Goal: Task Accomplishment & Management: Manage account settings

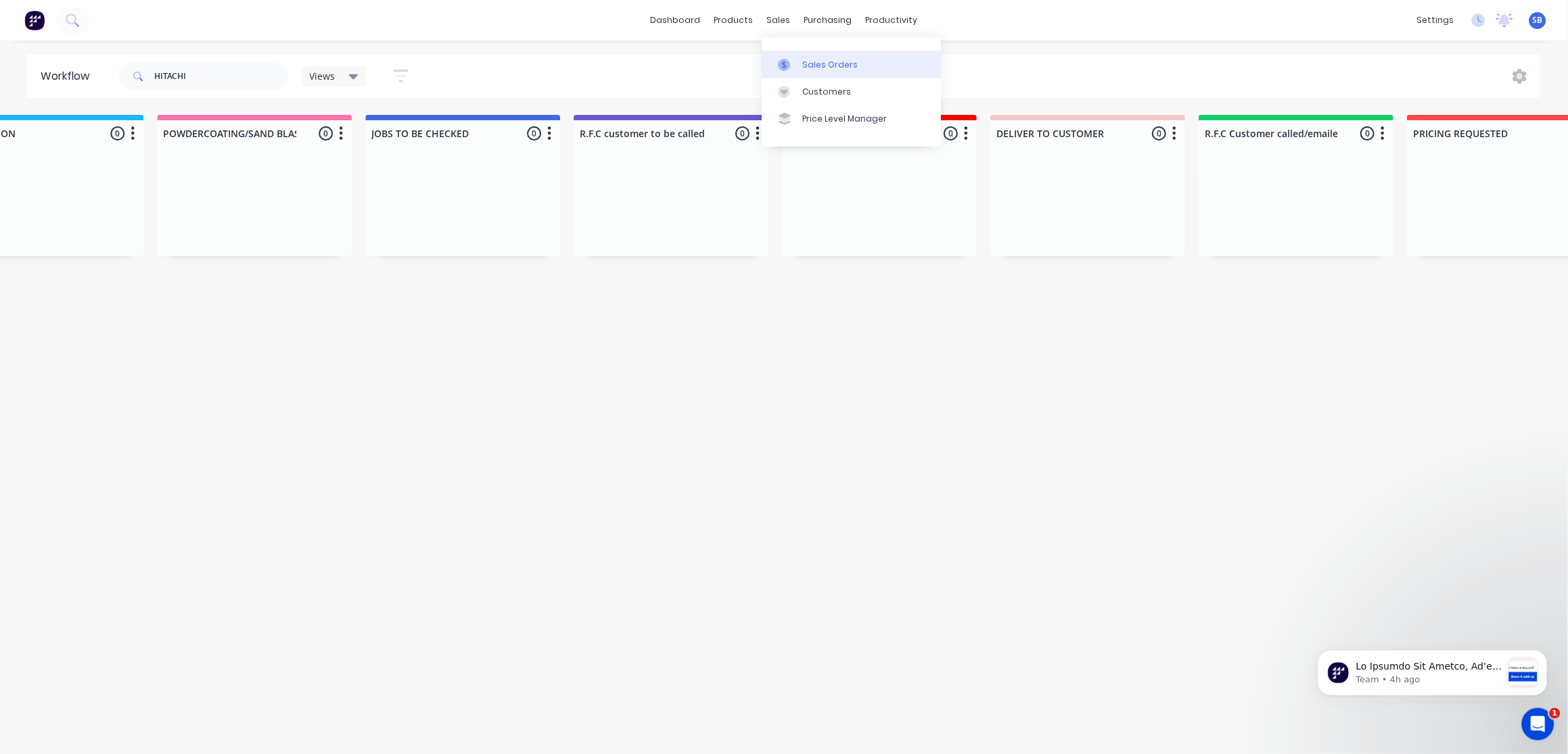
click at [824, 51] on link "Sales Orders" at bounding box center [851, 64] width 180 height 27
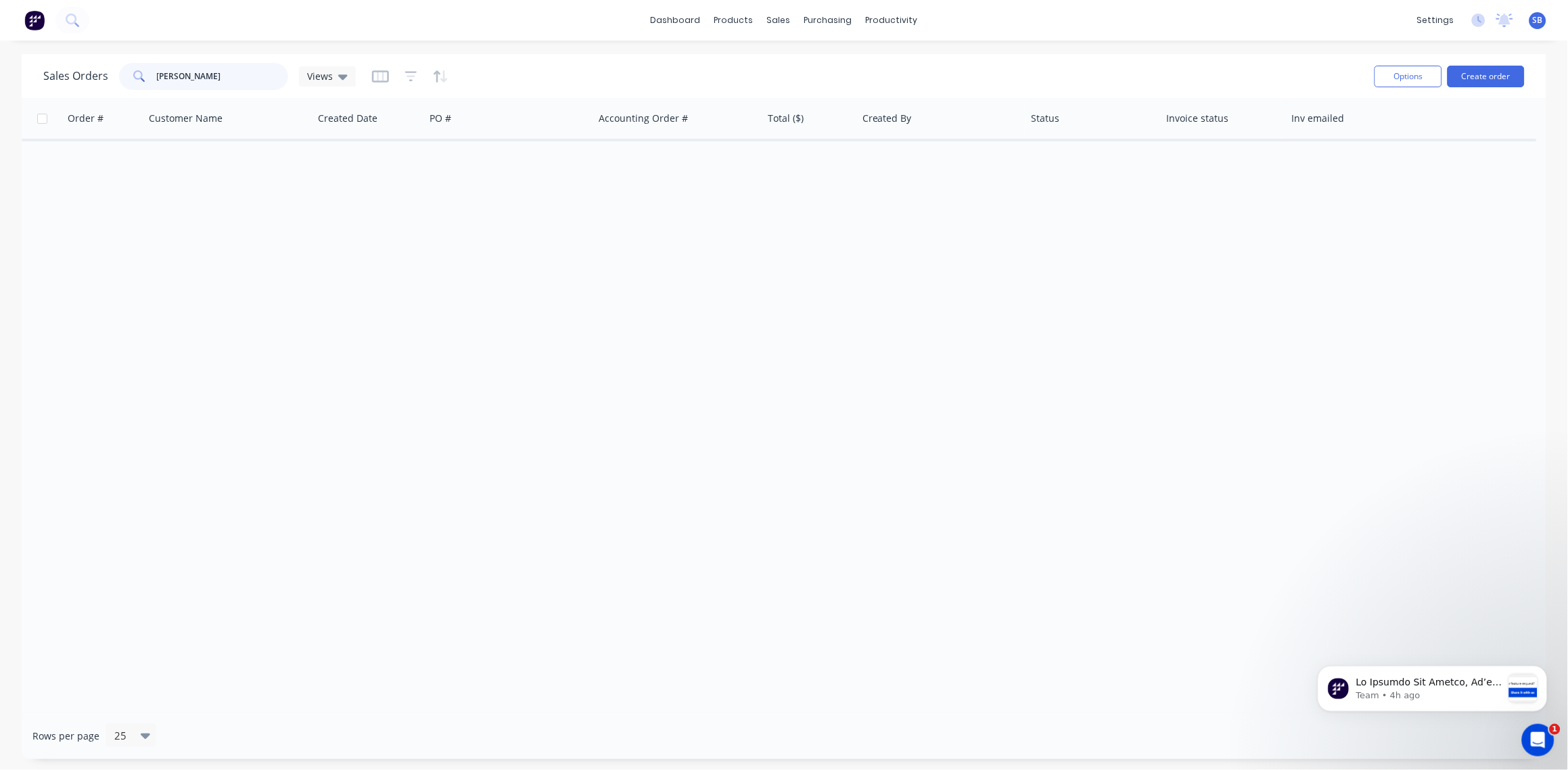
drag, startPoint x: 190, startPoint y: 80, endPoint x: 25, endPoint y: 92, distance: 165.4
click at [25, 92] on div "Sales Orders [PERSON_NAME] Views Options Create order" at bounding box center [784, 76] width 1524 height 44
type input "2525"
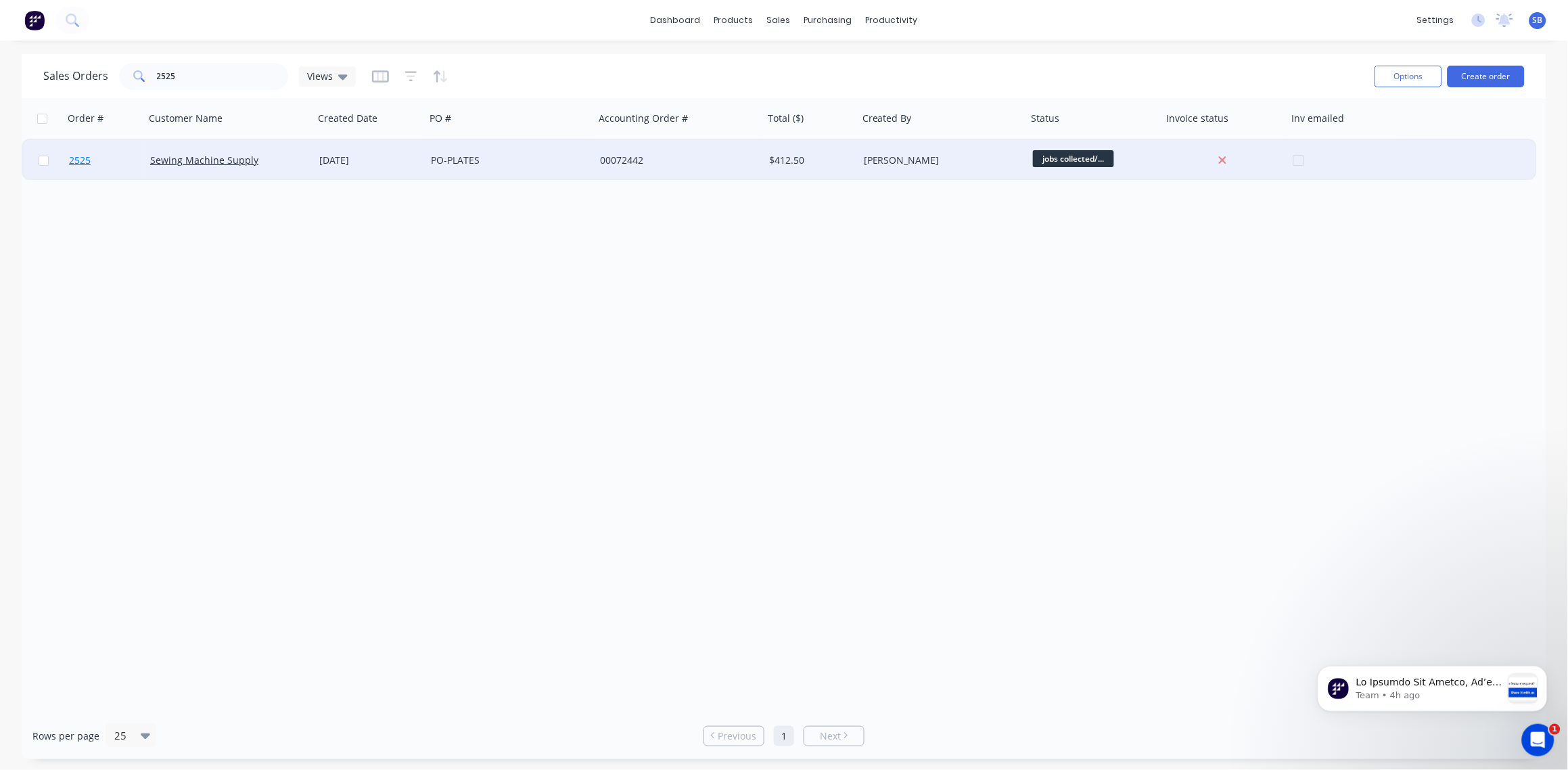
click at [82, 158] on span "2525" at bounding box center [80, 160] width 21 height 14
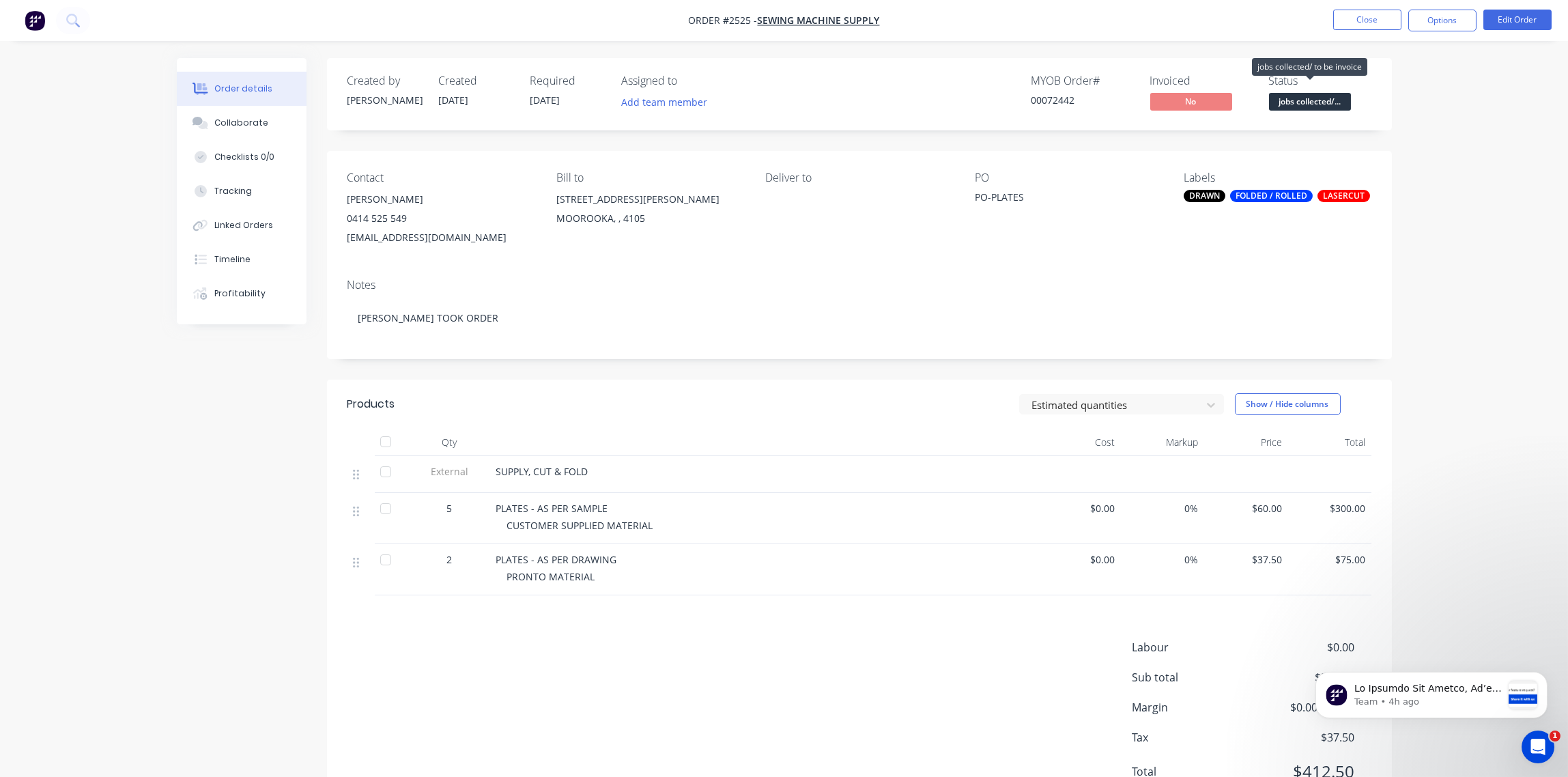
click at [1317, 98] on span "jobs collected/..." at bounding box center [1310, 101] width 82 height 17
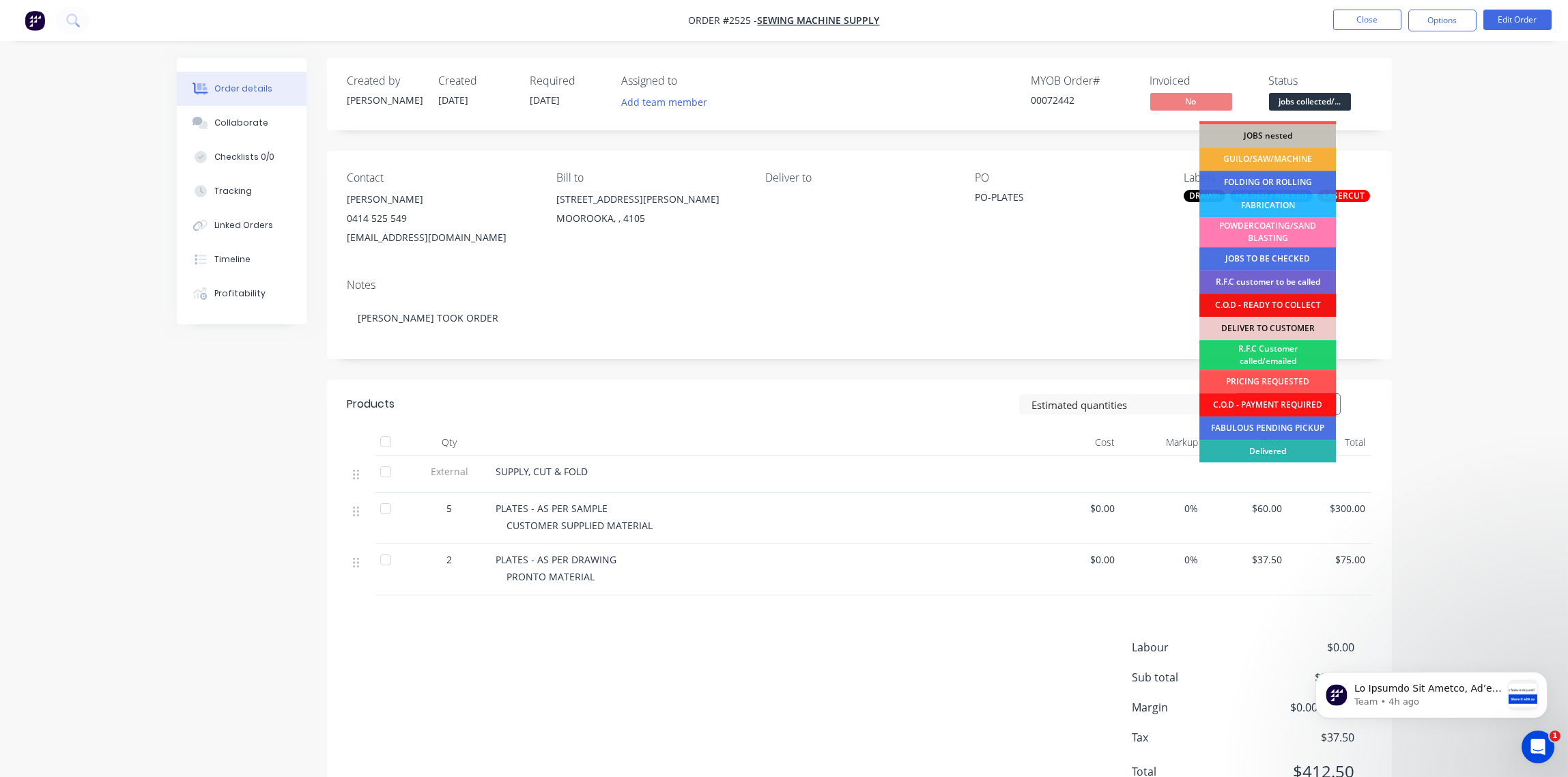
scroll to position [67, 0]
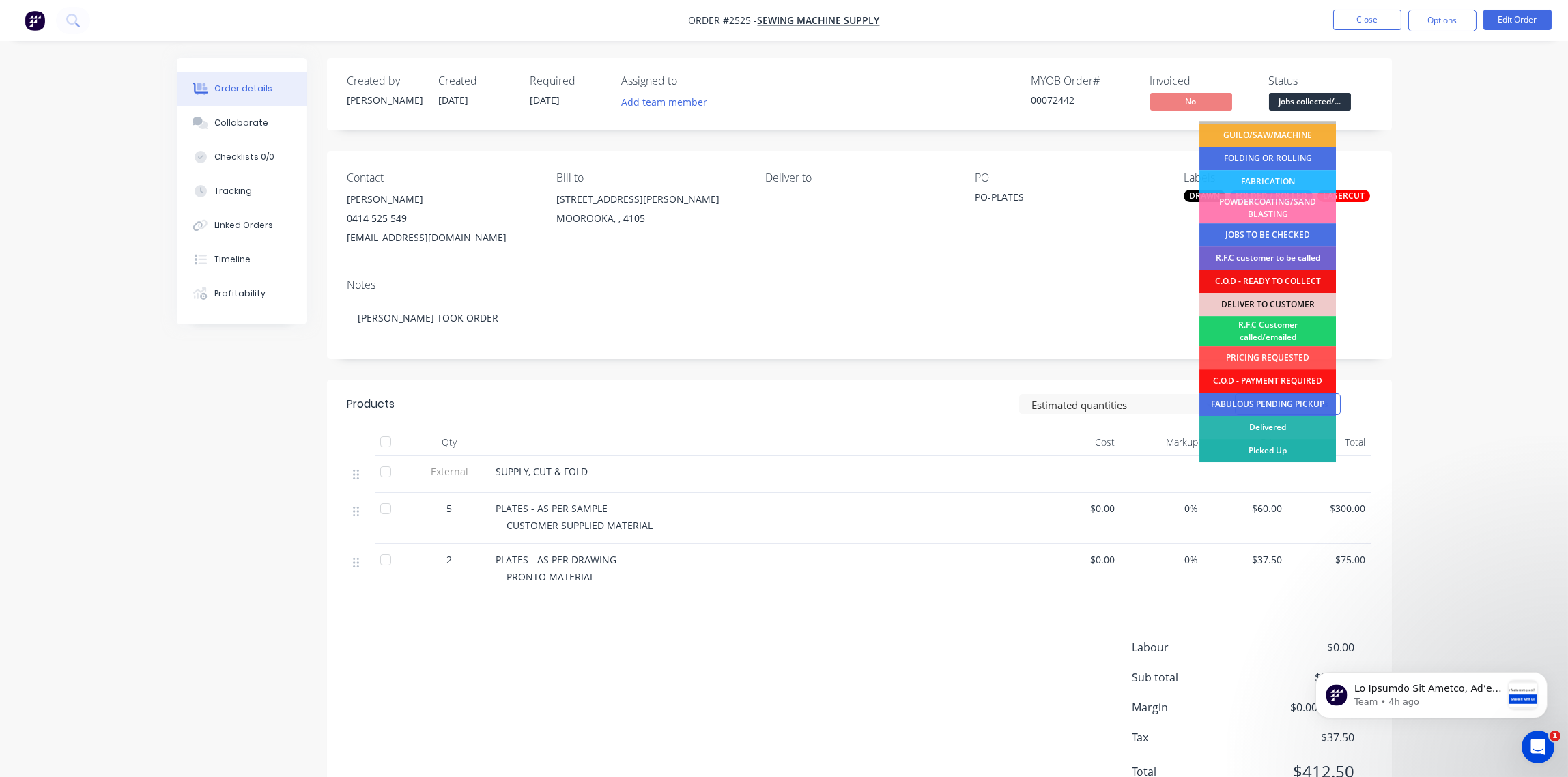
click at [1270, 447] on div "Picked Up" at bounding box center [1267, 451] width 136 height 24
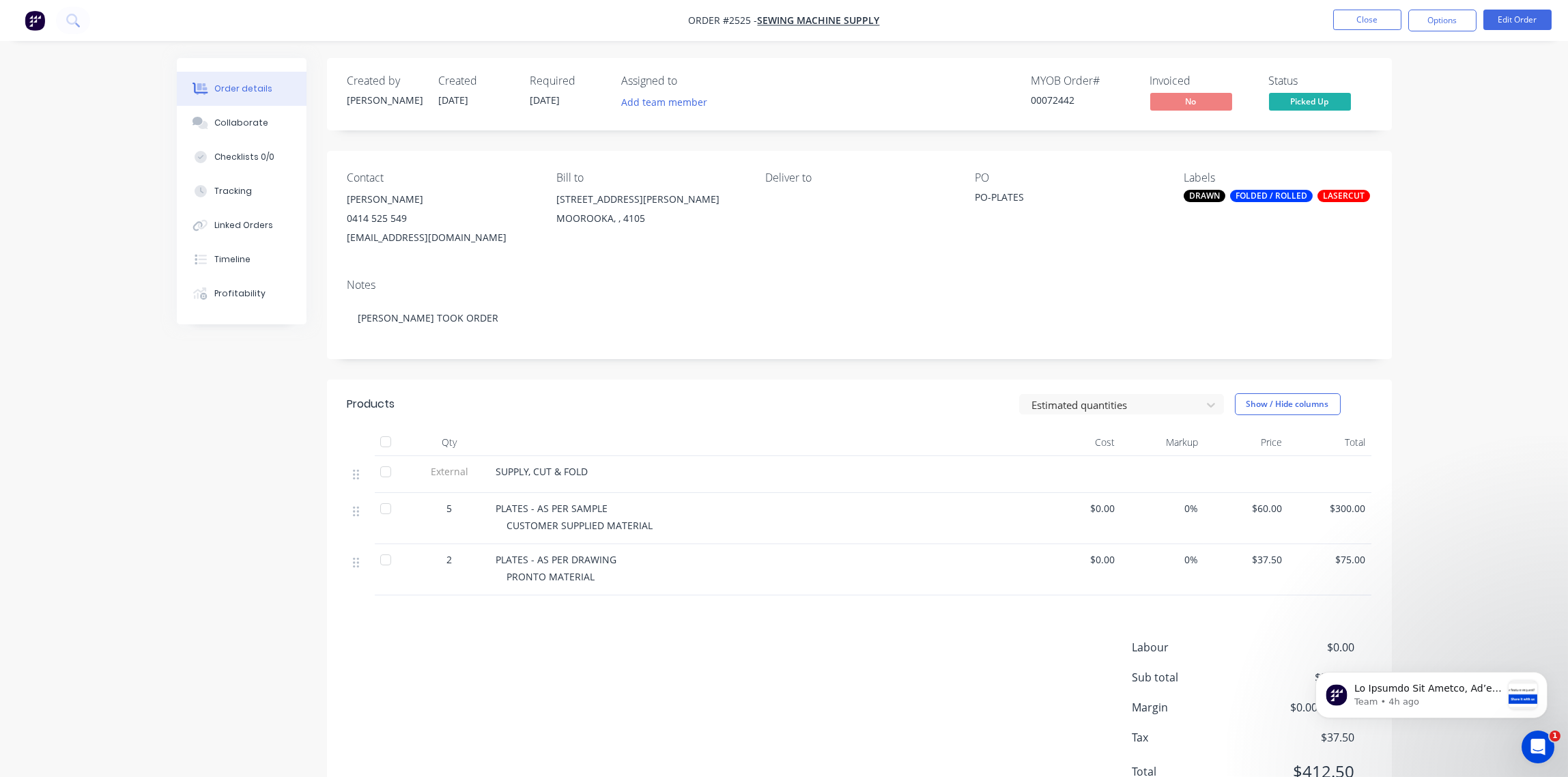
click at [1260, 199] on div "FOLDED / ROLLED" at bounding box center [1271, 196] width 82 height 13
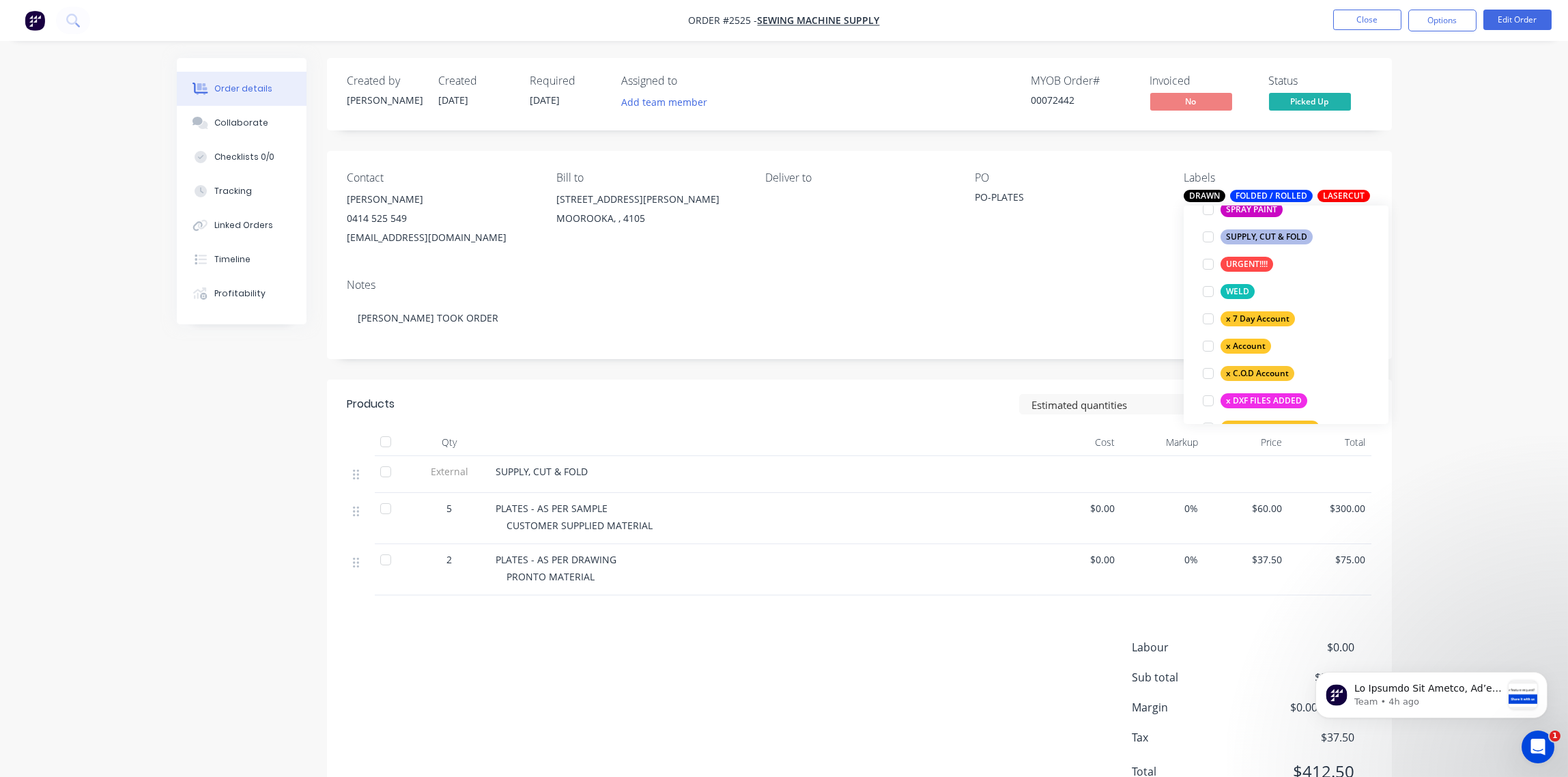
scroll to position [1174, 0]
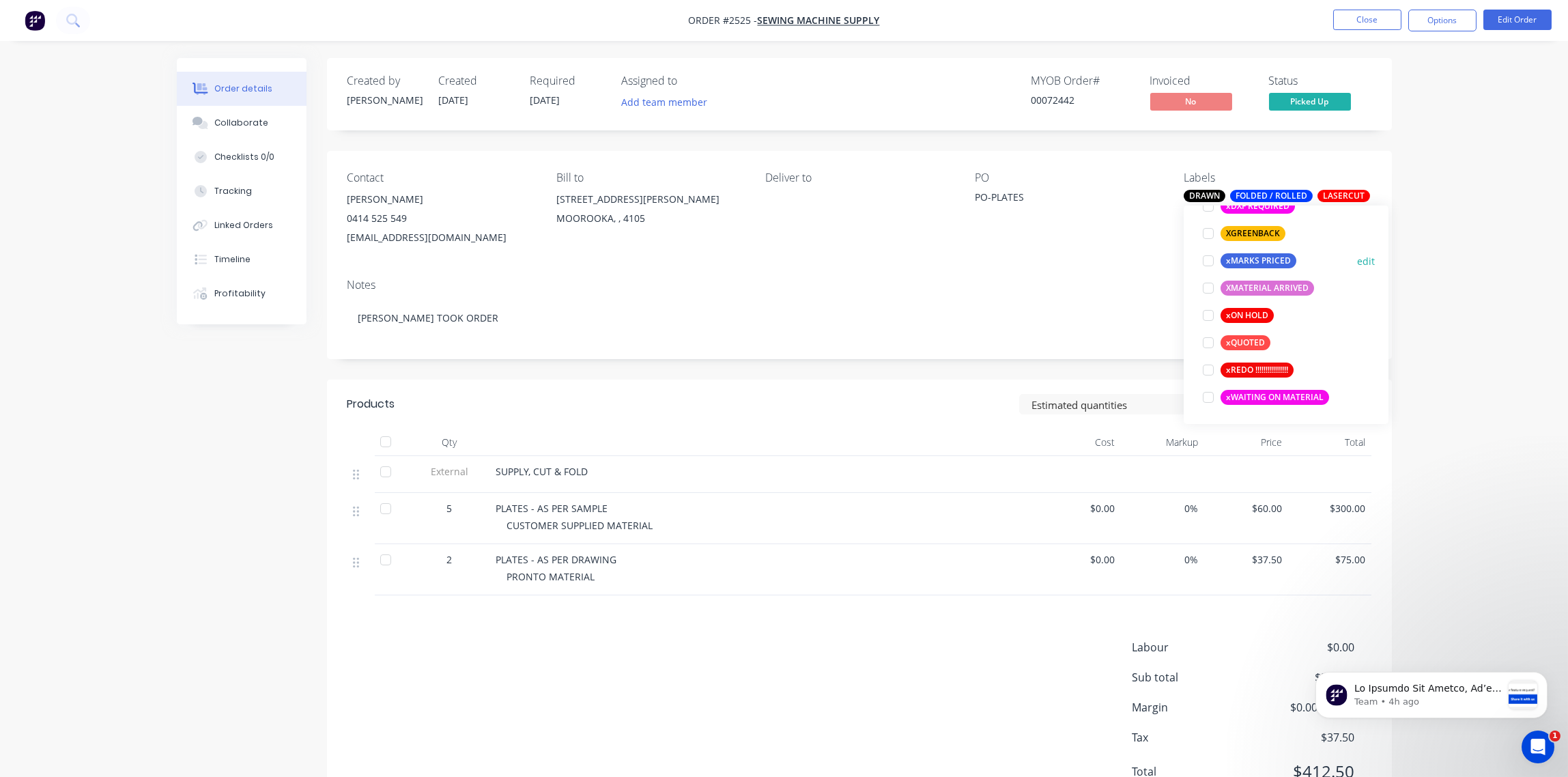
click at [1203, 261] on div at bounding box center [1208, 261] width 27 height 27
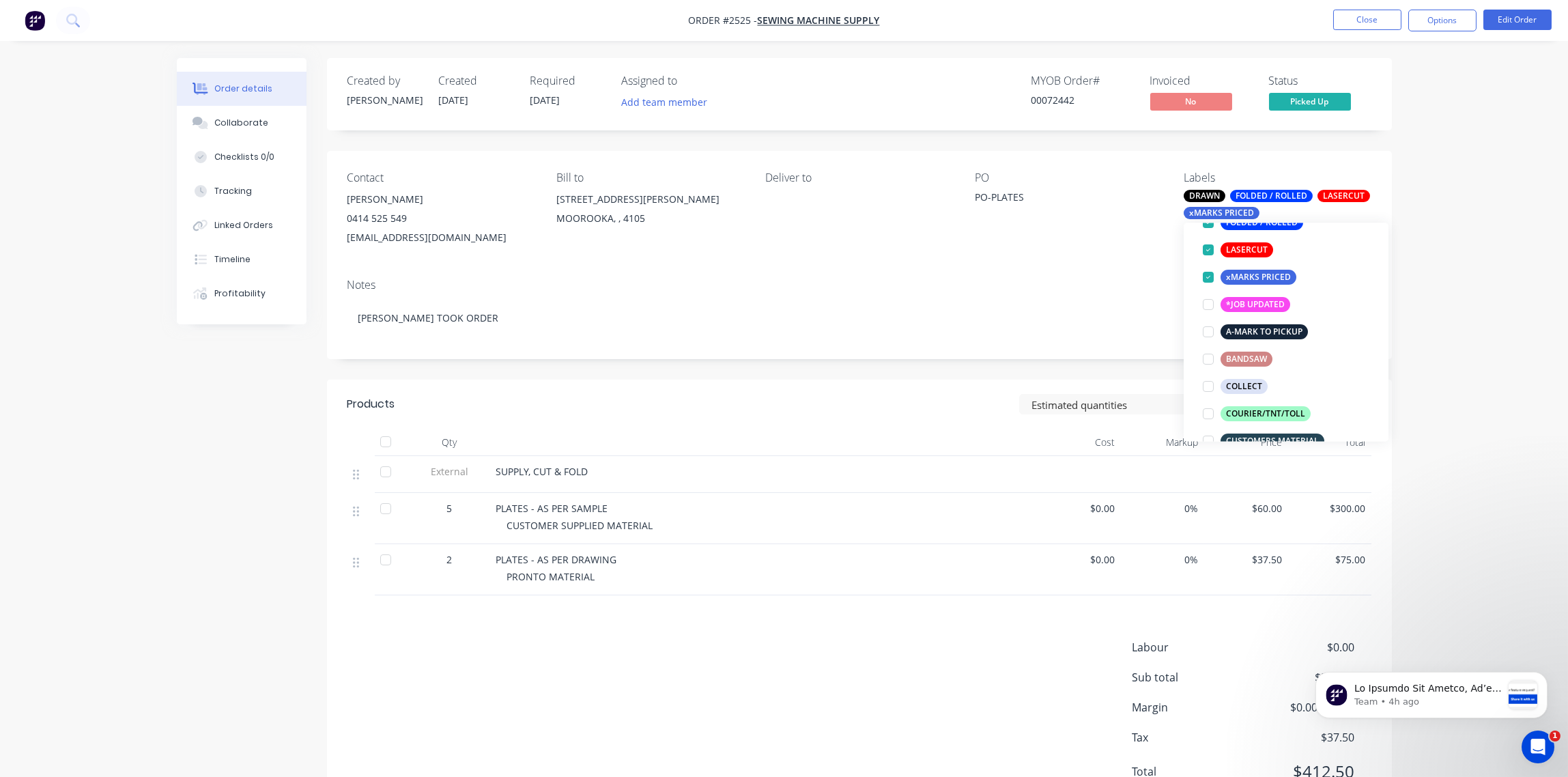
click at [1073, 292] on div "Notes [PERSON_NAME] TOOK ORDER" at bounding box center [859, 313] width 1065 height 91
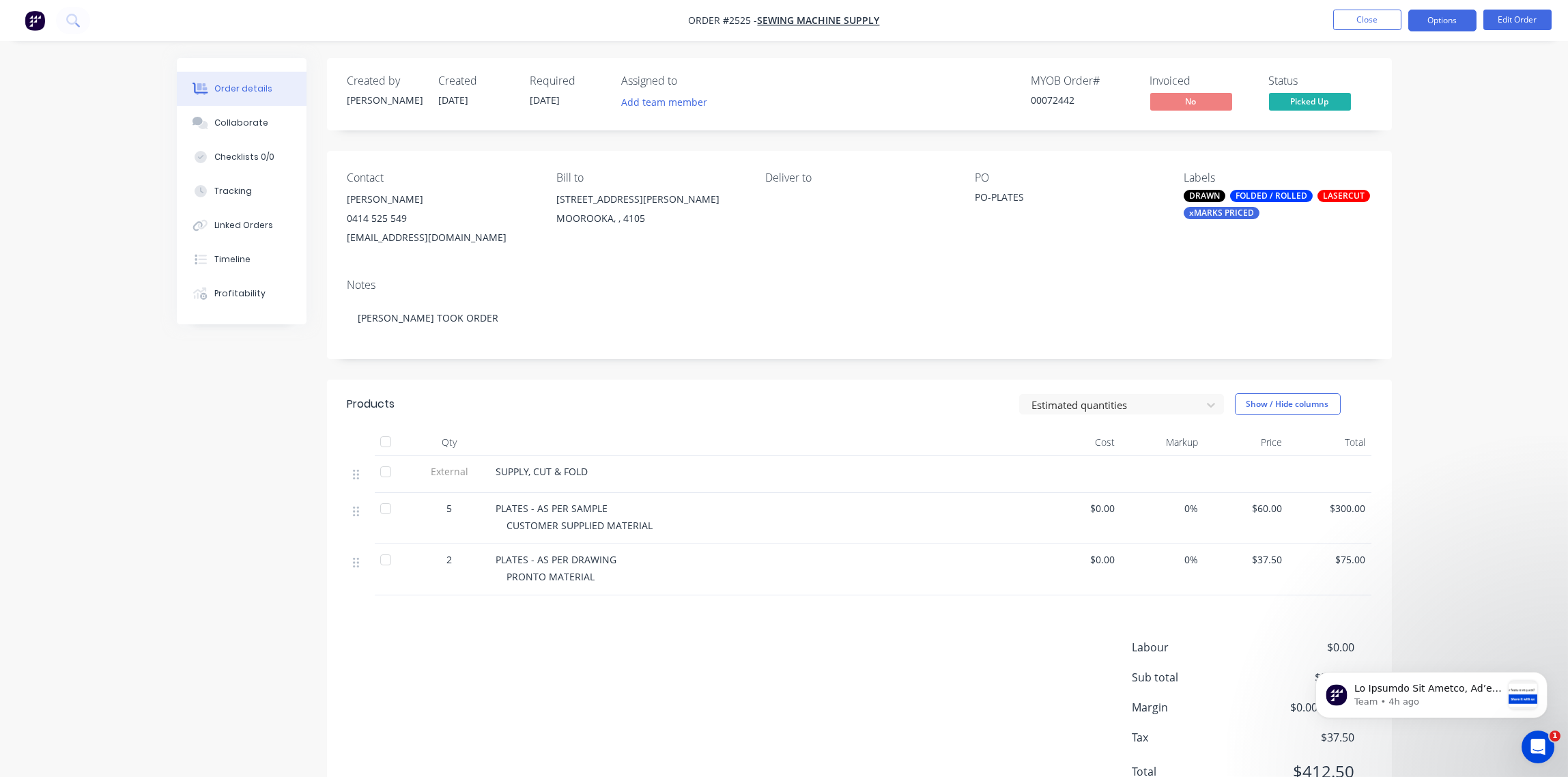
click at [1438, 21] on button "Options" at bounding box center [1443, 21] width 69 height 22
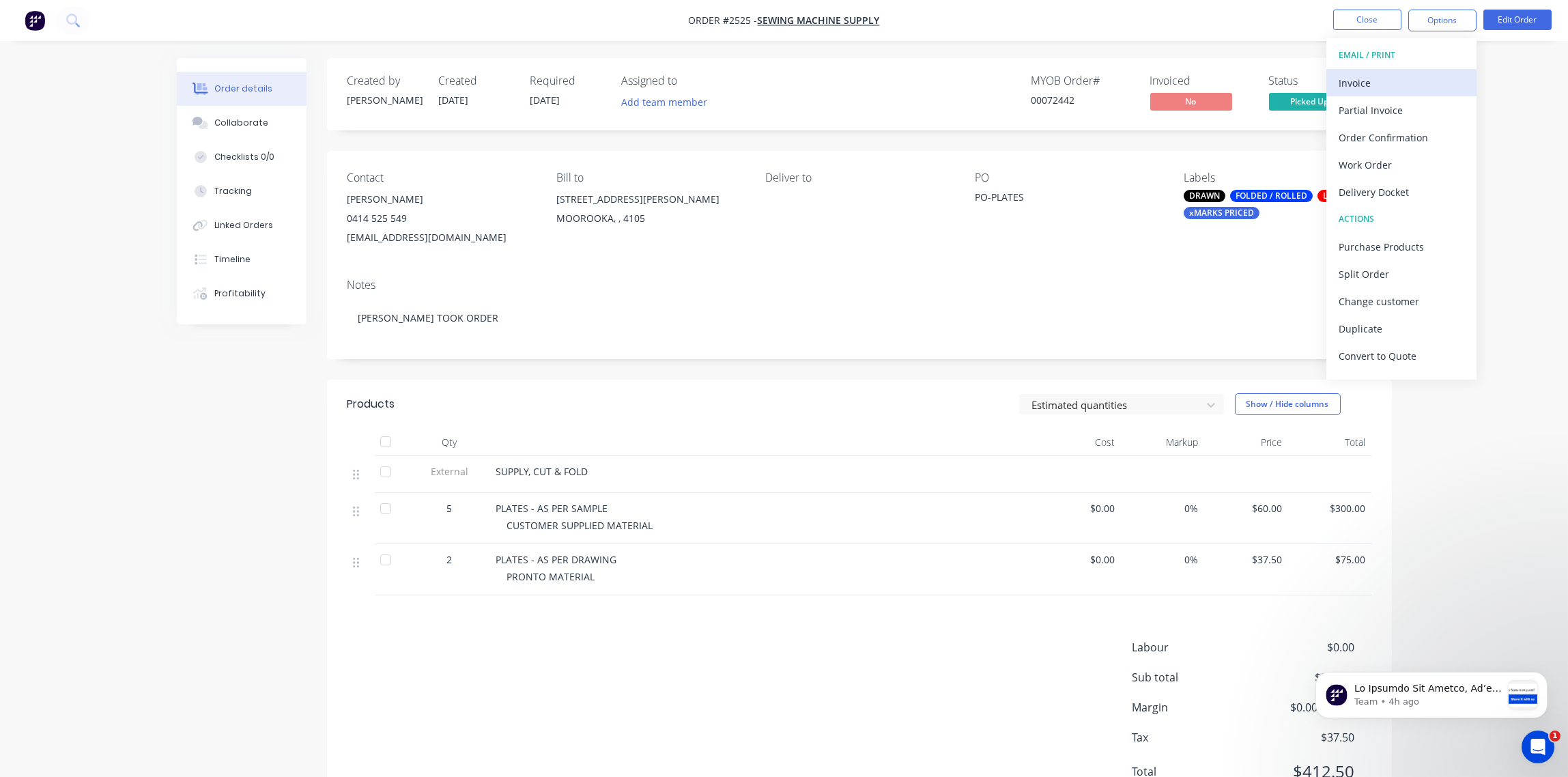
click at [1380, 83] on div "Invoice" at bounding box center [1401, 83] width 125 height 20
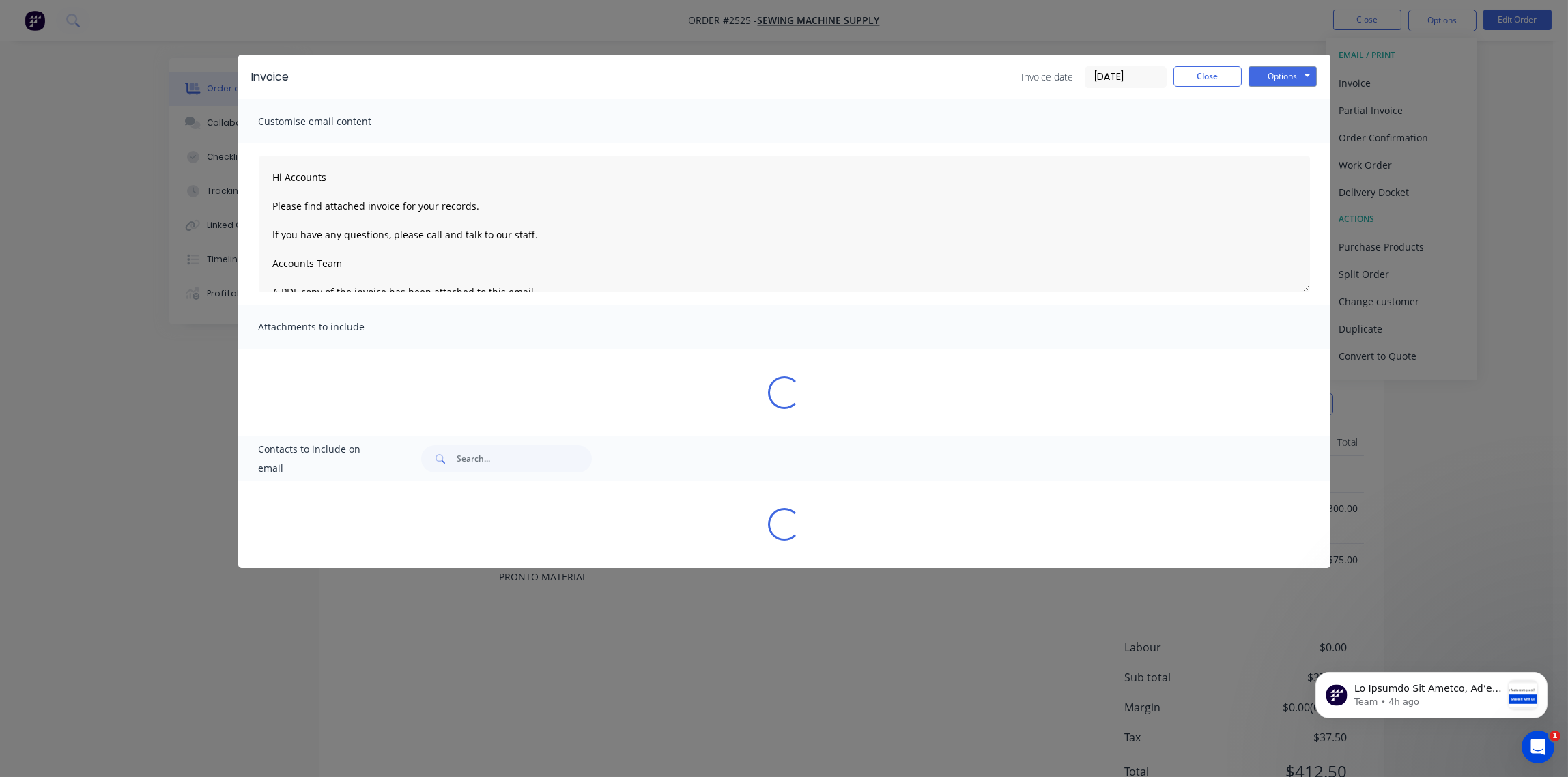
type textarea "Hi Accounts Please find attached invoice for your records. If you have any ques…"
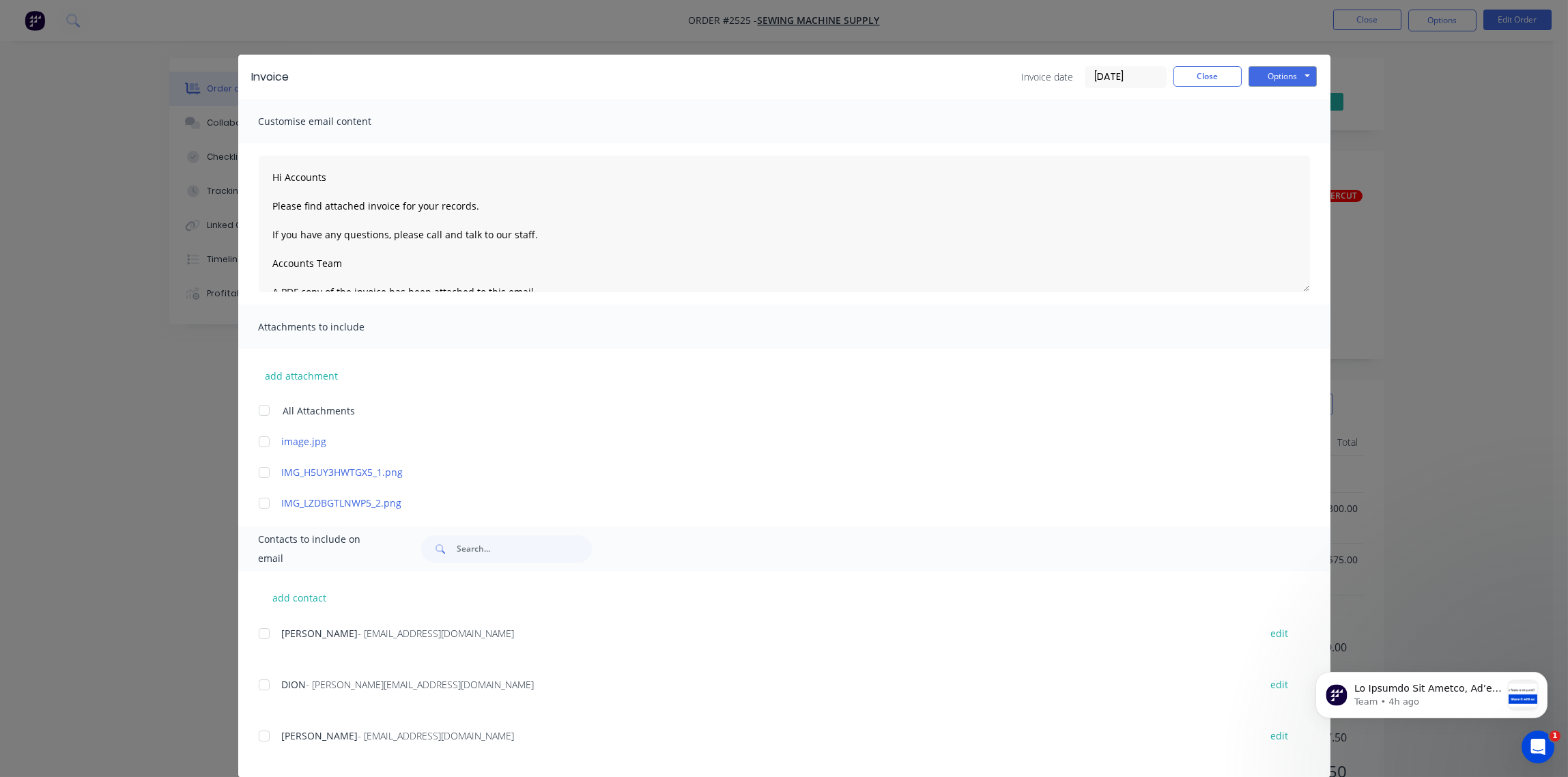
click at [1131, 74] on input "[DATE]" at bounding box center [1126, 76] width 80 height 21
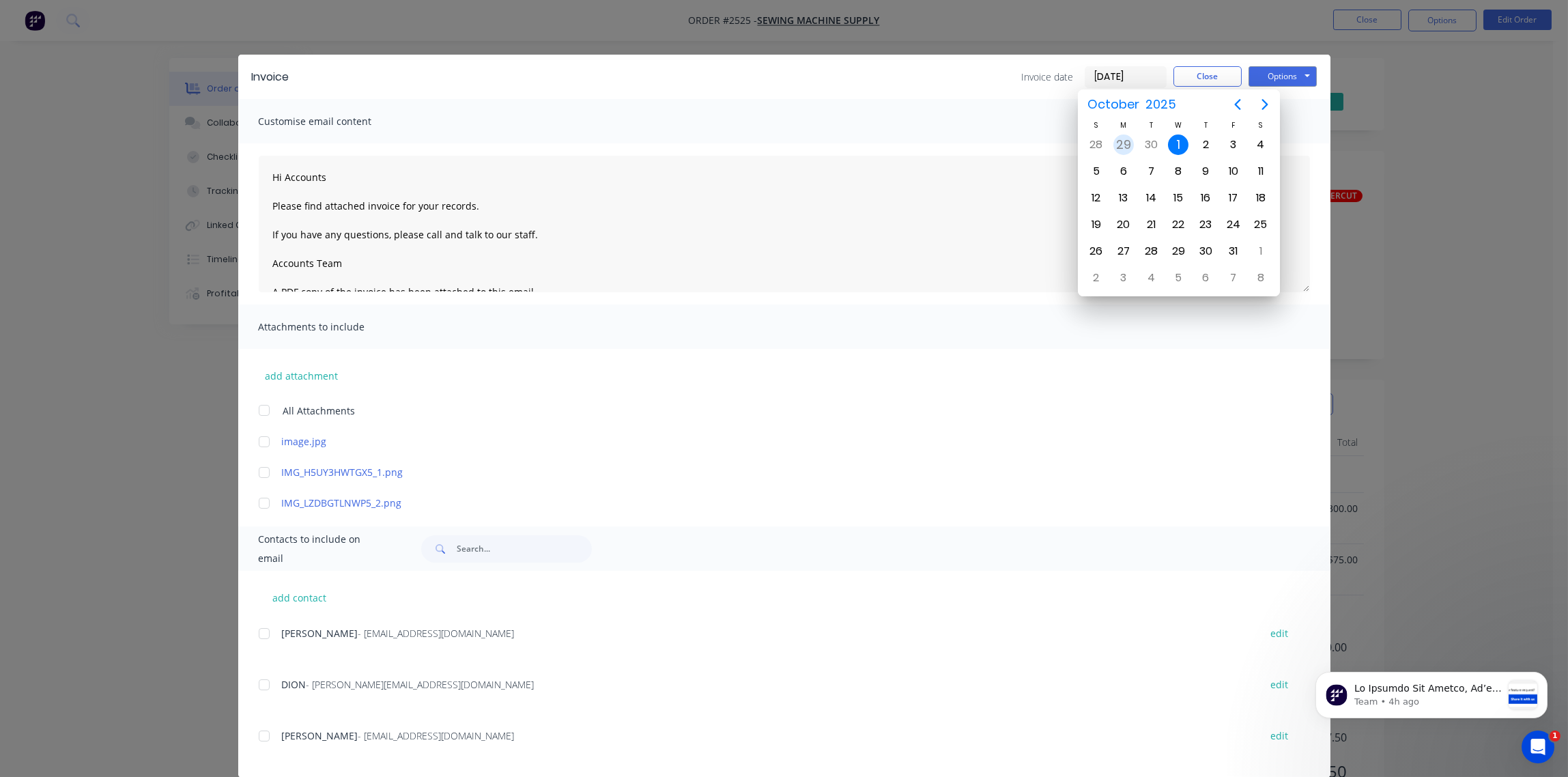
click at [1124, 144] on div "29" at bounding box center [1123, 144] width 21 height 21
type input "[DATE]"
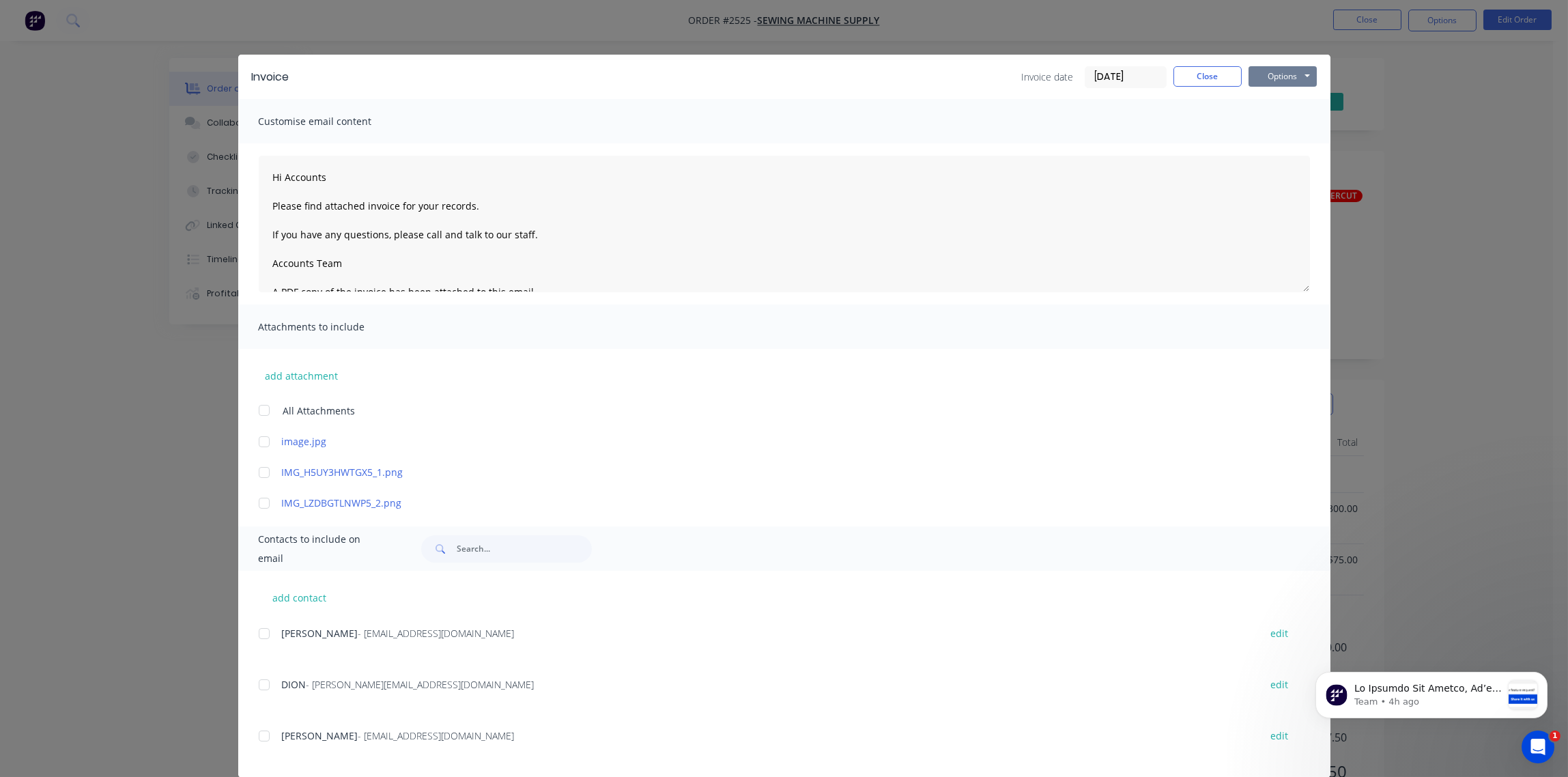
click at [1277, 77] on button "Options" at bounding box center [1283, 76] width 69 height 21
click at [256, 736] on div at bounding box center [265, 736] width 27 height 27
click at [1263, 76] on button "Options" at bounding box center [1283, 76] width 69 height 21
click at [1278, 145] on button "Email" at bounding box center [1292, 145] width 87 height 23
type textarea "Hi Accounts Please find attached invoice for your records. If you have any ques…"
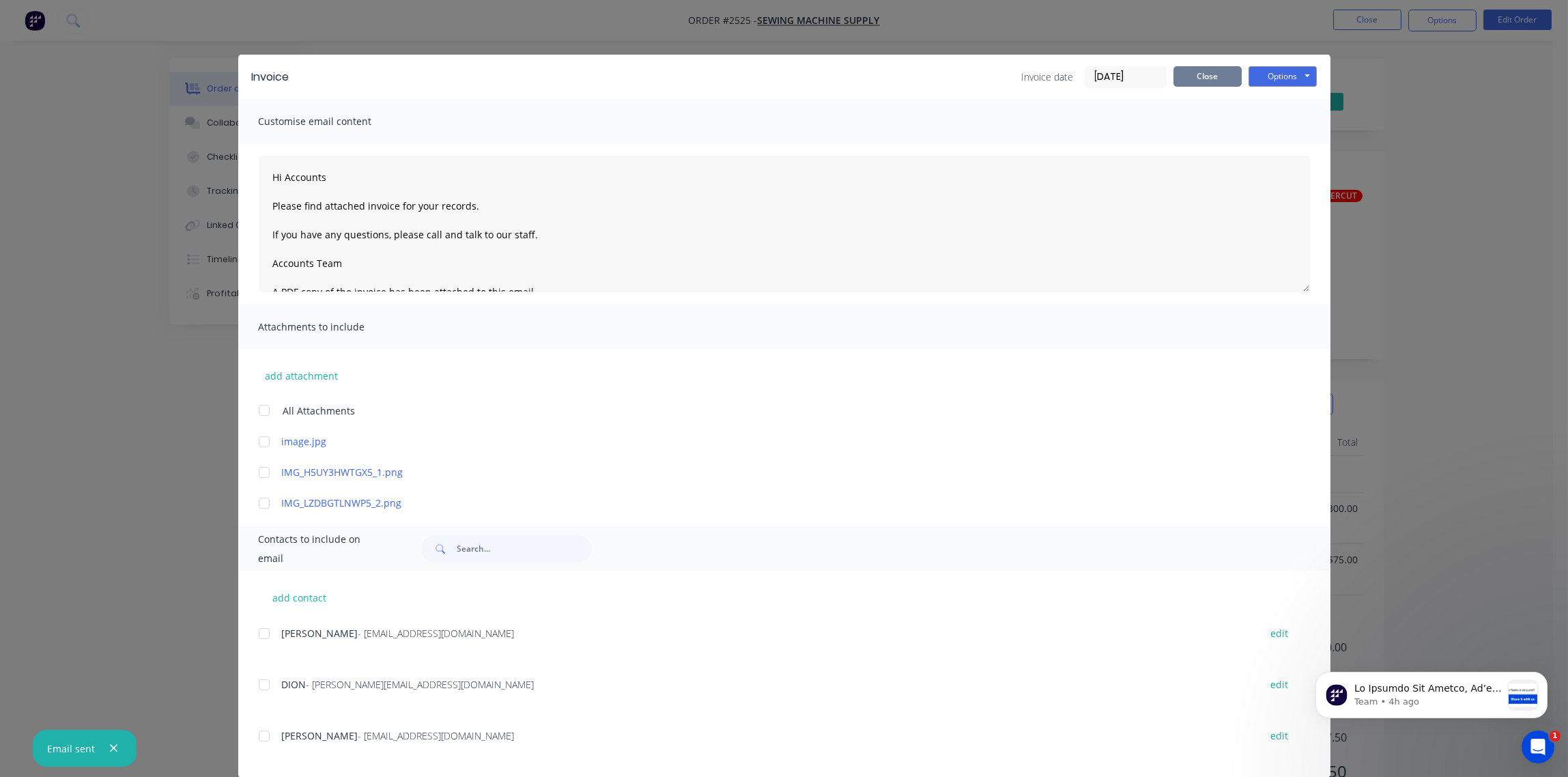
click at [1199, 82] on button "Close" at bounding box center [1208, 76] width 69 height 21
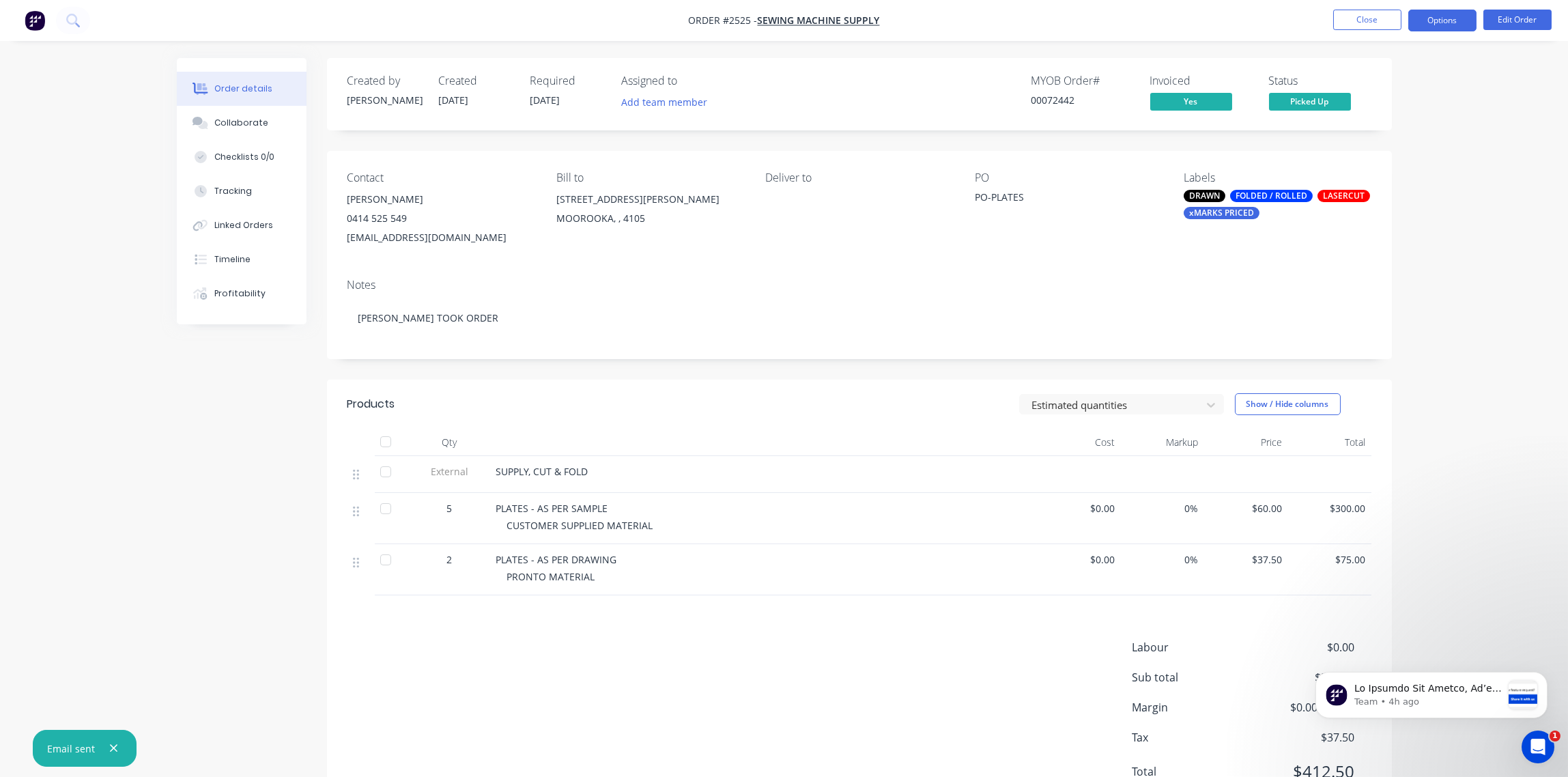
click at [1446, 19] on button "Options" at bounding box center [1443, 21] width 69 height 22
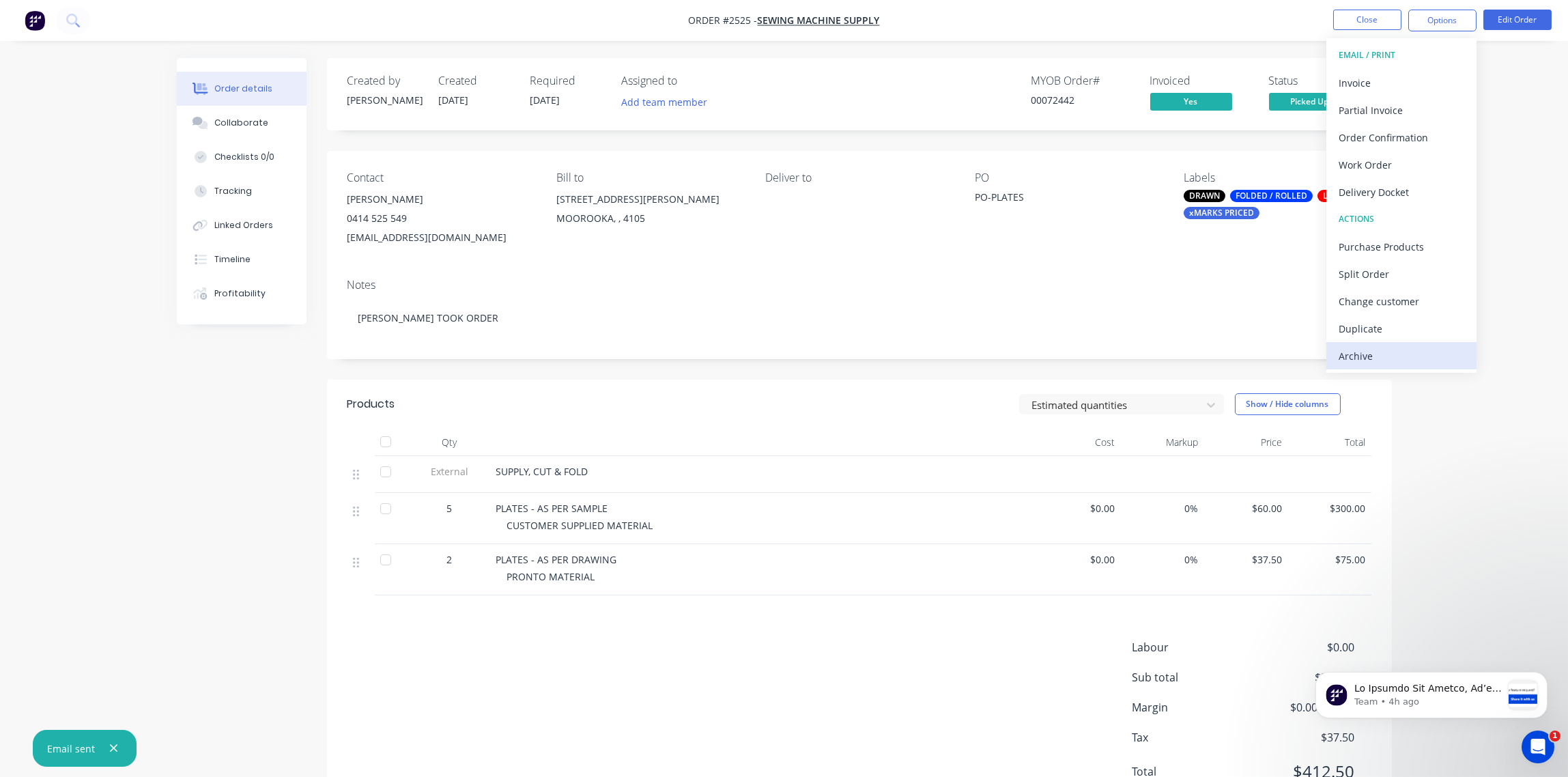
click at [1381, 355] on div "Archive" at bounding box center [1401, 356] width 125 height 20
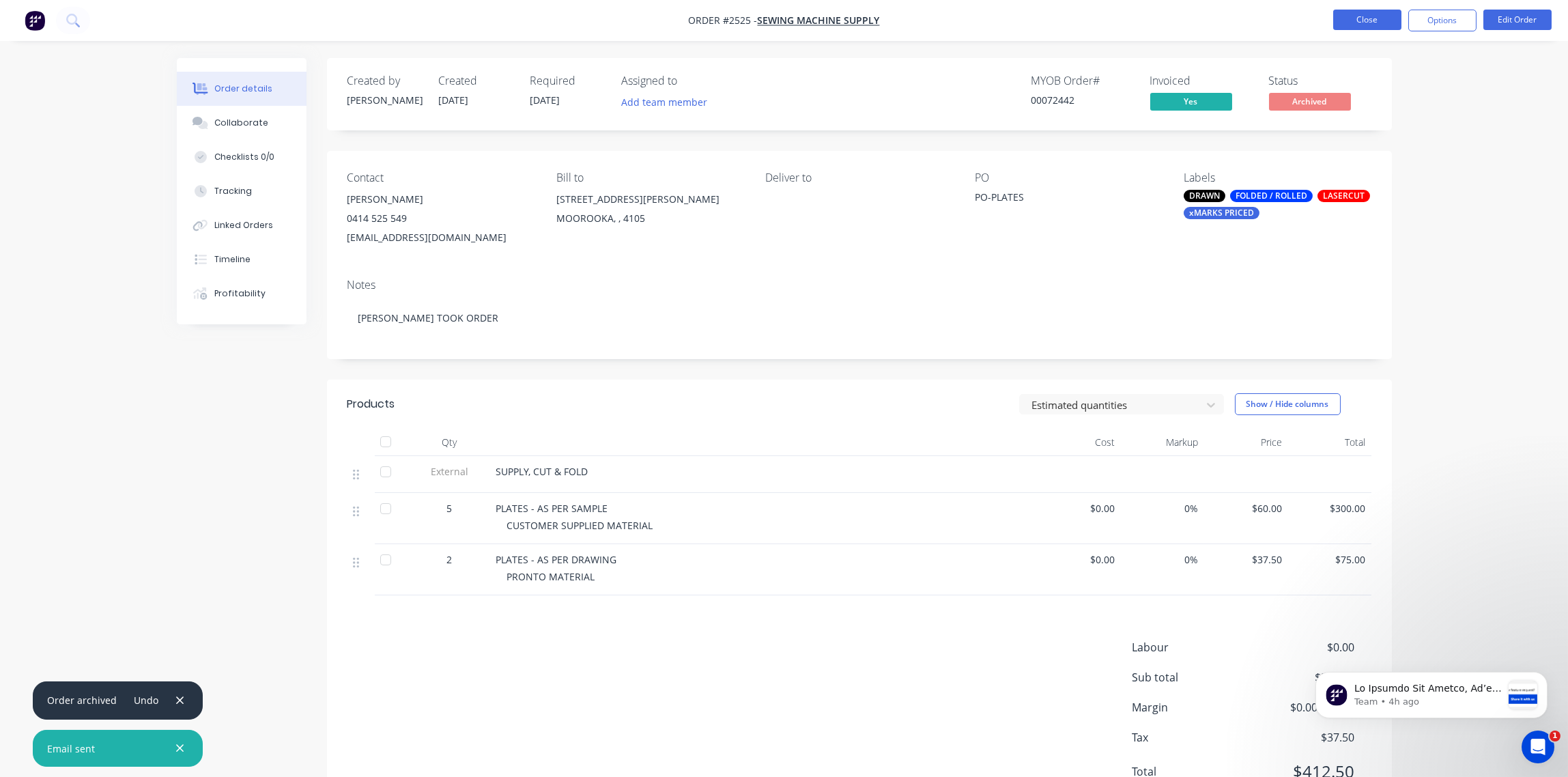
click at [1365, 22] on button "Close" at bounding box center [1368, 20] width 69 height 21
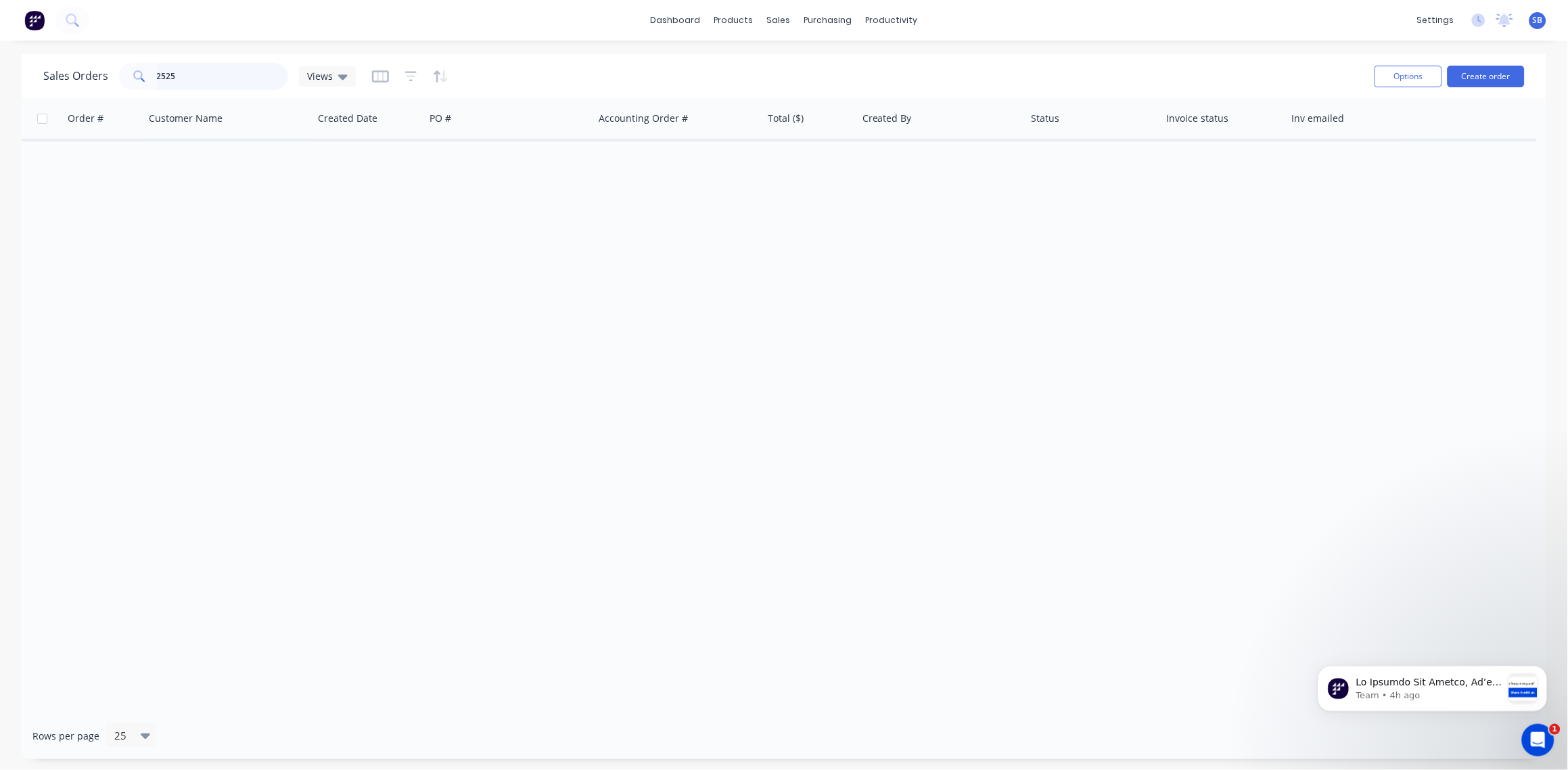
click at [187, 76] on input "2525" at bounding box center [223, 77] width 132 height 27
type input "2543"
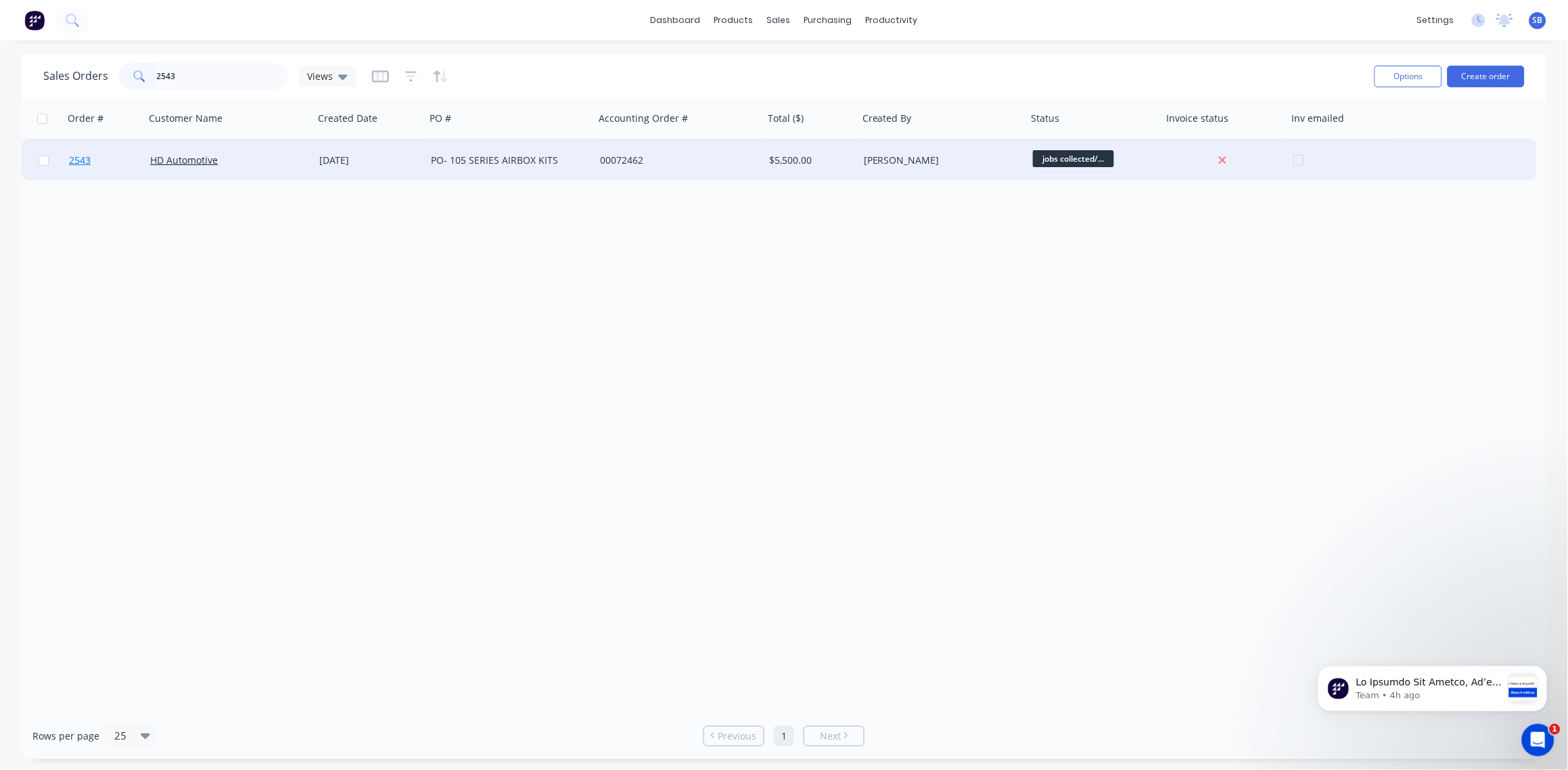
click at [81, 158] on span "2543" at bounding box center [80, 160] width 21 height 14
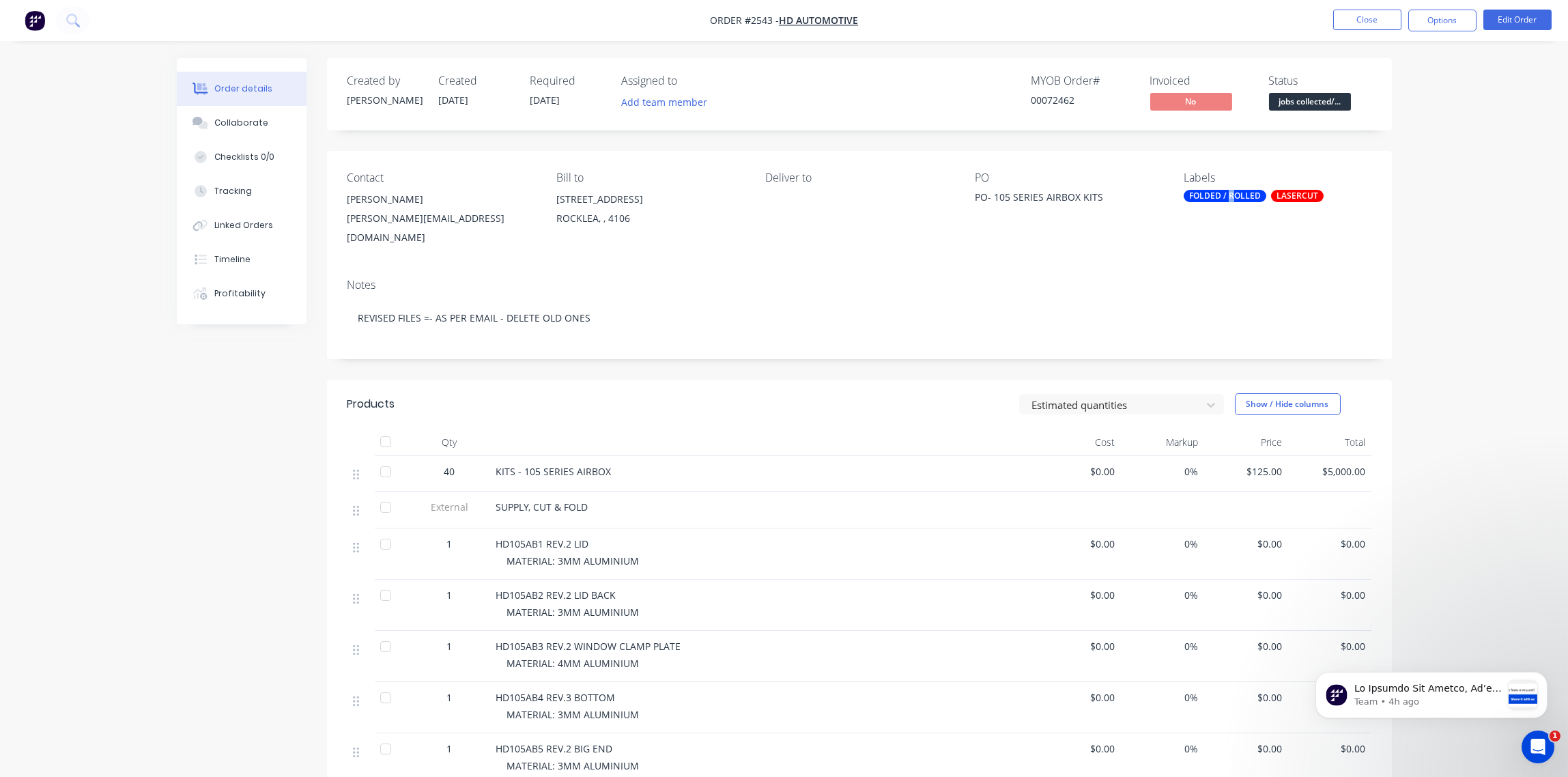
click at [1233, 200] on div "FOLDED / ROLLED" at bounding box center [1225, 196] width 82 height 13
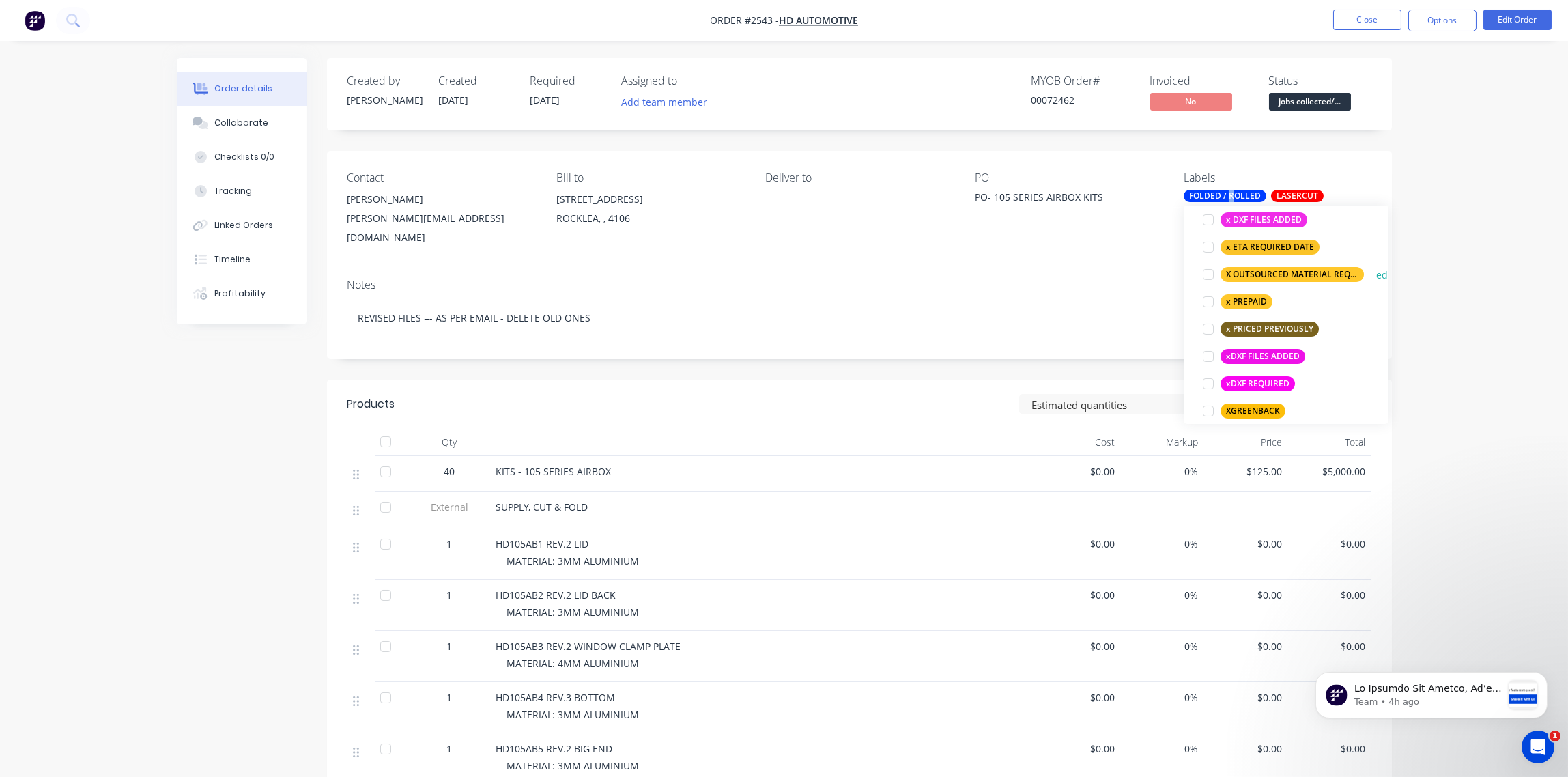
scroll to position [1120, 0]
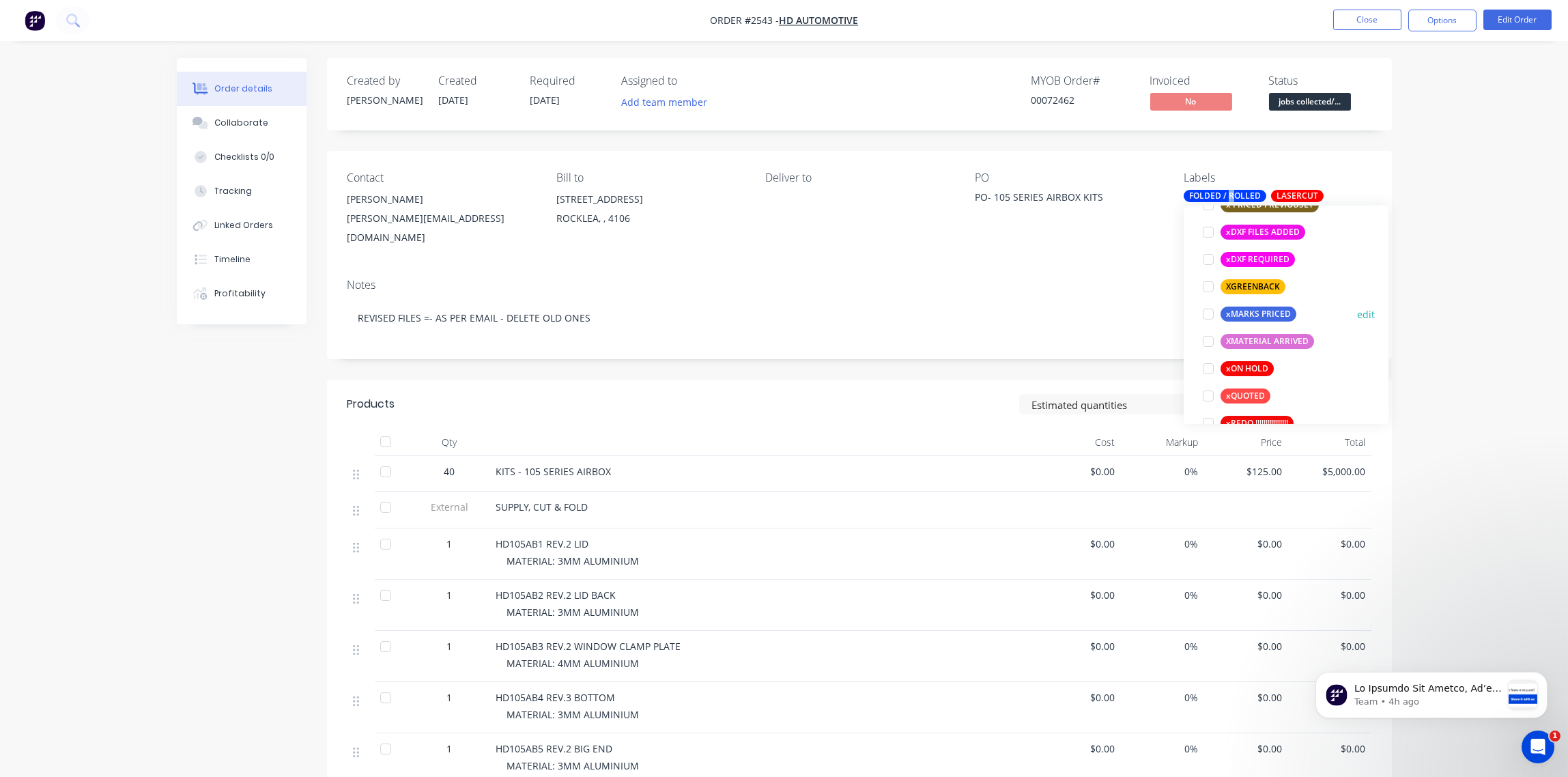
click at [1208, 313] on div at bounding box center [1208, 315] width 27 height 27
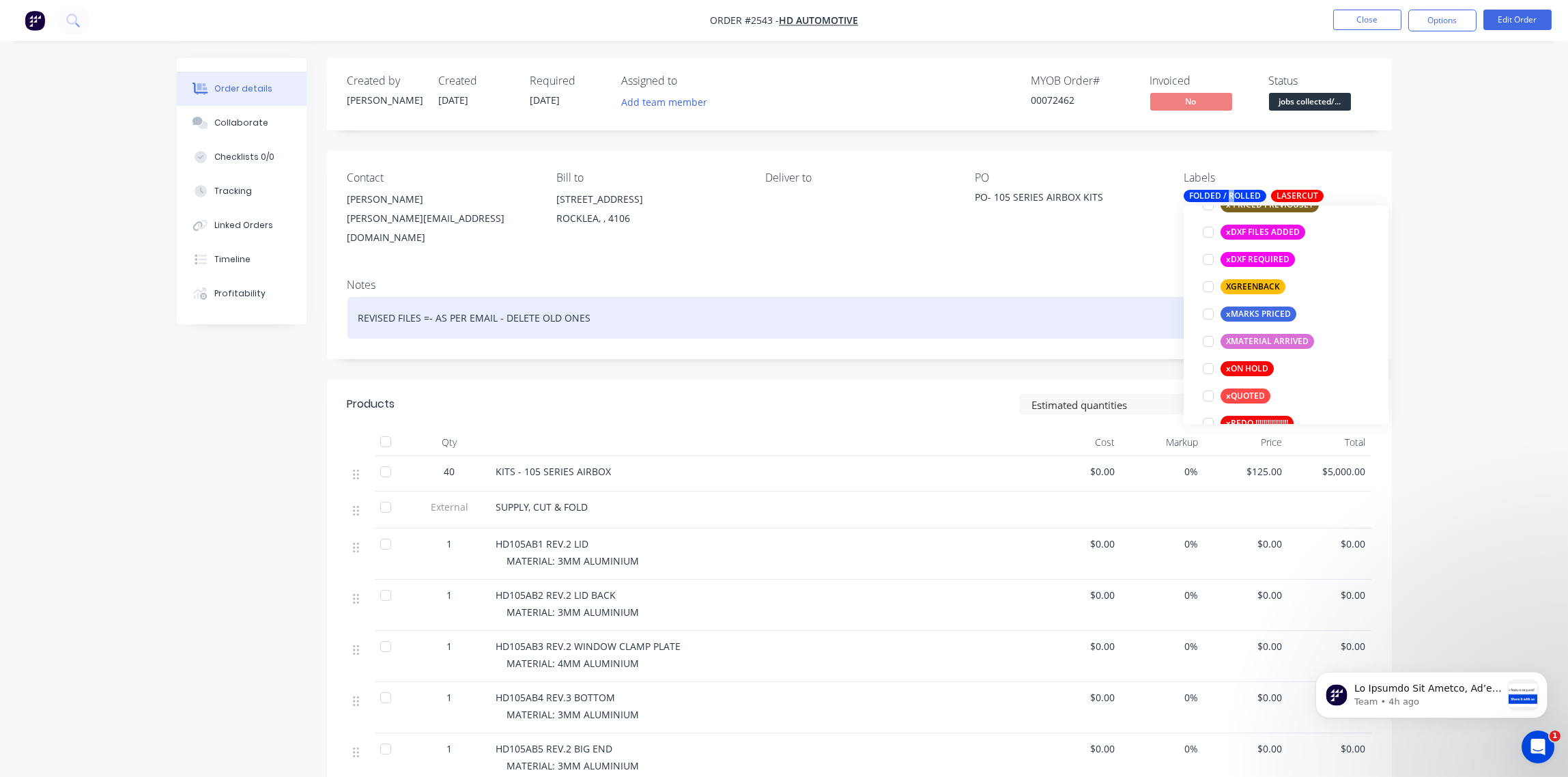
scroll to position [56, 0]
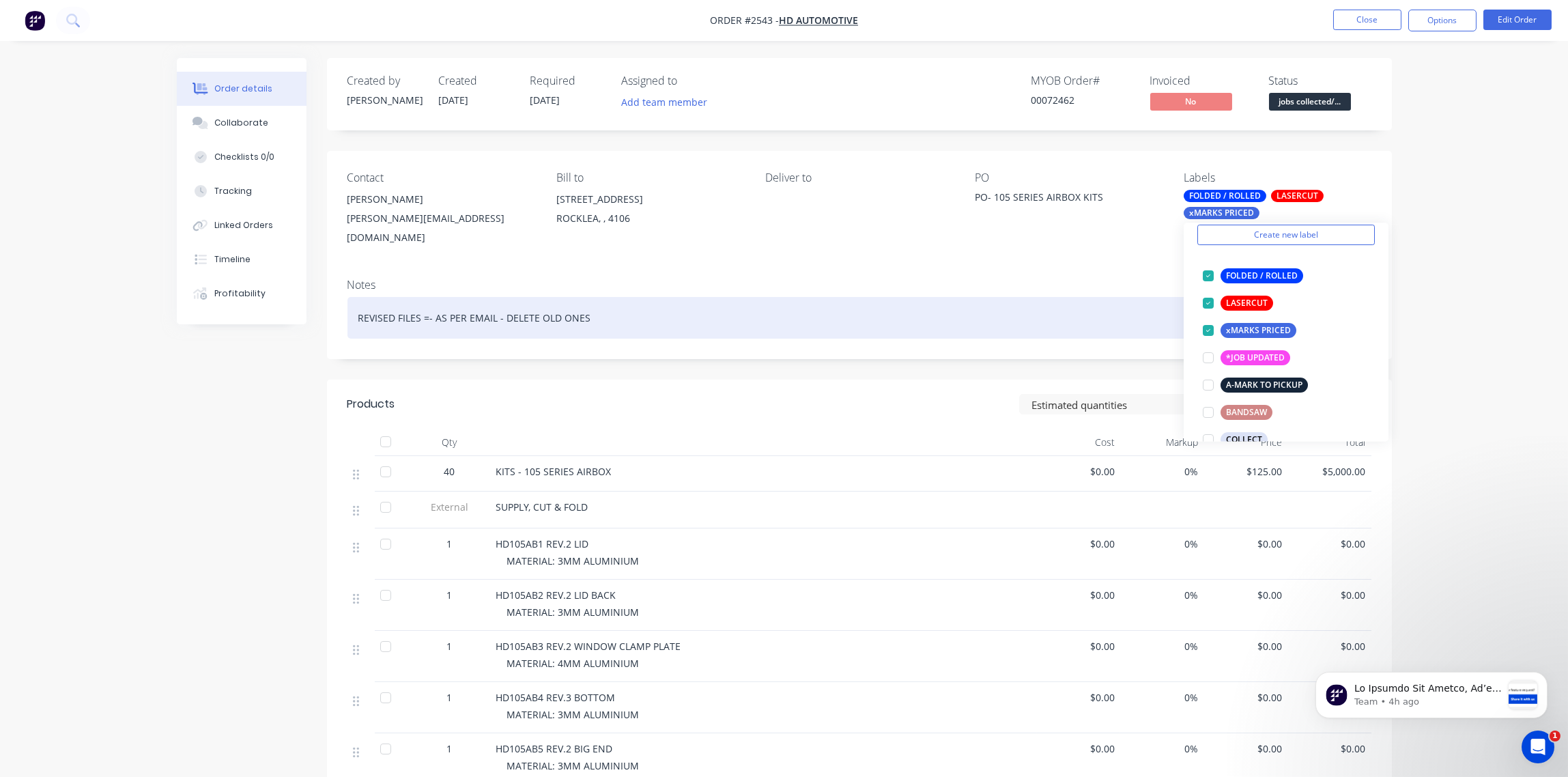
click at [1065, 301] on div "REVISED FILES =- AS PER EMAIL - DELETE OLD ONES" at bounding box center [859, 317] width 1024 height 41
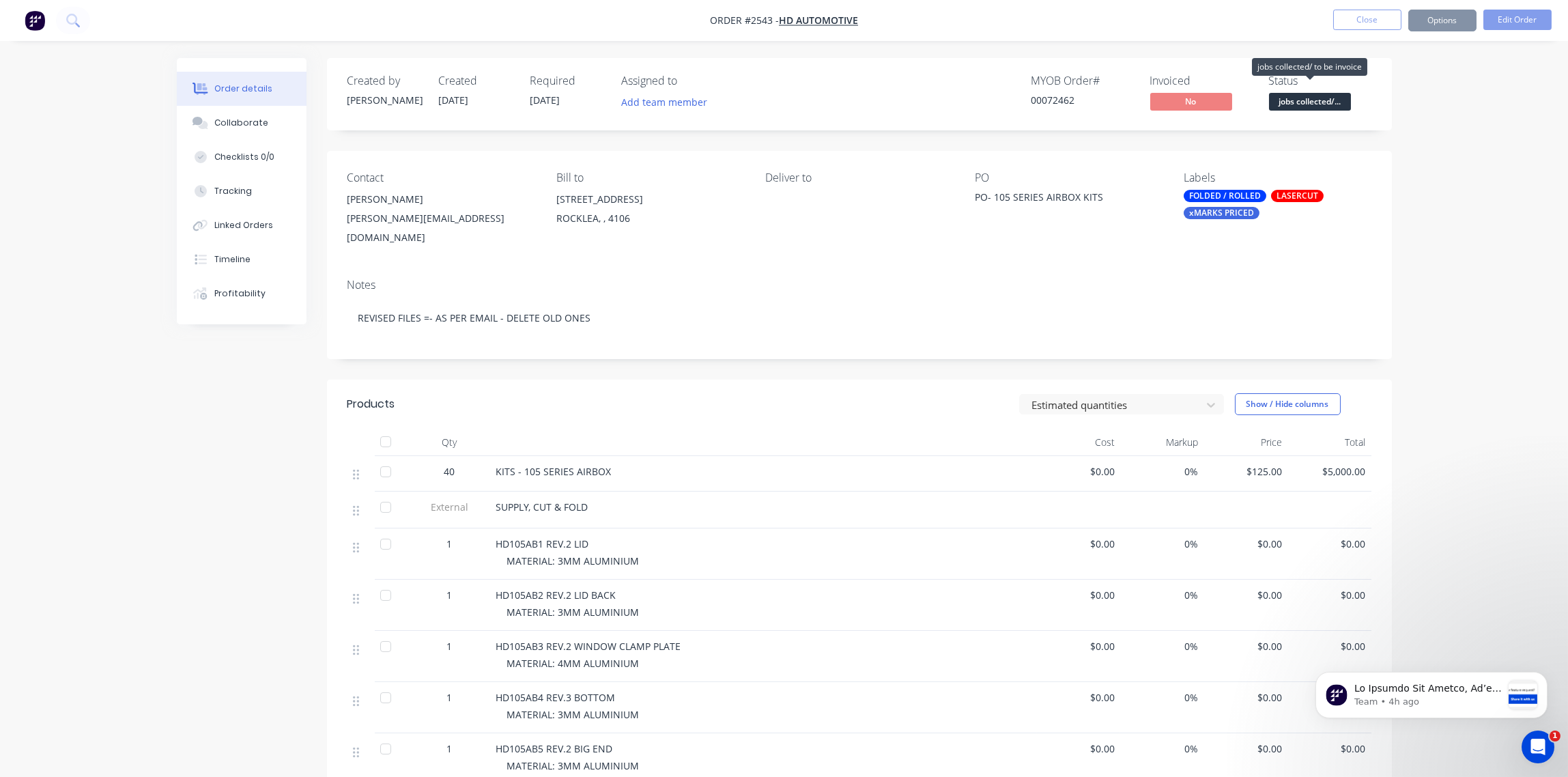
click at [1322, 102] on span "jobs collected/..." at bounding box center [1310, 101] width 82 height 17
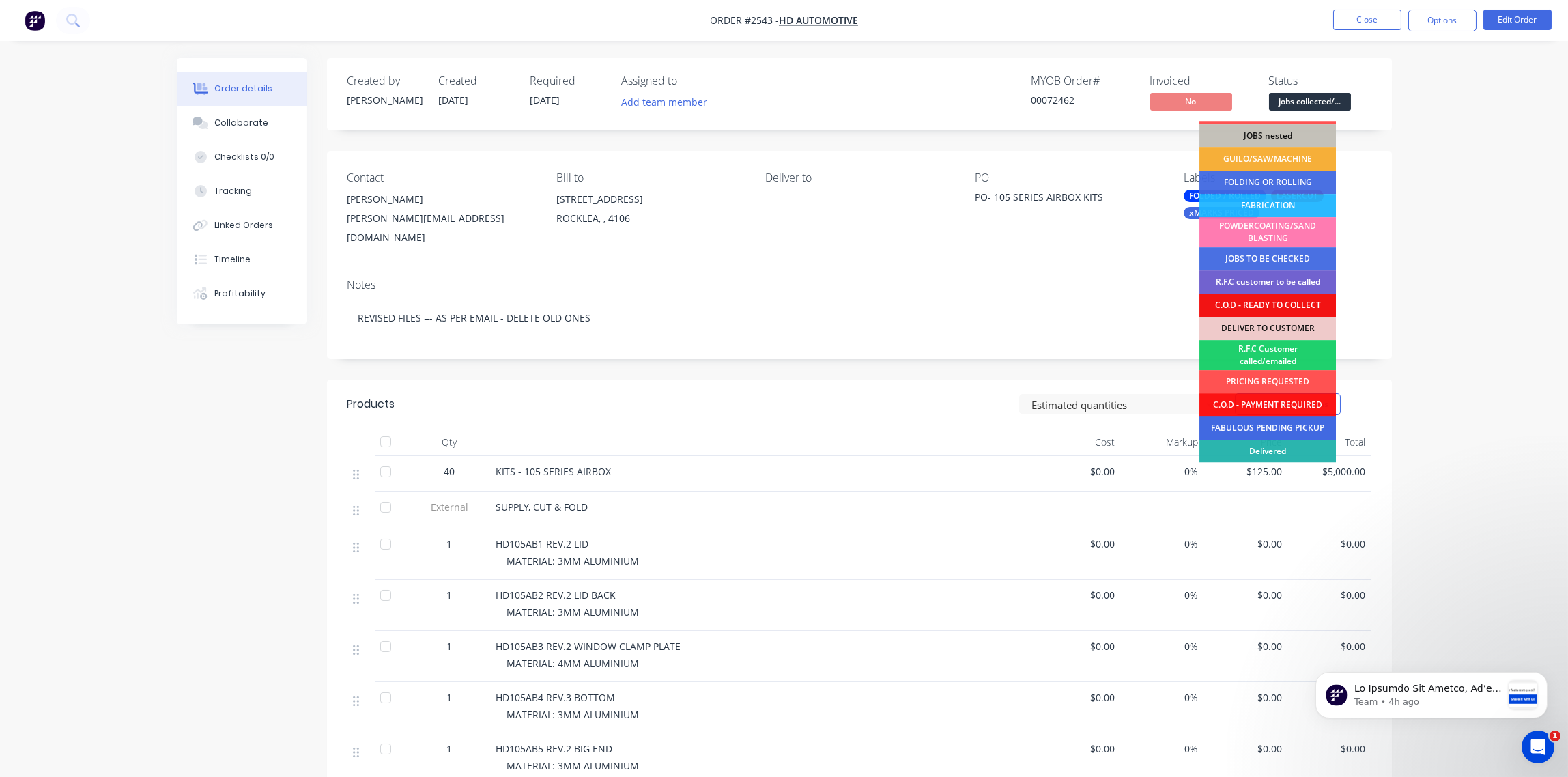
scroll to position [67, 0]
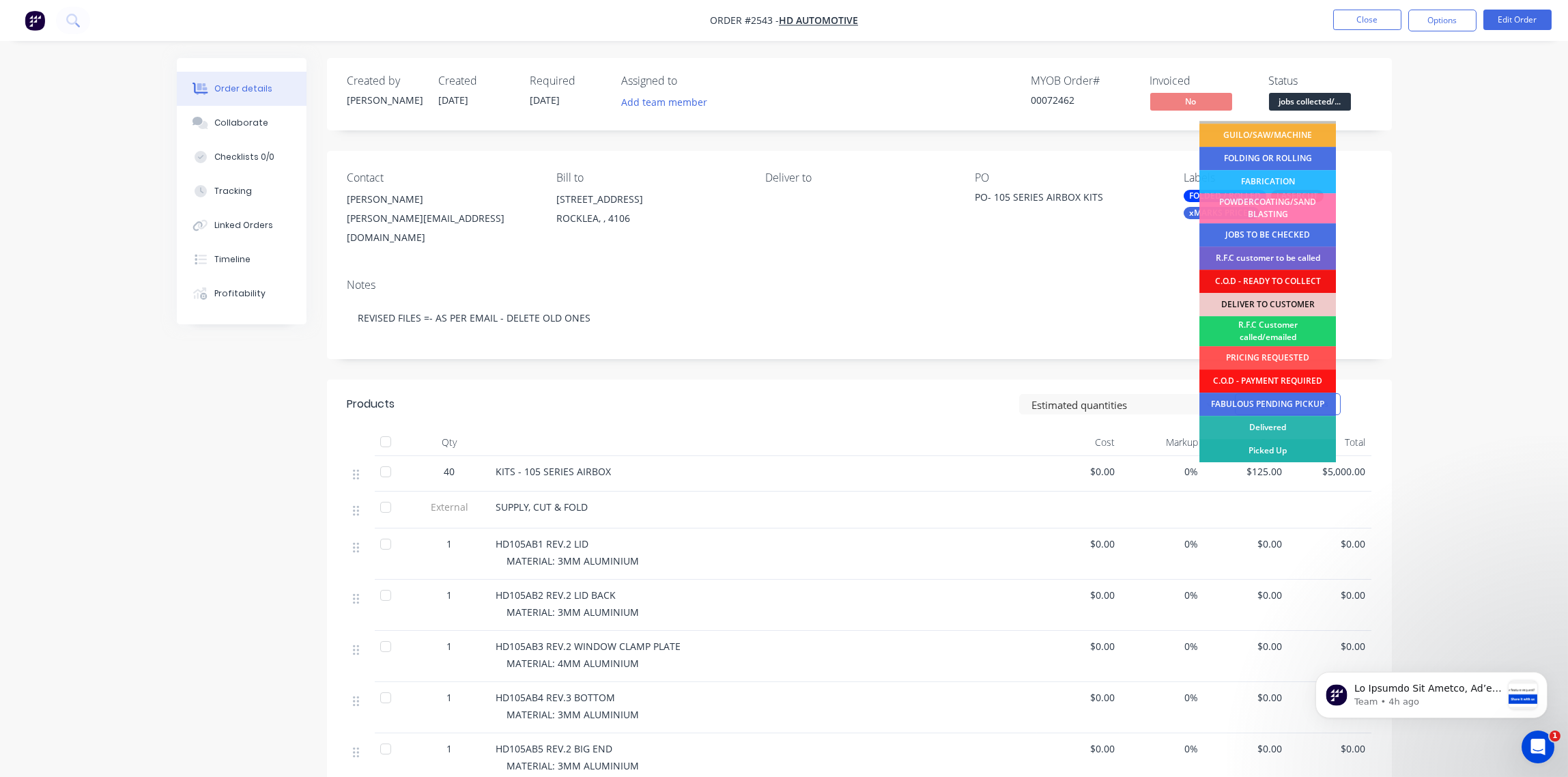
click at [1287, 445] on div "Picked Up" at bounding box center [1267, 451] width 136 height 24
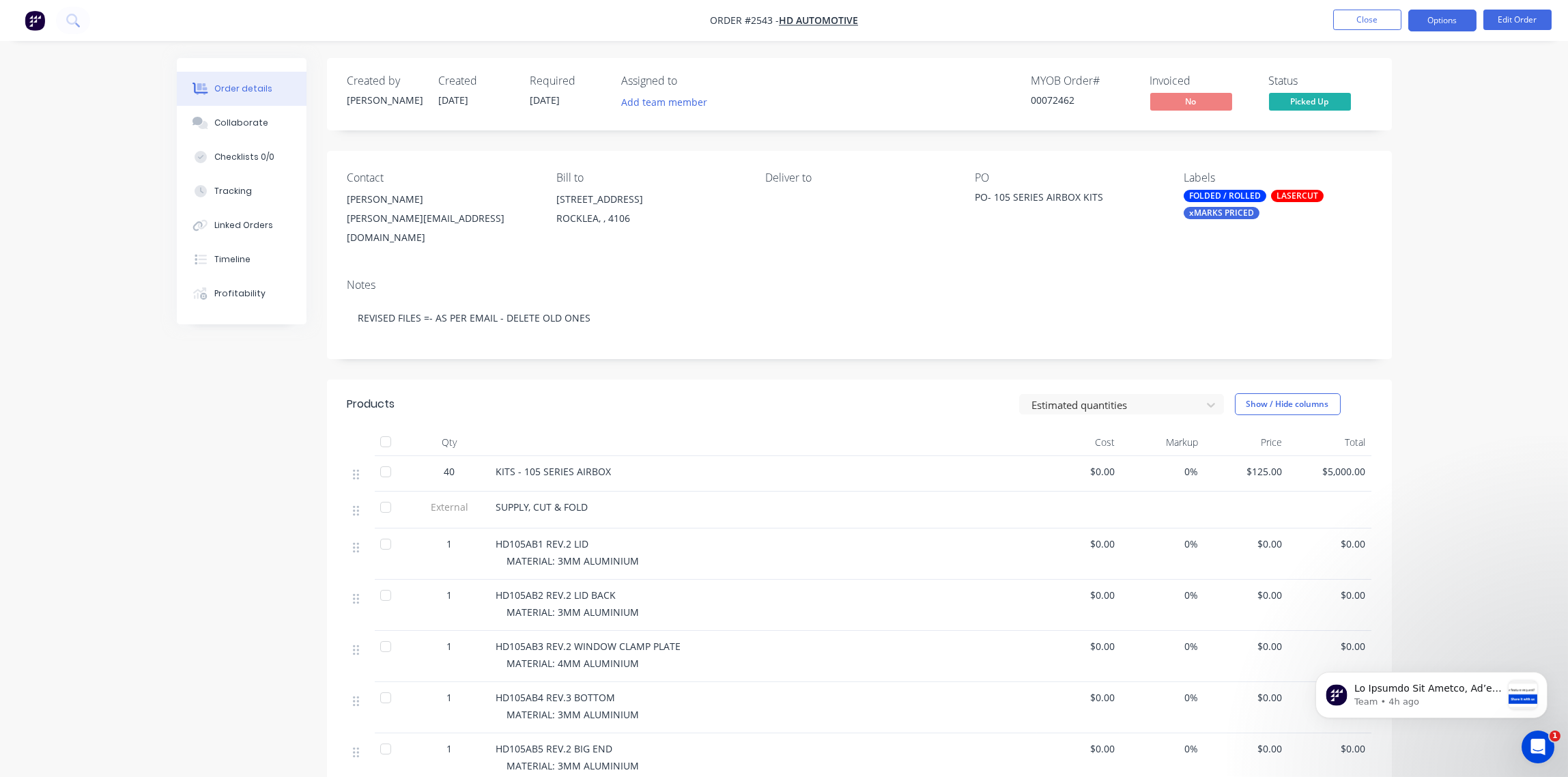
click at [1446, 20] on button "Options" at bounding box center [1443, 21] width 69 height 22
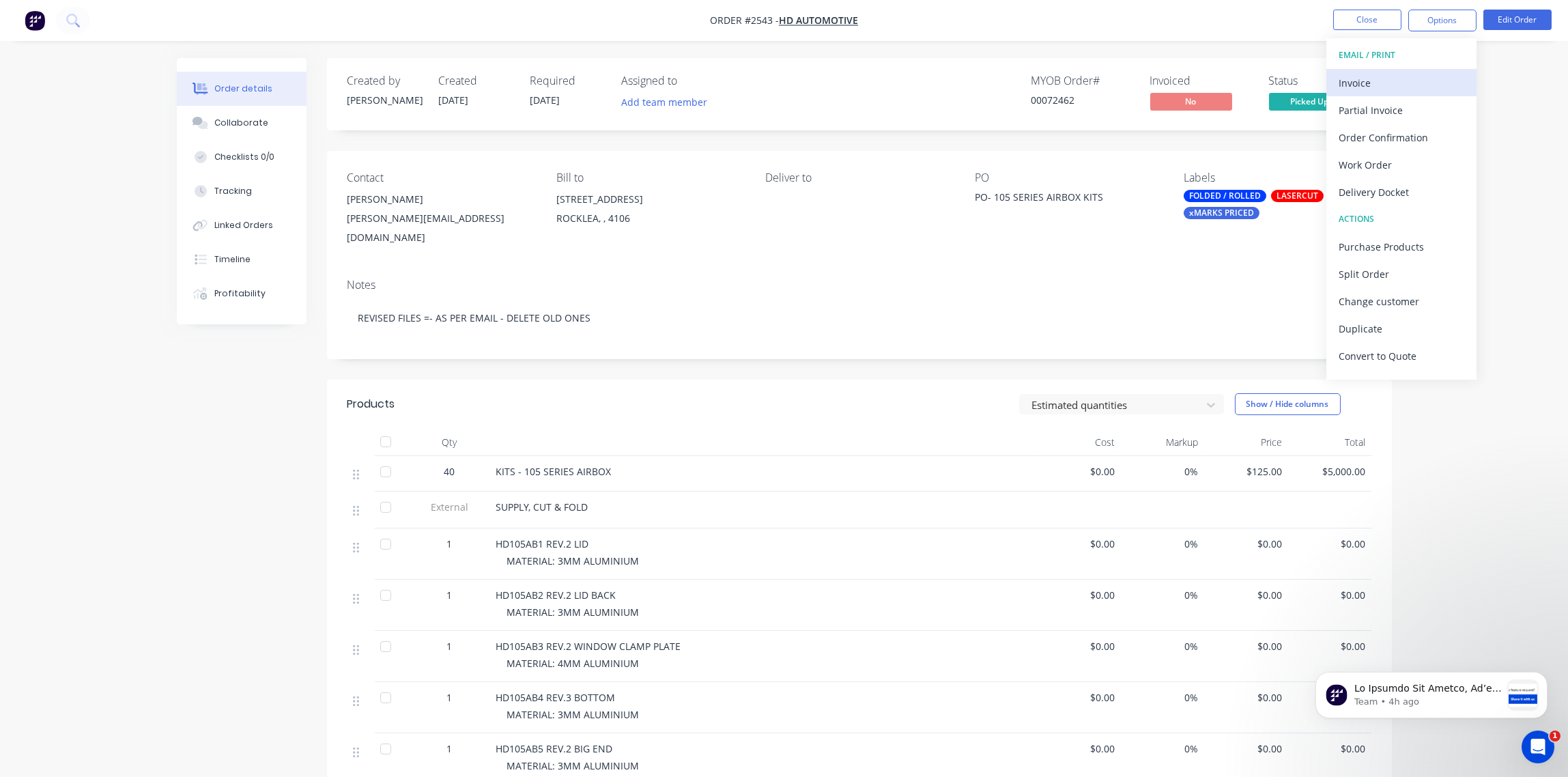
click at [1374, 80] on div "Invoice" at bounding box center [1401, 83] width 125 height 20
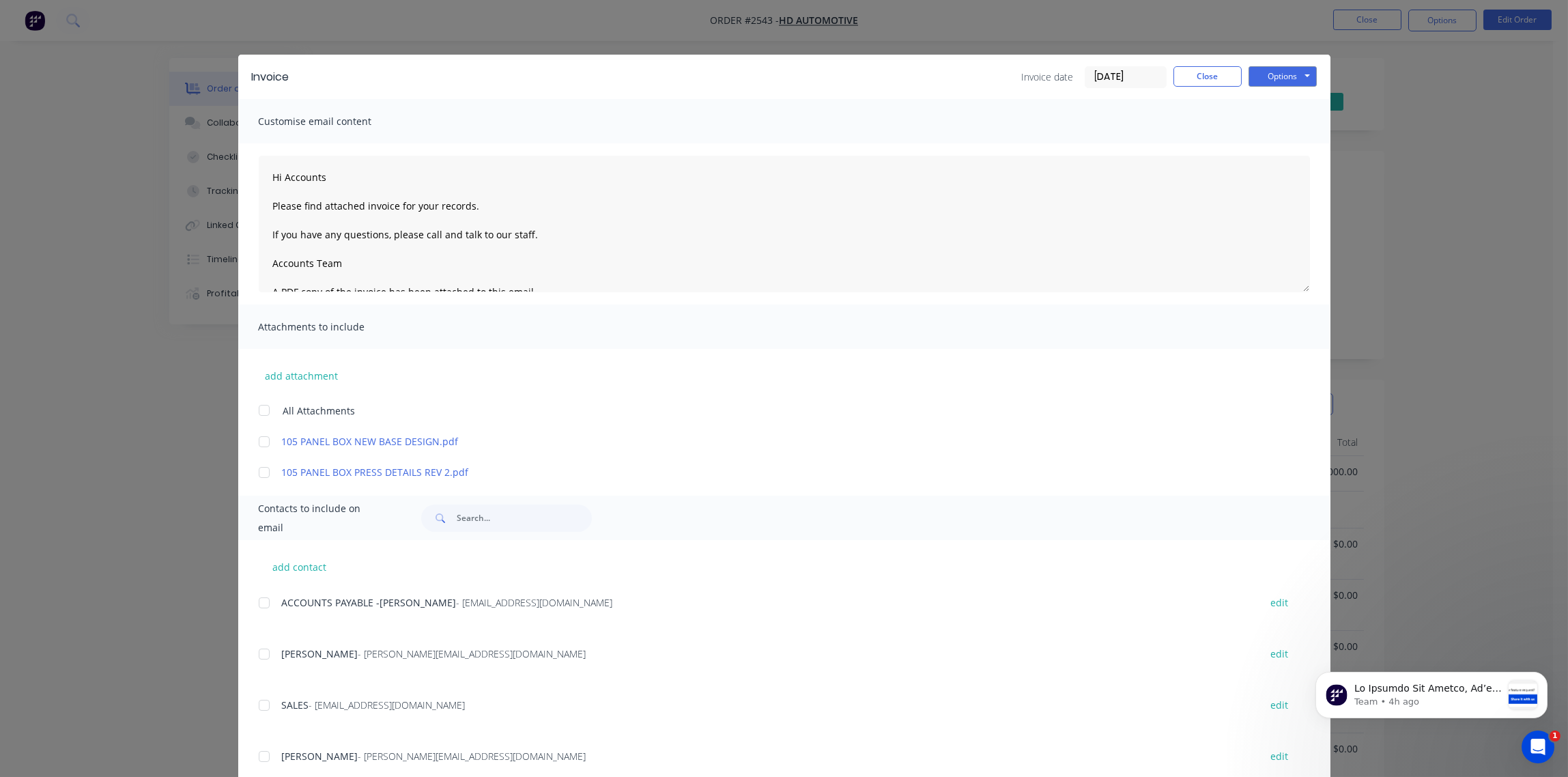
click at [1149, 73] on input "[DATE]" at bounding box center [1126, 76] width 80 height 21
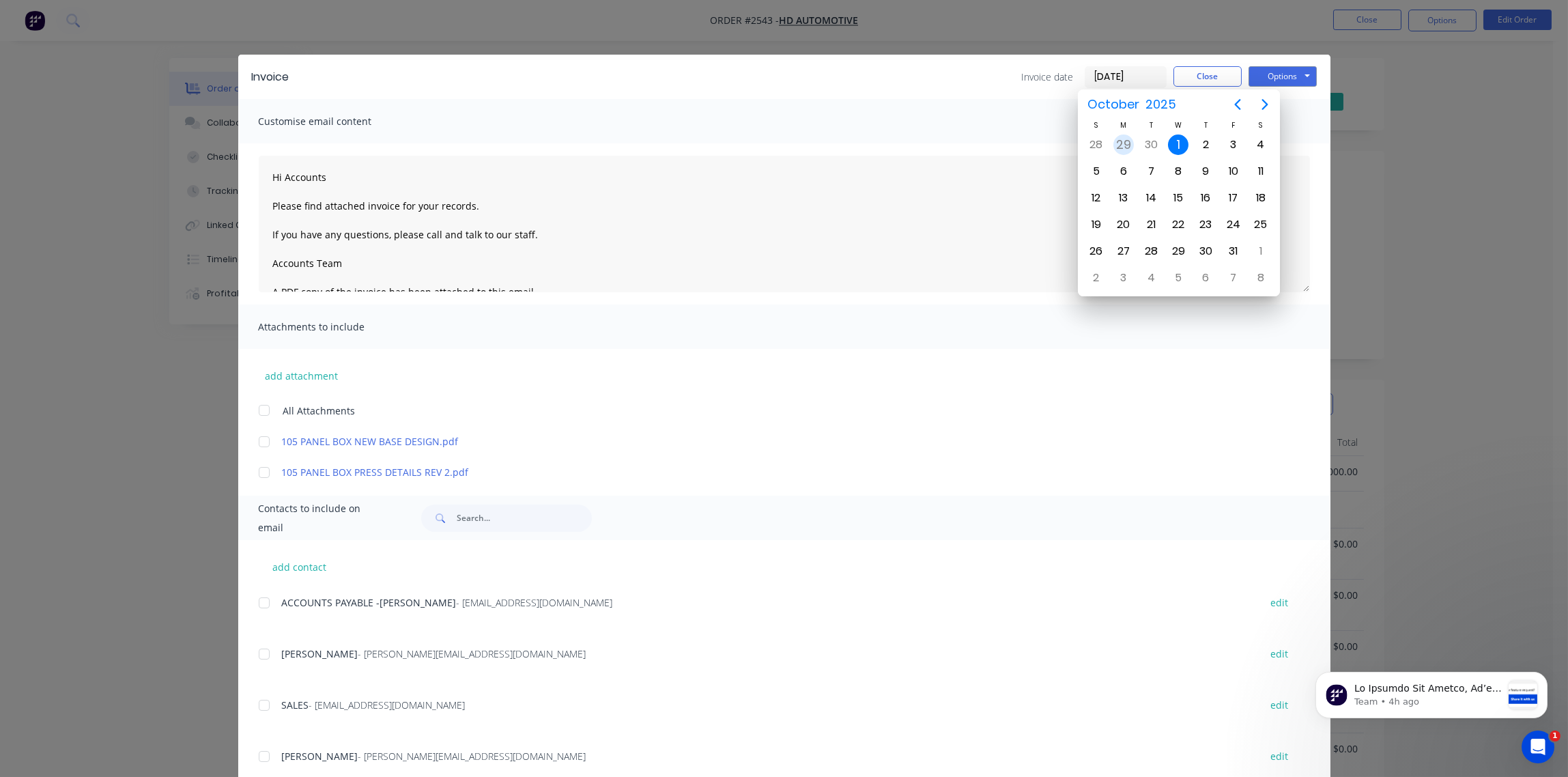
click at [1122, 146] on div "29" at bounding box center [1123, 144] width 21 height 21
type input "[DATE]"
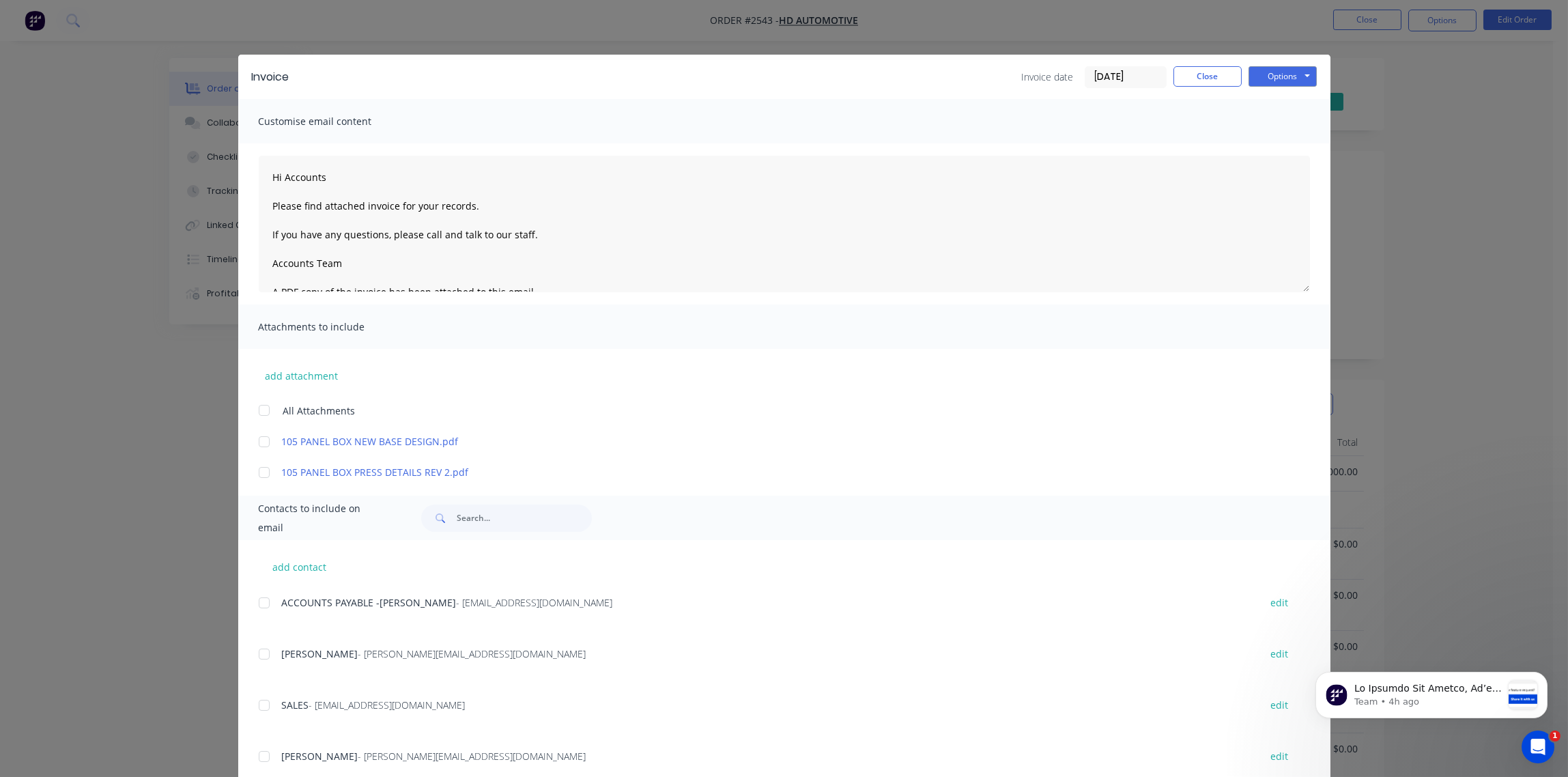
click at [258, 602] on div at bounding box center [265, 603] width 27 height 27
click at [1270, 79] on button "Options" at bounding box center [1283, 76] width 69 height 21
click at [1273, 145] on button "Email" at bounding box center [1292, 145] width 87 height 23
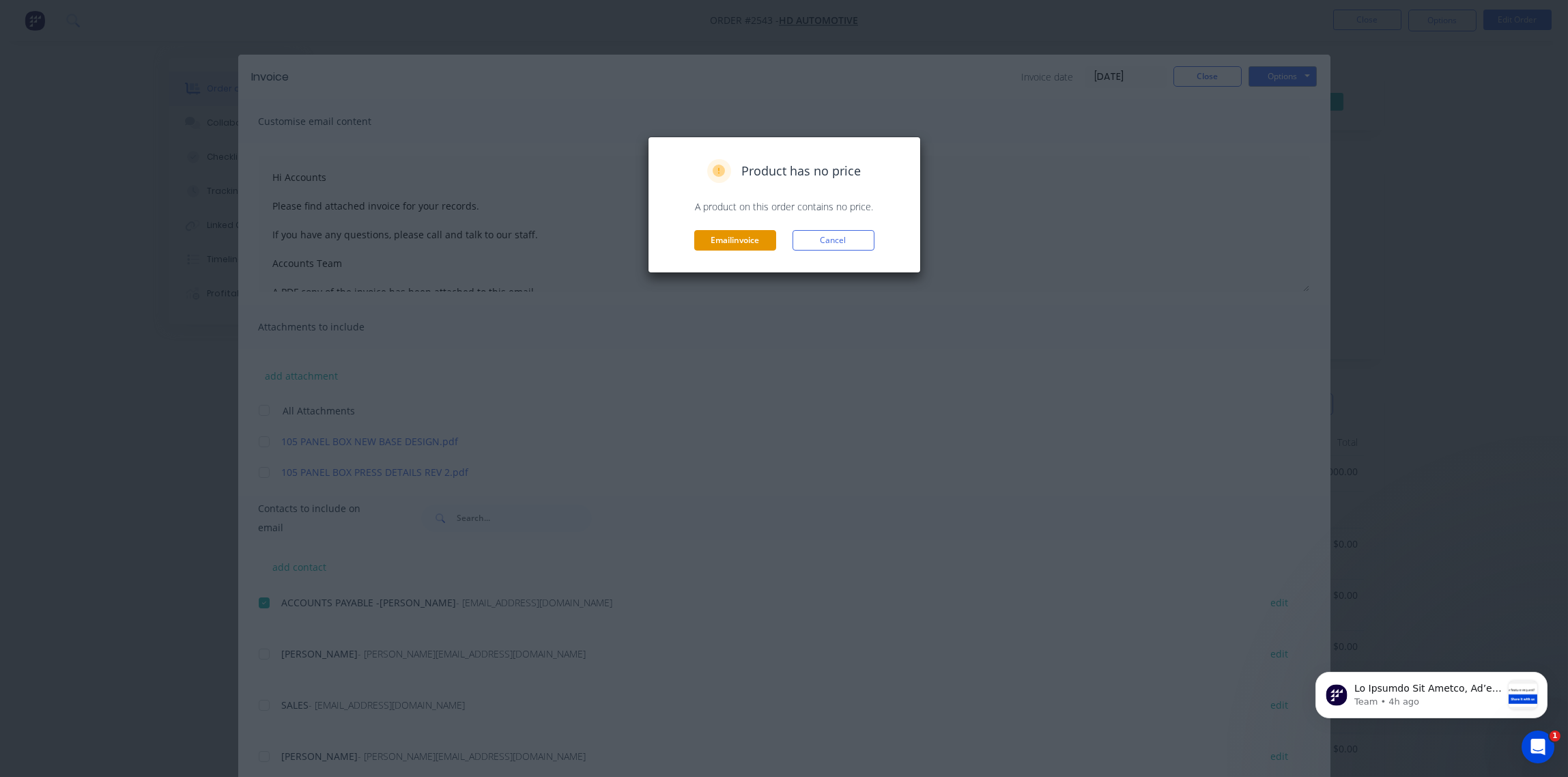
click at [735, 243] on button "Email invoice" at bounding box center [735, 240] width 82 height 21
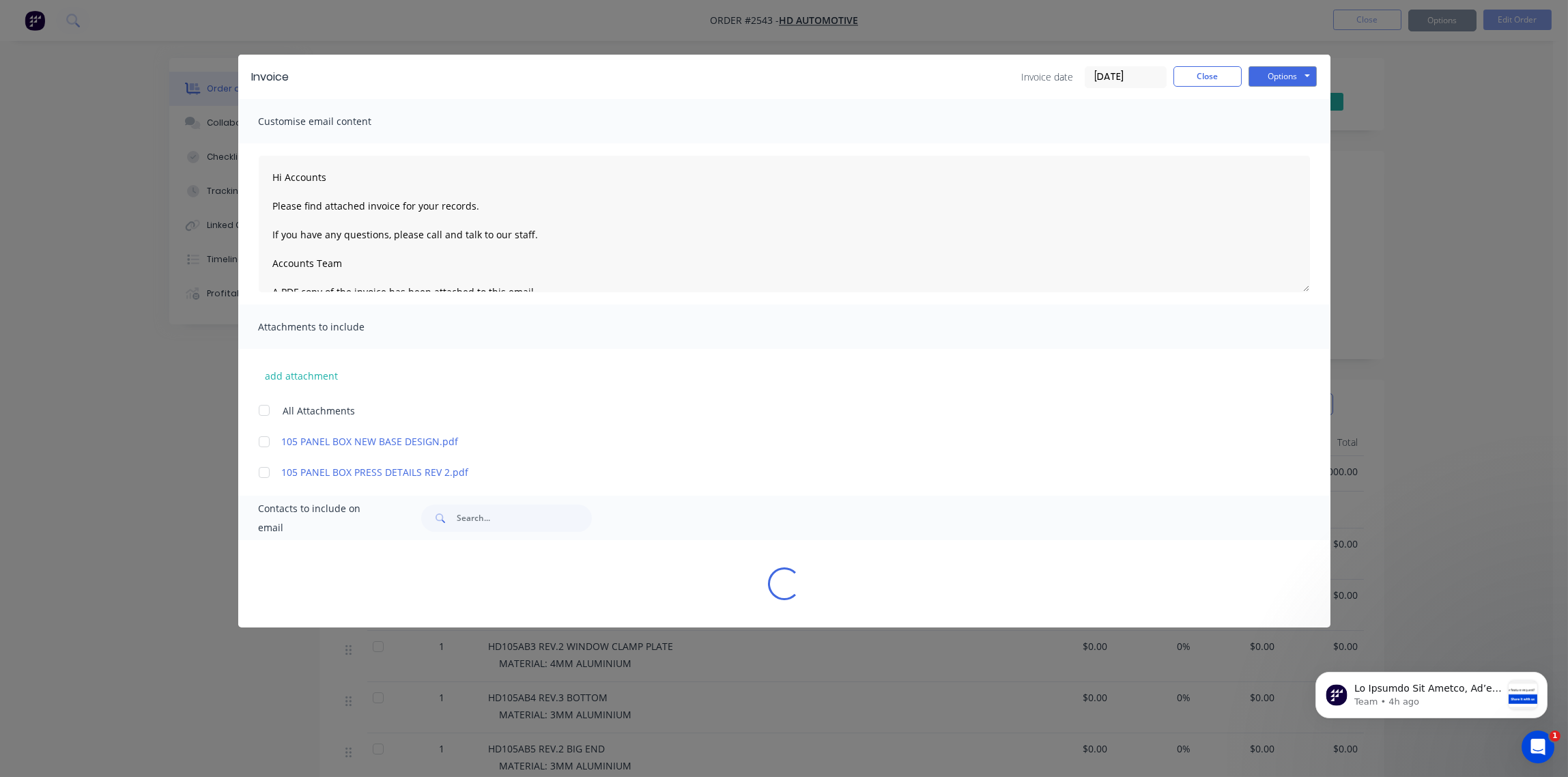
type textarea "Hi Accounts Please find attached invoice for your records. If you have any ques…"
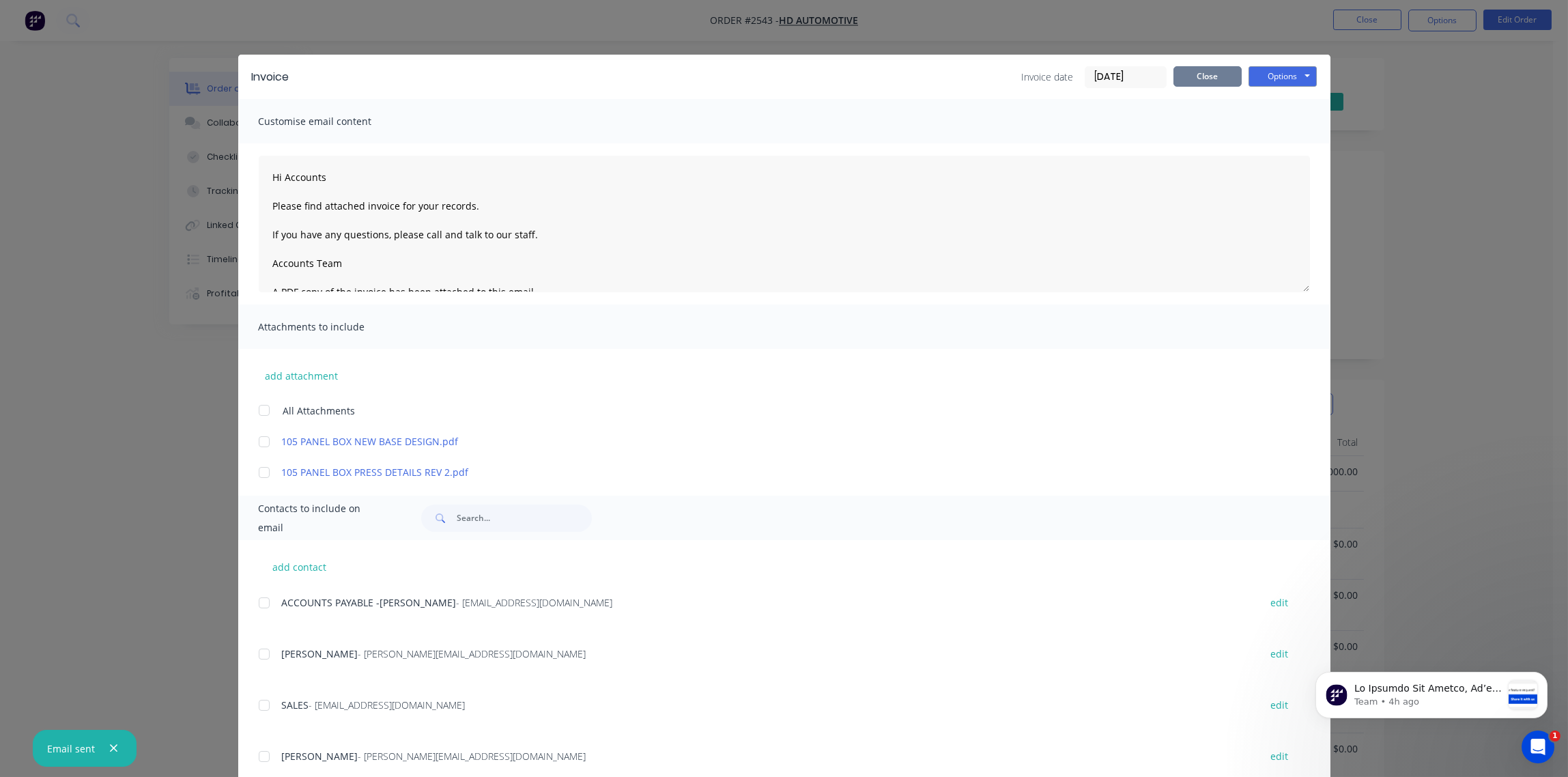
click at [1208, 76] on button "Close" at bounding box center [1208, 76] width 69 height 21
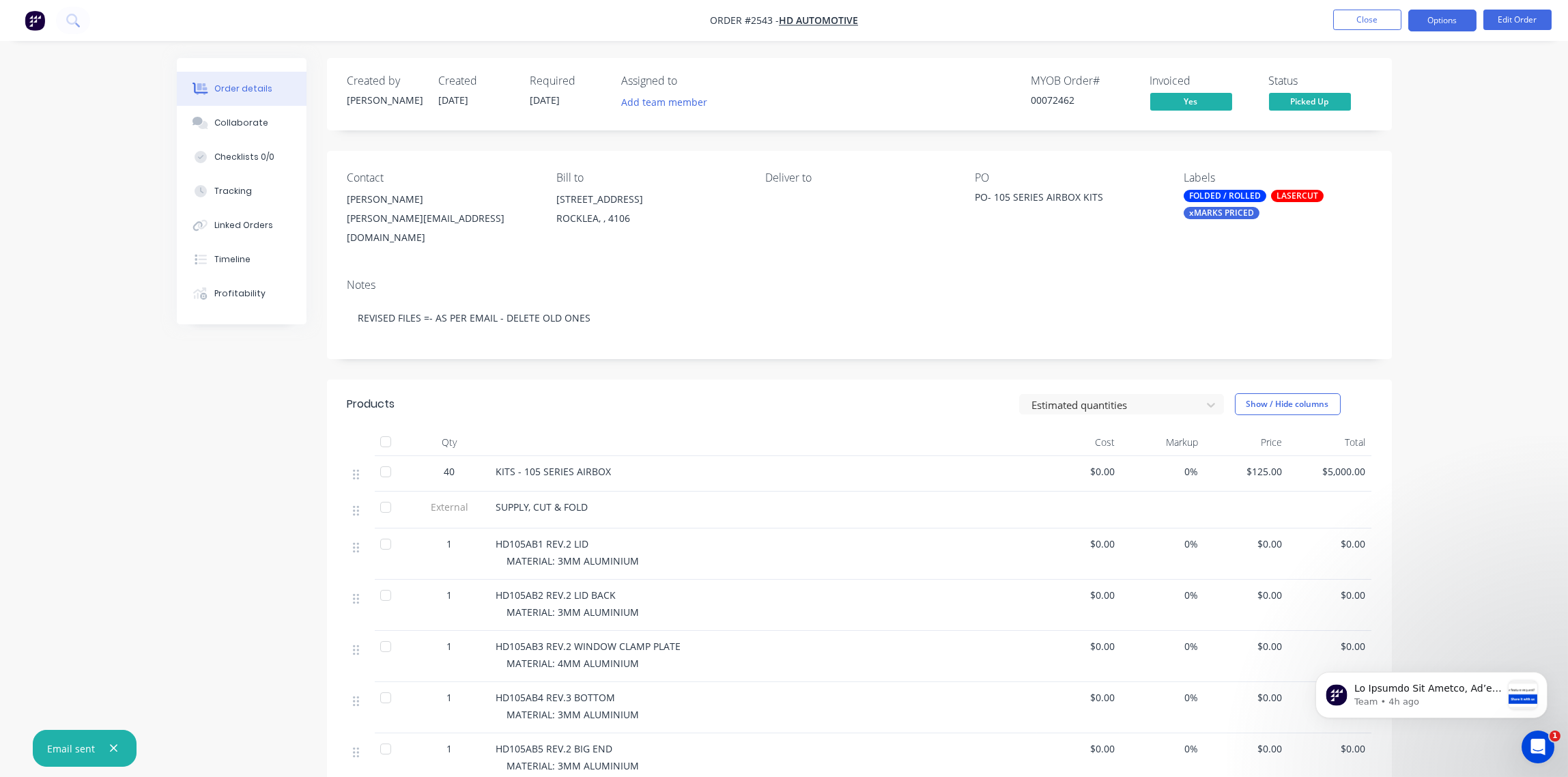
click at [1434, 24] on button "Options" at bounding box center [1443, 21] width 69 height 22
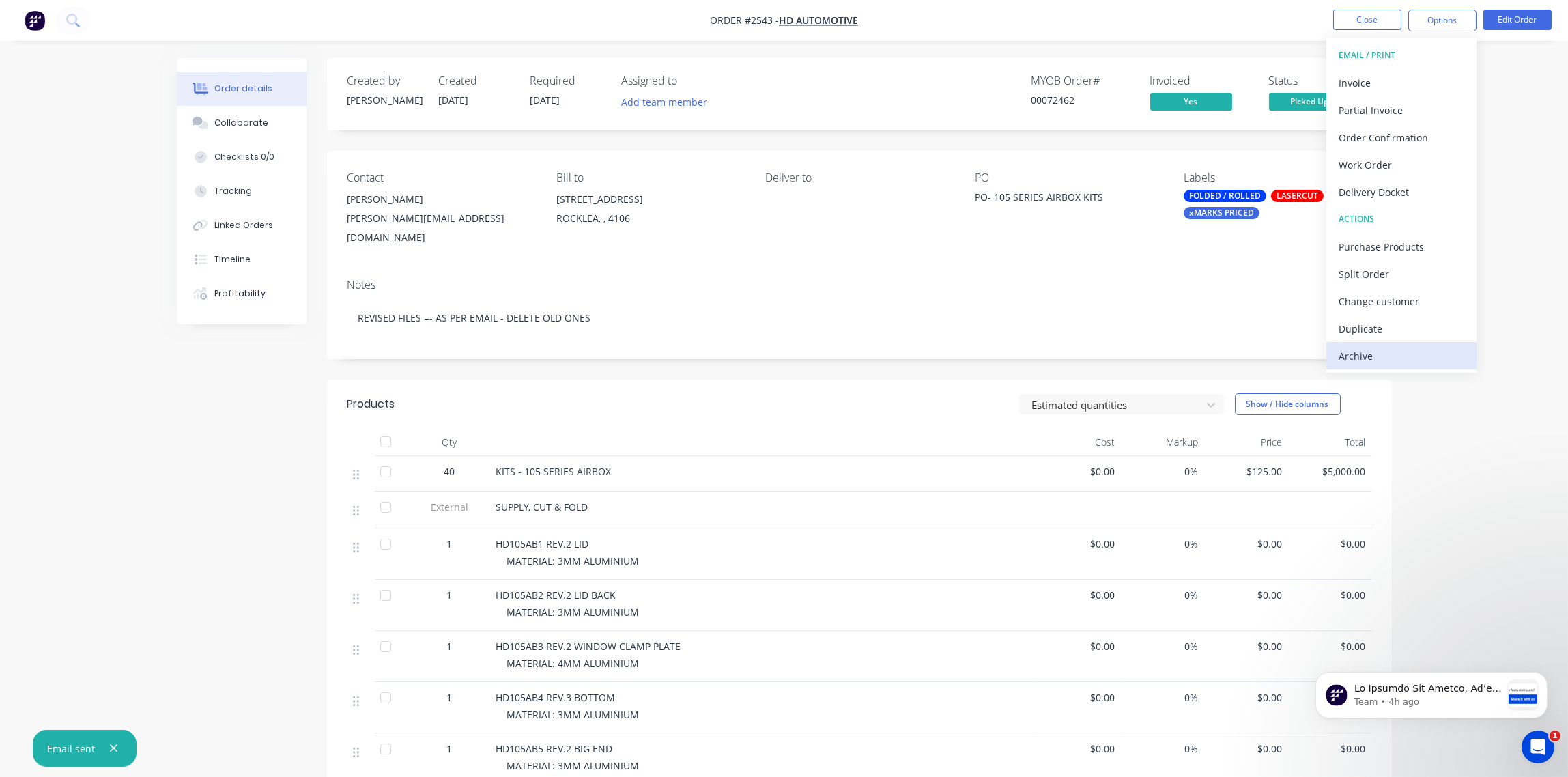
click at [1354, 356] on div "Archive" at bounding box center [1401, 356] width 125 height 20
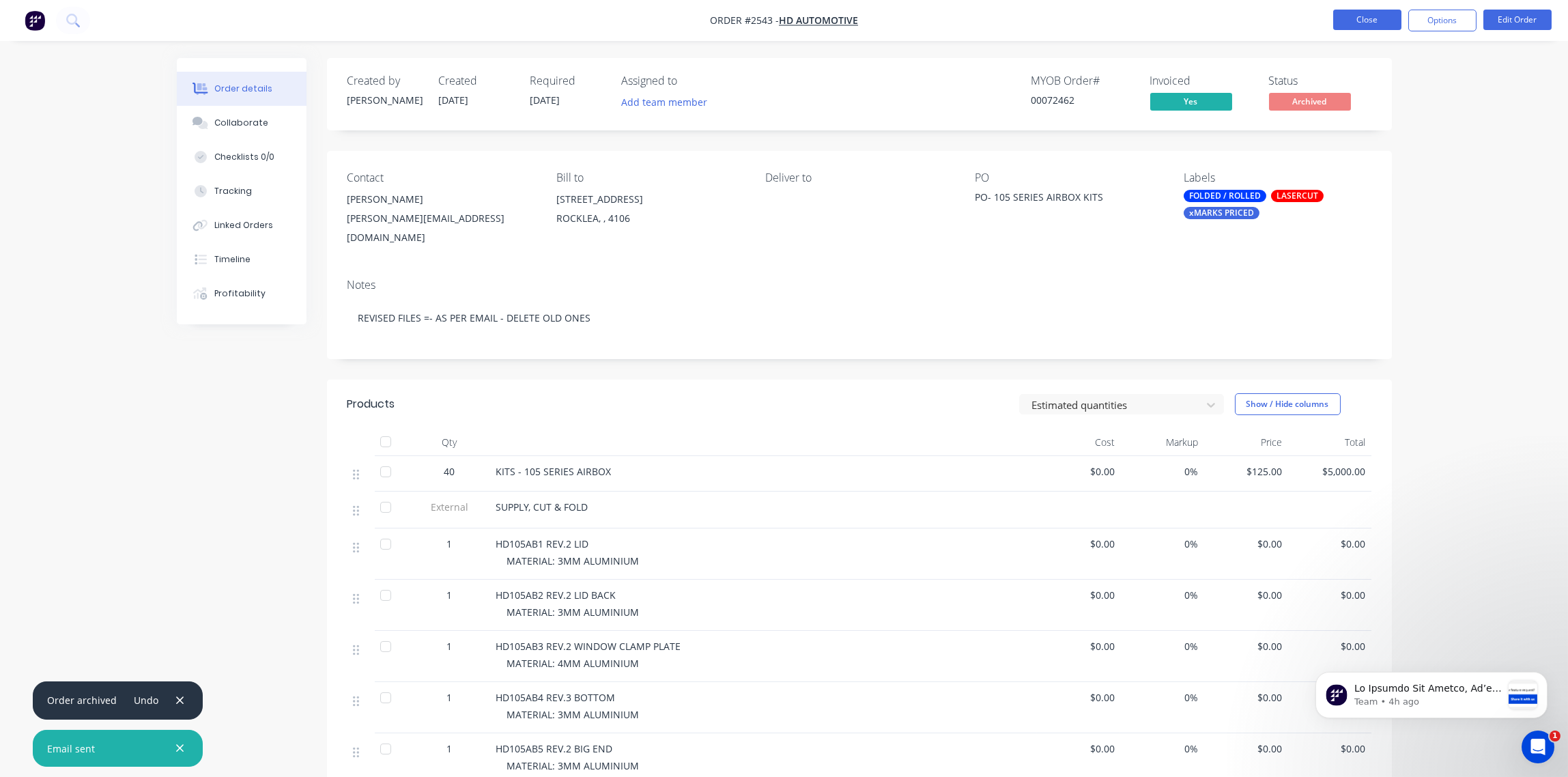
click at [1370, 21] on button "Close" at bounding box center [1368, 20] width 69 height 21
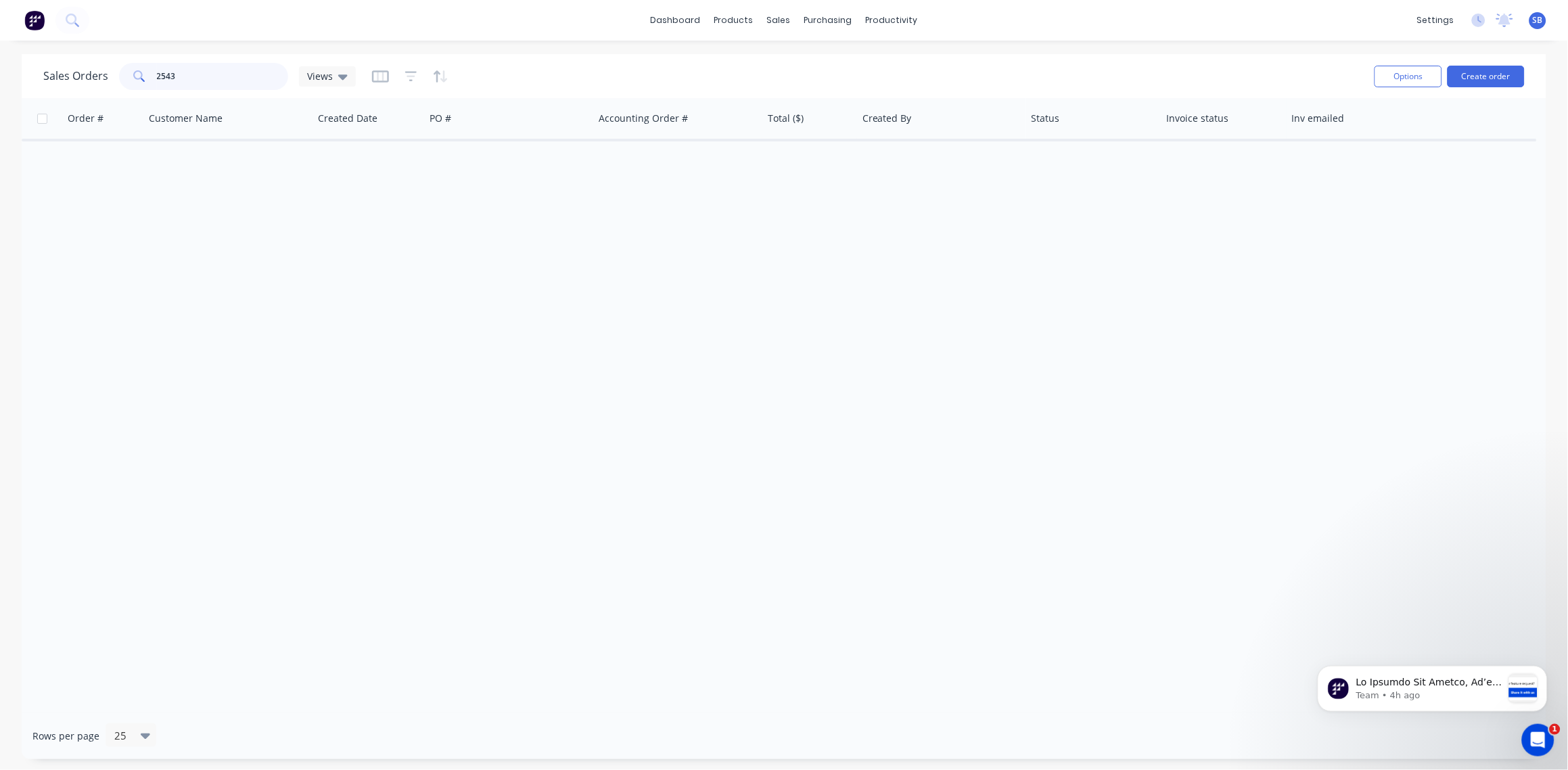
click at [196, 77] on input "2543" at bounding box center [223, 77] width 132 height 27
type input "2551"
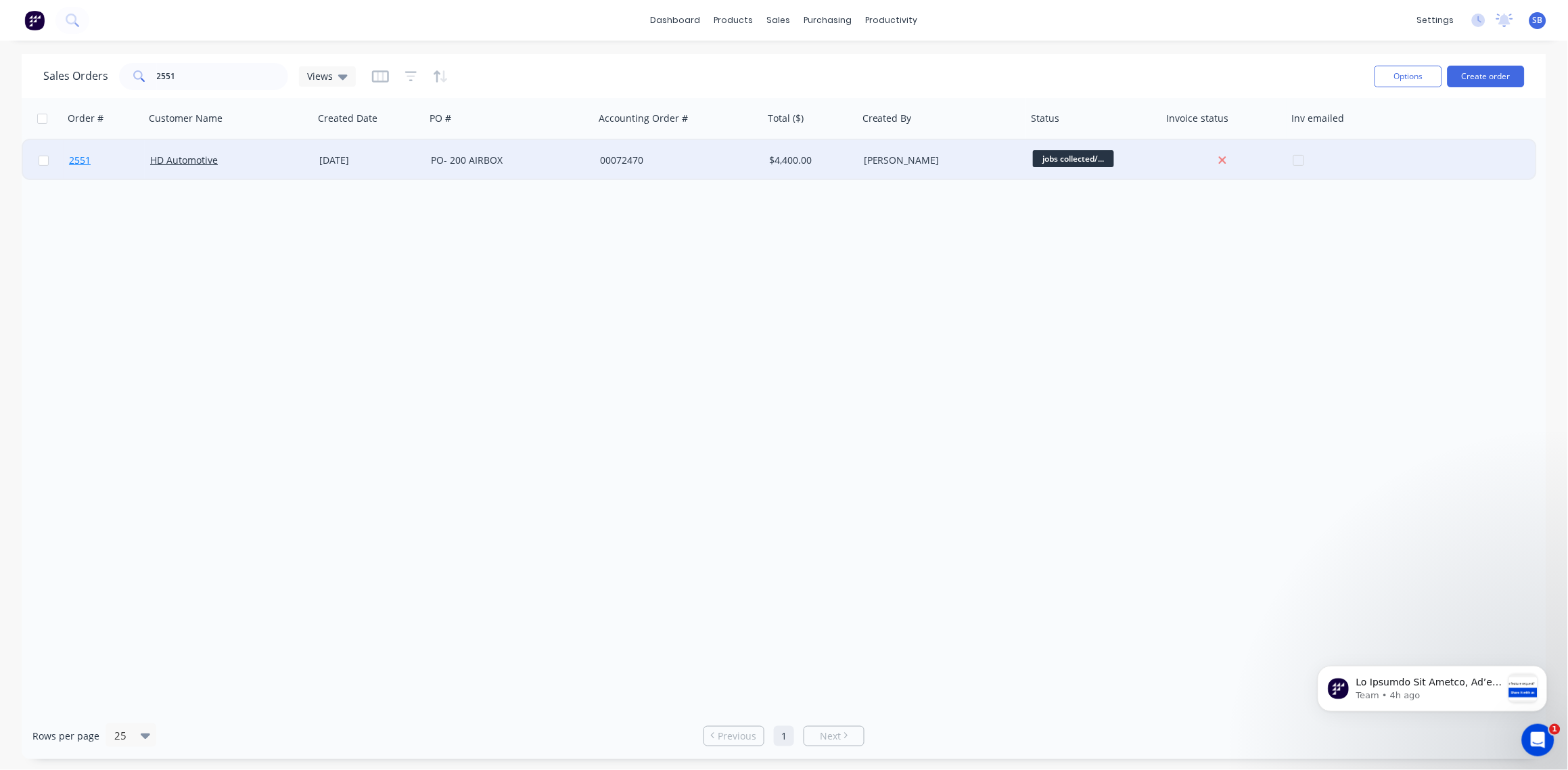
click at [73, 159] on span "2551" at bounding box center [80, 160] width 21 height 14
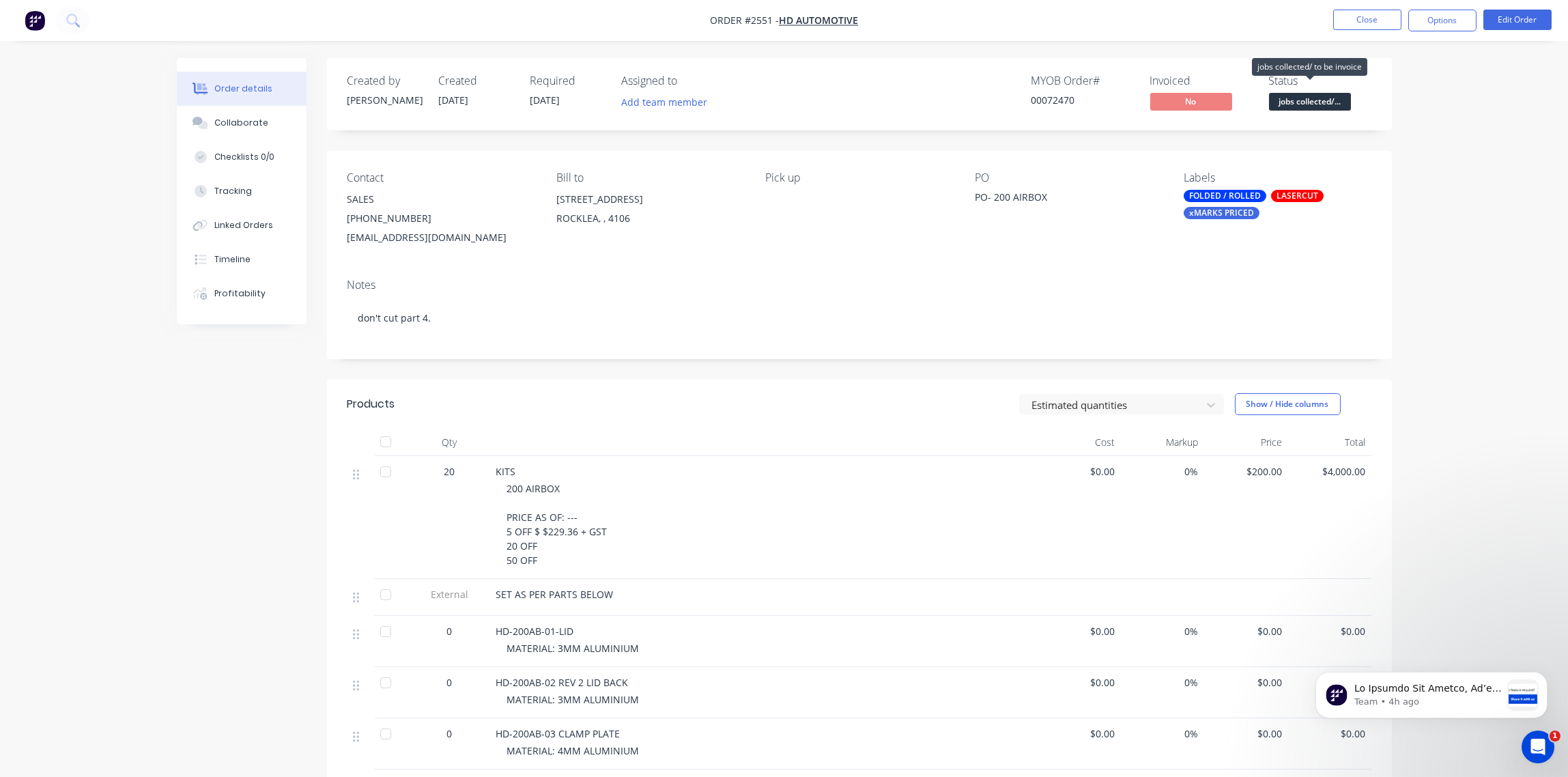
click at [1318, 104] on span "jobs collected/..." at bounding box center [1310, 101] width 82 height 17
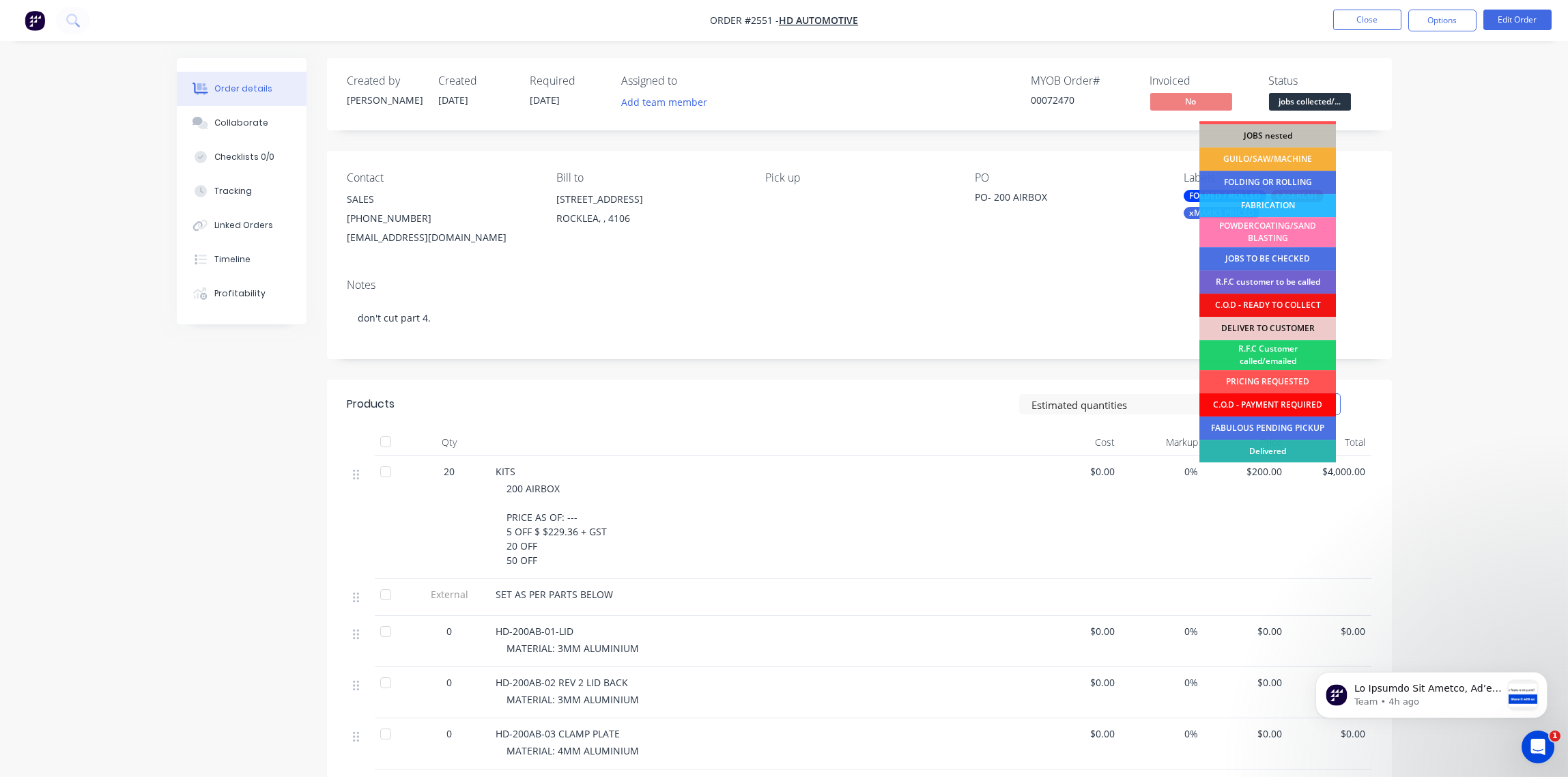
scroll to position [67, 0]
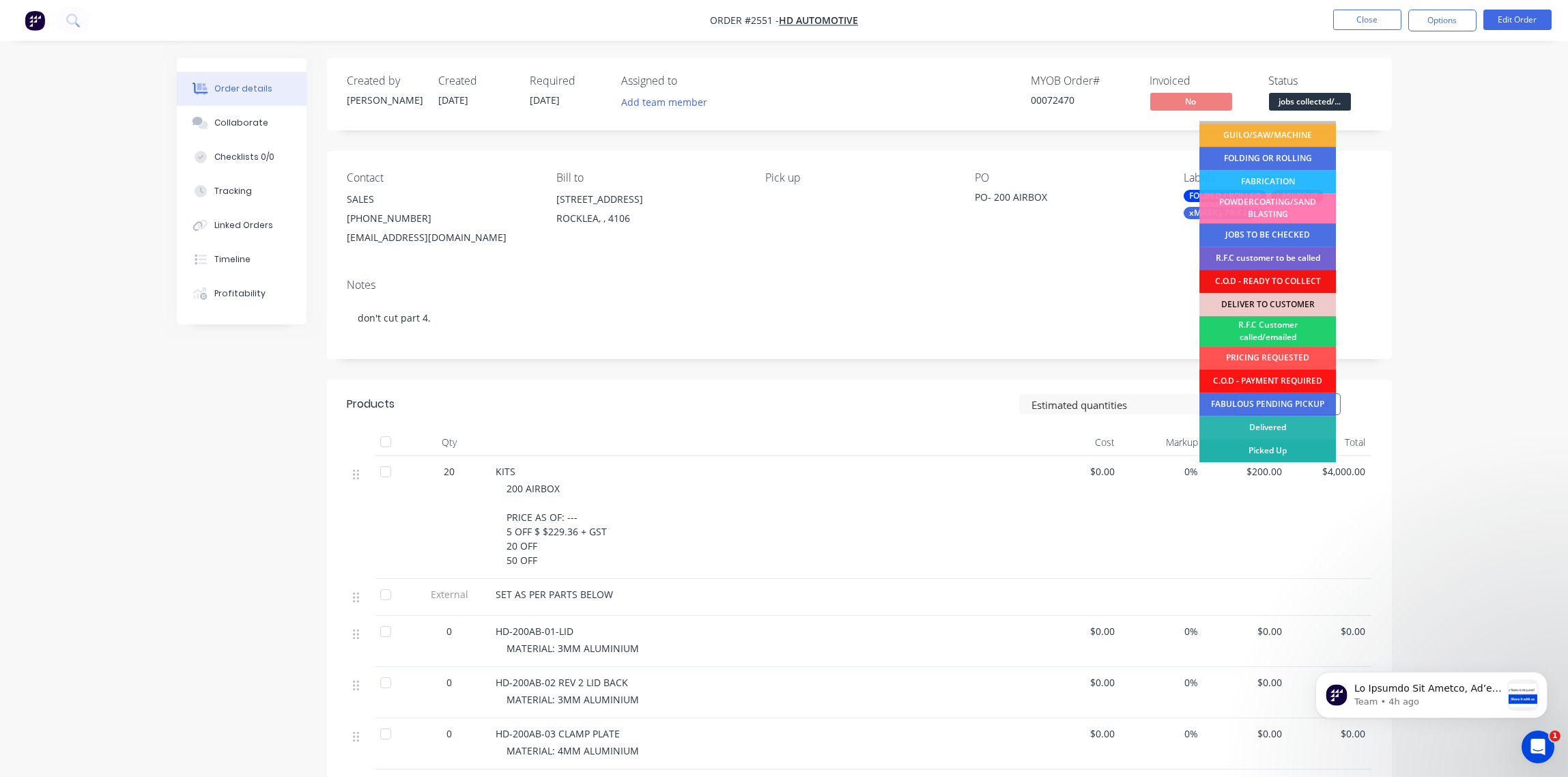
click at [1289, 453] on div "Picked Up" at bounding box center [1267, 451] width 136 height 24
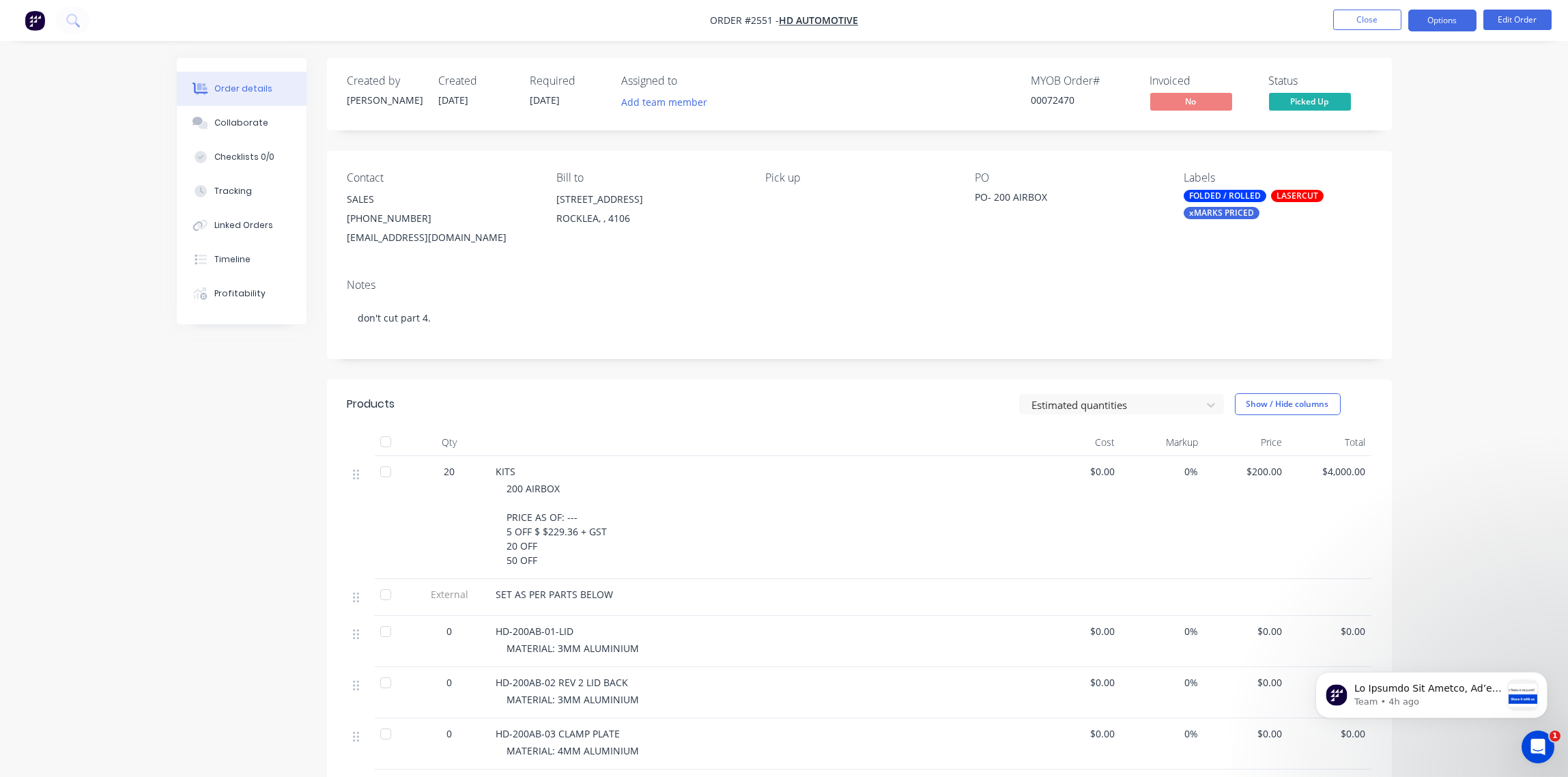
click at [1446, 24] on button "Options" at bounding box center [1443, 21] width 69 height 22
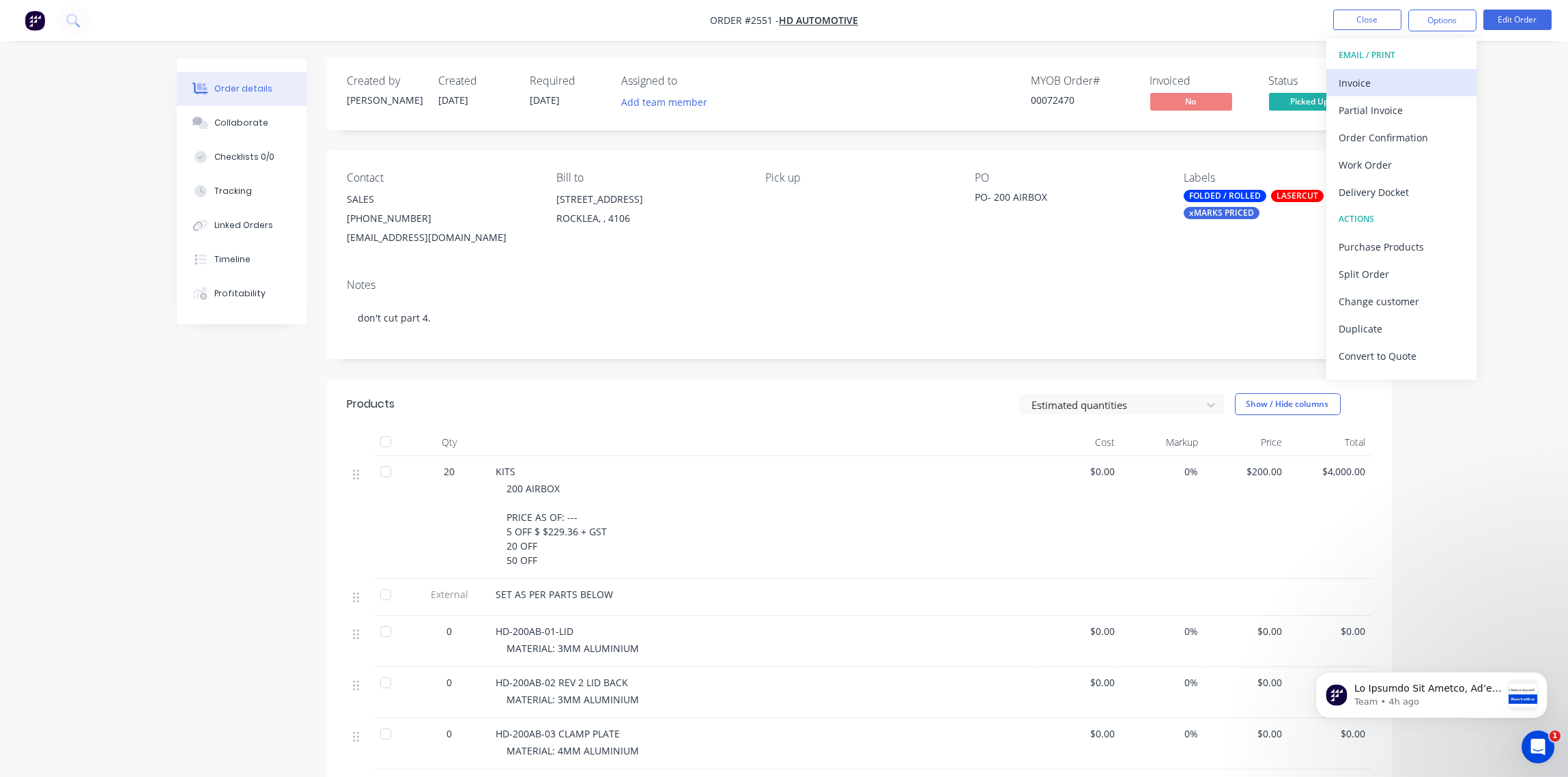
click at [1363, 75] on div "Invoice" at bounding box center [1401, 83] width 125 height 20
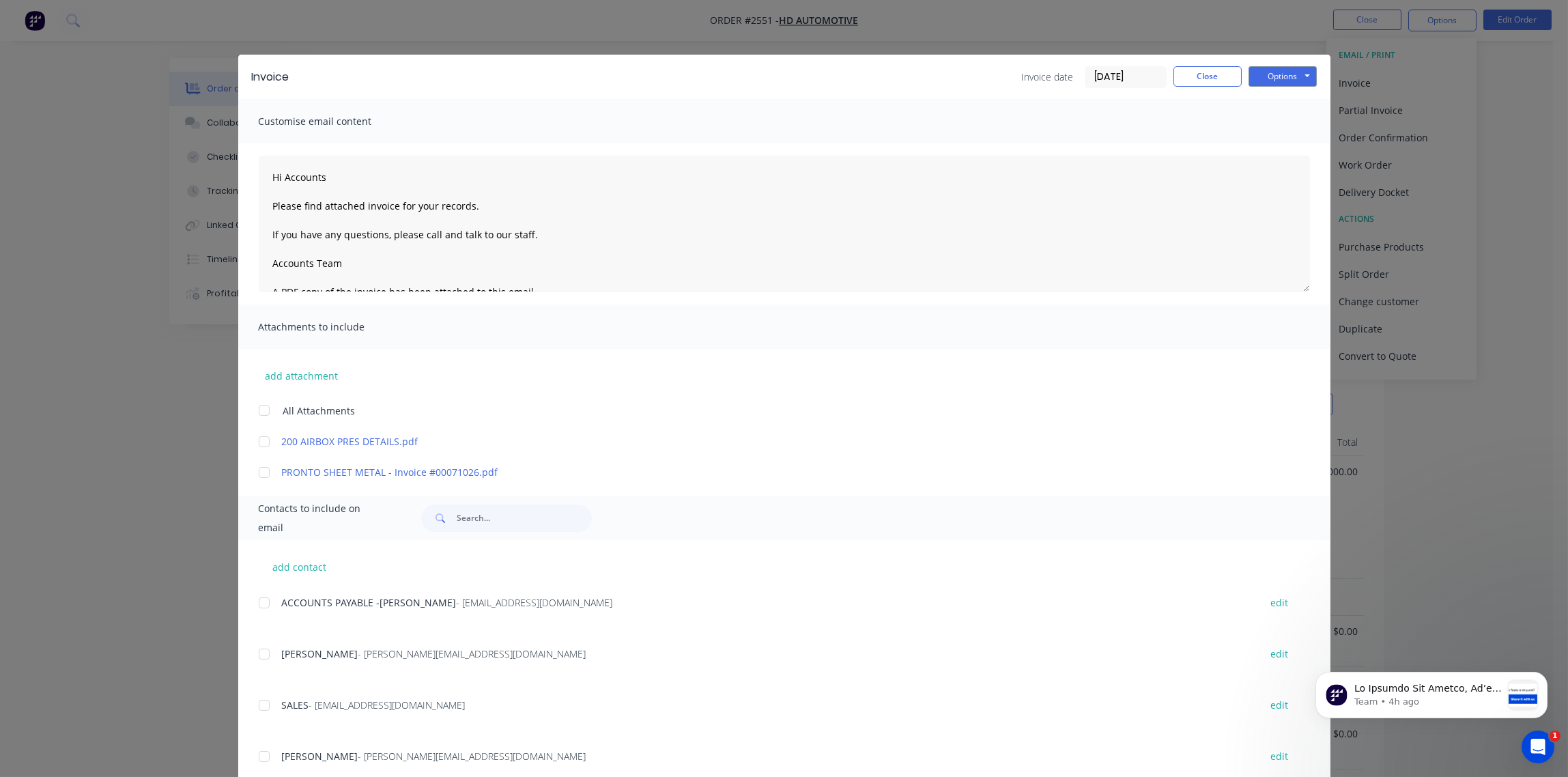
click at [1124, 75] on input "[DATE]" at bounding box center [1126, 76] width 80 height 21
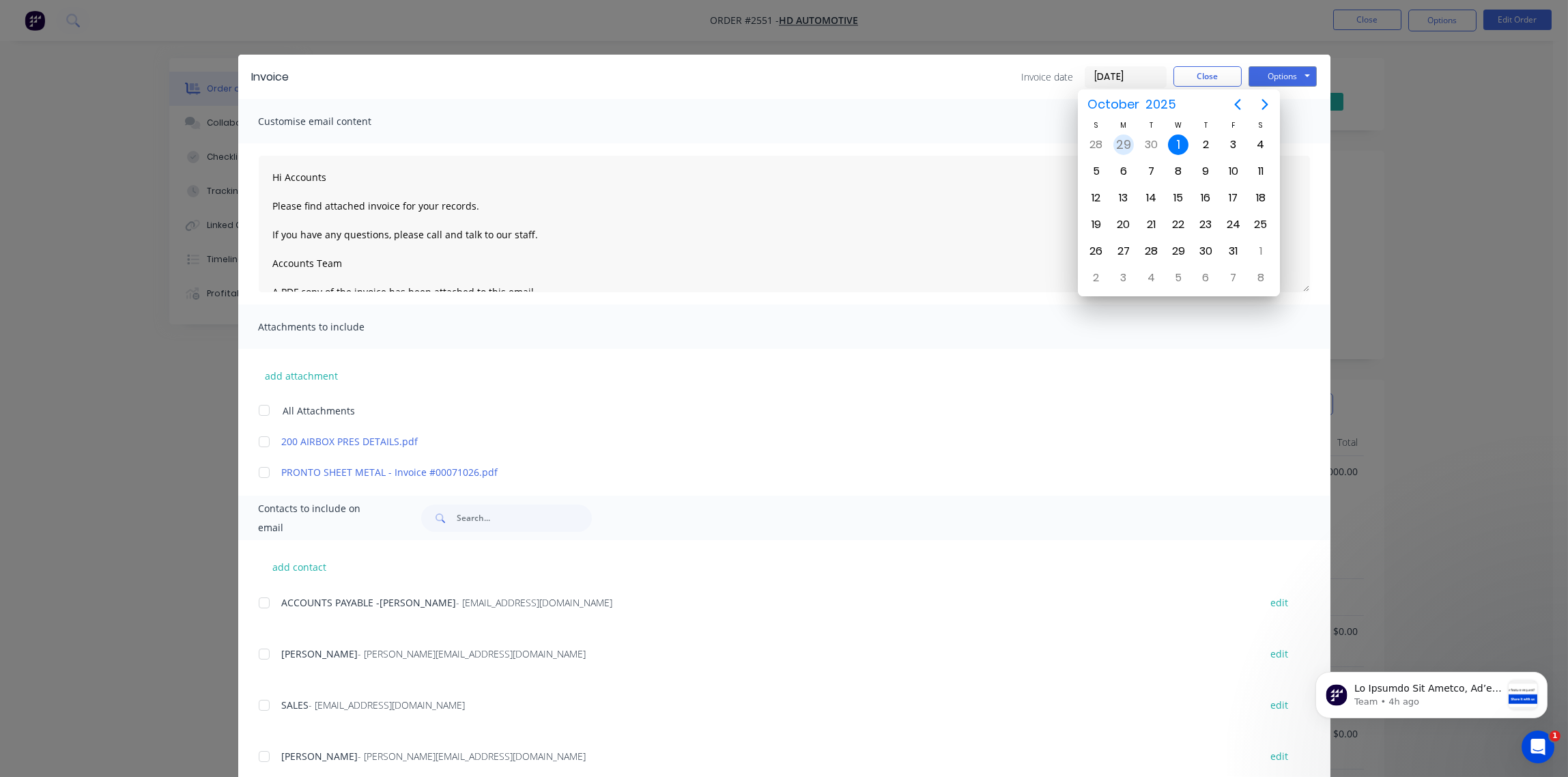
click at [1122, 141] on div "29" at bounding box center [1123, 144] width 21 height 21
type input "[DATE]"
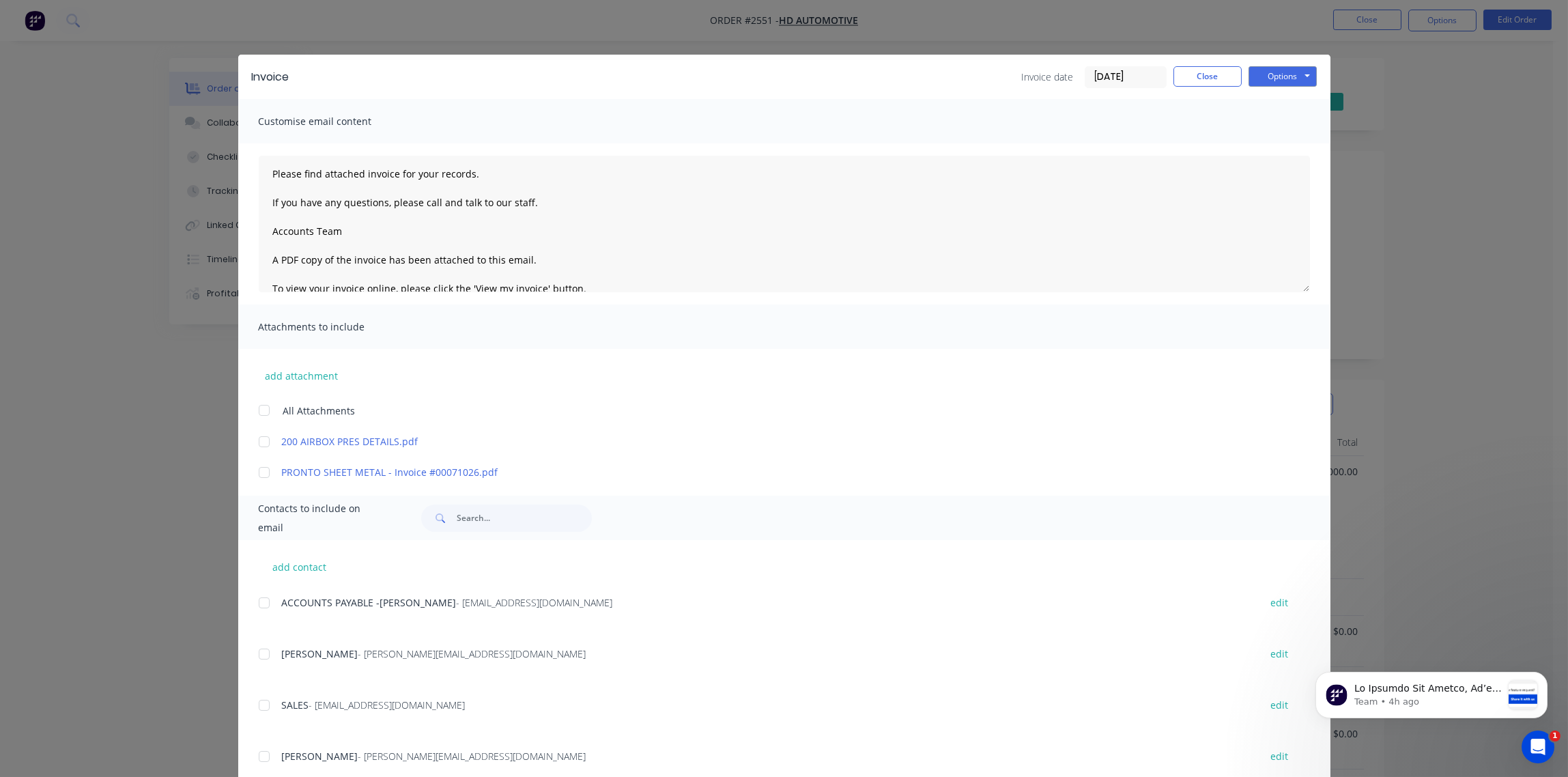
scroll to position [49, 0]
click at [256, 607] on div at bounding box center [265, 603] width 27 height 27
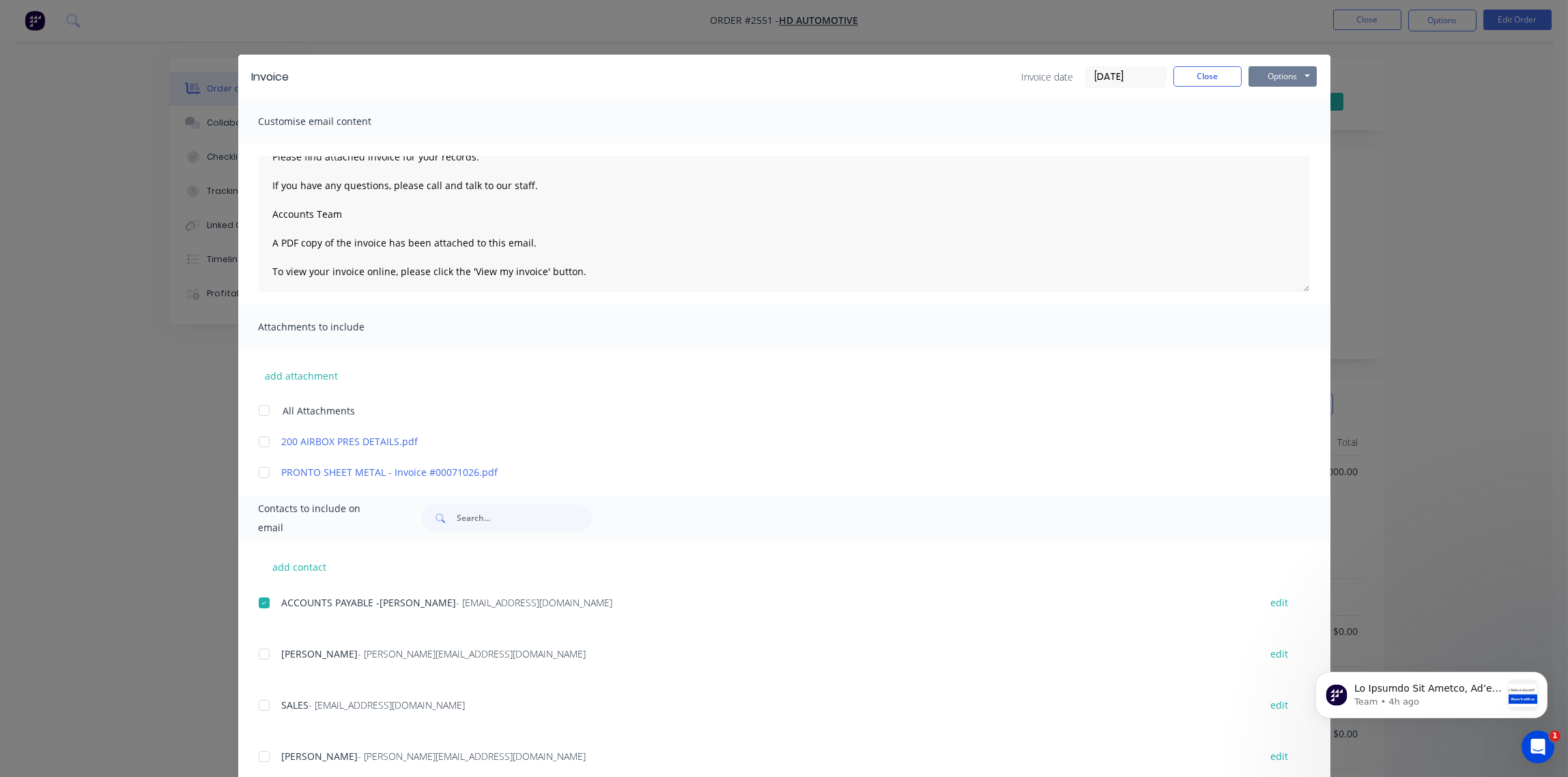
click at [1264, 75] on button "Options" at bounding box center [1283, 76] width 69 height 21
click at [1282, 145] on button "Email" at bounding box center [1292, 145] width 87 height 23
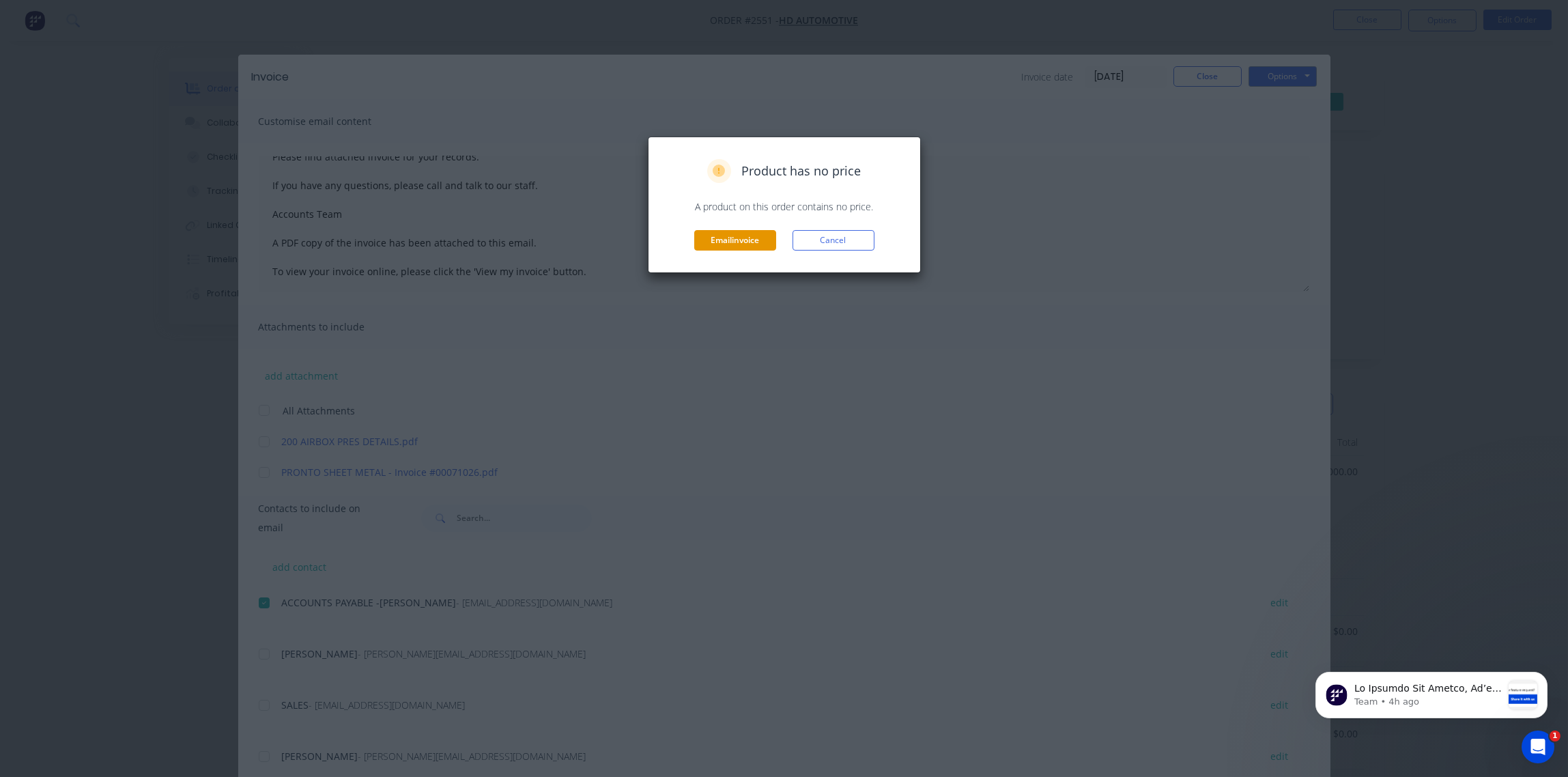
click at [742, 237] on button "Email invoice" at bounding box center [735, 240] width 82 height 21
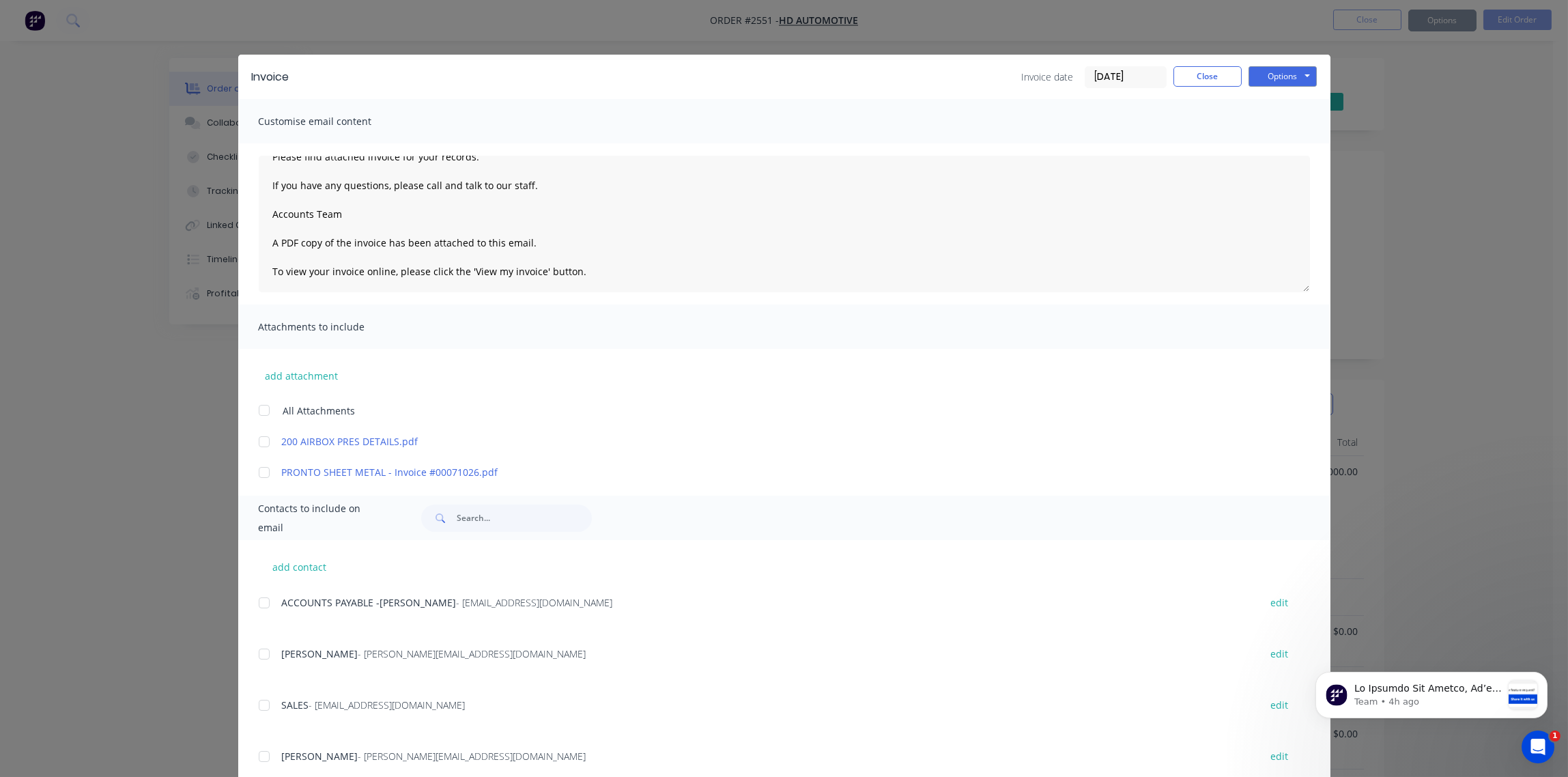
type textarea "Hi Accounts Please find attached invoice for your records. If you have any ques…"
click at [1200, 79] on button "Close" at bounding box center [1208, 76] width 69 height 21
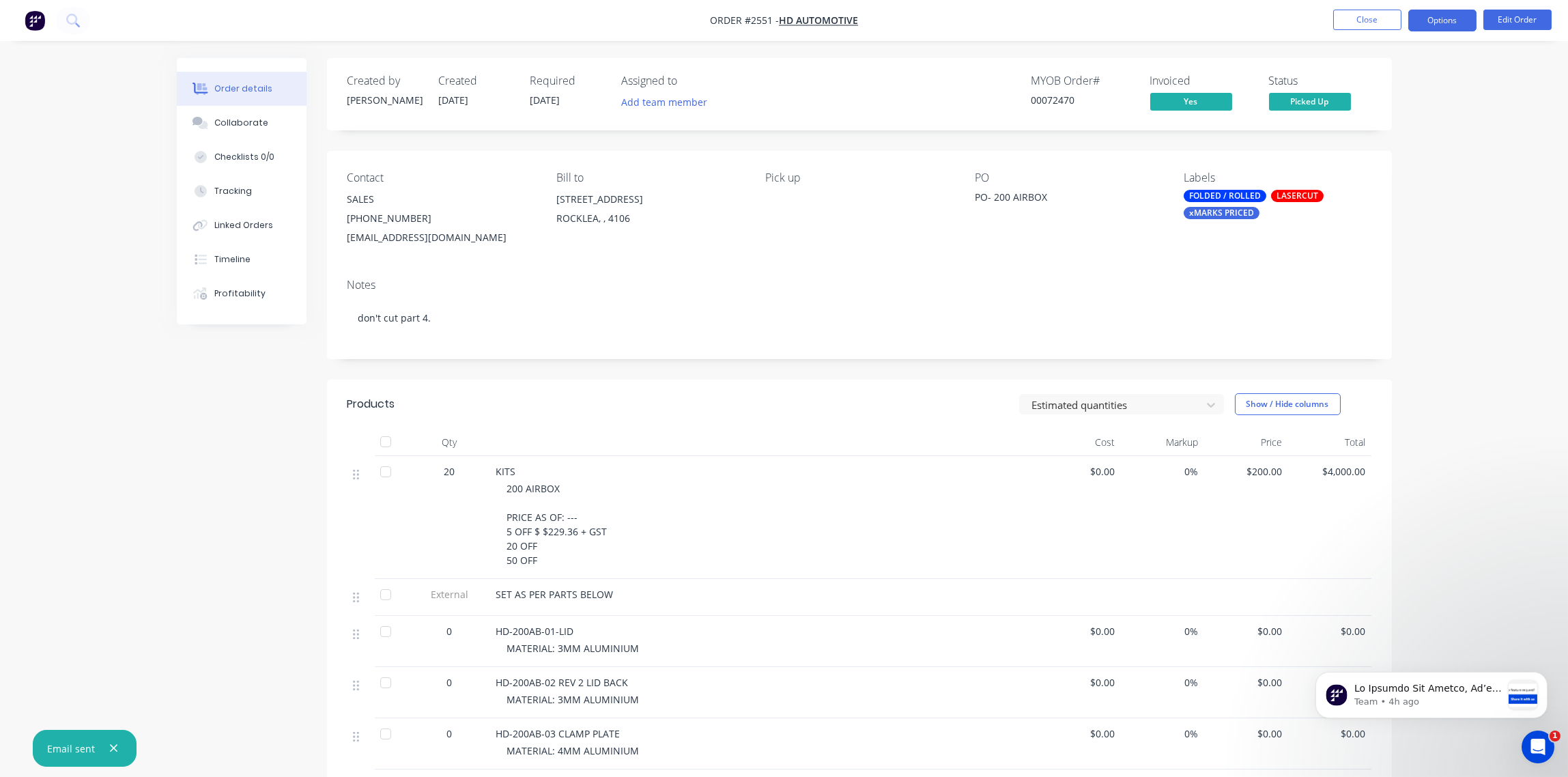
click at [1444, 23] on button "Options" at bounding box center [1443, 21] width 69 height 22
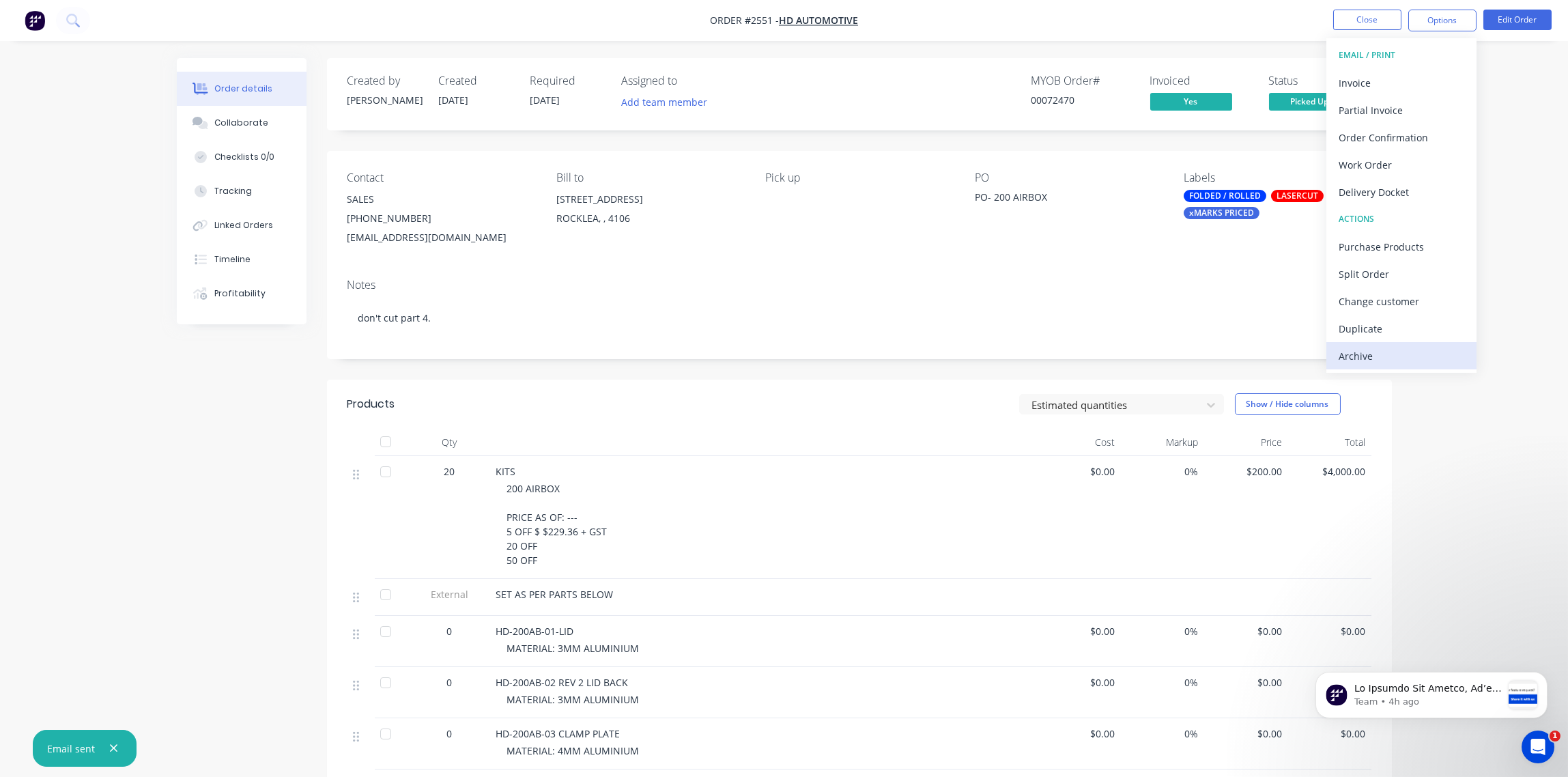
click at [1365, 356] on div "Archive" at bounding box center [1401, 356] width 125 height 20
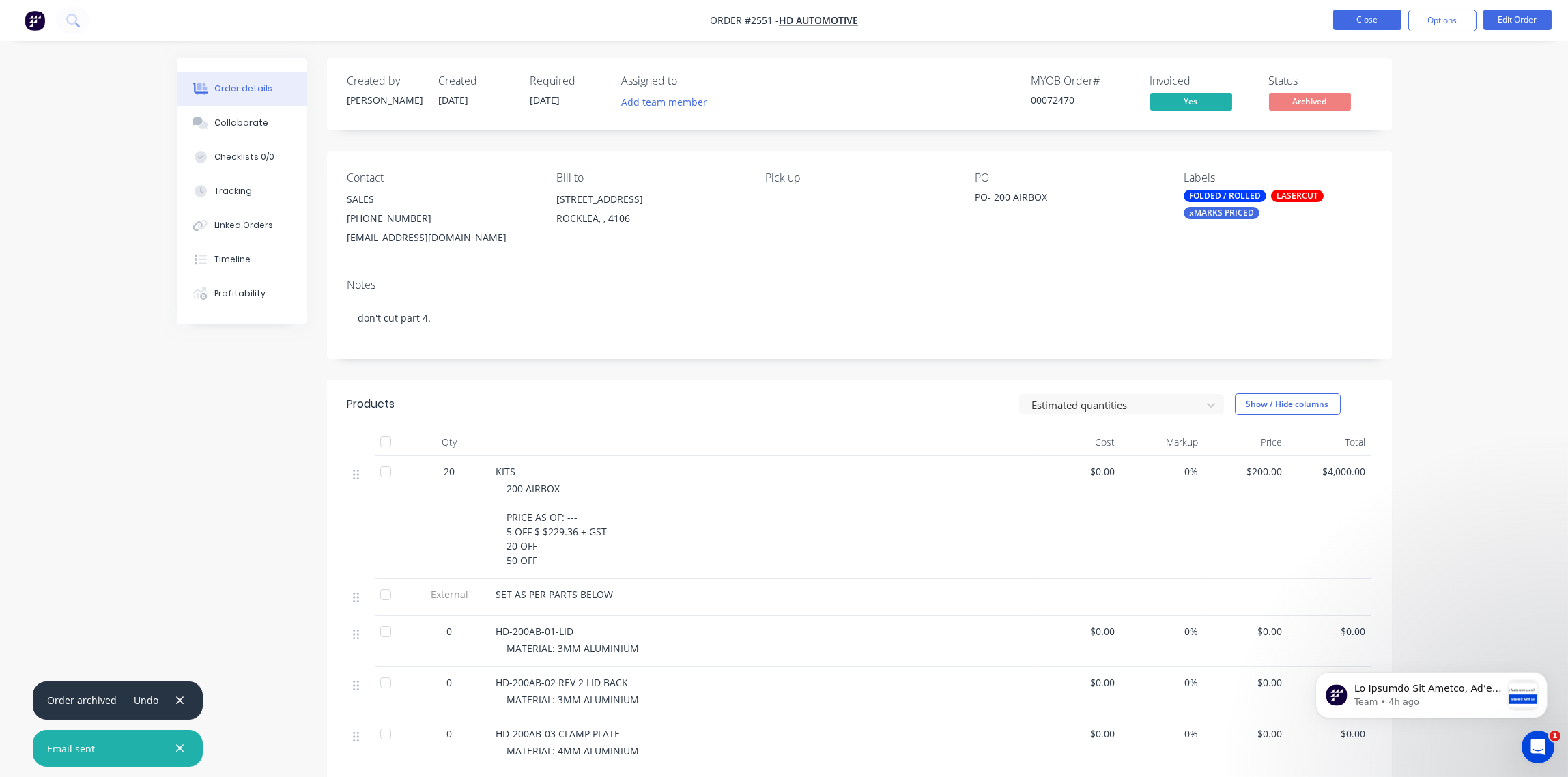
click at [1370, 19] on button "Close" at bounding box center [1368, 20] width 69 height 21
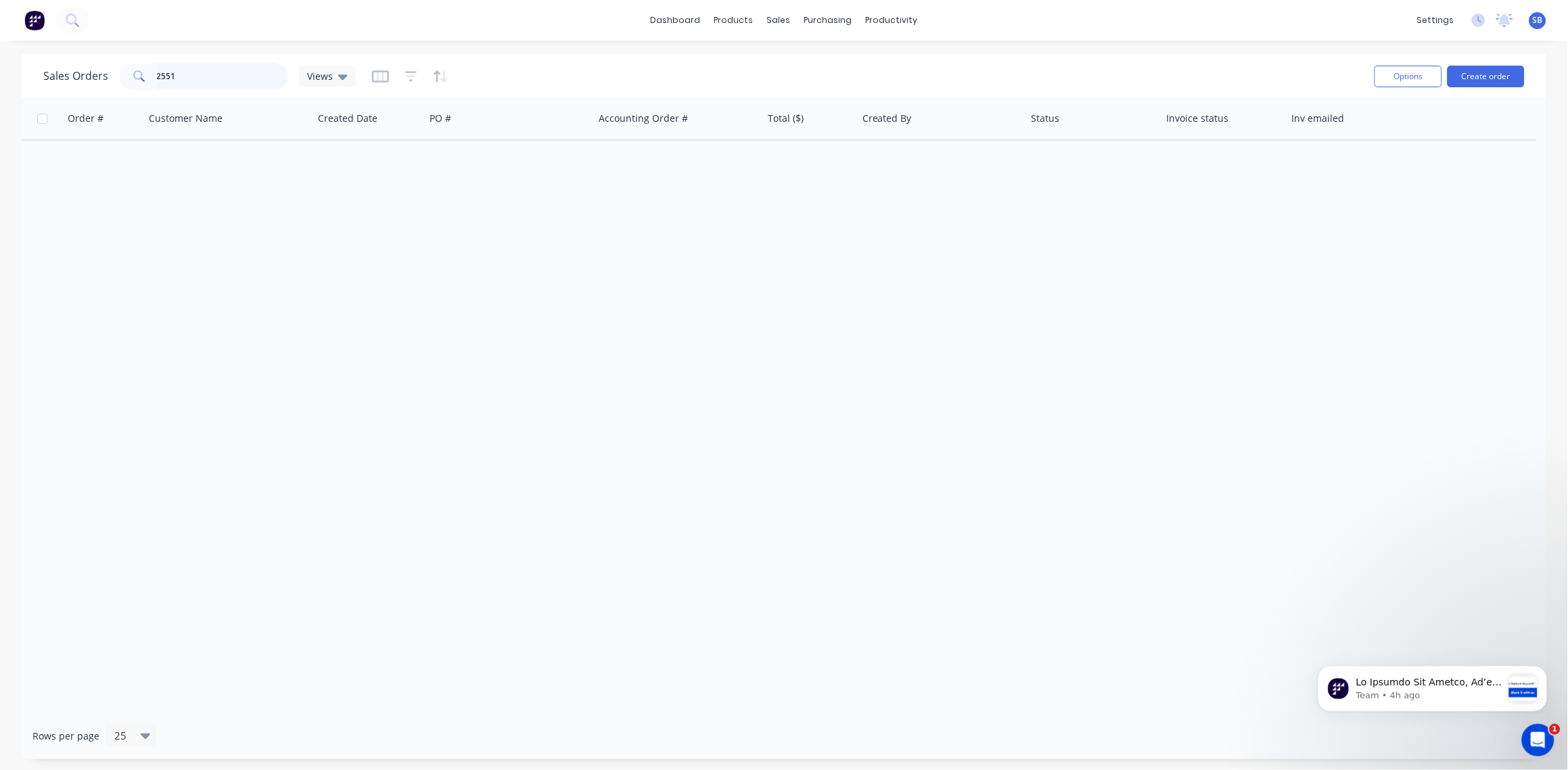
click at [206, 82] on input "2551" at bounding box center [223, 77] width 132 height 27
type input "2571"
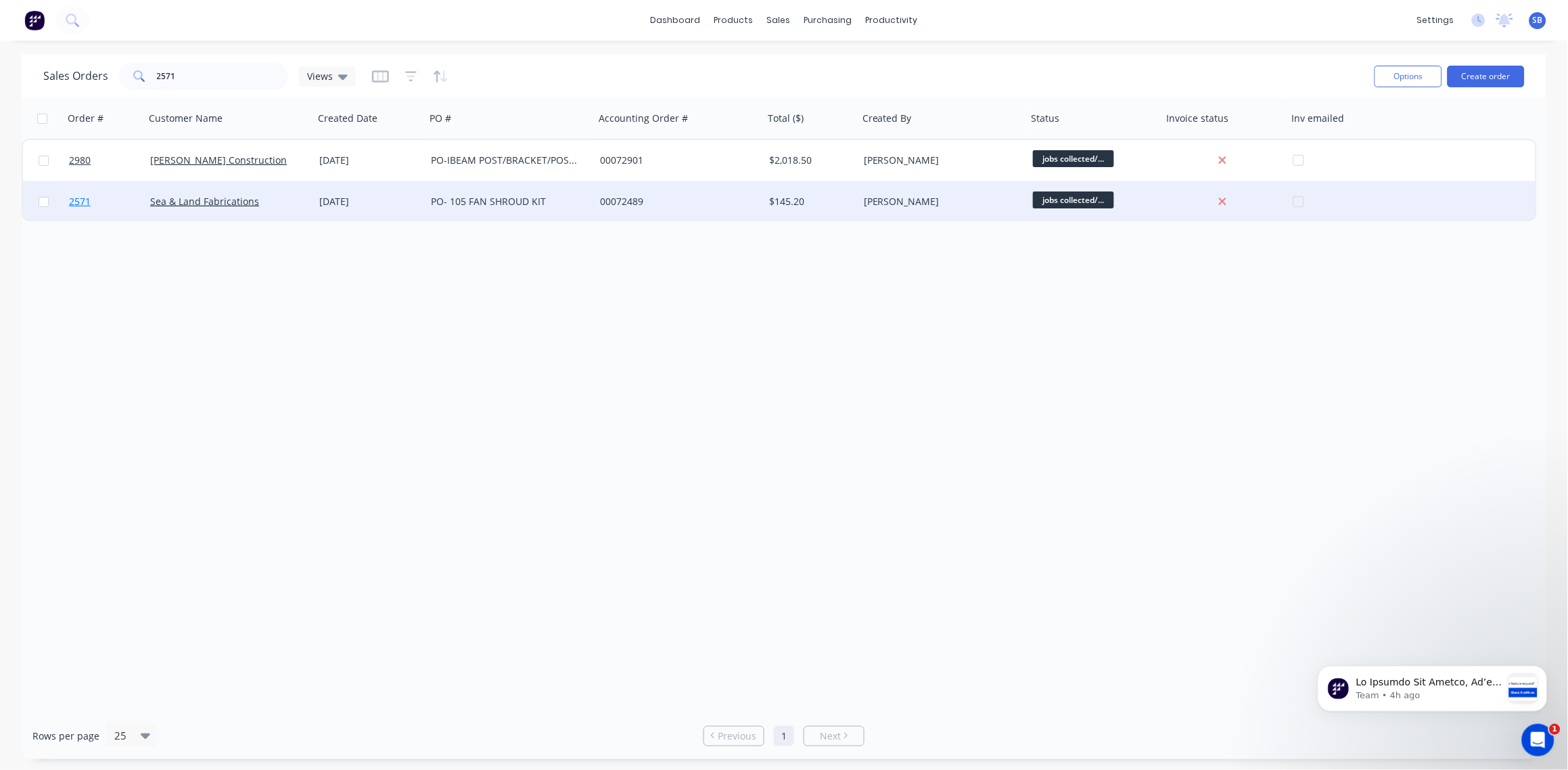
click at [72, 200] on span "2571" at bounding box center [80, 202] width 21 height 14
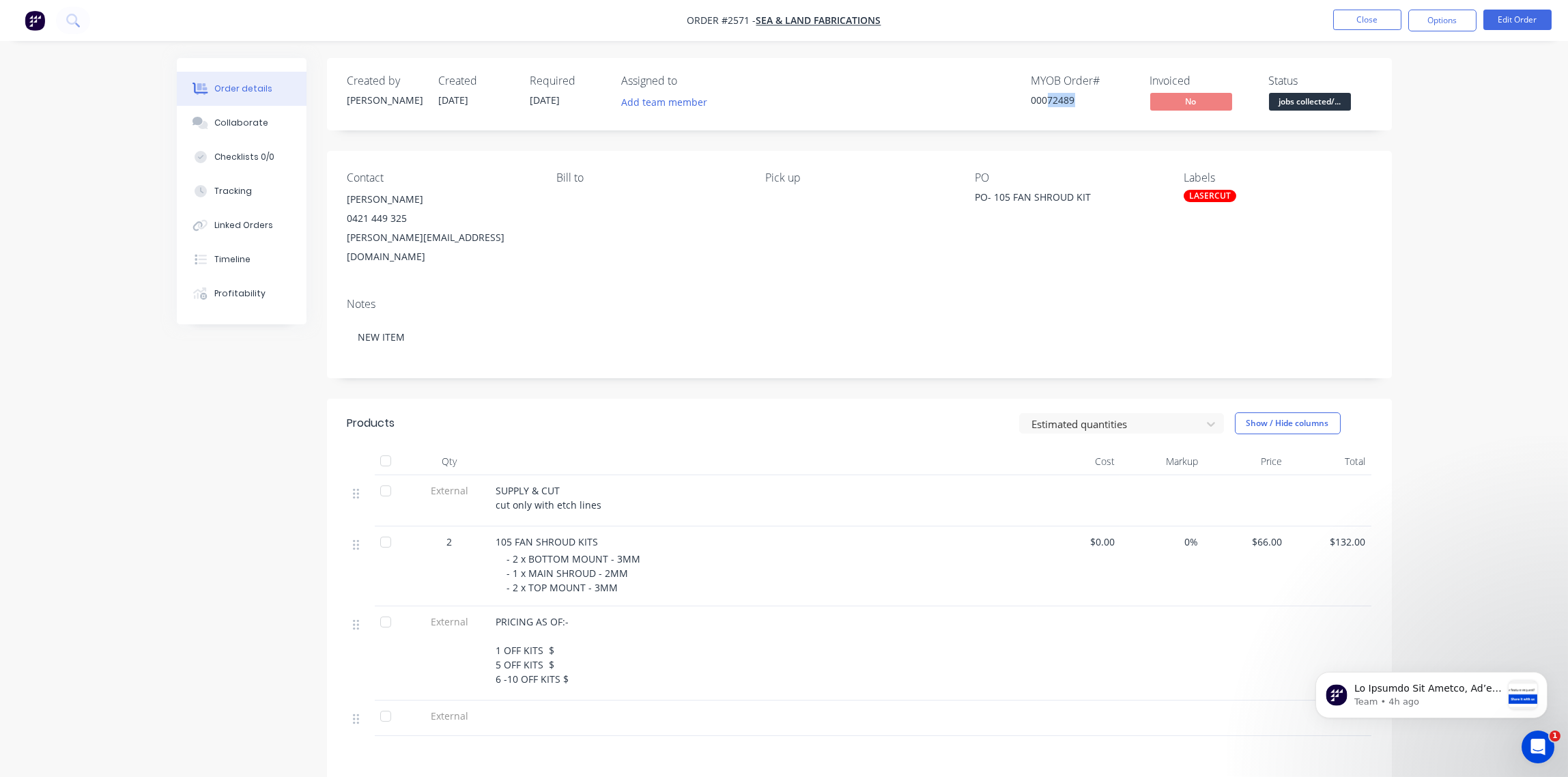
drag, startPoint x: 1077, startPoint y: 98, endPoint x: 1046, endPoint y: 98, distance: 31.0
click at [1046, 98] on div "00072489" at bounding box center [1083, 100] width 102 height 15
copy div "72489"
click at [1318, 100] on span "jobs collected/..." at bounding box center [1310, 101] width 82 height 17
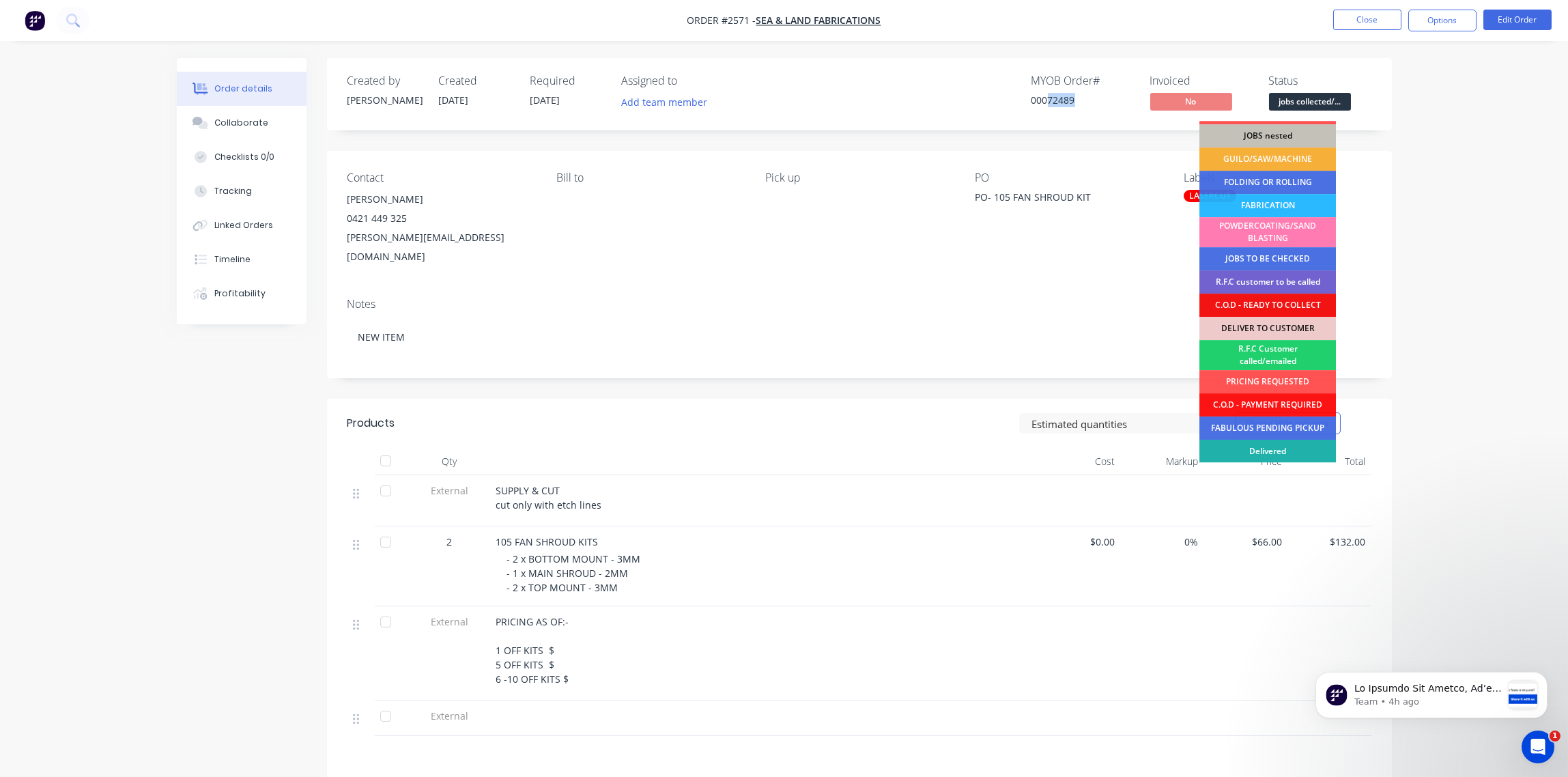
scroll to position [67, 0]
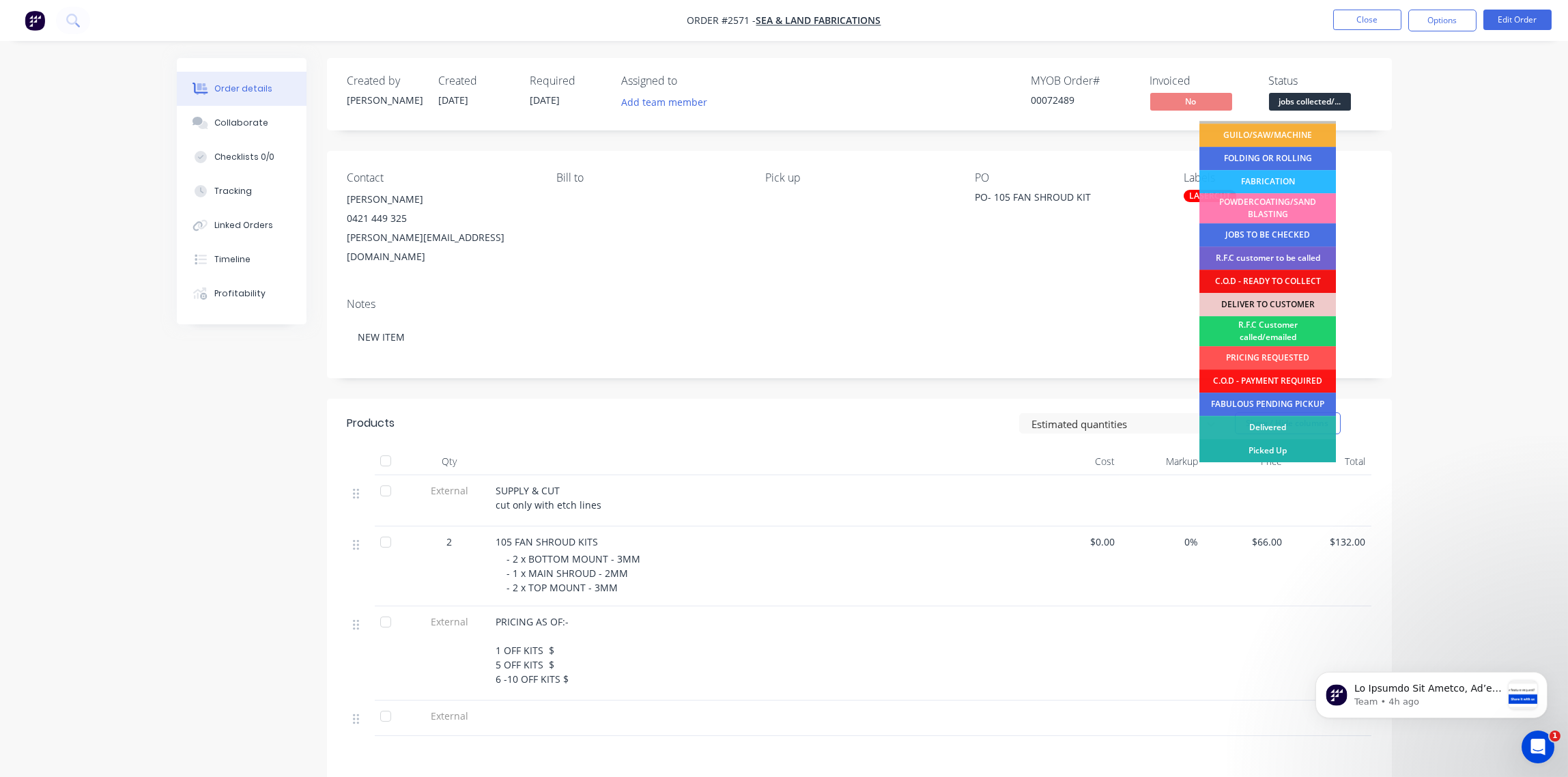
click at [1277, 449] on div "Picked Up" at bounding box center [1267, 451] width 136 height 24
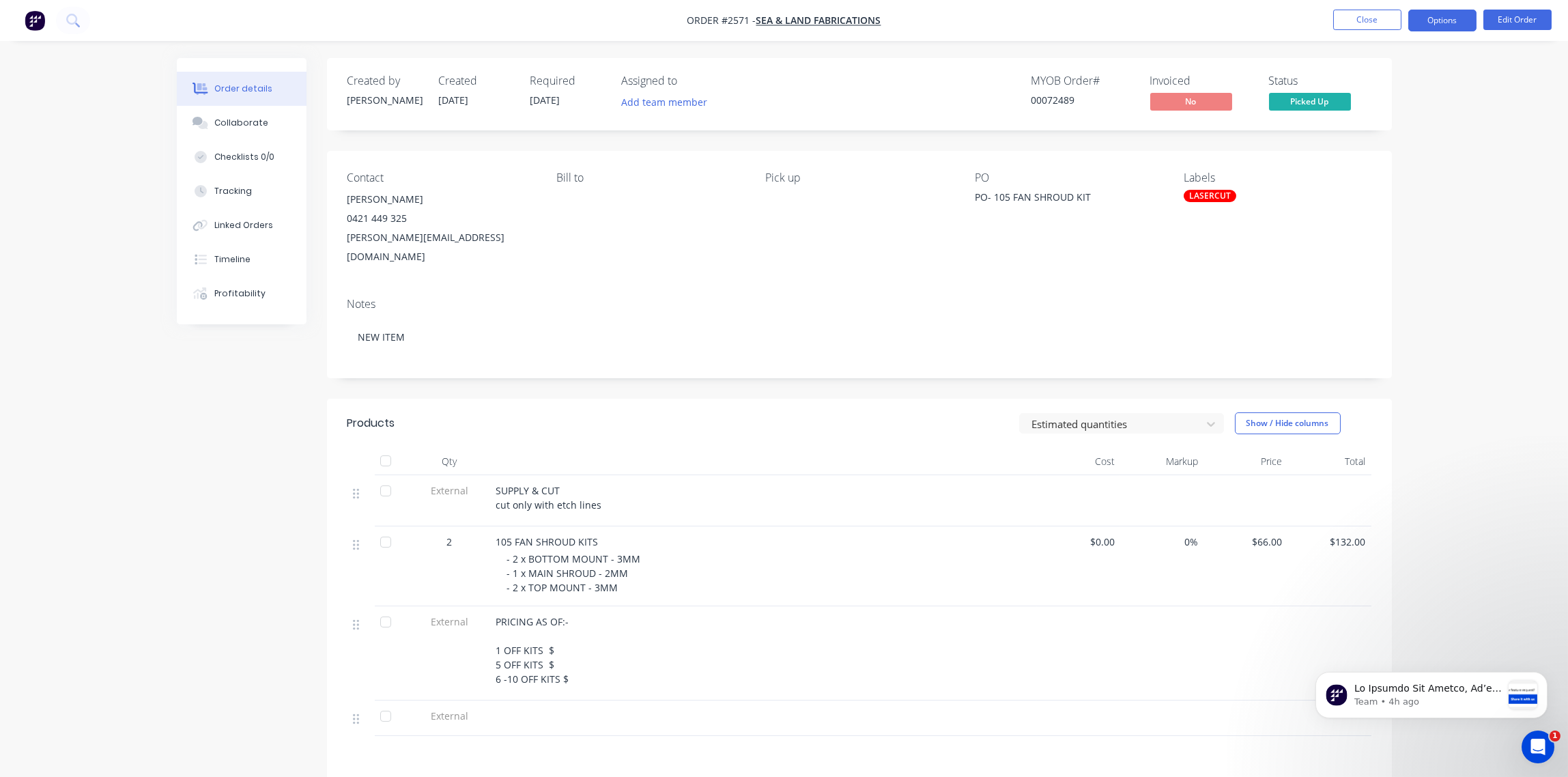
click at [1430, 17] on button "Options" at bounding box center [1443, 21] width 69 height 22
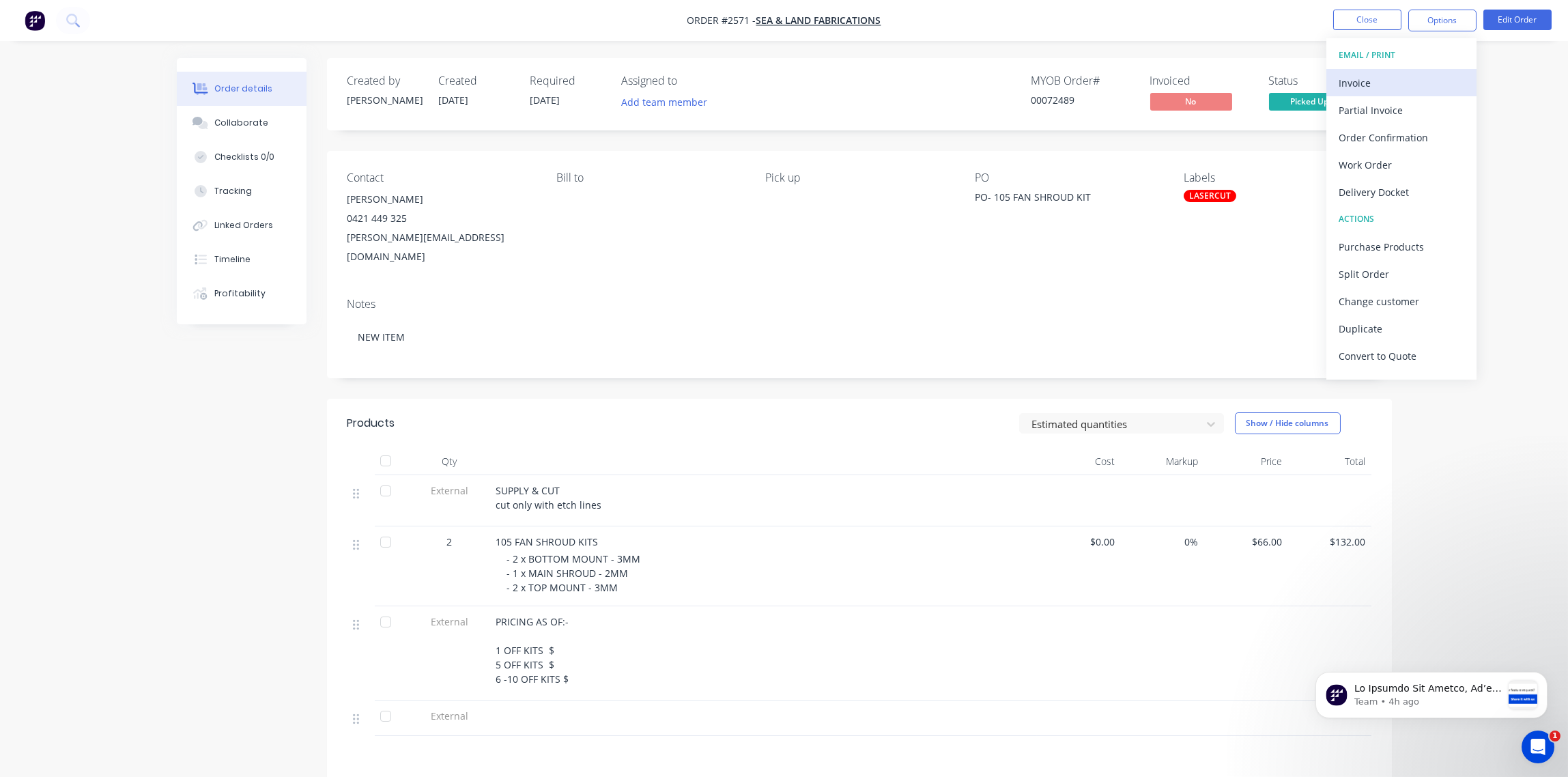
click at [1370, 80] on div "Invoice" at bounding box center [1401, 83] width 125 height 20
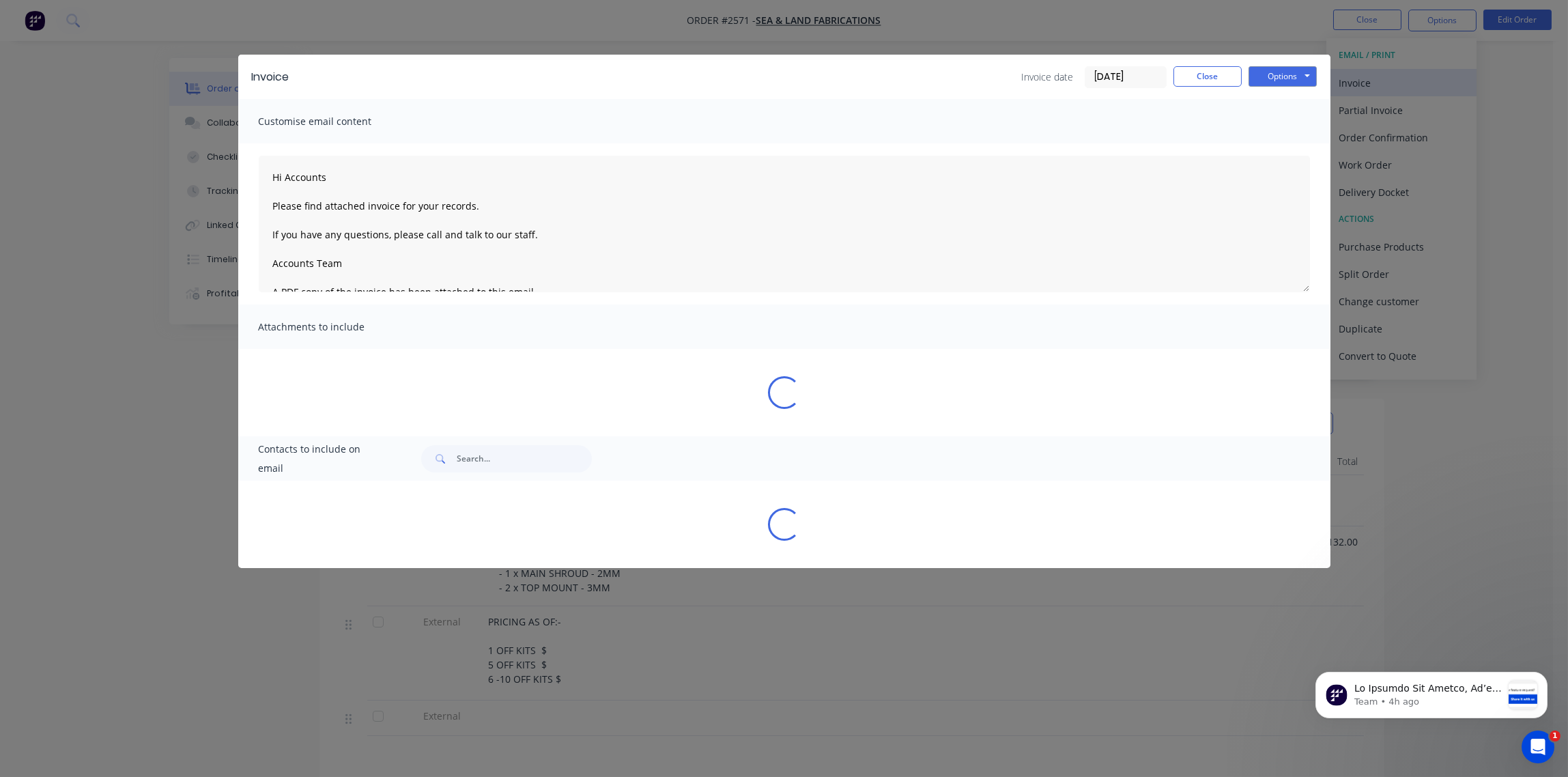
type textarea "Hi Accounts Please find attached invoice for your records. If you have any ques…"
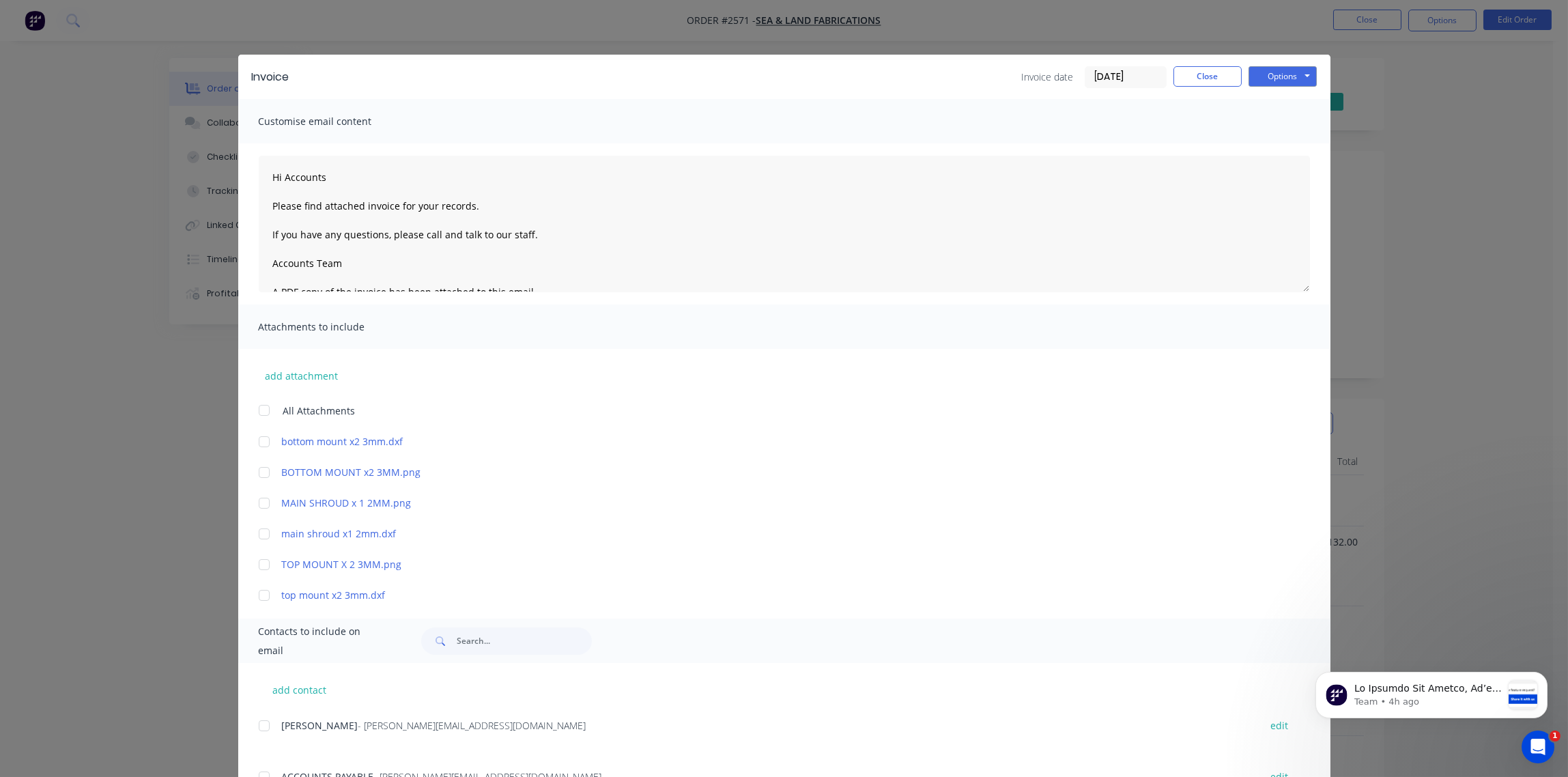
click at [1115, 72] on input "[DATE]" at bounding box center [1126, 76] width 80 height 21
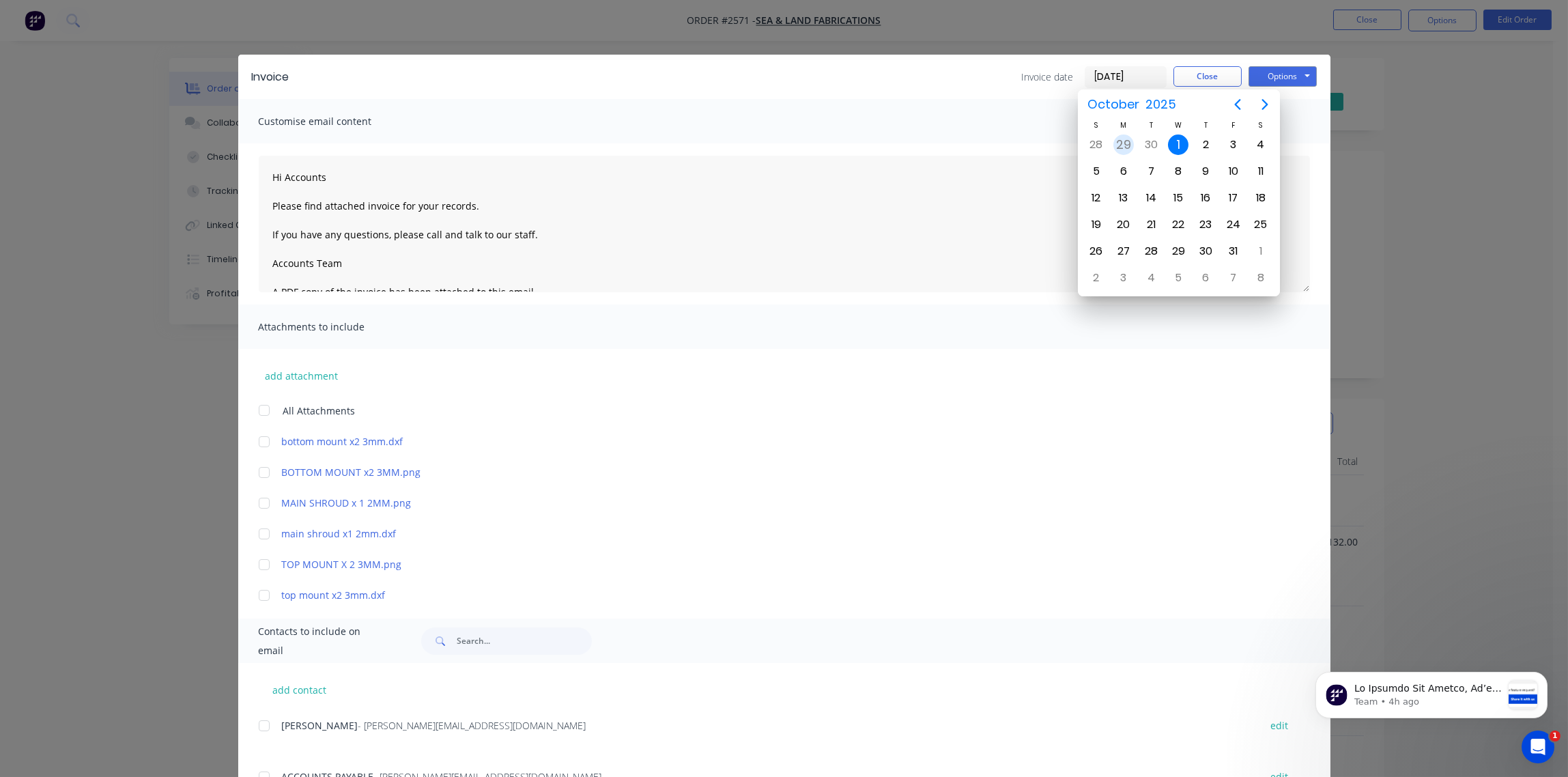
click at [1120, 147] on div "29" at bounding box center [1123, 144] width 21 height 21
type input "[DATE]"
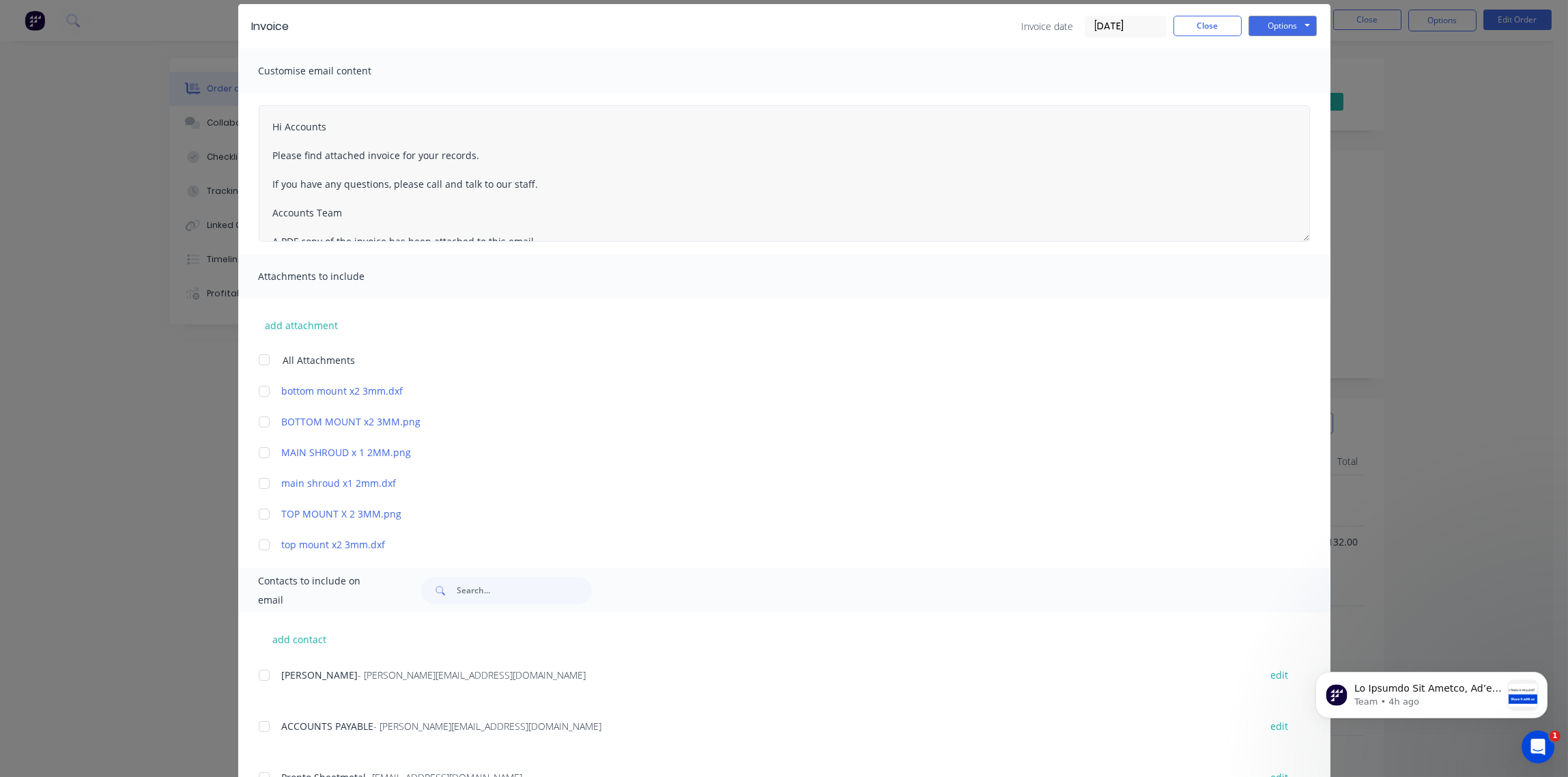
scroll to position [0, 0]
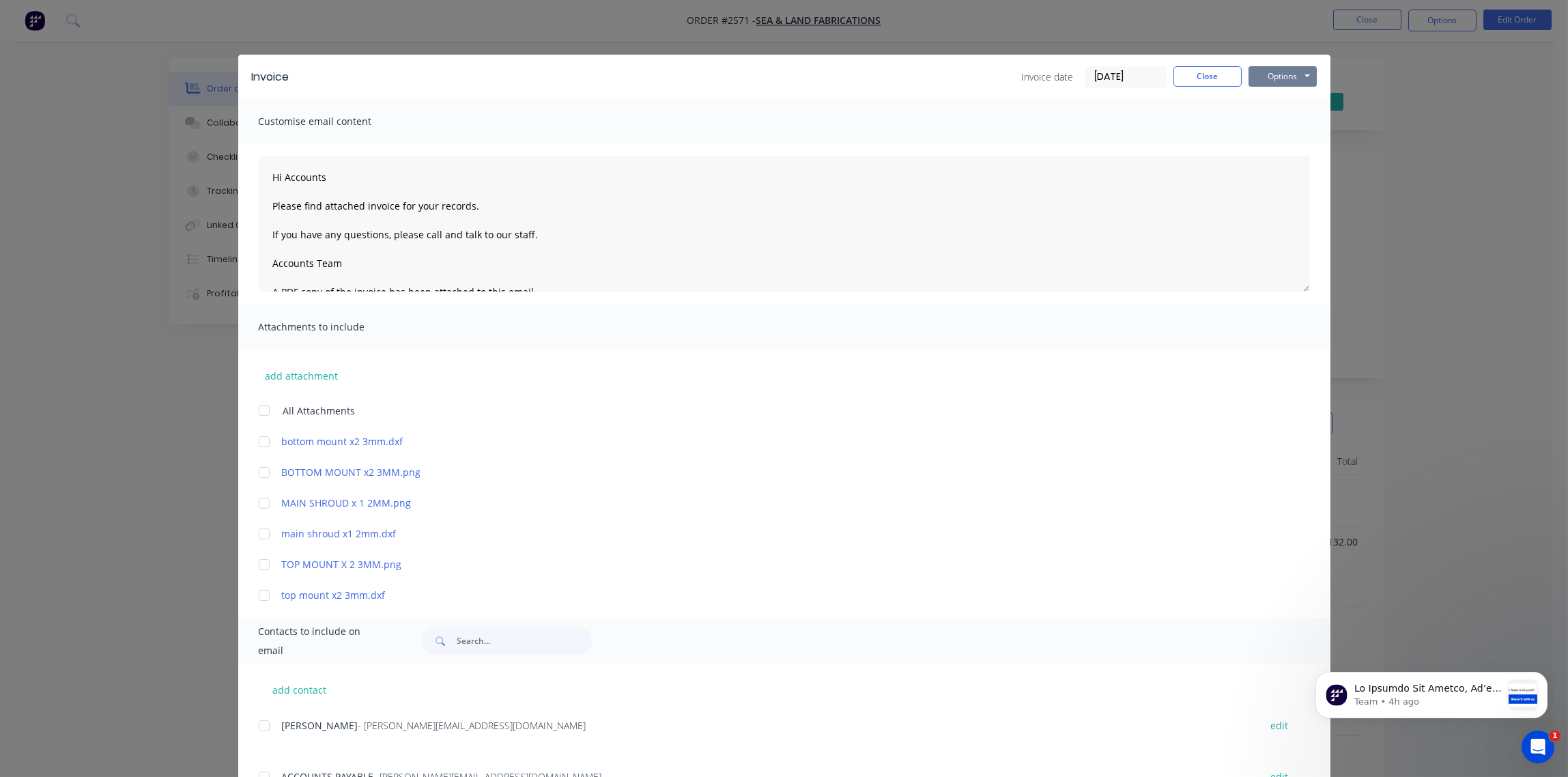
click at [1277, 75] on button "Options" at bounding box center [1283, 76] width 69 height 21
click at [1275, 122] on button "Print" at bounding box center [1292, 122] width 87 height 23
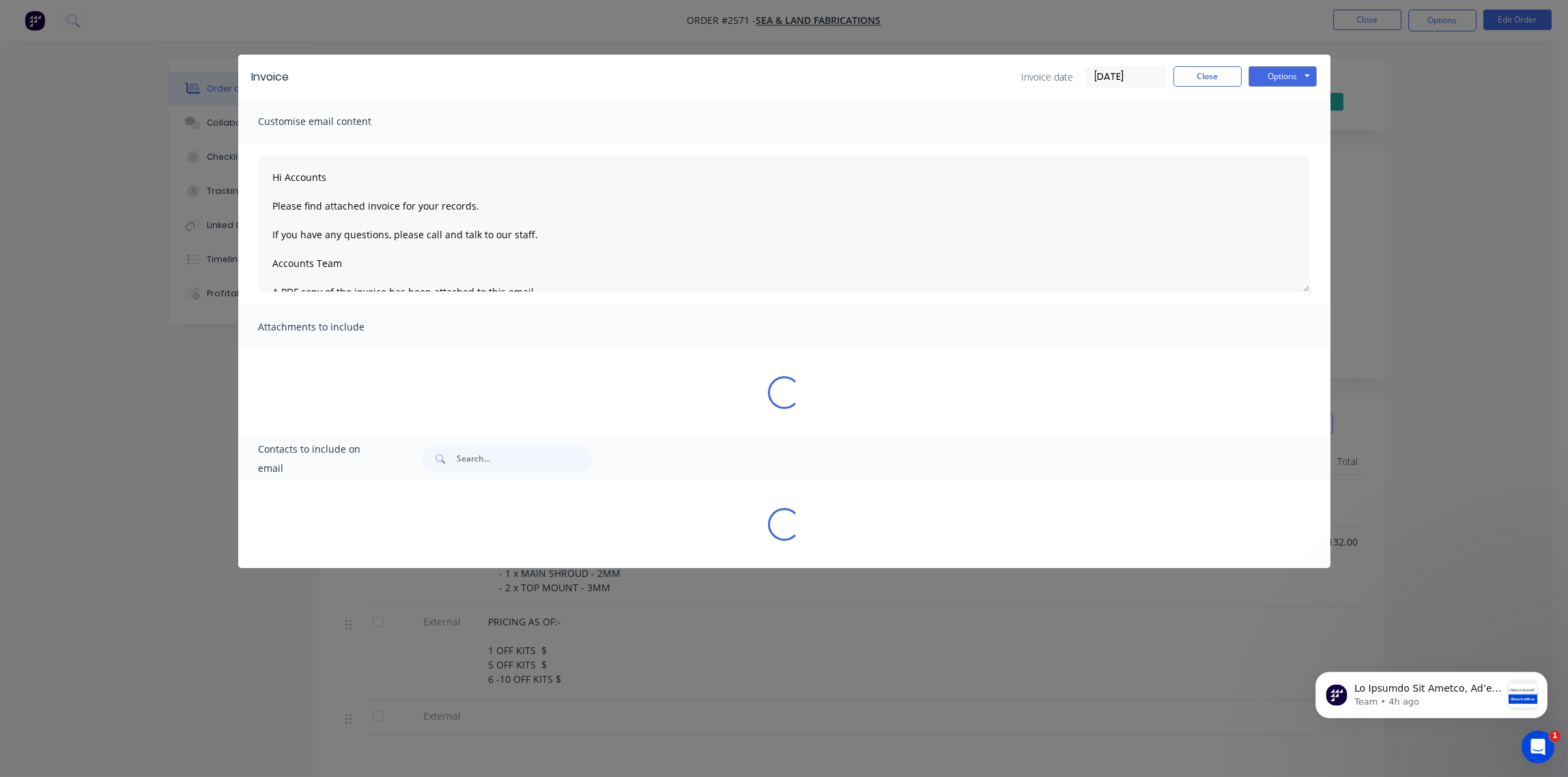
type textarea "Hi Accounts Please find attached invoice for your records. If you have any ques…"
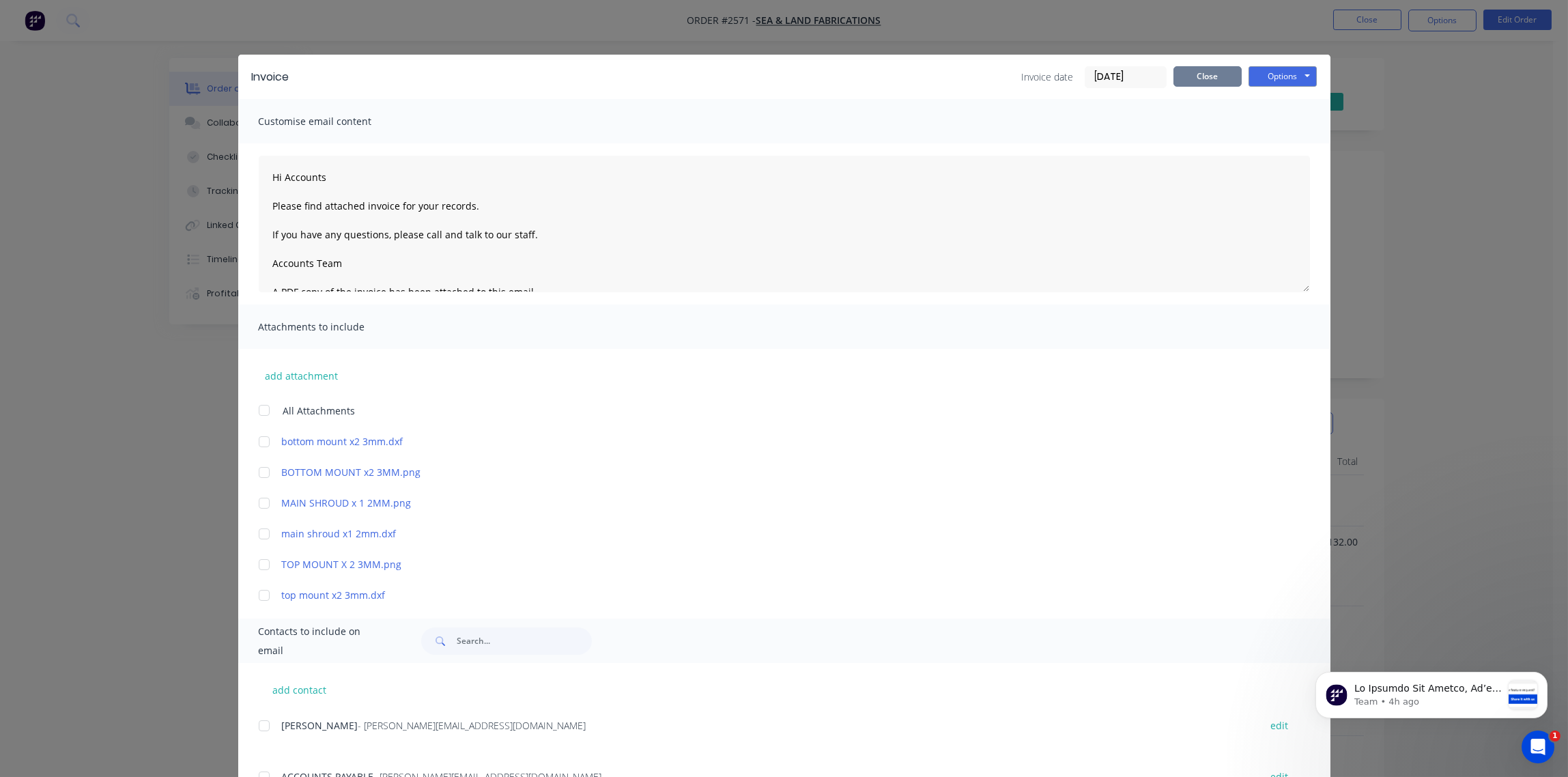
click at [1196, 75] on button "Close" at bounding box center [1208, 76] width 69 height 21
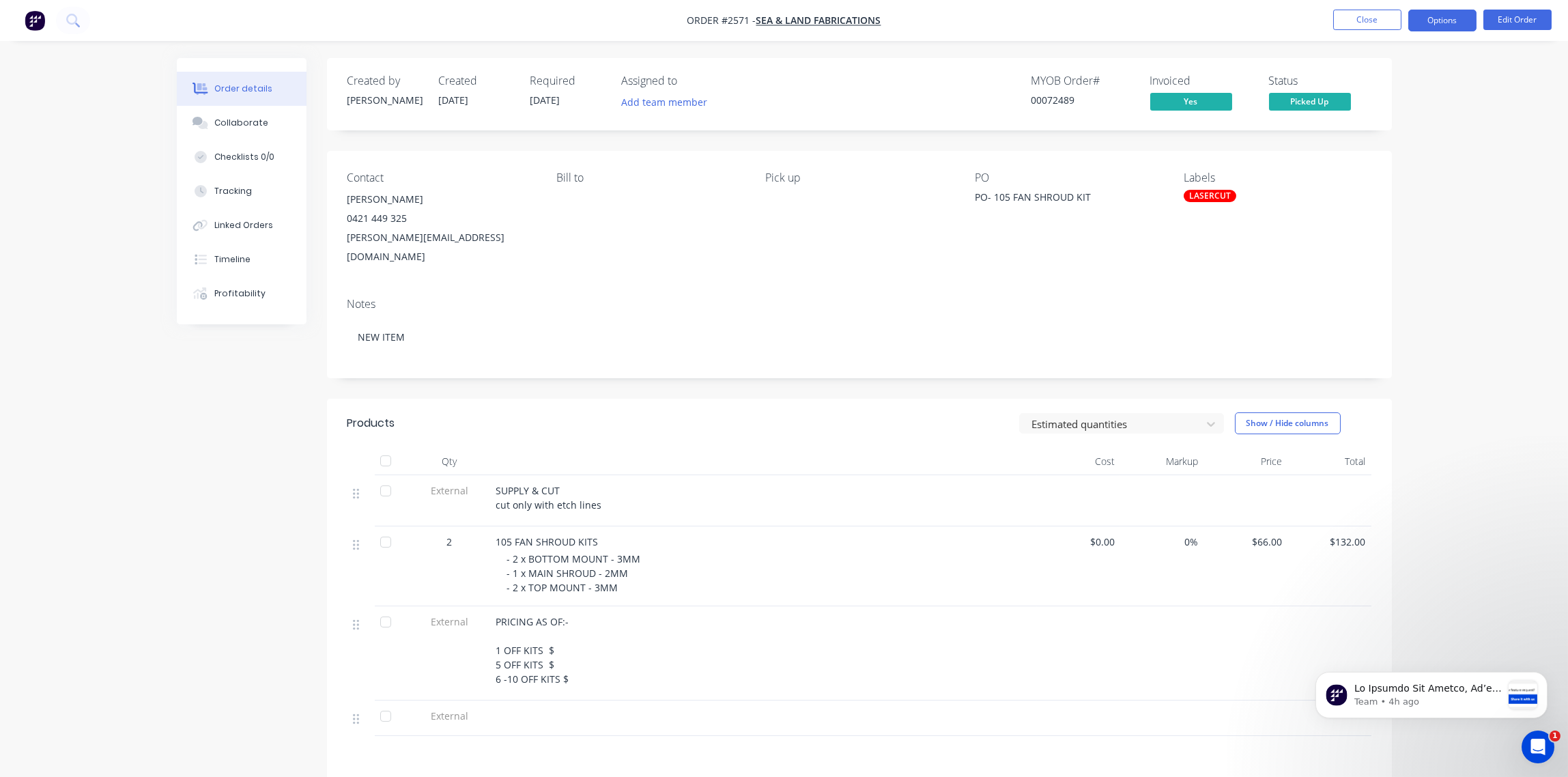
click at [1444, 21] on button "Options" at bounding box center [1443, 21] width 69 height 22
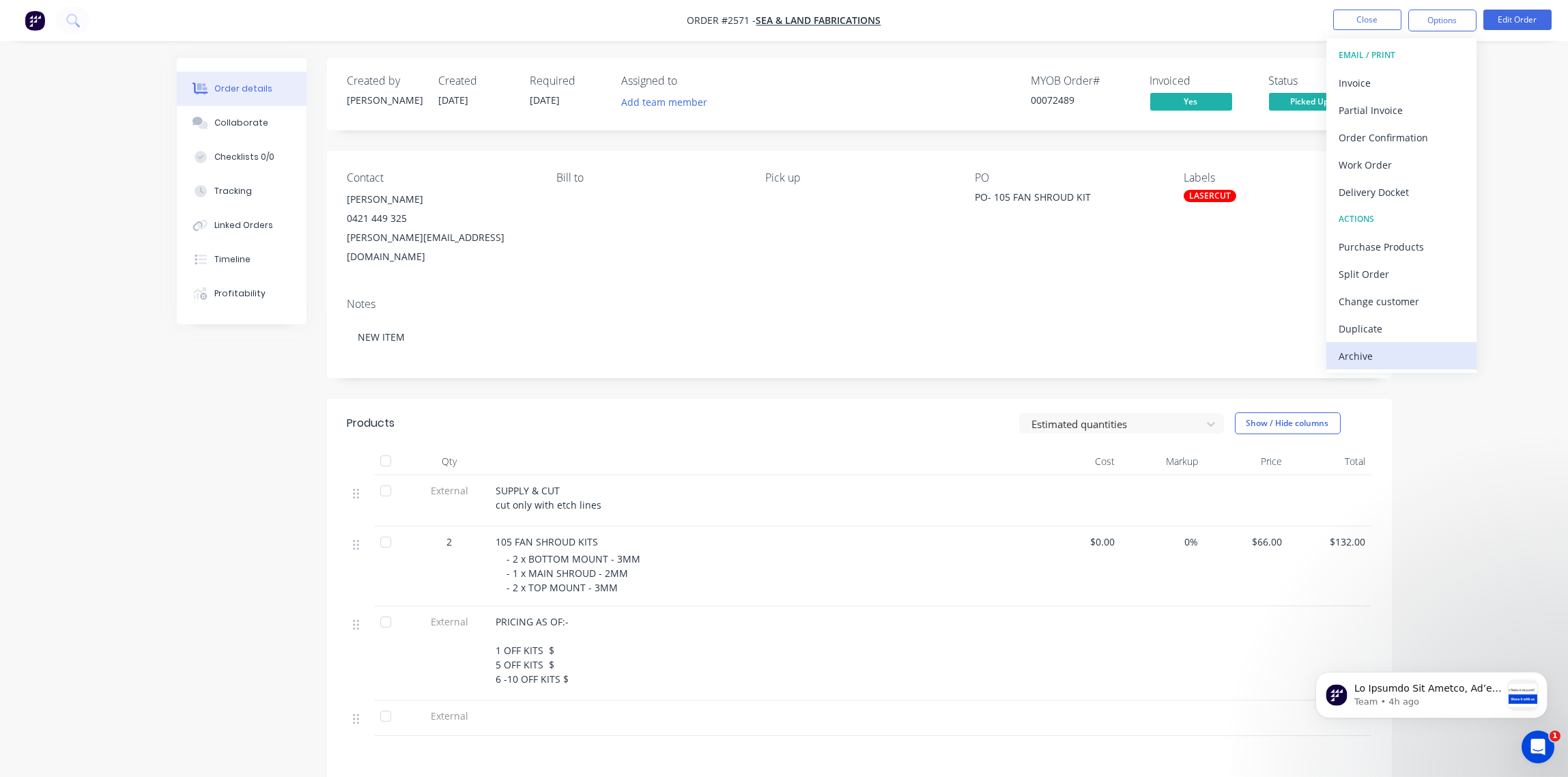
click at [1378, 360] on div "Archive" at bounding box center [1401, 356] width 125 height 20
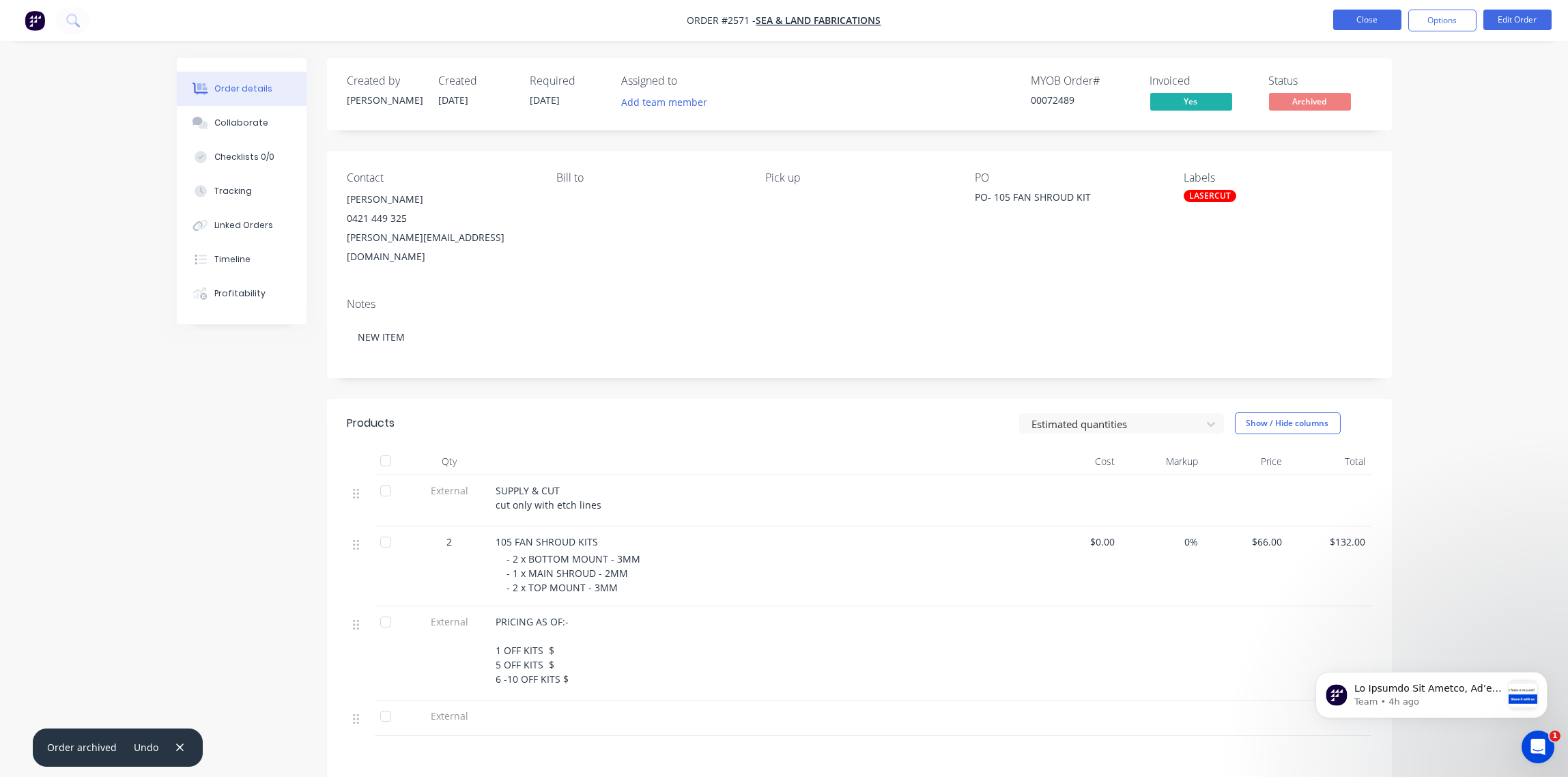
click at [1363, 22] on button "Close" at bounding box center [1368, 20] width 69 height 21
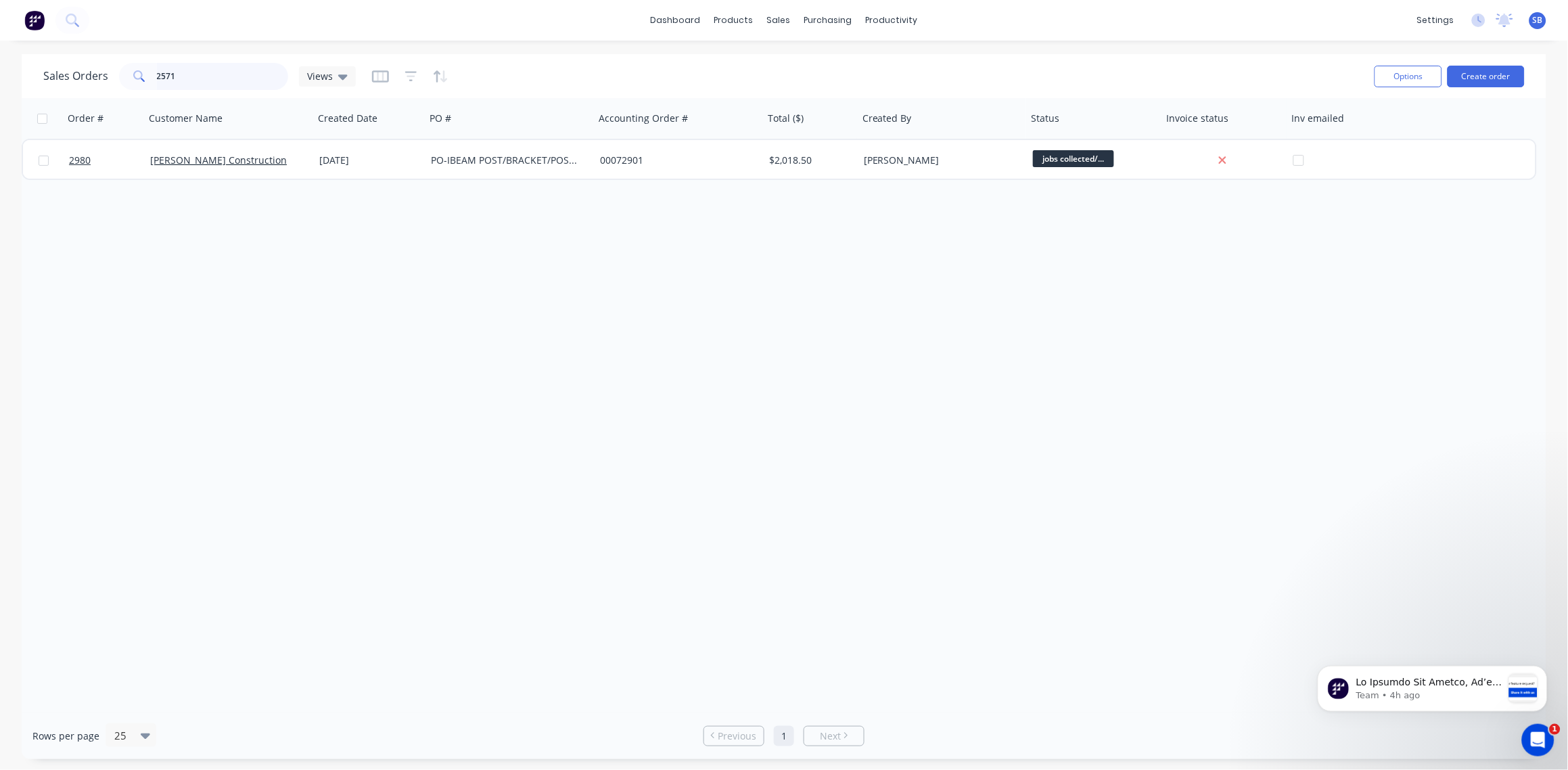
click at [185, 77] on input "2571" at bounding box center [223, 77] width 132 height 27
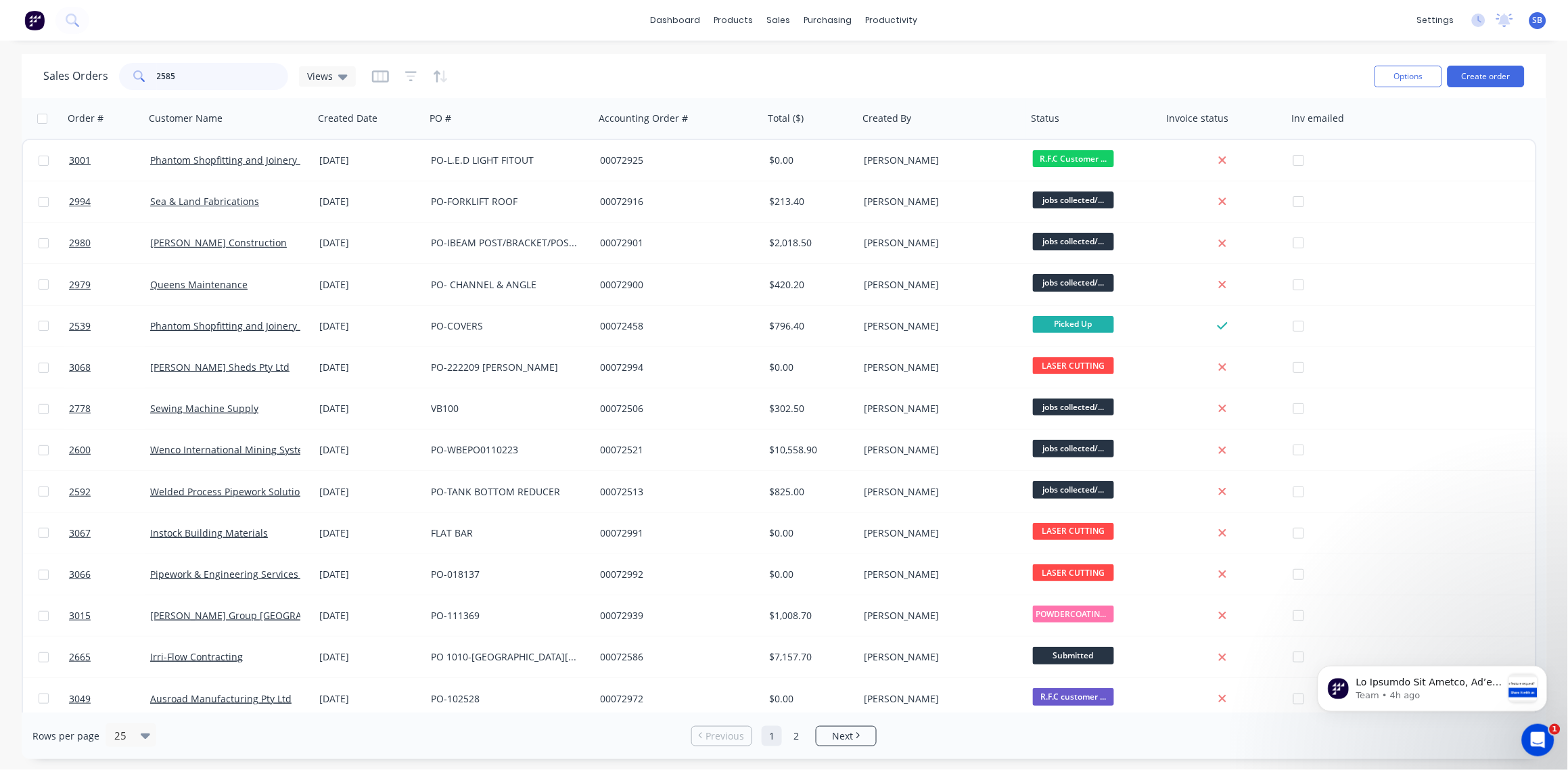
type input "2585"
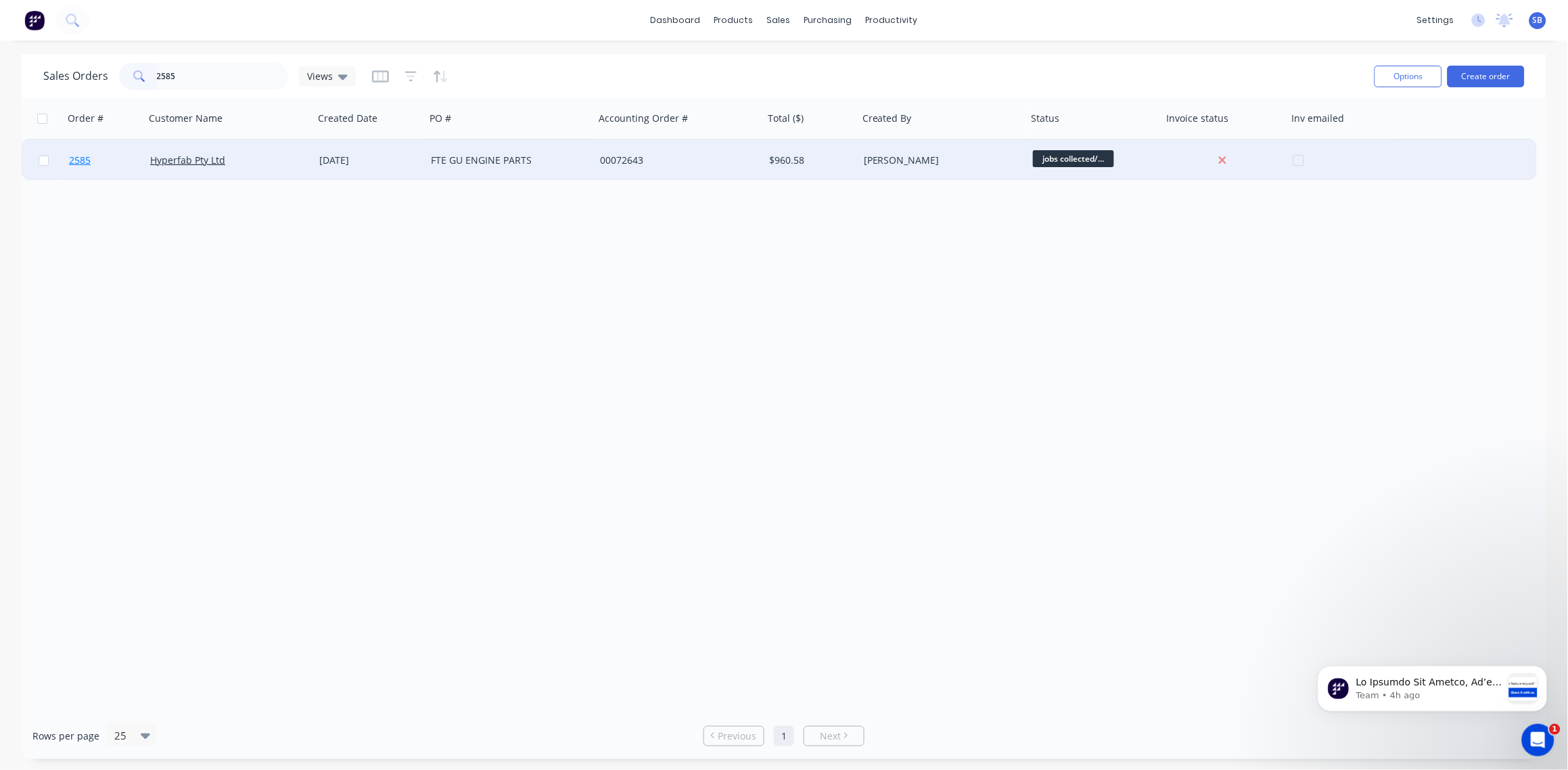
click at [74, 159] on span "2585" at bounding box center [80, 160] width 21 height 14
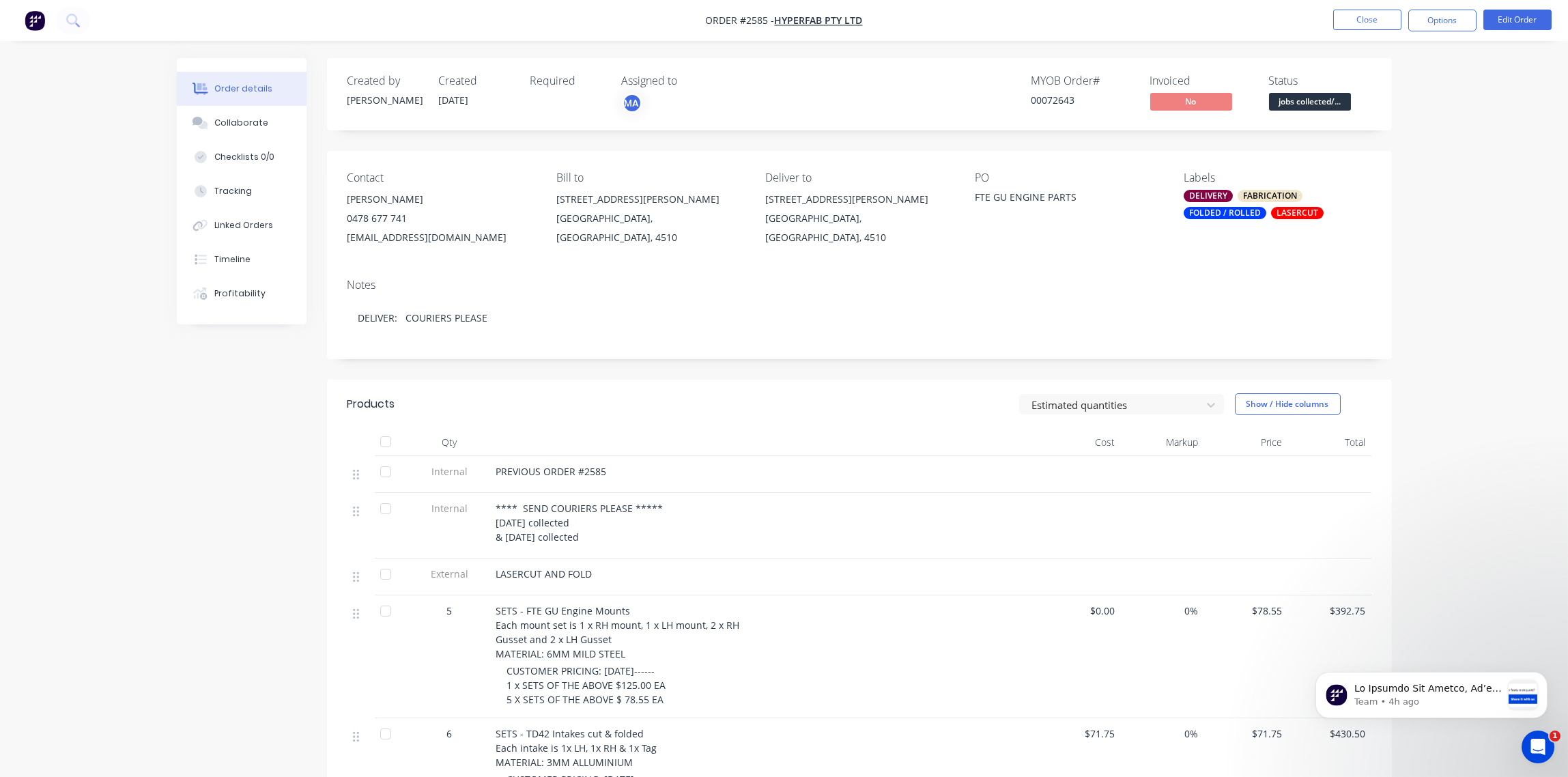
click at [1313, 104] on span "jobs collected/..." at bounding box center [1310, 101] width 82 height 17
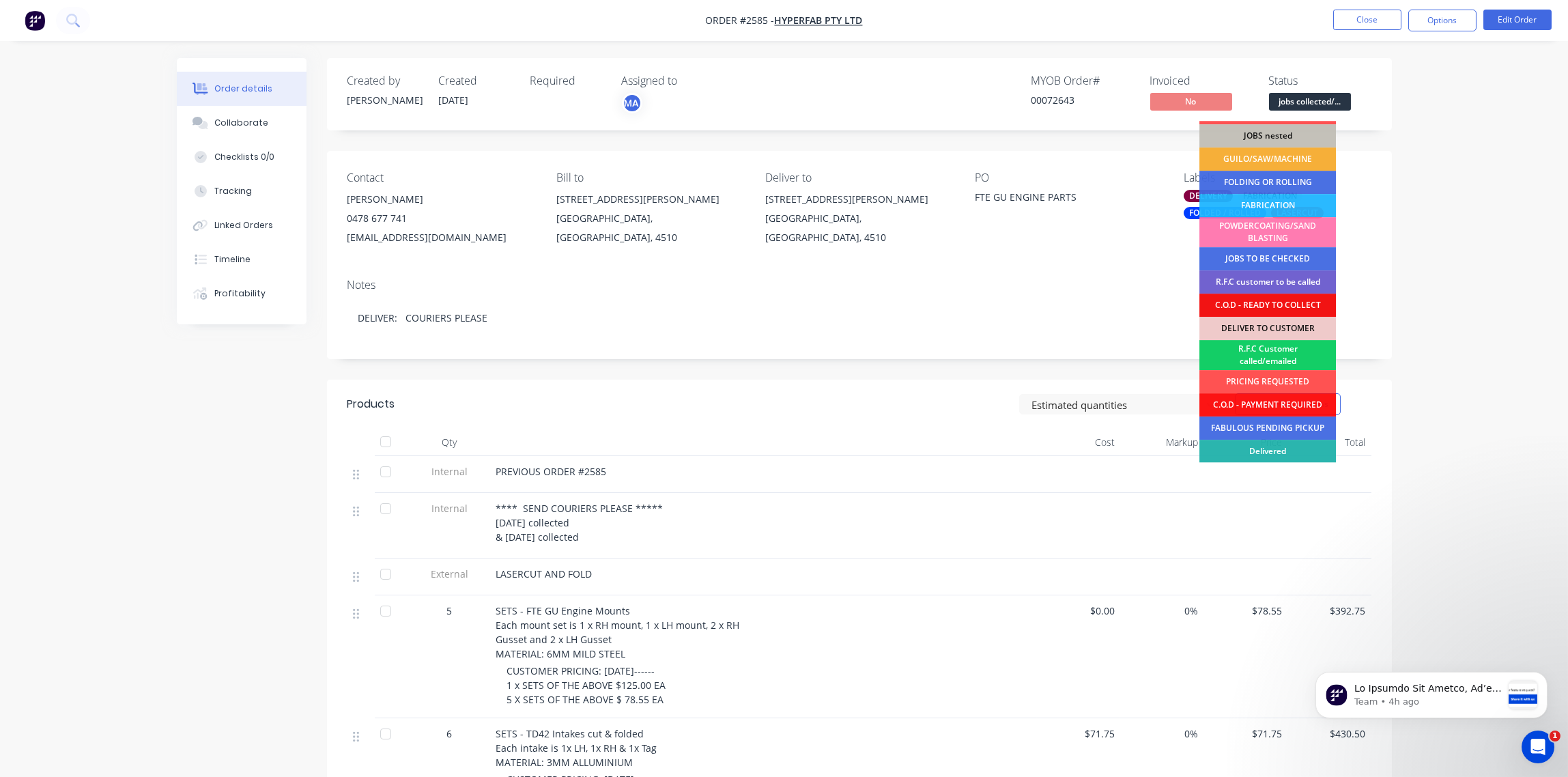
scroll to position [67, 0]
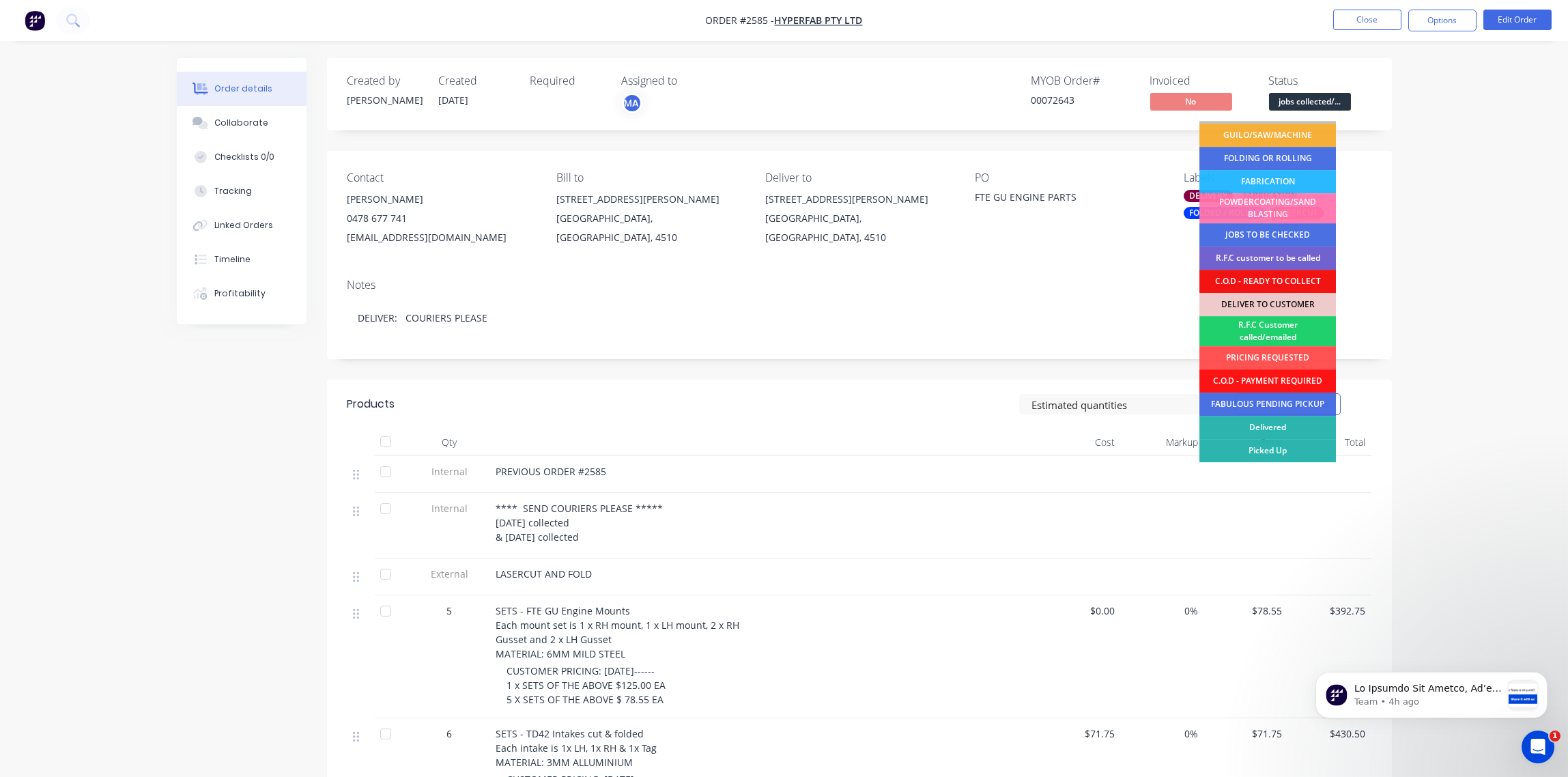
click at [1262, 447] on div "Picked Up" at bounding box center [1267, 451] width 136 height 24
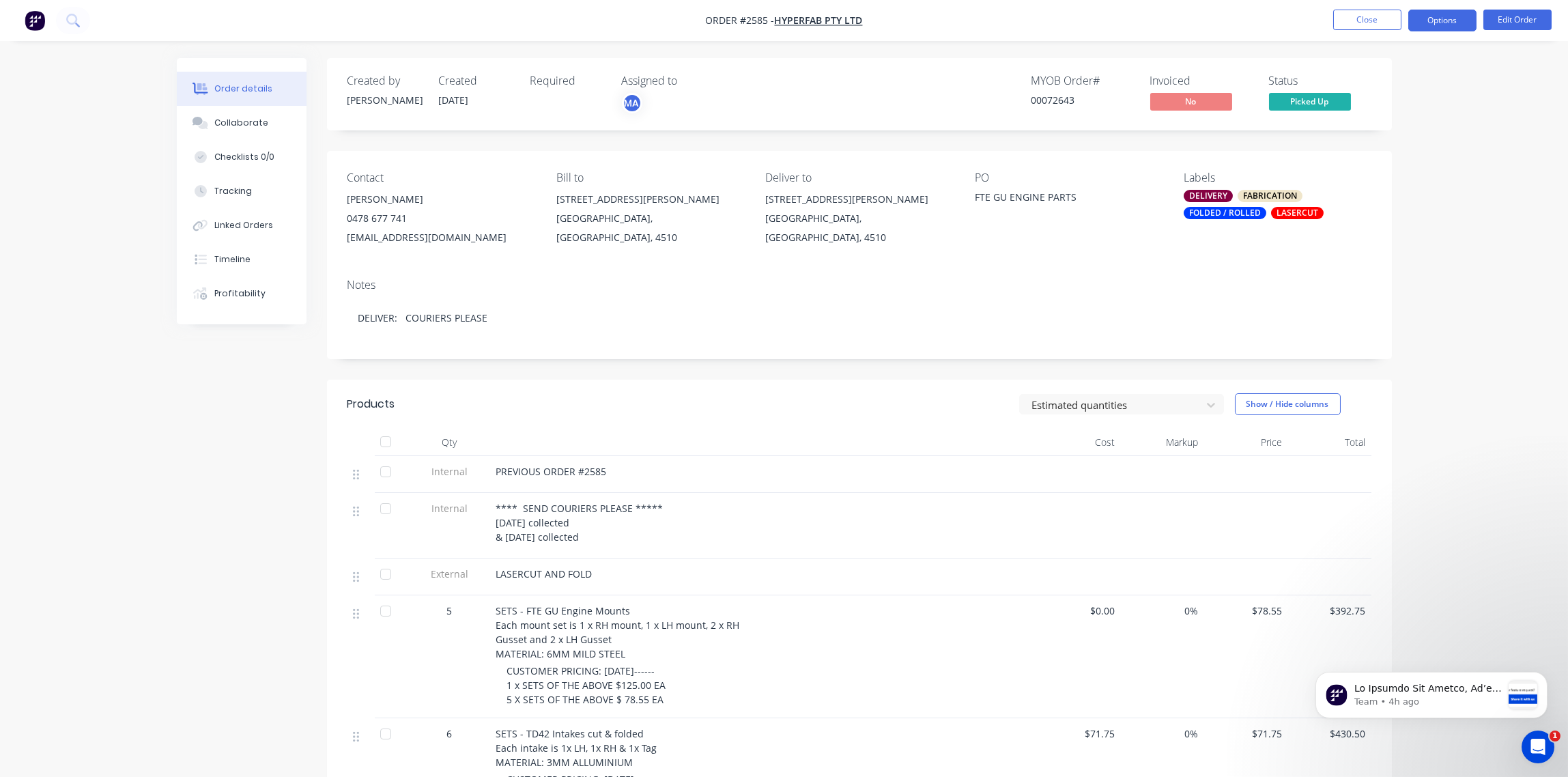
click at [1442, 20] on button "Options" at bounding box center [1443, 21] width 69 height 22
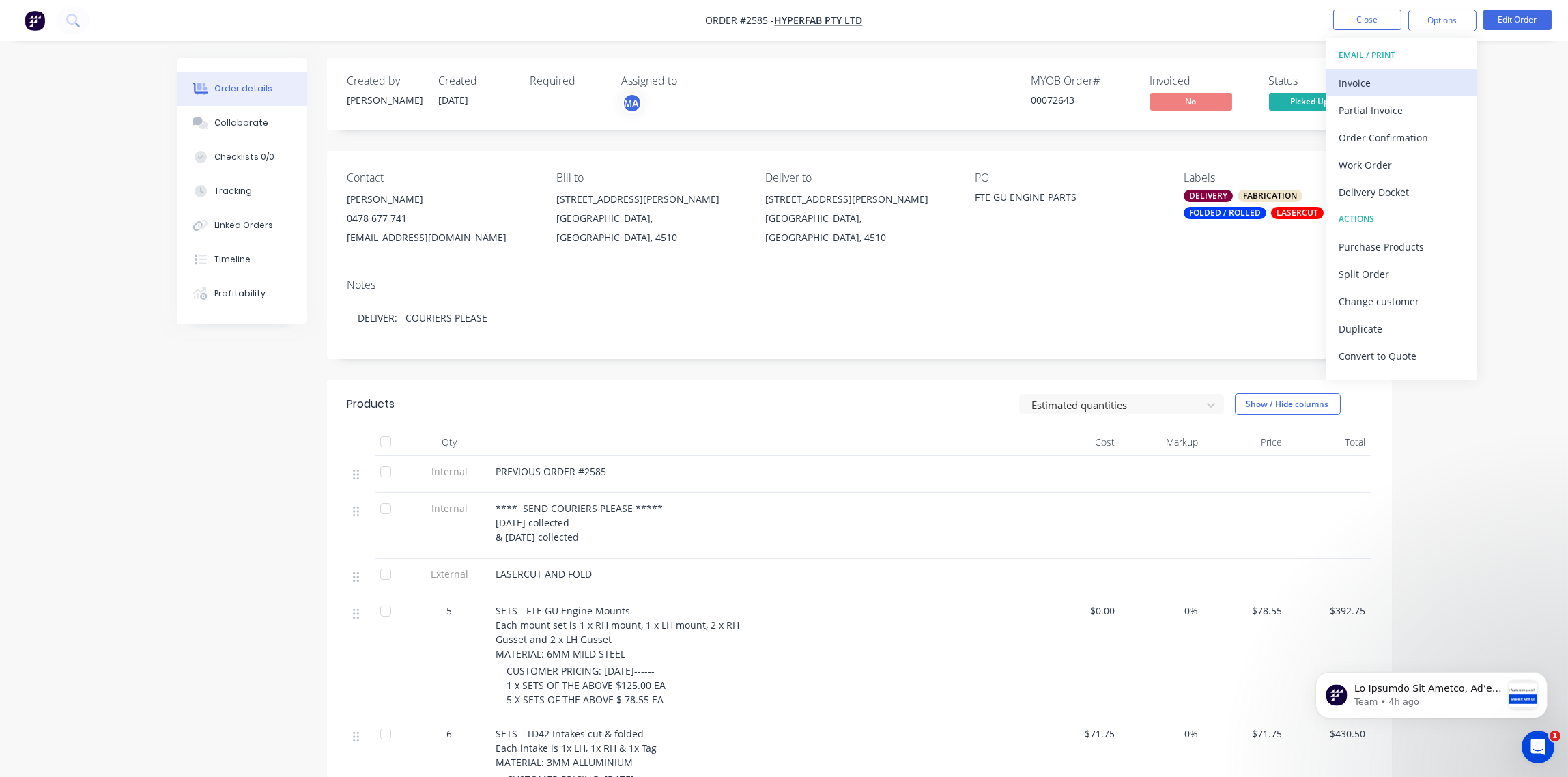
click at [1372, 76] on div "Invoice" at bounding box center [1401, 83] width 125 height 20
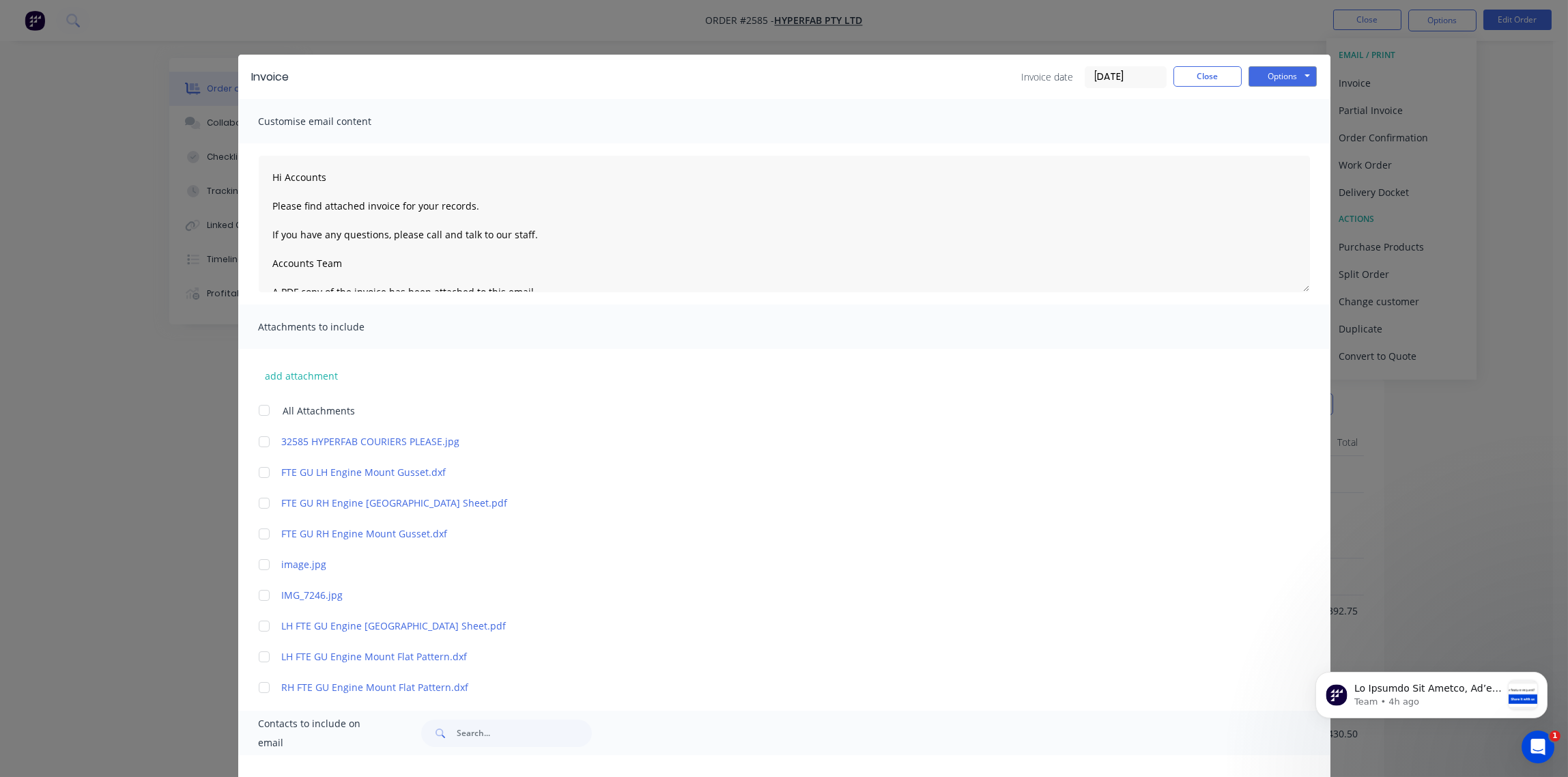
click at [1110, 79] on input "[DATE]" at bounding box center [1126, 76] width 80 height 21
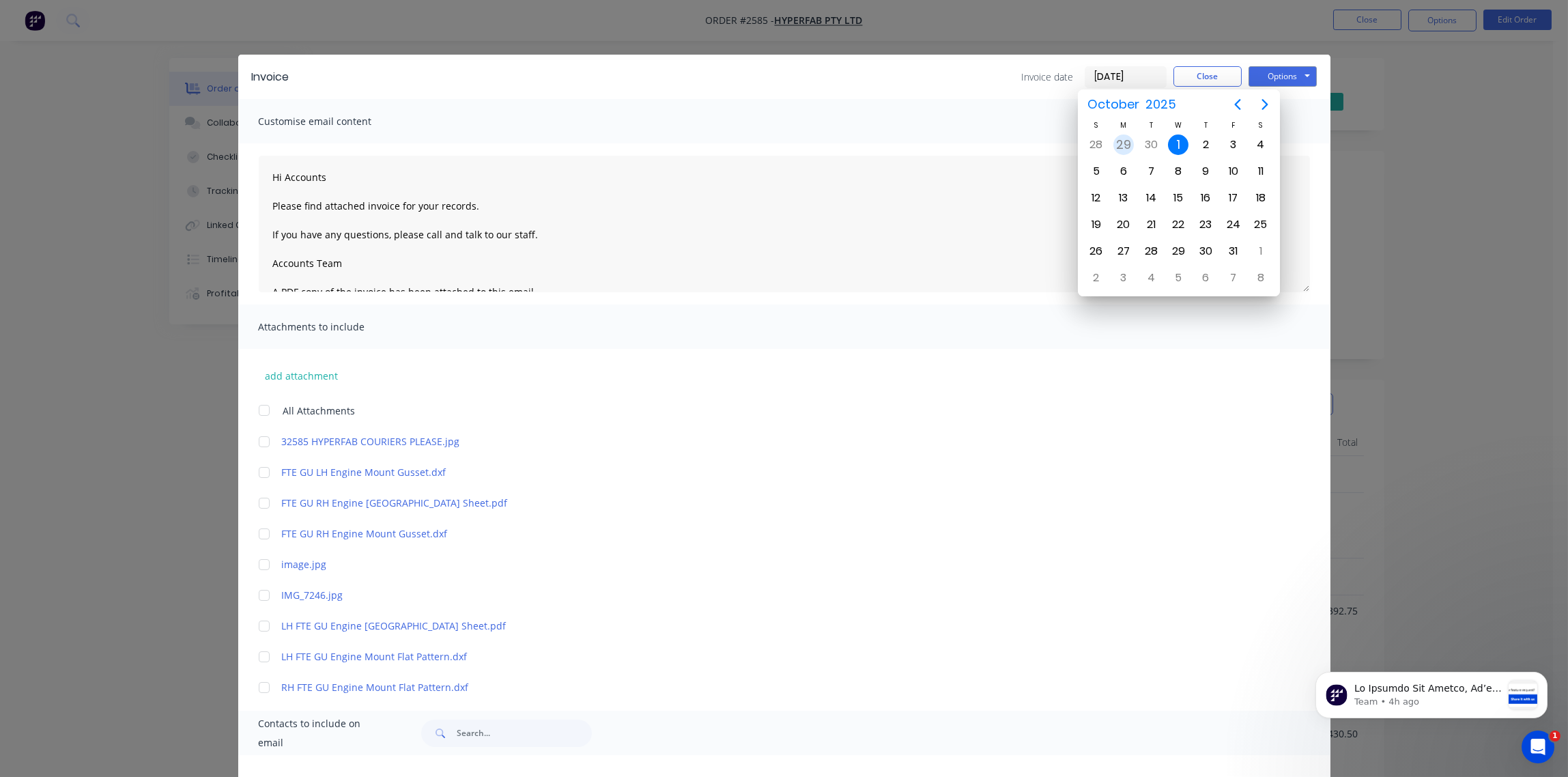
click at [1117, 148] on div "29" at bounding box center [1123, 144] width 21 height 21
type input "[DATE]"
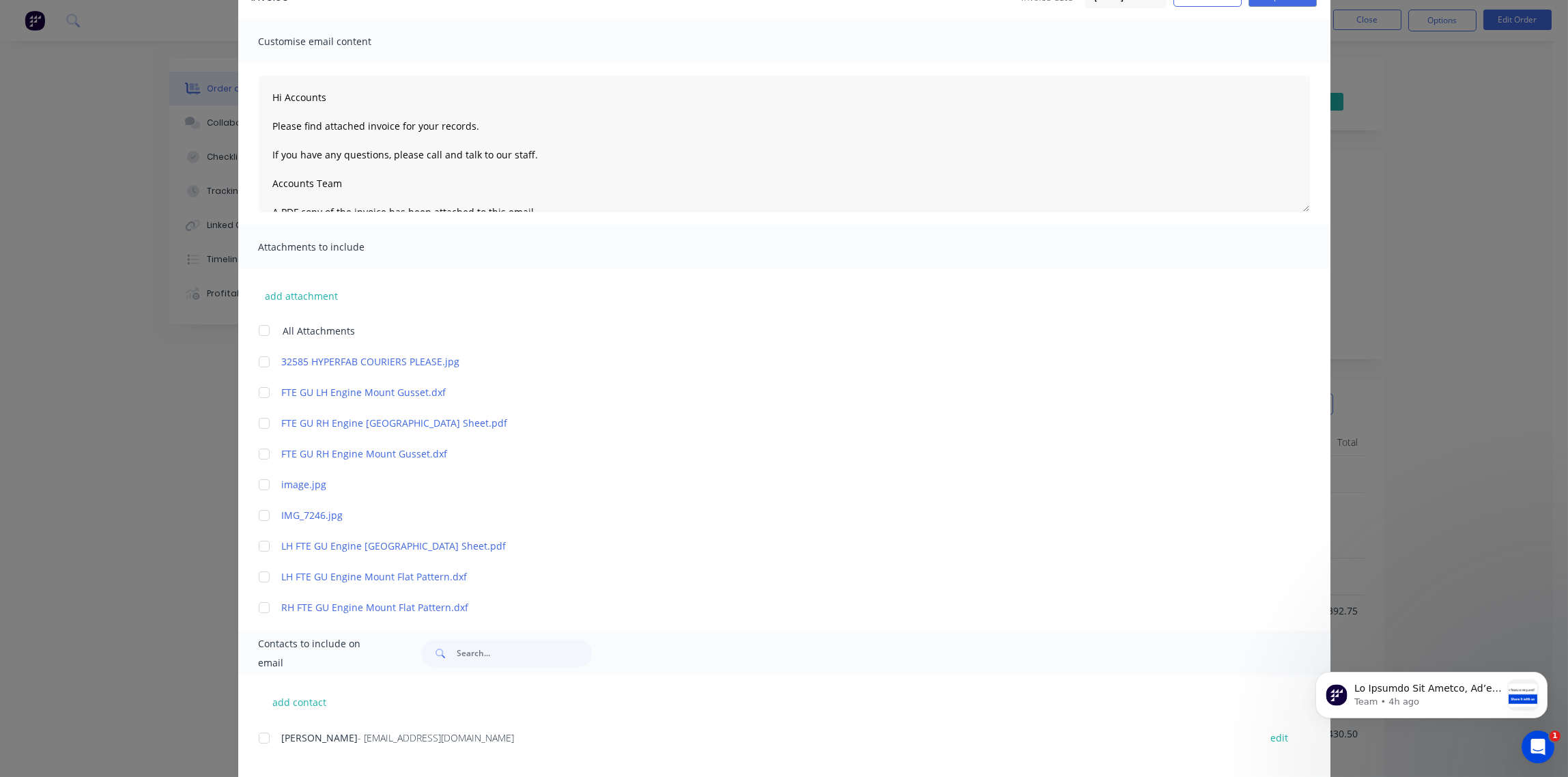
scroll to position [152, 0]
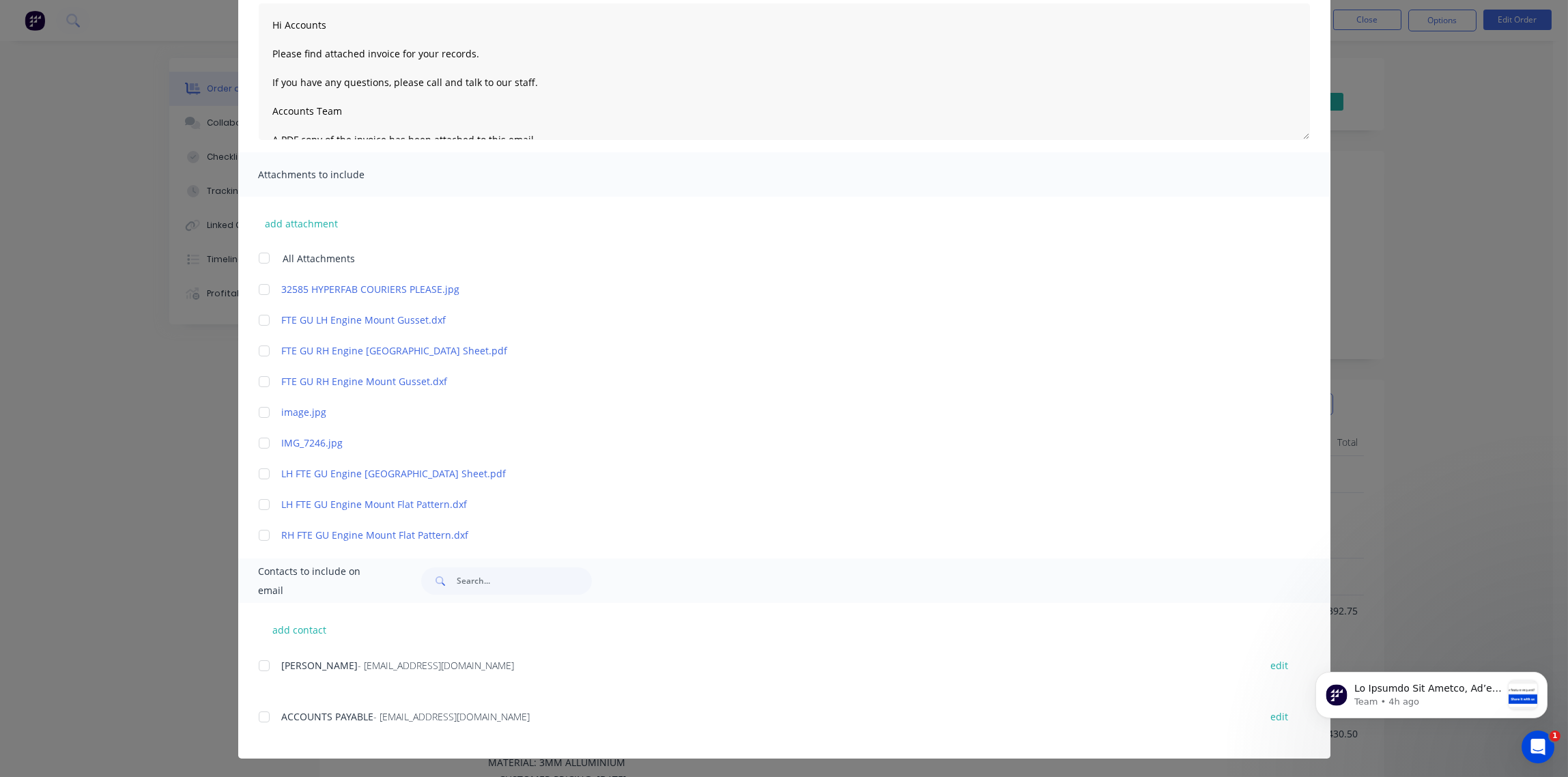
click at [260, 662] on div at bounding box center [265, 665] width 27 height 27
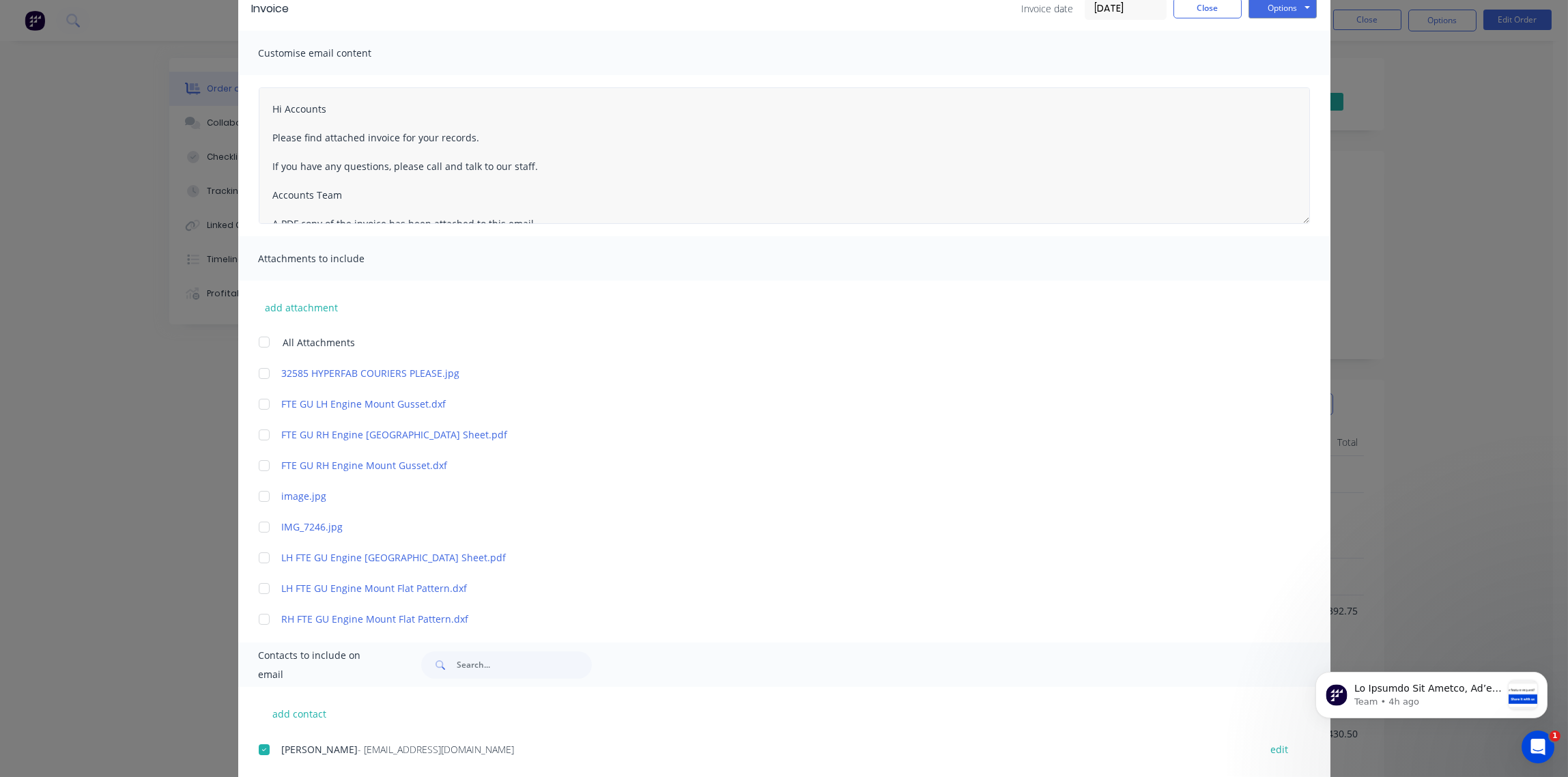
scroll to position [0, 0]
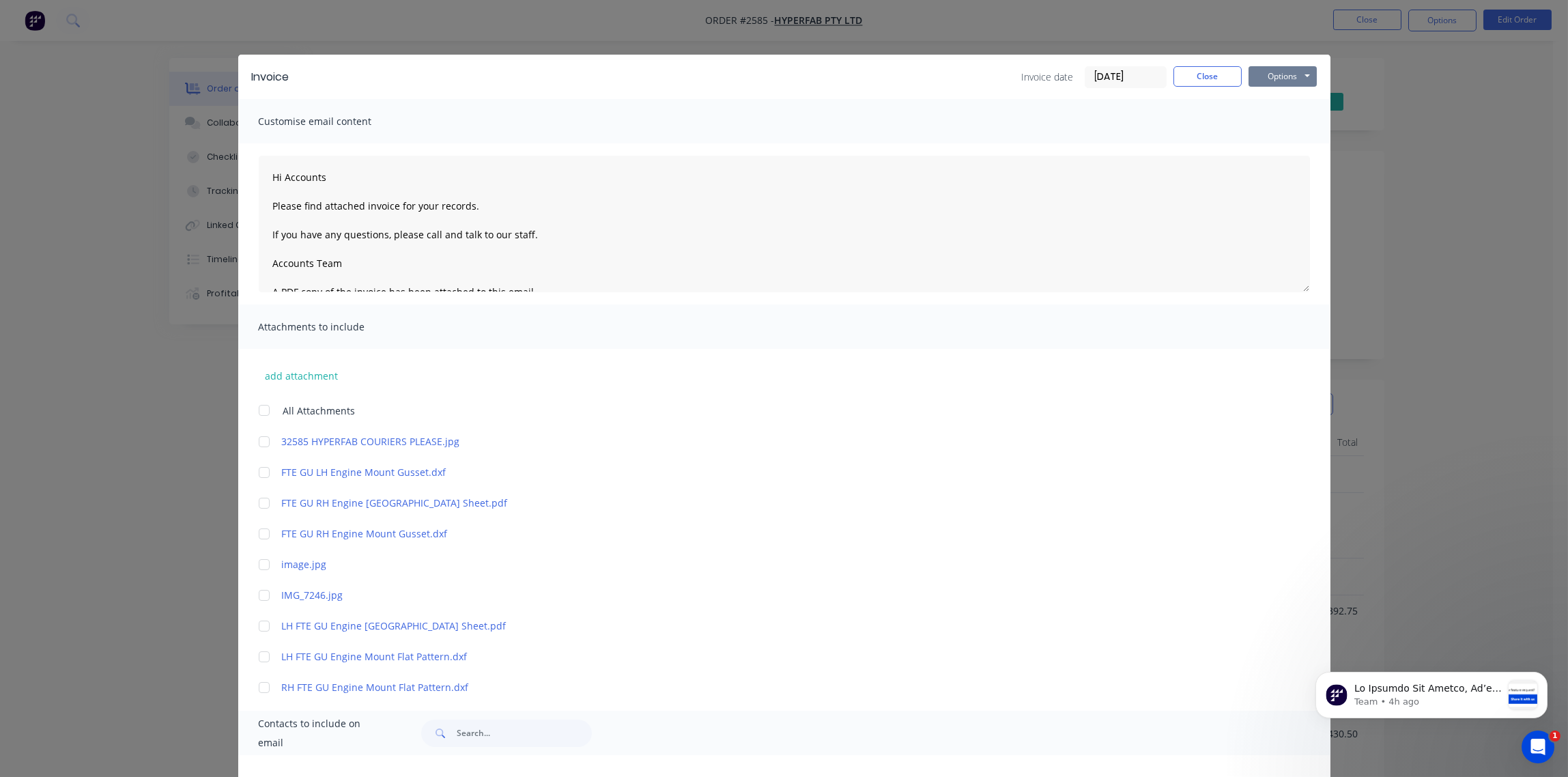
click at [1279, 71] on button "Options" at bounding box center [1283, 76] width 69 height 21
click at [1275, 149] on button "Email" at bounding box center [1292, 145] width 87 height 23
type textarea "Hi Accounts Please find attached invoice for your records. If you have any ques…"
click at [1197, 75] on button "Close" at bounding box center [1208, 76] width 69 height 21
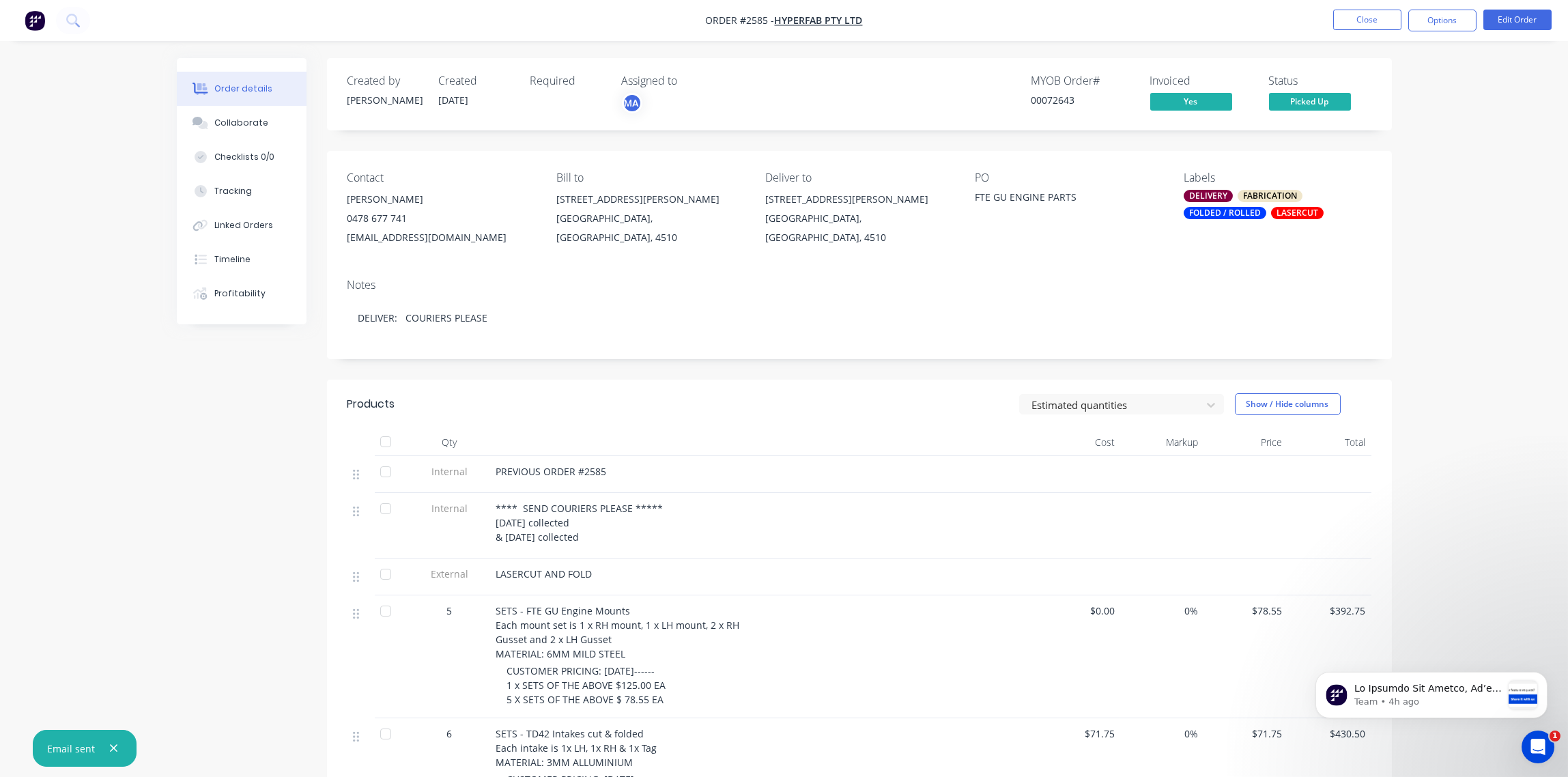
click at [1247, 211] on div "FOLDED / ROLLED" at bounding box center [1225, 213] width 82 height 13
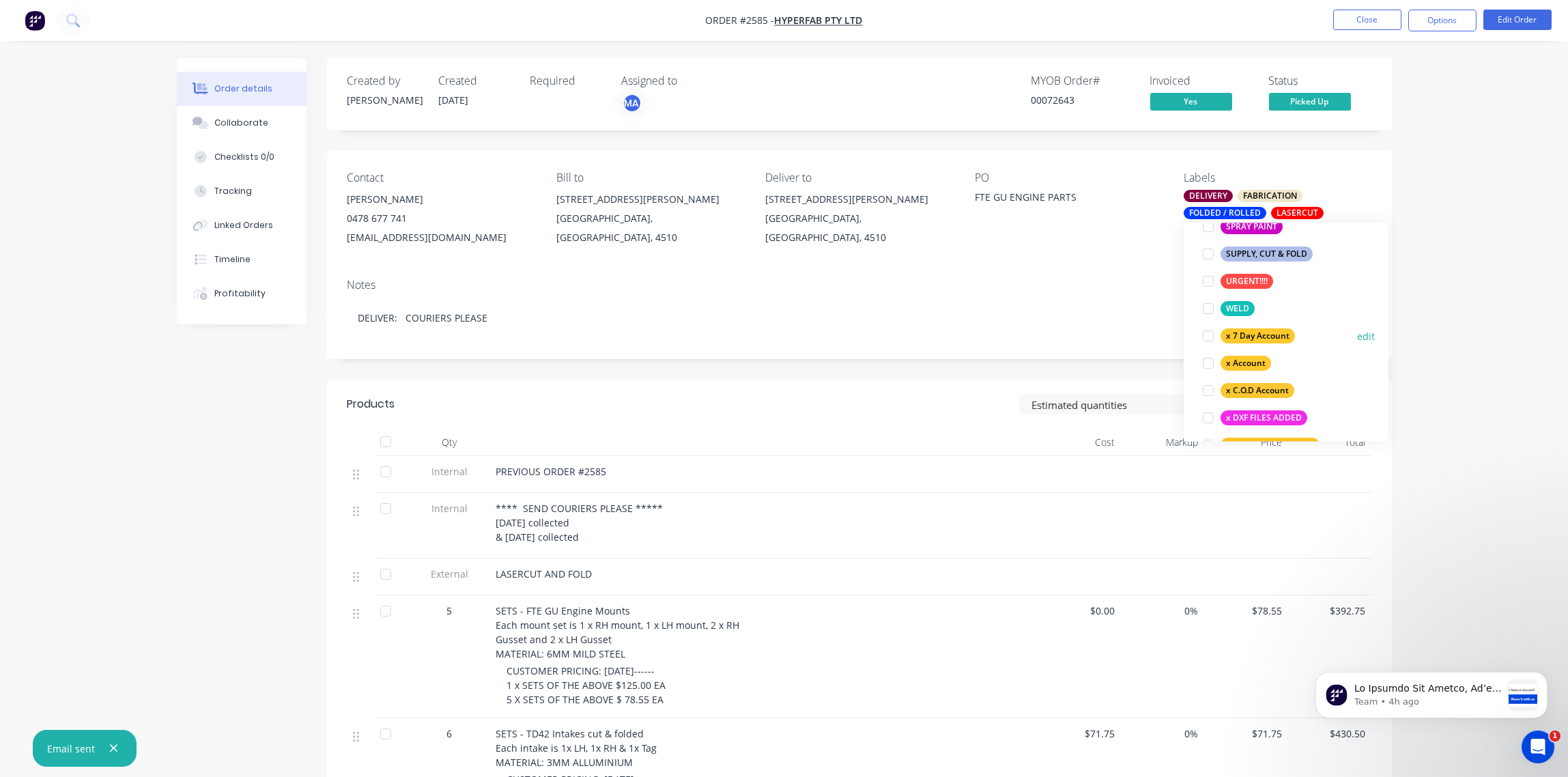
scroll to position [1174, 0]
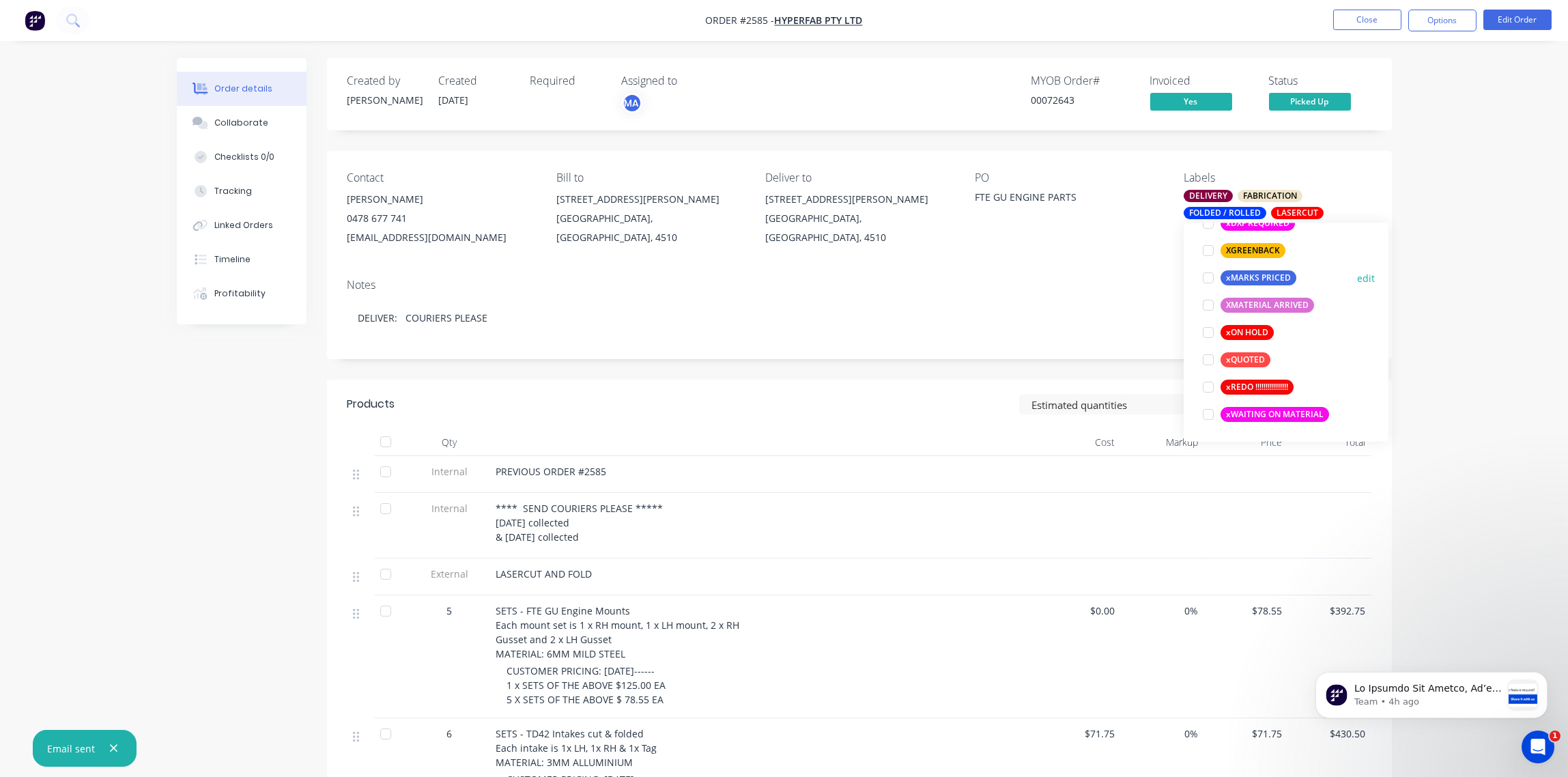
click at [1209, 278] on div at bounding box center [1208, 278] width 27 height 27
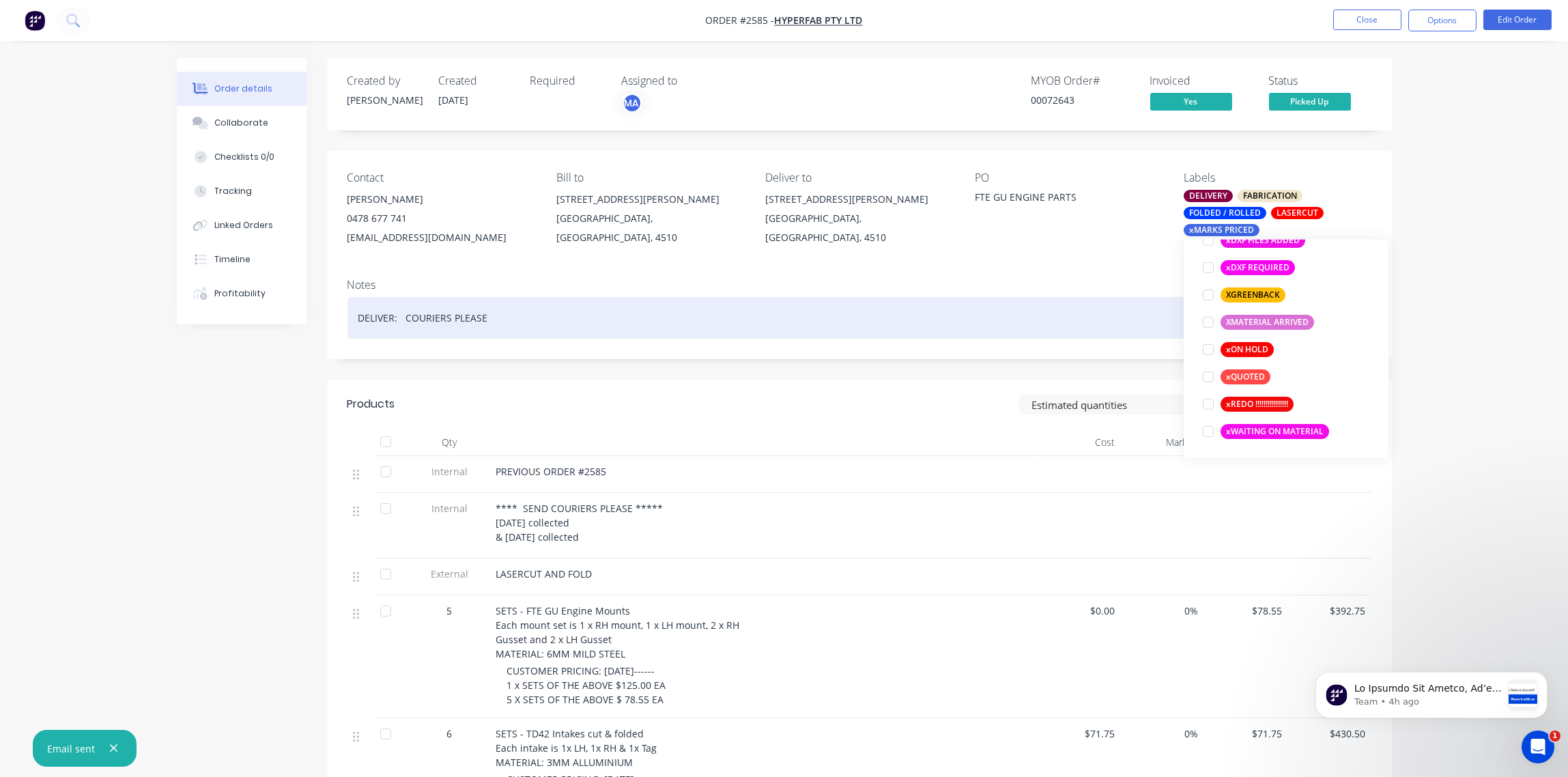
scroll to position [164, 0]
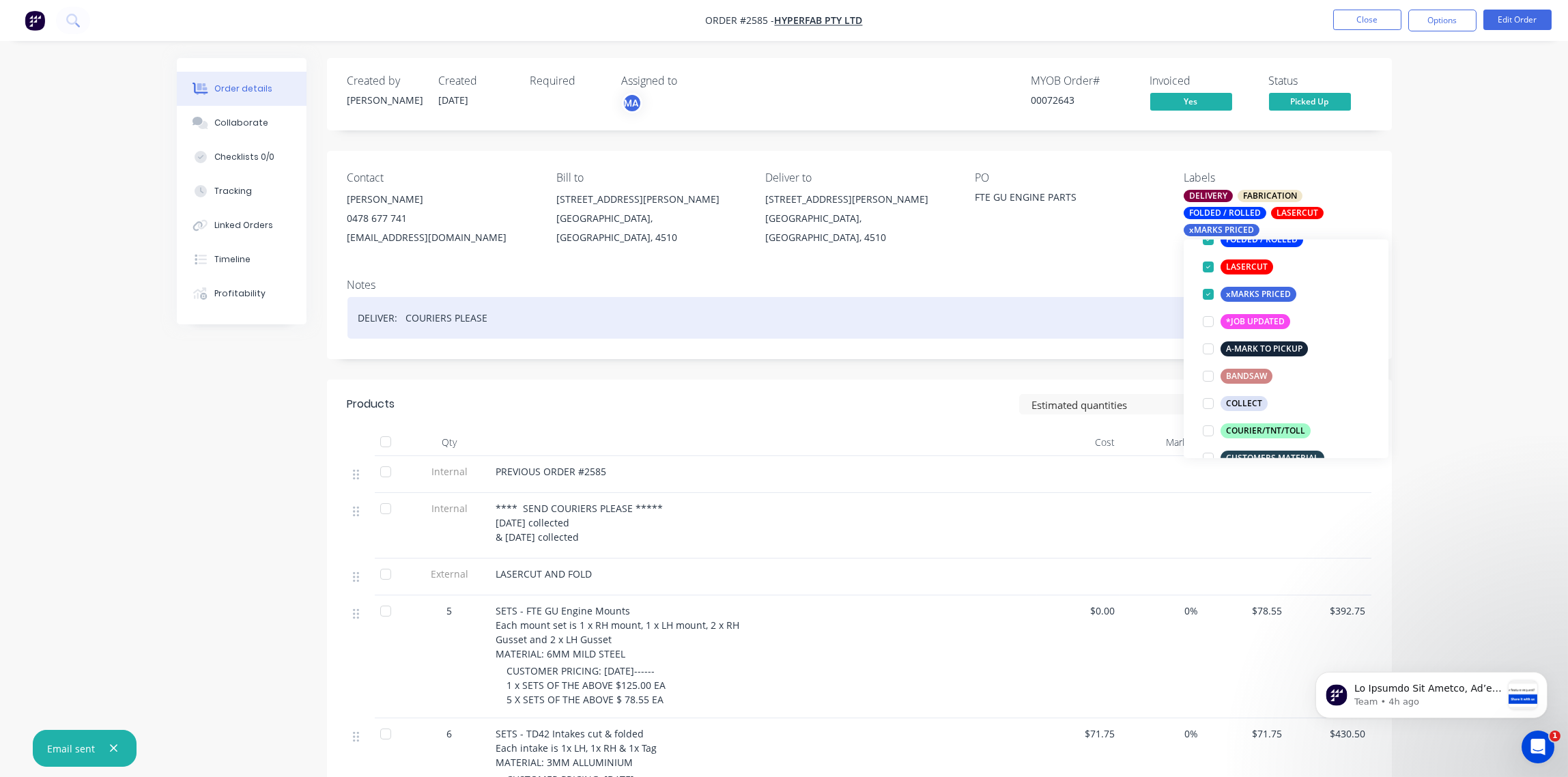
click at [990, 307] on div "DELIVER: COURIERS PLEASE" at bounding box center [859, 317] width 1024 height 41
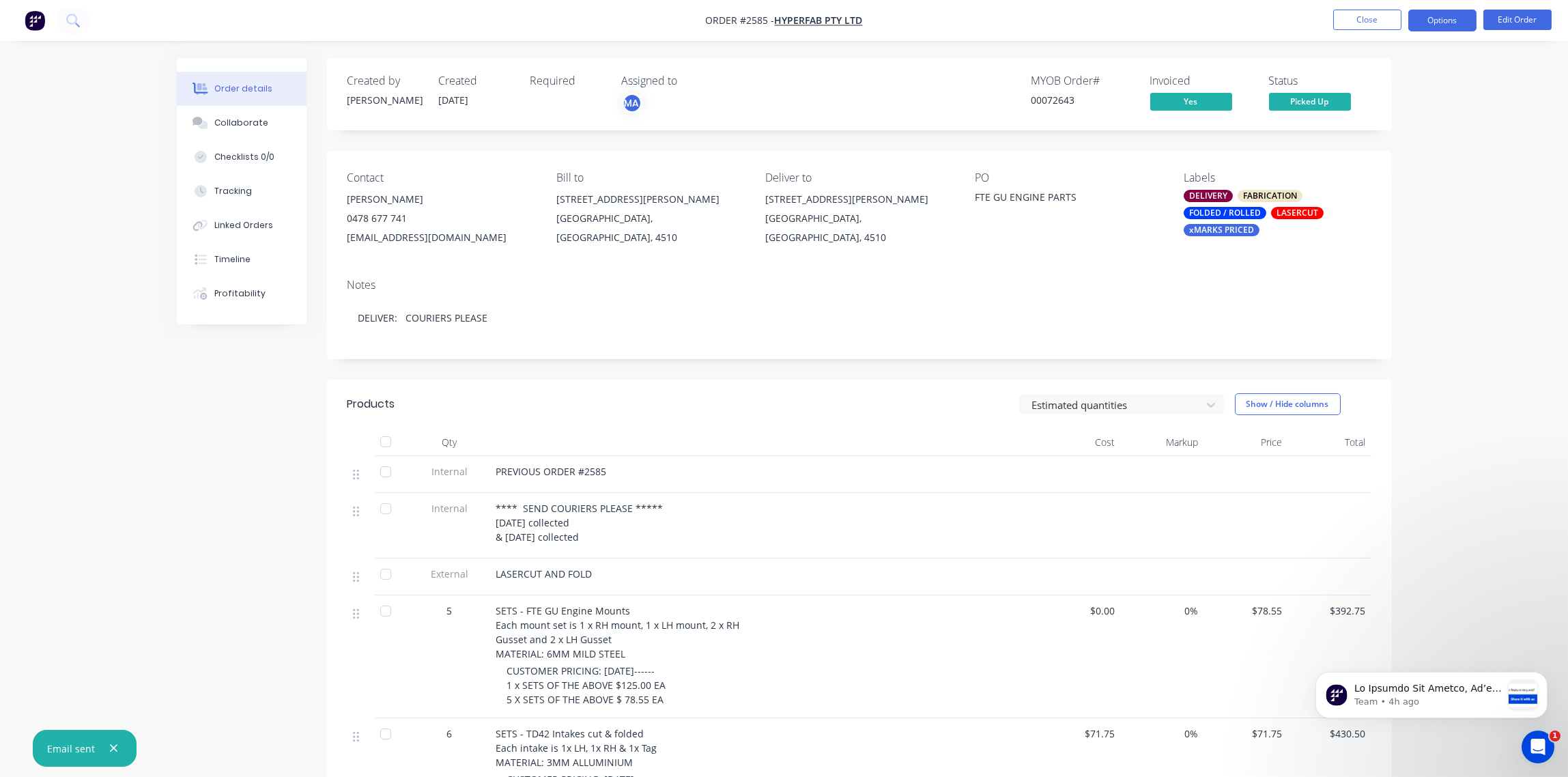
click at [1452, 24] on button "Options" at bounding box center [1443, 21] width 69 height 22
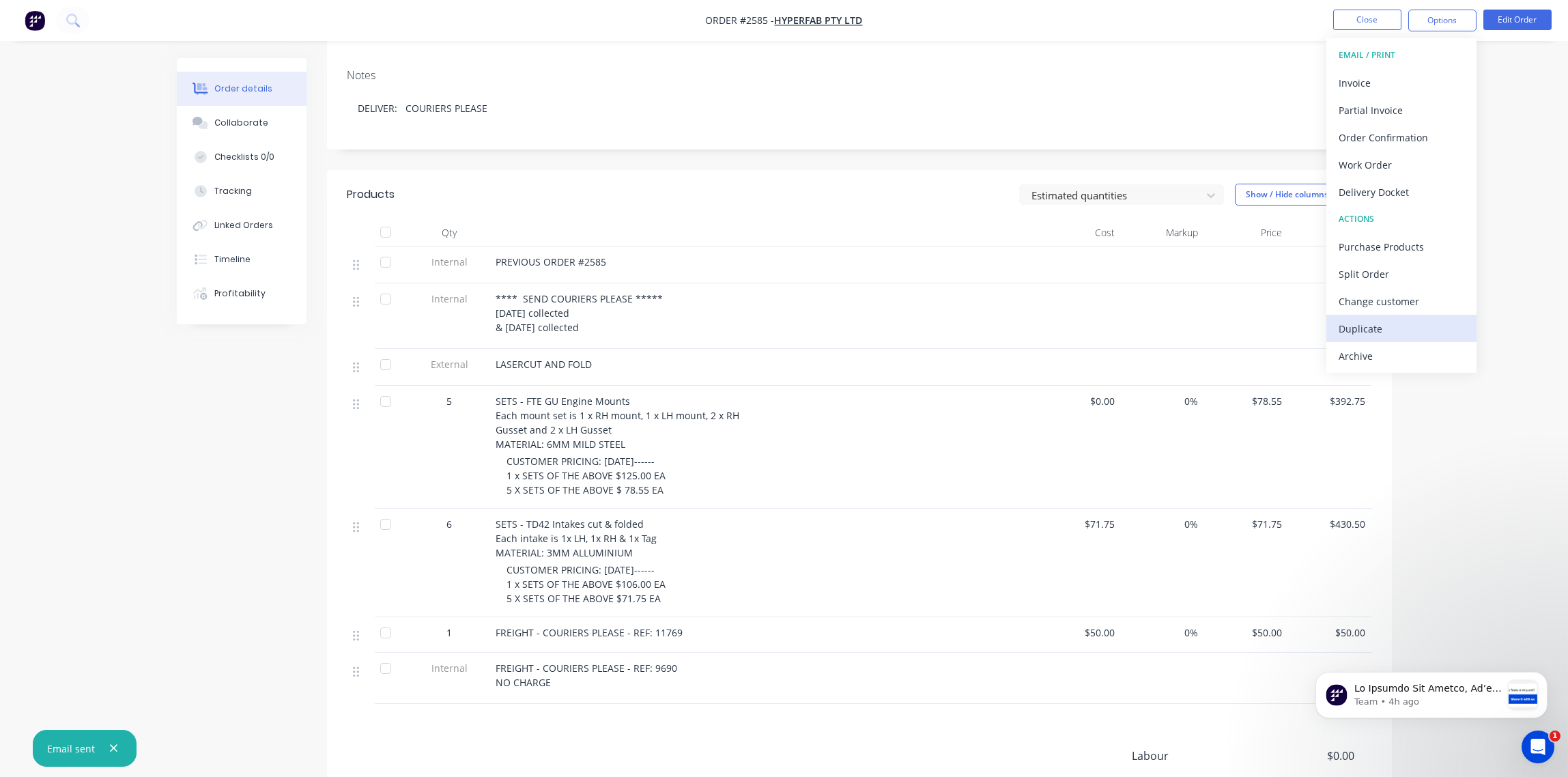
scroll to position [379, 0]
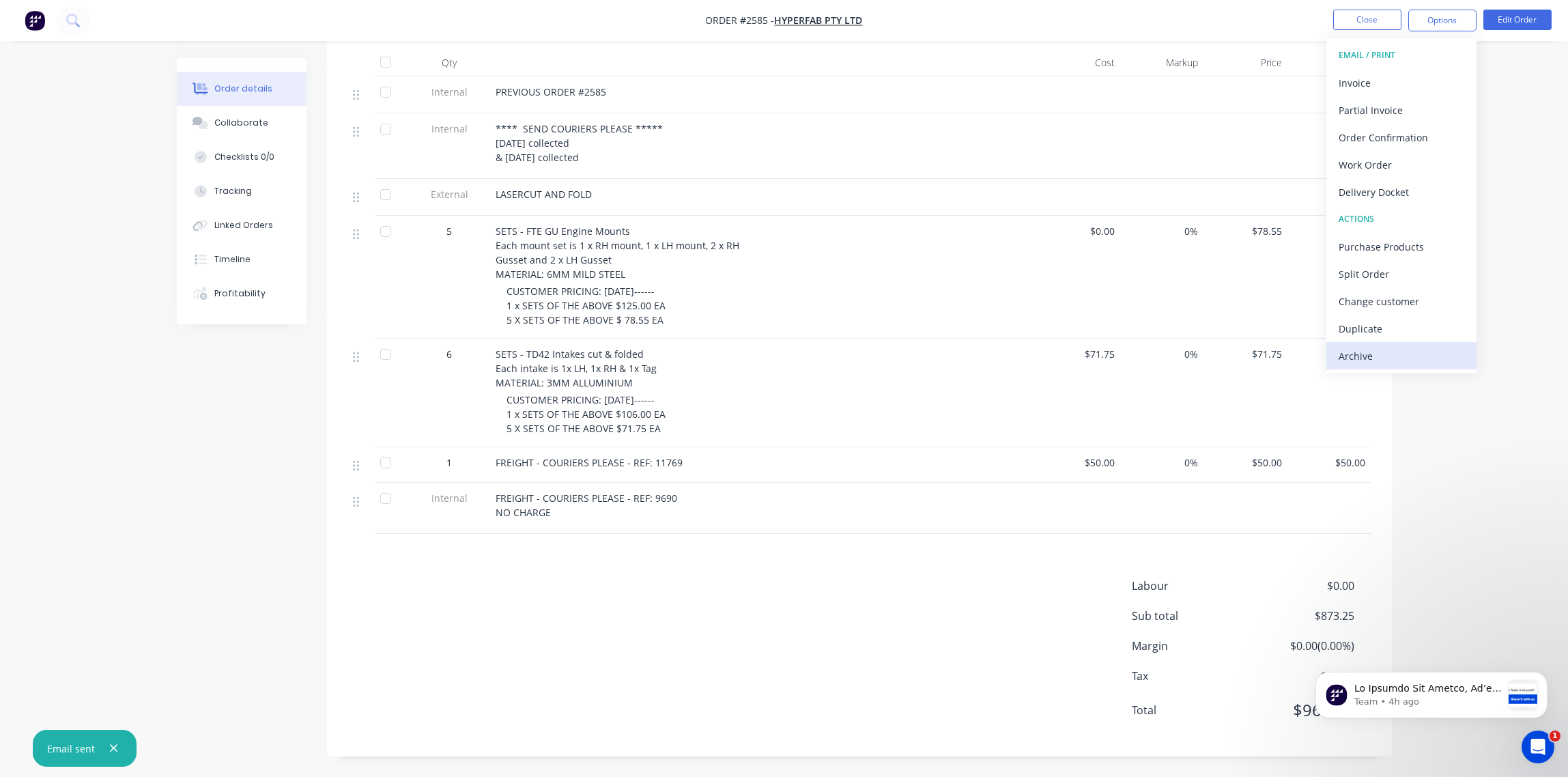
click at [1391, 355] on div "Archive" at bounding box center [1401, 356] width 125 height 20
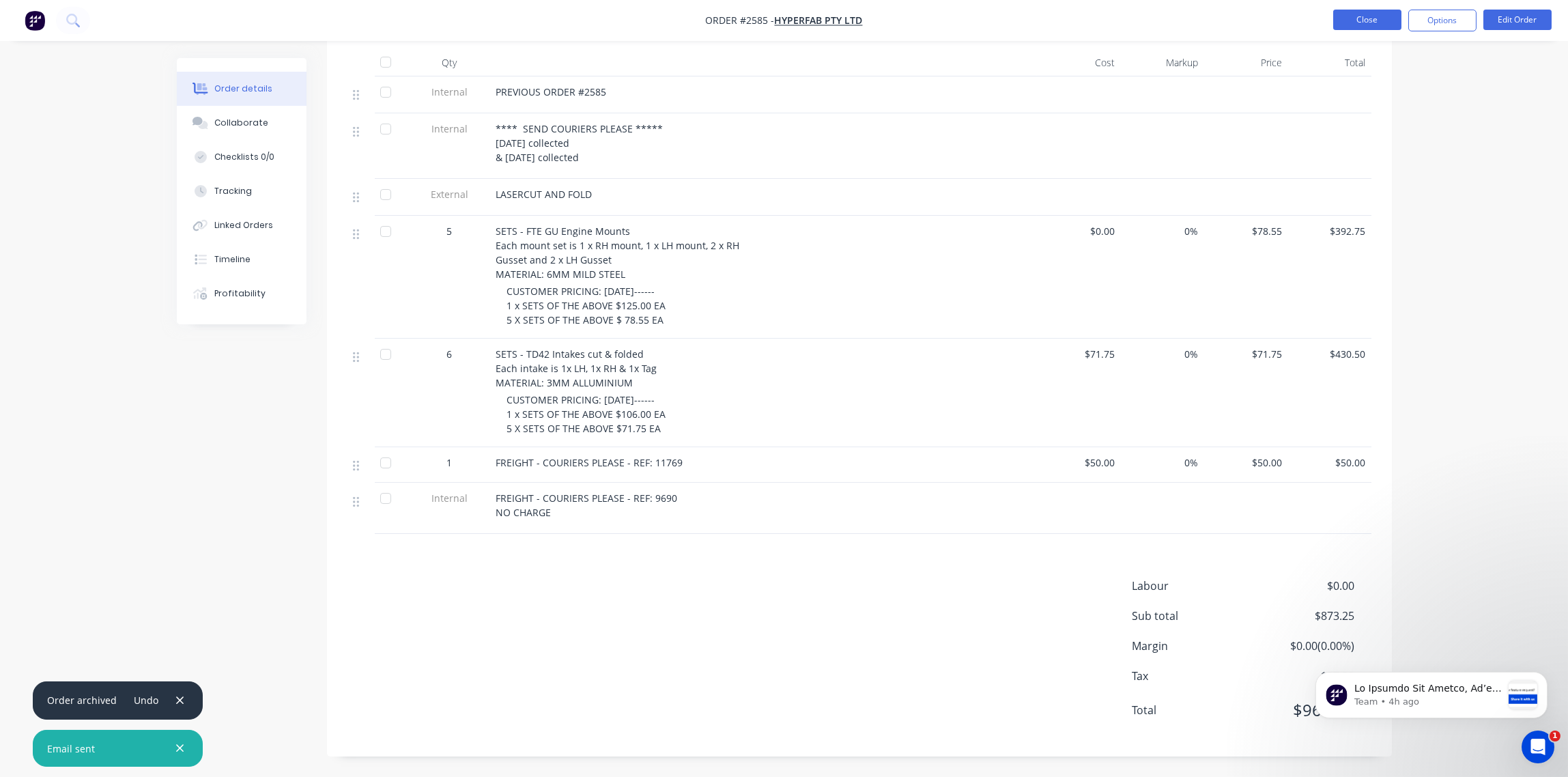
click at [1364, 24] on button "Close" at bounding box center [1368, 20] width 69 height 21
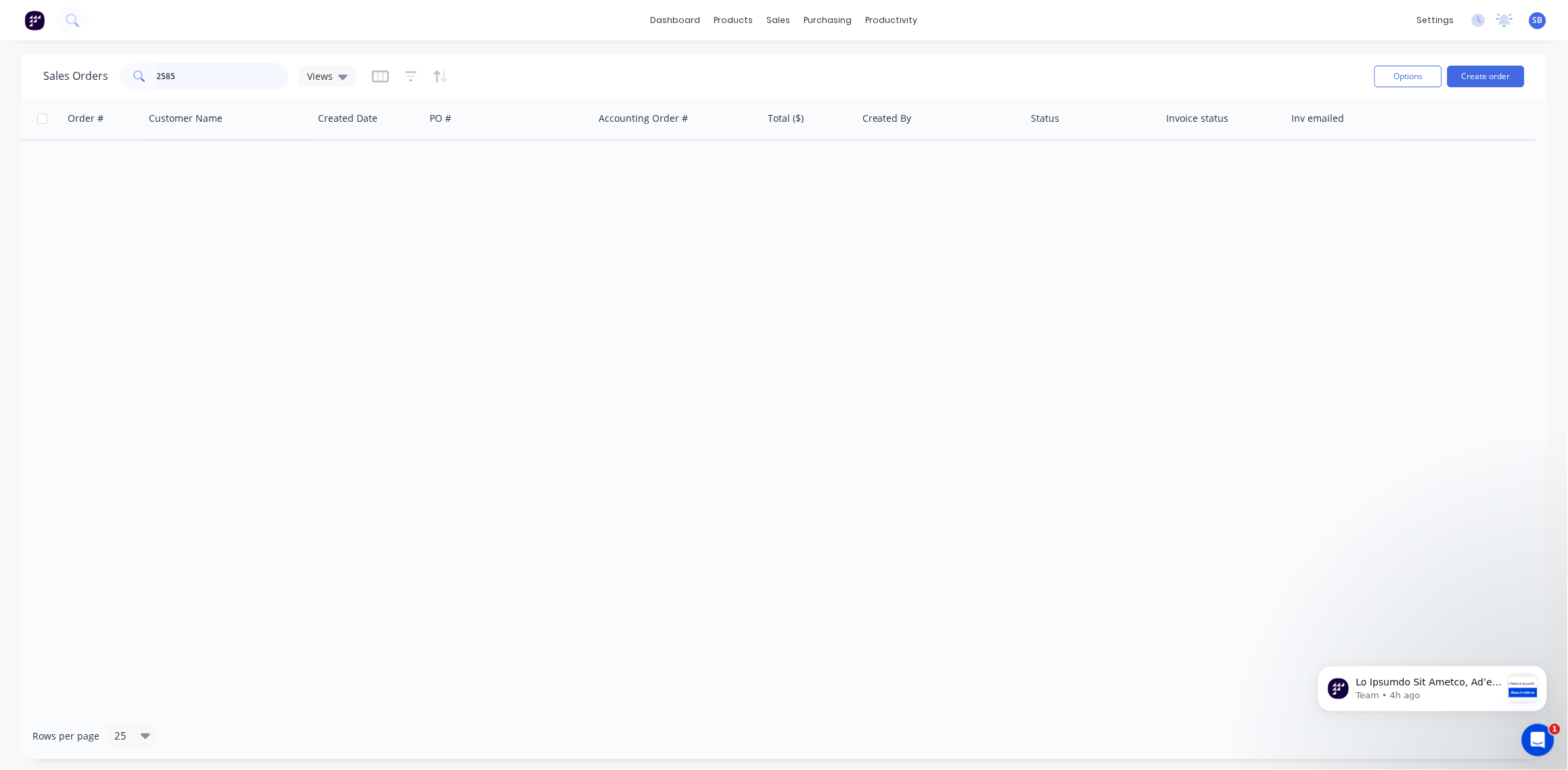
click at [186, 74] on input "2585" at bounding box center [223, 77] width 132 height 27
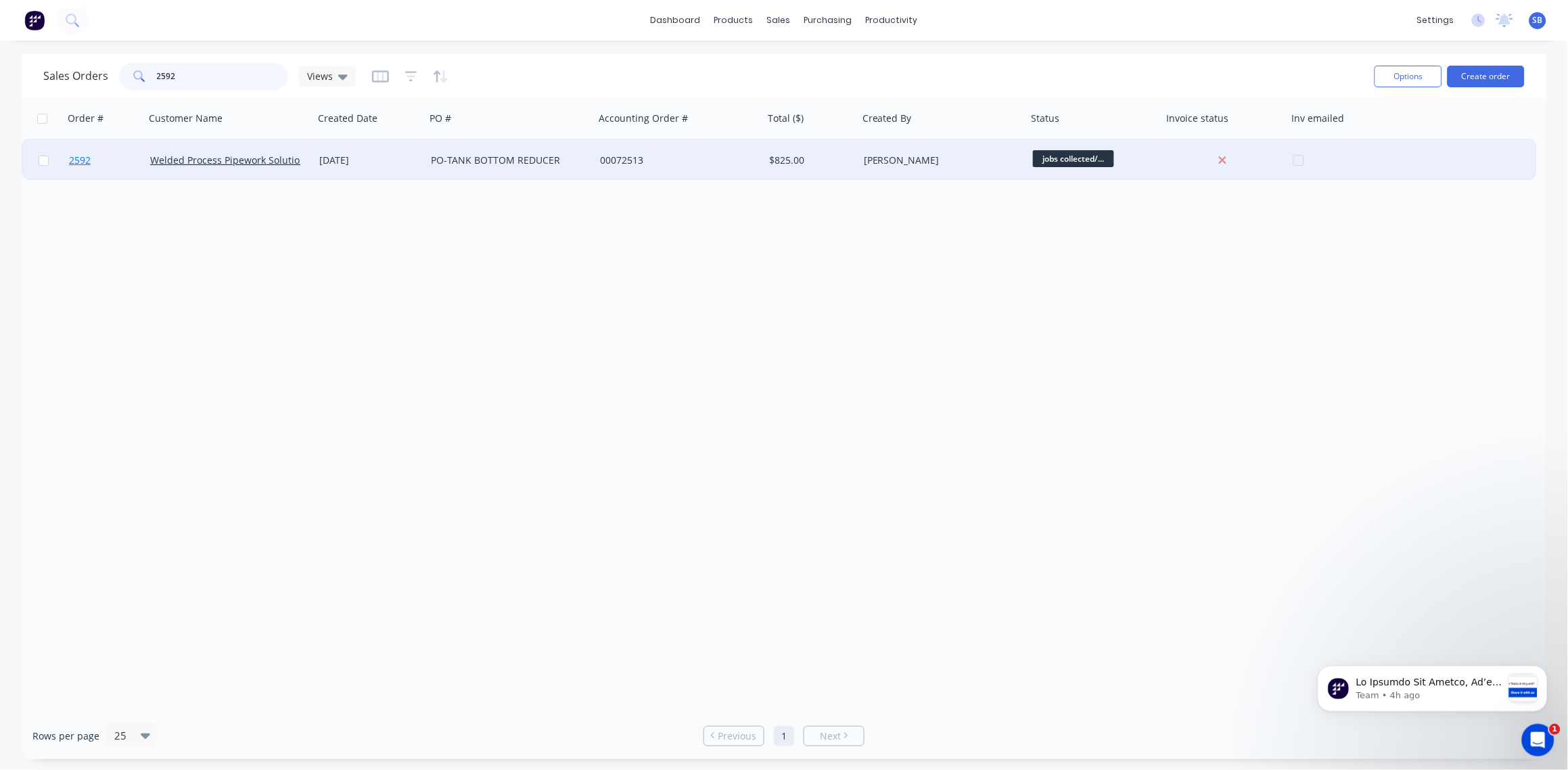
type input "2592"
click at [76, 158] on span "2592" at bounding box center [80, 160] width 21 height 14
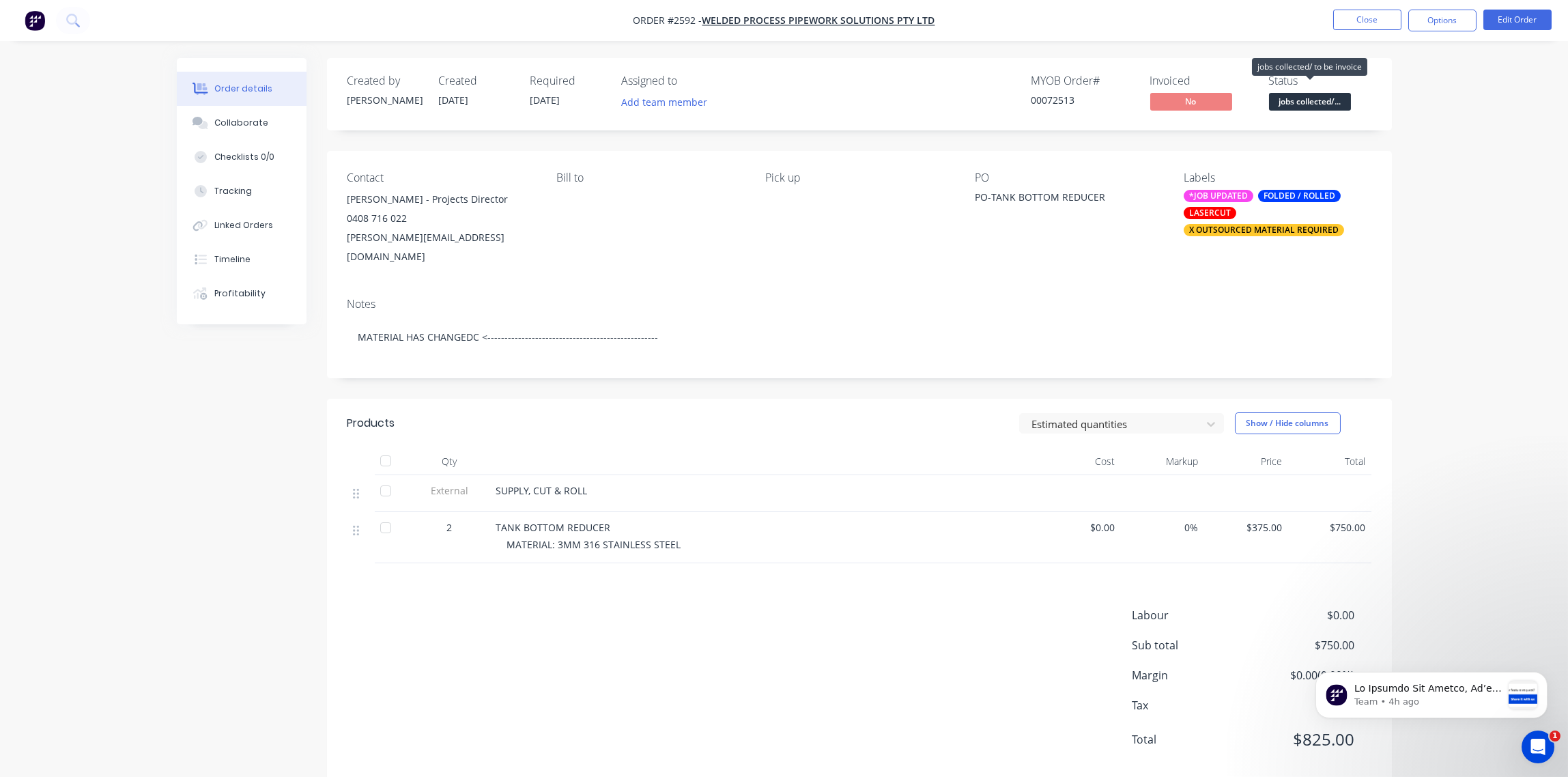
click at [1316, 103] on span "jobs collected/..." at bounding box center [1310, 101] width 82 height 17
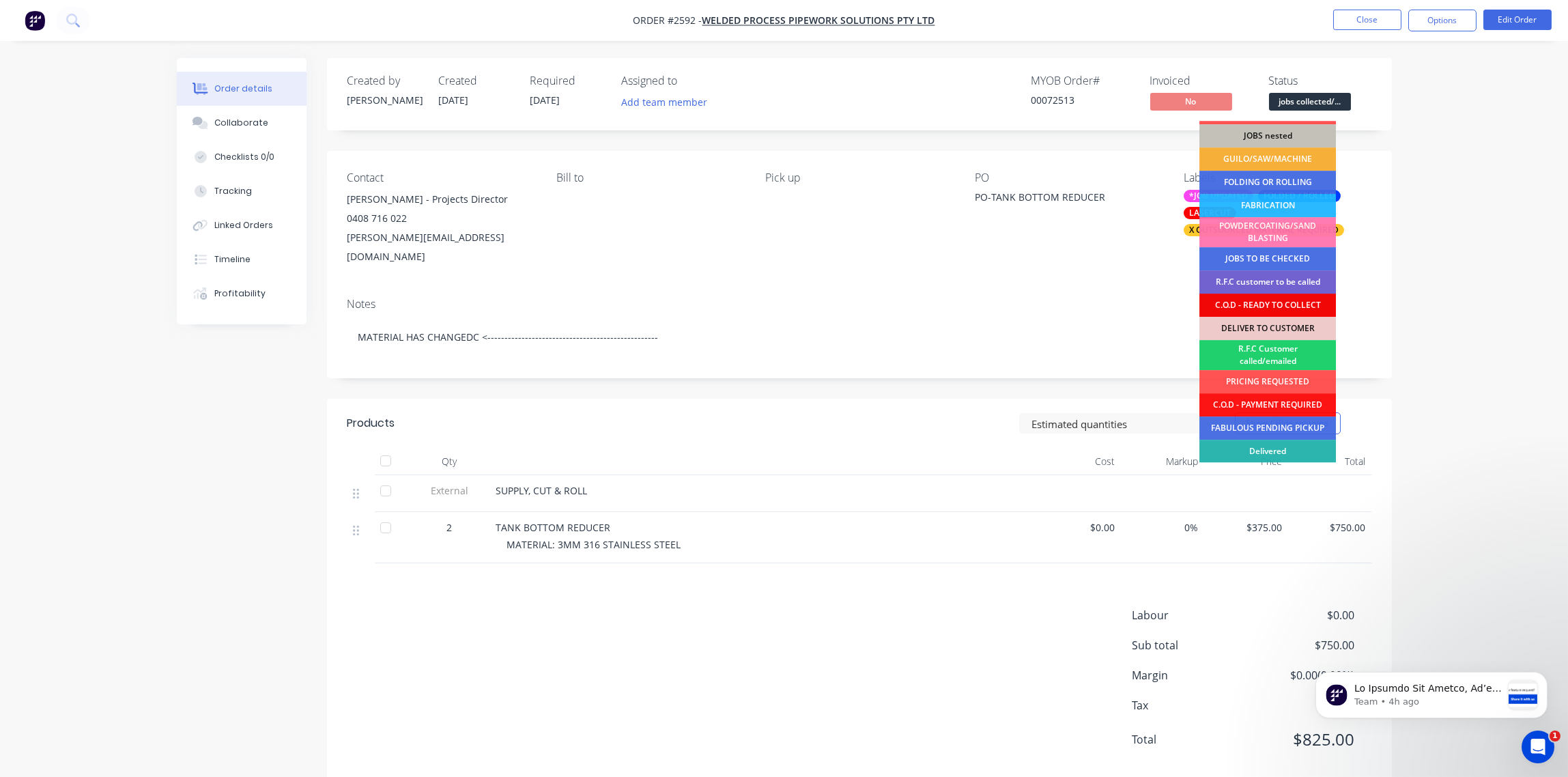
scroll to position [67, 0]
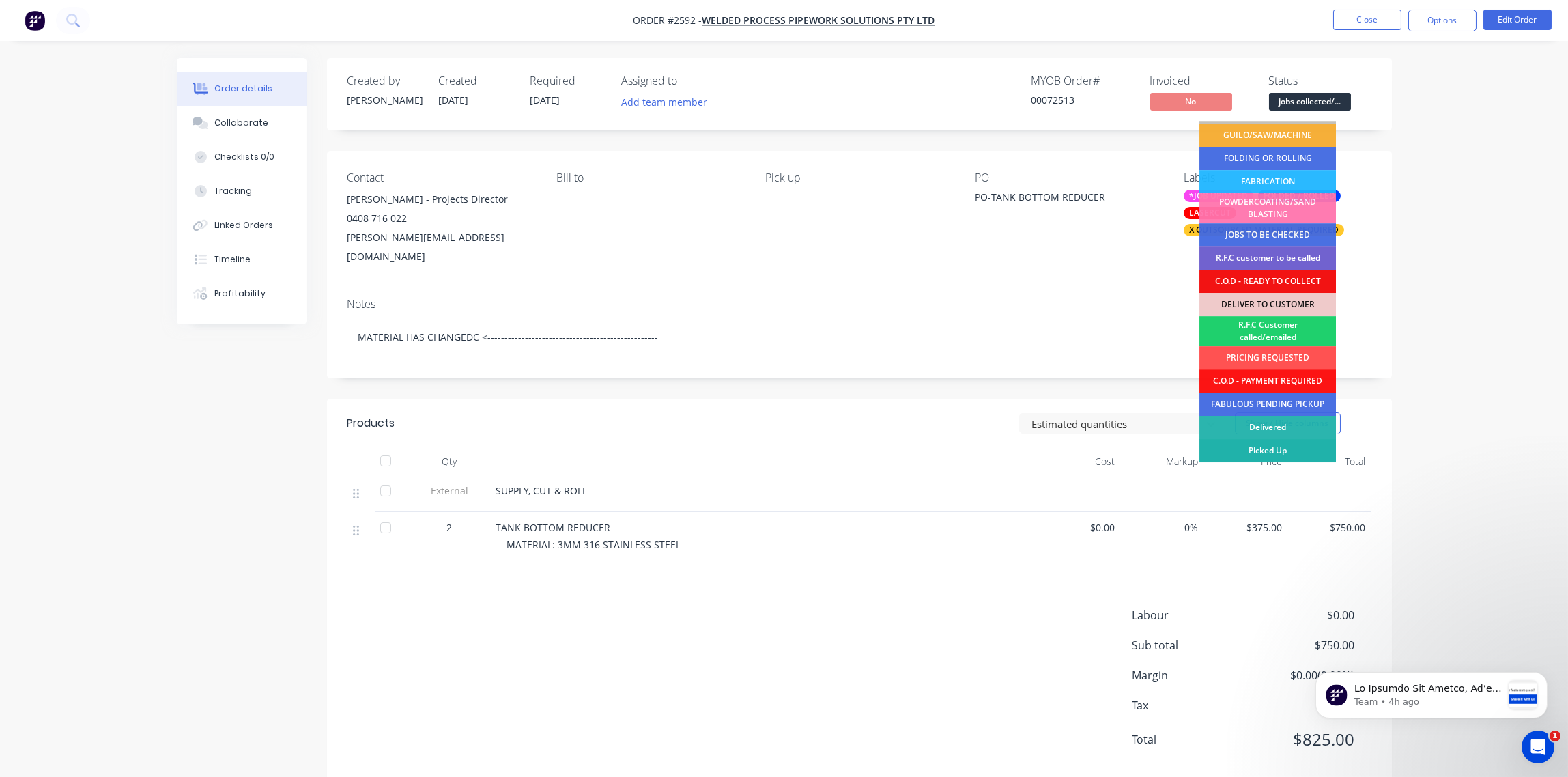
click at [1270, 449] on div "Picked Up" at bounding box center [1267, 451] width 136 height 24
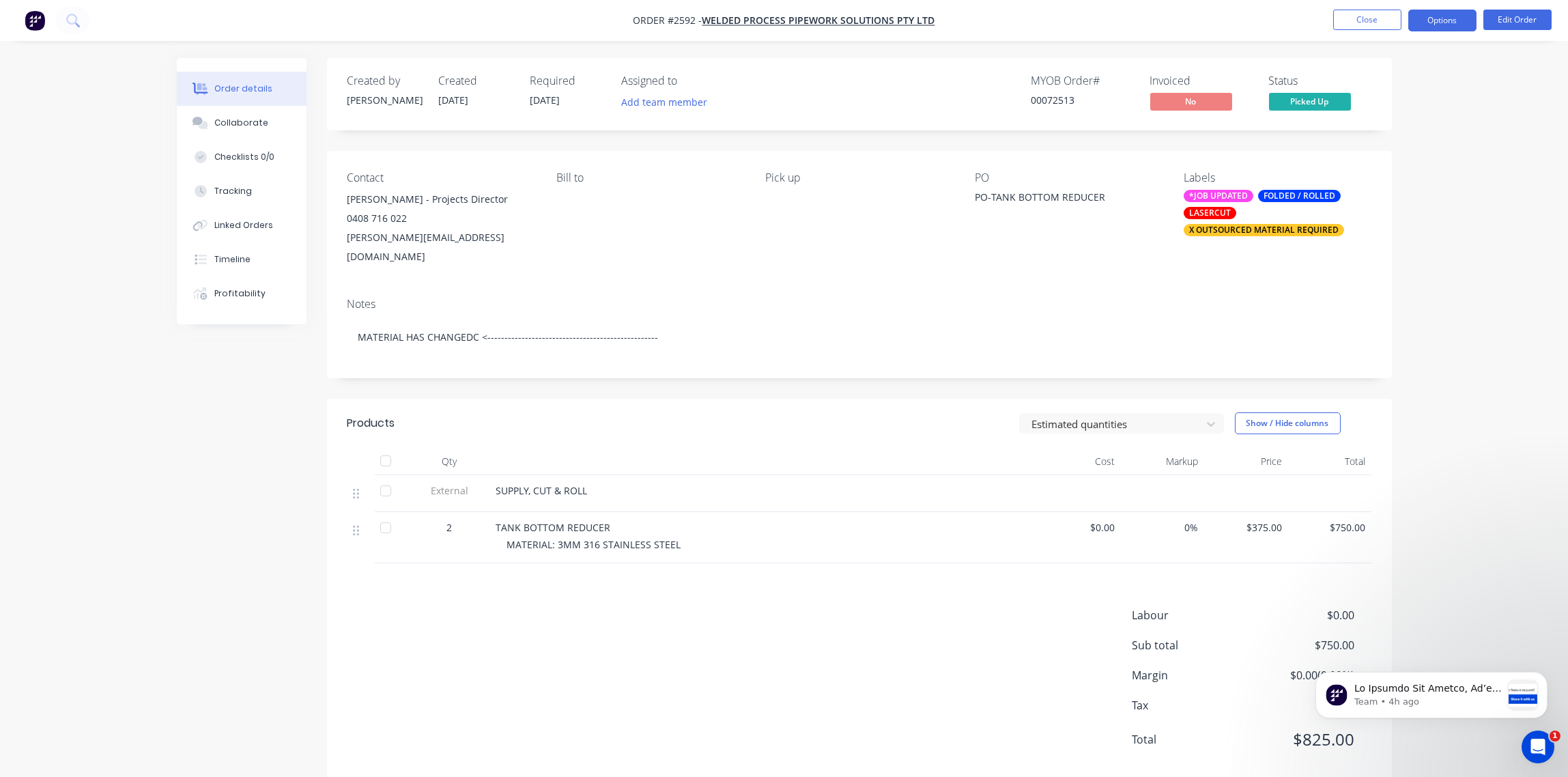
click at [1452, 23] on button "Options" at bounding box center [1443, 21] width 69 height 22
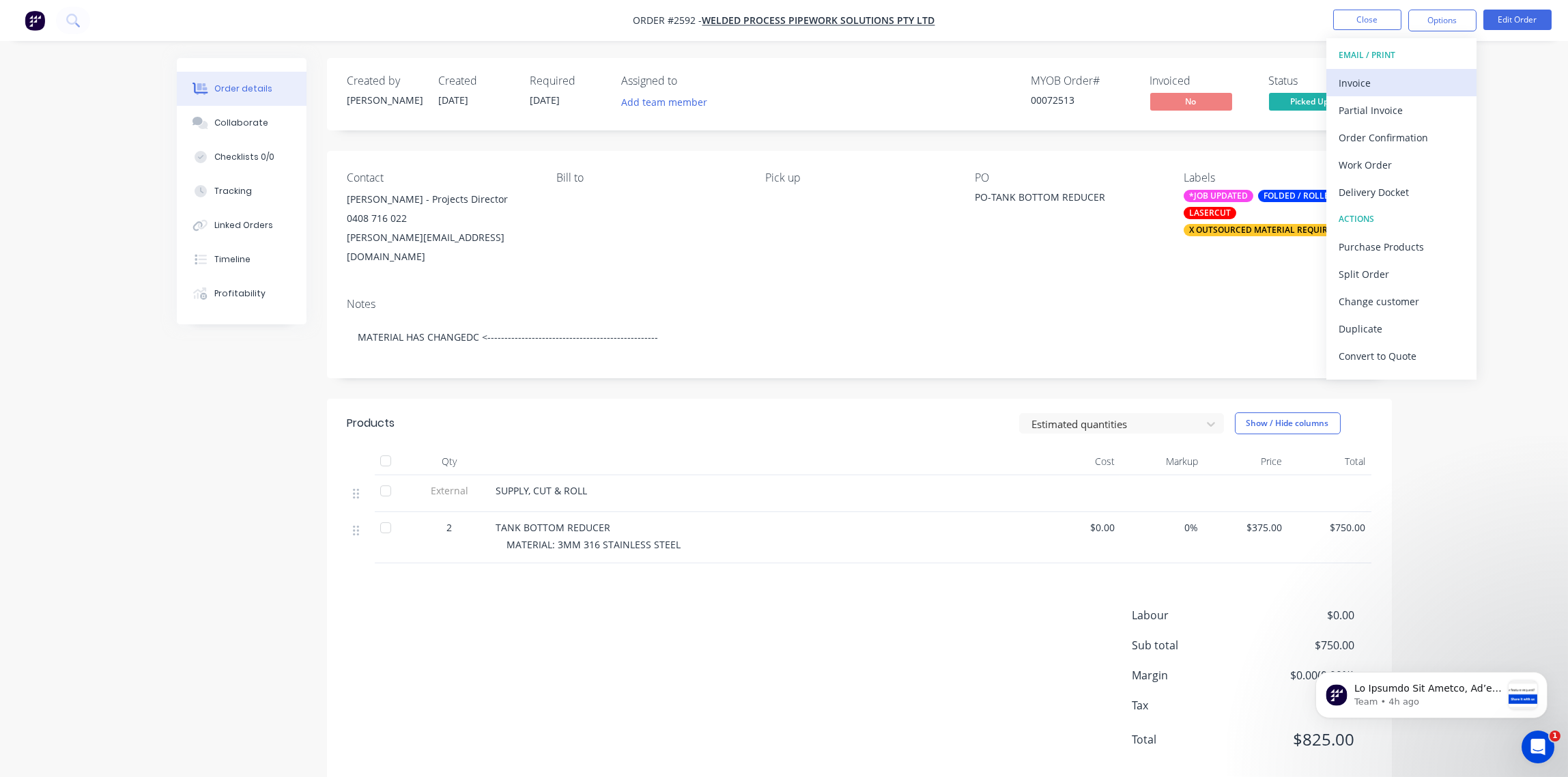
click at [1371, 90] on div "Invoice" at bounding box center [1401, 83] width 125 height 20
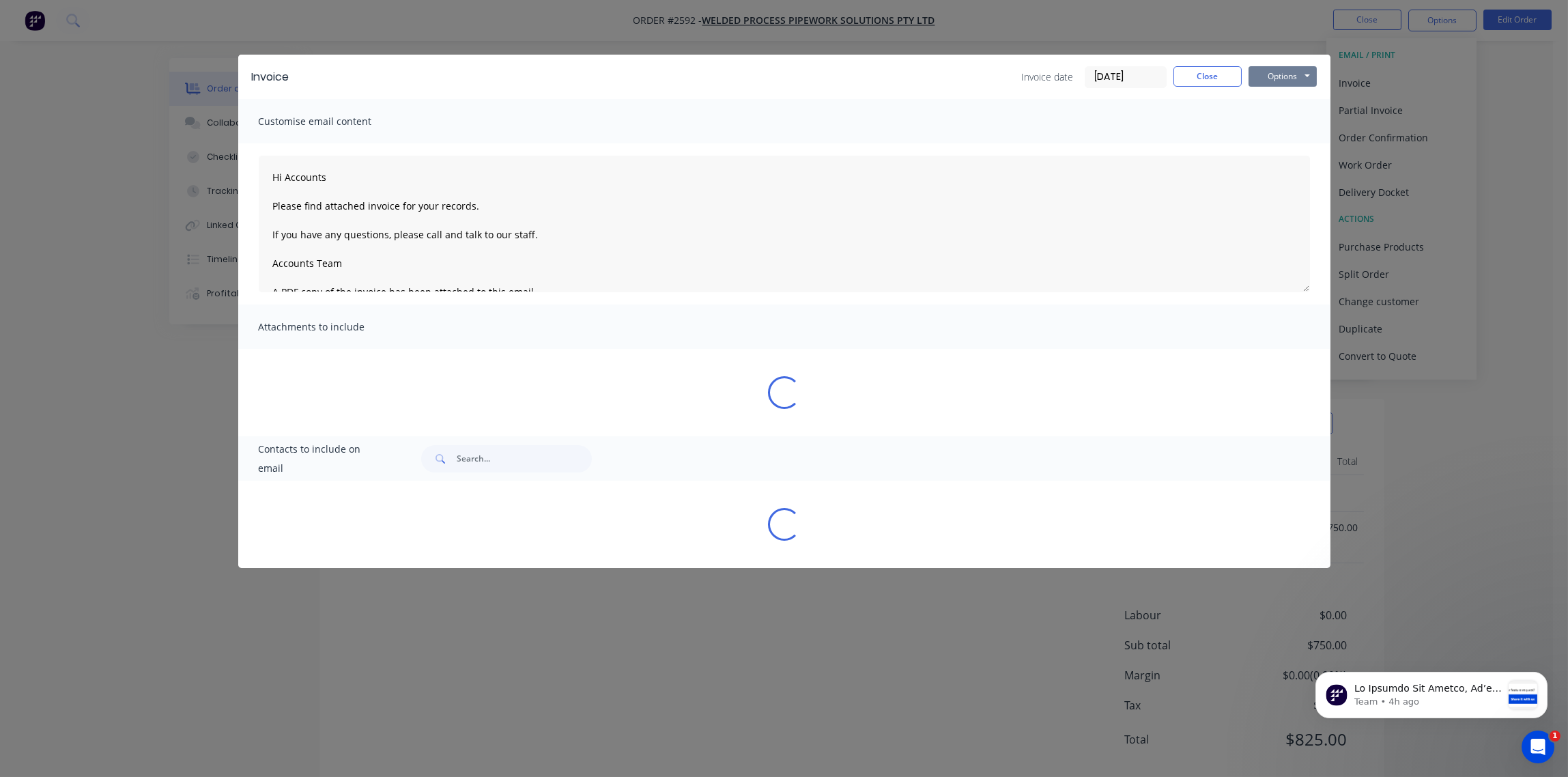
type textarea "Hi Accounts Please find attached invoice for your records. If you have any ques…"
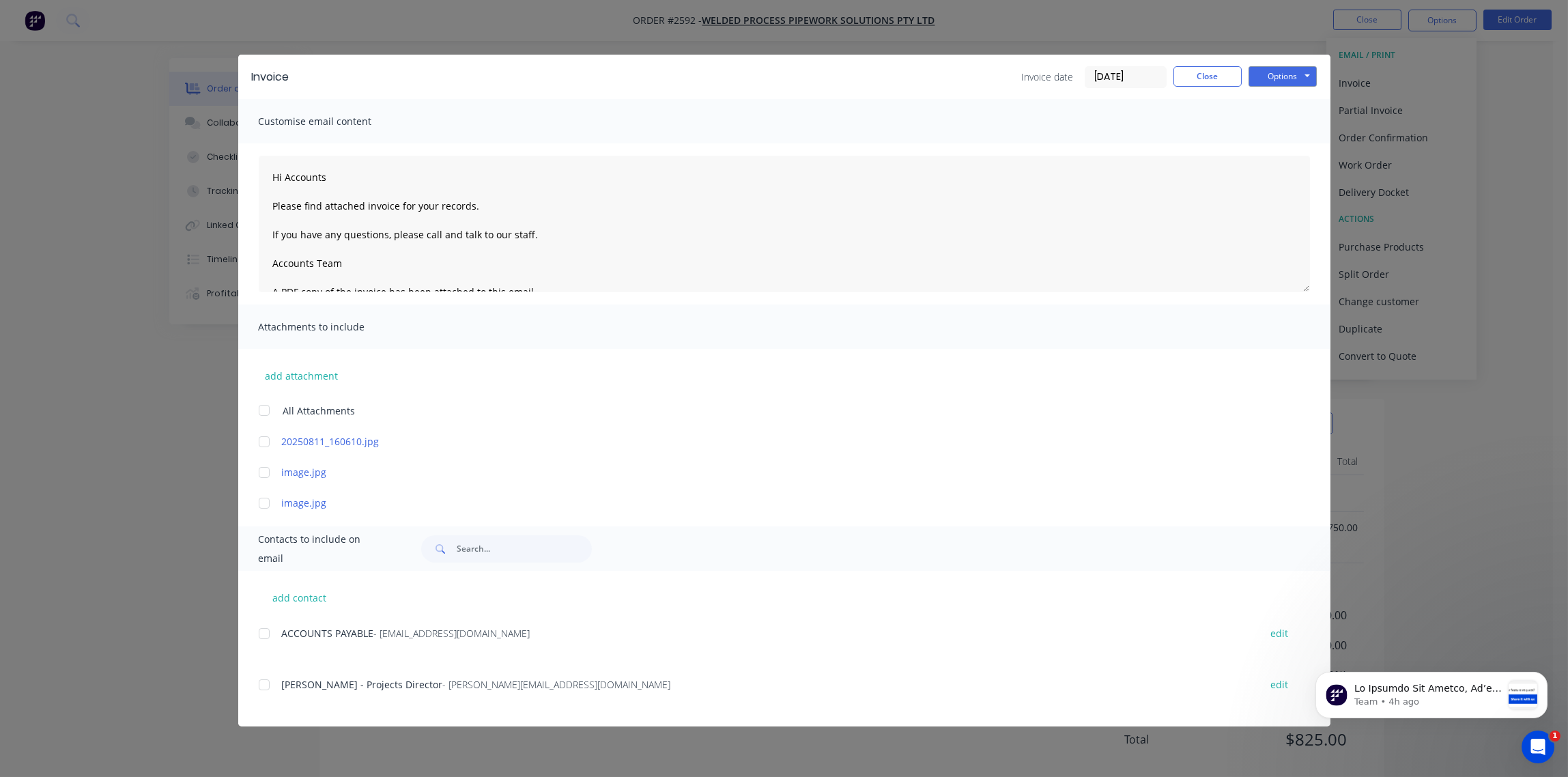
click at [1115, 78] on input "[DATE]" at bounding box center [1126, 76] width 80 height 21
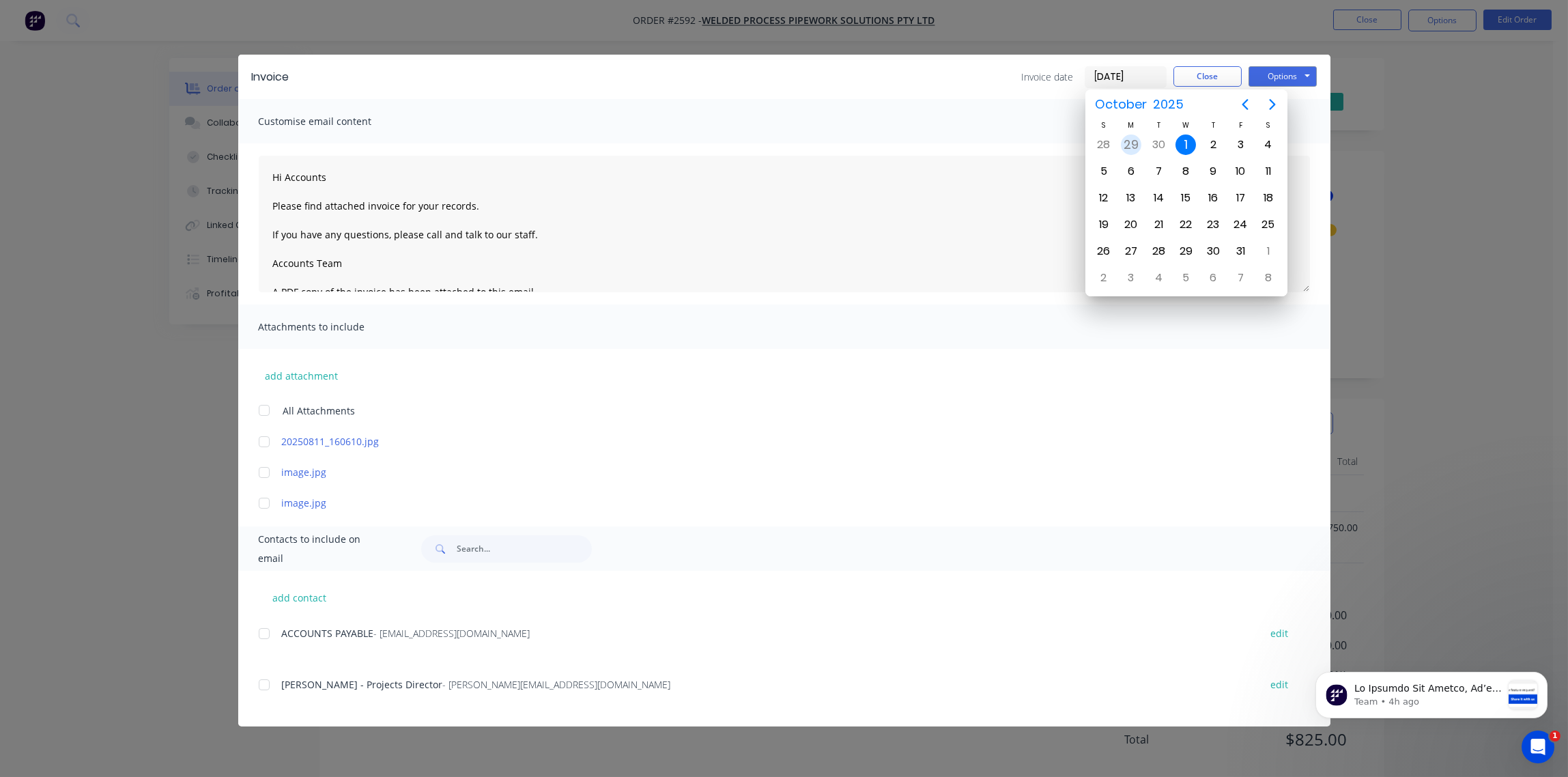
click at [1124, 142] on div "29" at bounding box center [1131, 144] width 21 height 21
type input "[DATE]"
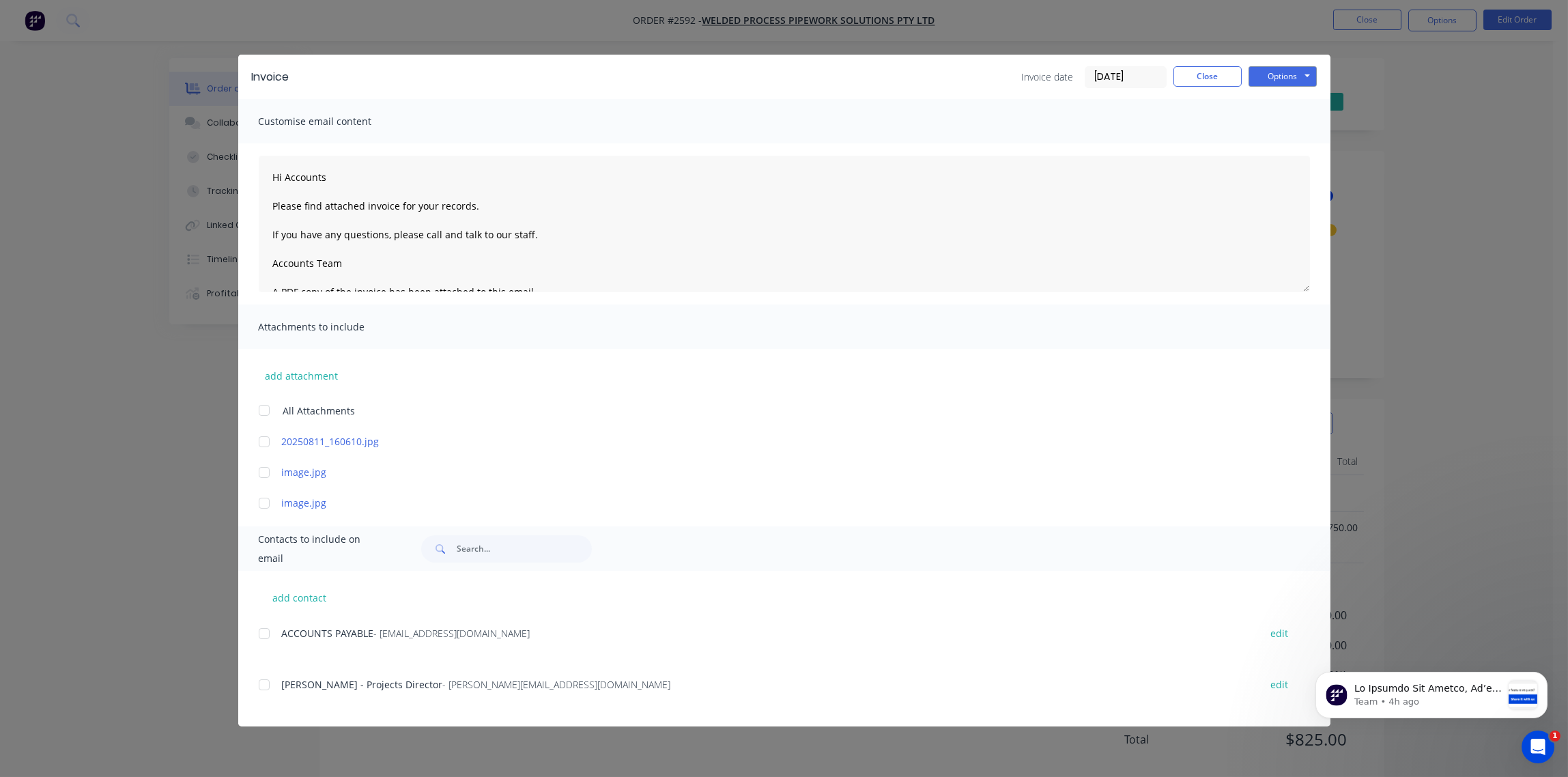
click at [269, 628] on div at bounding box center [265, 634] width 27 height 27
click at [1289, 73] on button "Options" at bounding box center [1283, 76] width 69 height 21
click at [1285, 148] on button "Email" at bounding box center [1292, 145] width 87 height 23
type textarea "Hi Accounts Please find attached invoice for your records. If you have any ques…"
click at [1209, 75] on button "Close" at bounding box center [1208, 76] width 69 height 21
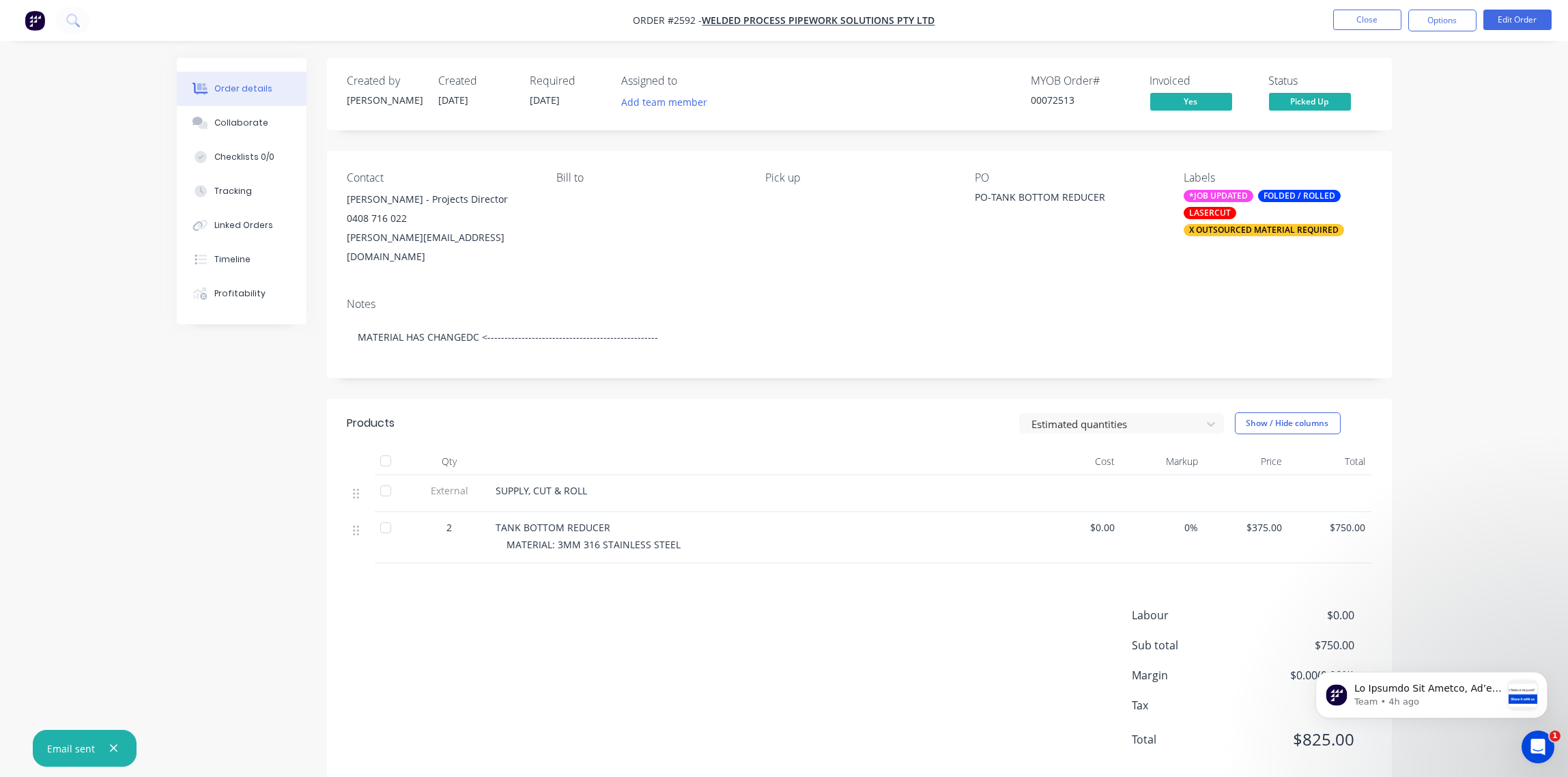
click at [1254, 229] on div "X OUTSOURCED MATERIAL REQUIRED" at bounding box center [1264, 230] width 161 height 13
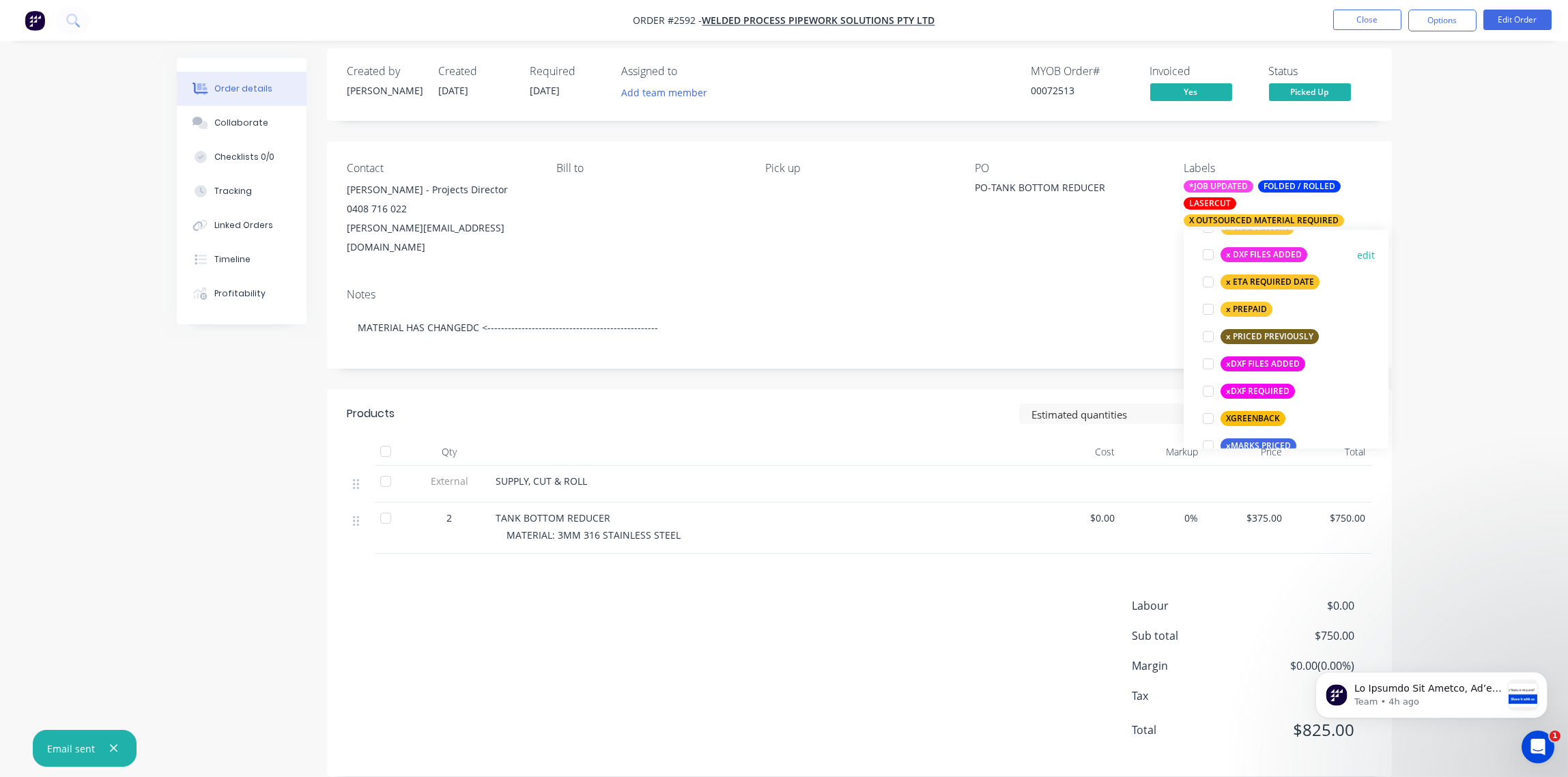
scroll to position [1174, 0]
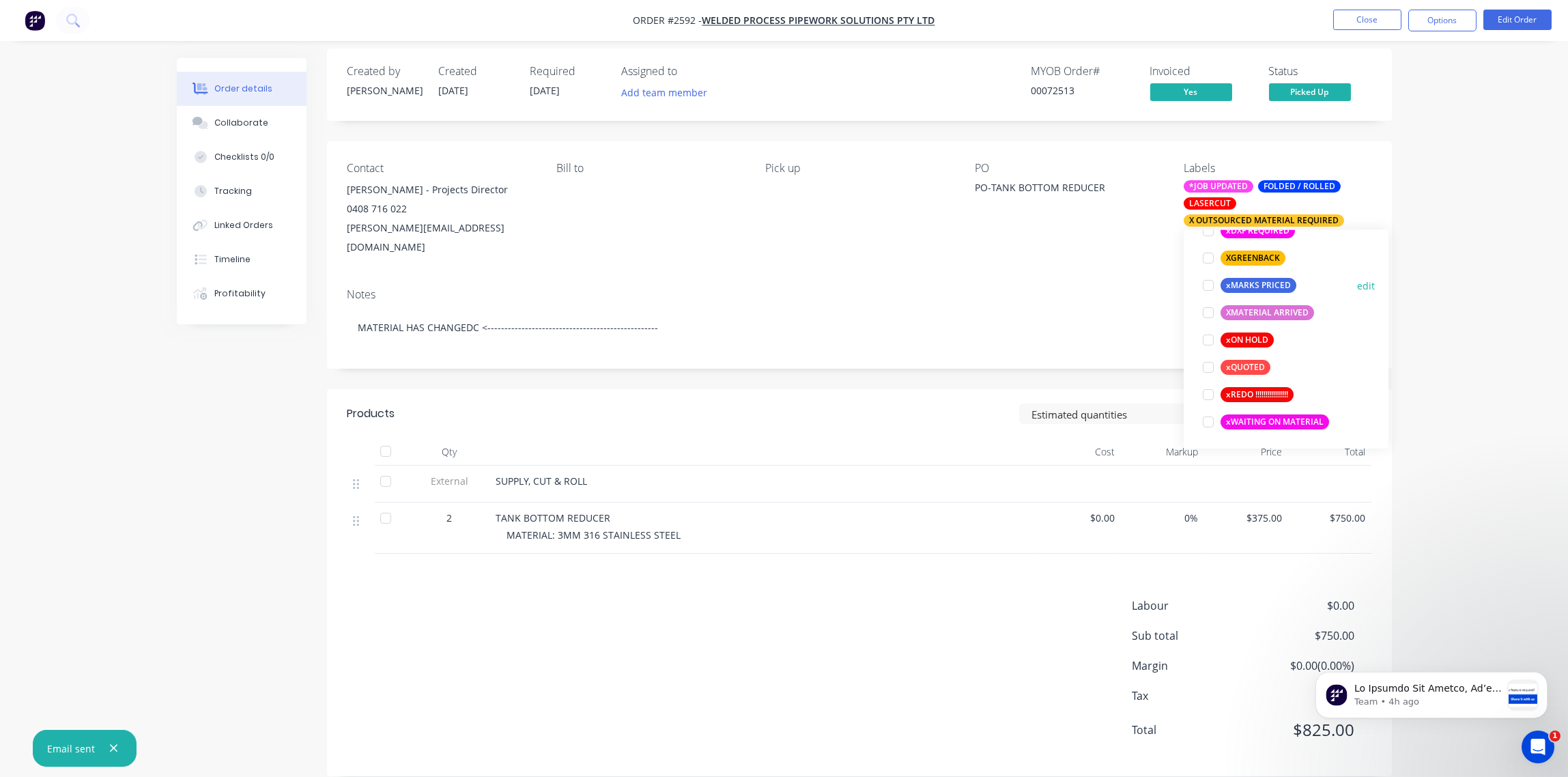
click at [1203, 285] on div at bounding box center [1208, 285] width 27 height 27
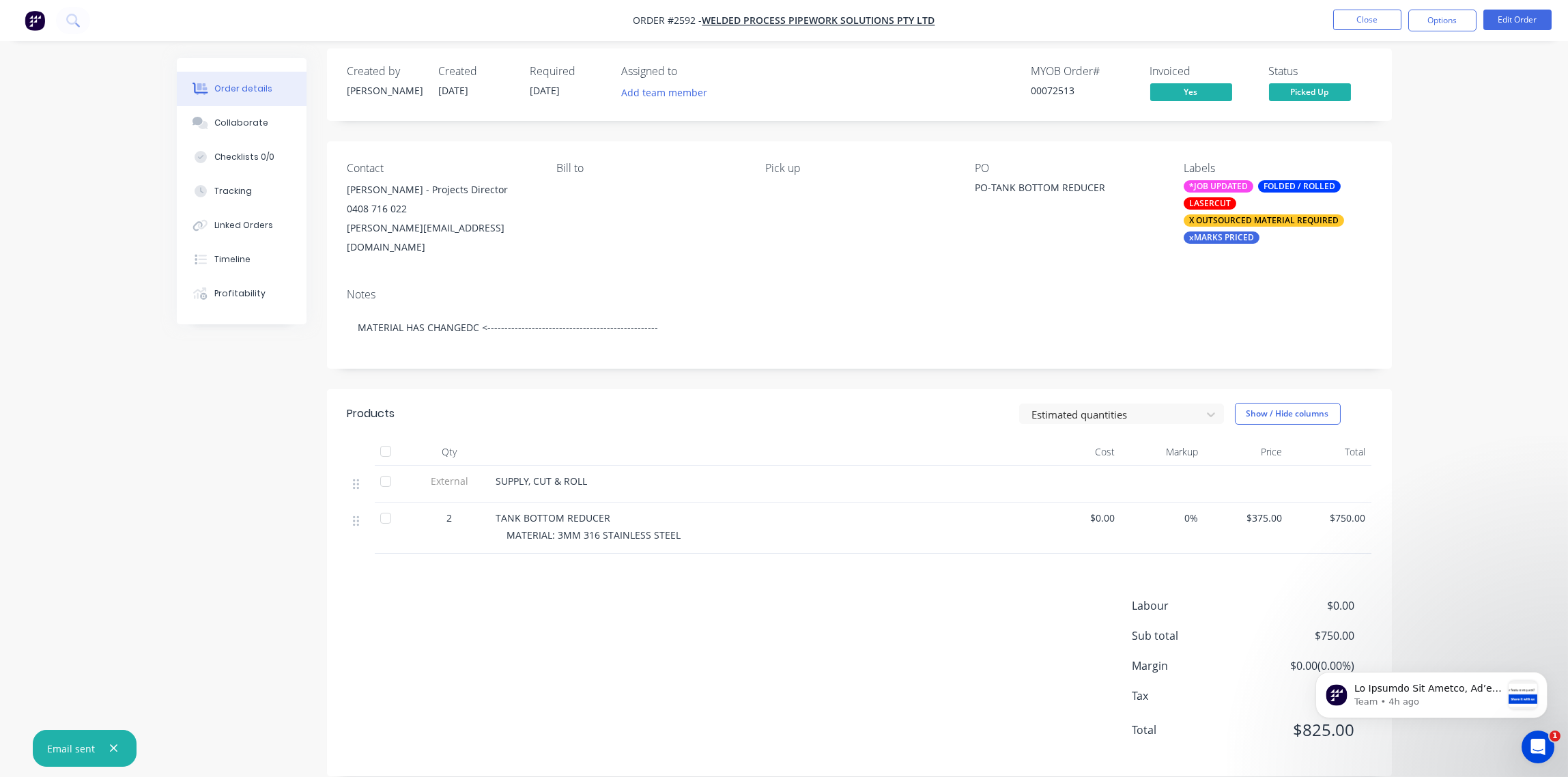
click at [1038, 288] on div "Notes MATERIAL HAS CHANGEDC <--------------------------------------------------" at bounding box center [859, 322] width 1065 height 91
click at [1450, 19] on button "Options" at bounding box center [1443, 21] width 69 height 22
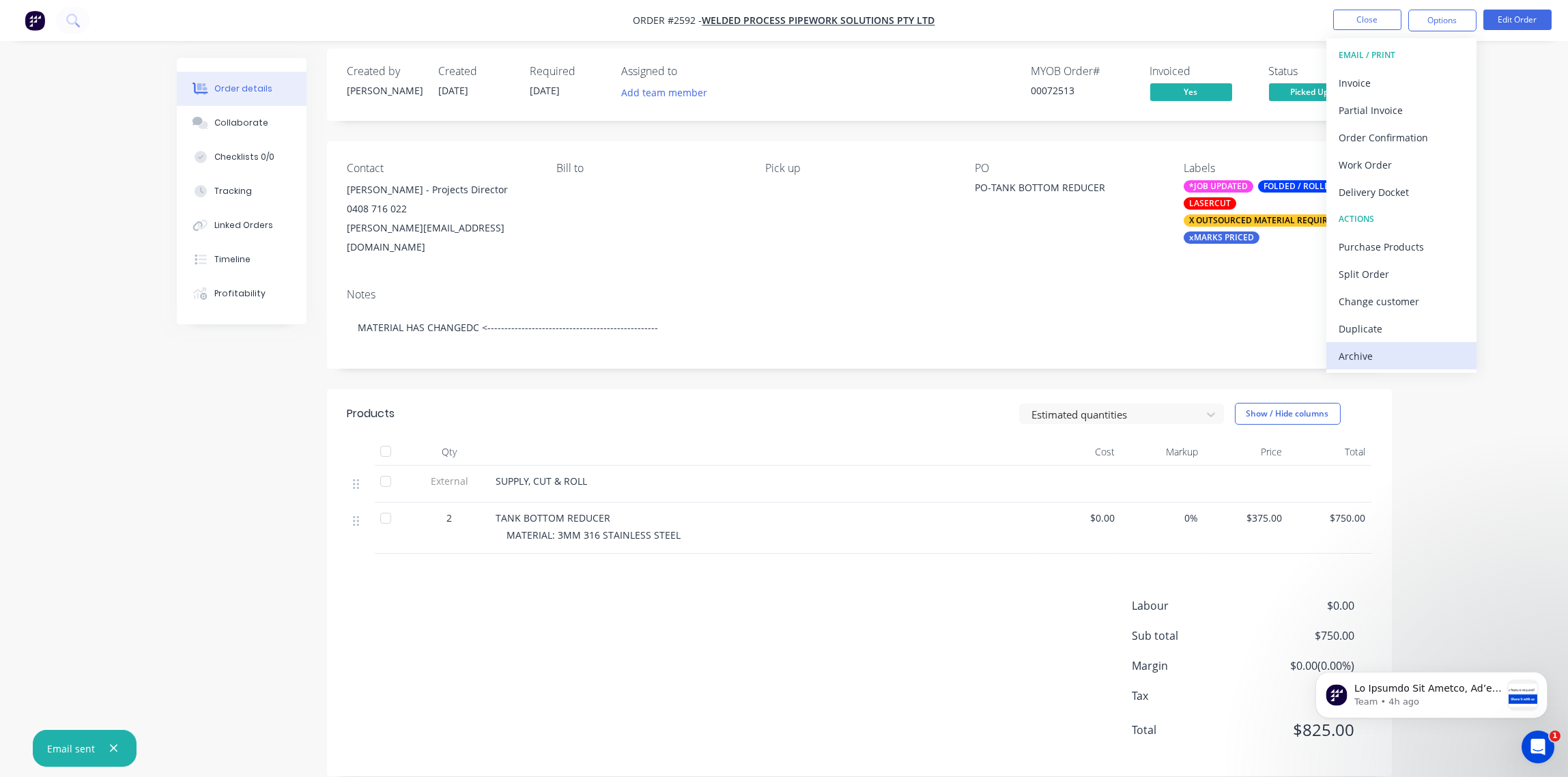
click at [1390, 356] on div "Archive" at bounding box center [1401, 356] width 125 height 20
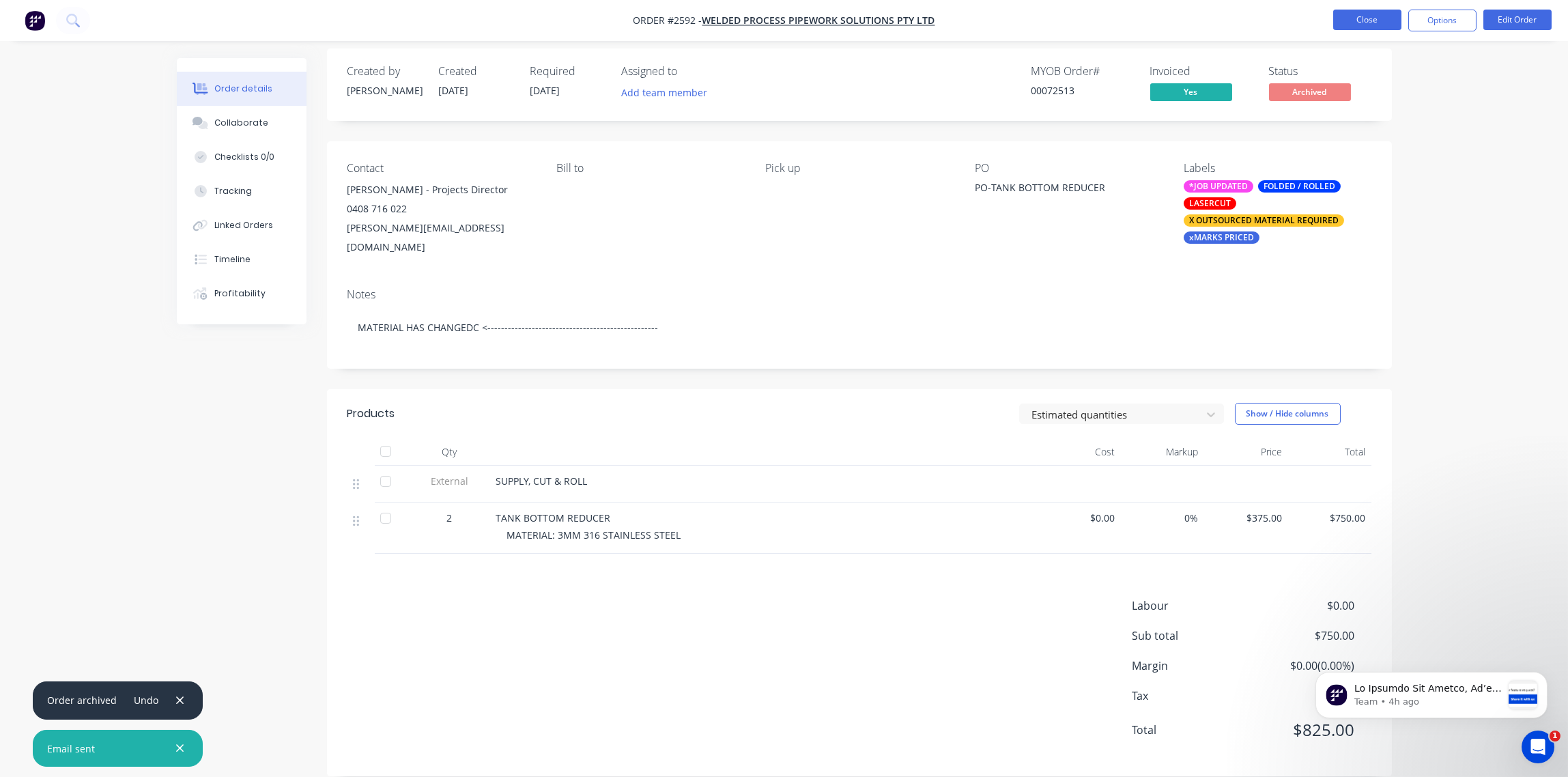
click at [1376, 15] on button "Close" at bounding box center [1368, 20] width 69 height 21
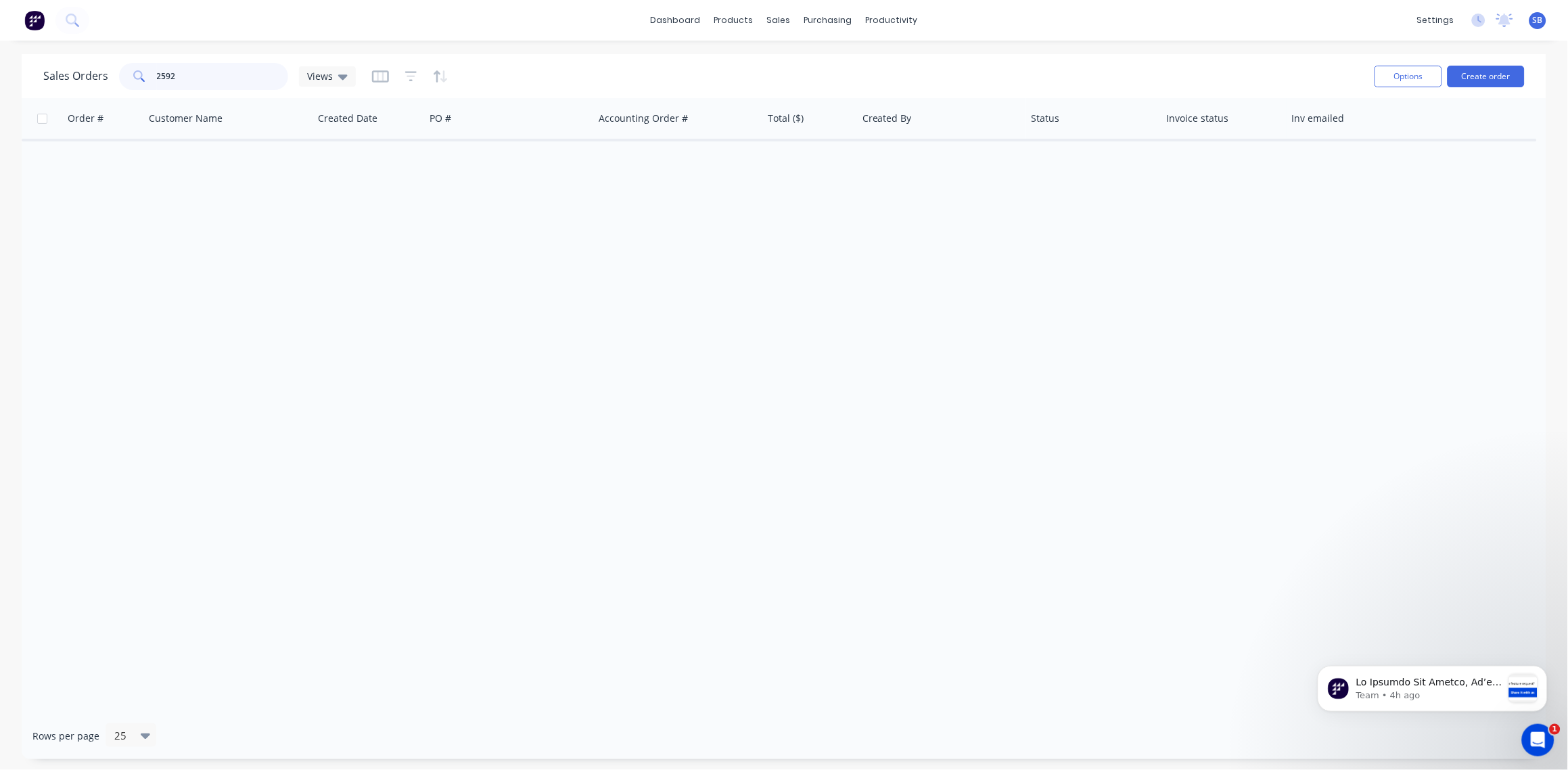
click at [193, 77] on input "2592" at bounding box center [223, 77] width 132 height 27
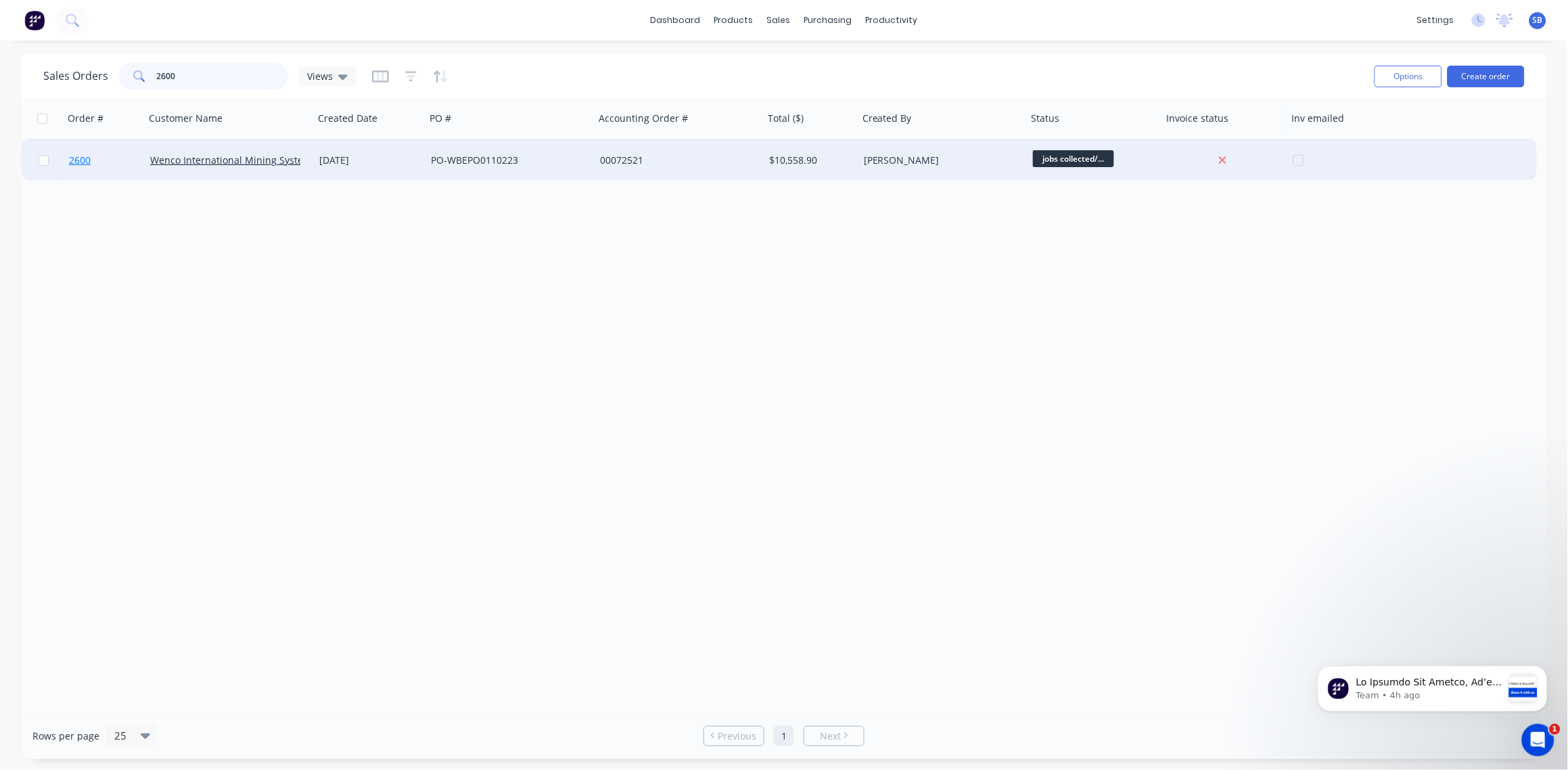
type input "2600"
click at [86, 160] on span "2600" at bounding box center [80, 160] width 21 height 14
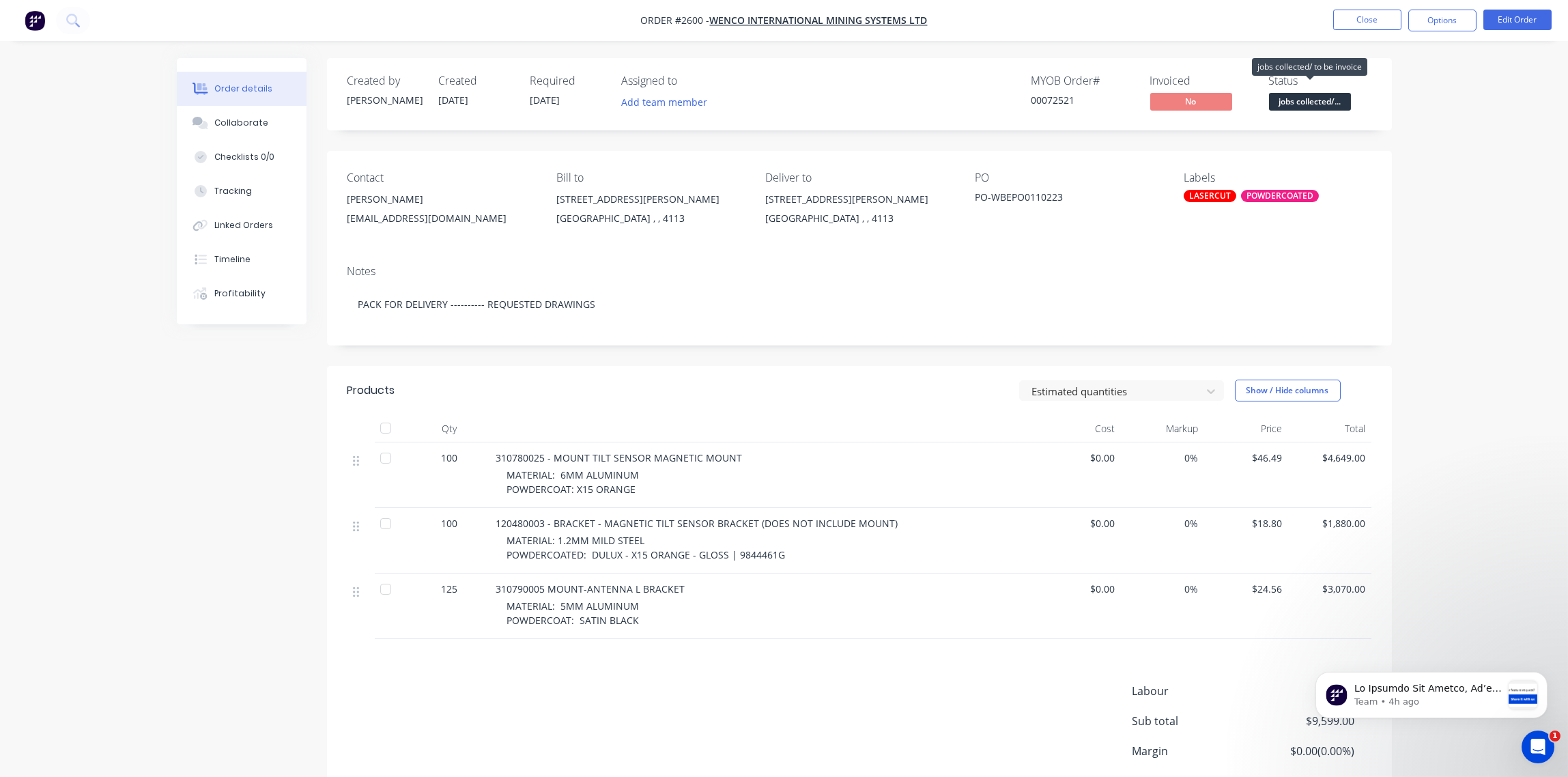
click at [1325, 102] on span "jobs collected/..." at bounding box center [1310, 101] width 82 height 17
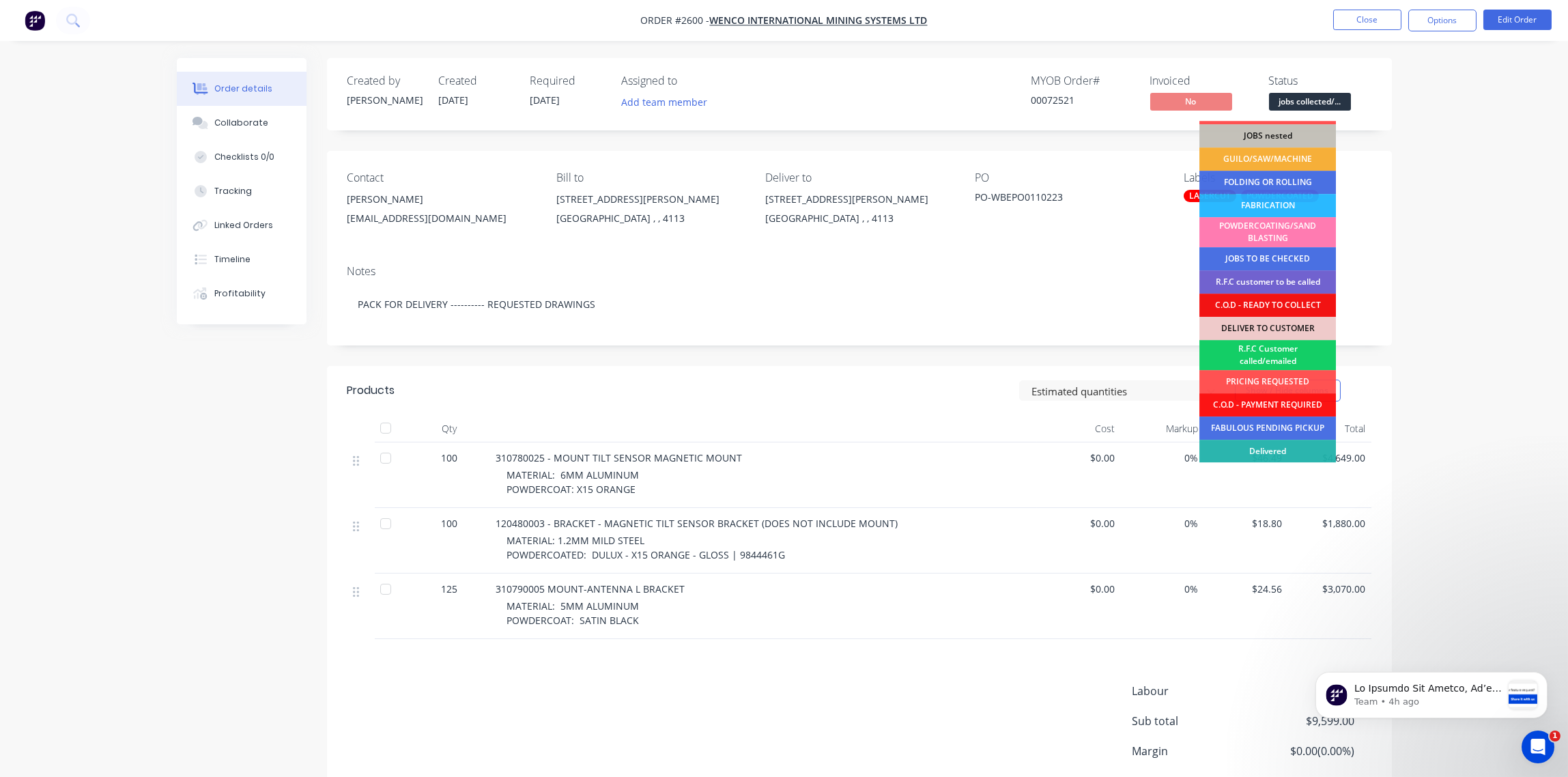
scroll to position [67, 0]
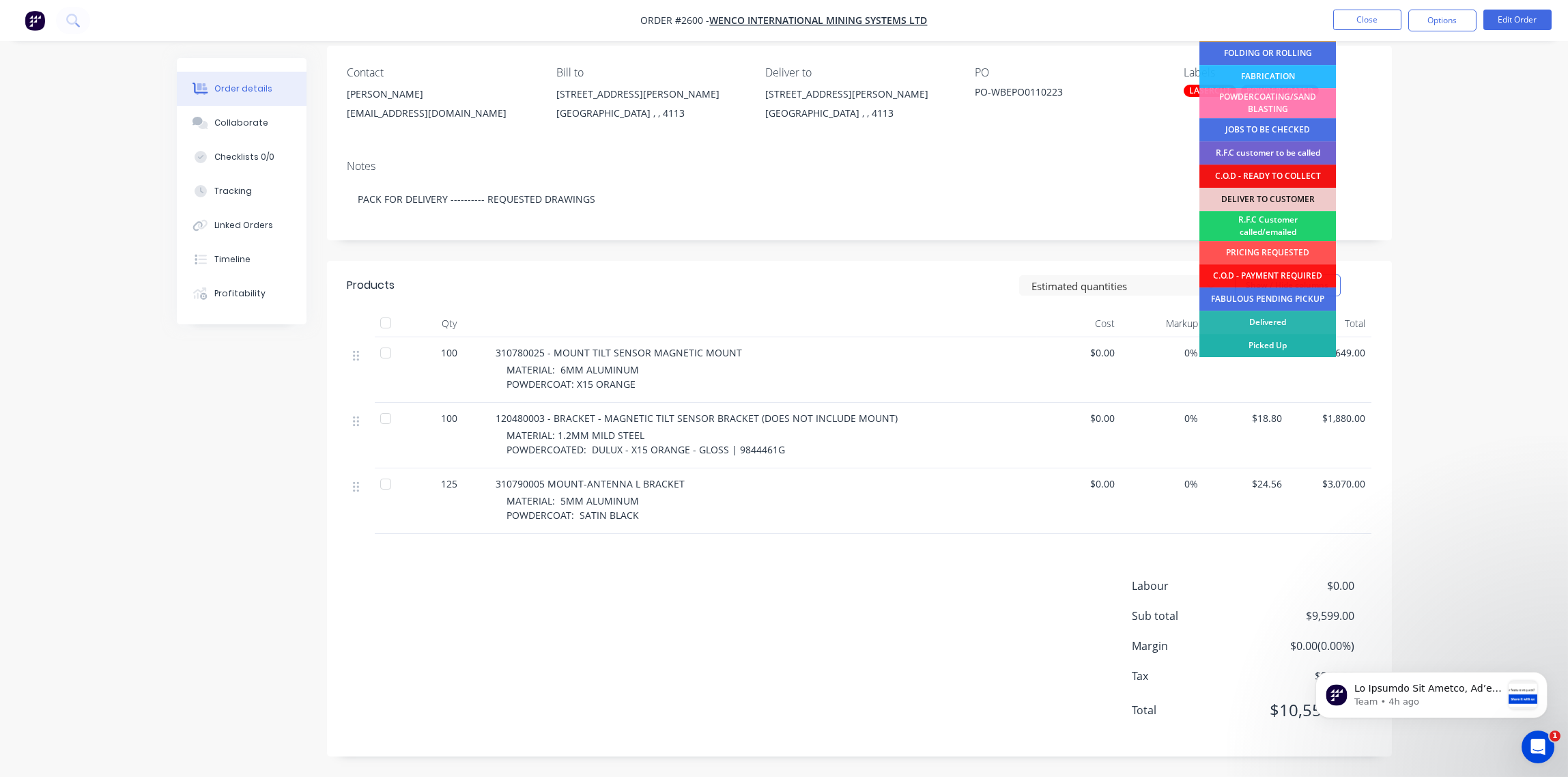
click at [1277, 342] on div "Picked Up" at bounding box center [1267, 346] width 136 height 24
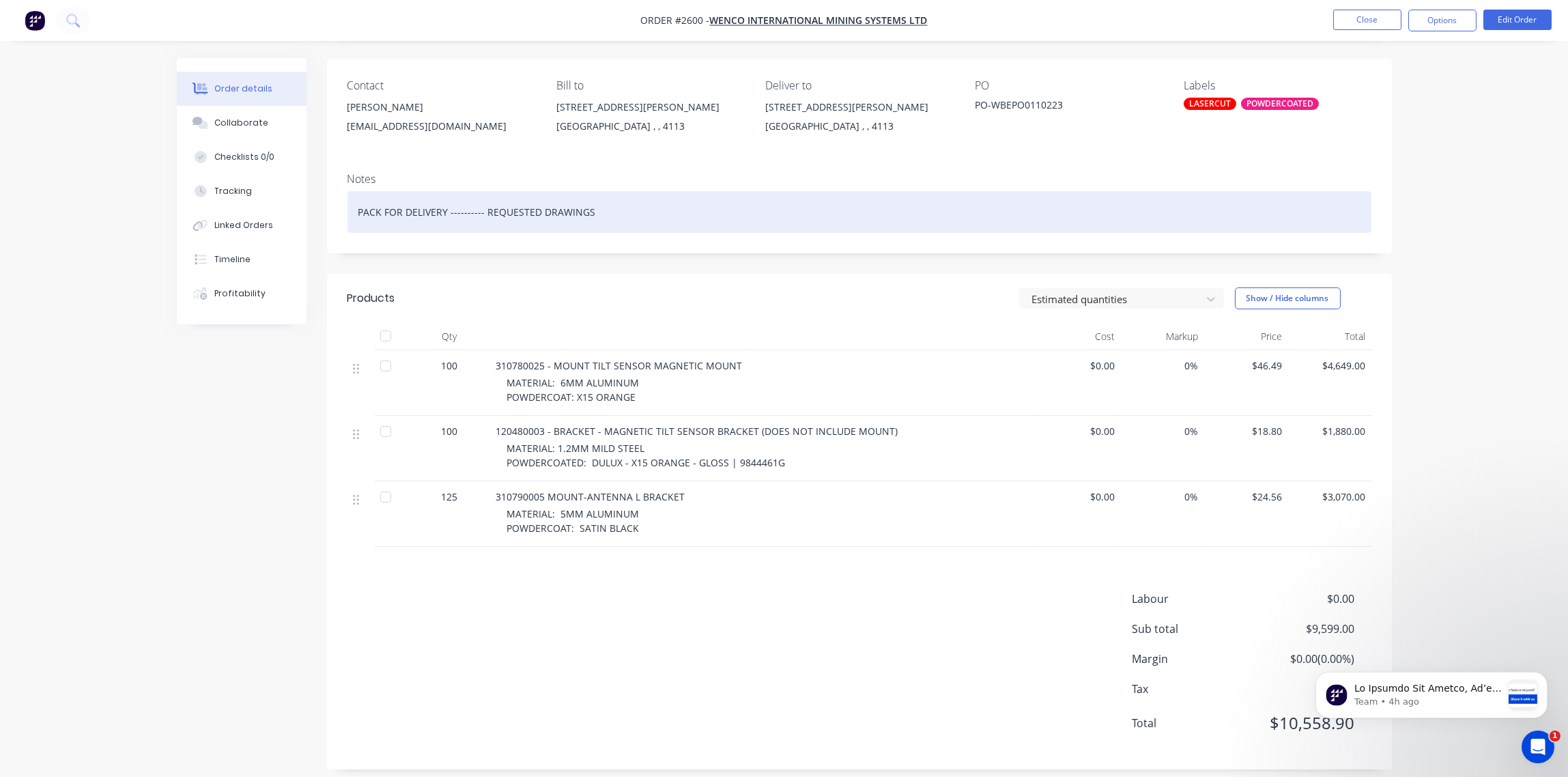
scroll to position [105, 0]
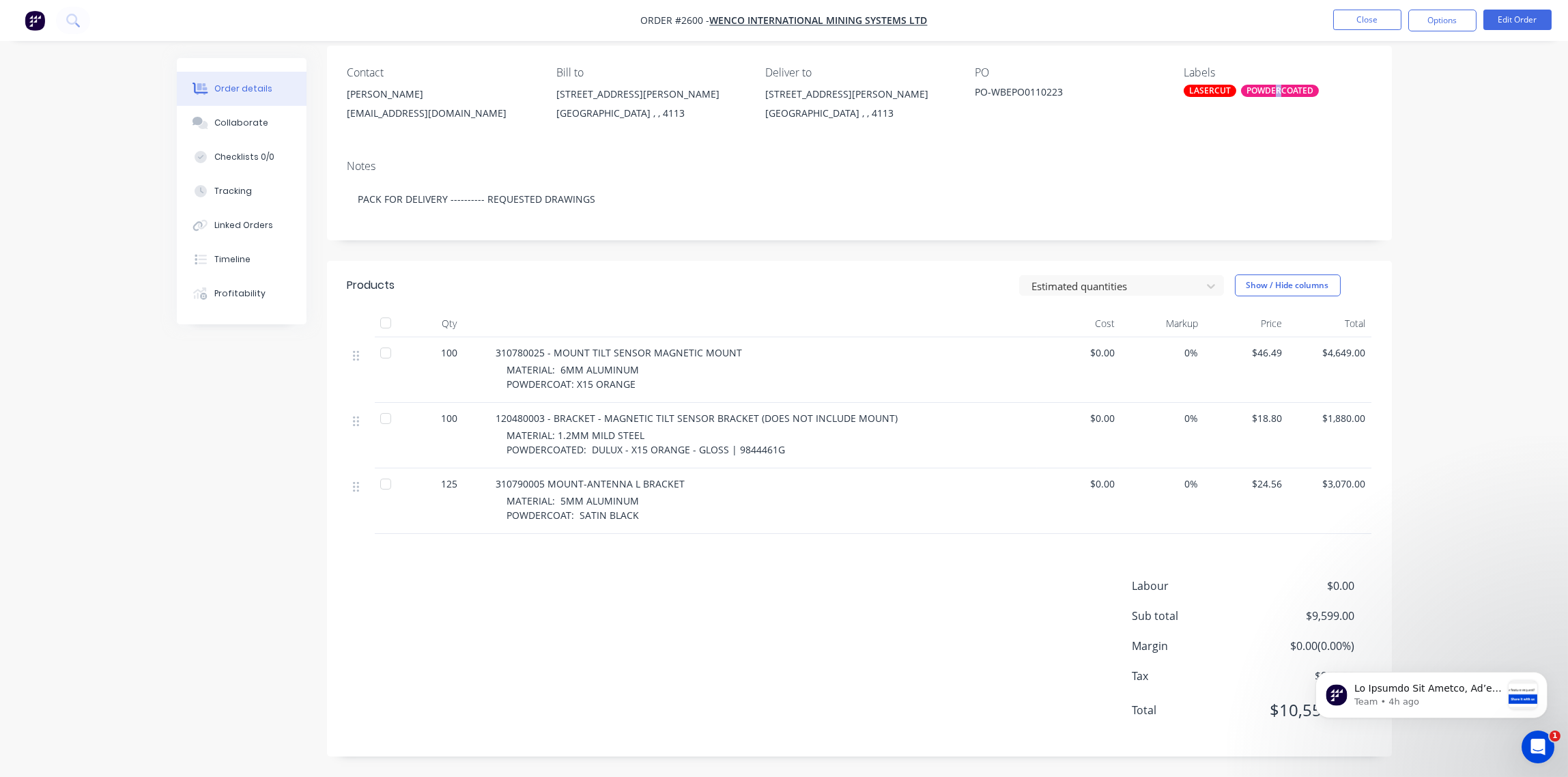
click at [1279, 89] on div "POWDERCOATED" at bounding box center [1280, 90] width 77 height 13
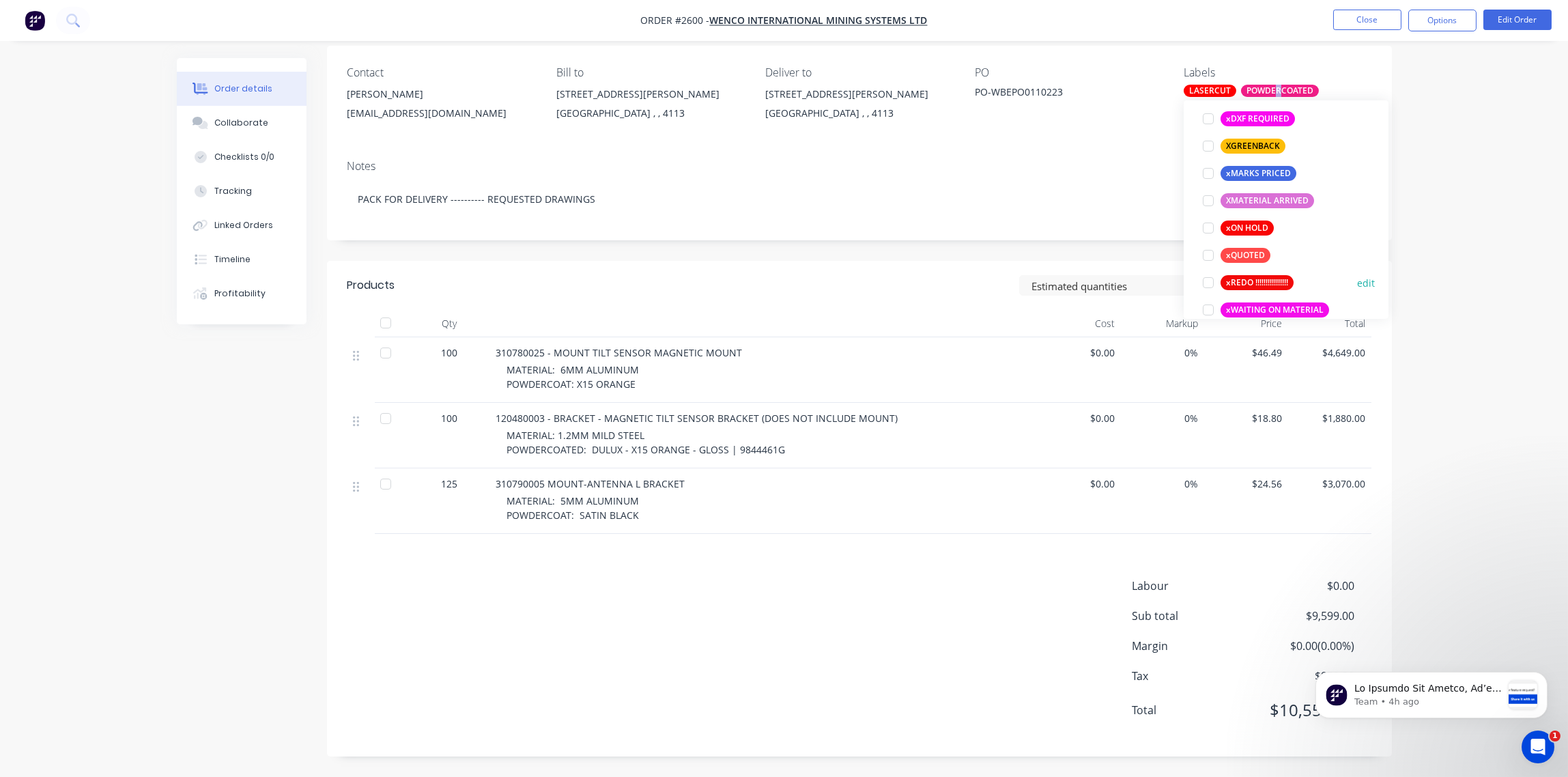
scroll to position [1174, 0]
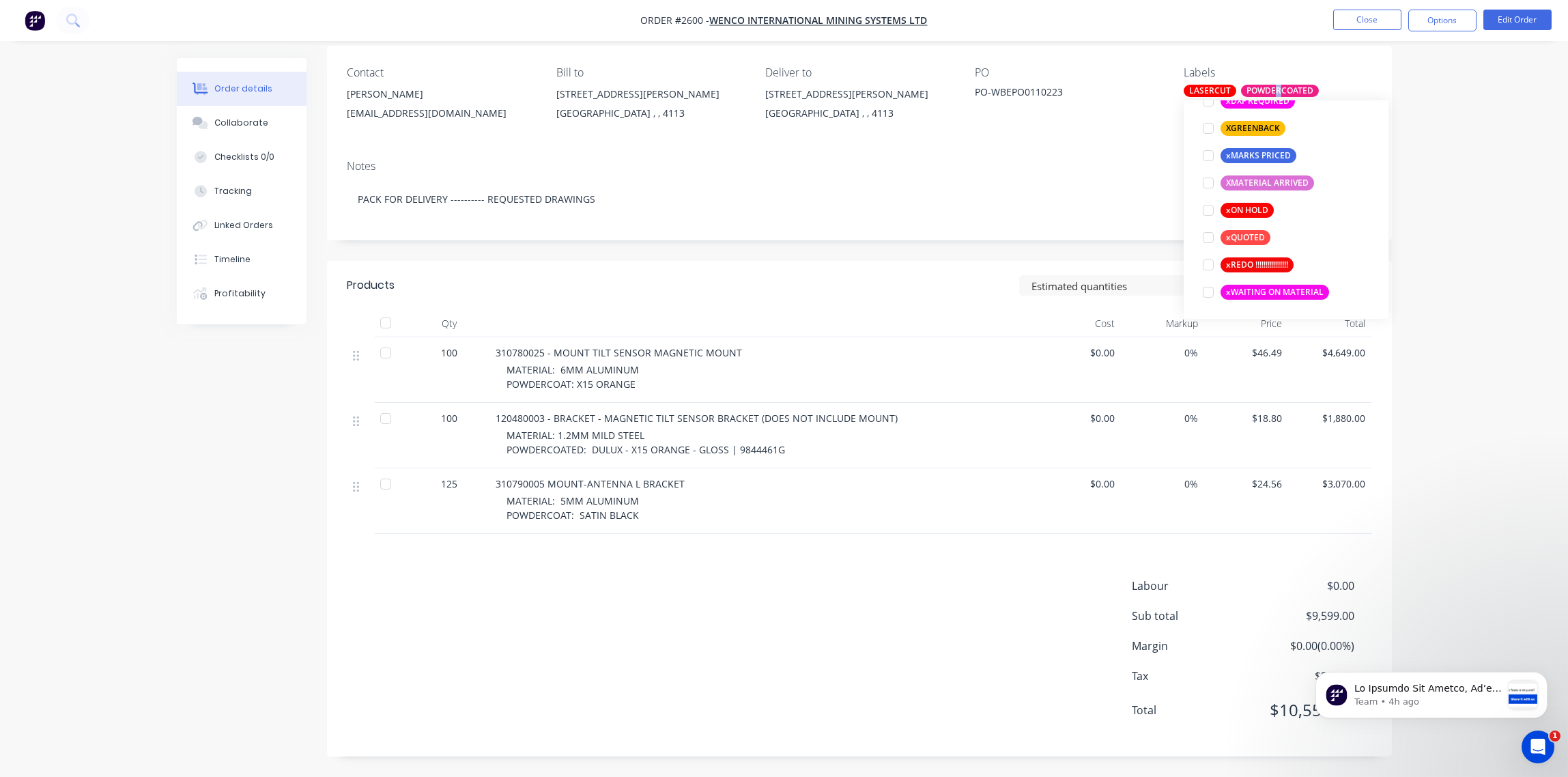
click at [1207, 152] on div at bounding box center [1208, 156] width 27 height 27
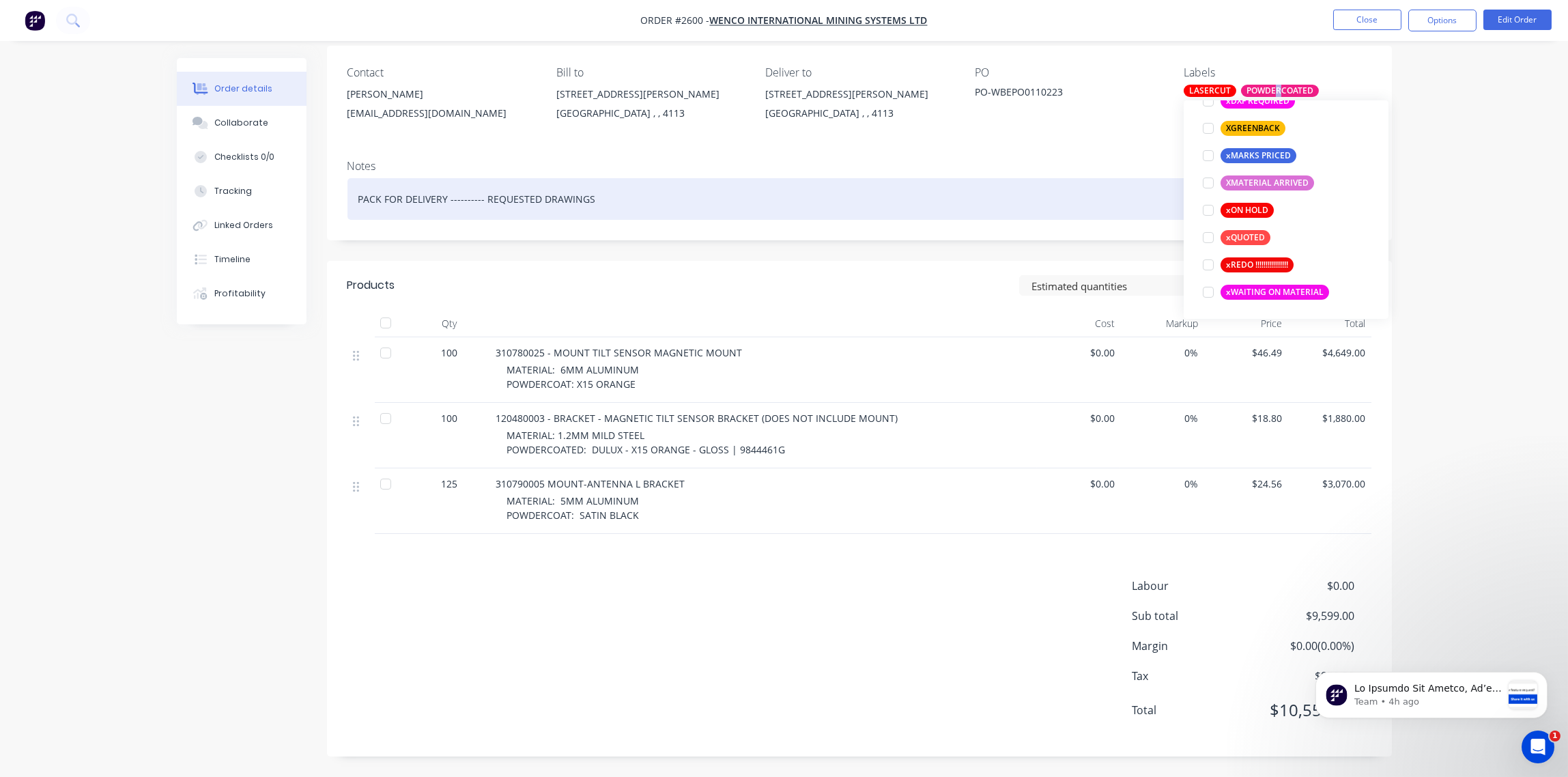
scroll to position [109, 0]
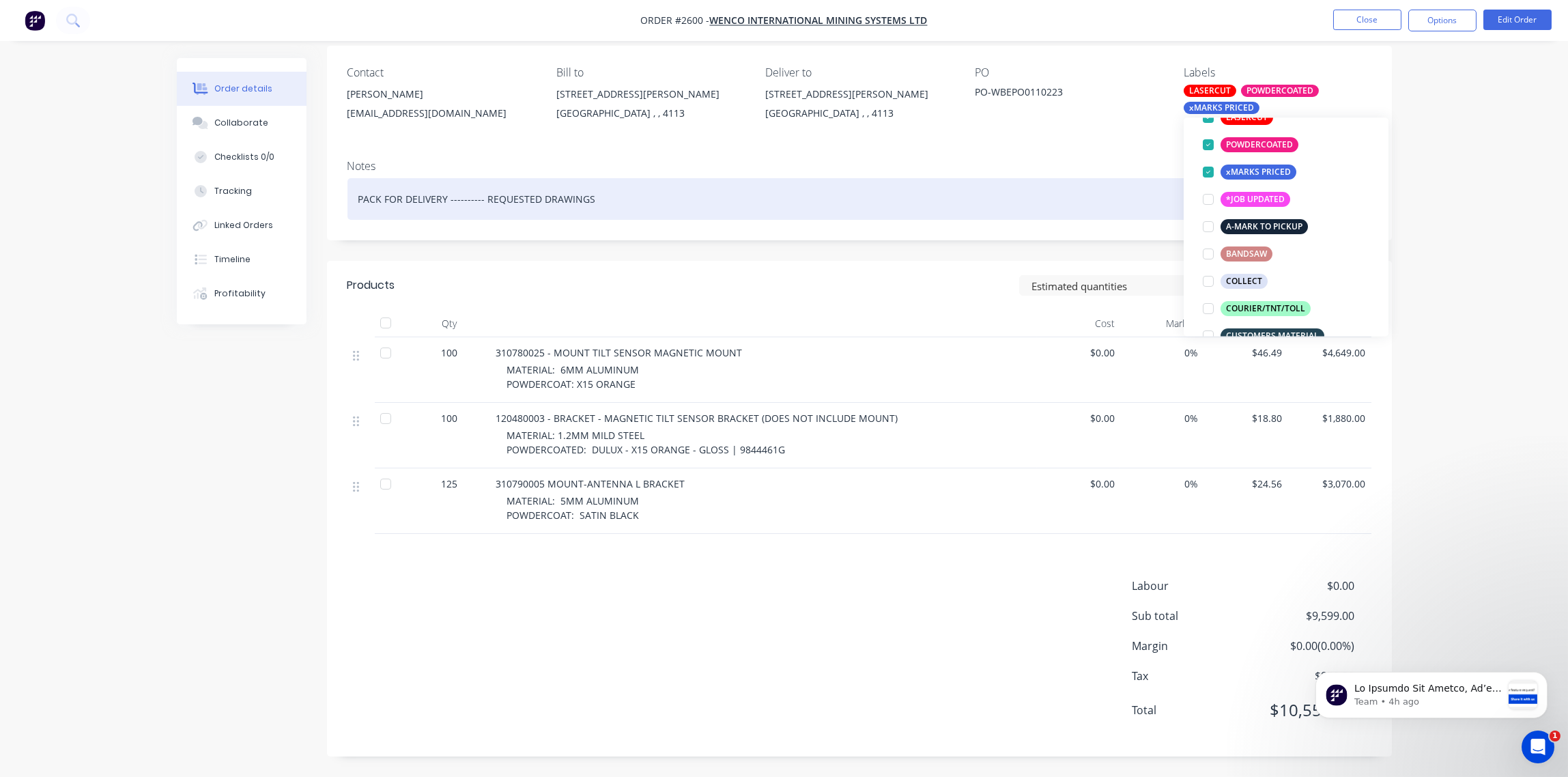
click at [1001, 188] on div "PACK FOR DELIVERY ---------- REQUESTED DRAWINGS" at bounding box center [859, 199] width 1024 height 41
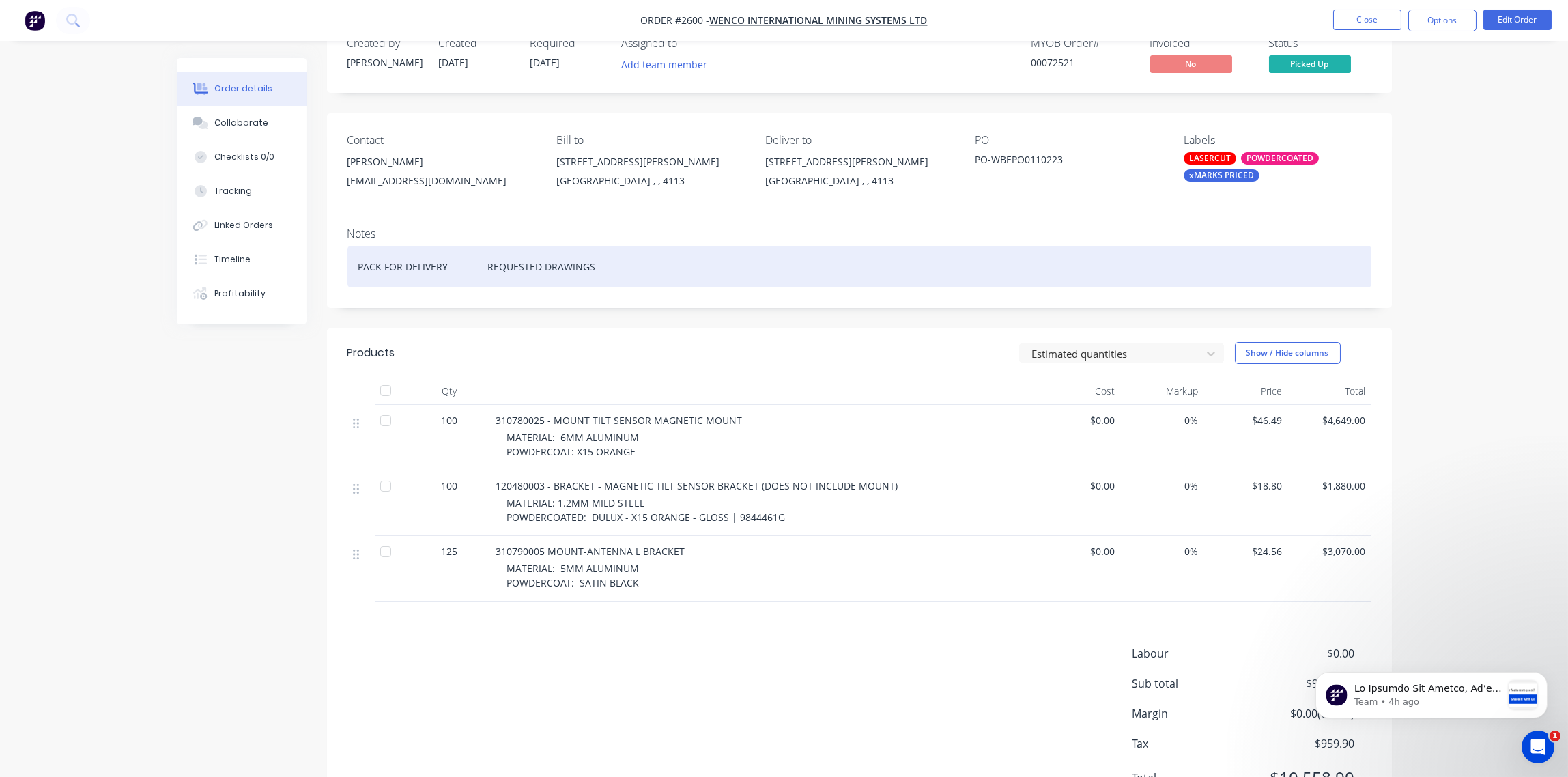
scroll to position [0, 0]
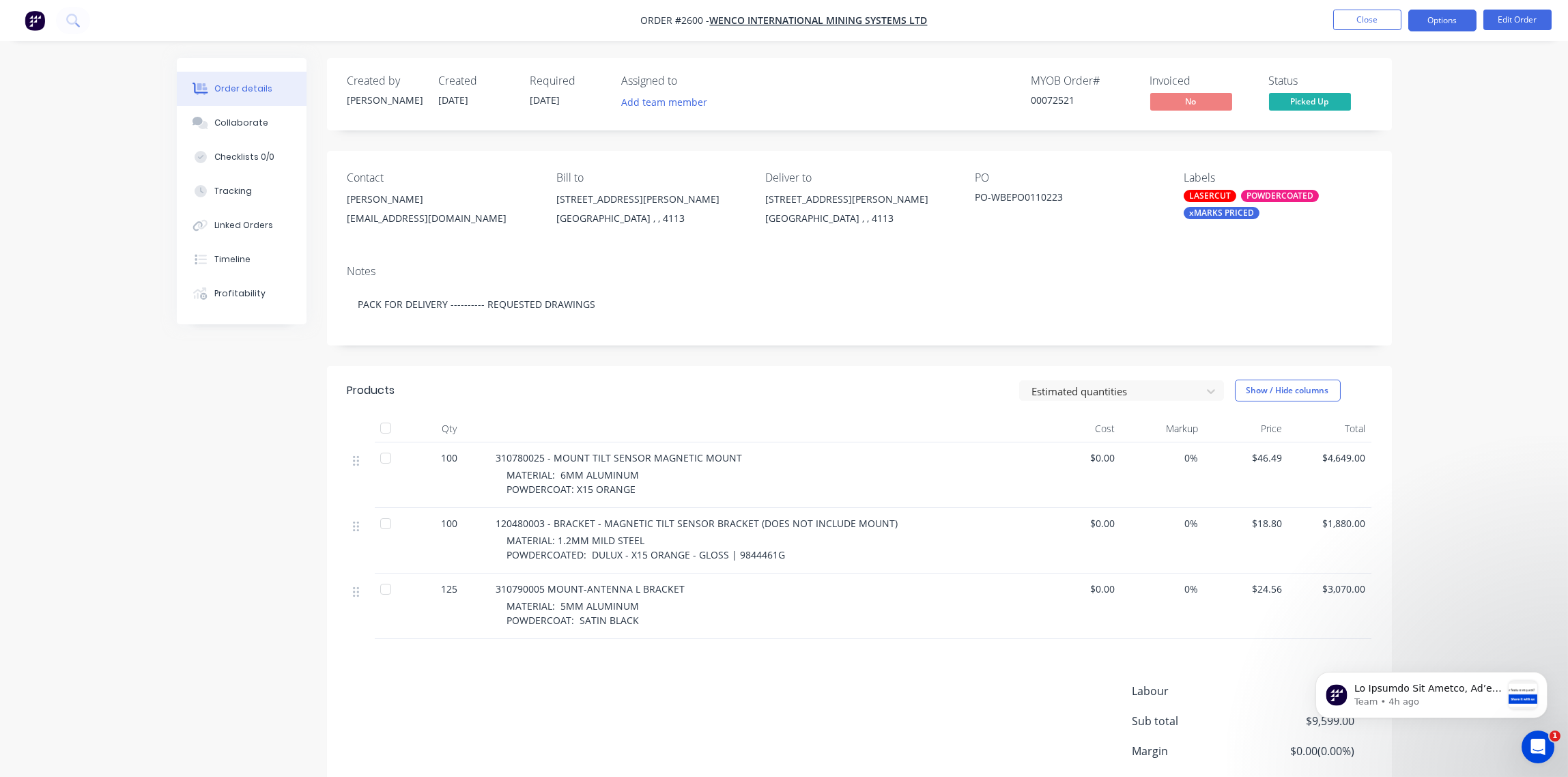
click at [1445, 23] on button "Options" at bounding box center [1443, 21] width 69 height 22
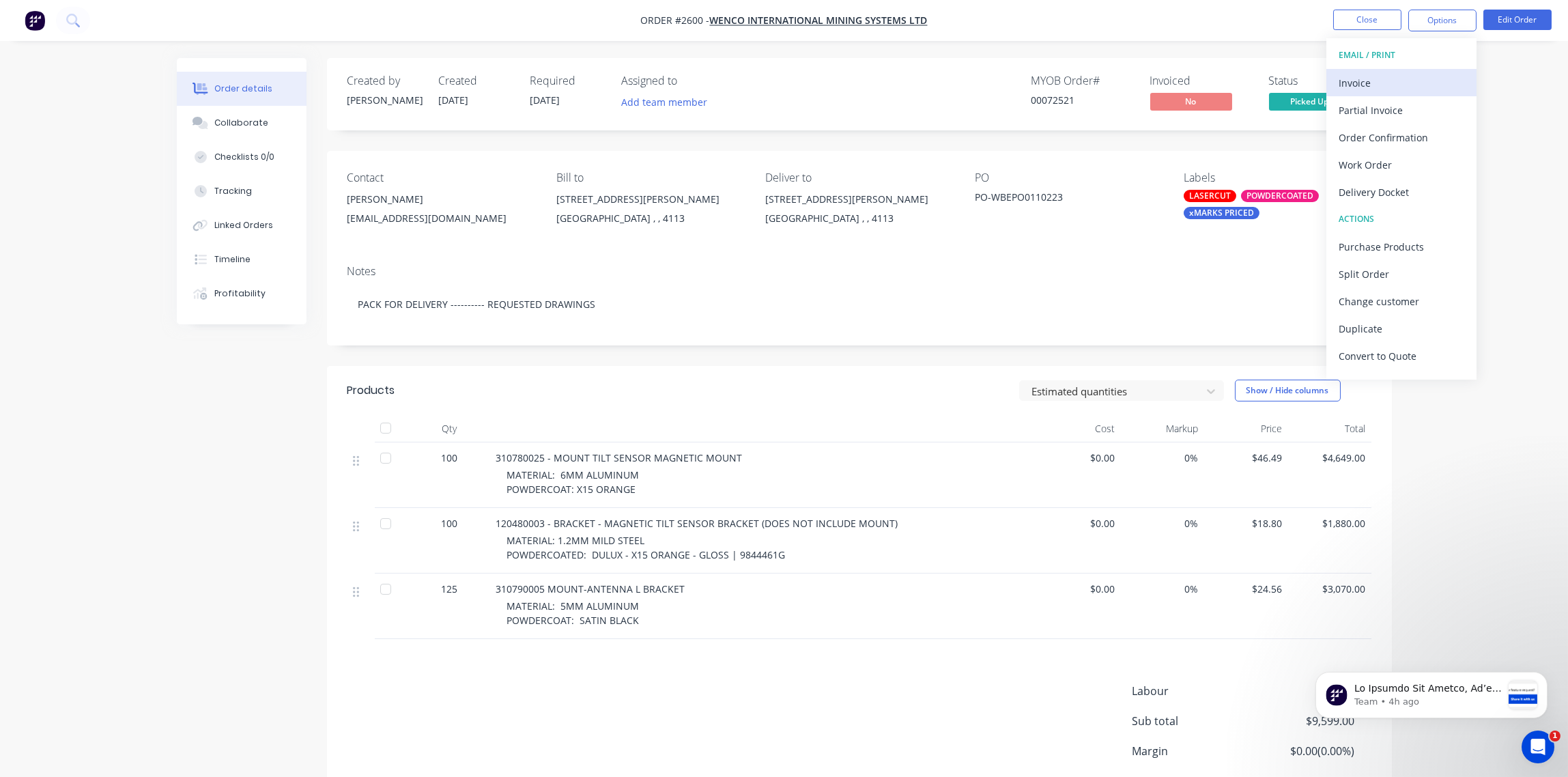
click at [1367, 82] on div "Invoice" at bounding box center [1401, 83] width 125 height 20
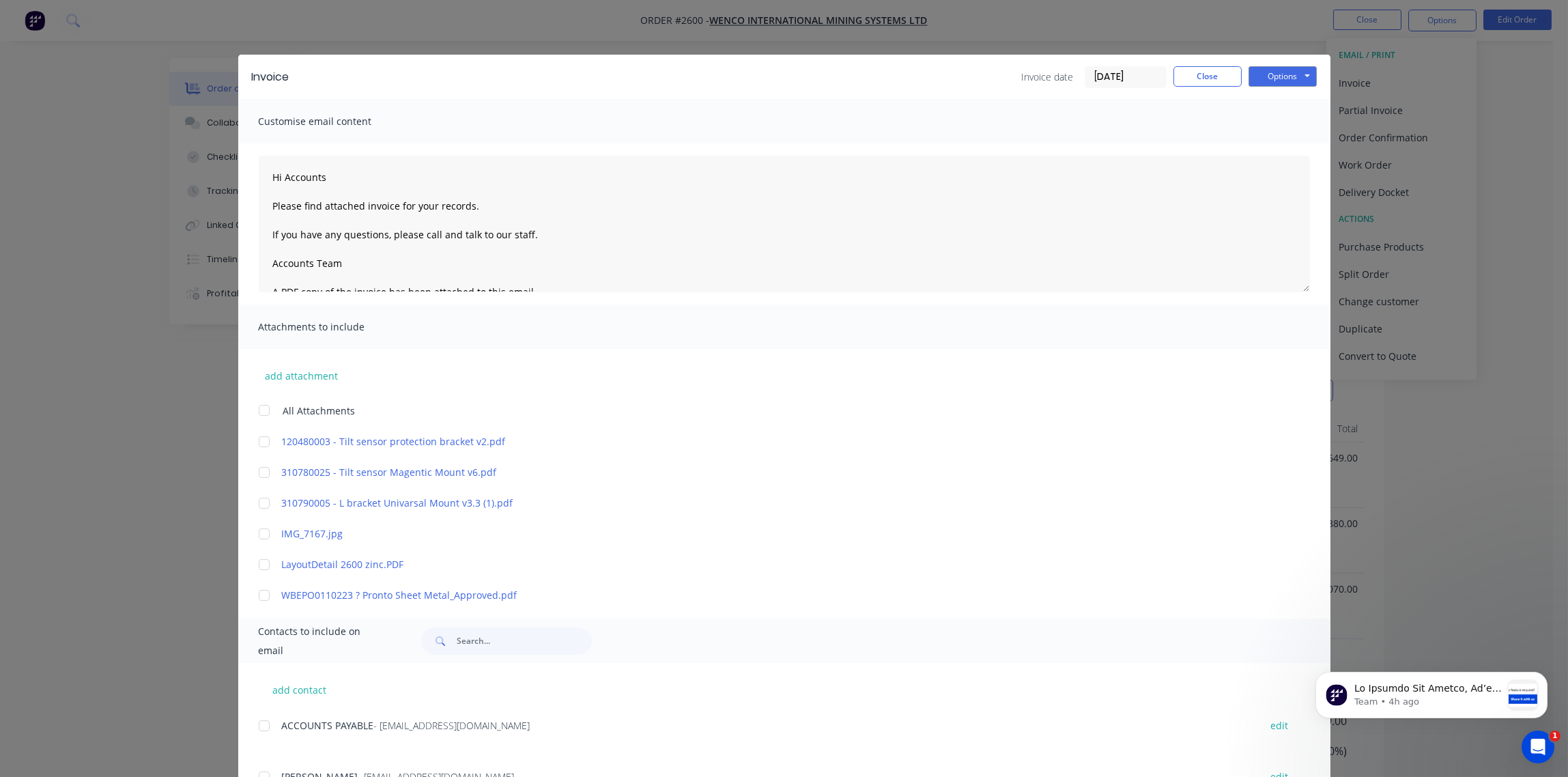
click at [257, 723] on div at bounding box center [265, 726] width 27 height 27
type textarea "Hi Accounts Please find attached invoice for your records. If you have any ques…"
click at [1126, 75] on input "[DATE]" at bounding box center [1126, 76] width 80 height 21
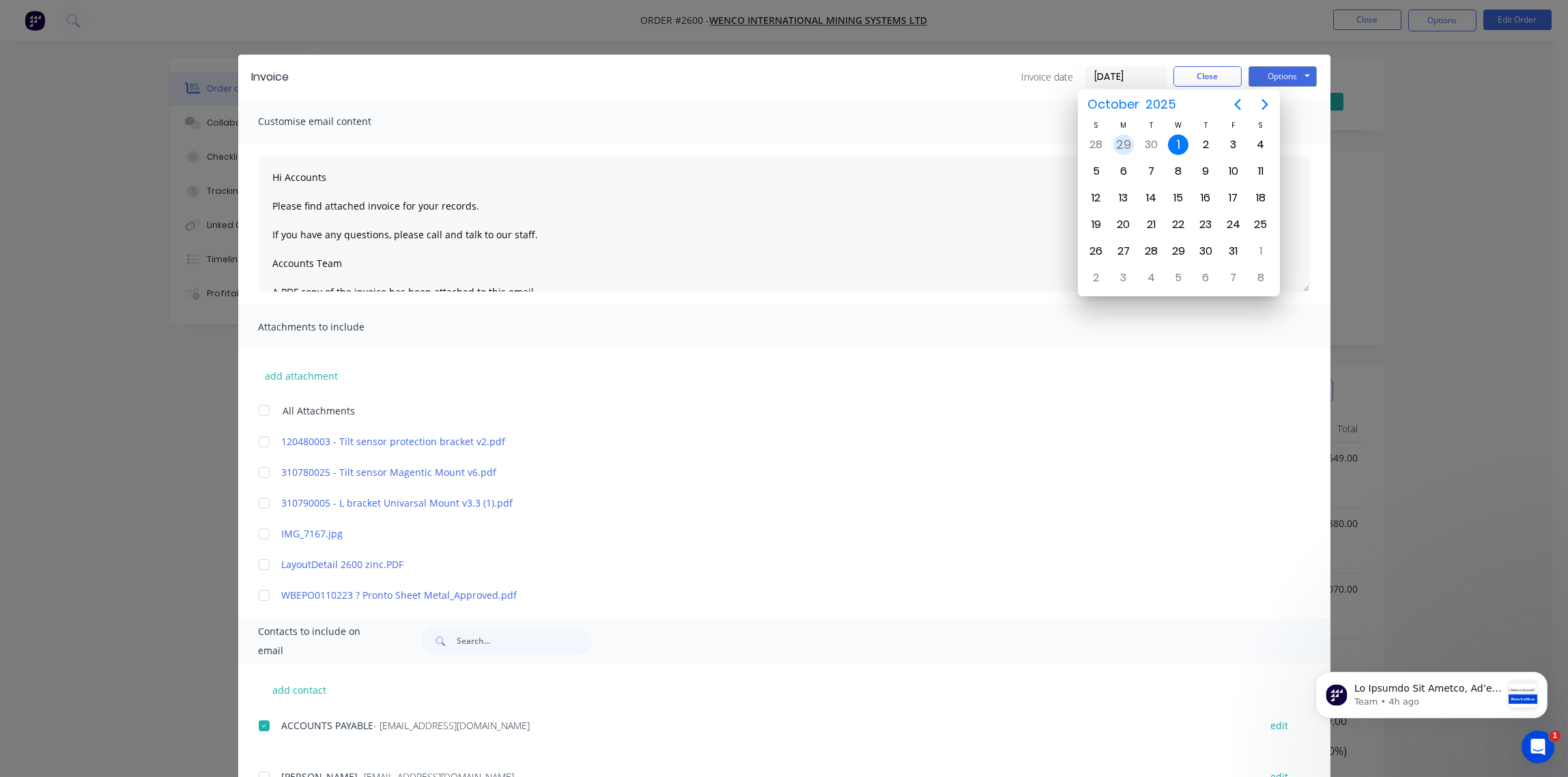
click at [1126, 145] on div "29" at bounding box center [1123, 144] width 21 height 21
type input "[DATE]"
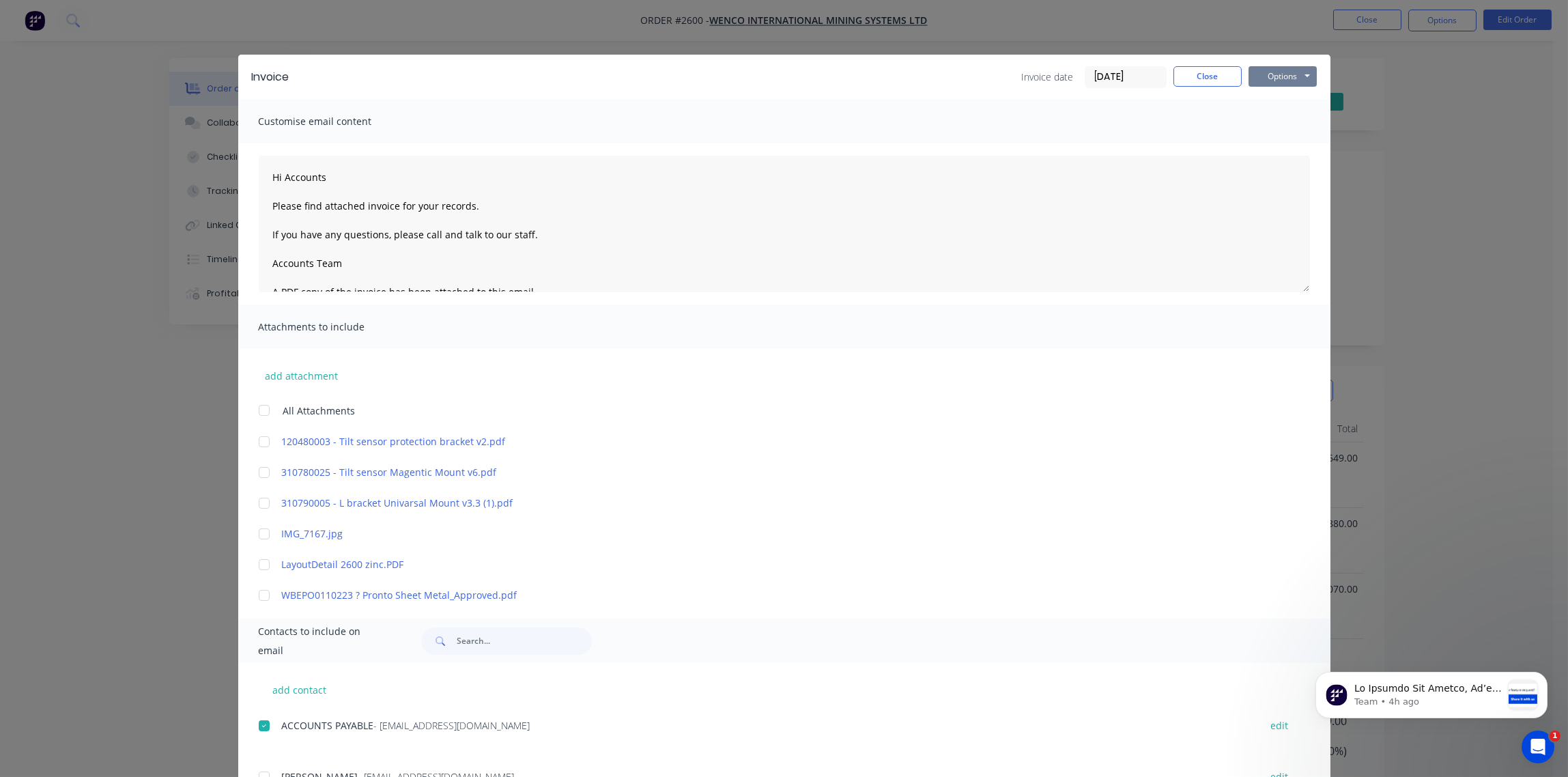
click at [1279, 71] on button "Options" at bounding box center [1283, 76] width 69 height 21
click at [1270, 149] on button "Email" at bounding box center [1292, 145] width 87 height 23
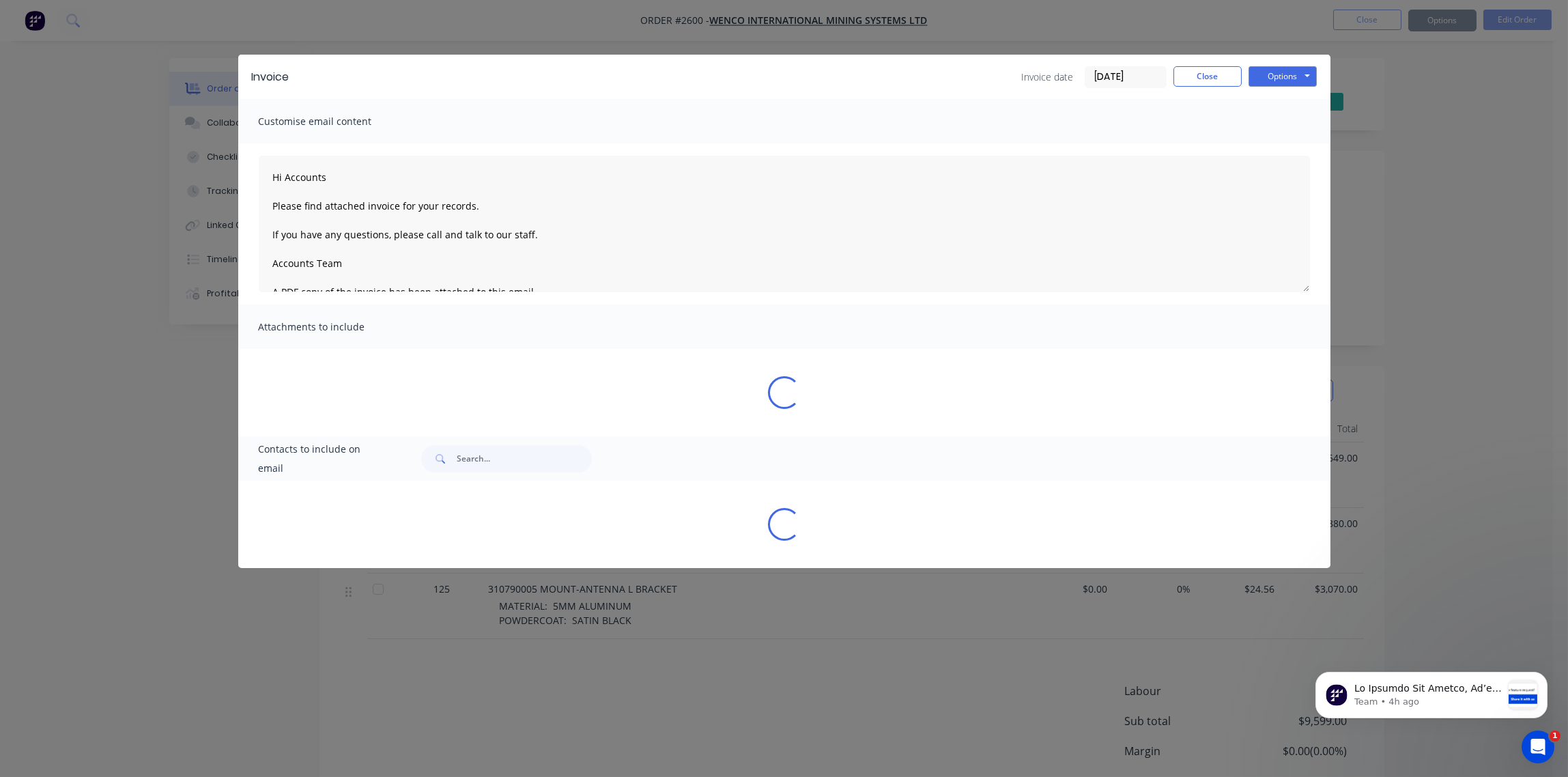
type textarea "Hi Accounts Please find attached invoice for your records. If you have any ques…"
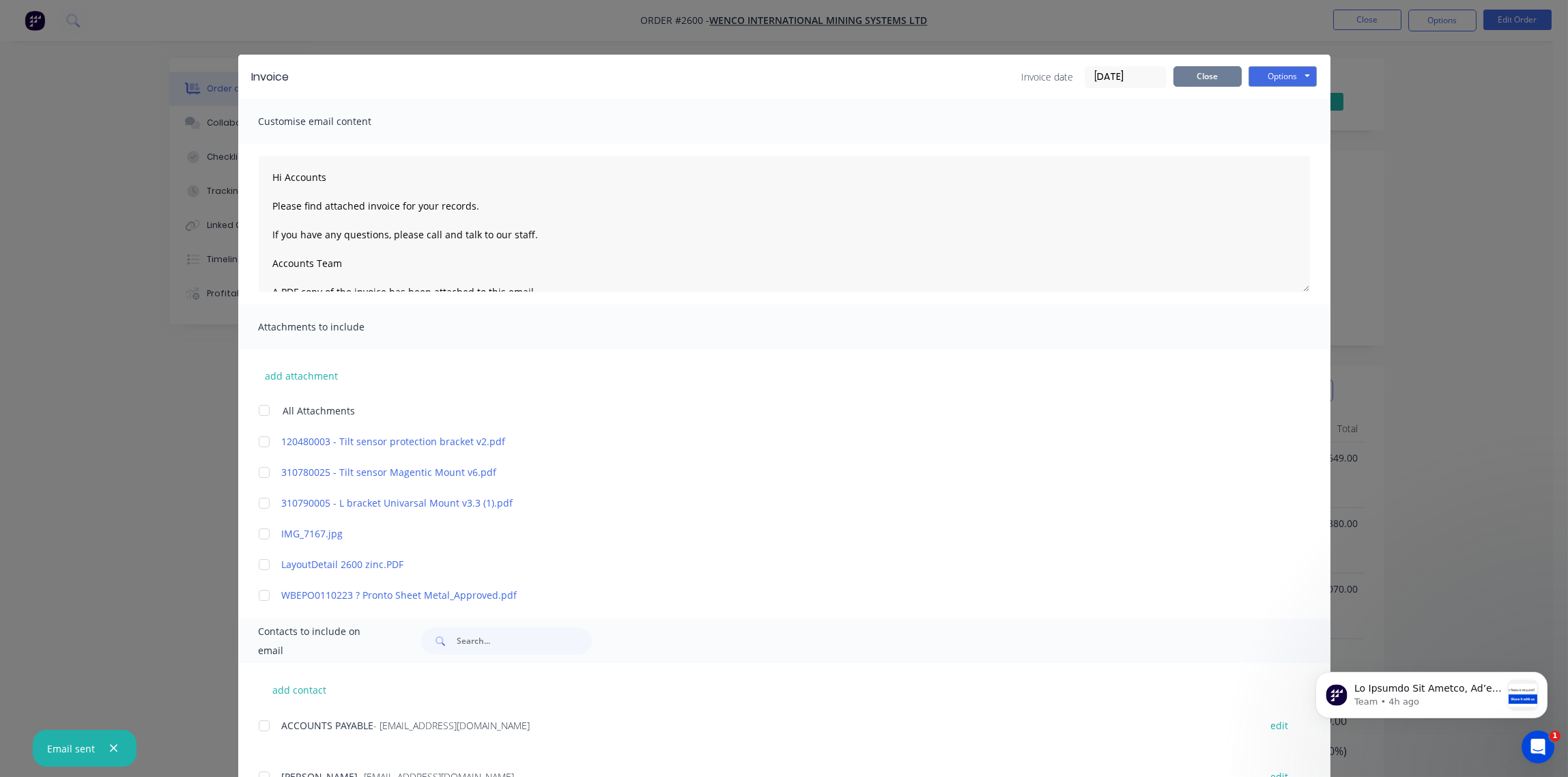
click at [1209, 77] on button "Close" at bounding box center [1208, 76] width 69 height 21
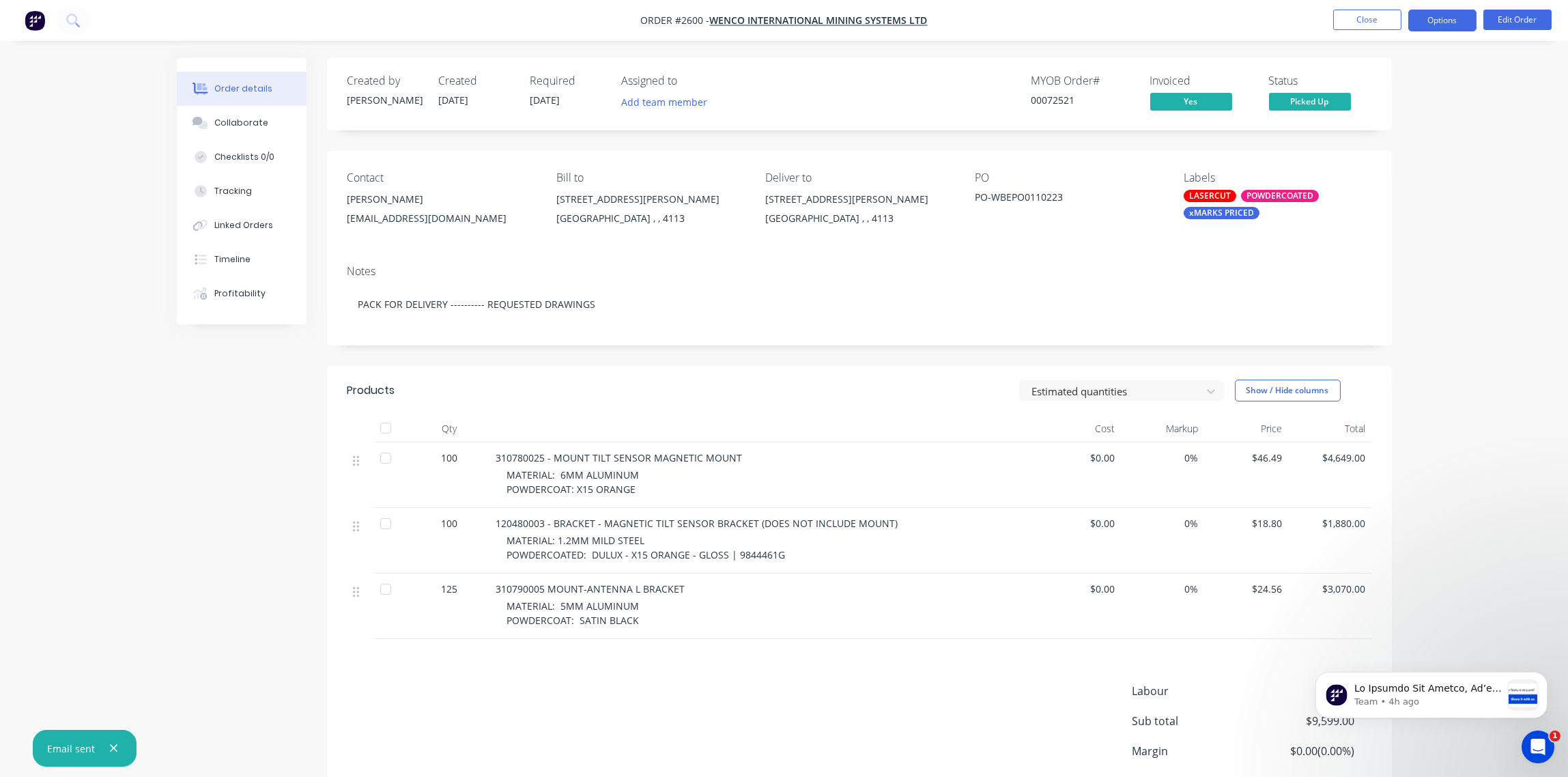
click at [1445, 23] on button "Options" at bounding box center [1443, 21] width 69 height 22
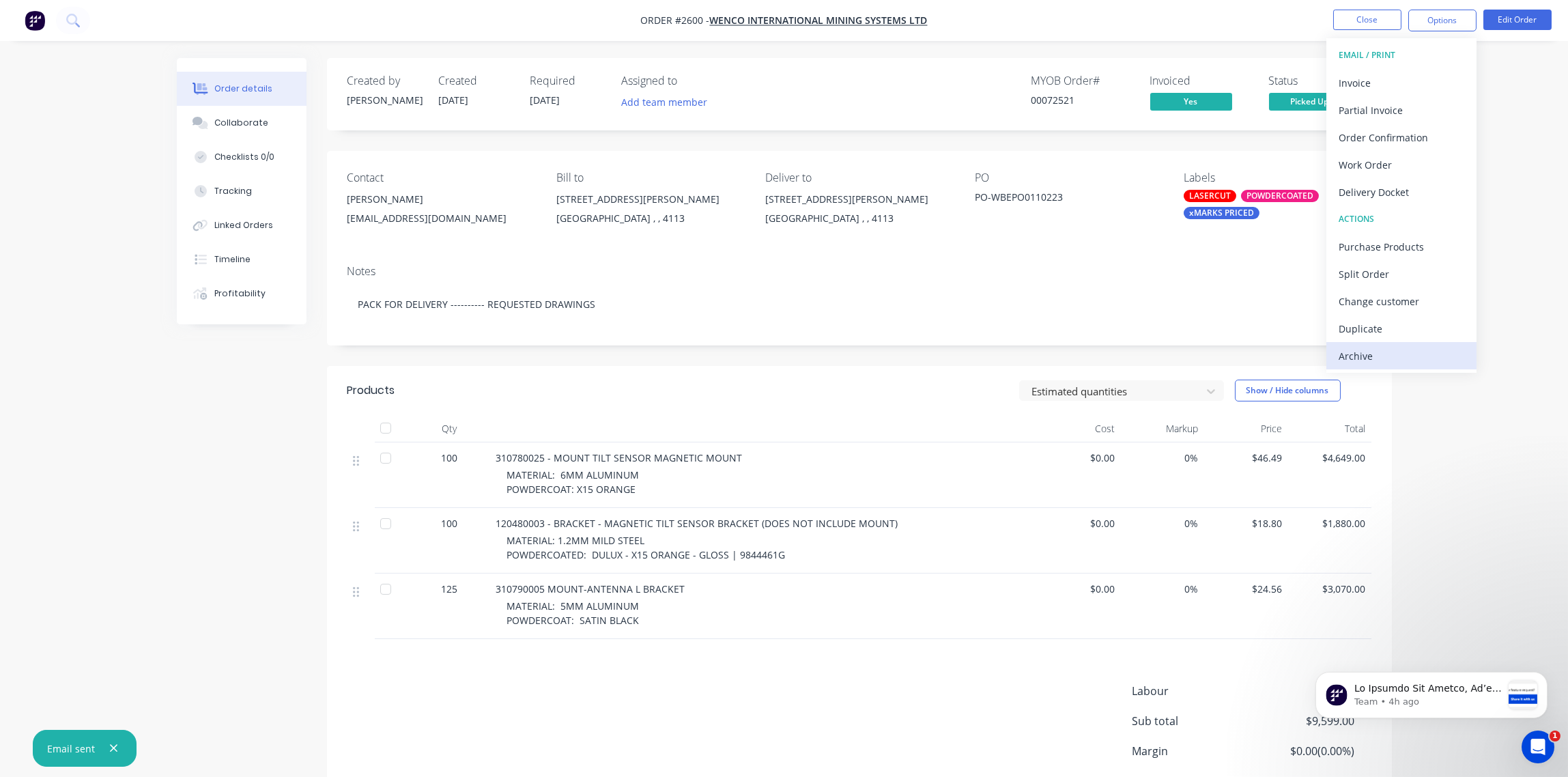
click at [1374, 352] on div "Archive" at bounding box center [1401, 356] width 125 height 20
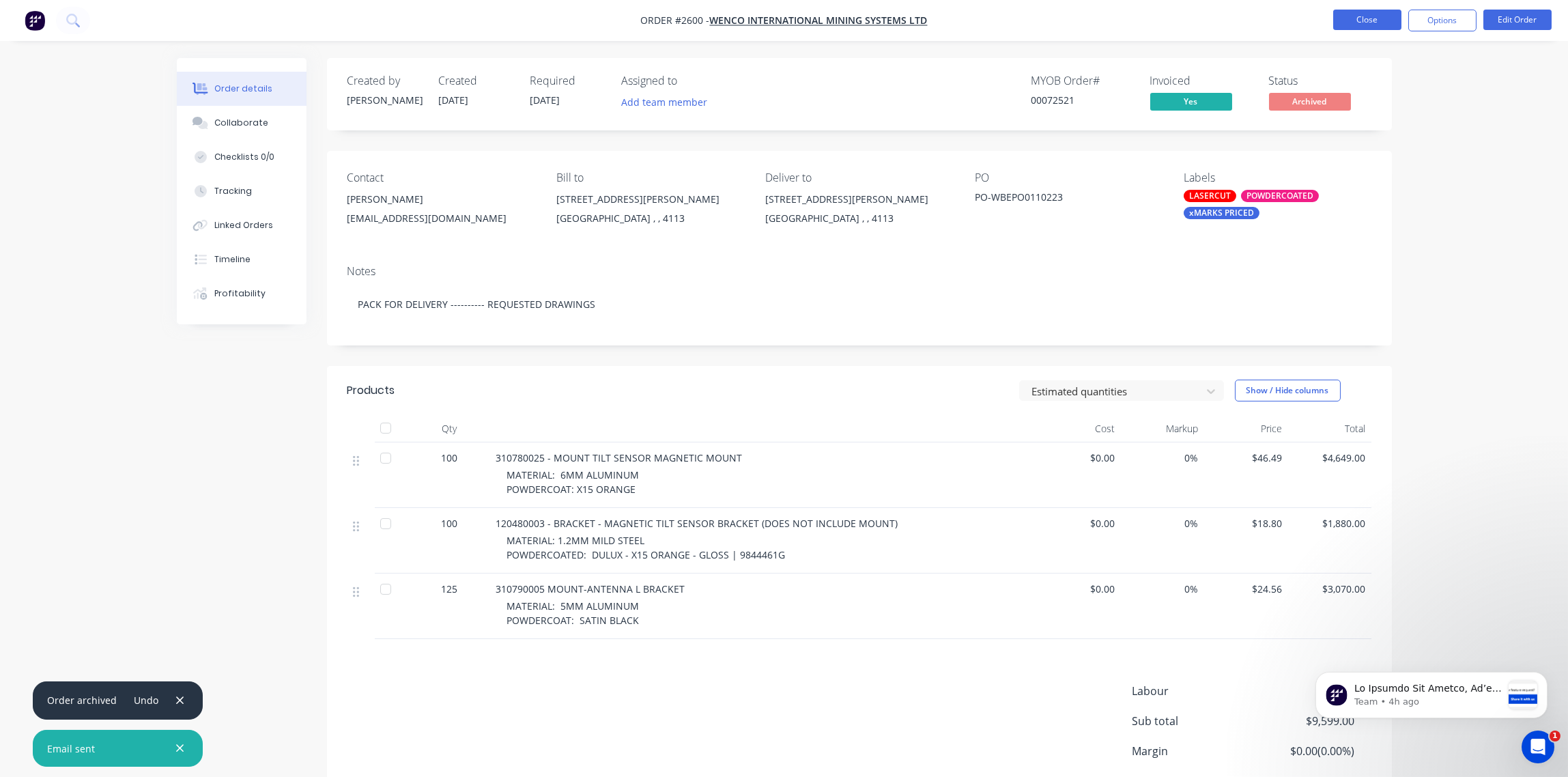
click at [1369, 22] on button "Close" at bounding box center [1368, 20] width 69 height 21
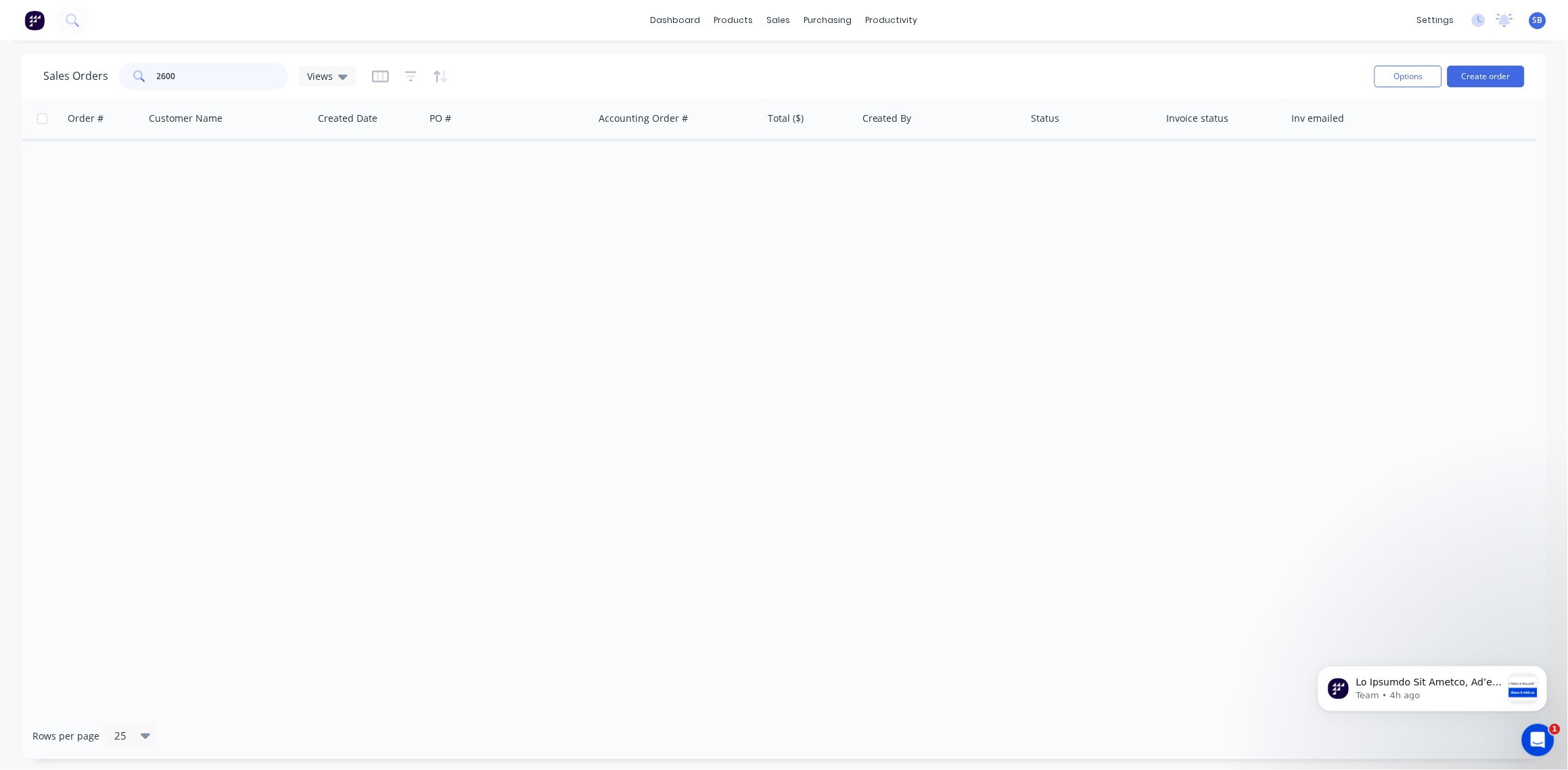
click at [180, 80] on input "2600" at bounding box center [223, 77] width 132 height 27
type input "2631"
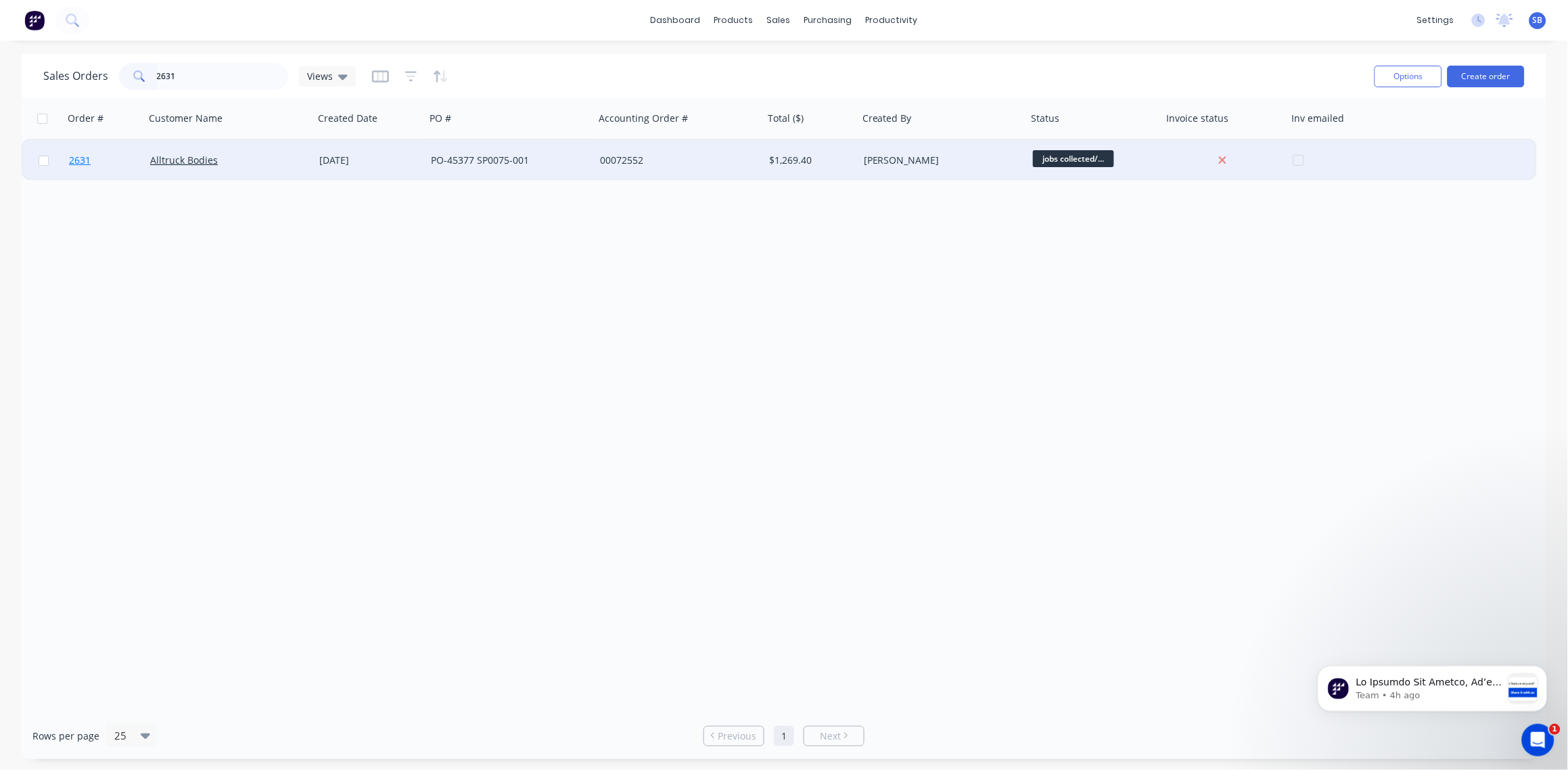
click at [81, 162] on span "2631" at bounding box center [80, 160] width 21 height 14
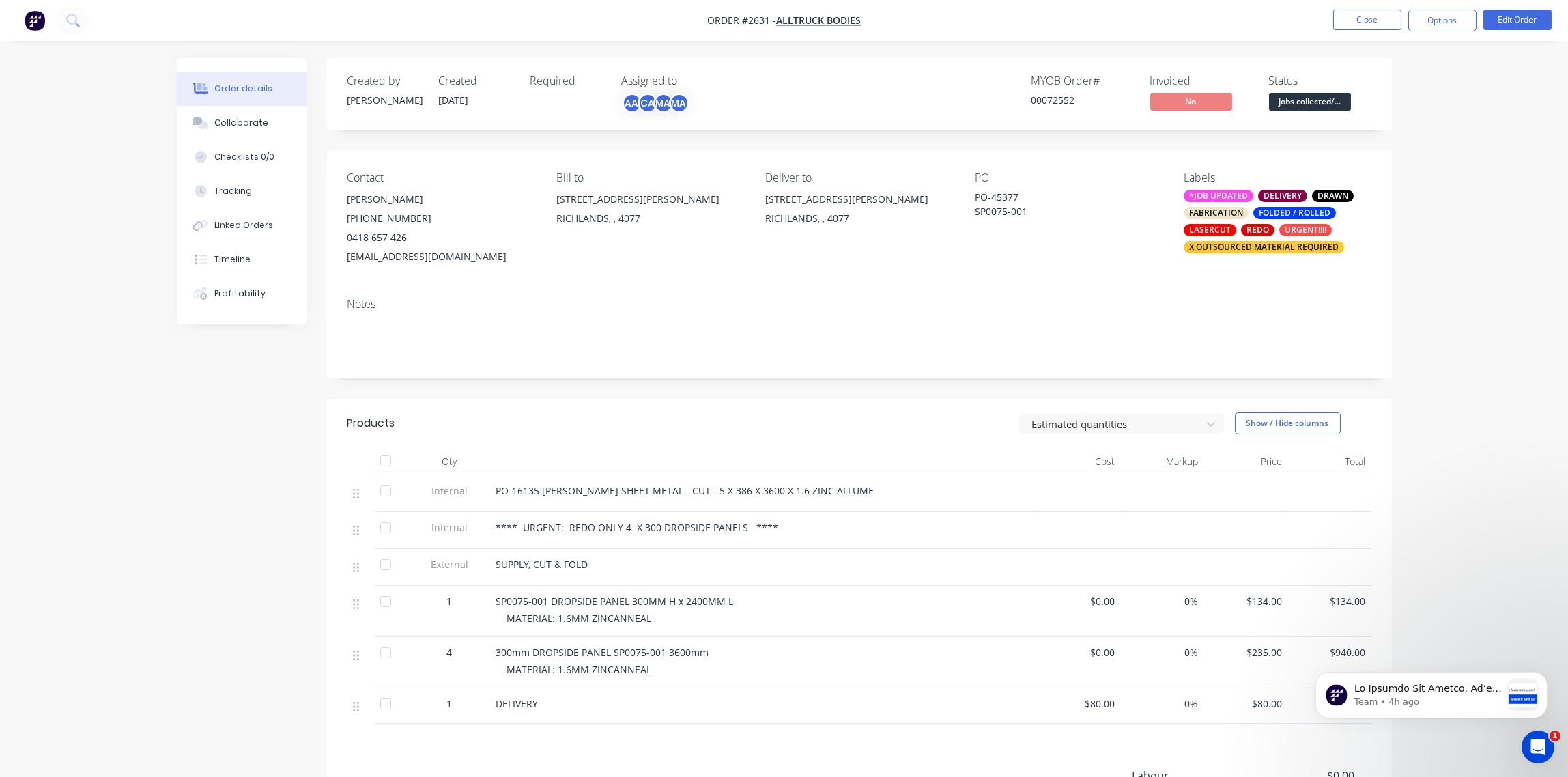
click at [1253, 244] on div "X OUTSOURCED MATERIAL REQUIRED" at bounding box center [1264, 247] width 161 height 13
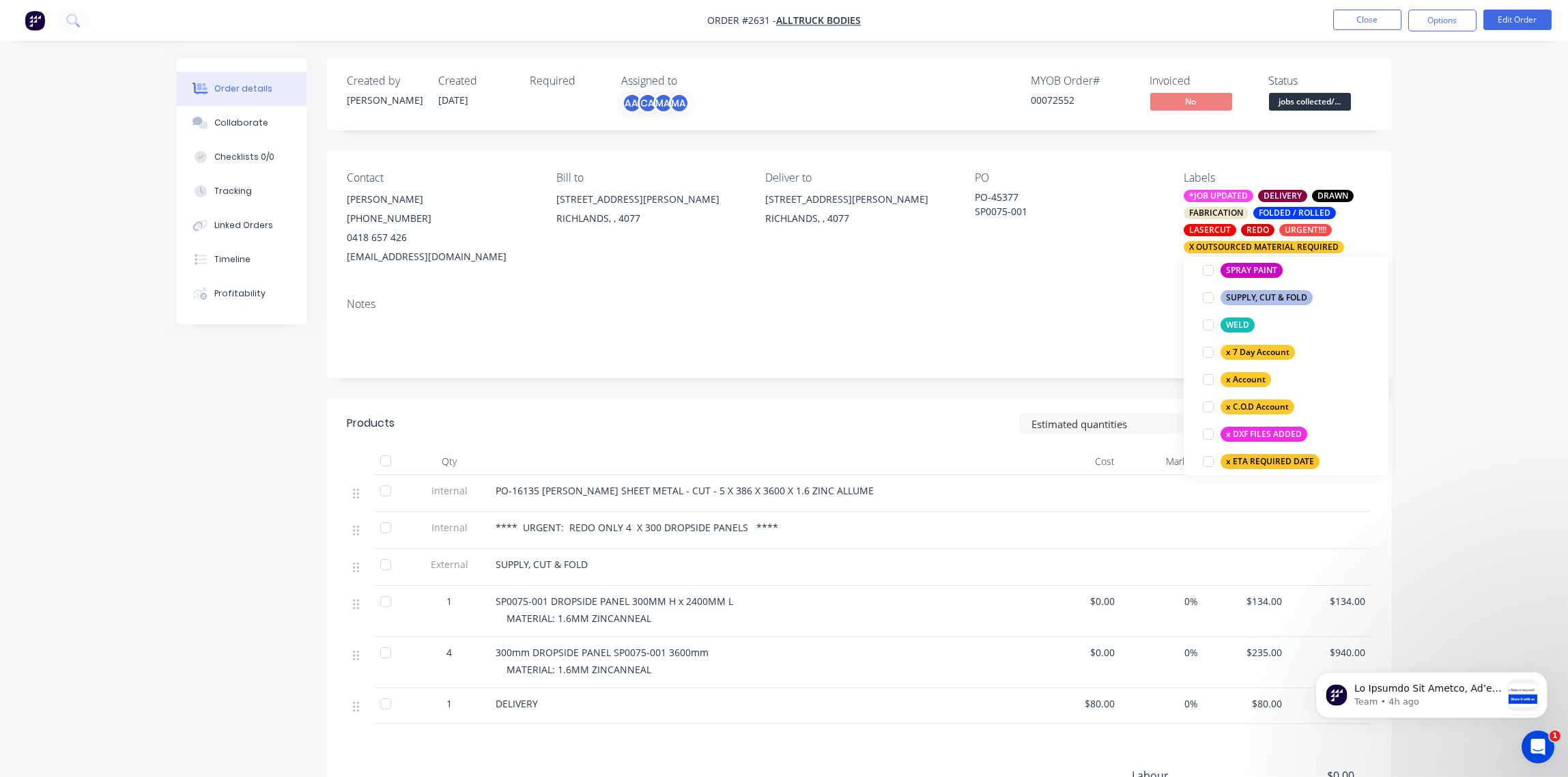
scroll to position [1018, 0]
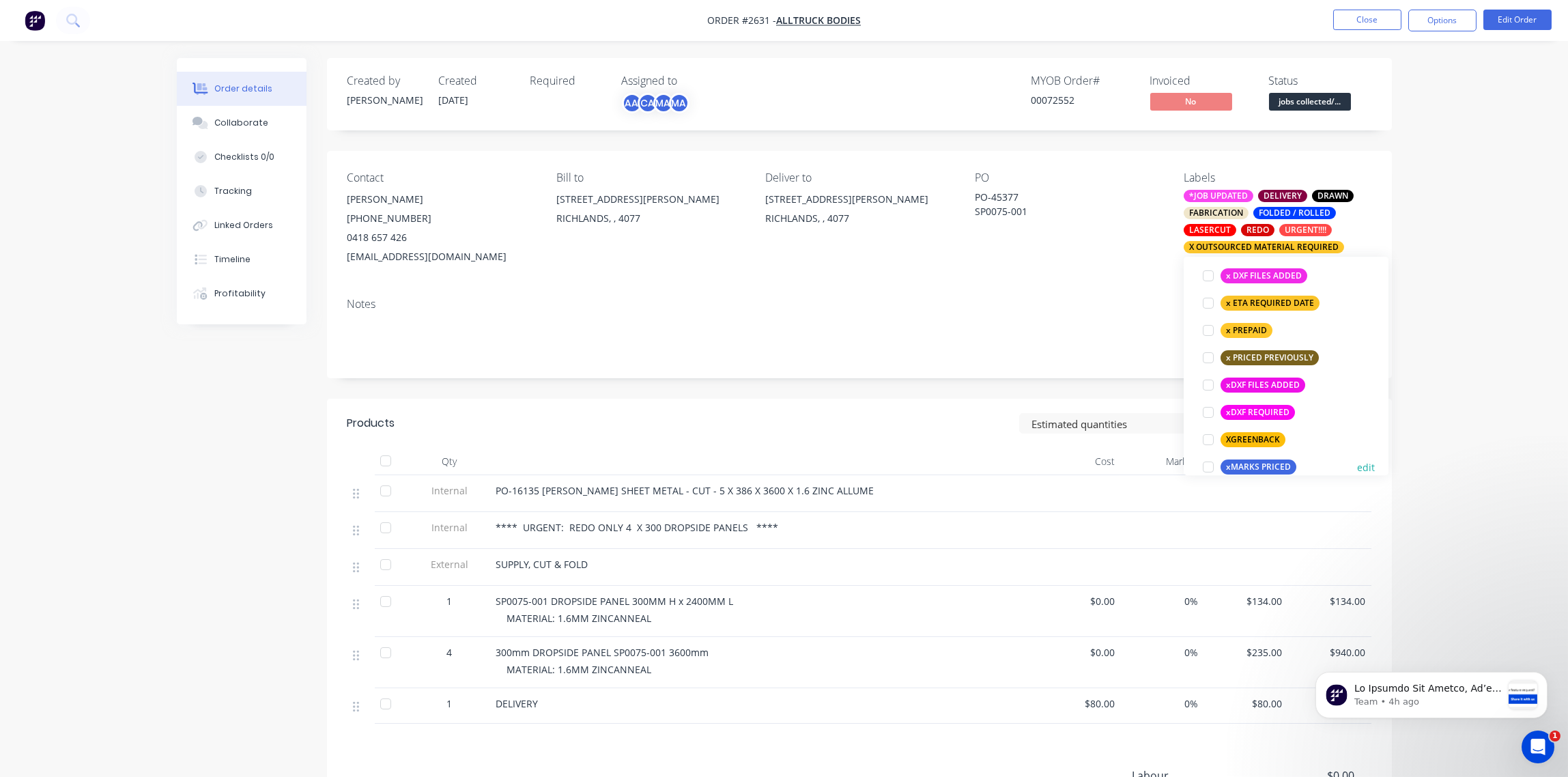
click at [1207, 463] on div at bounding box center [1208, 467] width 27 height 27
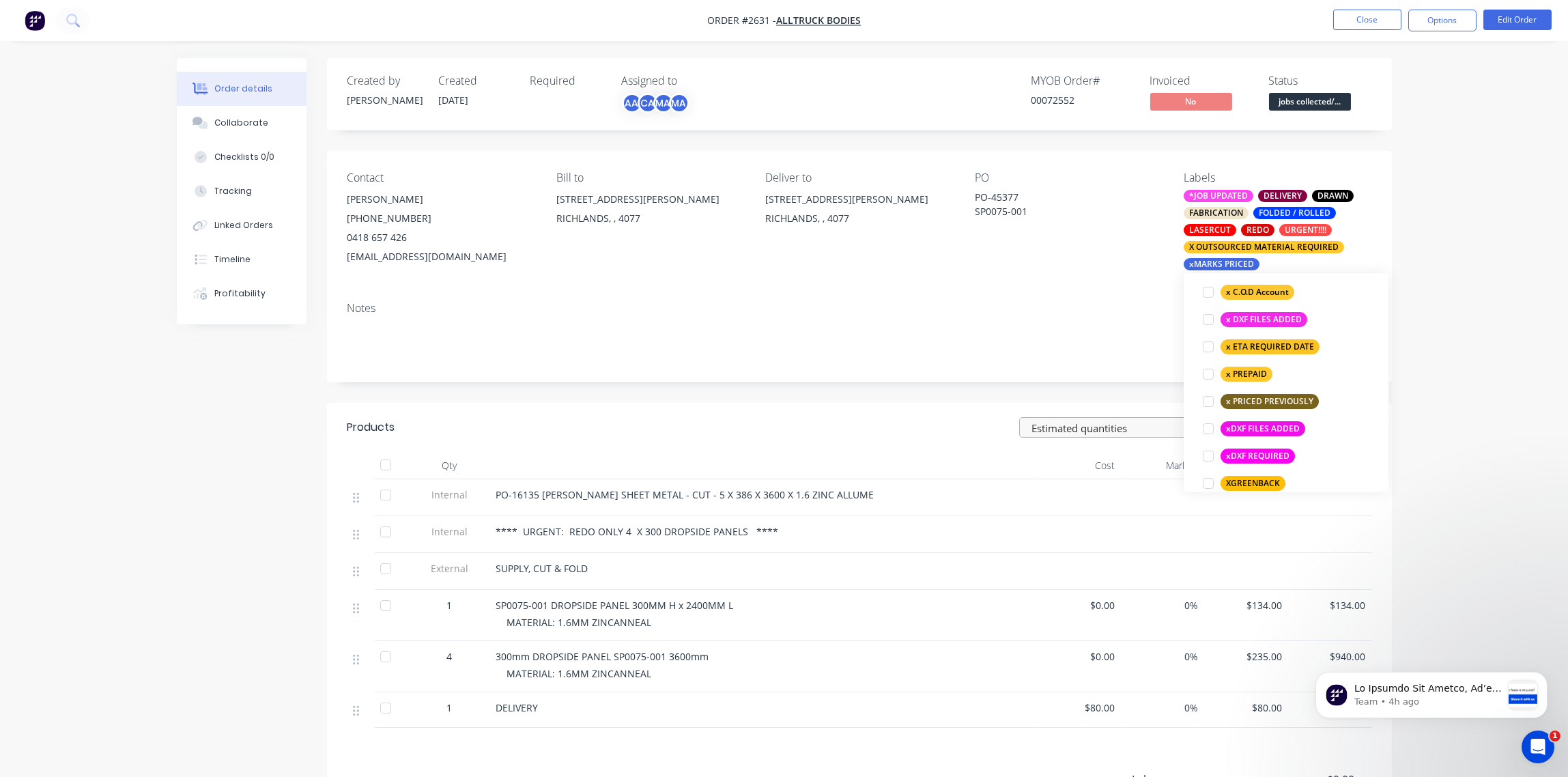
scroll to position [145, 0]
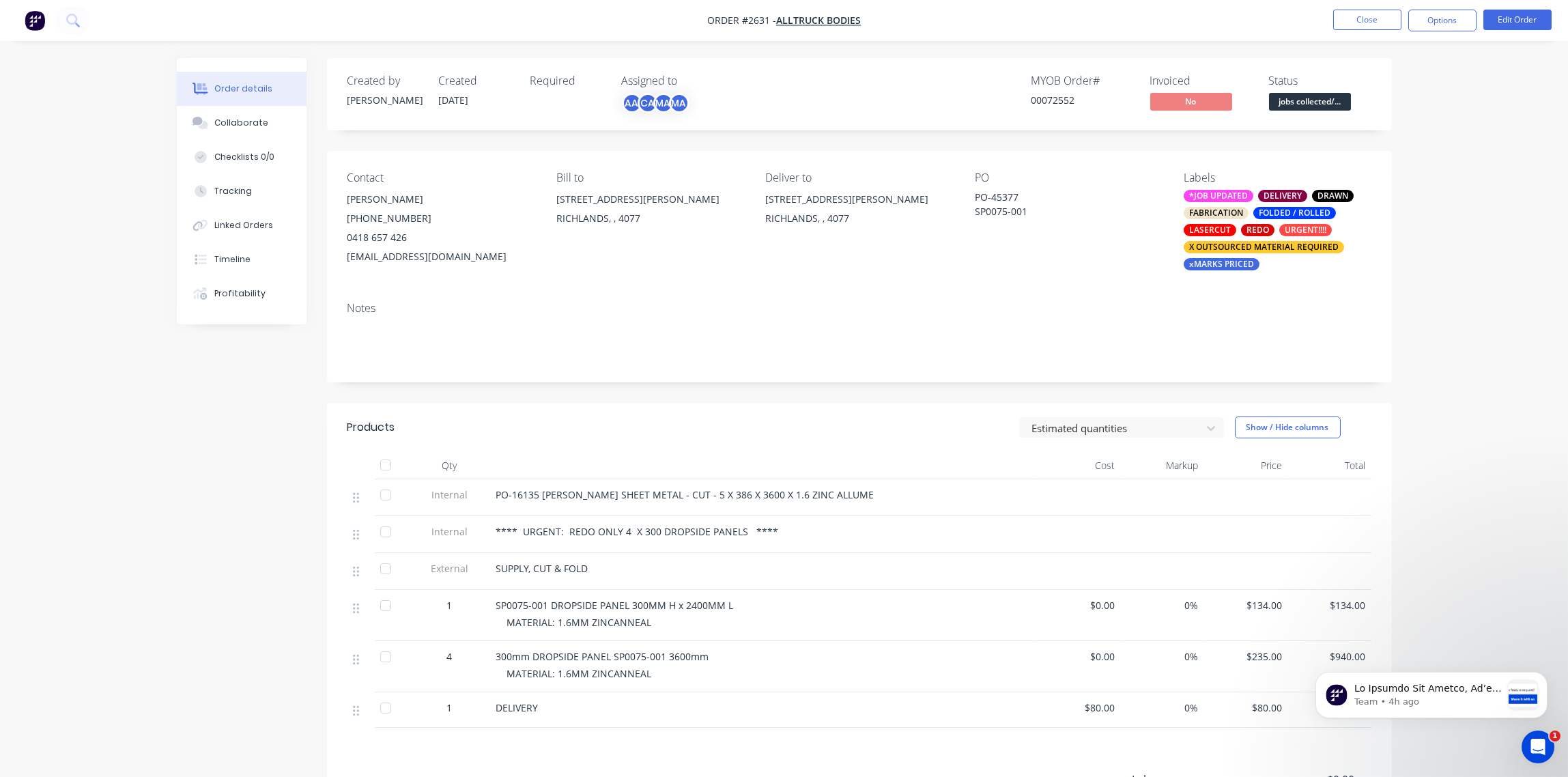
click at [1095, 318] on div "Notes" at bounding box center [859, 336] width 1065 height 91
click at [1313, 108] on span "jobs collected/..." at bounding box center [1310, 101] width 82 height 17
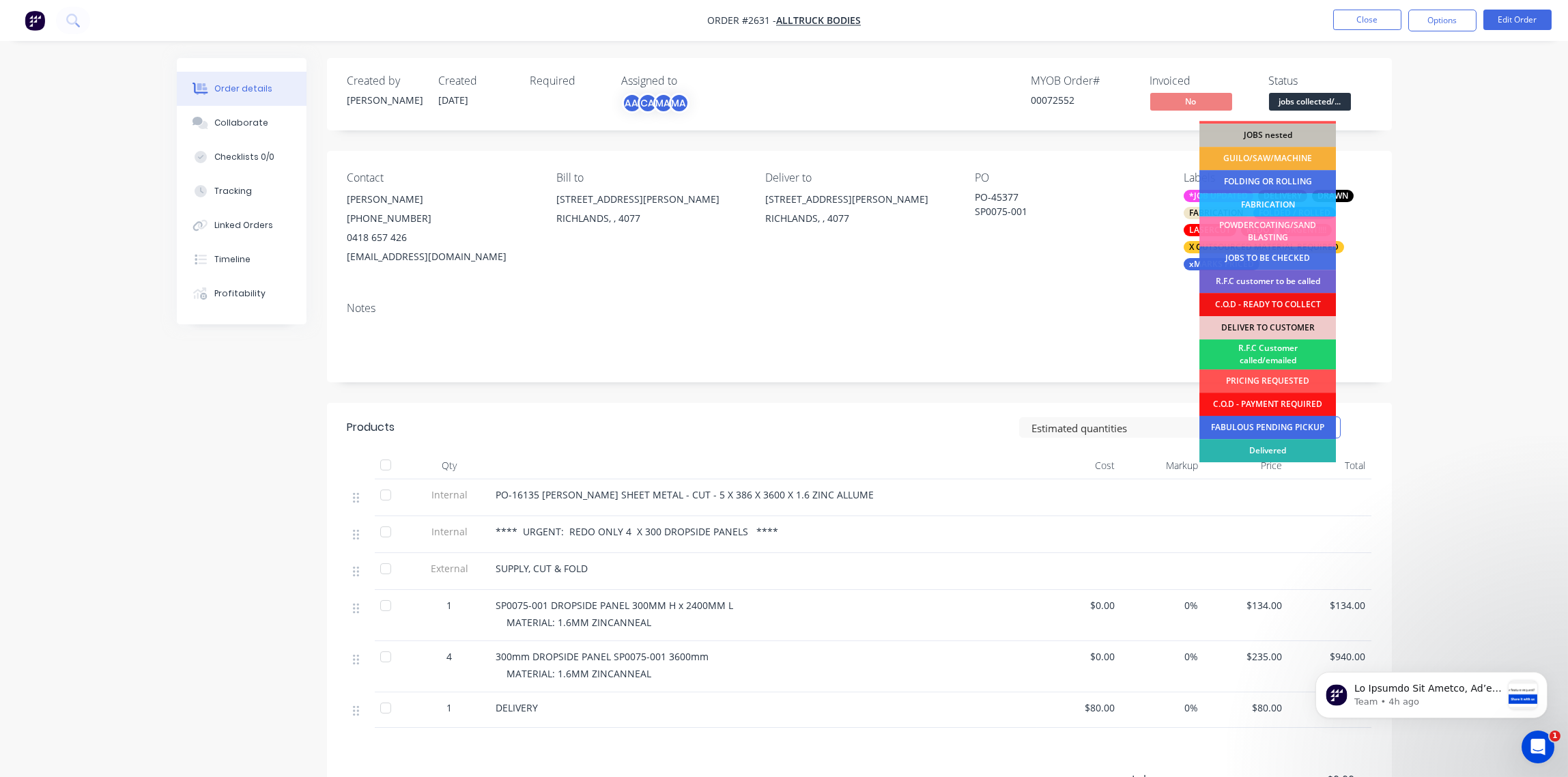
scroll to position [67, 0]
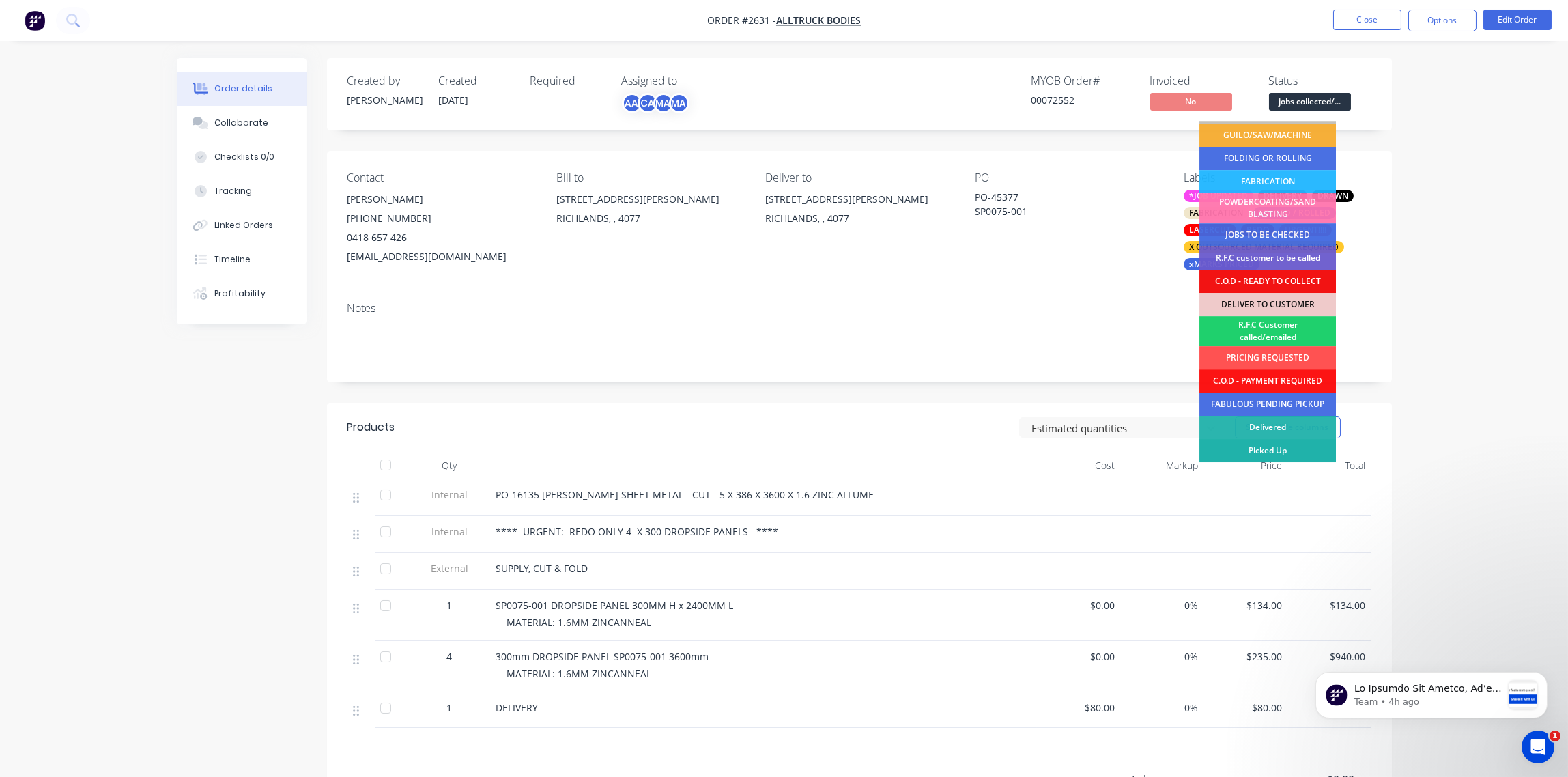
click at [1298, 447] on div "Picked Up" at bounding box center [1267, 451] width 136 height 24
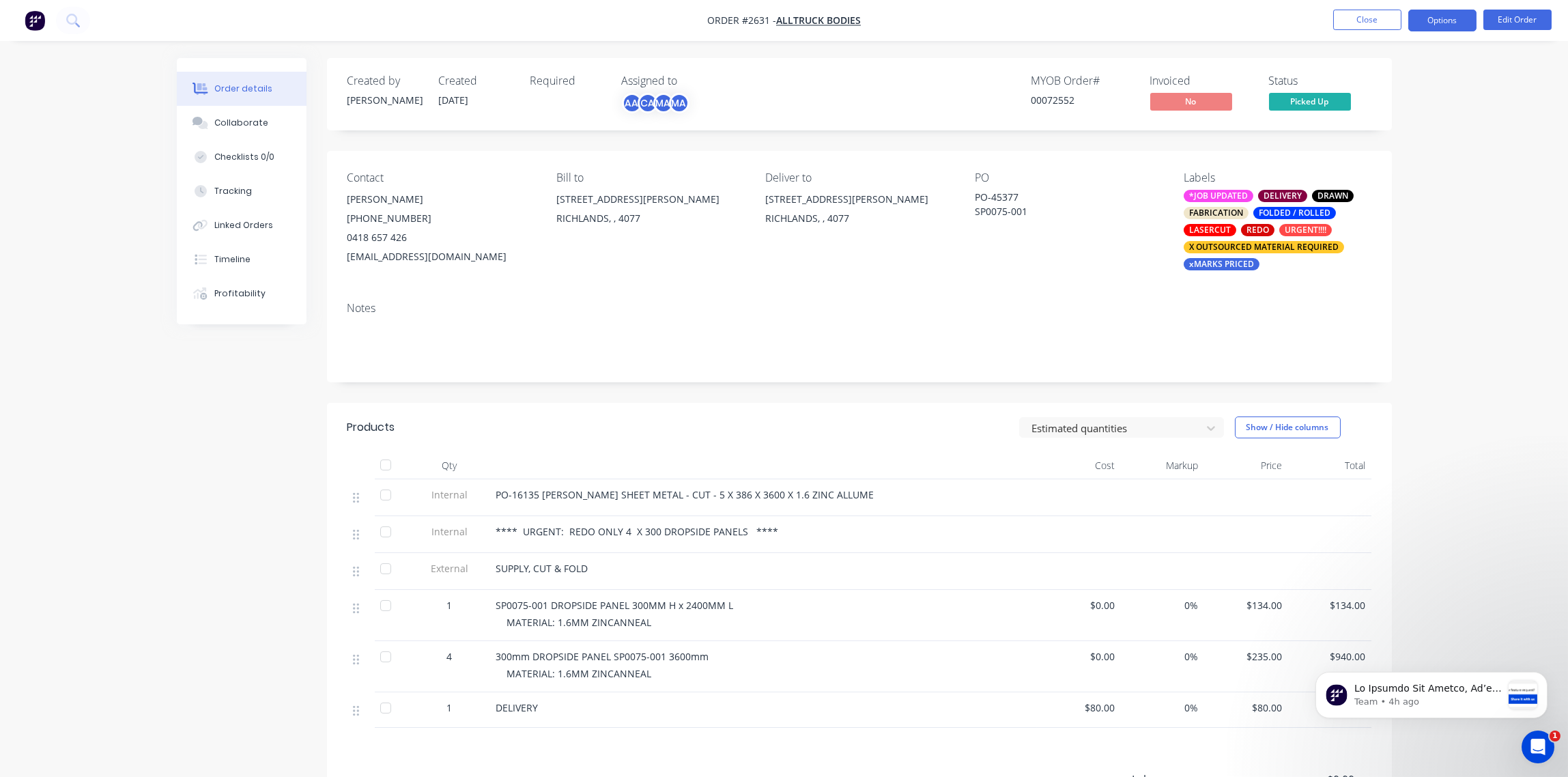
click at [1446, 23] on button "Options" at bounding box center [1443, 21] width 69 height 22
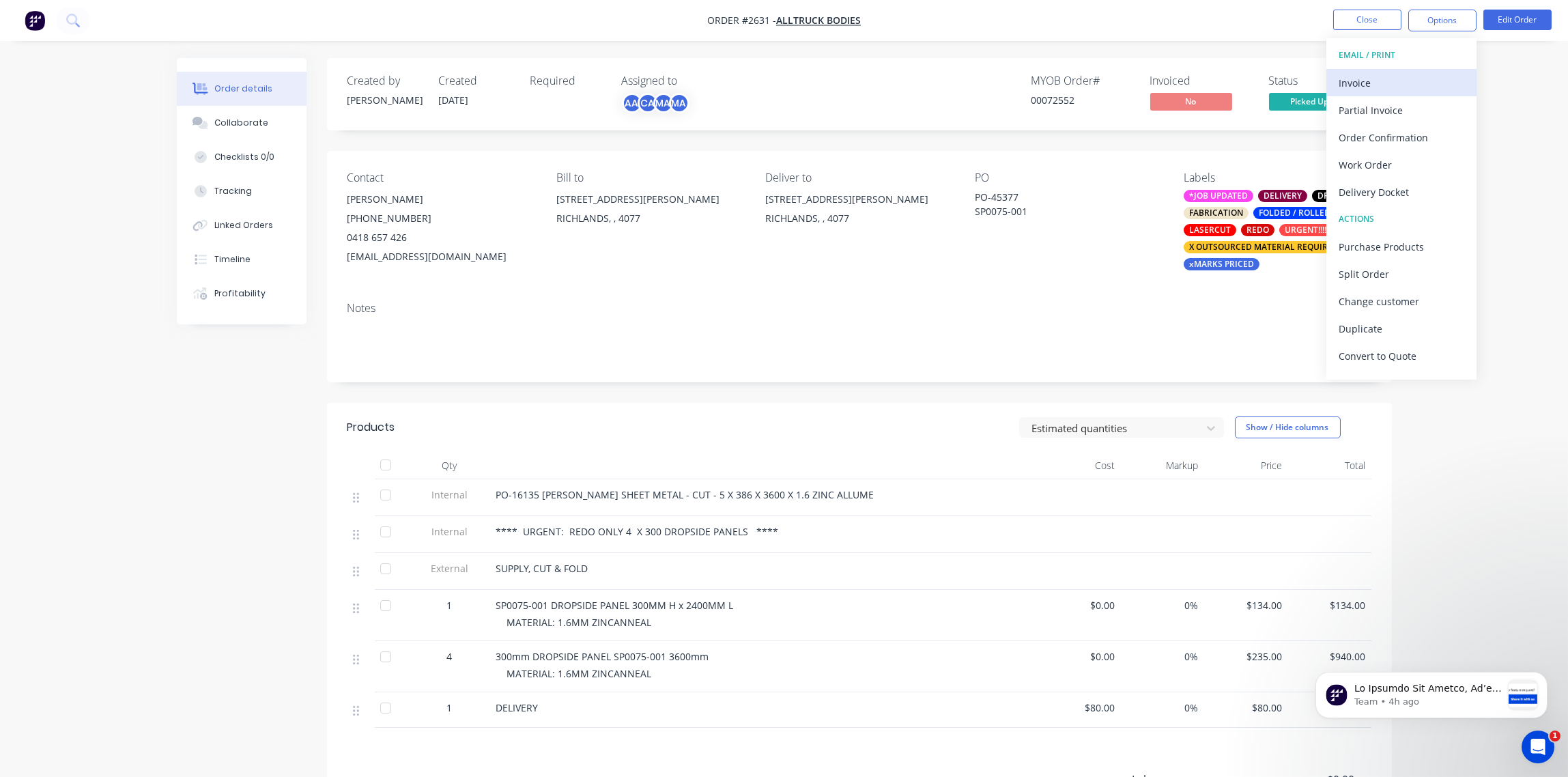
click at [1363, 78] on div "Invoice" at bounding box center [1401, 83] width 125 height 20
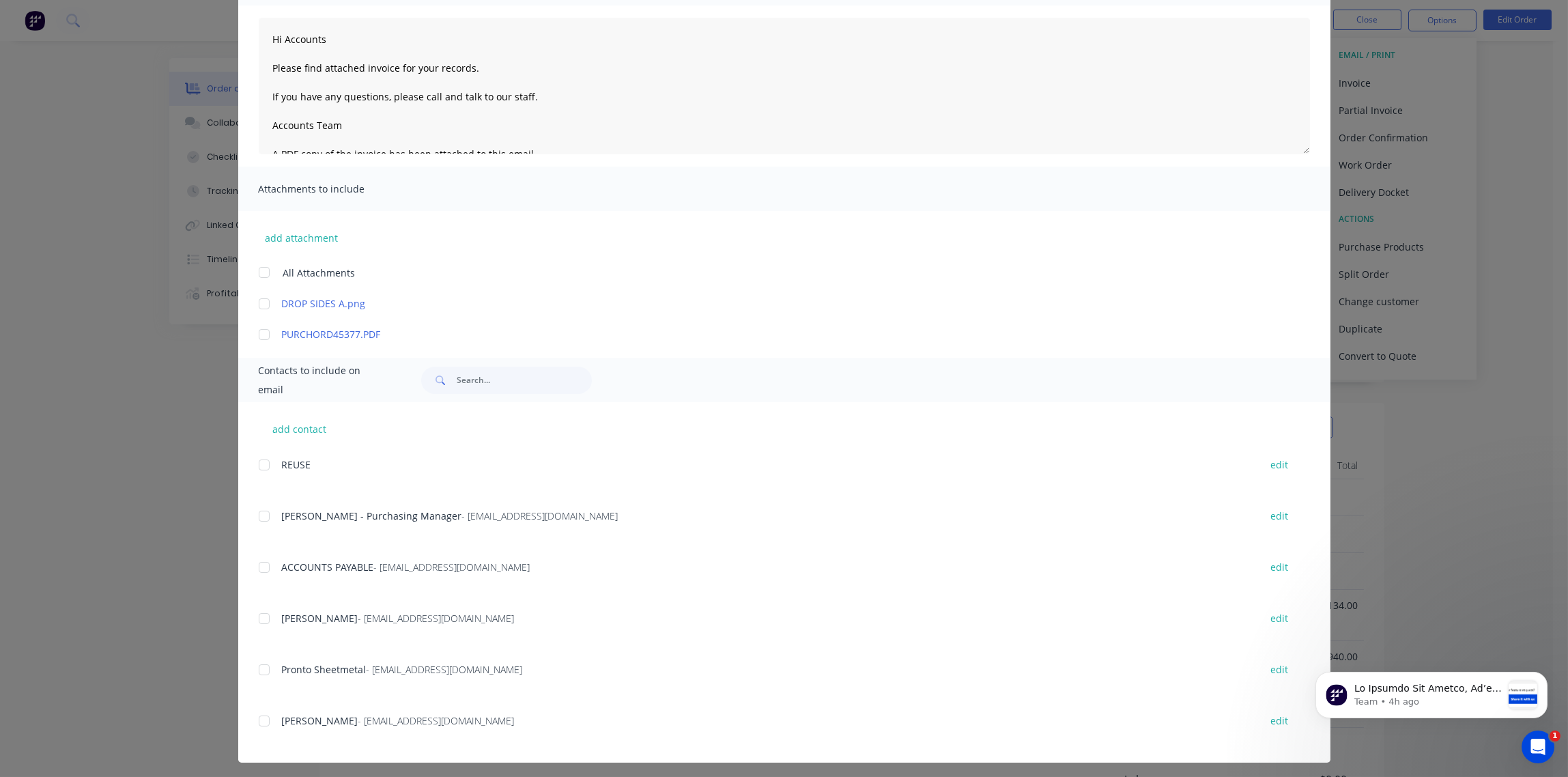
scroll to position [142, 0]
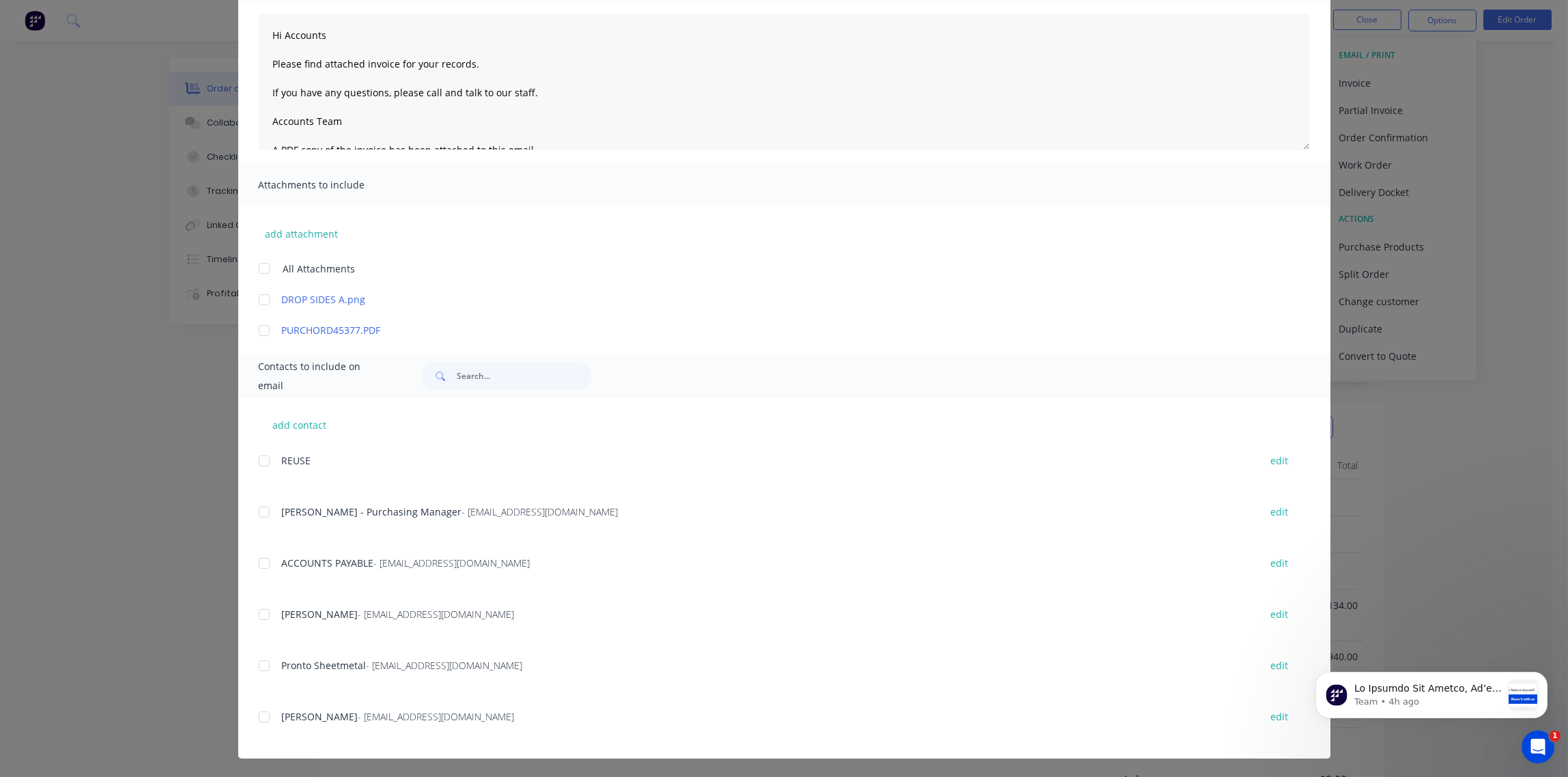
click at [256, 563] on div at bounding box center [265, 563] width 27 height 27
type textarea "Hi Accounts Please find attached invoice for your records. If you have any ques…"
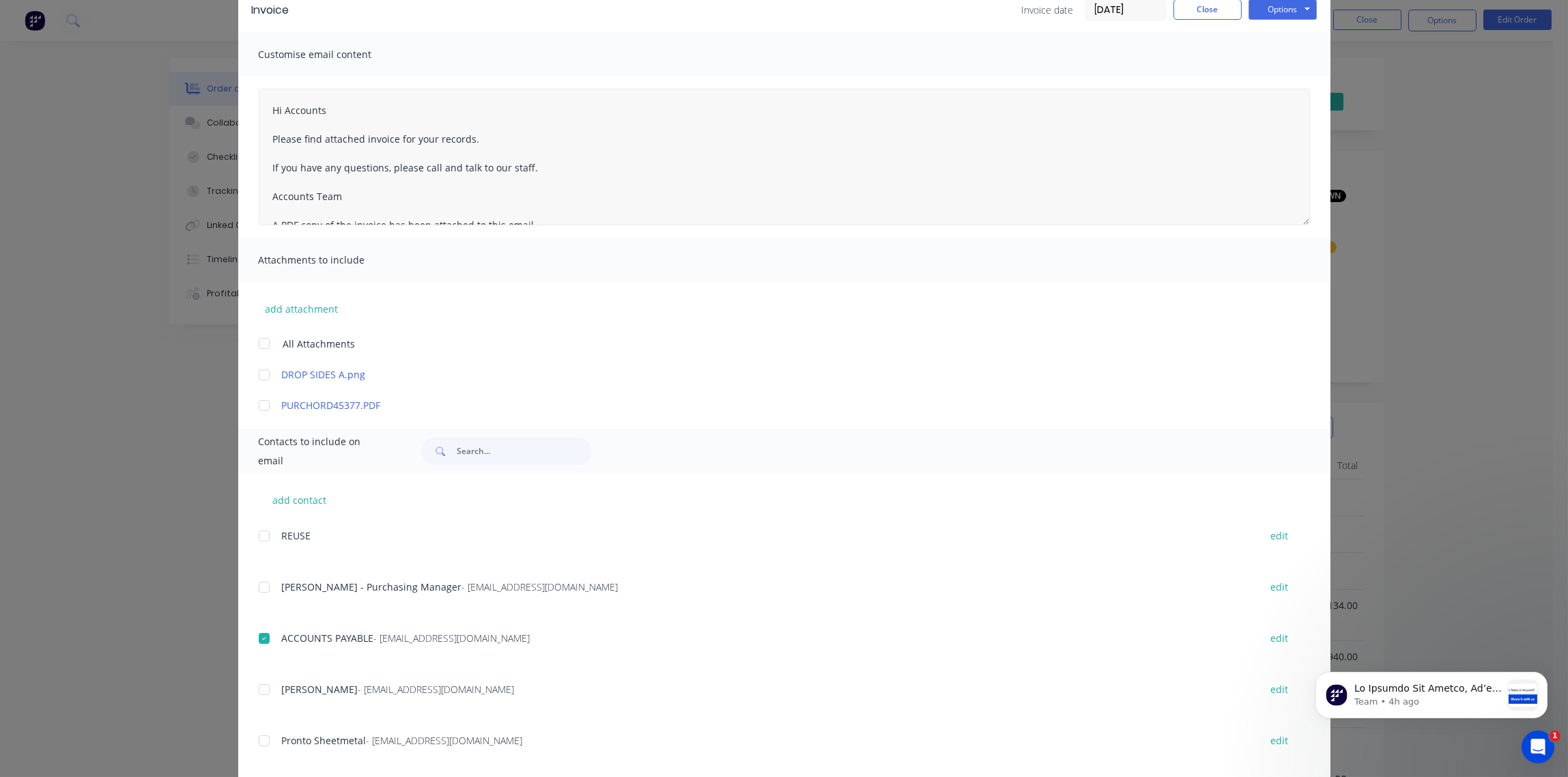
scroll to position [0, 0]
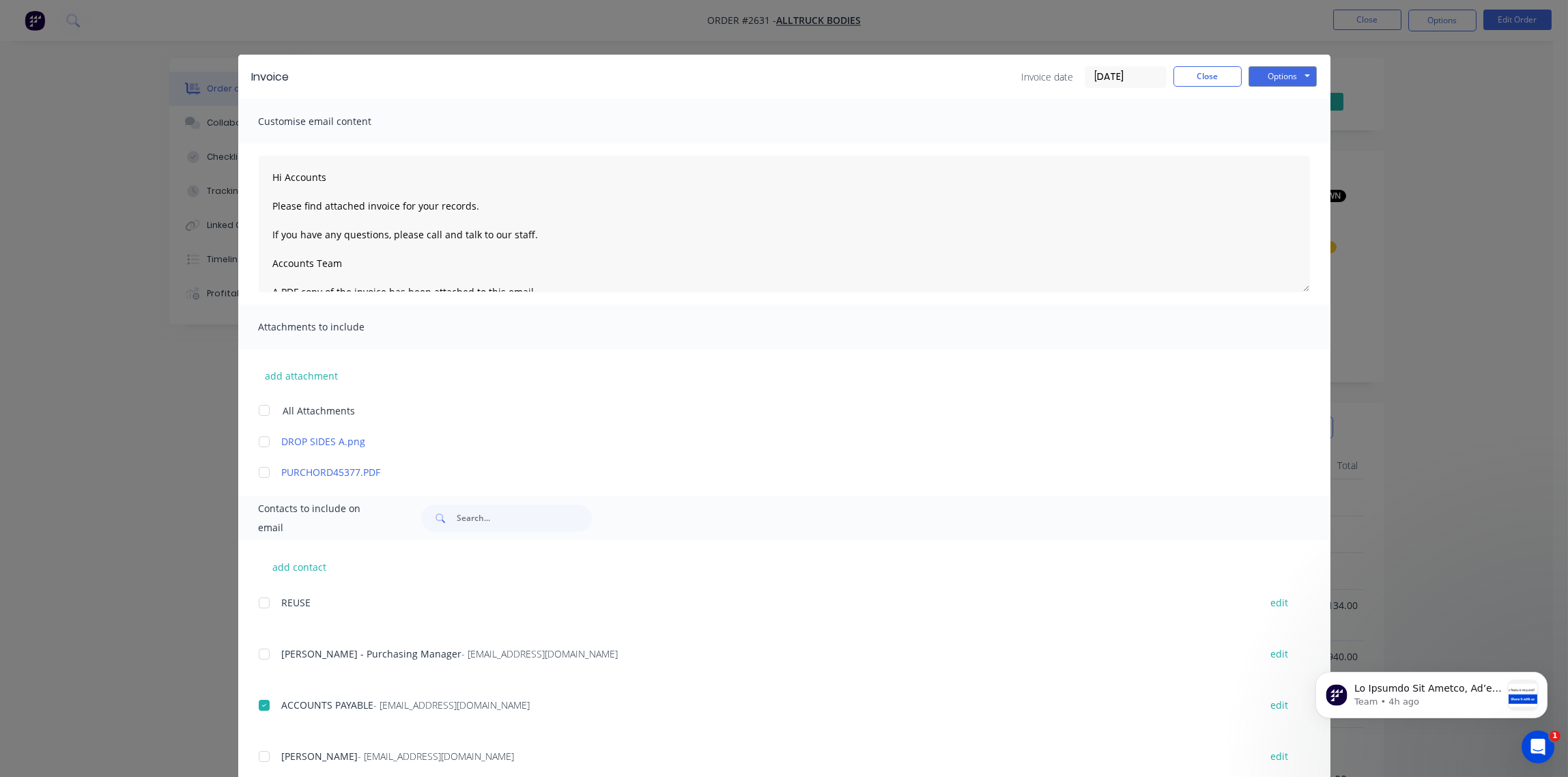
click at [1118, 74] on input "[DATE]" at bounding box center [1126, 76] width 80 height 21
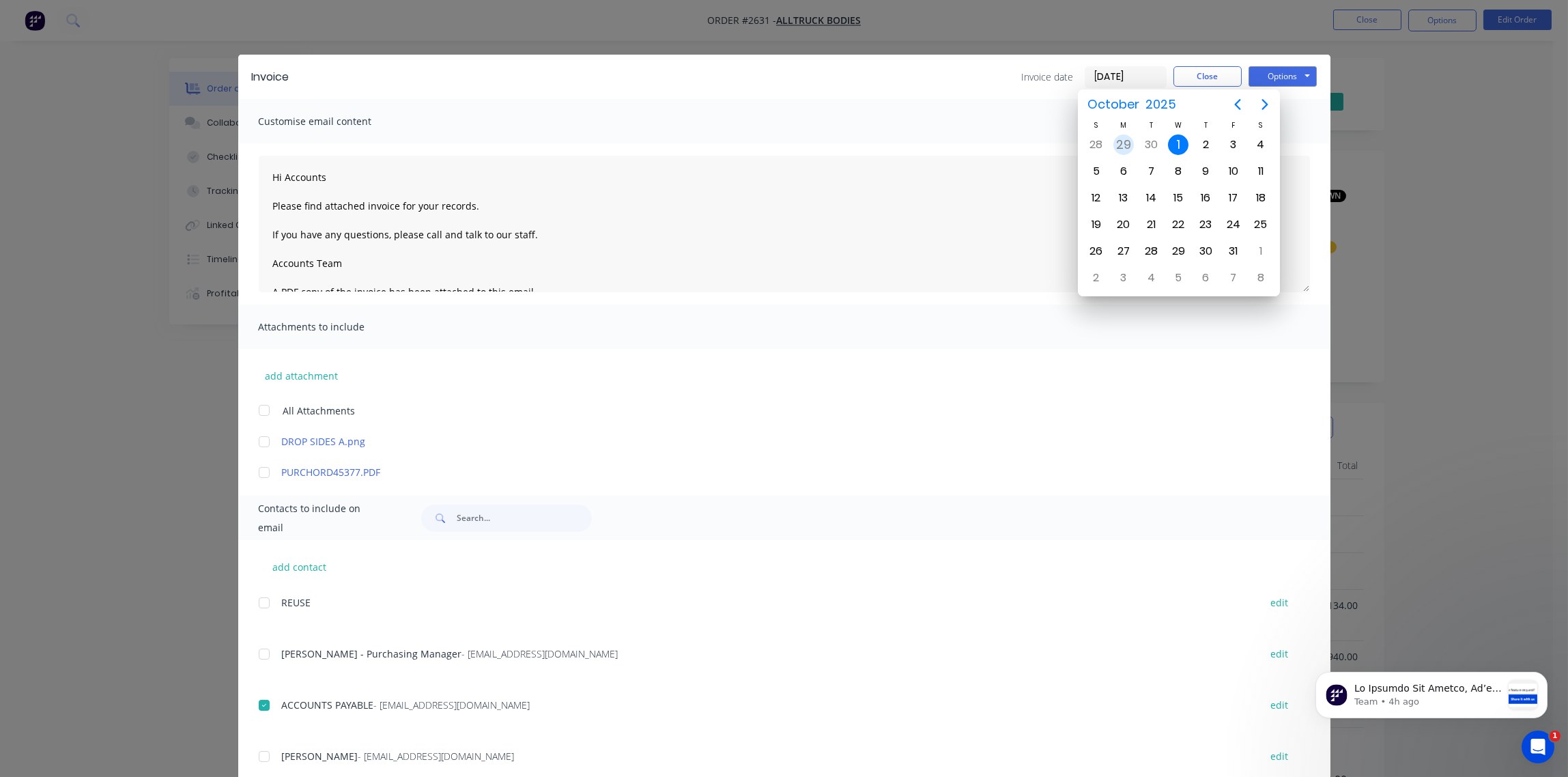
click at [1115, 141] on div "29" at bounding box center [1123, 144] width 21 height 21
type input "[DATE]"
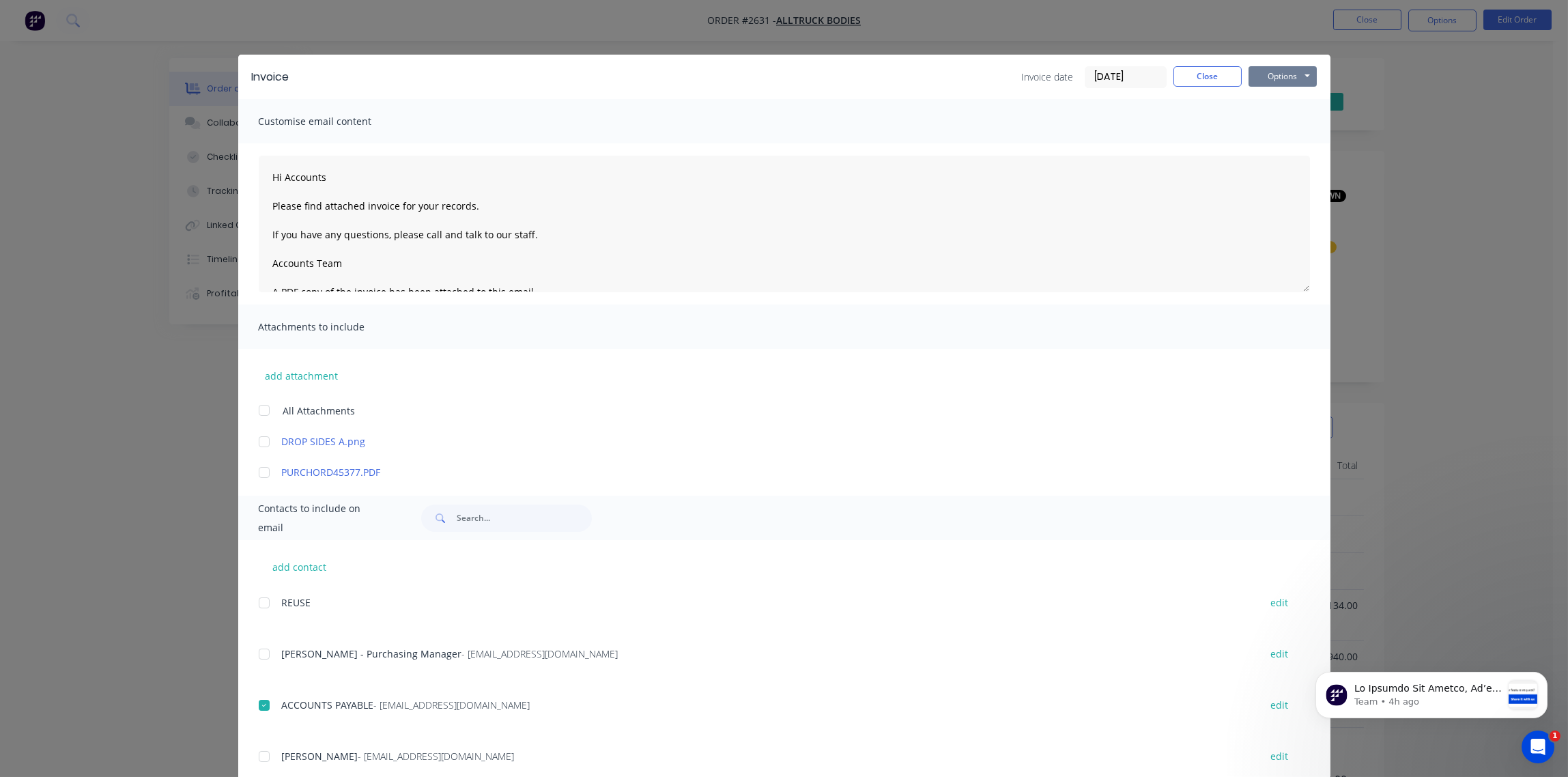
click at [1270, 74] on button "Options" at bounding box center [1283, 76] width 69 height 21
click at [1278, 145] on button "Email" at bounding box center [1292, 145] width 87 height 23
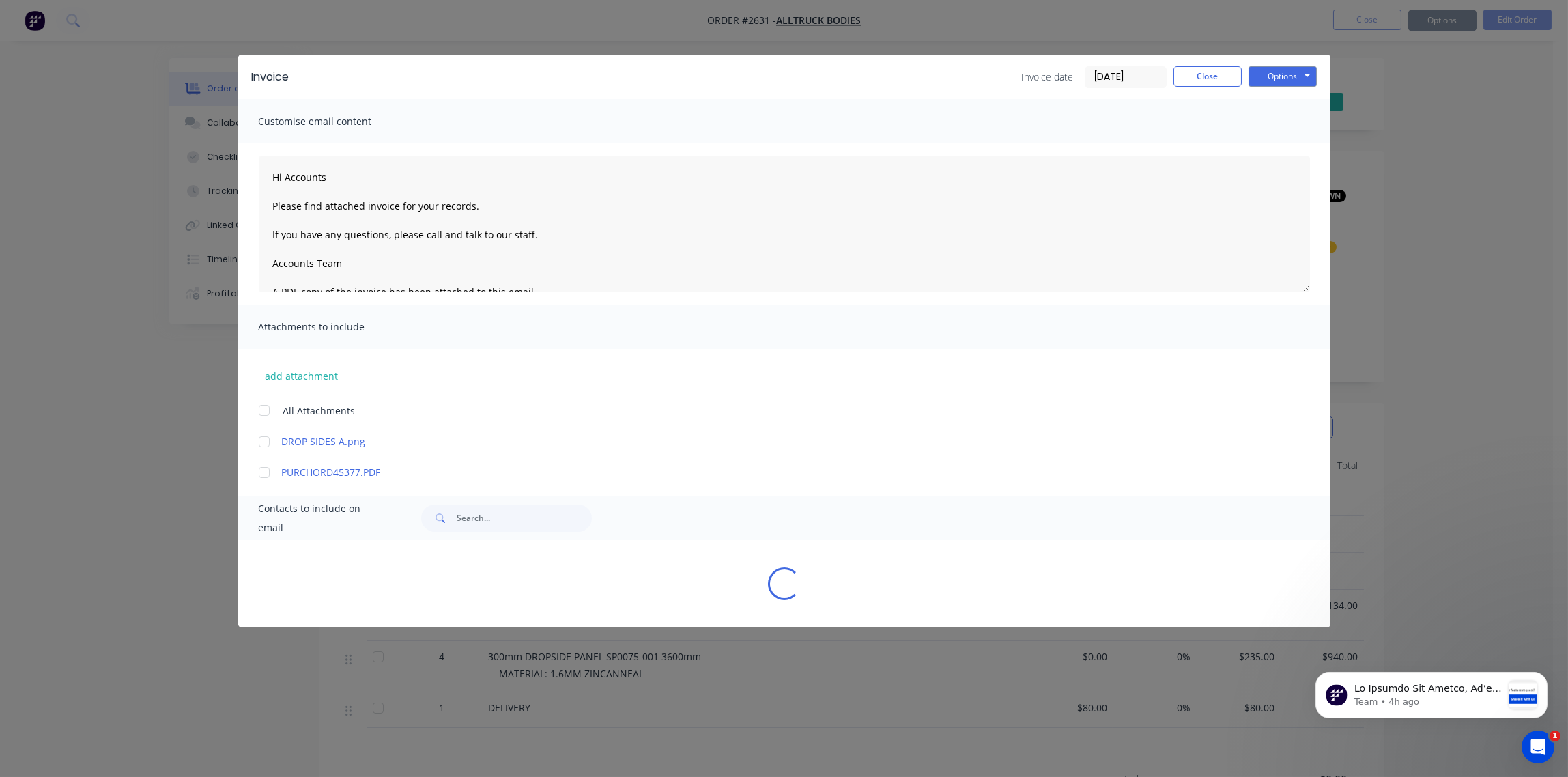
type textarea "Hi Accounts Please find attached invoice for your records. If you have any ques…"
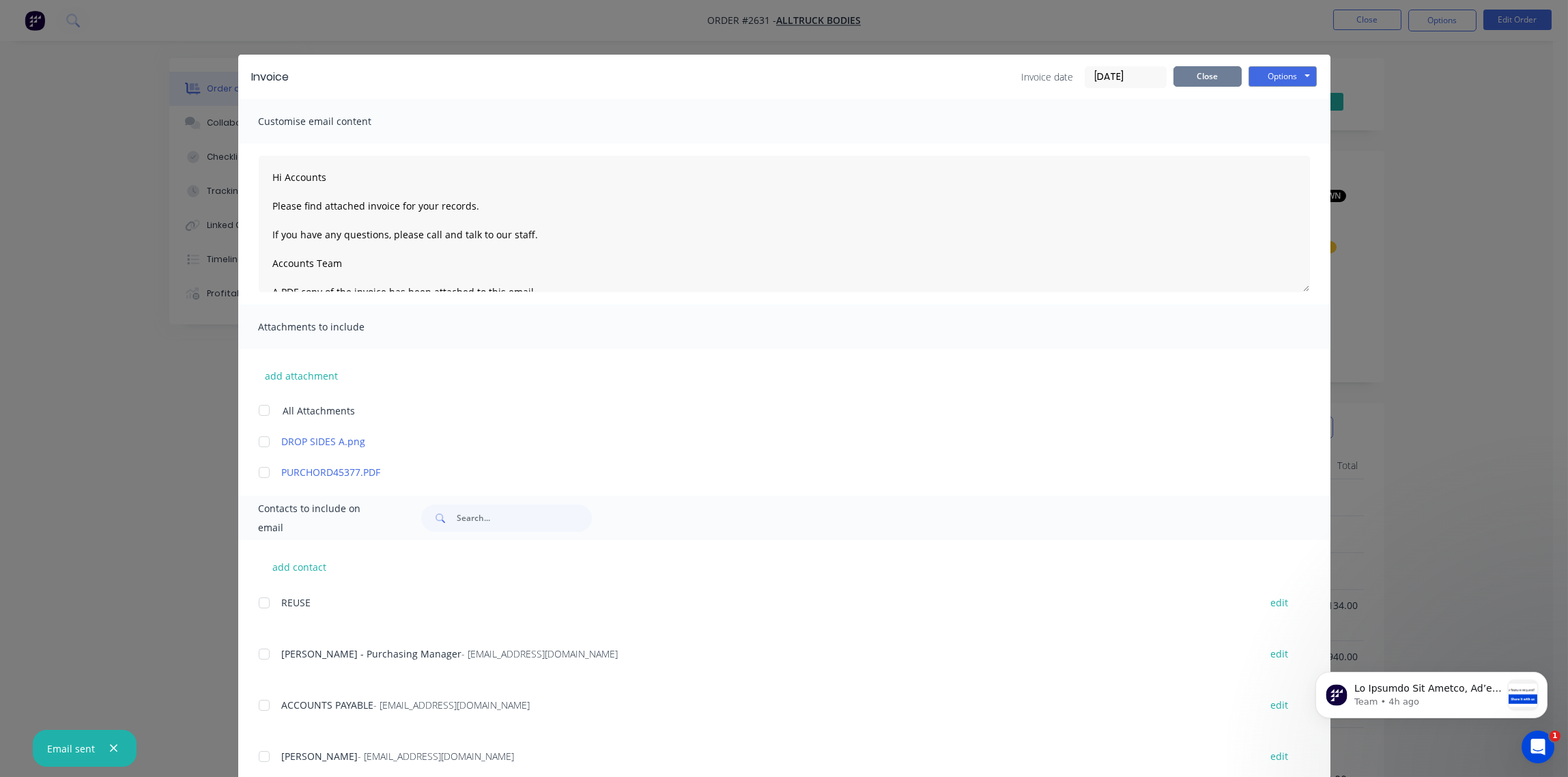
click at [1208, 78] on button "Close" at bounding box center [1208, 76] width 69 height 21
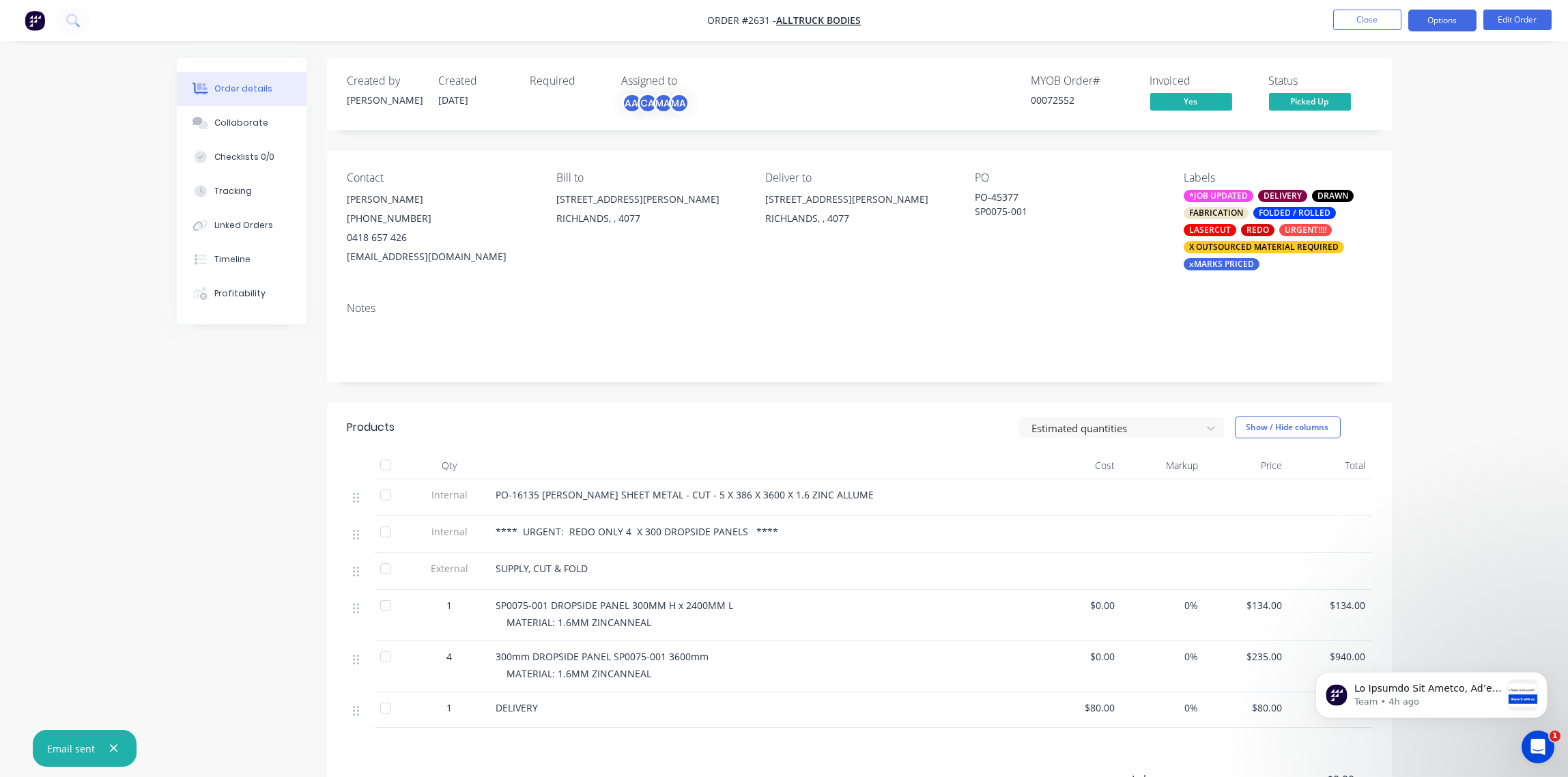
click at [1452, 15] on button "Options" at bounding box center [1443, 21] width 69 height 22
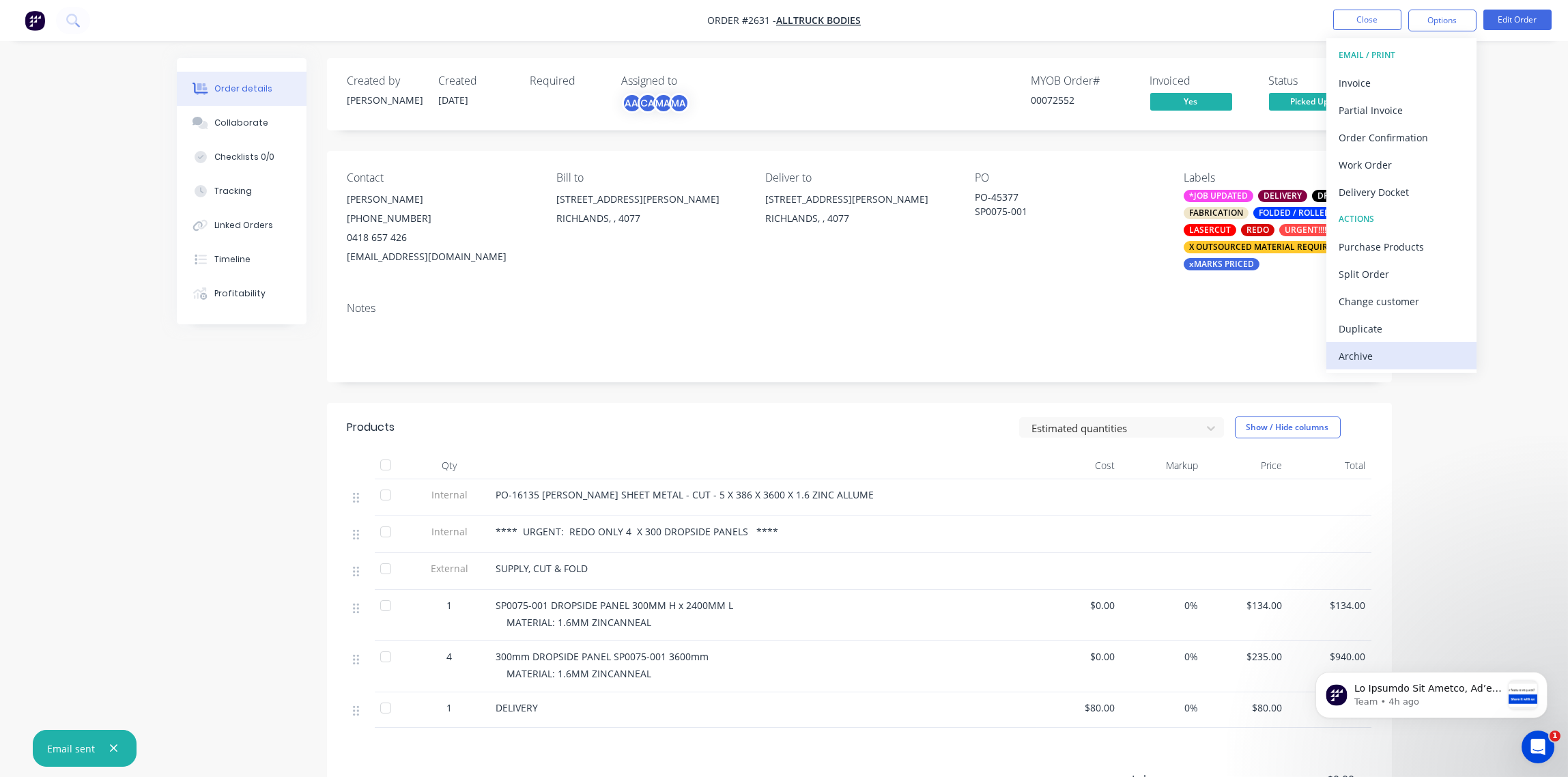
click at [1365, 363] on div "Archive" at bounding box center [1401, 356] width 125 height 20
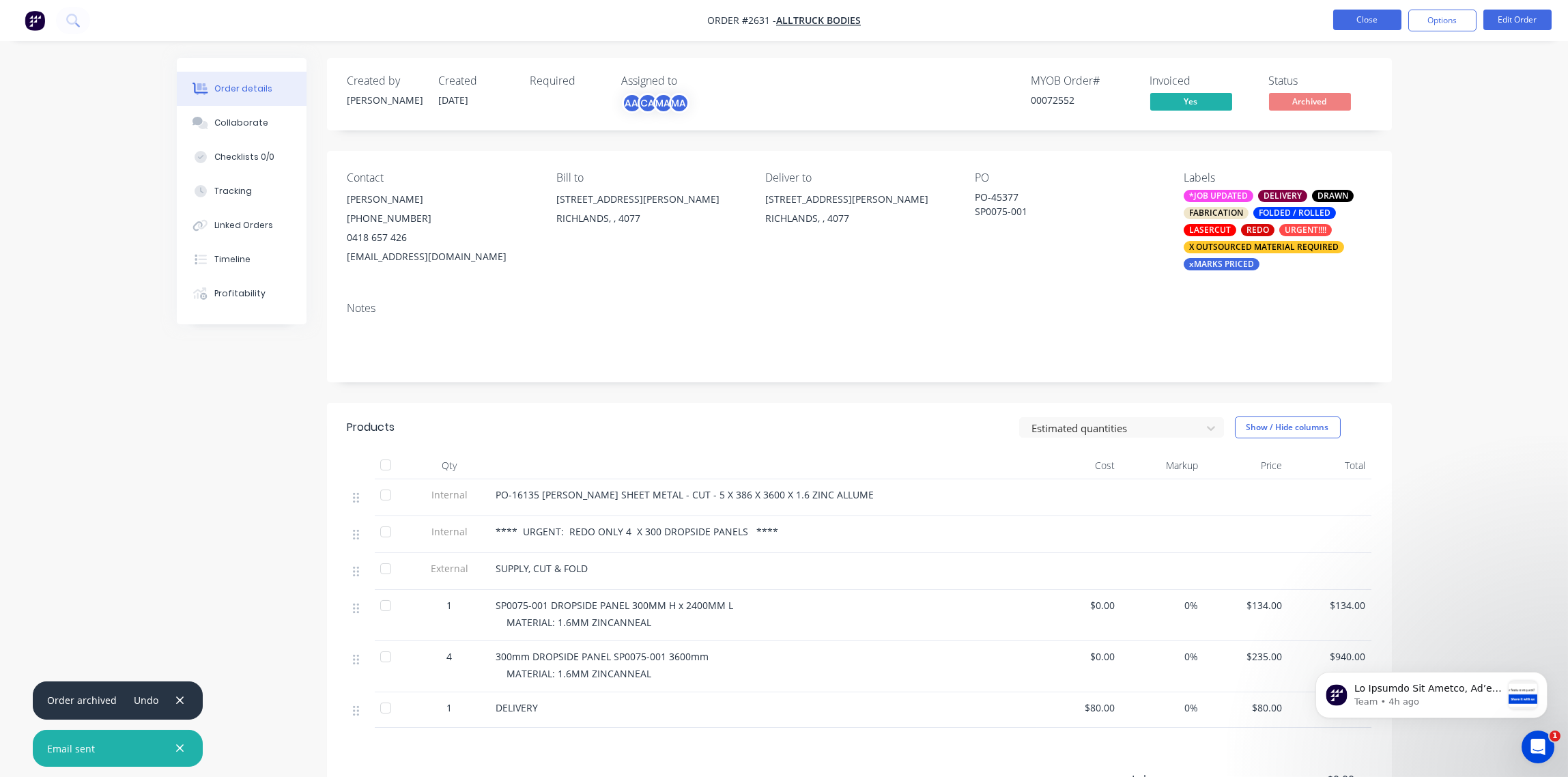
click at [1369, 24] on button "Close" at bounding box center [1368, 20] width 69 height 21
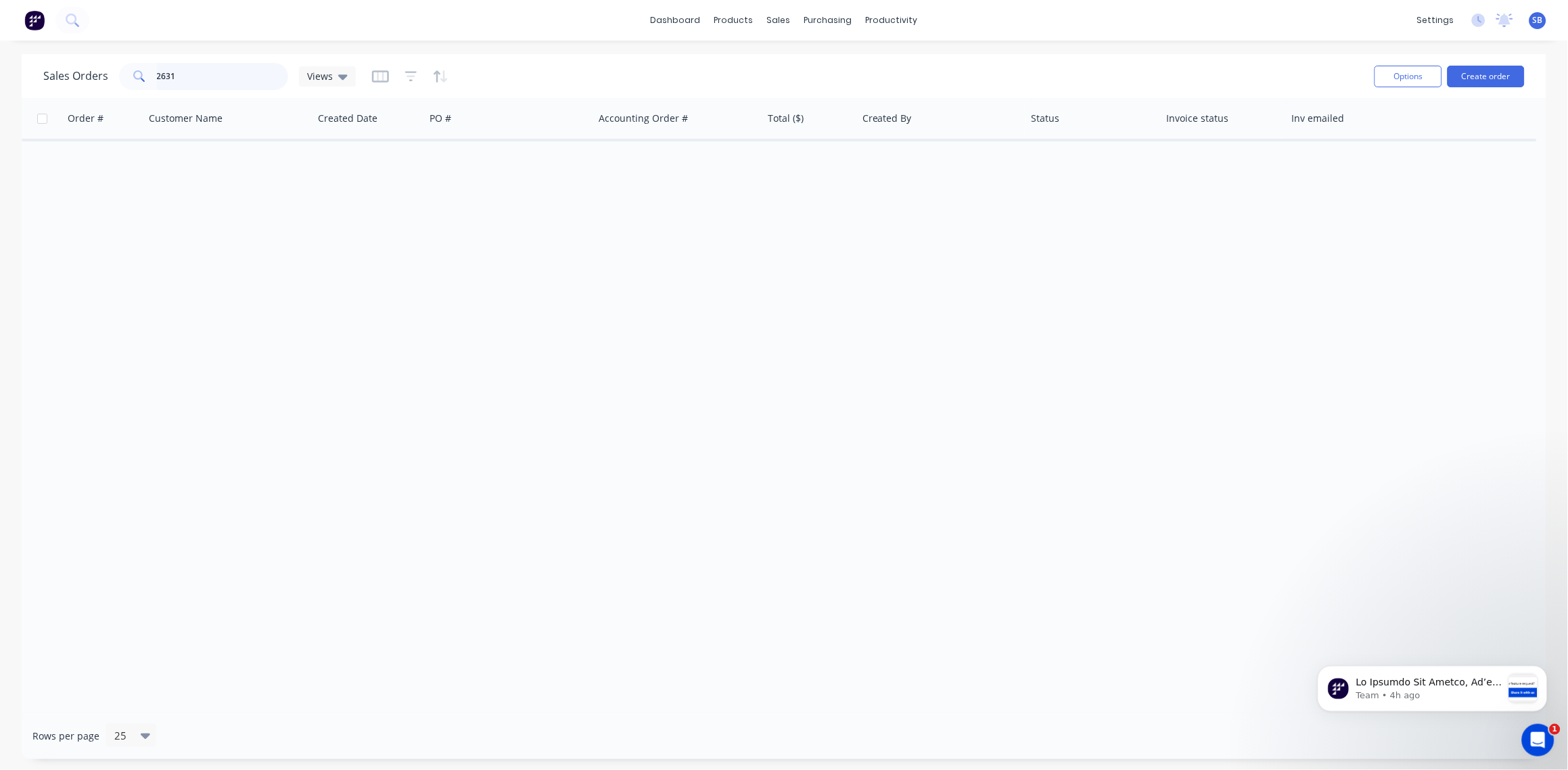
click at [190, 74] on input "2631" at bounding box center [223, 77] width 132 height 27
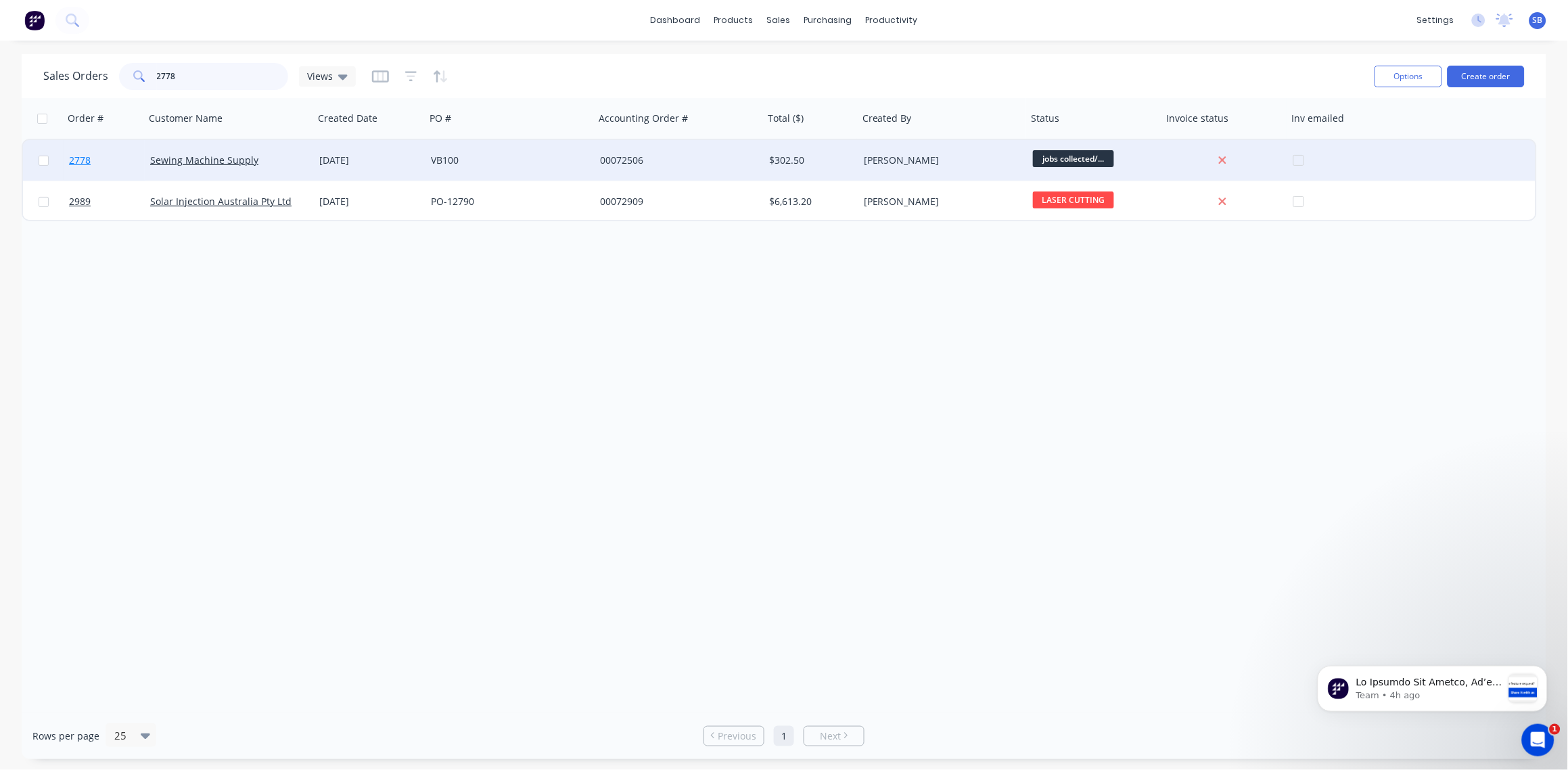
type input "2778"
click at [78, 162] on span "2778" at bounding box center [80, 160] width 21 height 14
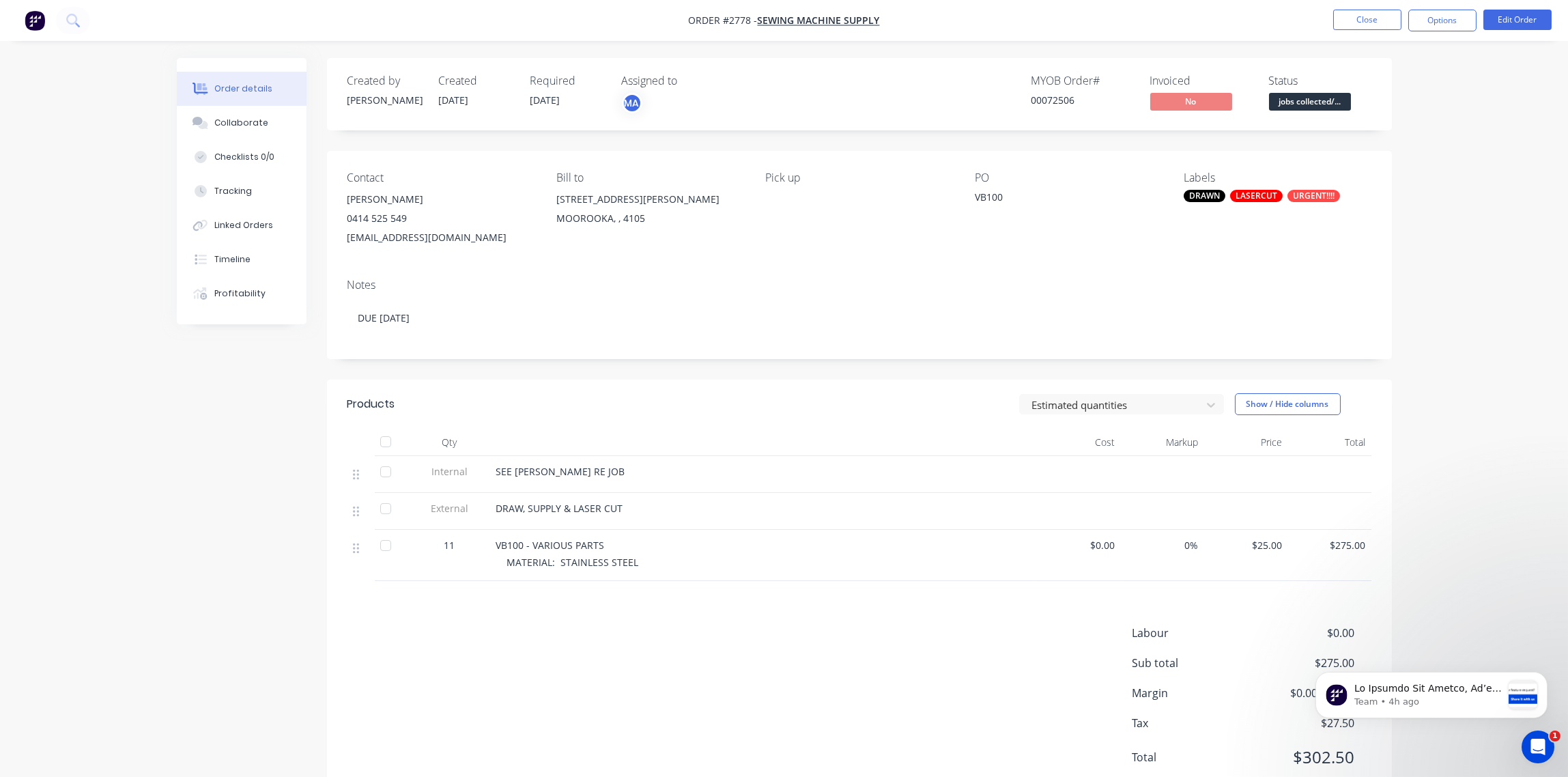
click at [1251, 200] on div "LASERCUT" at bounding box center [1256, 196] width 53 height 13
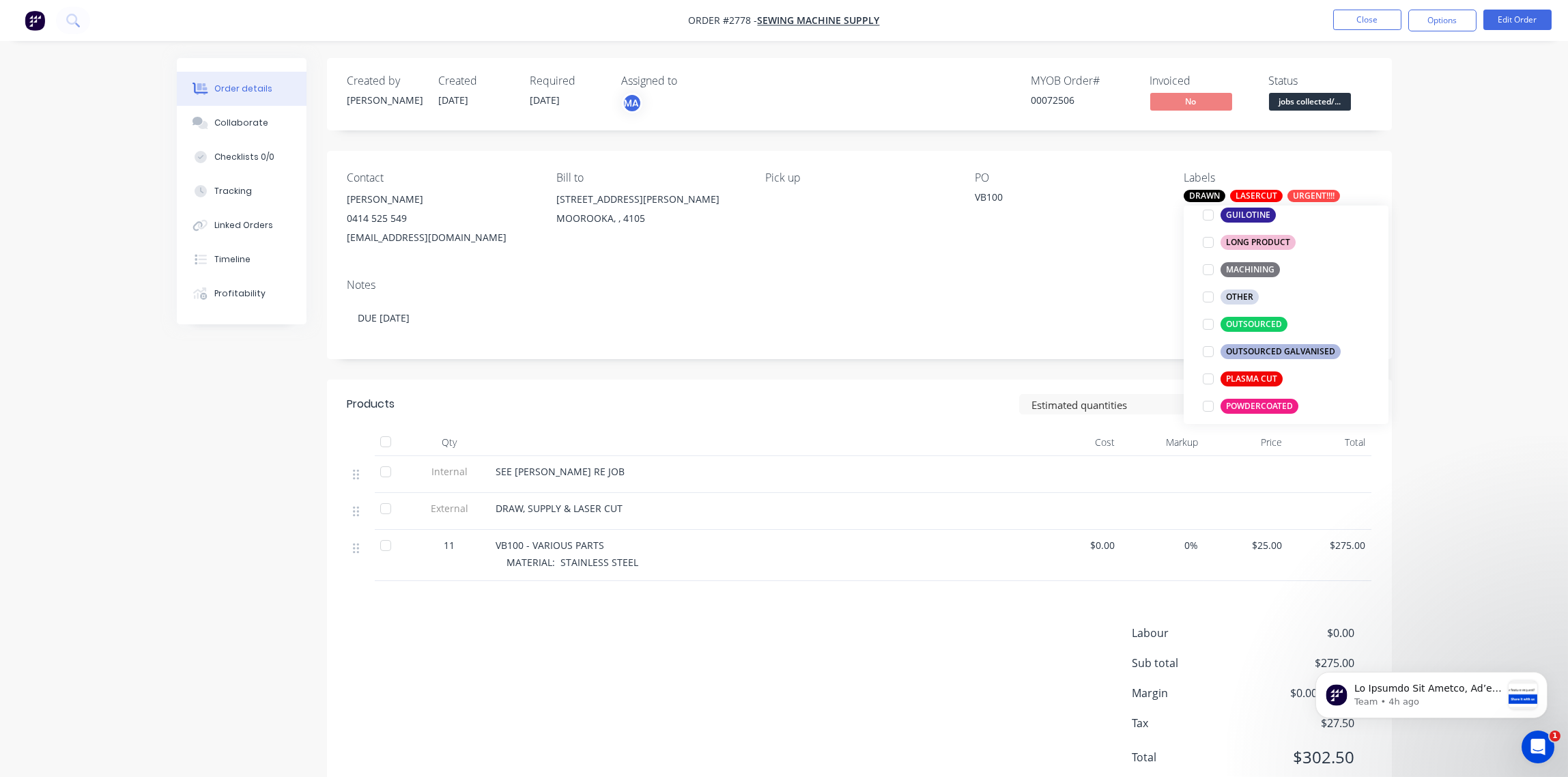
scroll to position [1120, 0]
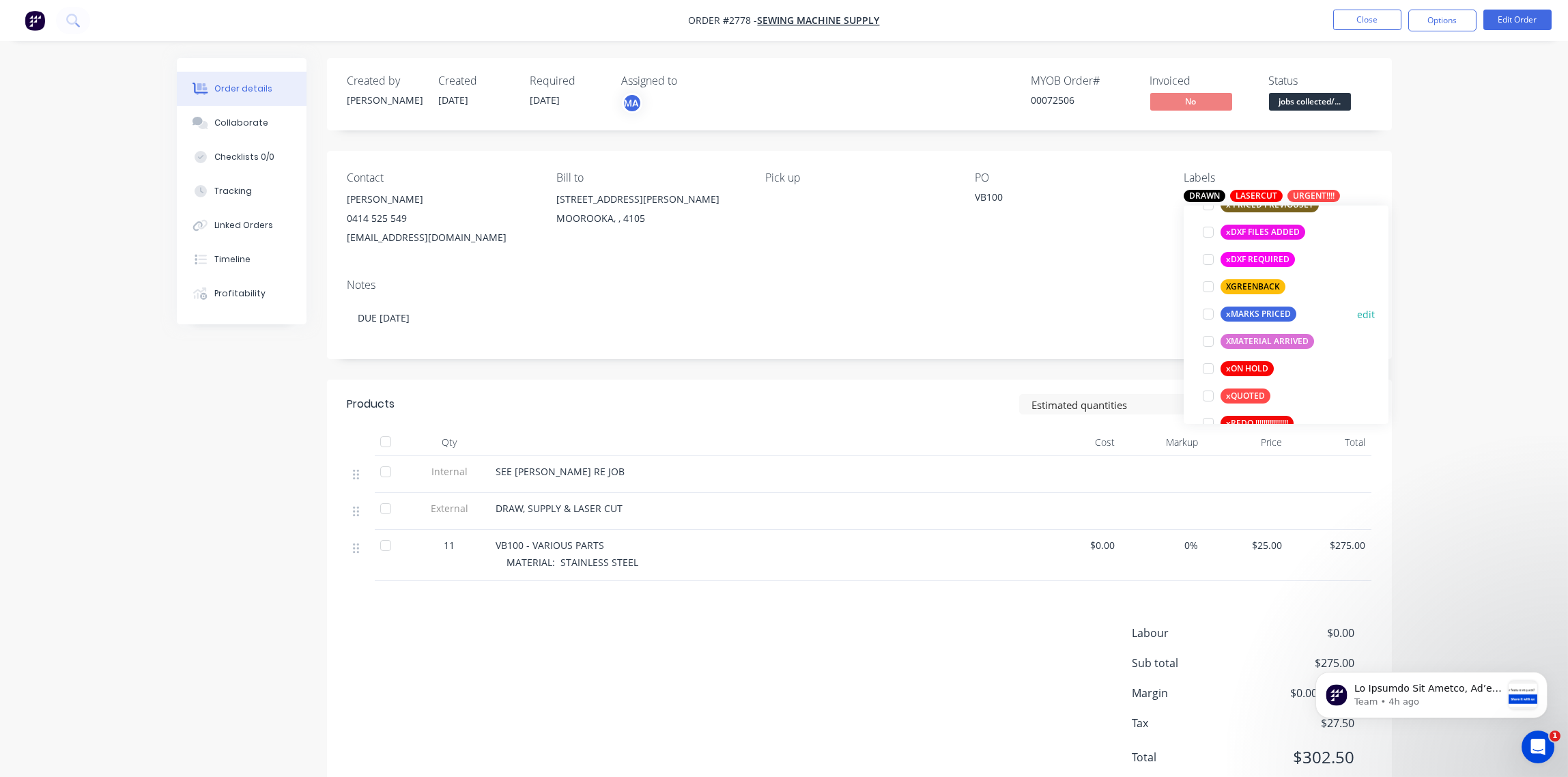
click at [1208, 316] on div at bounding box center [1208, 315] width 27 height 27
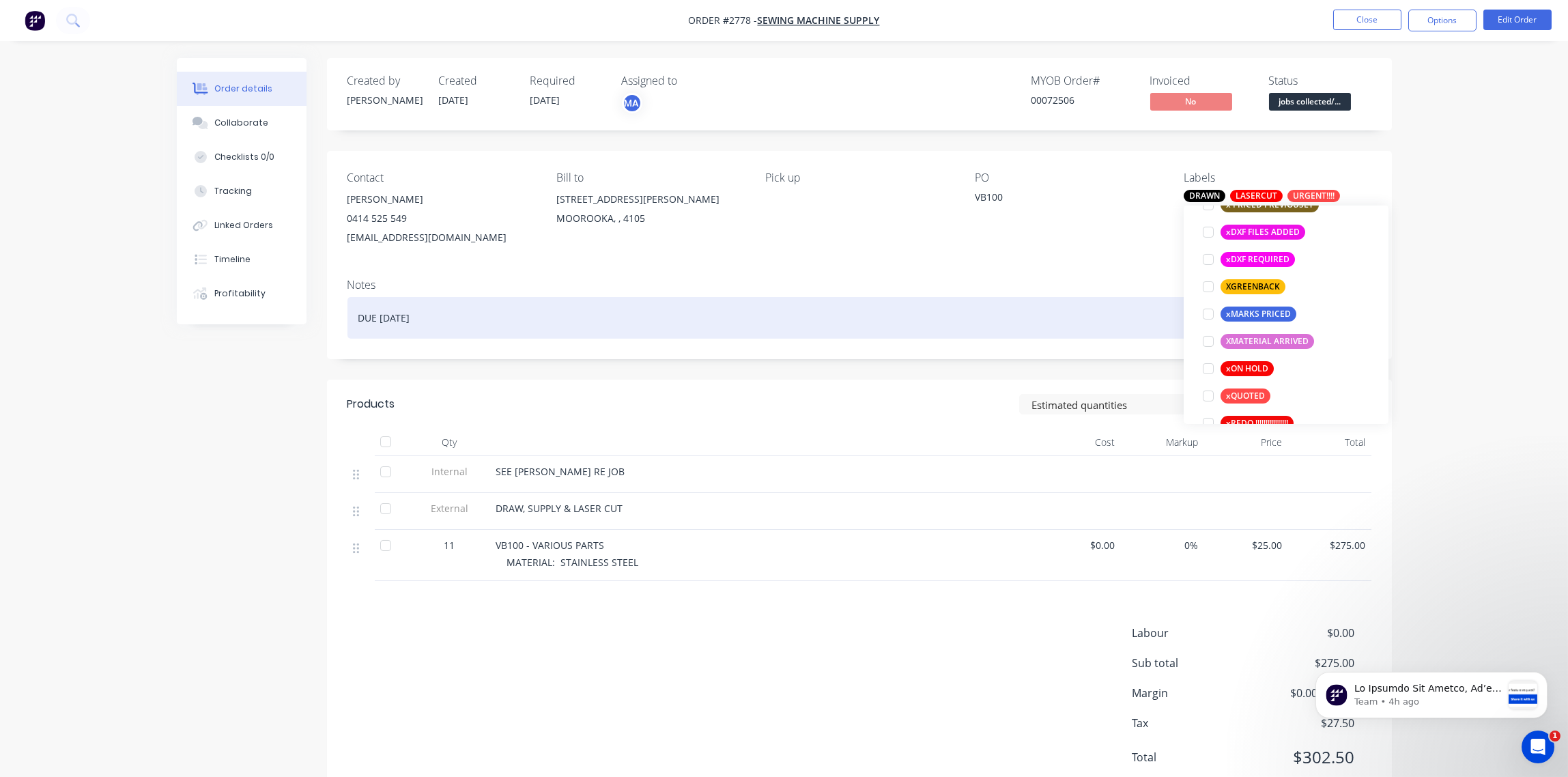
scroll to position [83, 0]
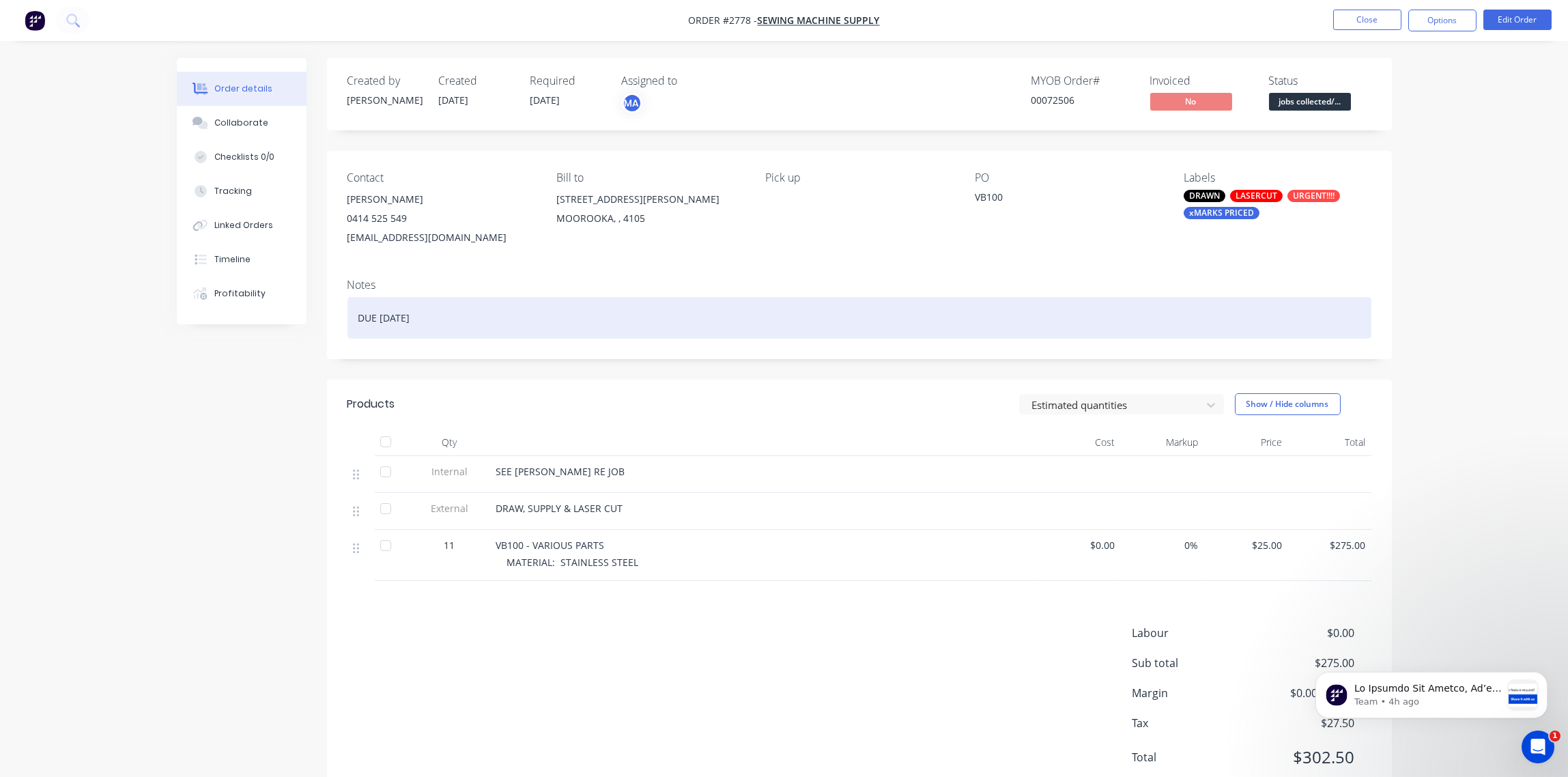
drag, startPoint x: 1014, startPoint y: 316, endPoint x: 1059, endPoint y: 251, distance: 79.1
click at [1014, 316] on div "DUE [DATE]" at bounding box center [859, 317] width 1024 height 41
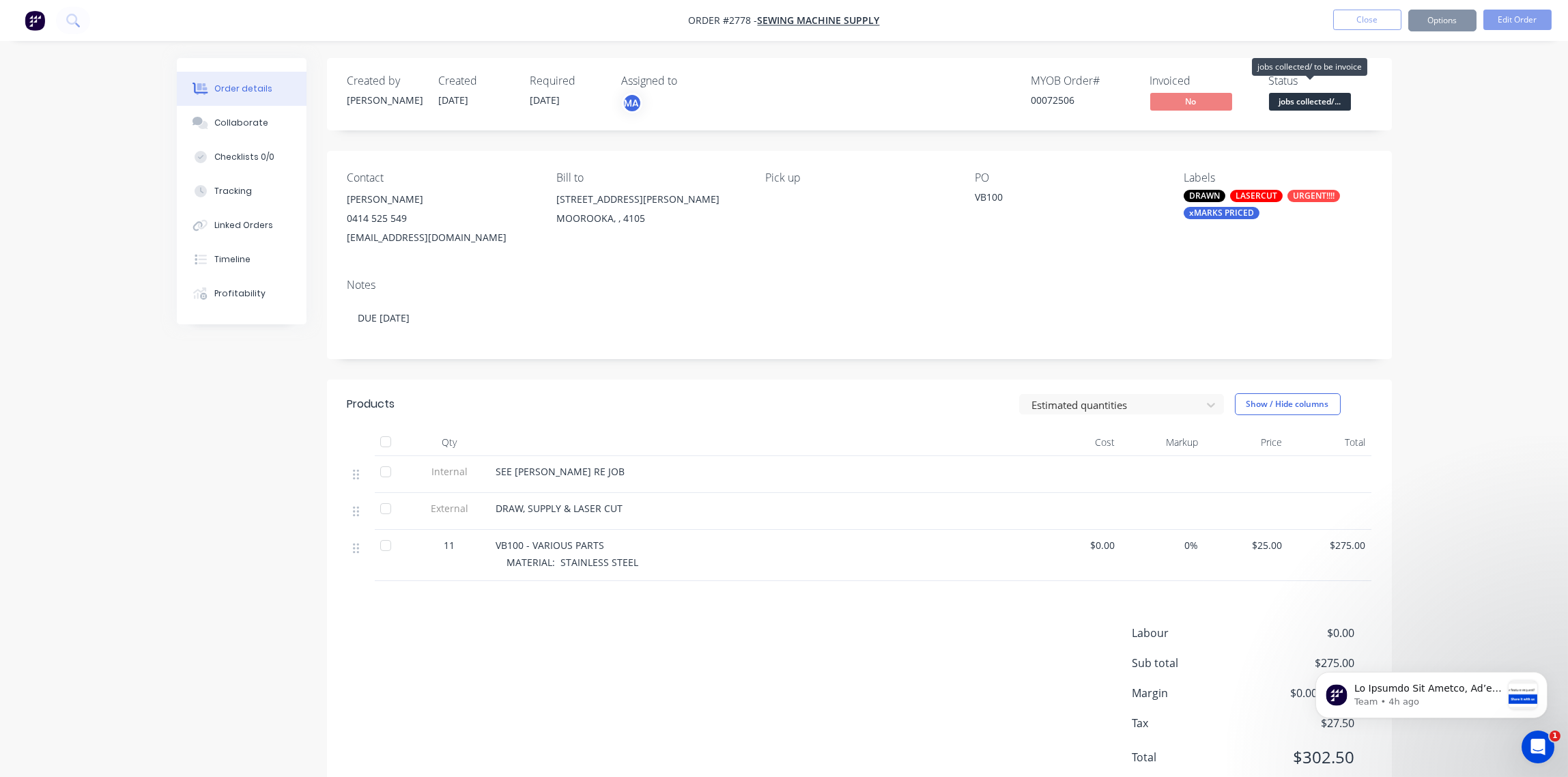
click at [1325, 103] on span "jobs collected/..." at bounding box center [1310, 101] width 82 height 17
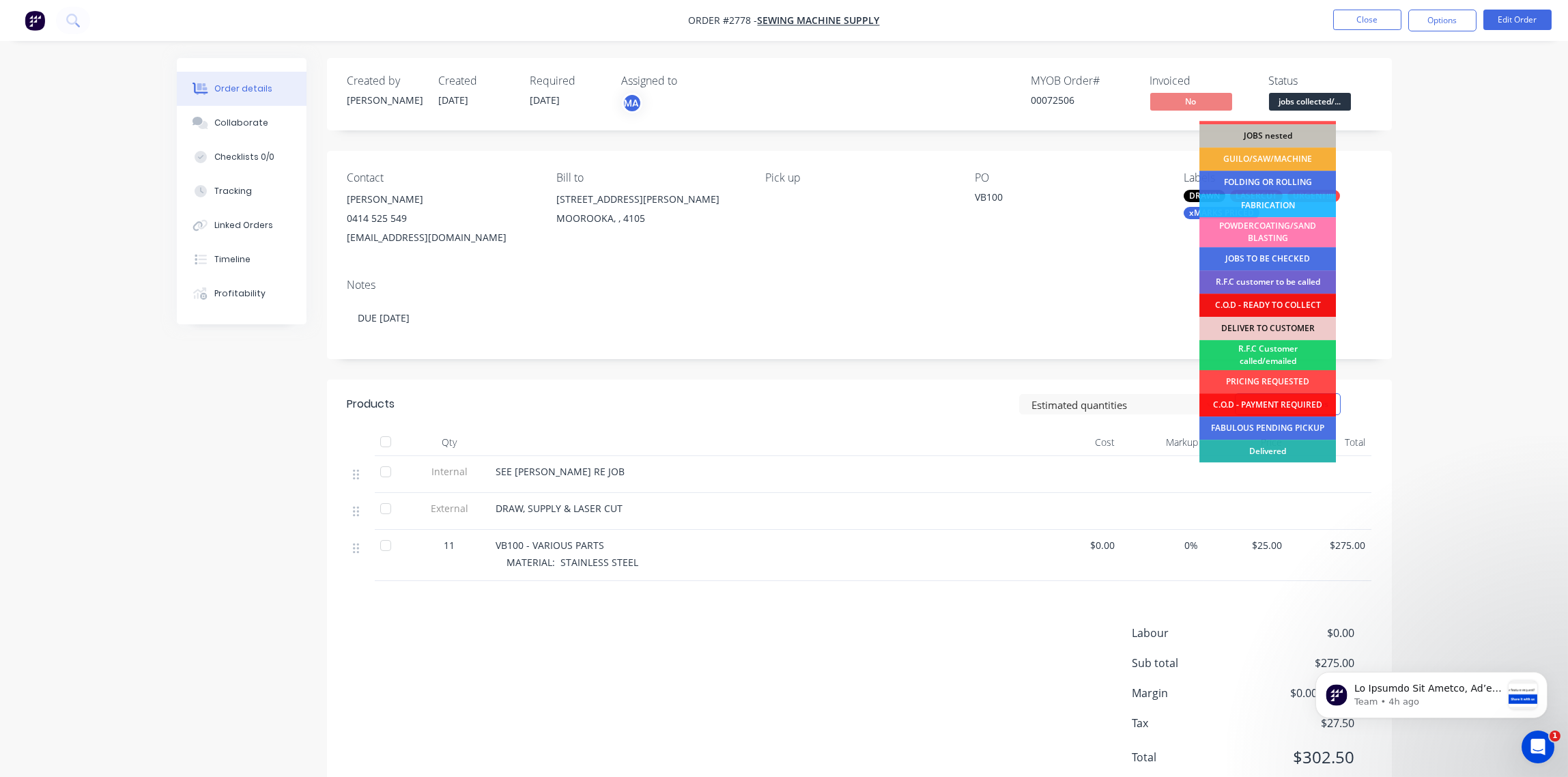
scroll to position [67, 0]
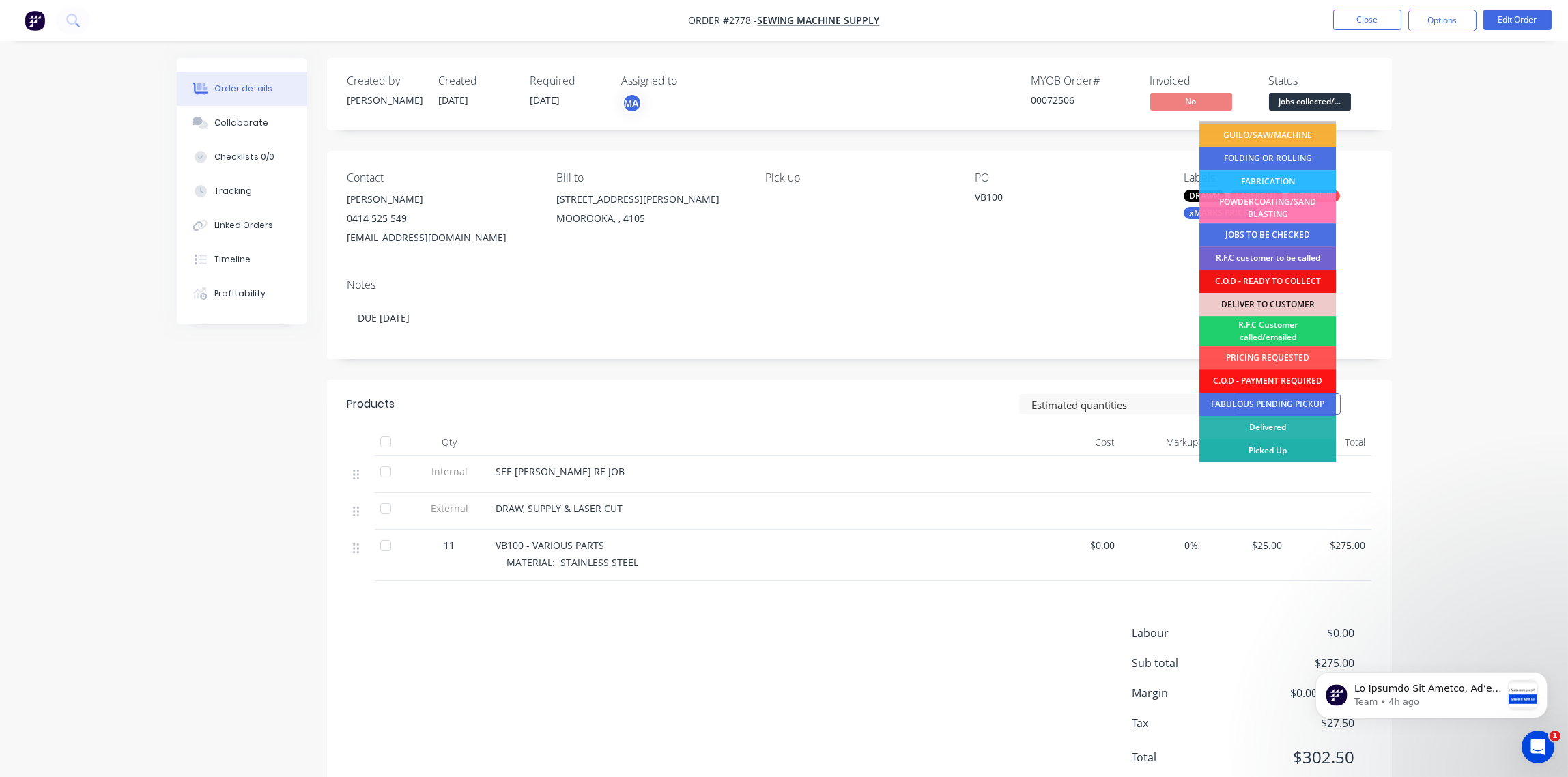
click at [1289, 456] on div "Picked Up" at bounding box center [1267, 451] width 136 height 24
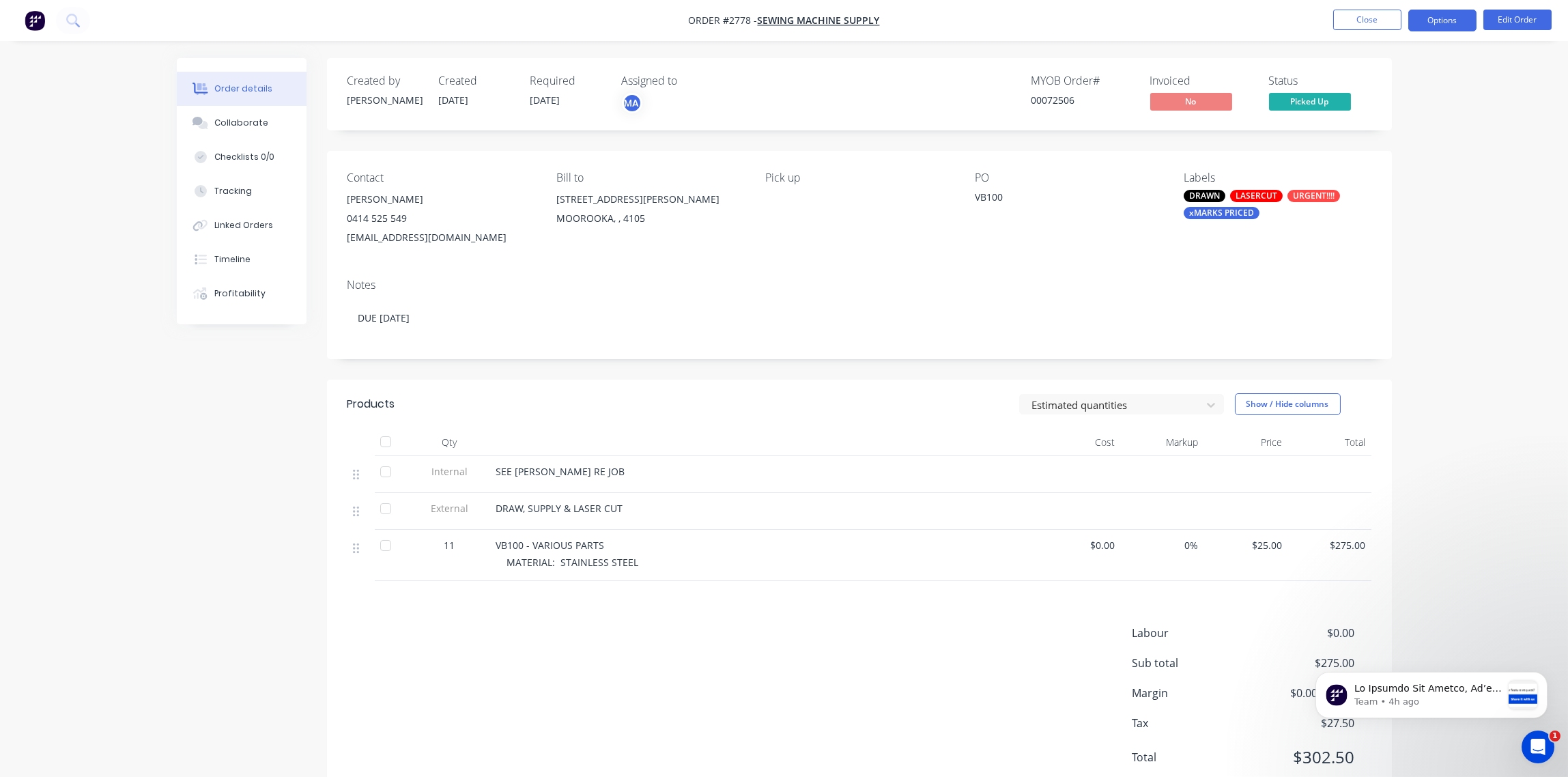
click at [1446, 21] on button "Options" at bounding box center [1443, 21] width 69 height 22
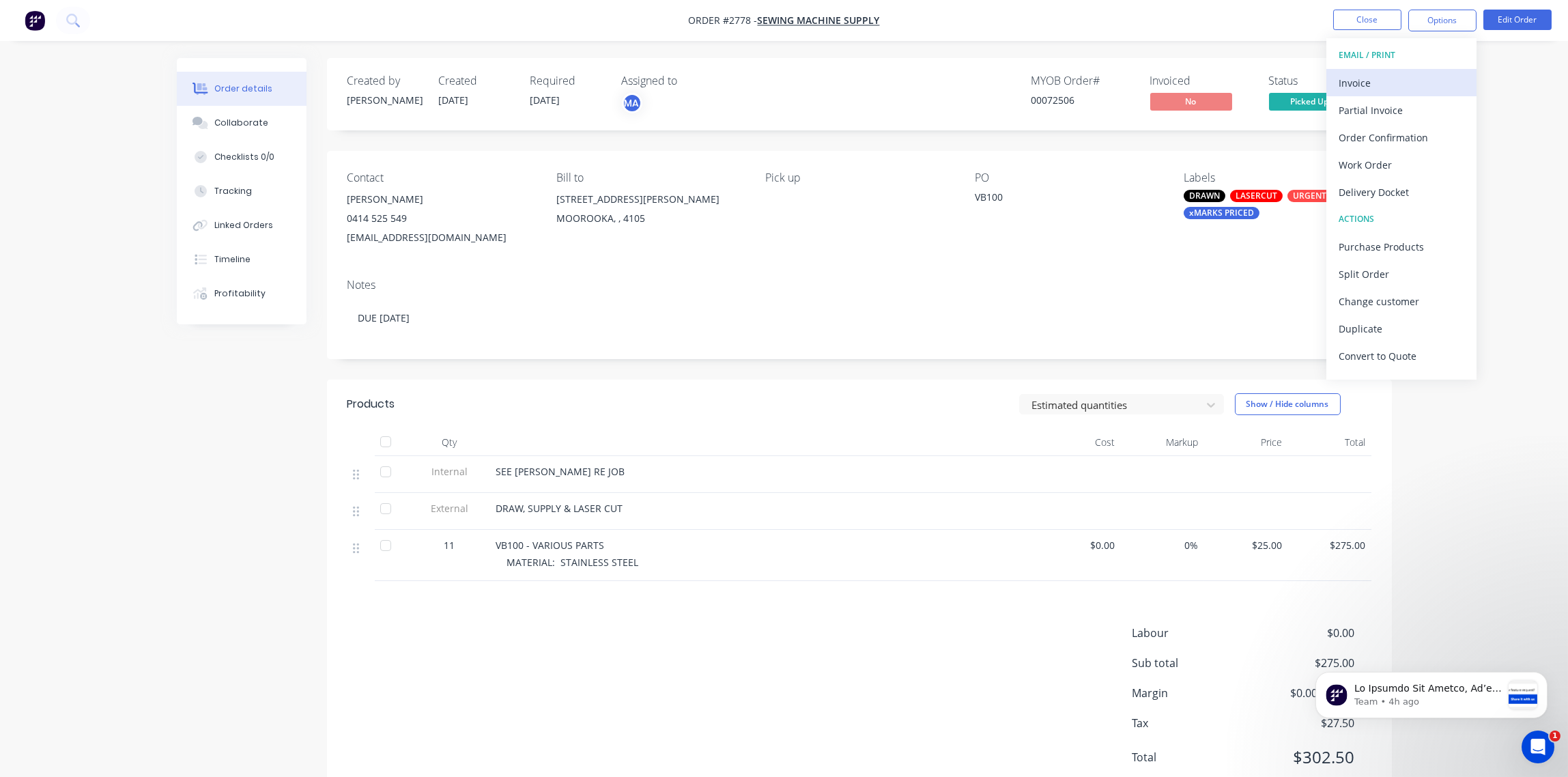
click at [1368, 79] on div "Invoice" at bounding box center [1401, 83] width 125 height 20
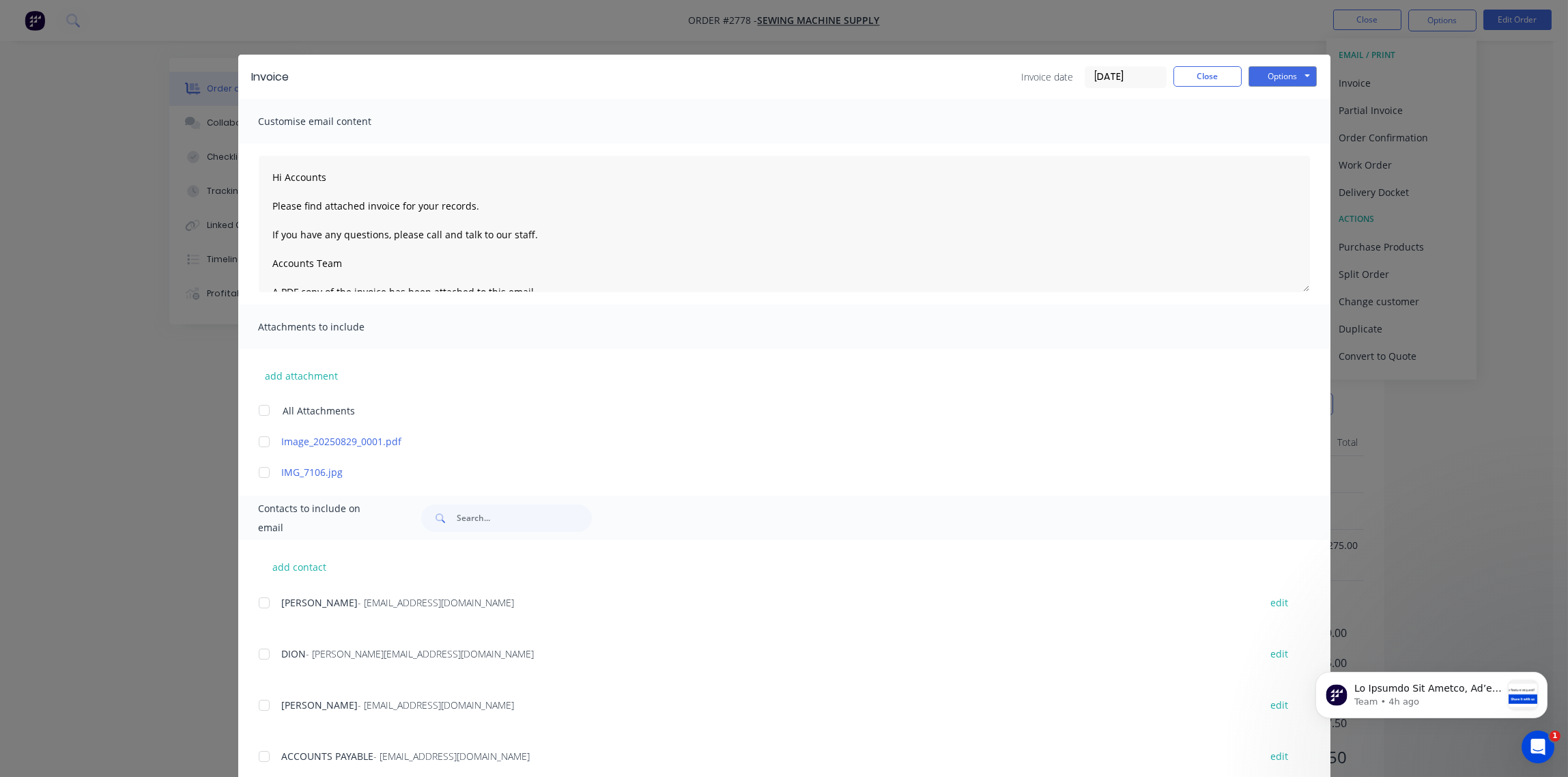
click at [258, 600] on div at bounding box center [265, 603] width 27 height 27
type textarea "Hi Accounts Please find attached invoice for your records. If you have any ques…"
click at [1099, 75] on input "[DATE]" at bounding box center [1126, 76] width 80 height 21
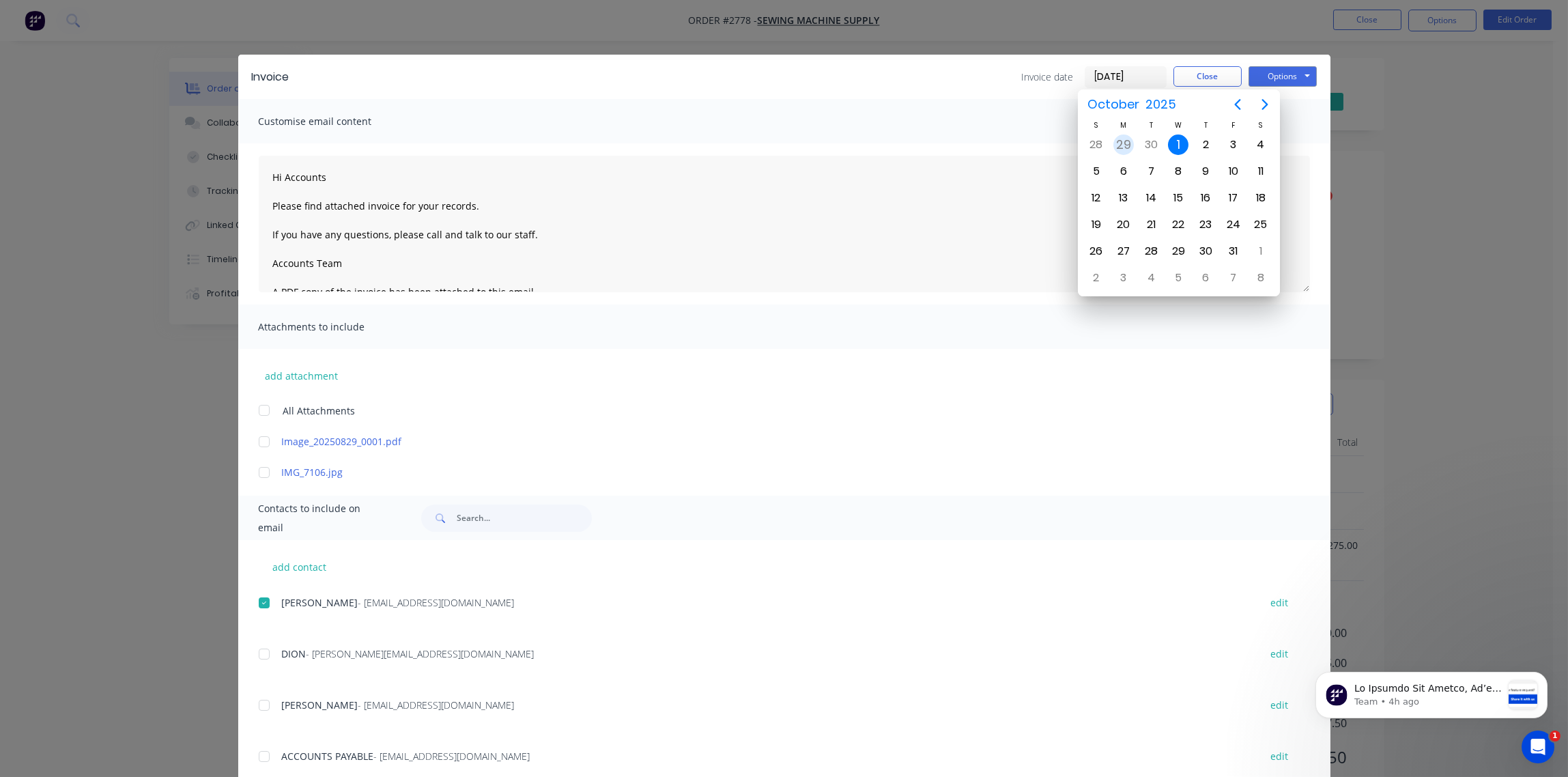
click at [1130, 143] on div "29" at bounding box center [1123, 144] width 21 height 21
type input "[DATE]"
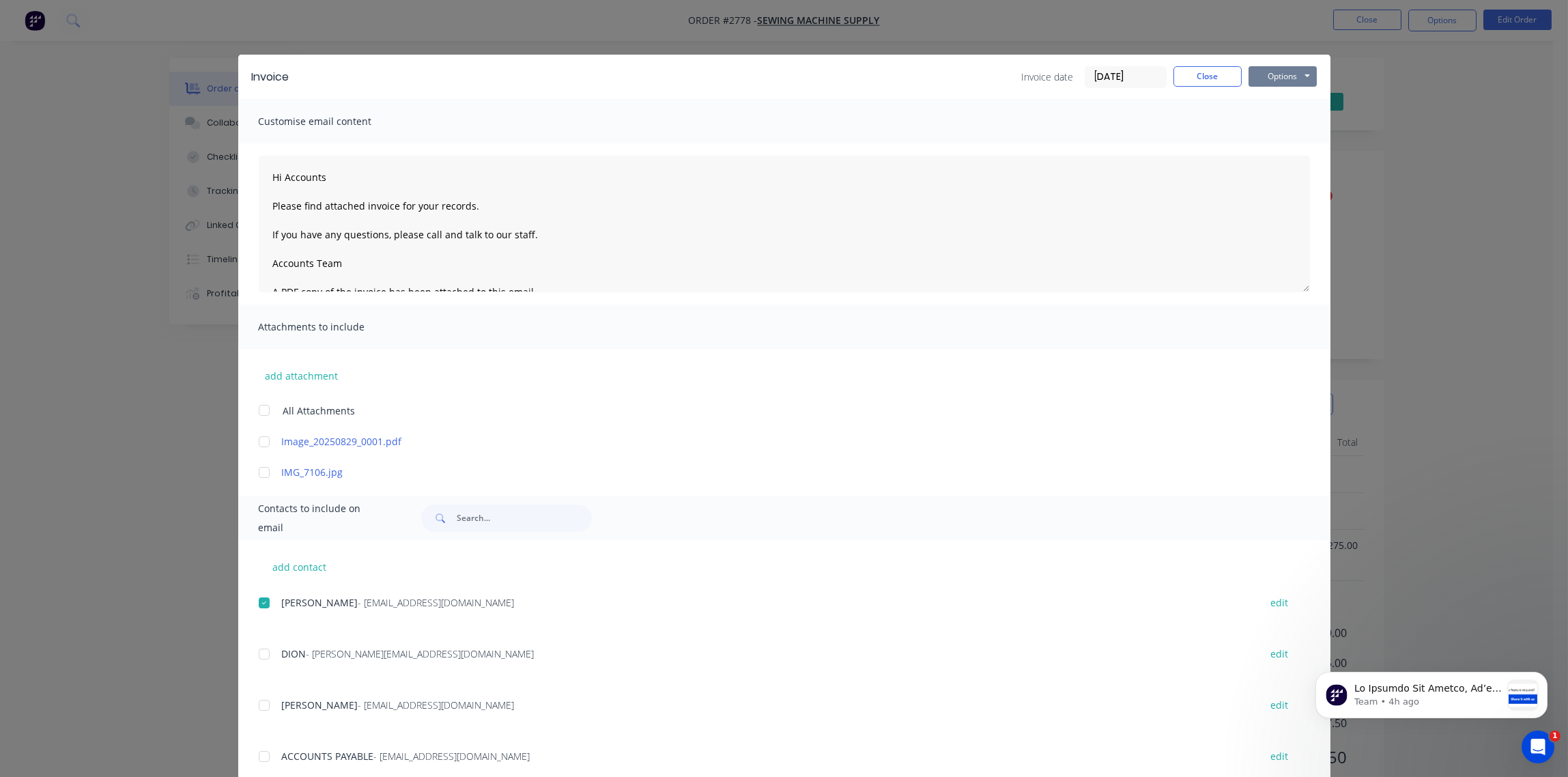
click at [1271, 74] on button "Options" at bounding box center [1283, 76] width 69 height 21
click at [1266, 146] on button "Email" at bounding box center [1292, 145] width 87 height 23
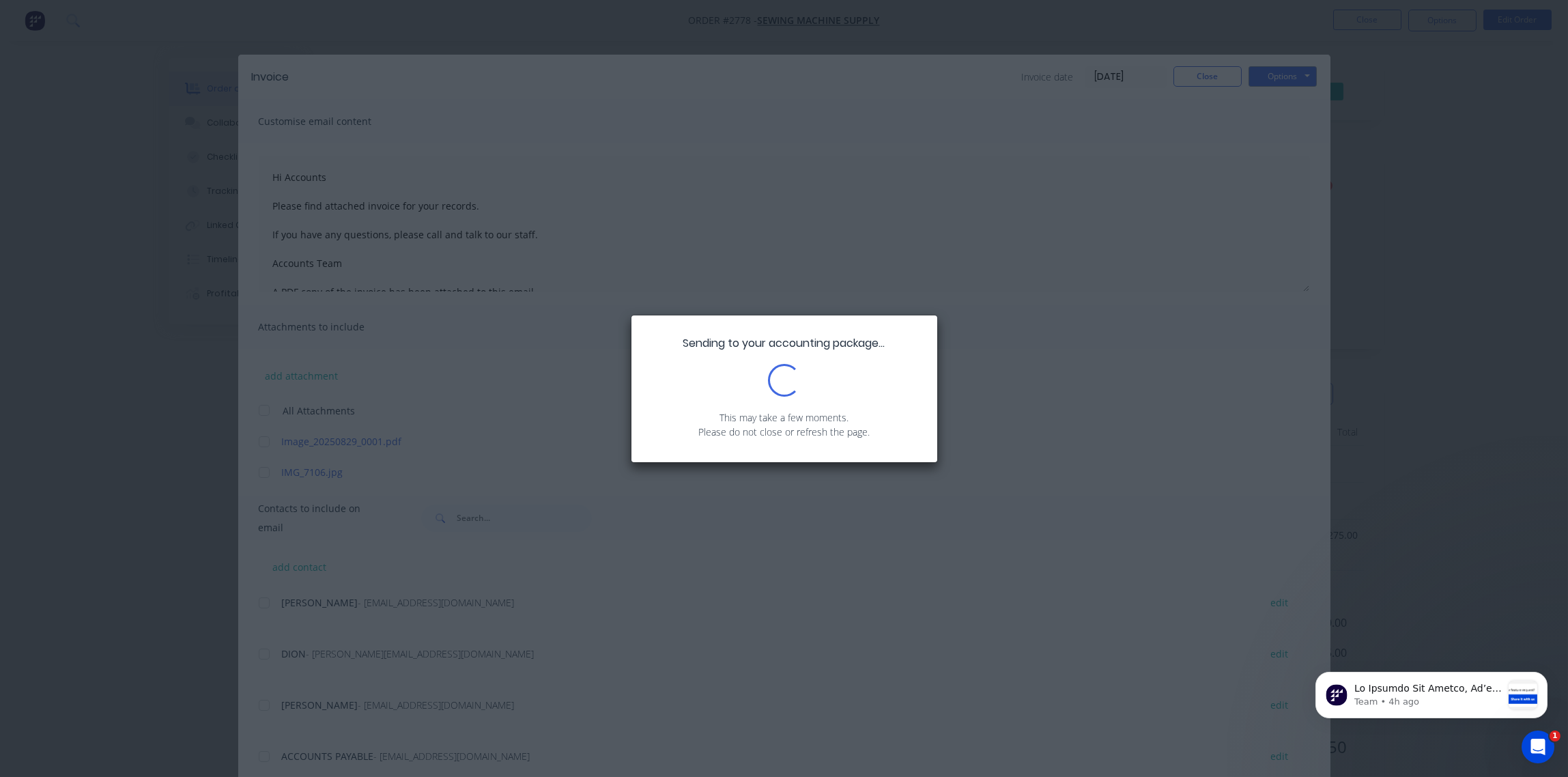
scroll to position [0, 0]
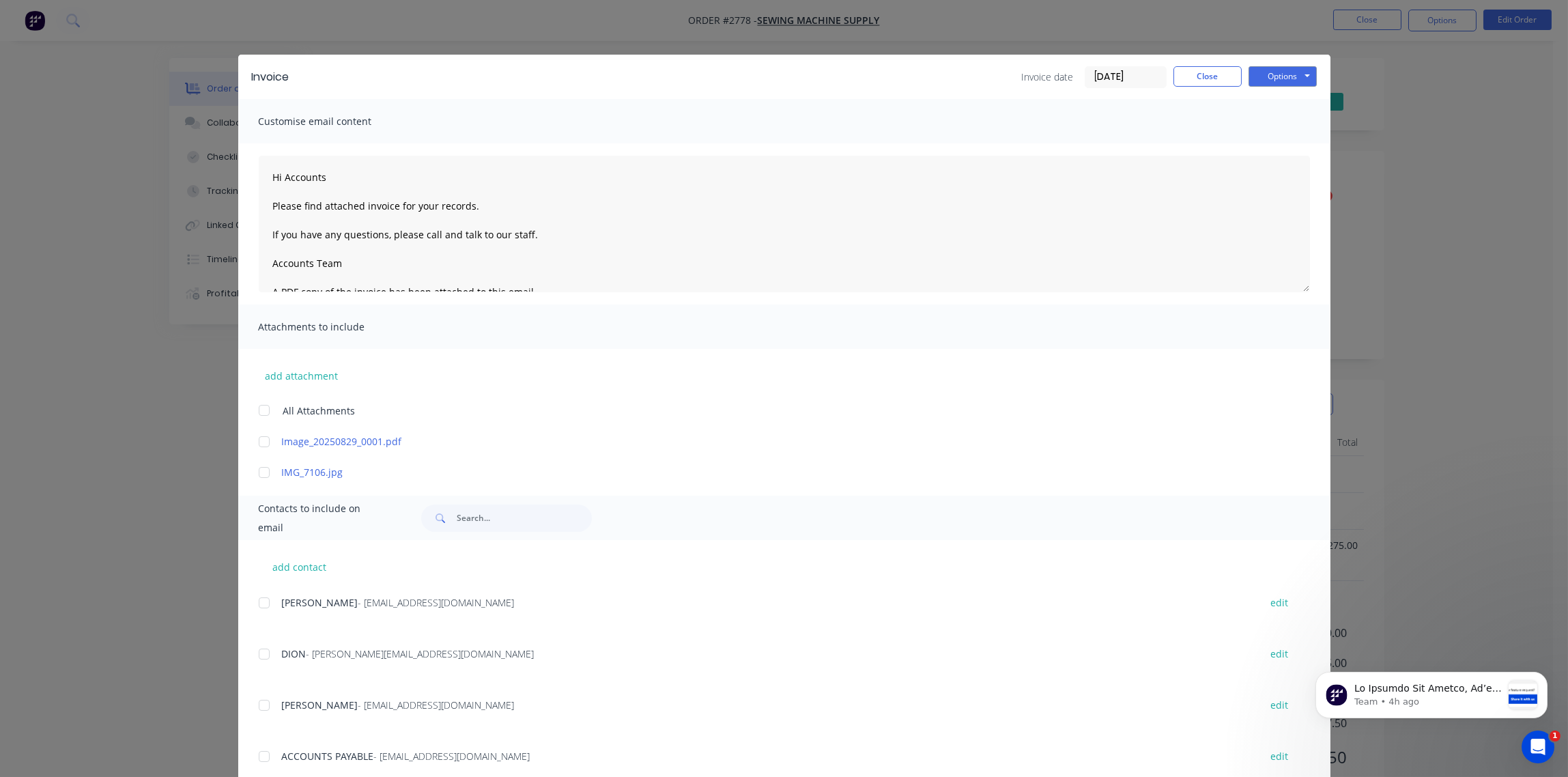
type textarea "Hi Accounts Please find attached invoice for your records. If you have any ques…"
click at [1201, 80] on button "Close" at bounding box center [1208, 76] width 69 height 21
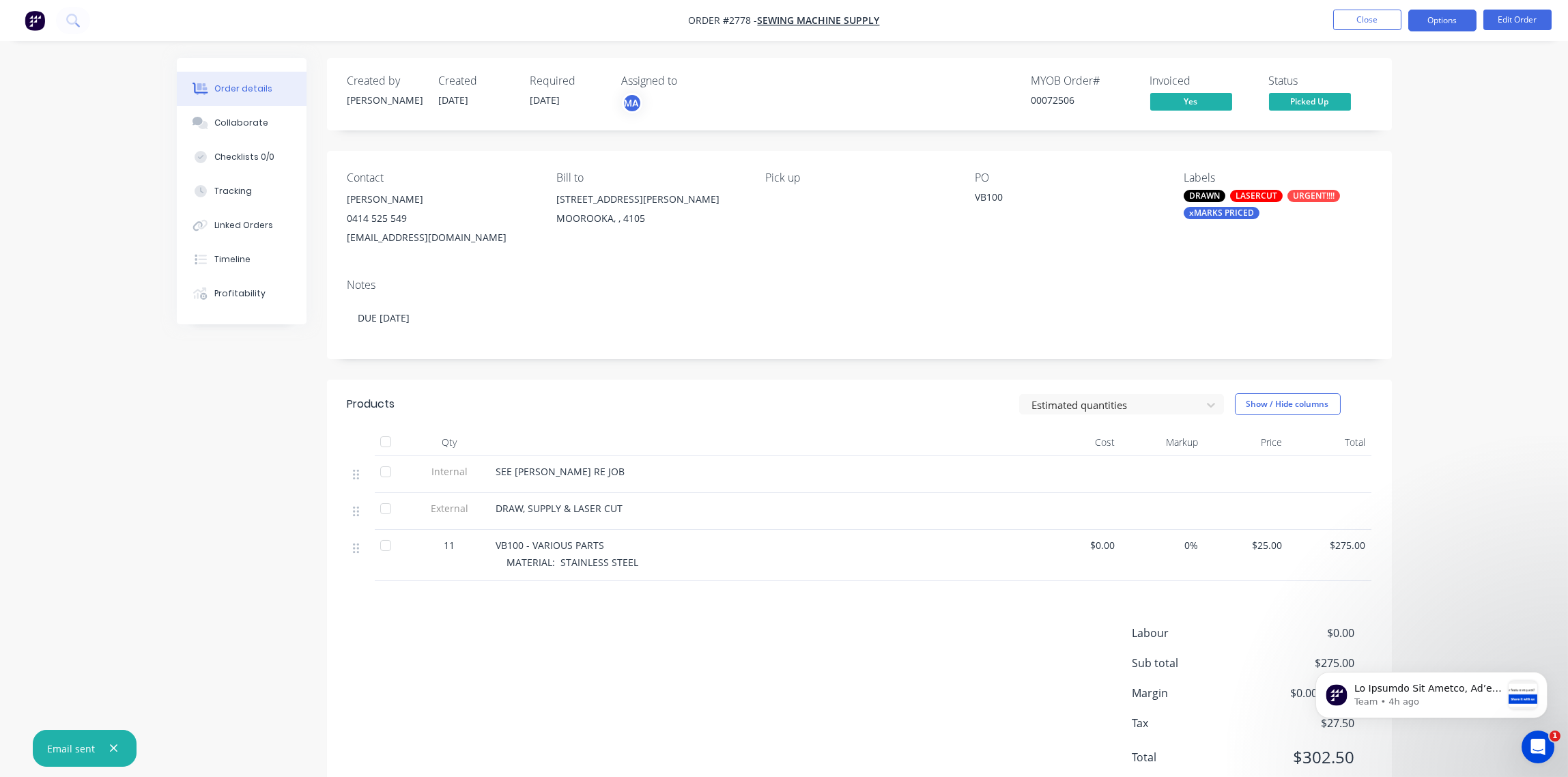
click at [1455, 22] on button "Options" at bounding box center [1443, 21] width 69 height 22
click at [1402, 360] on div "Archive" at bounding box center [1401, 356] width 125 height 20
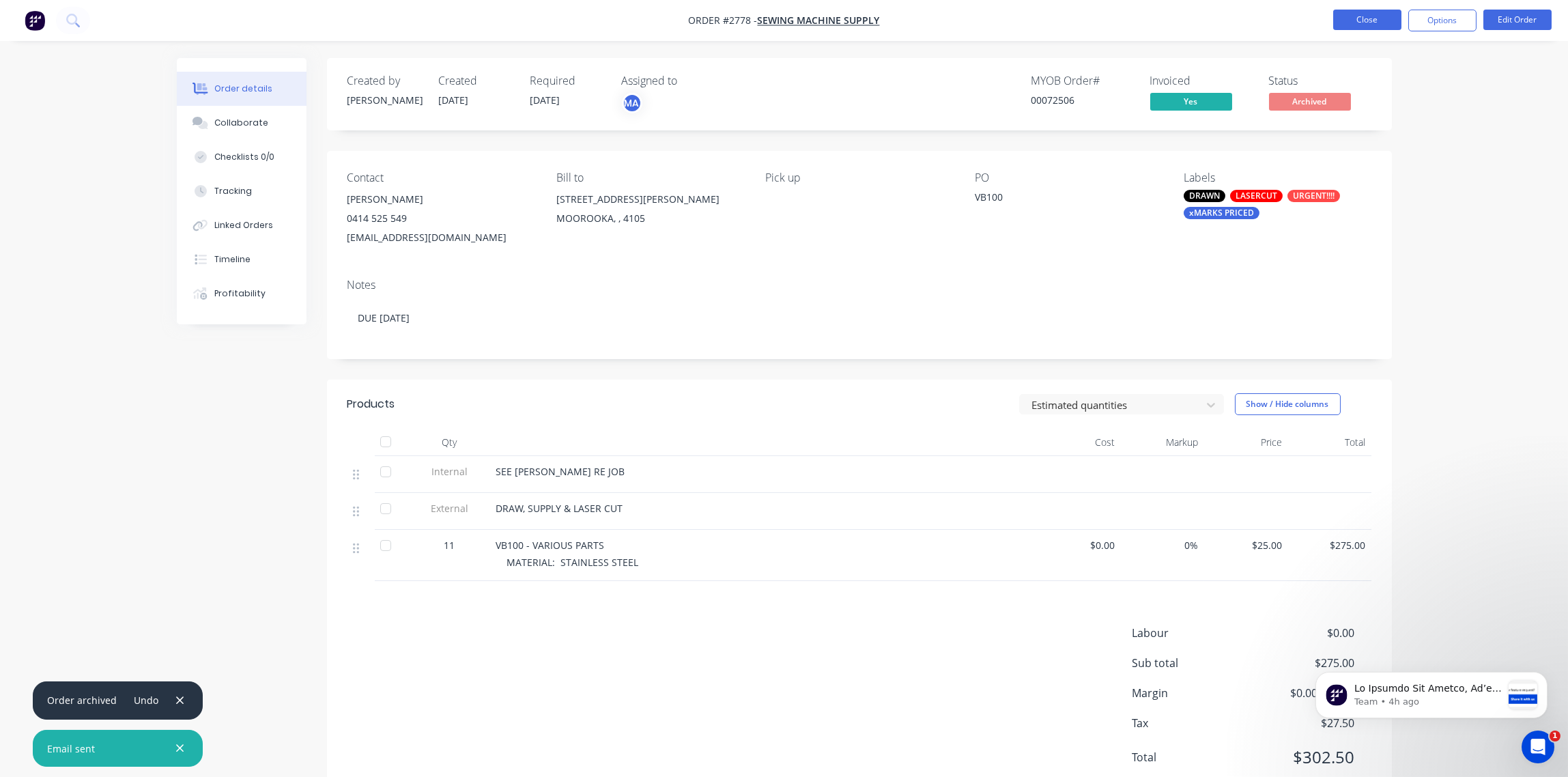
click at [1371, 22] on button "Close" at bounding box center [1368, 20] width 69 height 21
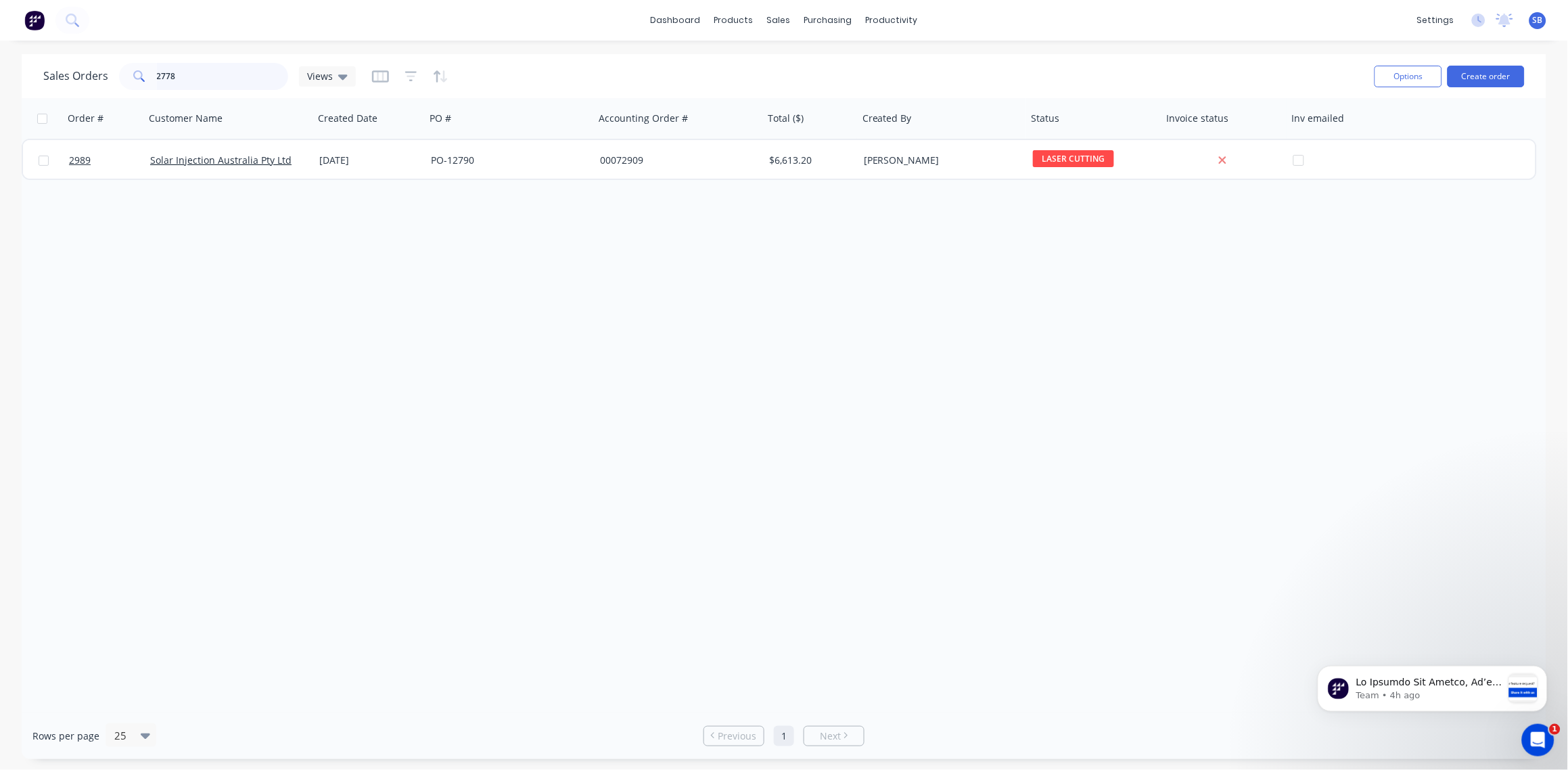
click at [194, 75] on input "2778" at bounding box center [223, 77] width 132 height 27
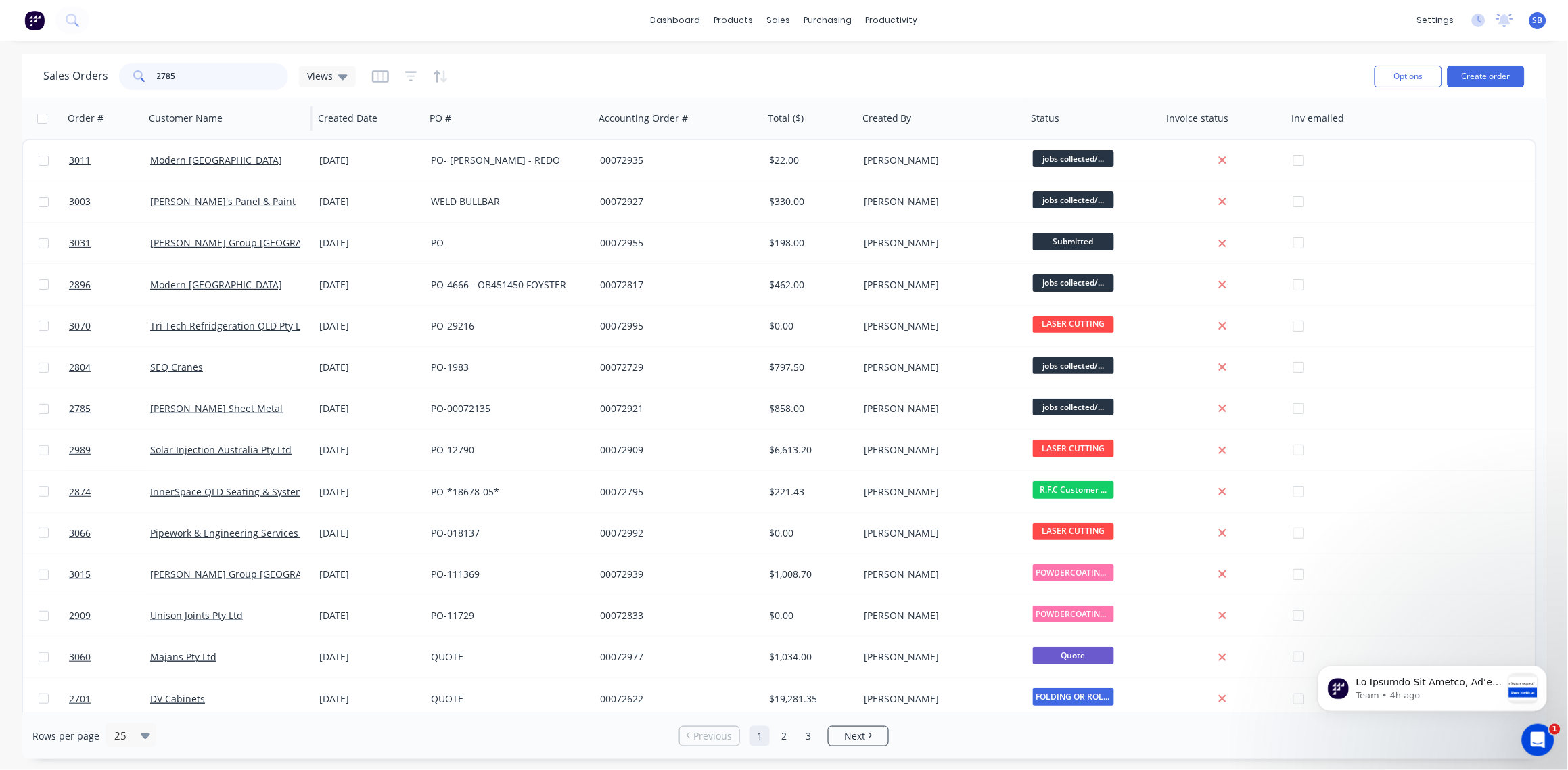
type input "2785"
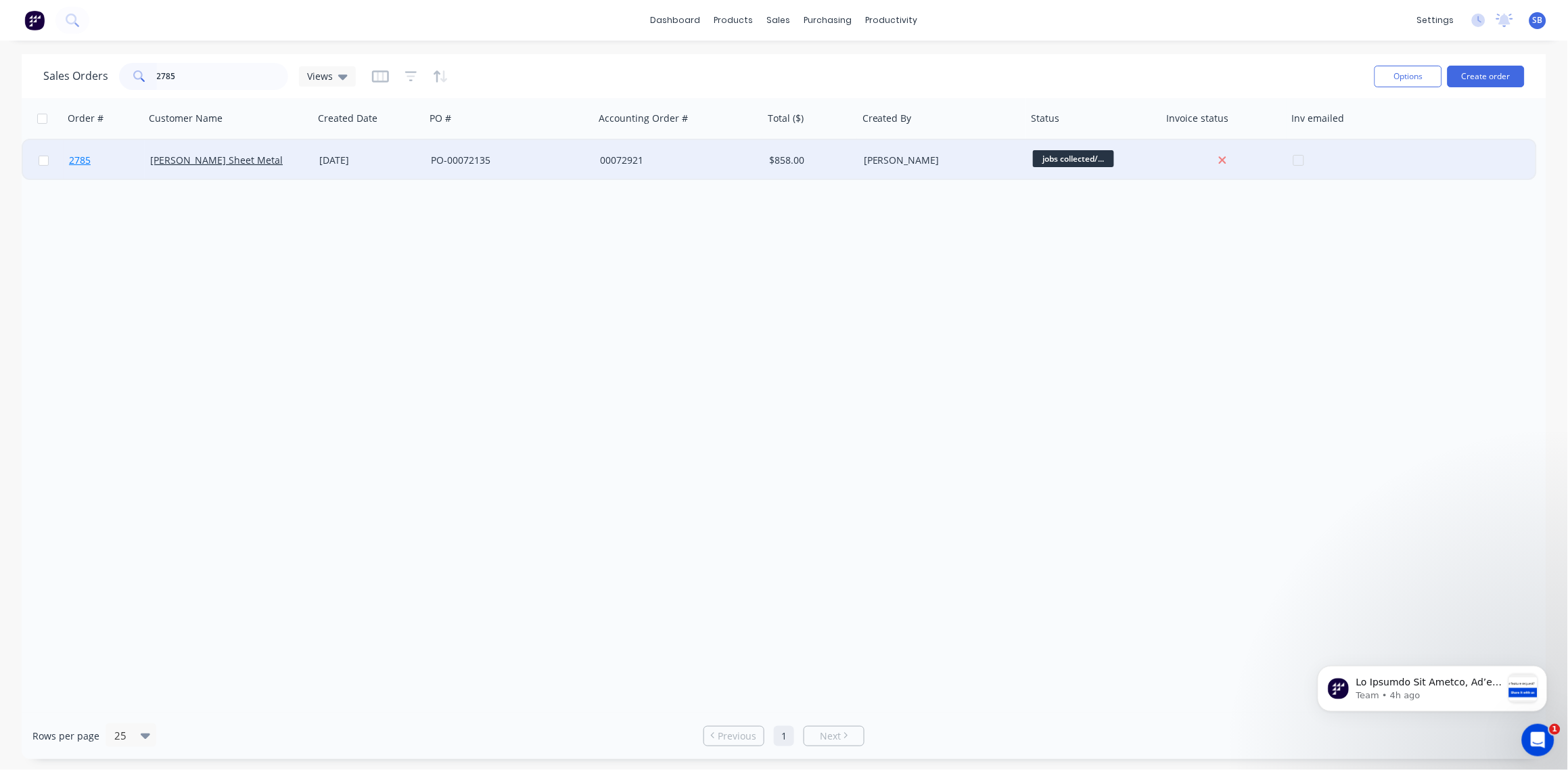
click at [82, 157] on span "2785" at bounding box center [80, 160] width 21 height 14
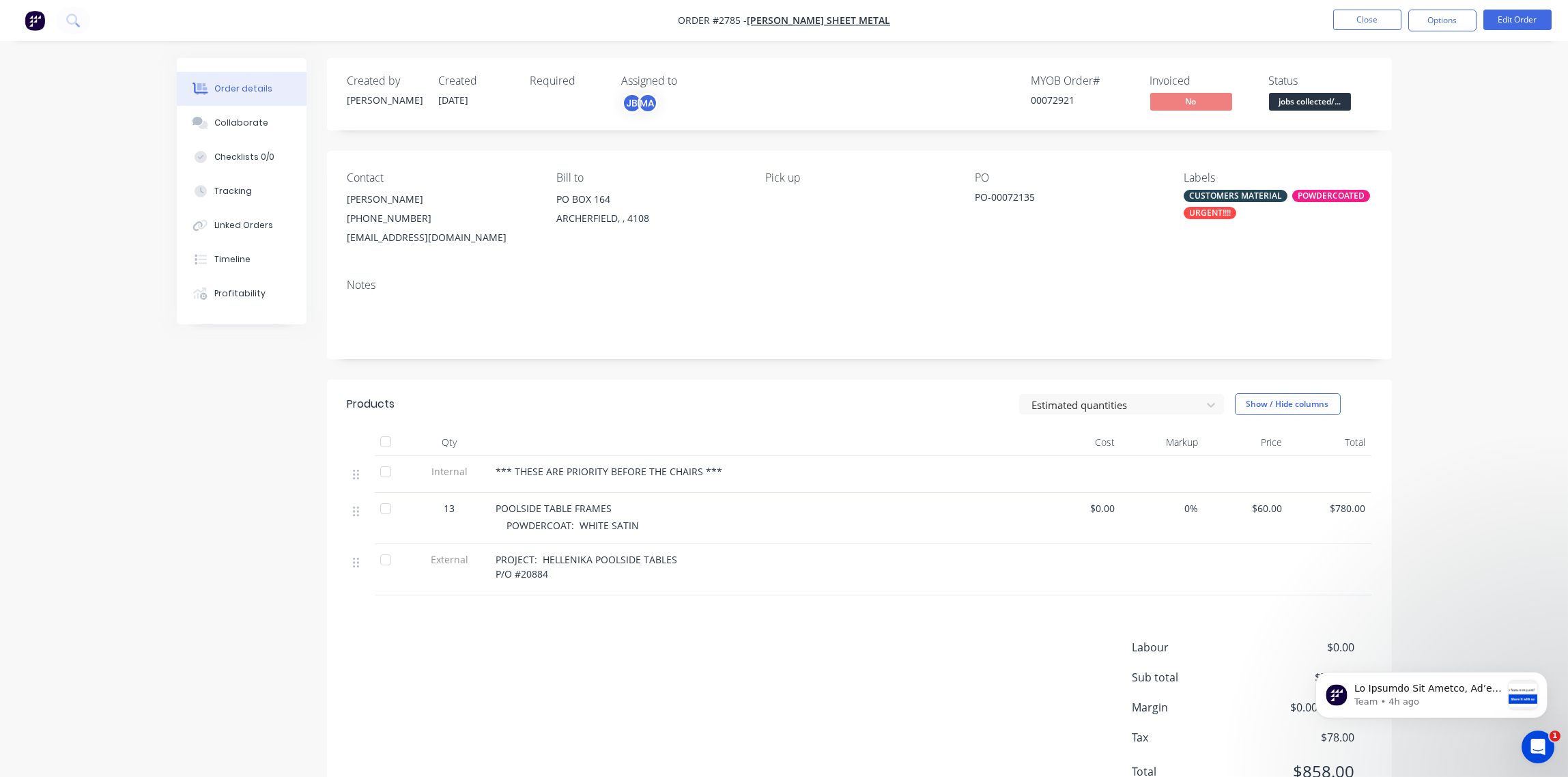
click at [1251, 195] on div "CUSTOMERS MATERIAL" at bounding box center [1236, 196] width 104 height 13
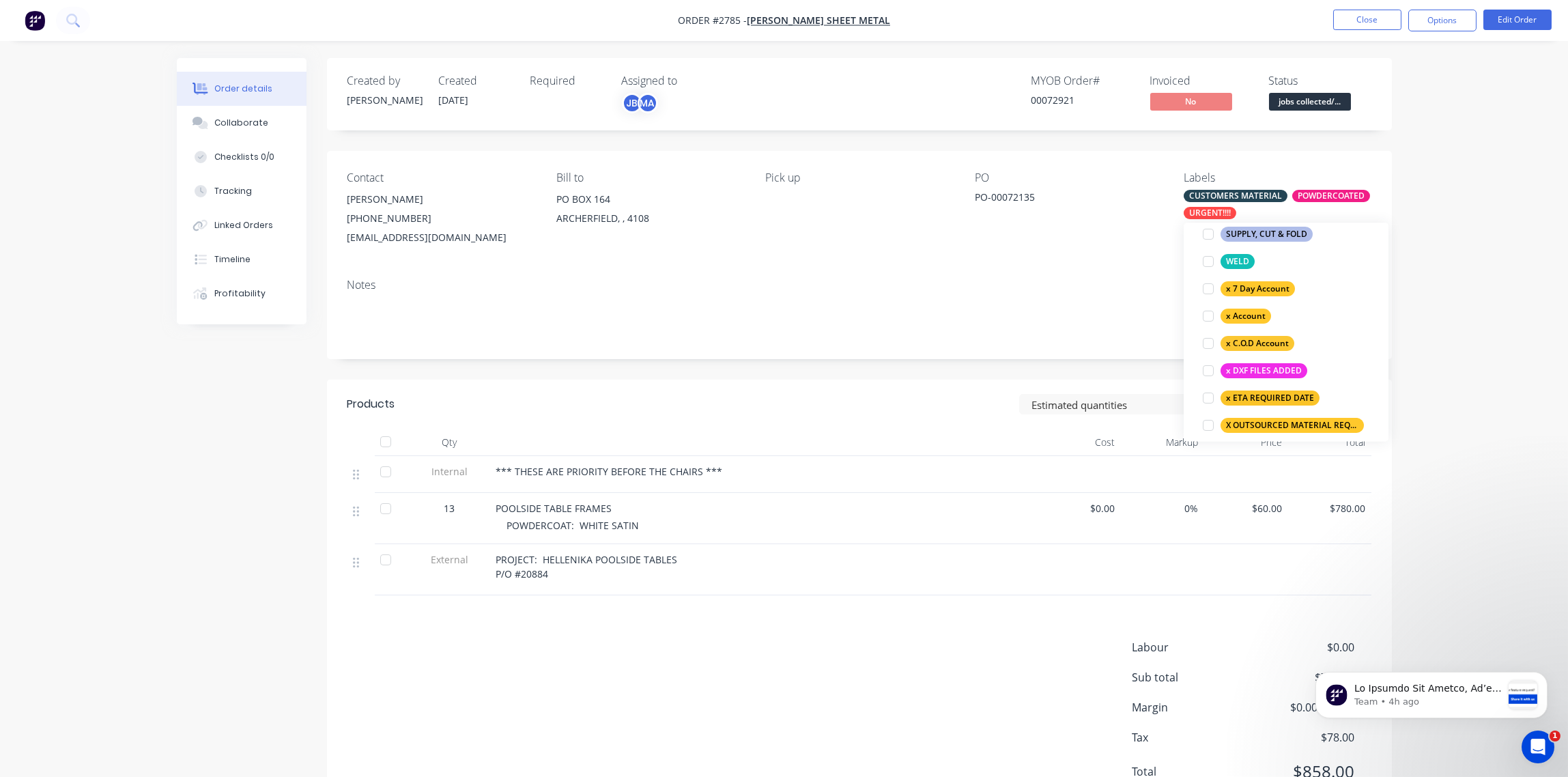
scroll to position [1174, 0]
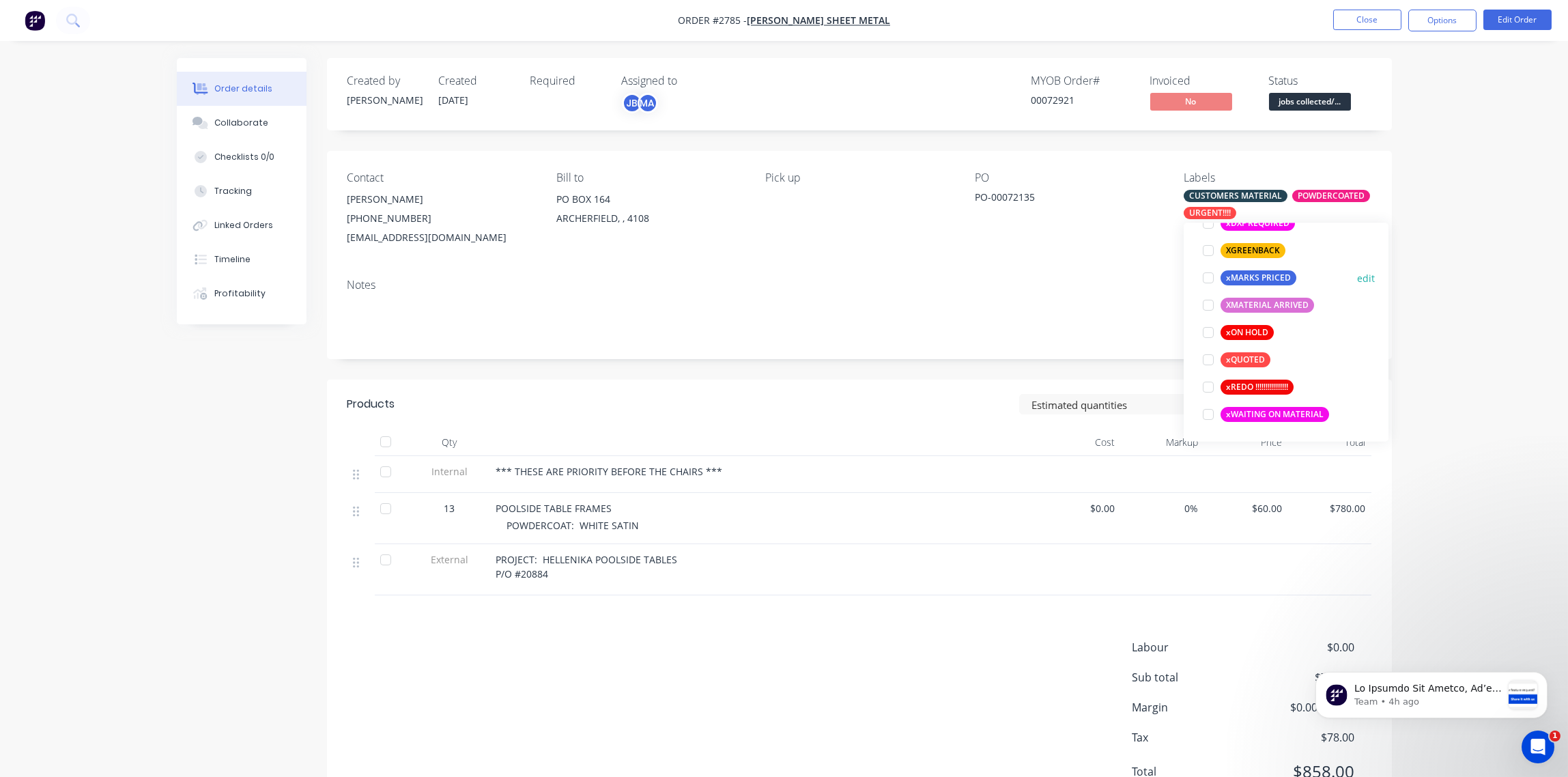
click at [1205, 281] on div at bounding box center [1208, 278] width 27 height 27
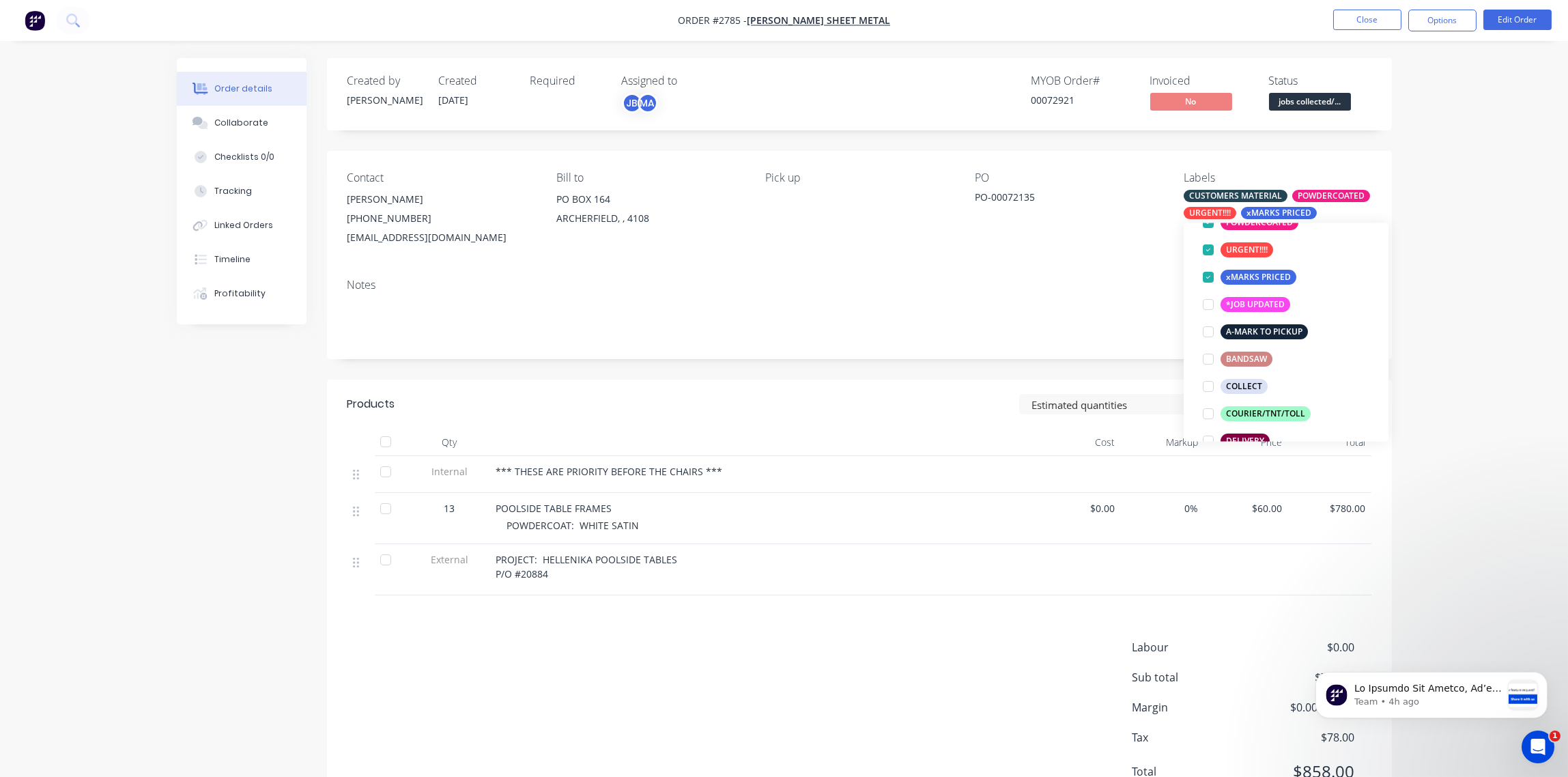
click at [1117, 287] on div "Notes" at bounding box center [859, 284] width 1024 height 13
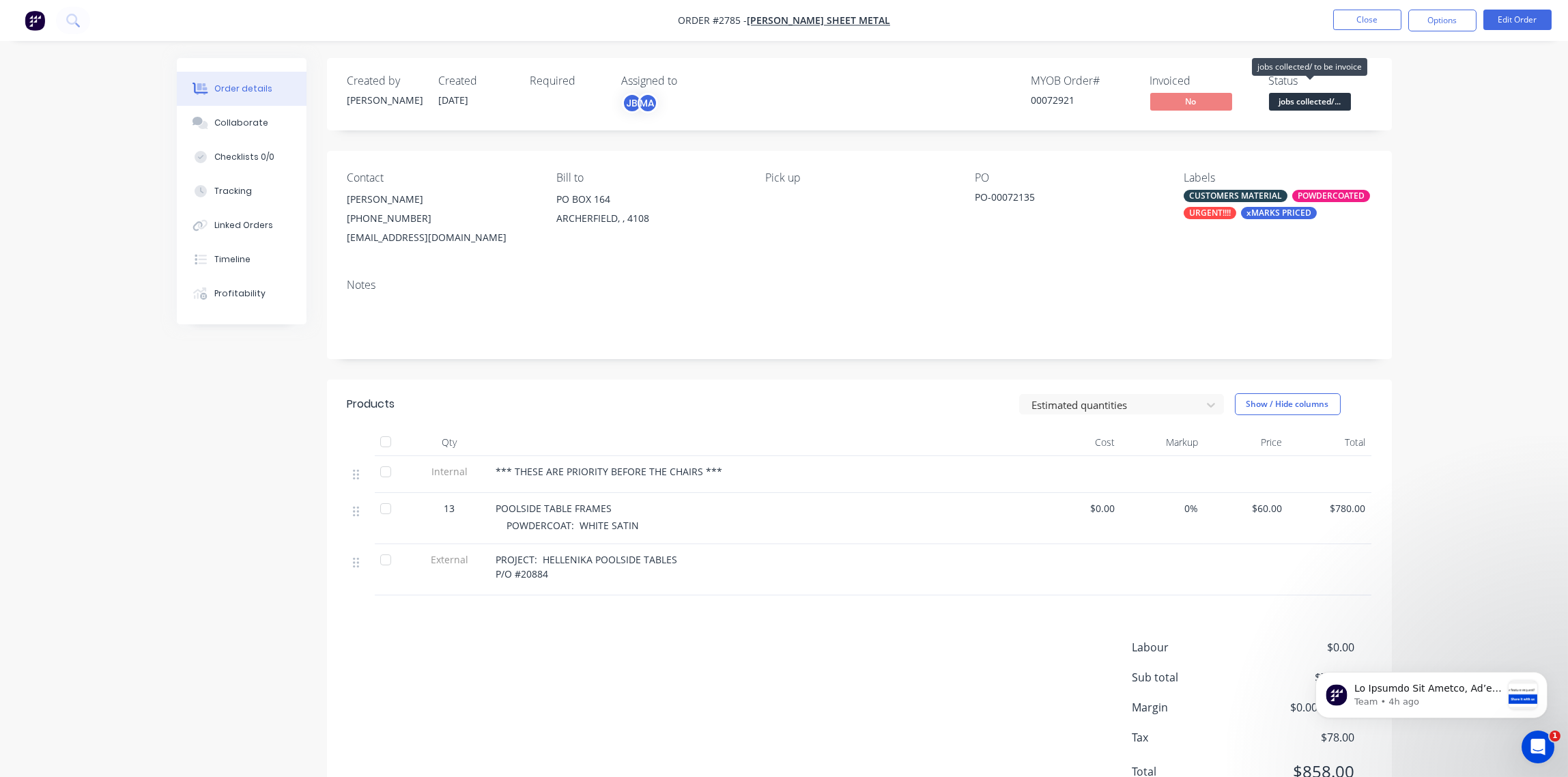
click at [1325, 101] on span "jobs collected/..." at bounding box center [1310, 101] width 82 height 17
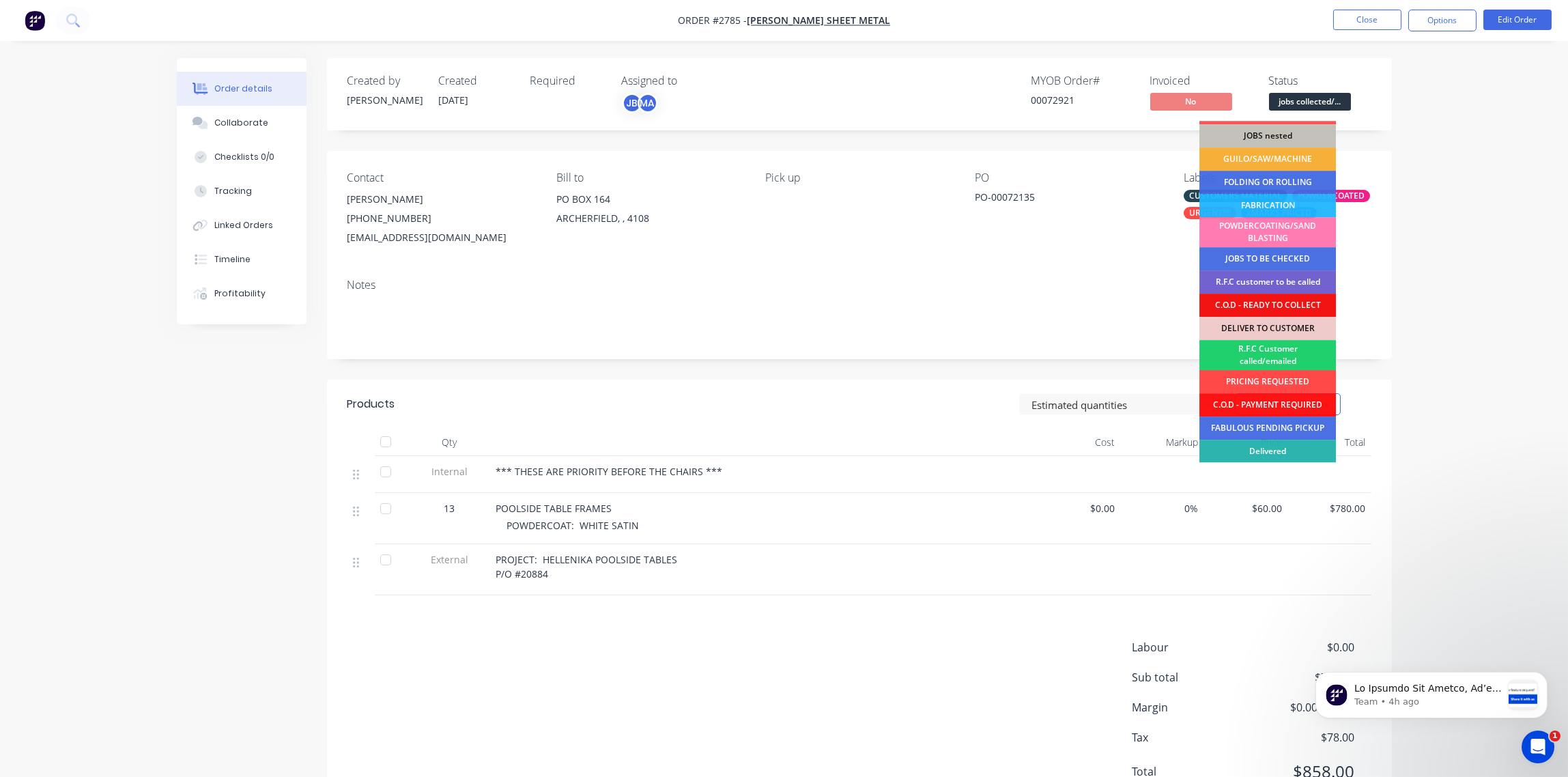
scroll to position [67, 0]
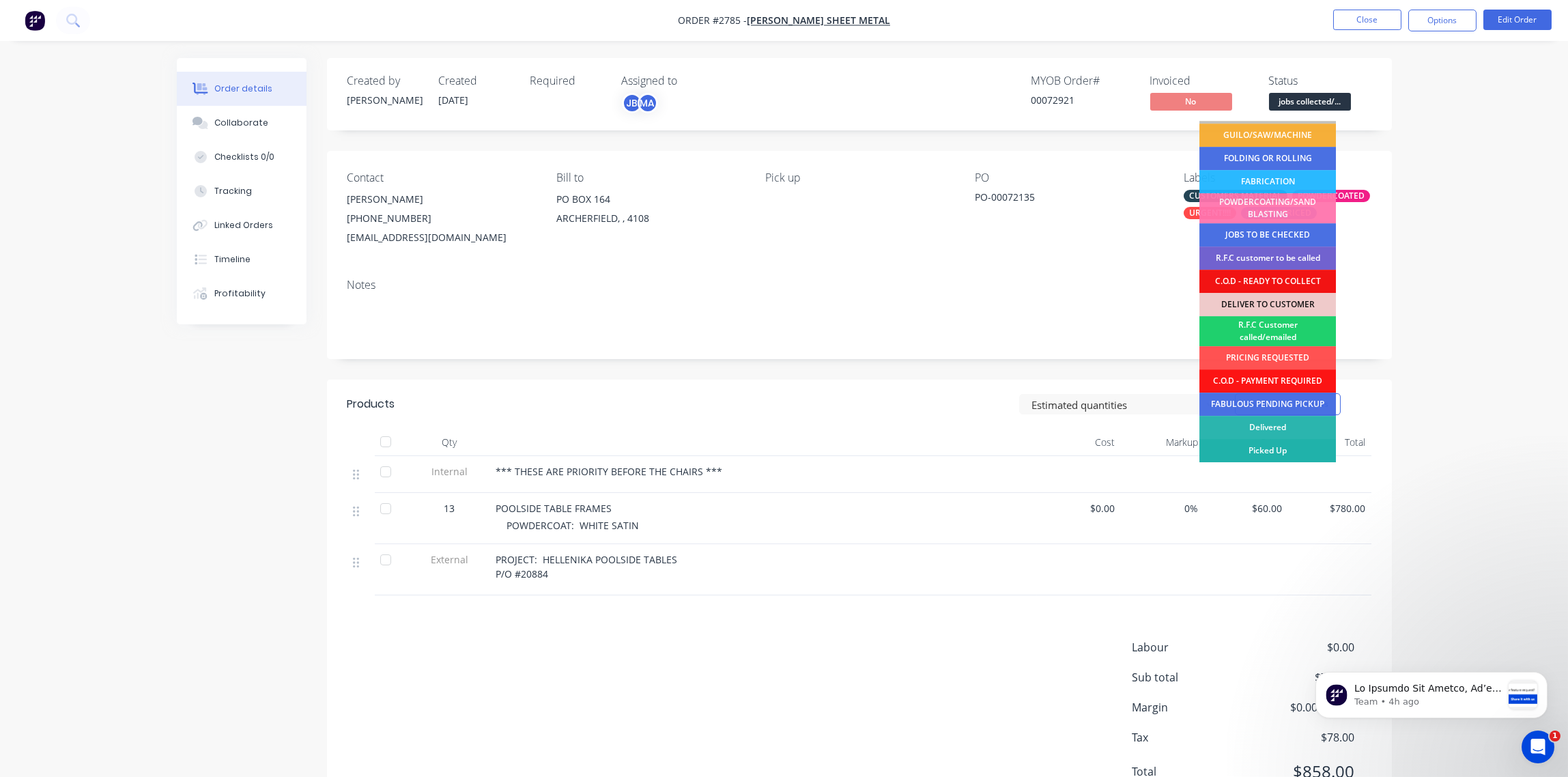
click at [1286, 447] on div "Picked Up" at bounding box center [1267, 451] width 136 height 24
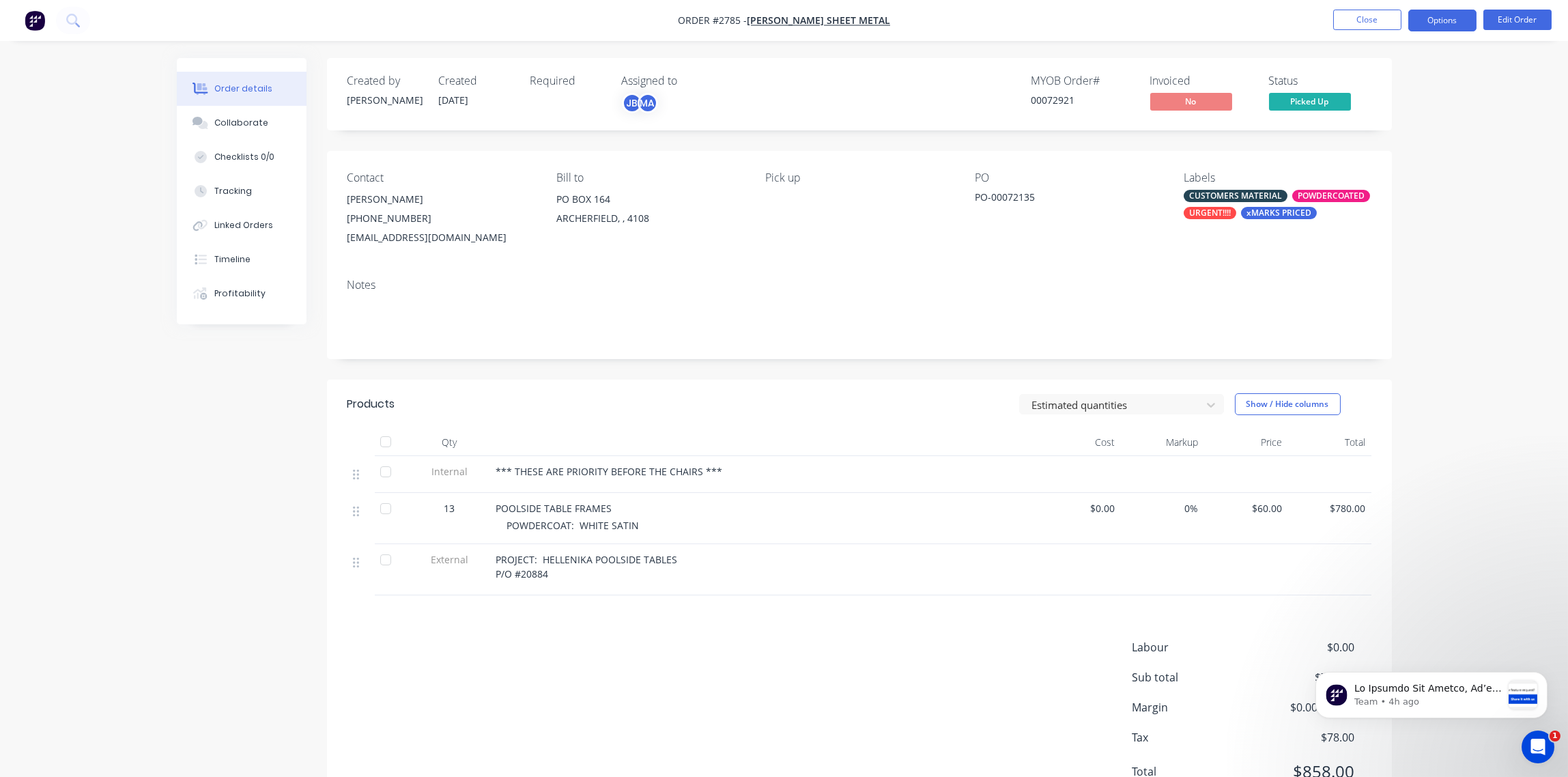
click at [1442, 22] on button "Options" at bounding box center [1443, 21] width 69 height 22
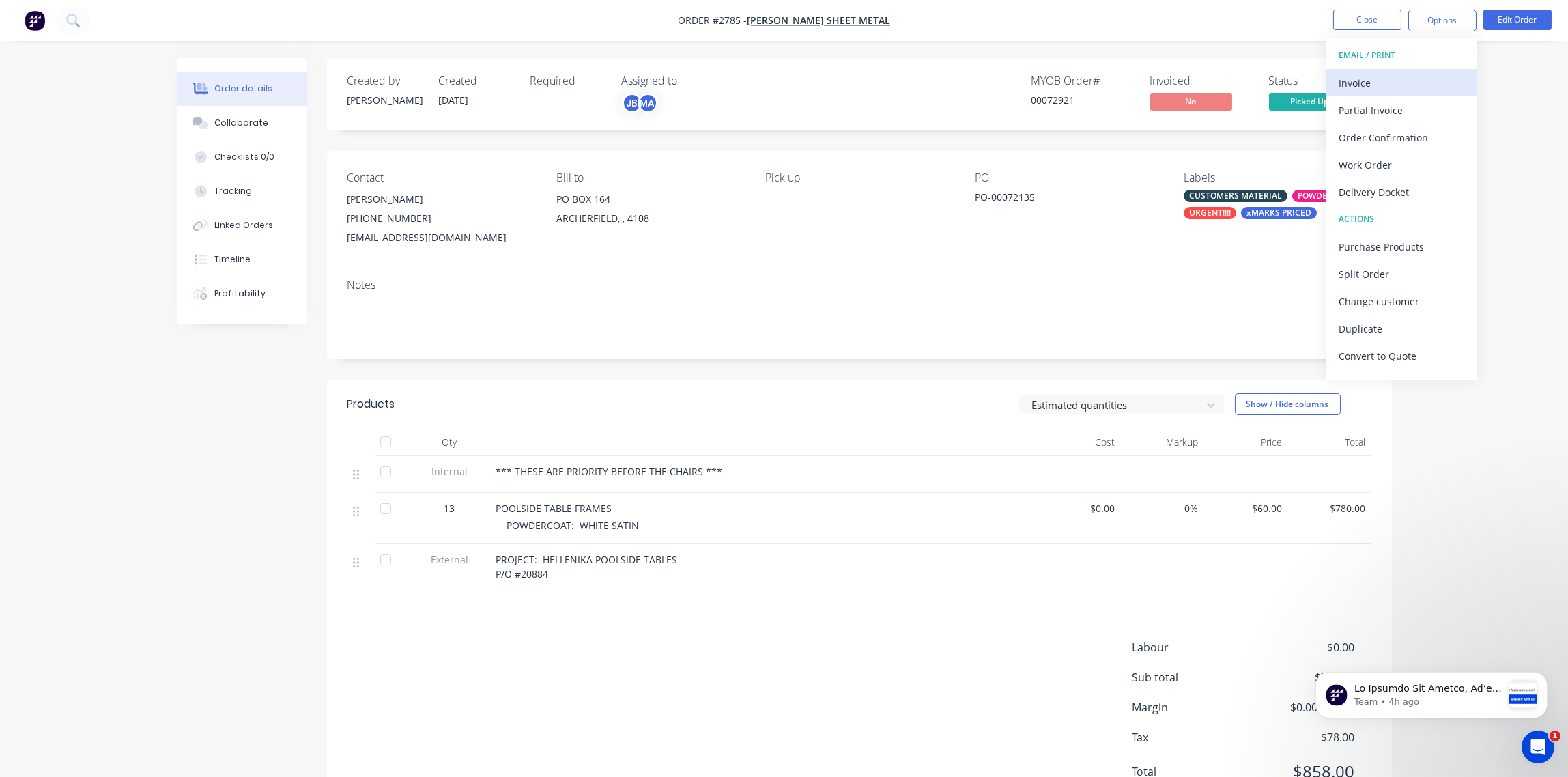
click at [1344, 82] on div "Invoice" at bounding box center [1401, 83] width 125 height 20
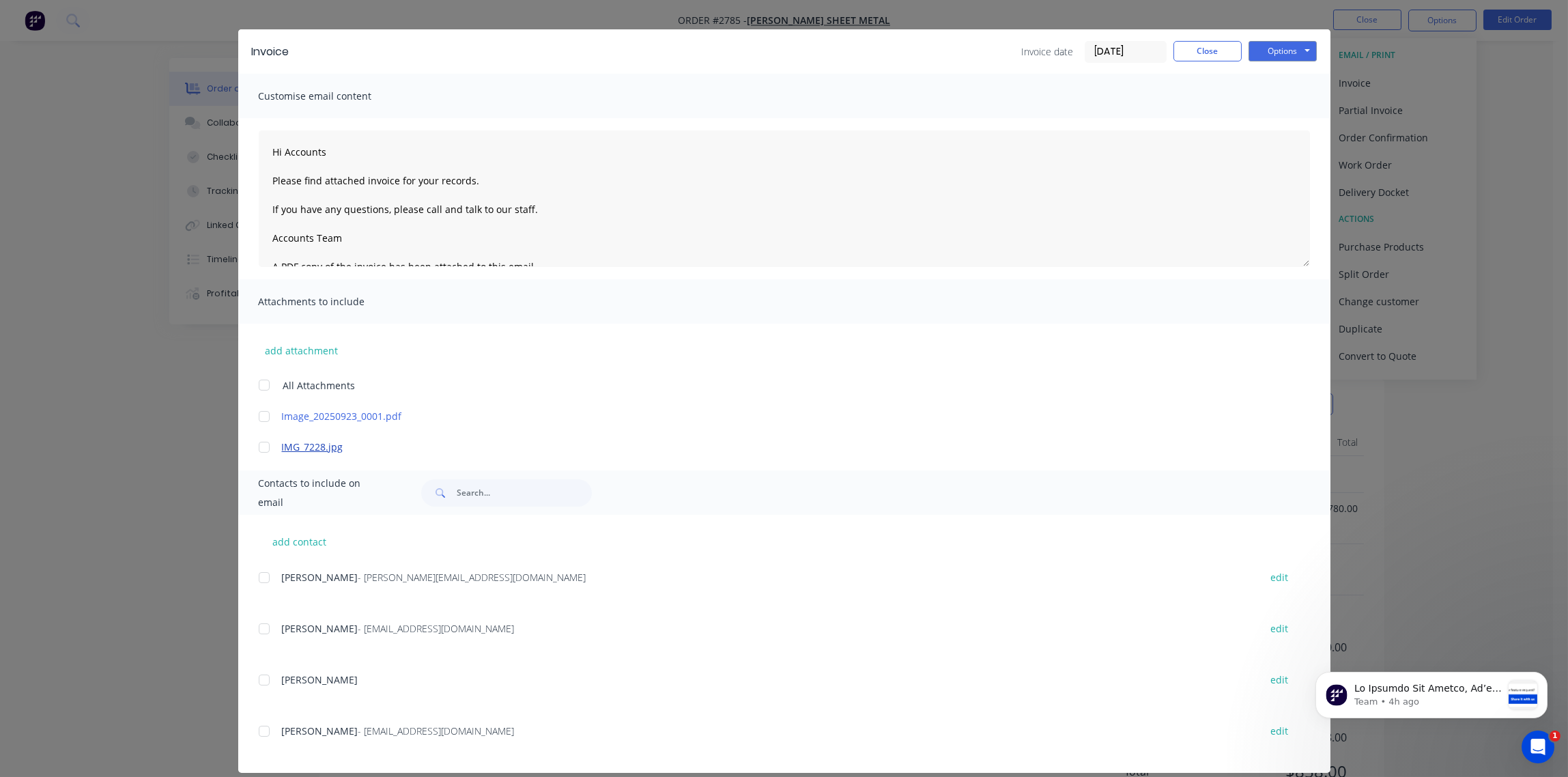
scroll to position [39, 0]
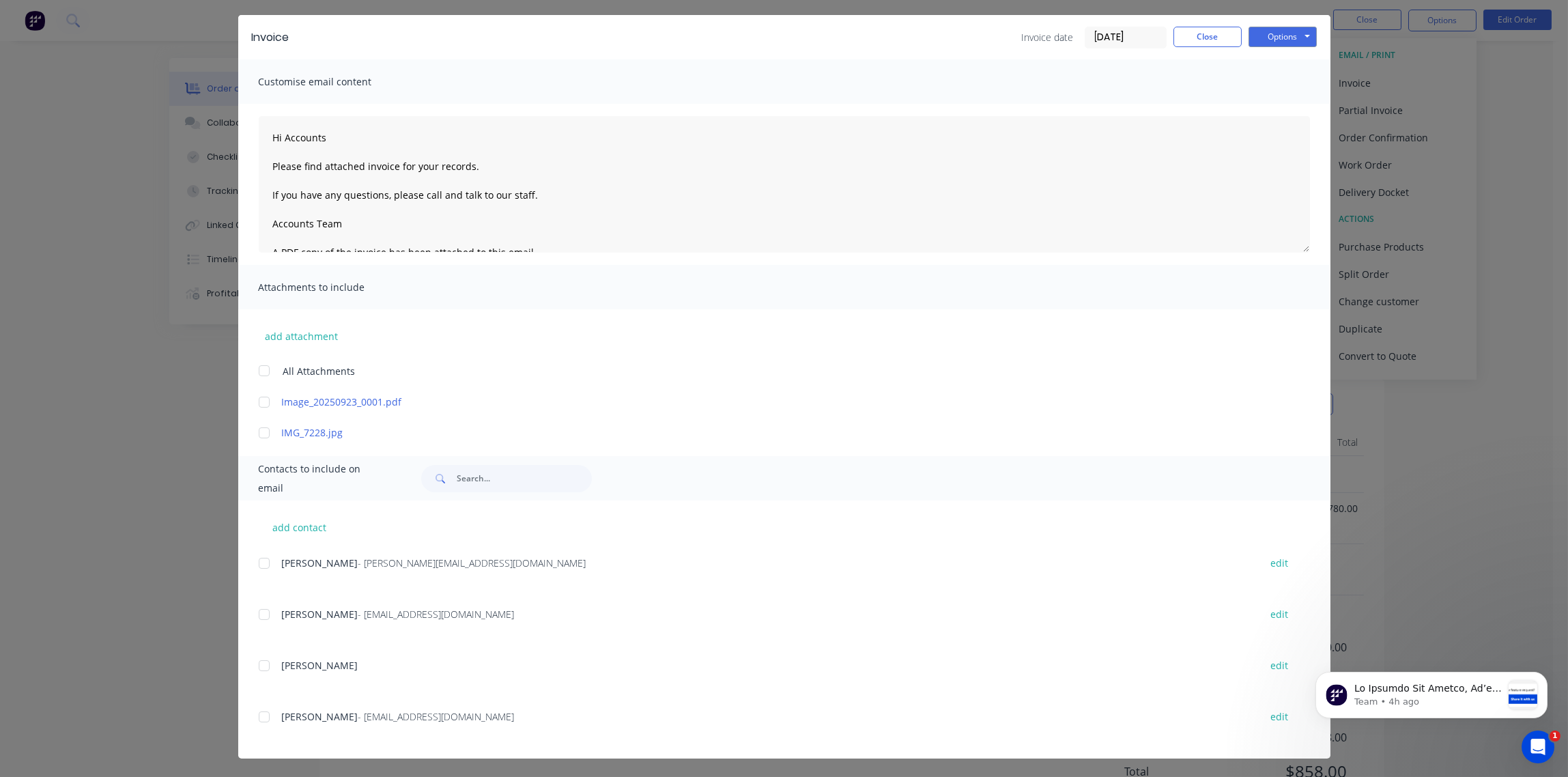
click at [258, 614] on div at bounding box center [265, 614] width 27 height 27
type textarea "Hi Accounts Please find attached invoice for your records. If you have any ques…"
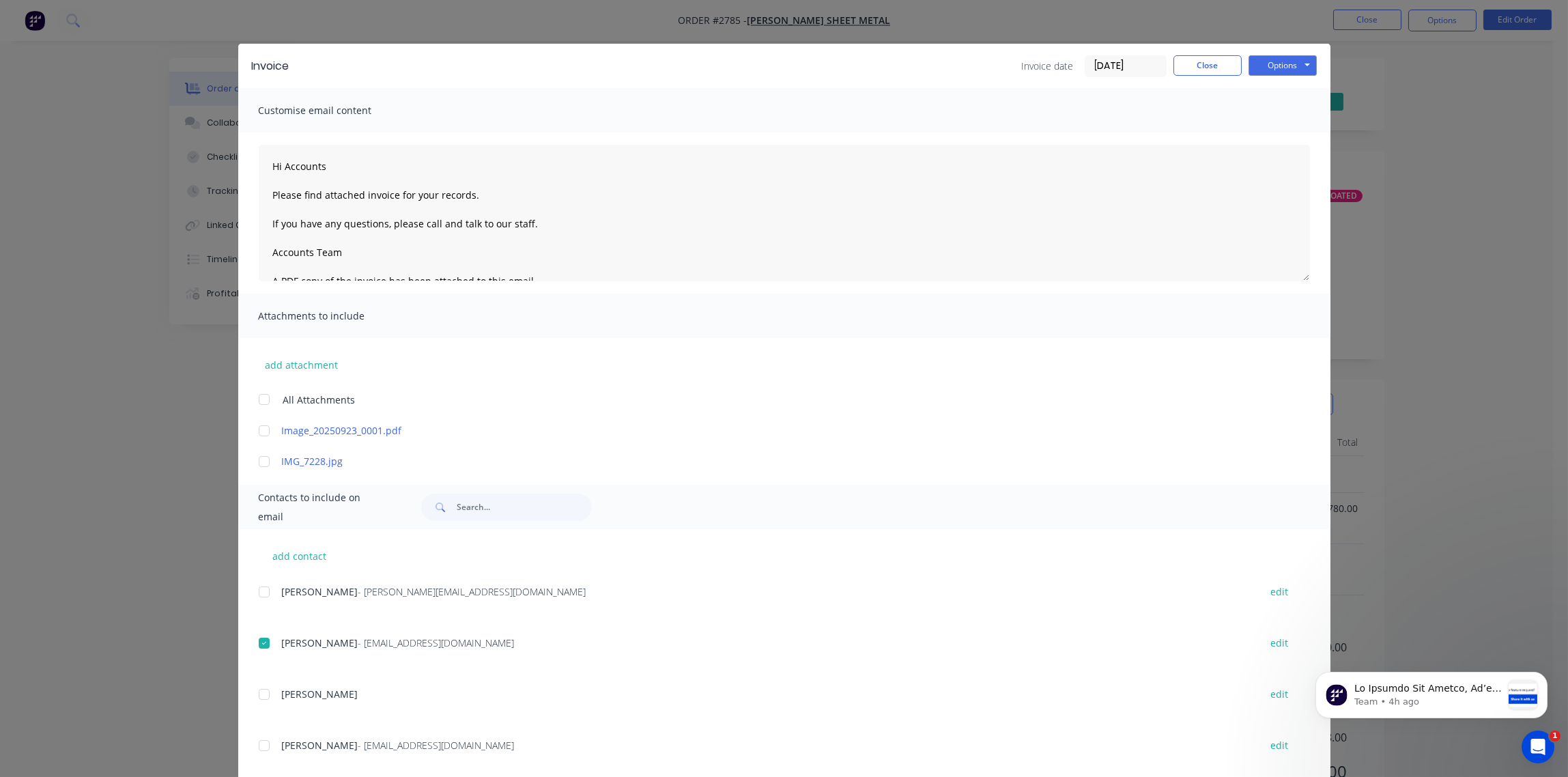
scroll to position [0, 0]
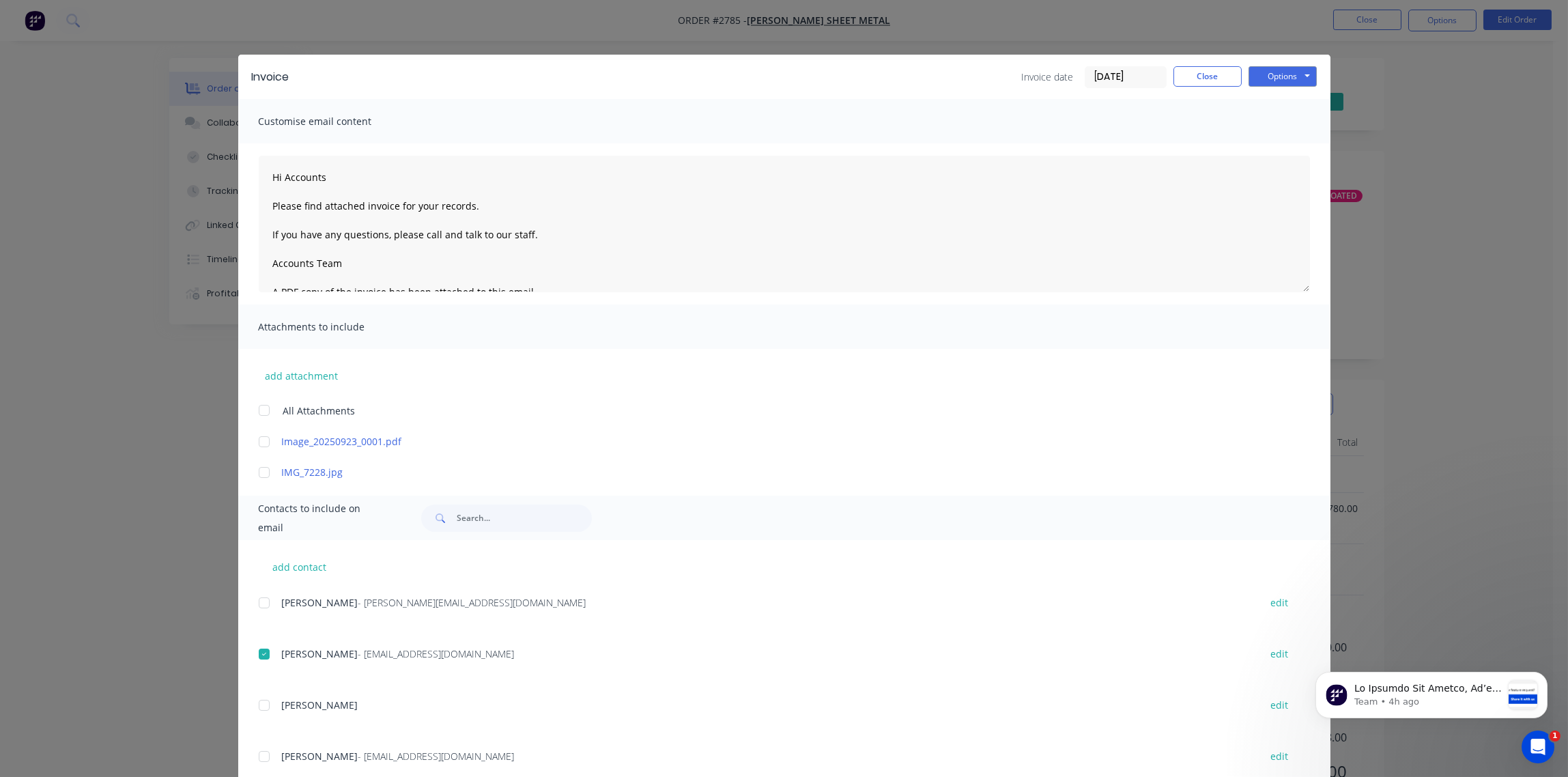
click at [1115, 78] on input "[DATE]" at bounding box center [1126, 76] width 80 height 21
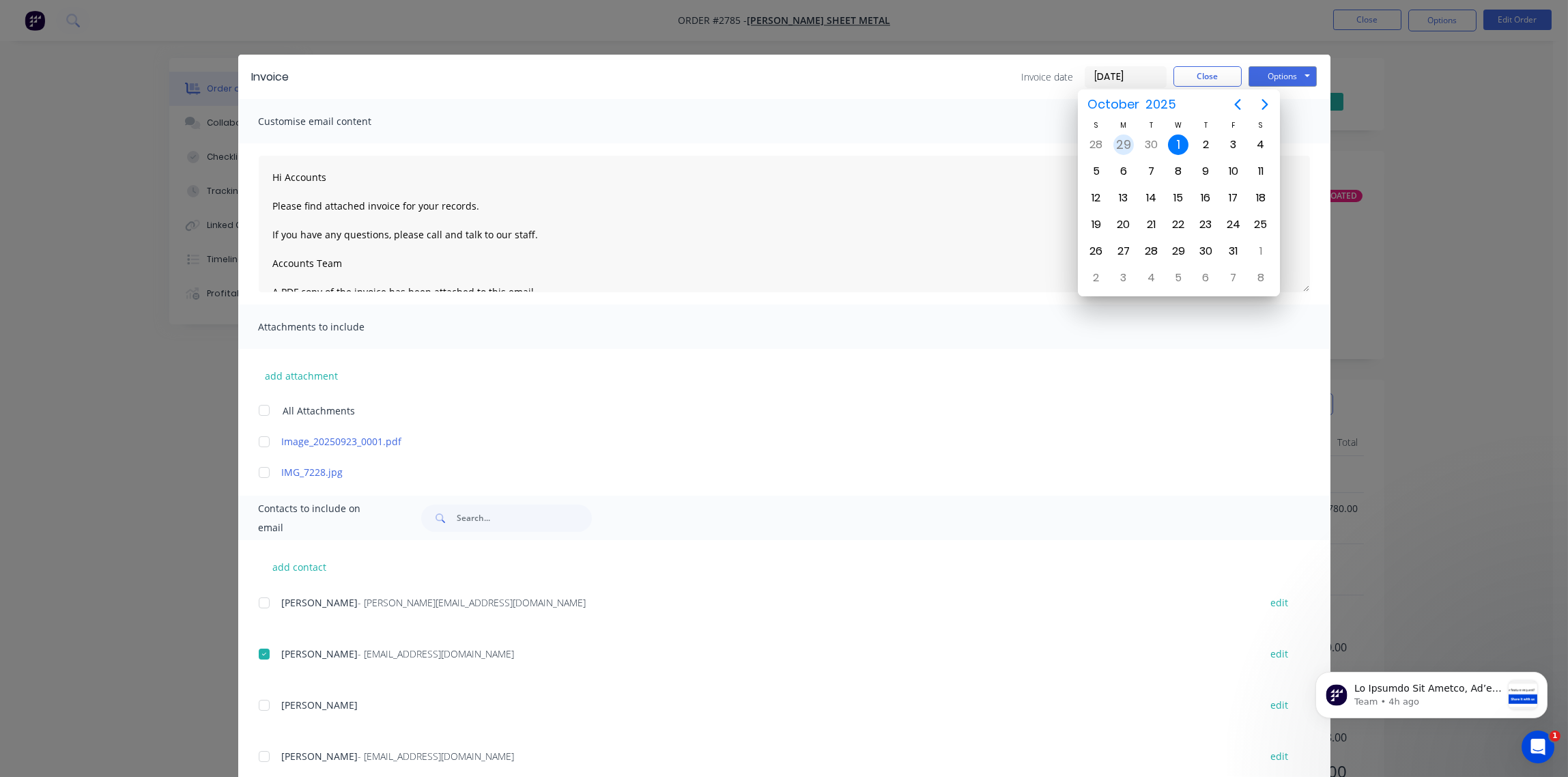
click at [1132, 146] on div "29" at bounding box center [1123, 144] width 21 height 21
type input "[DATE]"
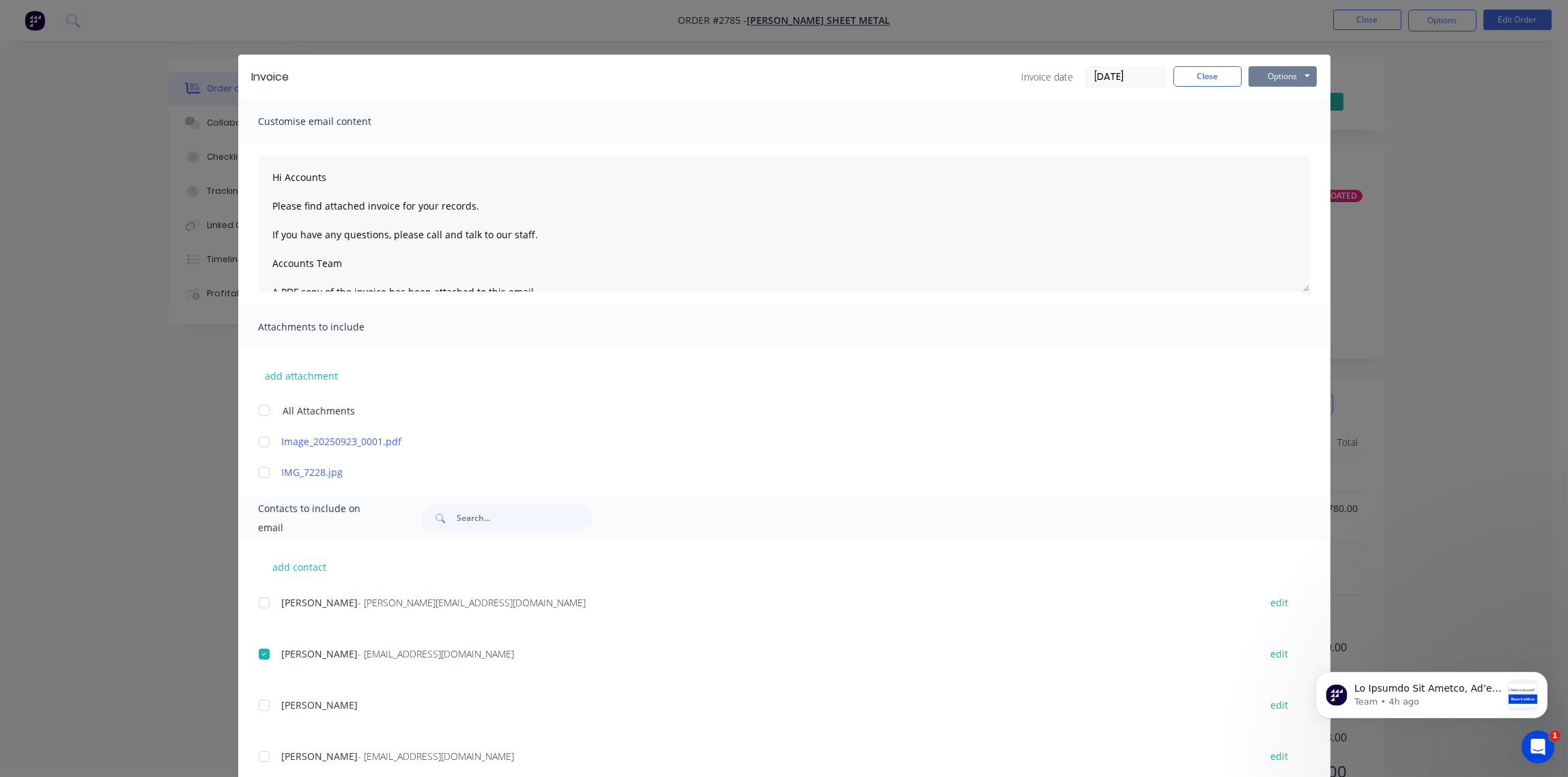
click at [1273, 73] on button "Options" at bounding box center [1283, 76] width 69 height 21
click at [1262, 150] on button "Email" at bounding box center [1292, 145] width 87 height 23
type textarea "Hi Accounts Please find attached invoice for your records. If you have any ques…"
click at [1209, 75] on button "Close" at bounding box center [1208, 76] width 69 height 21
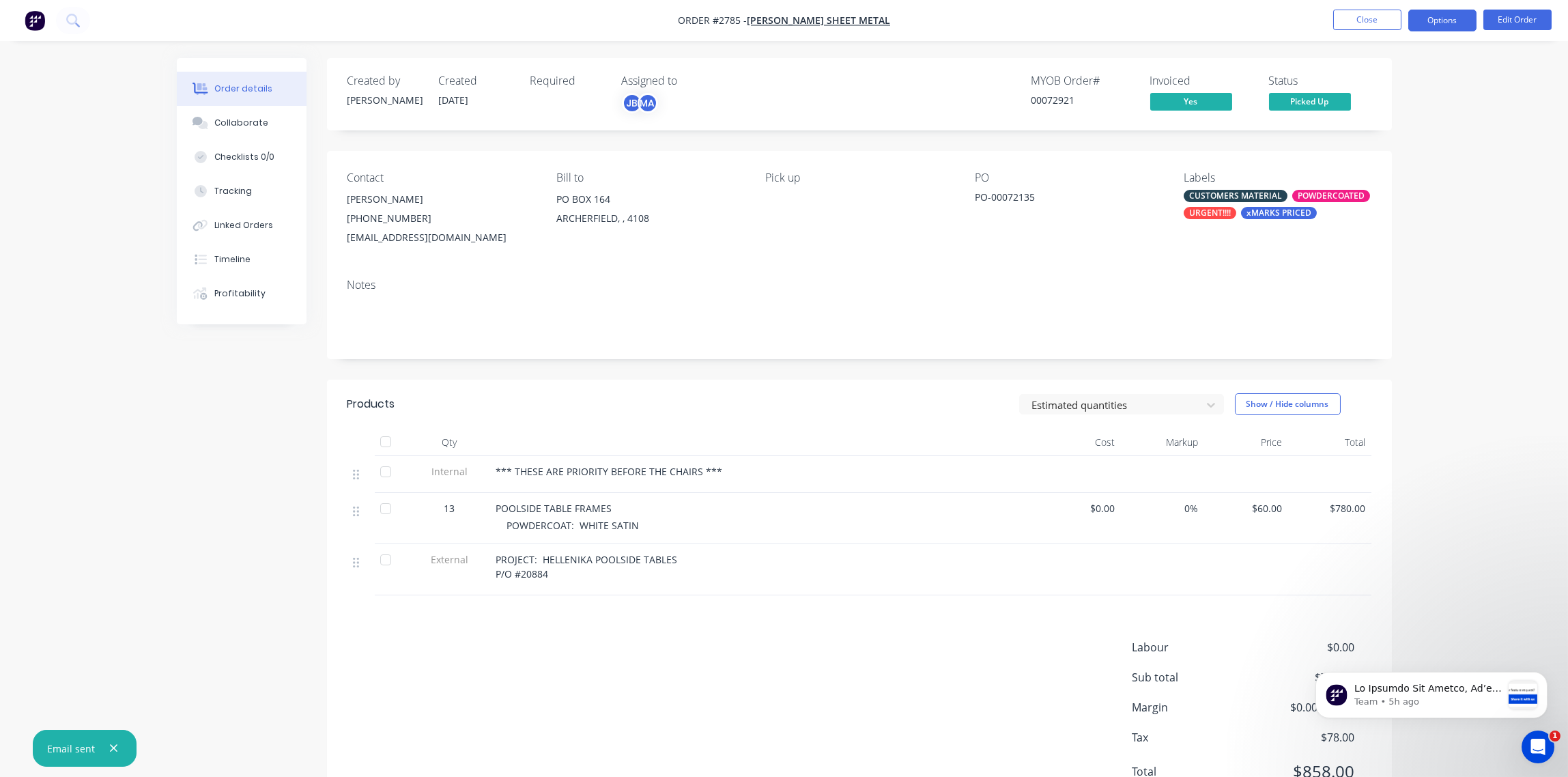
click at [1448, 24] on button "Options" at bounding box center [1443, 21] width 69 height 22
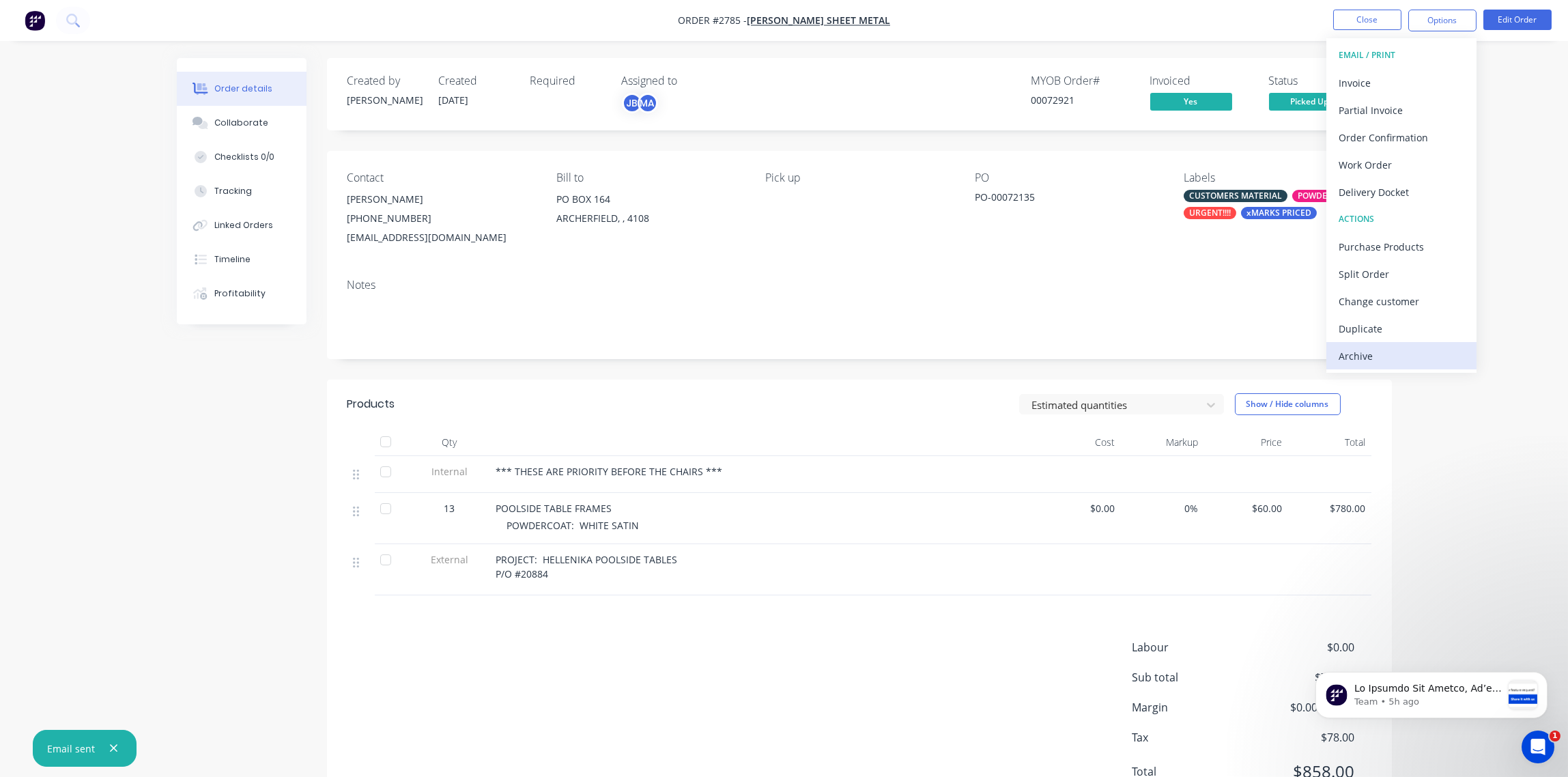
click at [1399, 359] on div "Archive" at bounding box center [1401, 356] width 125 height 20
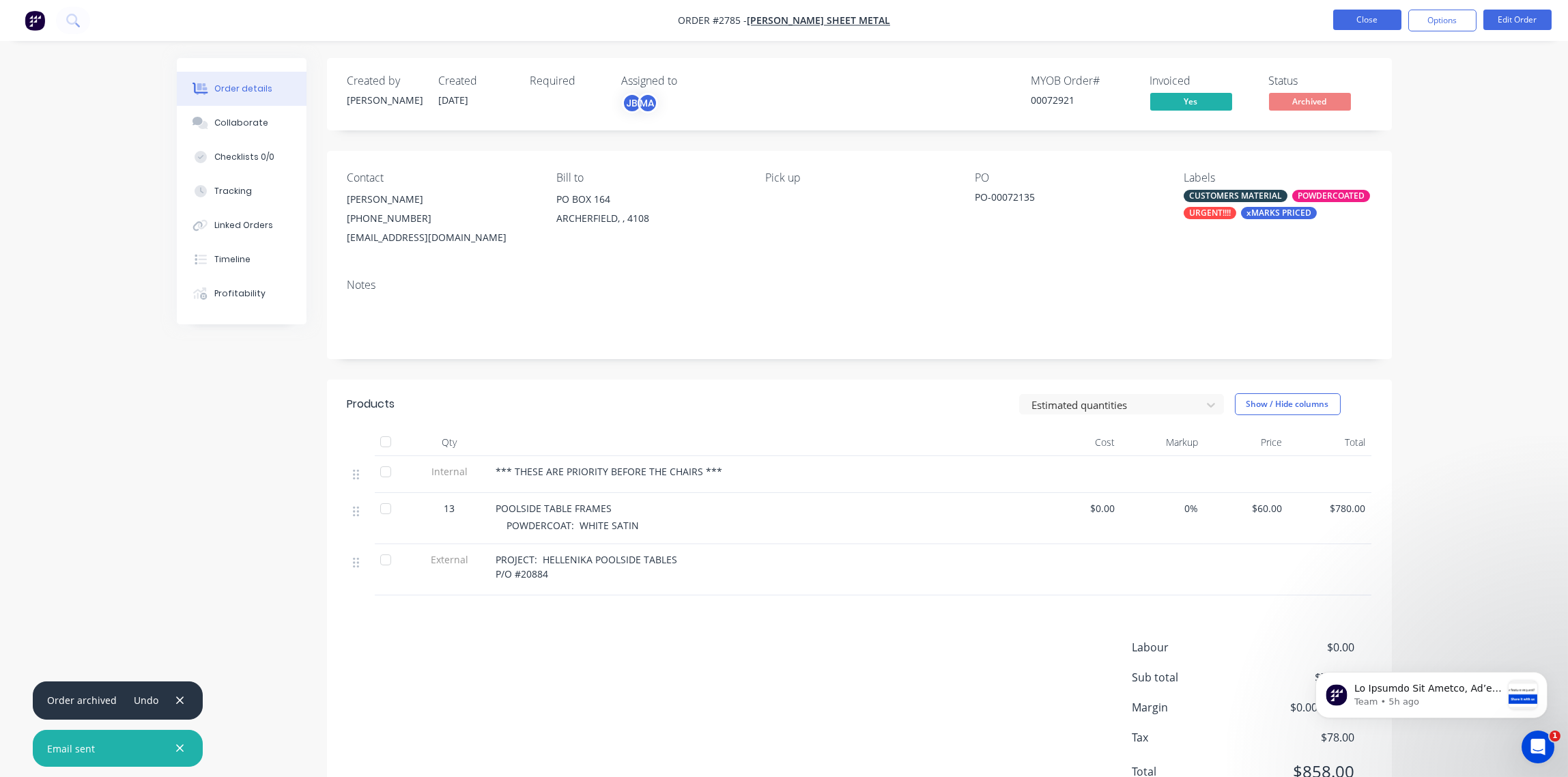
click at [1381, 19] on button "Close" at bounding box center [1368, 20] width 69 height 21
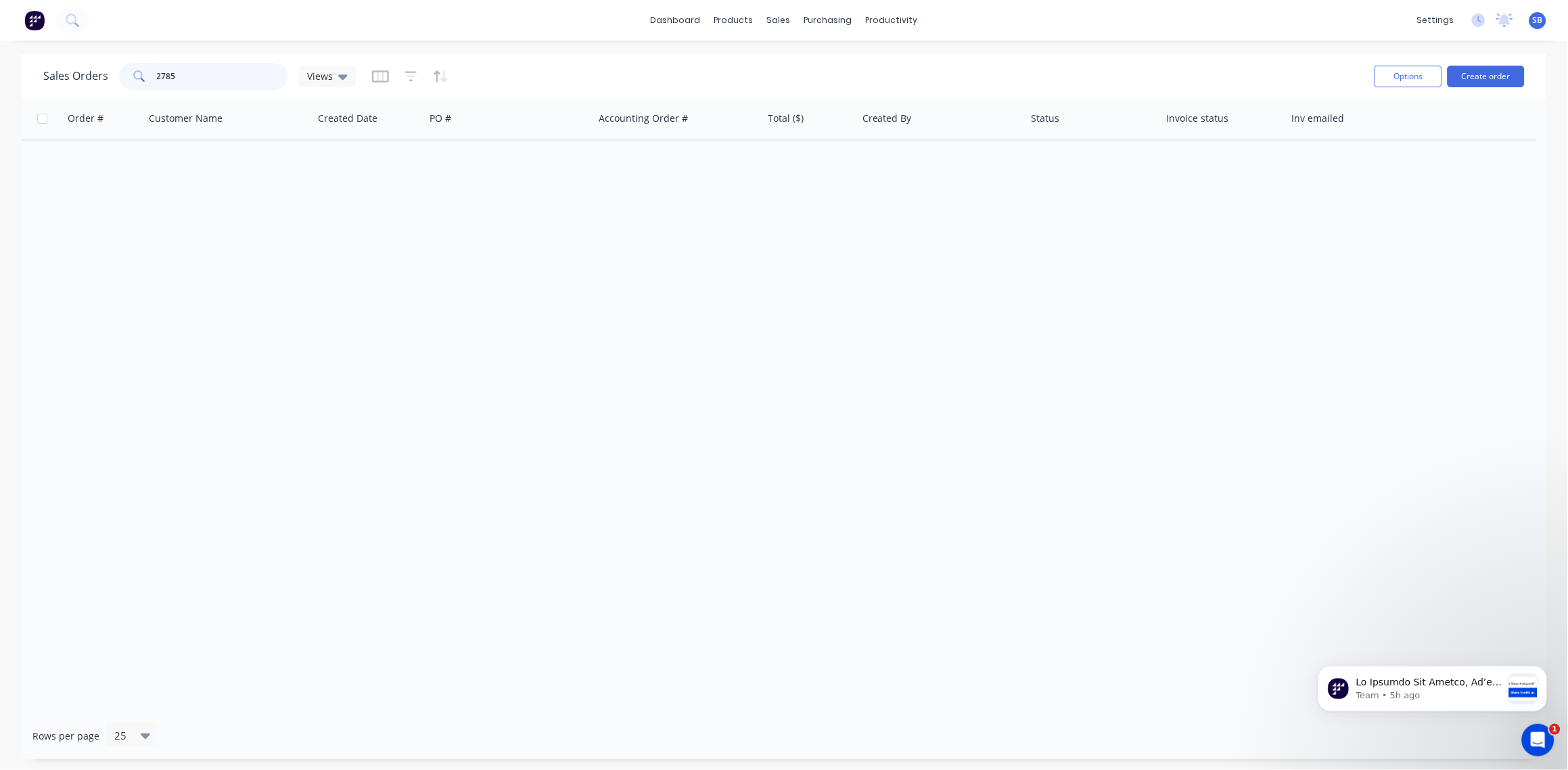
click at [183, 80] on input "2785" at bounding box center [223, 77] width 132 height 27
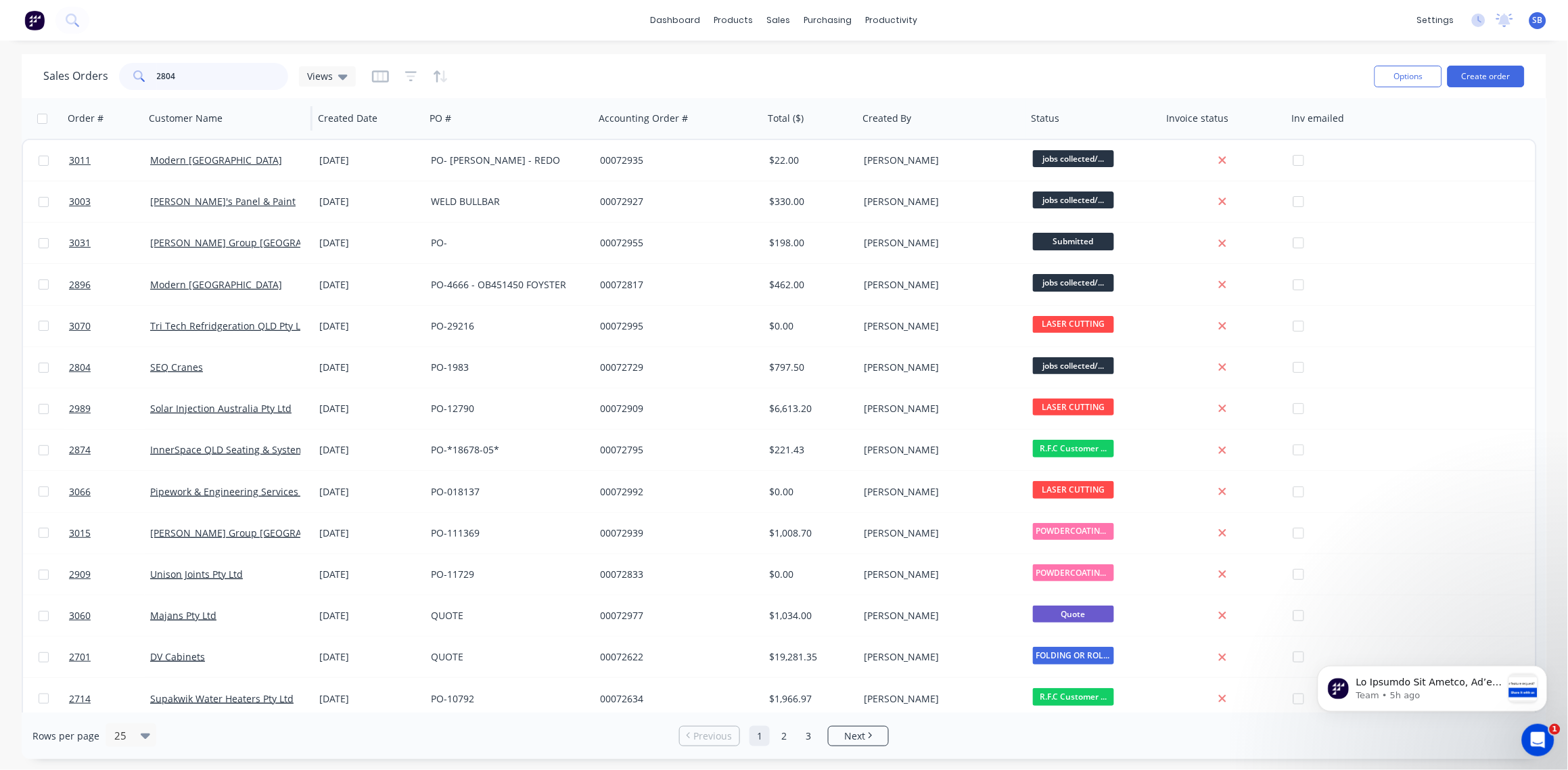
type input "2804"
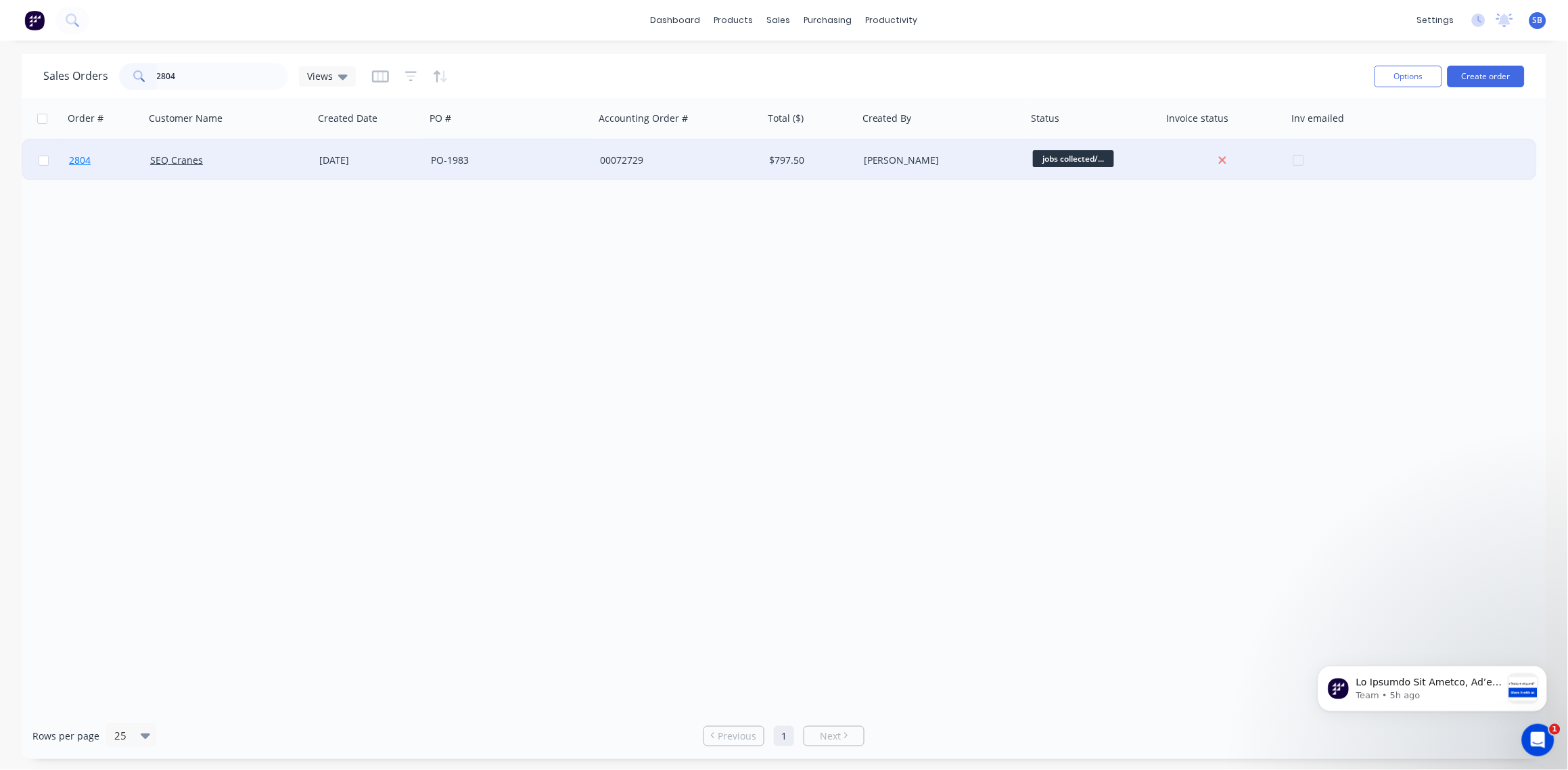
click at [83, 160] on span "2804" at bounding box center [80, 160] width 21 height 14
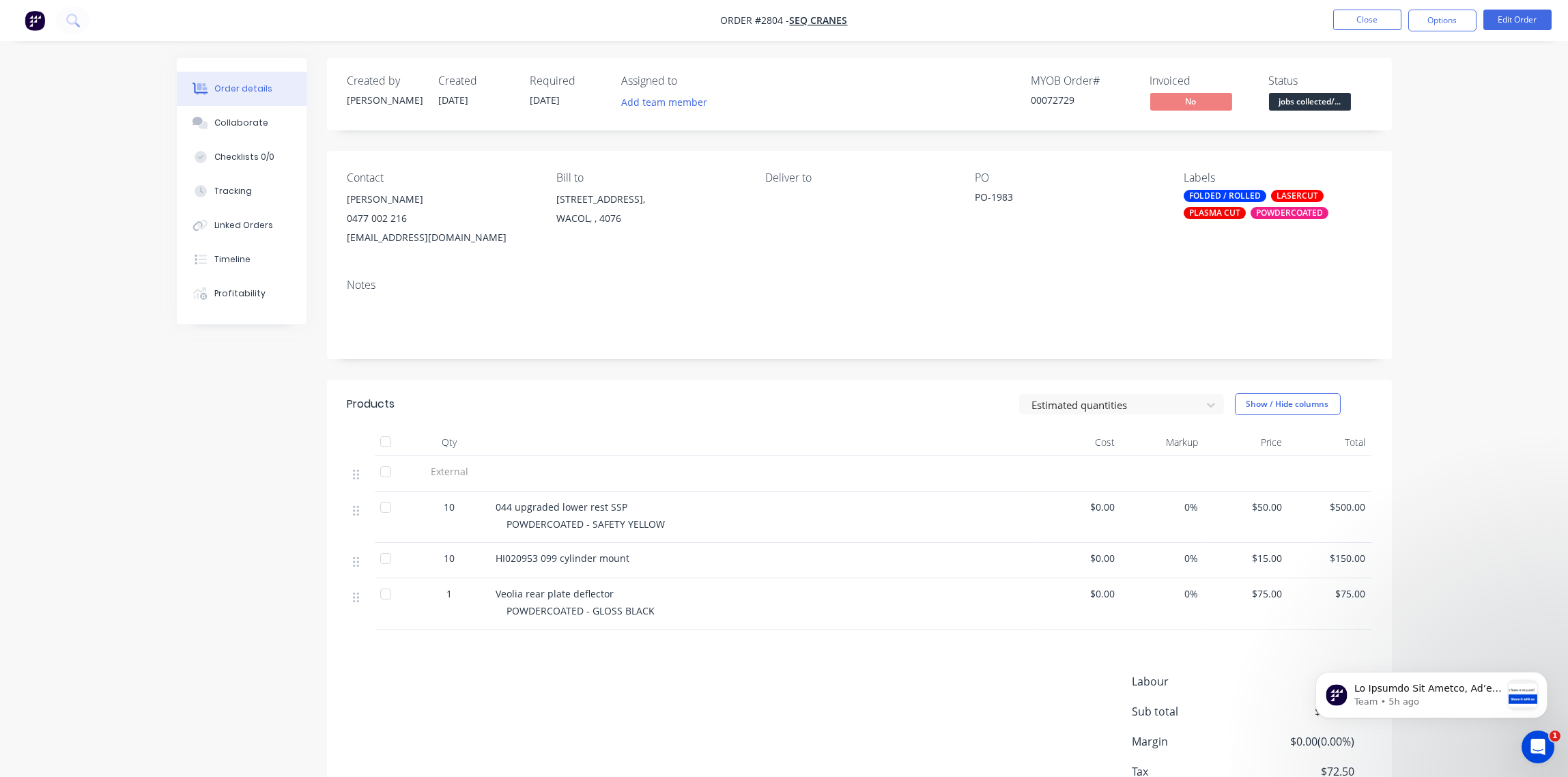
click at [1229, 219] on div "Labels FOLDED / ROLLED LASERCUT PLASMA CUT POWDERCOATED" at bounding box center [1277, 209] width 187 height 75
click at [1228, 216] on div "PLASMA CUT" at bounding box center [1214, 213] width 62 height 13
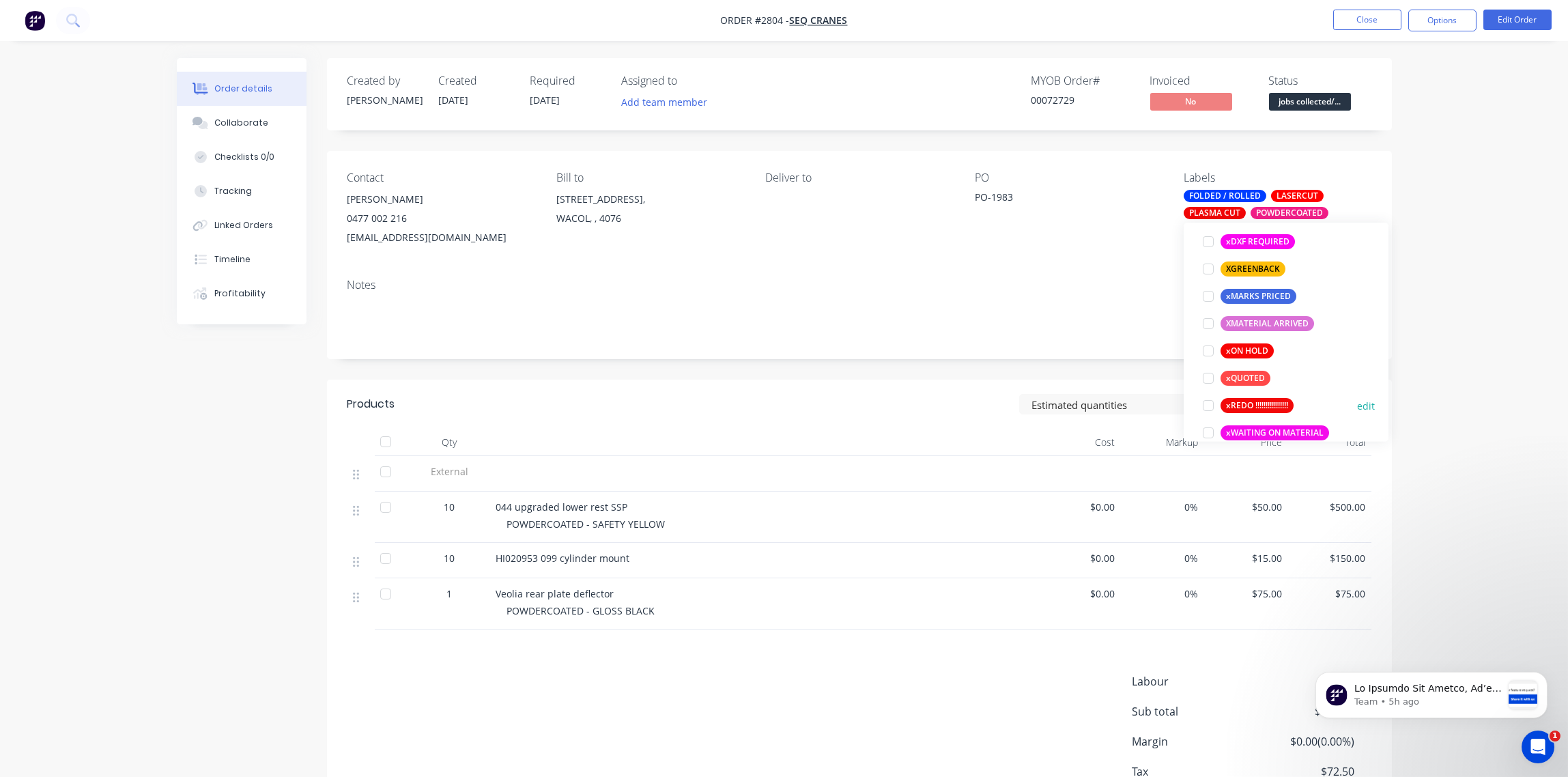
scroll to position [1174, 0]
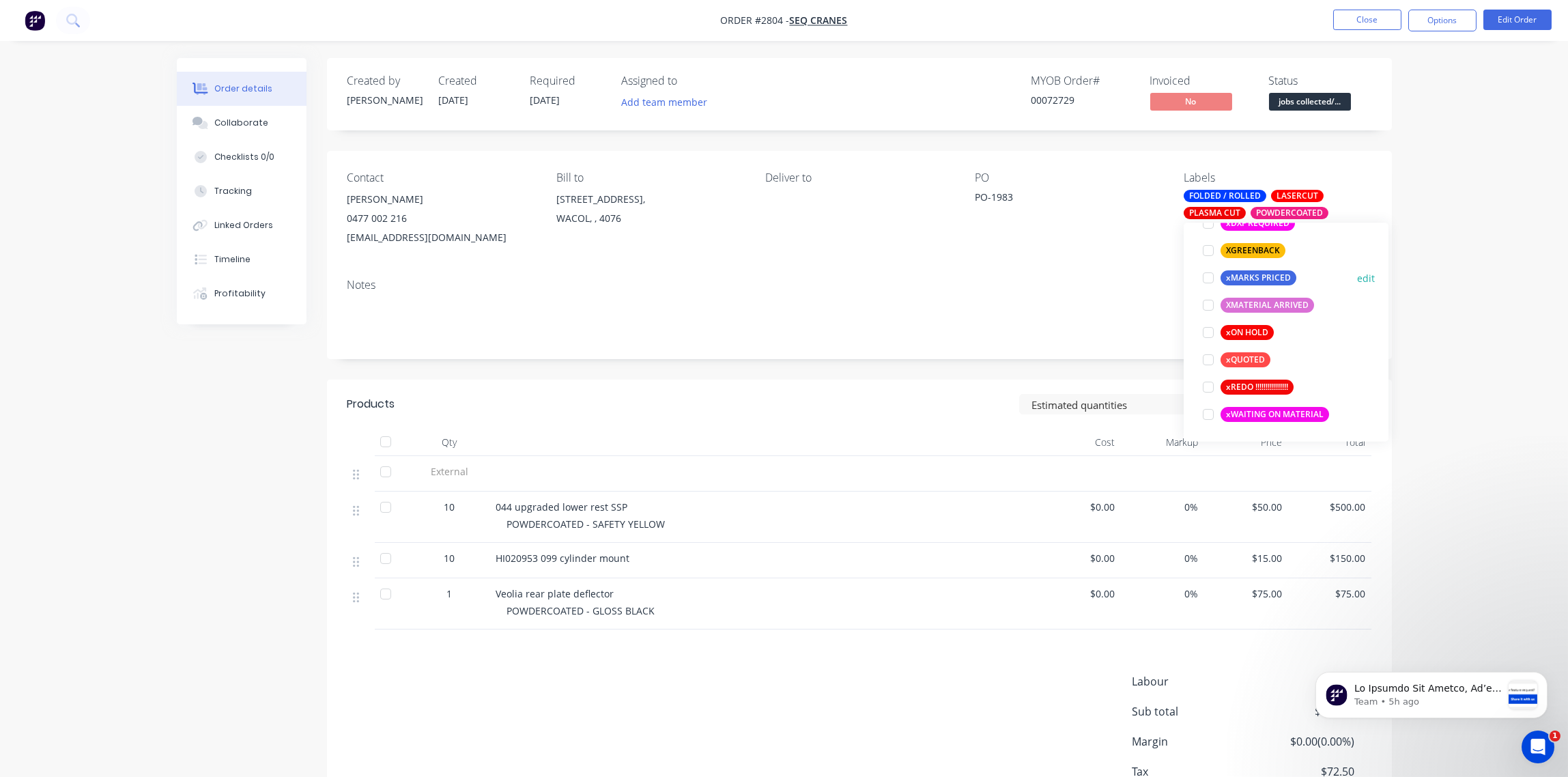
click at [1214, 280] on div at bounding box center [1208, 278] width 27 height 27
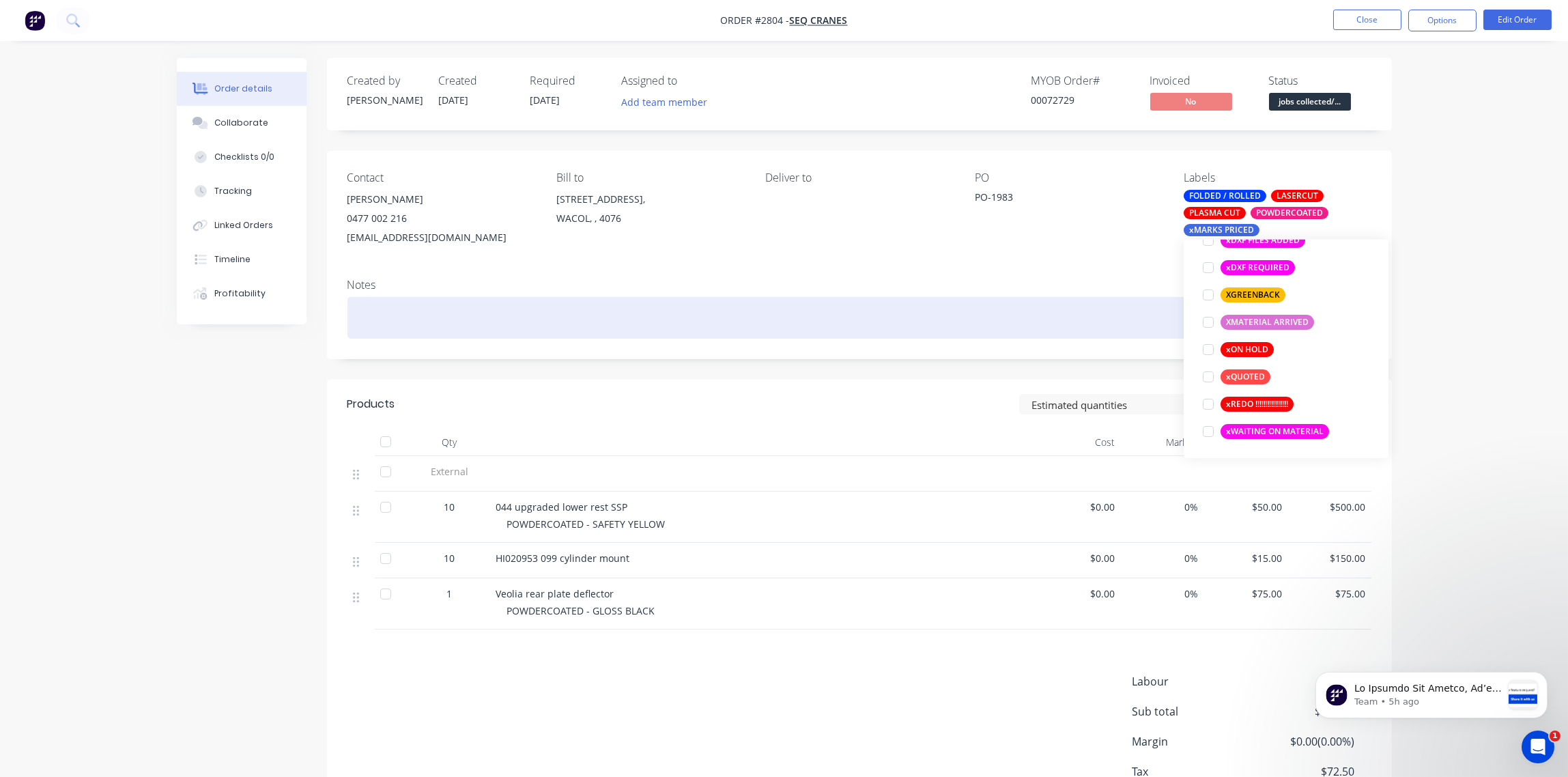
scroll to position [164, 0]
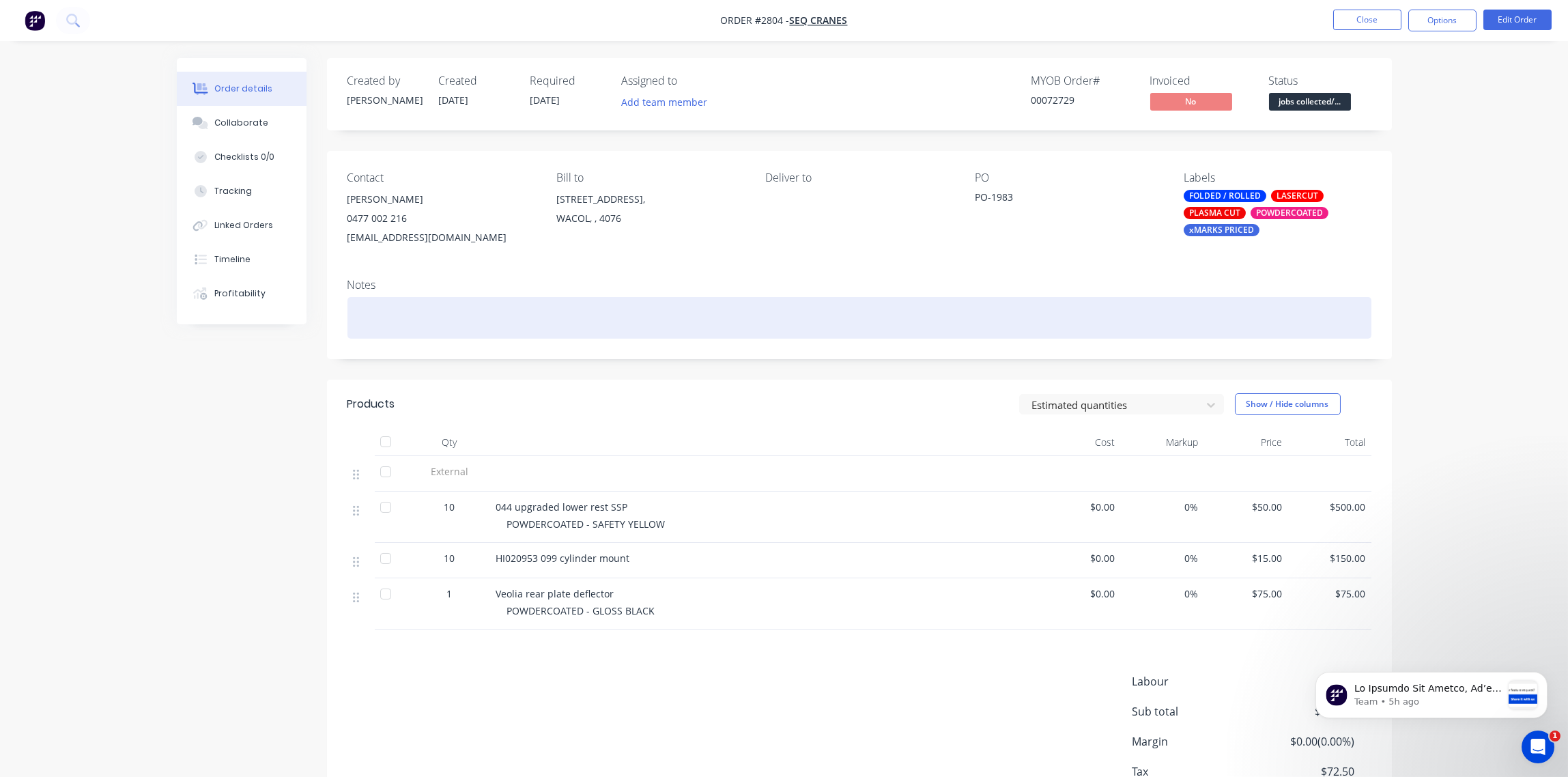
click at [1080, 304] on div at bounding box center [859, 317] width 1024 height 41
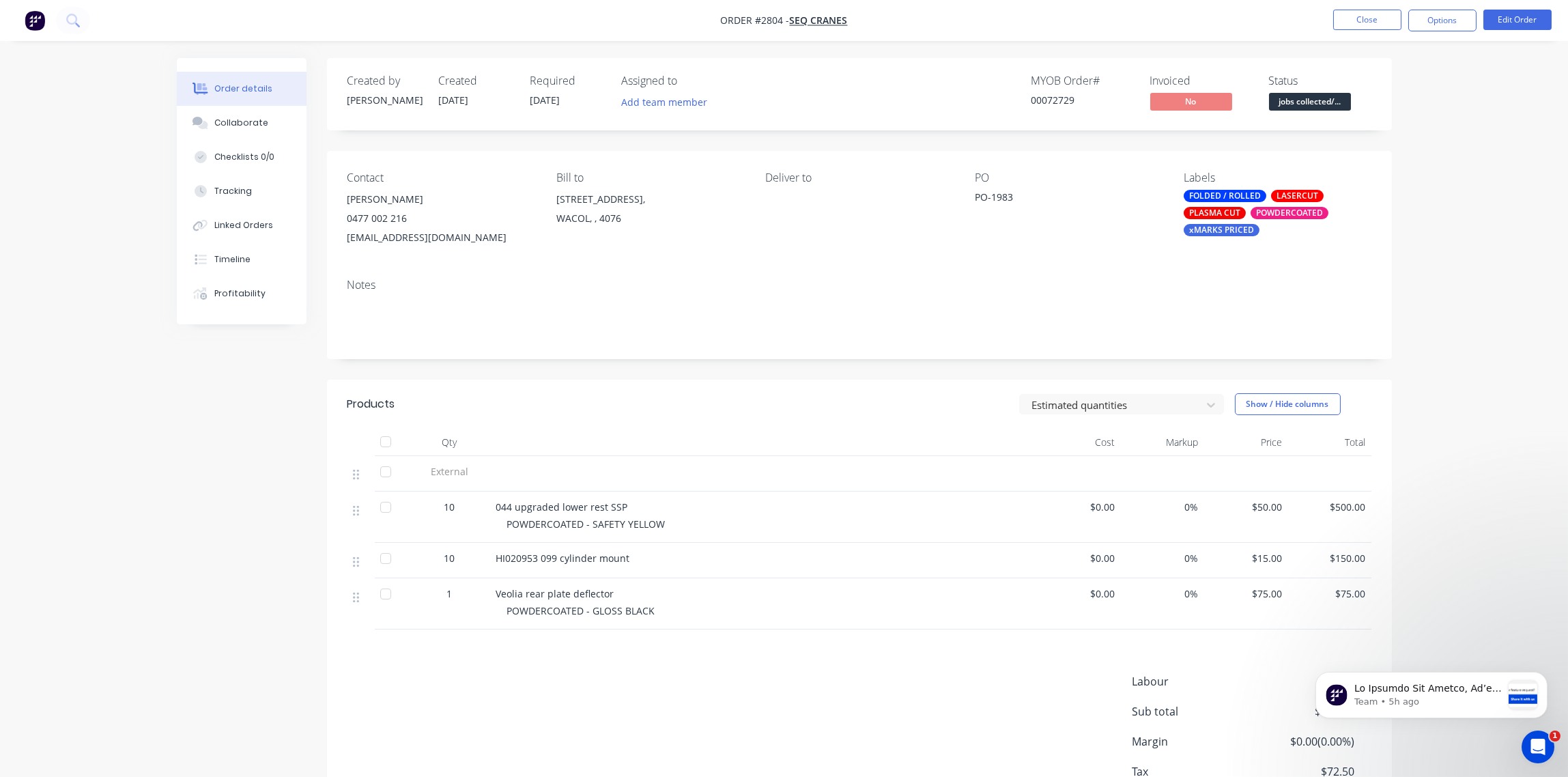
click at [1318, 99] on span "jobs collected/..." at bounding box center [1310, 101] width 82 height 17
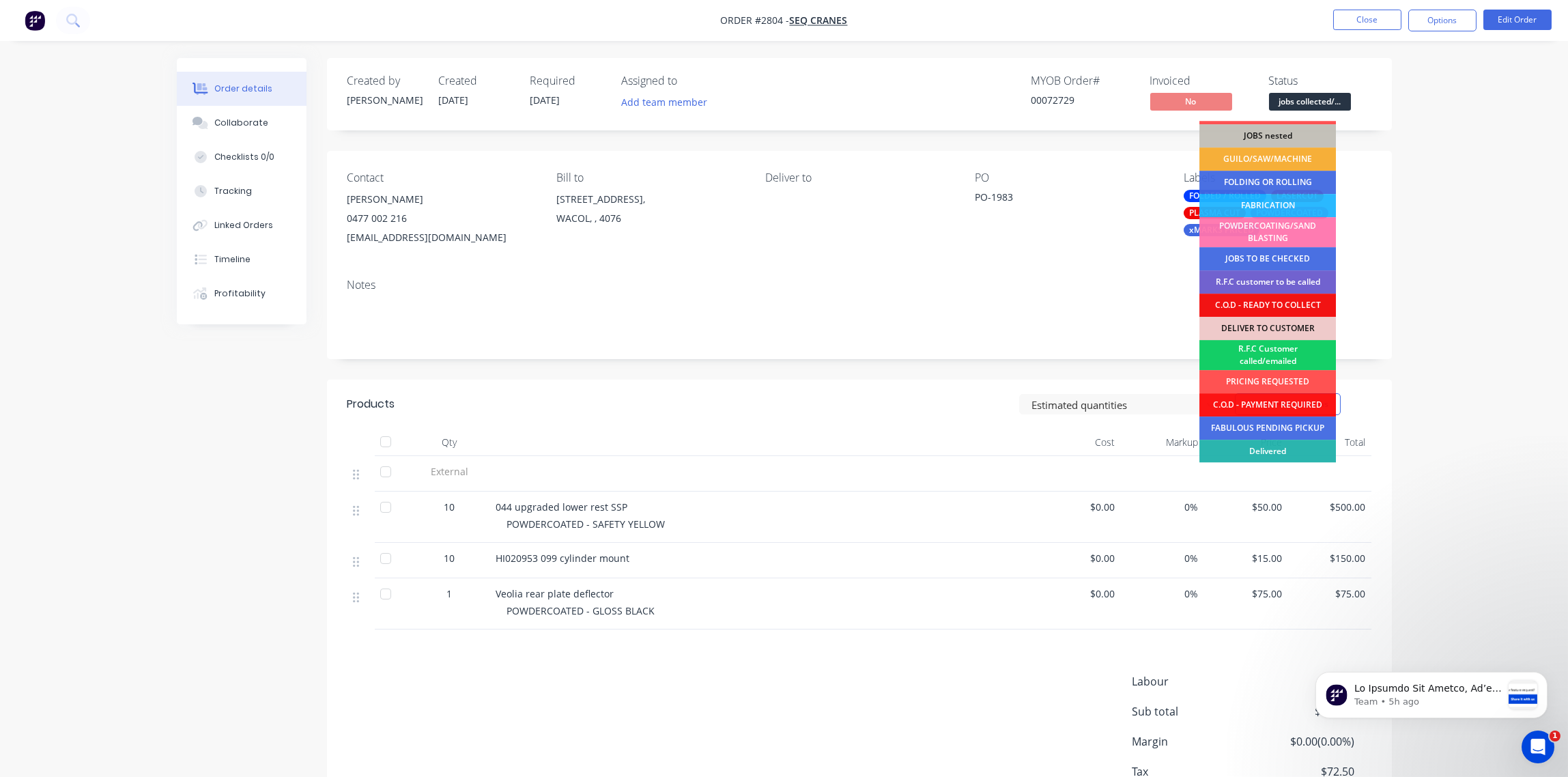
scroll to position [67, 0]
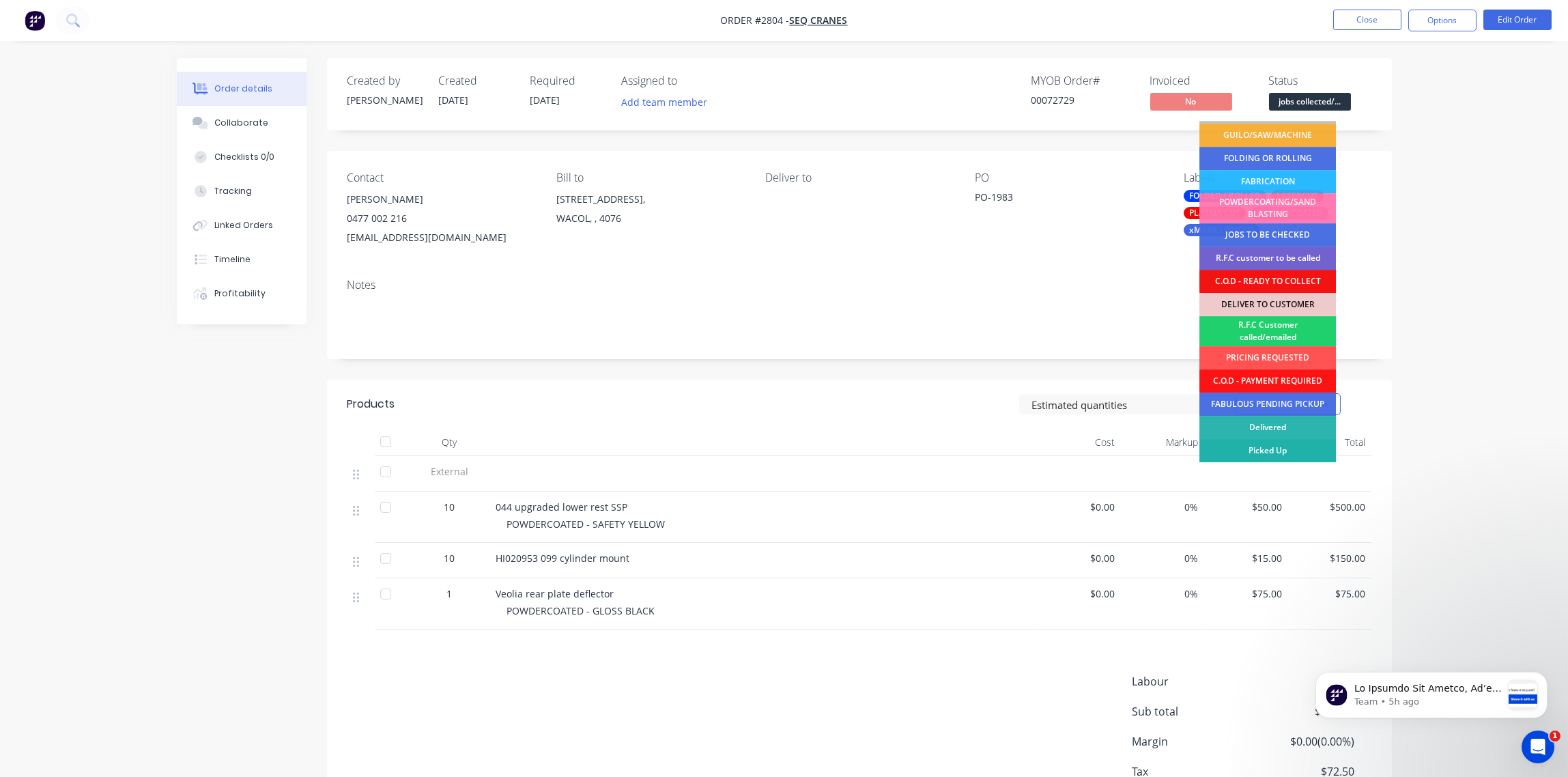
click at [1273, 453] on div "Picked Up" at bounding box center [1267, 451] width 136 height 24
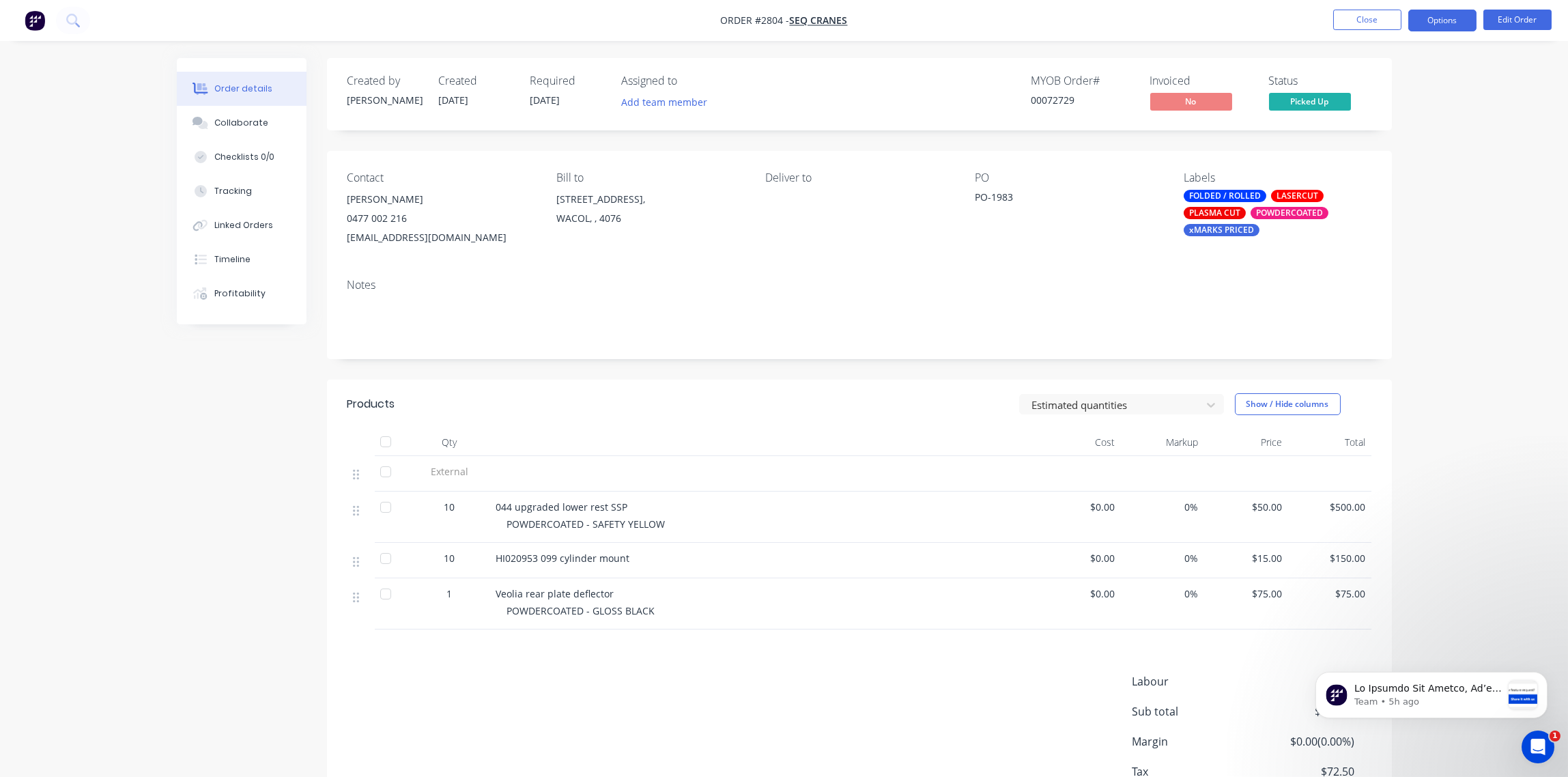
click at [1446, 20] on button "Options" at bounding box center [1443, 21] width 69 height 22
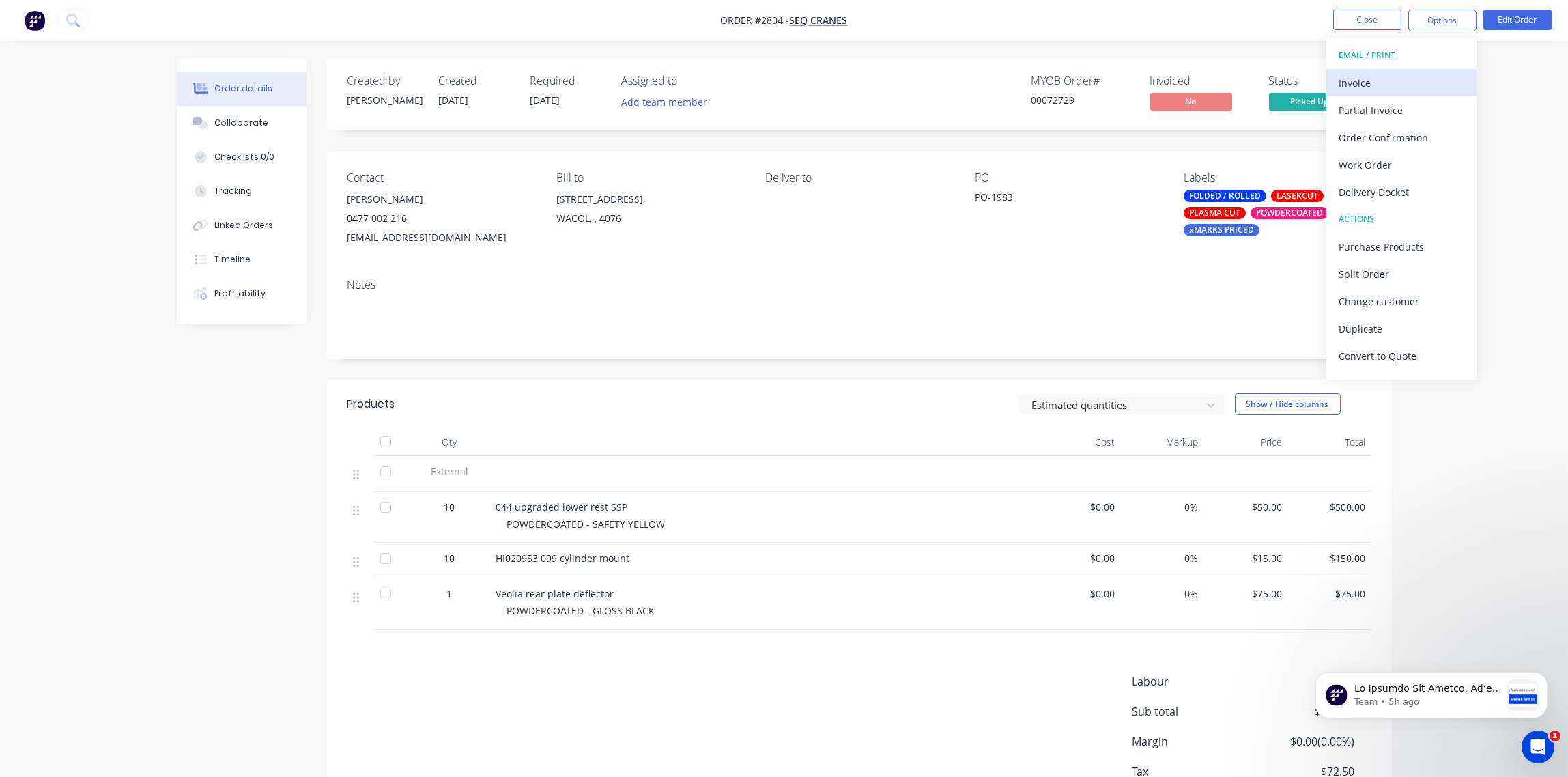
click at [1365, 79] on div "Invoice" at bounding box center [1401, 83] width 125 height 20
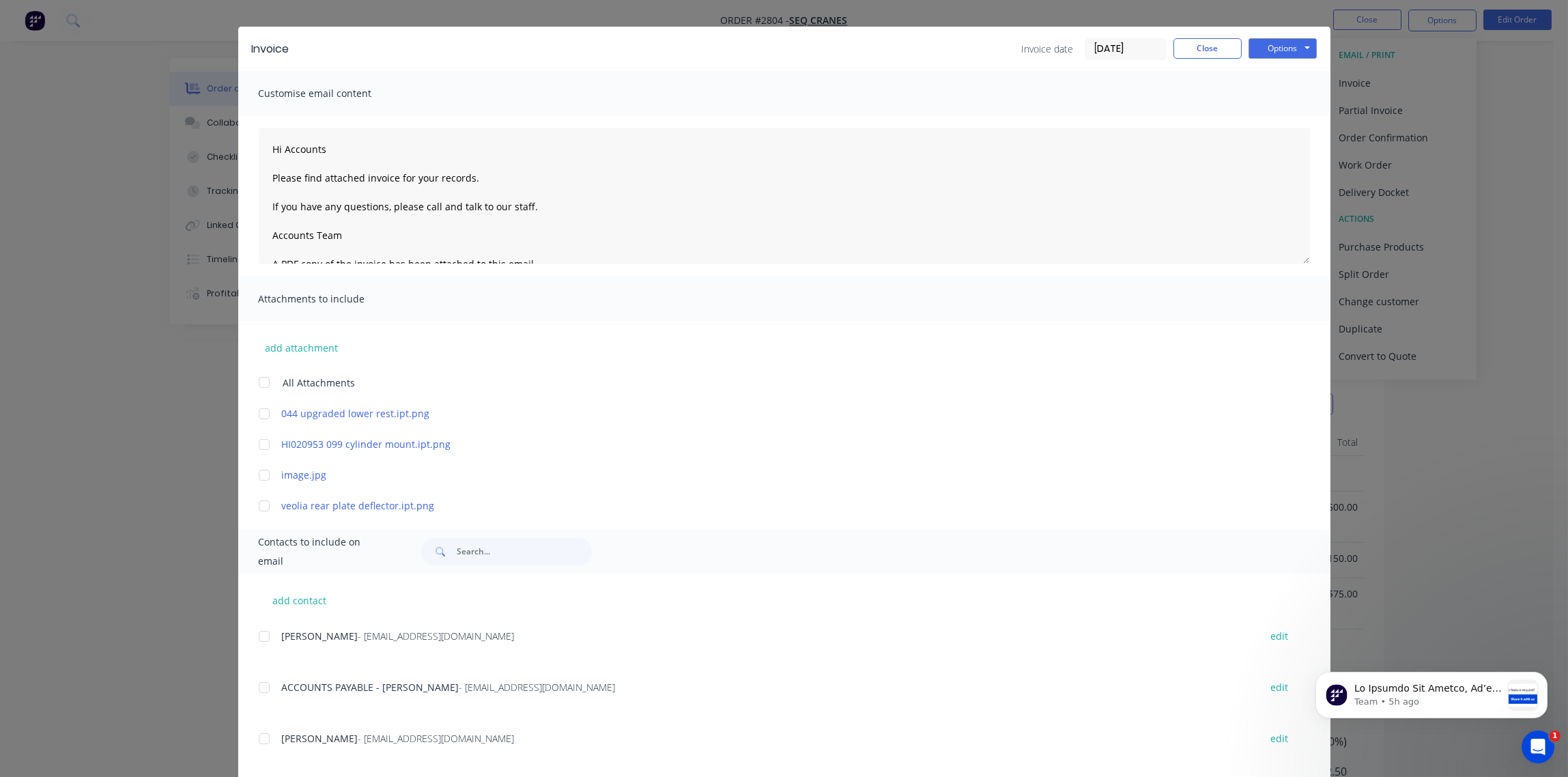
scroll to position [51, 0]
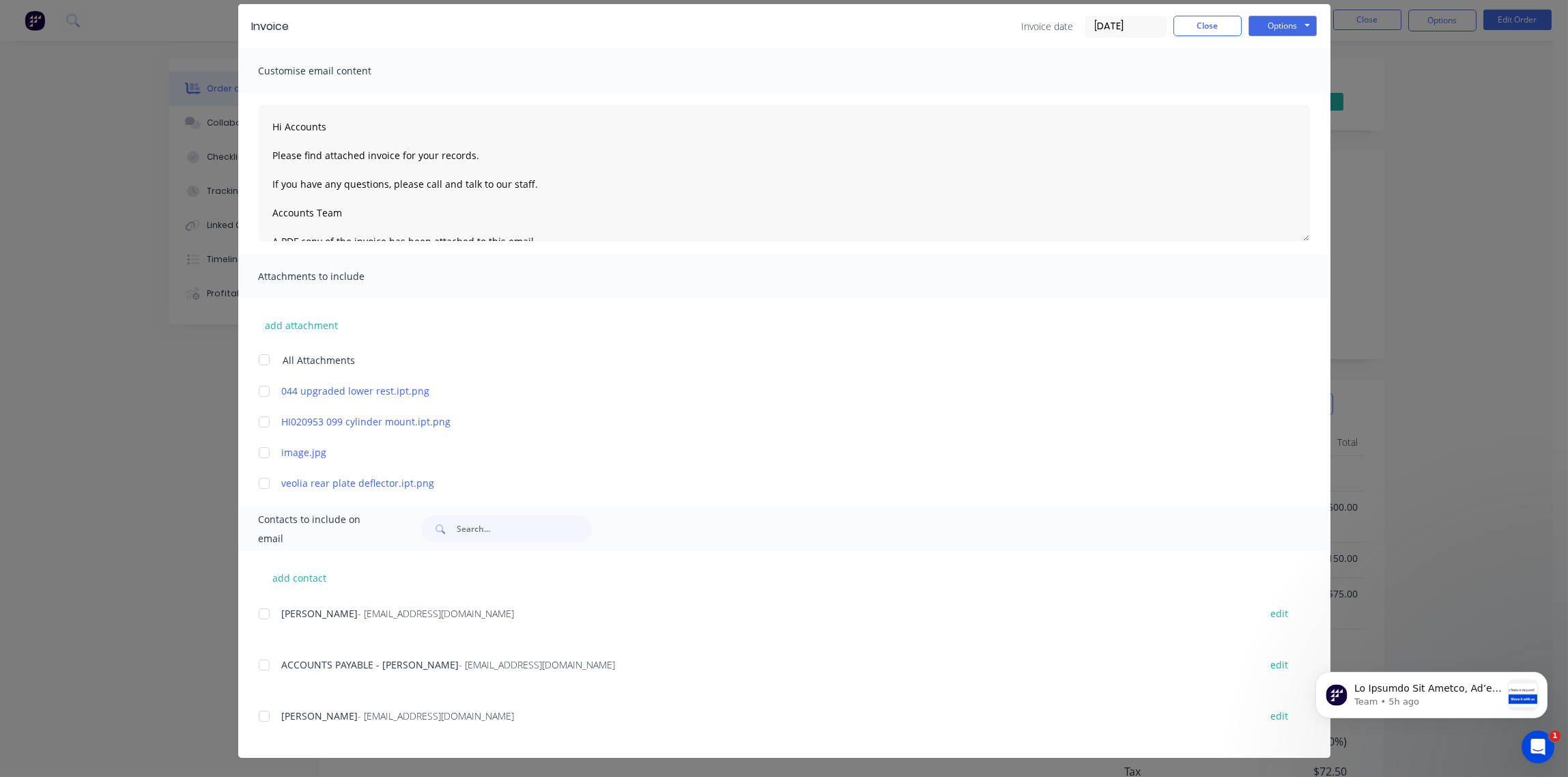
click at [258, 615] on div at bounding box center [265, 613] width 27 height 27
click at [256, 668] on div at bounding box center [265, 665] width 27 height 27
type textarea "Hi Accounts Please find attached invoice for your records. If you have any ques…"
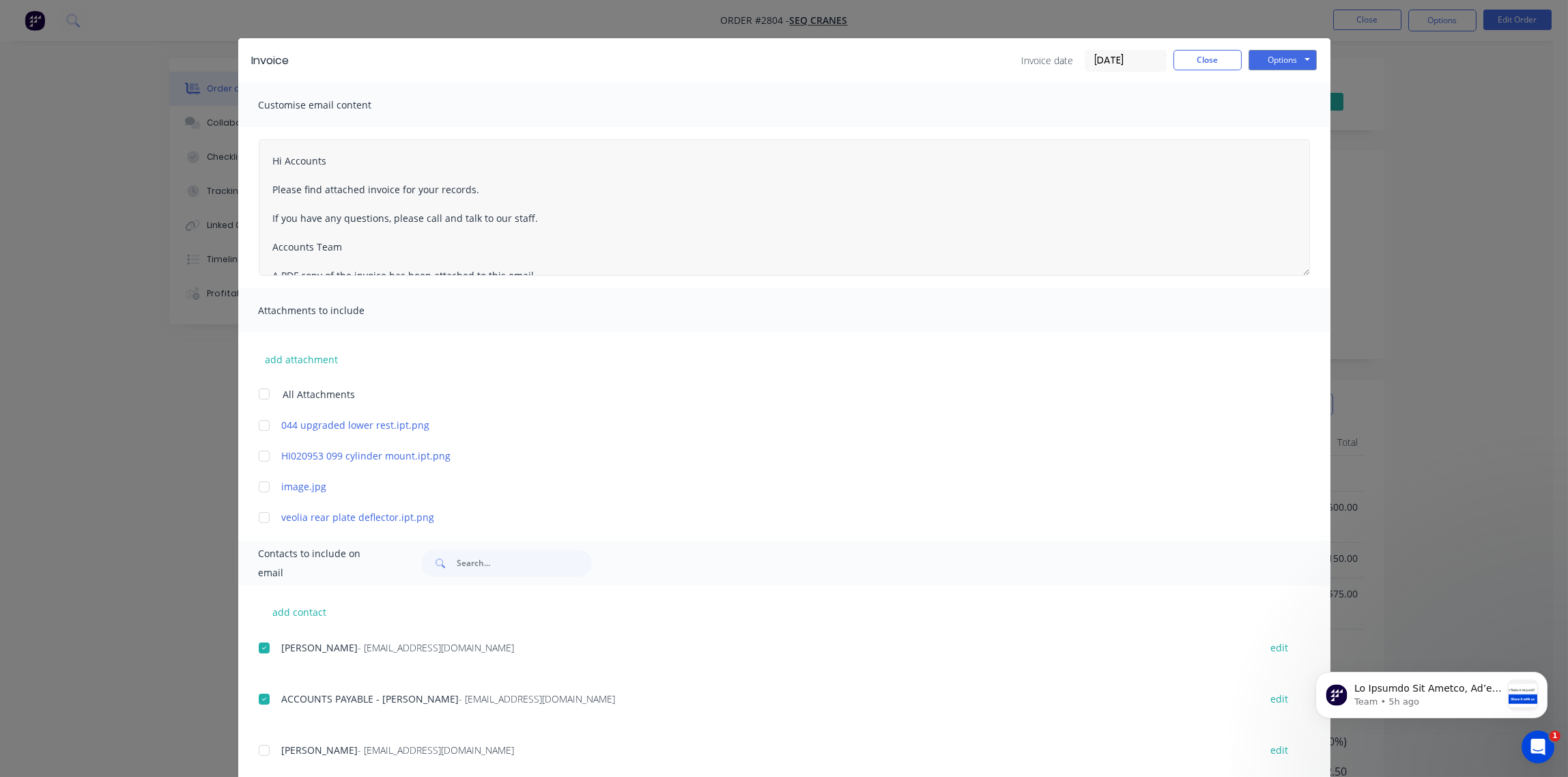
scroll to position [0, 0]
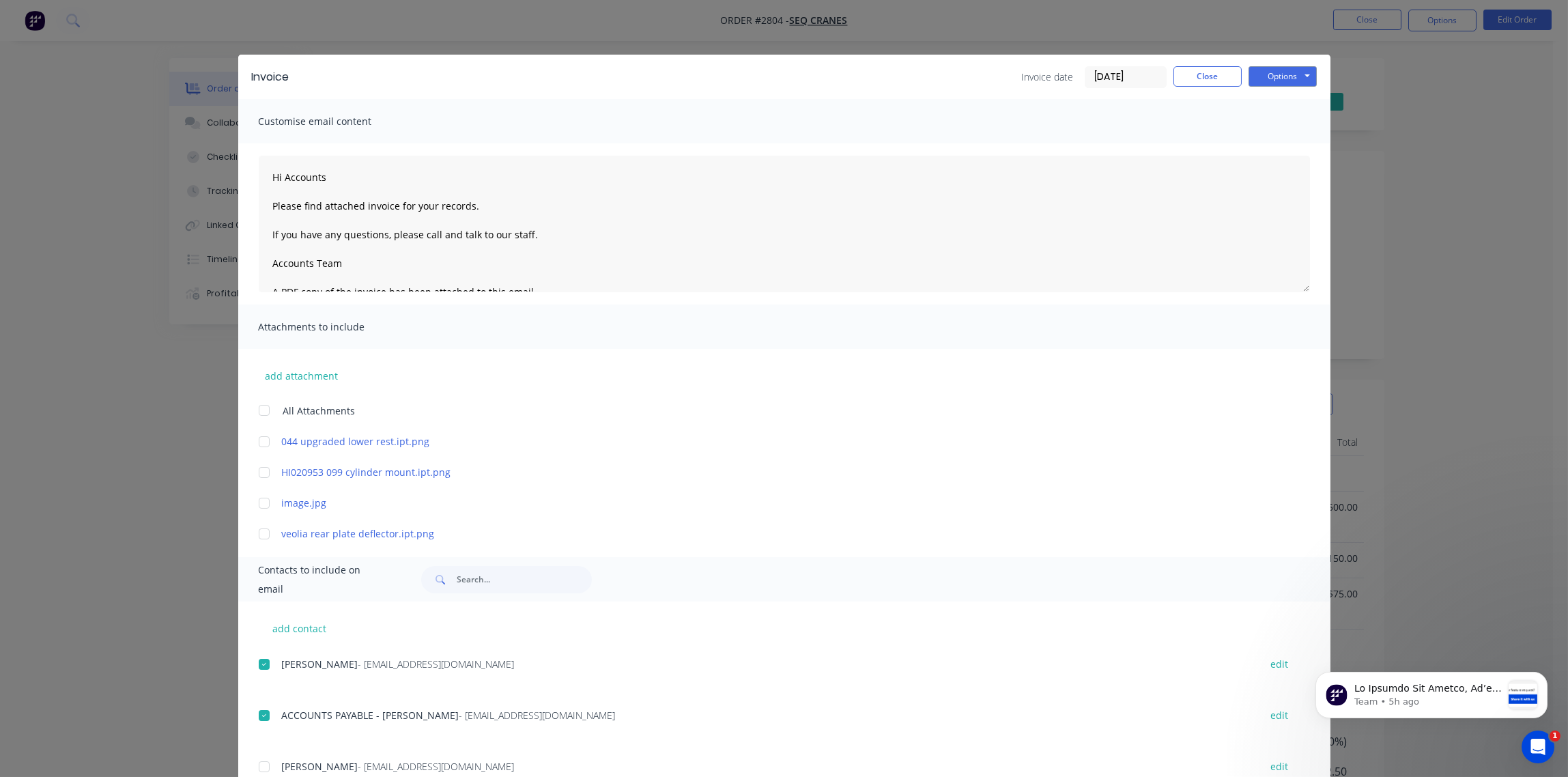
click at [1126, 76] on input "[DATE]" at bounding box center [1126, 76] width 80 height 21
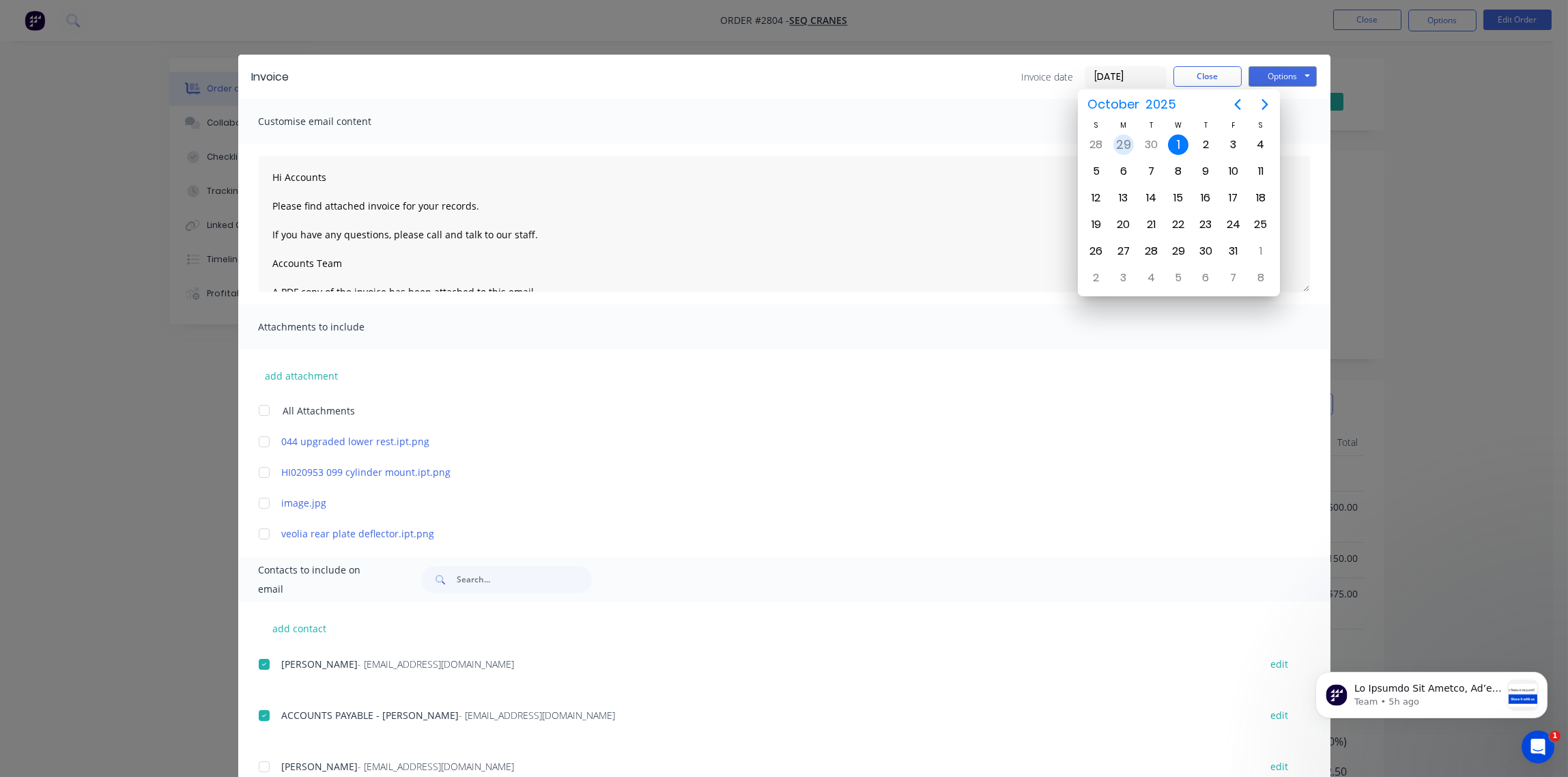
click at [1123, 144] on div "29" at bounding box center [1123, 144] width 21 height 21
type input "[DATE]"
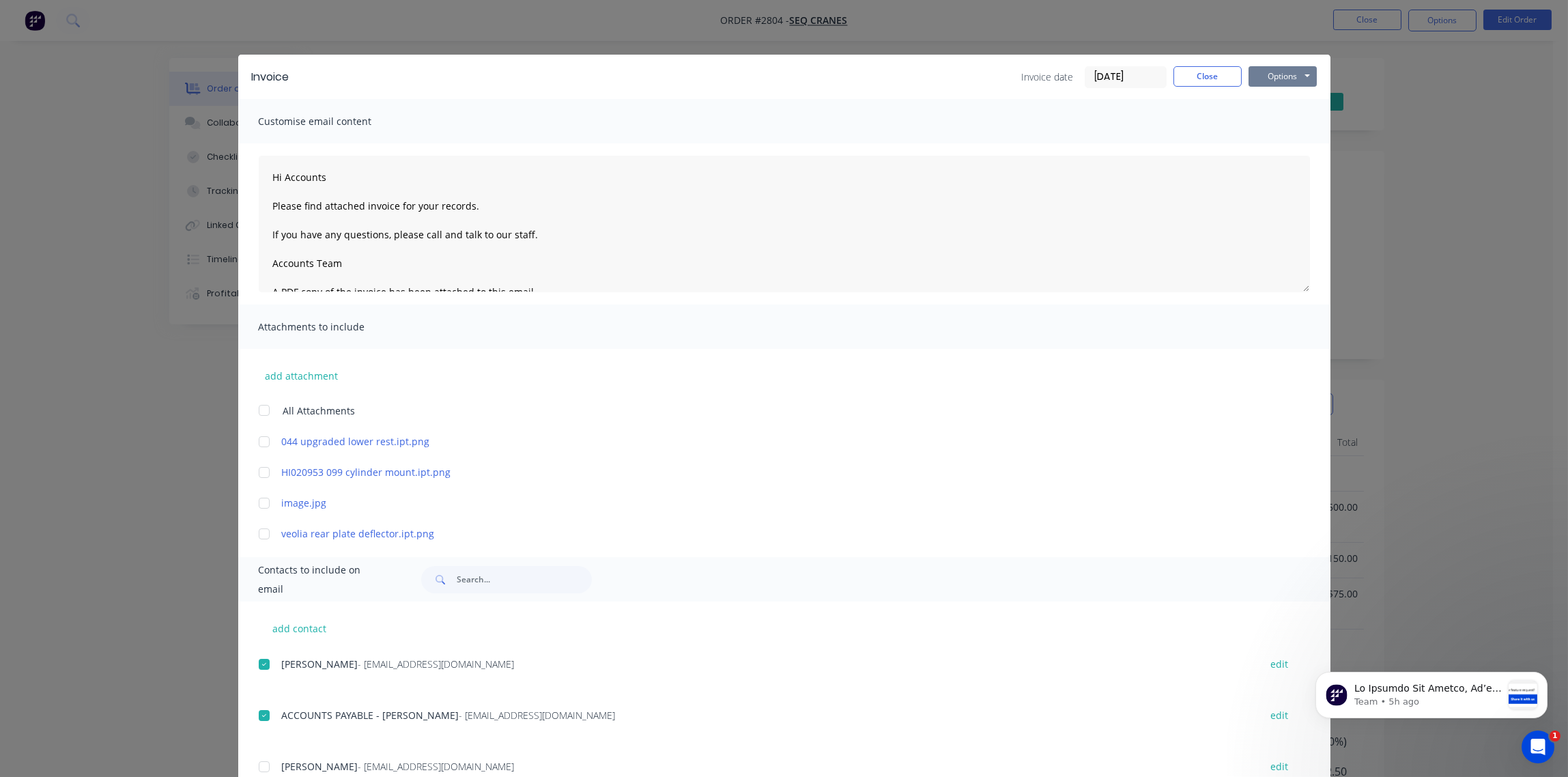
click at [1269, 73] on button "Options" at bounding box center [1283, 76] width 69 height 21
click at [1264, 145] on button "Email" at bounding box center [1292, 145] width 87 height 23
type textarea "Hi Accounts Please find attached invoice for your records. If you have any ques…"
click at [1183, 80] on button "Close" at bounding box center [1208, 76] width 69 height 21
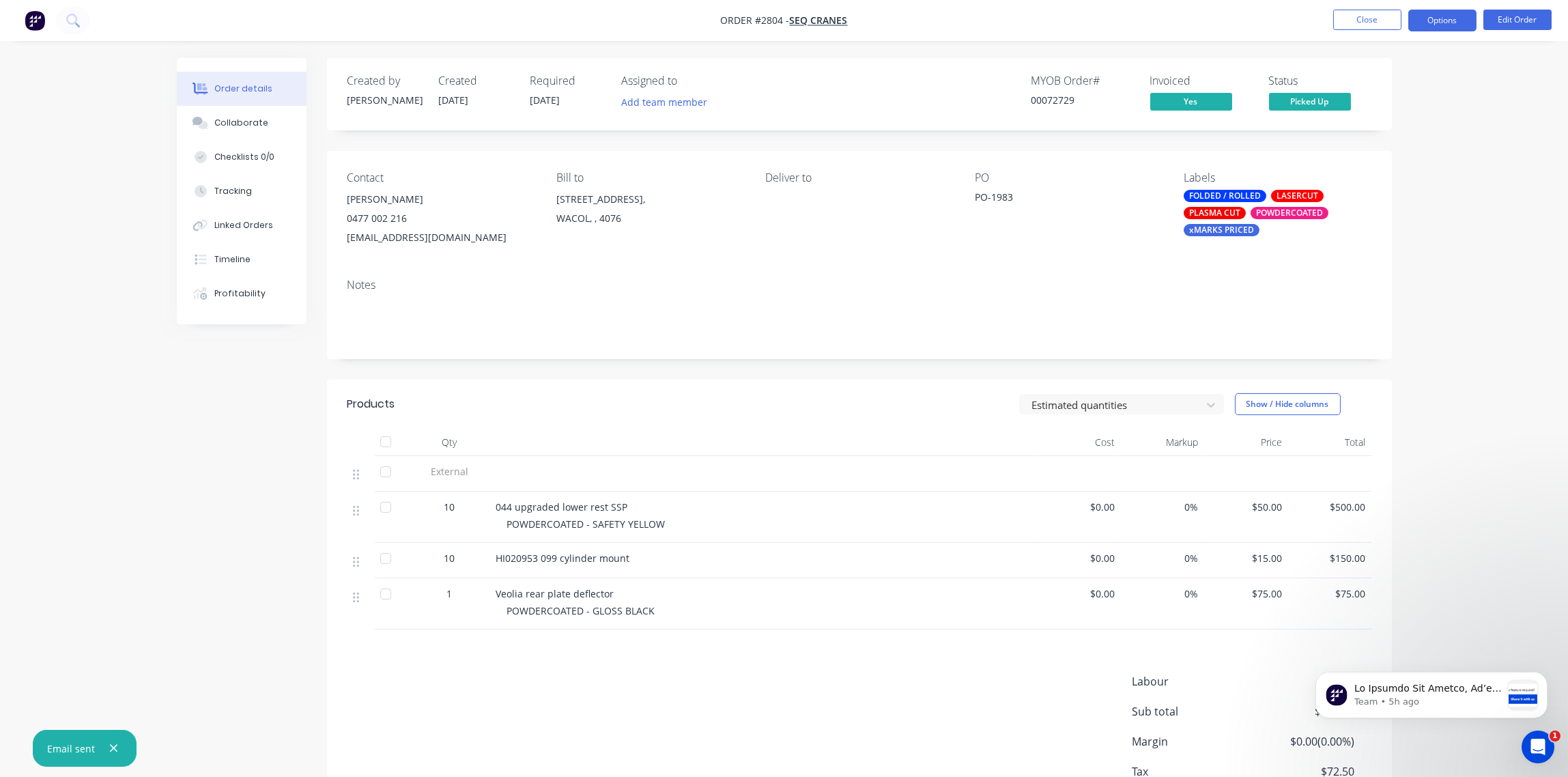
click at [1431, 27] on button "Options" at bounding box center [1443, 21] width 69 height 22
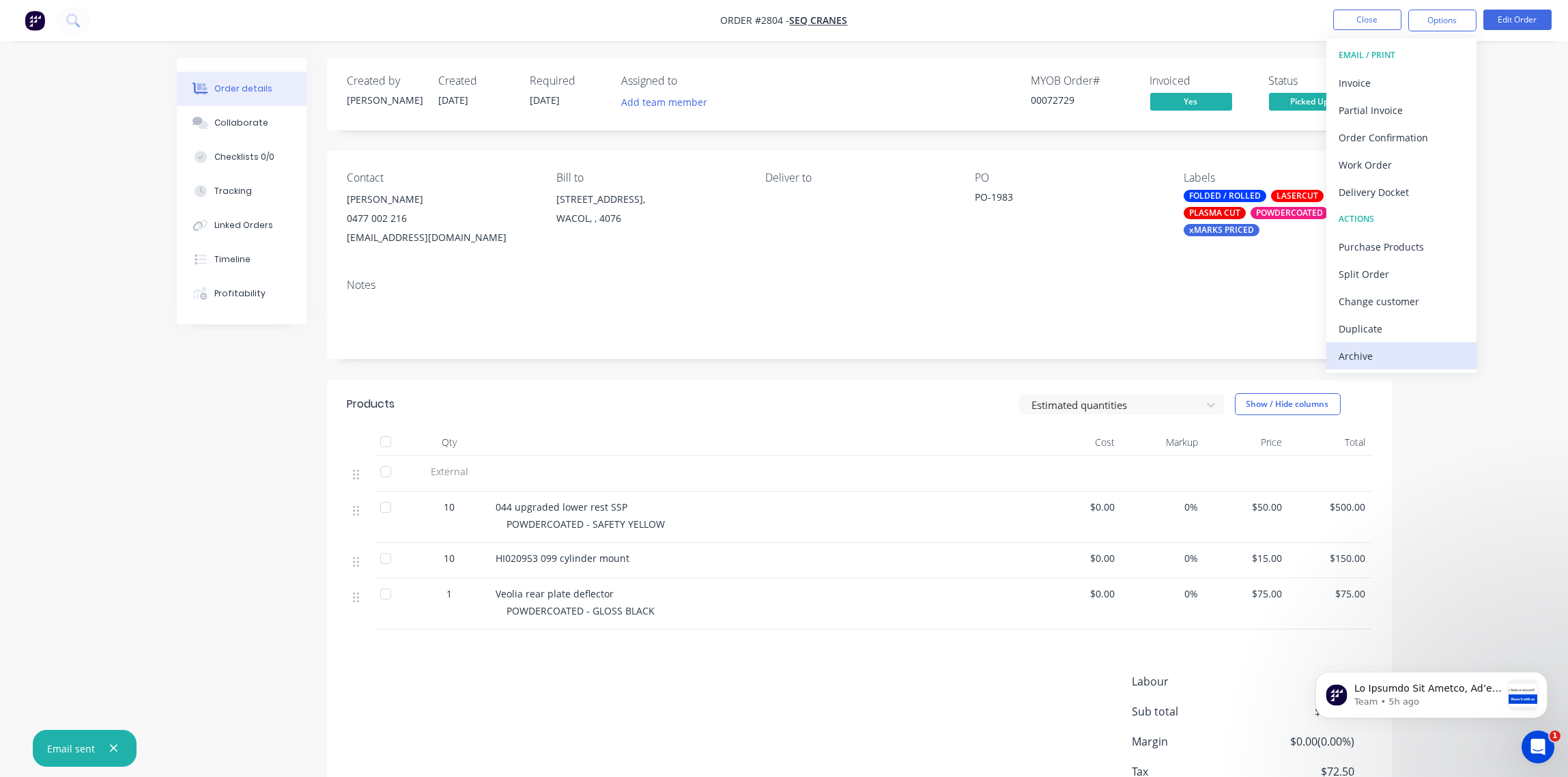
click at [1388, 354] on div "Archive" at bounding box center [1401, 356] width 125 height 20
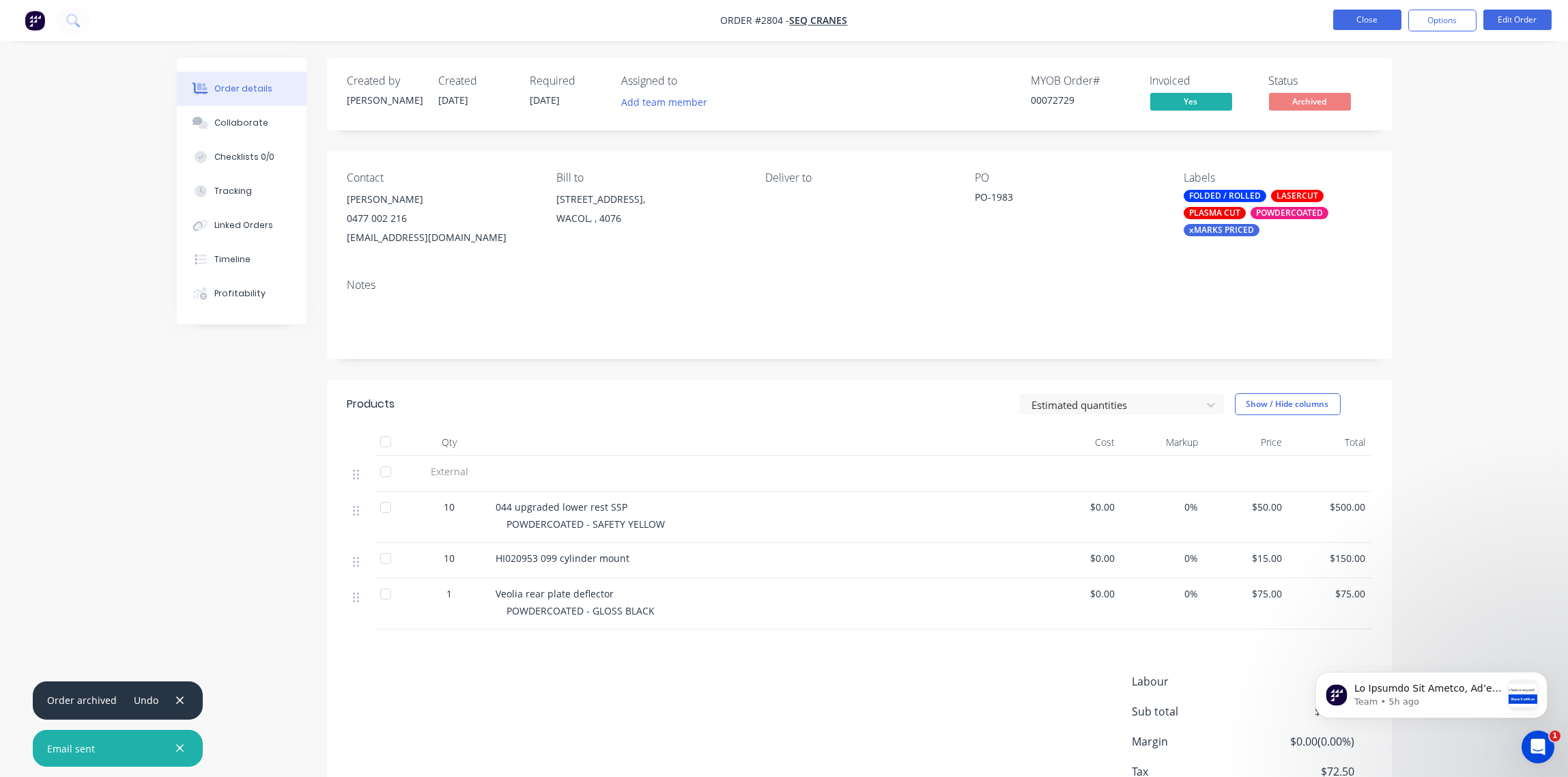
click at [1380, 18] on button "Close" at bounding box center [1368, 20] width 69 height 21
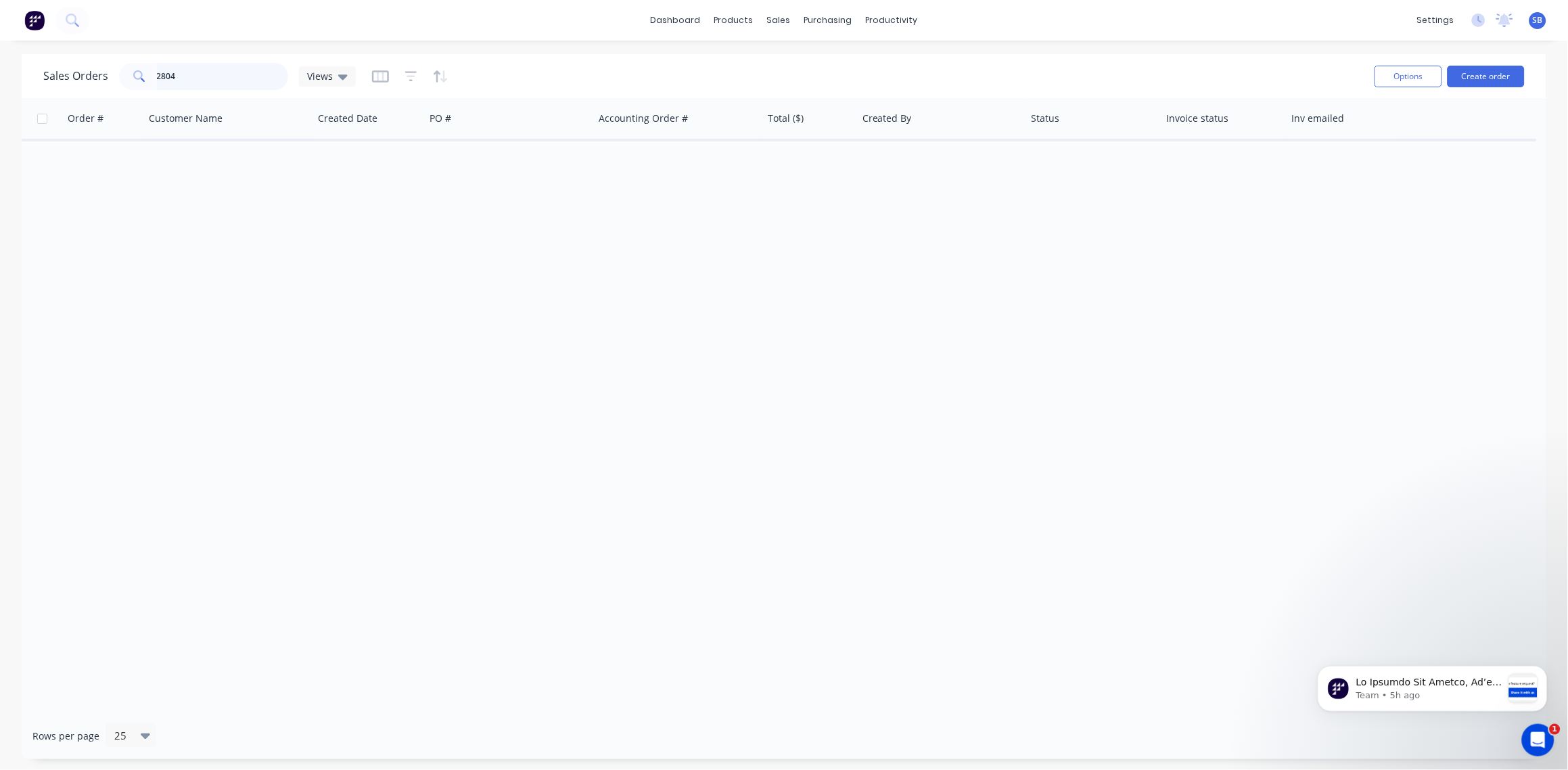
click at [182, 75] on input "2804" at bounding box center [223, 77] width 132 height 27
type input "2812"
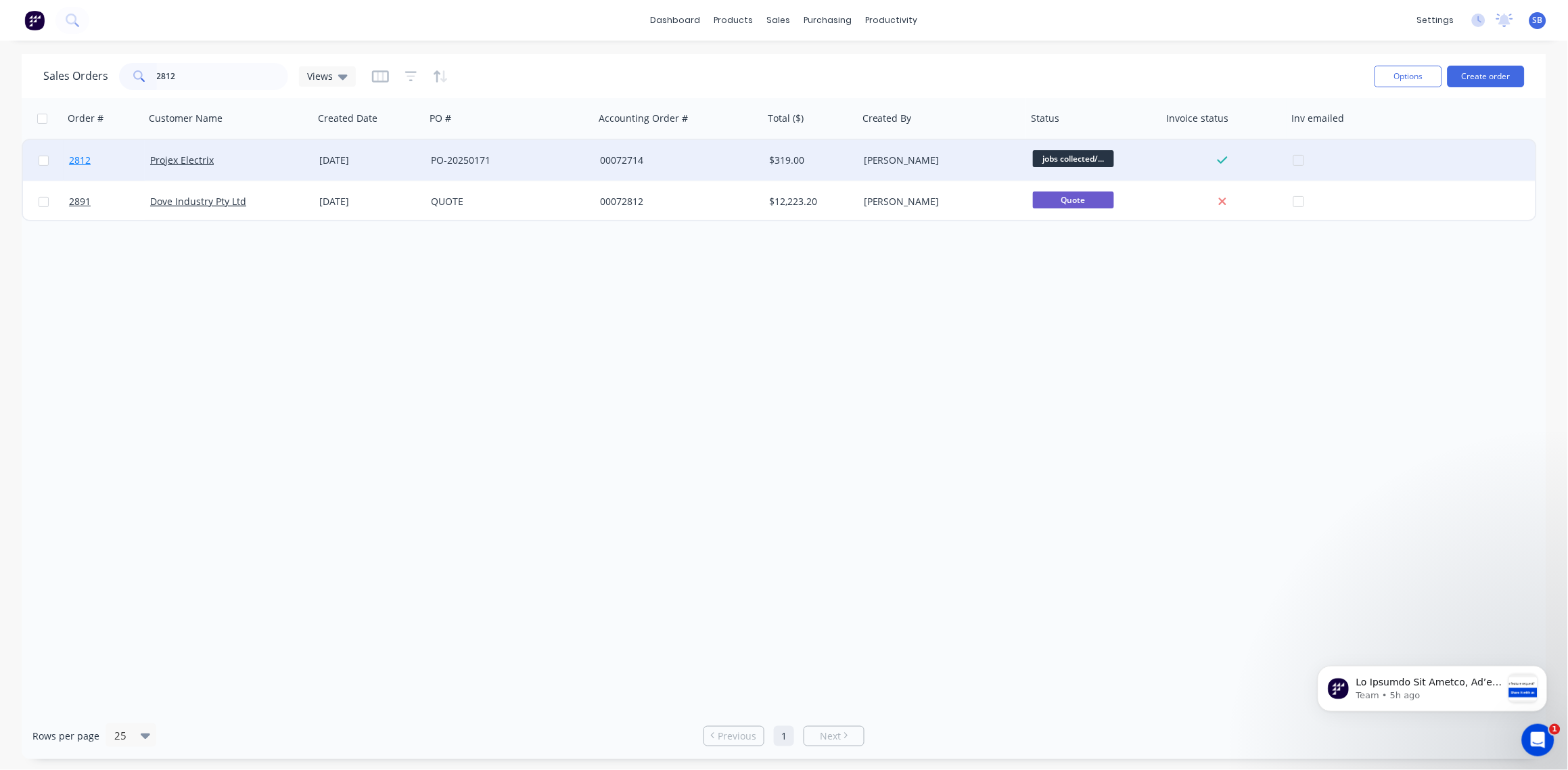
click at [82, 166] on span "2812" at bounding box center [80, 160] width 21 height 14
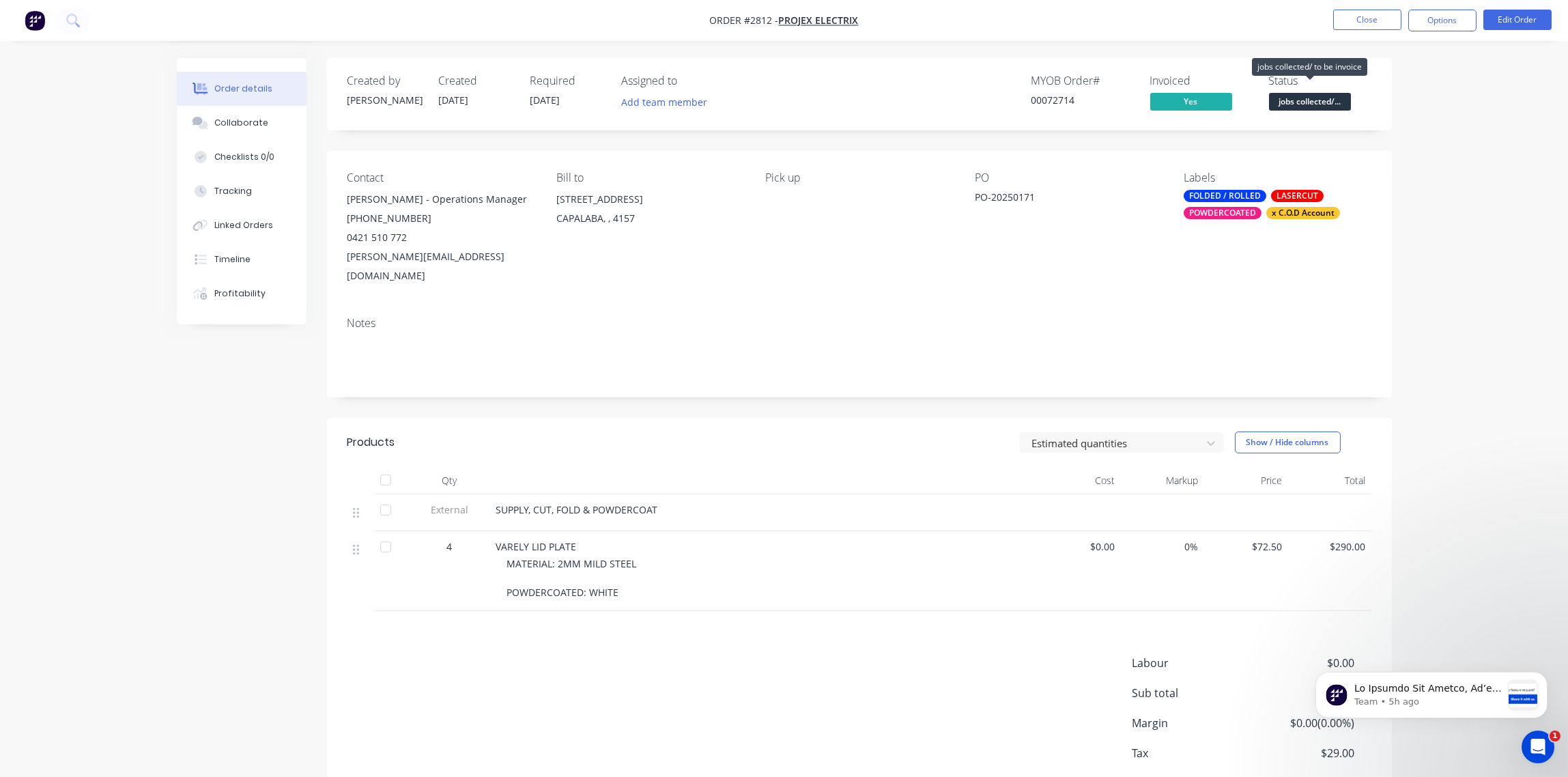
click at [1317, 102] on span "jobs collected/..." at bounding box center [1310, 101] width 82 height 17
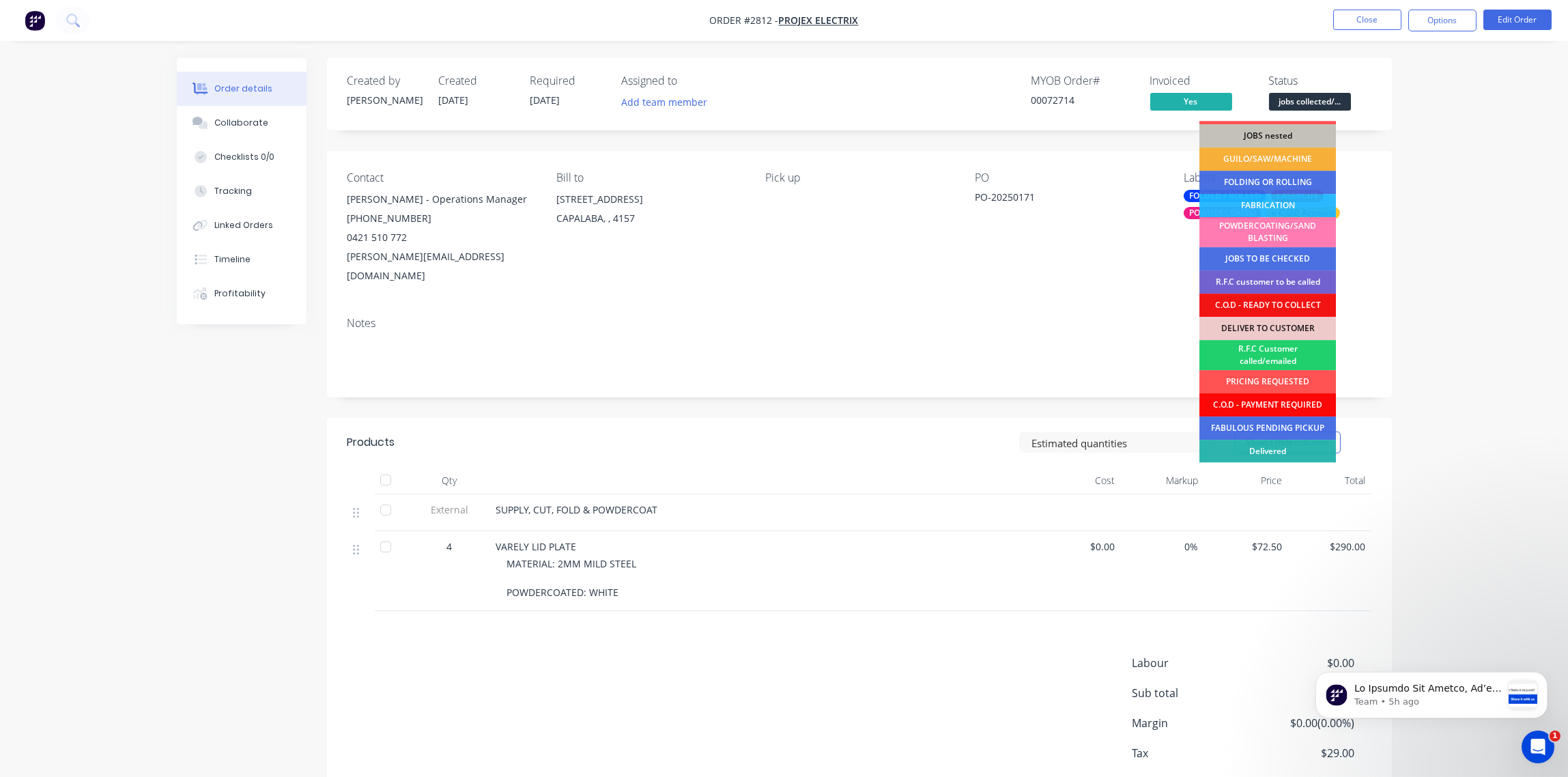
scroll to position [67, 0]
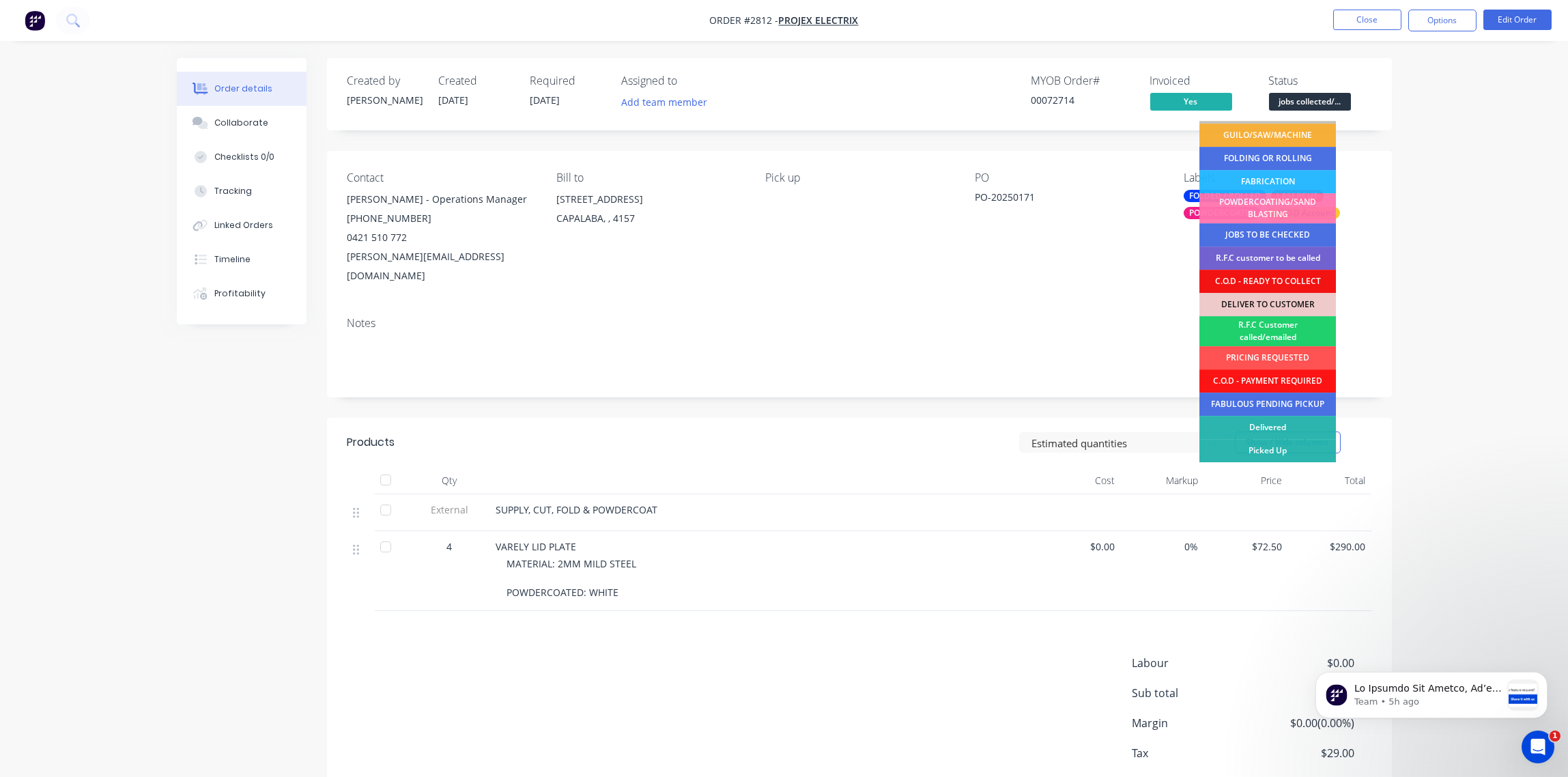
click at [1268, 447] on div "Picked Up" at bounding box center [1267, 451] width 136 height 24
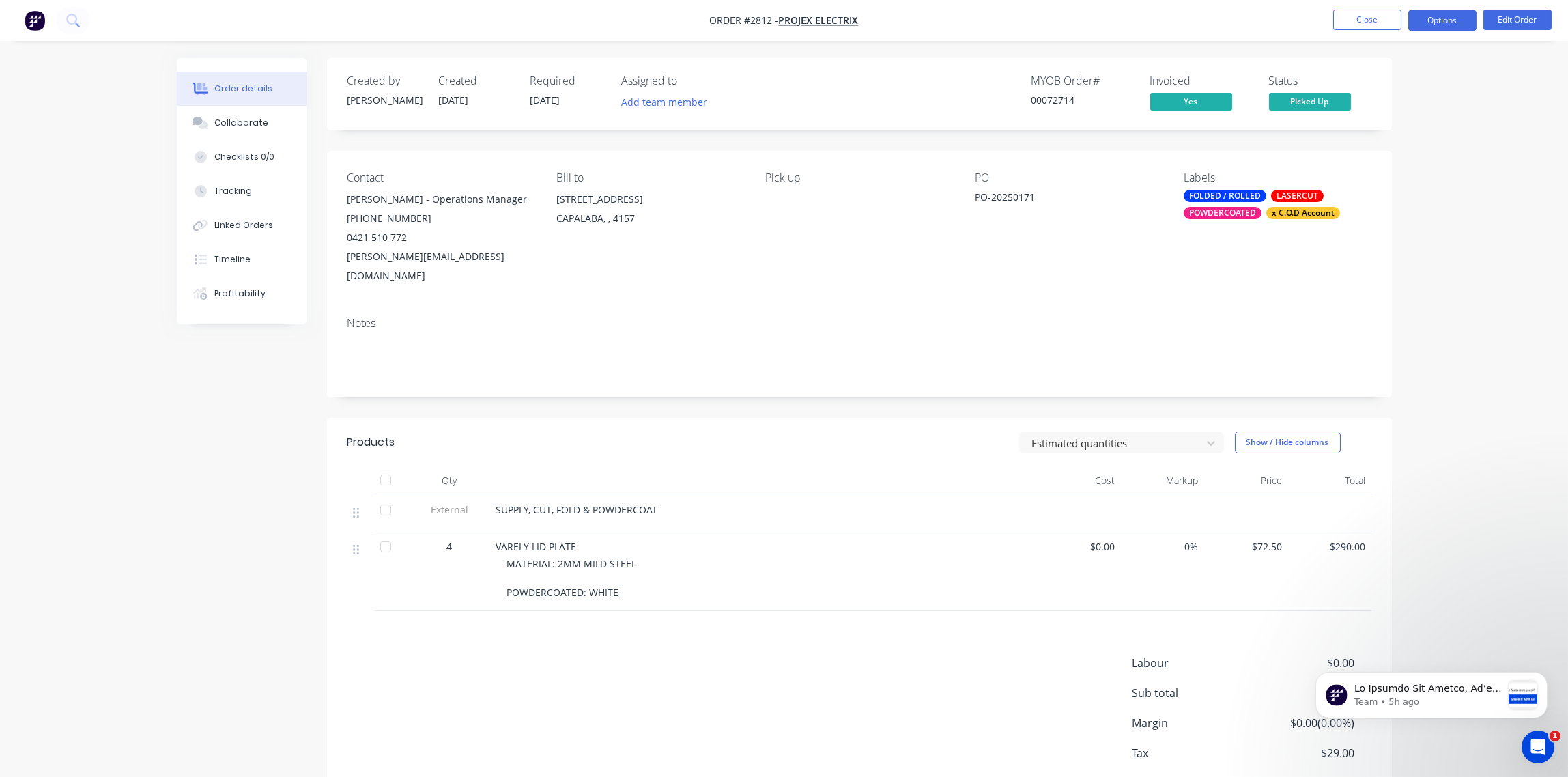
click at [1441, 17] on button "Options" at bounding box center [1443, 21] width 69 height 22
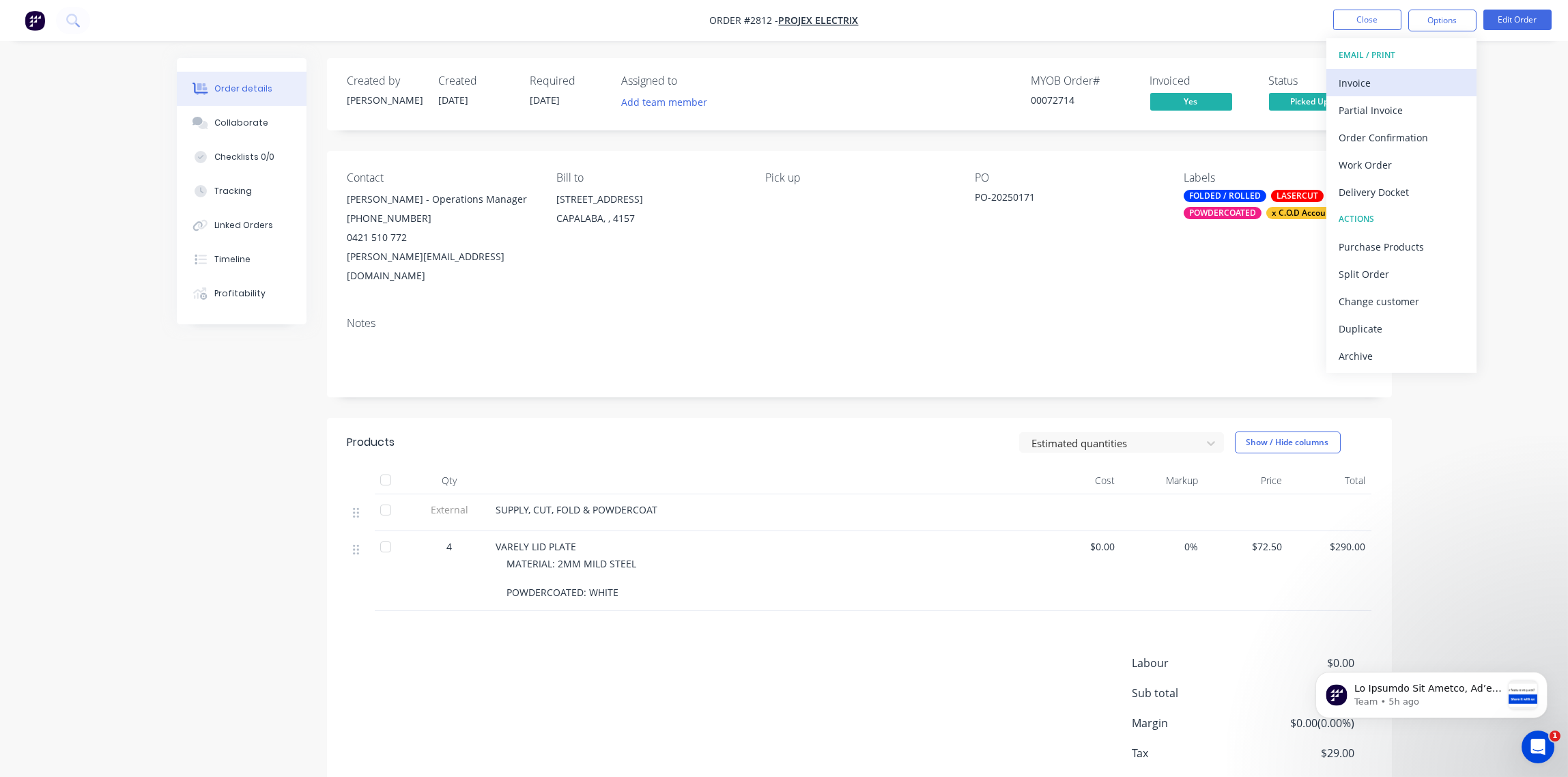
click at [1422, 78] on div "Invoice" at bounding box center [1401, 83] width 125 height 20
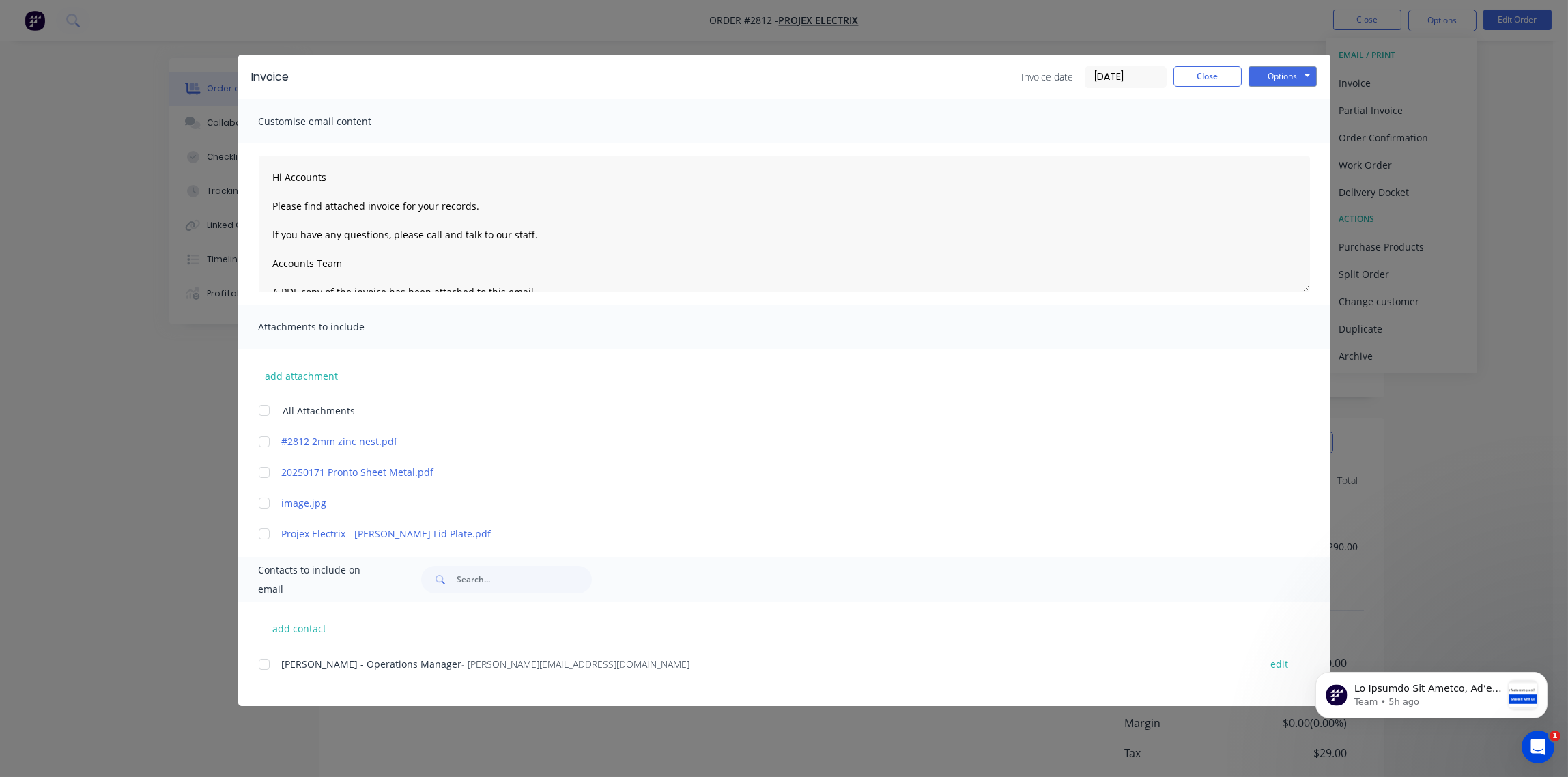
click at [267, 665] on div at bounding box center [265, 664] width 27 height 27
click at [1300, 74] on button "Options" at bounding box center [1283, 76] width 69 height 21
click at [1298, 144] on button "Email" at bounding box center [1292, 145] width 87 height 23
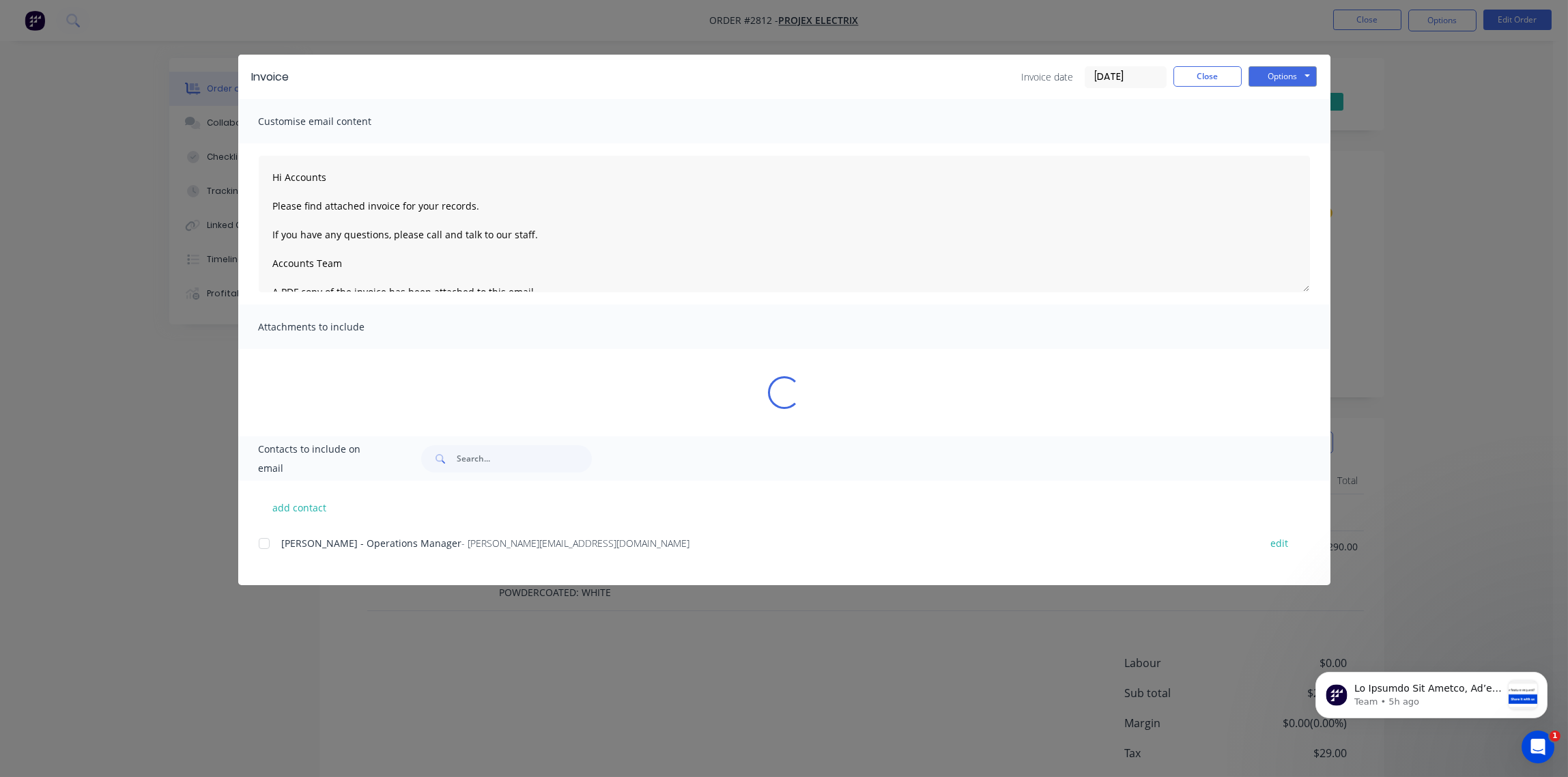
type textarea "Hi Accounts Please find attached invoice for your records. If you have any ques…"
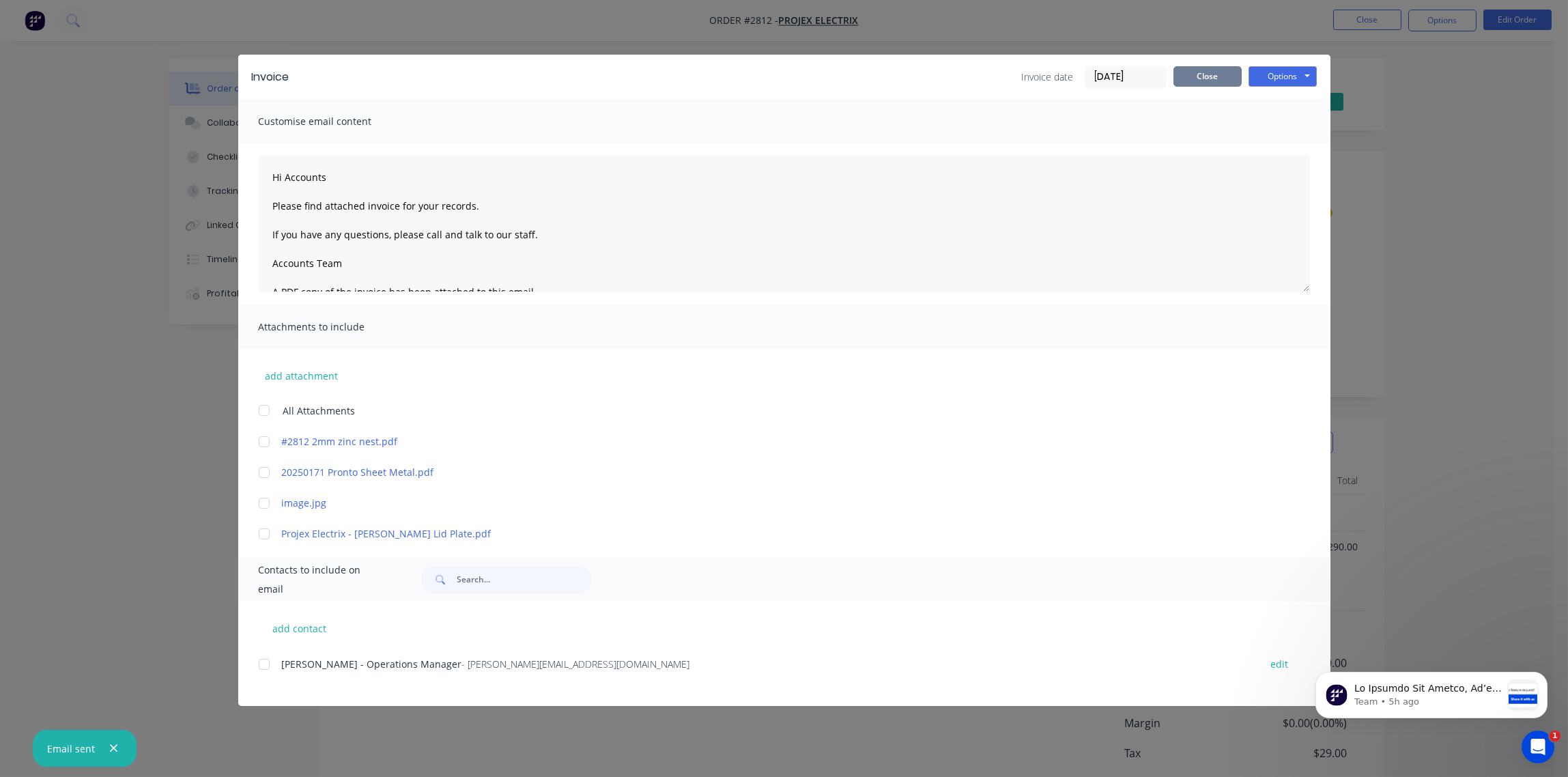
click at [1221, 74] on button "Close" at bounding box center [1208, 76] width 69 height 21
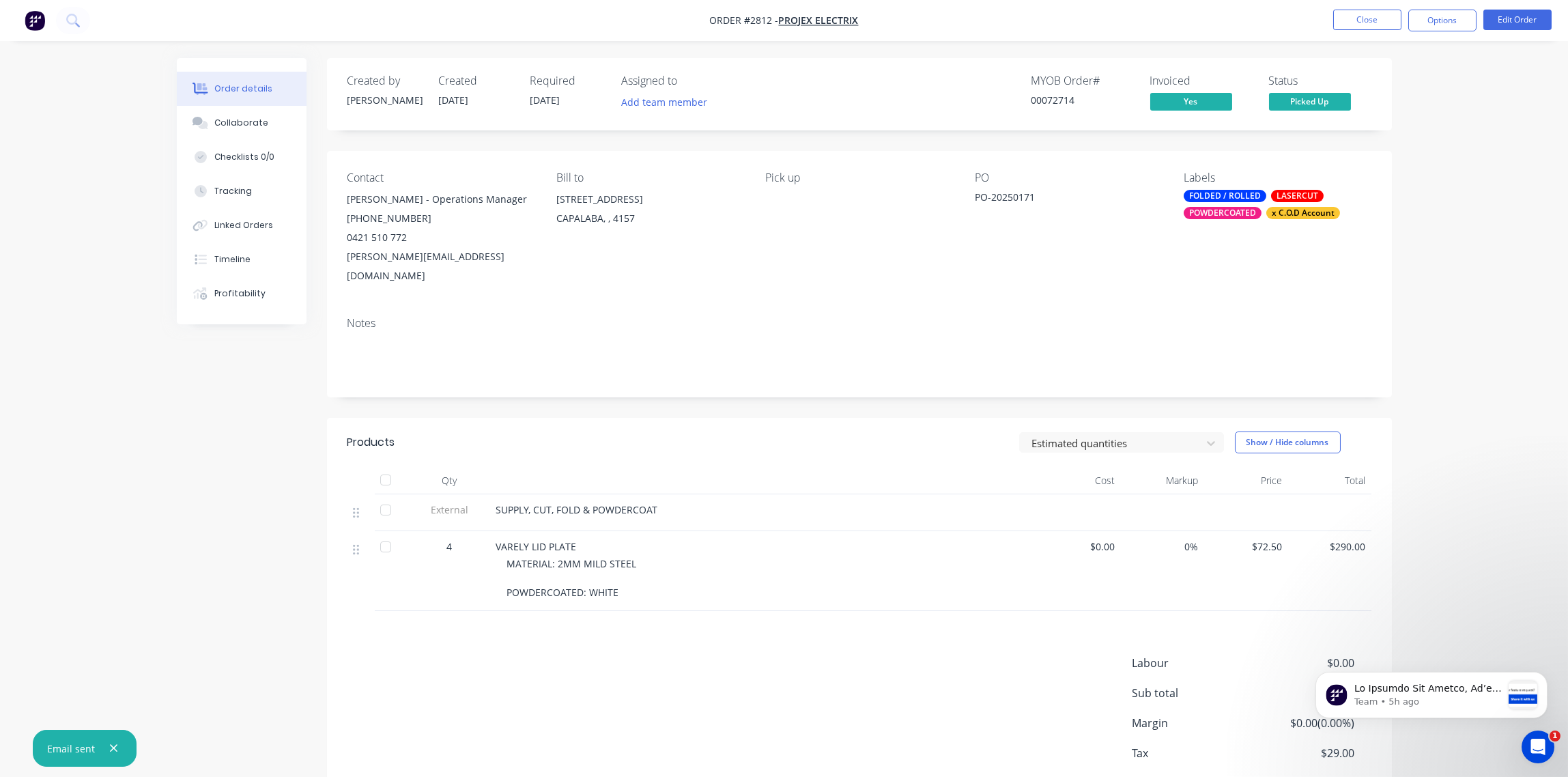
click at [1228, 214] on div "POWDERCOATED" at bounding box center [1222, 213] width 77 height 13
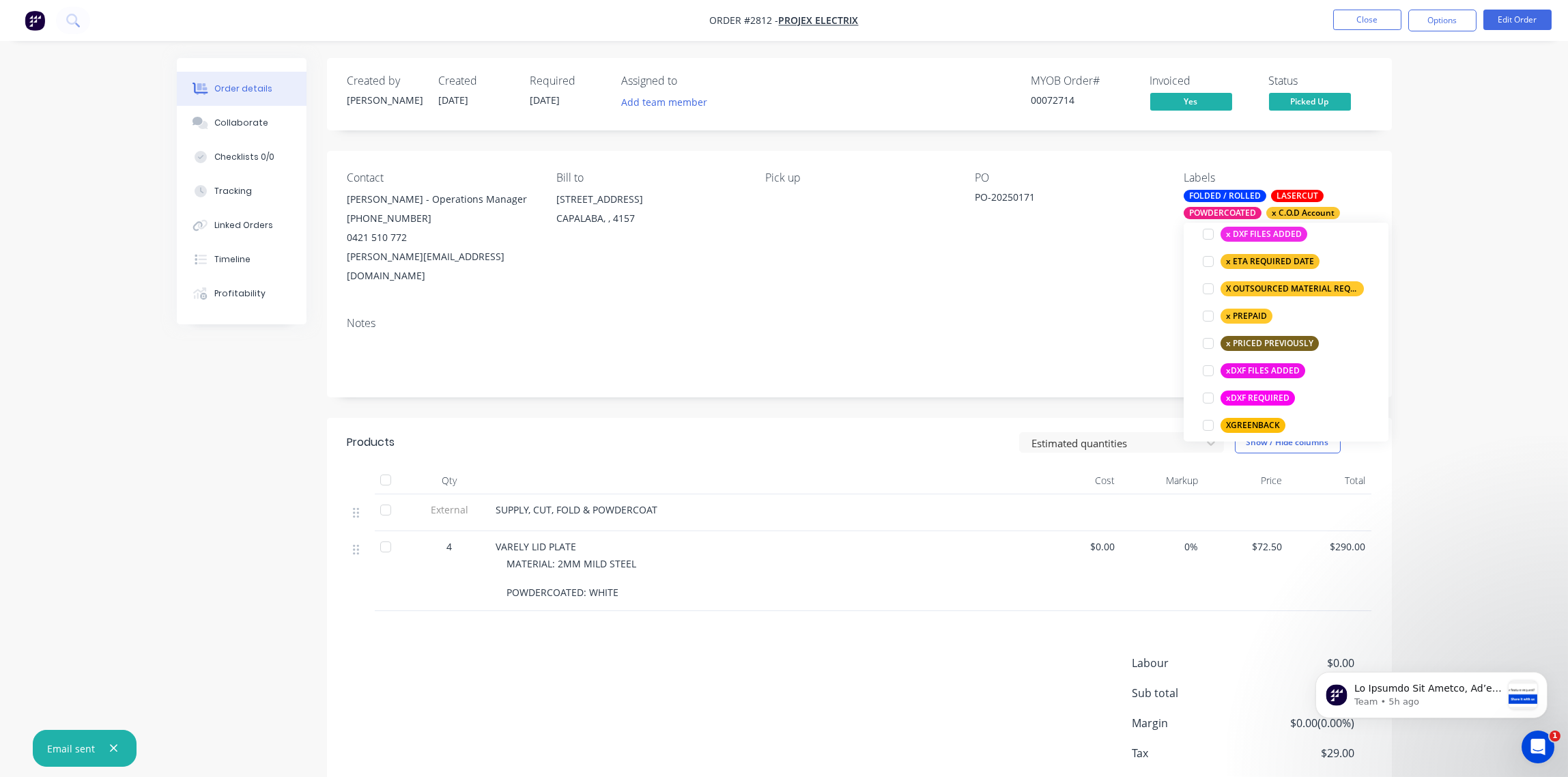
scroll to position [1120, 0]
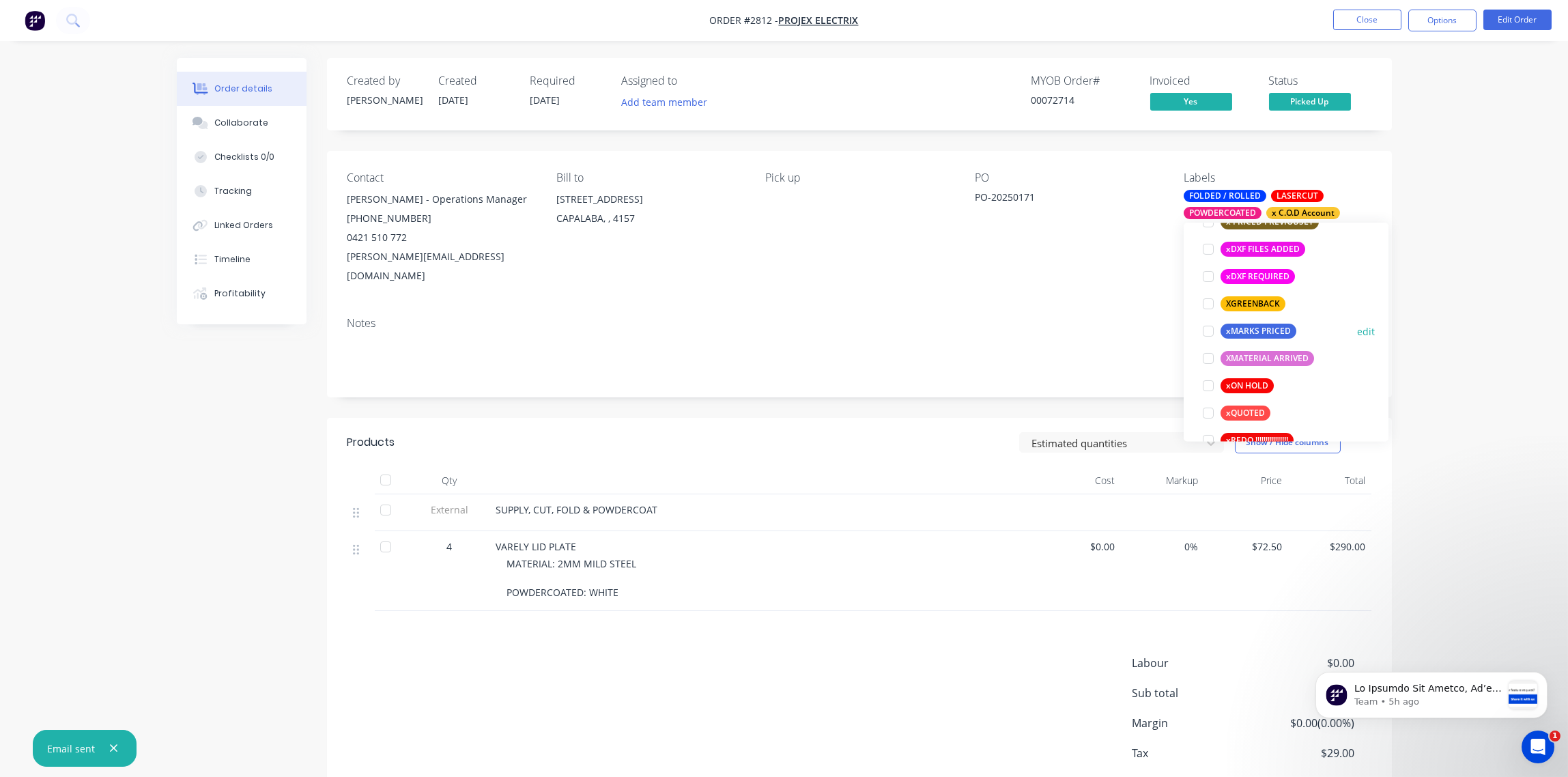
click at [1209, 331] on div at bounding box center [1208, 331] width 27 height 27
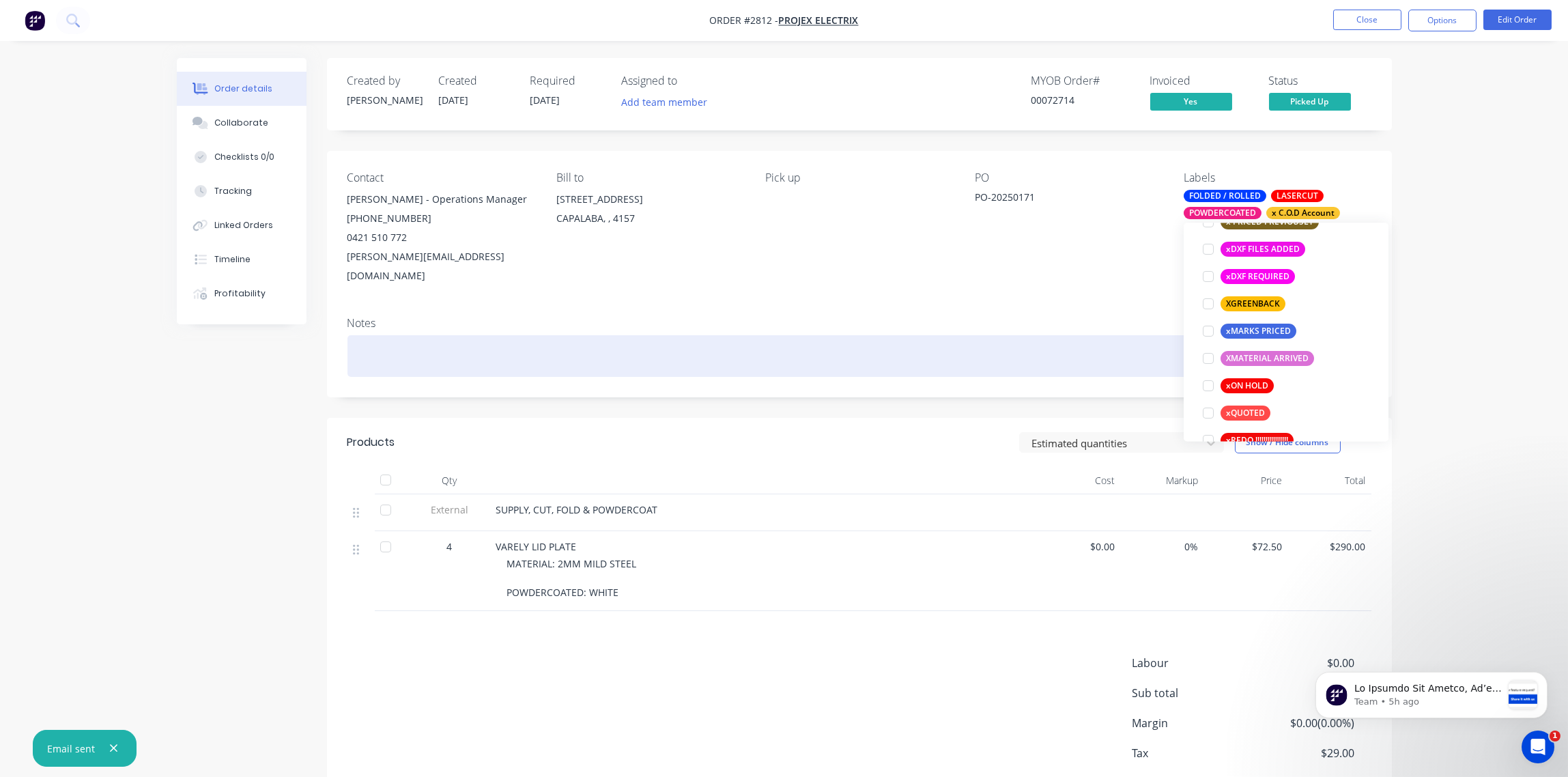
scroll to position [111, 0]
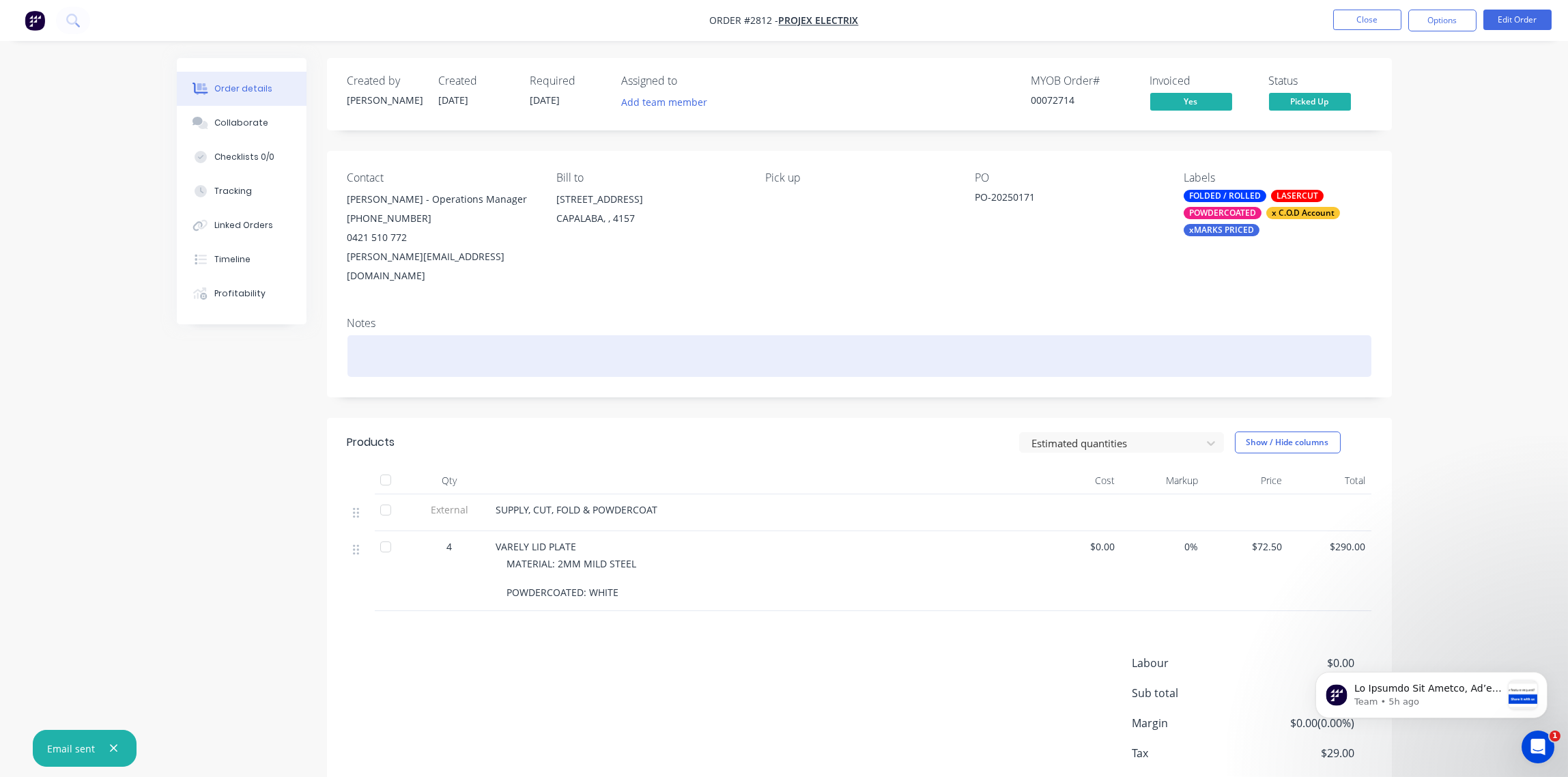
click at [1076, 335] on div at bounding box center [859, 356] width 1024 height 41
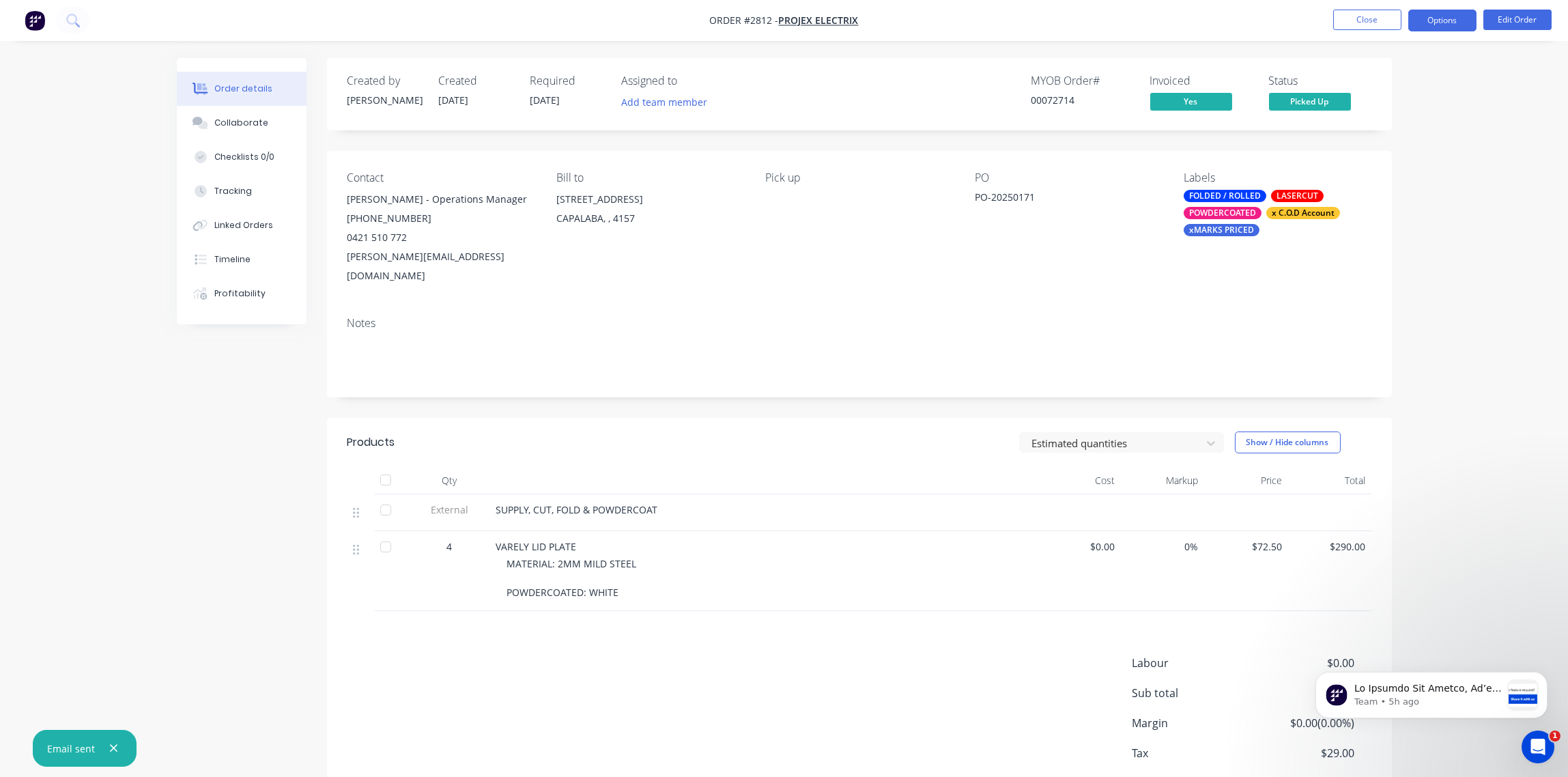
click at [1451, 22] on button "Options" at bounding box center [1443, 21] width 69 height 22
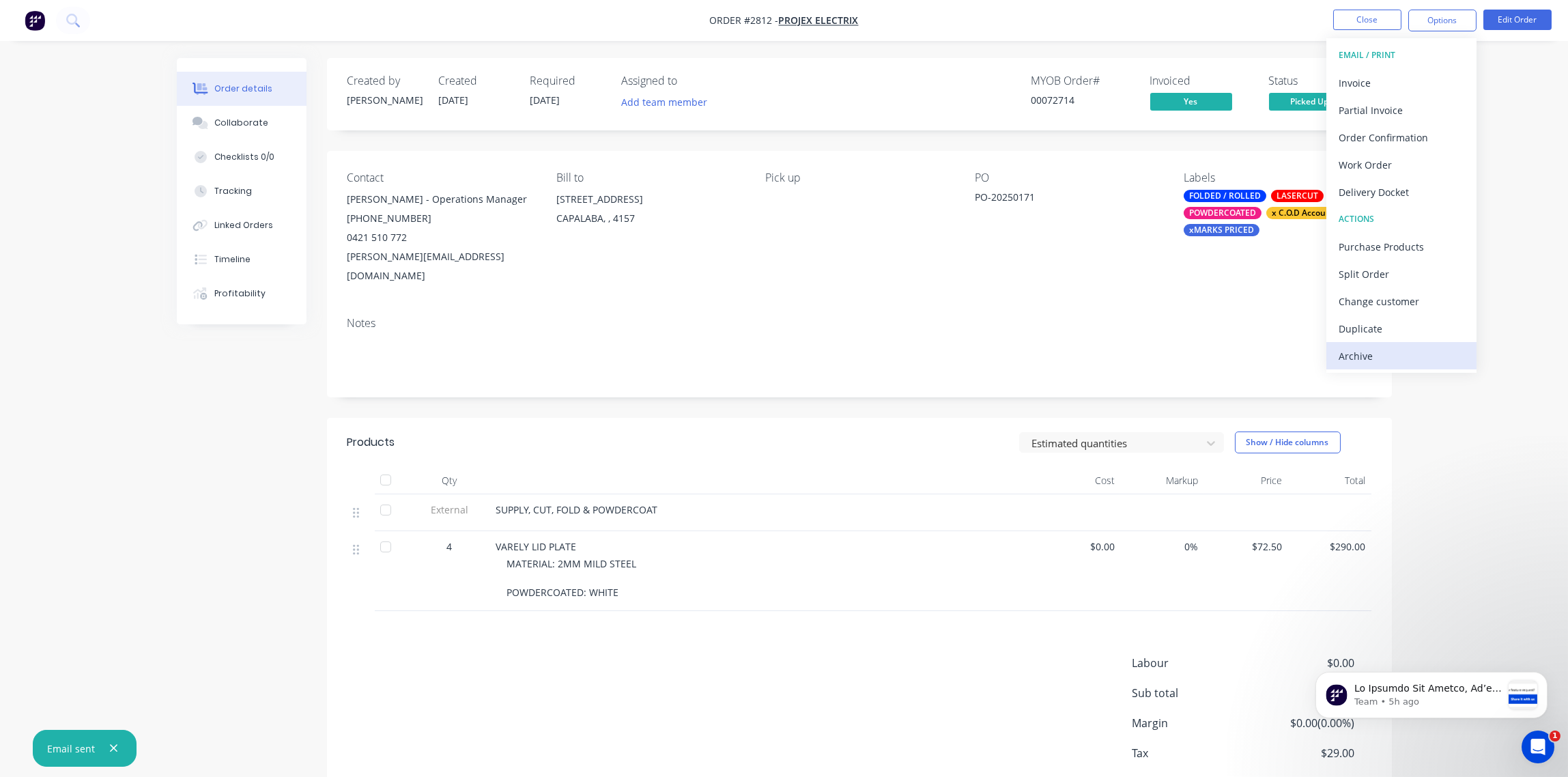
click at [1388, 355] on div "Archive" at bounding box center [1401, 356] width 125 height 20
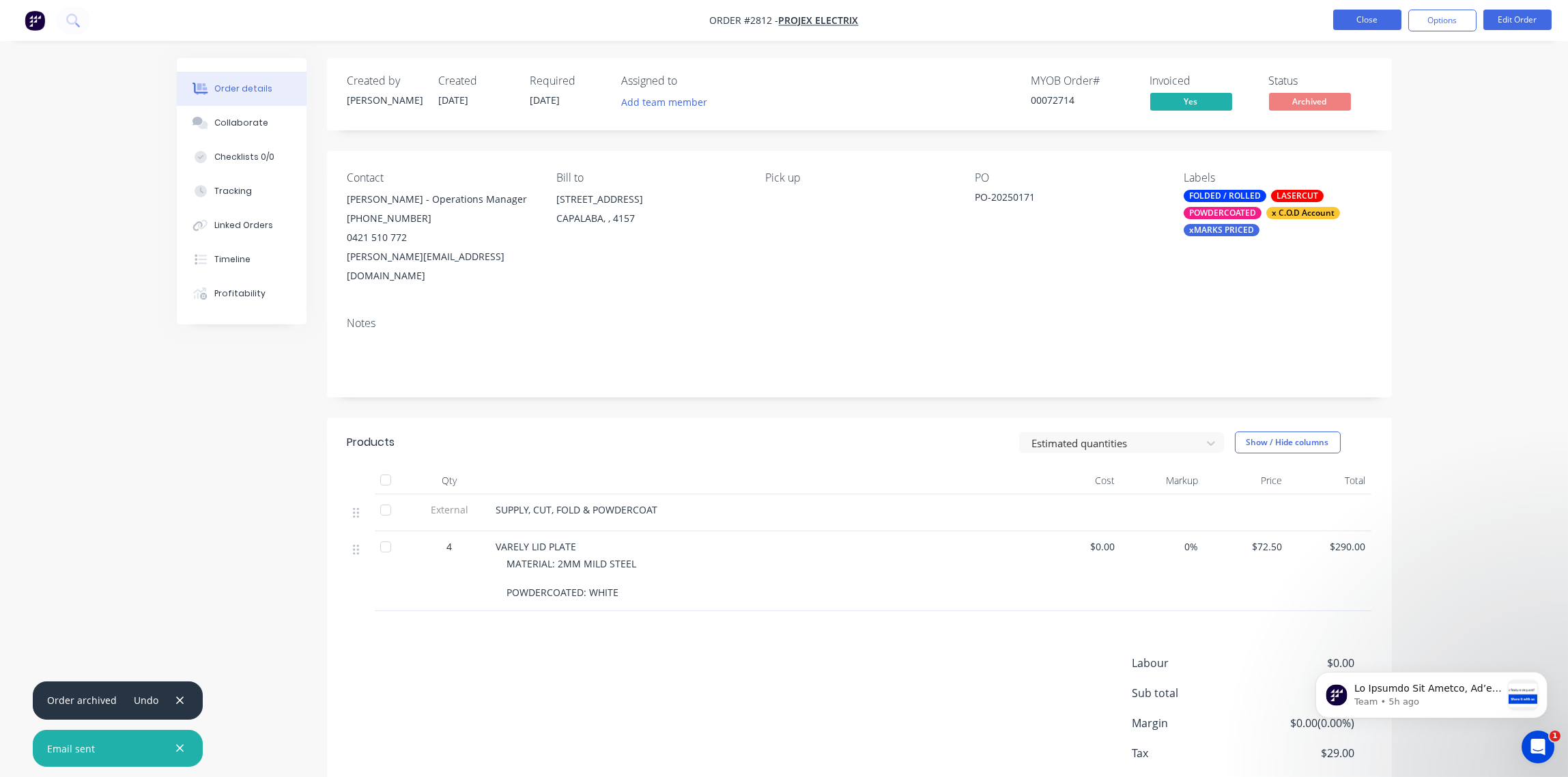
click at [1373, 19] on button "Close" at bounding box center [1368, 20] width 69 height 21
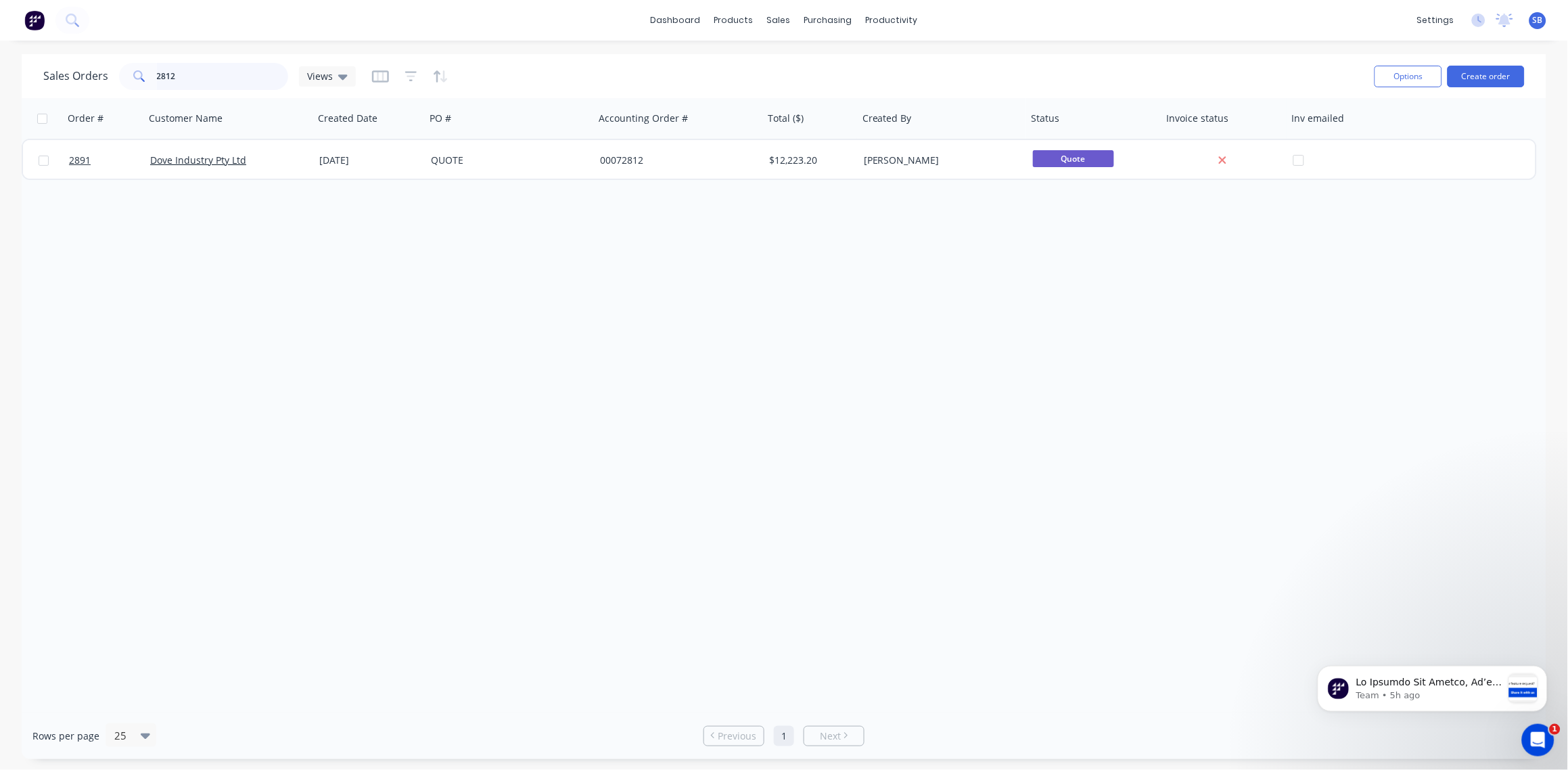
click at [188, 76] on input "2812" at bounding box center [223, 77] width 132 height 27
type input "2882"
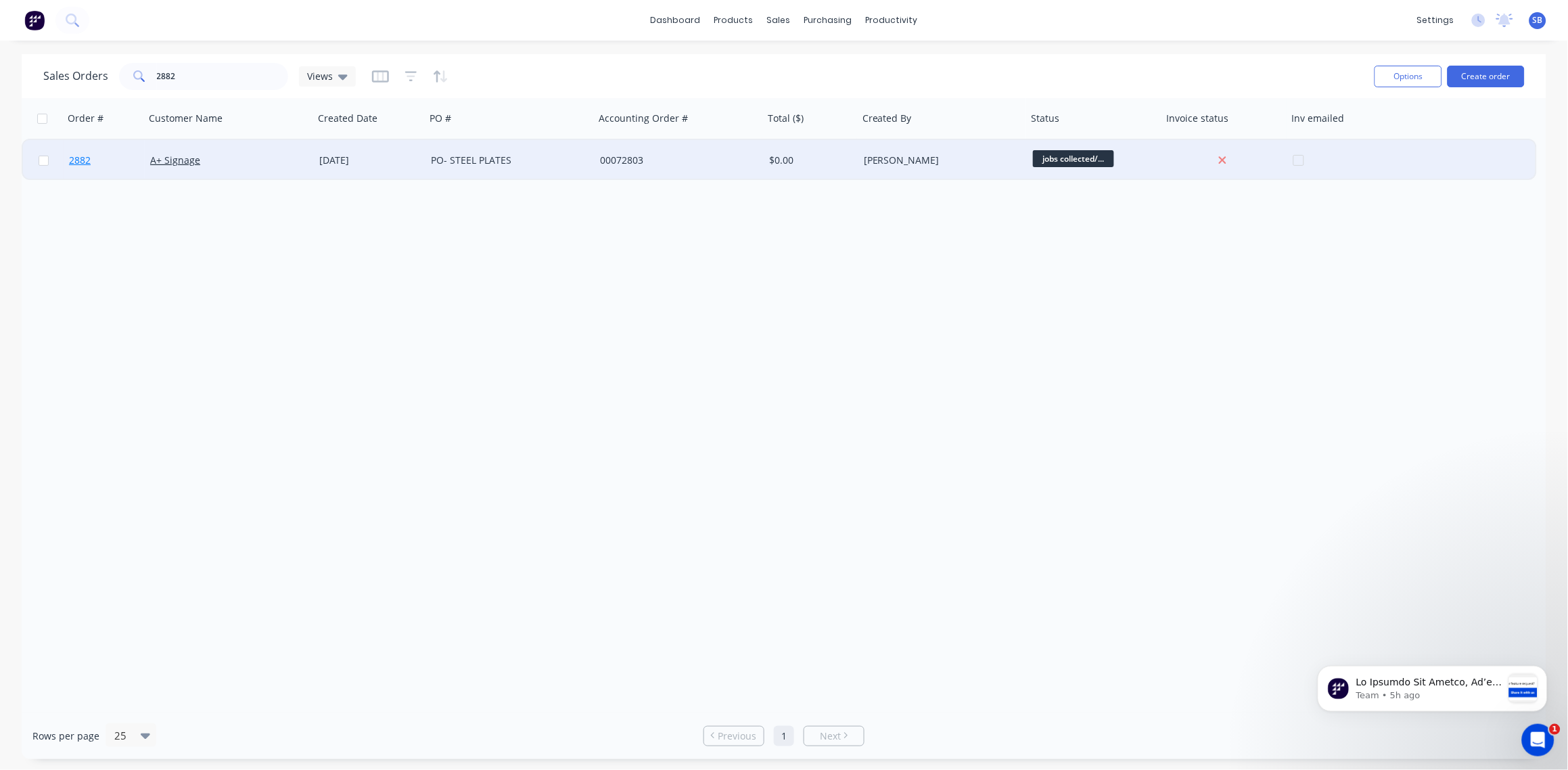
click at [79, 156] on span "2882" at bounding box center [80, 160] width 21 height 14
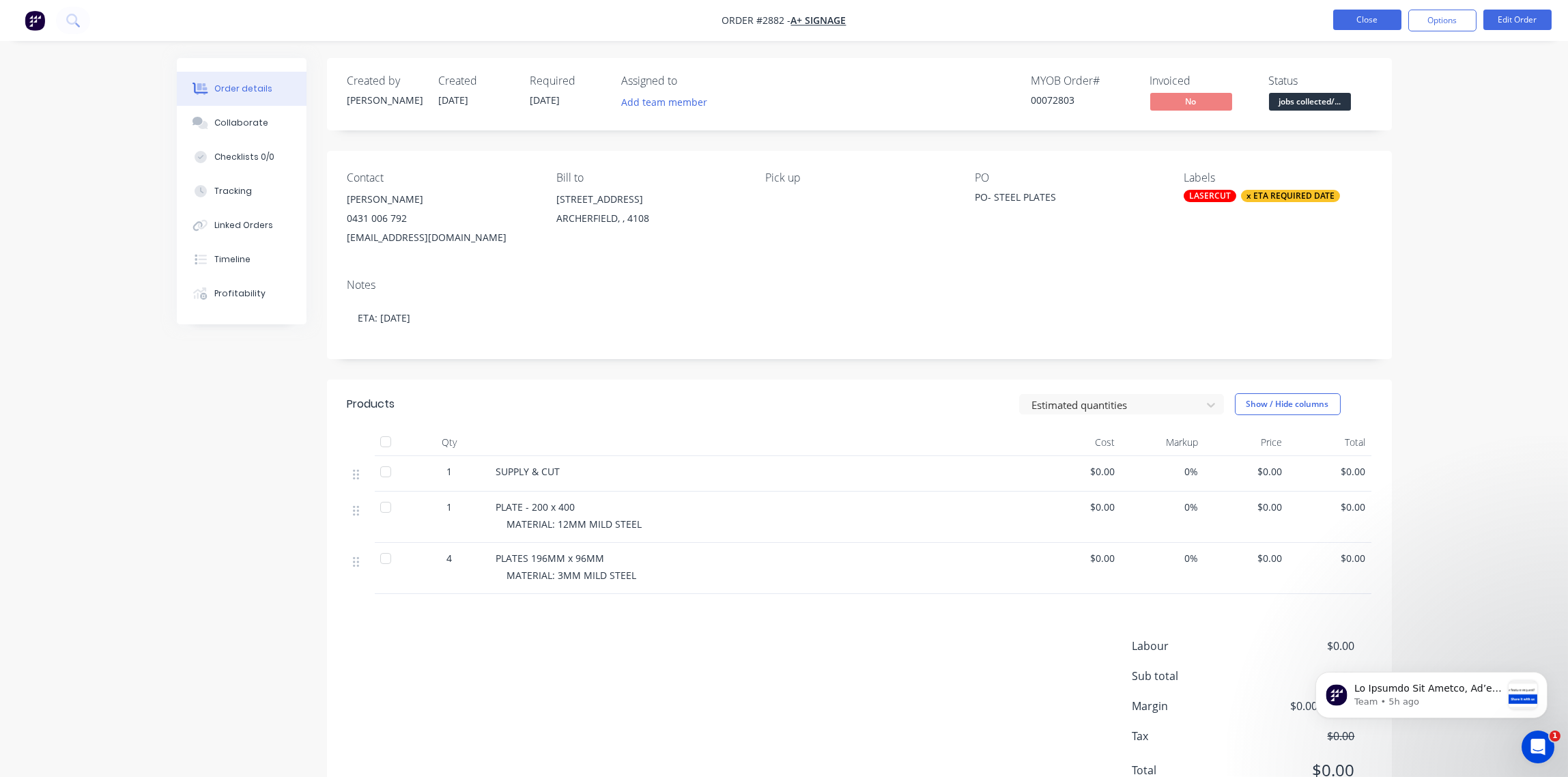
click at [1368, 20] on button "Close" at bounding box center [1368, 20] width 69 height 21
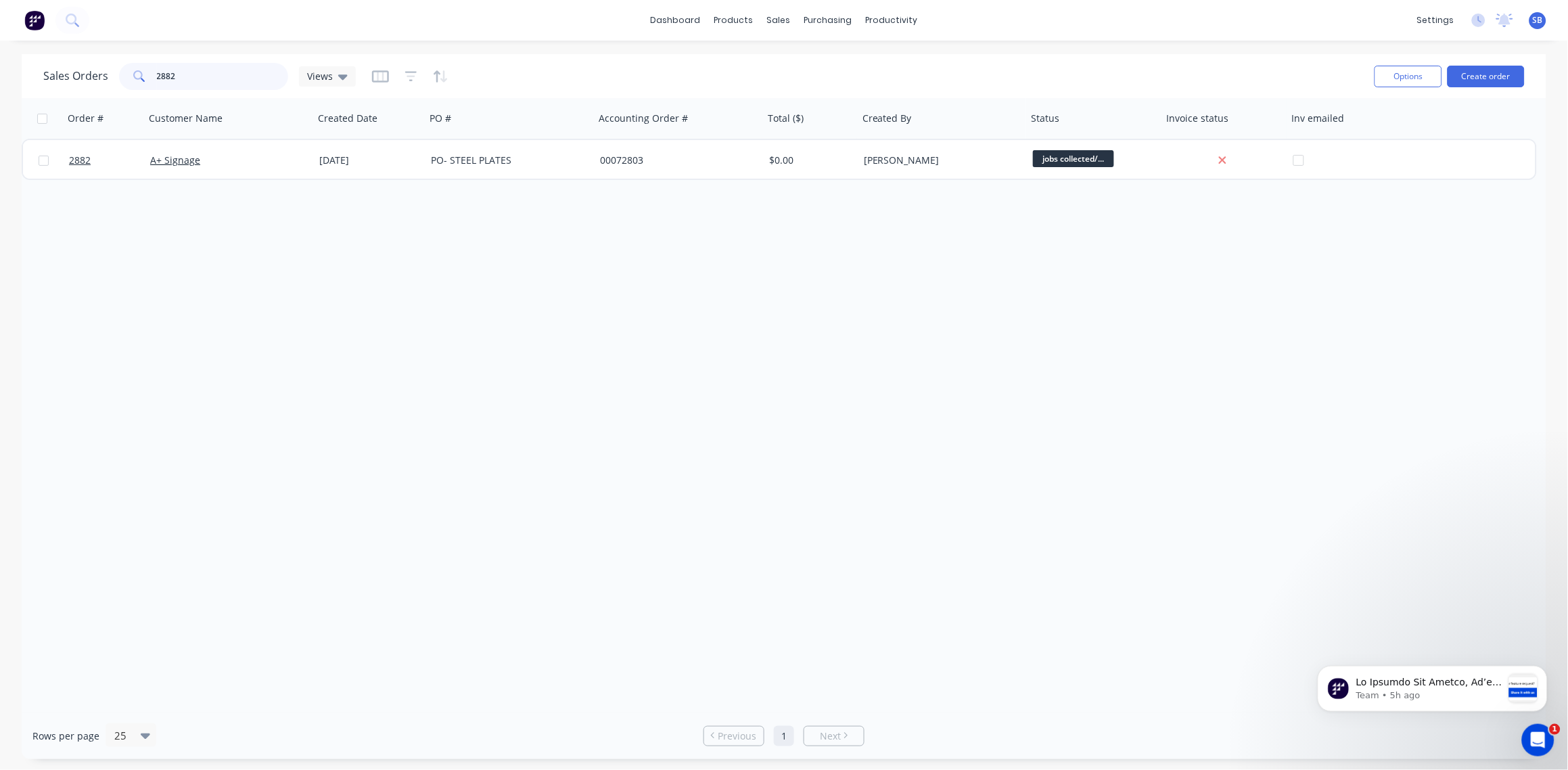
drag, startPoint x: 184, startPoint y: 80, endPoint x: 175, endPoint y: 86, distance: 10.8
click at [175, 86] on input "2882" at bounding box center [223, 77] width 132 height 27
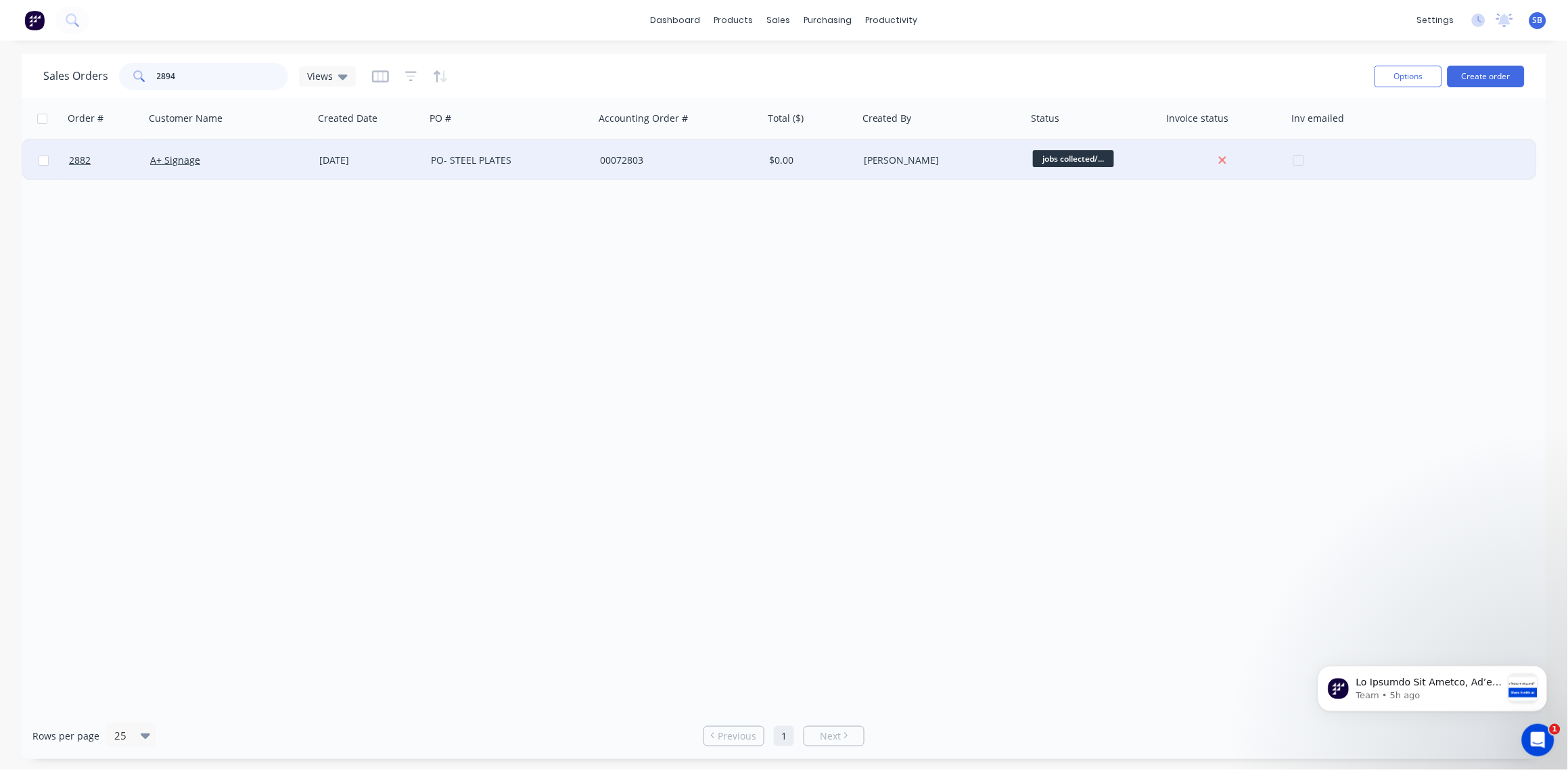
type input "2894"
click at [82, 159] on span "2894" at bounding box center [80, 160] width 21 height 14
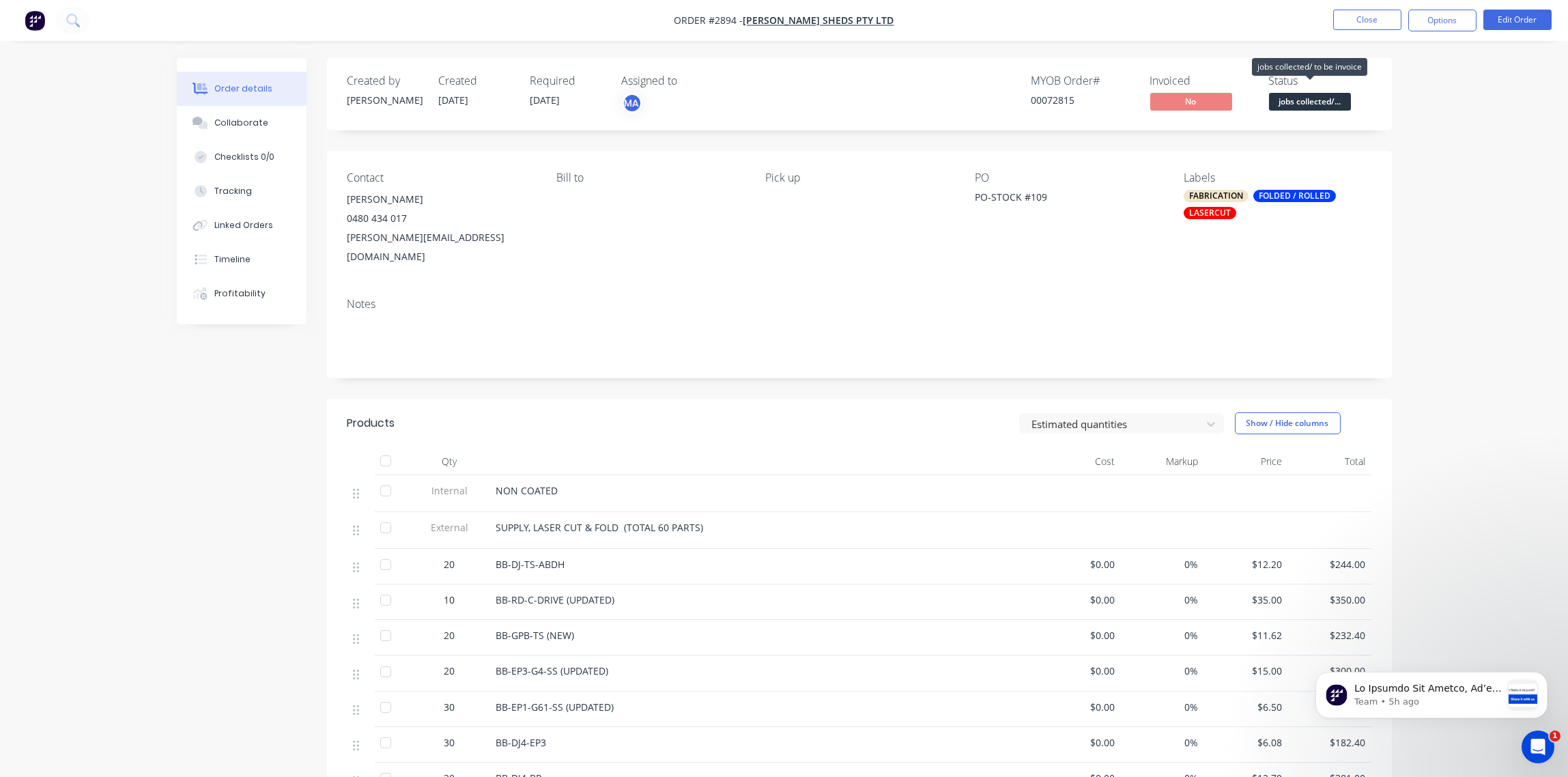
click at [1311, 104] on span "jobs collected/..." at bounding box center [1310, 101] width 82 height 17
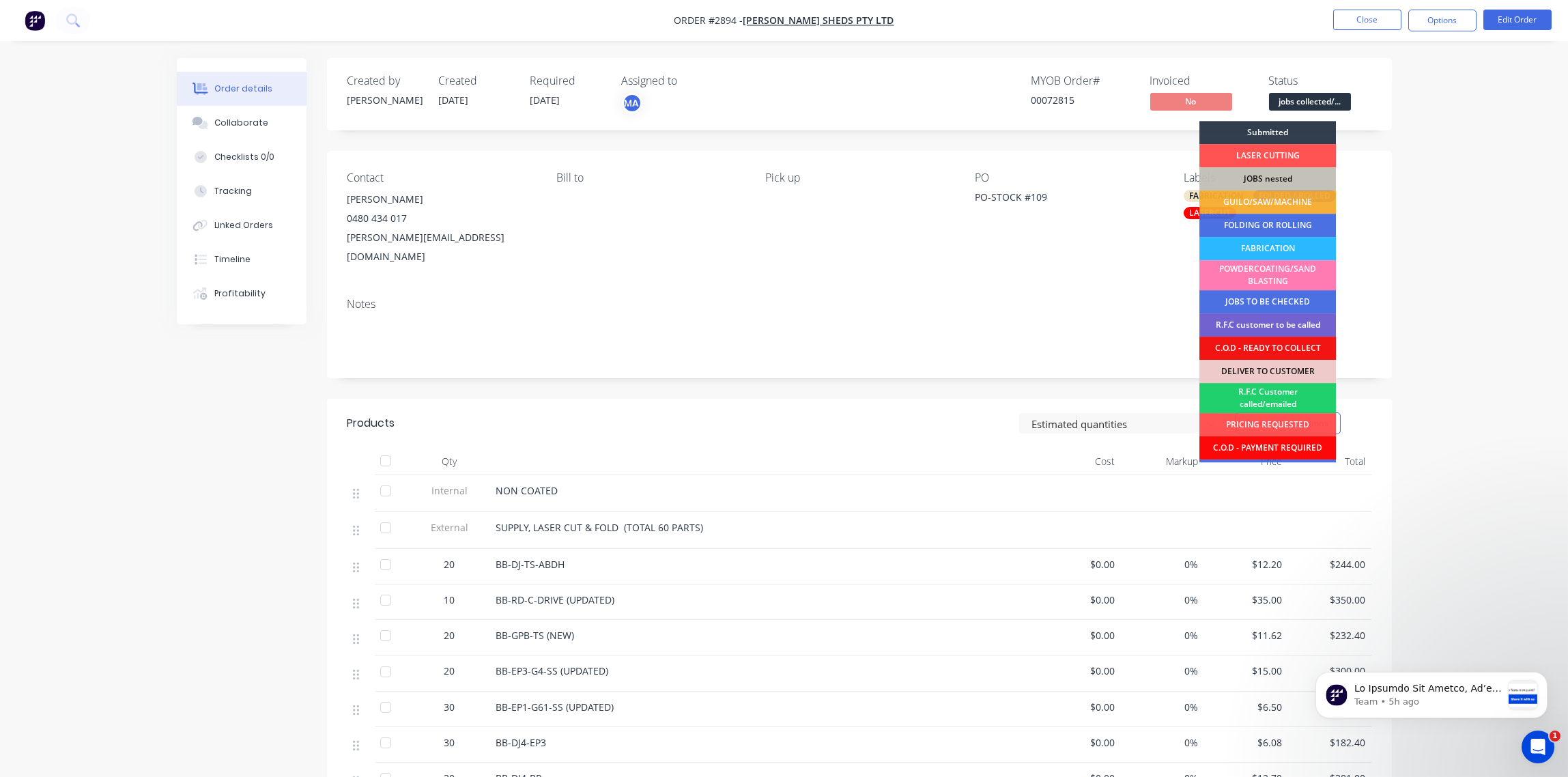
scroll to position [67, 0]
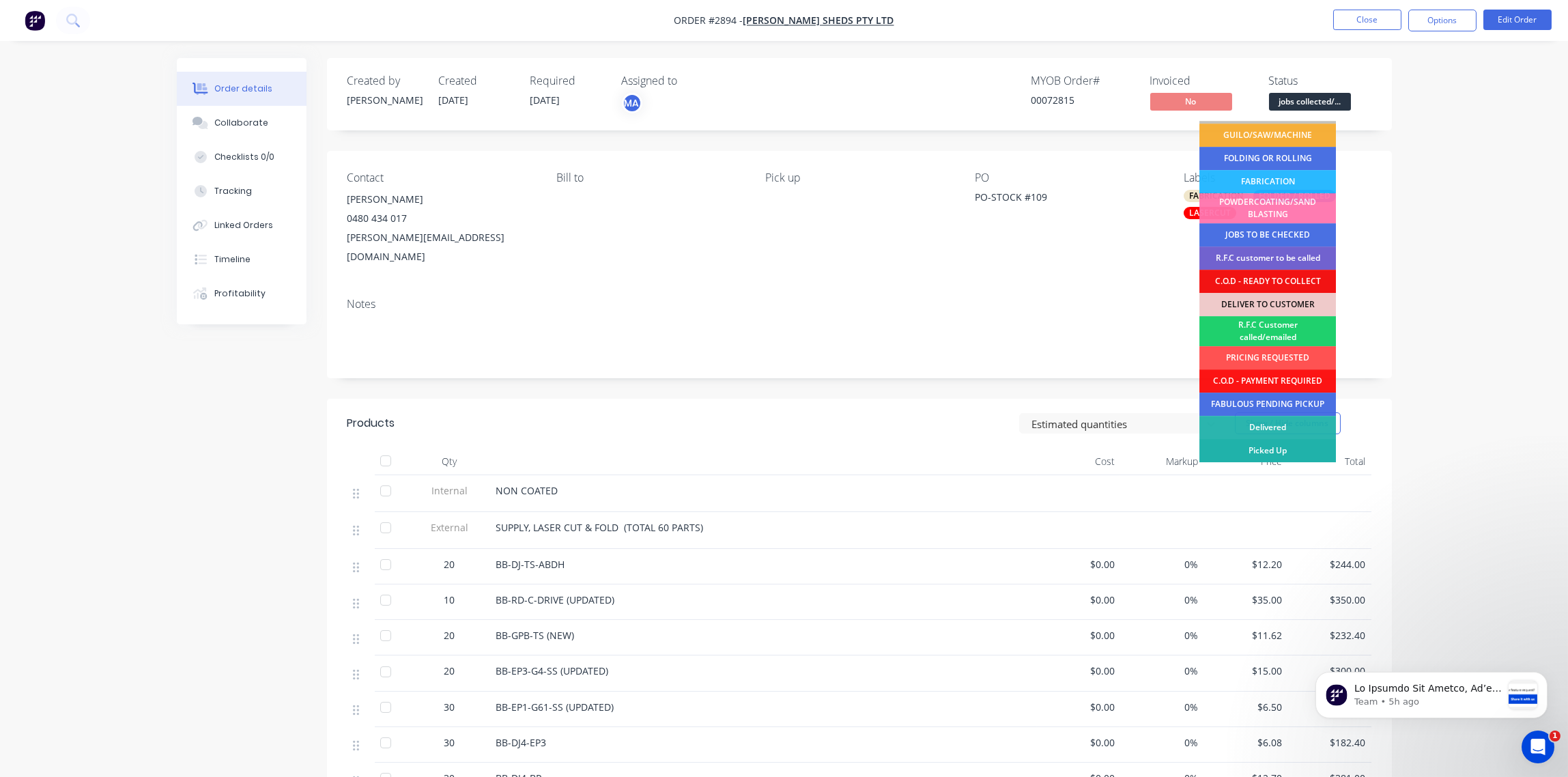
click at [1279, 447] on div "Picked Up" at bounding box center [1267, 451] width 136 height 24
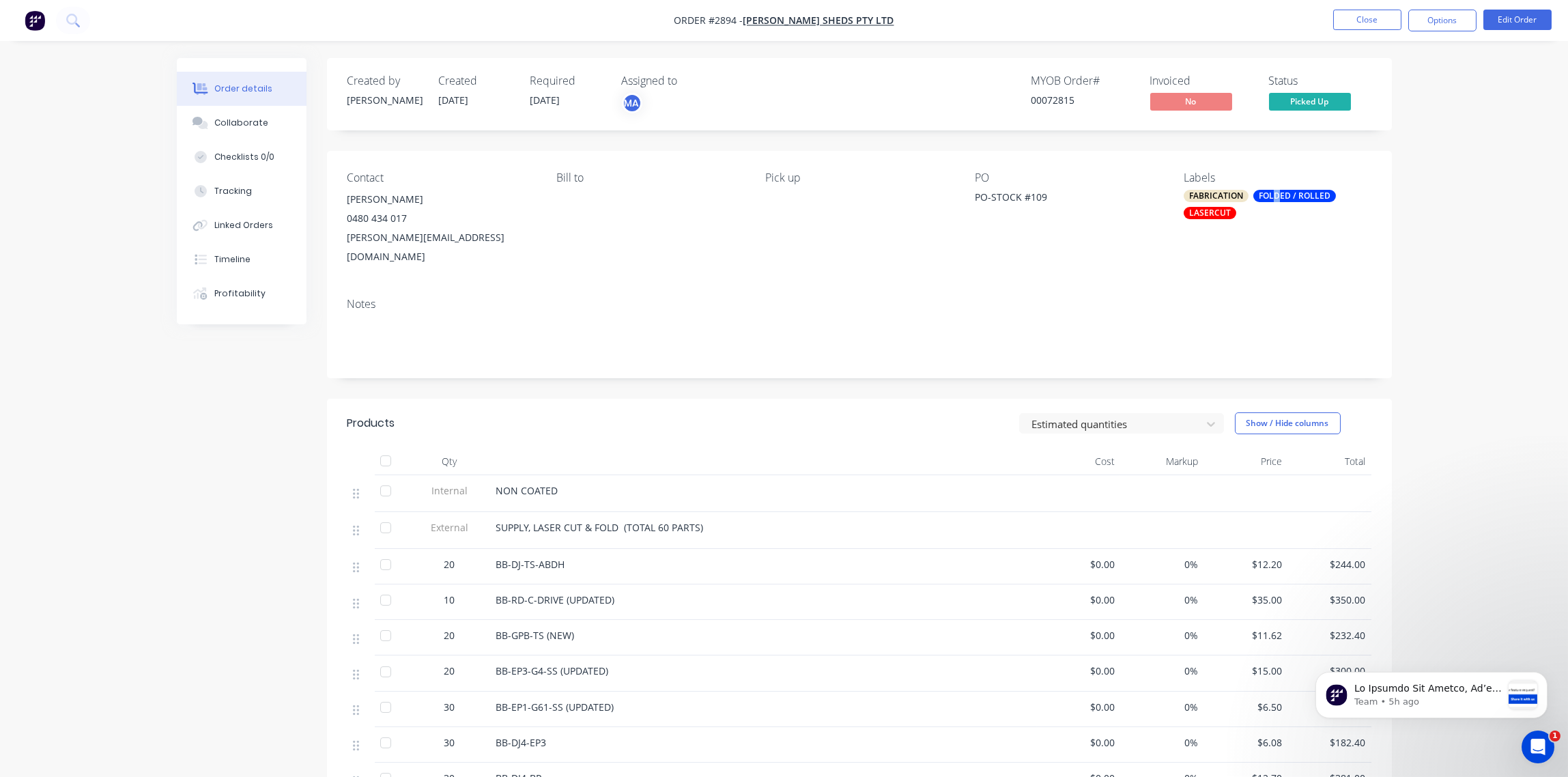
click at [1277, 203] on div "FABRICATION FOLDED / ROLLED LASERCUT" at bounding box center [1277, 205] width 187 height 29
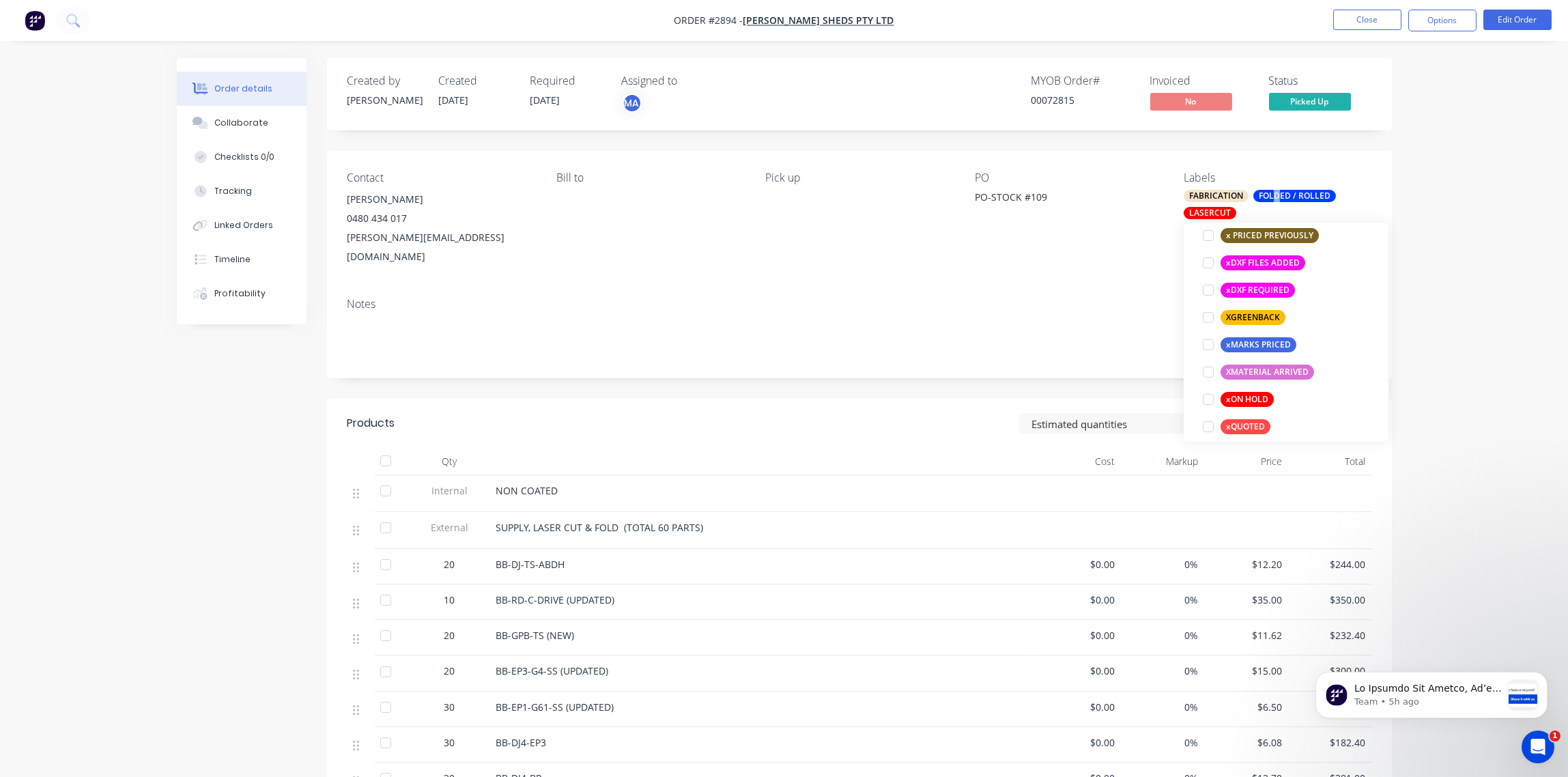
scroll to position [1174, 0]
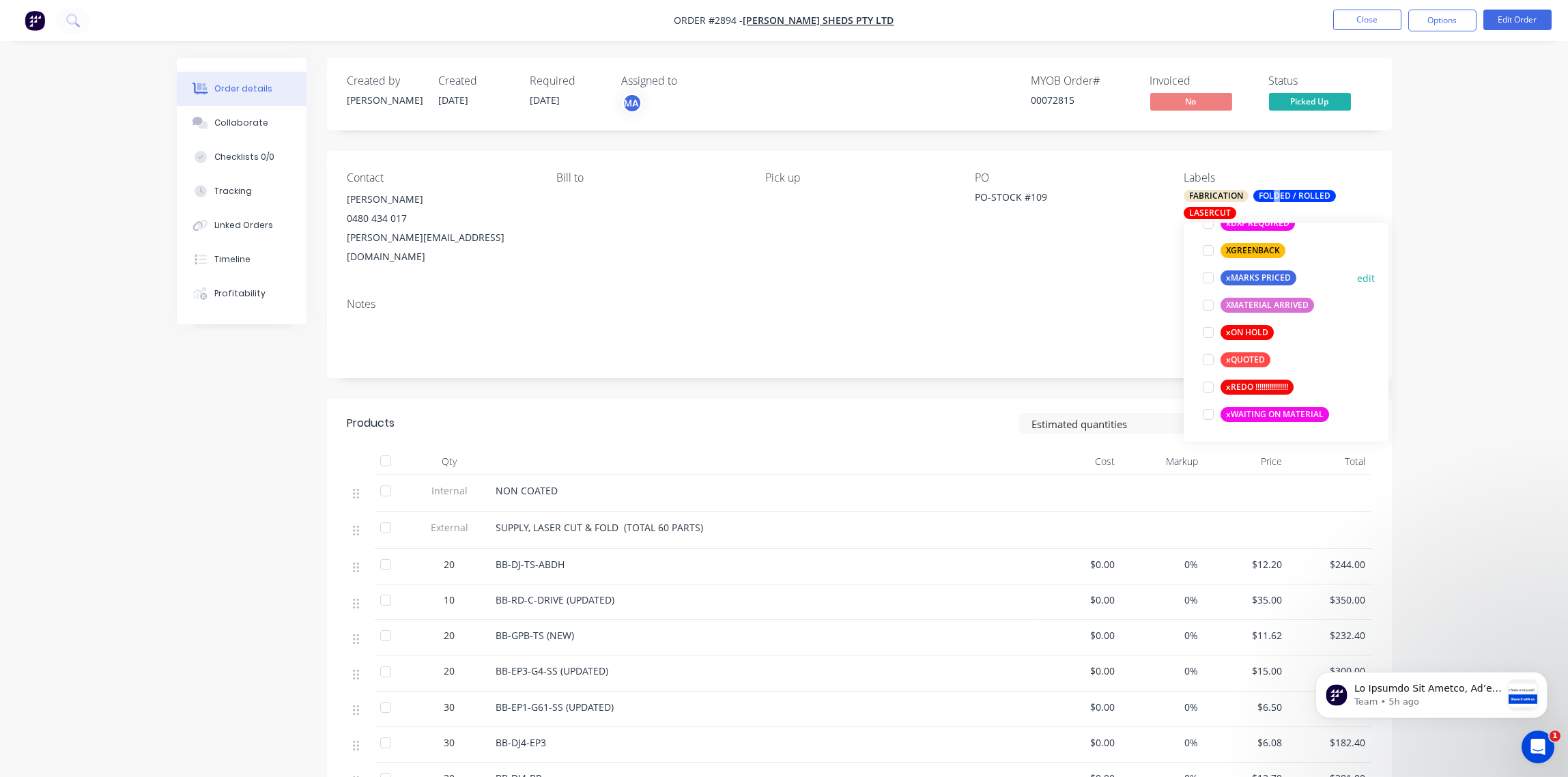
click at [1213, 275] on div at bounding box center [1208, 278] width 27 height 27
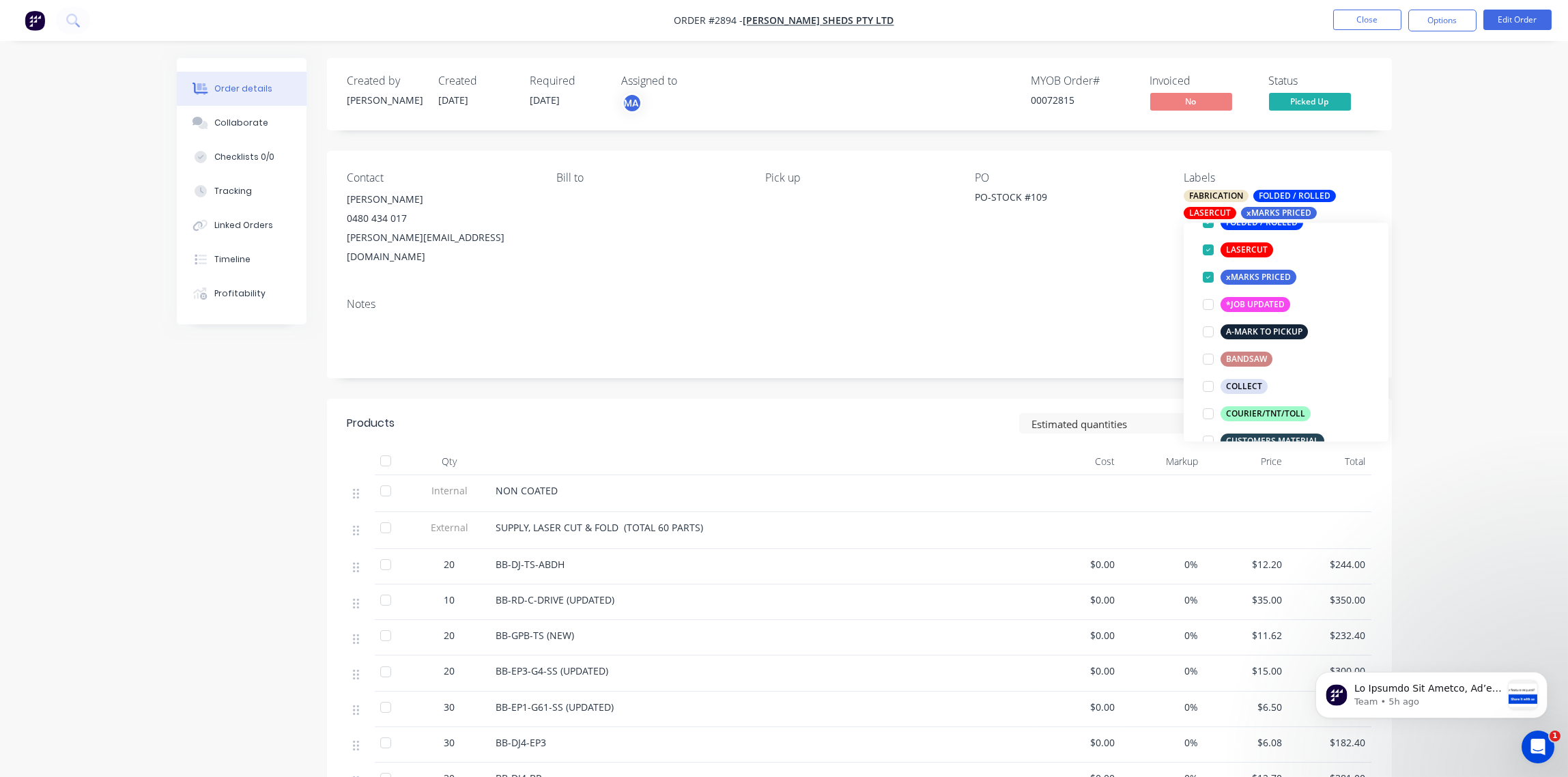
click at [1084, 298] on div "Notes" at bounding box center [859, 304] width 1024 height 13
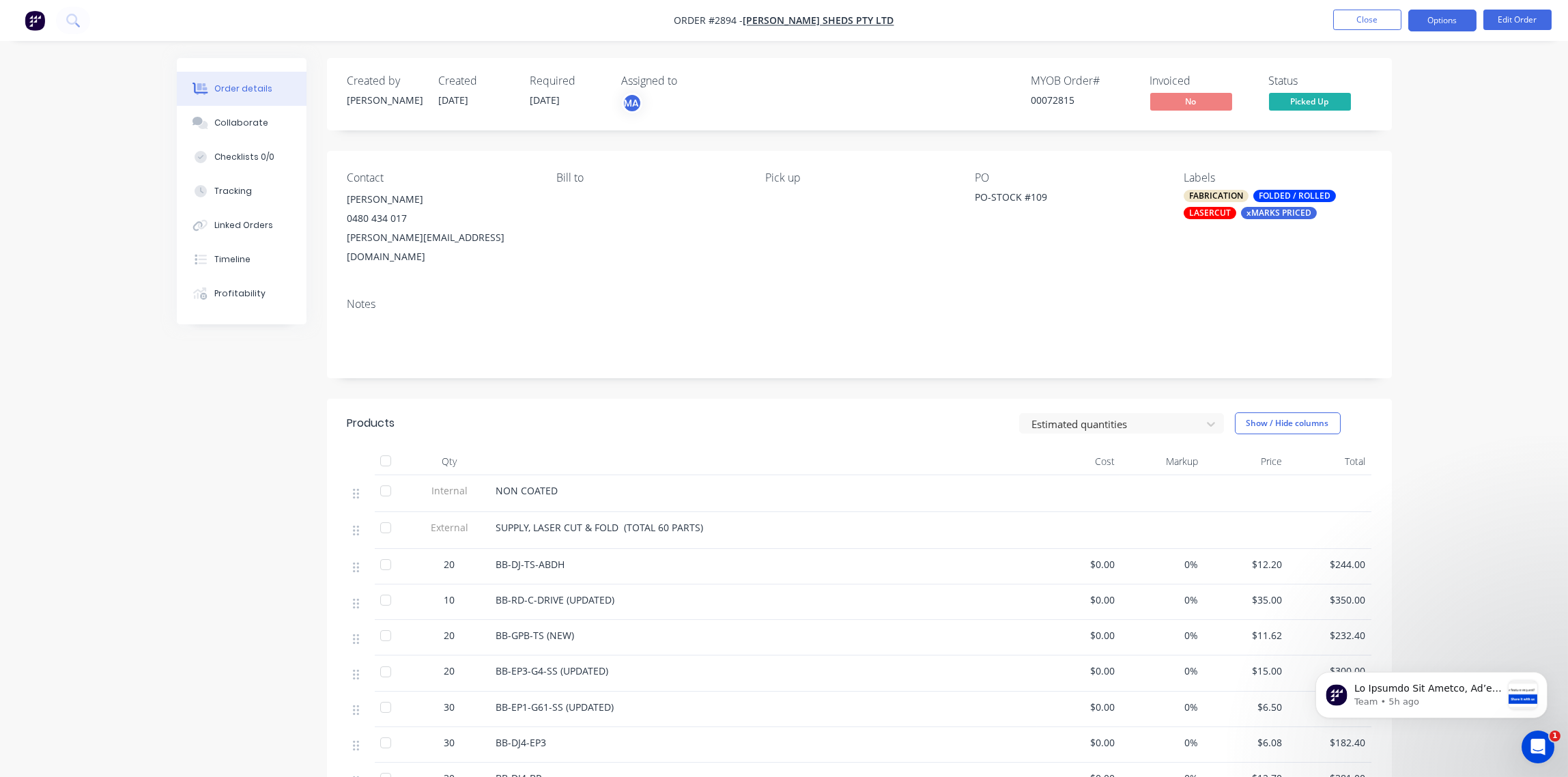
click at [1452, 21] on button "Options" at bounding box center [1443, 21] width 69 height 22
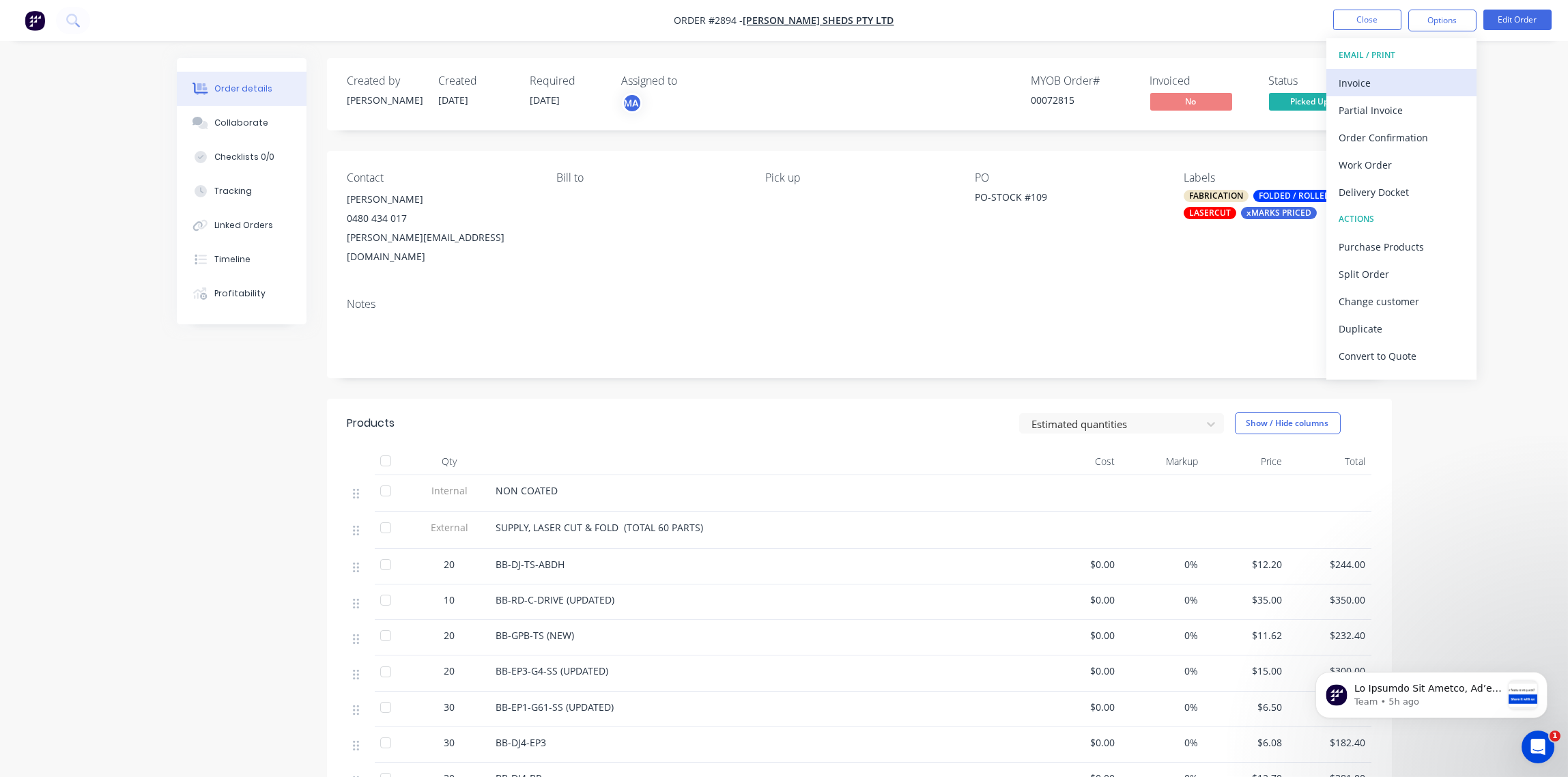
click at [1410, 75] on div "Invoice" at bounding box center [1401, 83] width 125 height 20
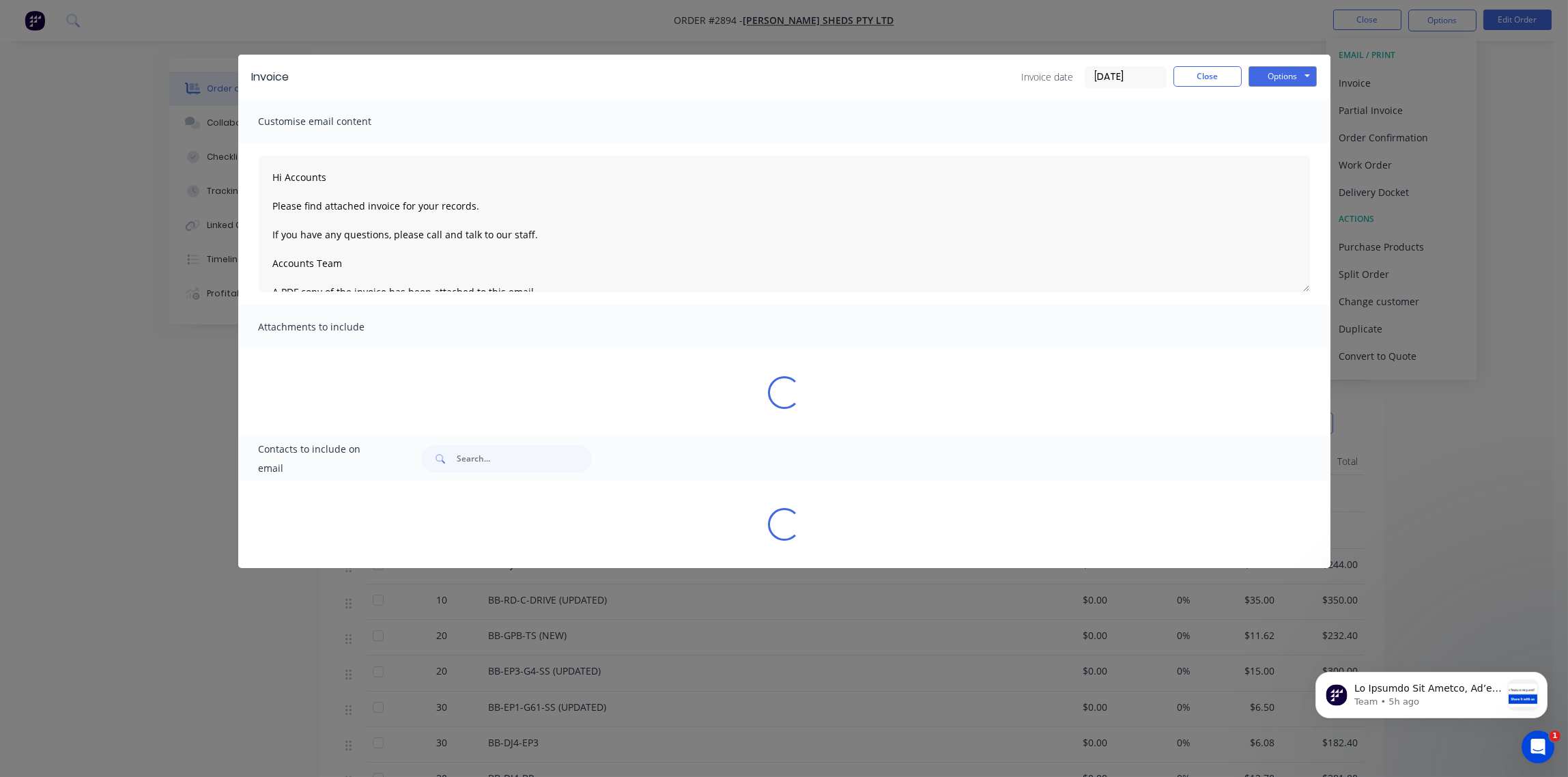
type textarea "Hi Accounts Please find attached invoice for your records. If you have any ques…"
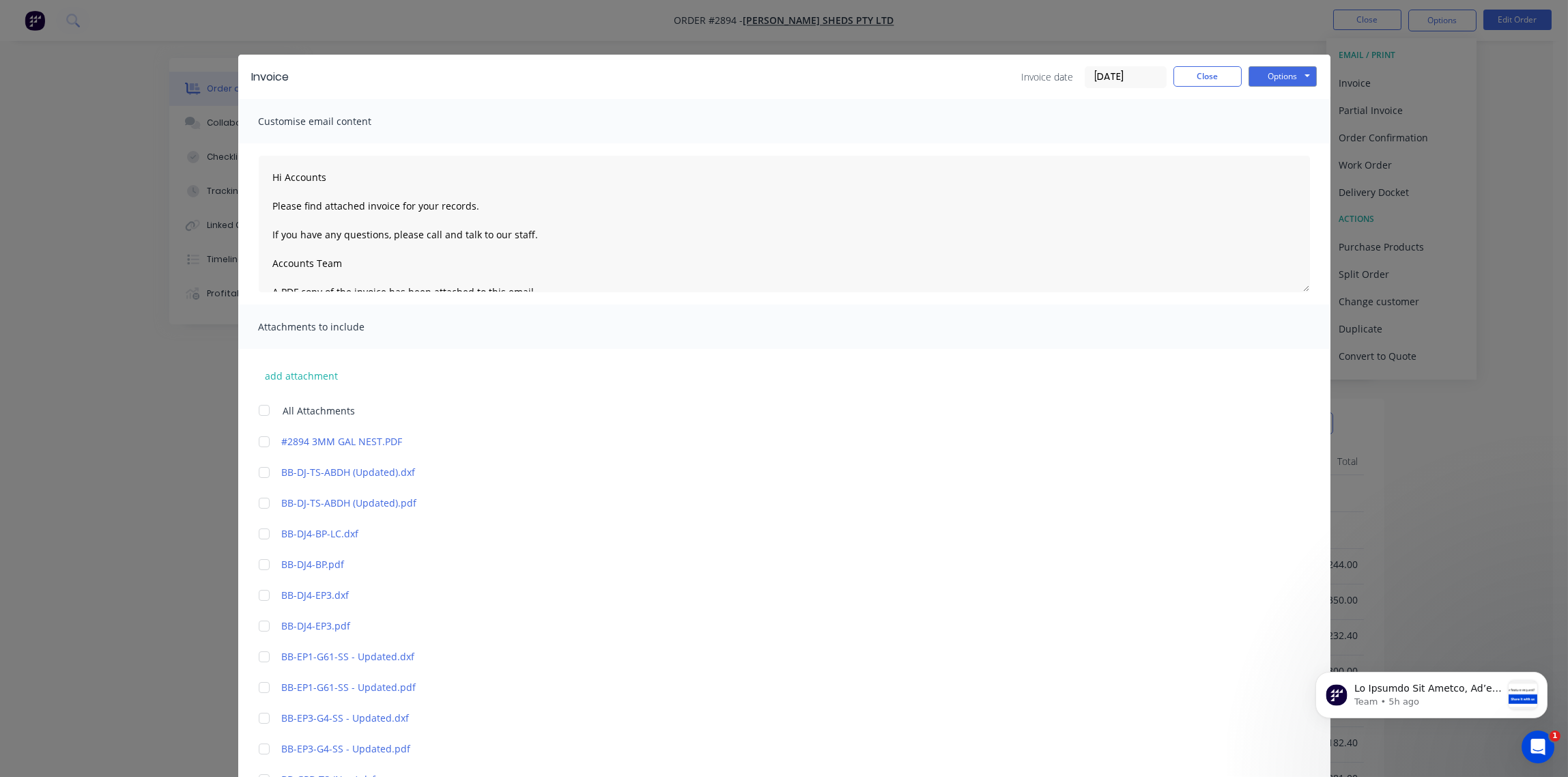
click at [1107, 75] on input "[DATE]" at bounding box center [1126, 76] width 80 height 21
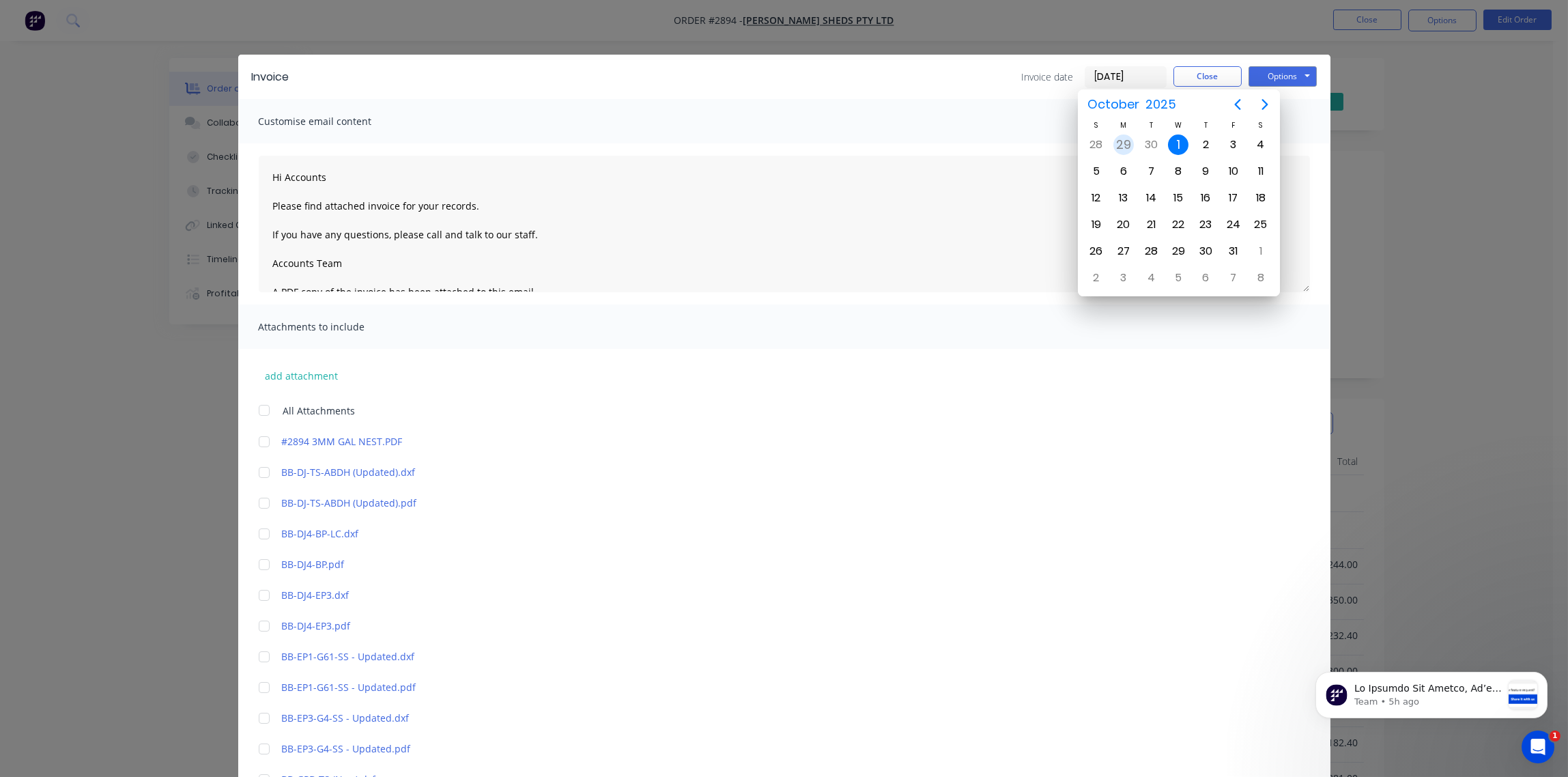
click at [1124, 143] on div "29" at bounding box center [1123, 144] width 21 height 21
type input "[DATE]"
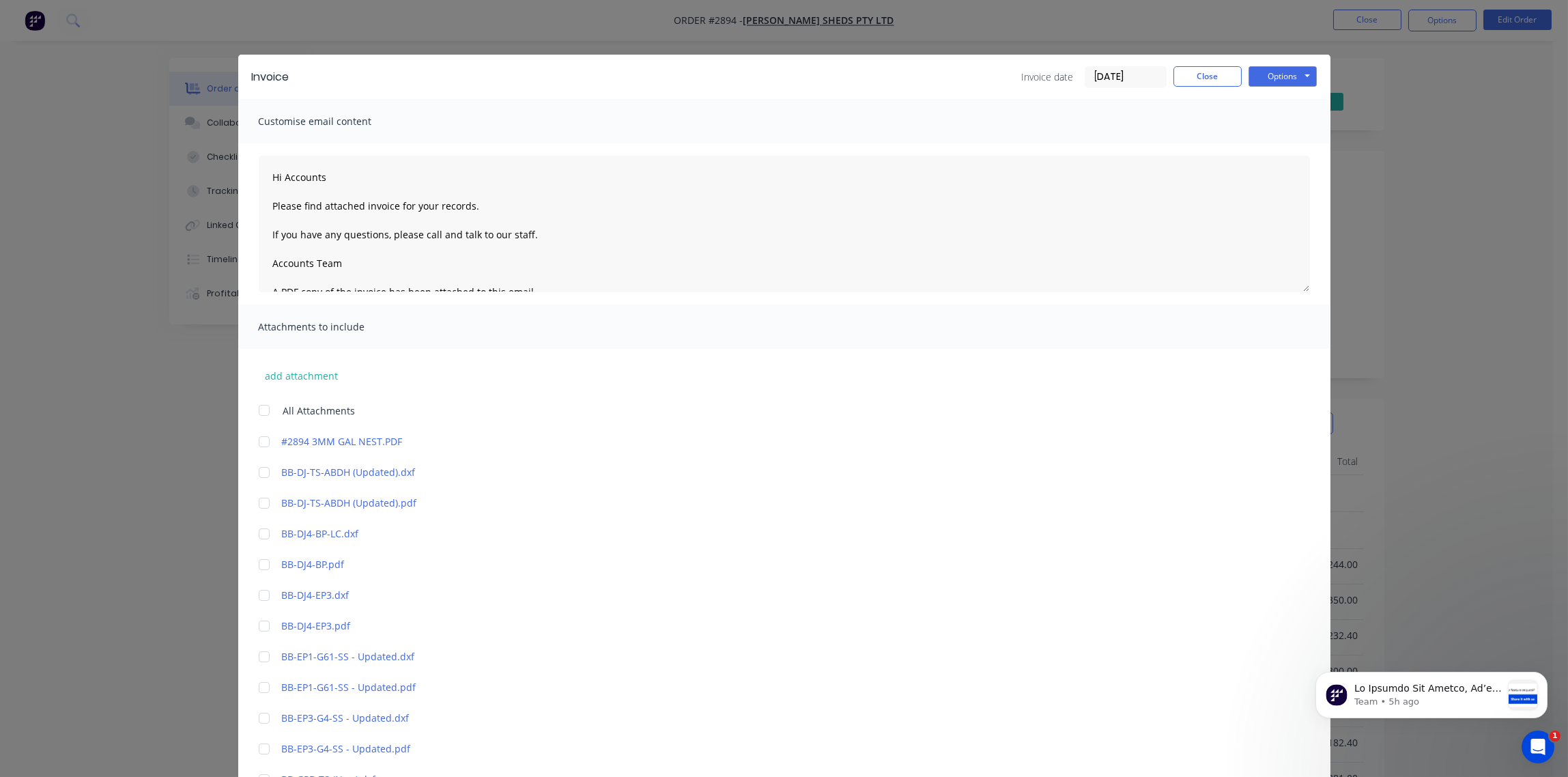
scroll to position [367, 0]
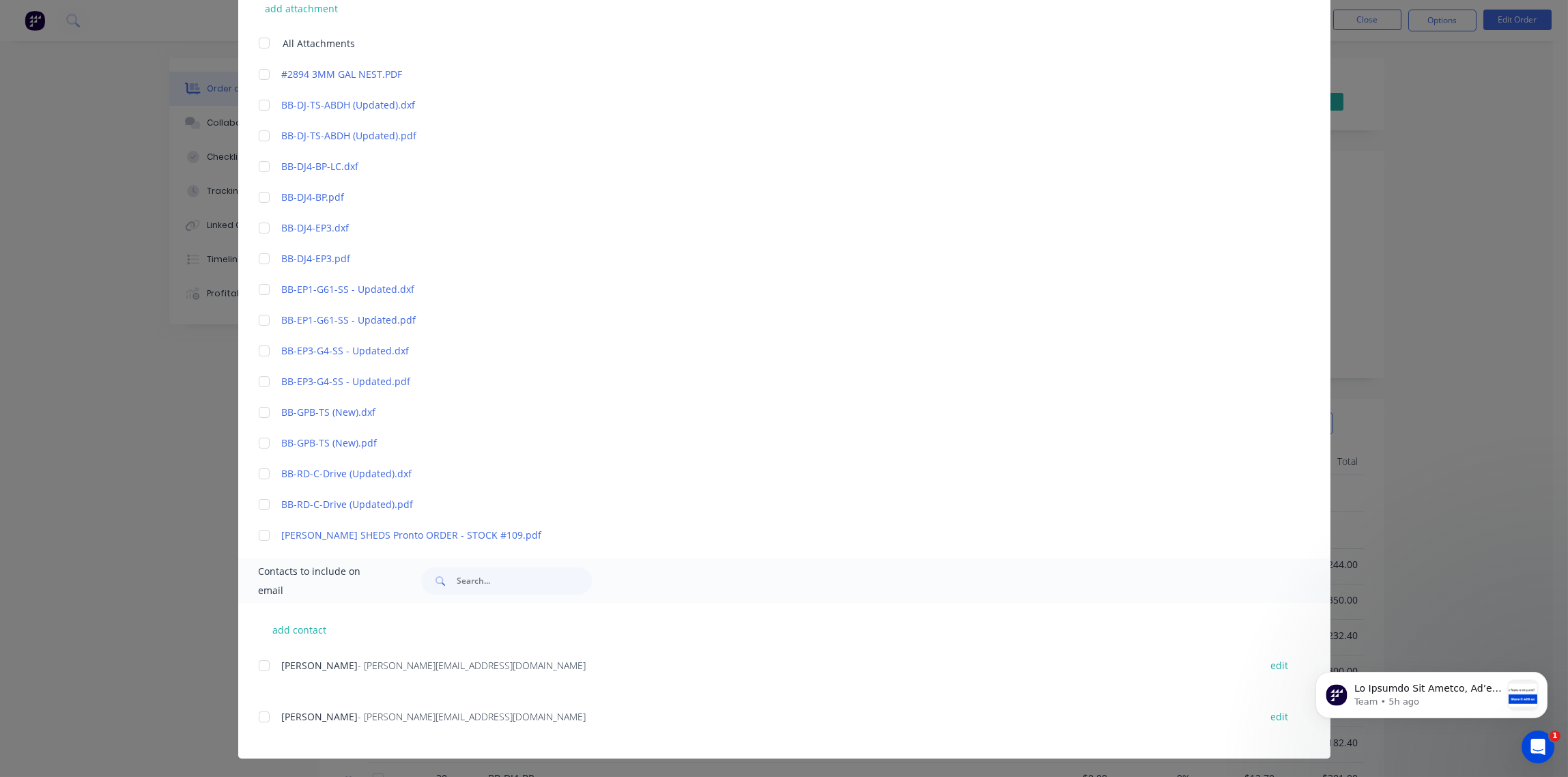
click at [254, 666] on div at bounding box center [265, 665] width 27 height 27
click at [257, 720] on div at bounding box center [265, 717] width 27 height 27
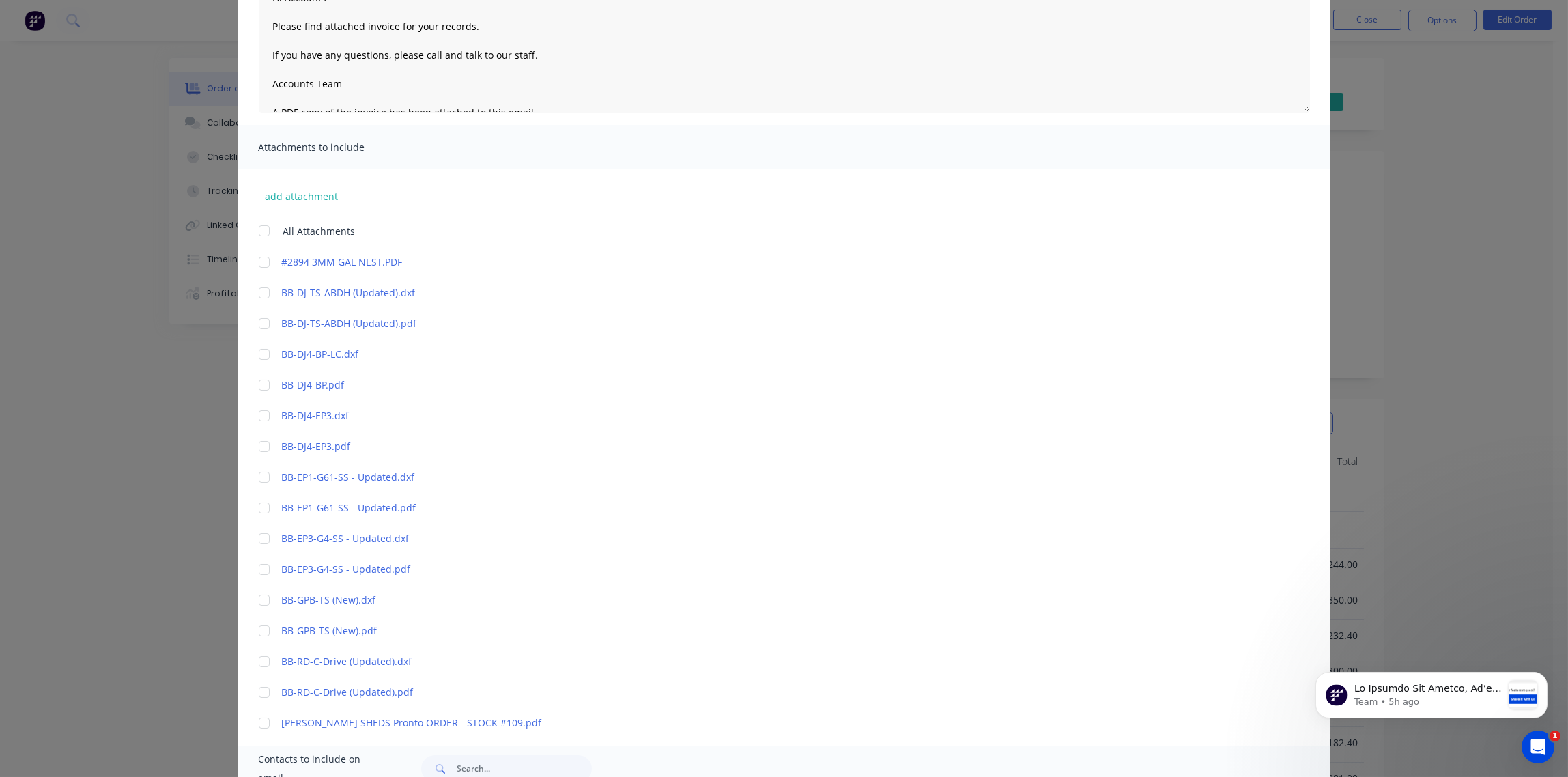
scroll to position [0, 0]
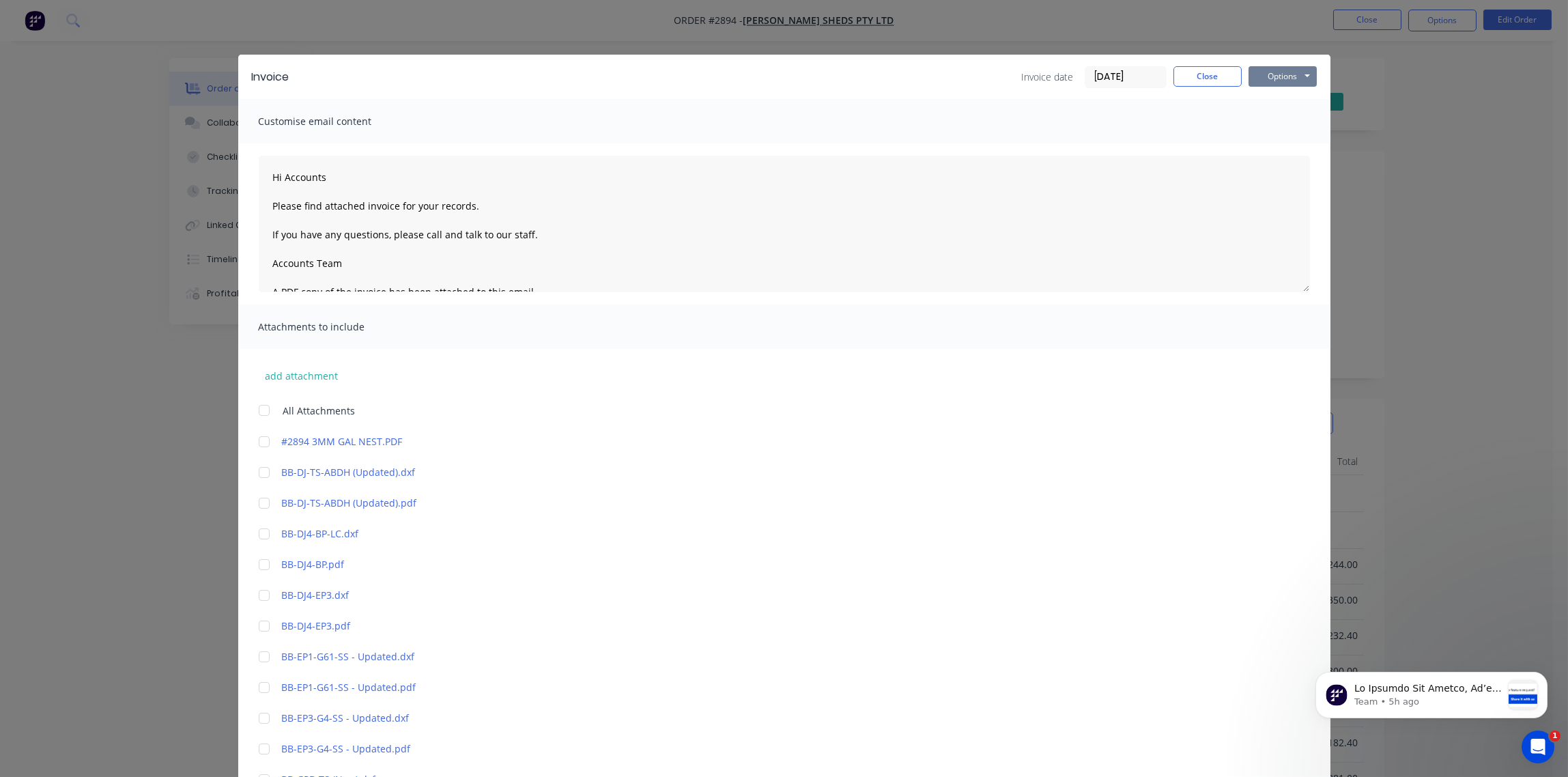
click at [1287, 76] on button "Options" at bounding box center [1283, 76] width 69 height 21
click at [1290, 146] on button "Email" at bounding box center [1292, 145] width 87 height 23
type textarea "Hi Accounts Please find attached invoice for your records. If you have any ques…"
drag, startPoint x: 1199, startPoint y: 82, endPoint x: 1204, endPoint y: 87, distance: 7.1
click at [1200, 82] on button "Close" at bounding box center [1208, 76] width 69 height 21
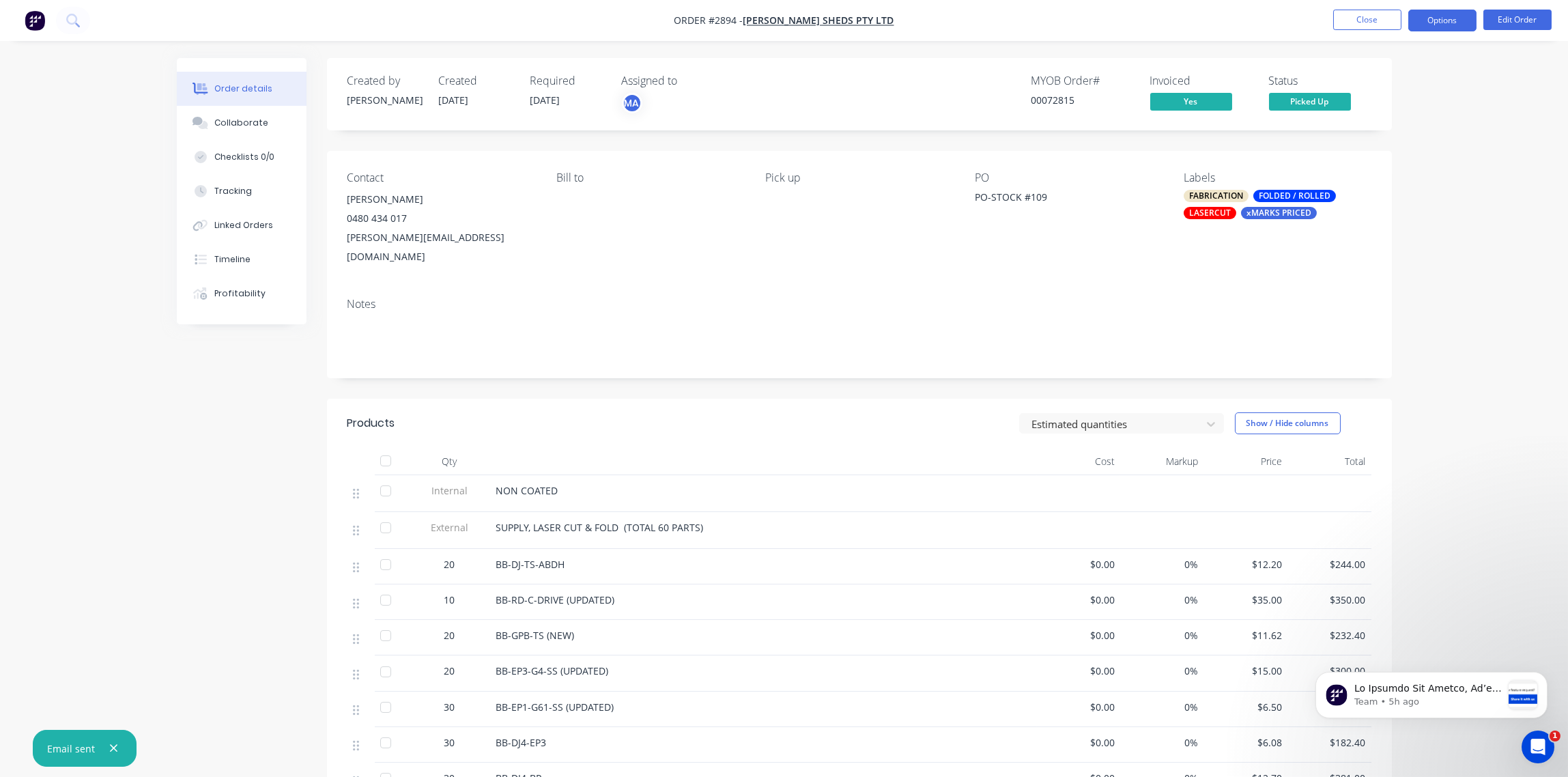
click at [1448, 24] on button "Options" at bounding box center [1443, 21] width 69 height 22
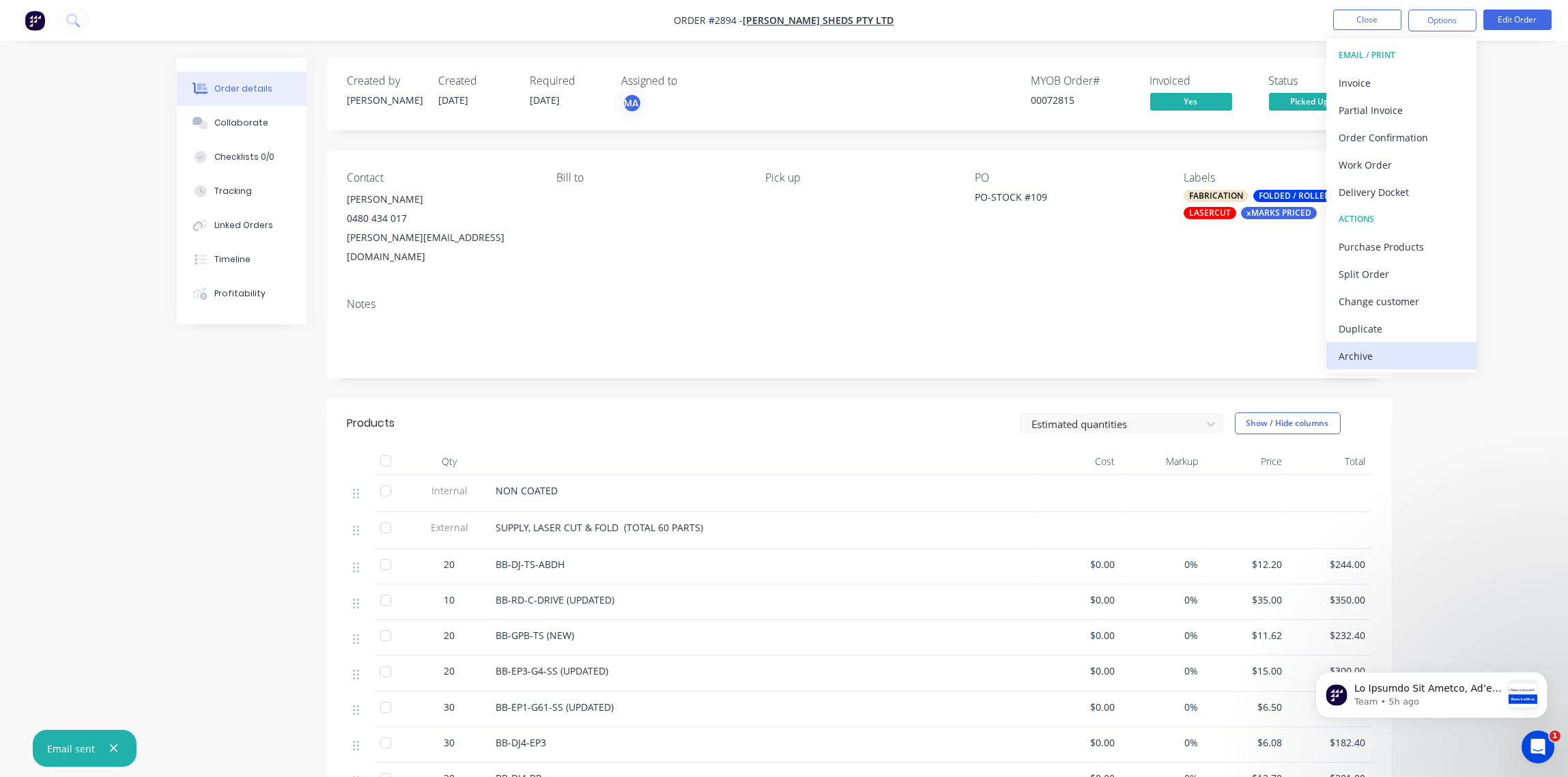
click at [1414, 358] on div "Archive" at bounding box center [1401, 356] width 125 height 20
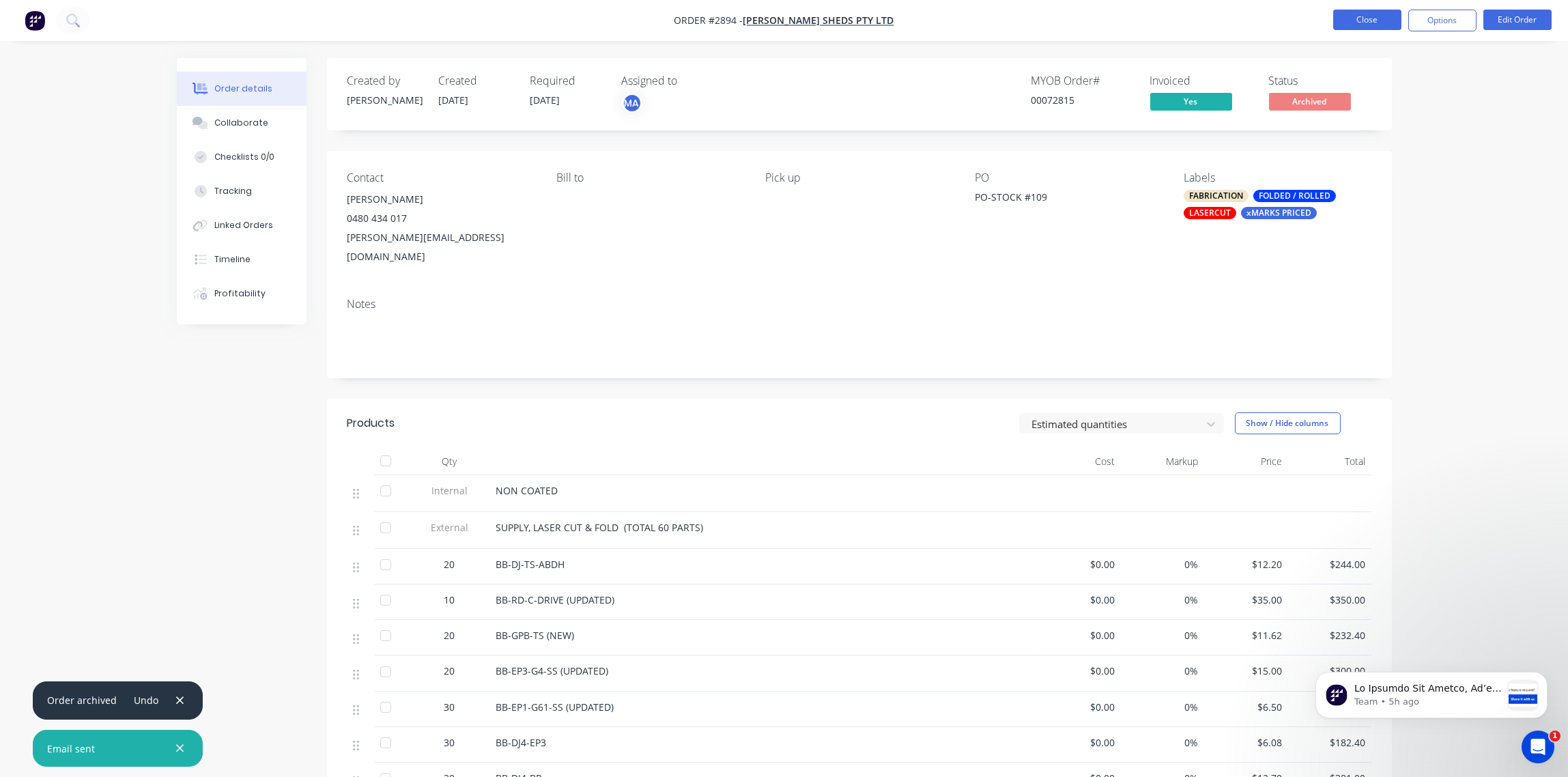
click at [1364, 27] on button "Close" at bounding box center [1368, 20] width 69 height 21
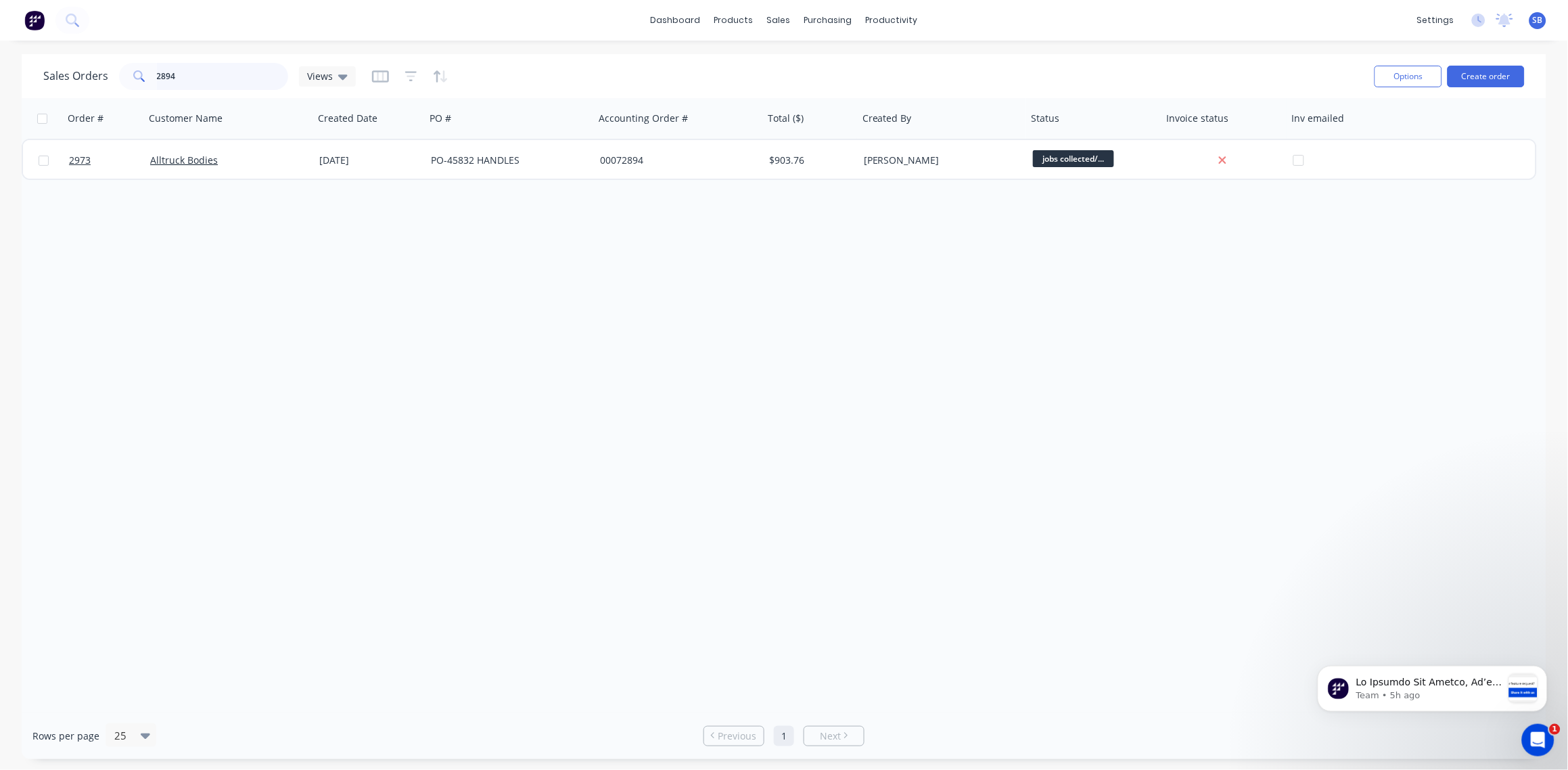
click at [157, 80] on input "2894" at bounding box center [223, 77] width 132 height 27
click at [190, 75] on input "2894" at bounding box center [223, 77] width 132 height 27
type input "2896"
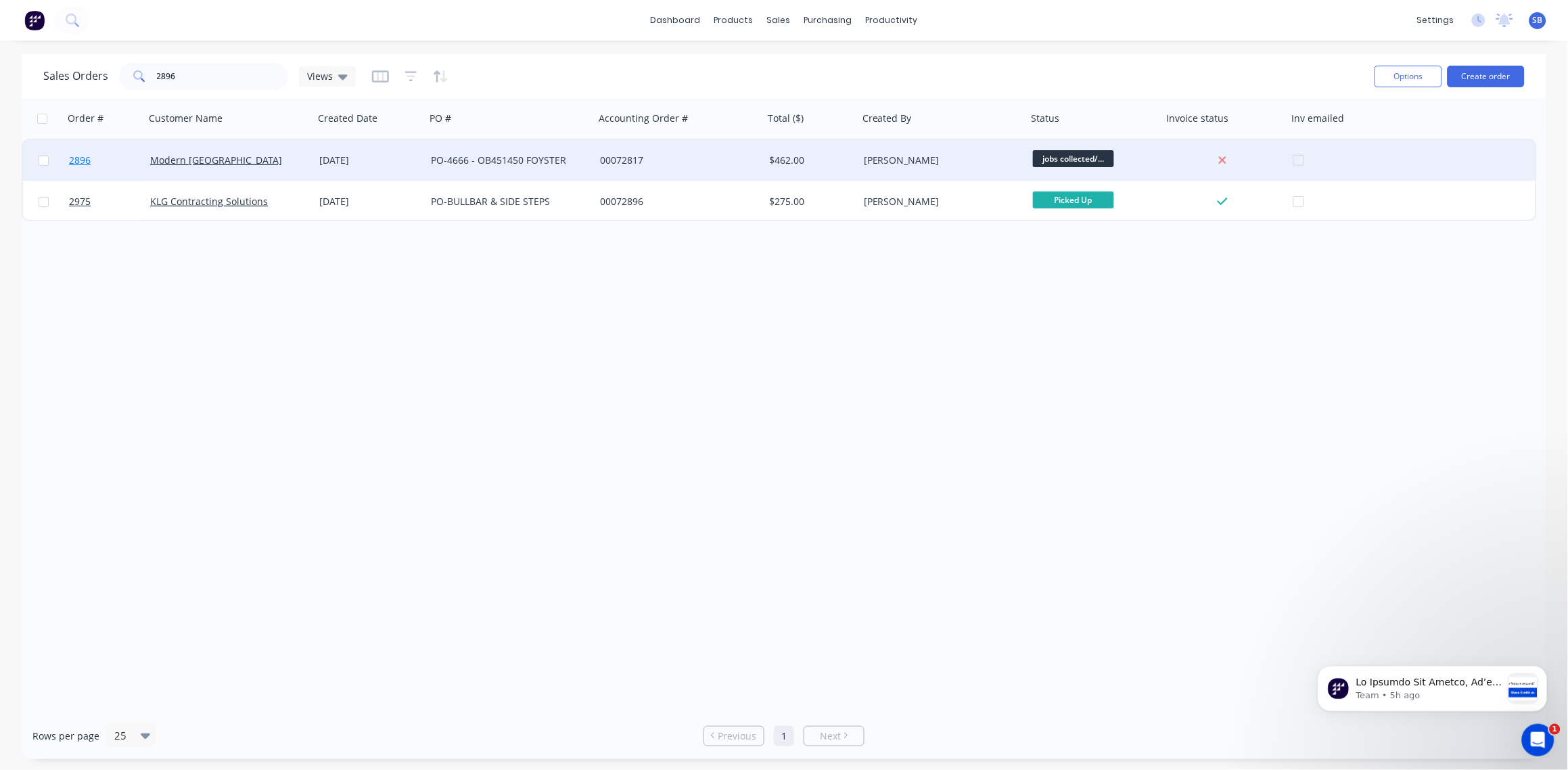
click at [70, 151] on link "2896" at bounding box center [110, 160] width 82 height 41
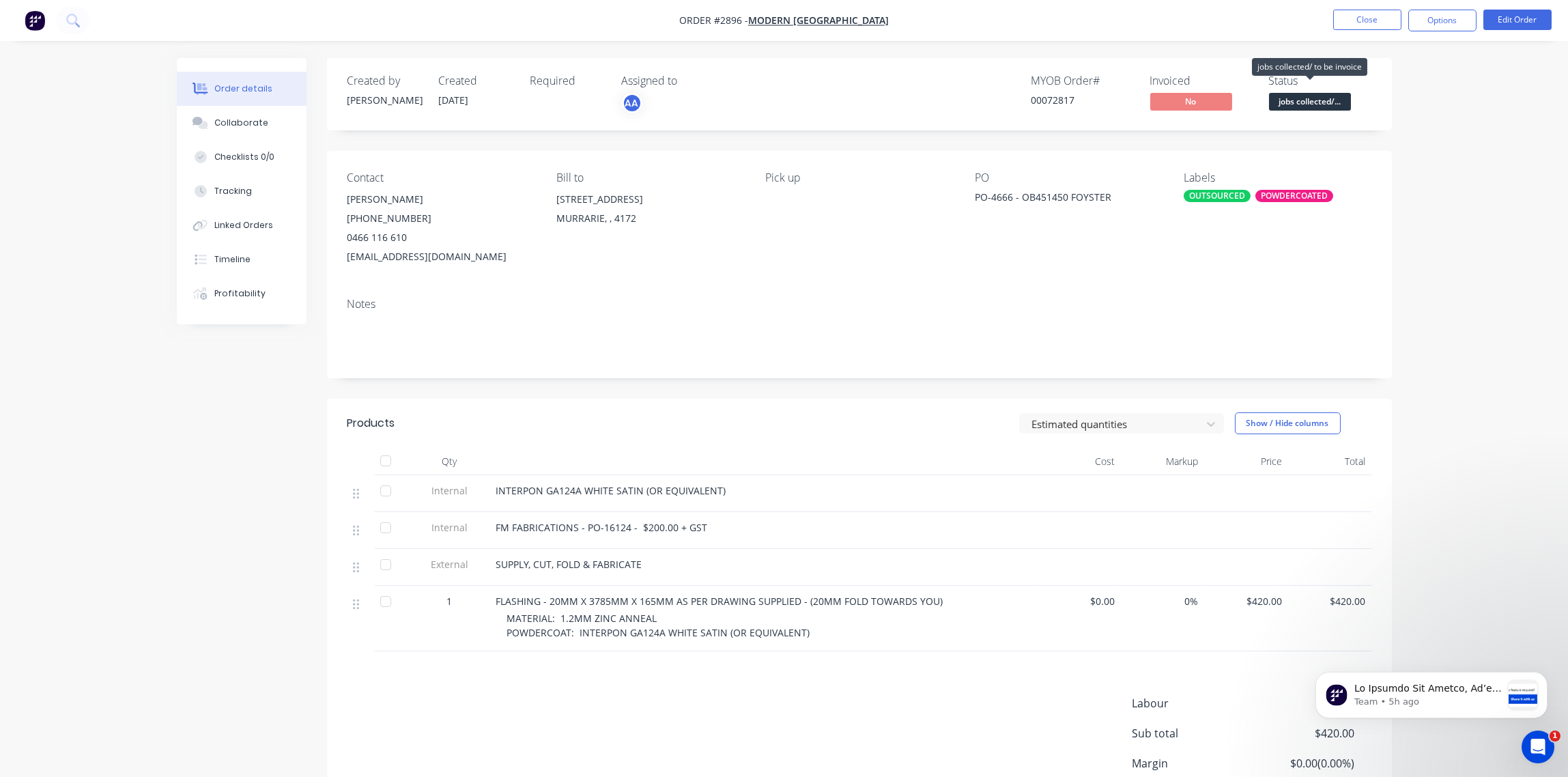
click at [1322, 101] on span "jobs collected/..." at bounding box center [1310, 101] width 82 height 17
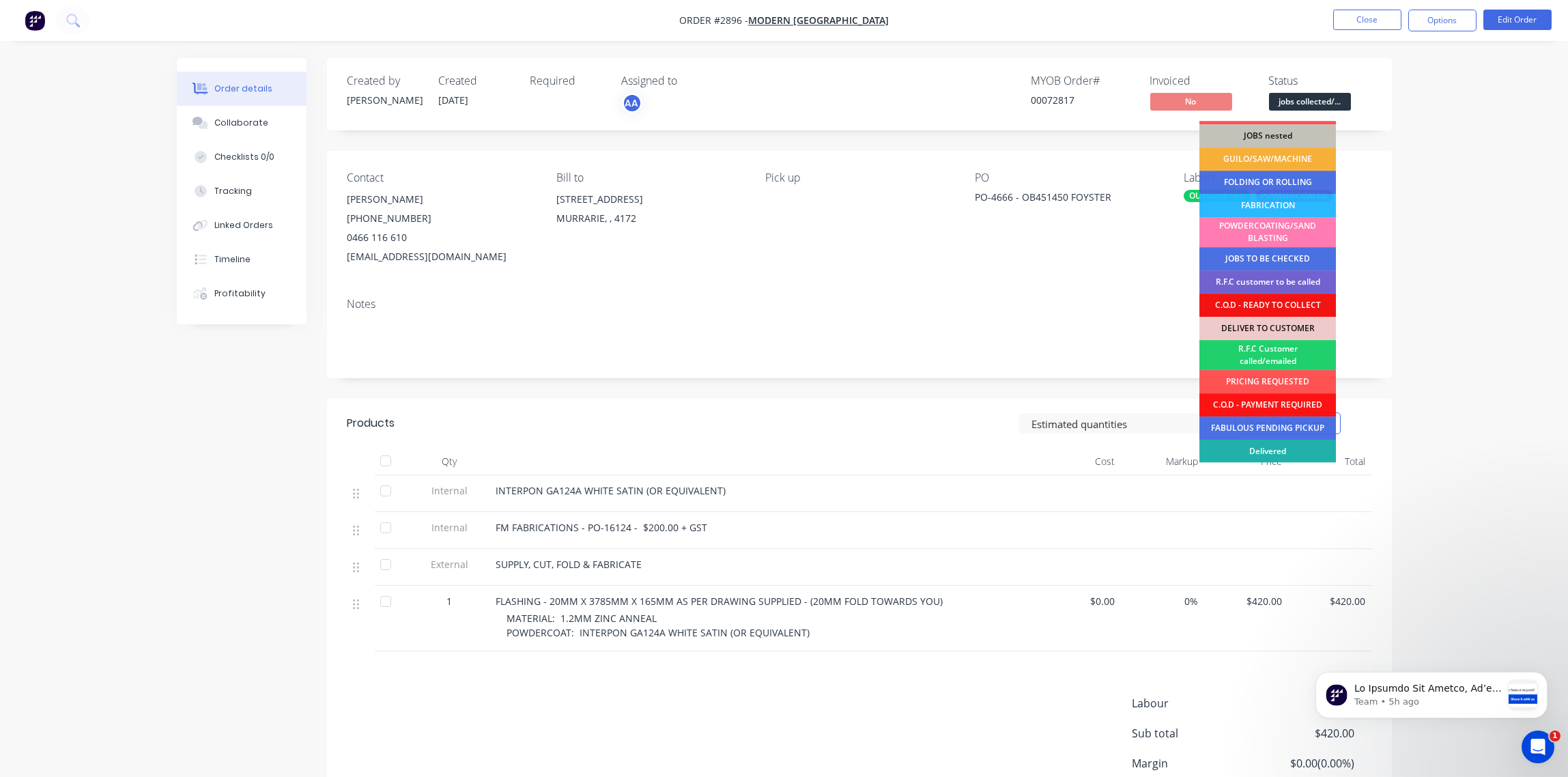
scroll to position [67, 0]
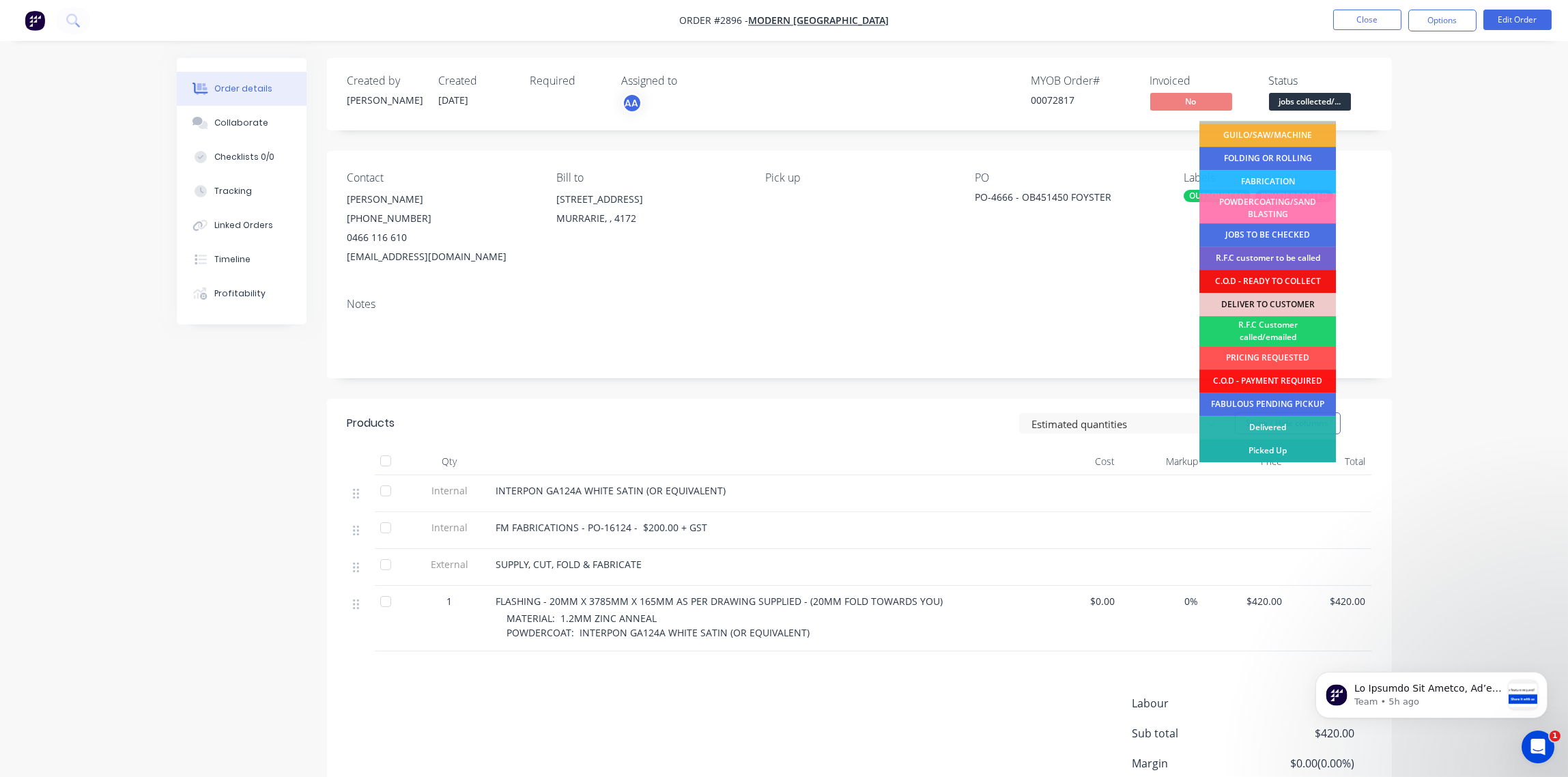
click at [1286, 458] on div "Picked Up" at bounding box center [1267, 451] width 136 height 24
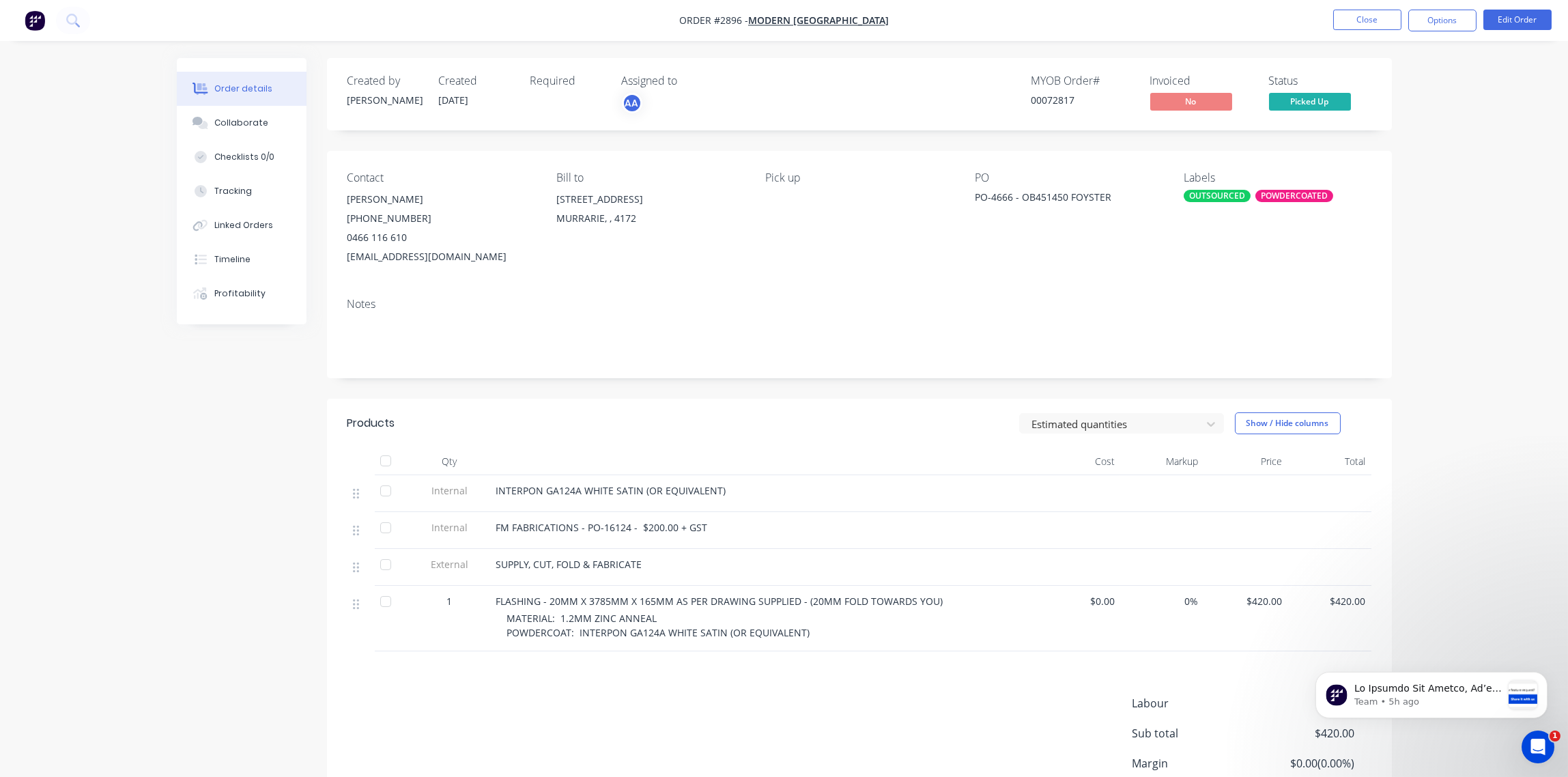
click at [1282, 199] on div "POWDERCOATED" at bounding box center [1294, 196] width 77 height 13
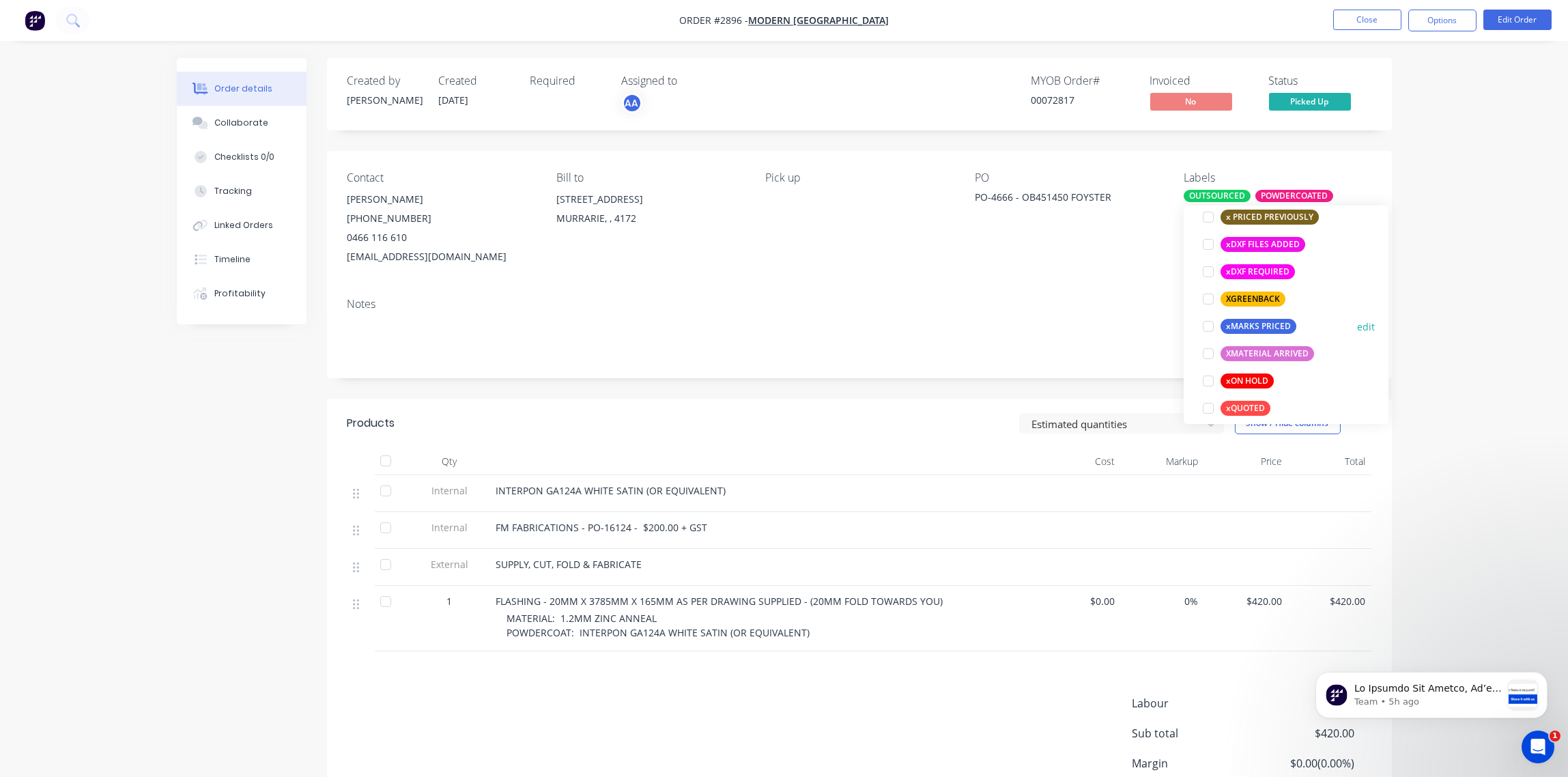
scroll to position [1174, 0]
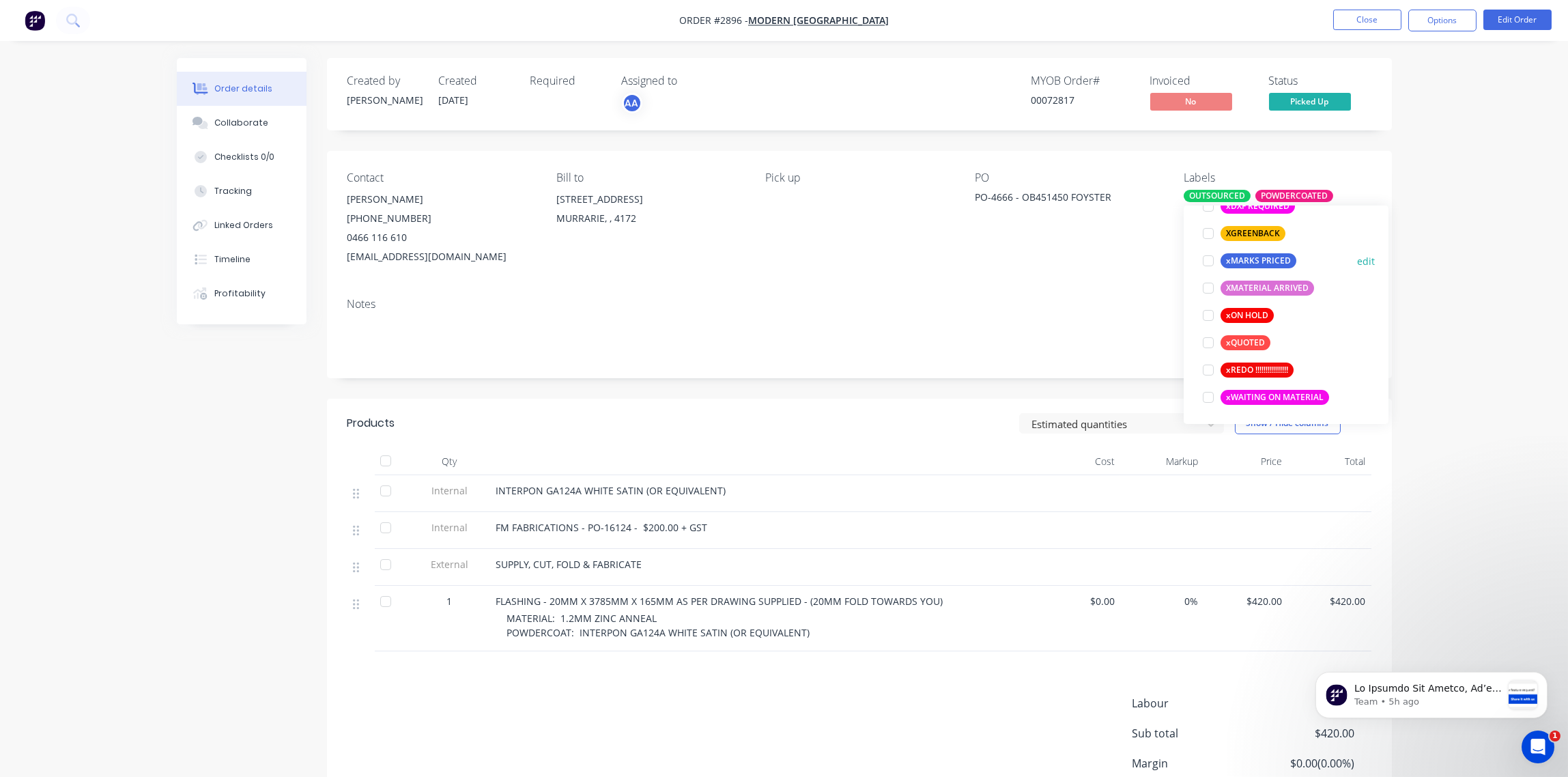
click at [1208, 263] on div at bounding box center [1208, 261] width 27 height 27
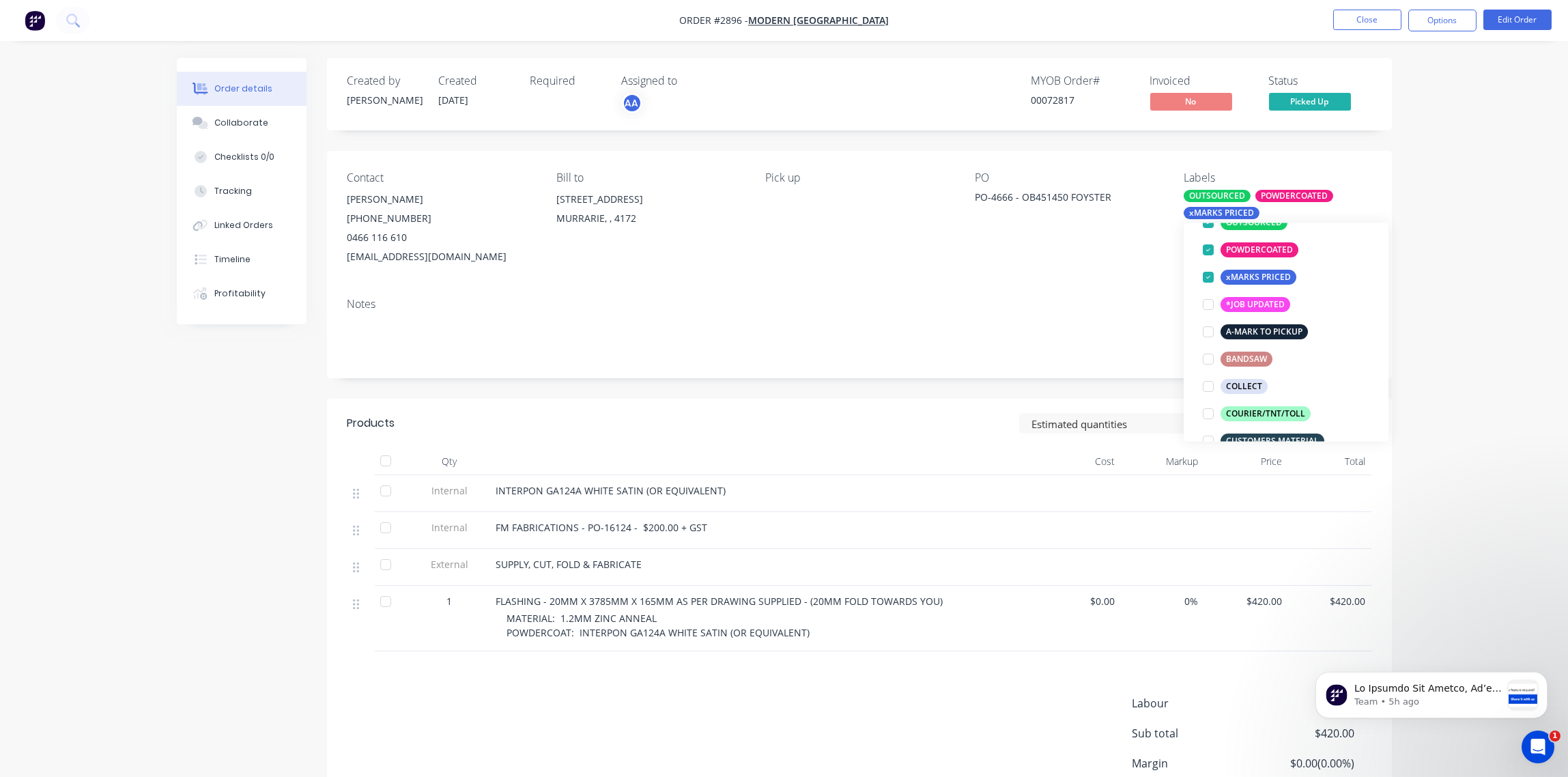
click at [1089, 301] on div "Notes" at bounding box center [859, 304] width 1024 height 13
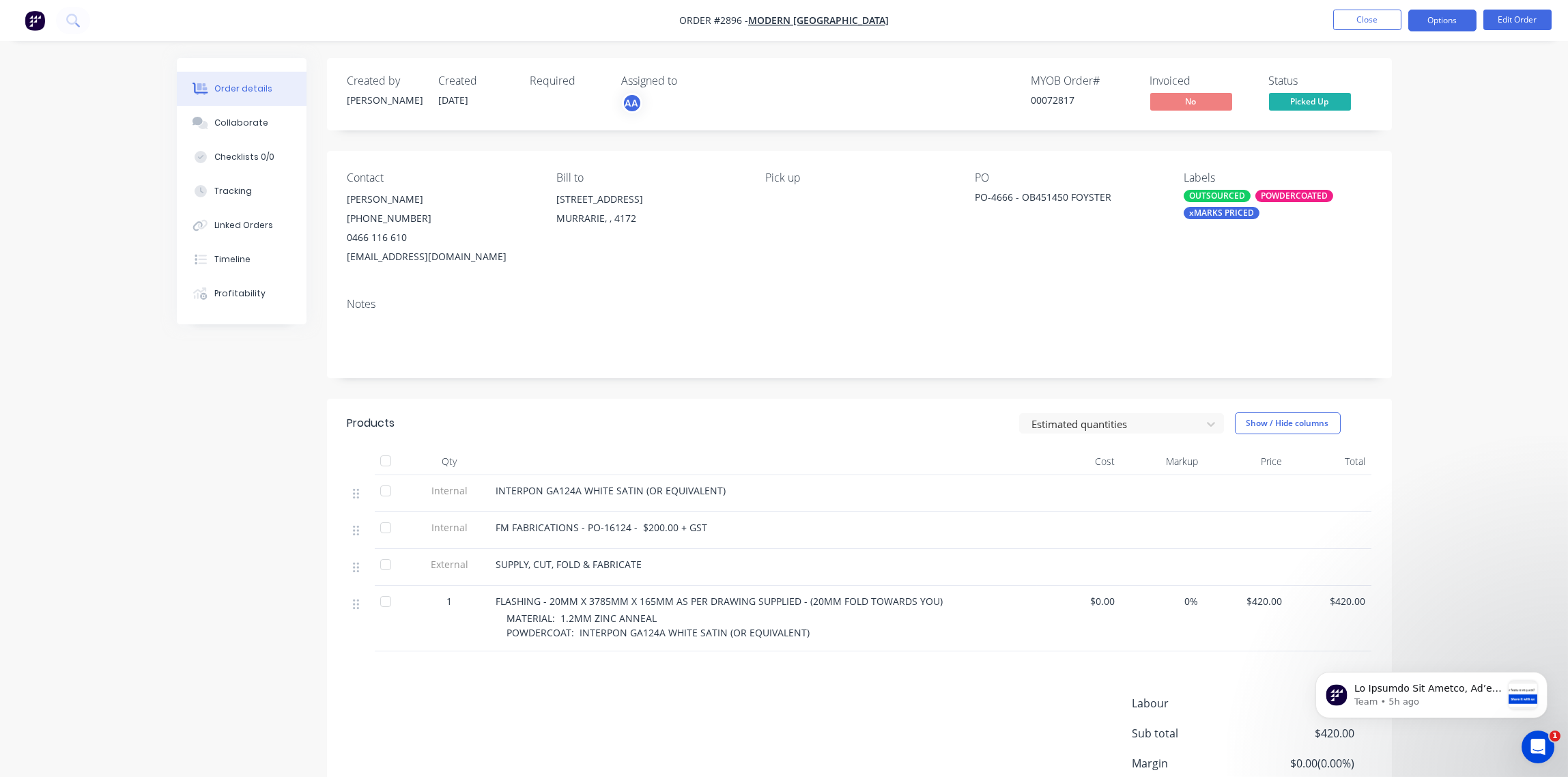
click at [1455, 21] on button "Options" at bounding box center [1443, 21] width 69 height 22
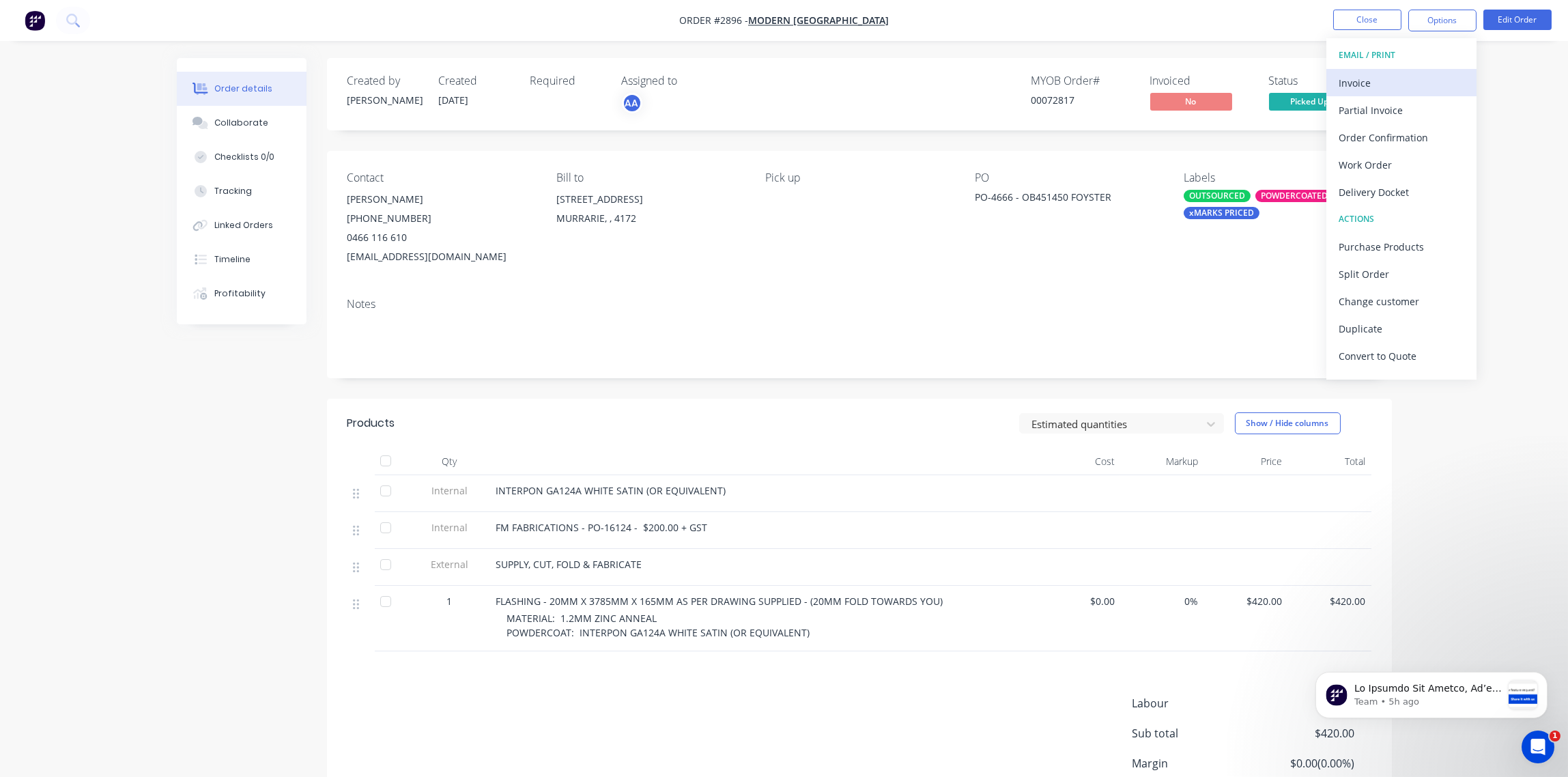
click at [1392, 89] on div "Invoice" at bounding box center [1401, 83] width 125 height 20
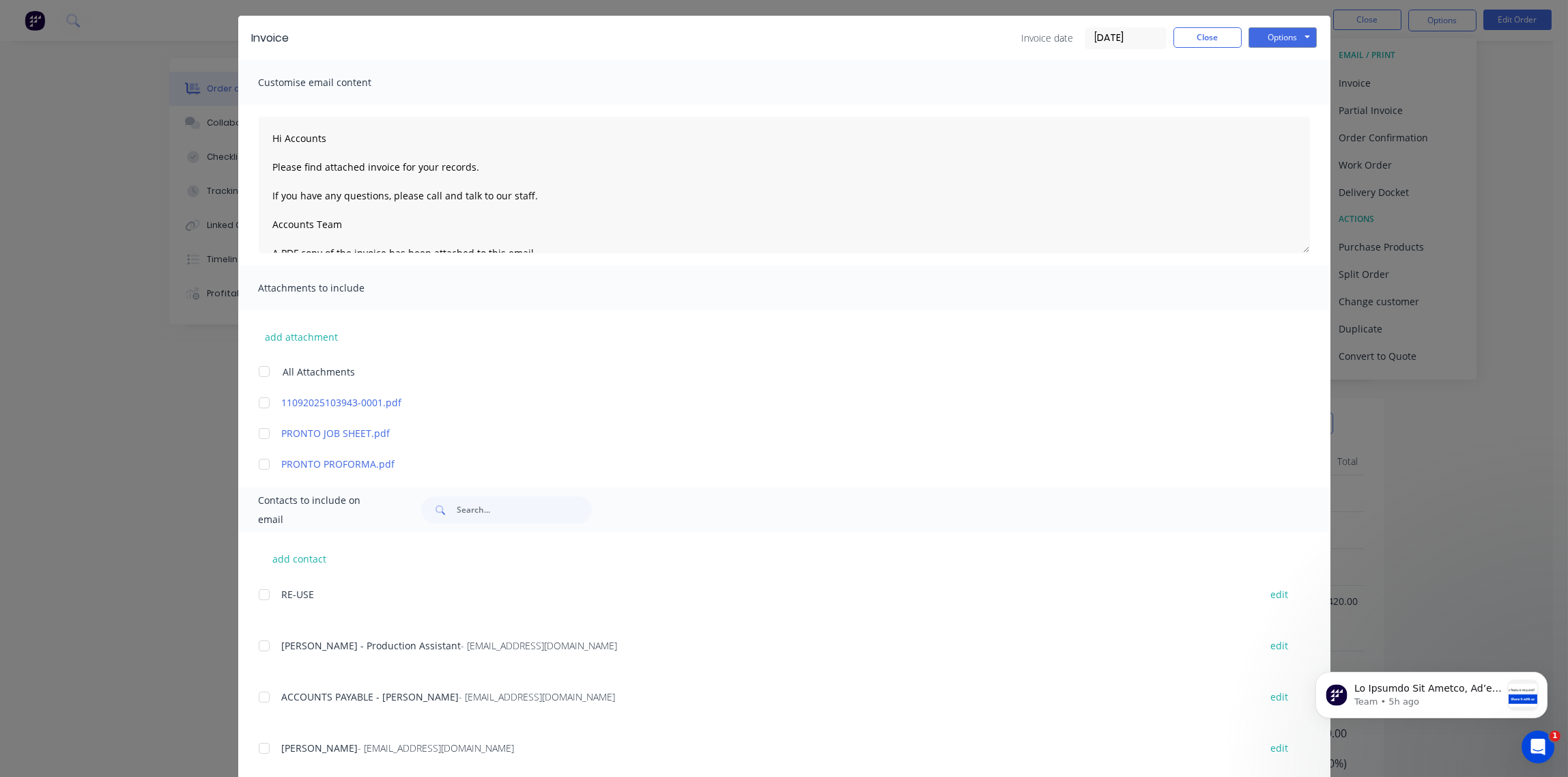
scroll to position [71, 0]
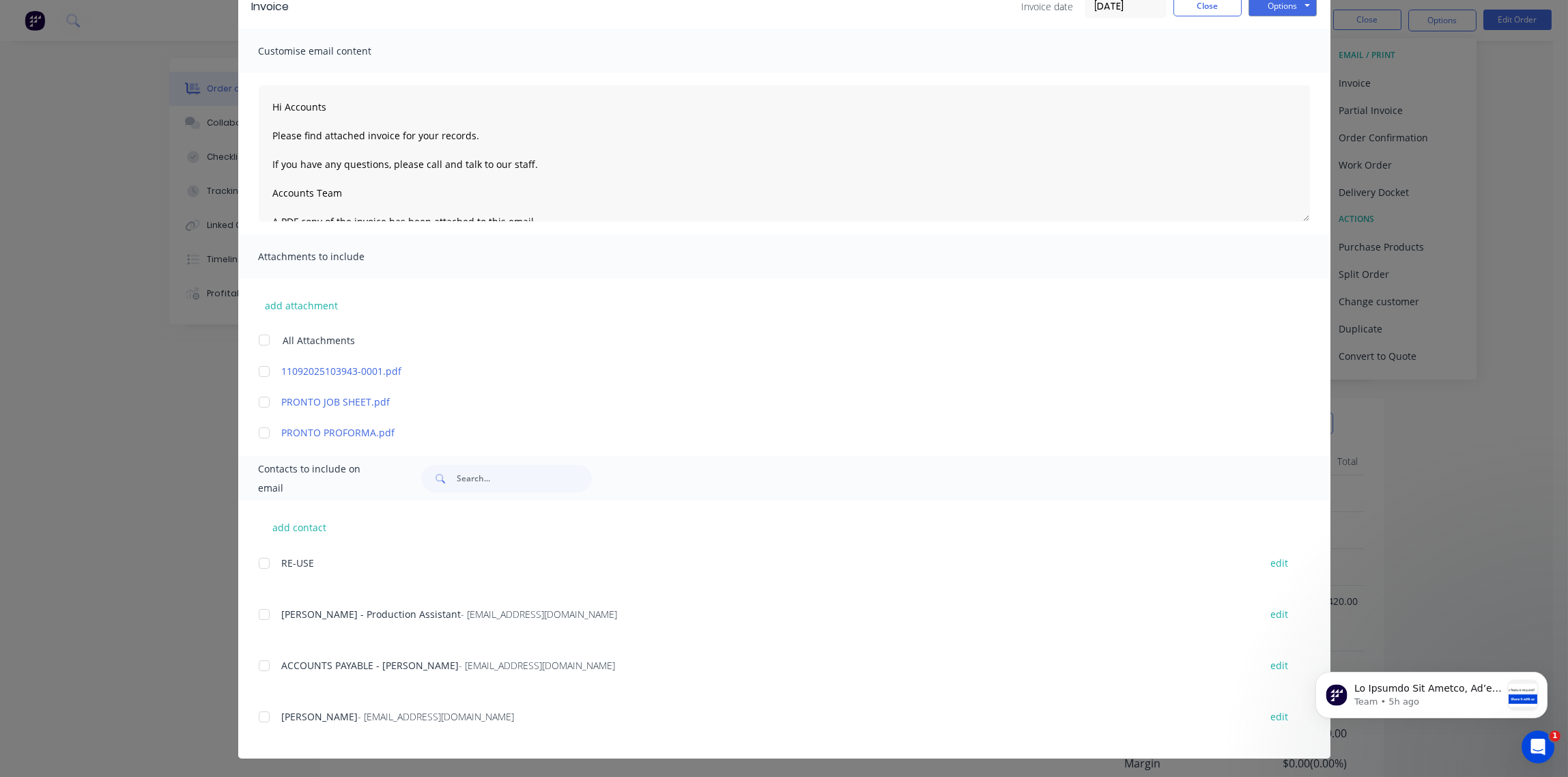
click at [253, 617] on div at bounding box center [265, 614] width 27 height 27
type textarea "Hi Accounts Please find attached invoice for your records. If you have any ques…"
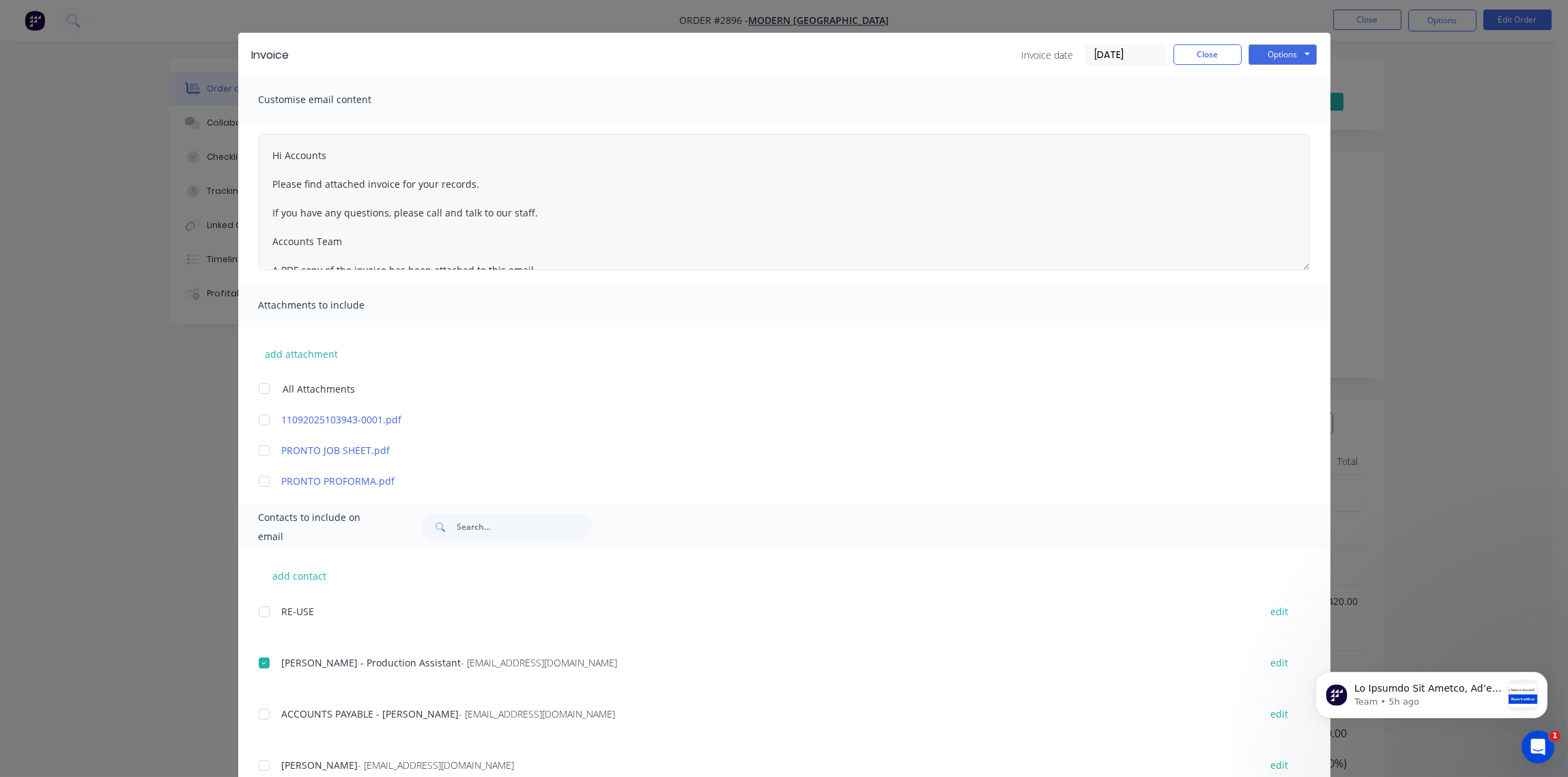
scroll to position [0, 0]
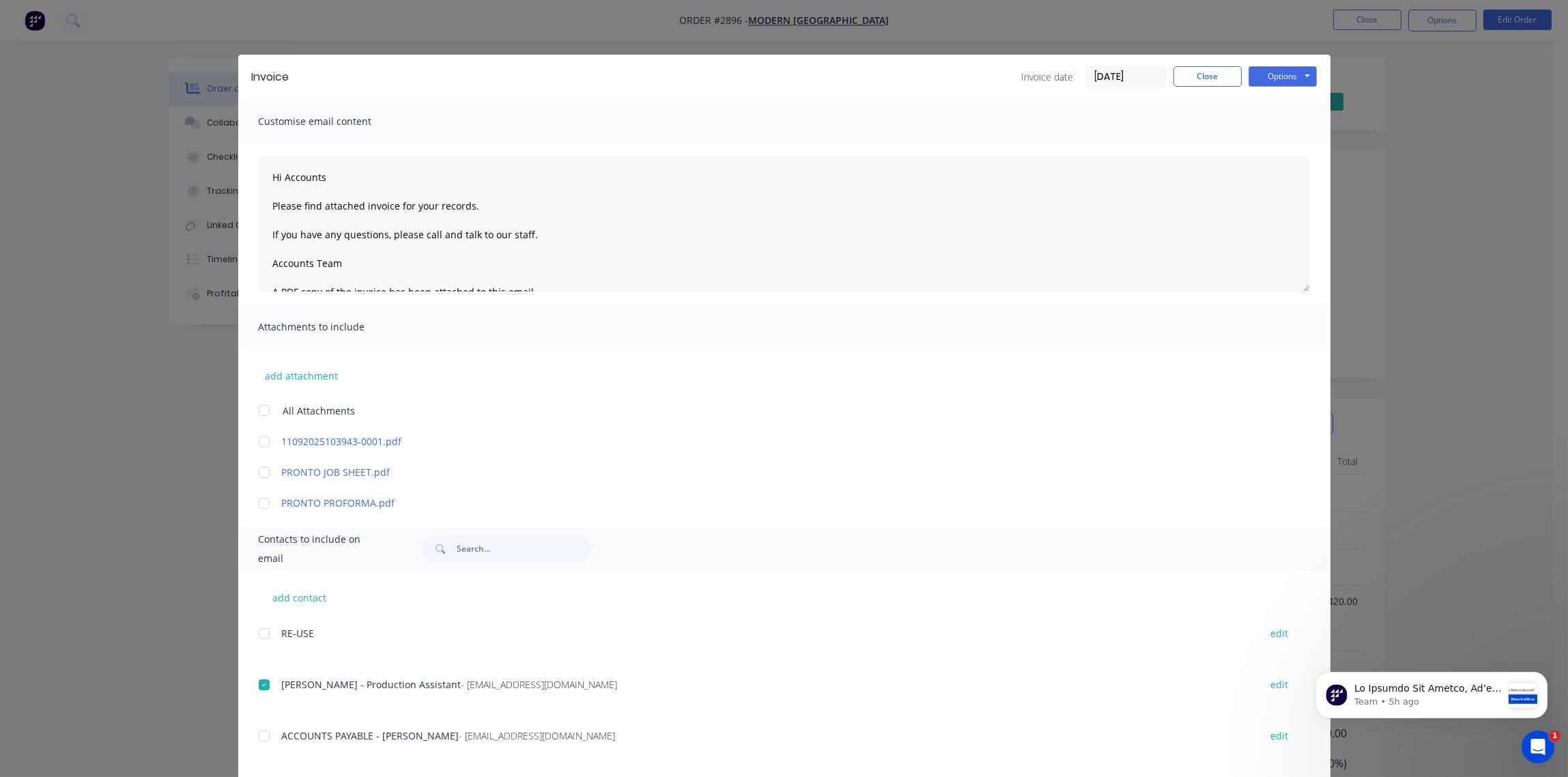
click at [1136, 77] on input "[DATE]" at bounding box center [1126, 76] width 80 height 21
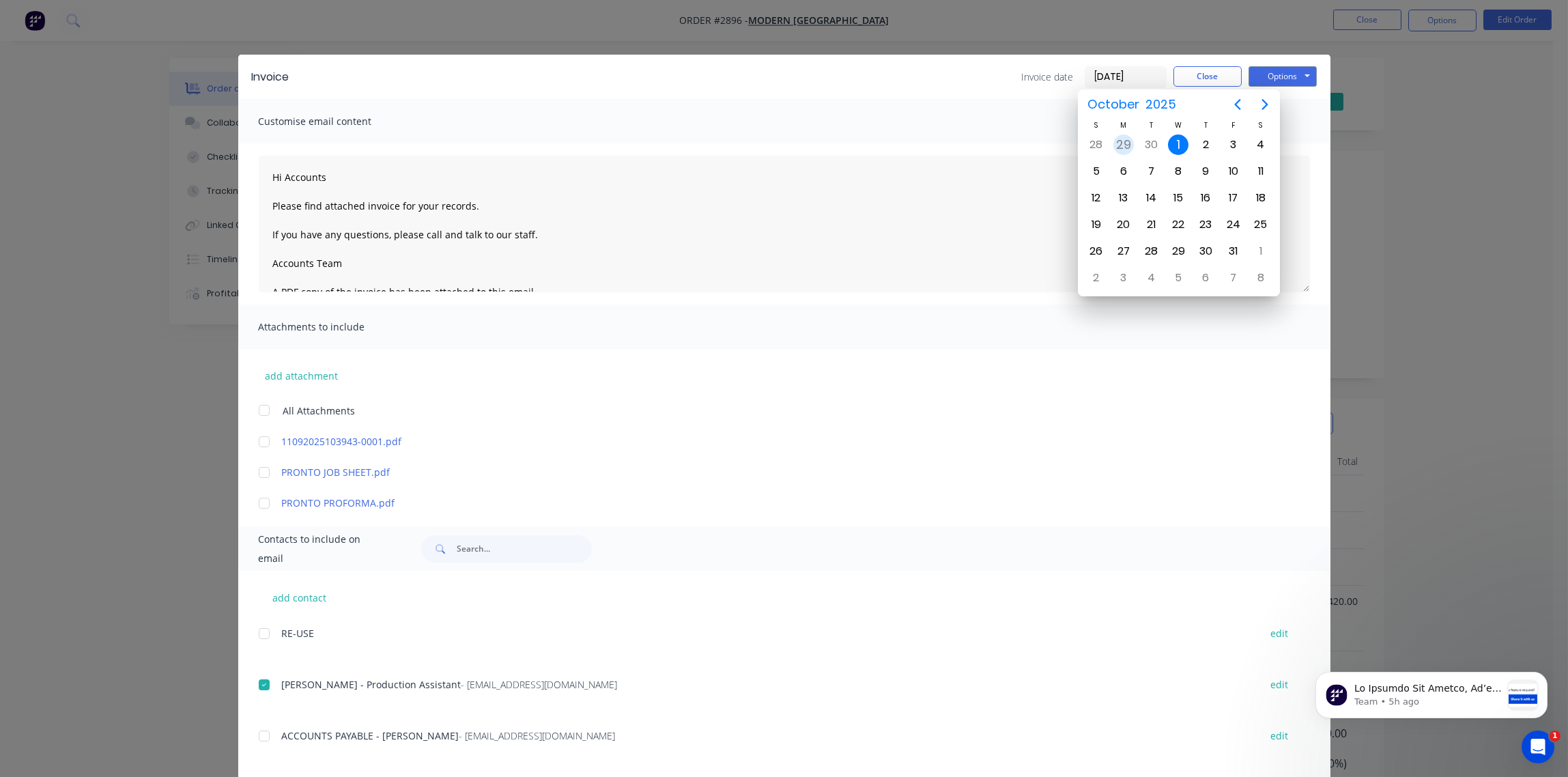
click at [1129, 145] on div "29" at bounding box center [1123, 144] width 21 height 21
type input "[DATE]"
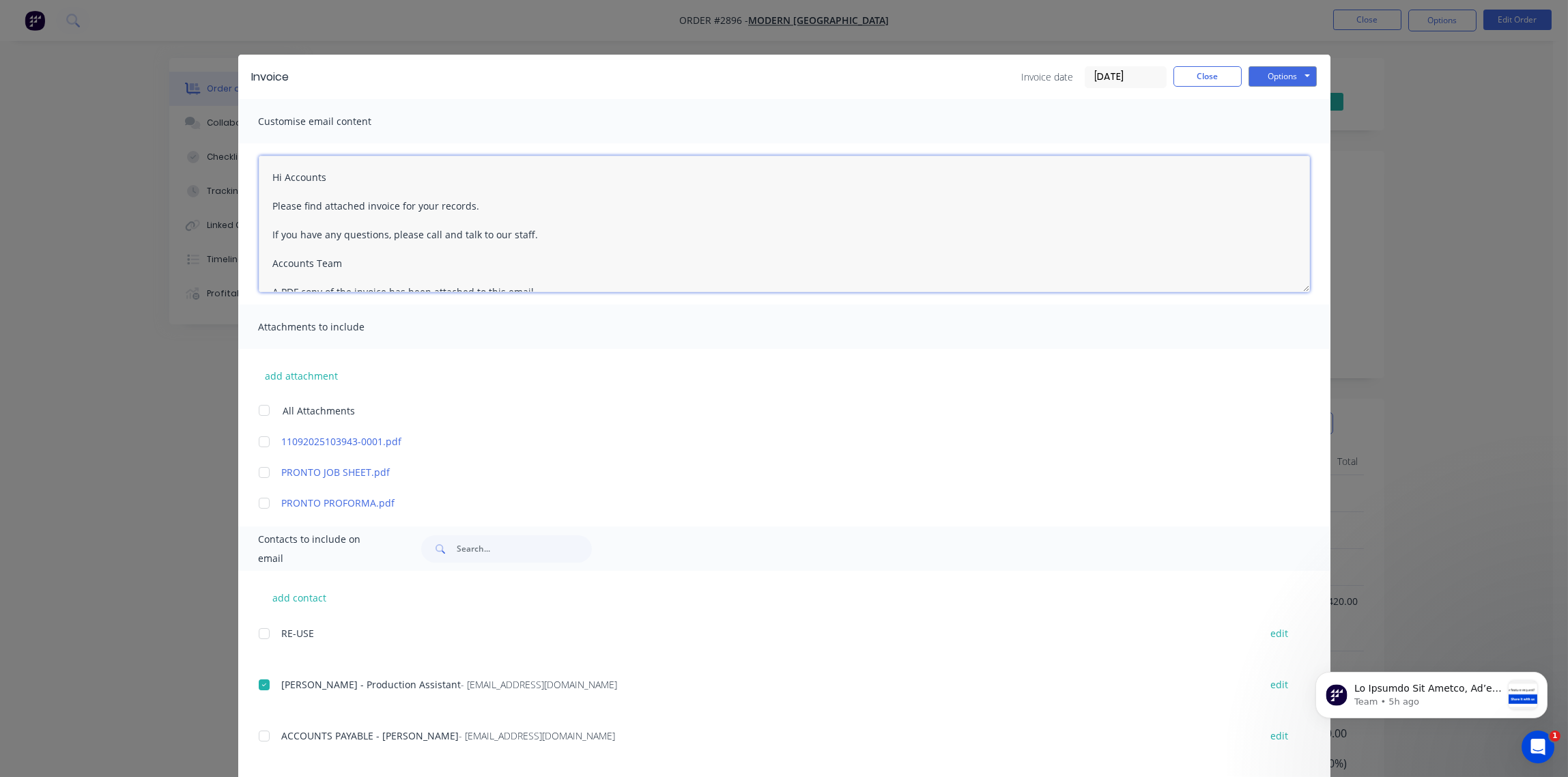
click at [886, 263] on textarea "Hi Accounts Please find attached invoice for your records. If you have any ques…" at bounding box center [784, 223] width 1052 height 136
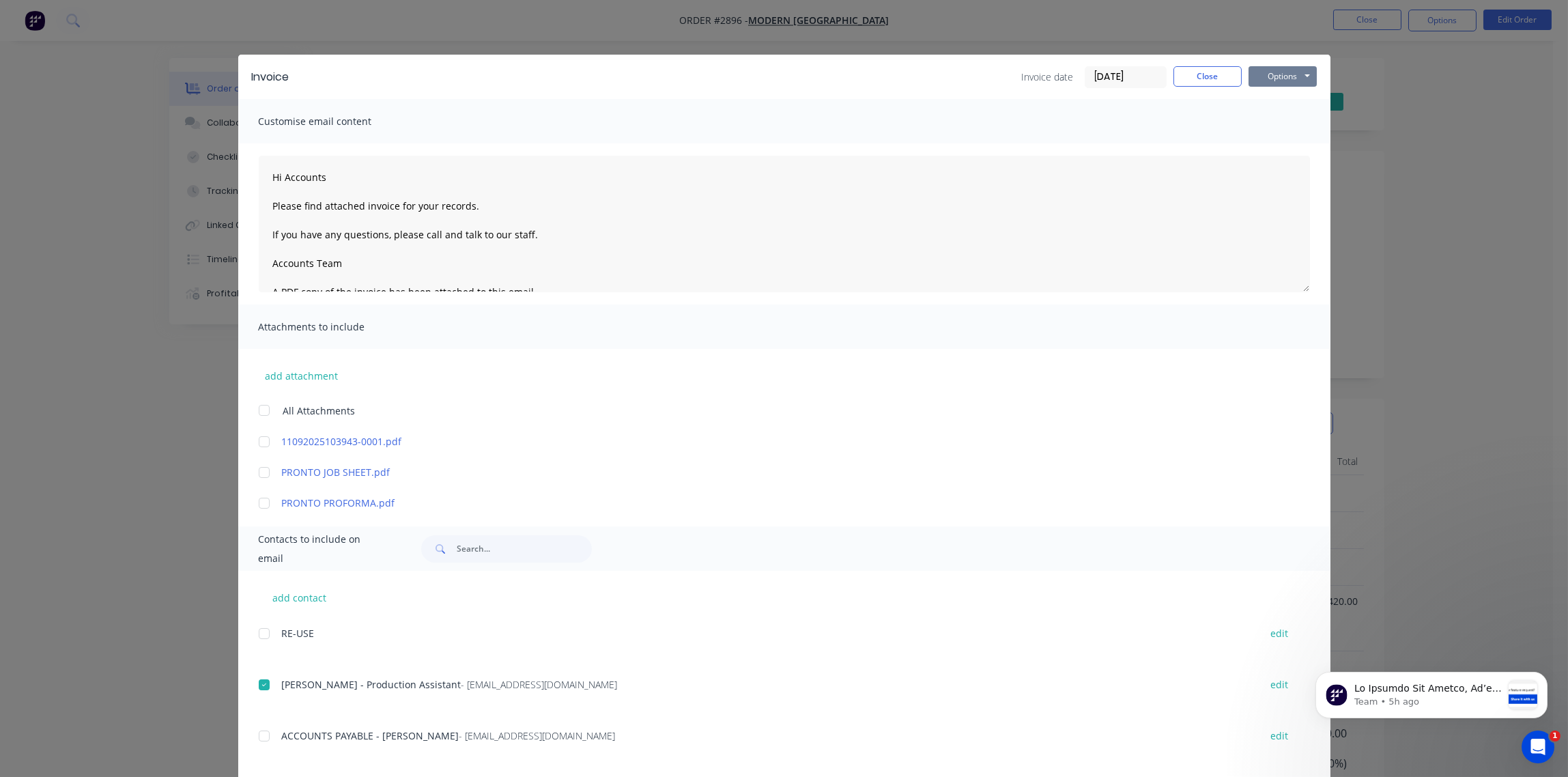
click at [1273, 75] on button "Options" at bounding box center [1283, 76] width 69 height 21
click at [1265, 148] on button "Email" at bounding box center [1292, 145] width 87 height 23
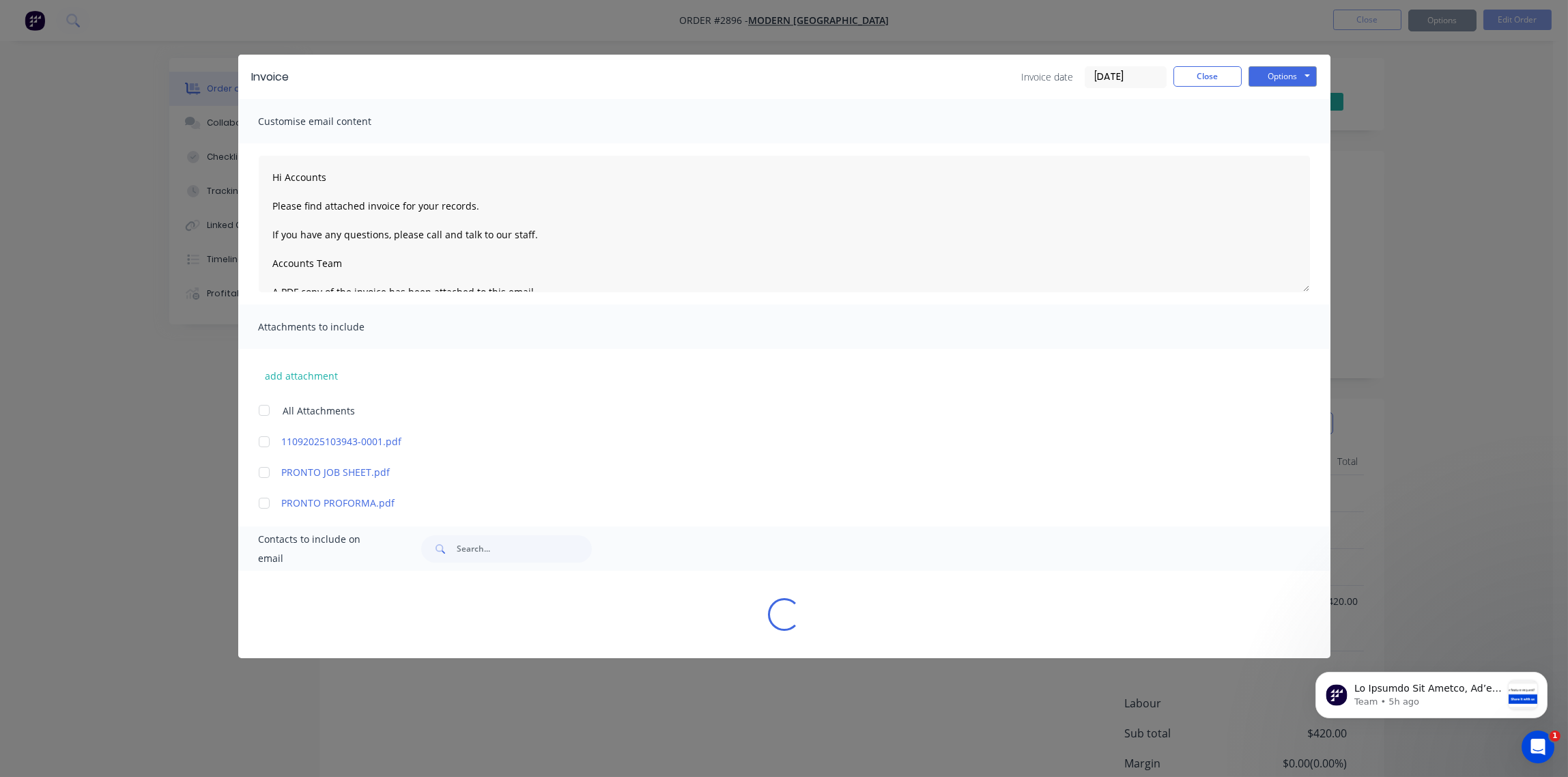
type textarea "Hi Accounts Please find attached invoice for your records. If you have any ques…"
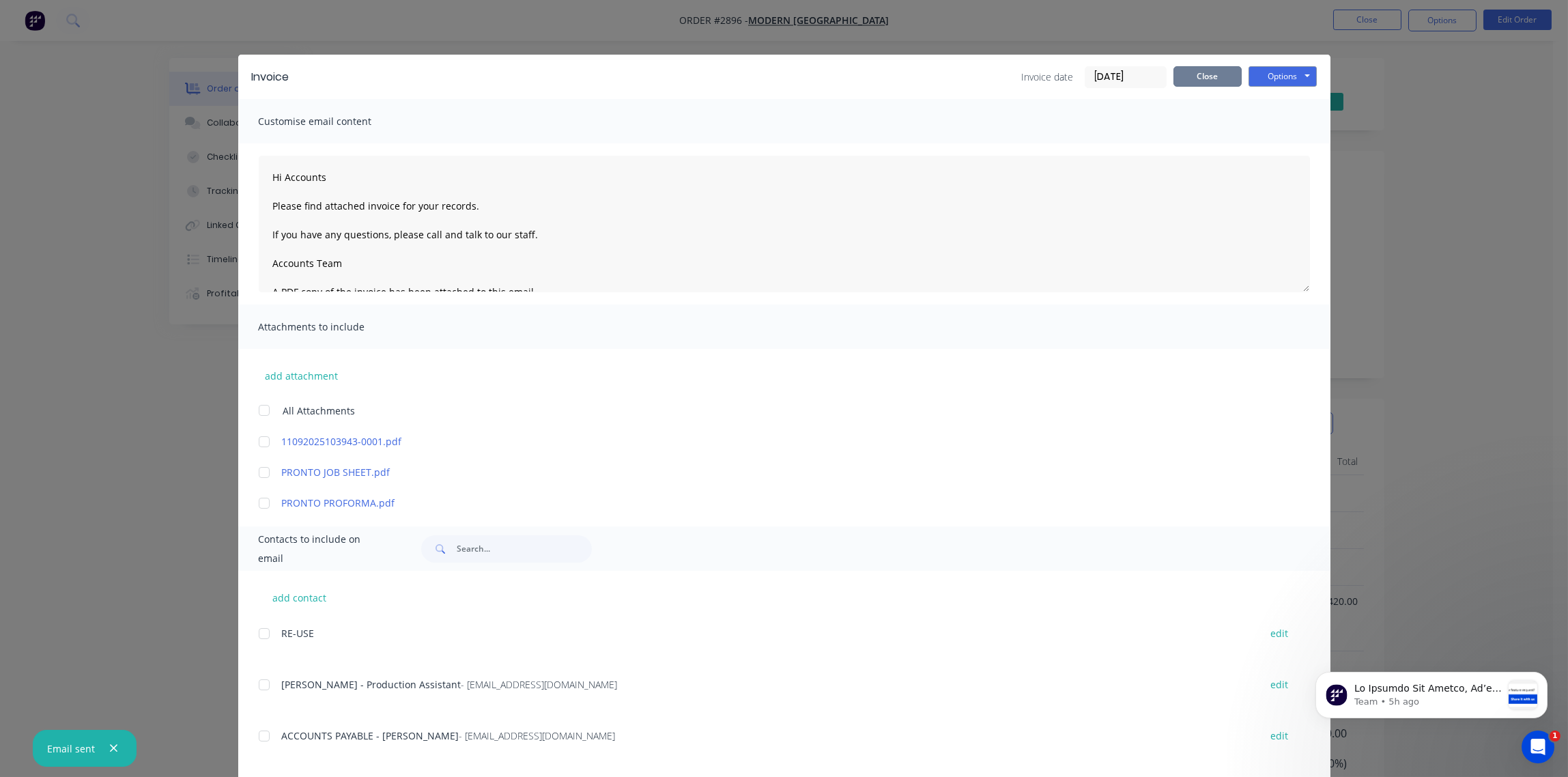
click at [1203, 76] on button "Close" at bounding box center [1208, 76] width 69 height 21
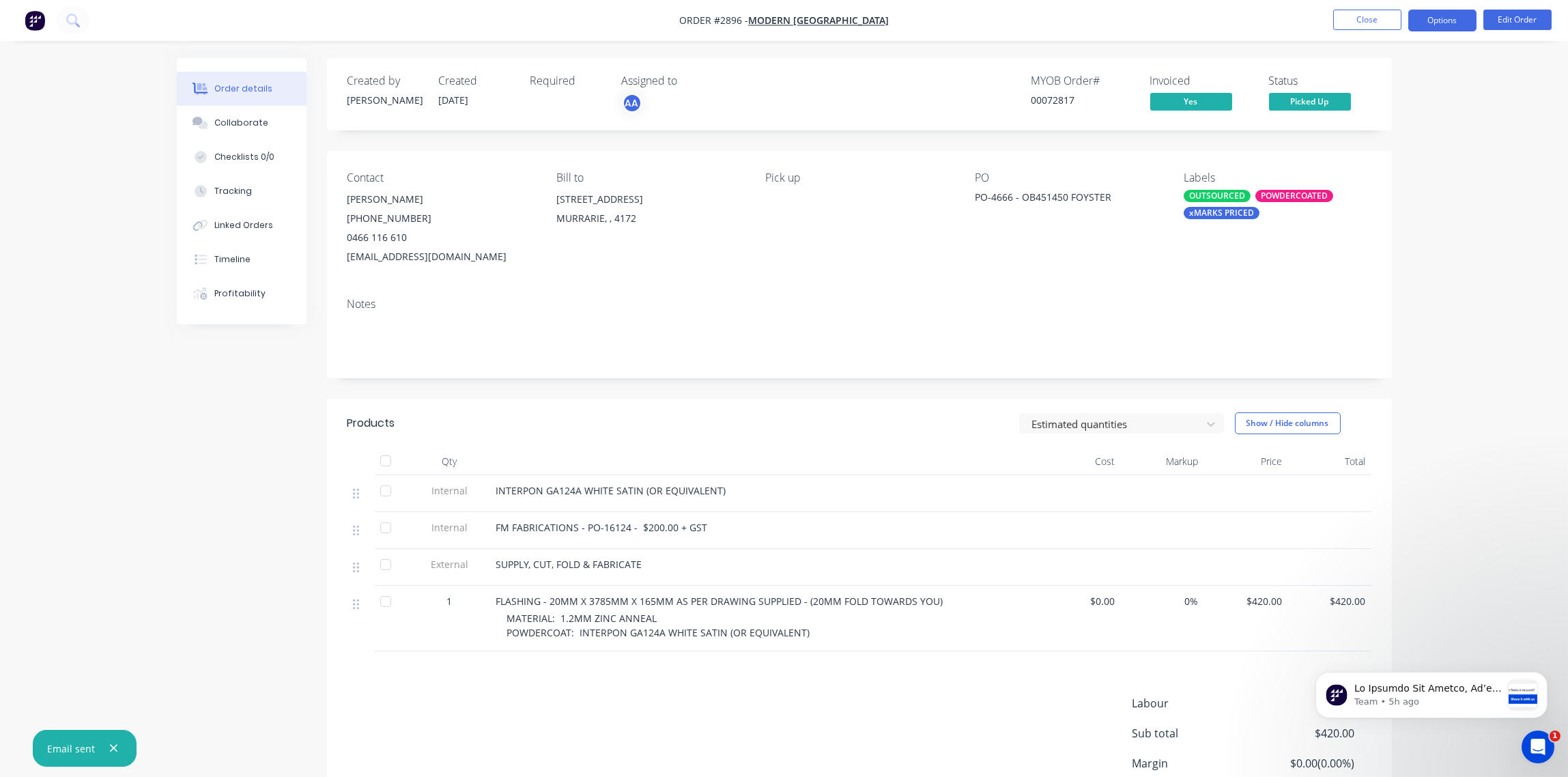
click at [1450, 20] on button "Options" at bounding box center [1443, 21] width 69 height 22
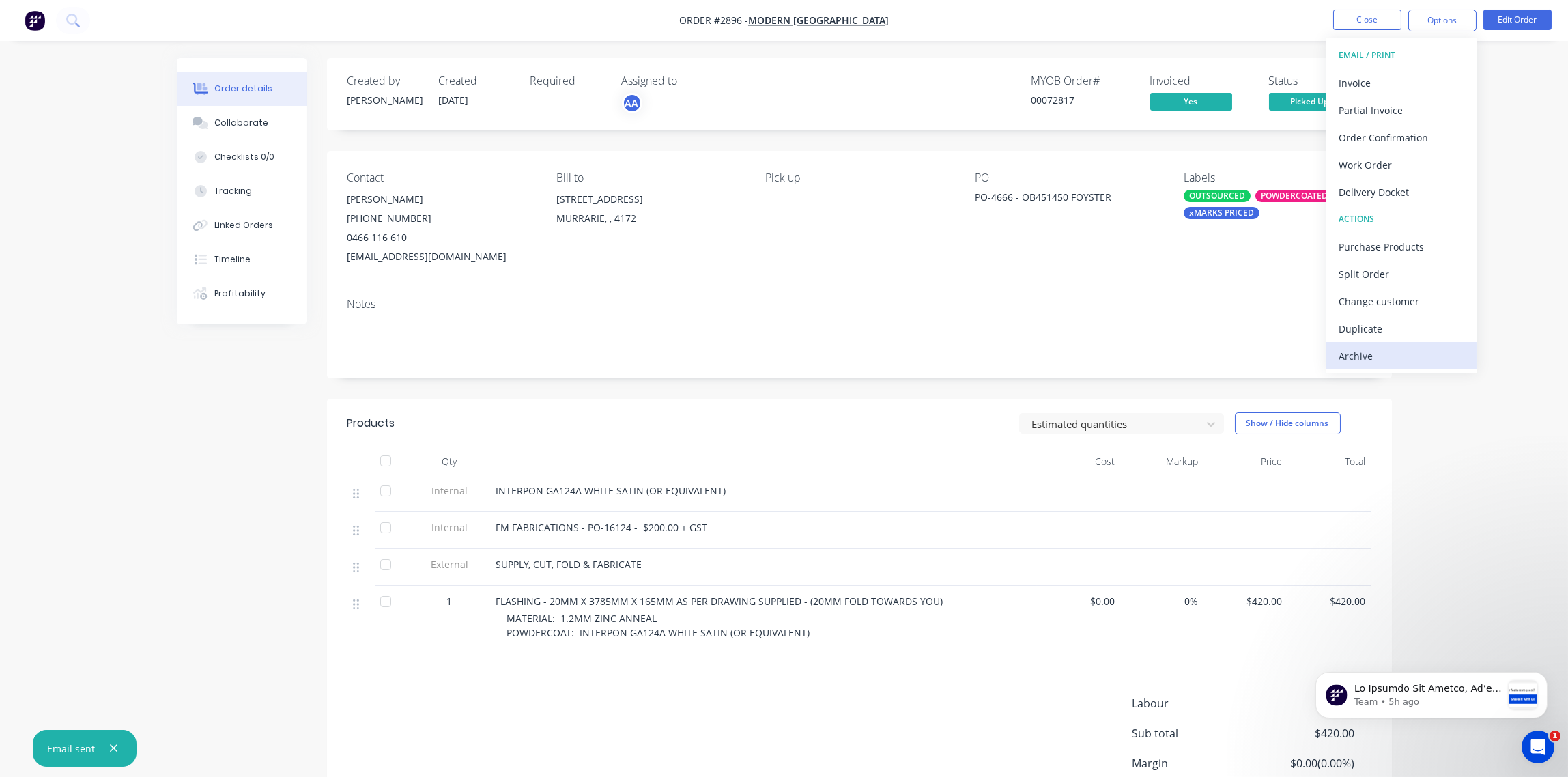
click at [1418, 352] on div "Archive" at bounding box center [1401, 356] width 125 height 20
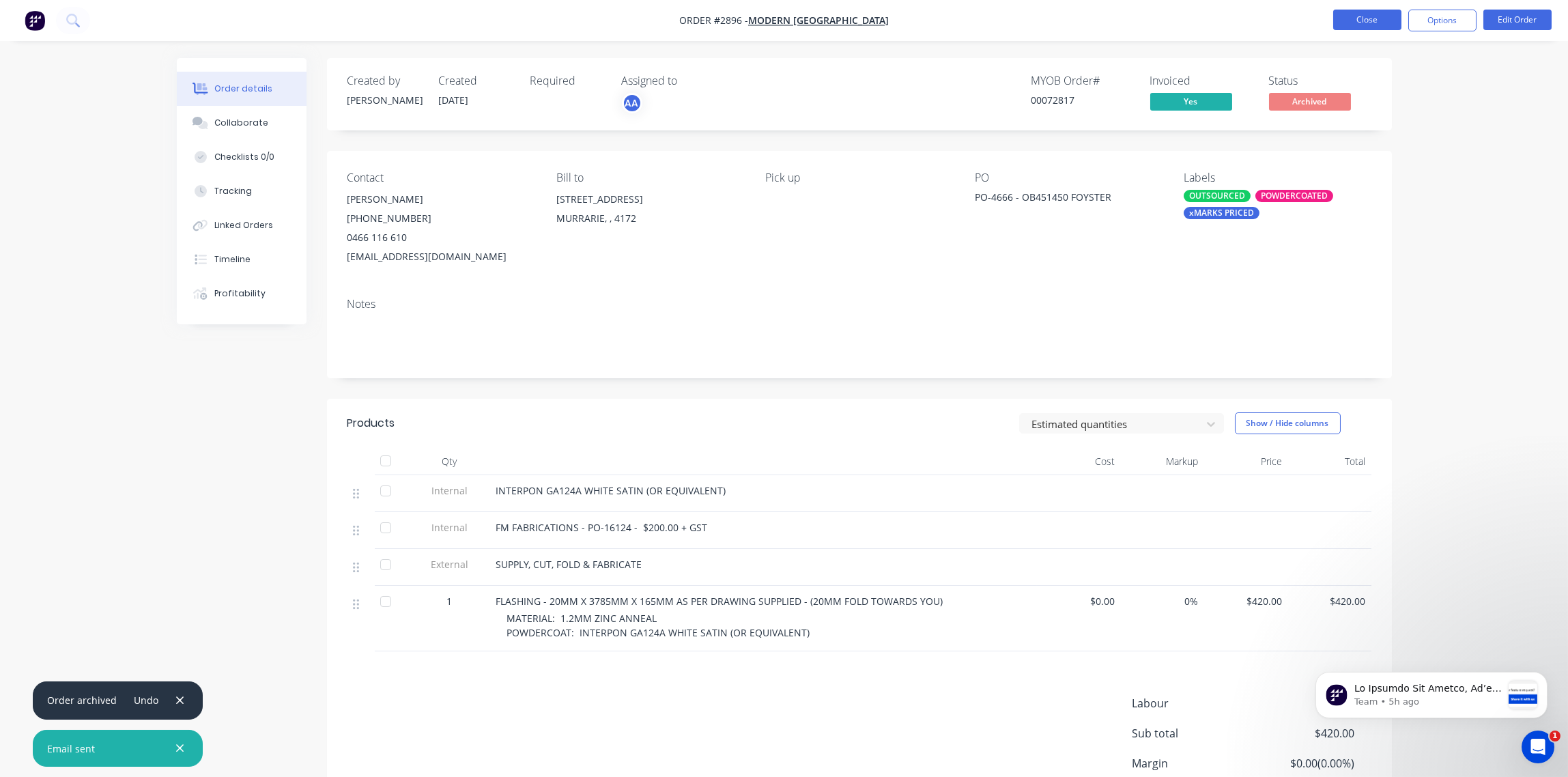
click at [1373, 16] on button "Close" at bounding box center [1368, 20] width 69 height 21
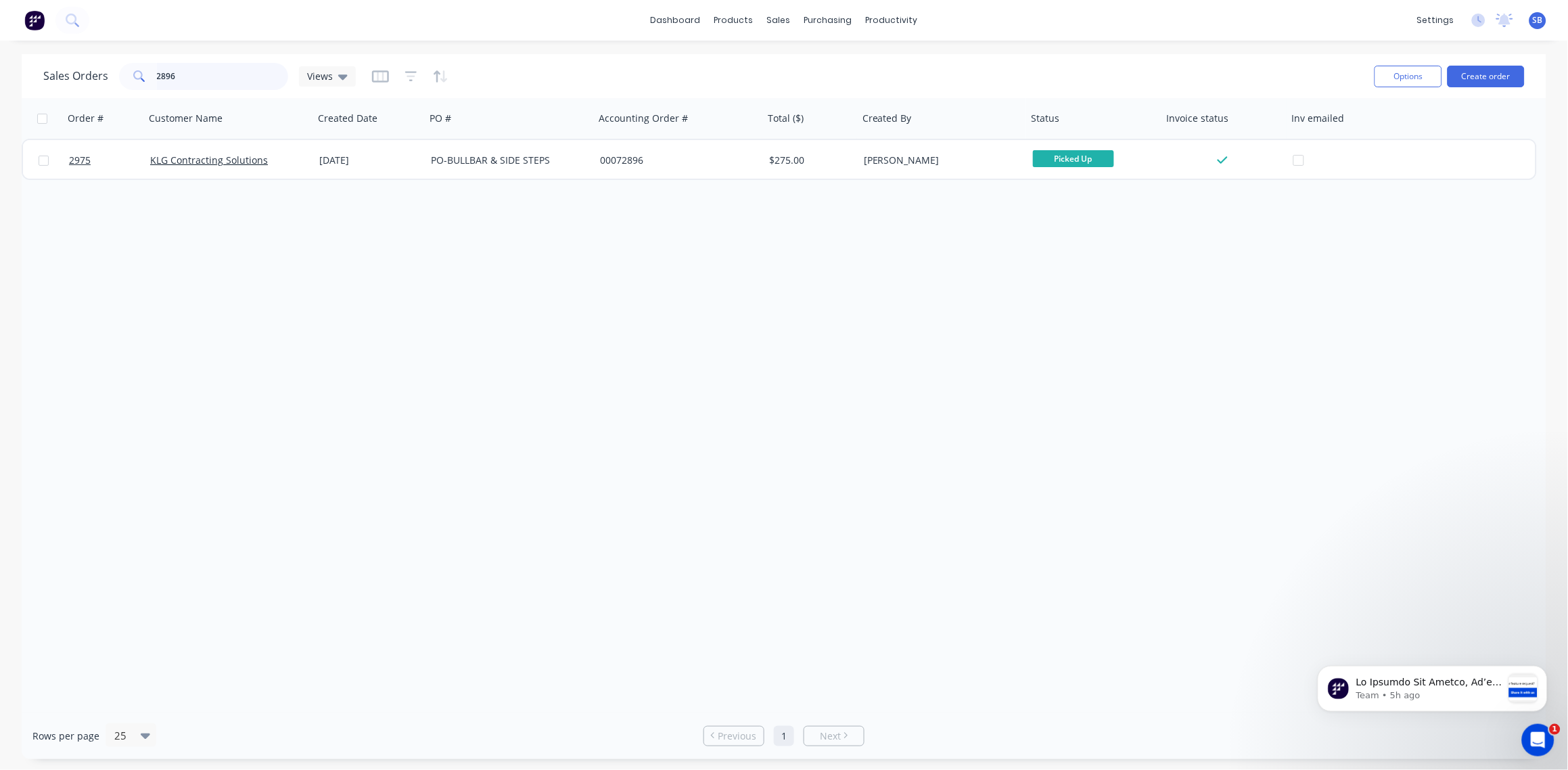
click at [184, 75] on input "2896" at bounding box center [223, 77] width 132 height 27
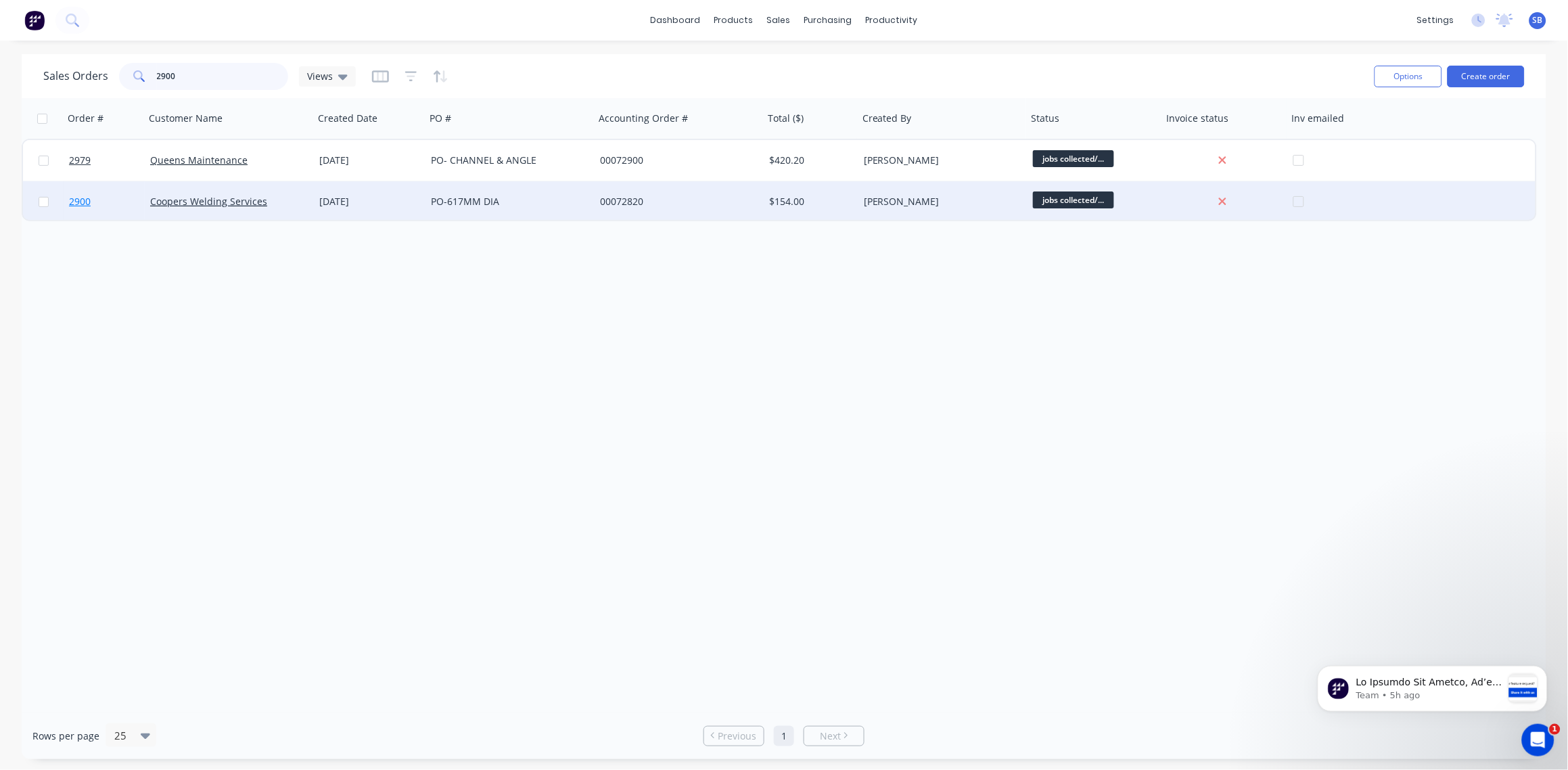
type input "2900"
click at [78, 202] on span "2900" at bounding box center [80, 202] width 21 height 14
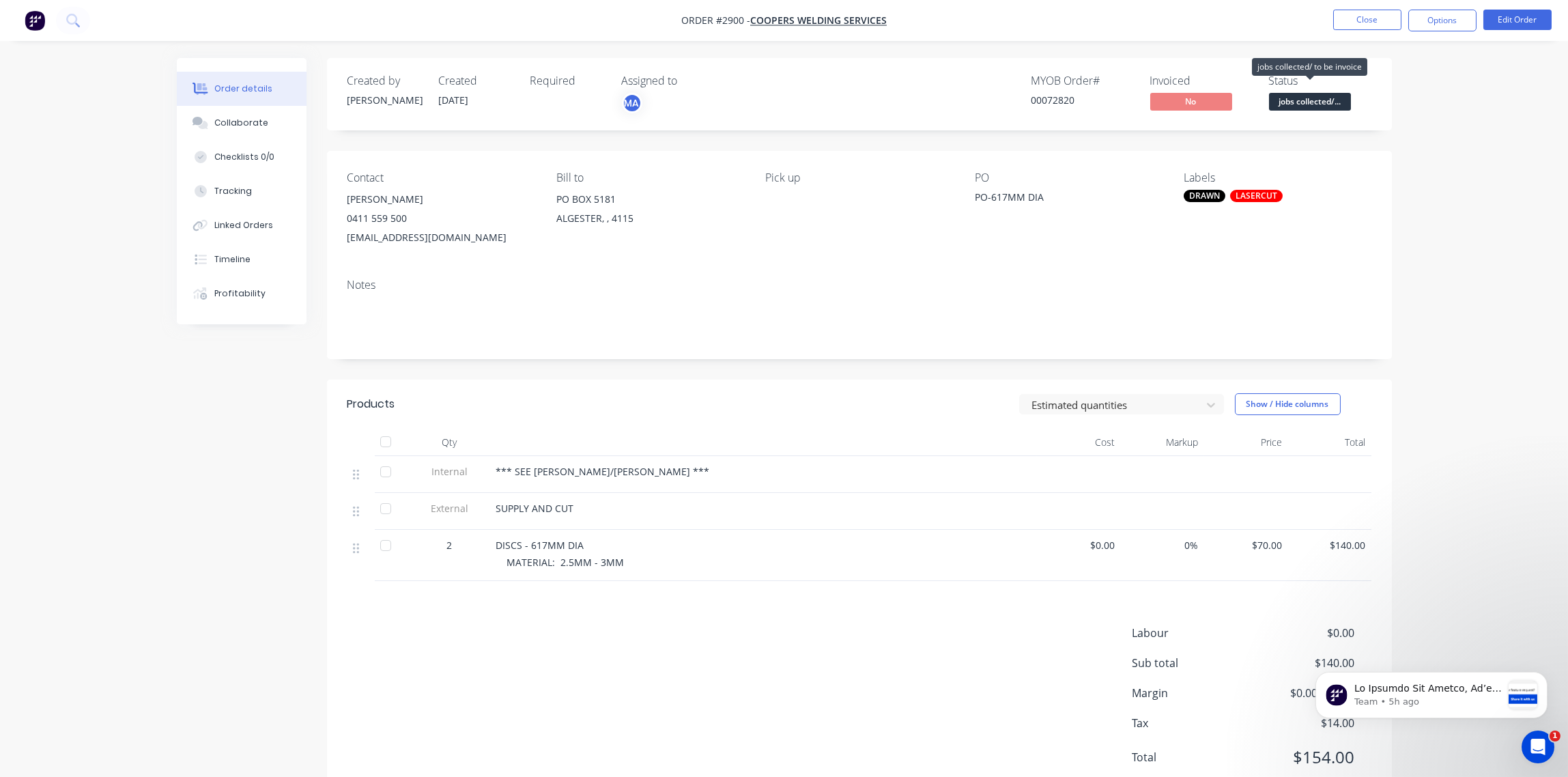
click at [1321, 99] on span "jobs collected/..." at bounding box center [1310, 101] width 82 height 17
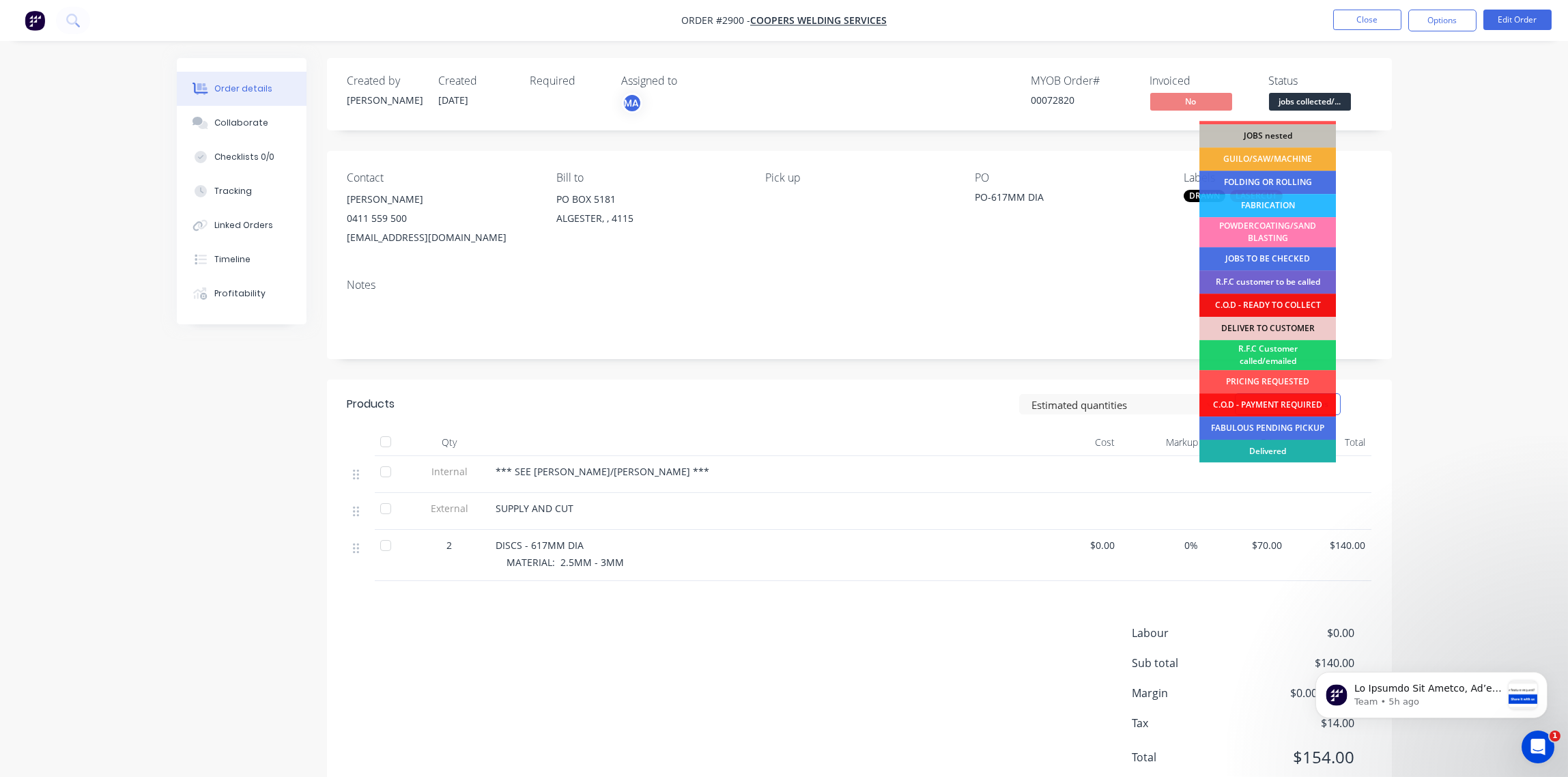
scroll to position [67, 0]
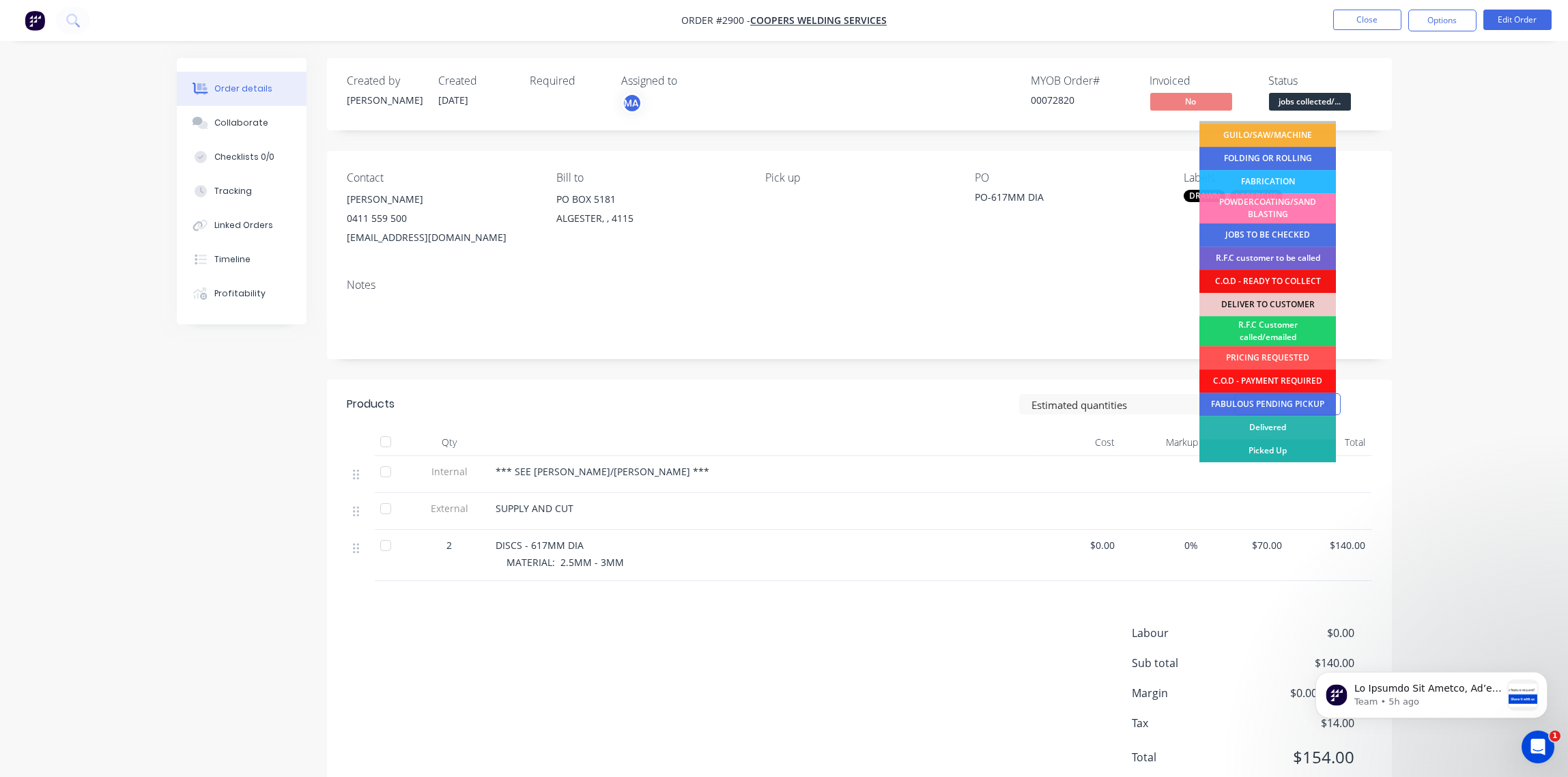
click at [1275, 451] on div "Picked Up" at bounding box center [1267, 451] width 136 height 24
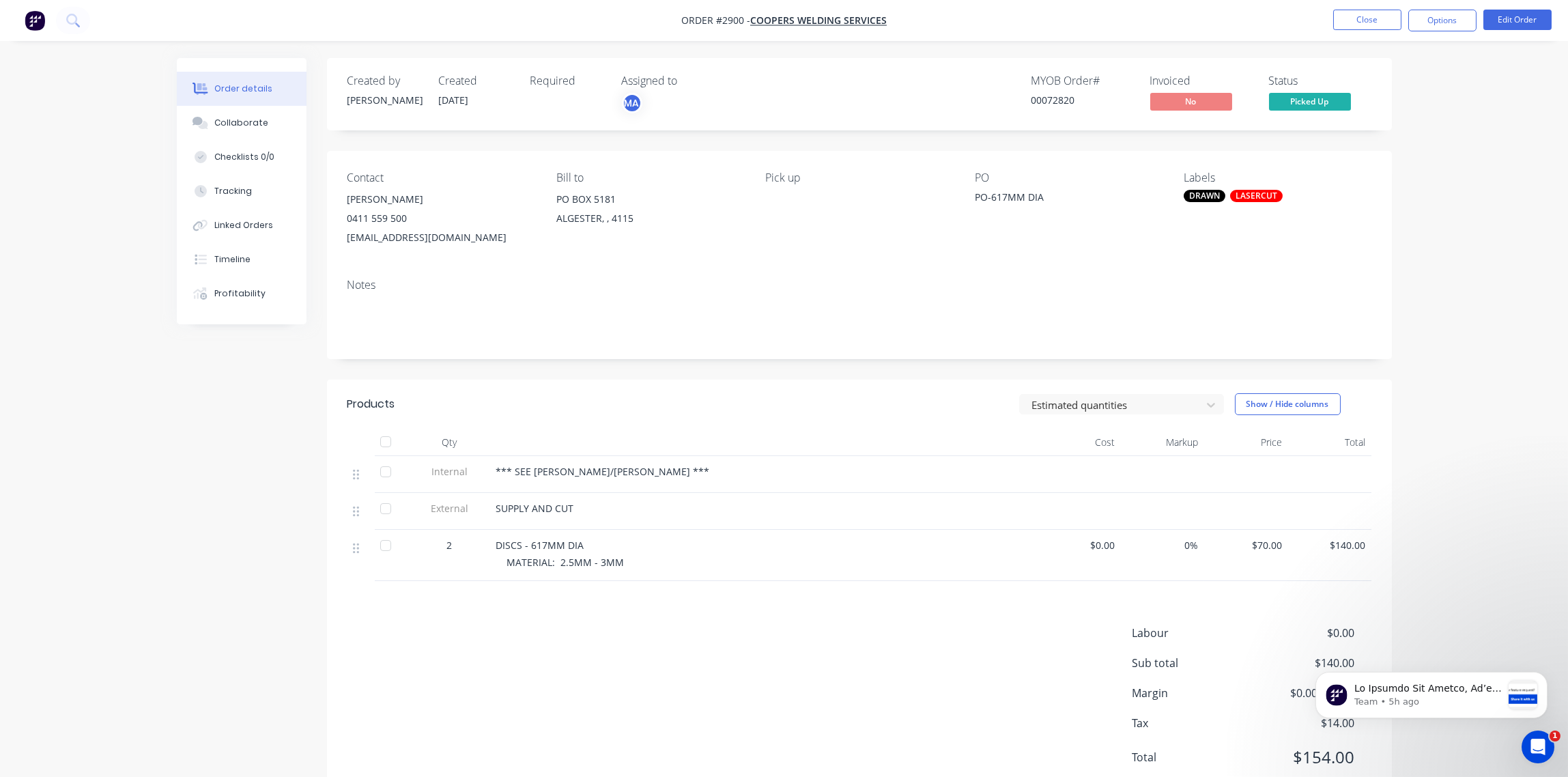
click at [1199, 197] on div "DRAWN" at bounding box center [1204, 196] width 41 height 13
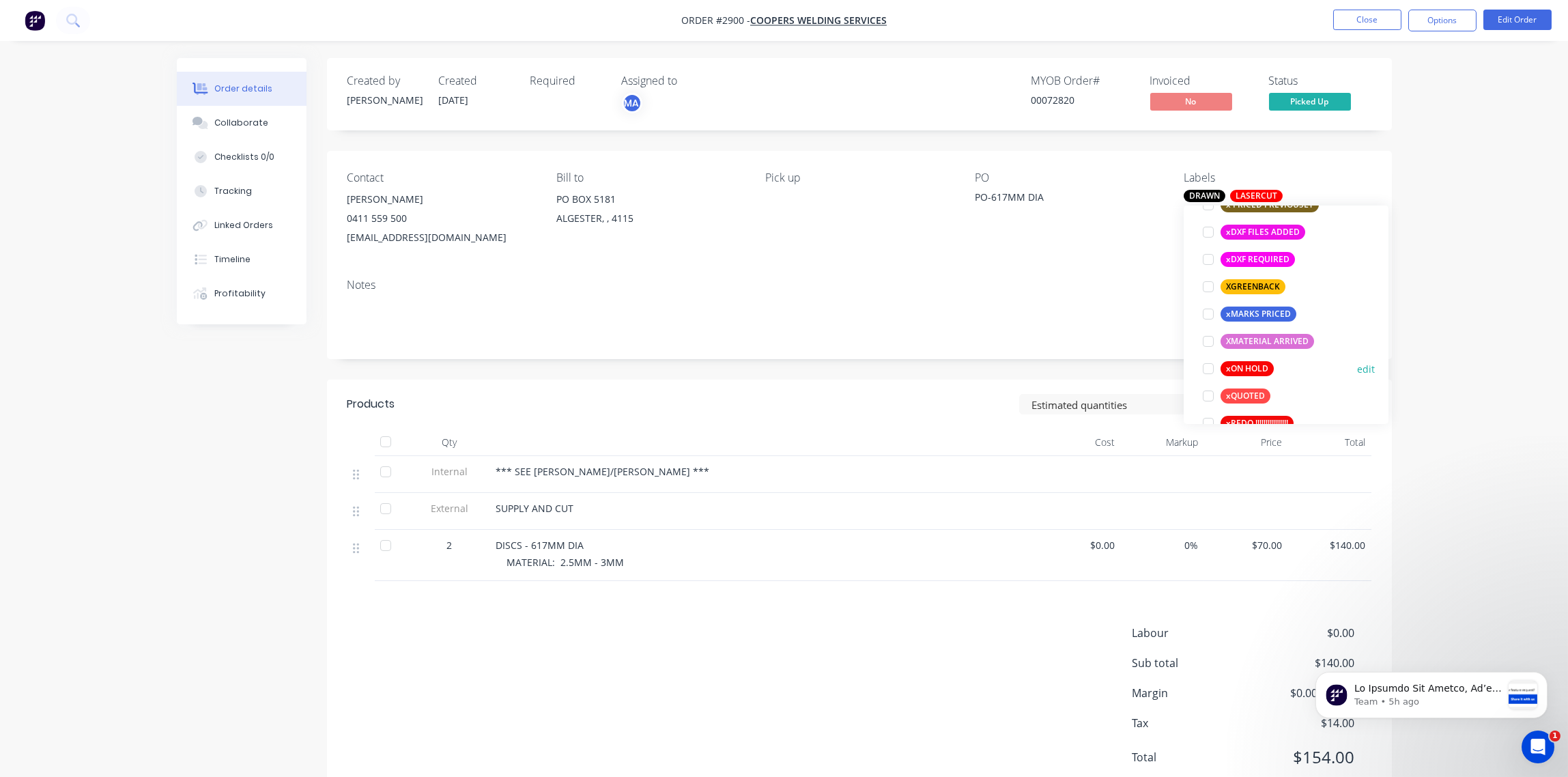
scroll to position [1174, 0]
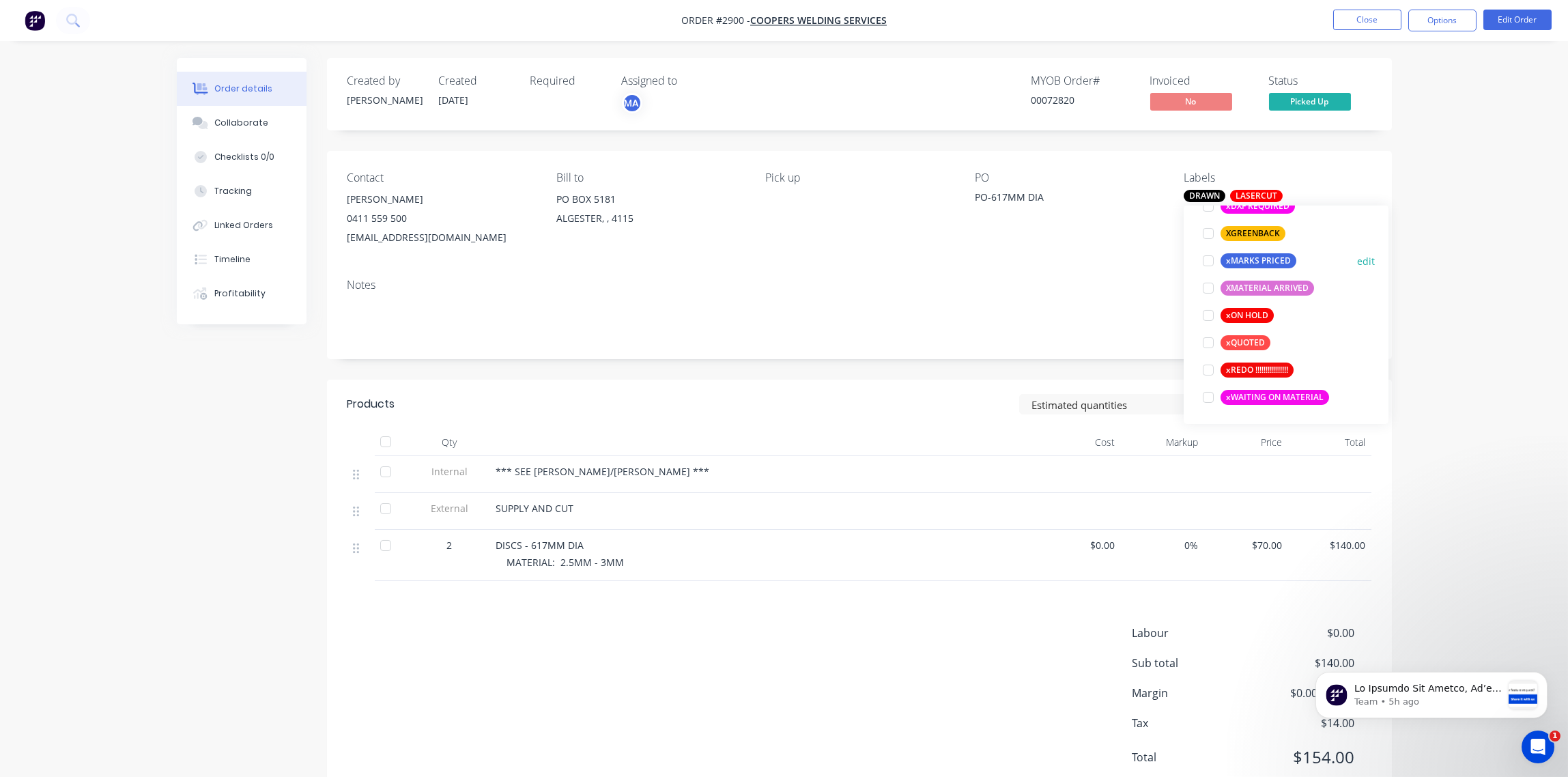
click at [1207, 259] on div at bounding box center [1208, 261] width 27 height 27
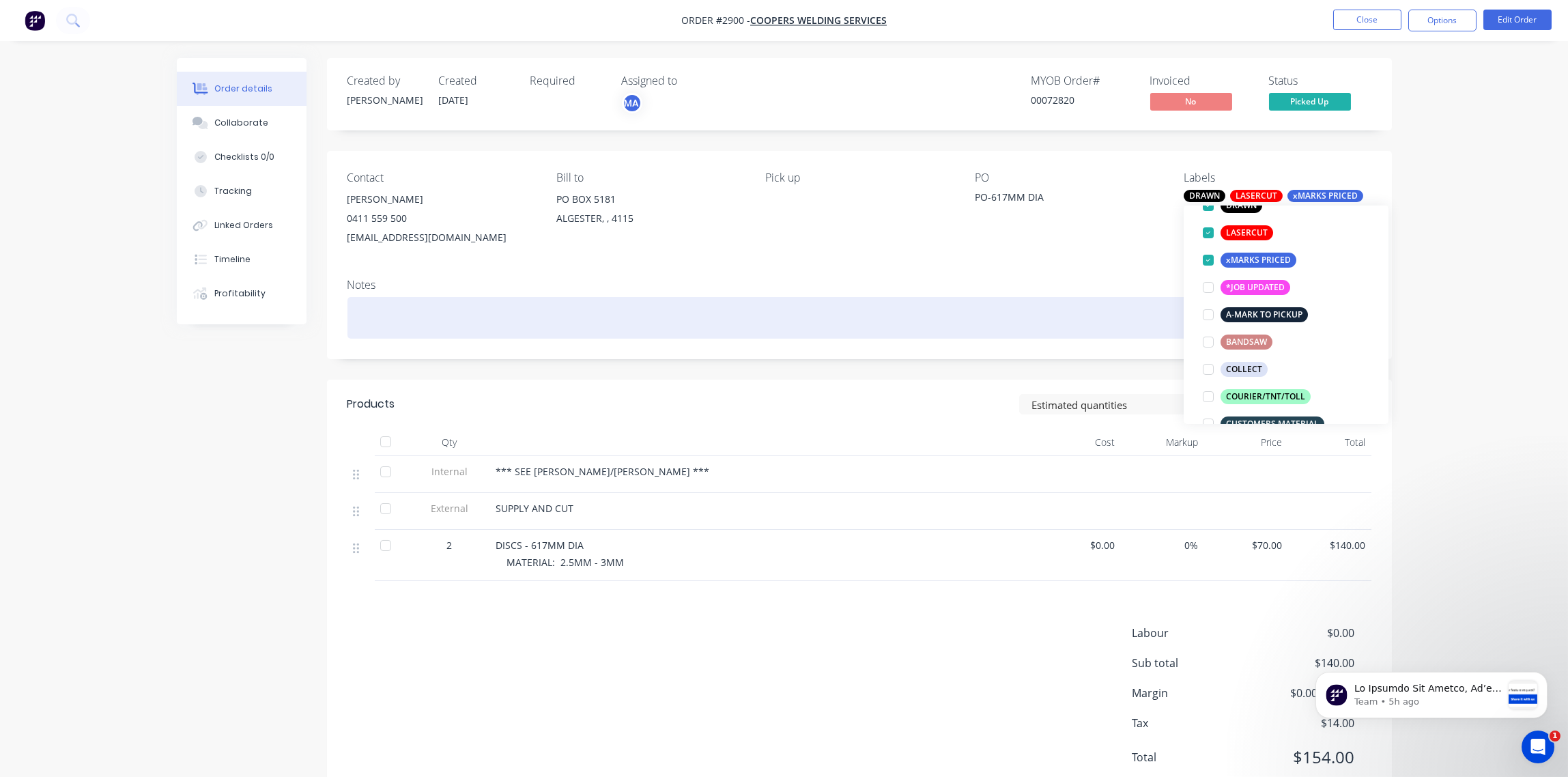
click at [1015, 308] on div at bounding box center [859, 317] width 1024 height 41
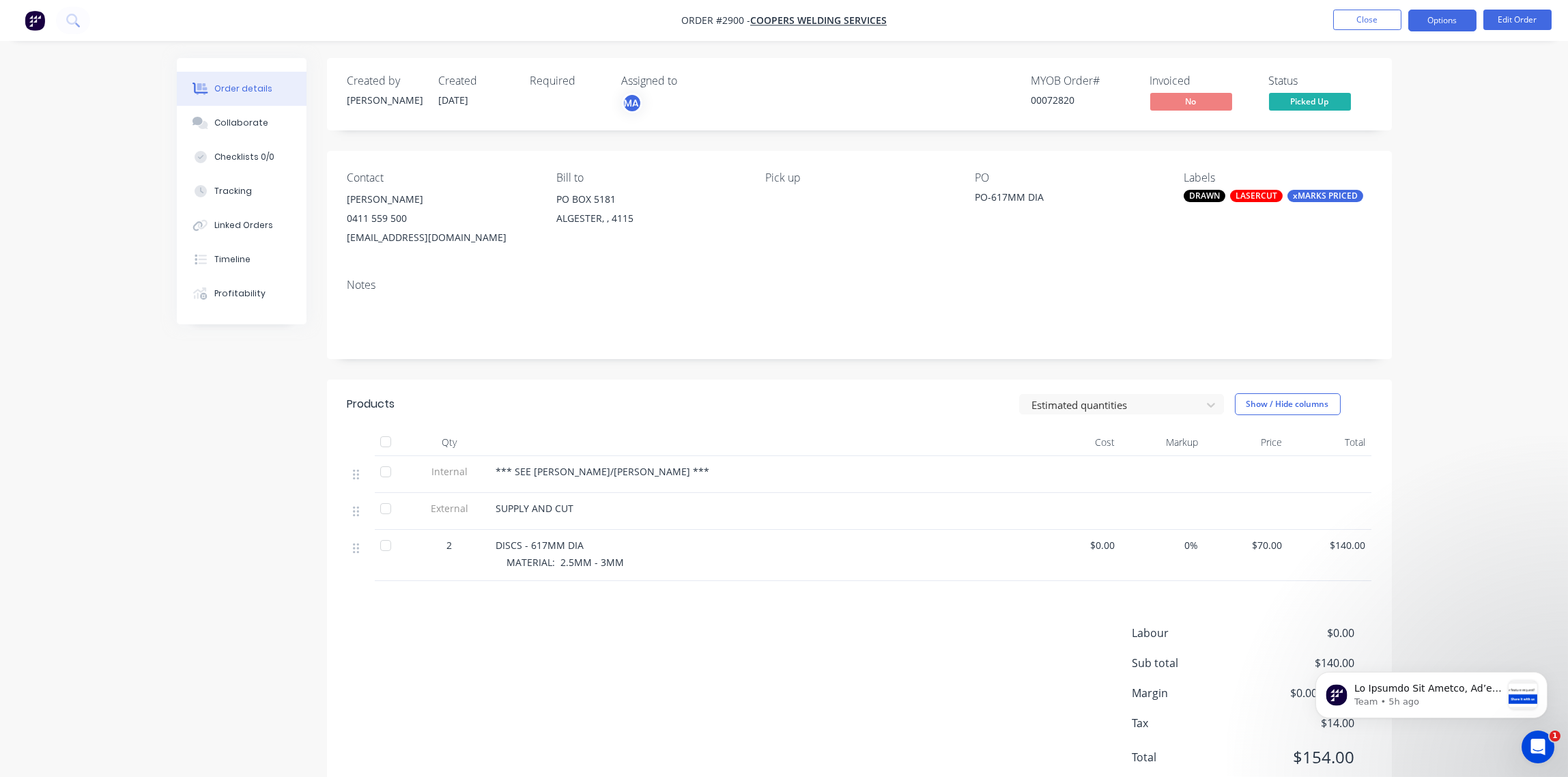
click at [1456, 19] on button "Options" at bounding box center [1443, 21] width 69 height 22
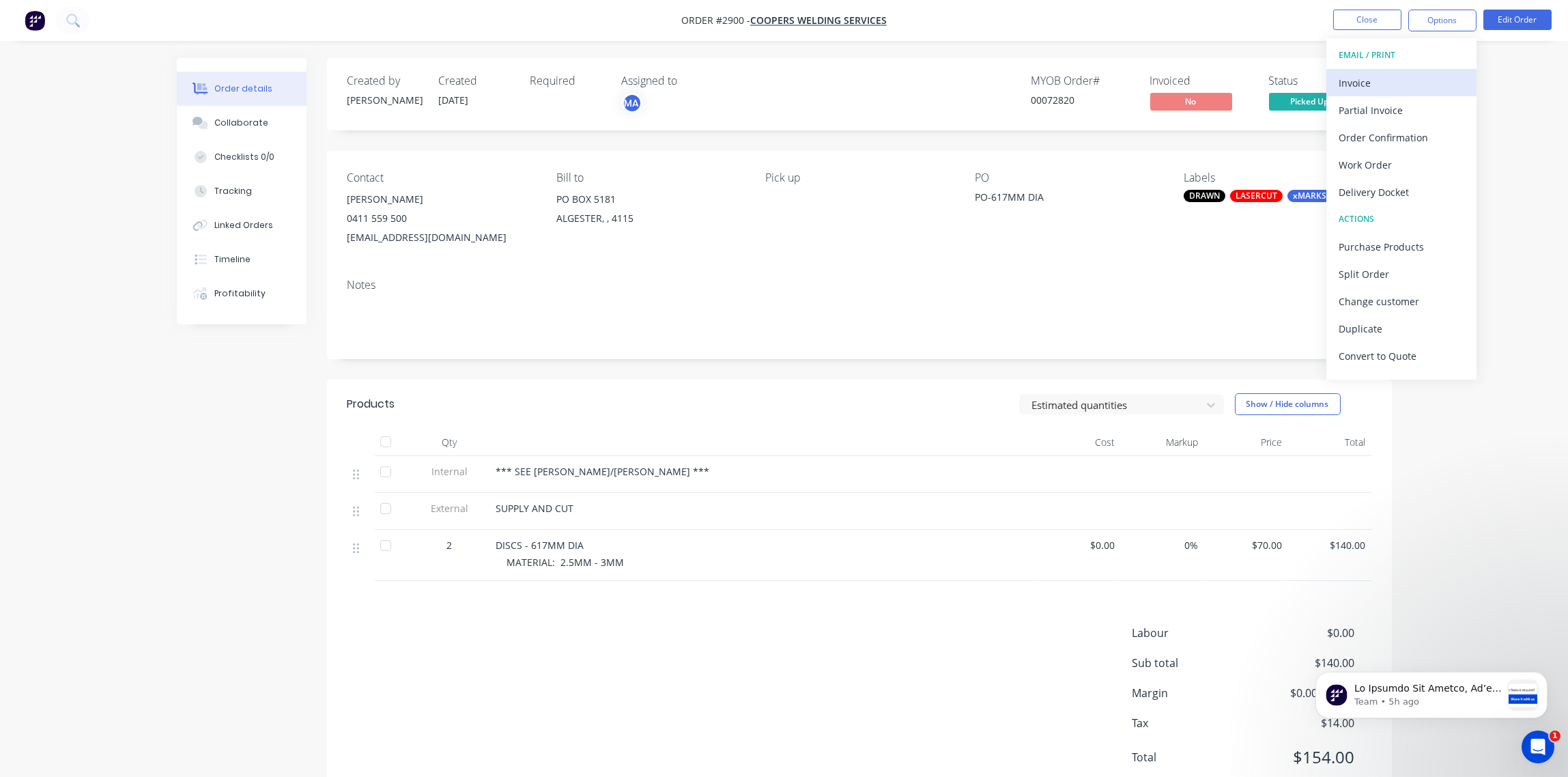
click at [1345, 80] on div "Invoice" at bounding box center [1401, 83] width 125 height 20
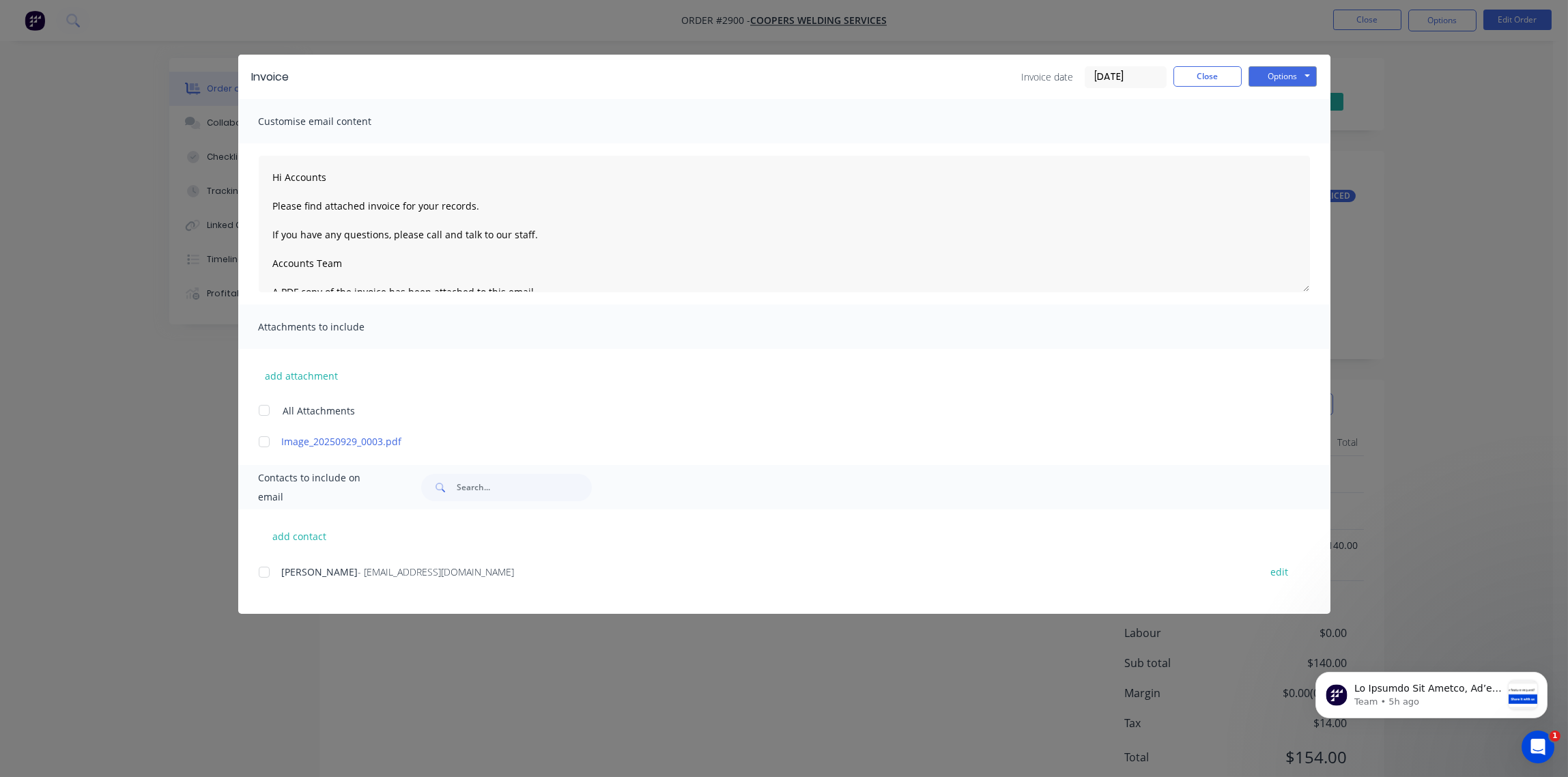
click at [1126, 77] on input "[DATE]" at bounding box center [1126, 76] width 80 height 21
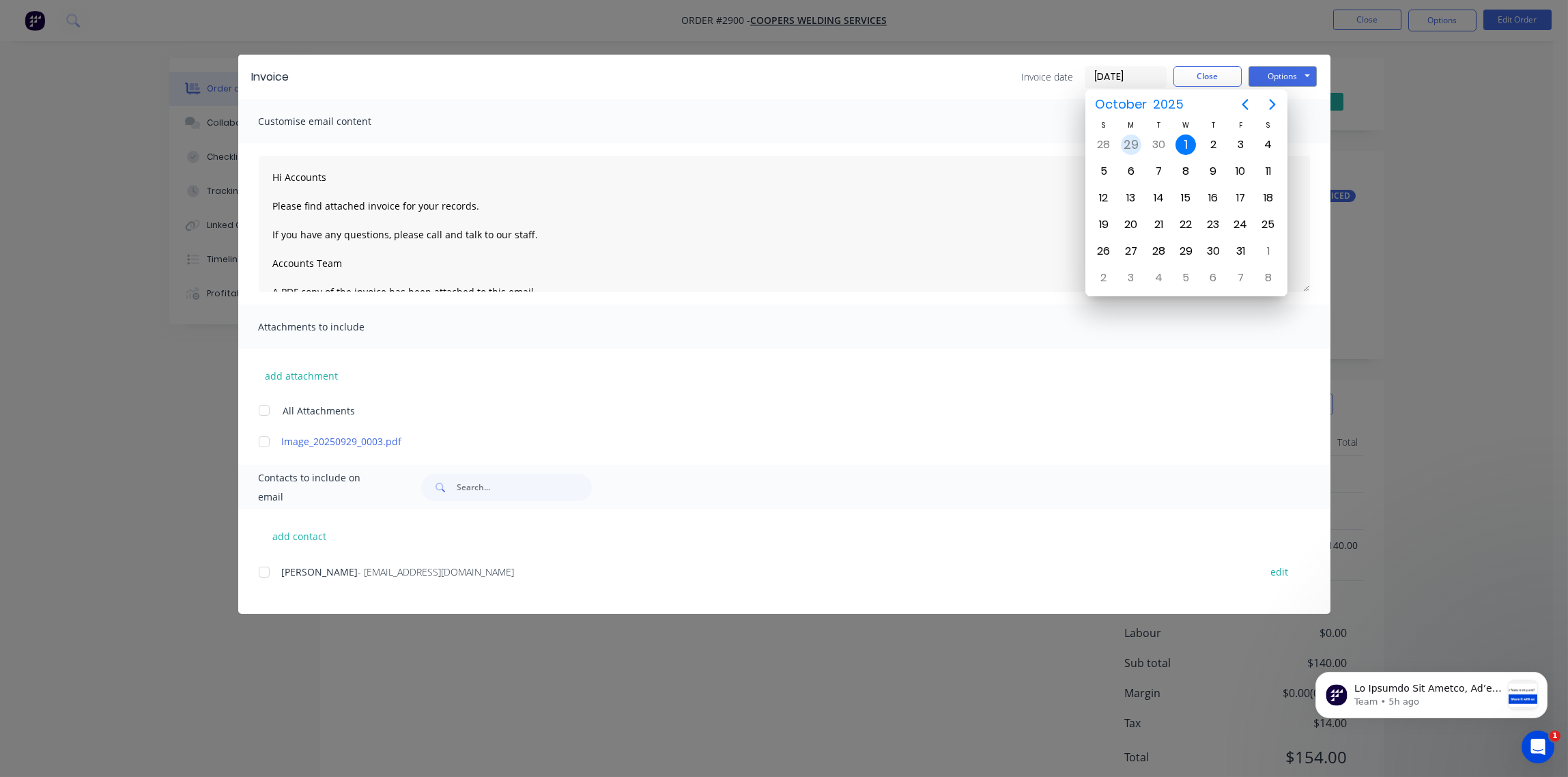
click at [1126, 146] on div "29" at bounding box center [1131, 144] width 21 height 21
type input "[DATE]"
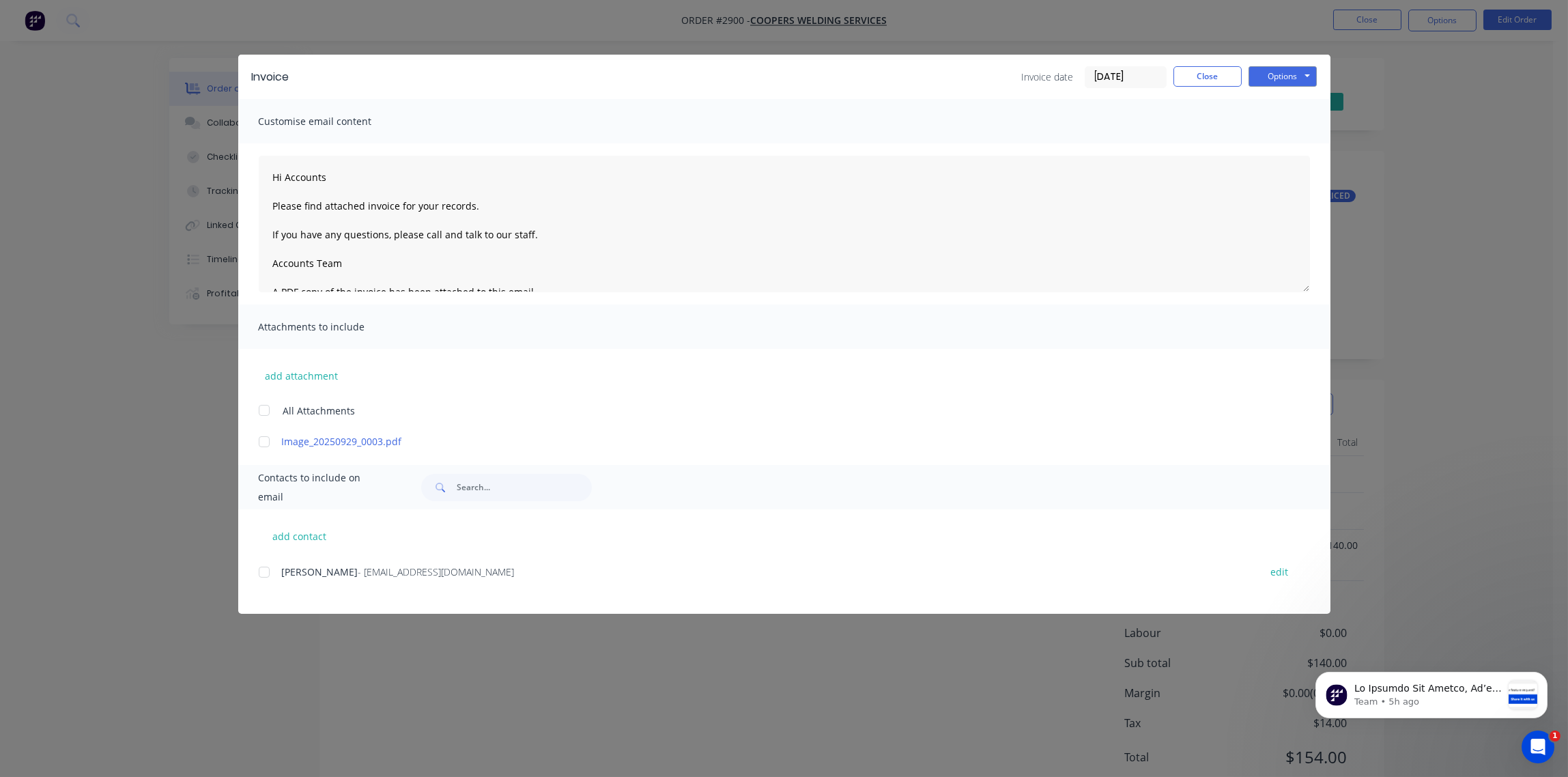
click at [271, 571] on div at bounding box center [265, 572] width 27 height 27
click at [1280, 74] on button "Options" at bounding box center [1283, 76] width 69 height 21
click at [1289, 148] on button "Email" at bounding box center [1292, 145] width 87 height 23
type textarea "Hi Accounts Please find attached invoice for your records. If you have any ques…"
click at [1214, 82] on button "Close" at bounding box center [1208, 76] width 69 height 21
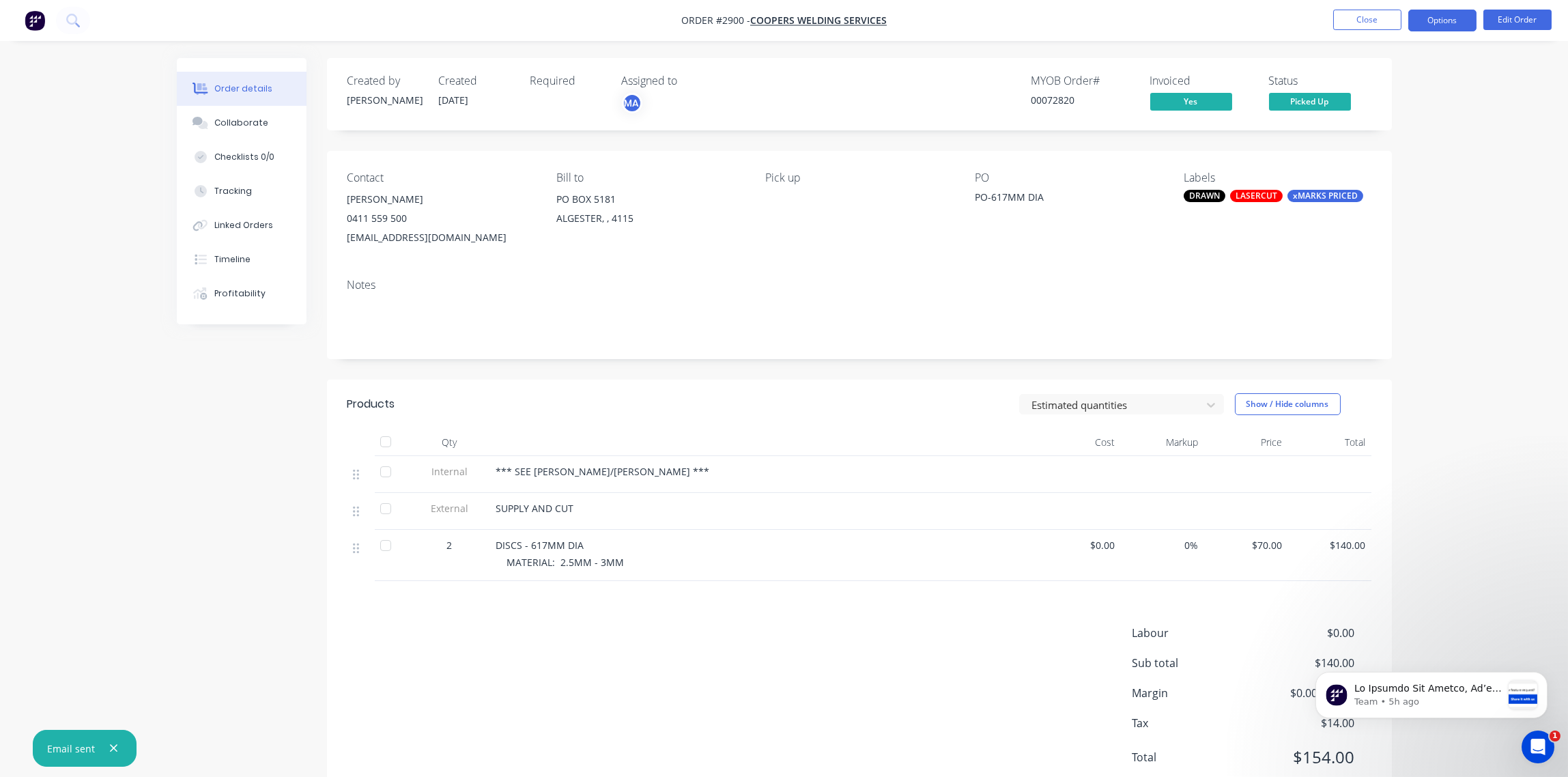
click at [1448, 18] on button "Options" at bounding box center [1443, 21] width 69 height 22
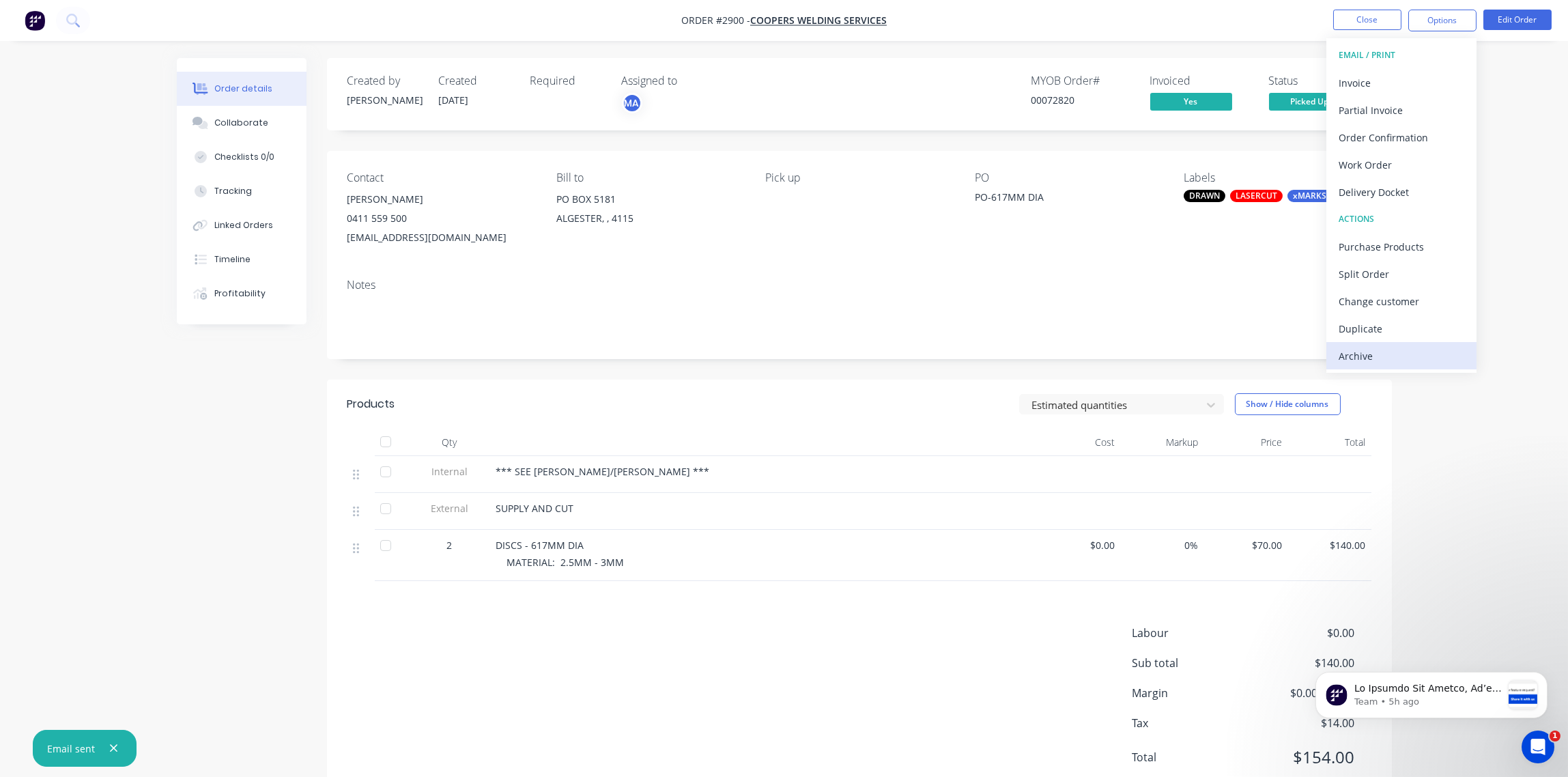
click at [1403, 356] on div "Archive" at bounding box center [1401, 356] width 125 height 20
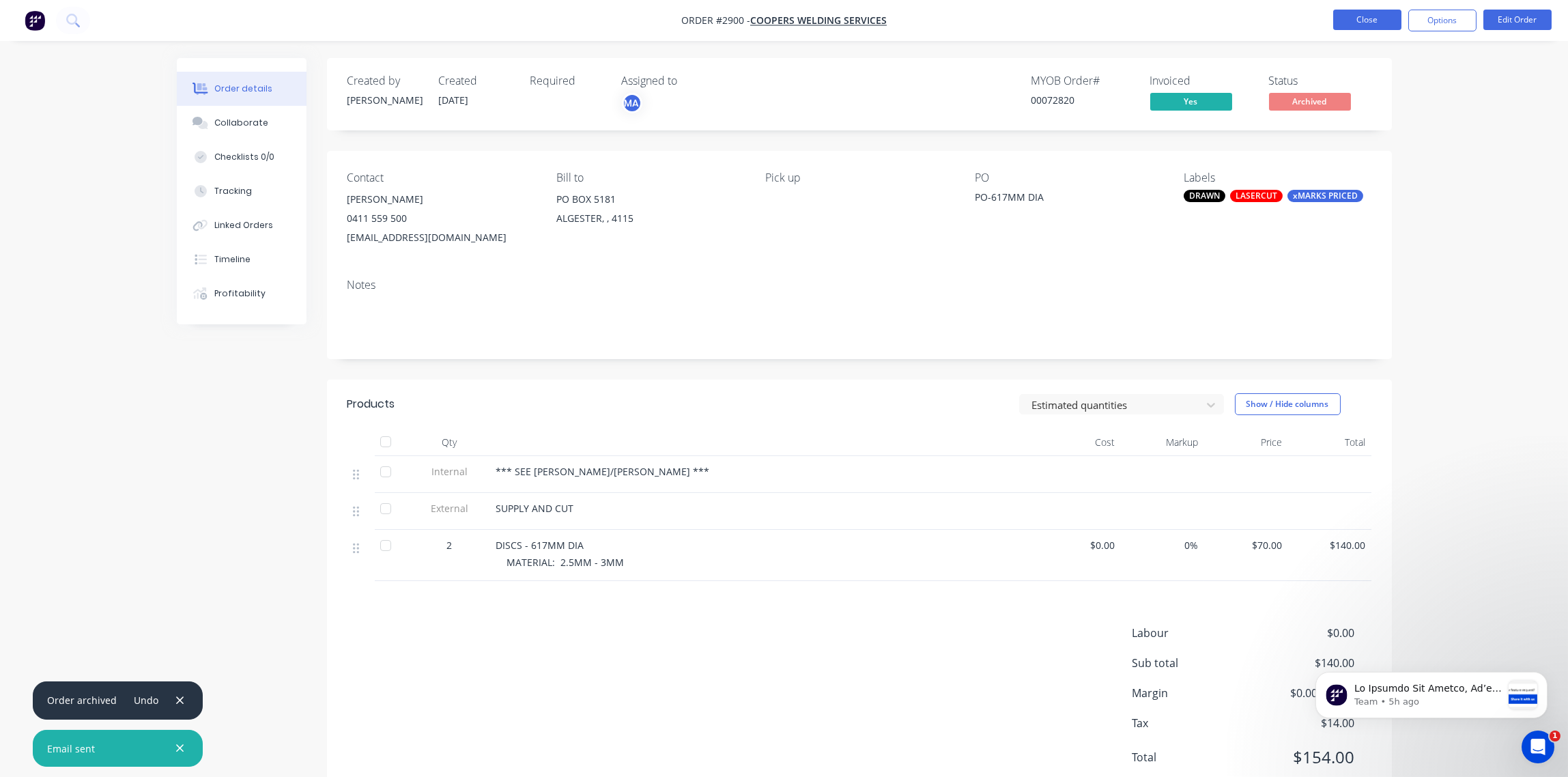
click at [1372, 24] on button "Close" at bounding box center [1368, 20] width 69 height 21
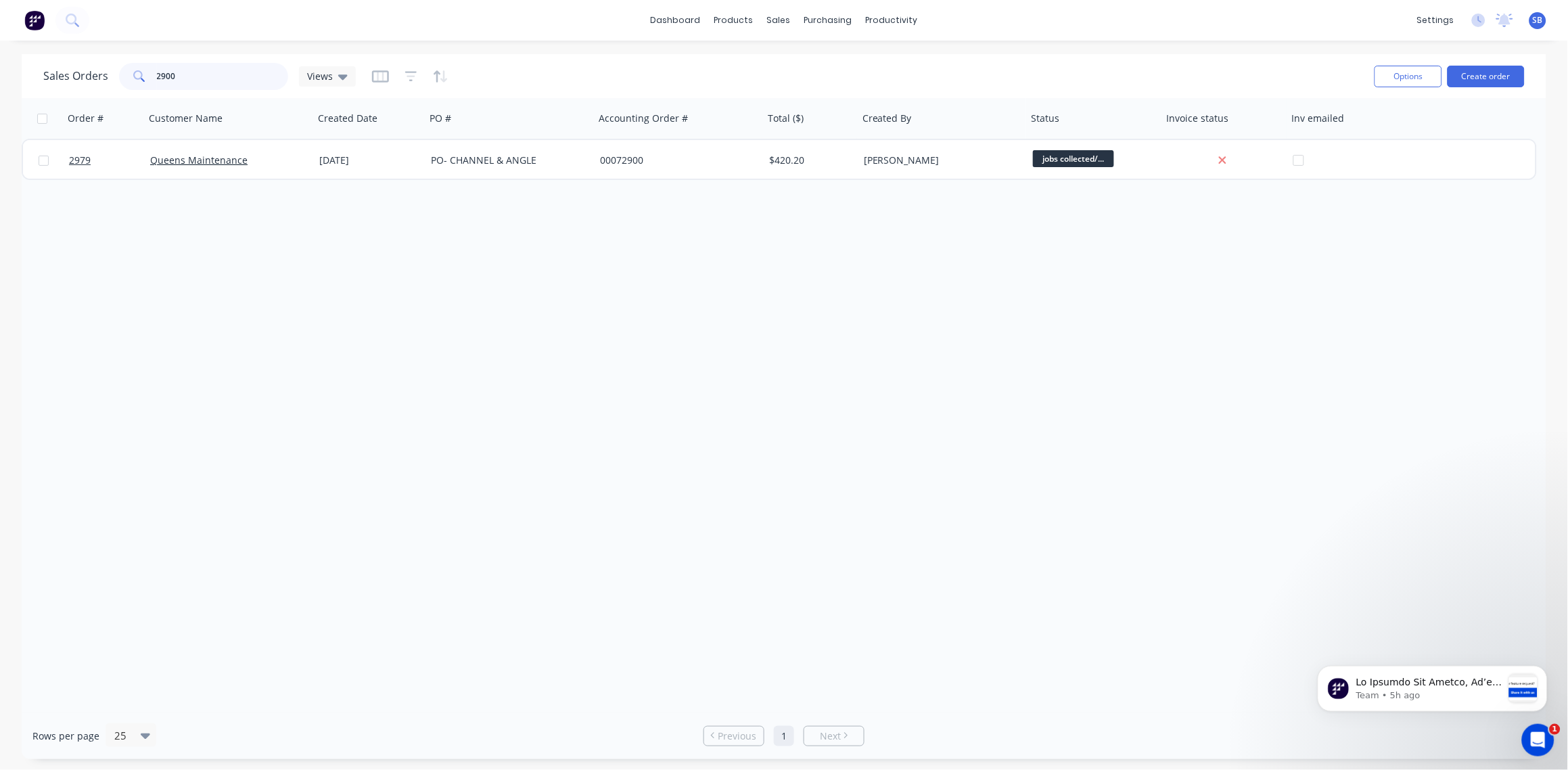
click at [187, 68] on input "2900" at bounding box center [223, 77] width 132 height 27
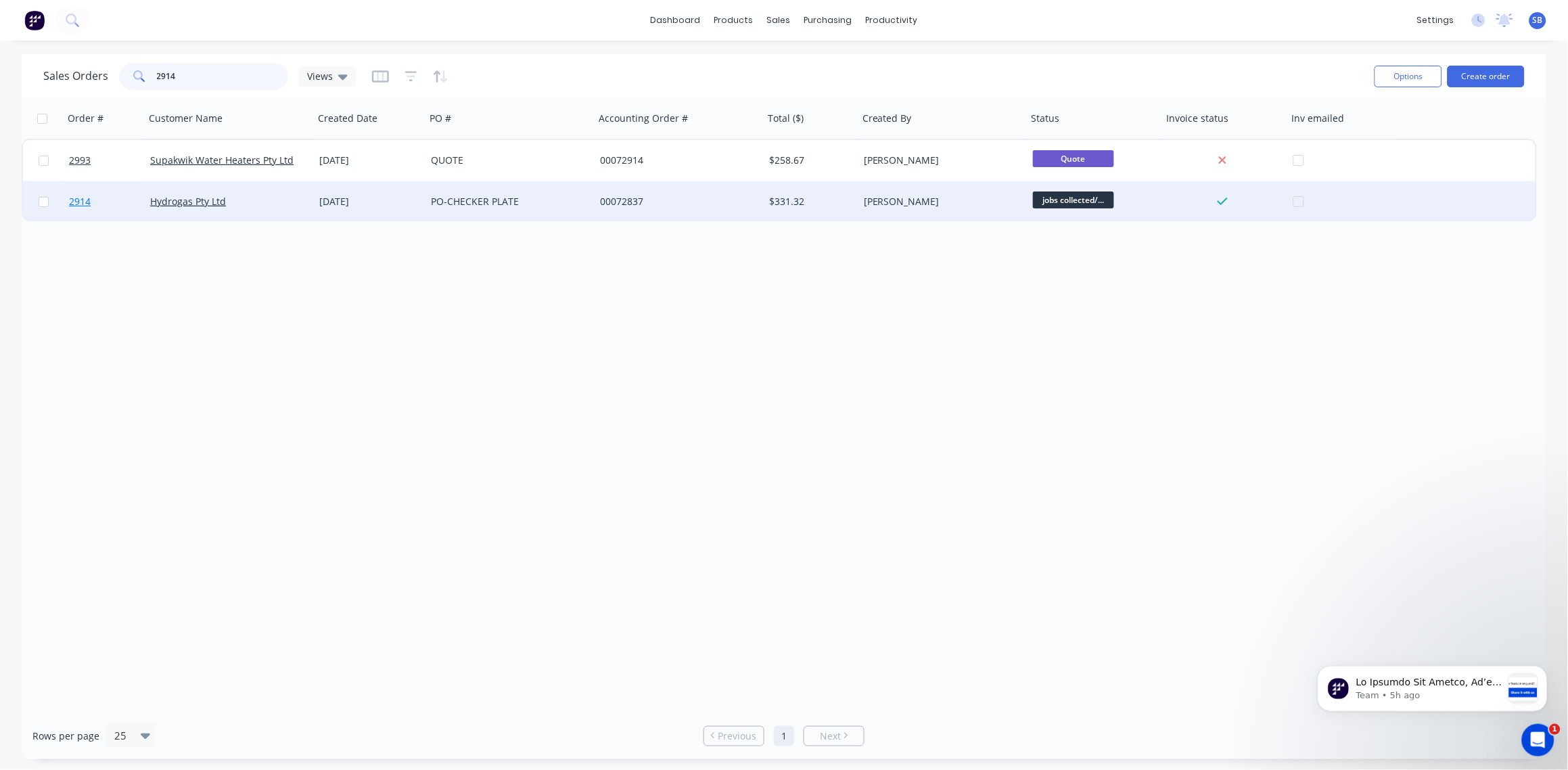
type input "2914"
click at [80, 199] on span "2914" at bounding box center [80, 202] width 21 height 14
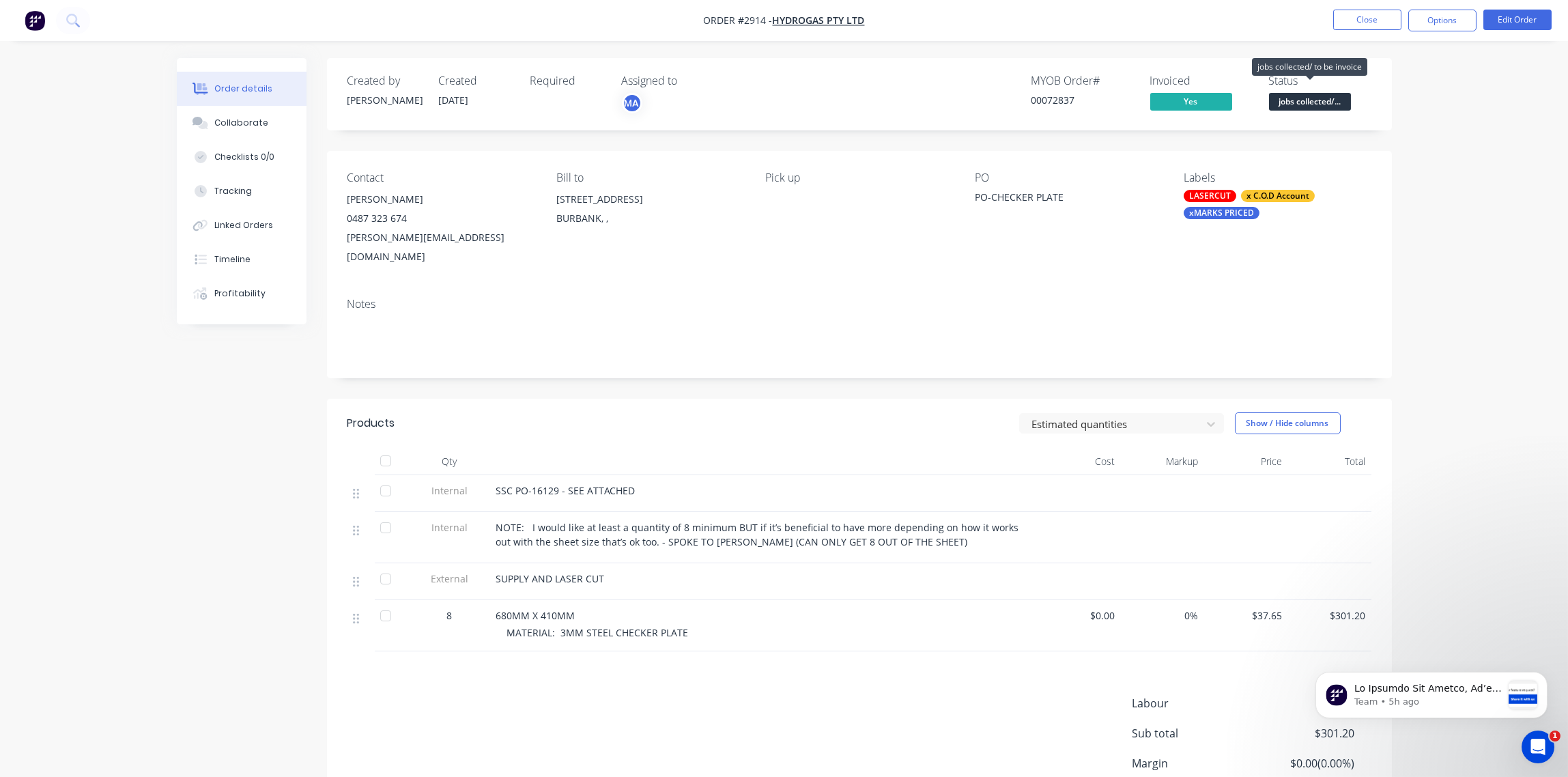
click at [1329, 100] on span "jobs collected/..." at bounding box center [1310, 101] width 82 height 17
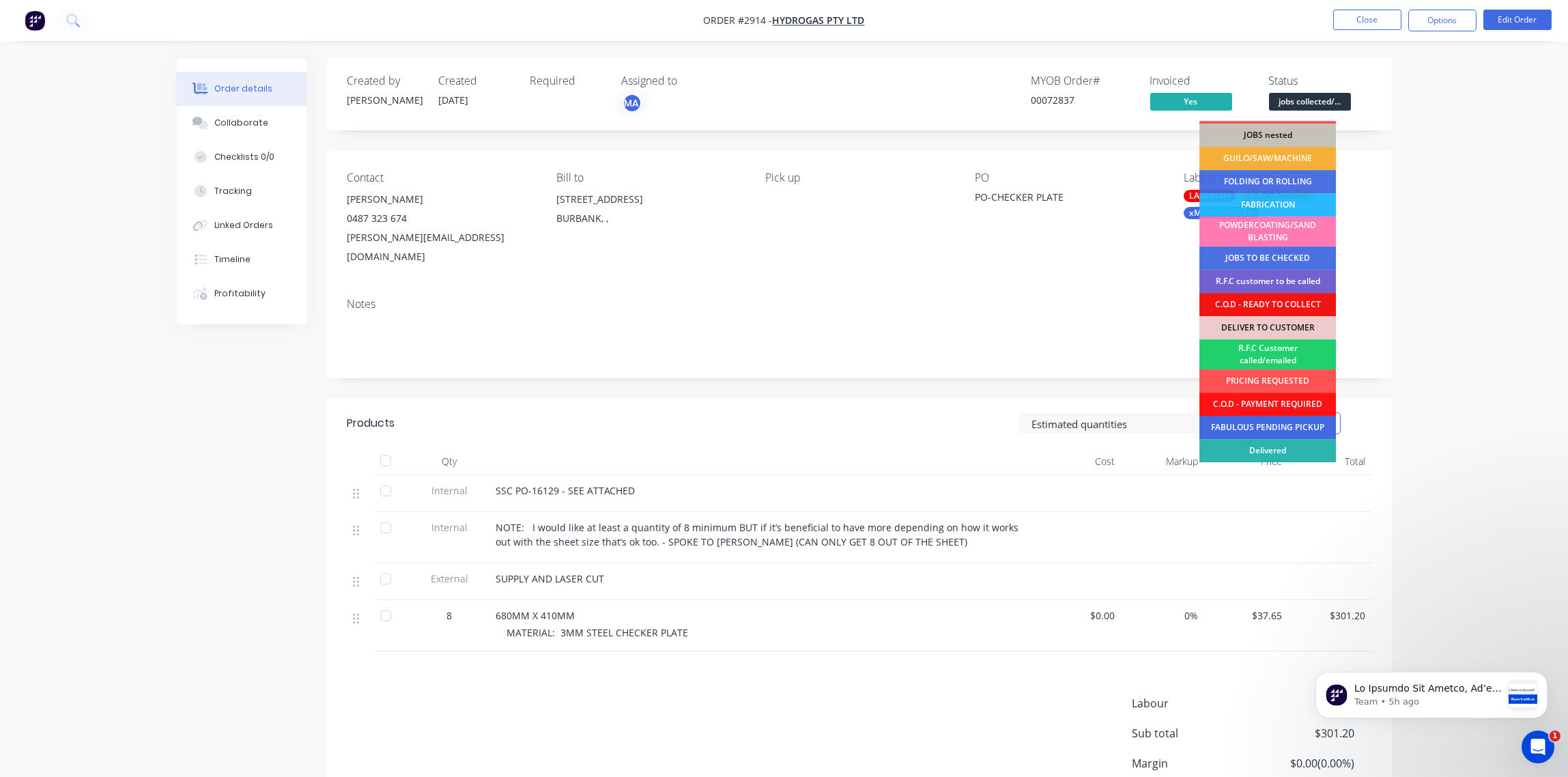
scroll to position [67, 0]
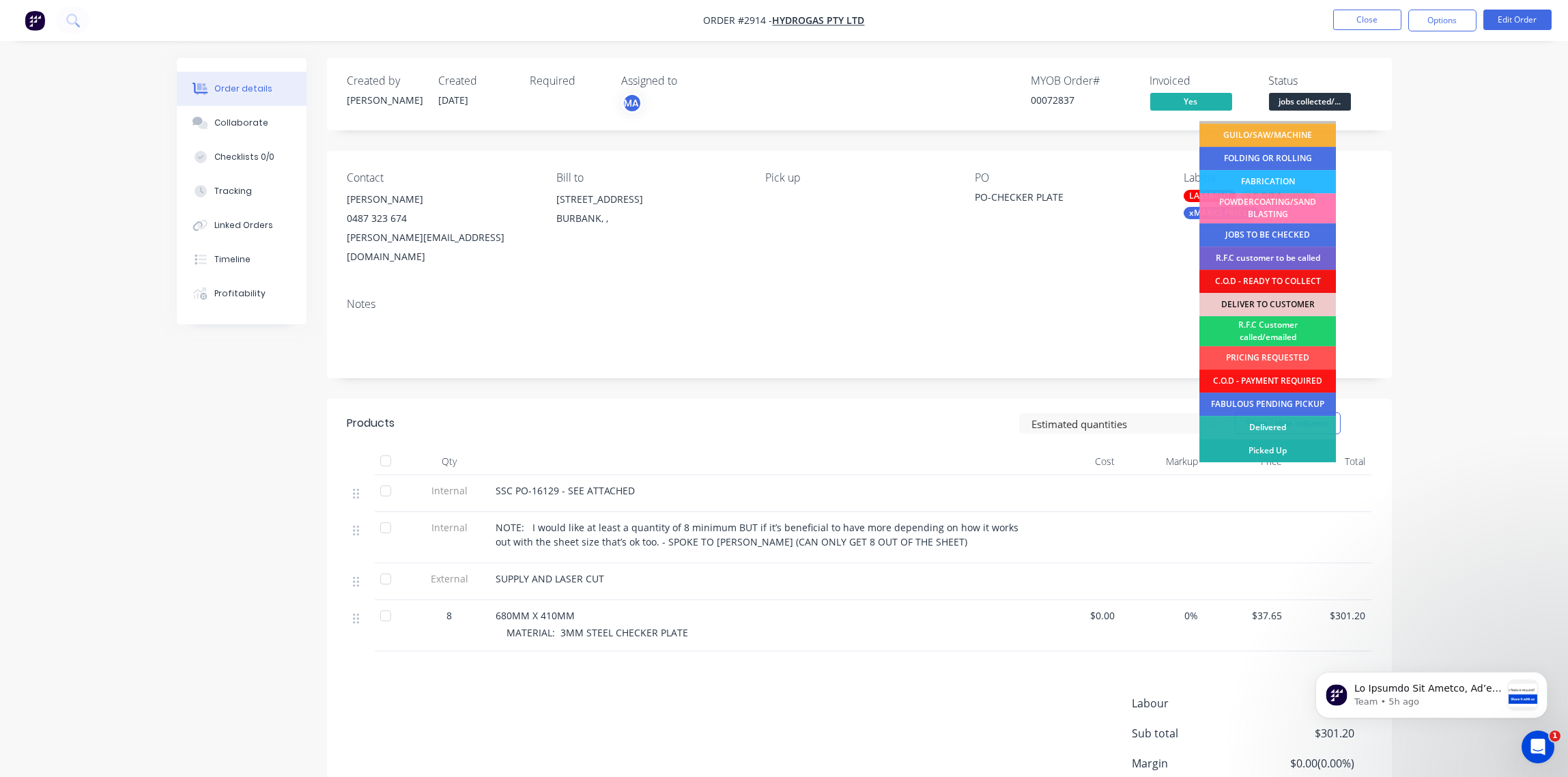
click at [1286, 447] on div "Picked Up" at bounding box center [1267, 451] width 136 height 24
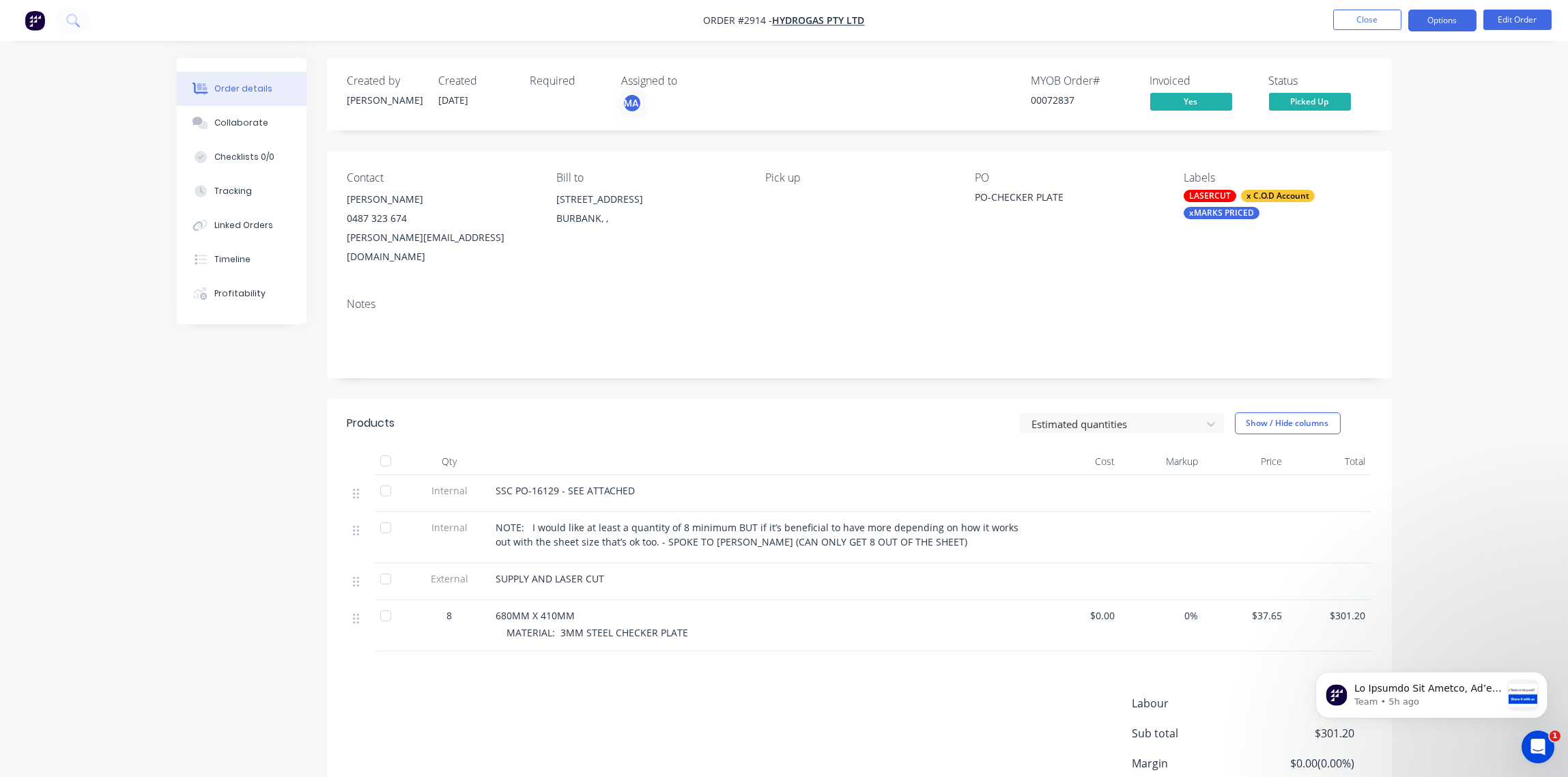
click at [1443, 20] on button "Options" at bounding box center [1443, 21] width 69 height 22
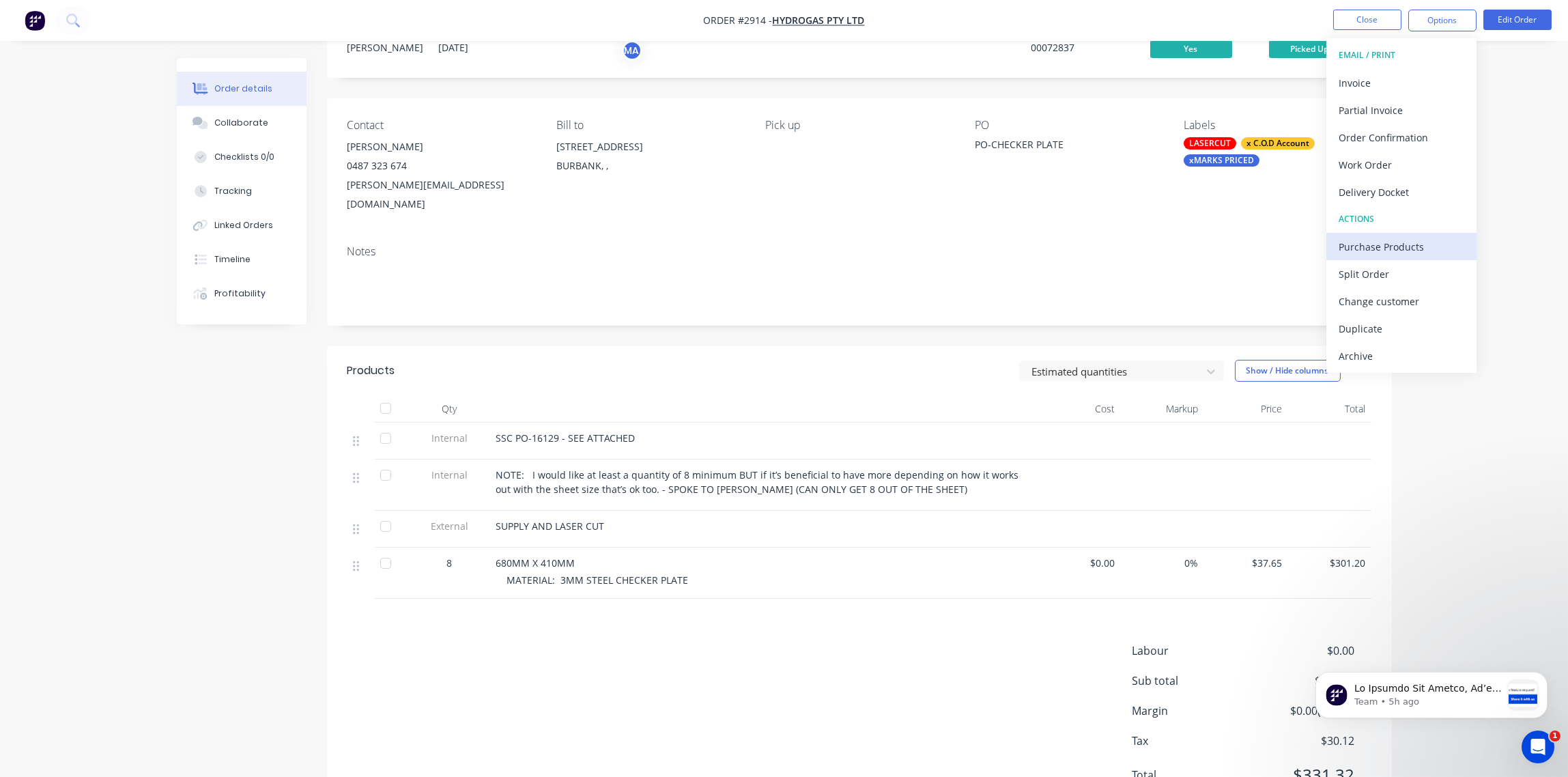
scroll to position [98, 0]
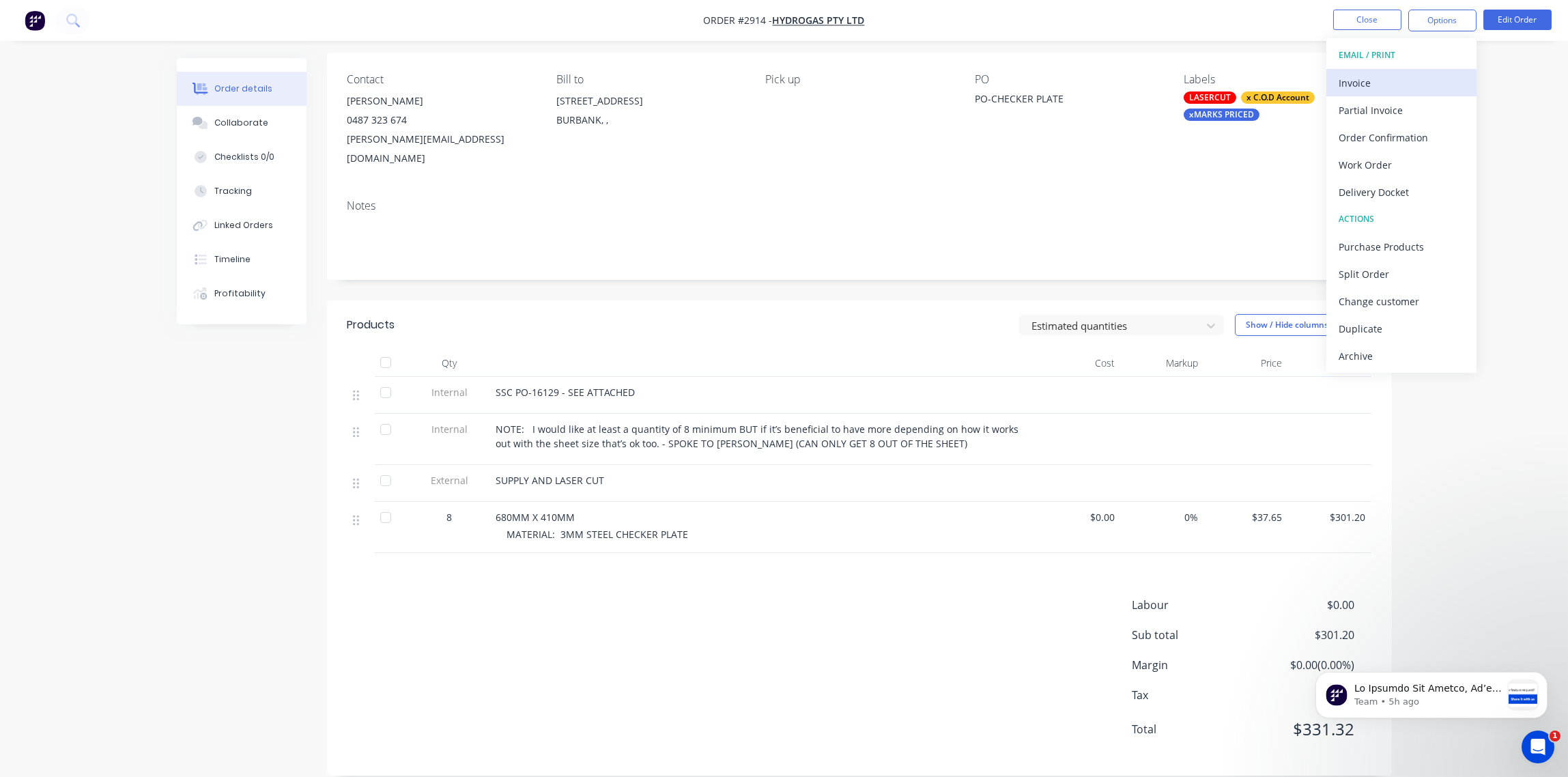
click at [1379, 83] on div "Invoice" at bounding box center [1401, 83] width 125 height 20
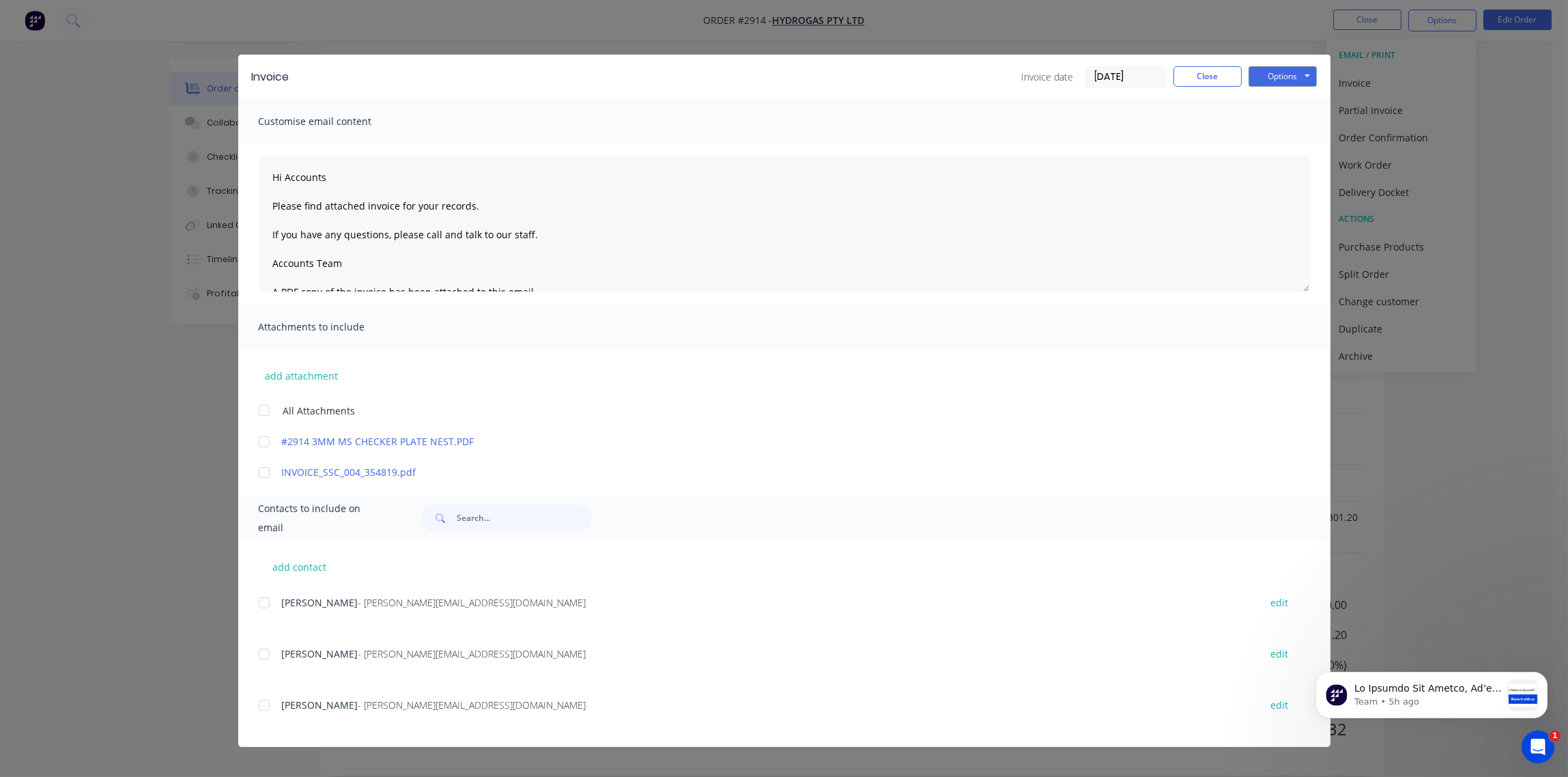
click at [267, 602] on div at bounding box center [265, 603] width 27 height 27
click at [1282, 73] on button "Options" at bounding box center [1283, 76] width 69 height 21
click at [1286, 146] on button "Email" at bounding box center [1292, 145] width 87 height 23
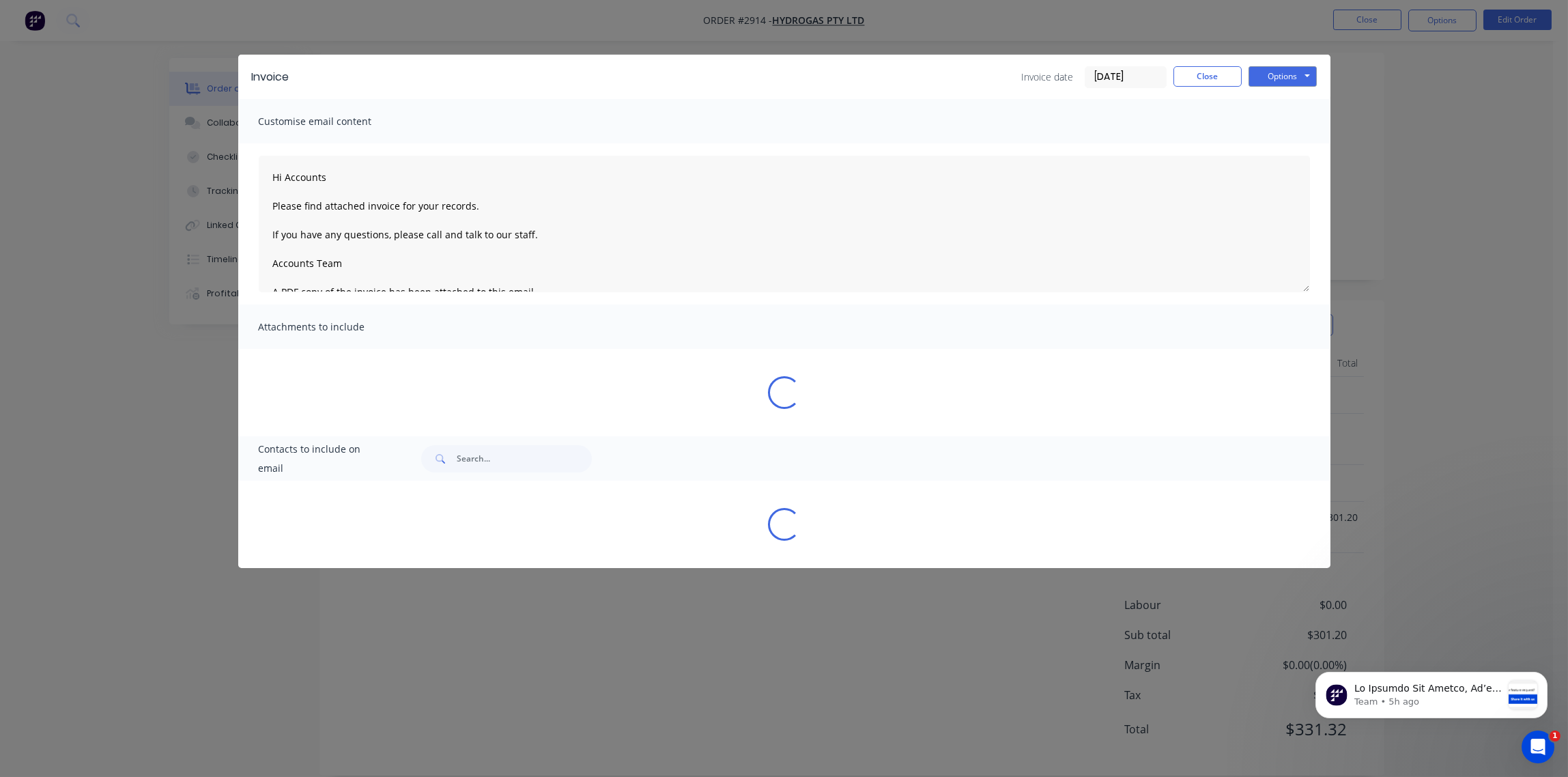
type textarea "Hi Accounts Please find attached invoice for your records. If you have any ques…"
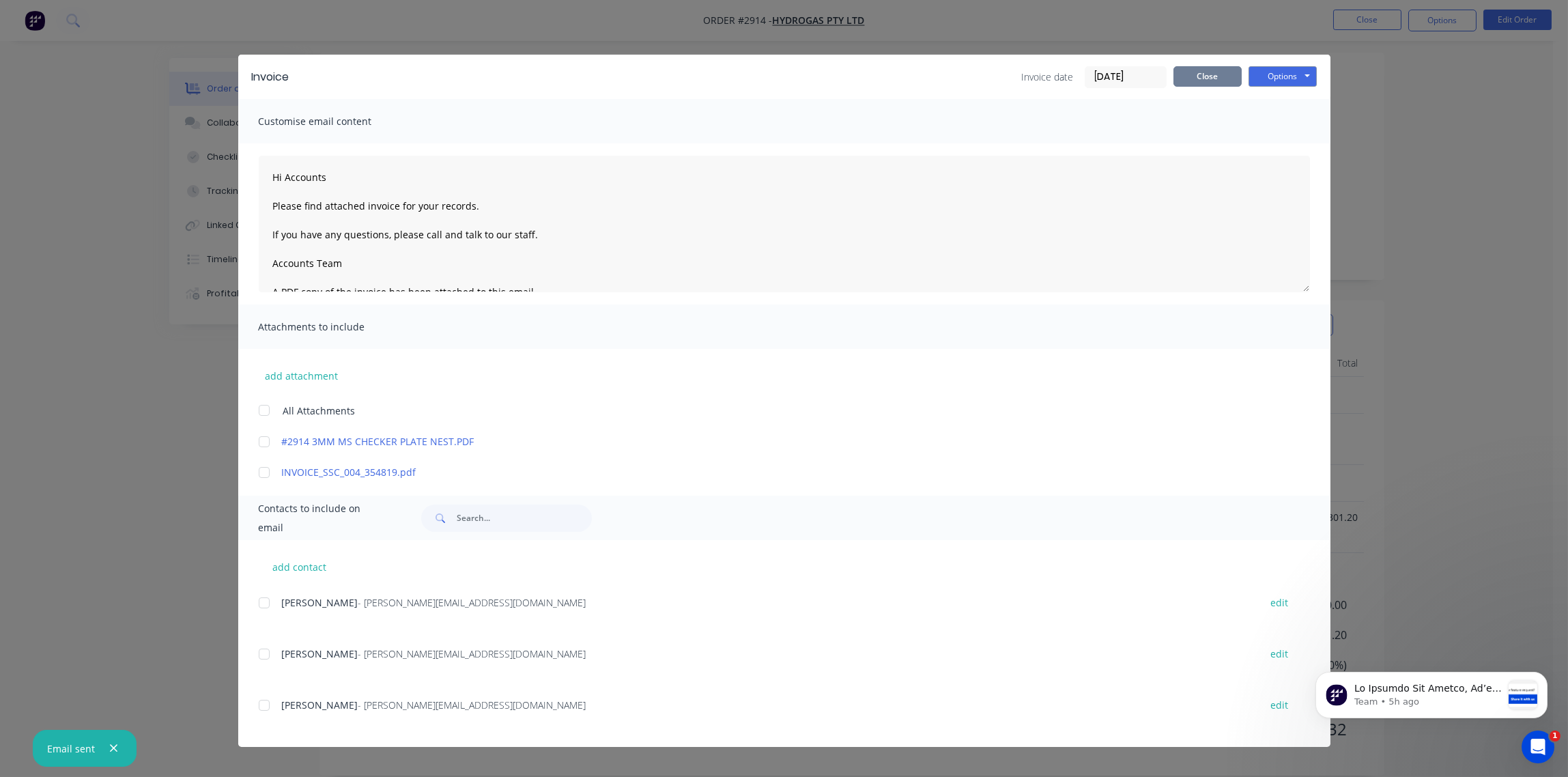
click at [1212, 71] on button "Close" at bounding box center [1208, 76] width 69 height 21
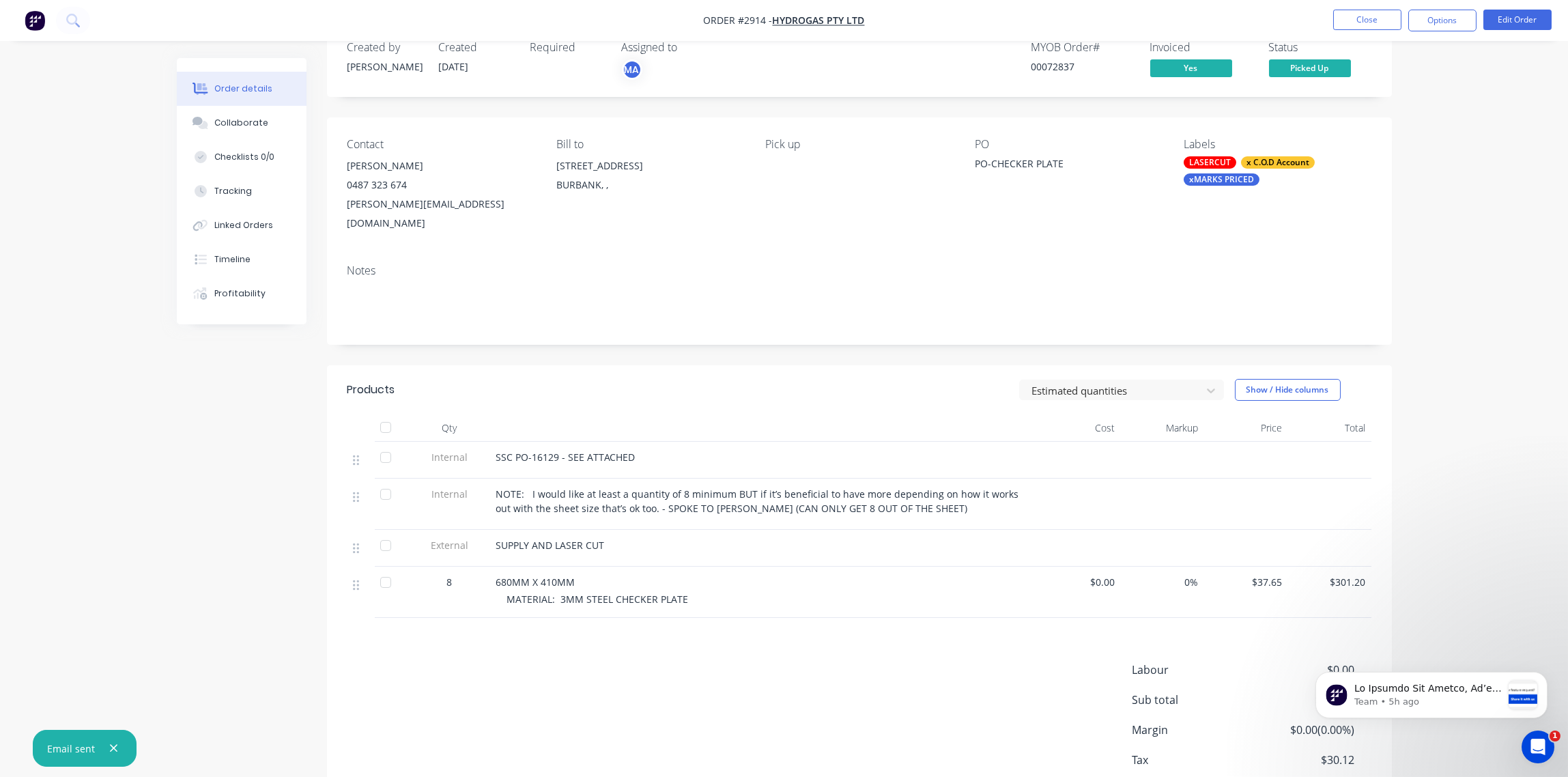
scroll to position [0, 0]
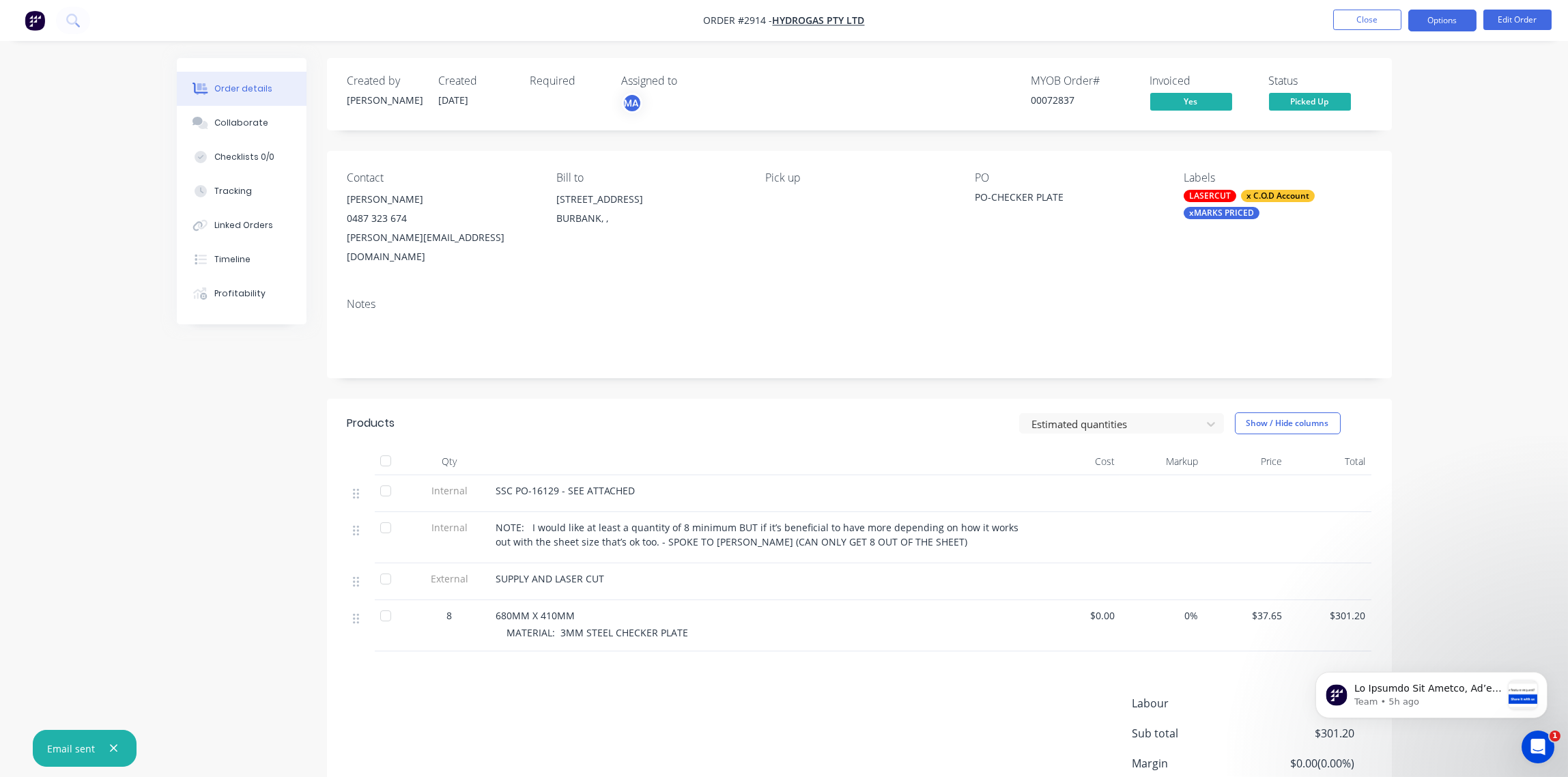
click at [1446, 25] on button "Options" at bounding box center [1443, 21] width 69 height 22
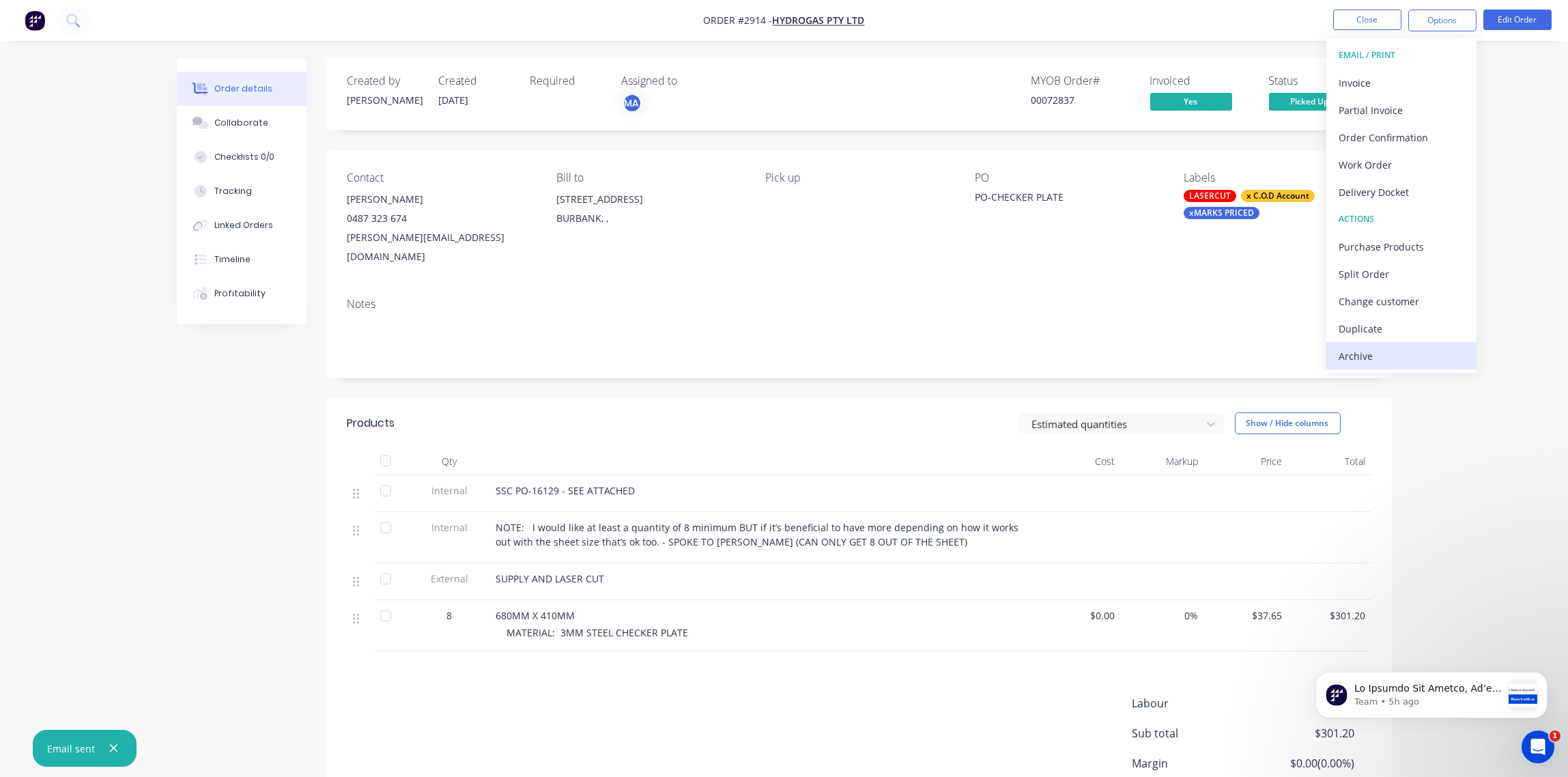
click at [1395, 351] on div "Archive" at bounding box center [1401, 356] width 125 height 20
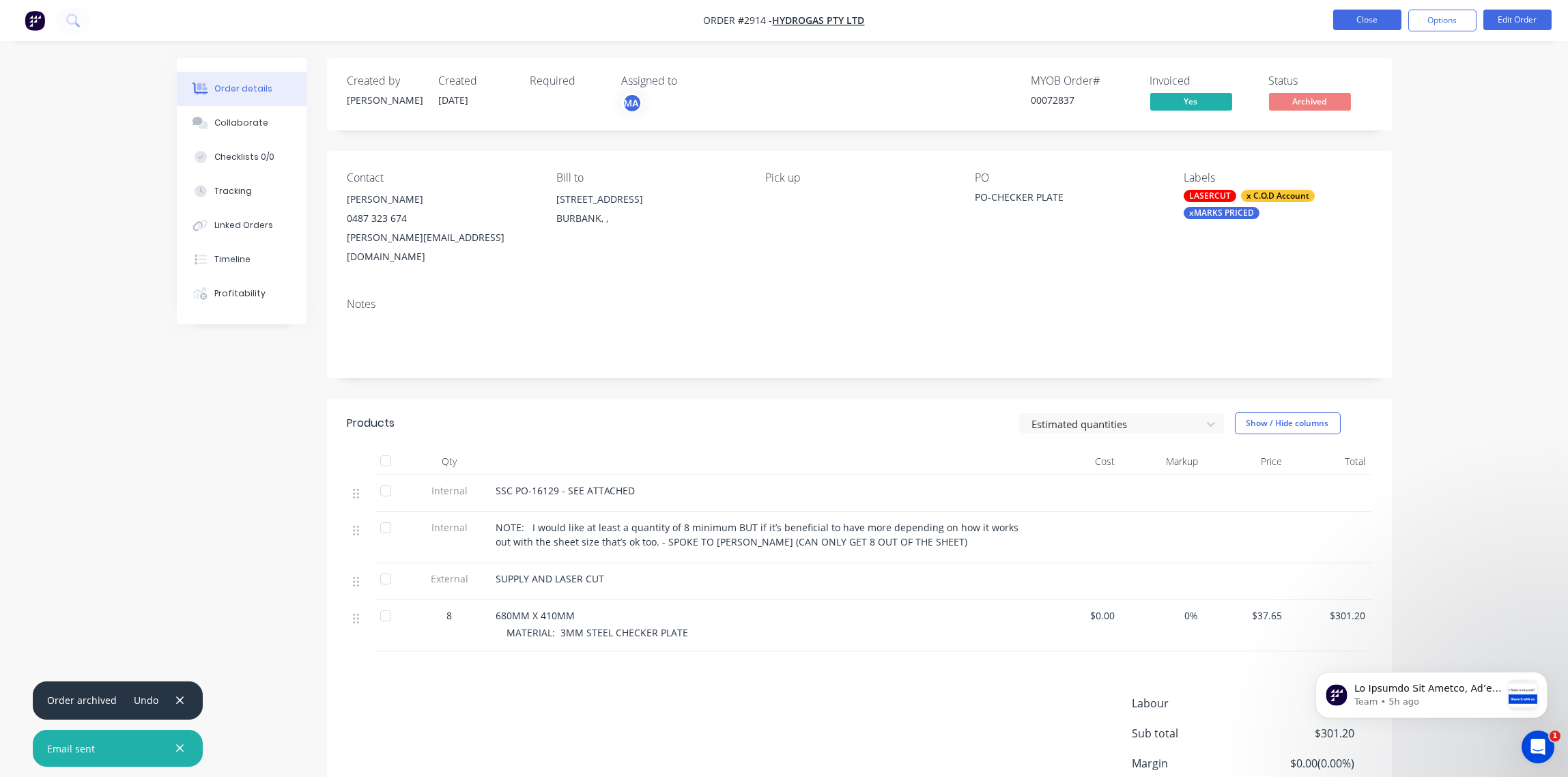
click at [1372, 21] on button "Close" at bounding box center [1368, 20] width 69 height 21
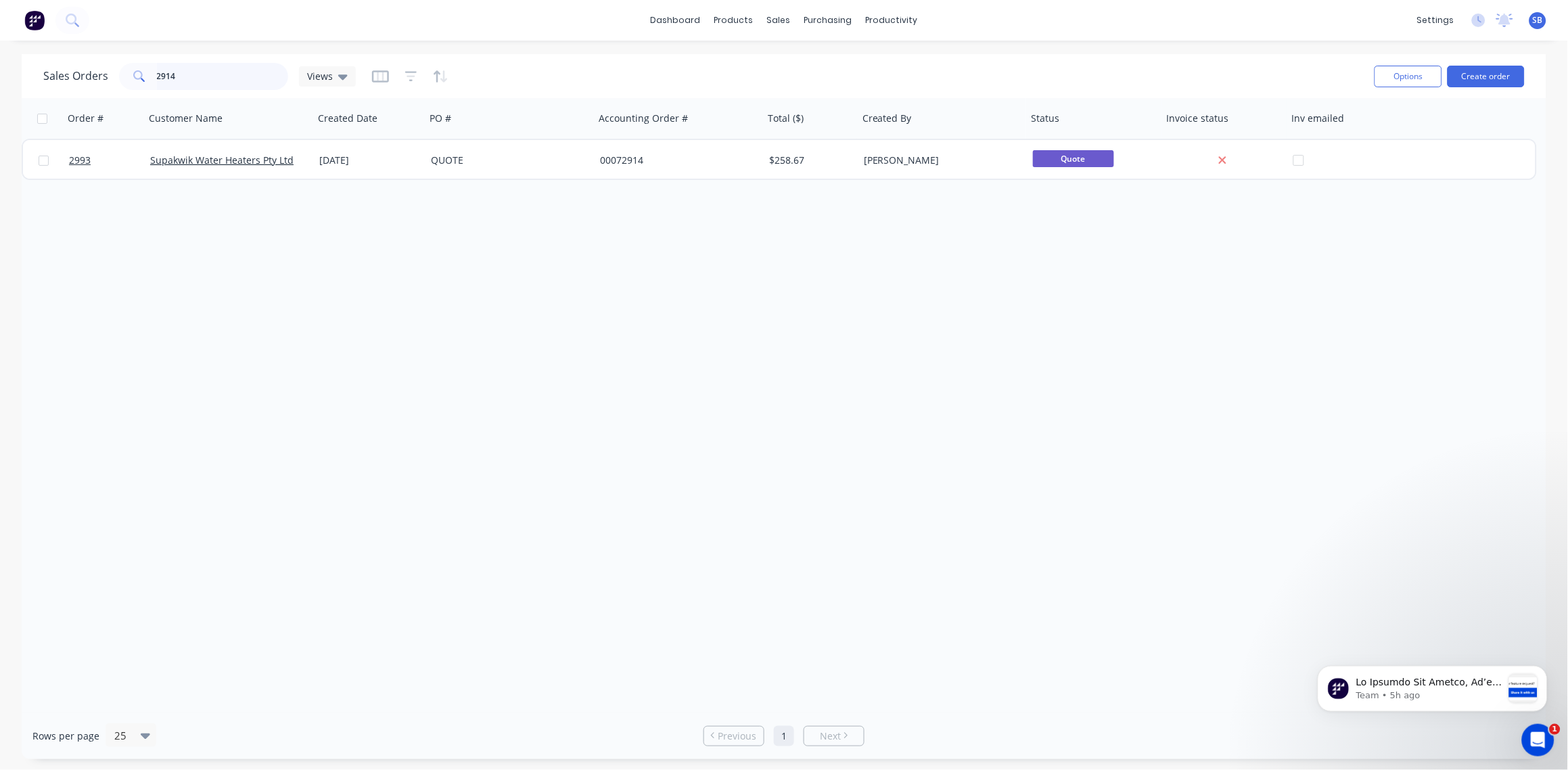
click at [204, 64] on input "2914" at bounding box center [223, 77] width 132 height 27
type input "2916"
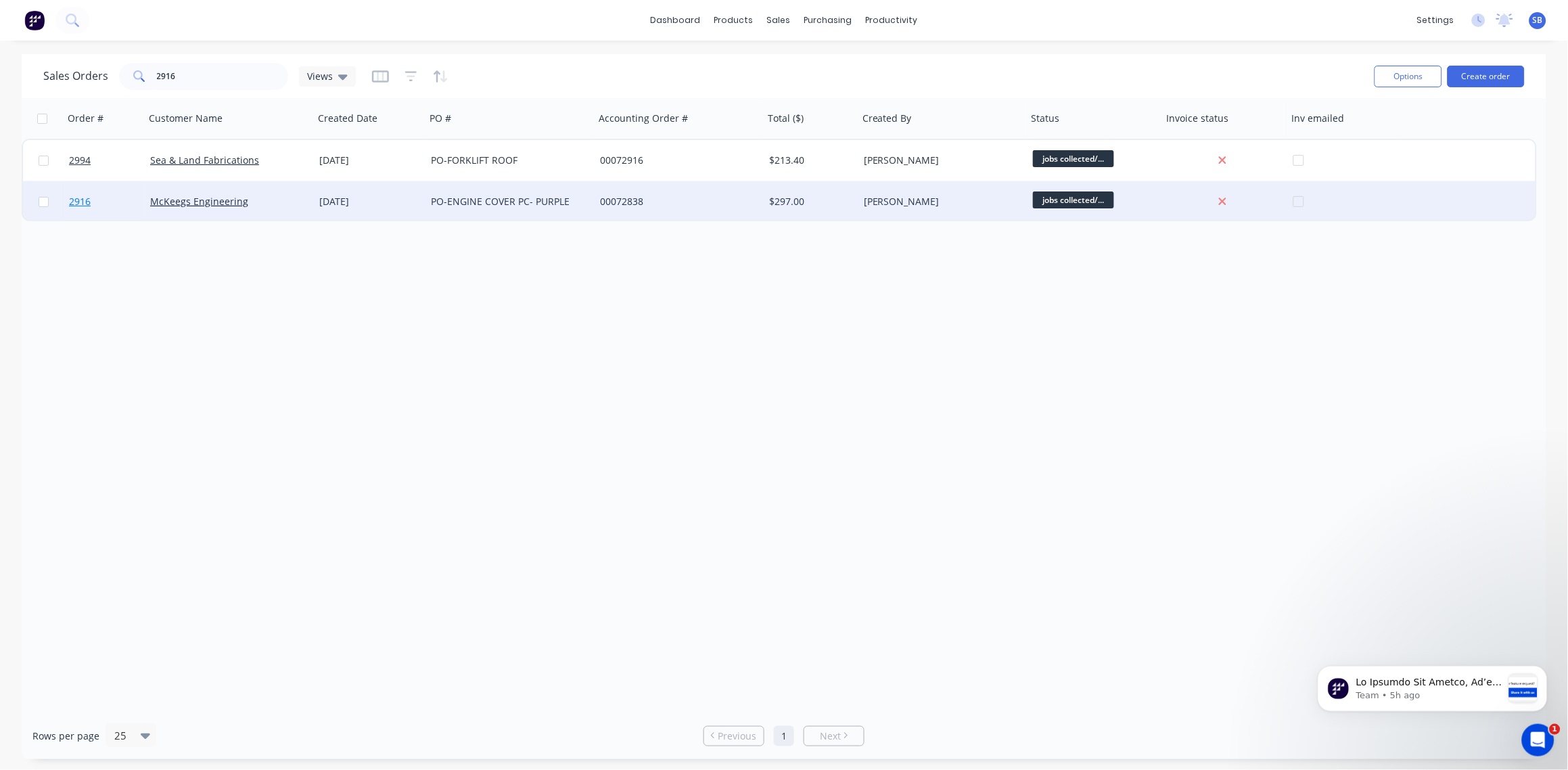
click at [80, 197] on span "2916" at bounding box center [80, 202] width 21 height 14
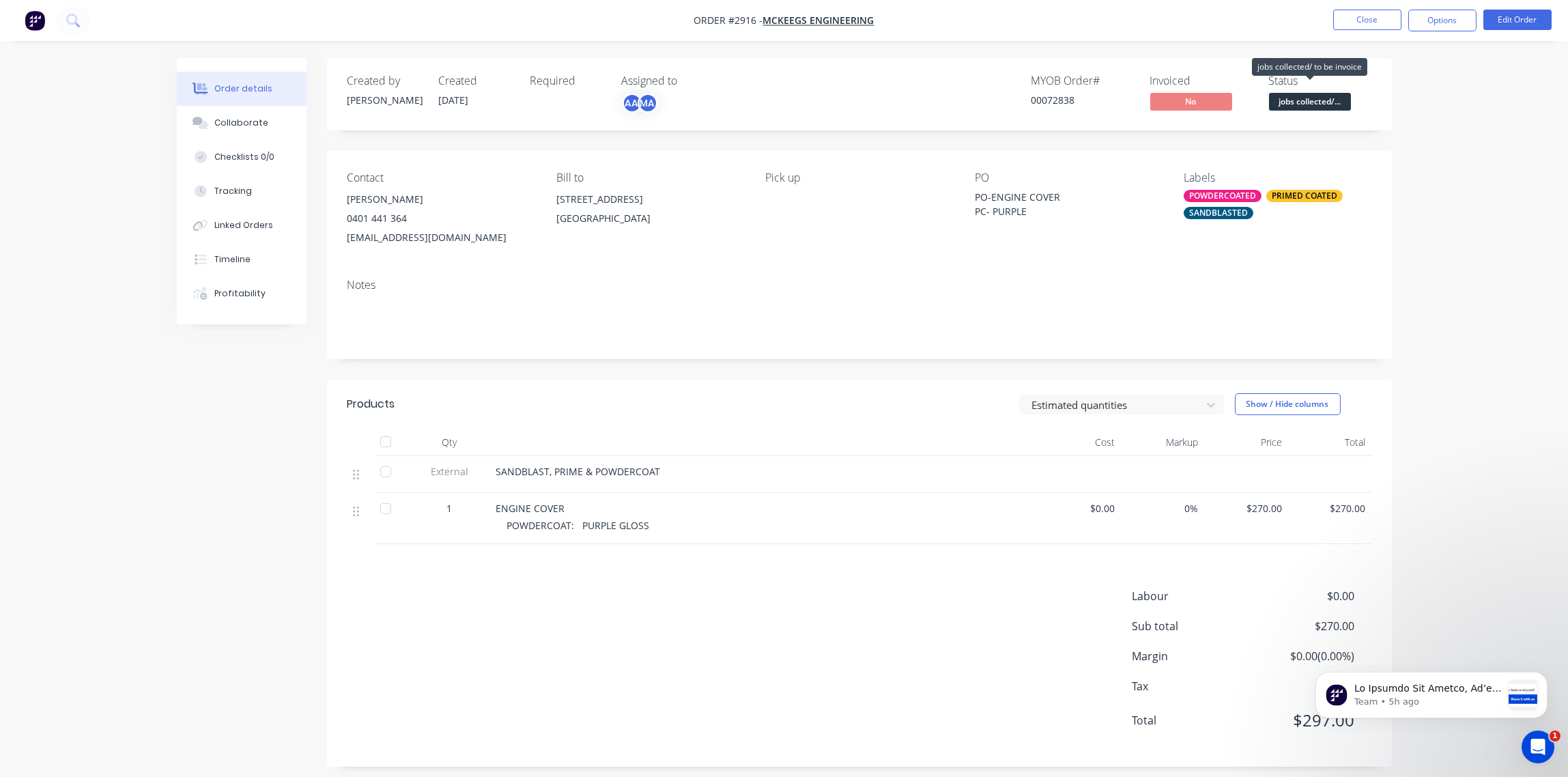
click at [1308, 95] on span "jobs collected/..." at bounding box center [1310, 101] width 82 height 17
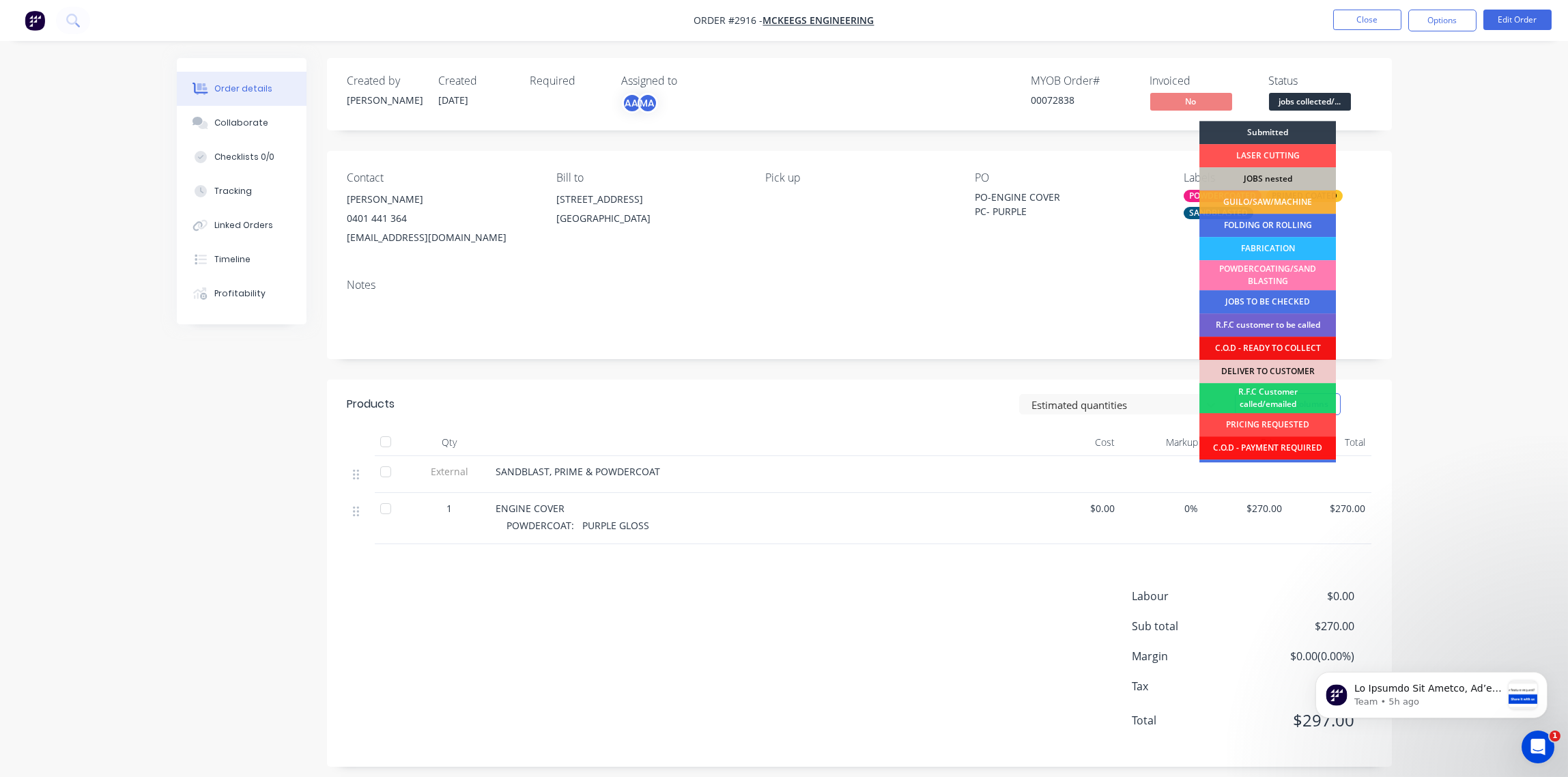
scroll to position [67, 0]
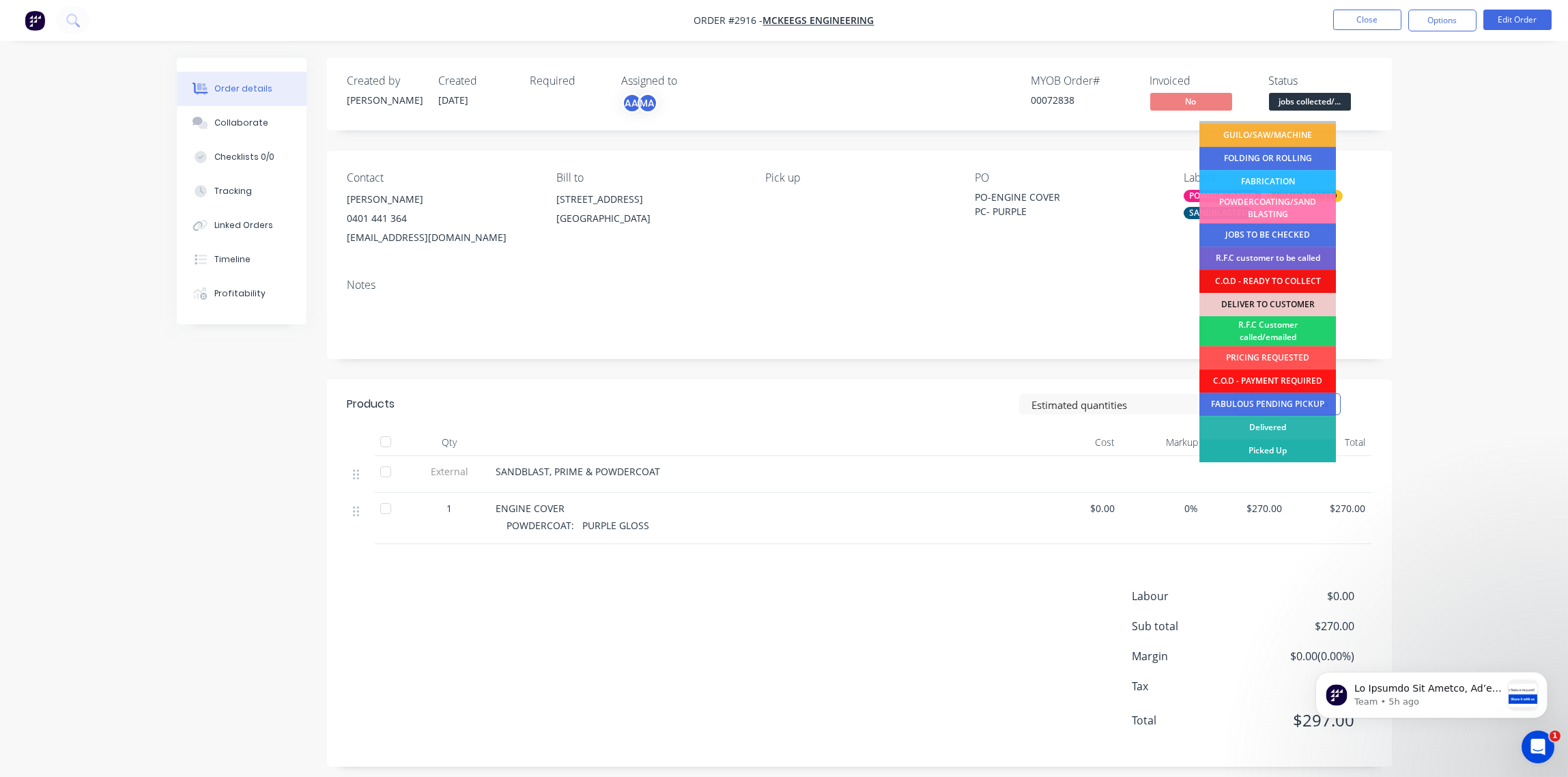
click at [1283, 447] on div "Picked Up" at bounding box center [1267, 451] width 136 height 24
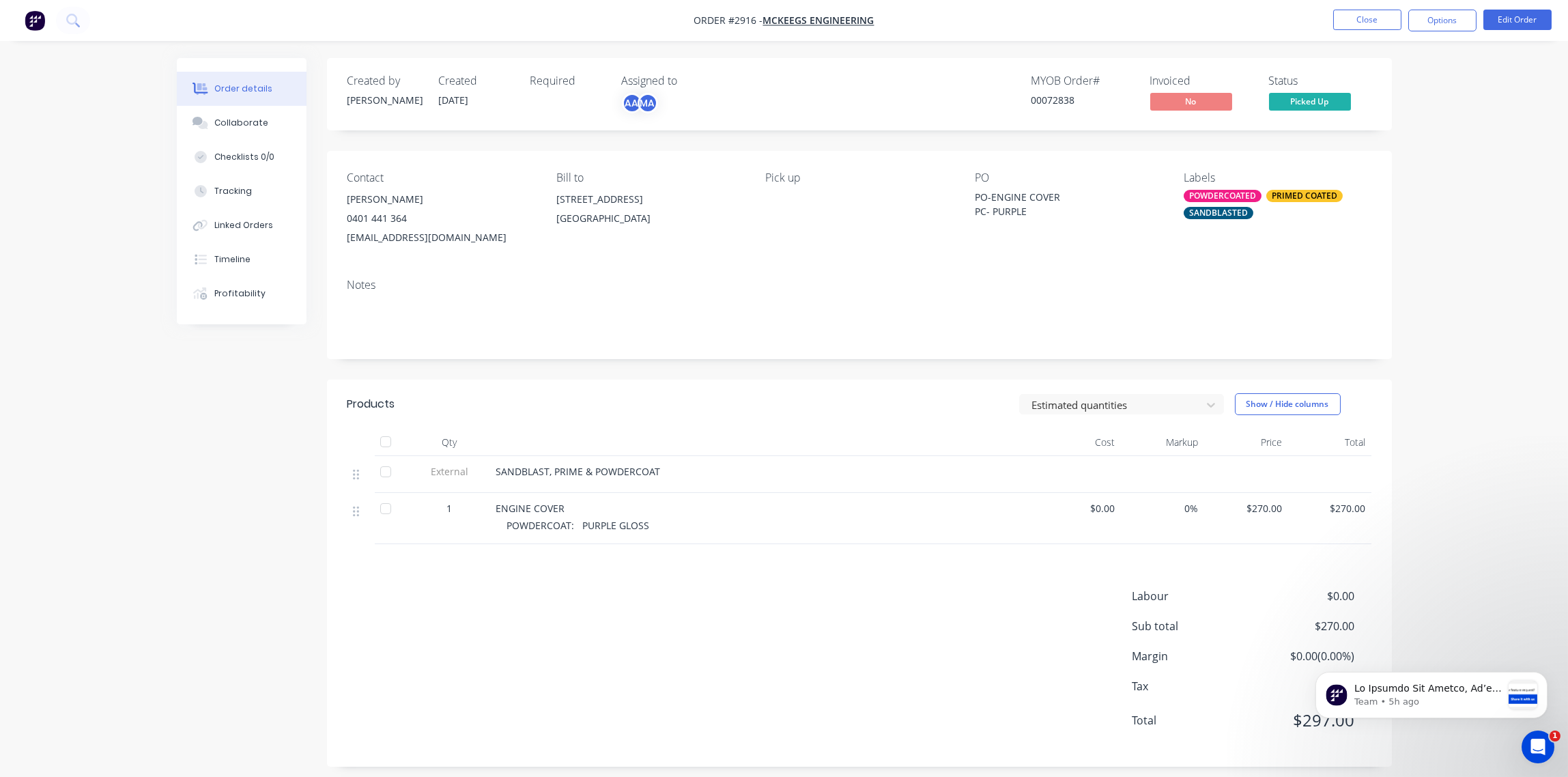
click at [1225, 215] on div "SANDBLASTED" at bounding box center [1218, 213] width 70 height 13
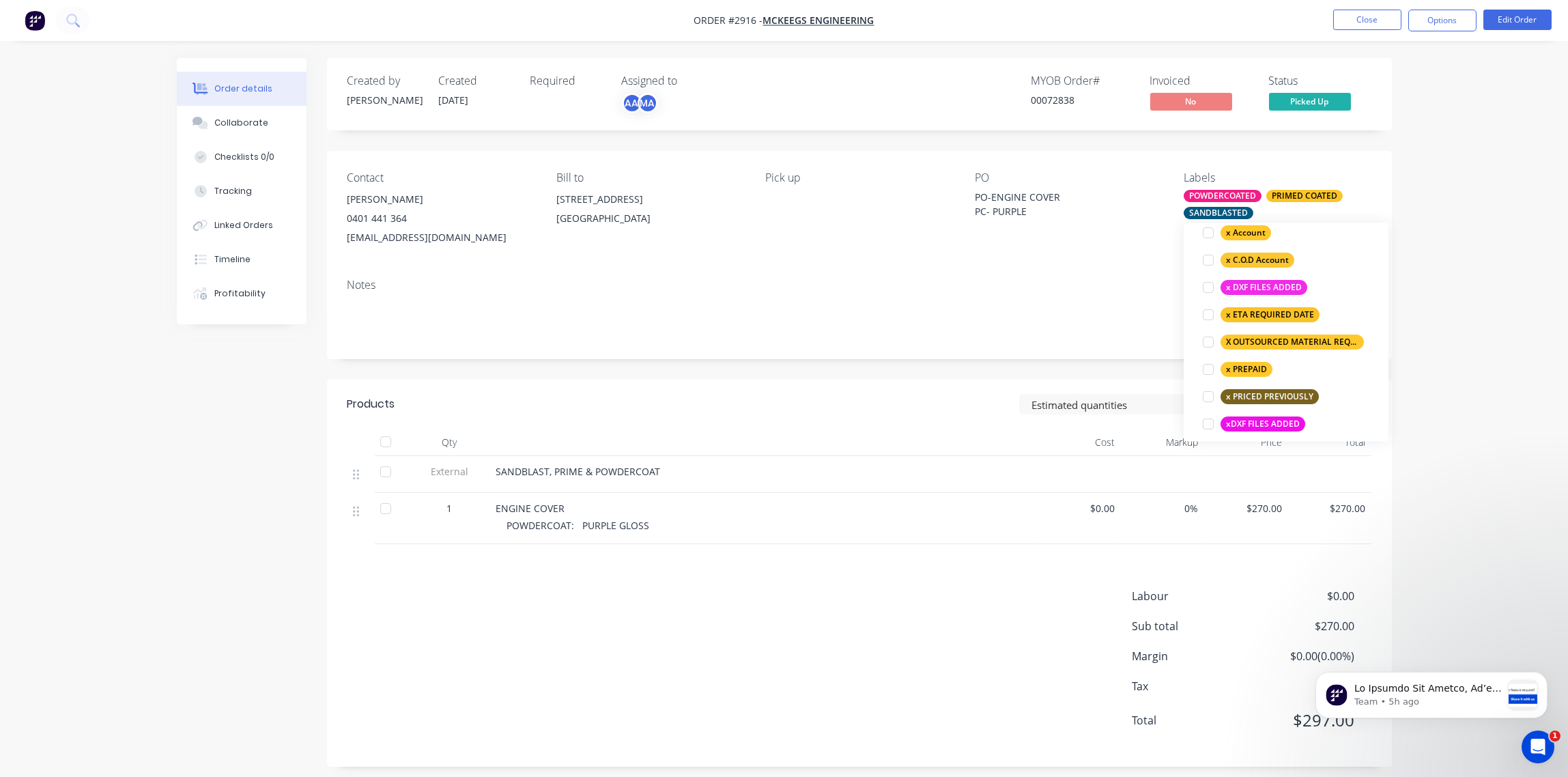
scroll to position [1174, 0]
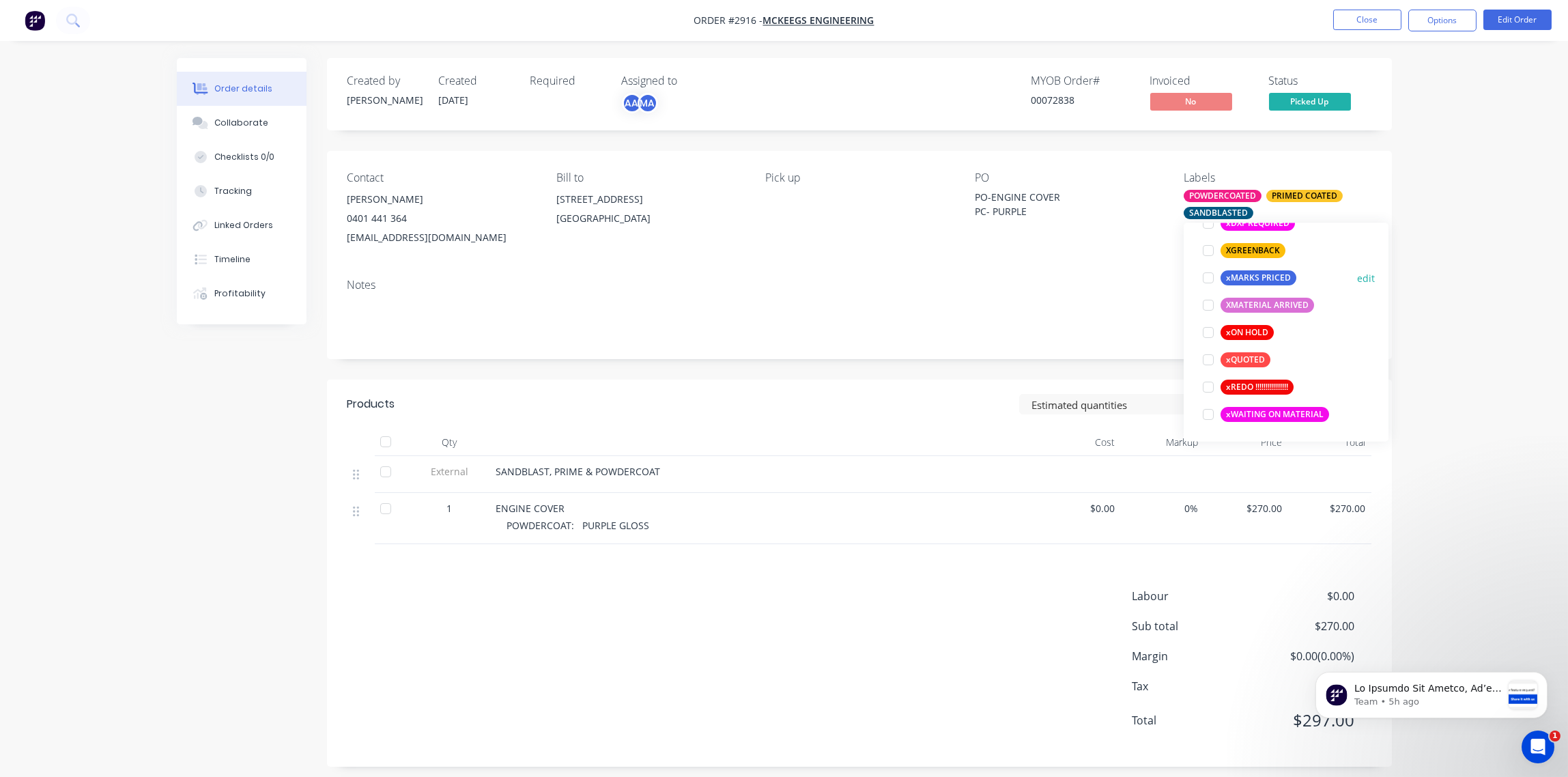
click at [1207, 280] on div at bounding box center [1208, 278] width 27 height 27
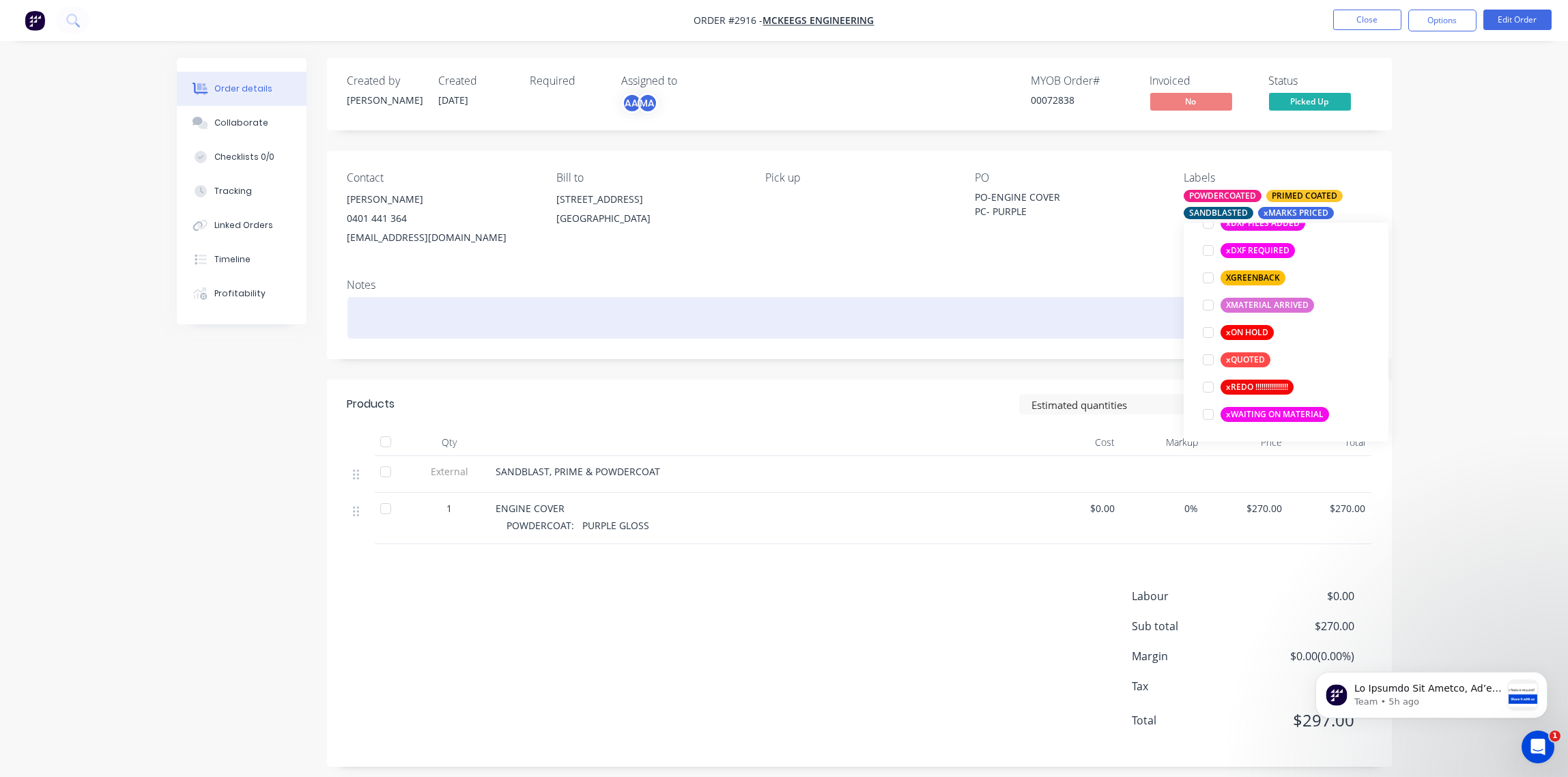
scroll to position [136, 0]
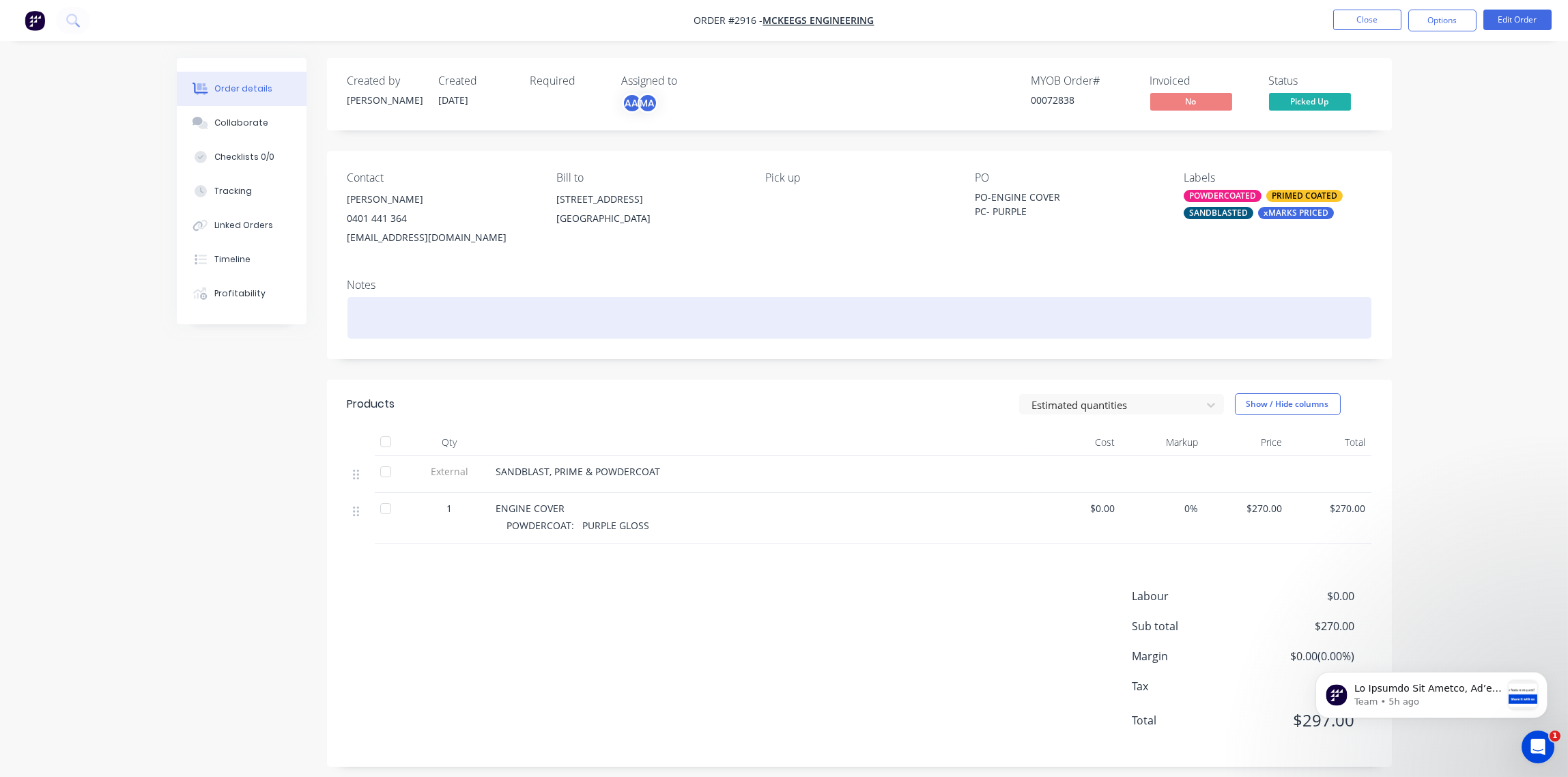
click at [1041, 320] on div at bounding box center [859, 317] width 1024 height 41
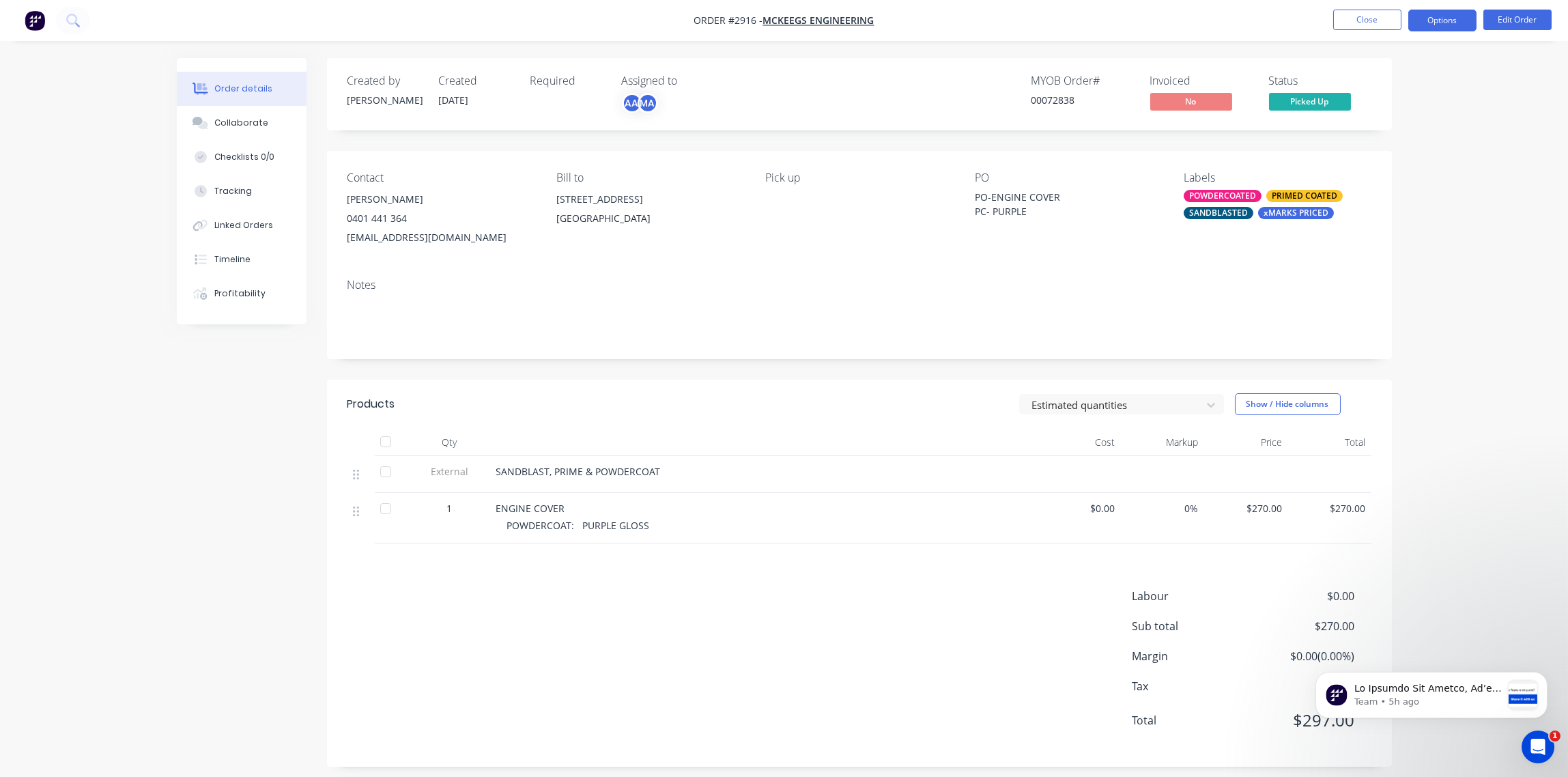
click at [1451, 23] on button "Options" at bounding box center [1443, 21] width 69 height 22
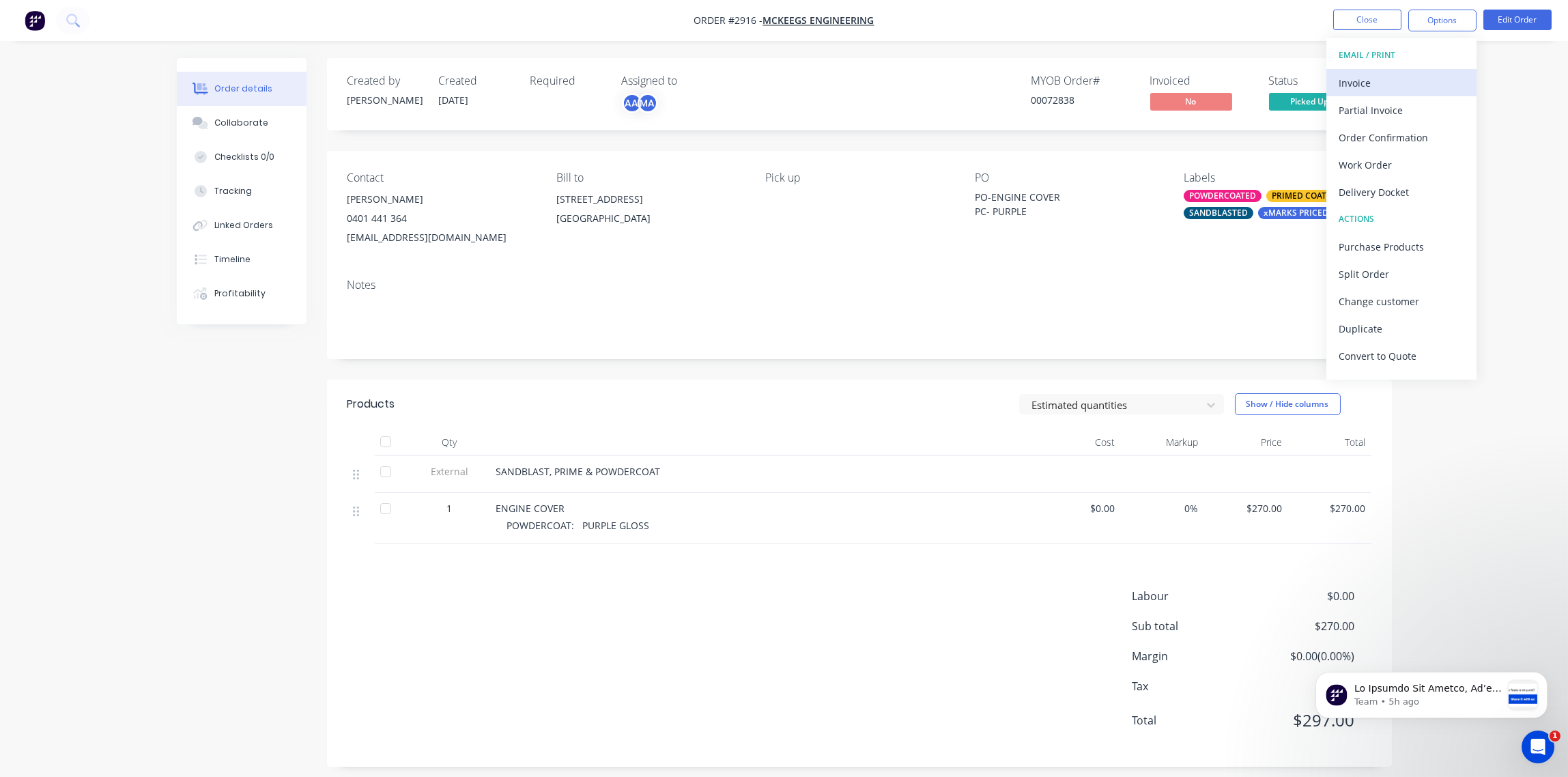
click at [1364, 75] on div "Invoice" at bounding box center [1401, 83] width 125 height 20
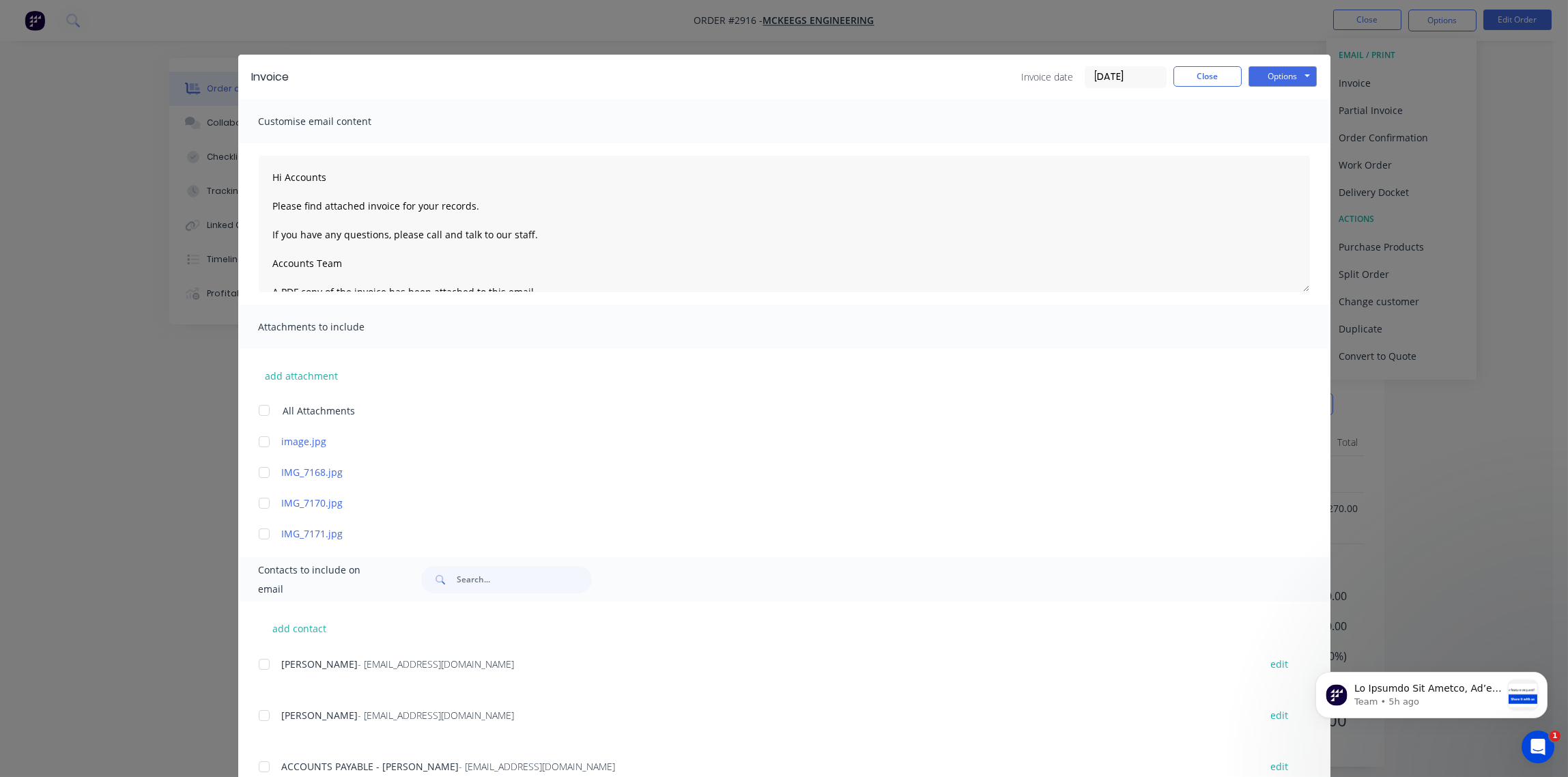
click at [254, 660] on div at bounding box center [265, 664] width 27 height 27
click at [1266, 72] on button "Options" at bounding box center [1283, 76] width 69 height 21
click at [1130, 75] on input "[DATE]" at bounding box center [1126, 76] width 80 height 21
type textarea "Hi Accounts Please find attached invoice for your records. If you have any ques…"
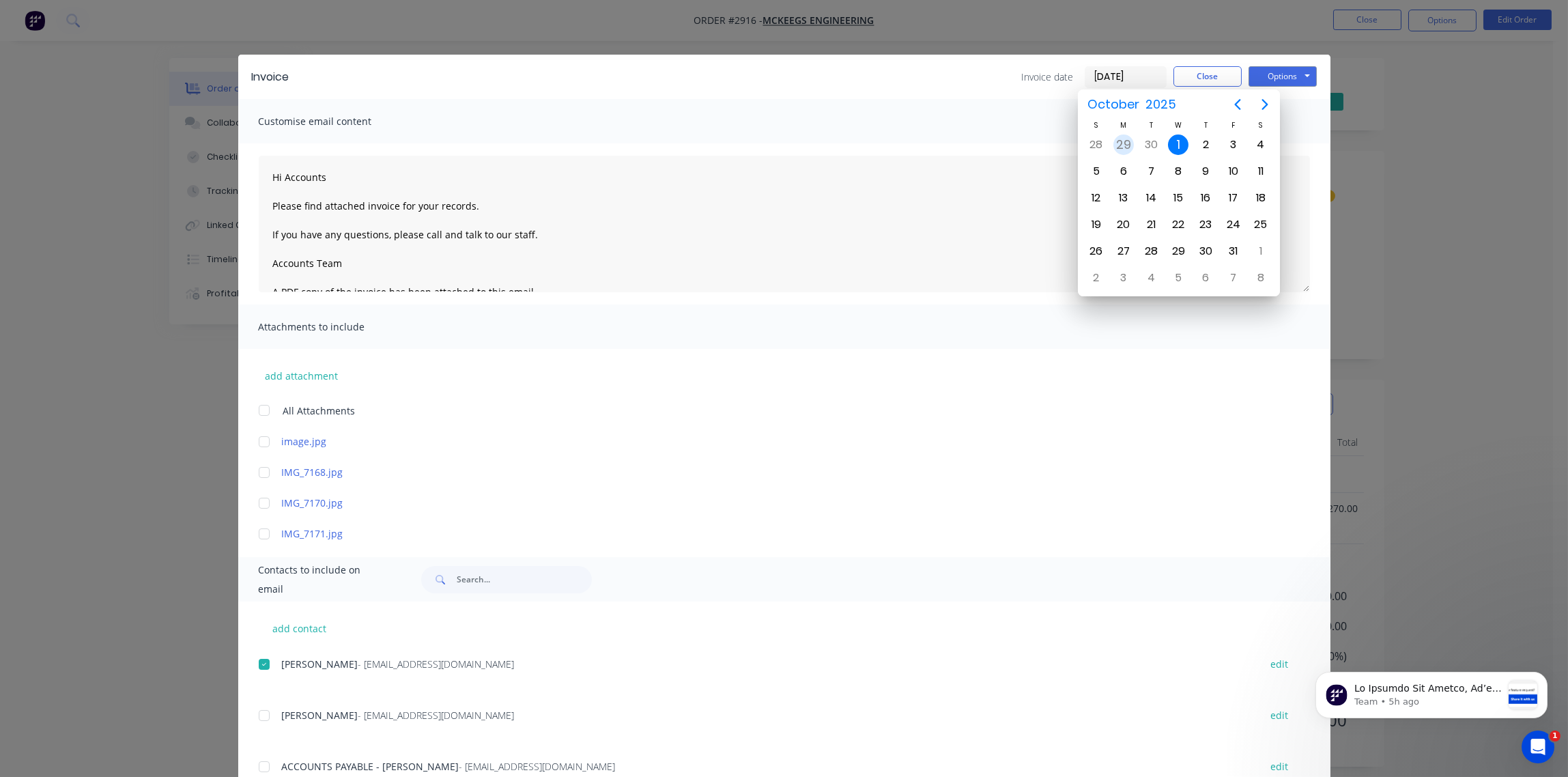
click at [1129, 141] on div "29" at bounding box center [1123, 144] width 21 height 21
type input "[DATE]"
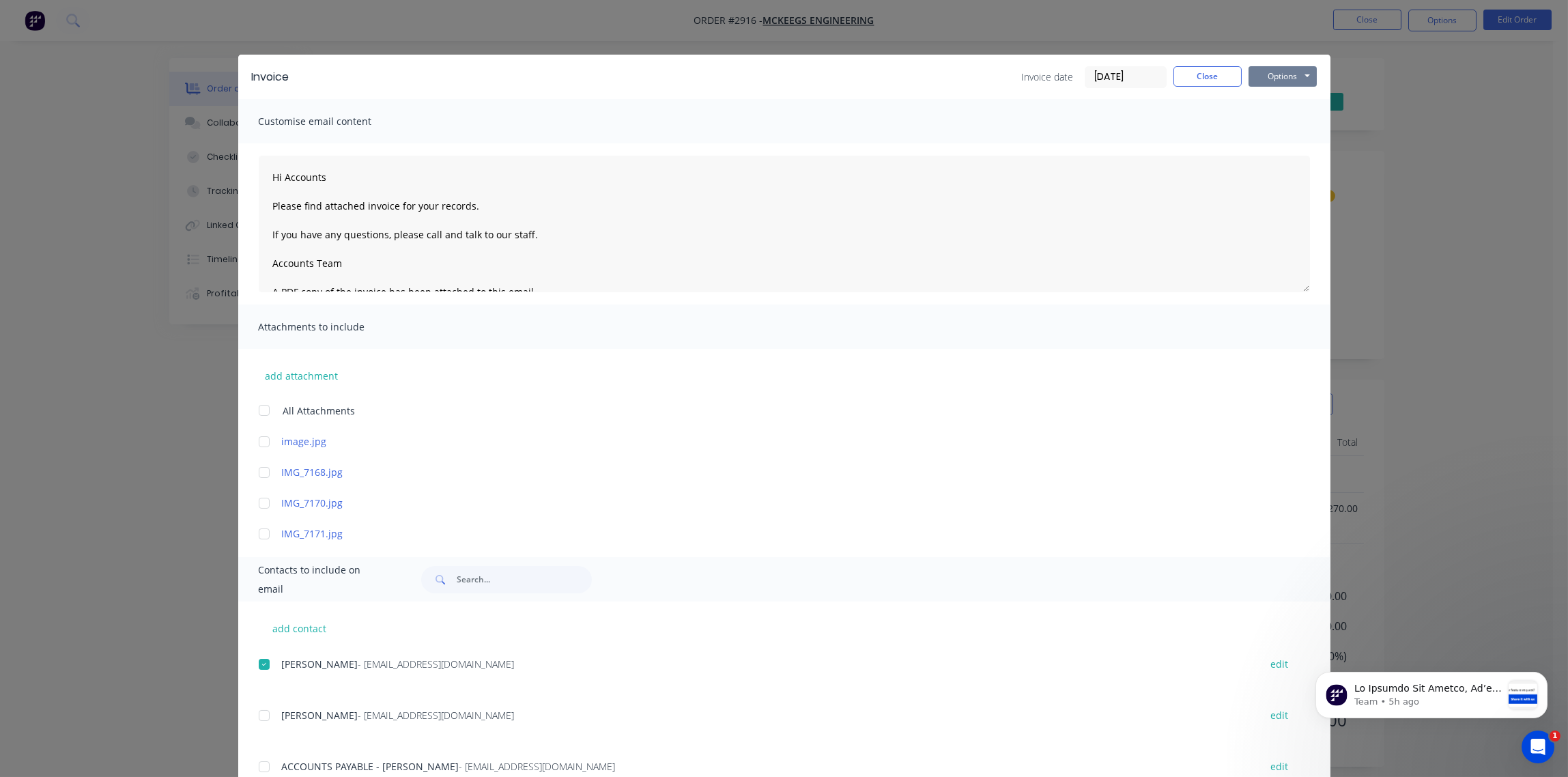
click at [1279, 75] on button "Options" at bounding box center [1283, 76] width 69 height 21
click at [1268, 138] on button "Email" at bounding box center [1292, 145] width 87 height 23
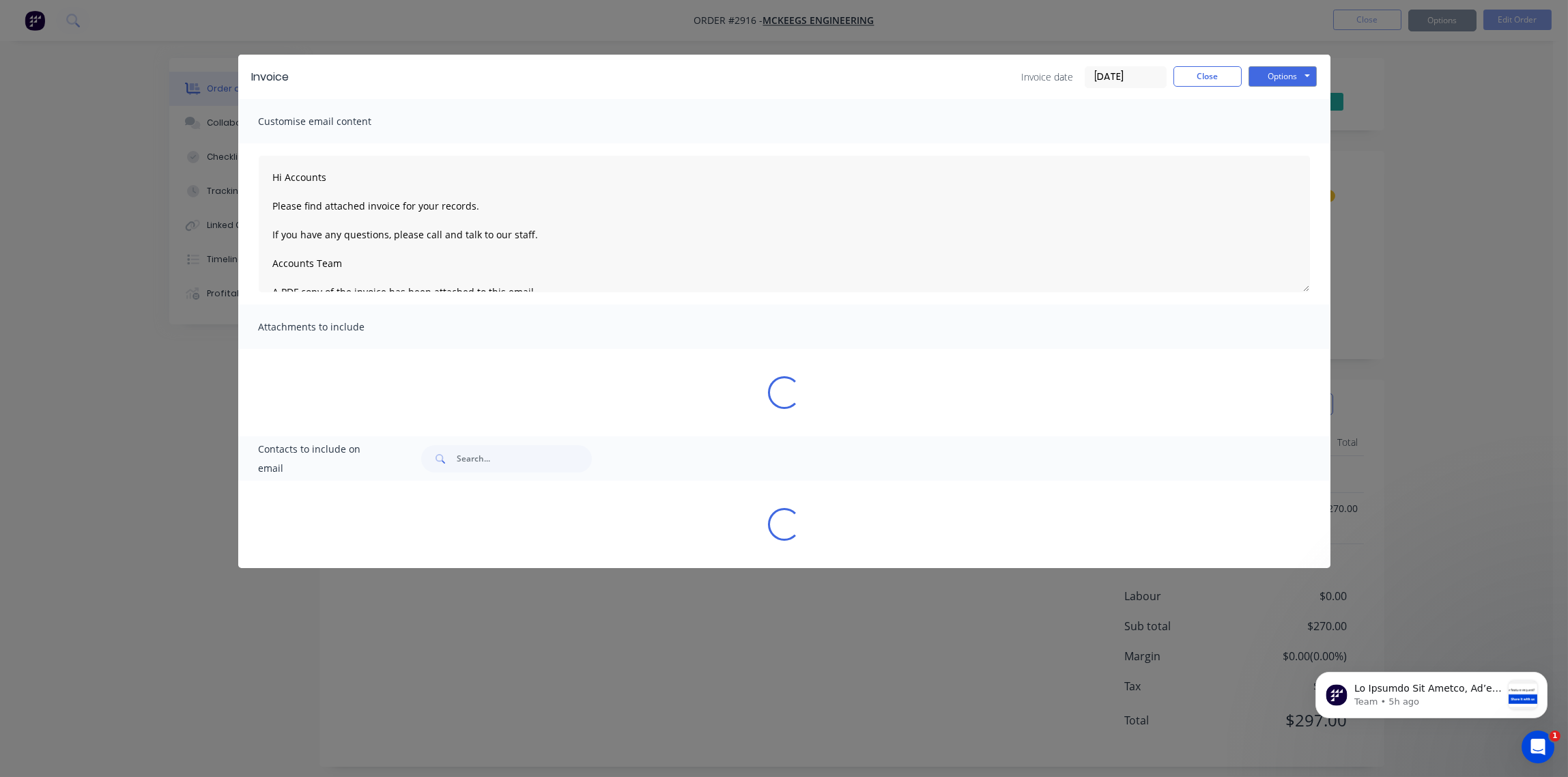
type textarea "Hi Accounts Please find attached invoice for your records. If you have any ques…"
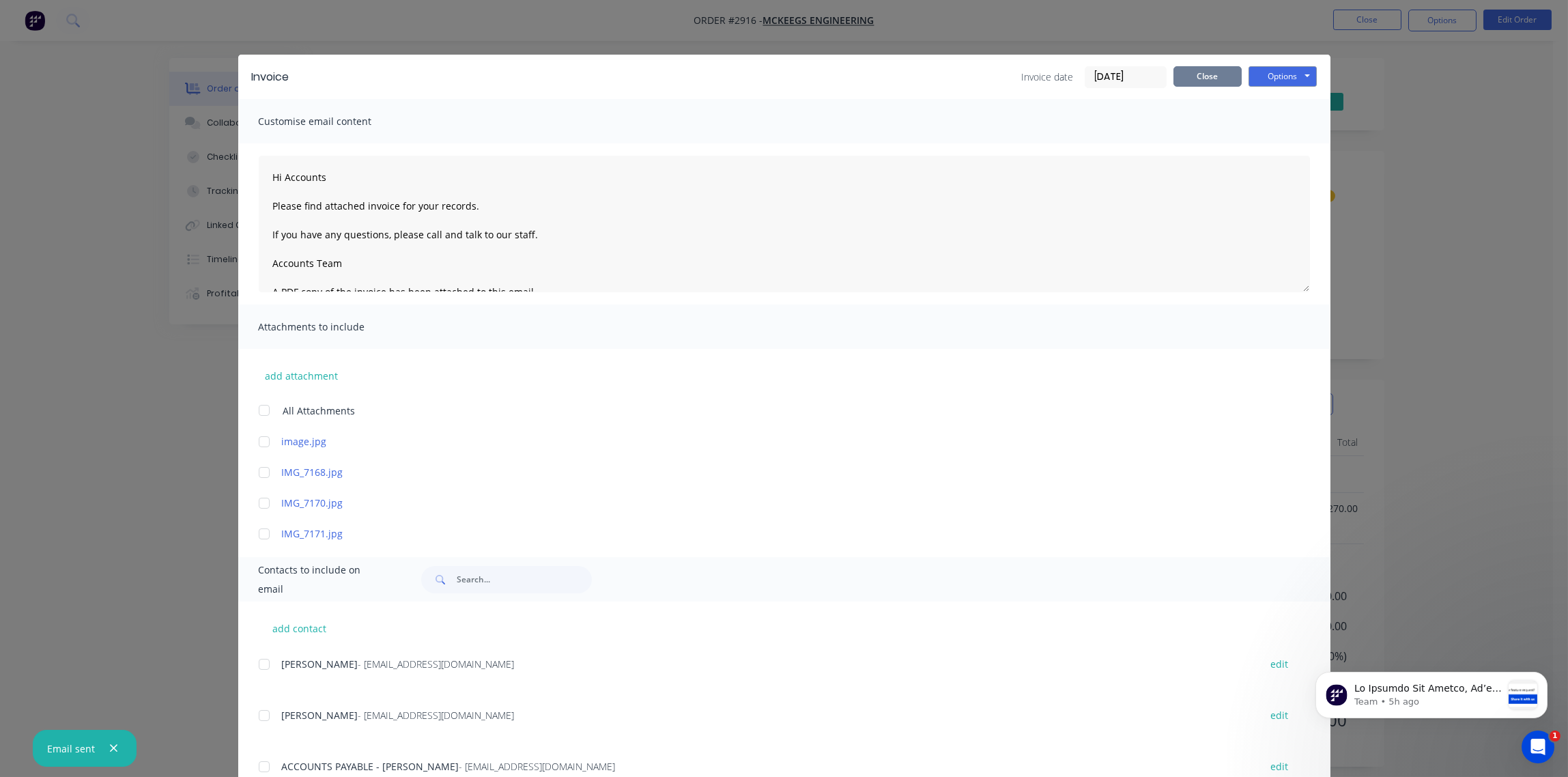
click at [1192, 82] on button "Close" at bounding box center [1208, 76] width 69 height 21
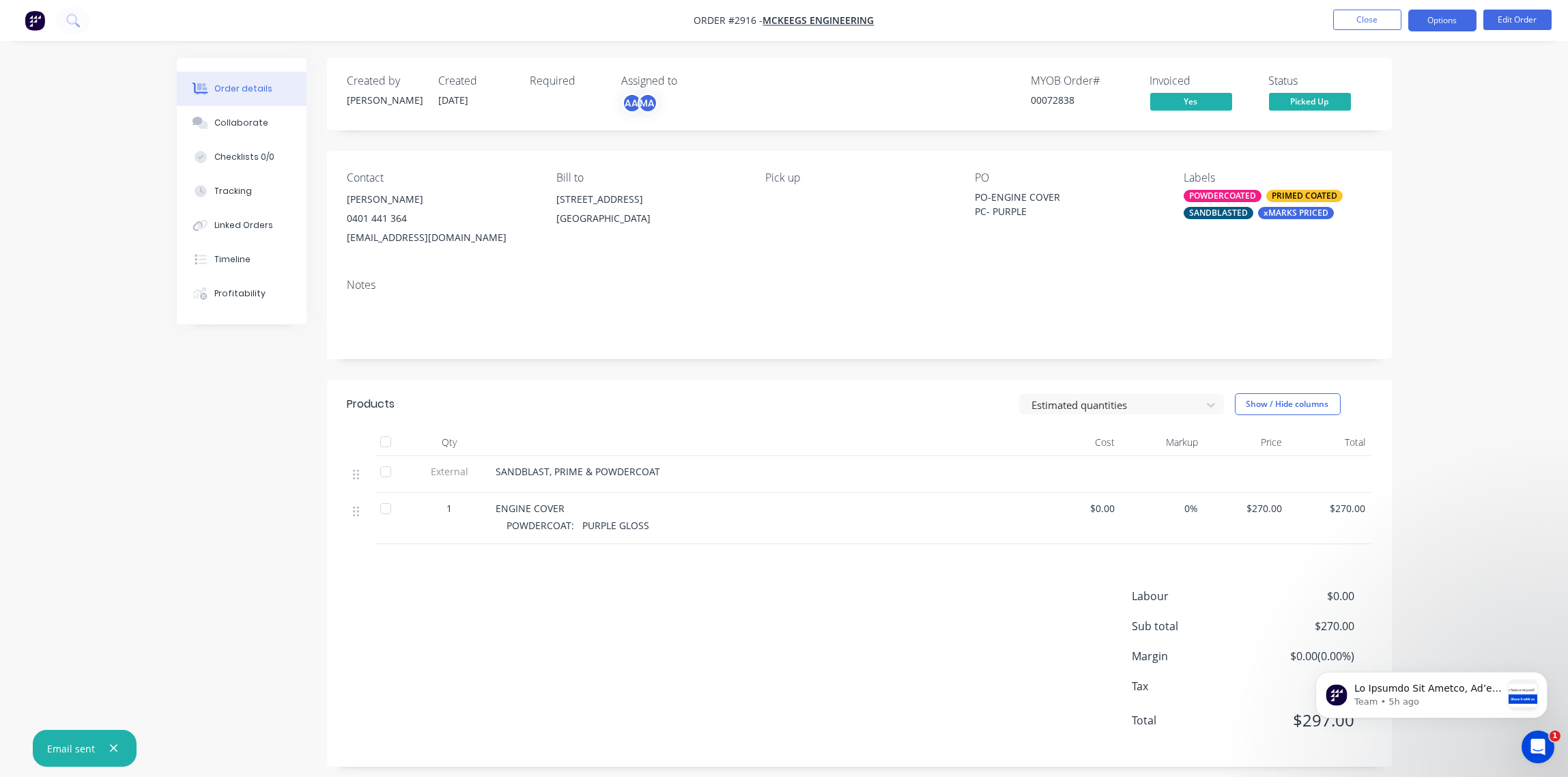
click at [1454, 19] on button "Options" at bounding box center [1443, 21] width 69 height 22
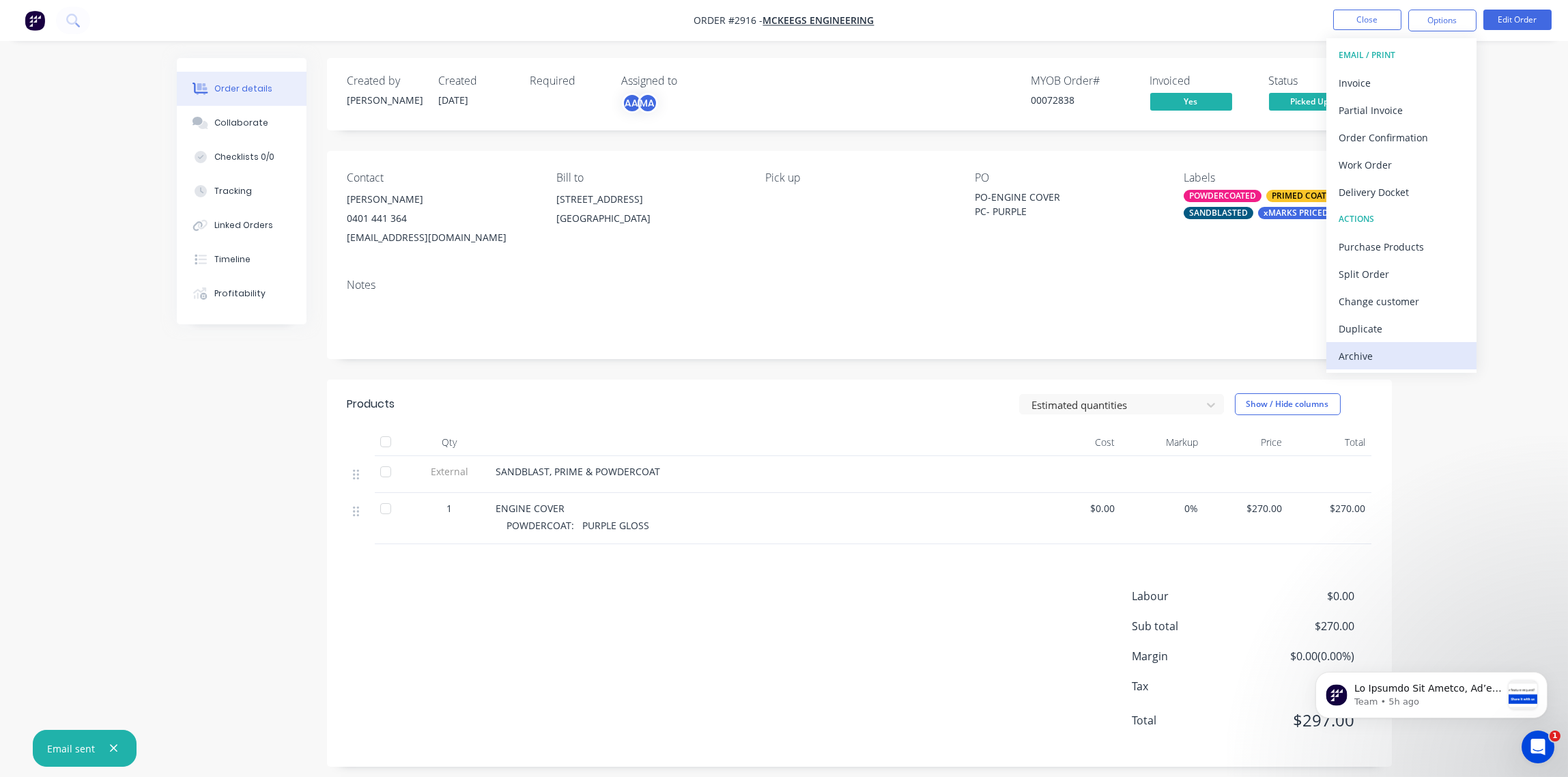
click at [1370, 360] on div "Archive" at bounding box center [1401, 356] width 125 height 20
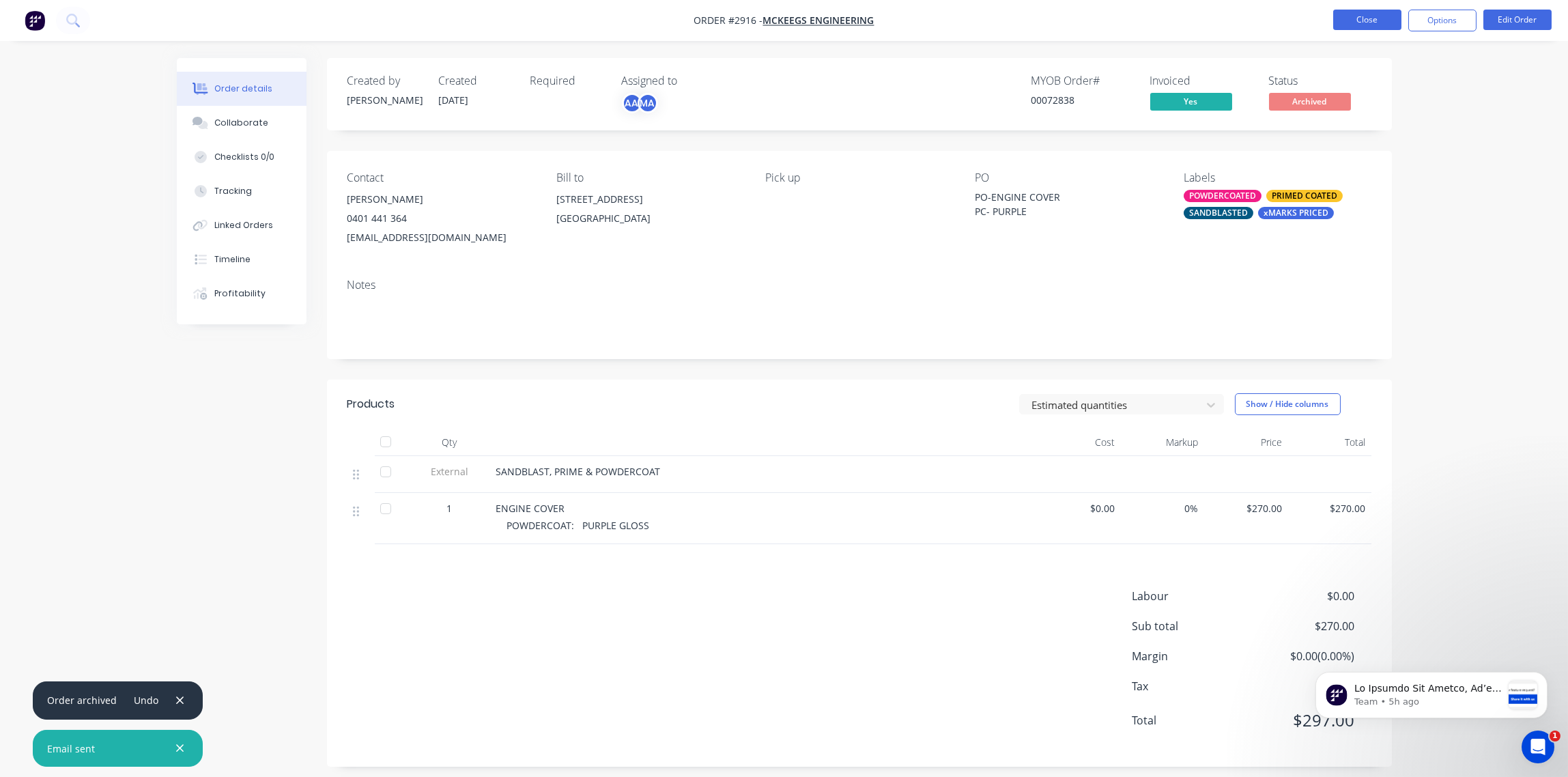
click at [1367, 23] on button "Close" at bounding box center [1368, 20] width 69 height 21
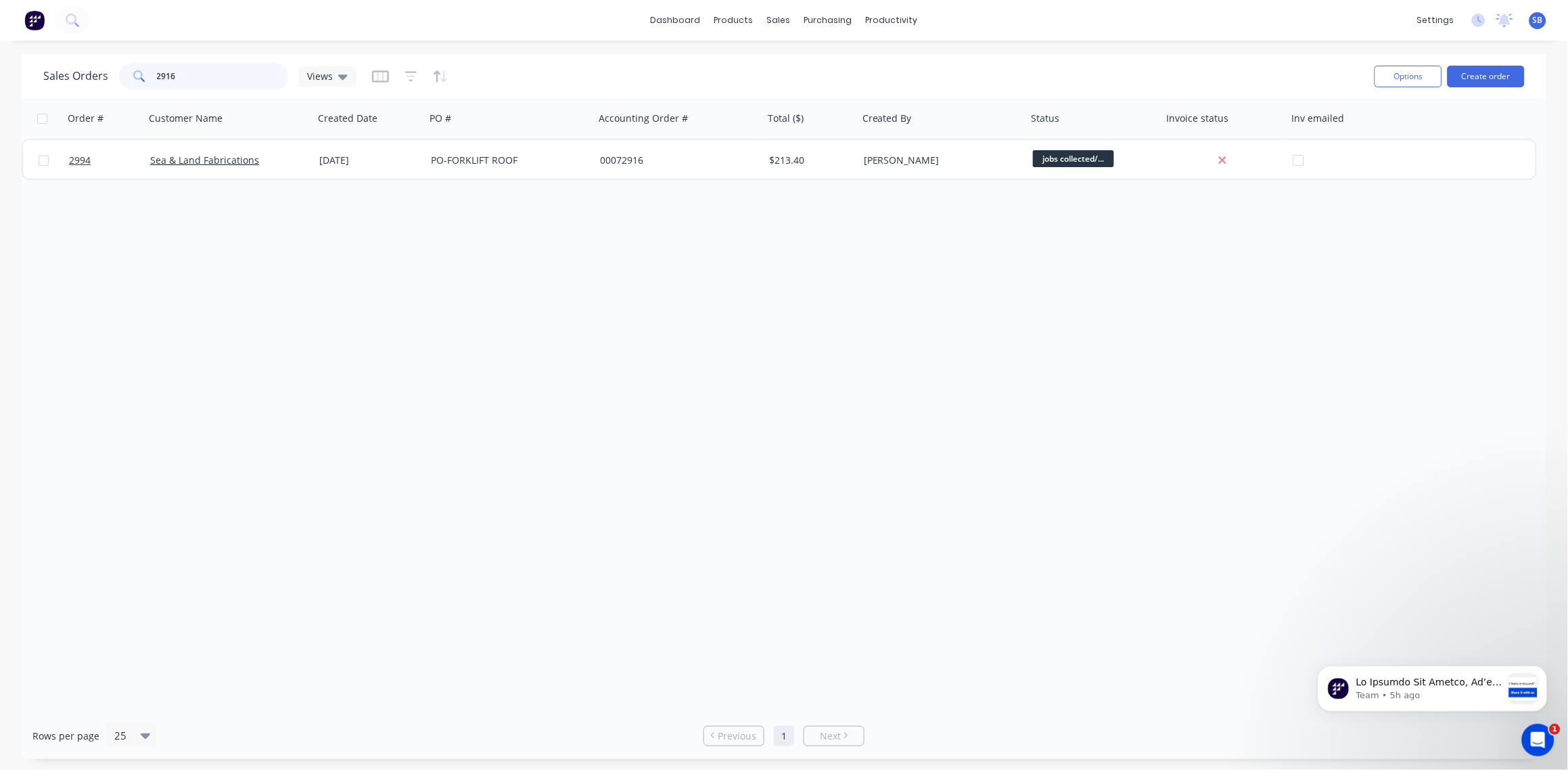
click at [172, 76] on input "2916" at bounding box center [223, 77] width 132 height 27
type input "2939"
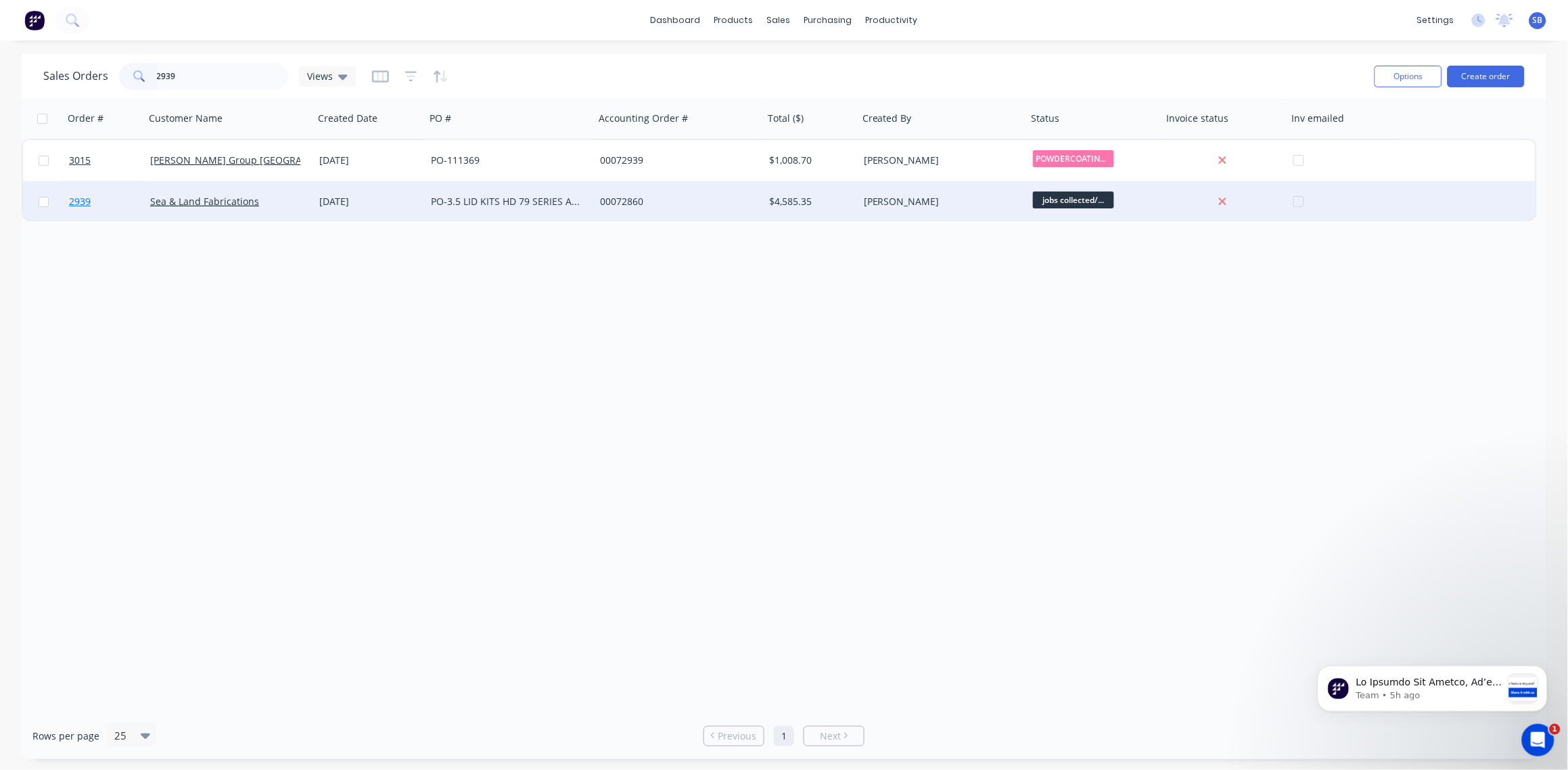
click at [82, 202] on span "2939" at bounding box center [80, 202] width 21 height 14
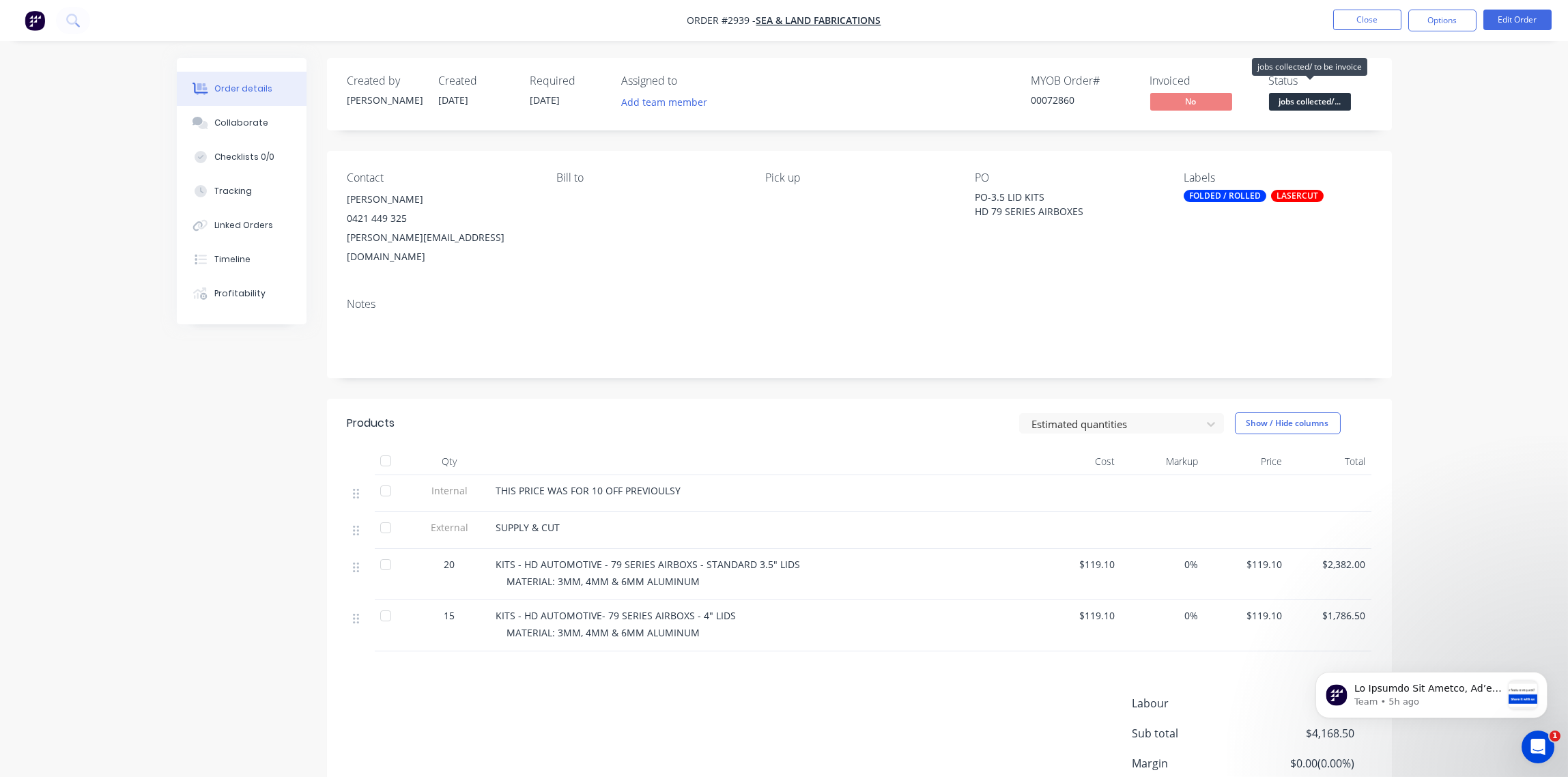
click at [1336, 101] on span "jobs collected/..." at bounding box center [1310, 101] width 82 height 17
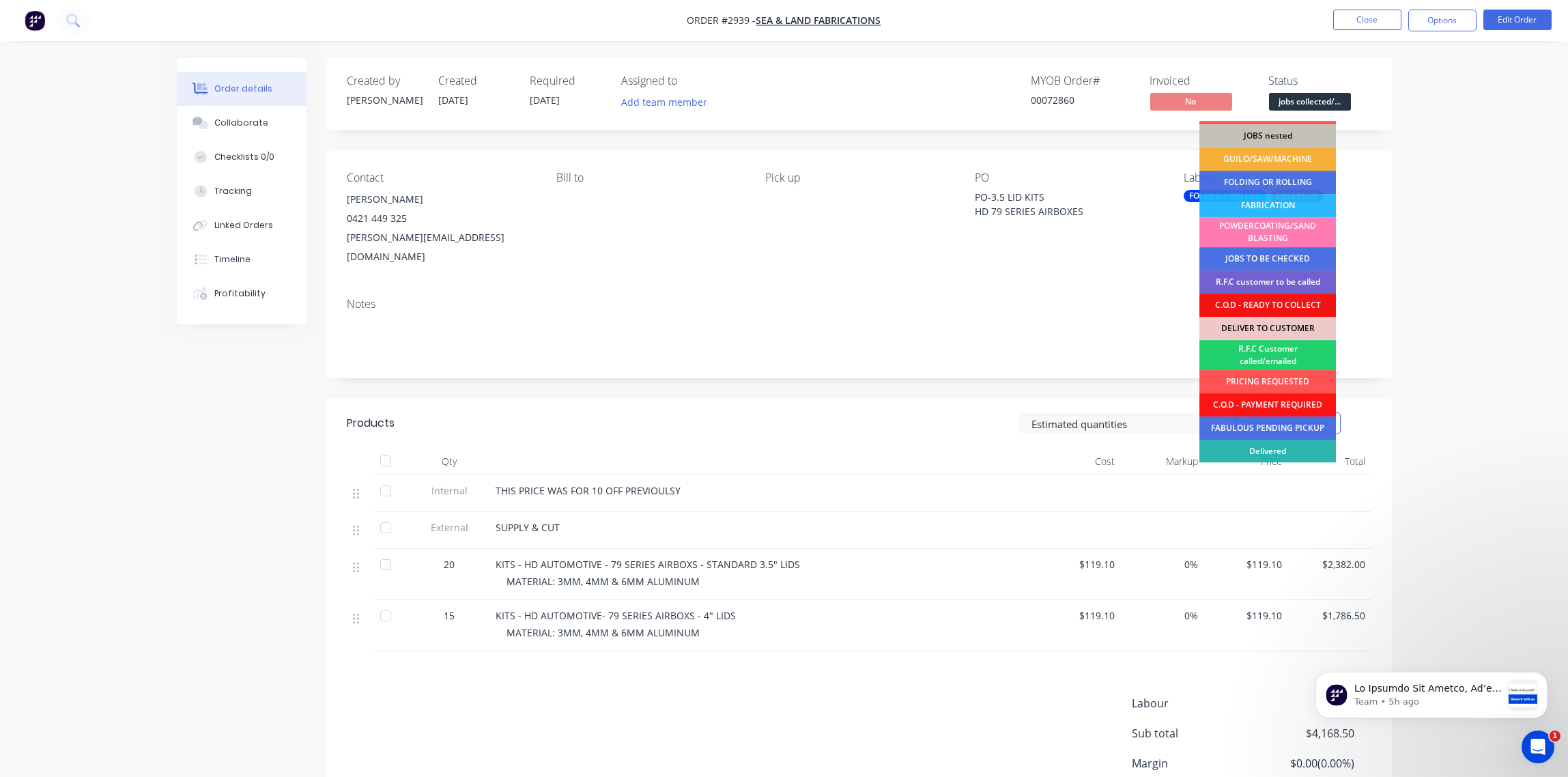
scroll to position [67, 0]
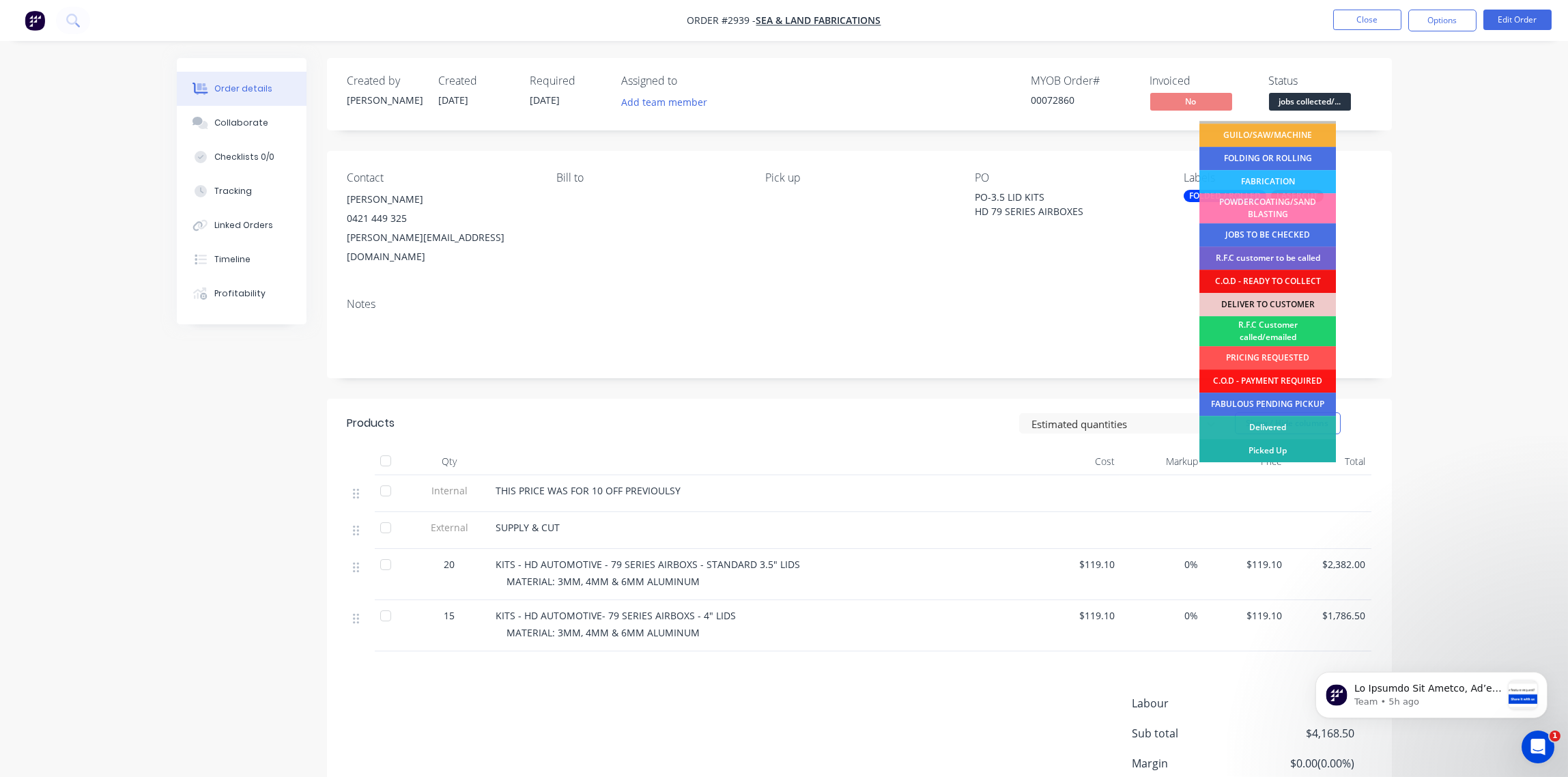
click at [1275, 452] on div "Picked Up" at bounding box center [1267, 451] width 136 height 24
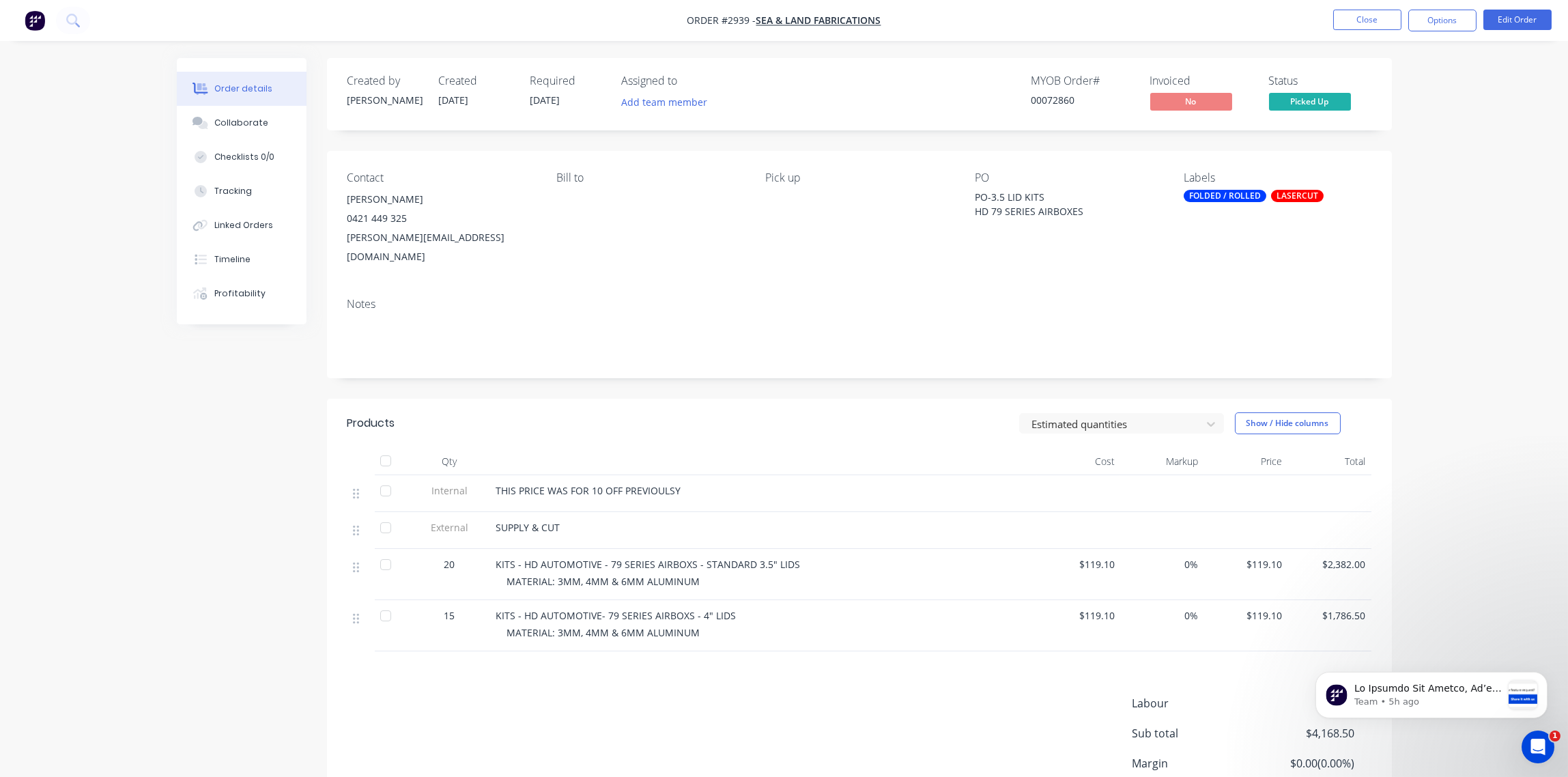
click at [1237, 196] on div "FOLDED / ROLLED" at bounding box center [1225, 196] width 82 height 13
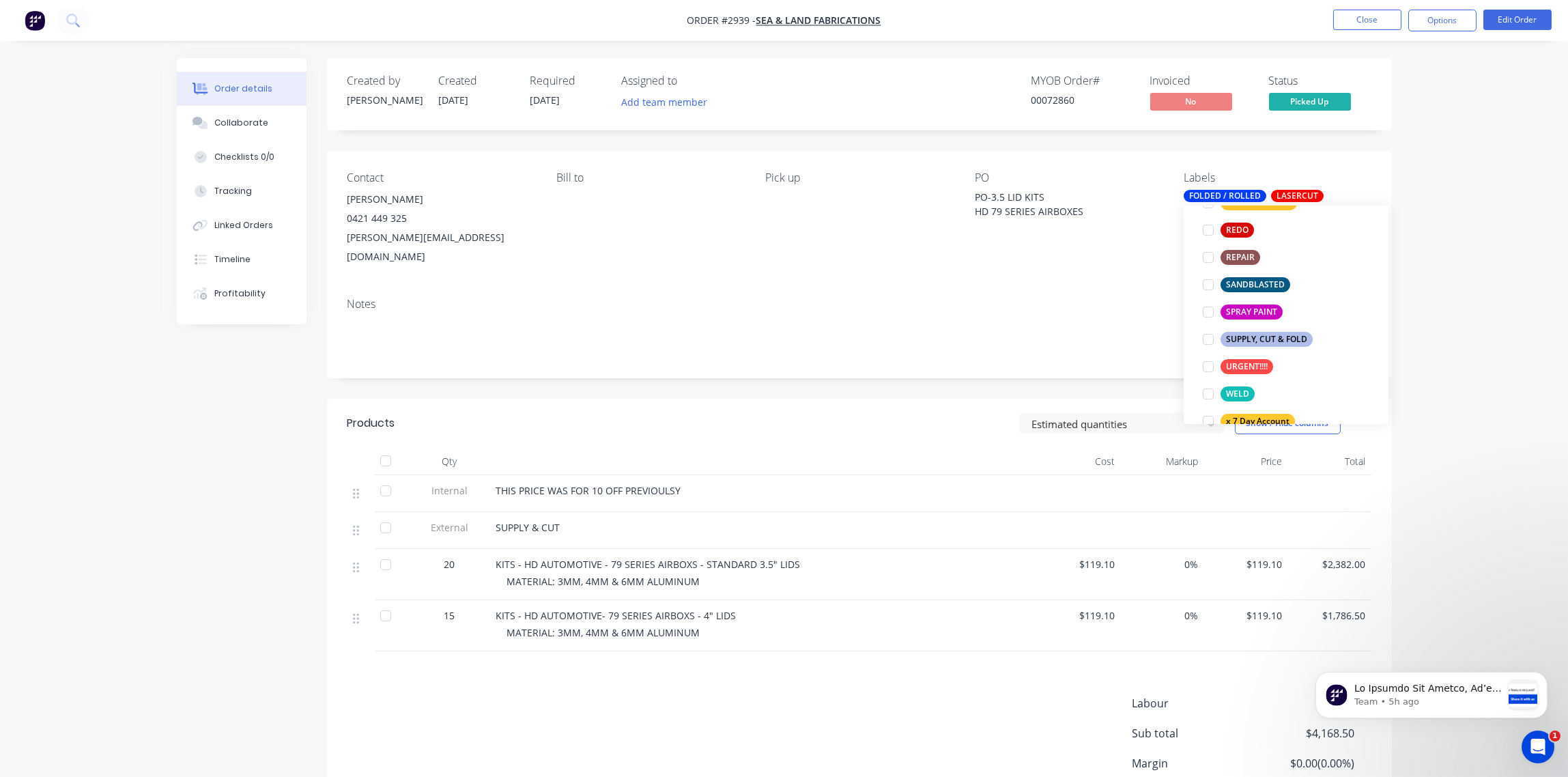
scroll to position [1174, 0]
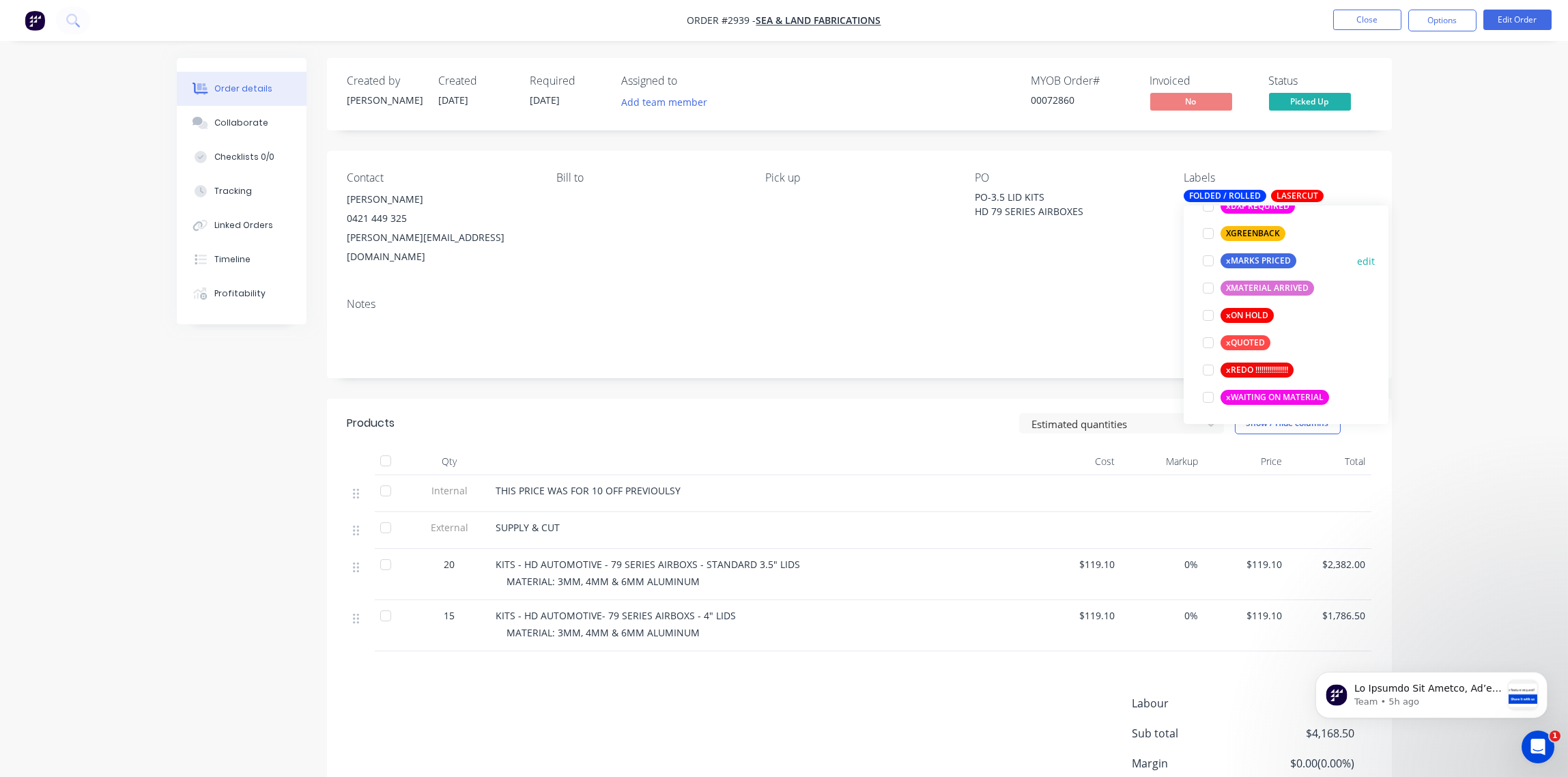
click at [1204, 263] on div at bounding box center [1208, 261] width 27 height 27
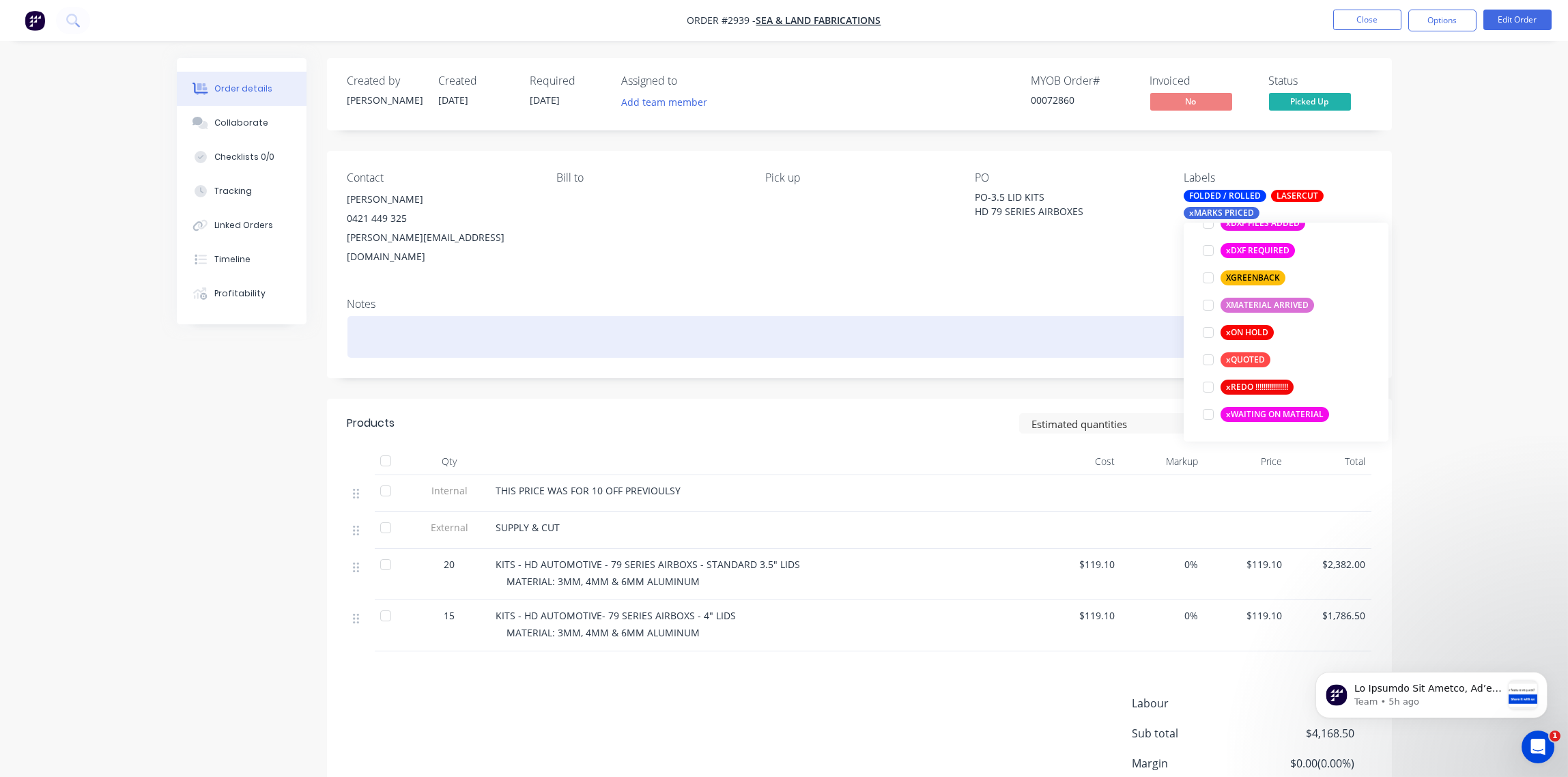
scroll to position [109, 0]
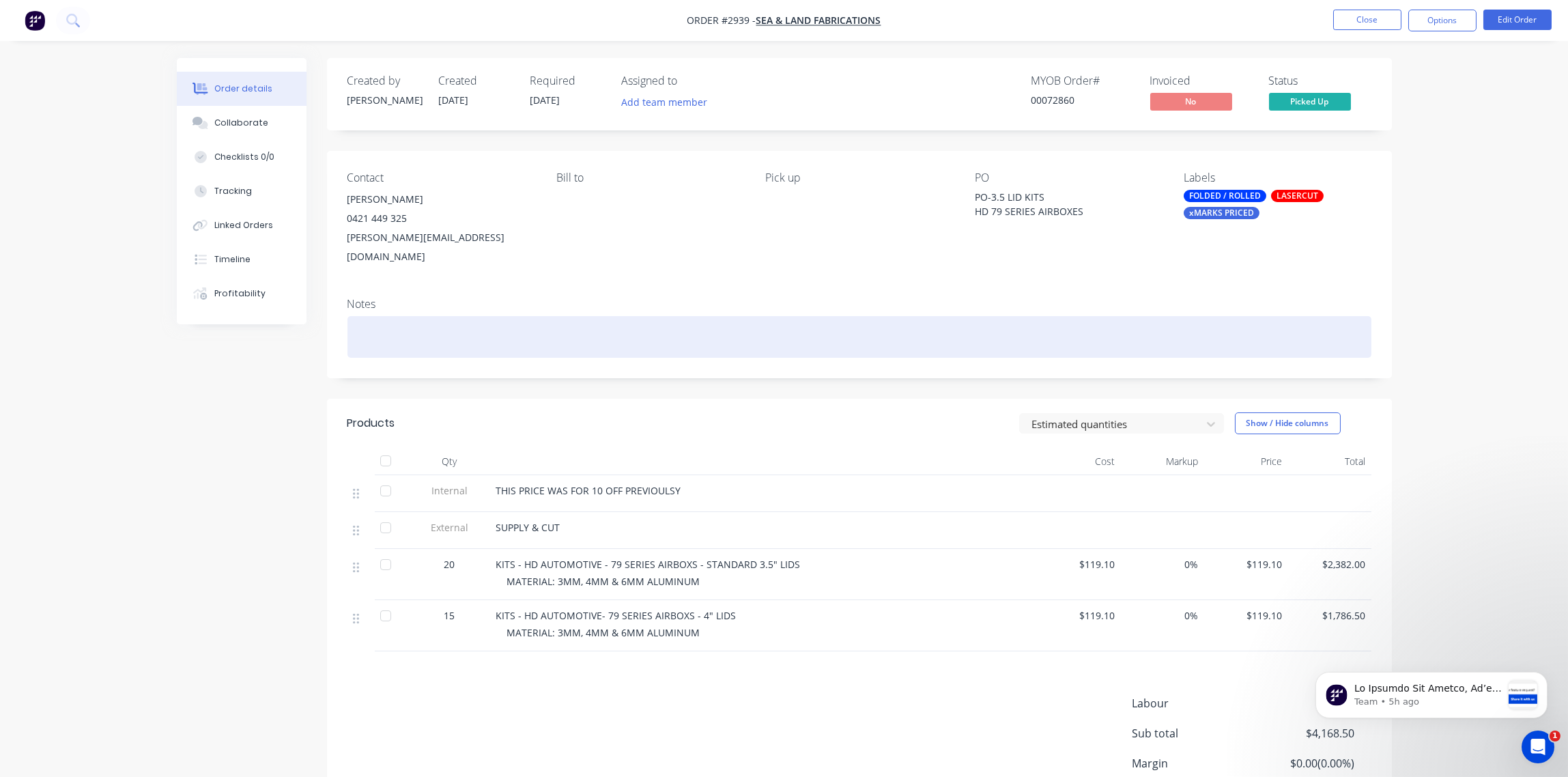
click at [1004, 316] on div at bounding box center [859, 337] width 1024 height 41
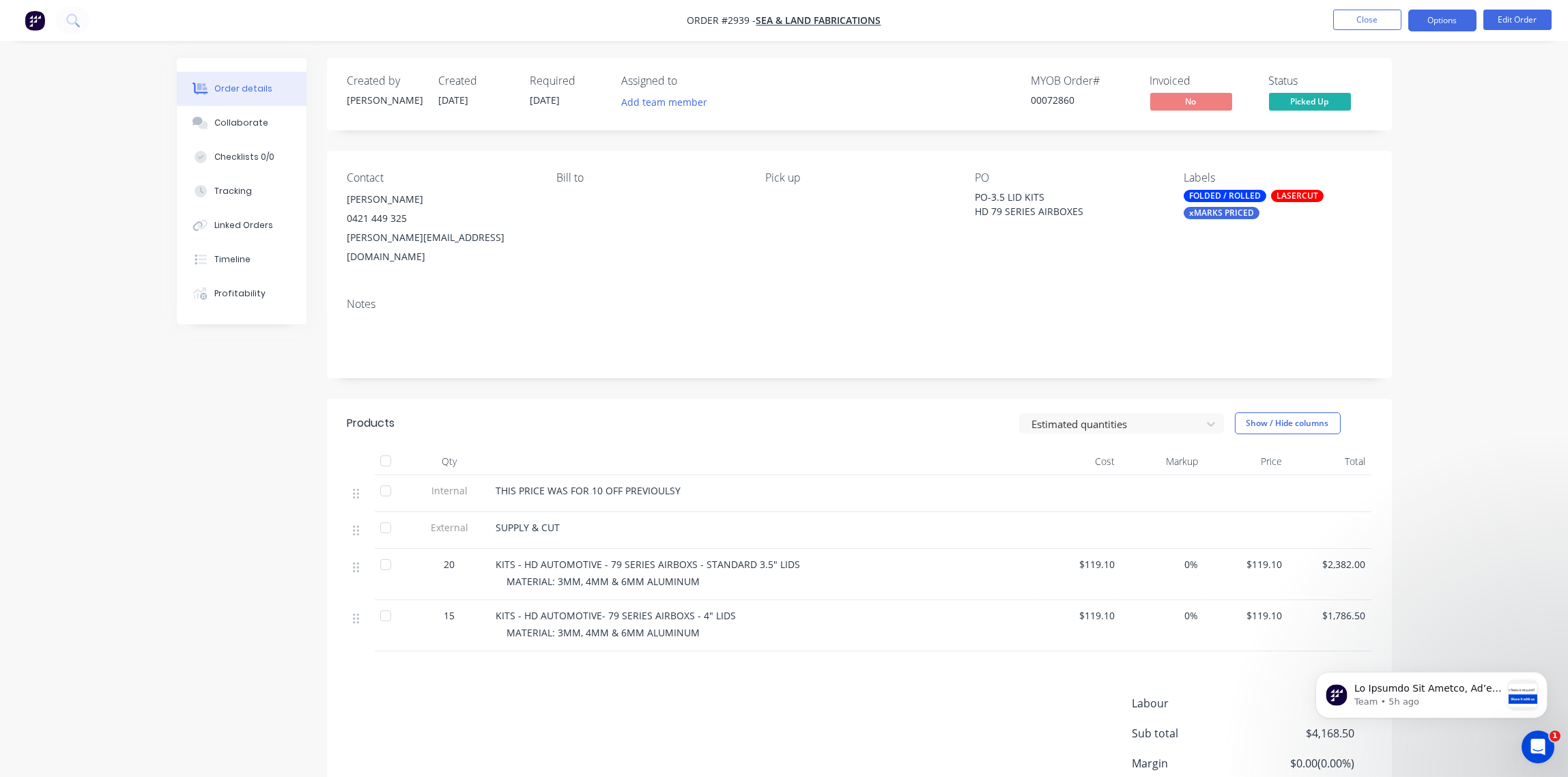
click at [1445, 23] on button "Options" at bounding box center [1443, 21] width 69 height 22
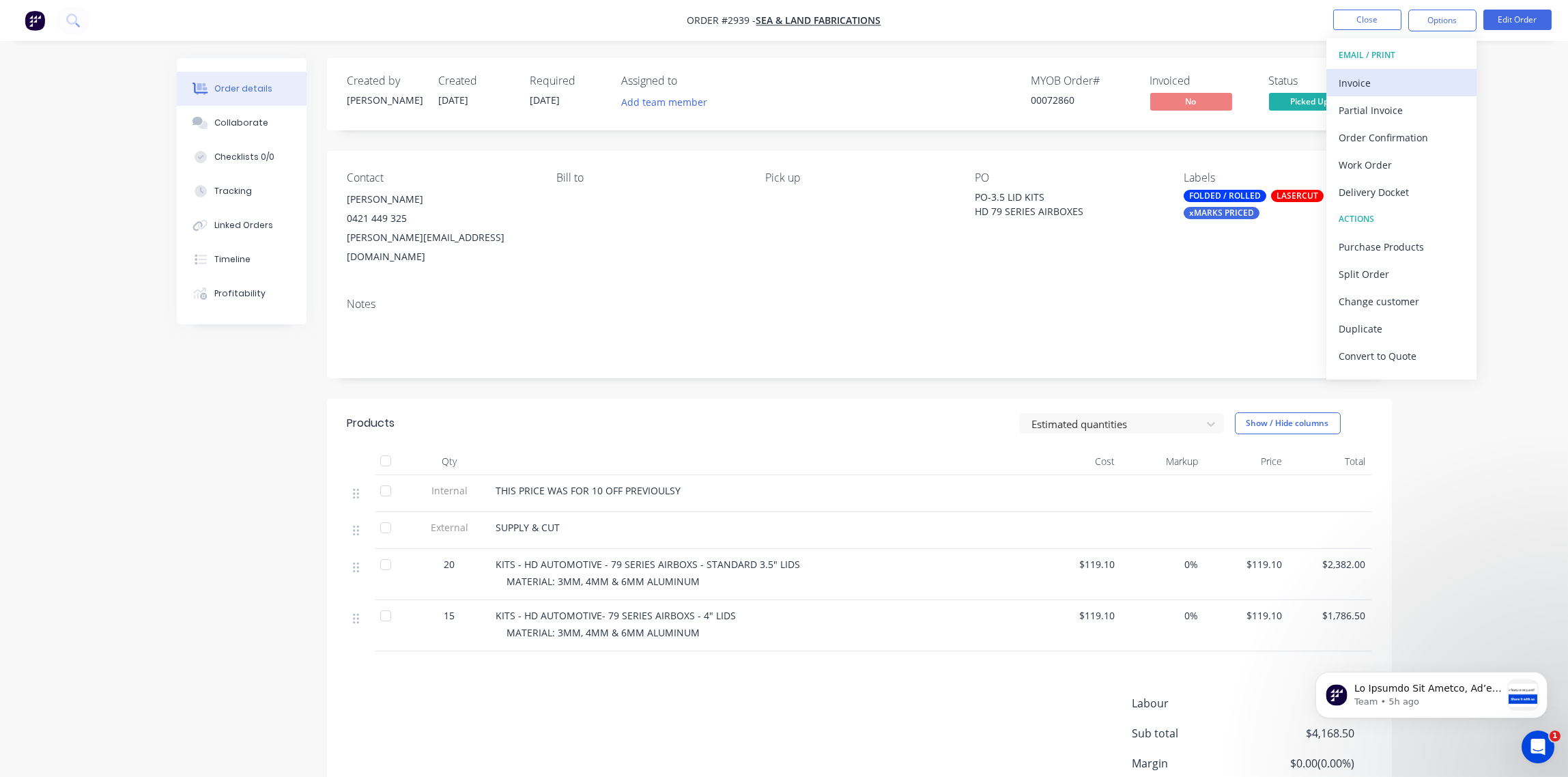
click at [1387, 79] on div "Invoice" at bounding box center [1401, 83] width 125 height 20
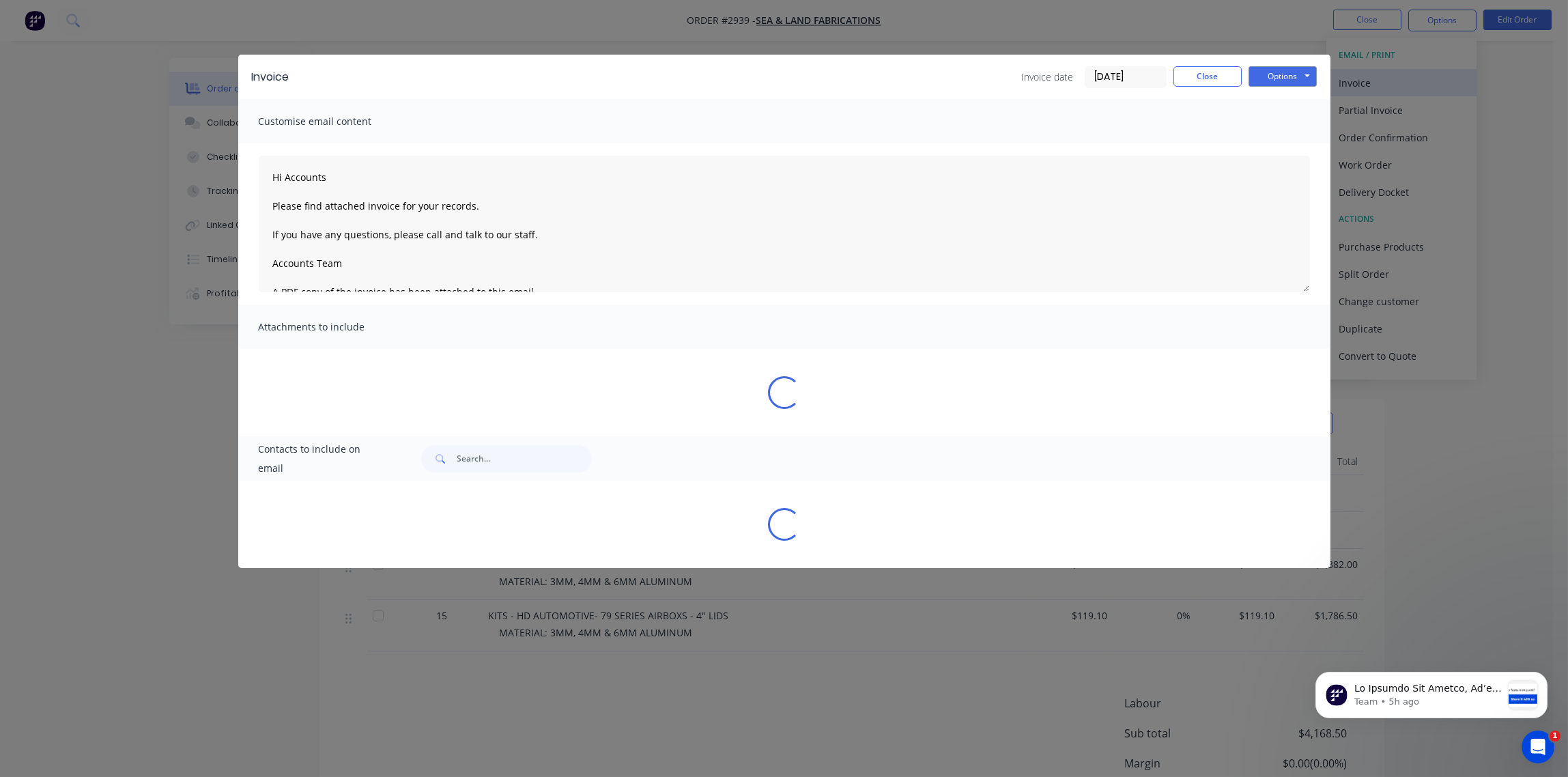
type textarea "Hi Accounts Please find attached invoice for your records. If you have any ques…"
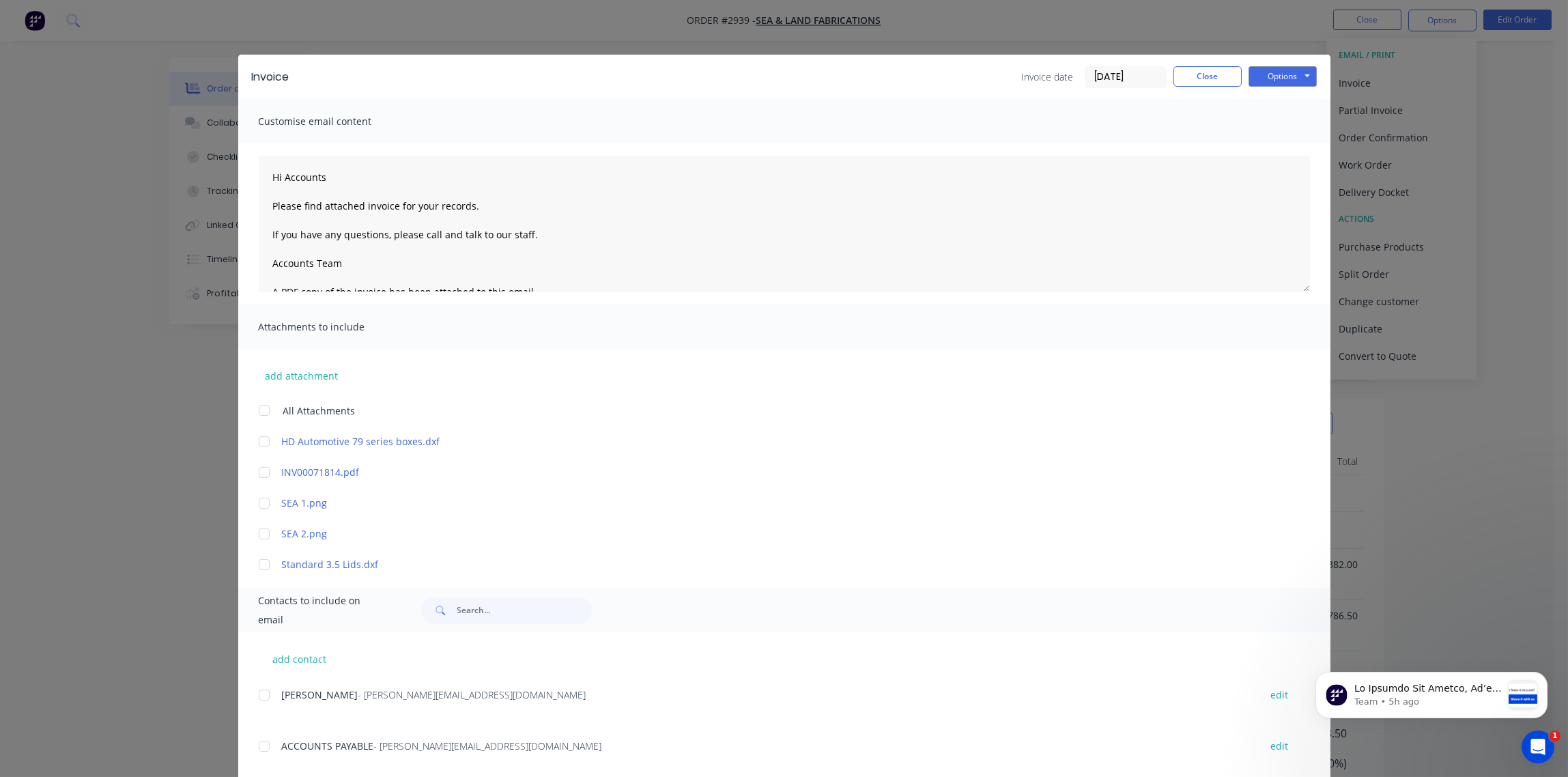
click at [1106, 76] on input "[DATE]" at bounding box center [1126, 76] width 80 height 21
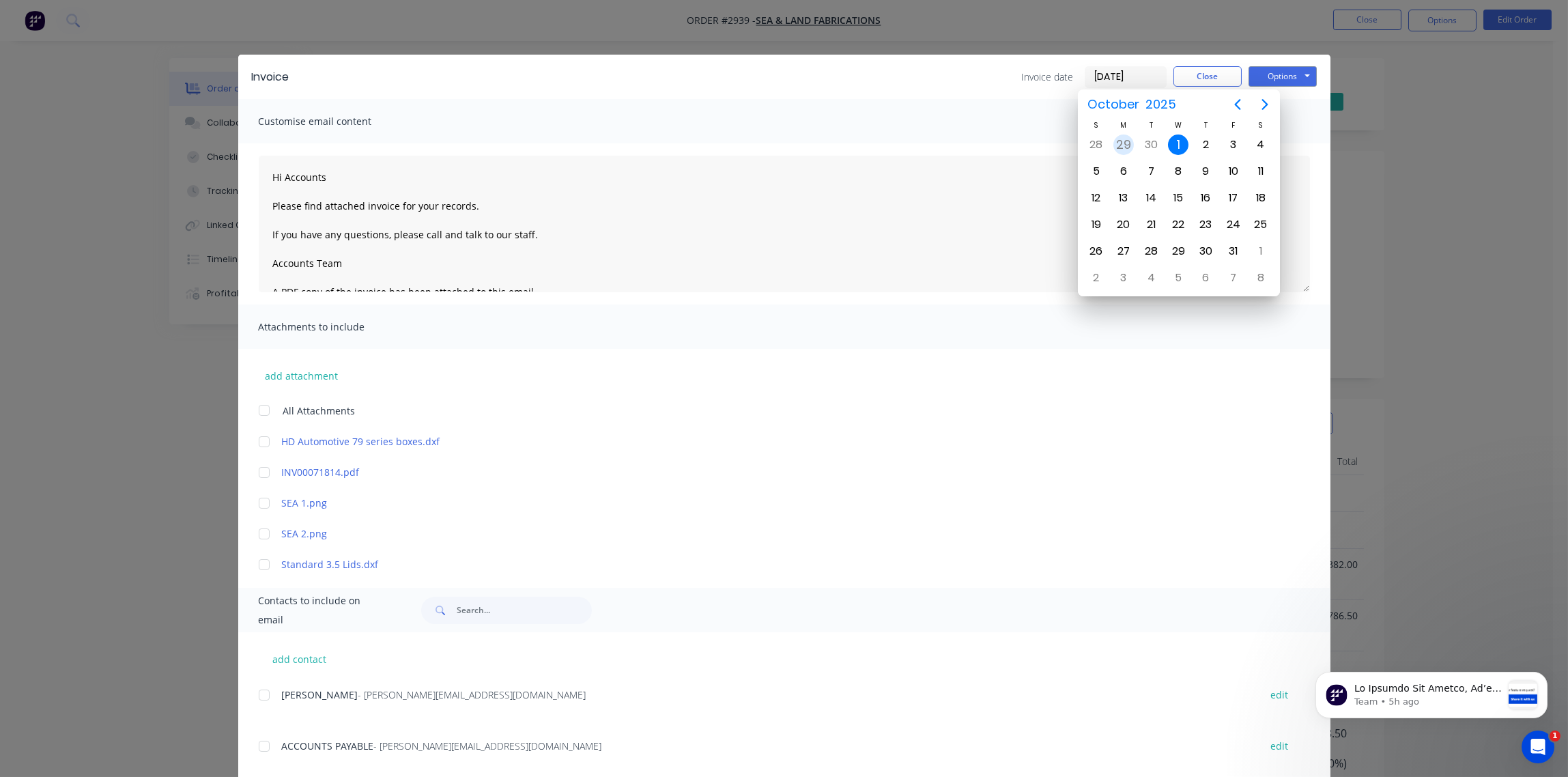
click at [1126, 145] on div "29" at bounding box center [1123, 144] width 21 height 21
type input "[DATE]"
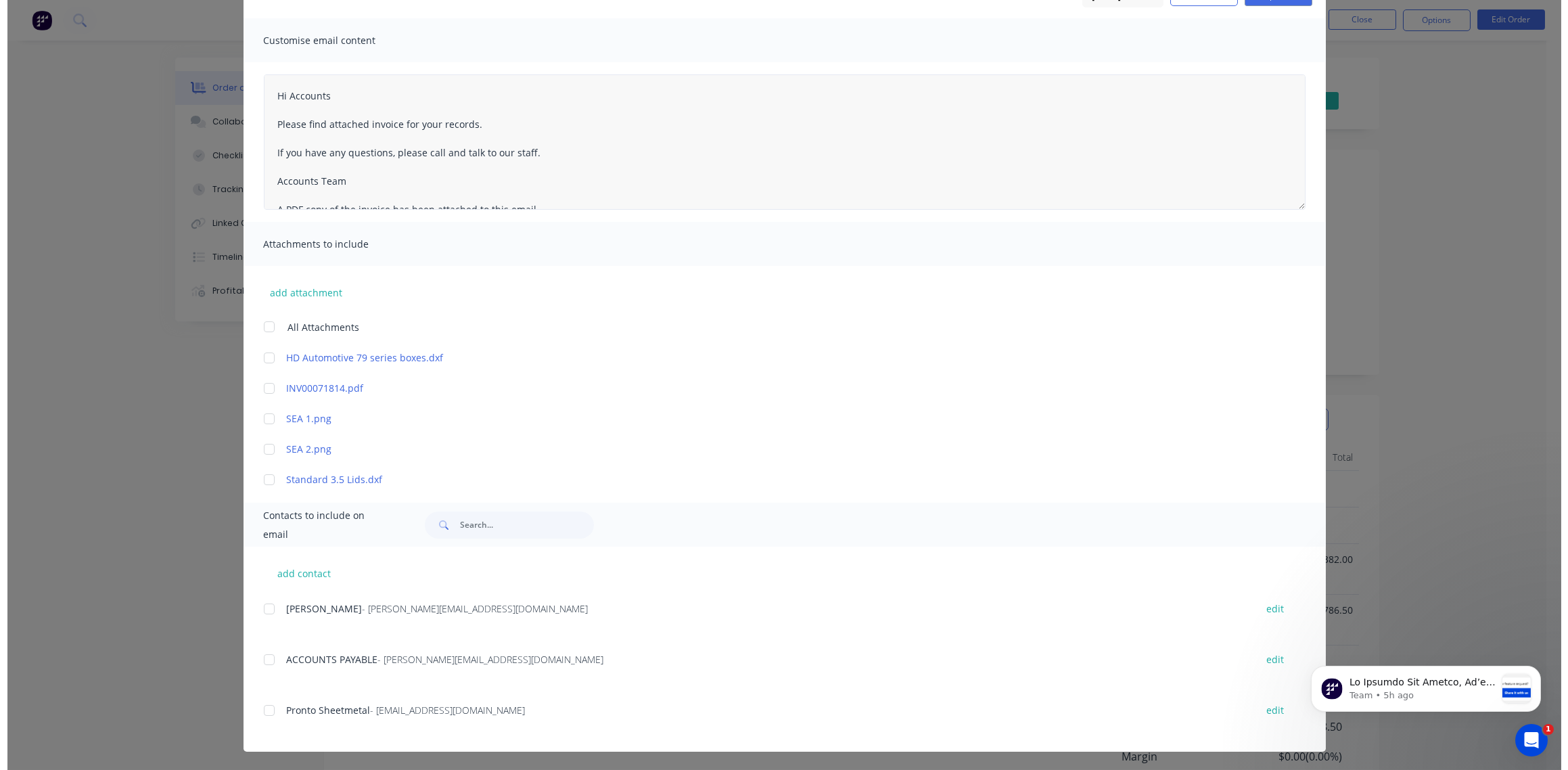
scroll to position [0, 0]
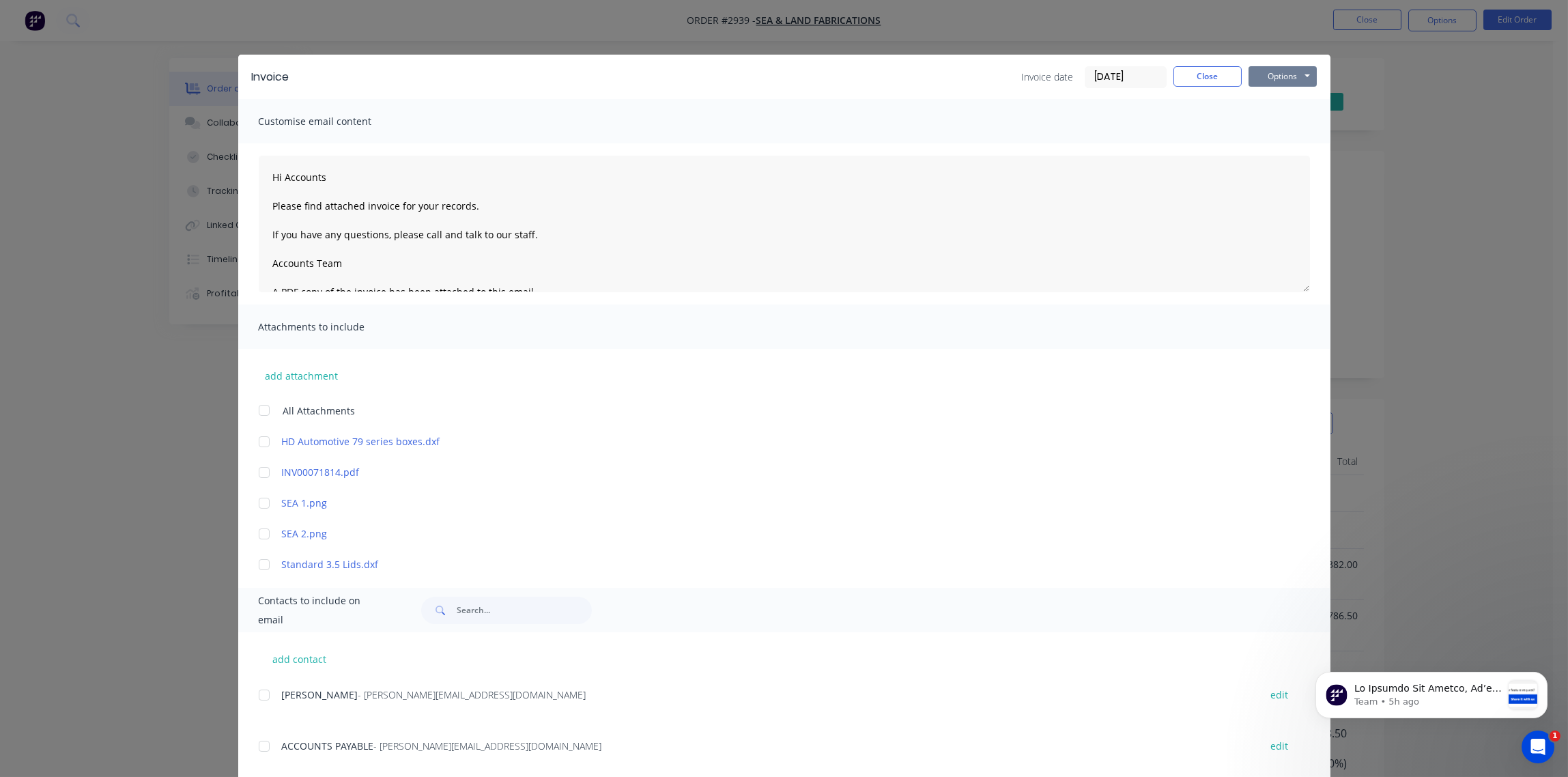
click at [1282, 76] on button "Options" at bounding box center [1283, 76] width 69 height 21
click at [1270, 123] on button "Print" at bounding box center [1292, 122] width 87 height 23
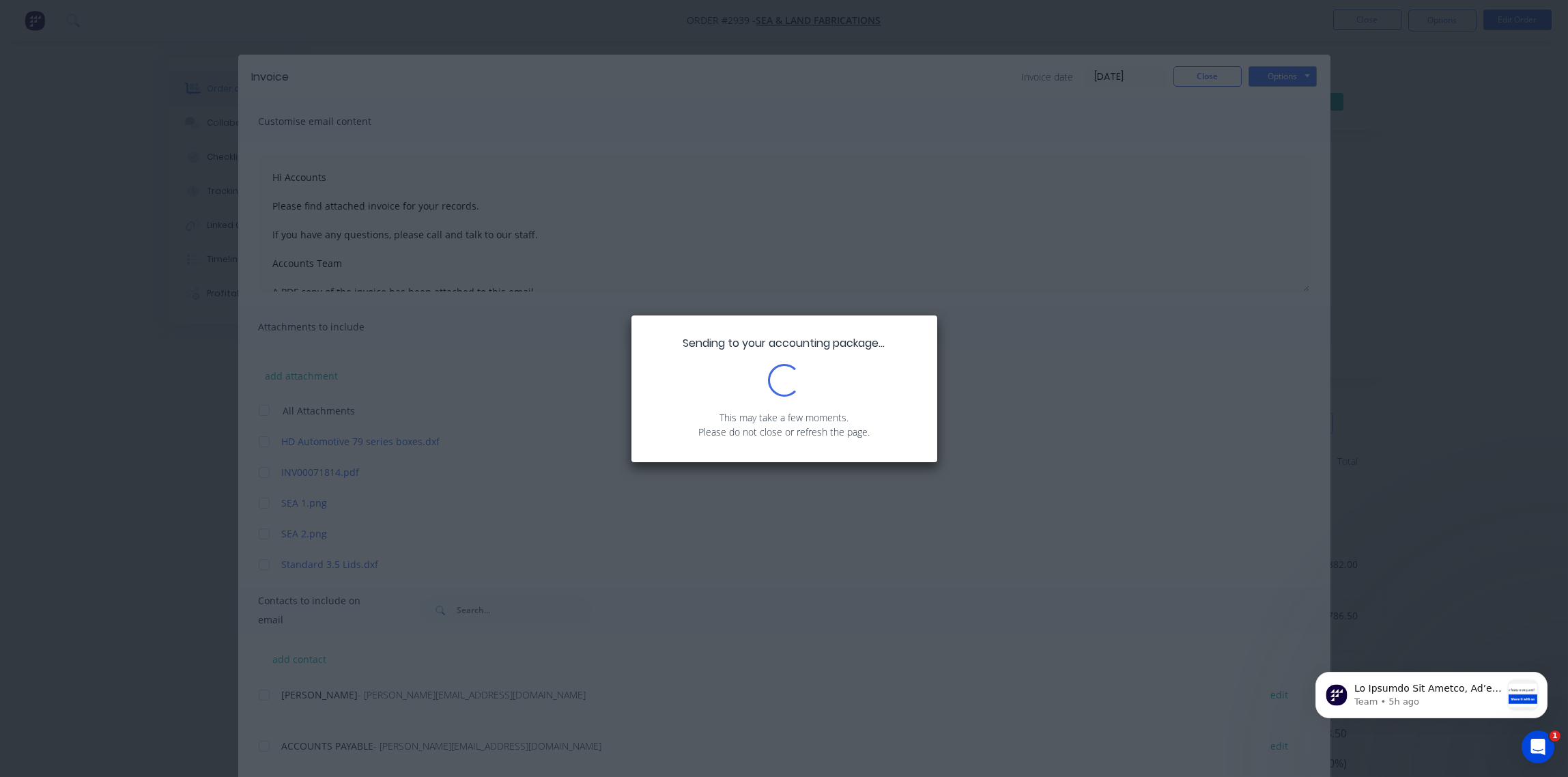
click at [937, 262] on div "Sending to your accounting package... Loading... This may take a few moments. P…" at bounding box center [784, 388] width 1568 height 777
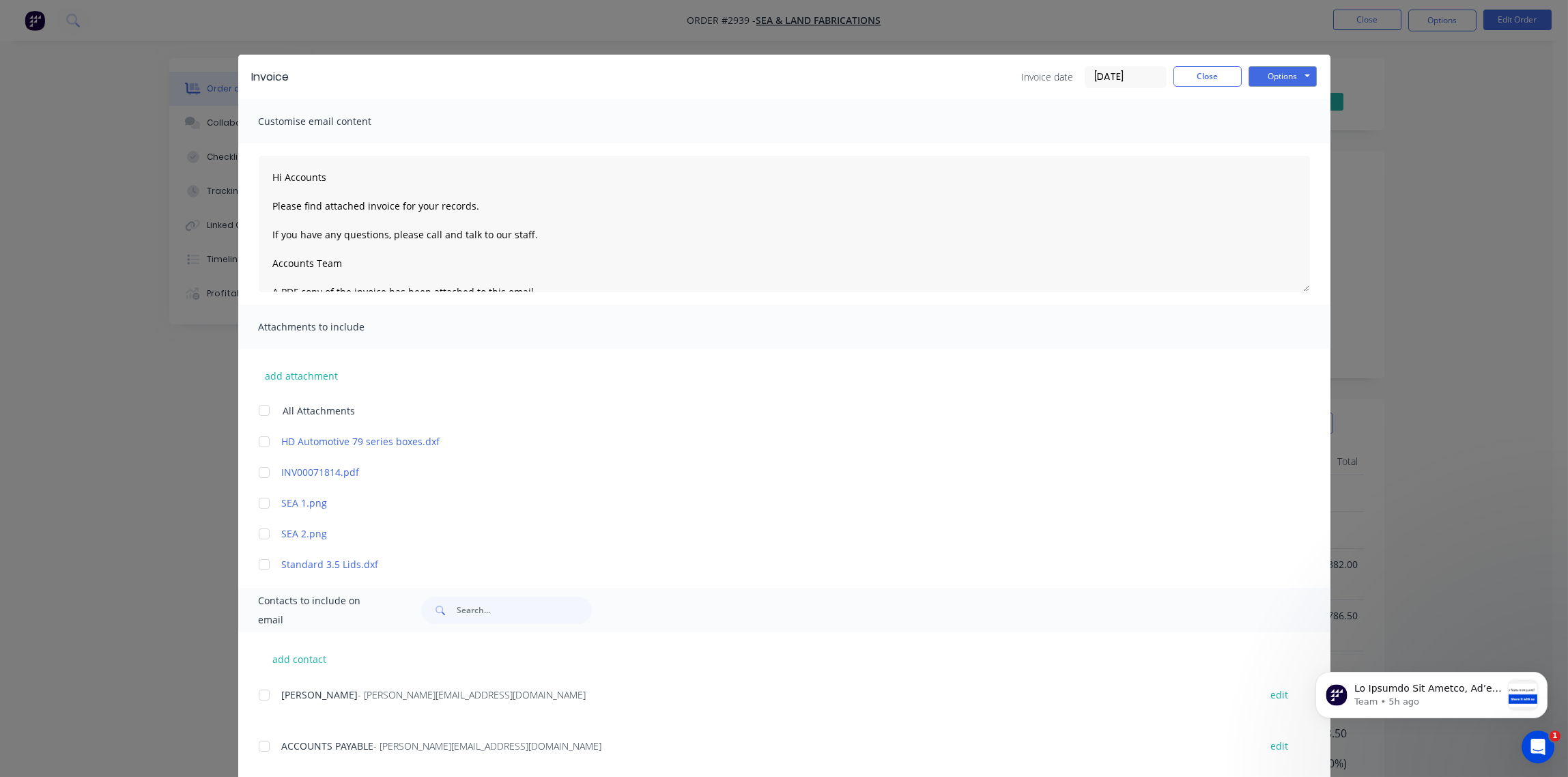
type textarea "Hi Accounts Please find attached invoice for your records. If you have any ques…"
click at [1211, 77] on button "Close" at bounding box center [1208, 76] width 69 height 21
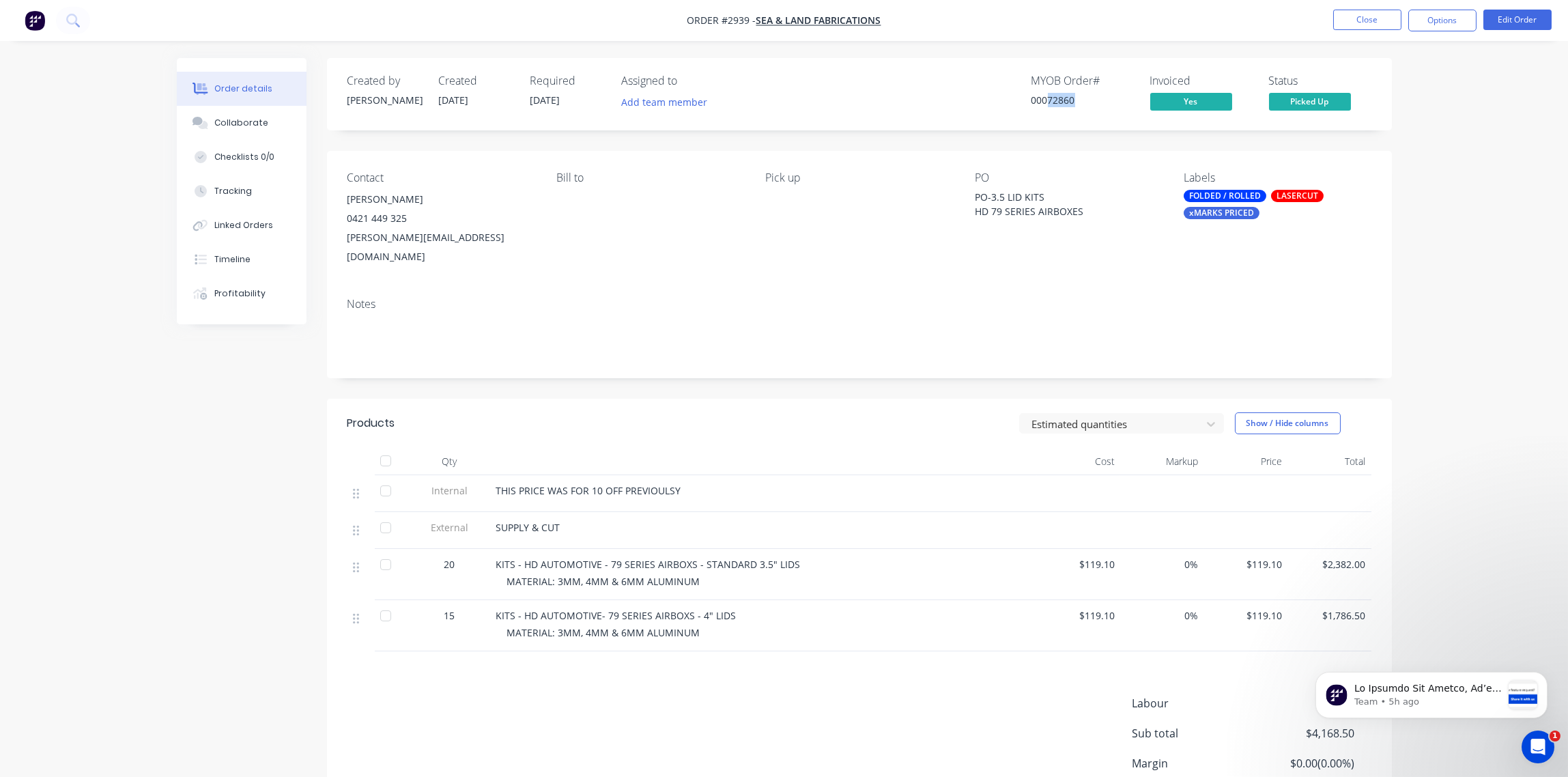
drag, startPoint x: 1073, startPoint y: 99, endPoint x: 1049, endPoint y: 100, distance: 24.0
click at [1049, 100] on div "00072860" at bounding box center [1083, 100] width 102 height 15
copy div "72860"
click at [1438, 21] on button "Options" at bounding box center [1443, 21] width 69 height 22
click at [1390, 356] on div "Archive" at bounding box center [1401, 356] width 125 height 20
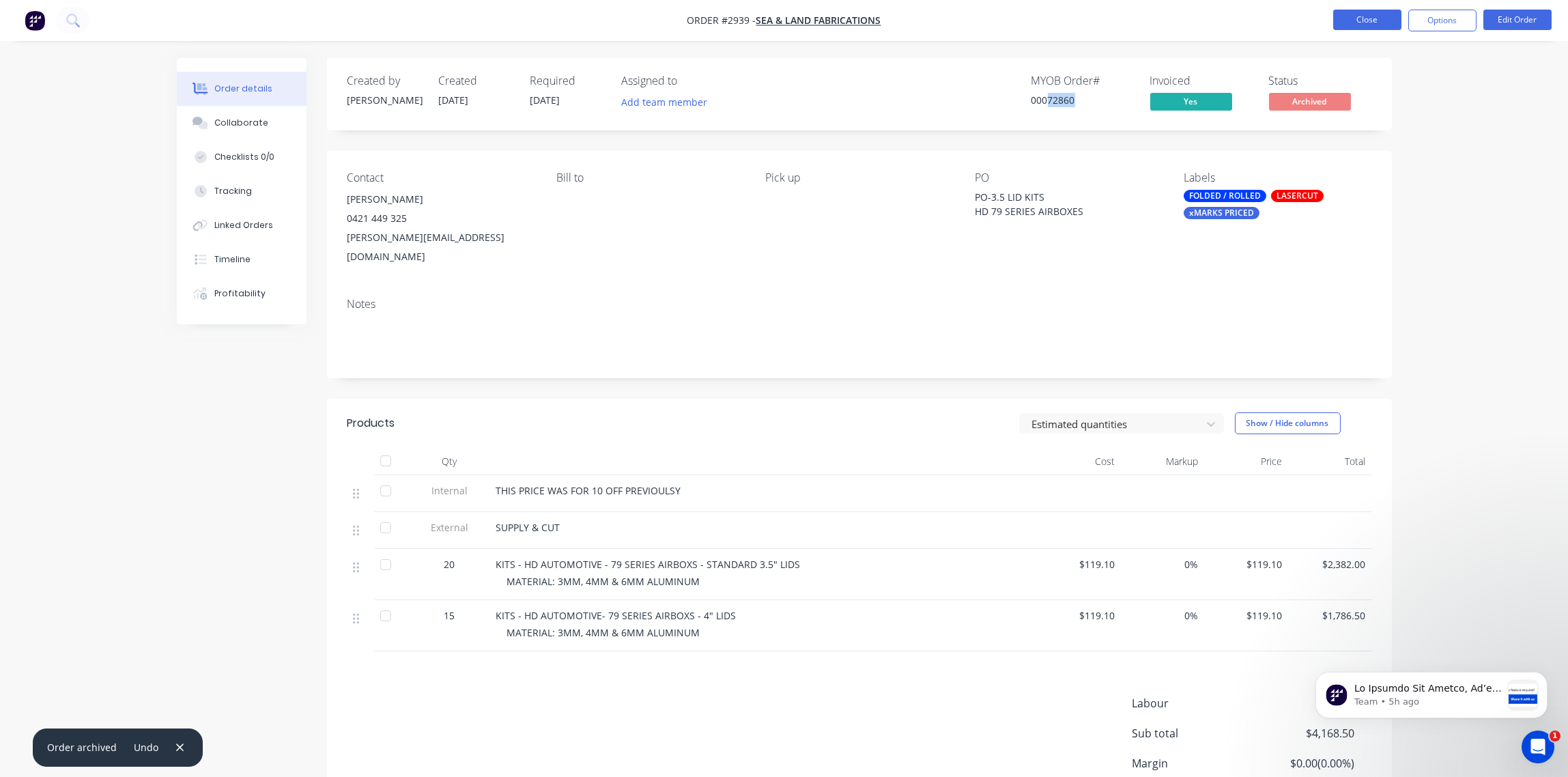
click at [1360, 17] on button "Close" at bounding box center [1368, 20] width 69 height 21
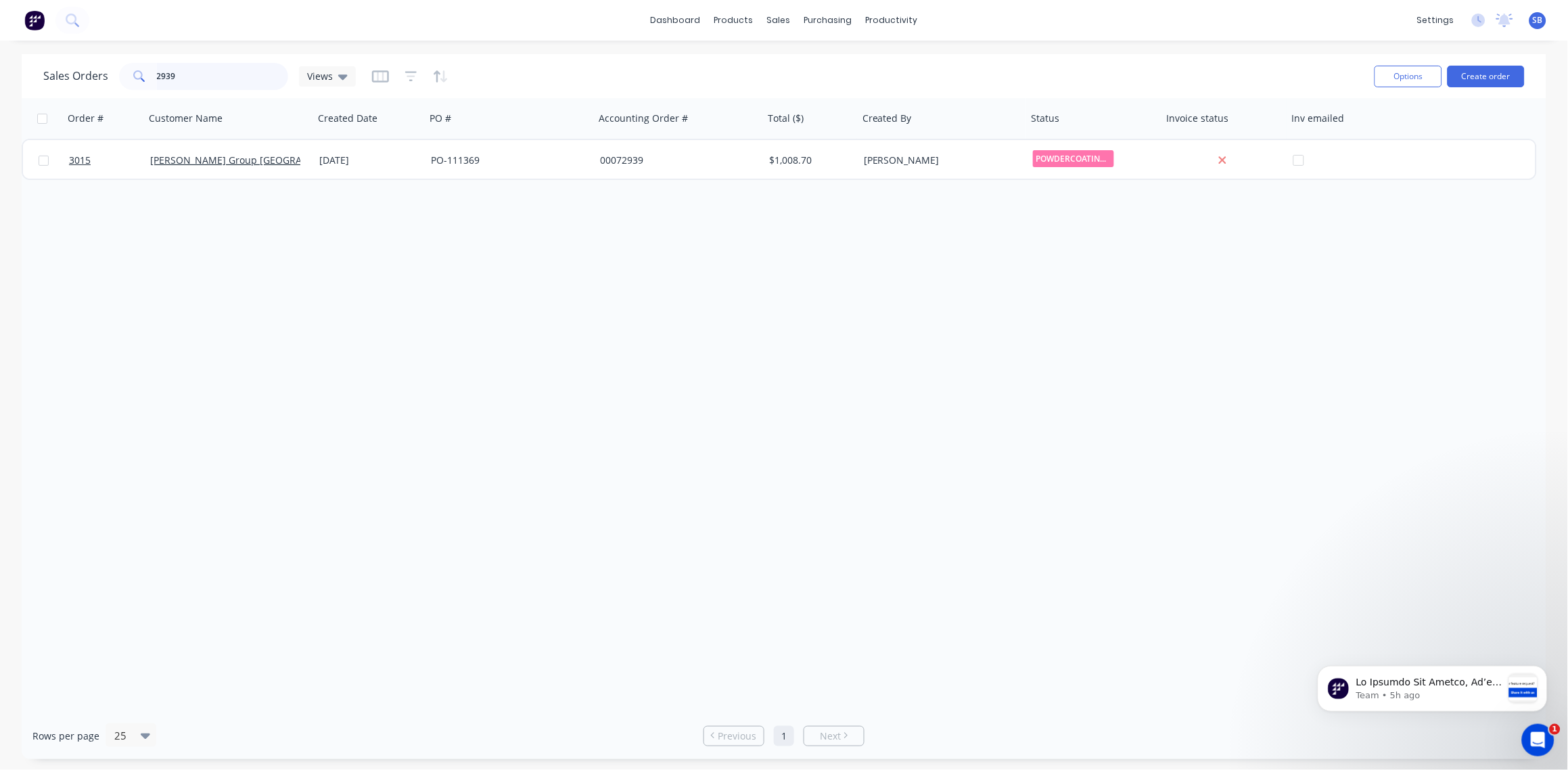
click at [193, 78] on input "2939" at bounding box center [223, 77] width 132 height 27
type input "2940"
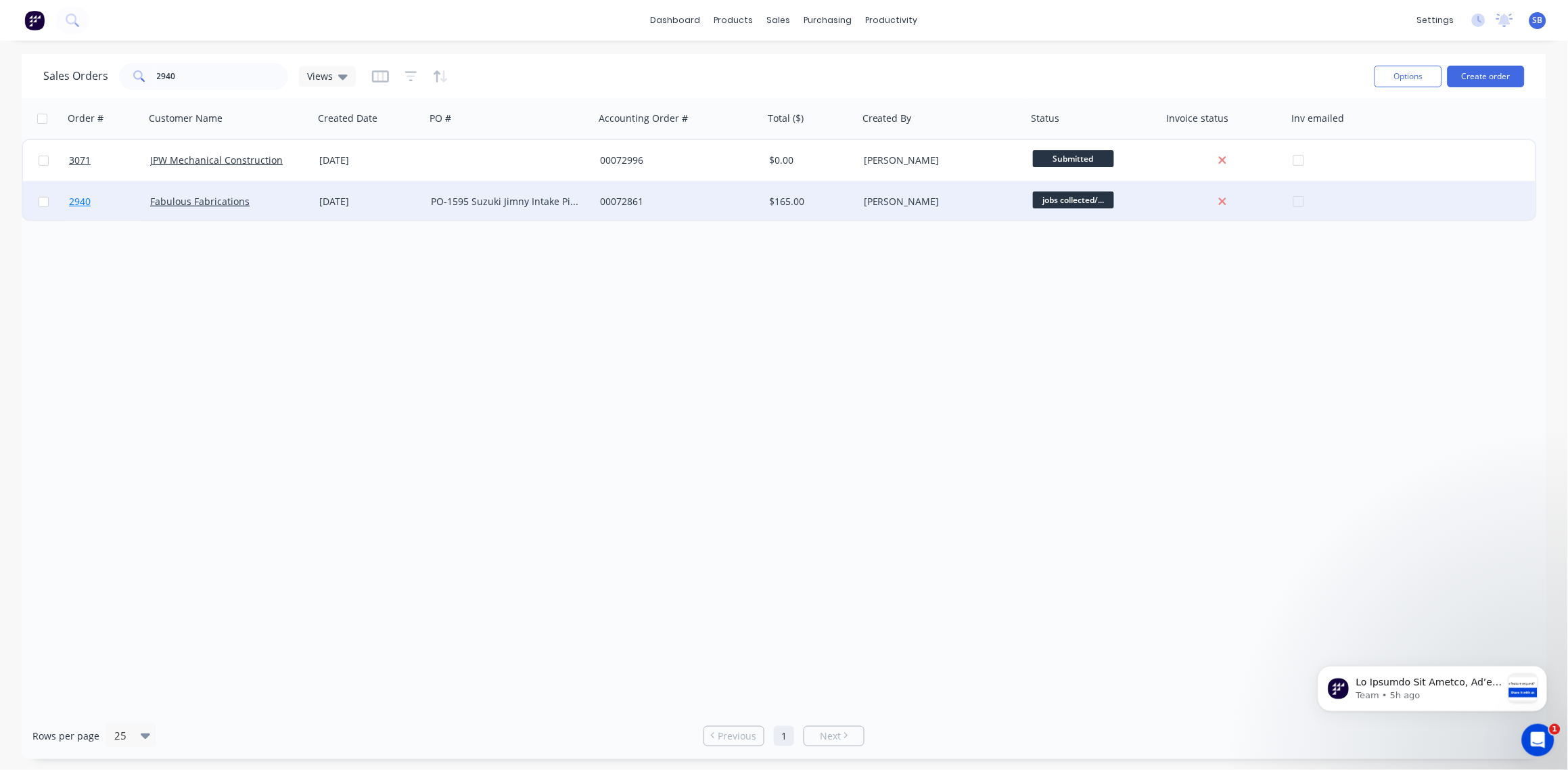
click at [77, 203] on span "2940" at bounding box center [80, 202] width 21 height 14
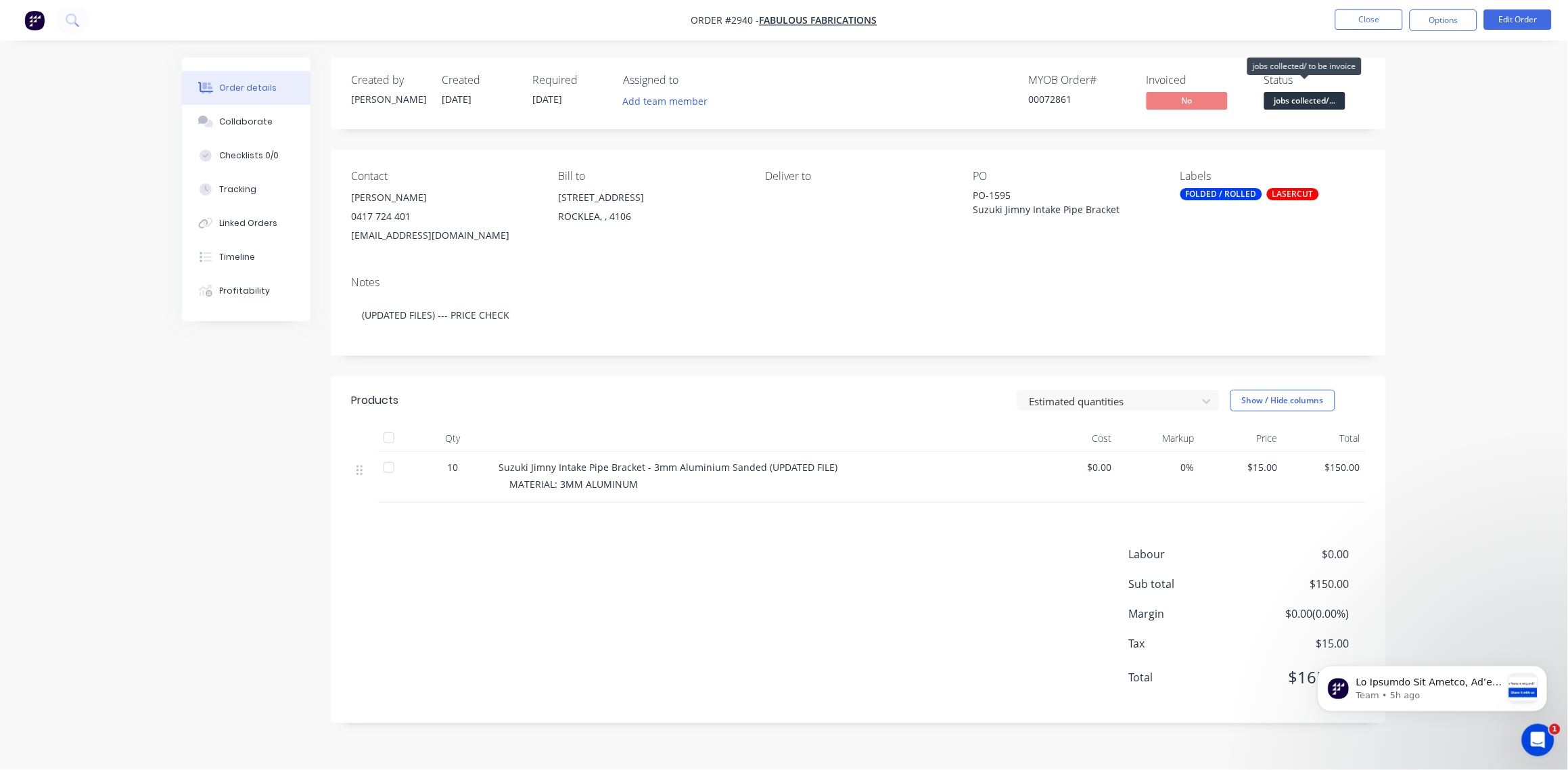
click at [1300, 104] on span "jobs collected/..." at bounding box center [1305, 100] width 82 height 17
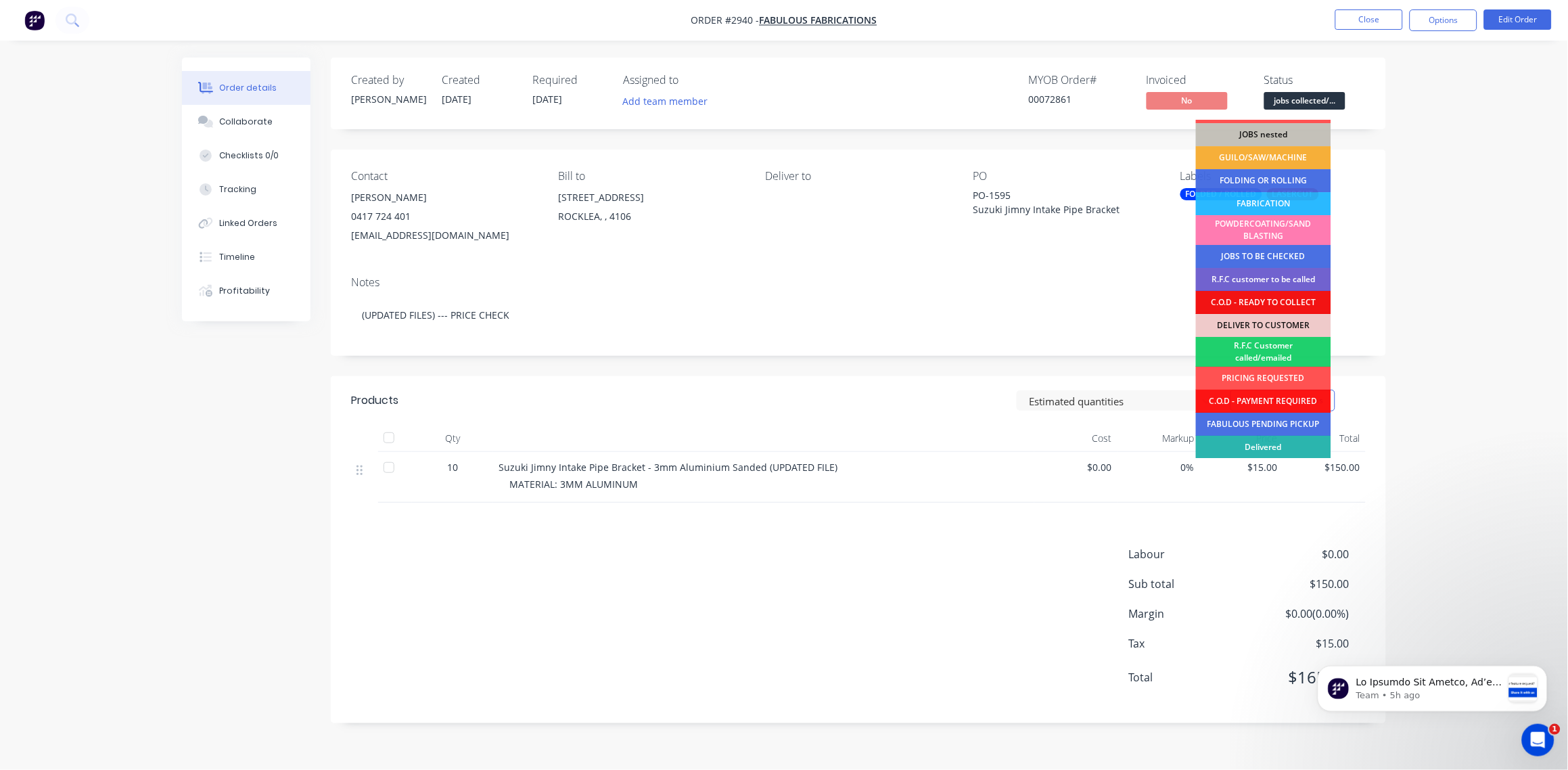
scroll to position [66, 0]
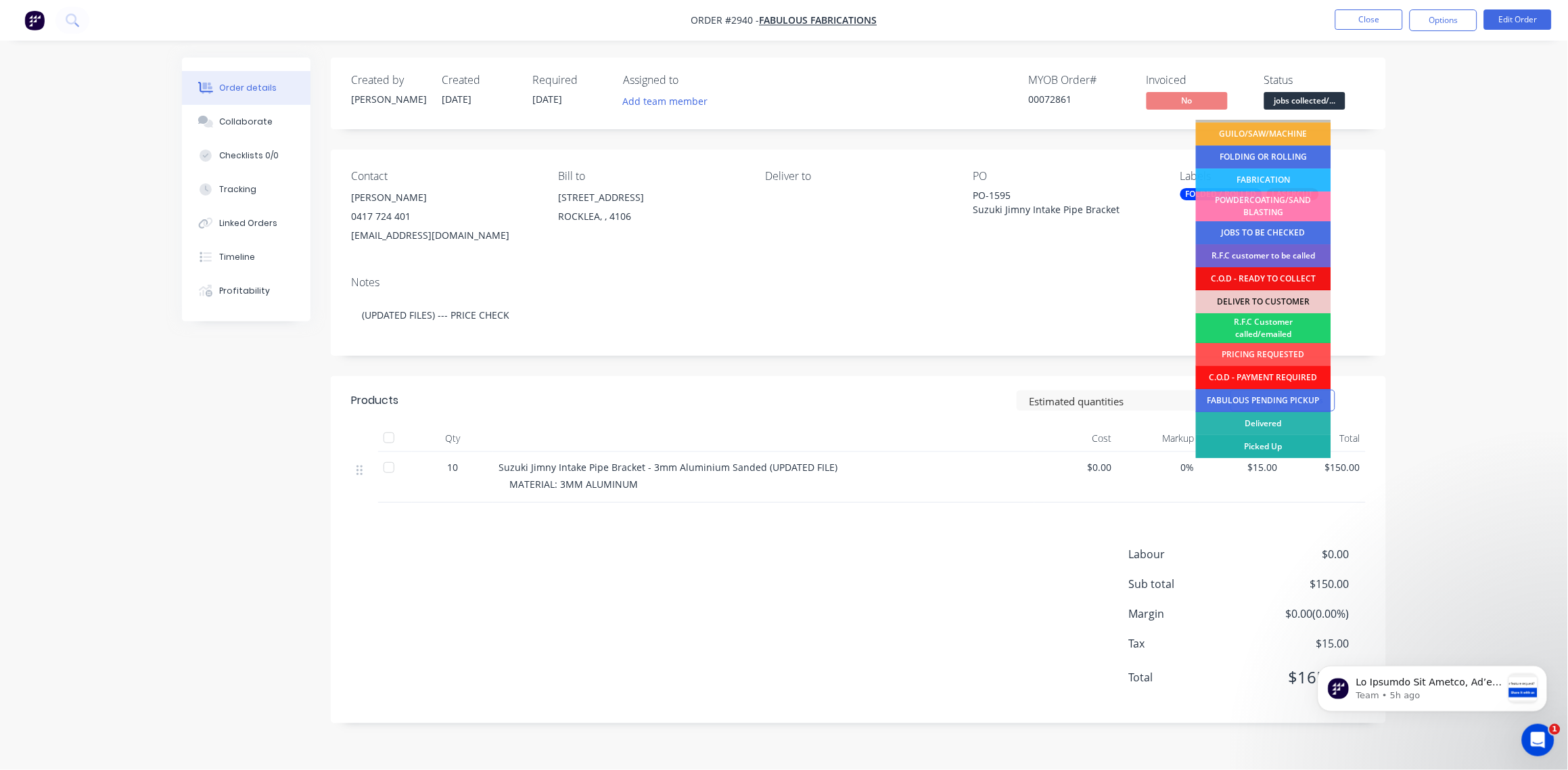
click at [1285, 436] on div "Picked Up" at bounding box center [1263, 447] width 135 height 23
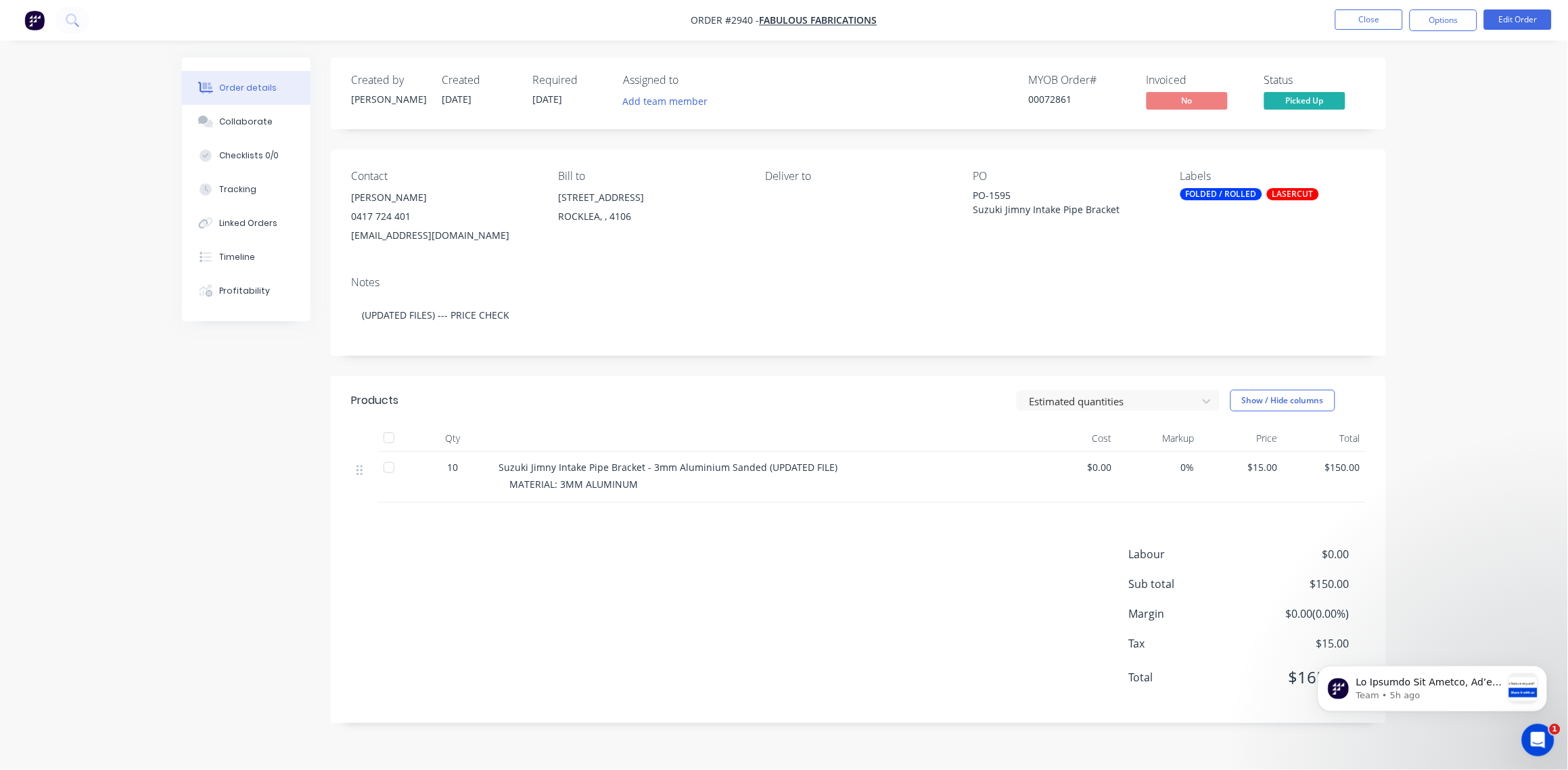
click at [1223, 195] on div "FOLDED / ROLLED" at bounding box center [1221, 194] width 82 height 13
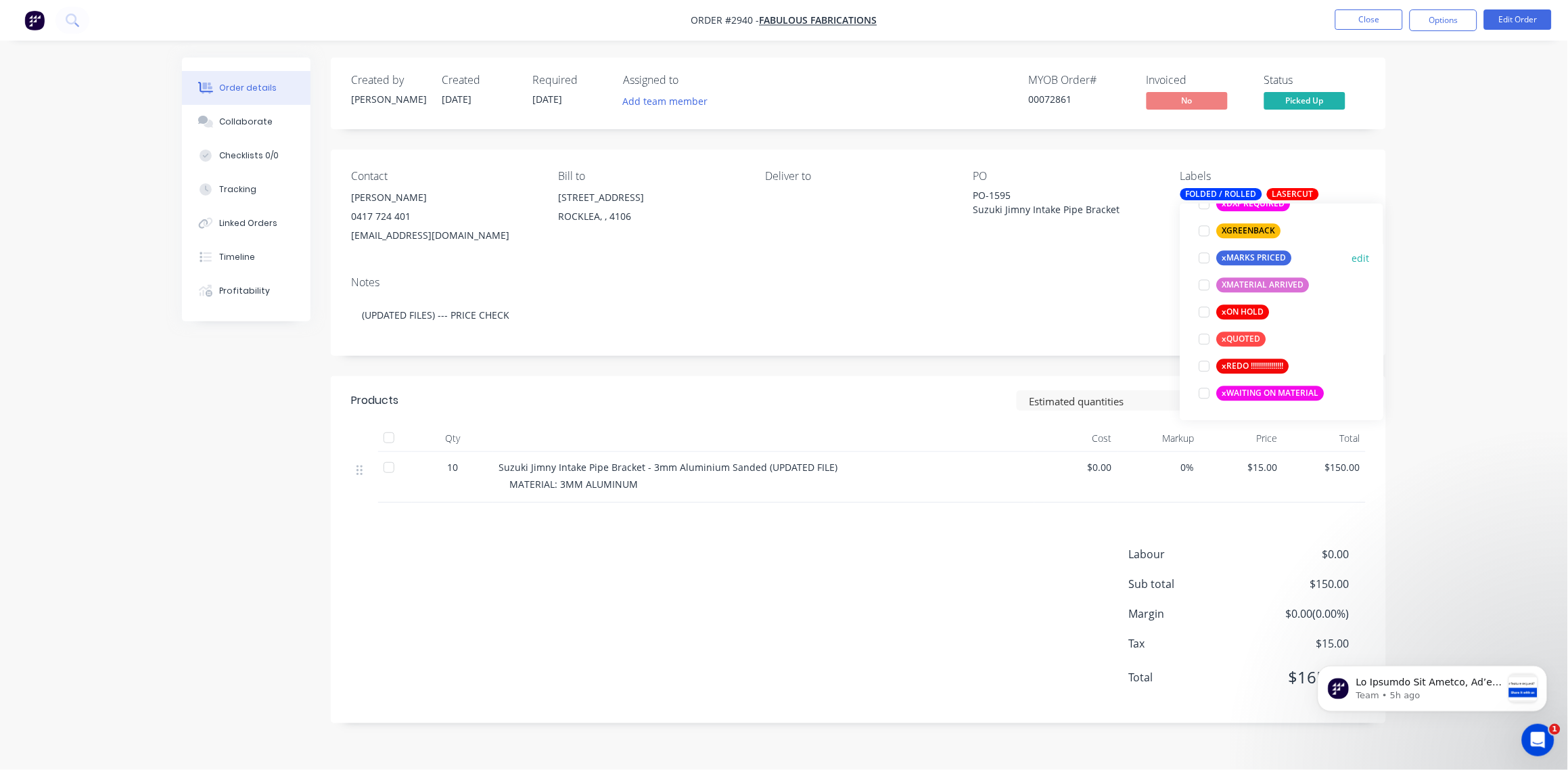
click at [1201, 260] on div at bounding box center [1205, 258] width 27 height 27
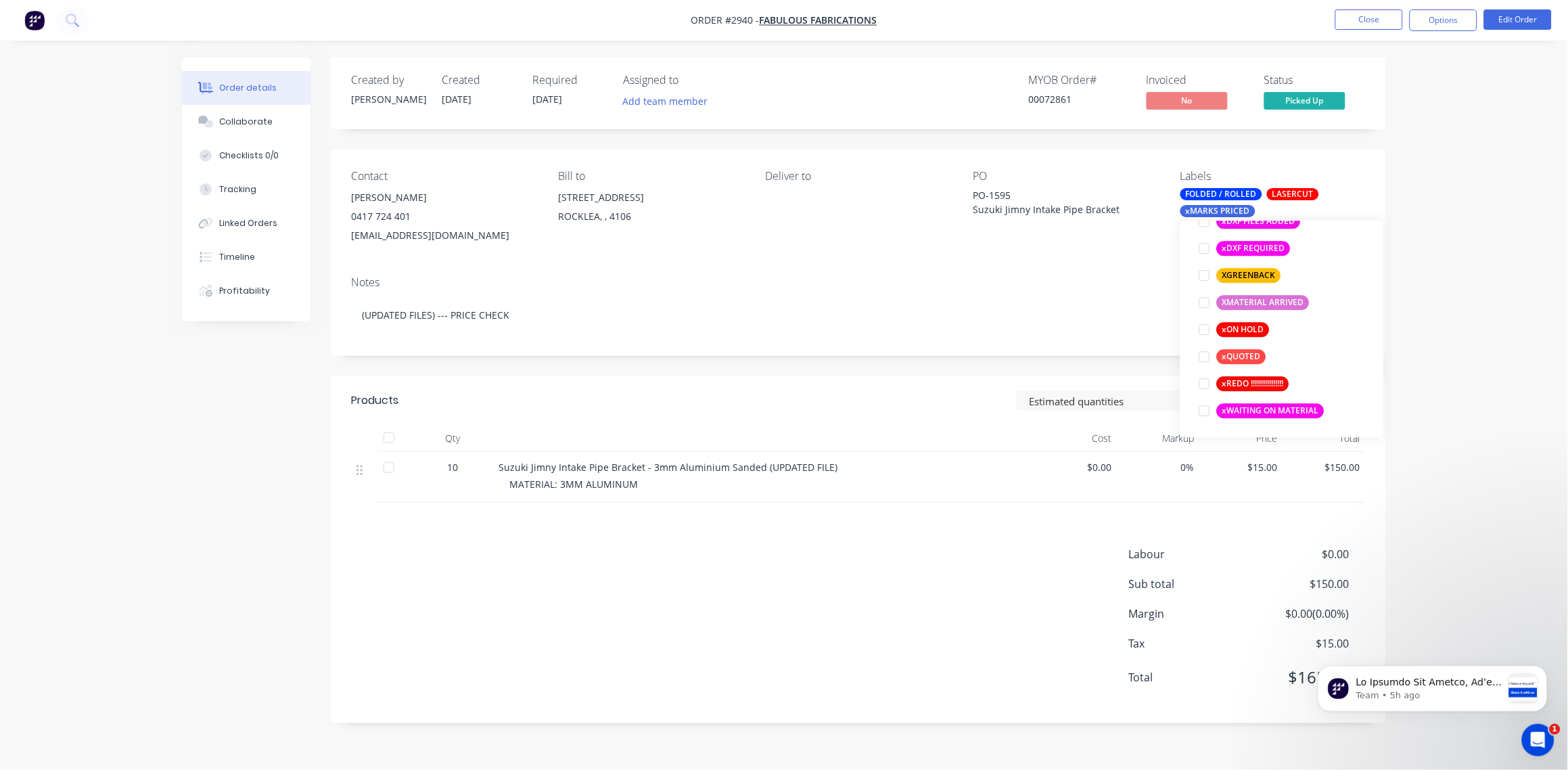
scroll to position [108, 0]
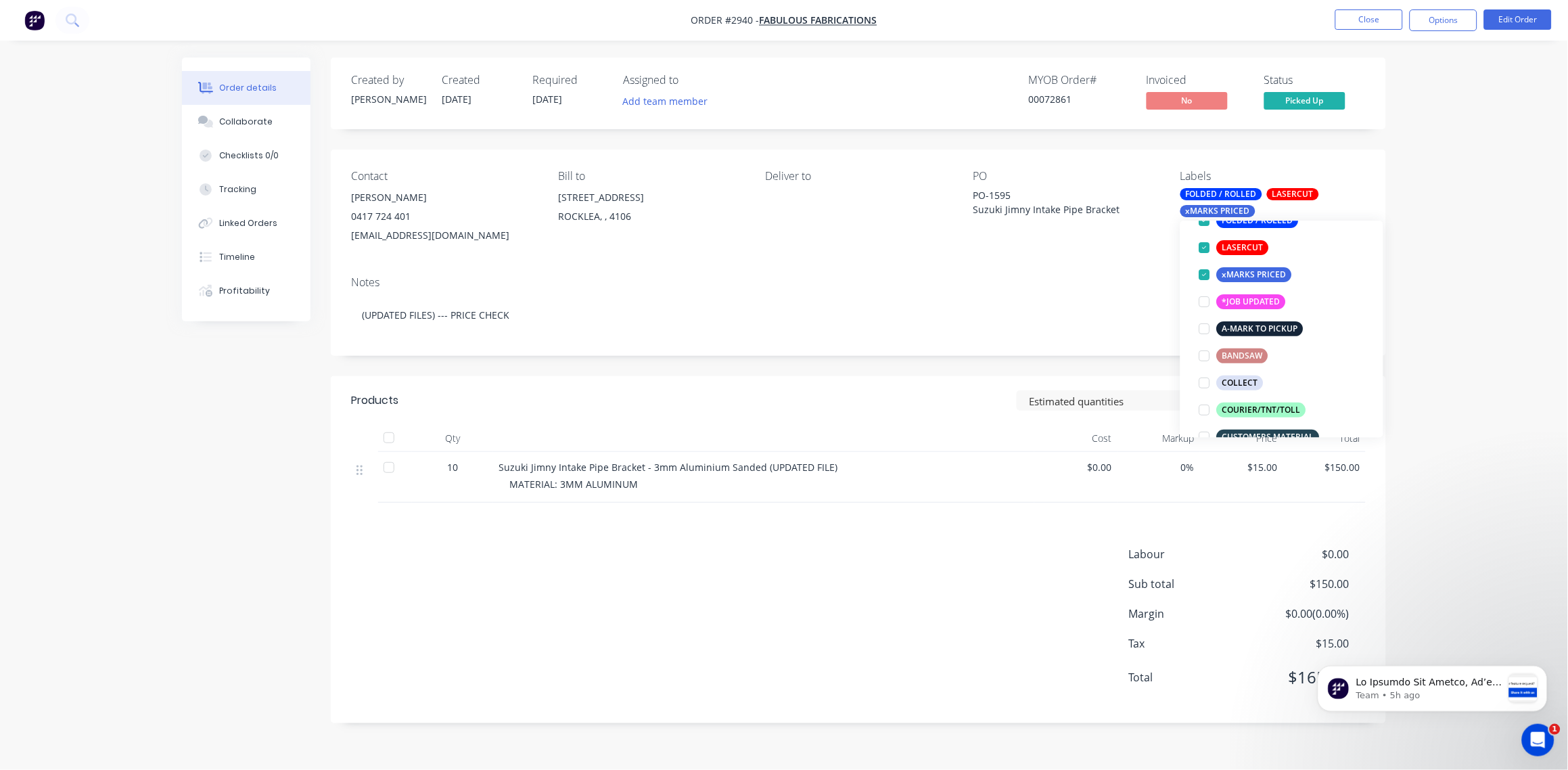
click at [1118, 288] on div "Notes (UPDATED FILES) --- PRICE CHECK" at bounding box center [858, 310] width 1055 height 90
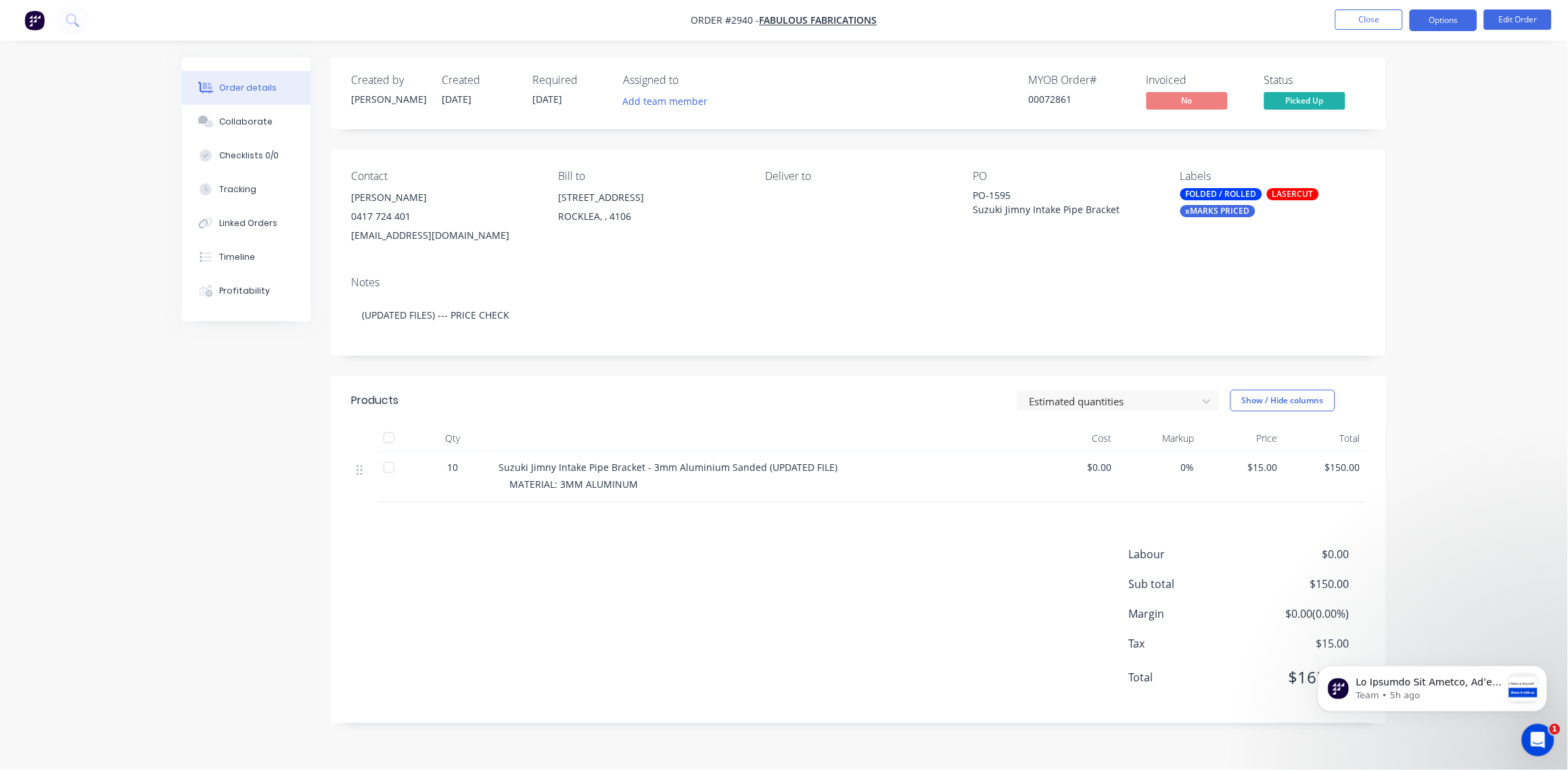
click at [1451, 21] on button "Options" at bounding box center [1444, 20] width 68 height 21
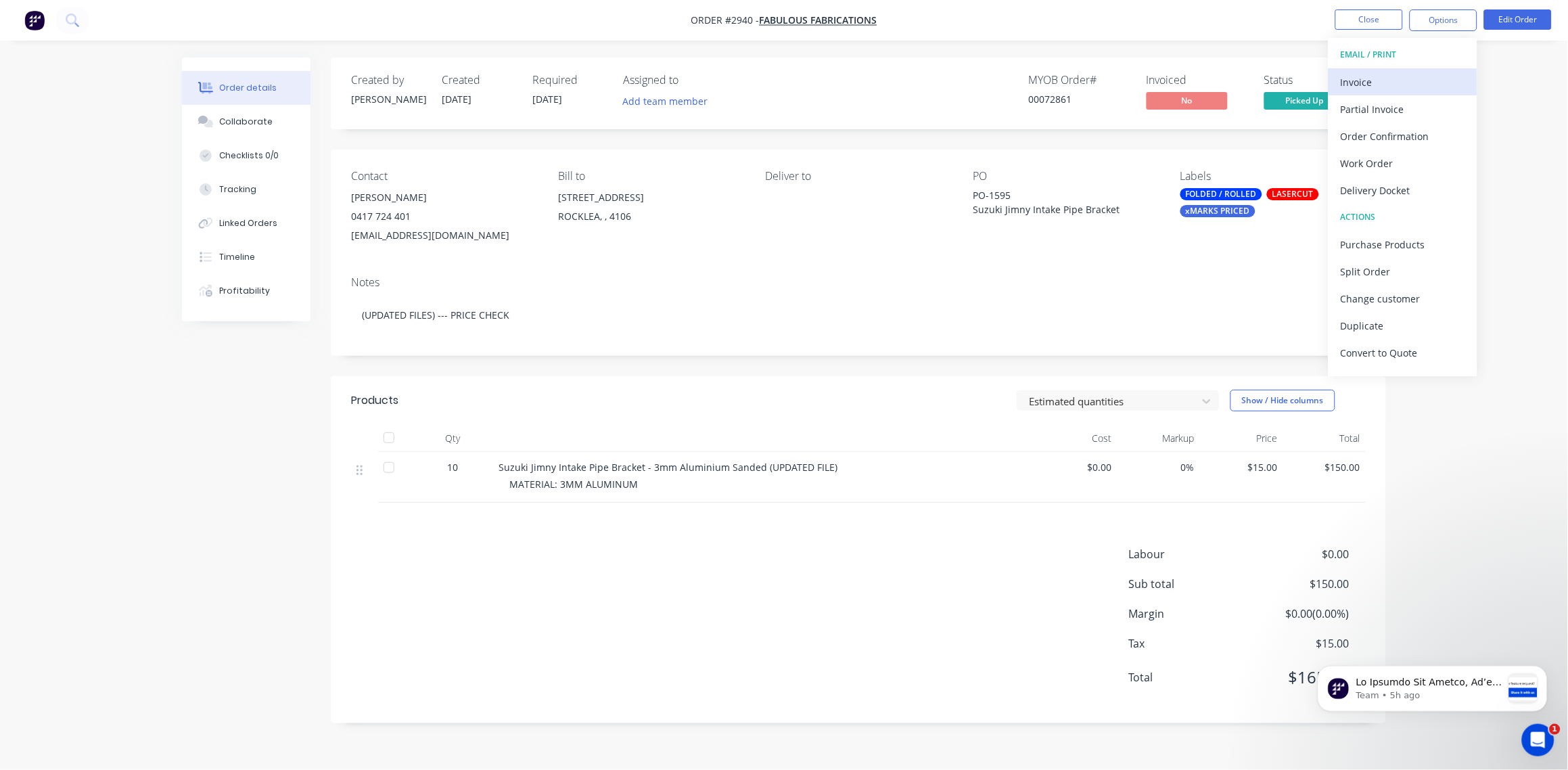
click at [1383, 78] on div "Invoice" at bounding box center [1403, 83] width 124 height 19
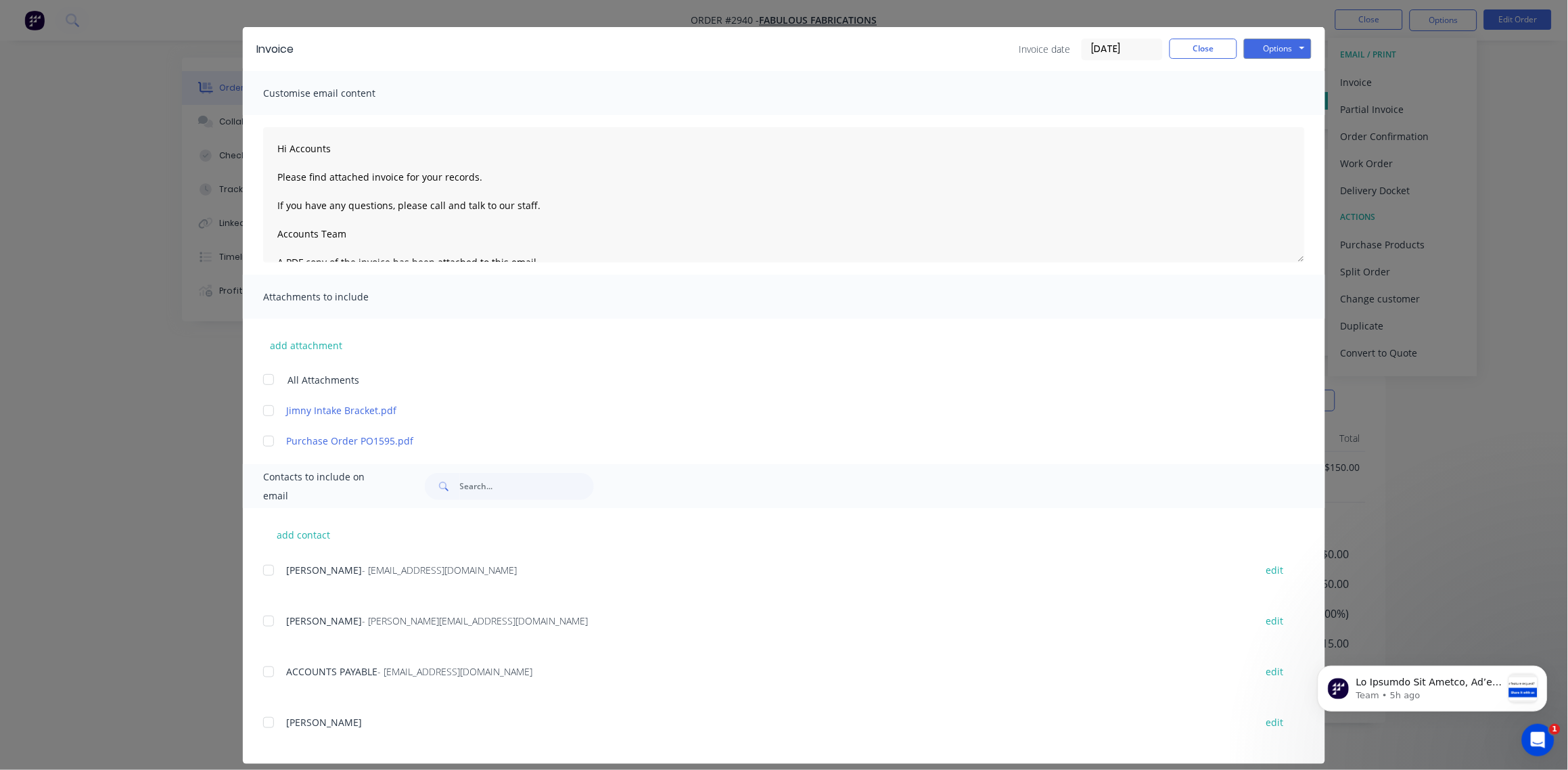
scroll to position [39, 0]
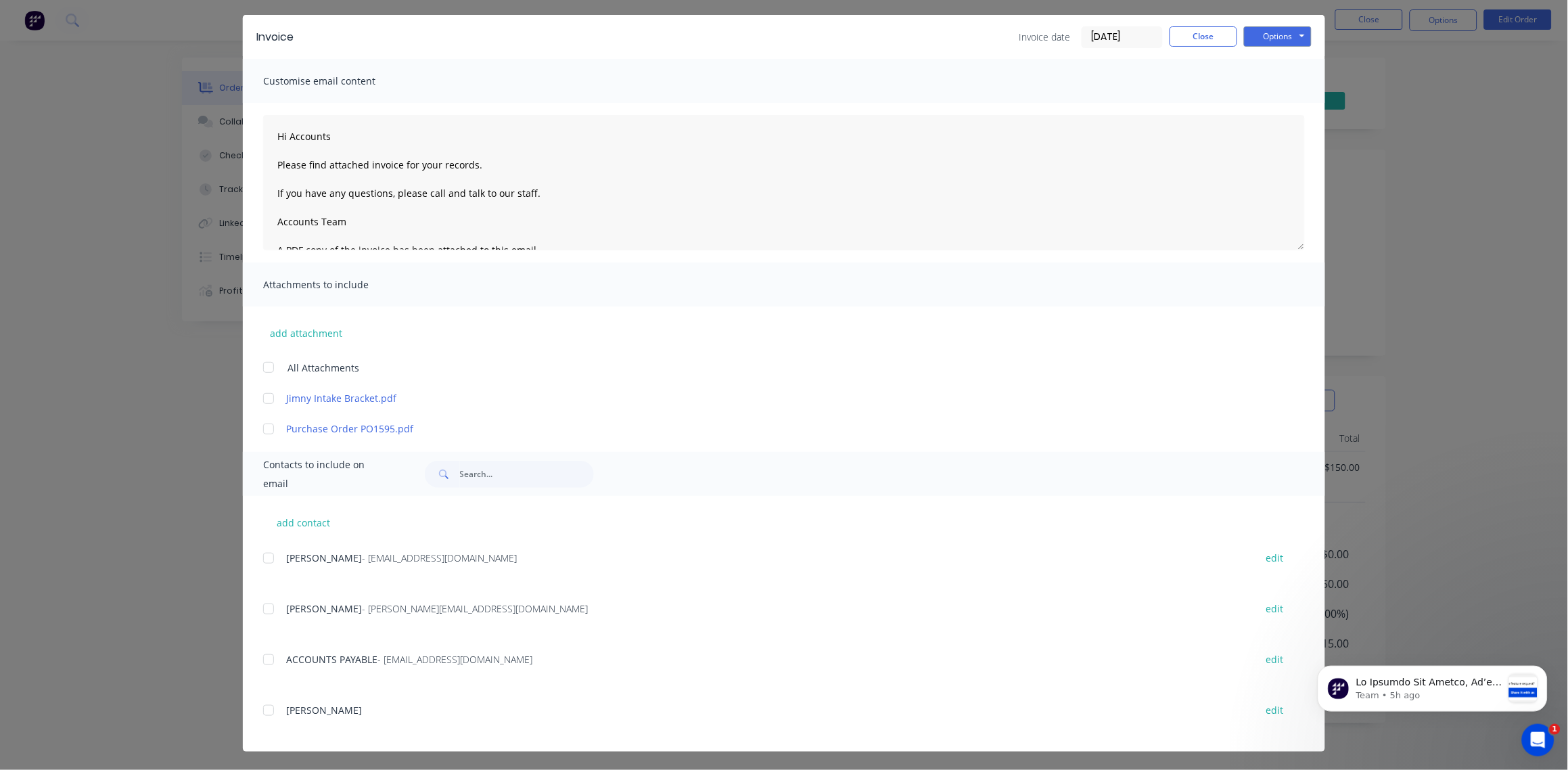
click at [267, 556] on div at bounding box center [269, 558] width 27 height 27
type textarea "Hi Accounts Please find attached invoice for your records. If you have any ques…"
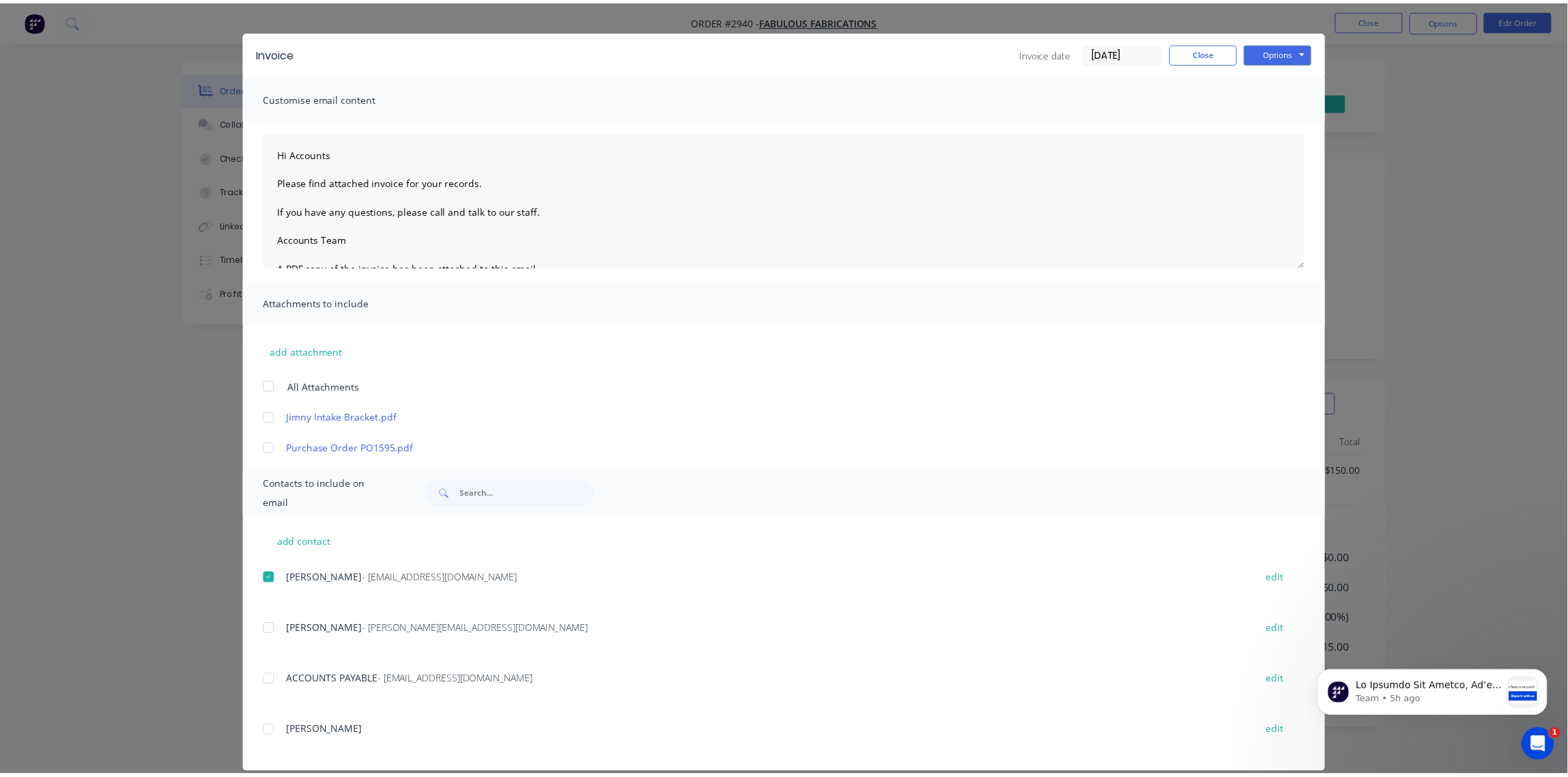
scroll to position [0, 0]
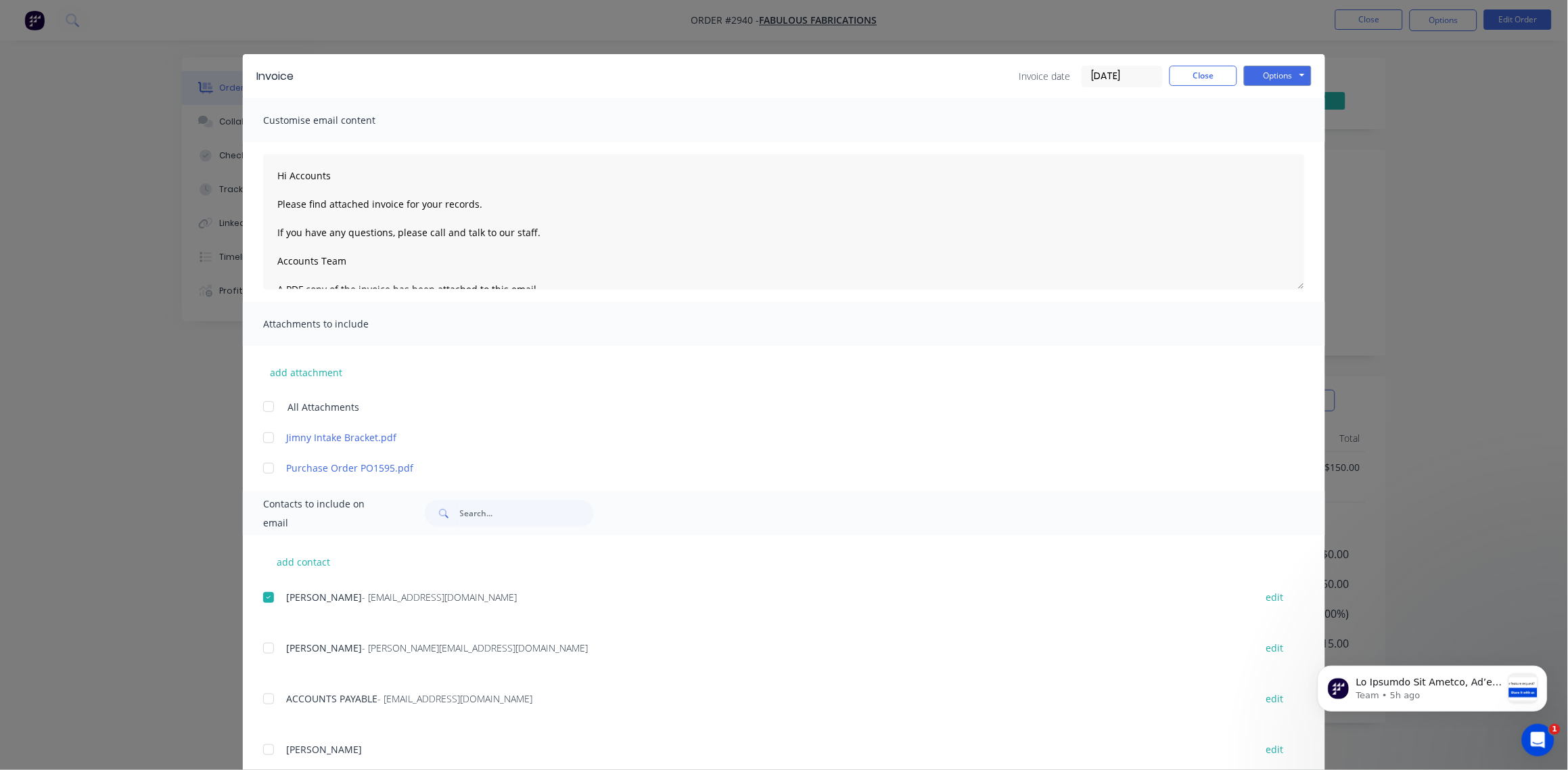
click at [1122, 74] on input "[DATE]" at bounding box center [1122, 76] width 80 height 20
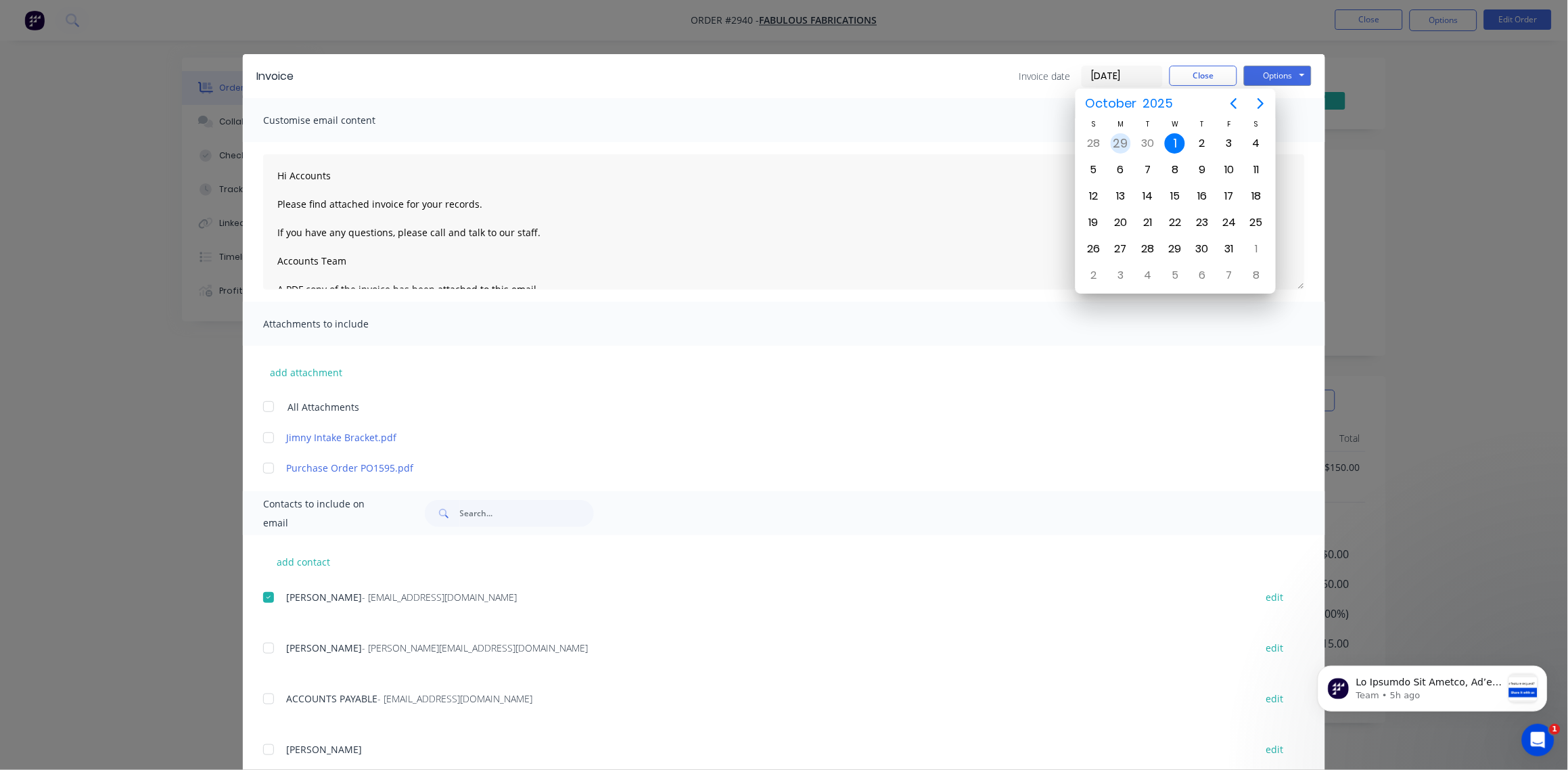
click at [1119, 144] on div "29" at bounding box center [1120, 143] width 20 height 20
type input "[DATE]"
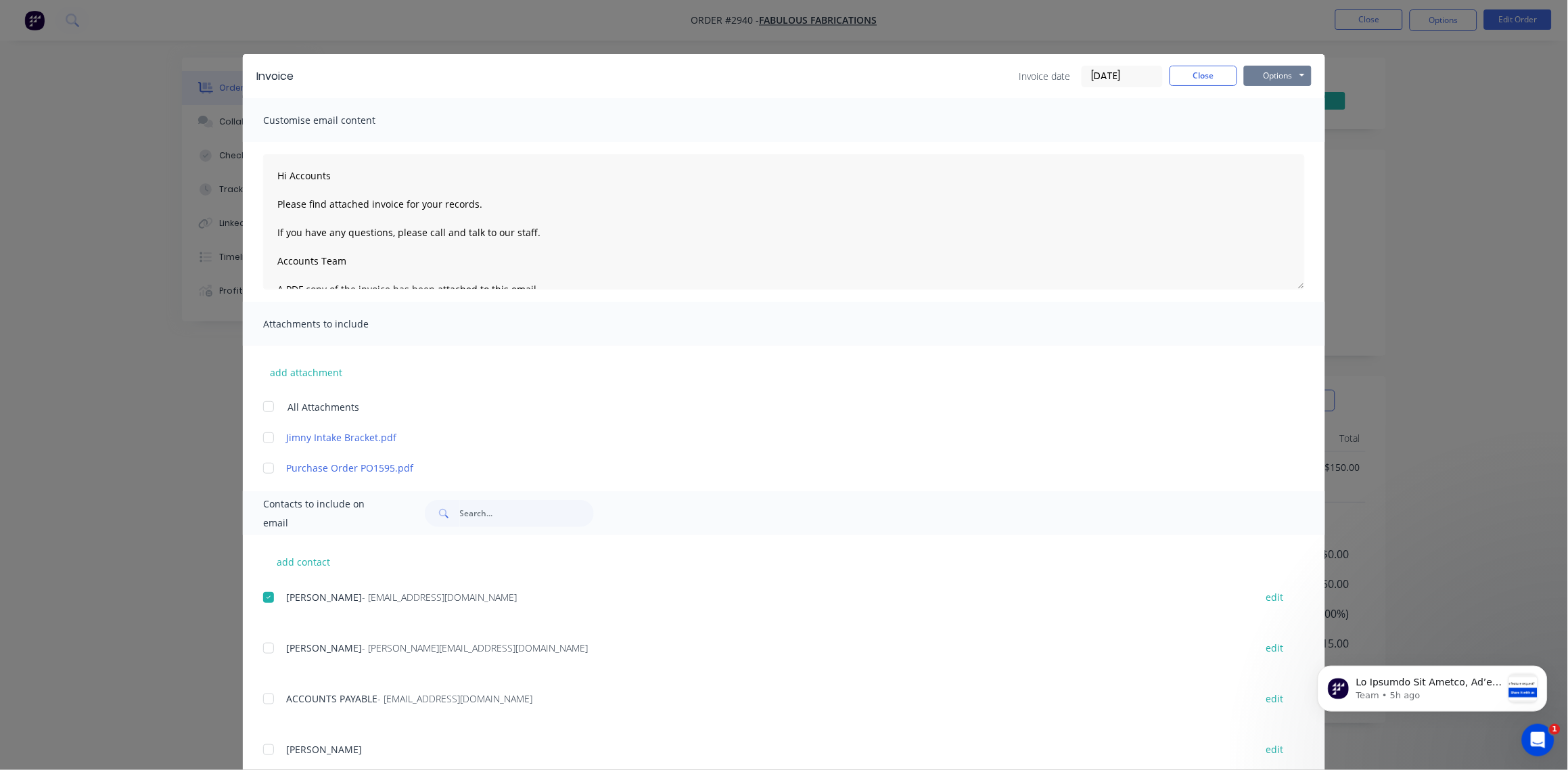
click at [1273, 71] on button "Options" at bounding box center [1278, 76] width 68 height 20
click at [1268, 149] on button "Email" at bounding box center [1286, 144] width 86 height 22
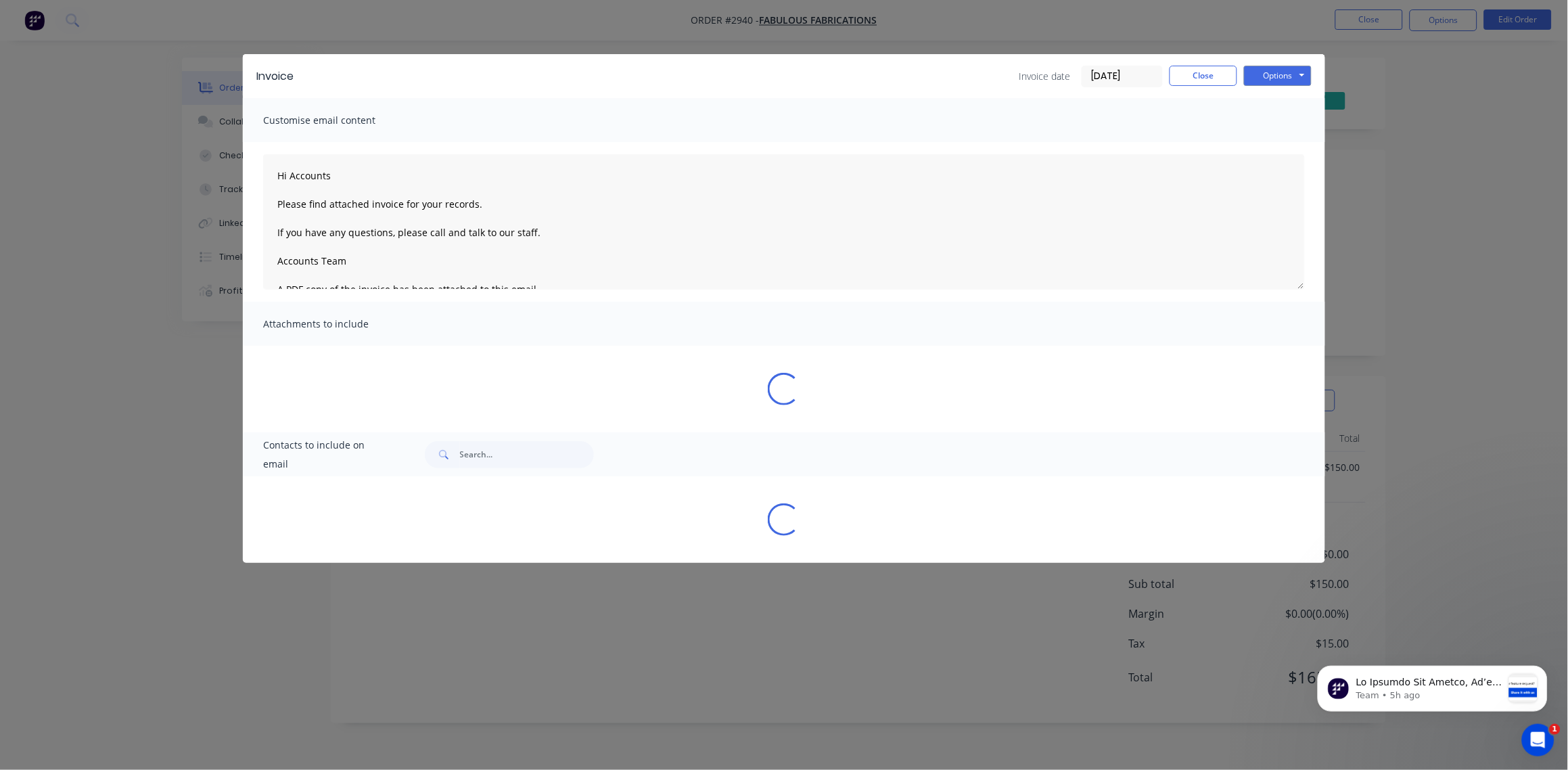
type textarea "Hi Accounts Please find attached invoice for your records. If you have any ques…"
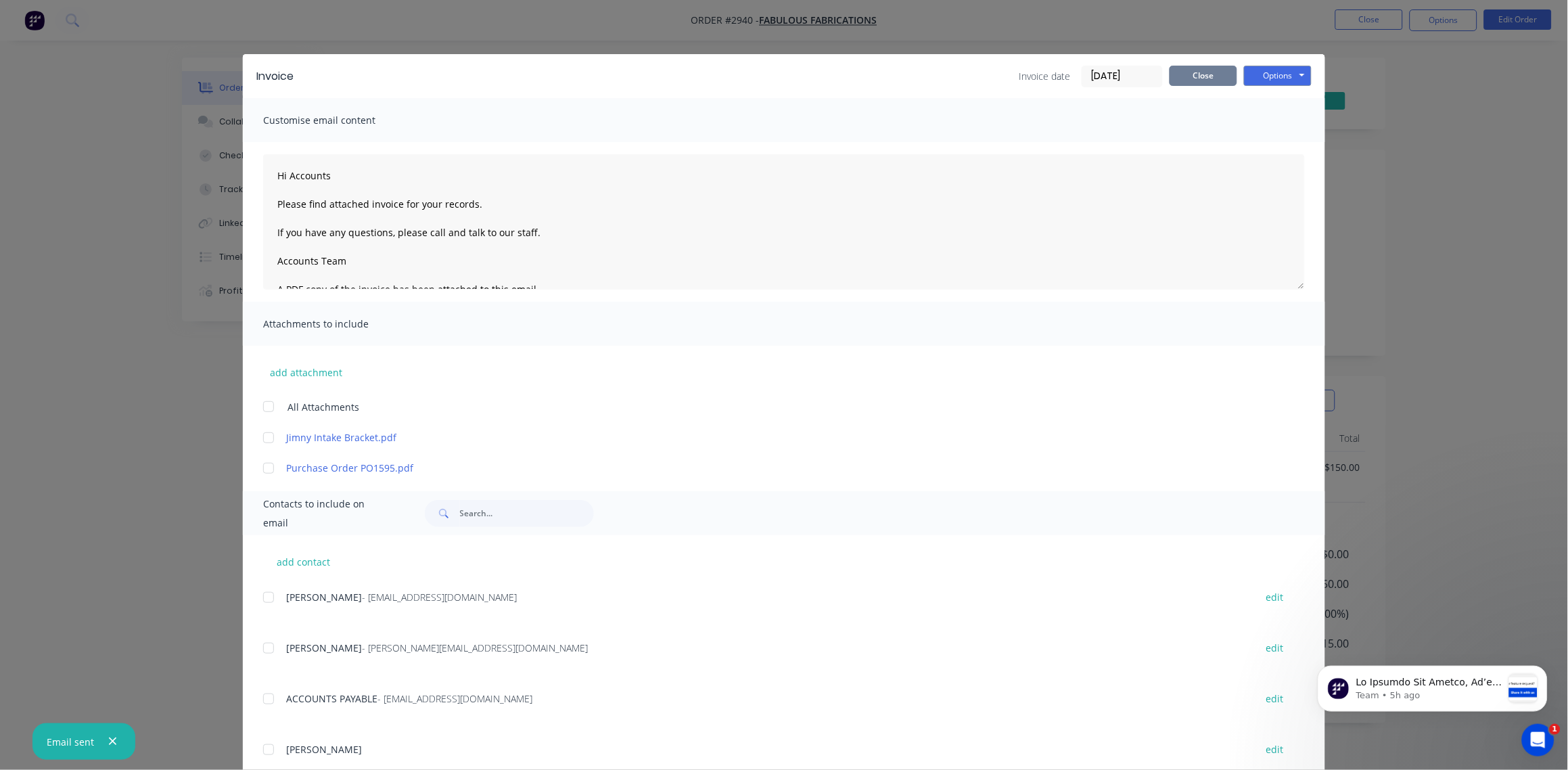
click at [1193, 83] on button "Close" at bounding box center [1204, 76] width 68 height 20
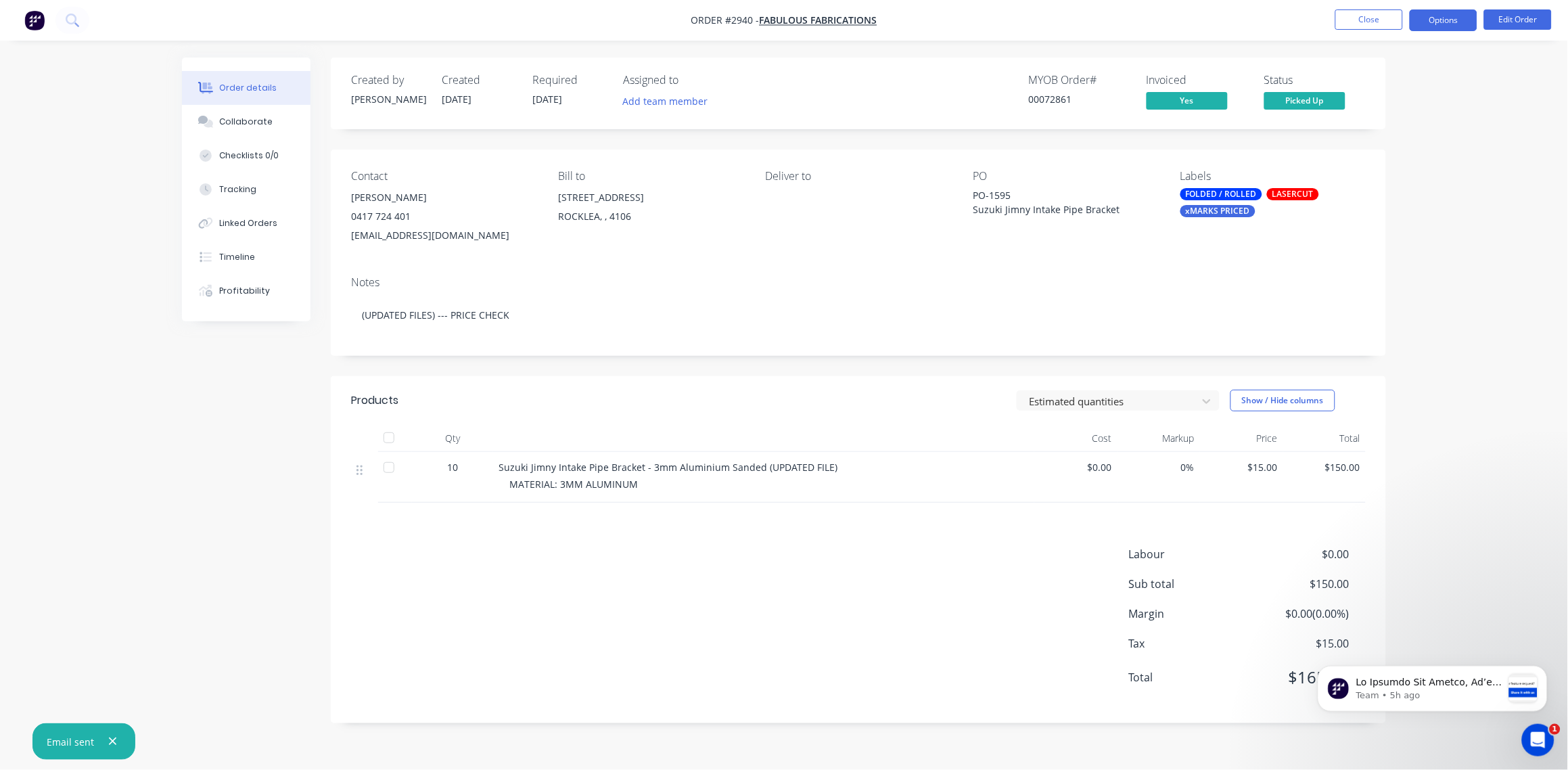
click at [1465, 21] on button "Options" at bounding box center [1444, 20] width 68 height 21
click at [1397, 349] on div "Archive" at bounding box center [1403, 352] width 124 height 19
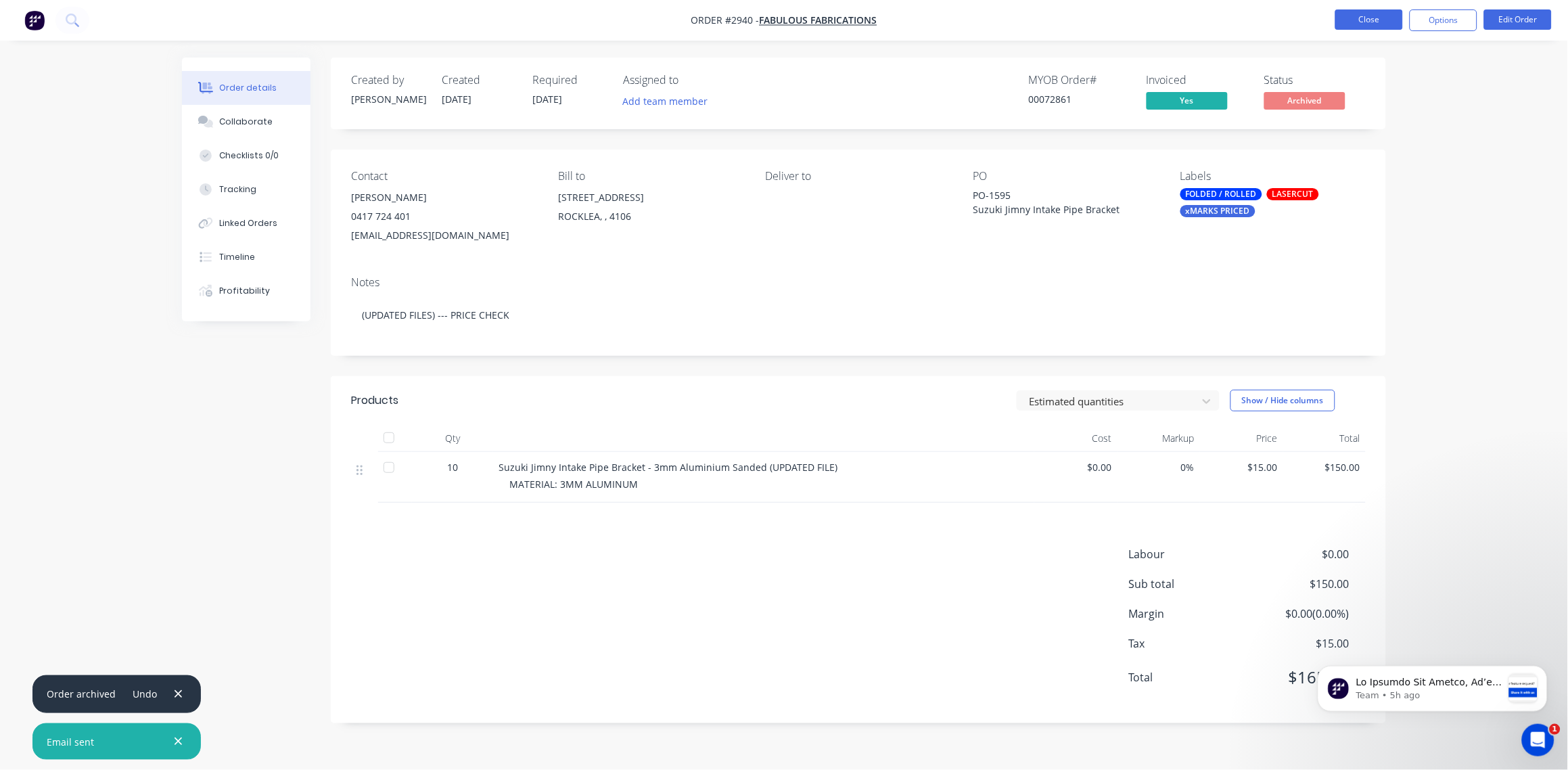
click at [1377, 21] on button "Close" at bounding box center [1369, 19] width 68 height 20
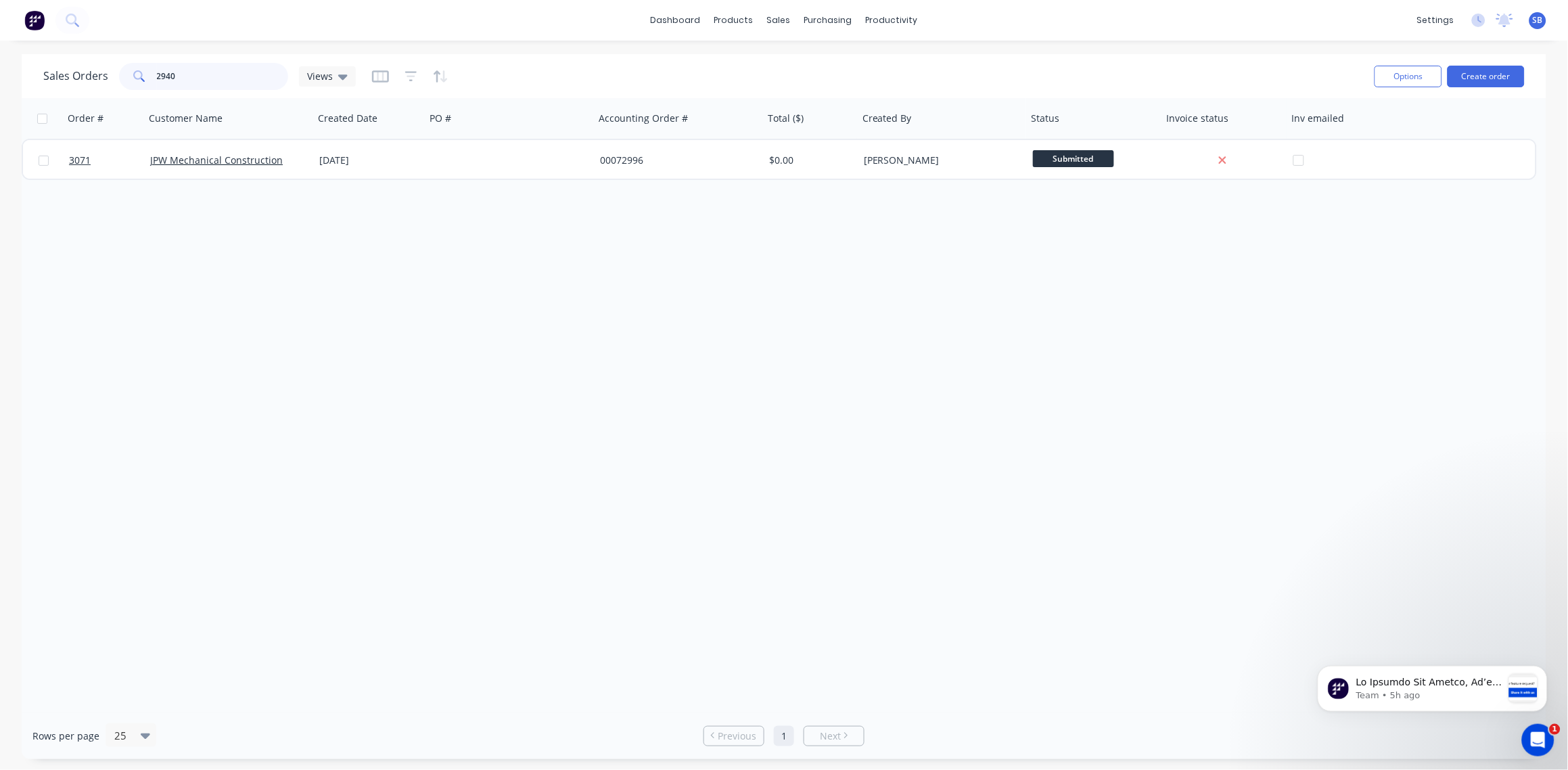
click at [186, 75] on input "2940" at bounding box center [223, 77] width 132 height 27
type input "2973"
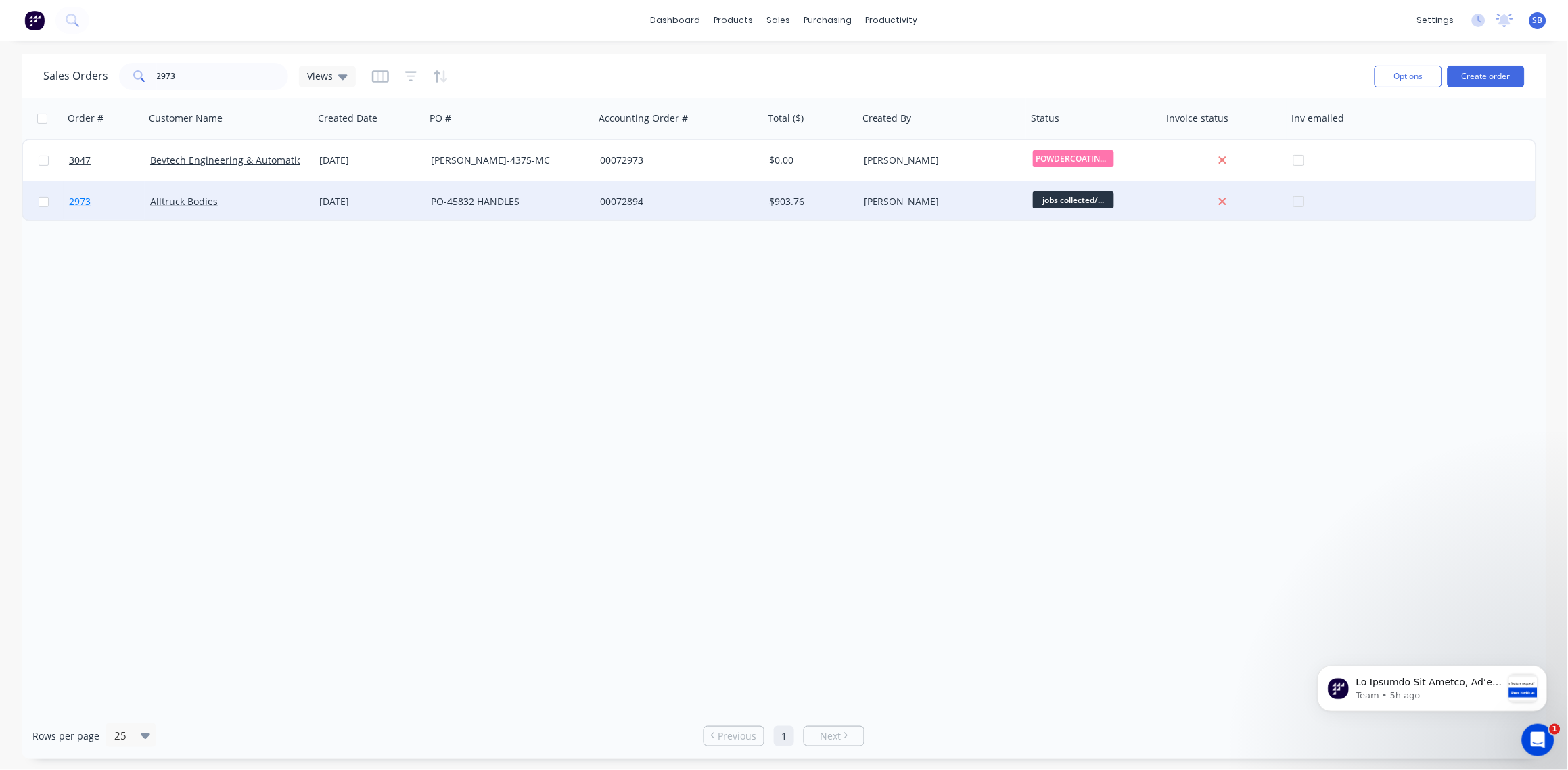
click at [80, 200] on span "2973" at bounding box center [80, 202] width 21 height 14
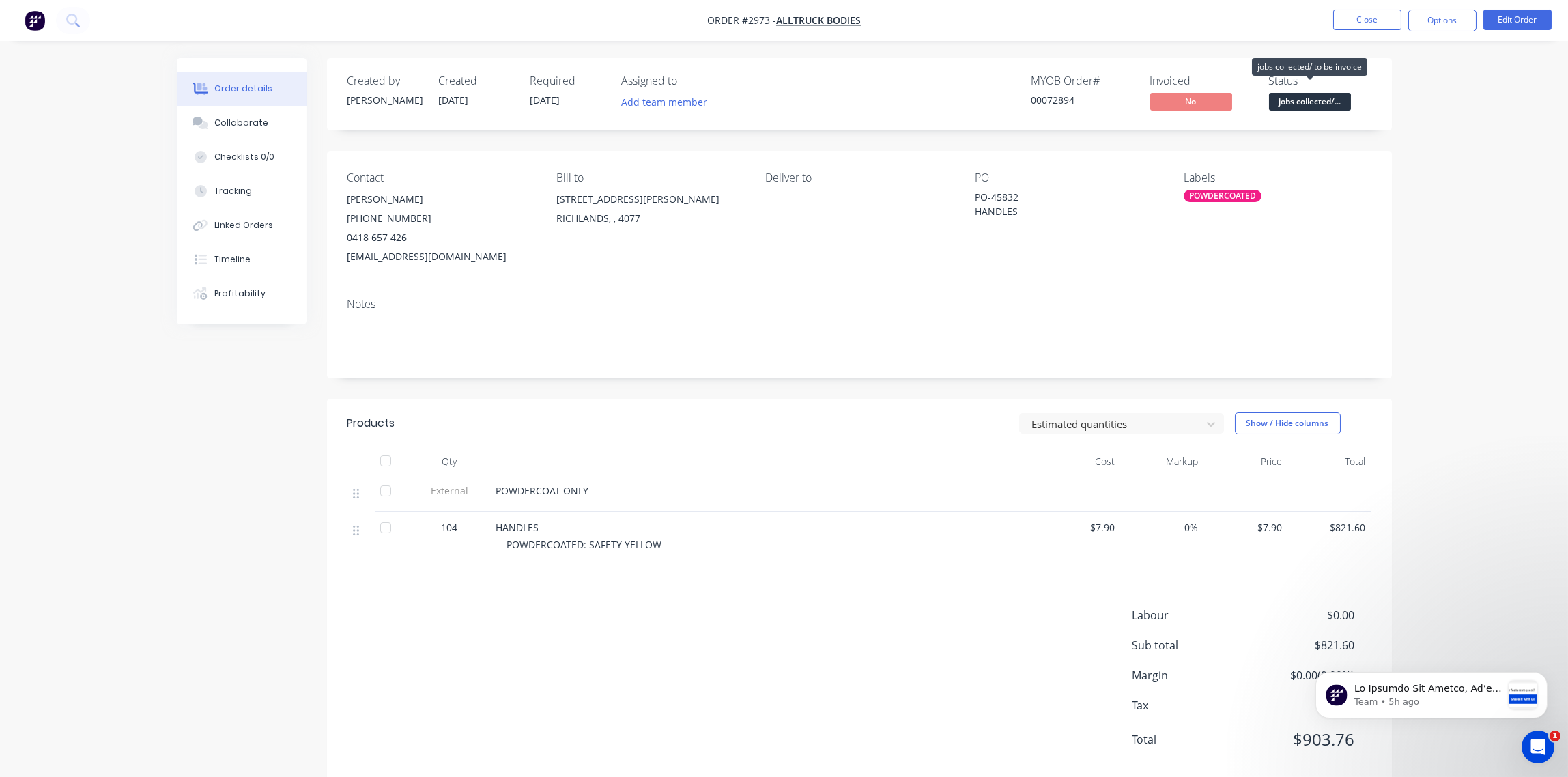
click at [1318, 102] on span "jobs collected/..." at bounding box center [1310, 101] width 82 height 17
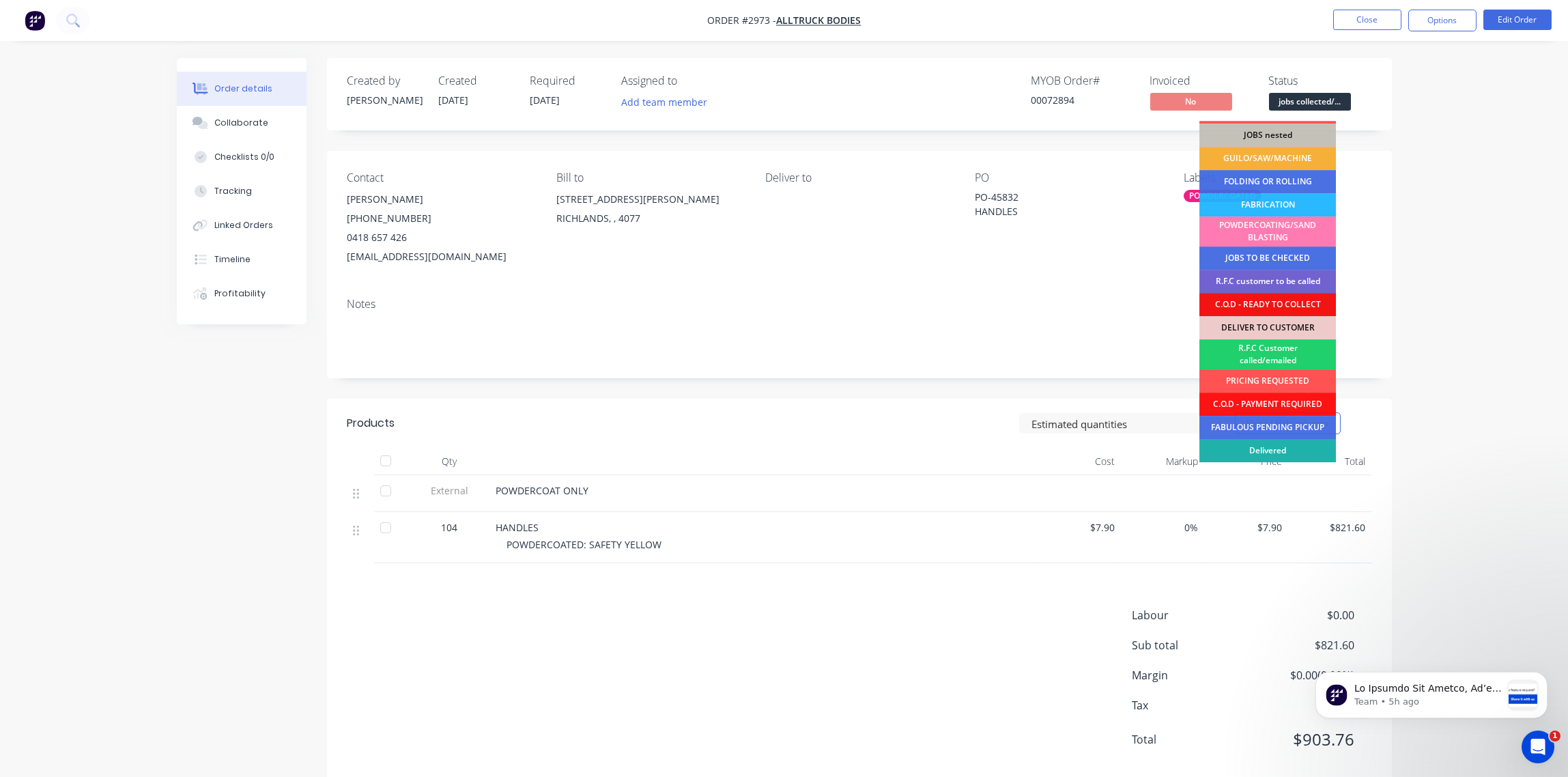
scroll to position [67, 0]
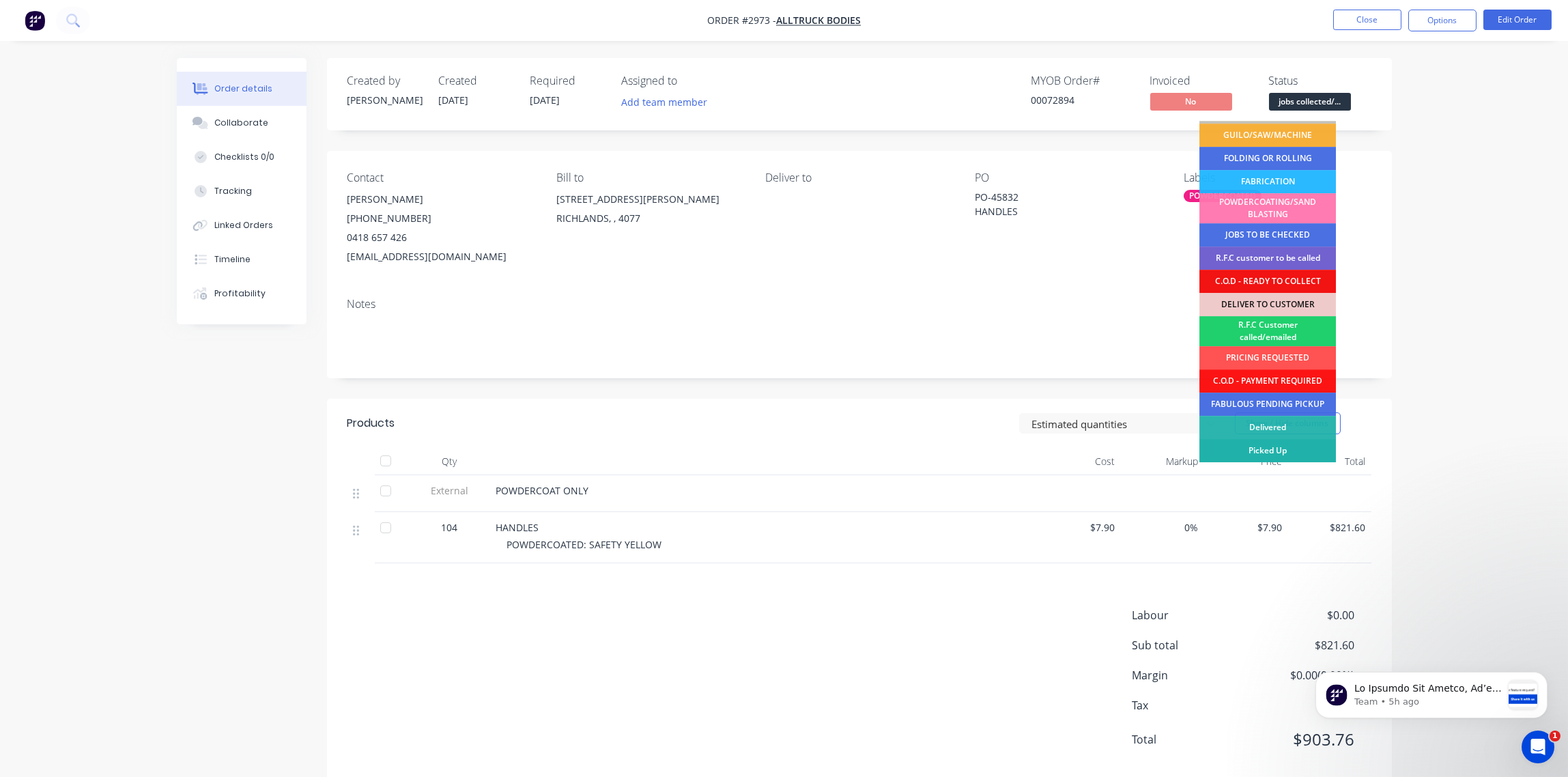
click at [1270, 453] on div "Picked Up" at bounding box center [1267, 451] width 136 height 24
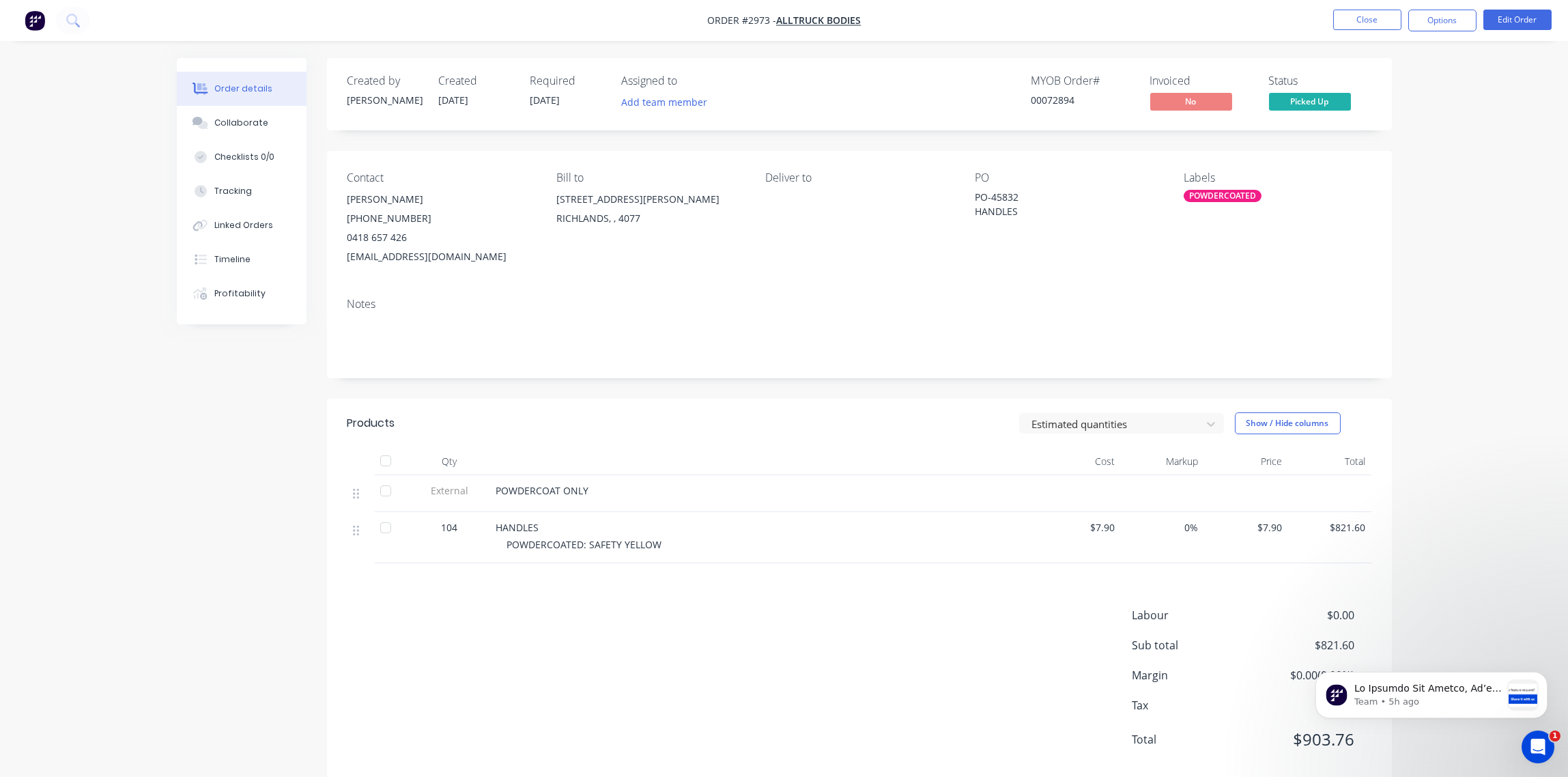
click at [1230, 199] on div "POWDERCOATED" at bounding box center [1222, 196] width 77 height 13
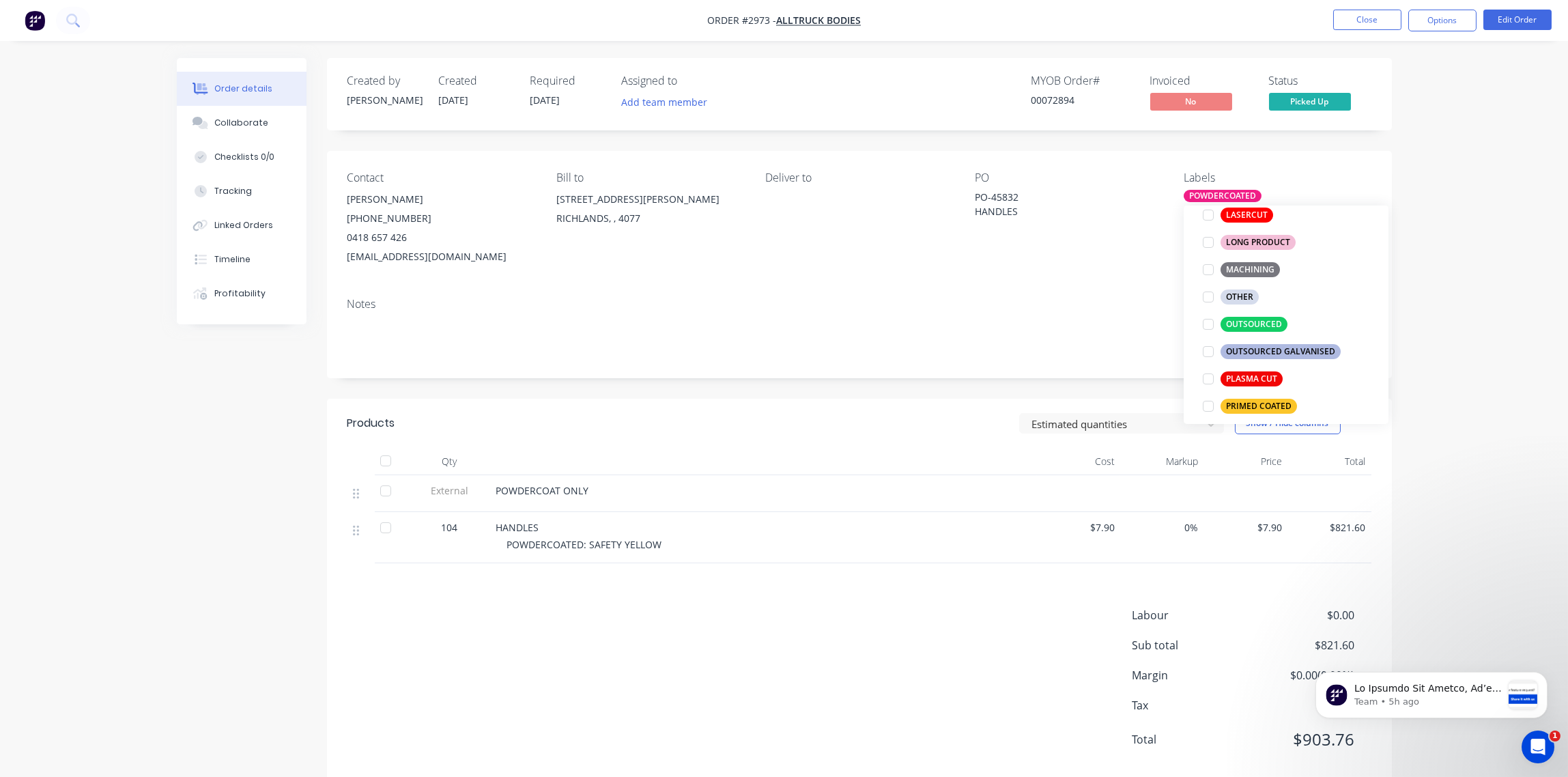
scroll to position [1120, 0]
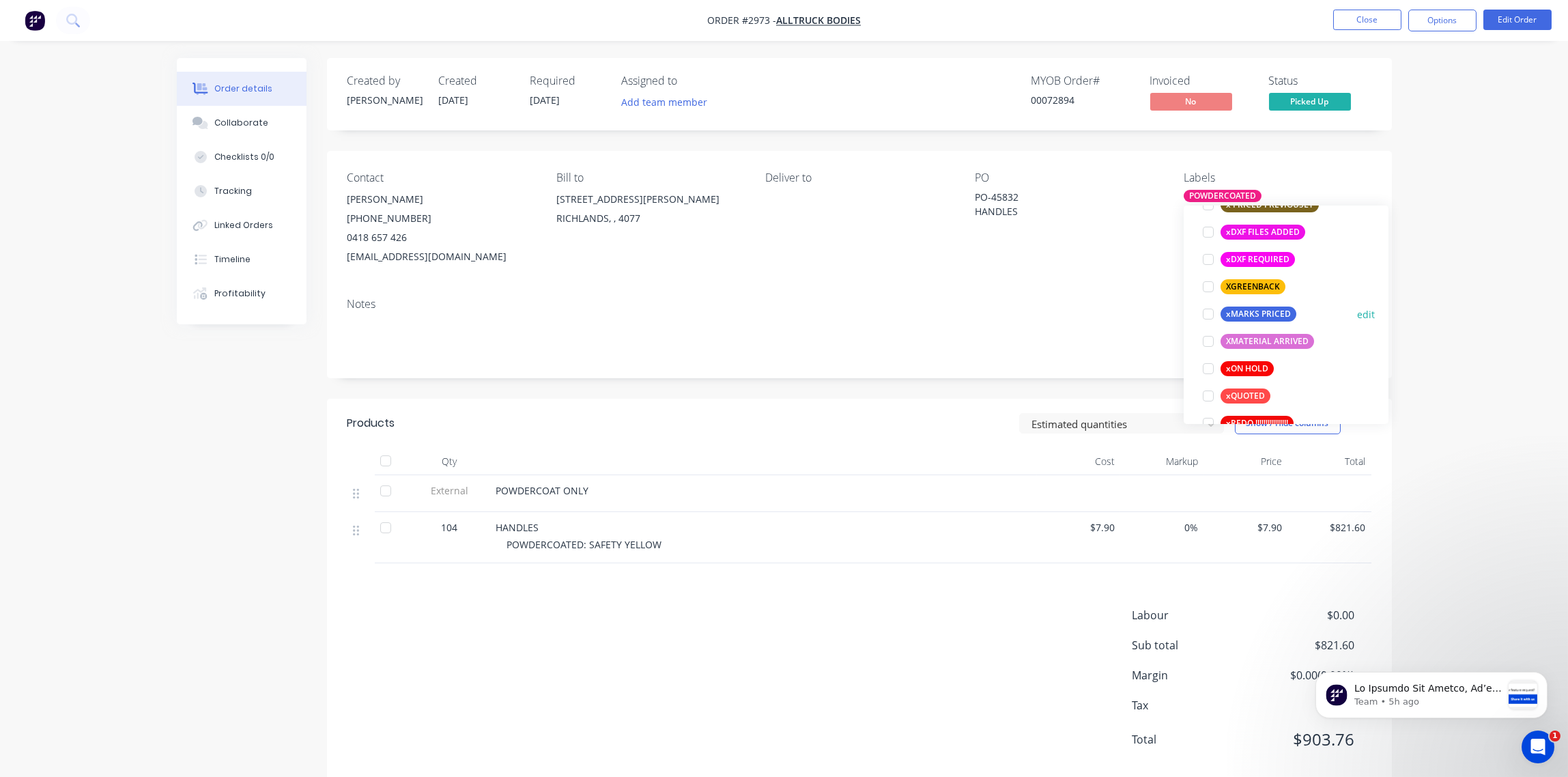
click at [1205, 312] on div at bounding box center [1208, 315] width 27 height 27
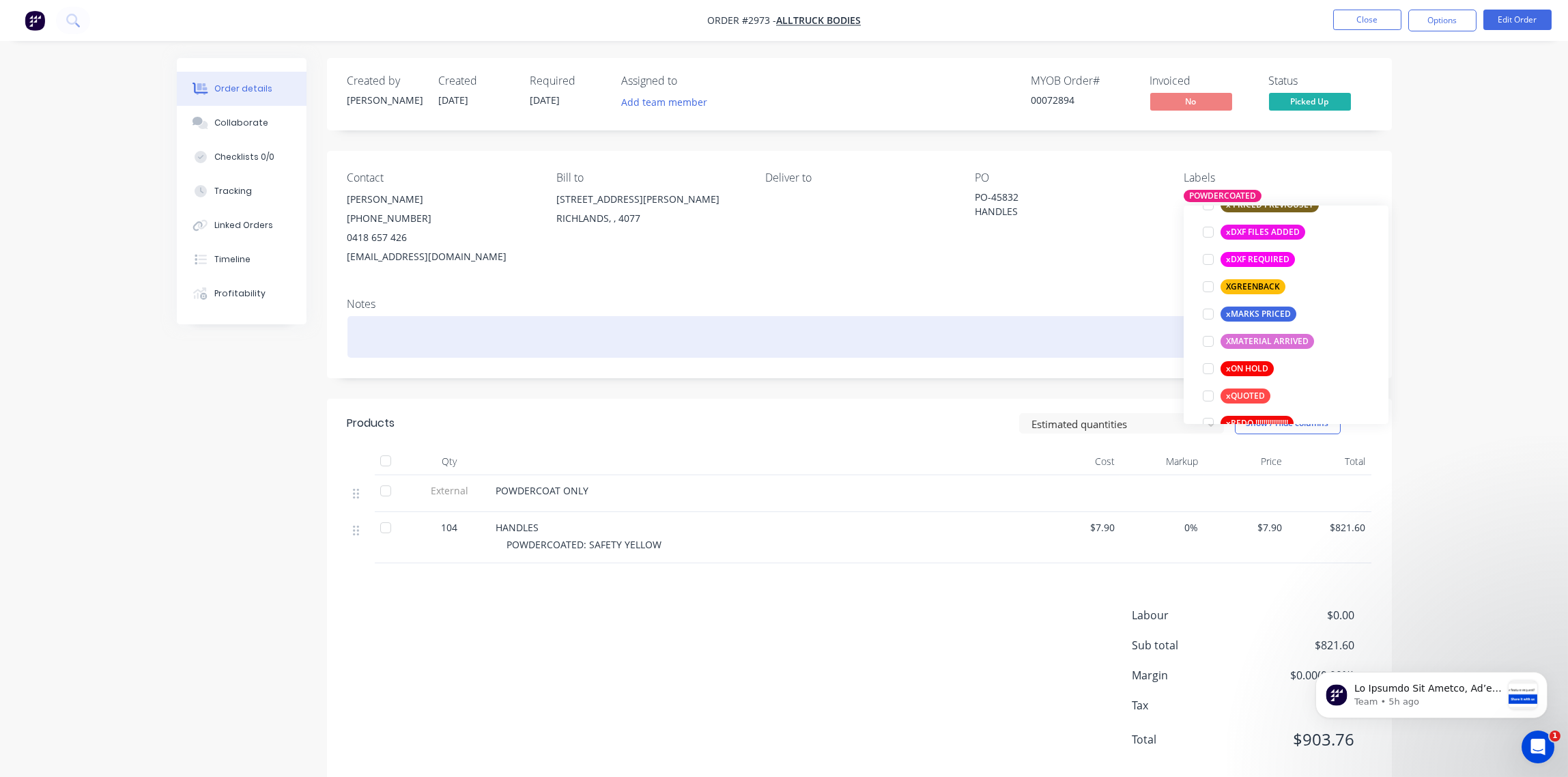
scroll to position [28, 0]
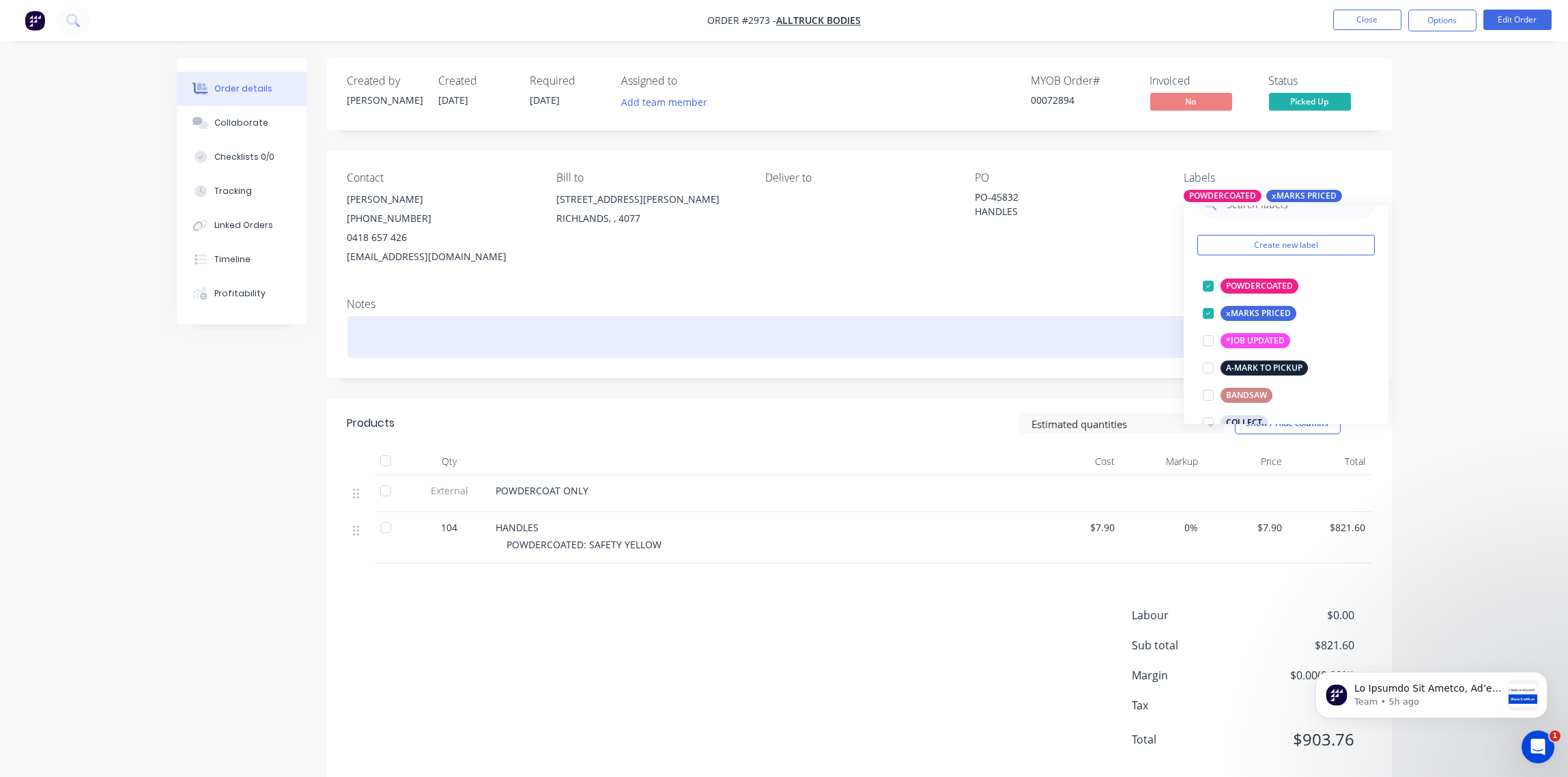
click at [994, 340] on div at bounding box center [859, 337] width 1024 height 41
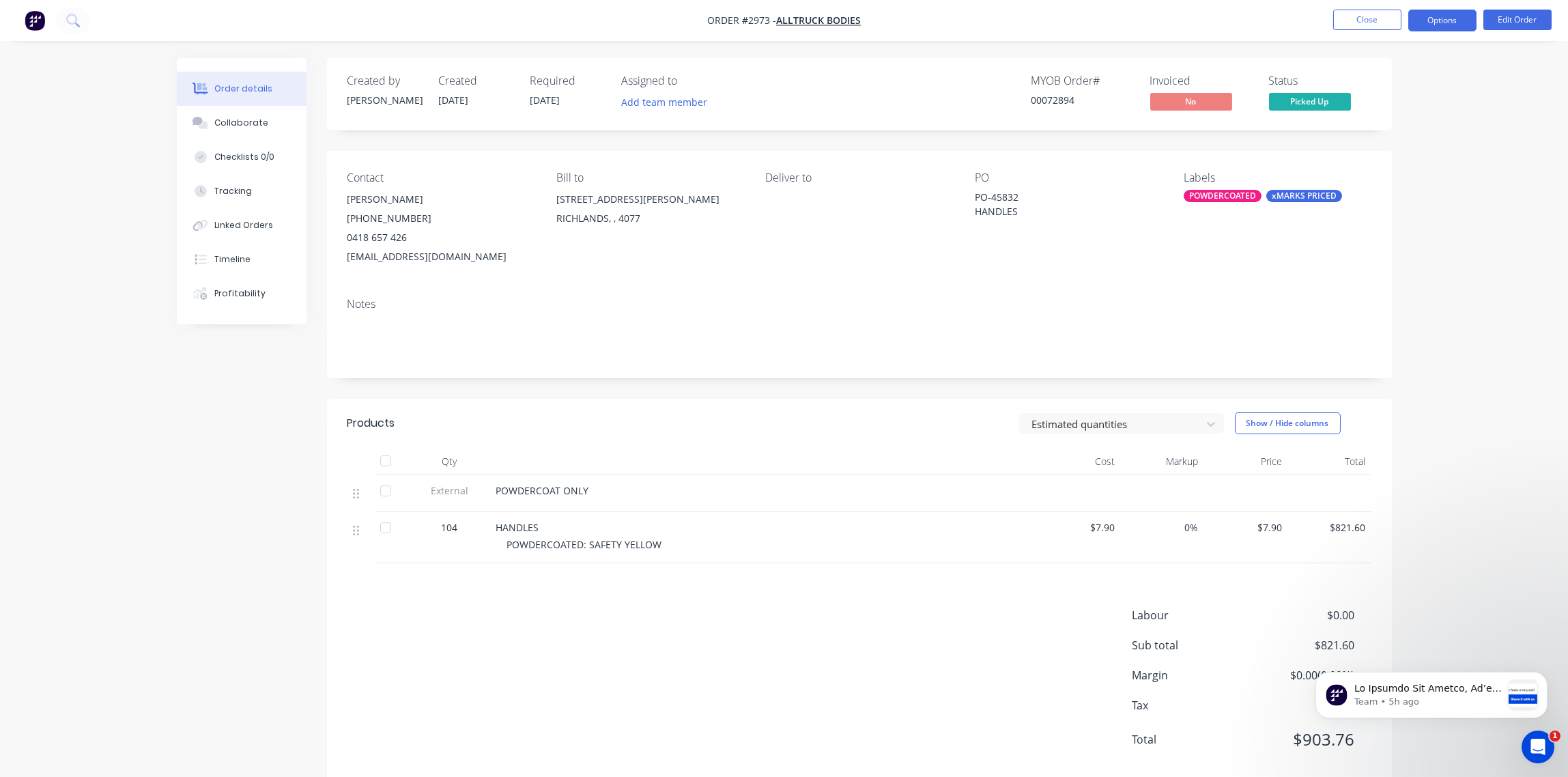
click at [1446, 19] on button "Options" at bounding box center [1443, 21] width 69 height 22
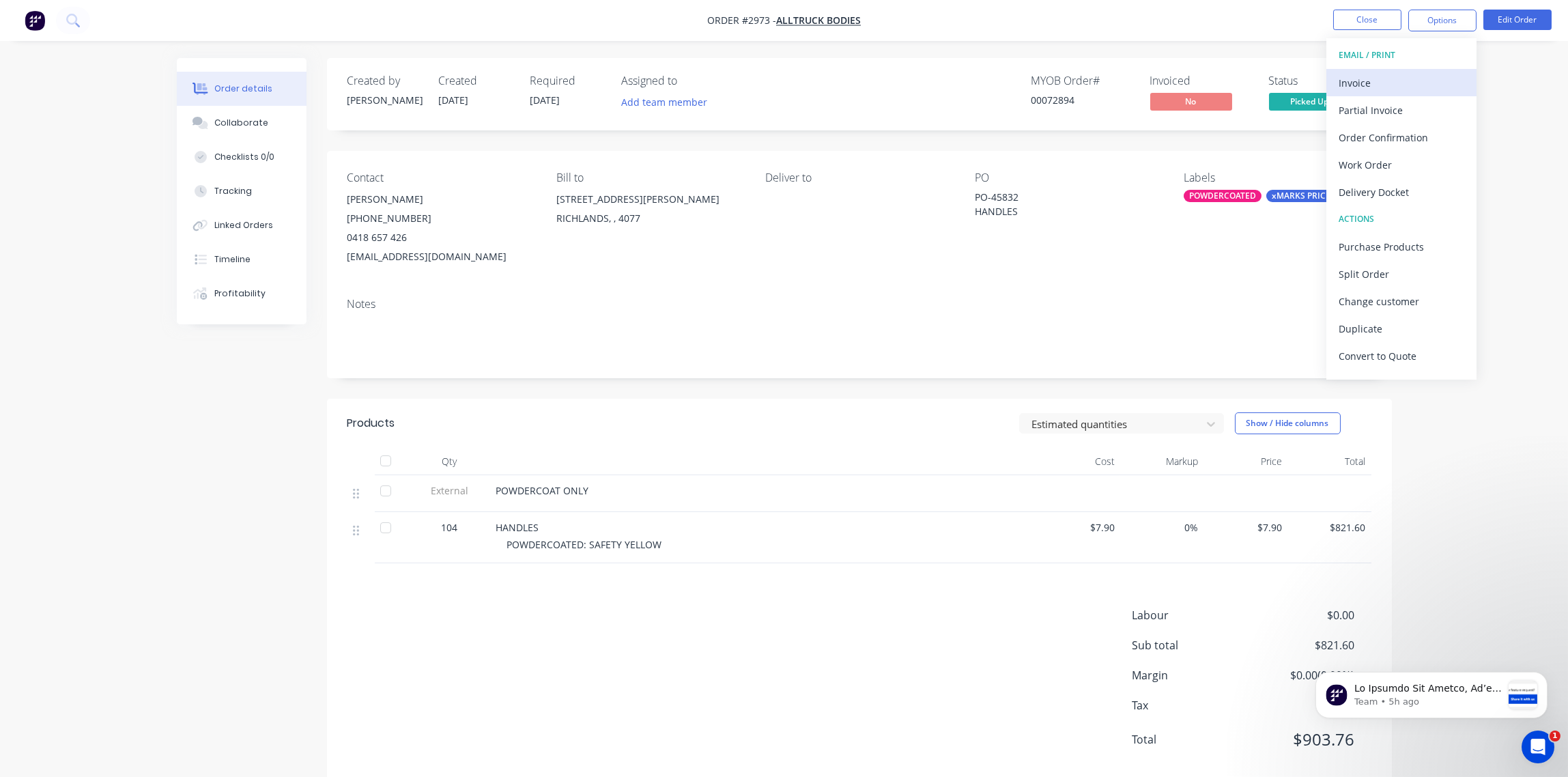
click at [1348, 86] on div "Invoice" at bounding box center [1401, 83] width 125 height 20
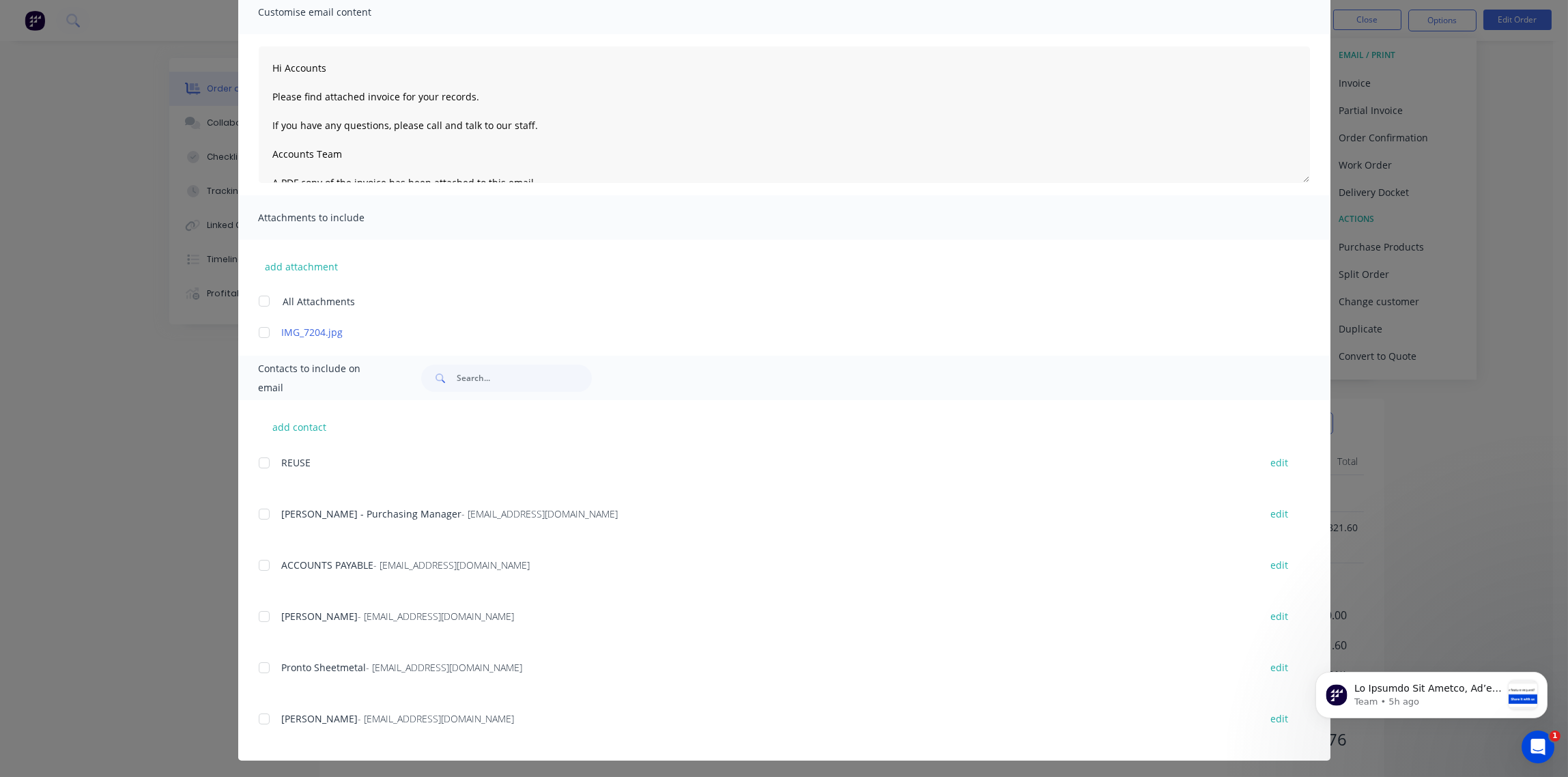
scroll to position [112, 0]
click at [259, 563] on div at bounding box center [265, 563] width 27 height 27
type textarea "Hi Accounts Please find attached invoice for your records. If you have any ques…"
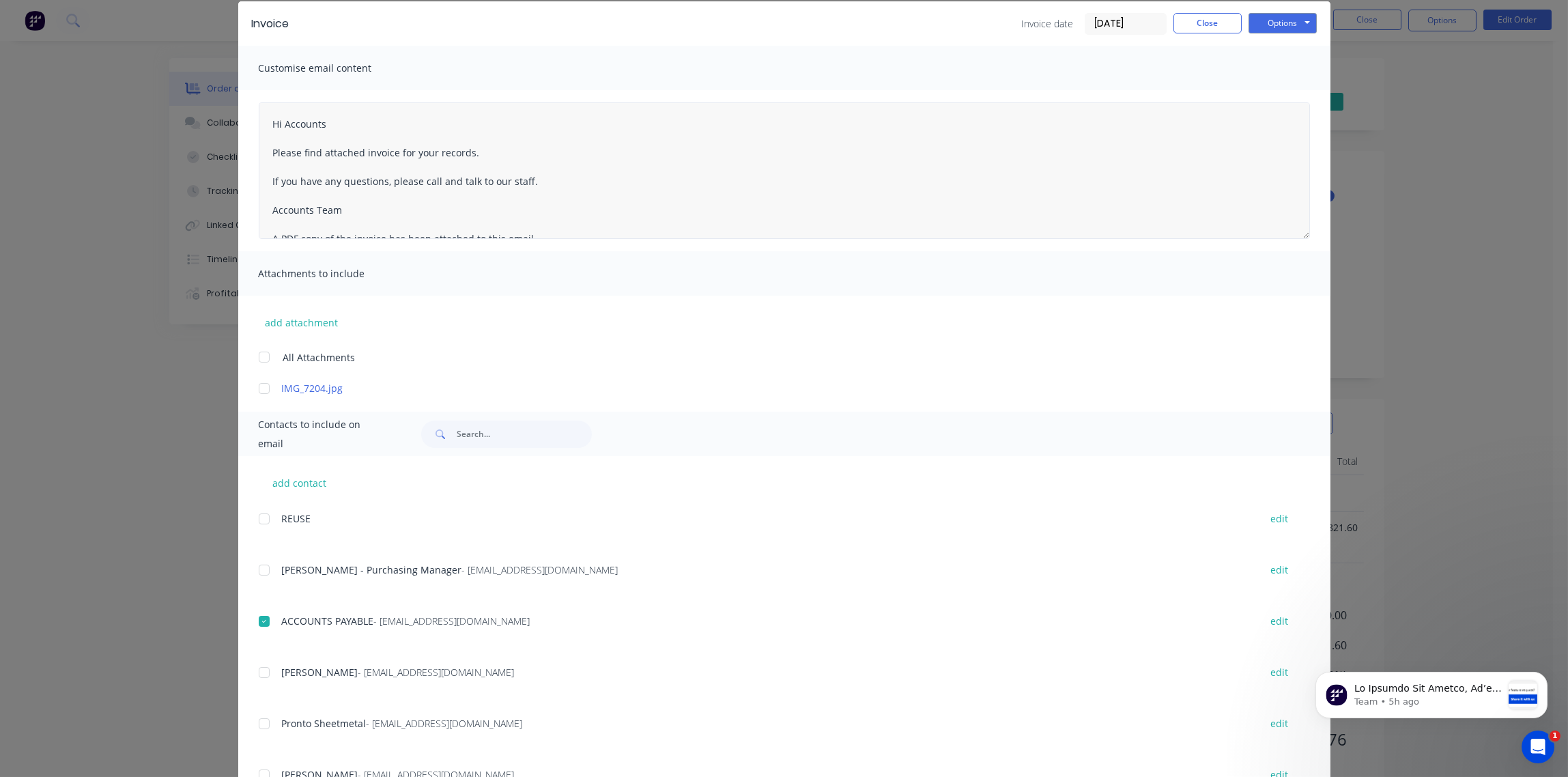
scroll to position [0, 0]
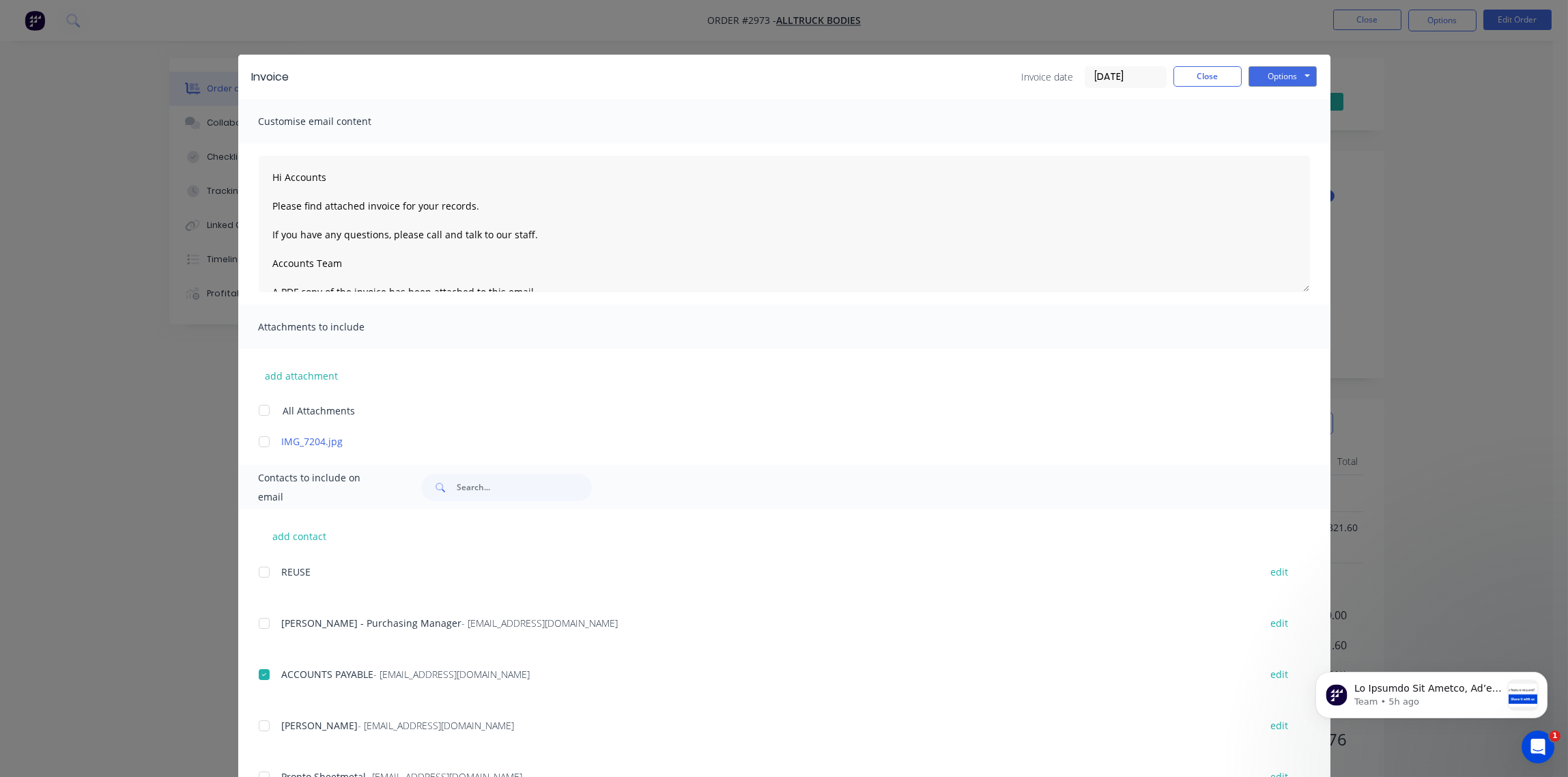
click at [1136, 77] on input "[DATE]" at bounding box center [1126, 76] width 80 height 21
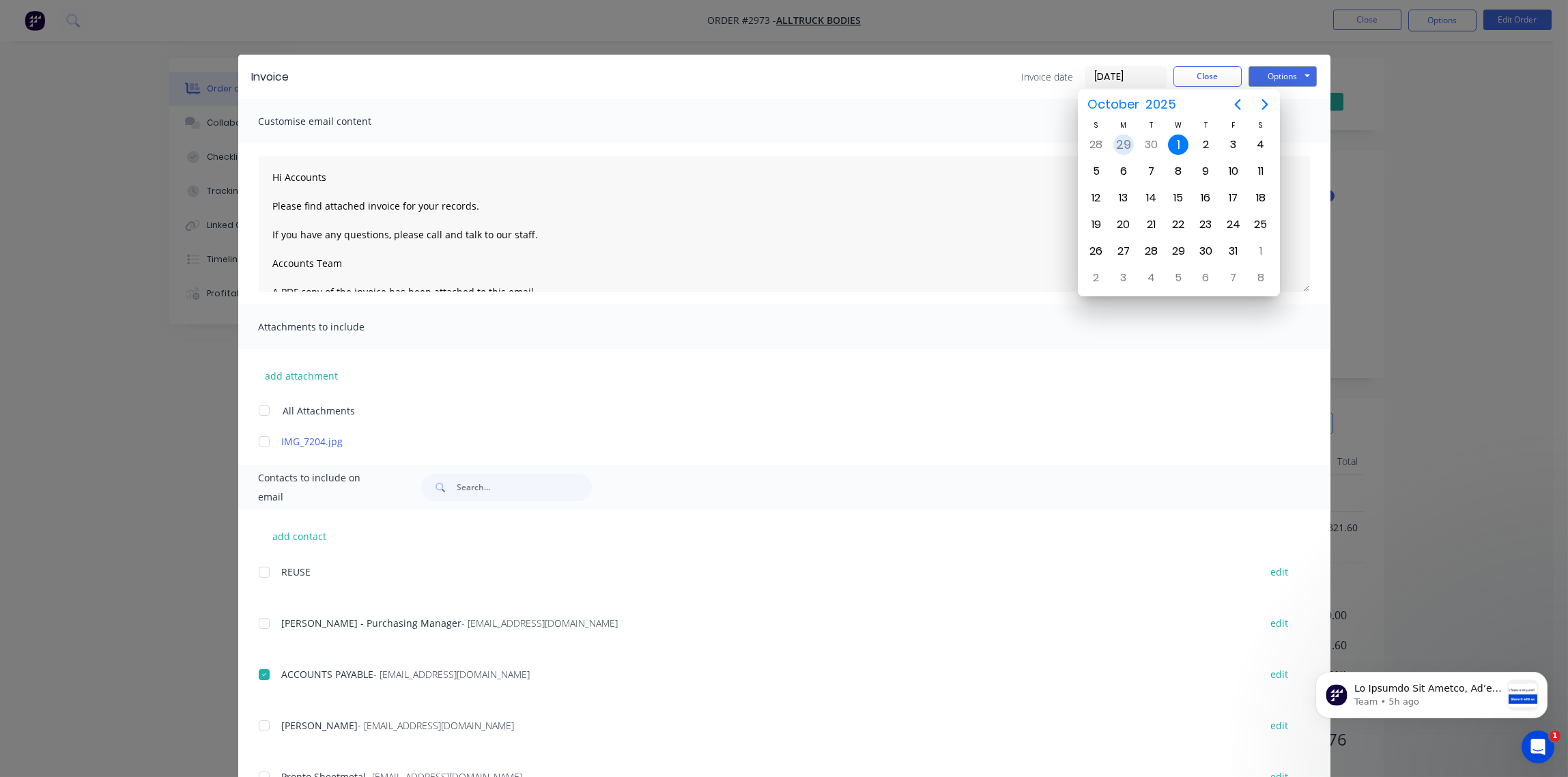
click at [1120, 152] on div "29" at bounding box center [1123, 144] width 21 height 21
type input "[DATE]"
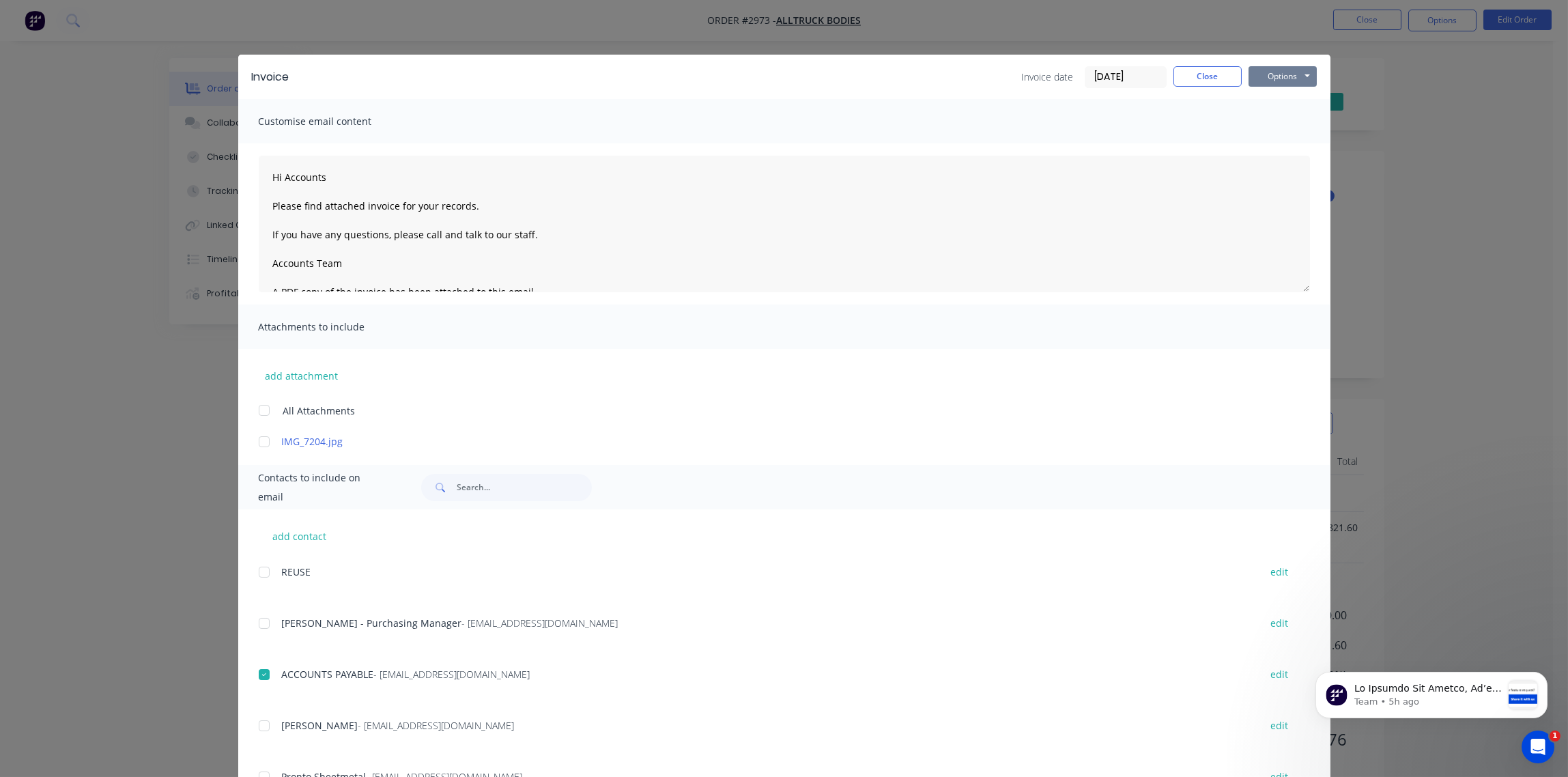
click at [1273, 78] on button "Options" at bounding box center [1283, 76] width 69 height 21
click at [1282, 143] on button "Email" at bounding box center [1292, 145] width 87 height 23
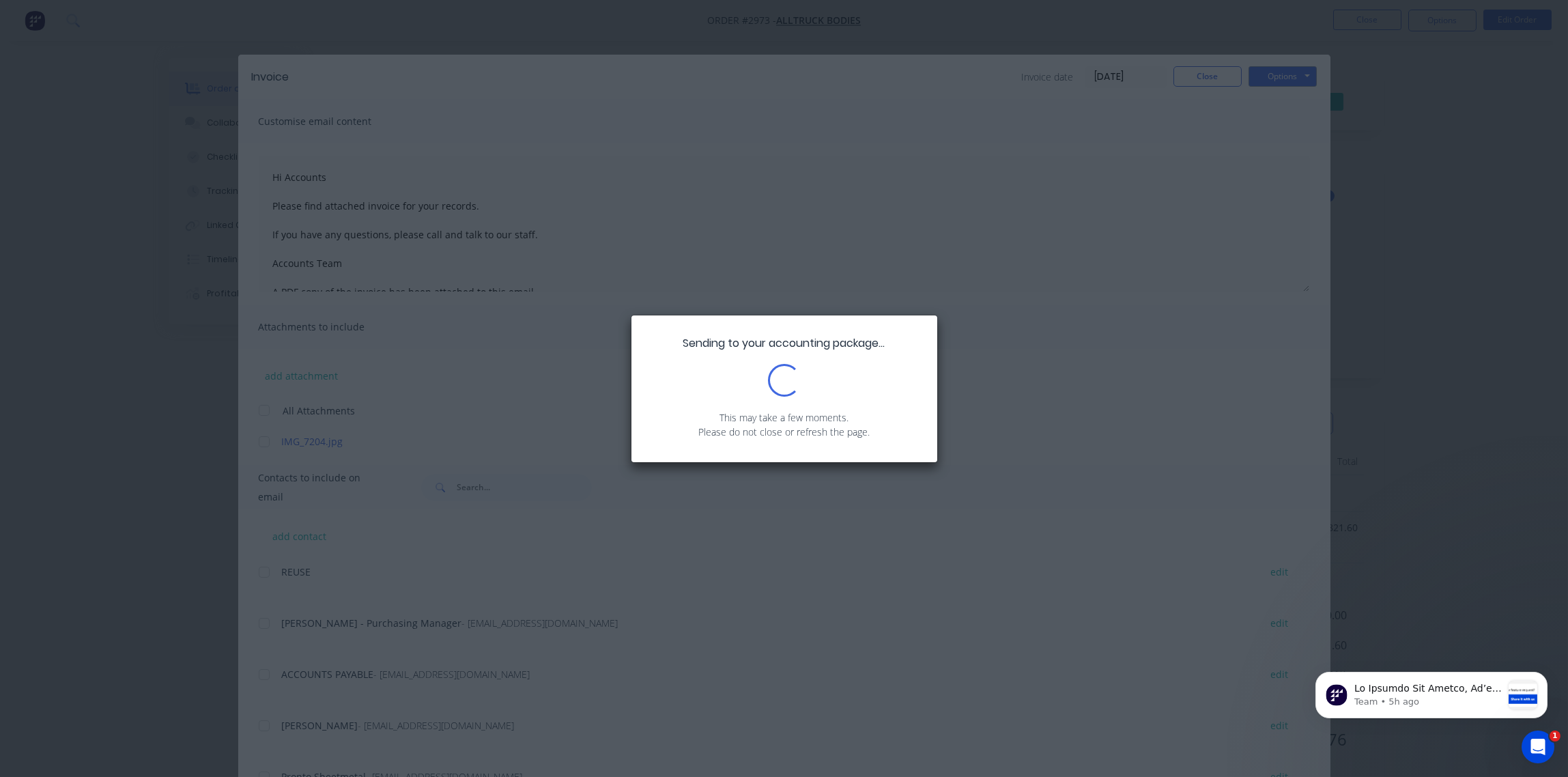
click at [935, 224] on div "Sending to your accounting package... Loading... This may take a few moments. P…" at bounding box center [784, 388] width 1568 height 777
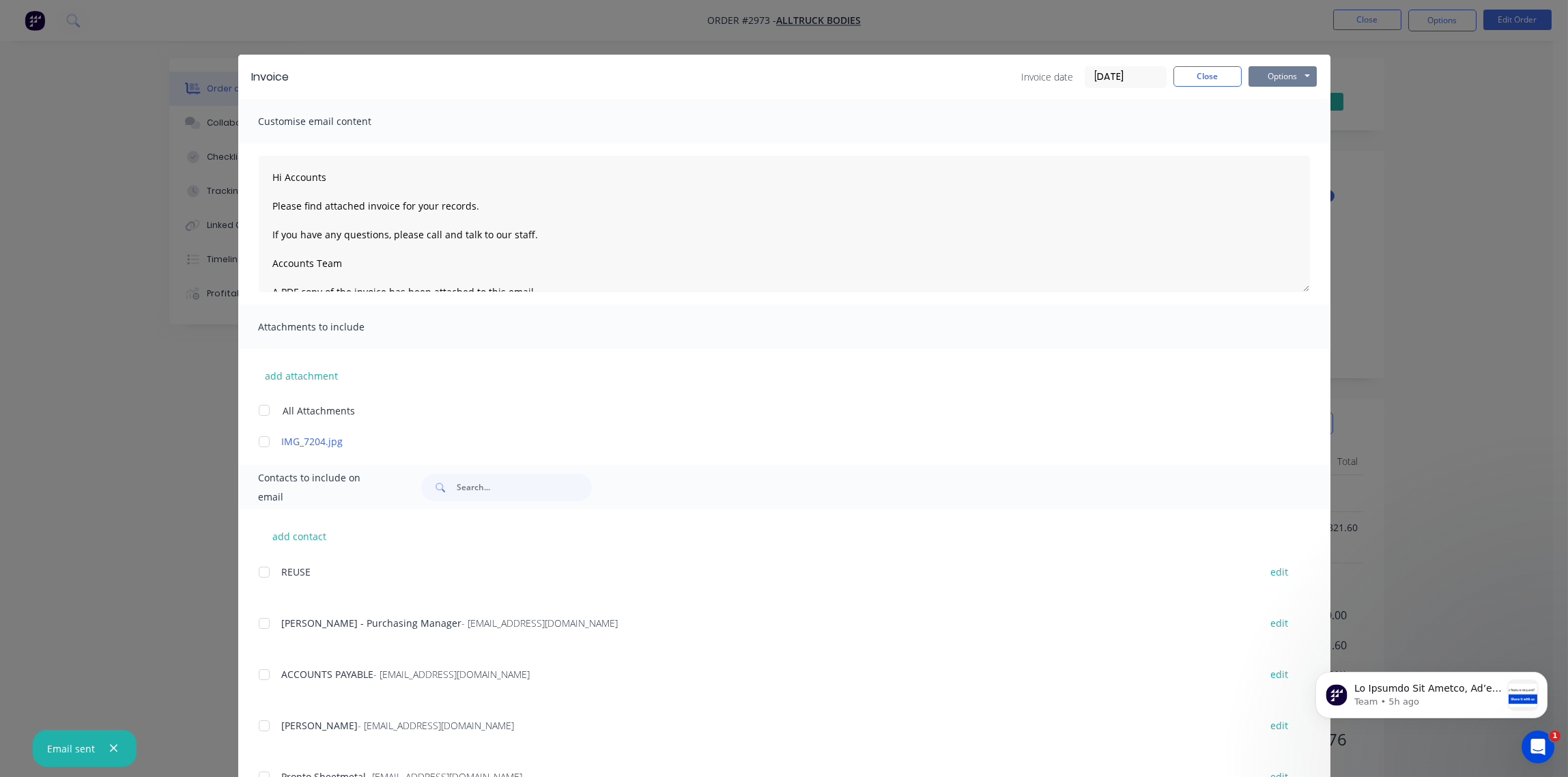
click at [1287, 80] on button "Options" at bounding box center [1283, 76] width 69 height 21
type textarea "Hi Accounts Please find attached invoice for your records. If you have any ques…"
click at [1197, 80] on button "Close" at bounding box center [1208, 76] width 69 height 21
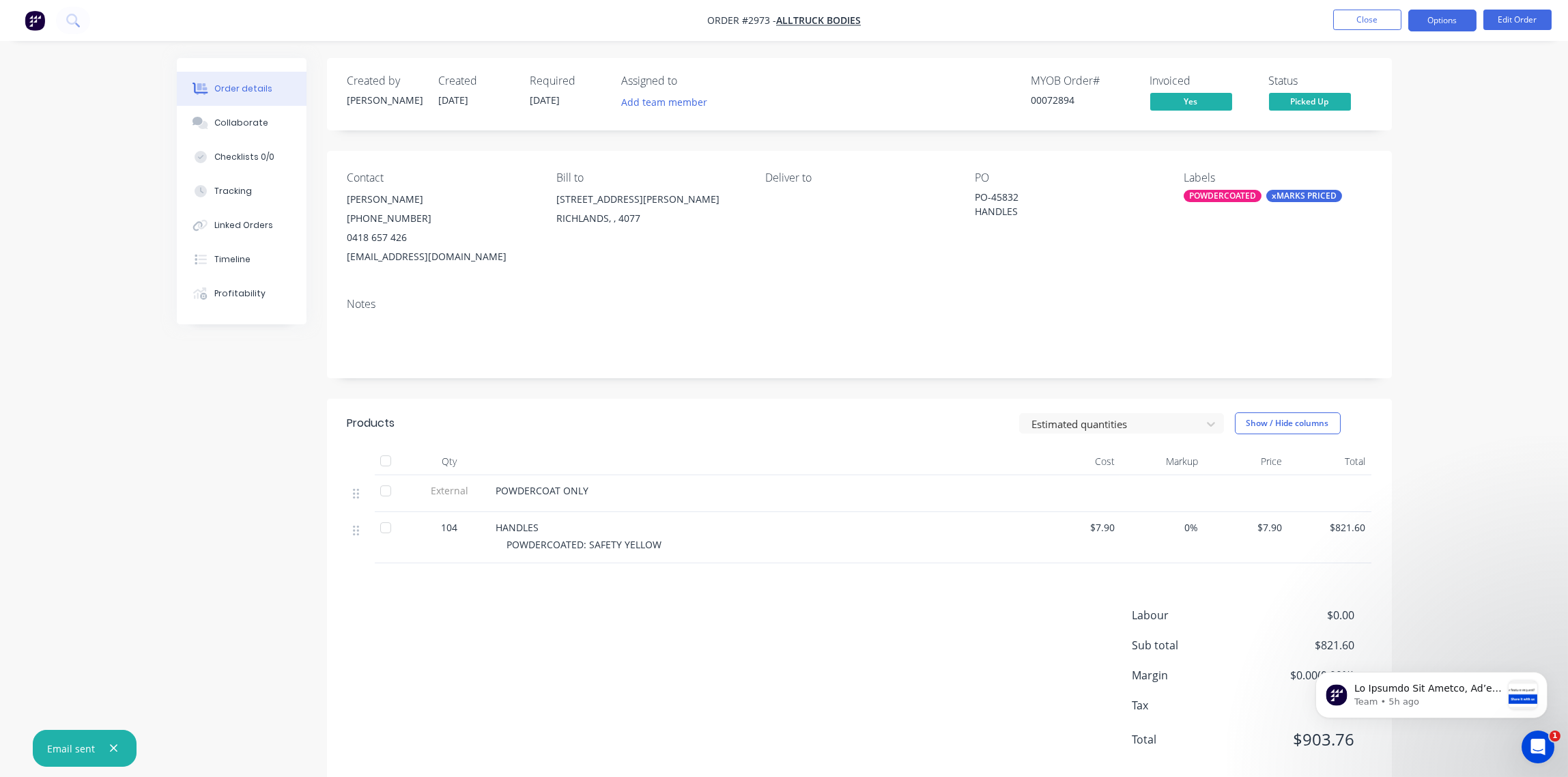
click at [1442, 23] on button "Options" at bounding box center [1443, 21] width 69 height 22
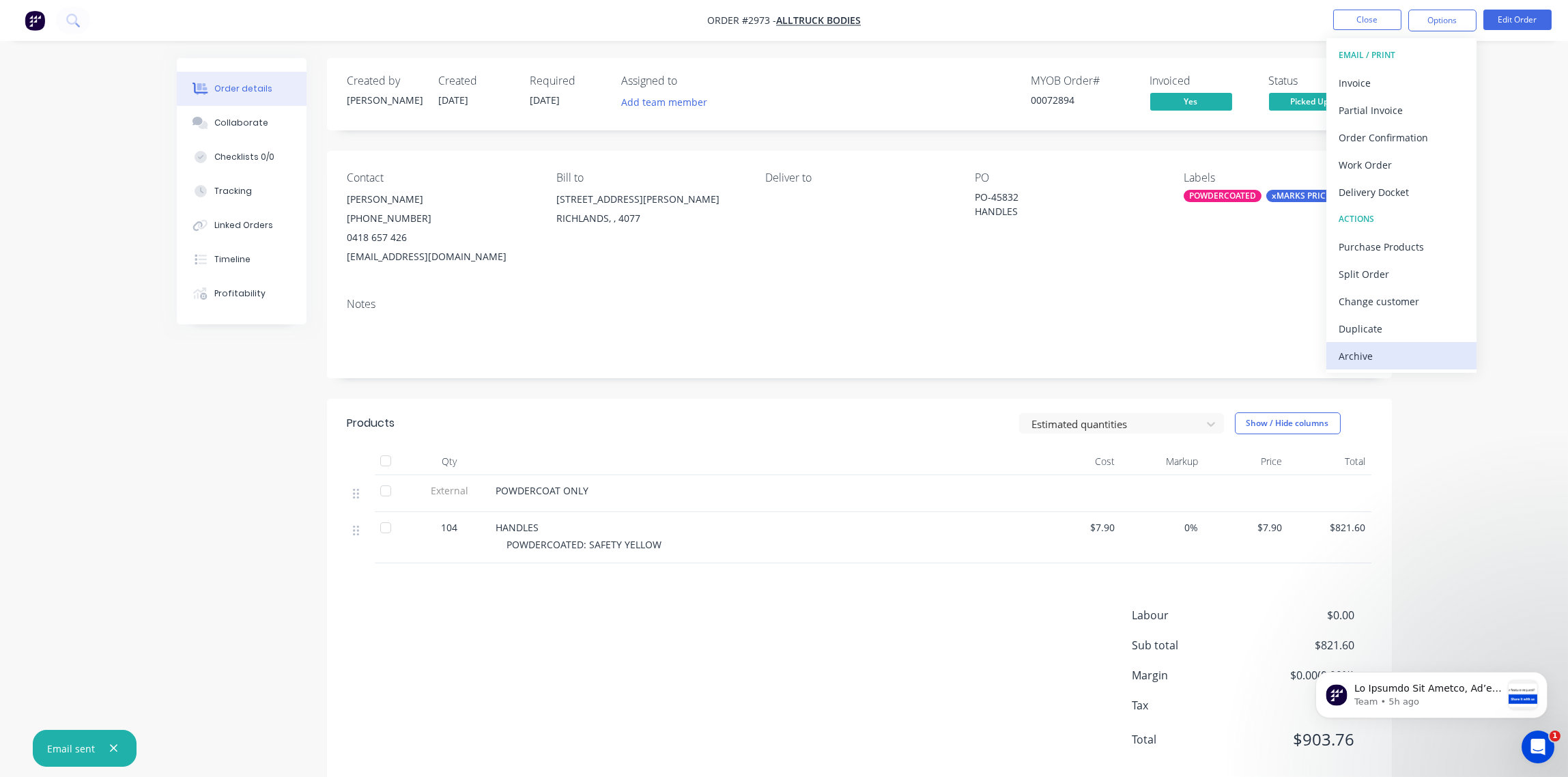
click at [1368, 358] on div "Archive" at bounding box center [1401, 356] width 125 height 20
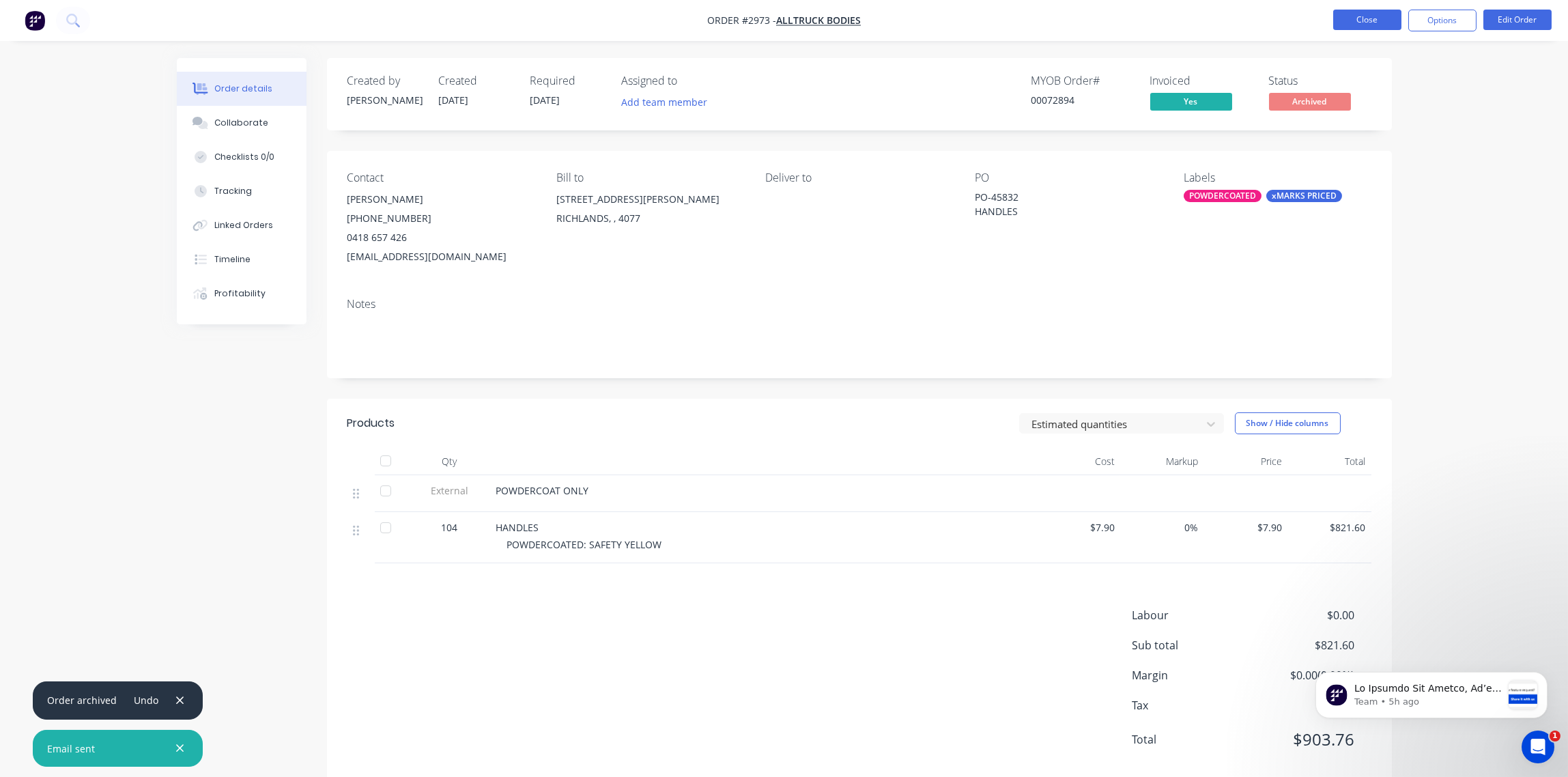
click at [1370, 20] on button "Close" at bounding box center [1368, 20] width 69 height 21
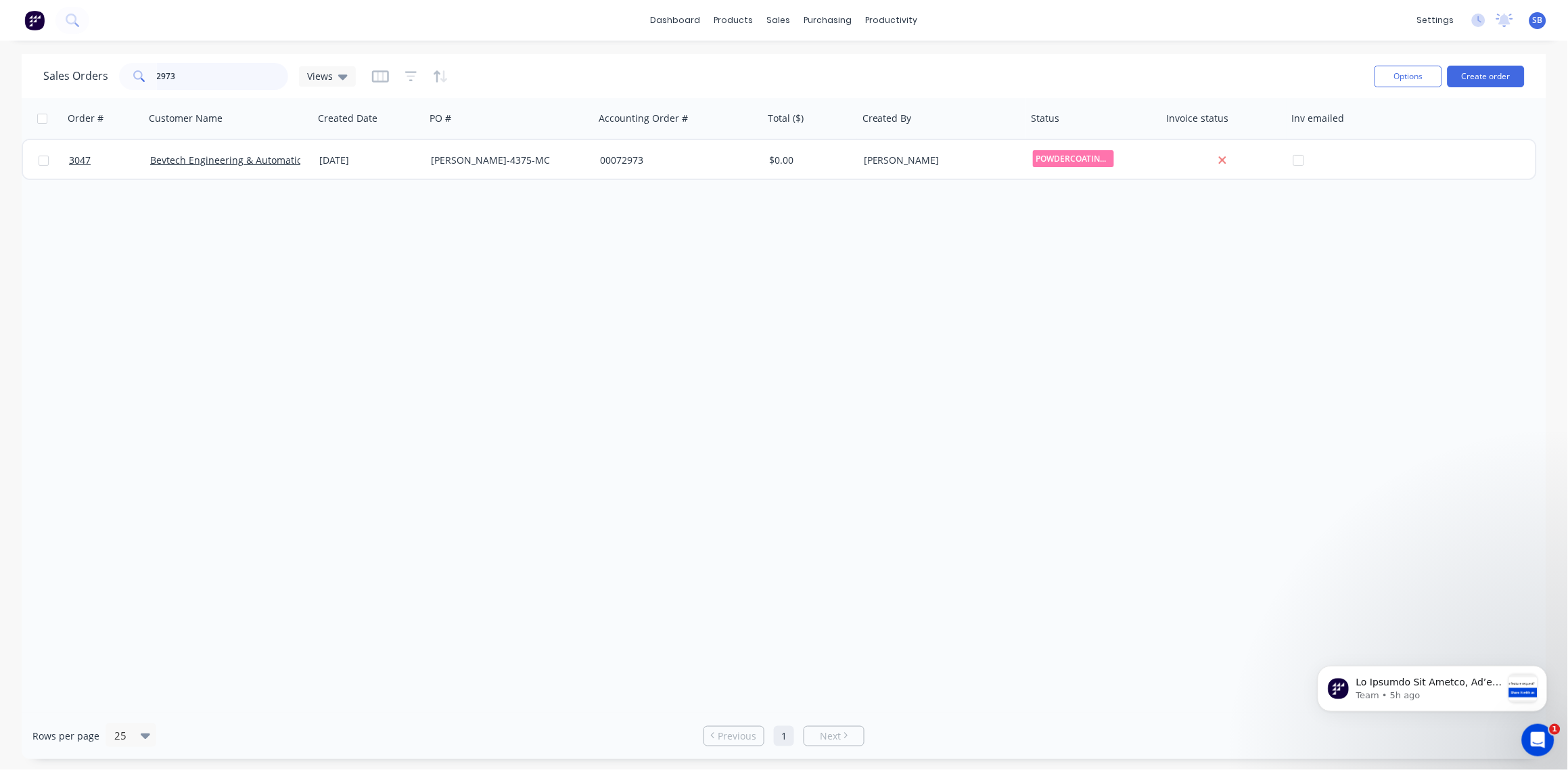
click at [190, 78] on input "2973" at bounding box center [223, 77] width 132 height 27
type input "2979"
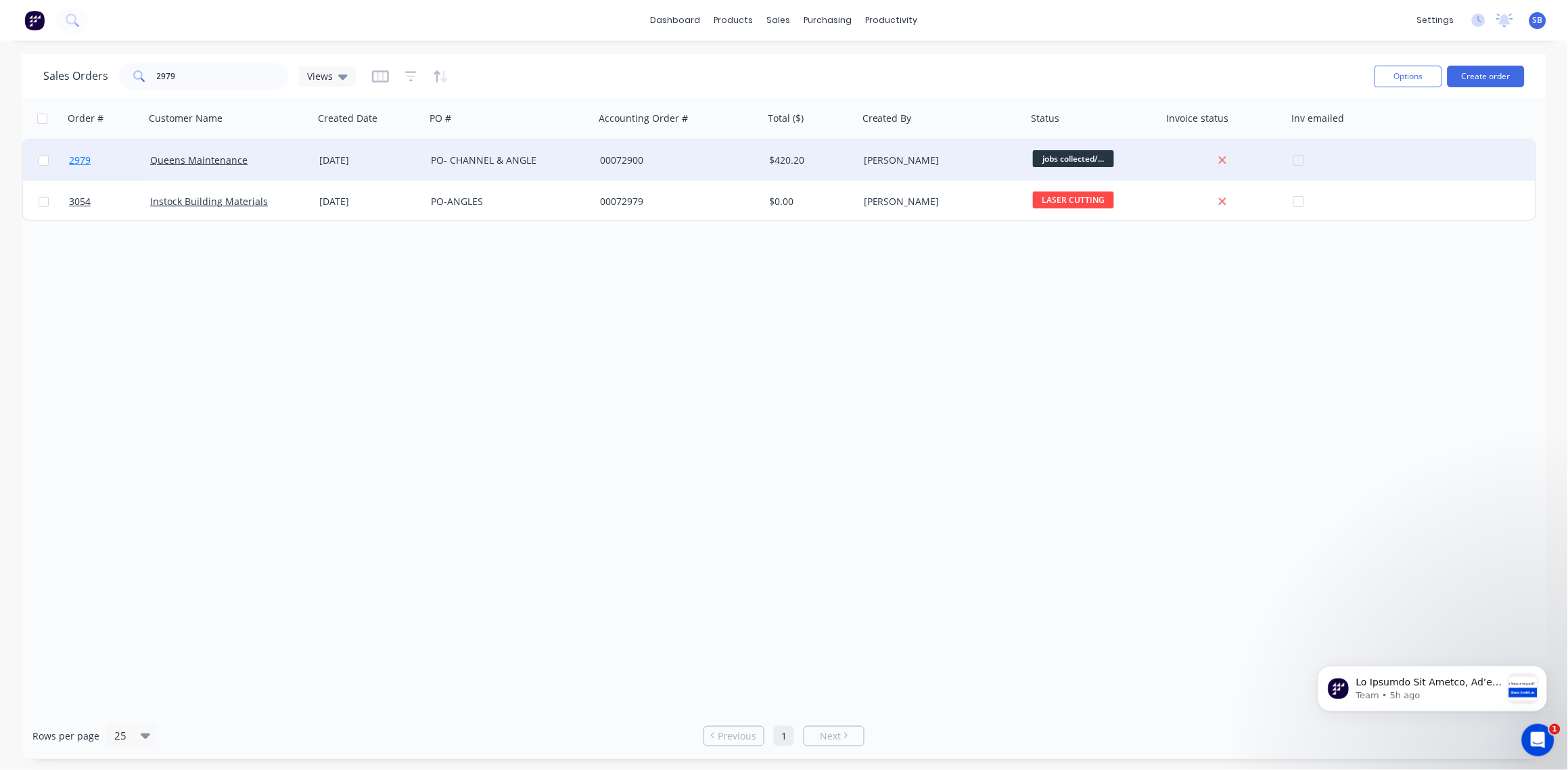
click at [80, 163] on span "2979" at bounding box center [80, 160] width 21 height 14
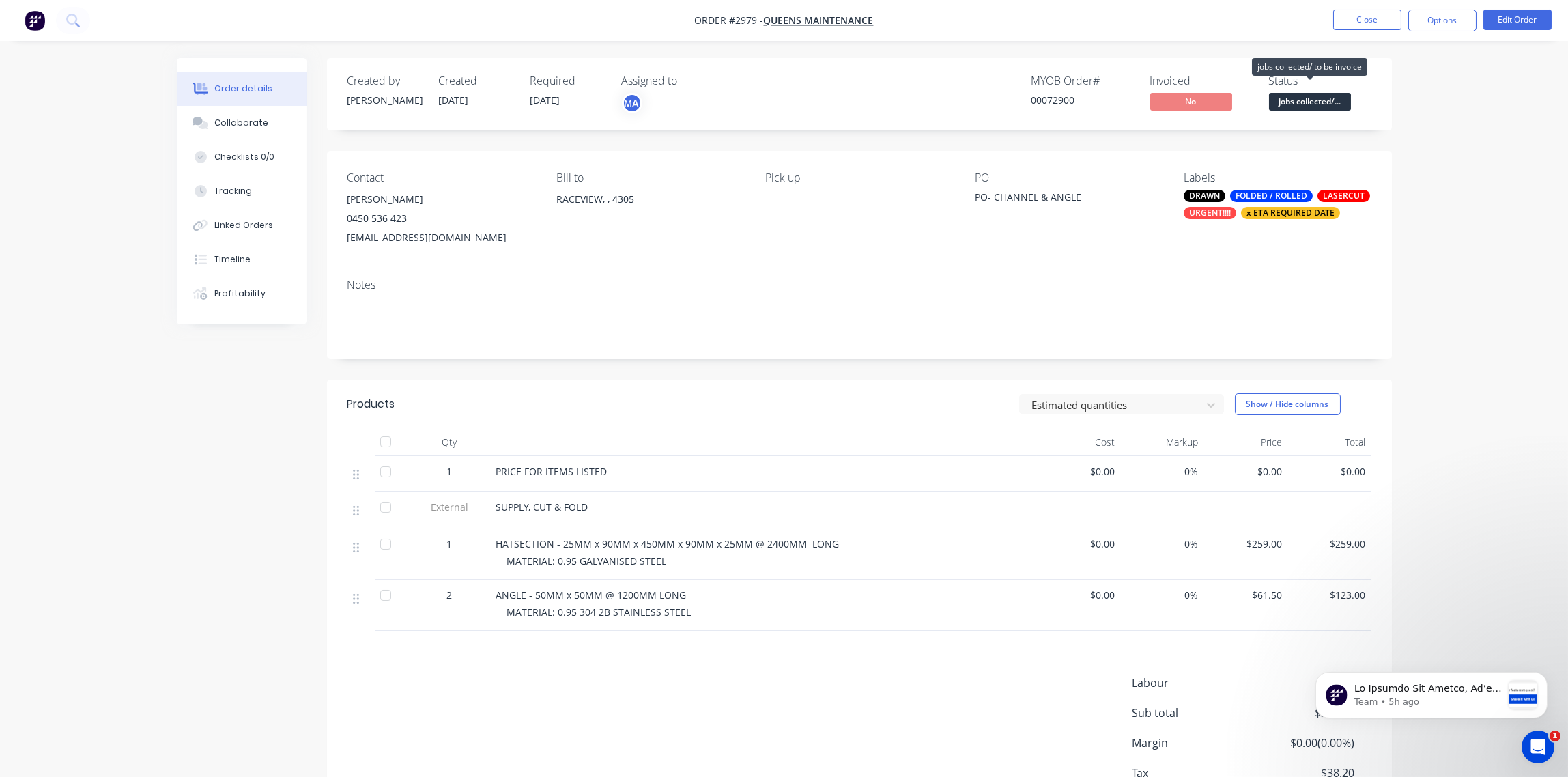
click at [1328, 102] on span "jobs collected/..." at bounding box center [1310, 101] width 82 height 17
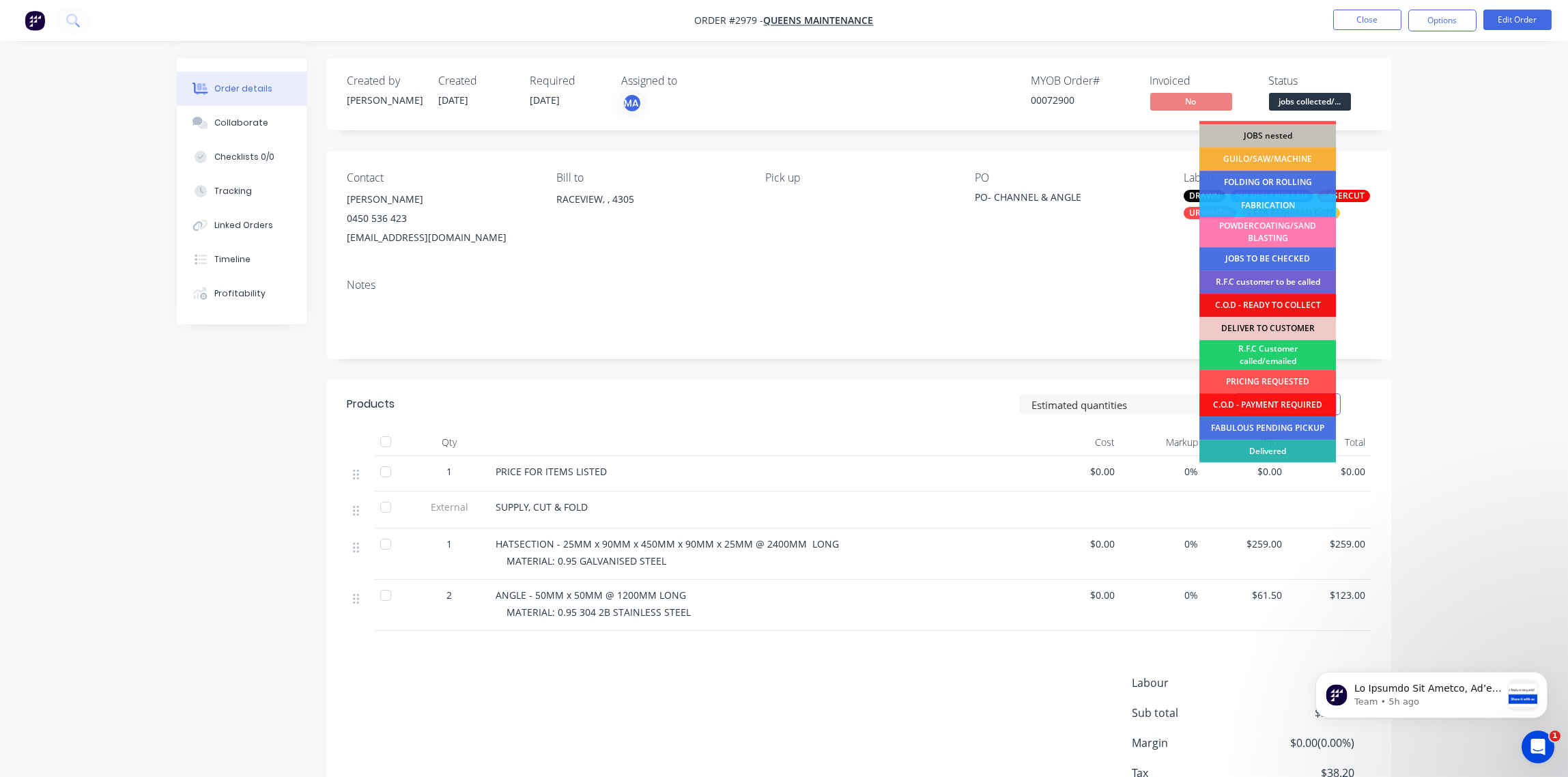
scroll to position [67, 0]
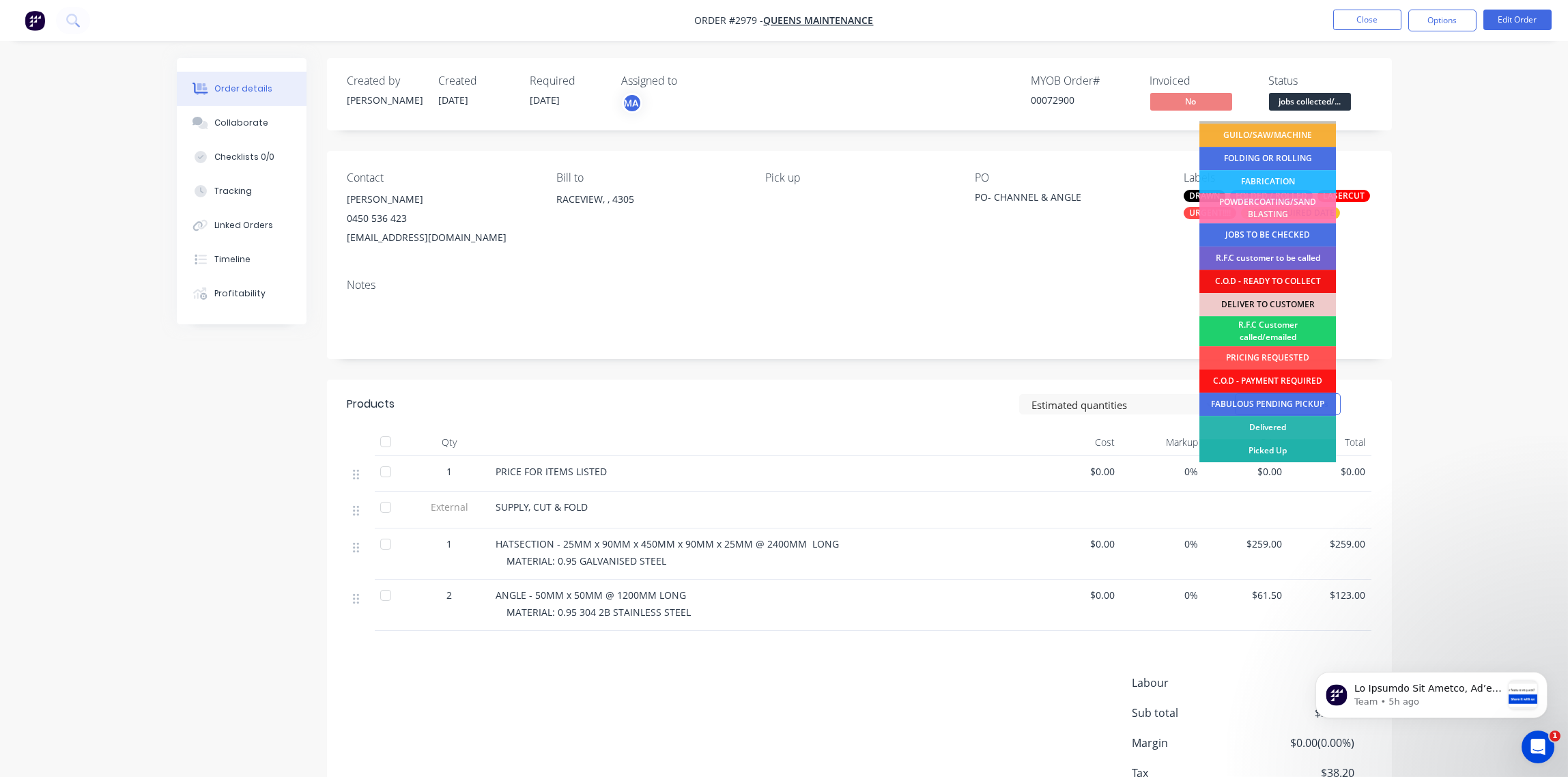
click at [1295, 447] on div "Picked Up" at bounding box center [1267, 451] width 136 height 24
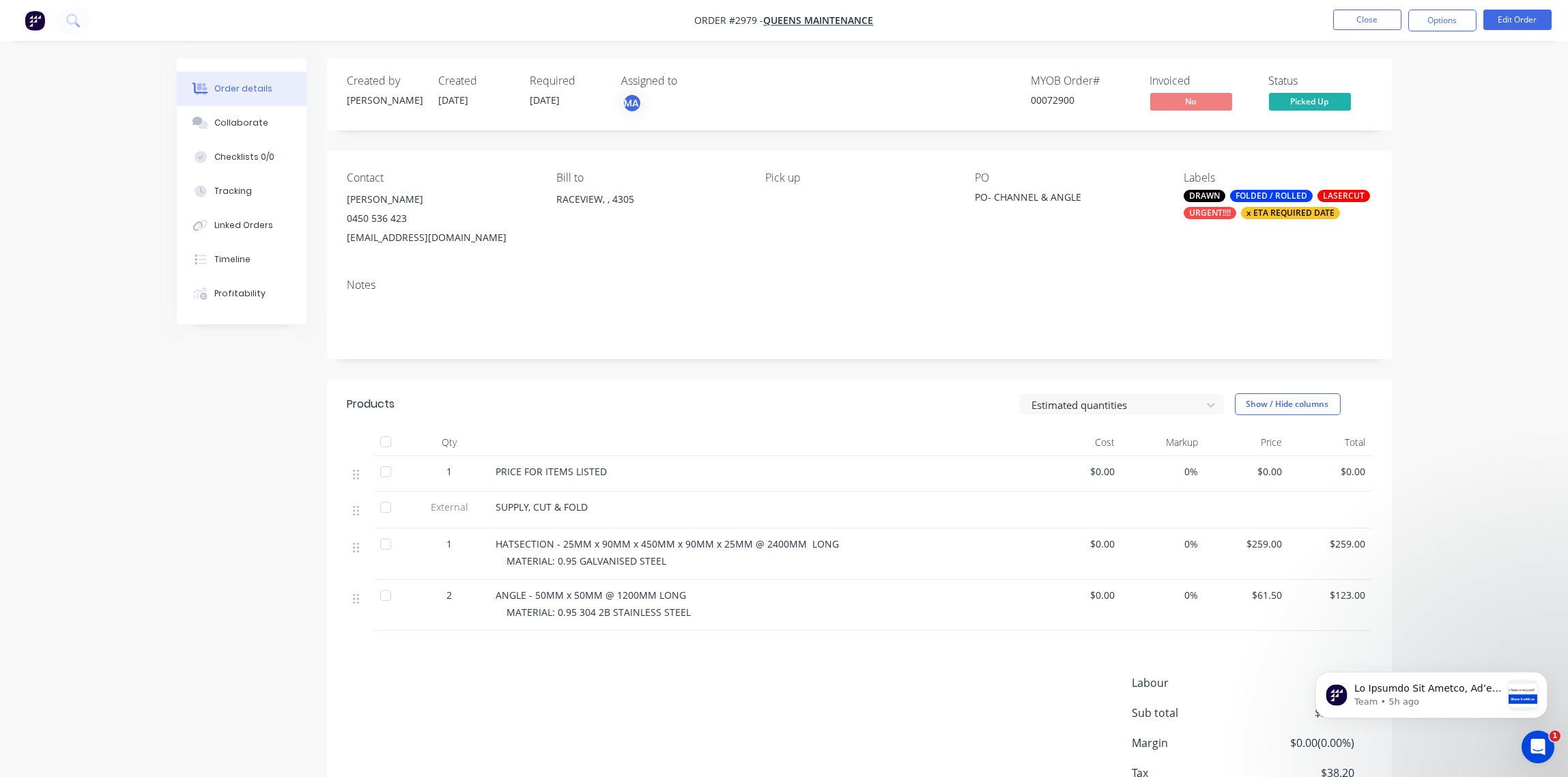
click at [1287, 215] on div "x ETA REQUIRED DATE" at bounding box center [1291, 213] width 99 height 13
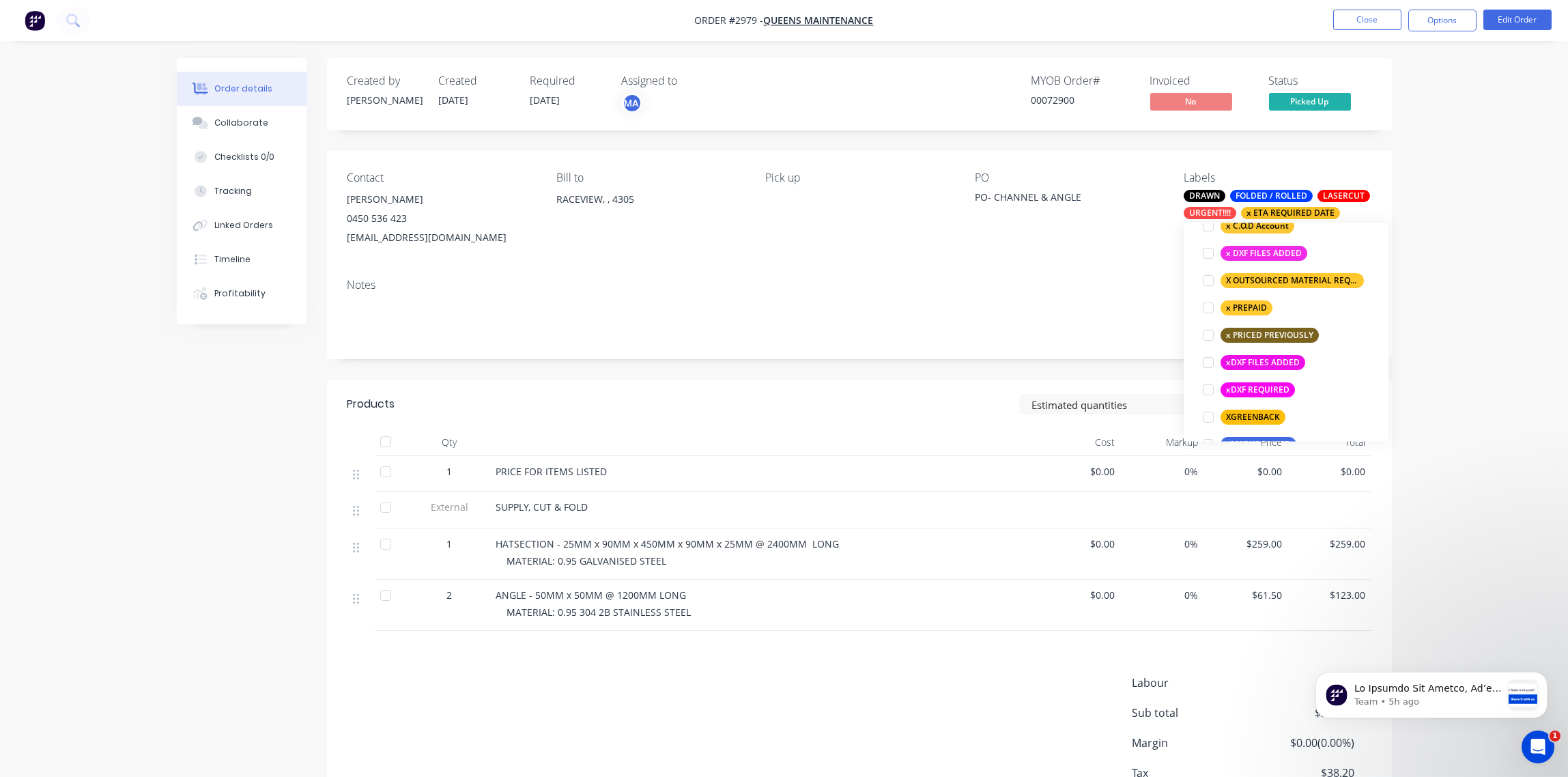
scroll to position [1174, 0]
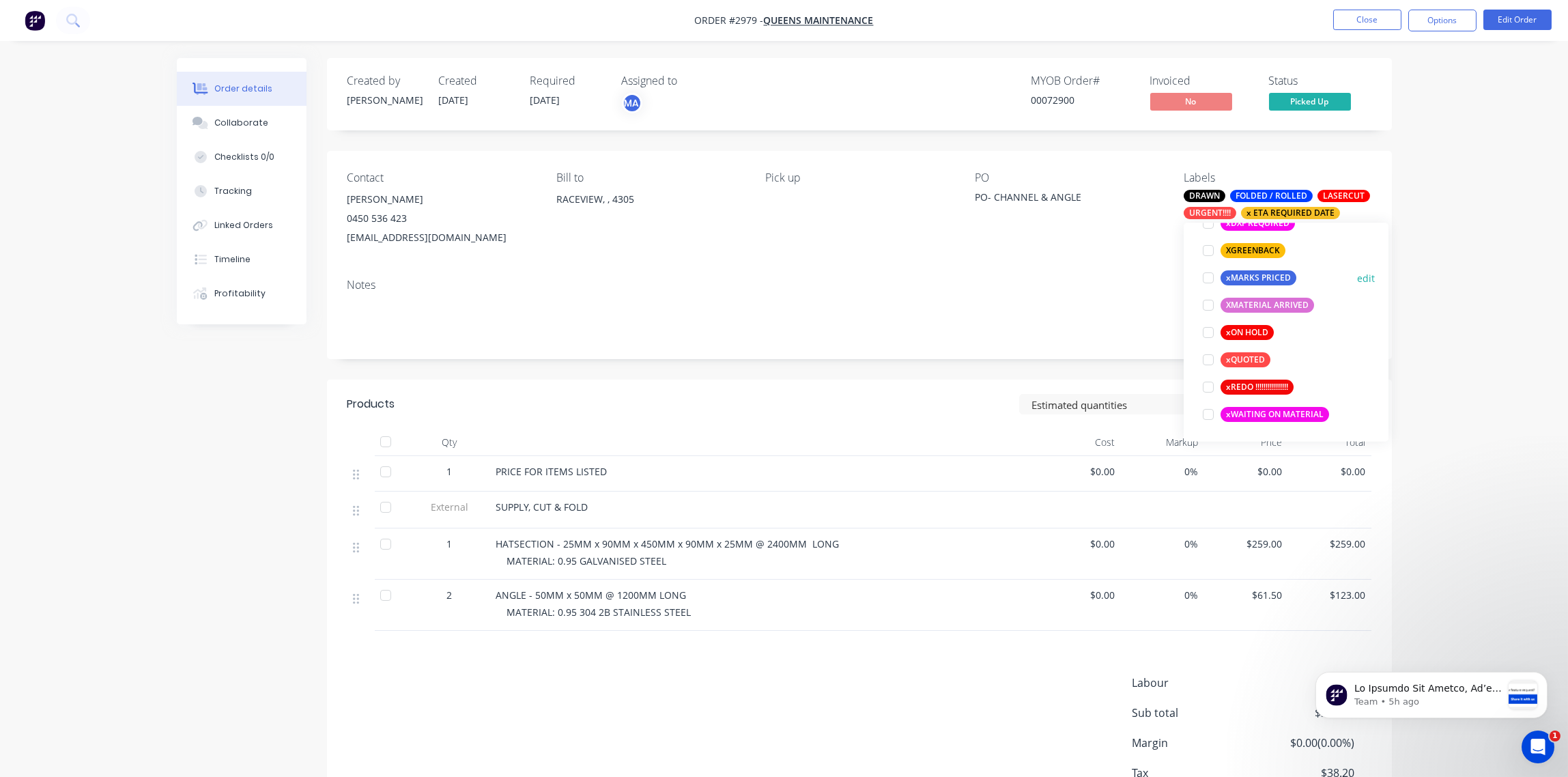
click at [1212, 278] on div at bounding box center [1208, 278] width 27 height 27
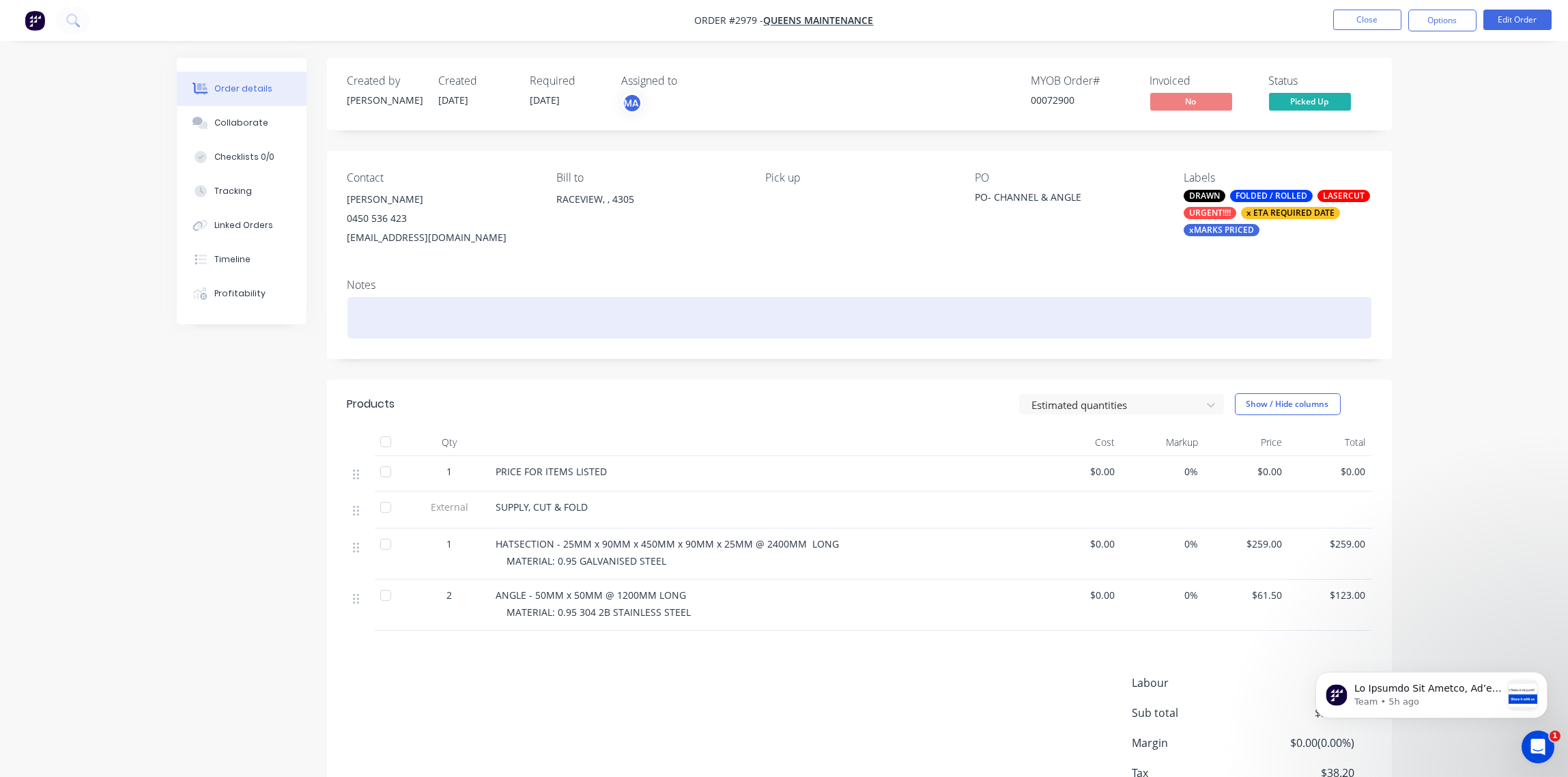
click at [1077, 297] on div at bounding box center [859, 317] width 1024 height 41
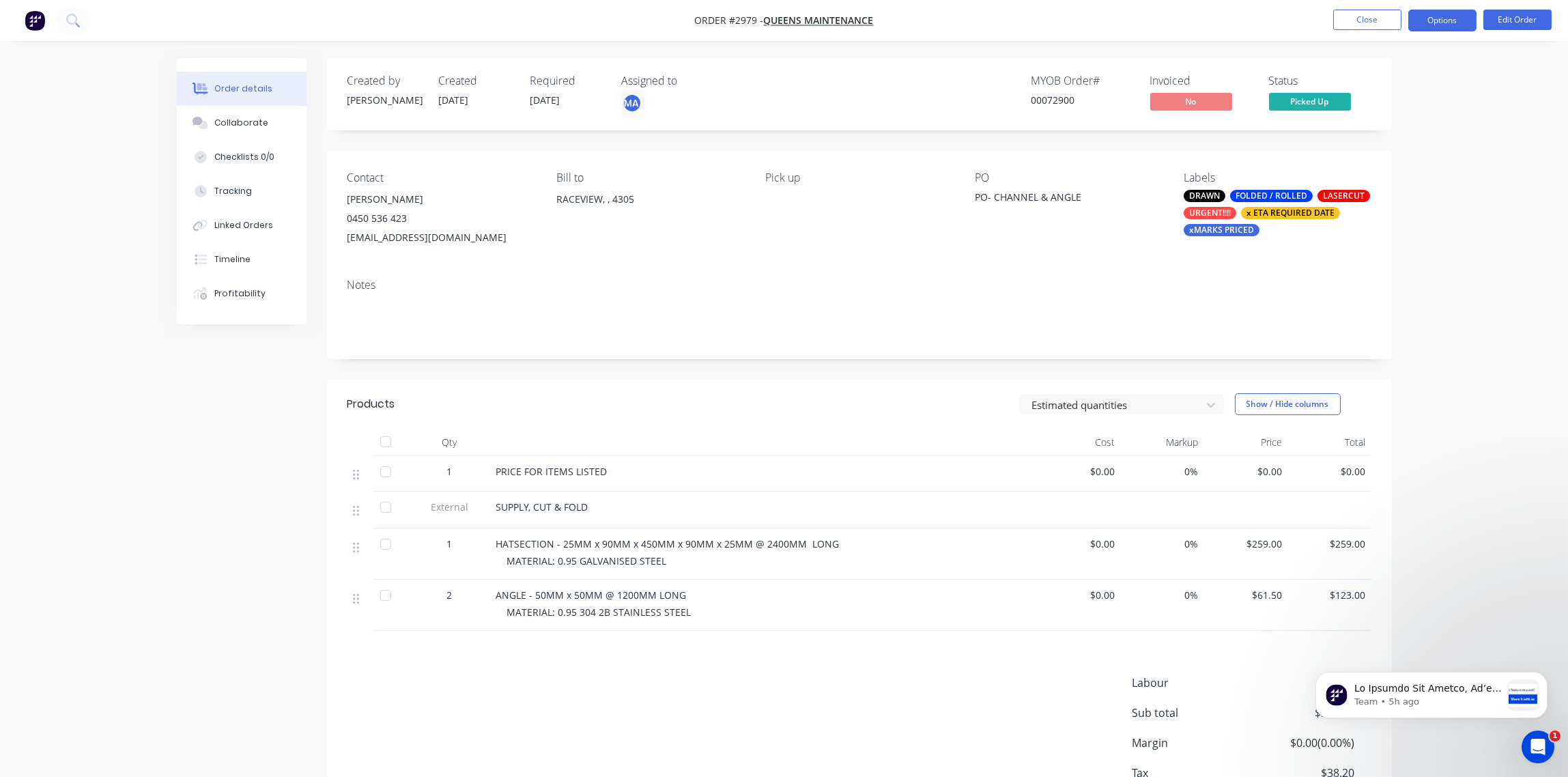
click at [1446, 27] on button "Options" at bounding box center [1443, 21] width 69 height 22
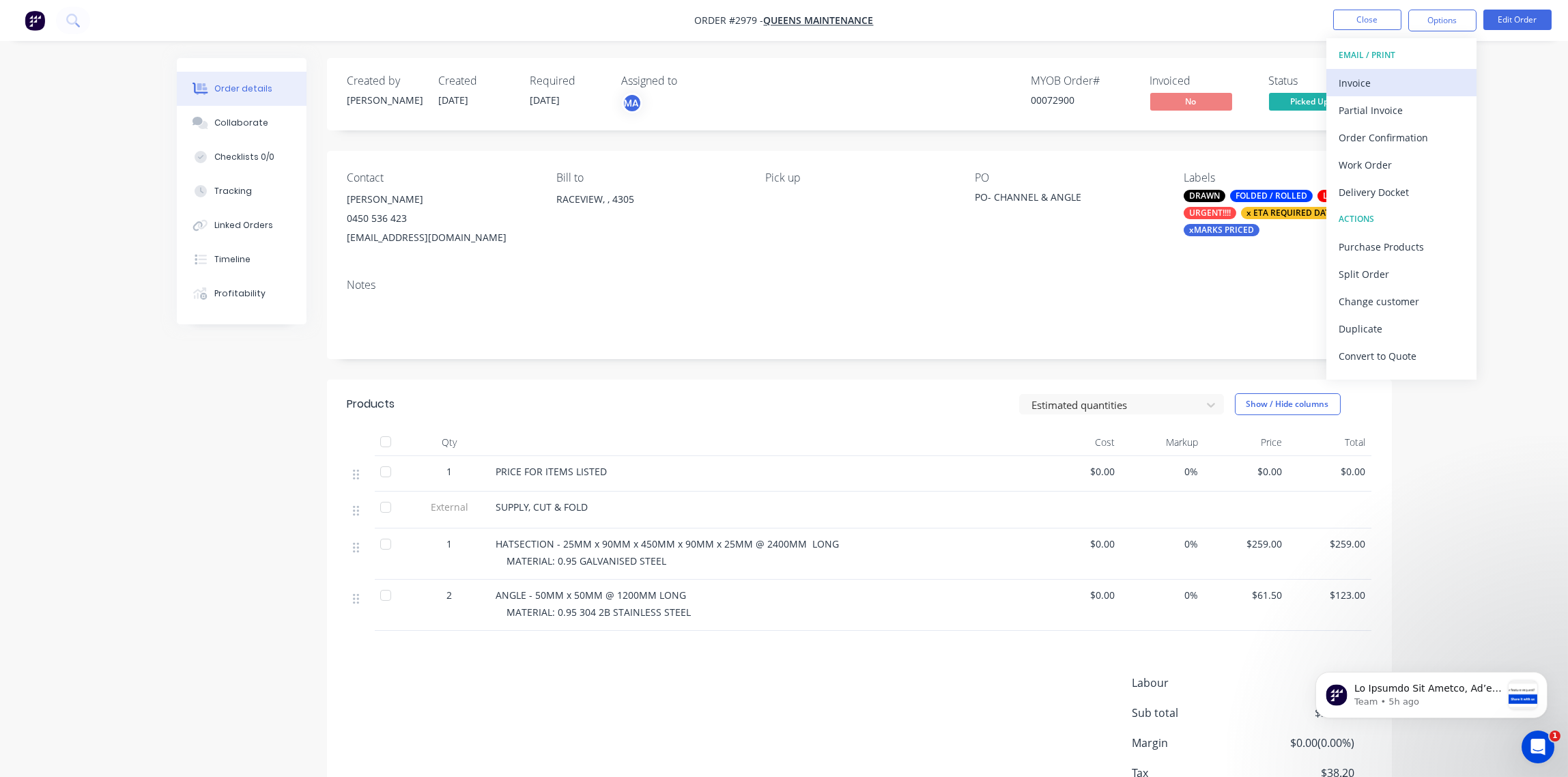
click at [1399, 86] on div "Invoice" at bounding box center [1401, 83] width 125 height 20
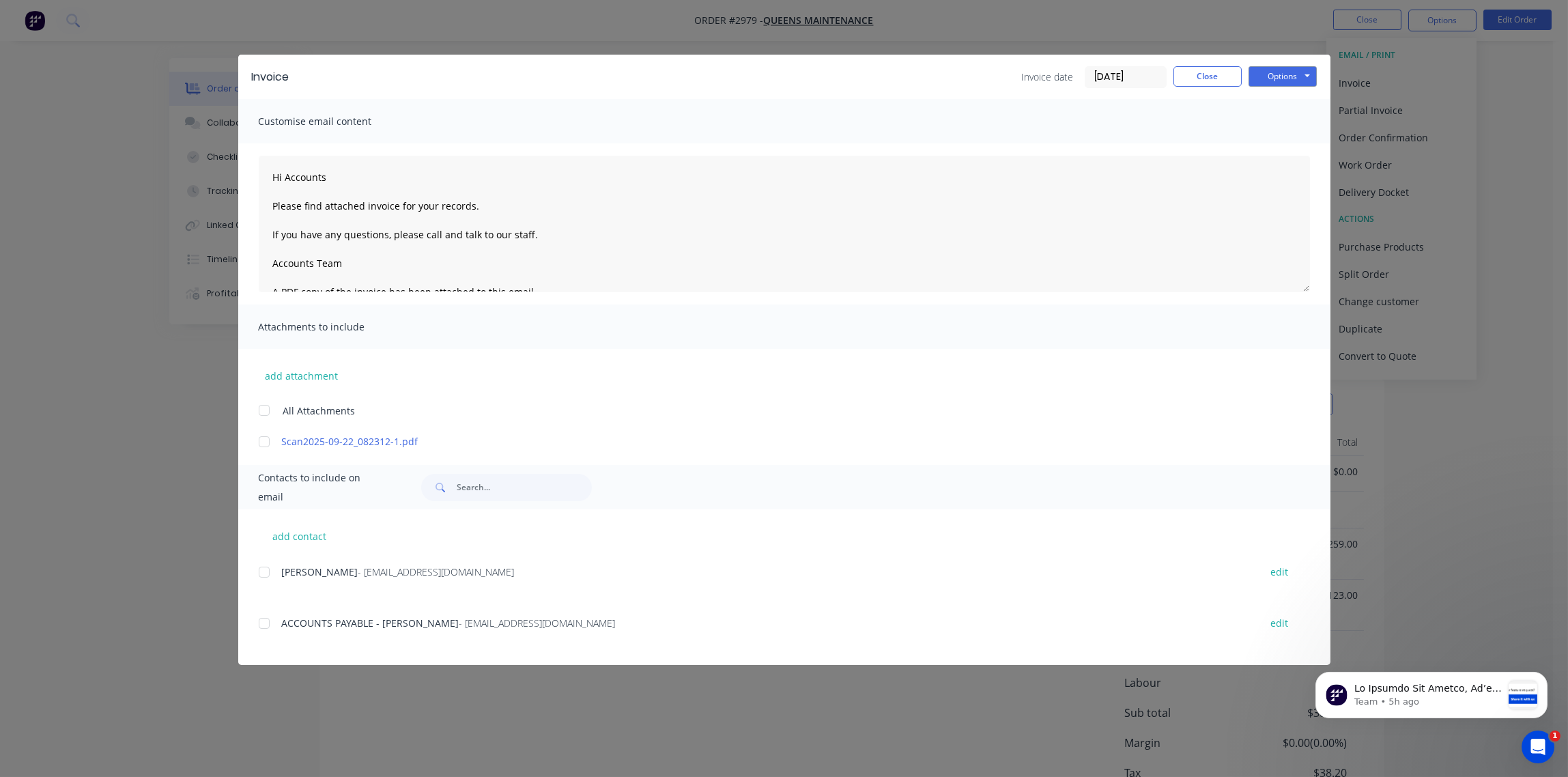
click at [1131, 73] on input "[DATE]" at bounding box center [1126, 76] width 80 height 21
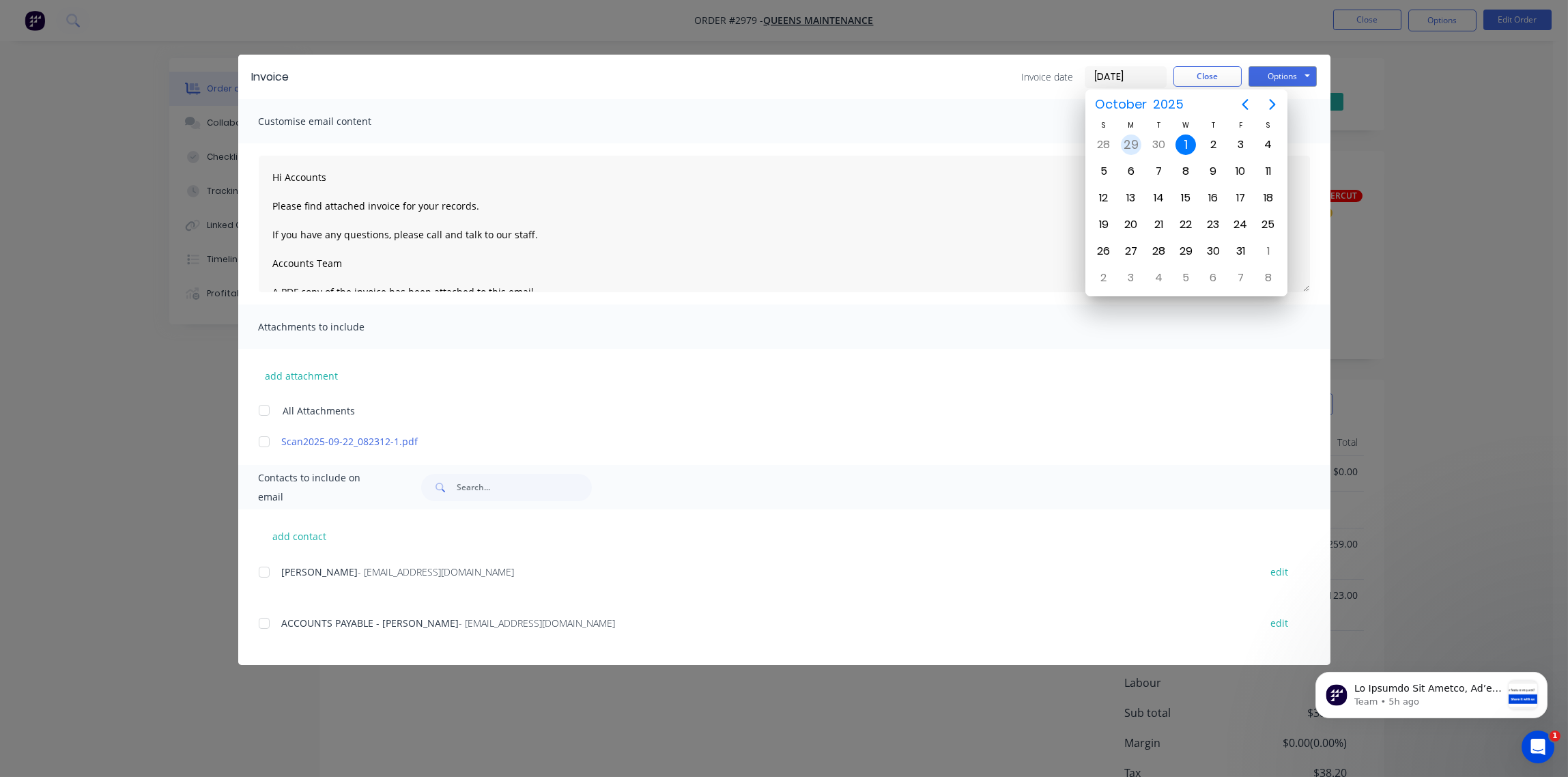
click at [1124, 150] on div "29" at bounding box center [1131, 144] width 21 height 21
type input "[DATE]"
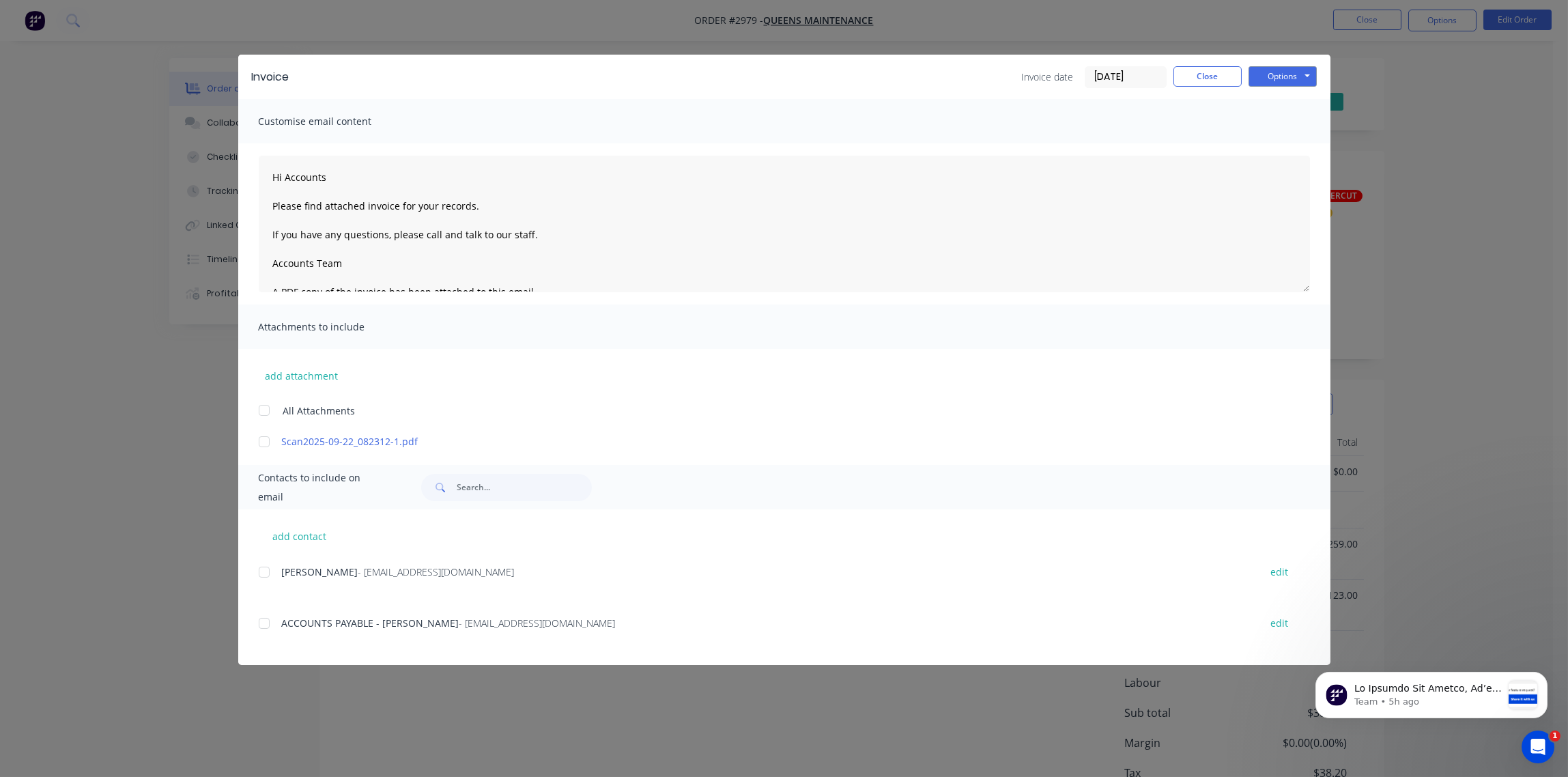
click at [258, 626] on div at bounding box center [265, 623] width 27 height 27
click at [1302, 68] on button "Options" at bounding box center [1283, 76] width 69 height 21
click at [1290, 150] on button "Email" at bounding box center [1292, 145] width 87 height 23
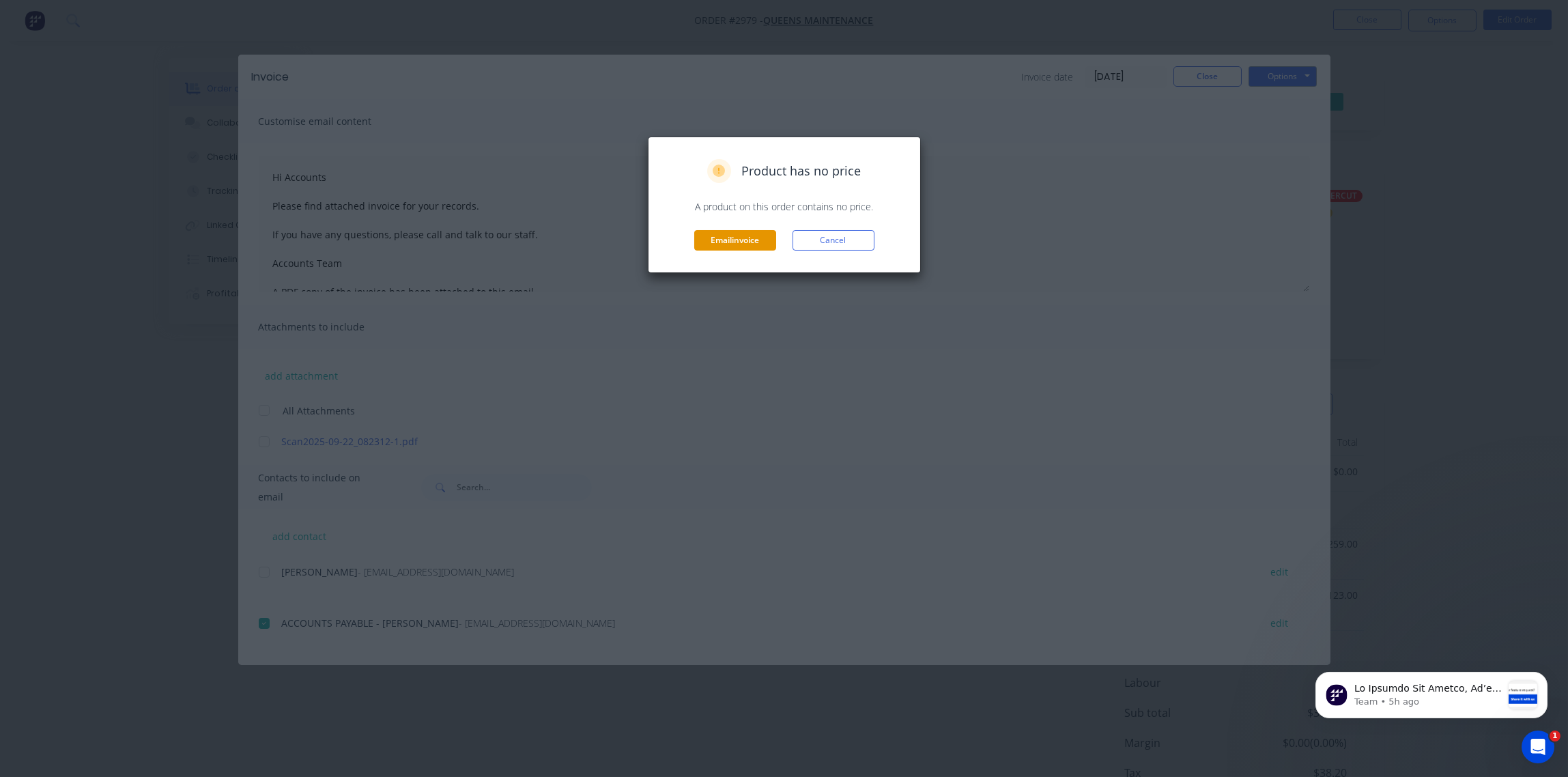
click at [726, 244] on button "Email invoice" at bounding box center [735, 240] width 82 height 21
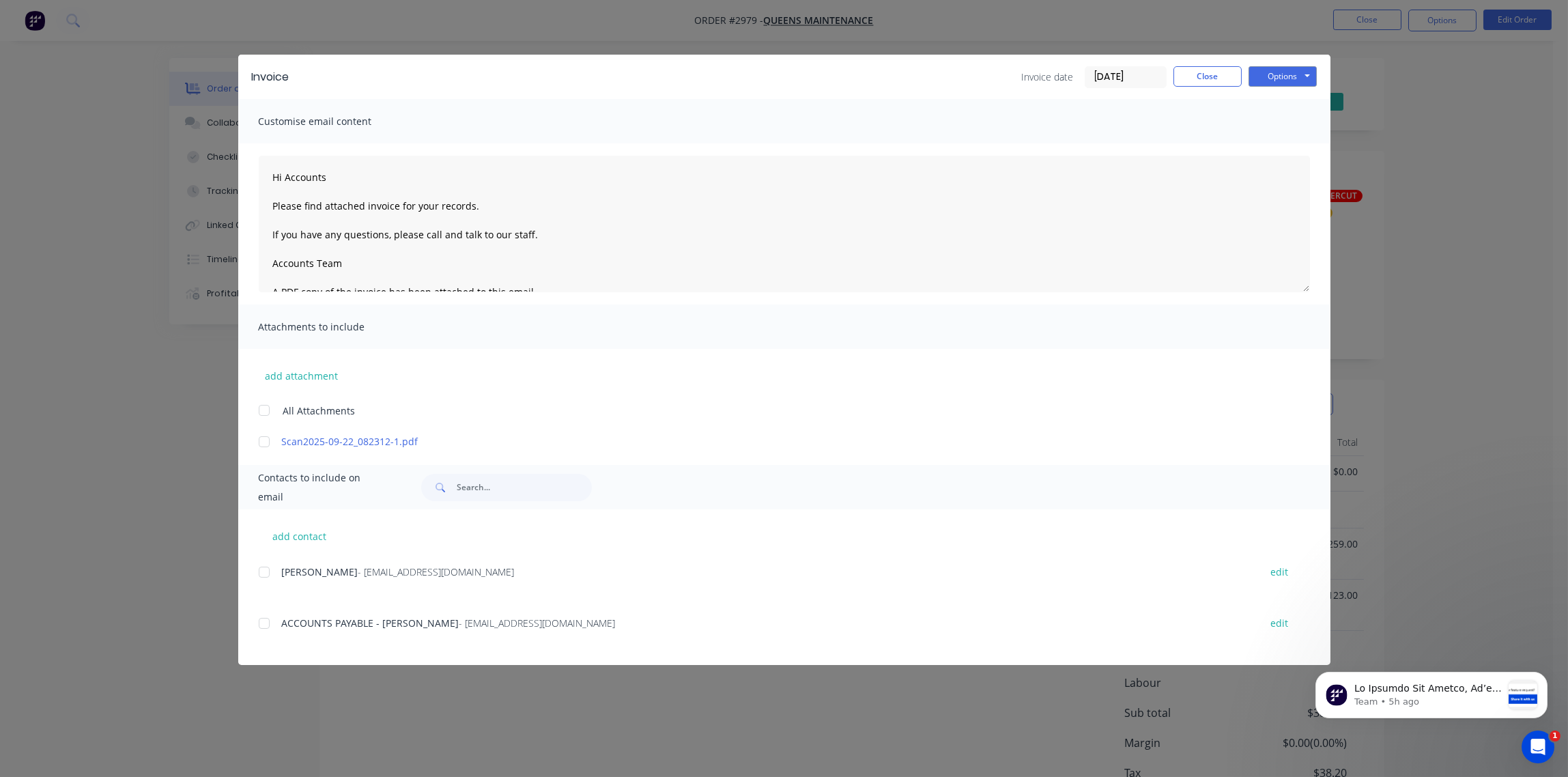
type textarea "Hi Accounts Please find attached invoice for your records. If you have any ques…"
click at [1202, 80] on button "Close" at bounding box center [1208, 76] width 69 height 21
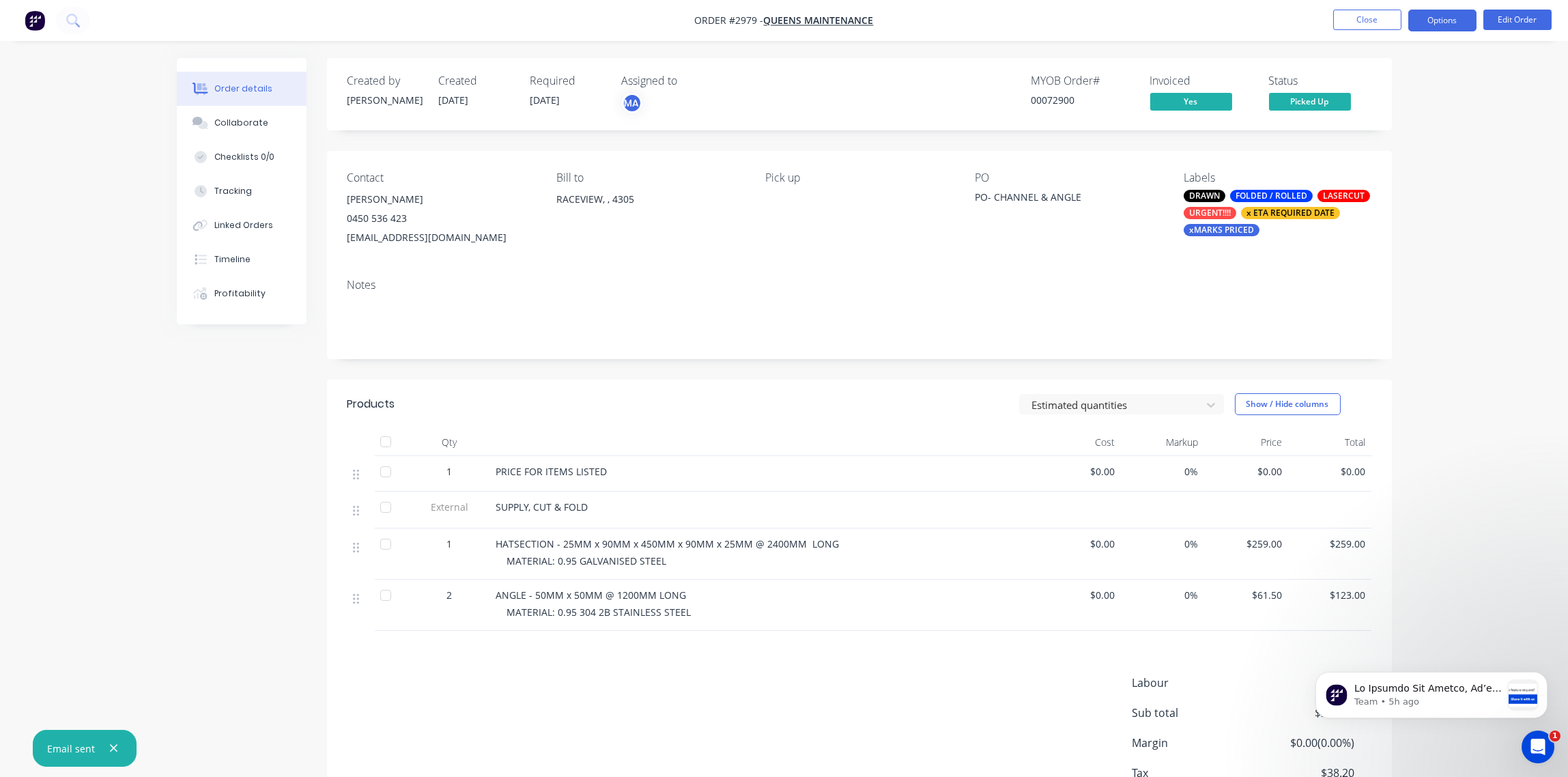
click at [1458, 21] on button "Options" at bounding box center [1443, 21] width 69 height 22
click at [1367, 355] on div "Archive" at bounding box center [1401, 356] width 125 height 20
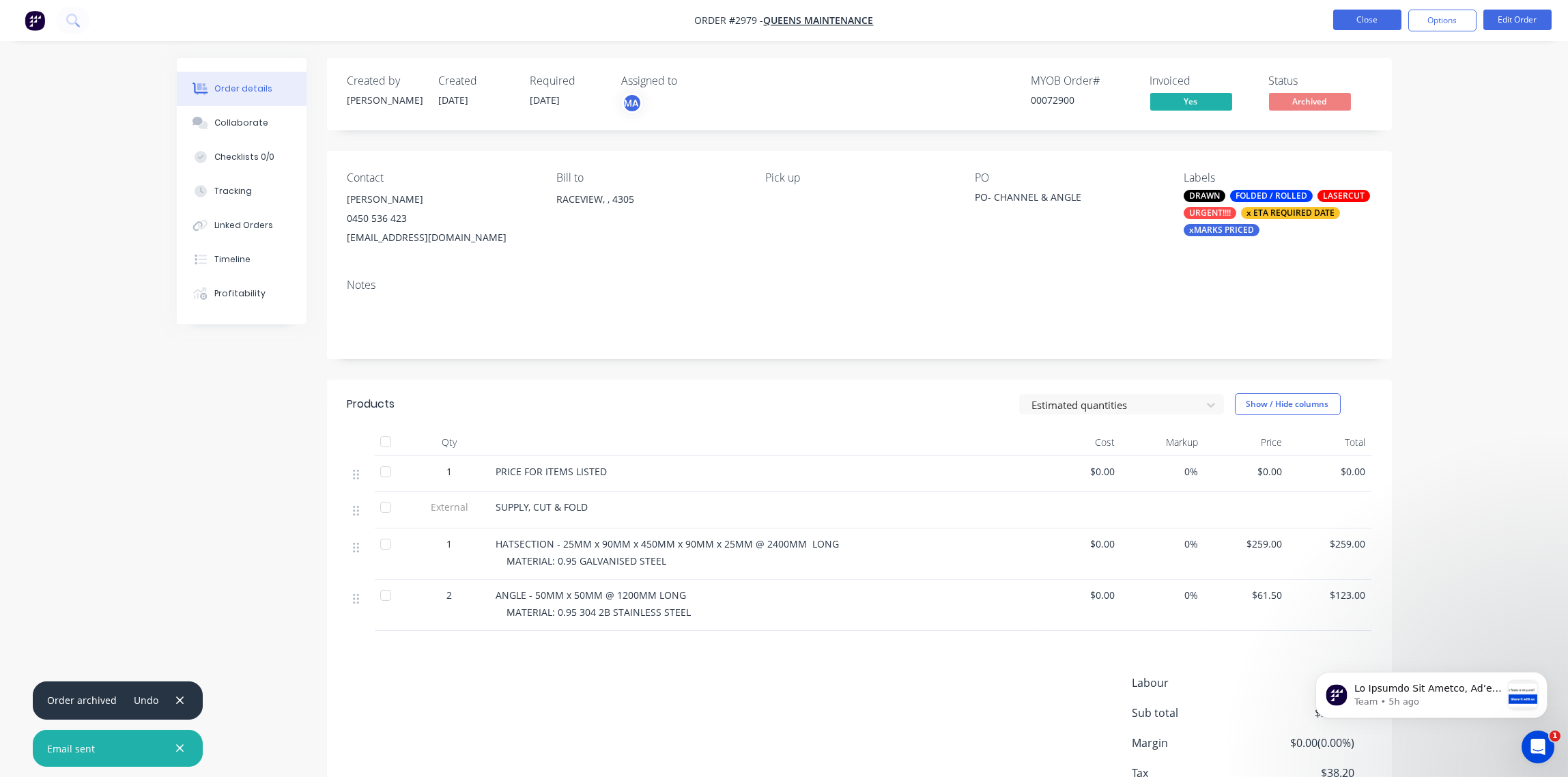
click at [1367, 24] on button "Close" at bounding box center [1368, 20] width 69 height 21
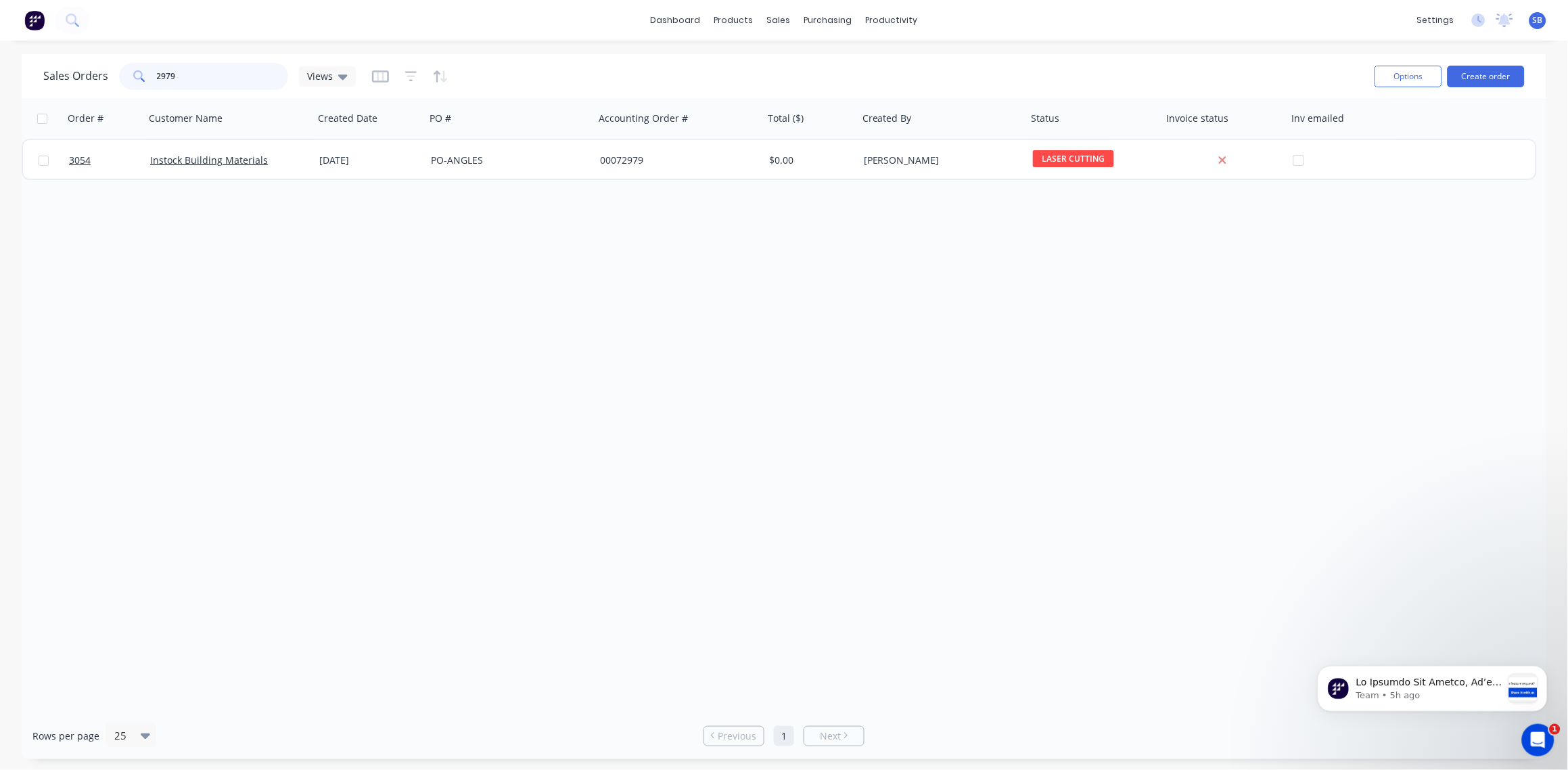
click at [210, 70] on input "2979" at bounding box center [223, 77] width 132 height 27
type input "2980"
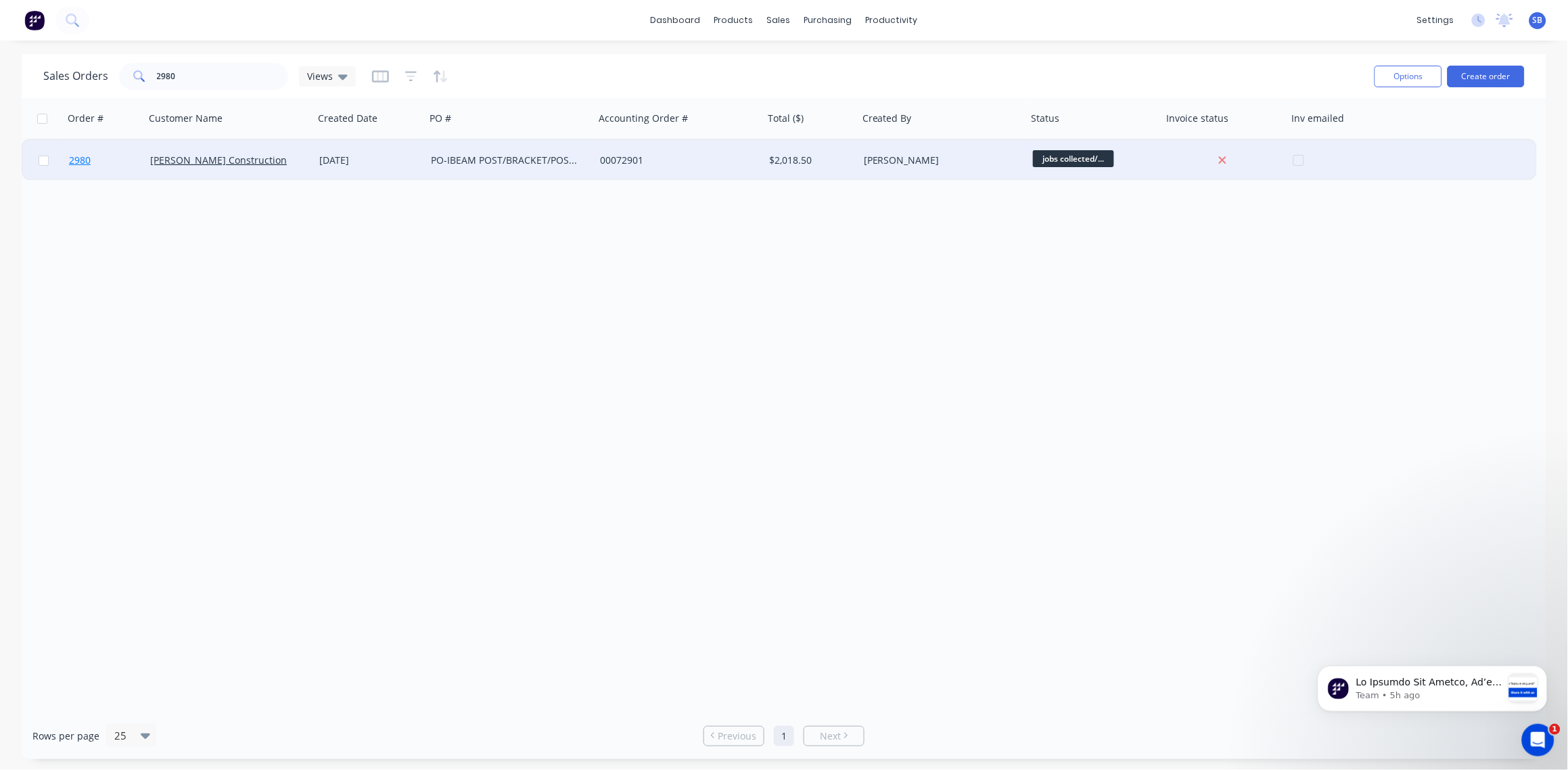
click at [83, 158] on span "2980" at bounding box center [80, 160] width 21 height 14
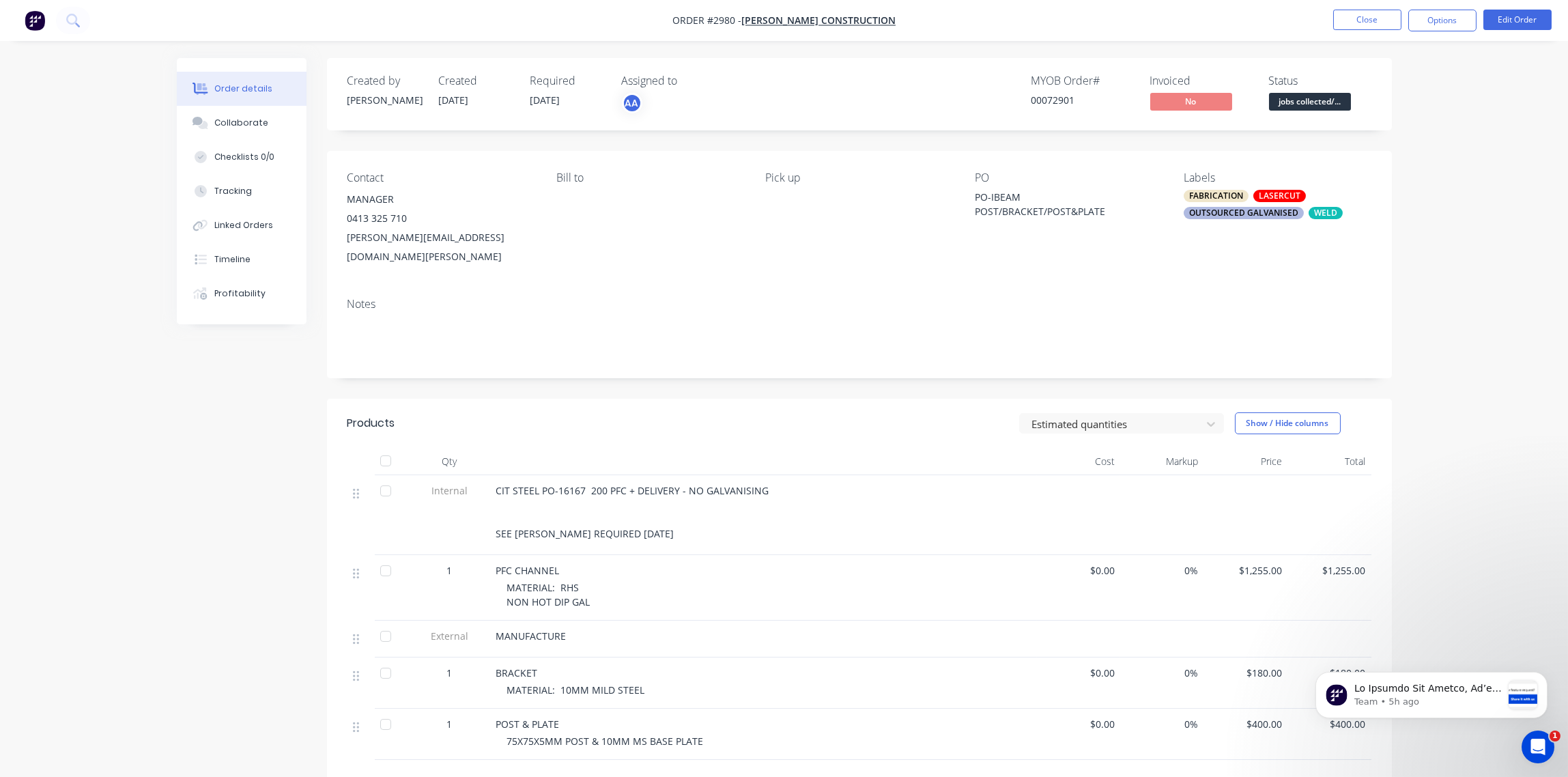
click at [1314, 102] on span "jobs collected/..." at bounding box center [1310, 101] width 82 height 17
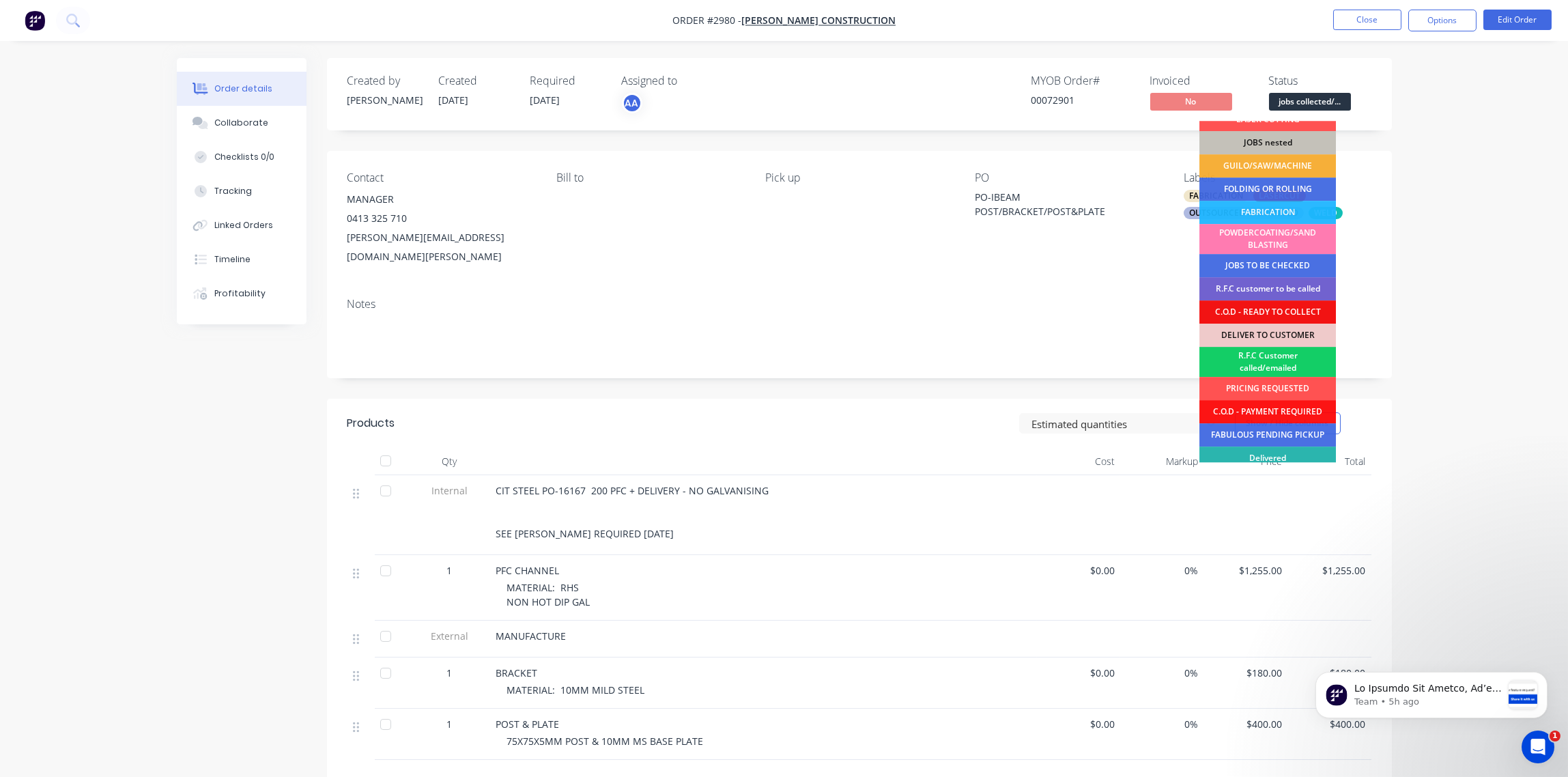
scroll to position [67, 0]
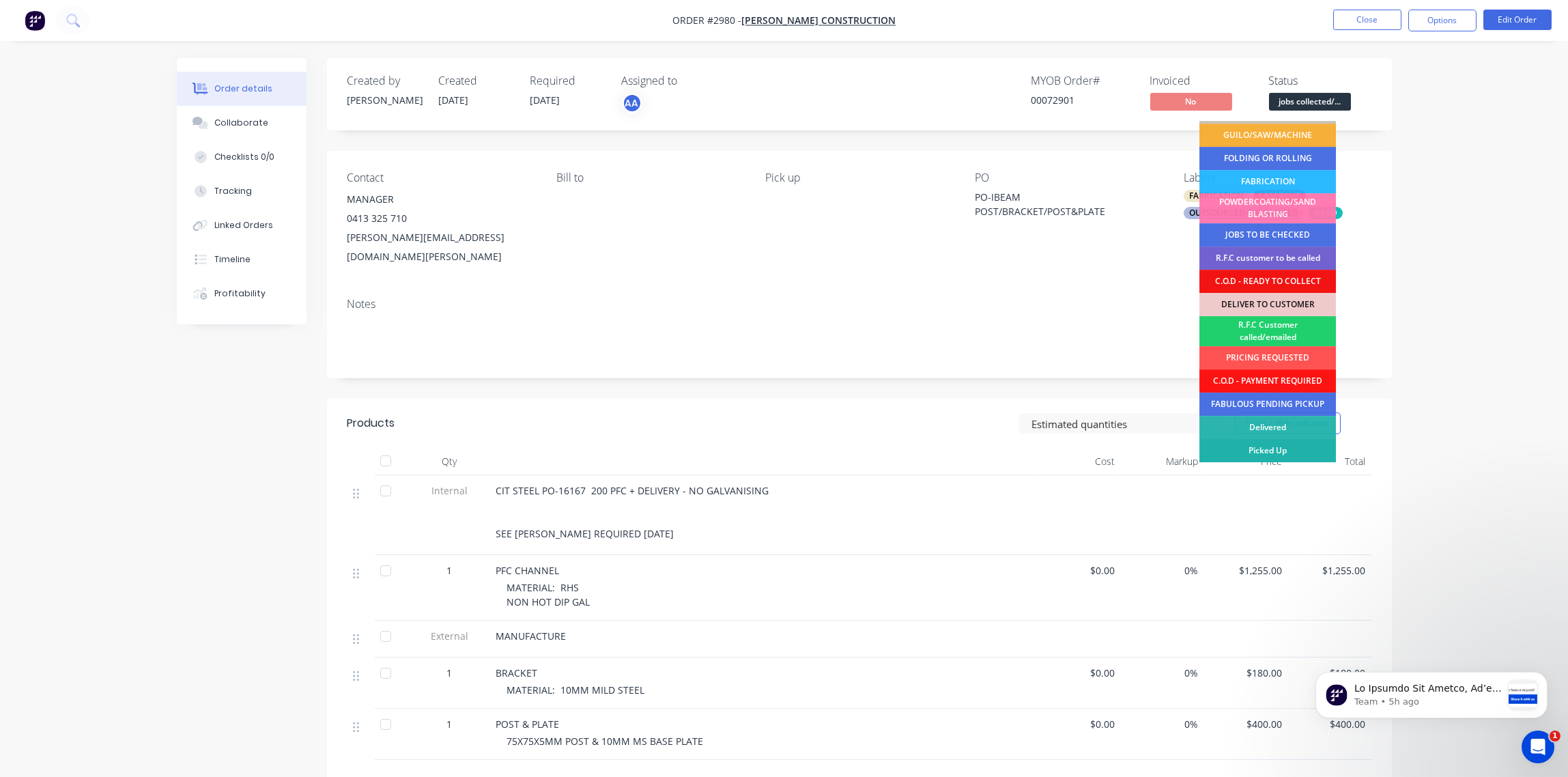
click at [1286, 447] on div "Picked Up" at bounding box center [1267, 451] width 136 height 24
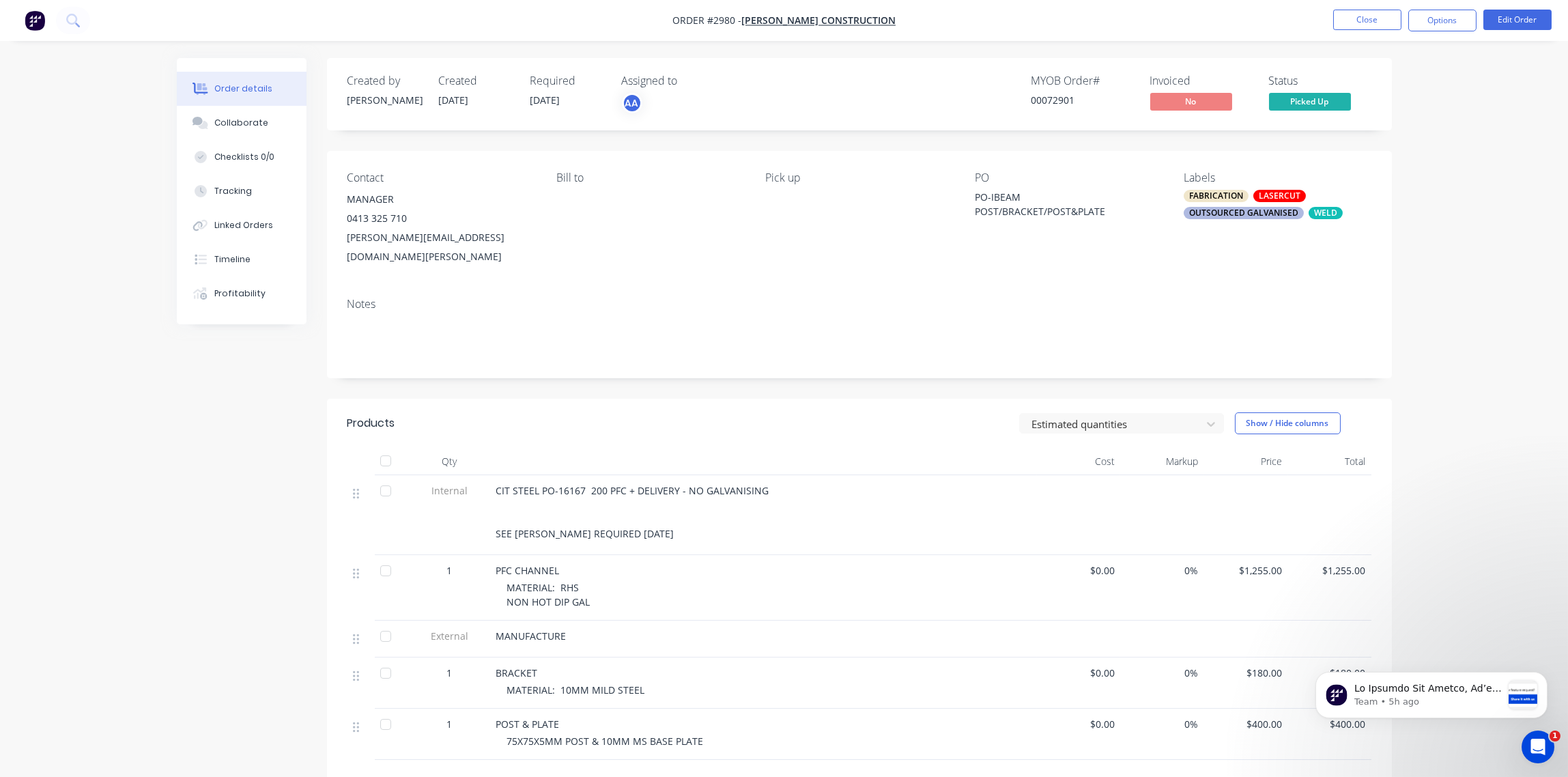
click at [1250, 207] on div "OUTSOURCED GALVANISED" at bounding box center [1244, 213] width 121 height 13
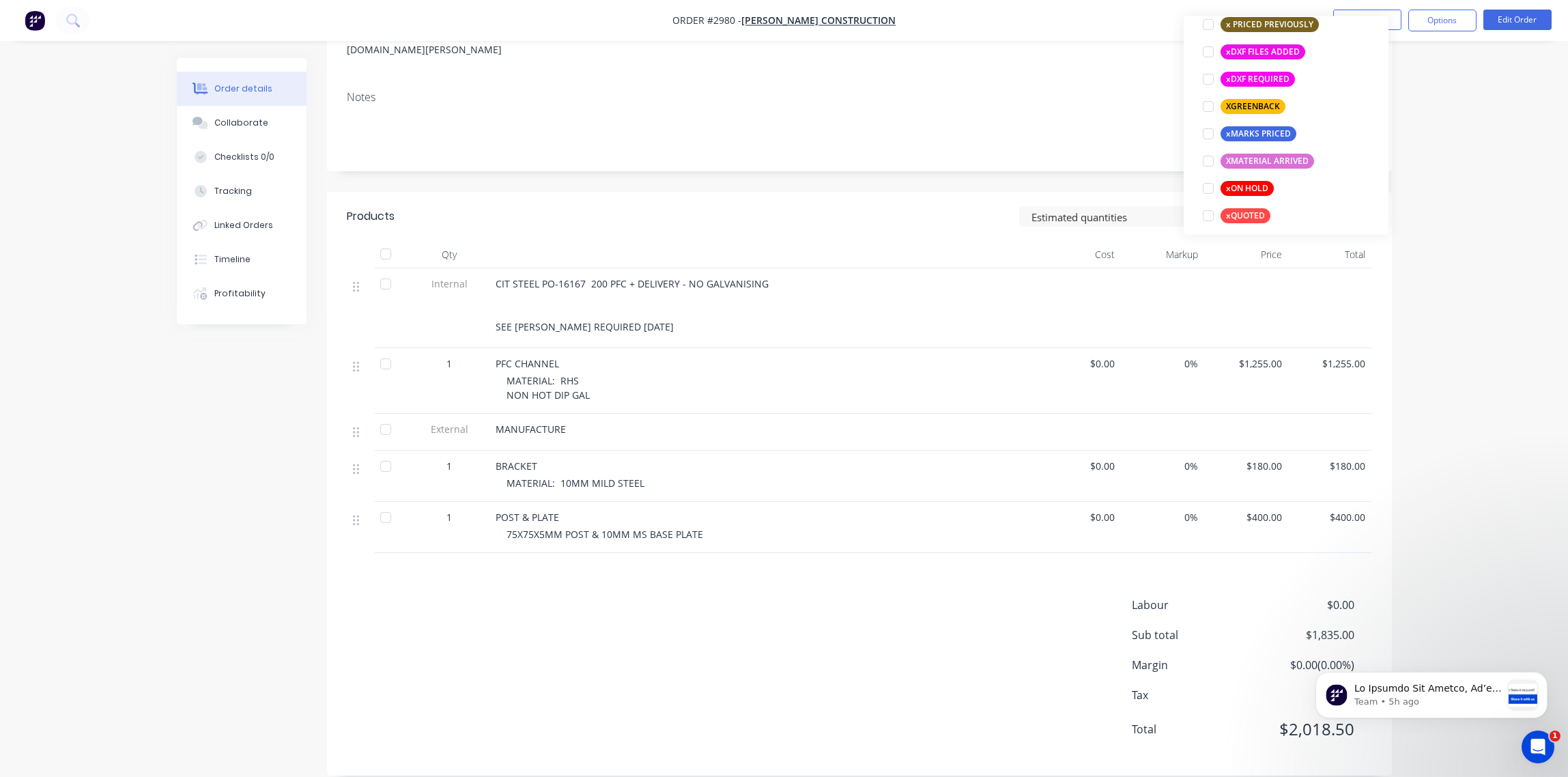
scroll to position [1174, 0]
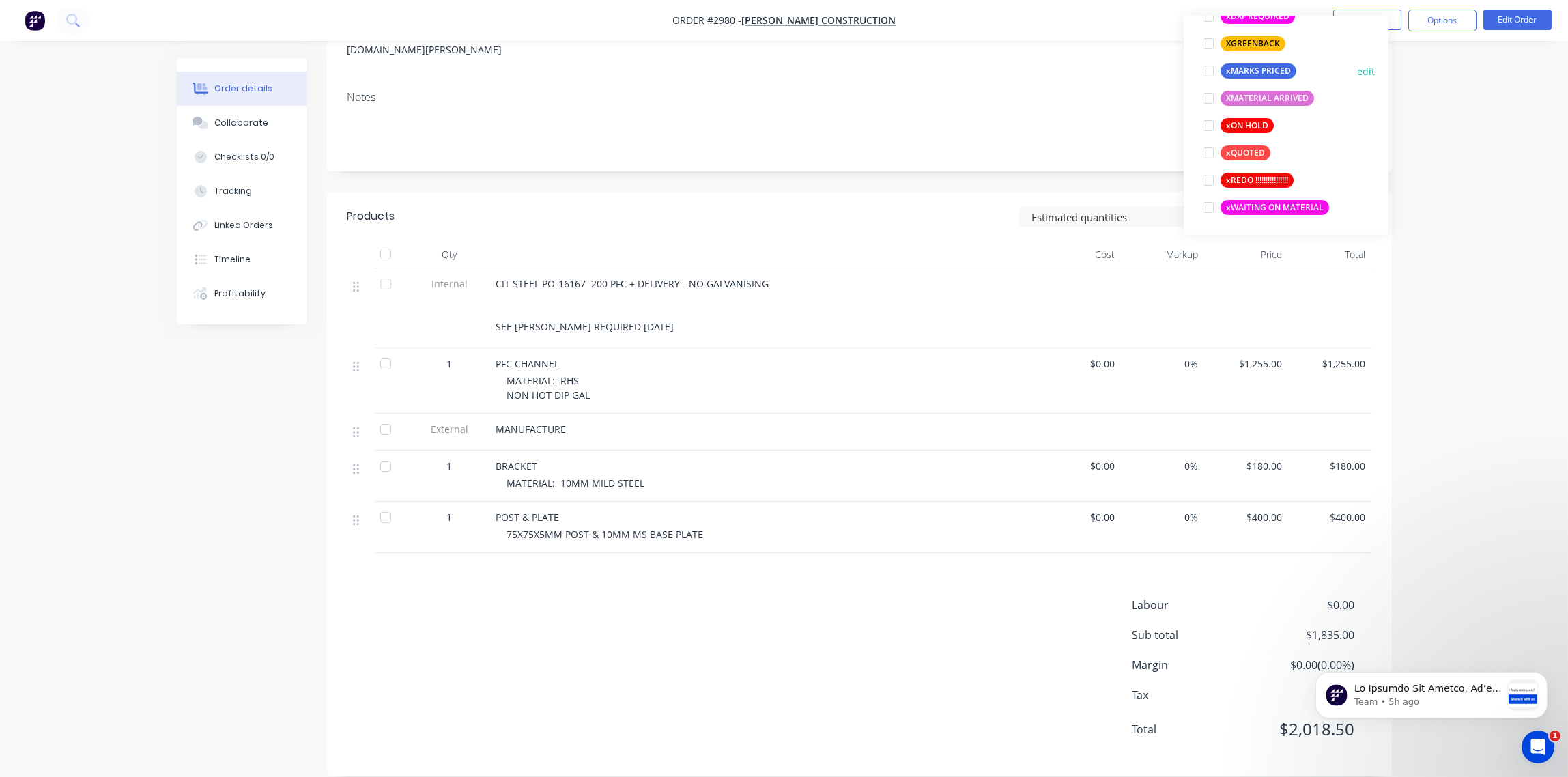
click at [1207, 69] on div at bounding box center [1208, 72] width 27 height 27
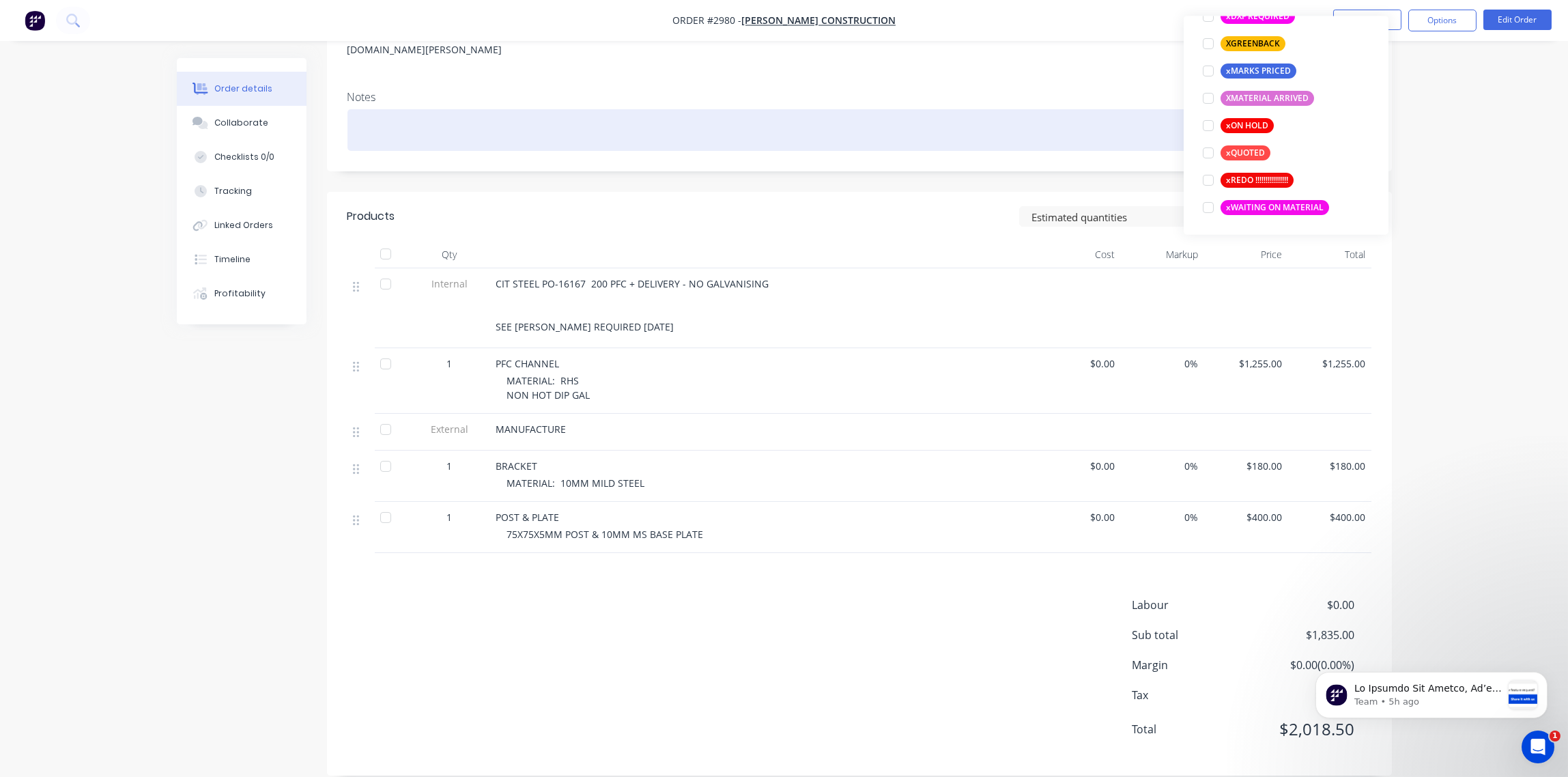
scroll to position [164, 0]
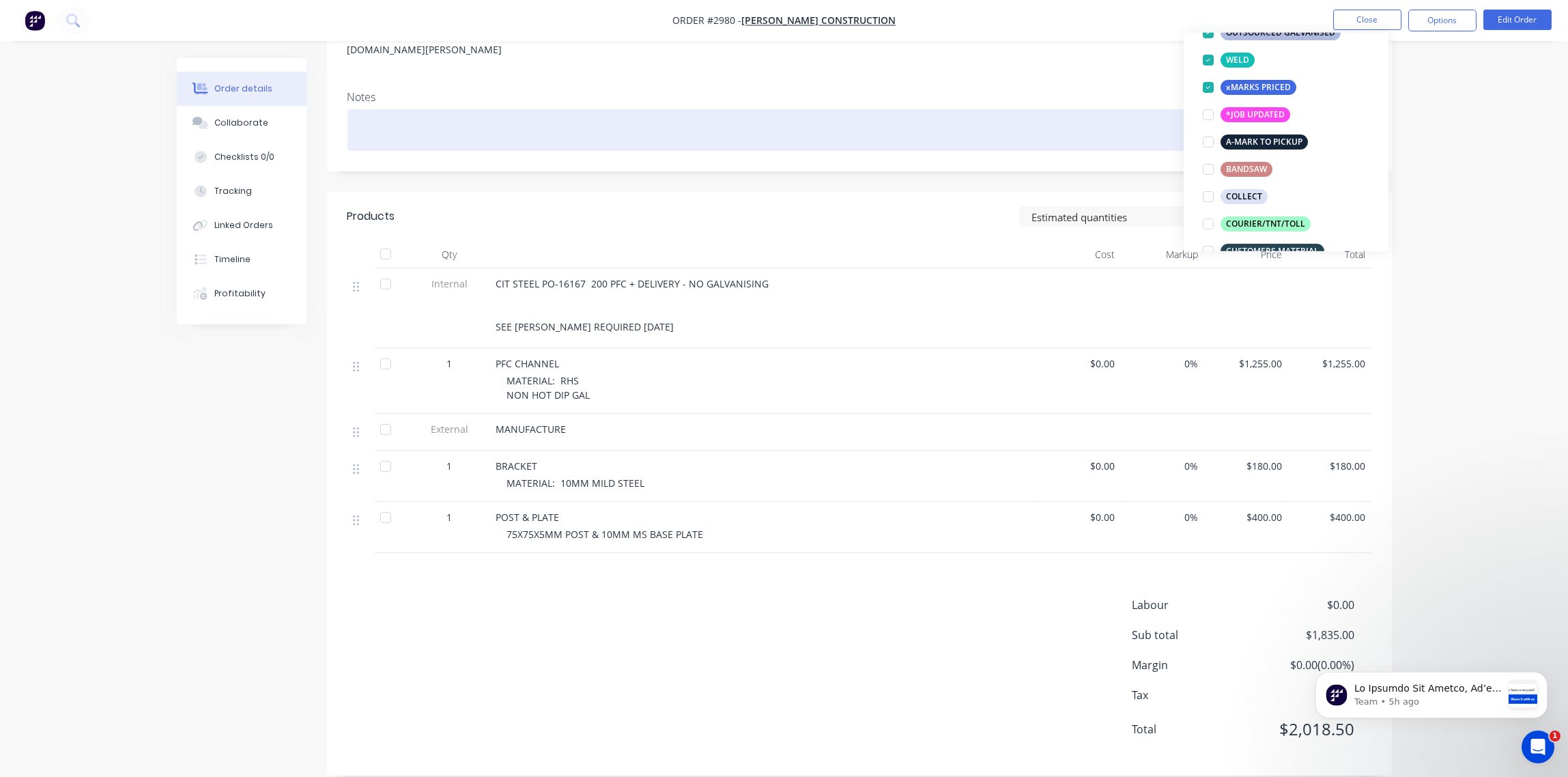
click at [1084, 109] on div at bounding box center [859, 129] width 1024 height 41
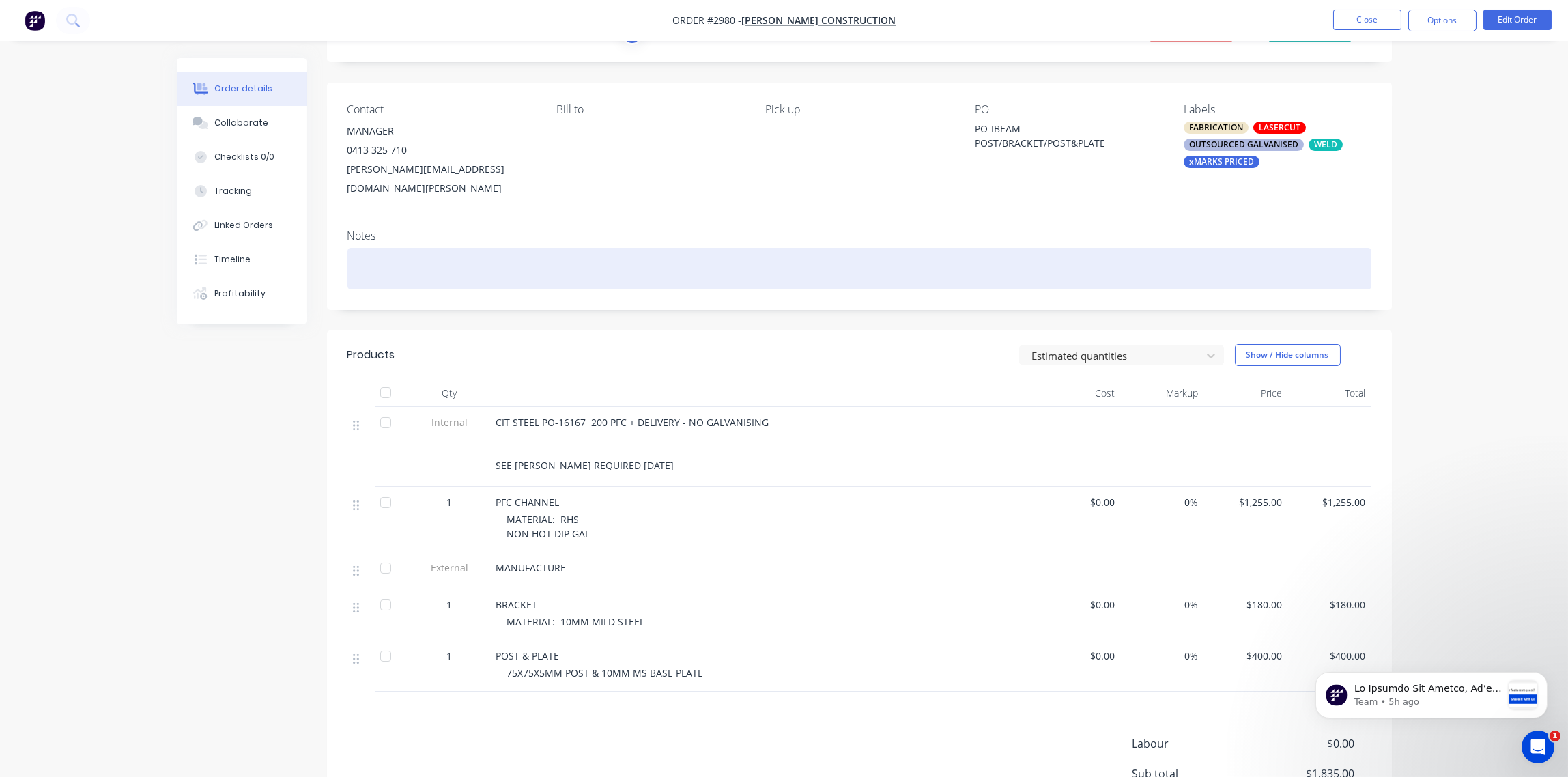
scroll to position [0, 0]
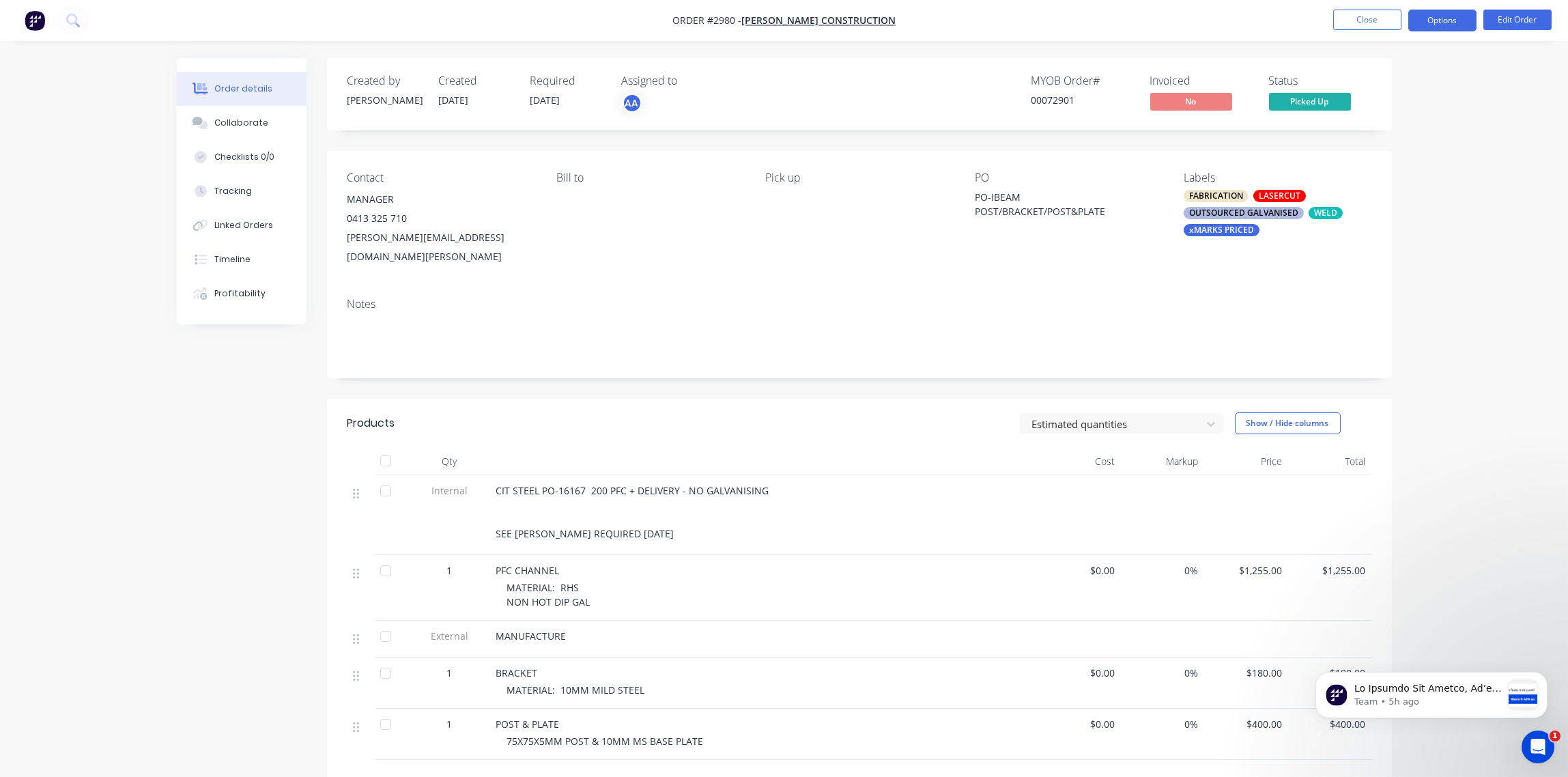
click at [1461, 19] on button "Options" at bounding box center [1443, 21] width 69 height 22
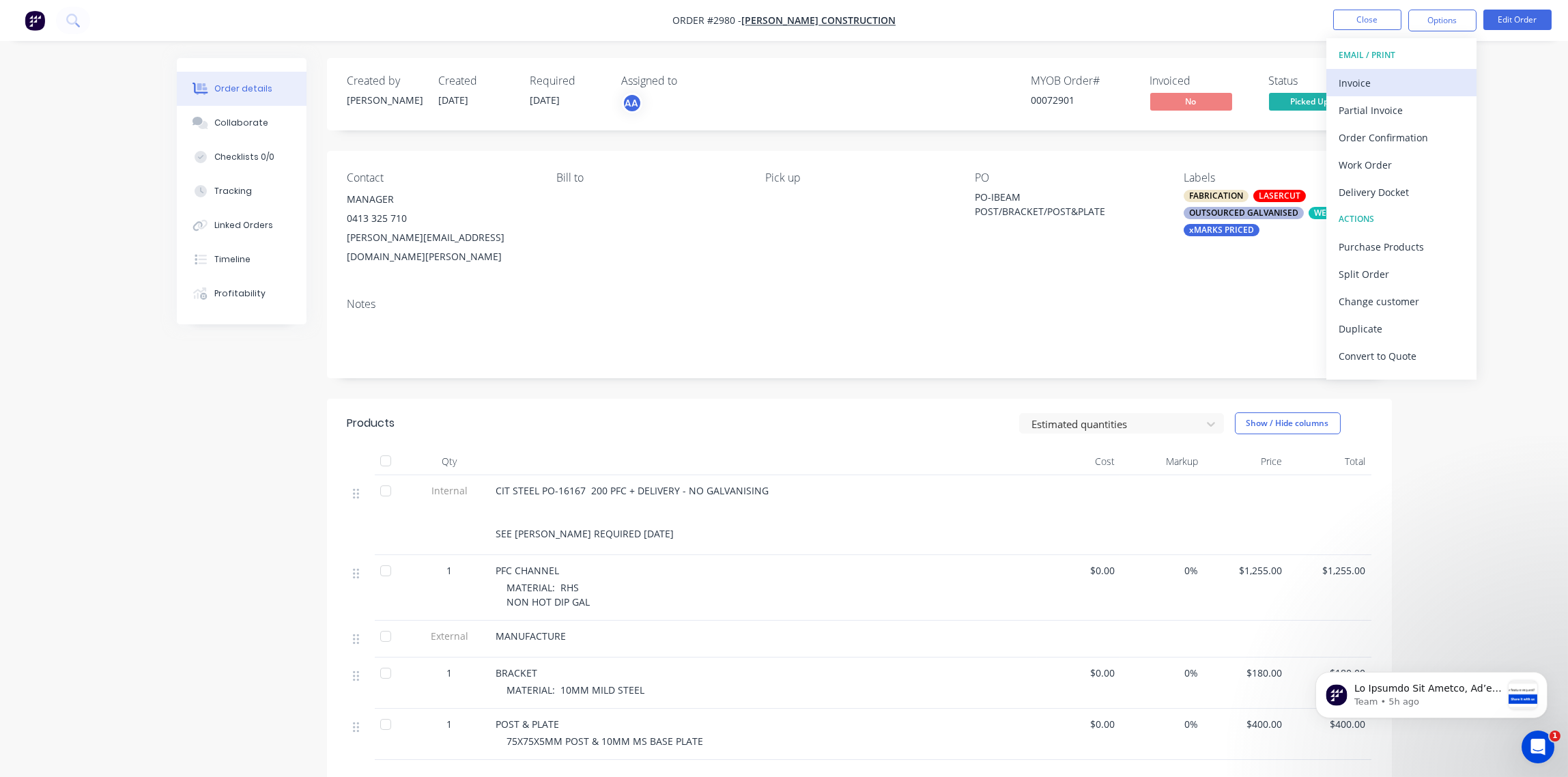
click at [1376, 76] on div "Invoice" at bounding box center [1401, 83] width 125 height 20
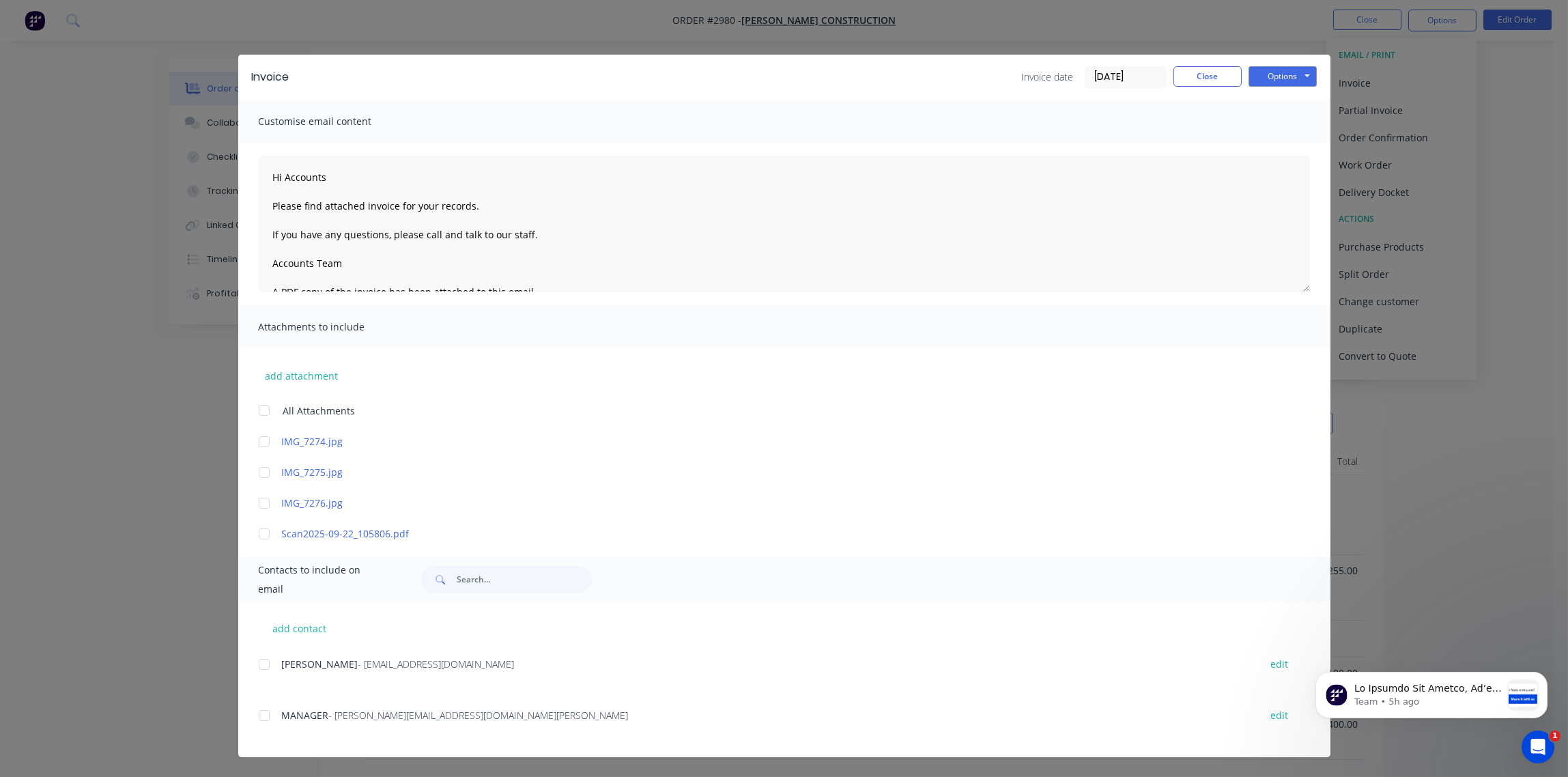
click at [265, 662] on div at bounding box center [265, 664] width 27 height 27
click at [270, 715] on div at bounding box center [265, 715] width 27 height 27
click at [1291, 79] on button "Options" at bounding box center [1283, 76] width 69 height 21
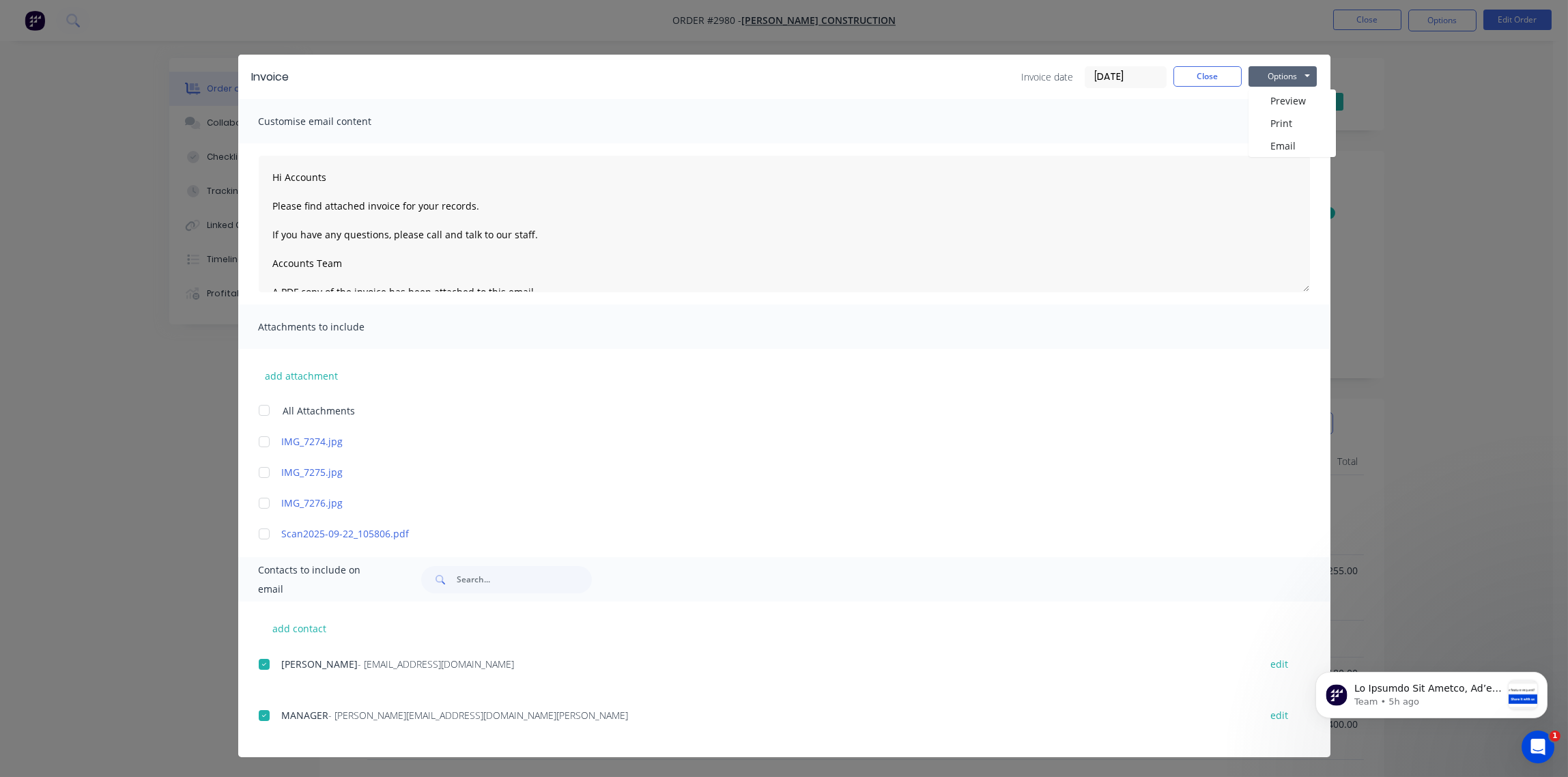
click at [1136, 75] on input "[DATE]" at bounding box center [1126, 76] width 80 height 21
type textarea "Hi Accounts Please find attached invoice for your records. If you have any ques…"
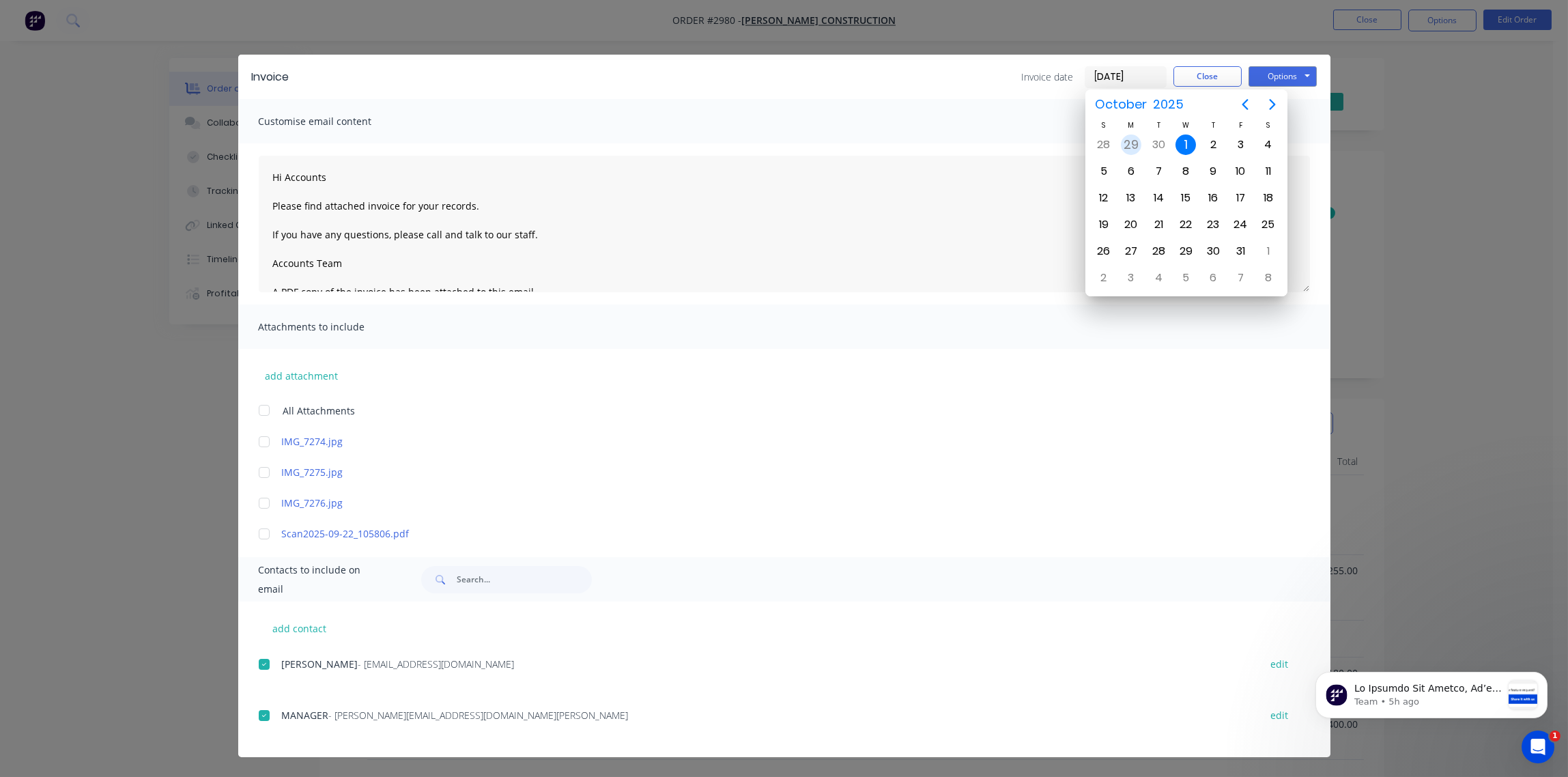
click at [1129, 145] on div "29" at bounding box center [1131, 144] width 21 height 21
type input "[DATE]"
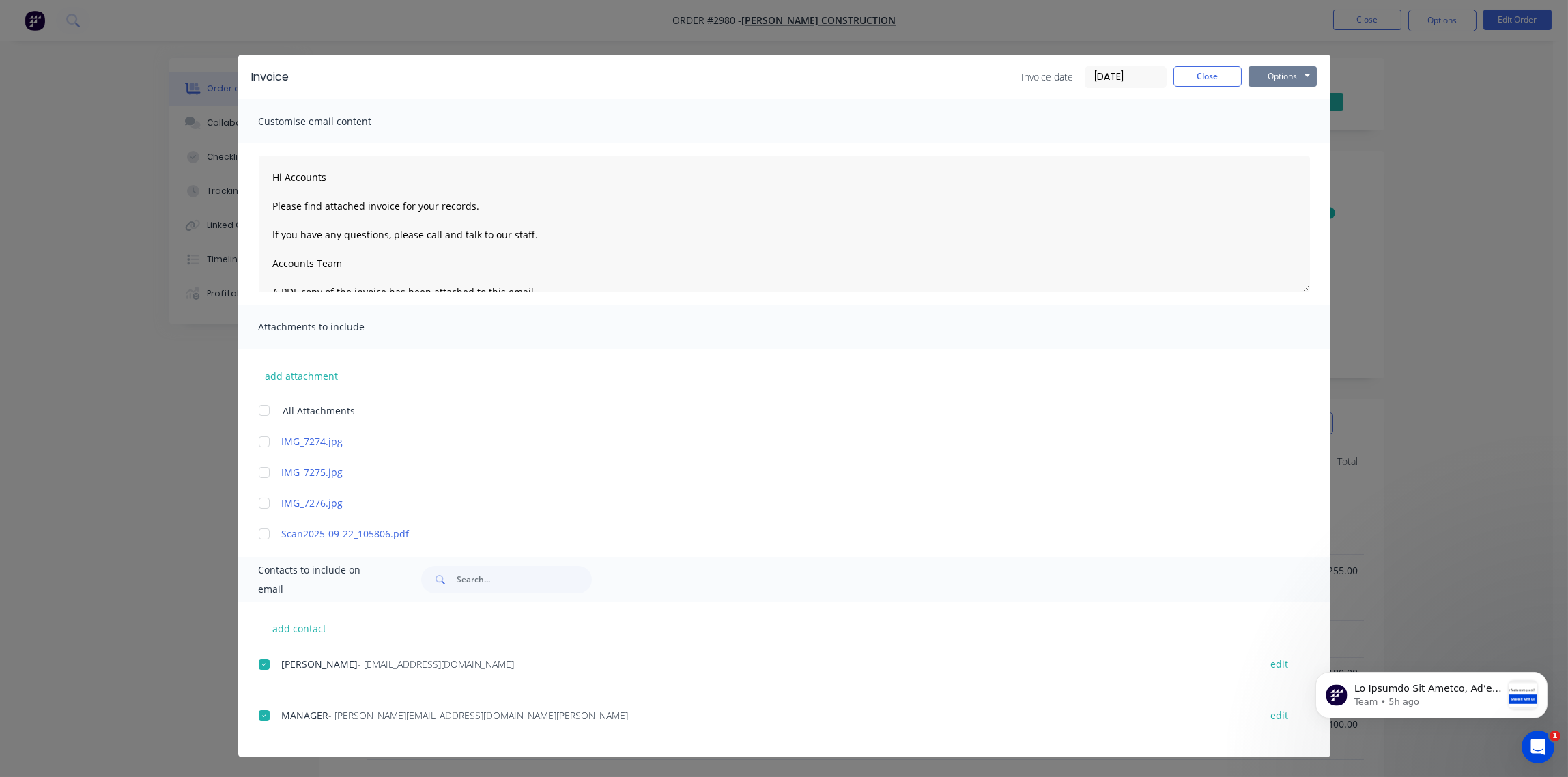
click at [1293, 75] on button "Options" at bounding box center [1283, 76] width 69 height 21
click at [1281, 150] on button "Email" at bounding box center [1292, 145] width 87 height 23
type textarea "Hi Accounts Please find attached invoice for your records. If you have any ques…"
click at [1207, 75] on button "Close" at bounding box center [1208, 76] width 69 height 21
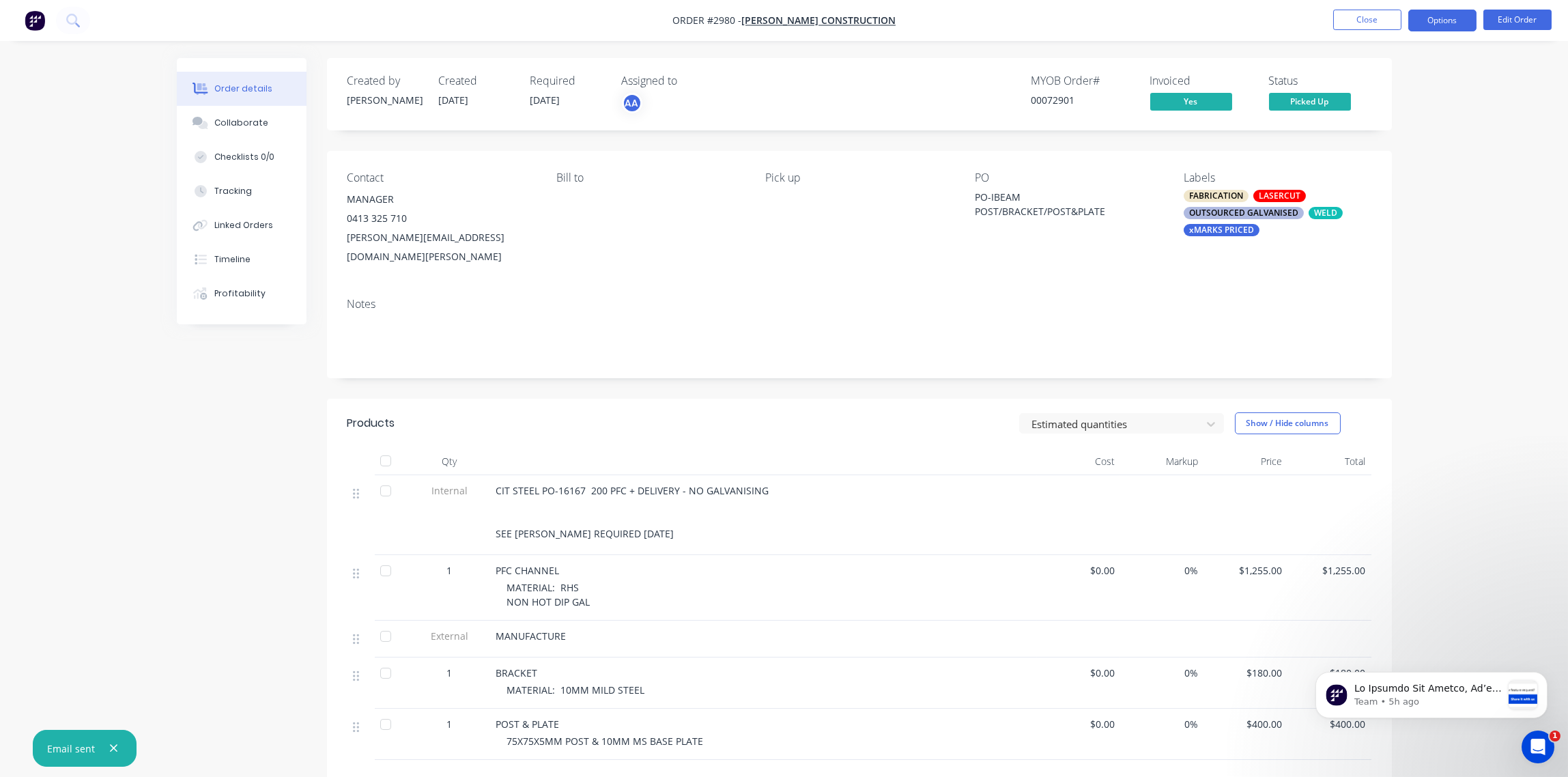
click at [1450, 23] on button "Options" at bounding box center [1443, 21] width 69 height 22
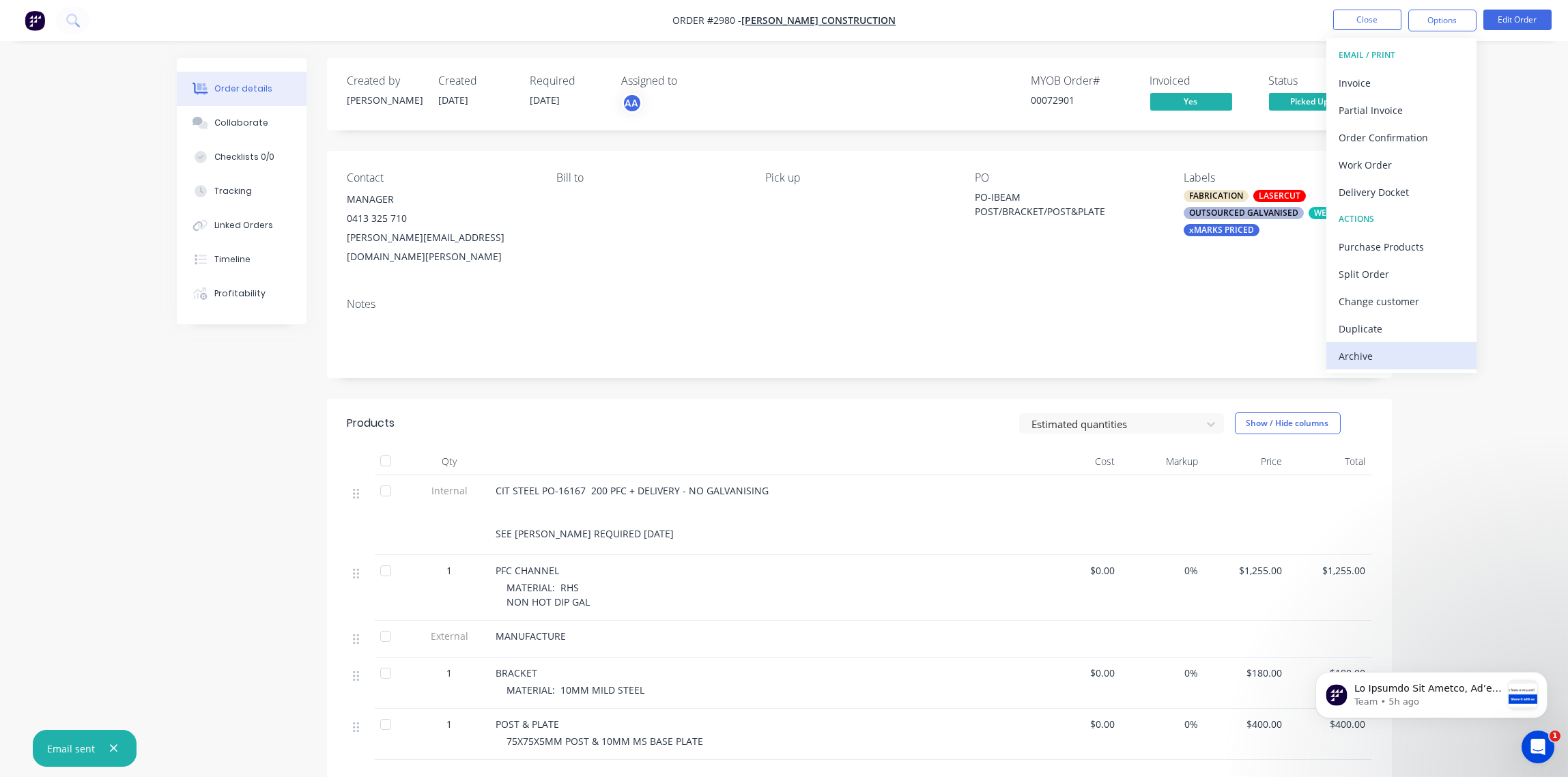
click at [1366, 352] on div "Archive" at bounding box center [1401, 356] width 125 height 20
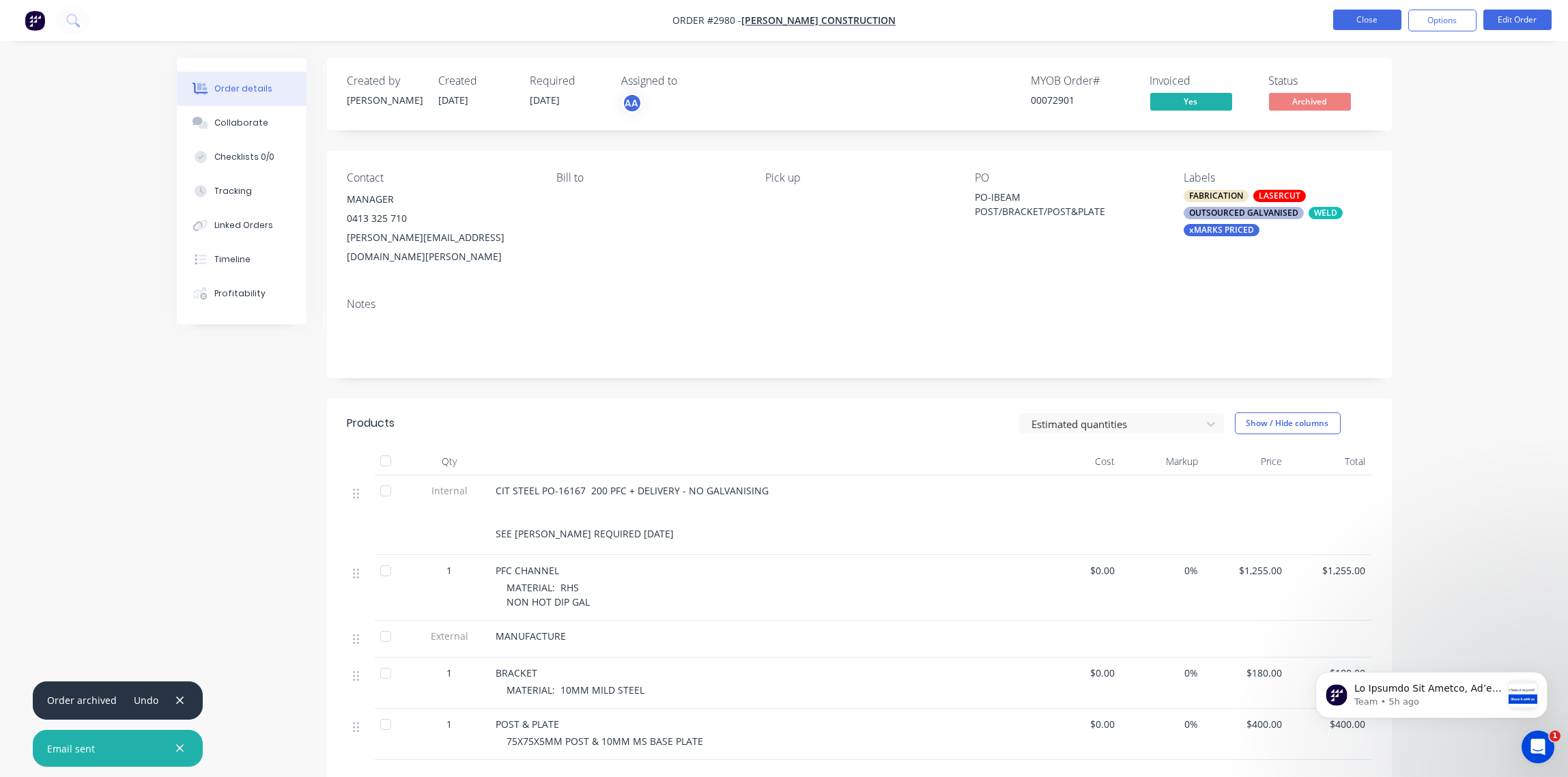
click at [1372, 22] on button "Close" at bounding box center [1368, 20] width 69 height 21
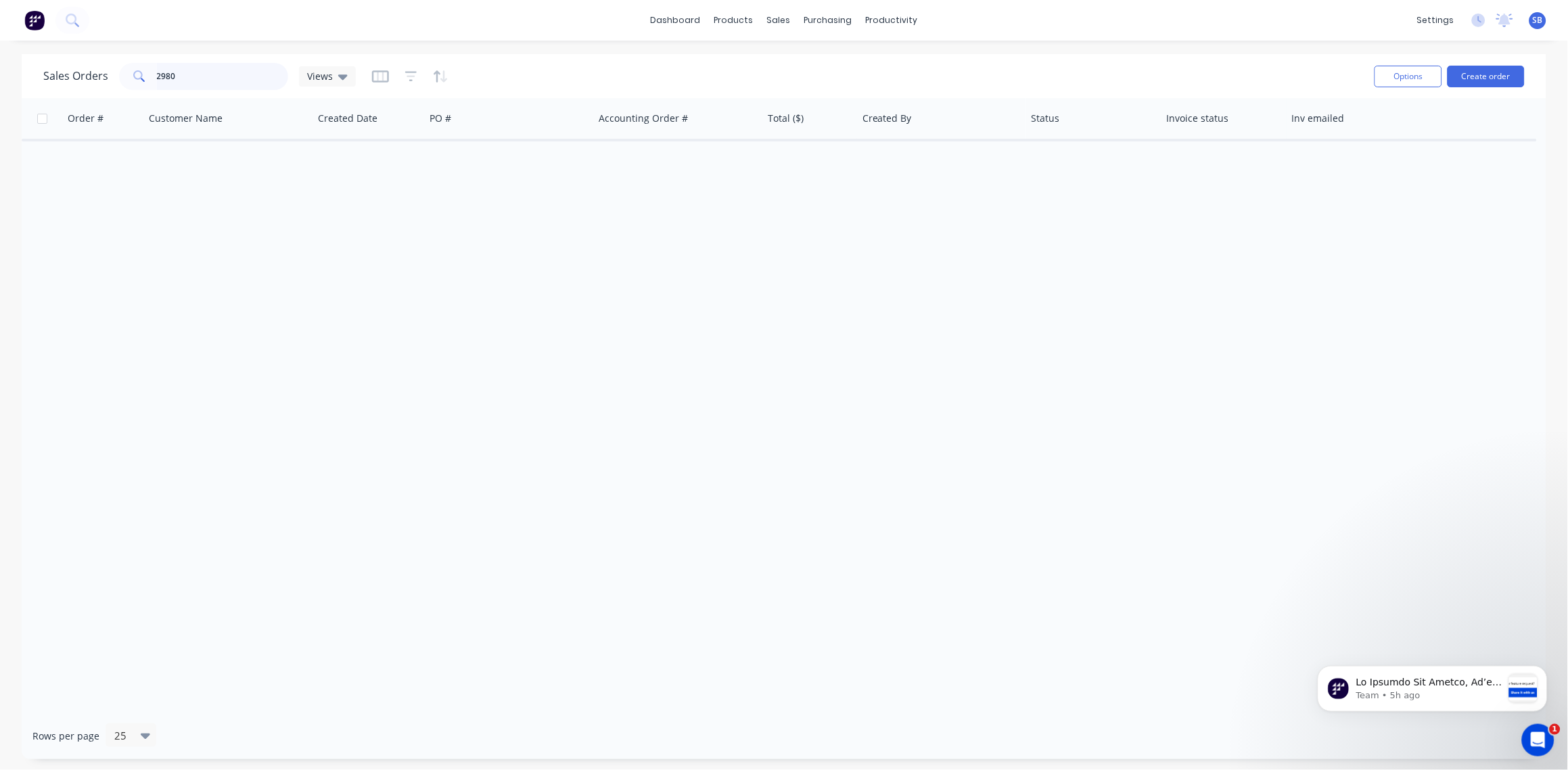
click at [190, 75] on input "2980" at bounding box center [223, 77] width 132 height 27
type input "2994"
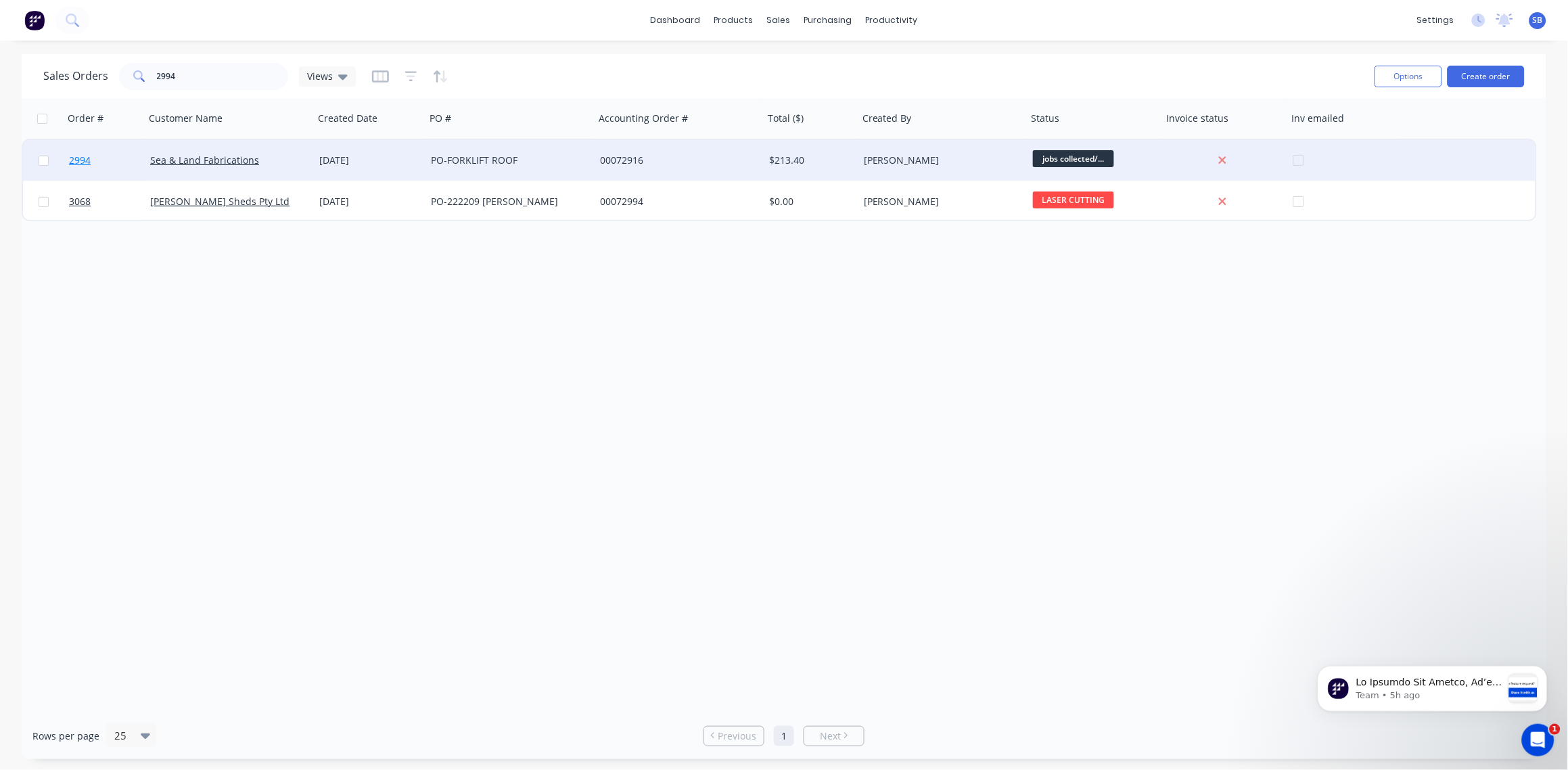
click at [87, 155] on span "2994" at bounding box center [80, 160] width 21 height 14
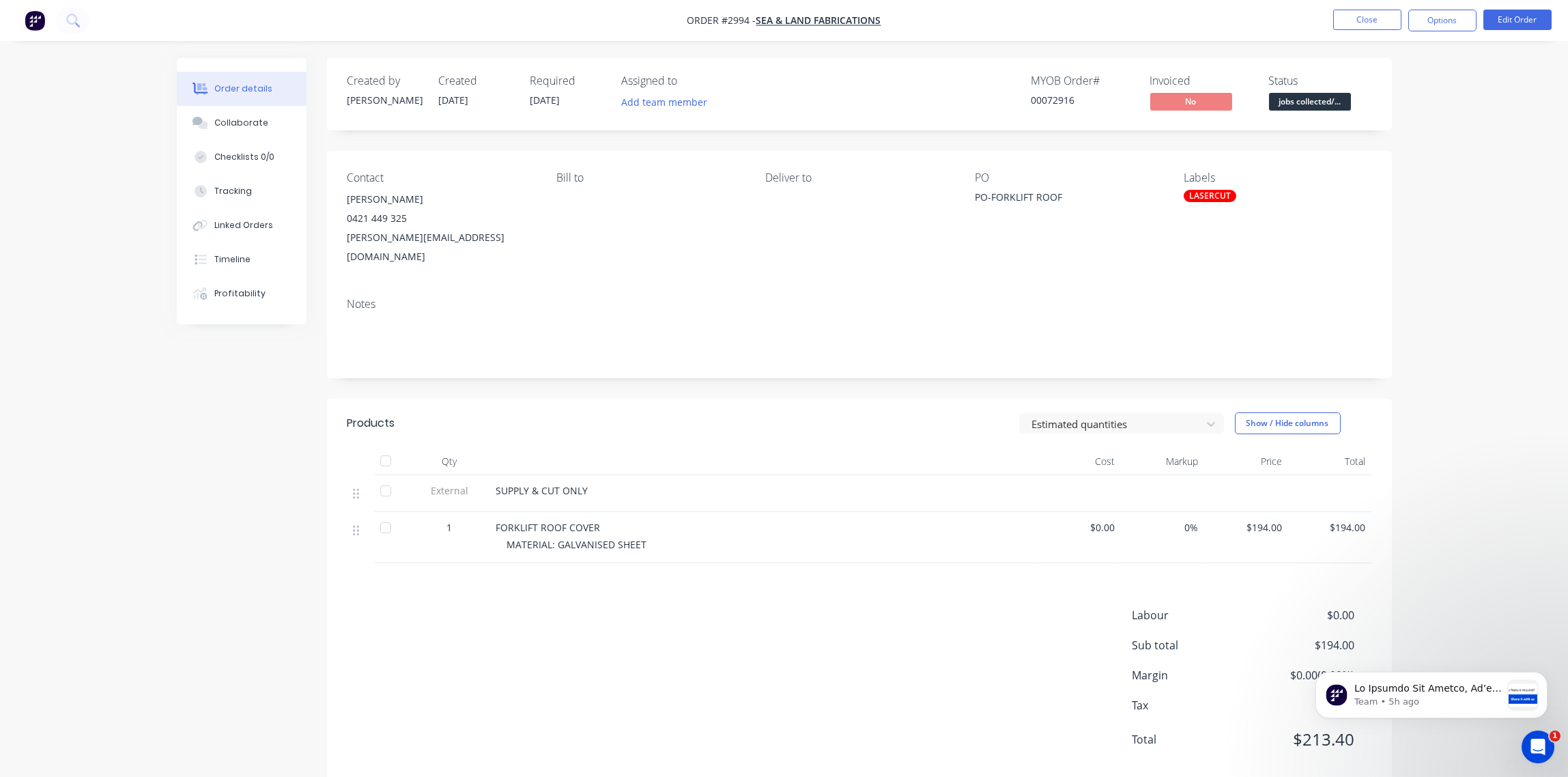
click at [1213, 197] on div "LASERCUT" at bounding box center [1210, 196] width 53 height 13
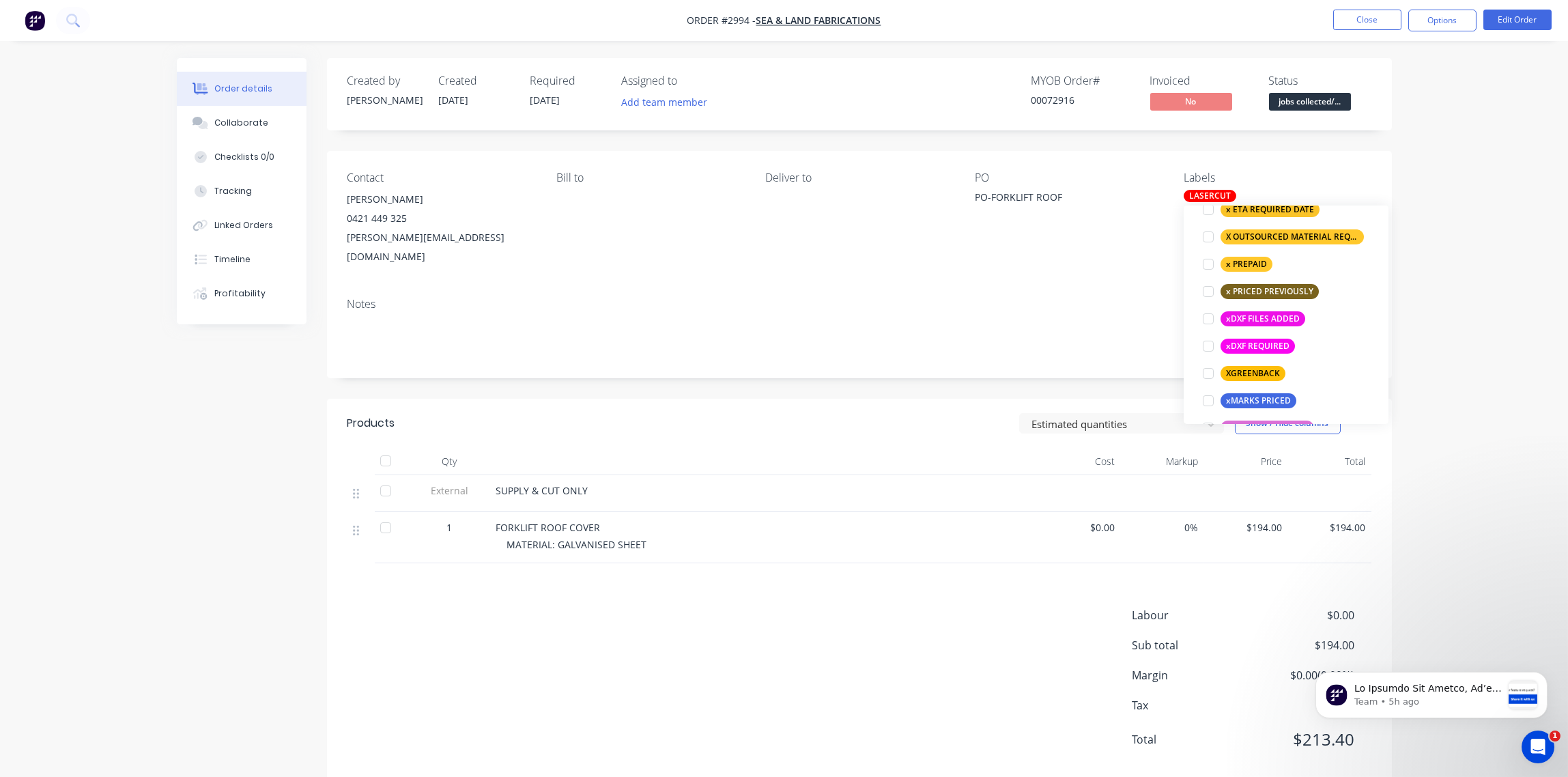
scroll to position [1174, 0]
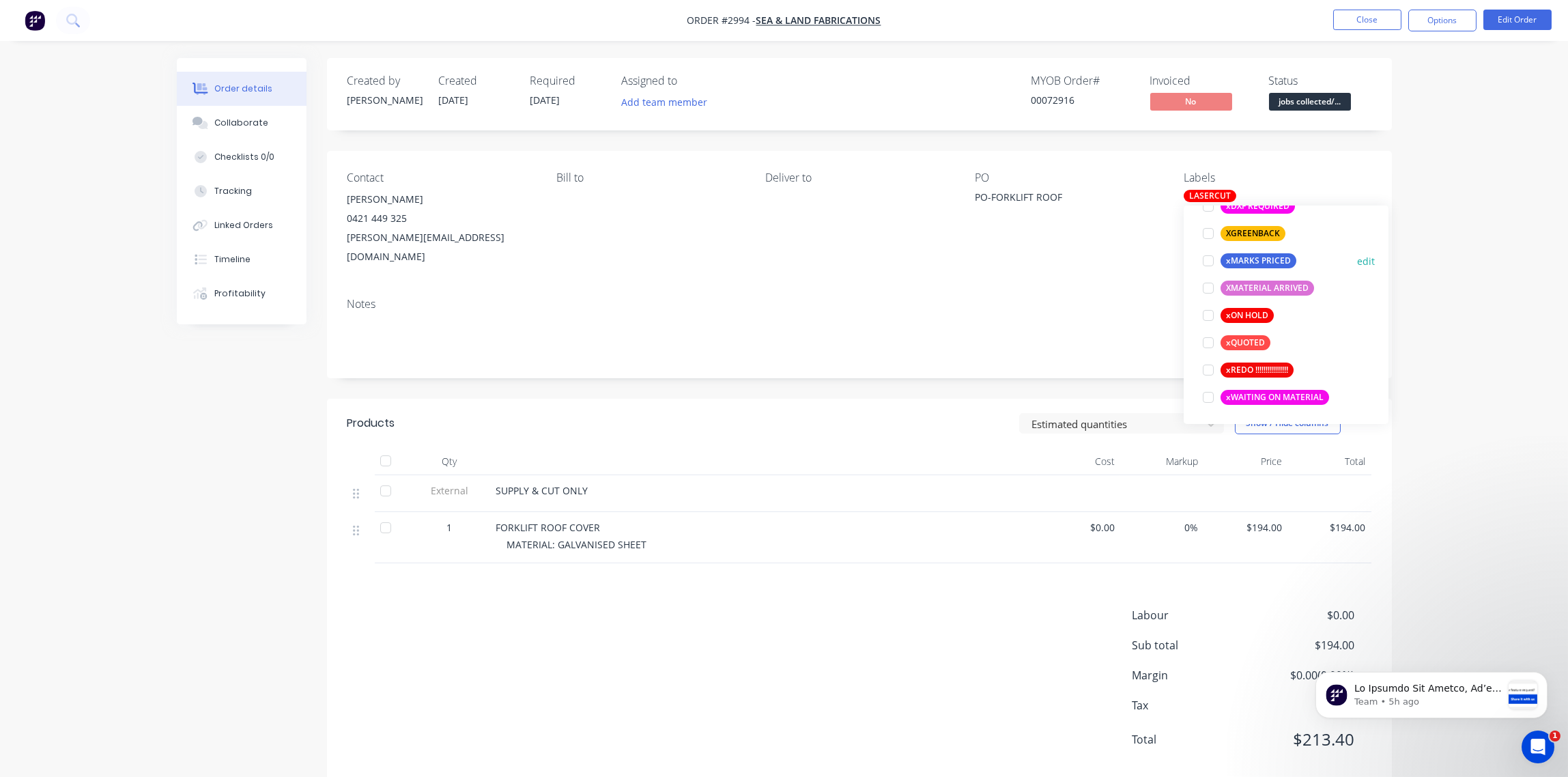
click at [1200, 260] on div at bounding box center [1208, 261] width 27 height 27
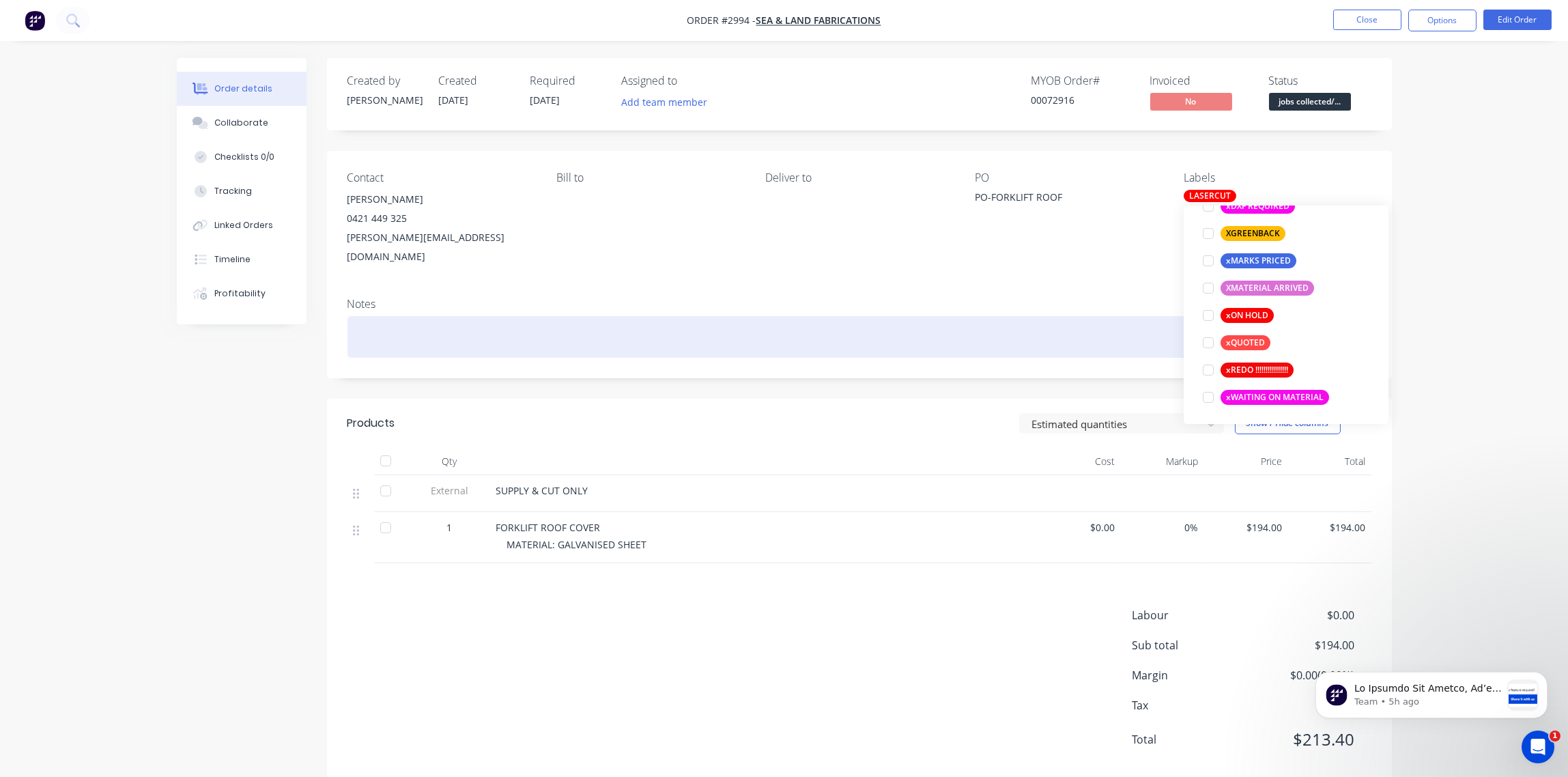
scroll to position [82, 0]
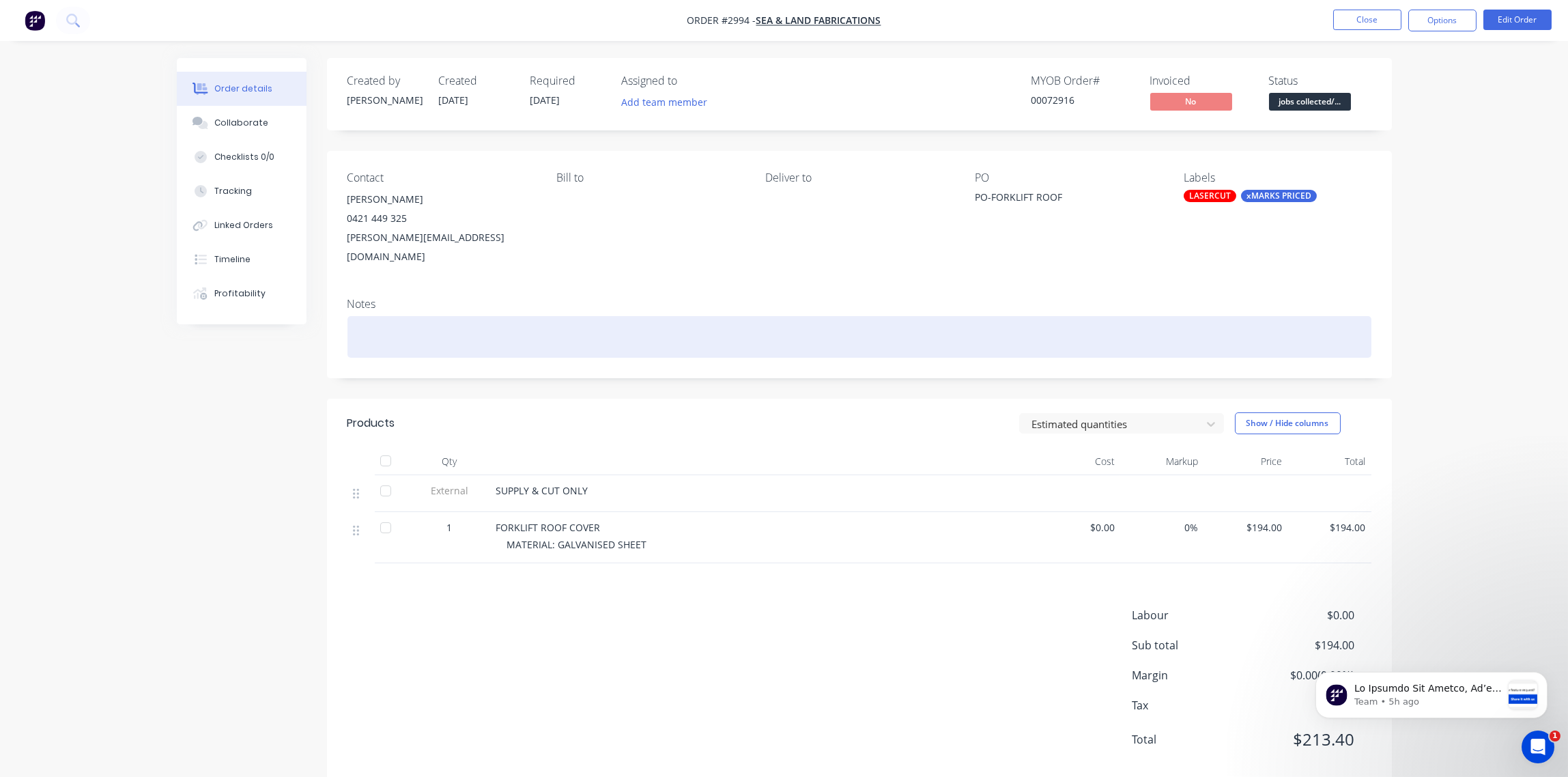
click at [1048, 316] on div at bounding box center [859, 337] width 1024 height 41
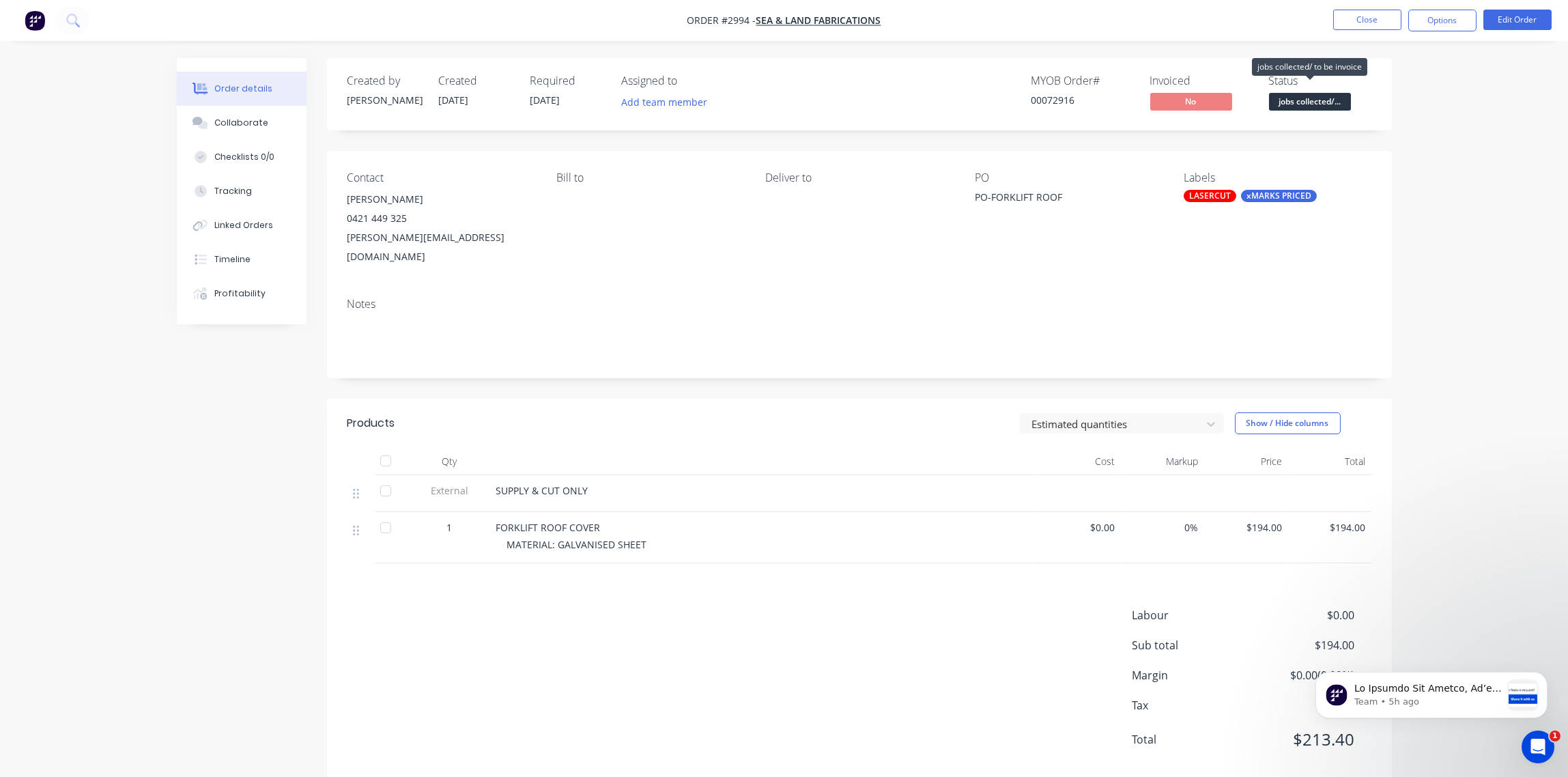
click at [1322, 103] on span "jobs collected/..." at bounding box center [1310, 101] width 82 height 17
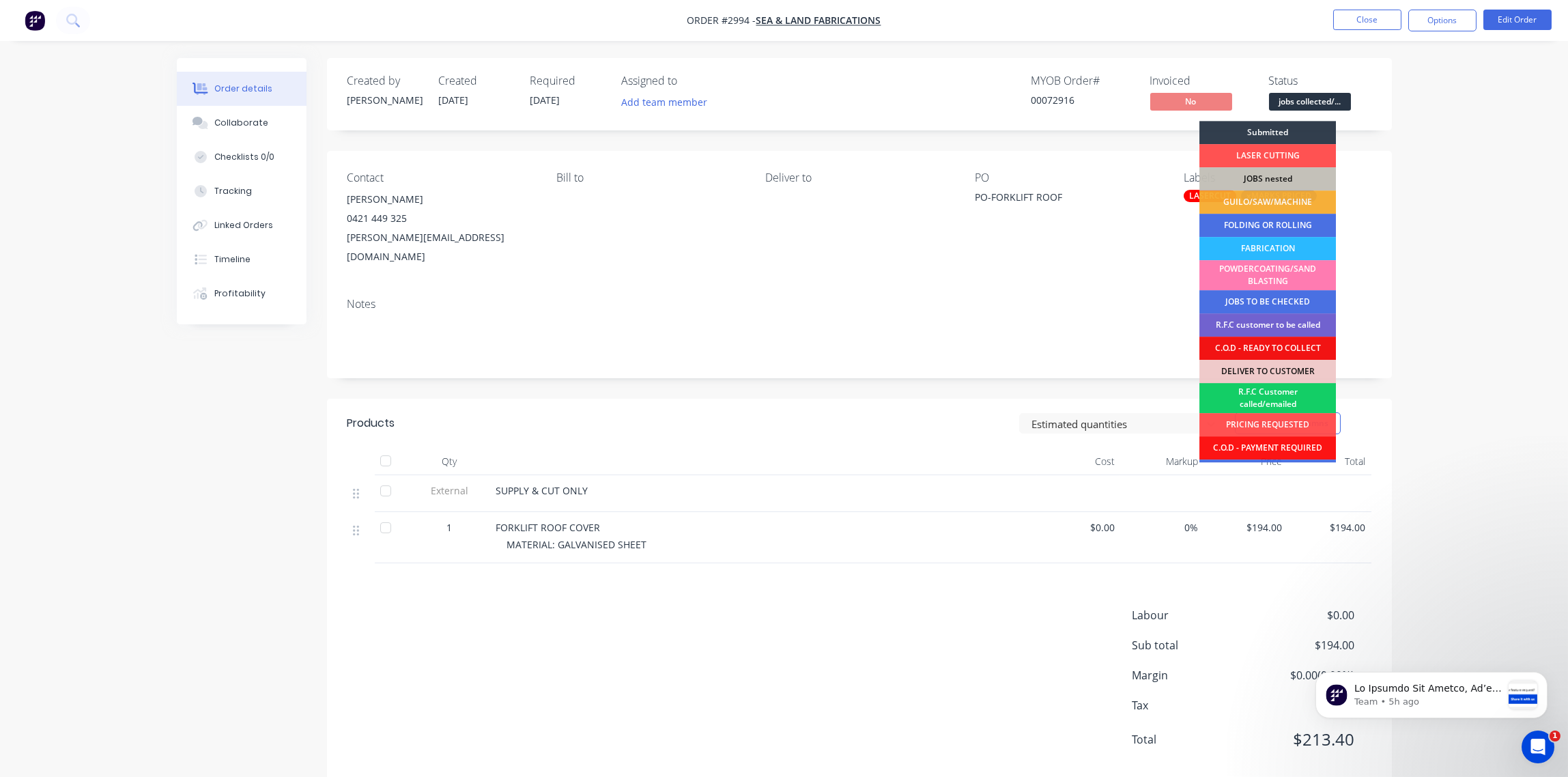
scroll to position [67, 0]
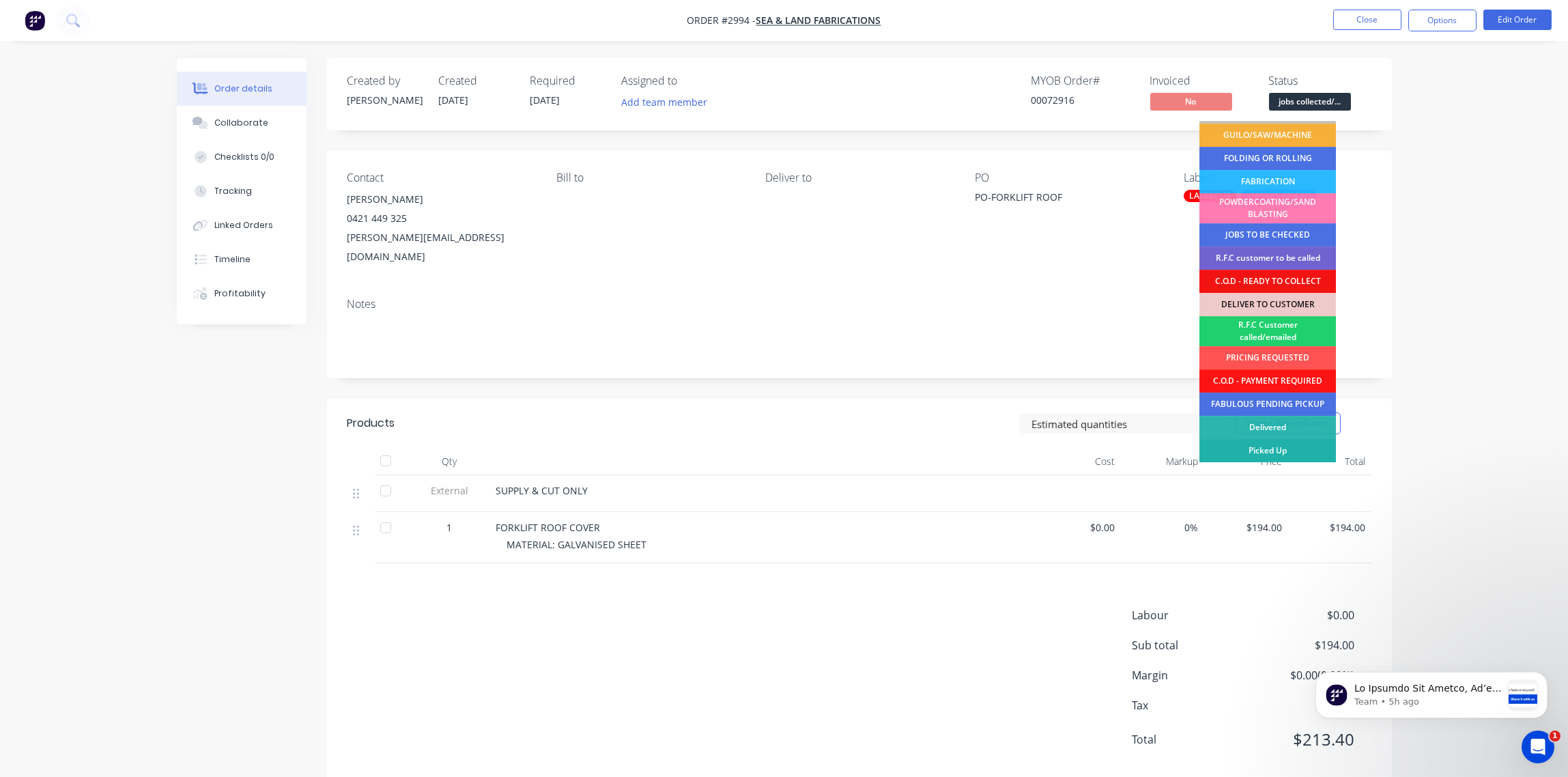
click at [1282, 447] on div "Picked Up" at bounding box center [1267, 451] width 136 height 24
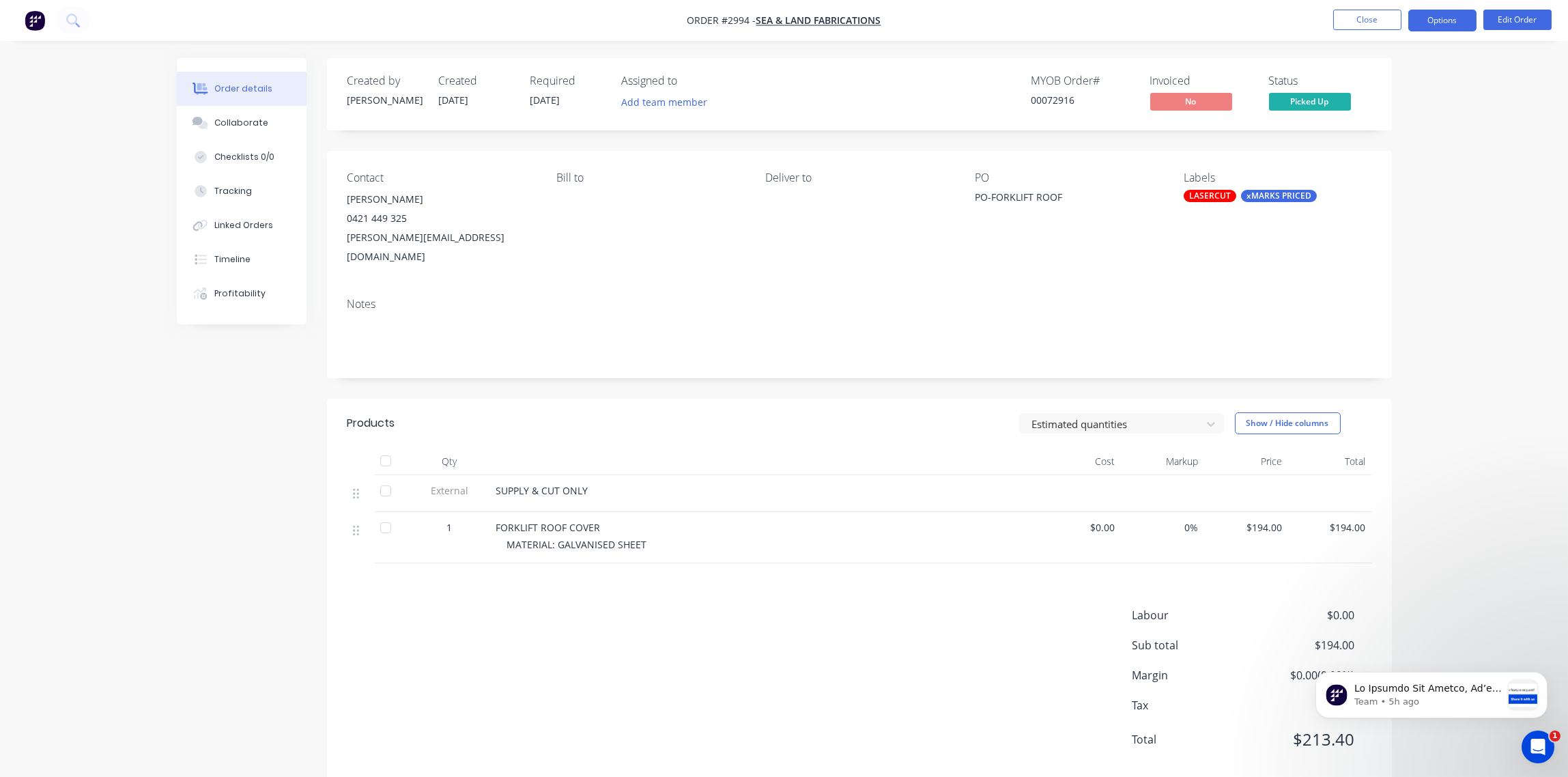
click at [1445, 22] on button "Options" at bounding box center [1443, 21] width 69 height 22
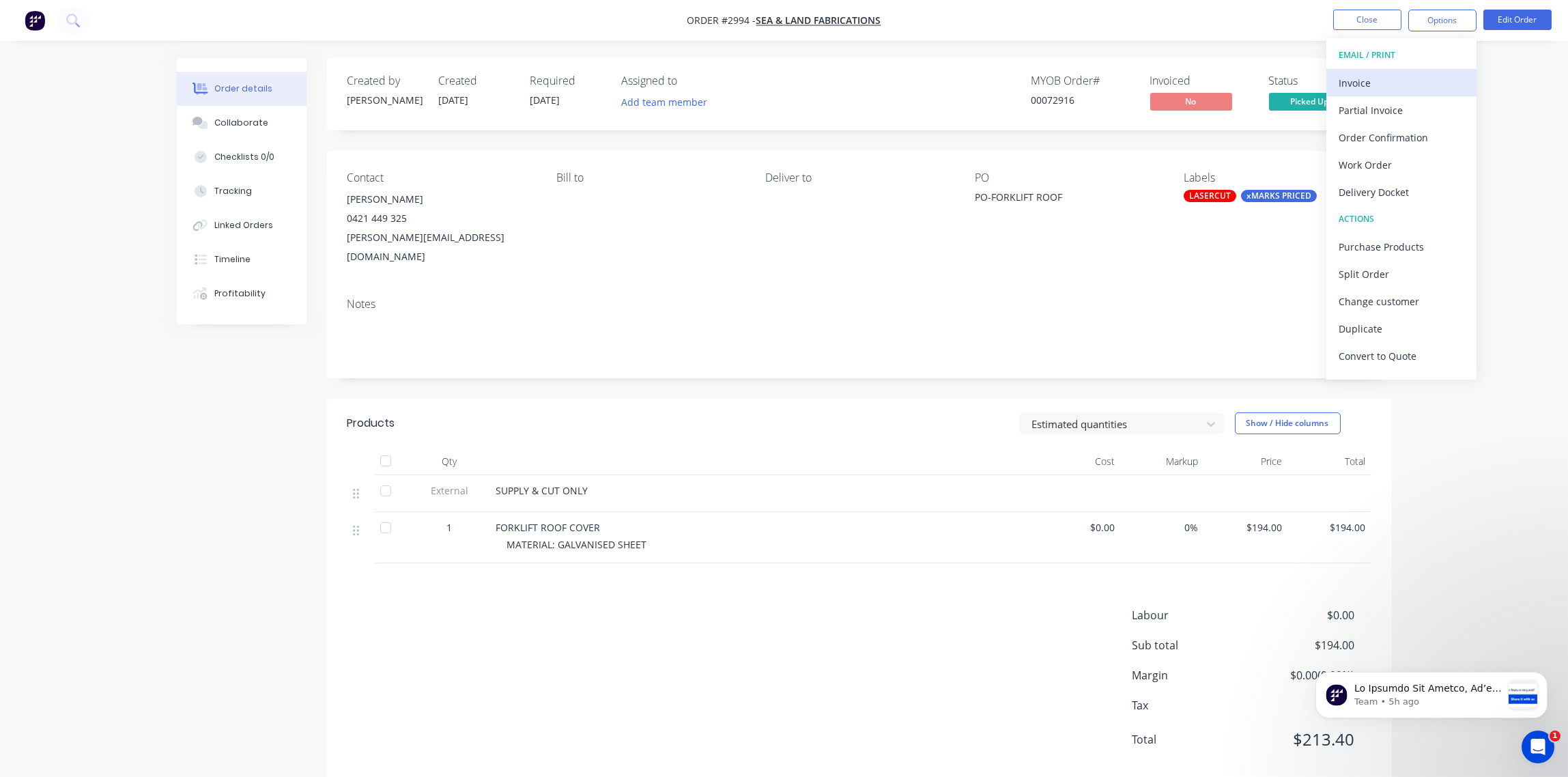
click at [1360, 77] on div "Invoice" at bounding box center [1401, 83] width 125 height 20
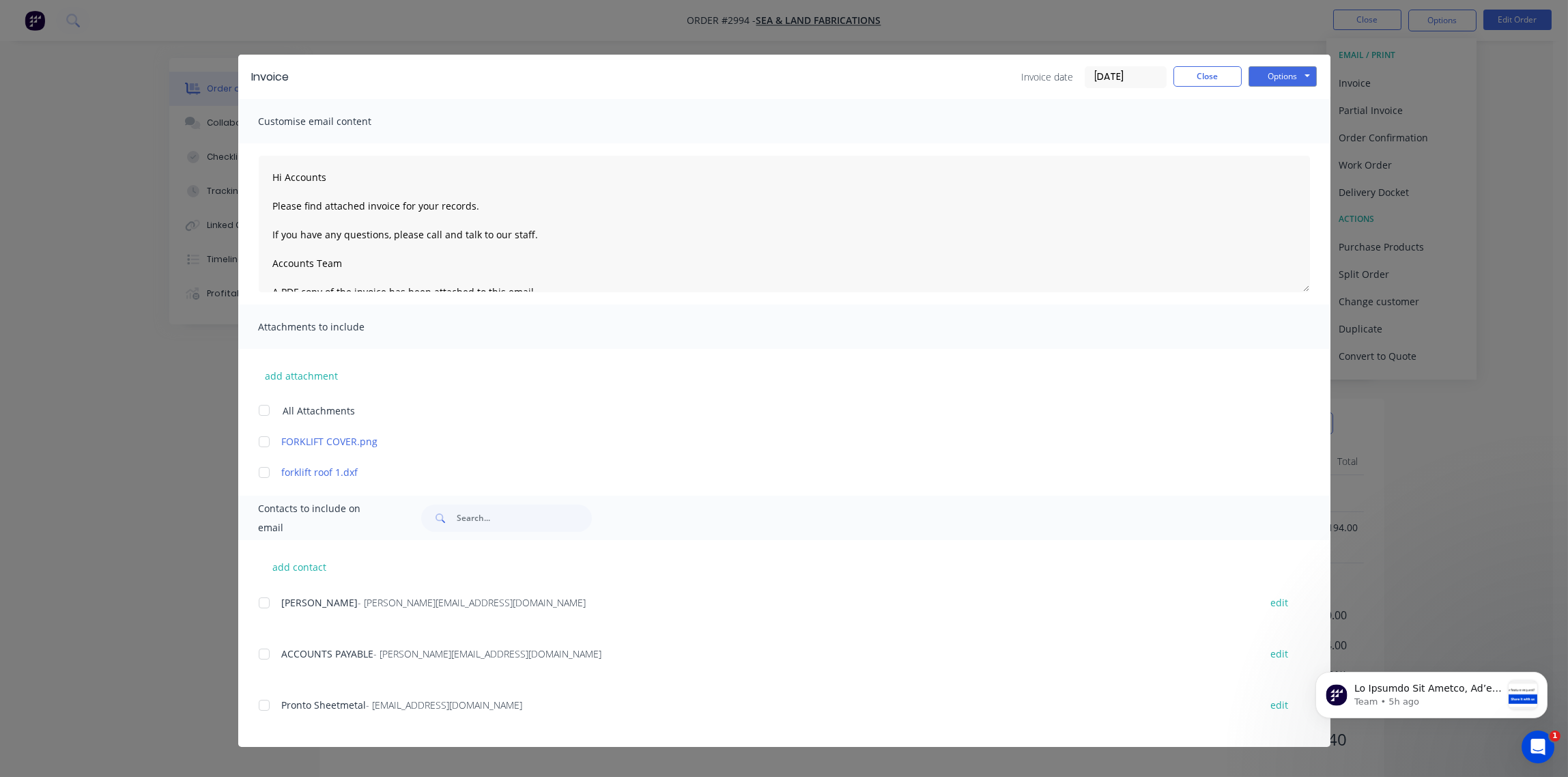
click at [1120, 75] on input "[DATE]" at bounding box center [1126, 76] width 80 height 21
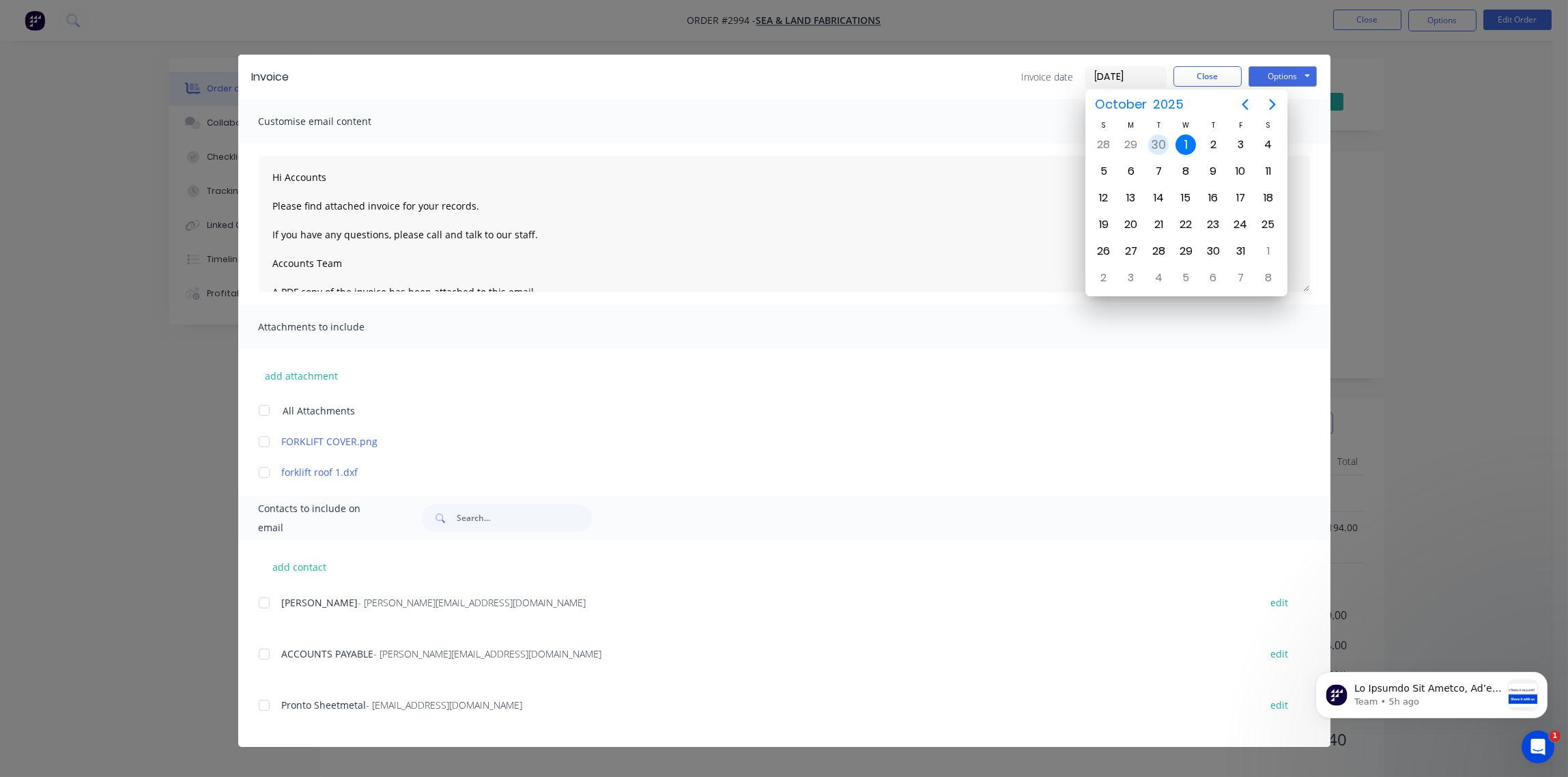
click at [1160, 146] on div "30" at bounding box center [1158, 144] width 21 height 21
type input "[DATE]"
type textarea "Hi Accounts Please find attached invoice for your records. If you have any ques…"
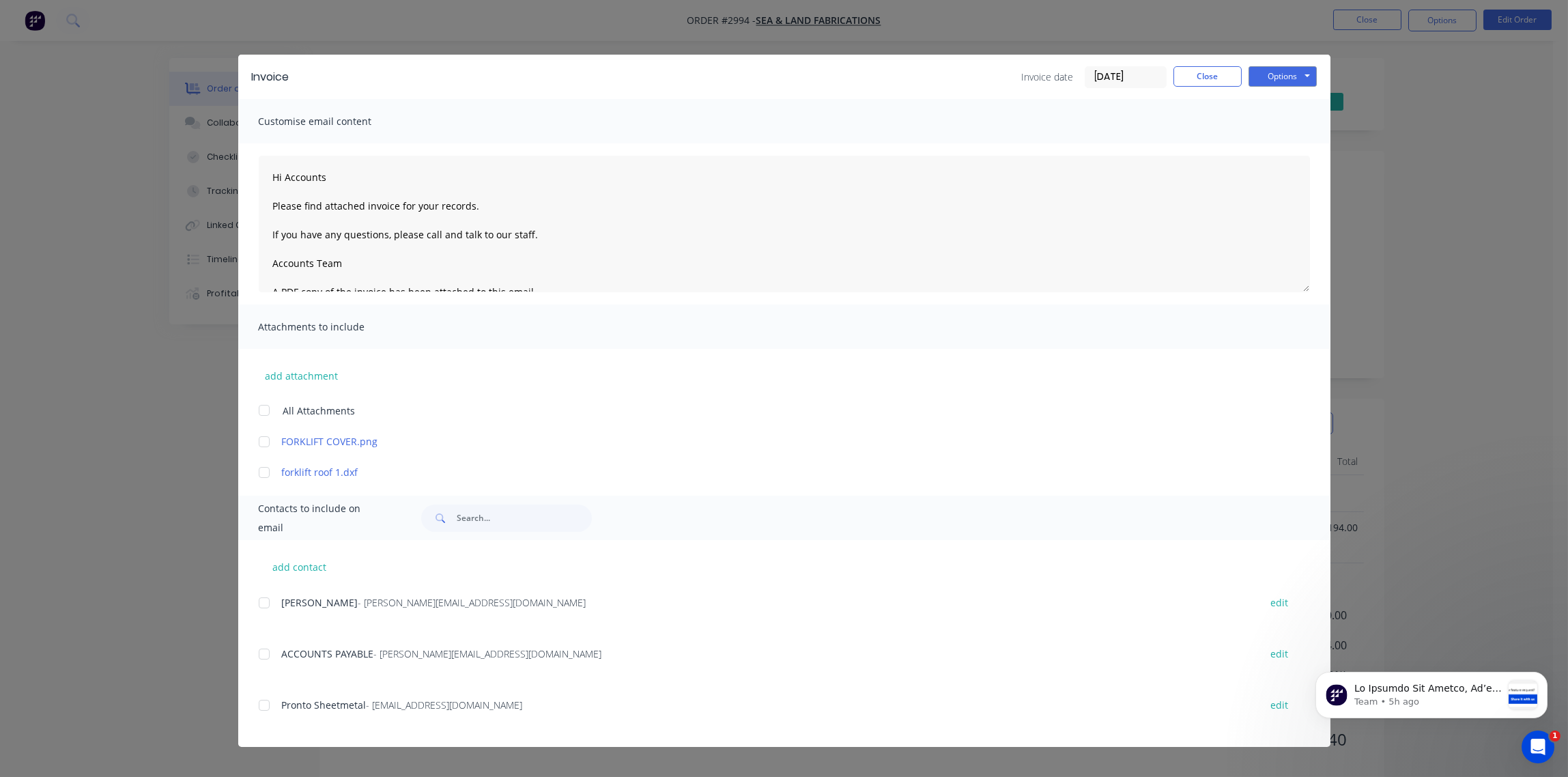
click at [1153, 73] on input "[DATE]" at bounding box center [1126, 76] width 80 height 21
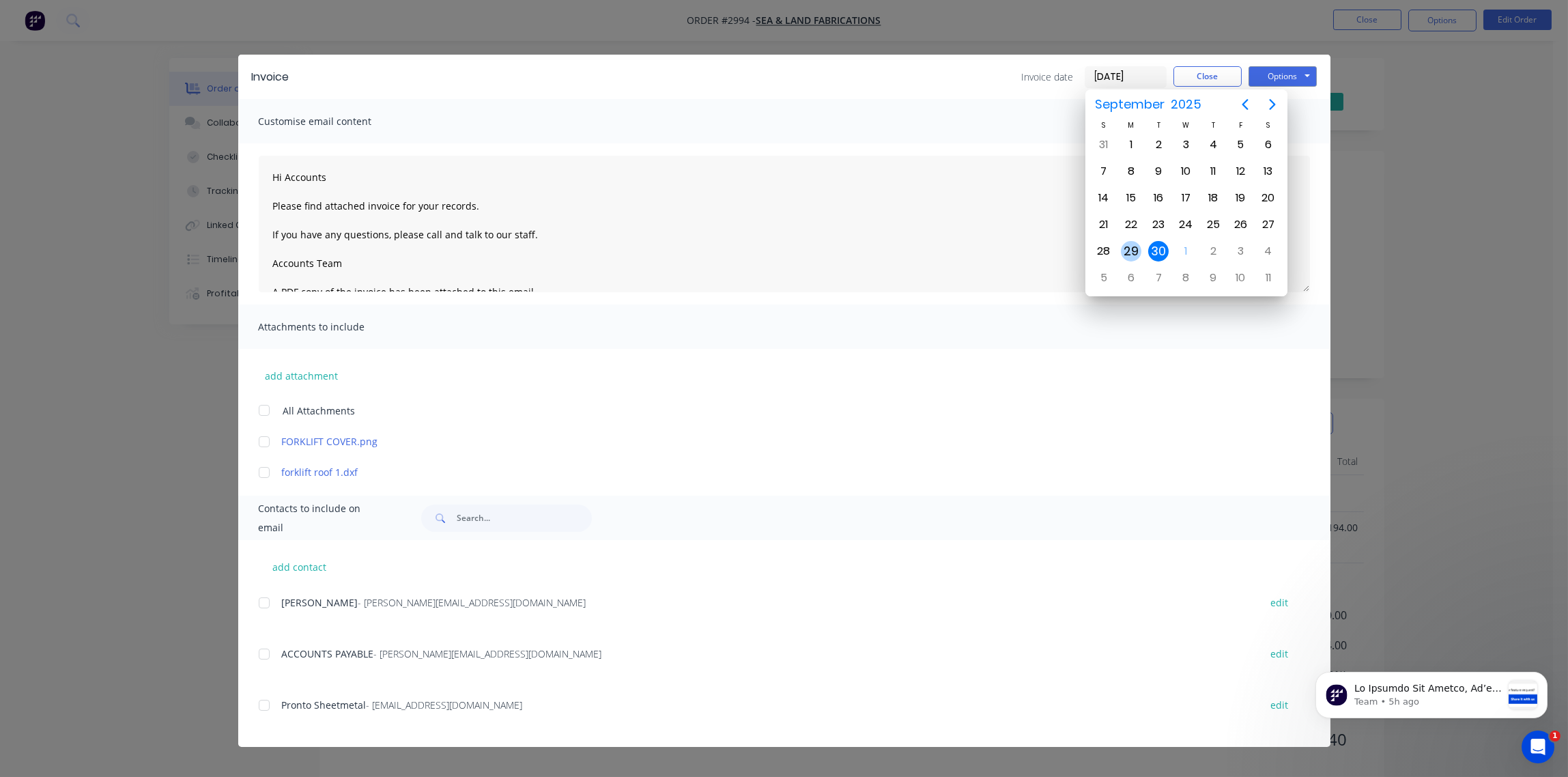
click at [1126, 251] on div "29" at bounding box center [1131, 251] width 21 height 21
type input "[DATE]"
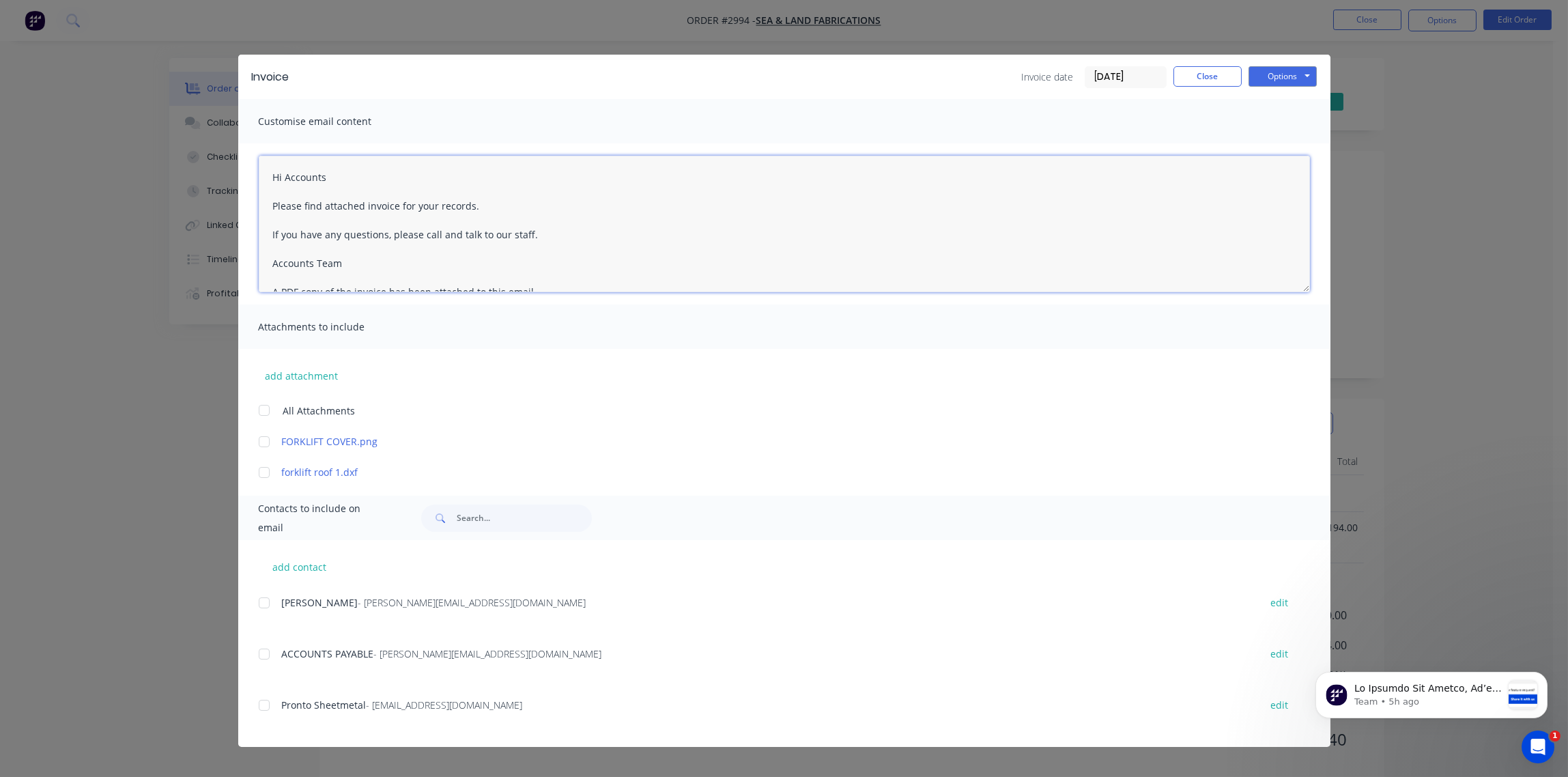
click at [822, 200] on textarea "Hi Accounts Please find attached invoice for your records. If you have any ques…" at bounding box center [784, 223] width 1052 height 136
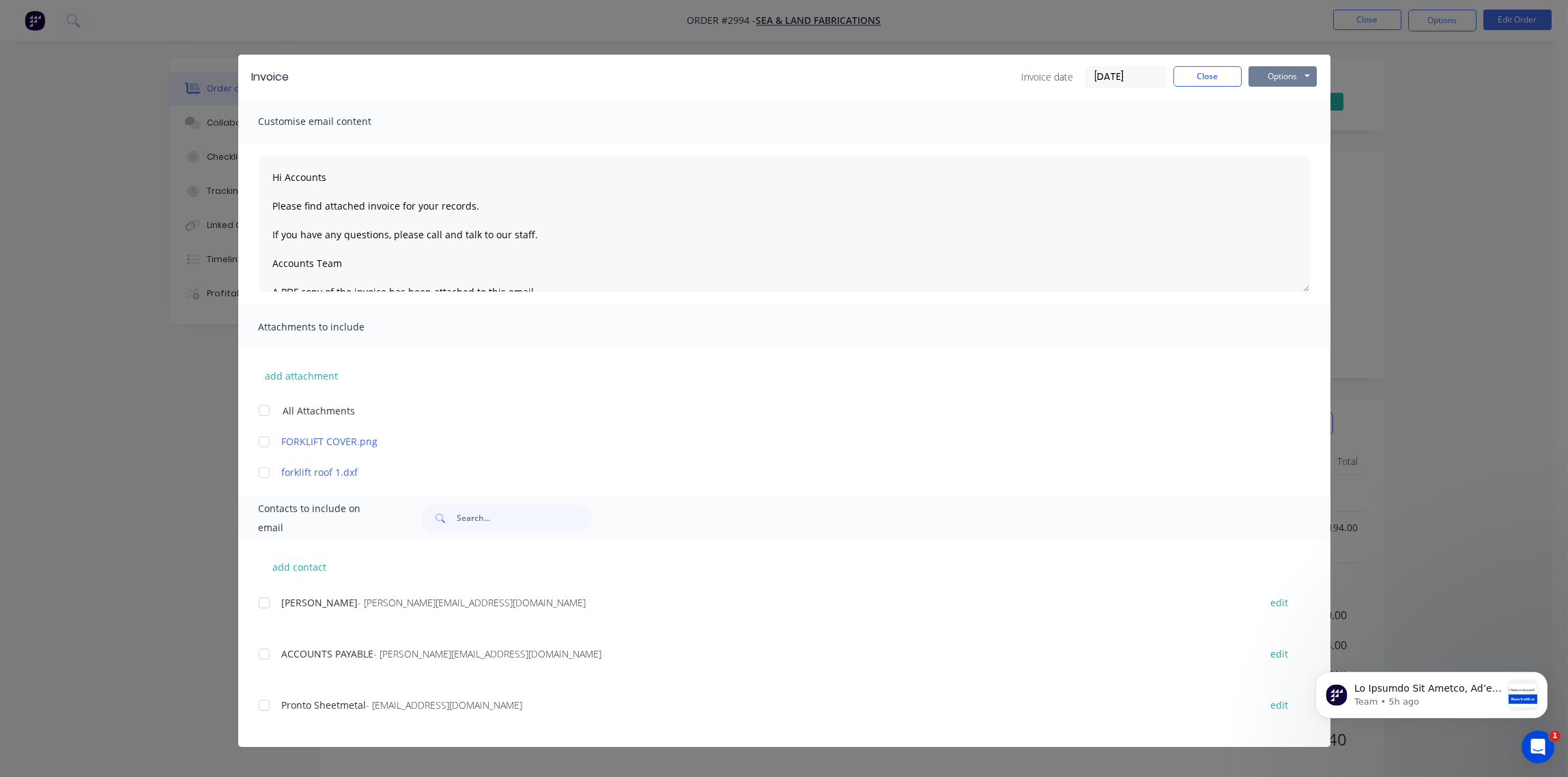
click at [1278, 82] on button "Options" at bounding box center [1283, 76] width 69 height 21
click at [1289, 122] on button "Print" at bounding box center [1292, 122] width 87 height 23
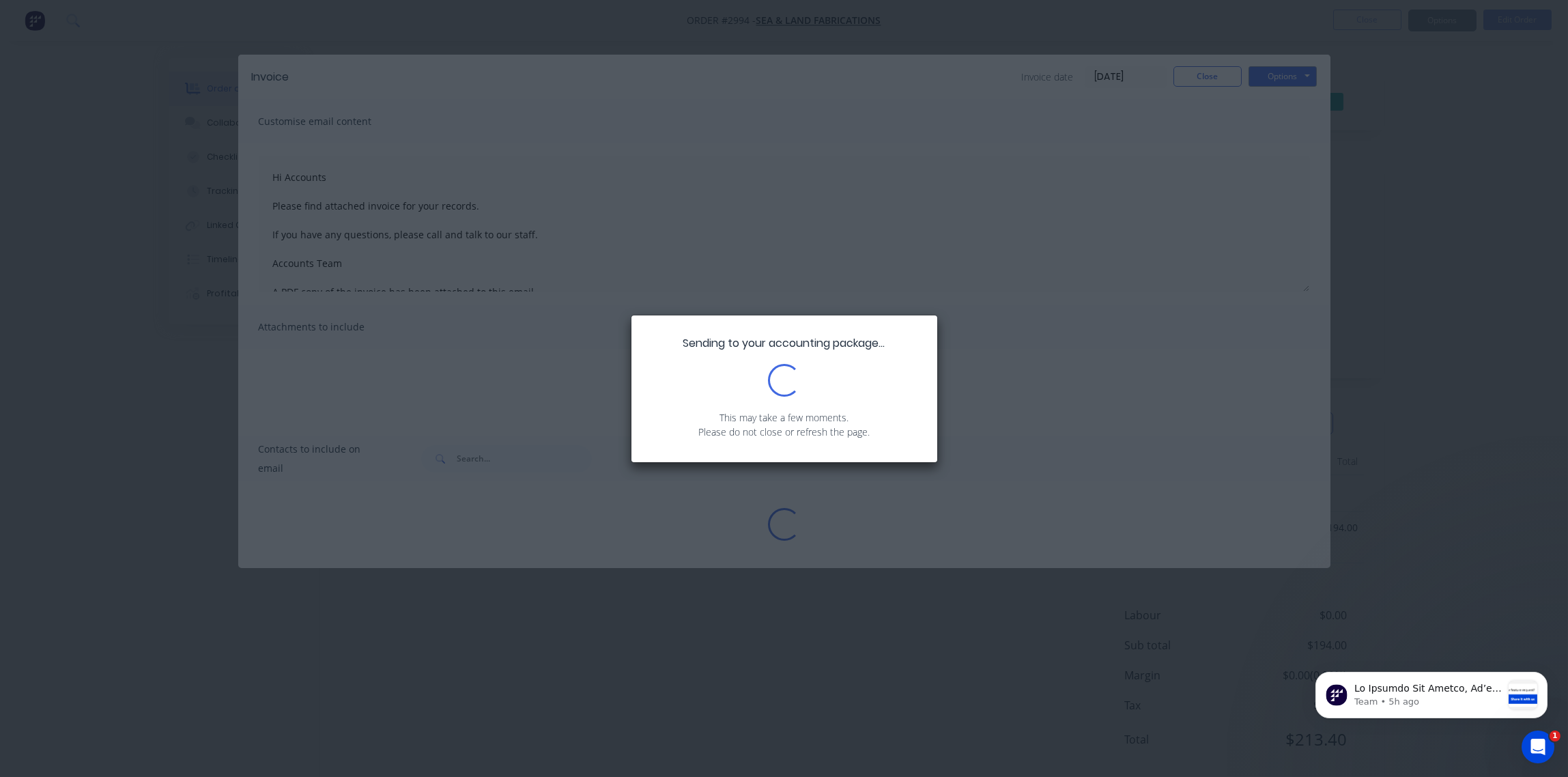
type textarea "Hi Accounts Please find attached invoice for your records. If you have any ques…"
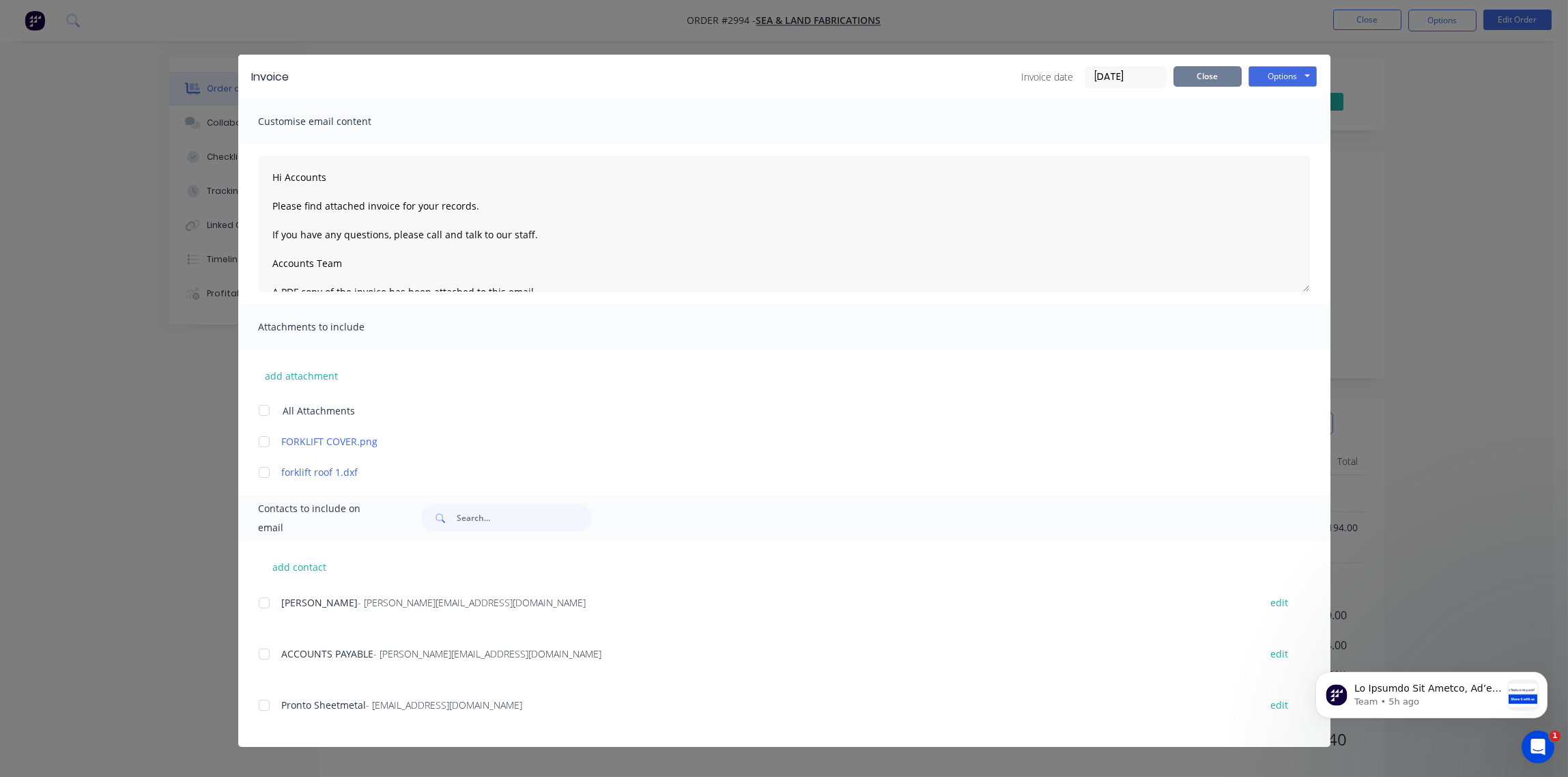
click at [1216, 77] on button "Close" at bounding box center [1208, 76] width 69 height 21
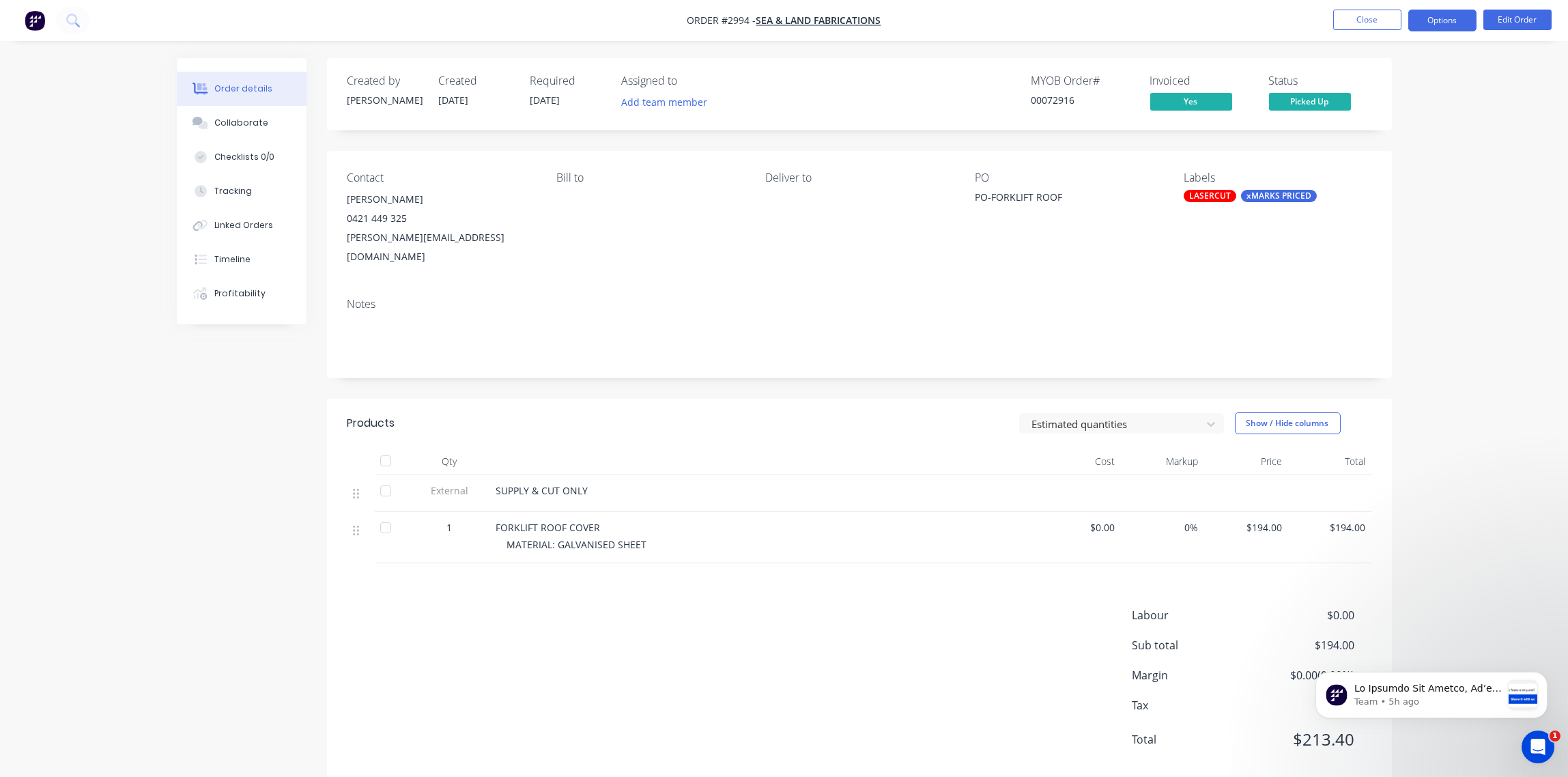
click at [1445, 24] on button "Options" at bounding box center [1443, 21] width 69 height 22
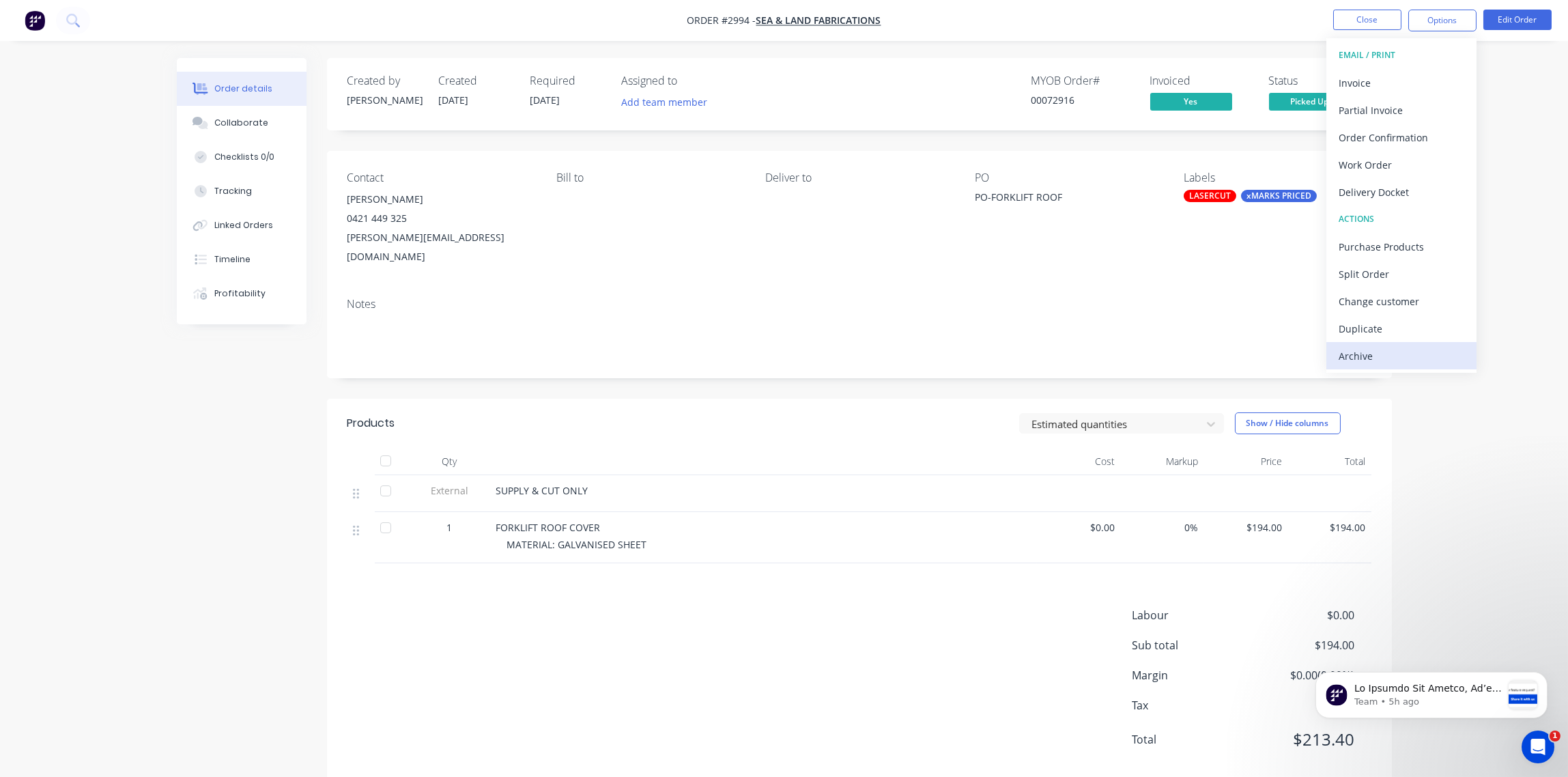
click at [1384, 352] on div "Archive" at bounding box center [1401, 356] width 125 height 20
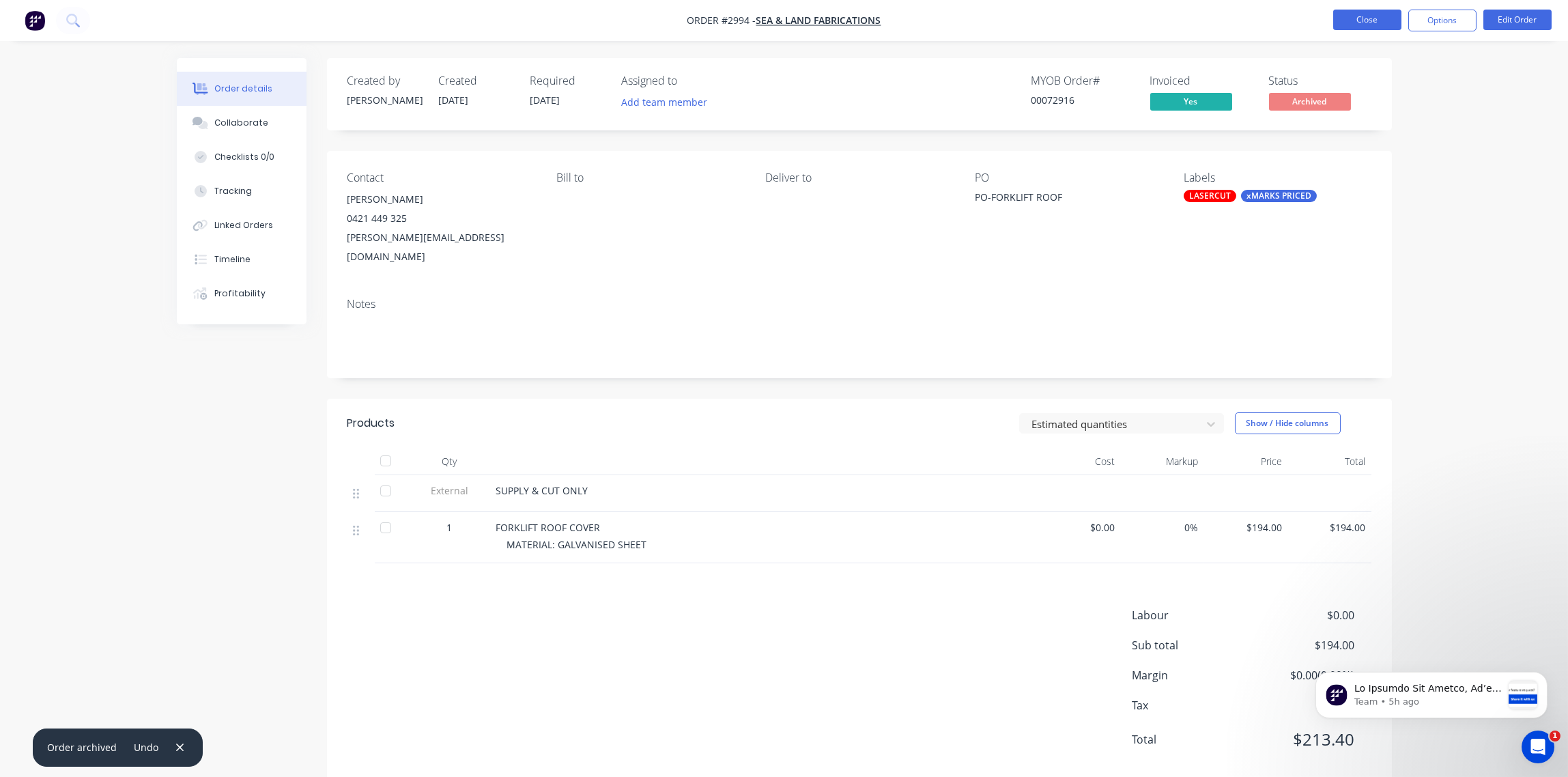
click at [1367, 23] on button "Close" at bounding box center [1368, 20] width 69 height 21
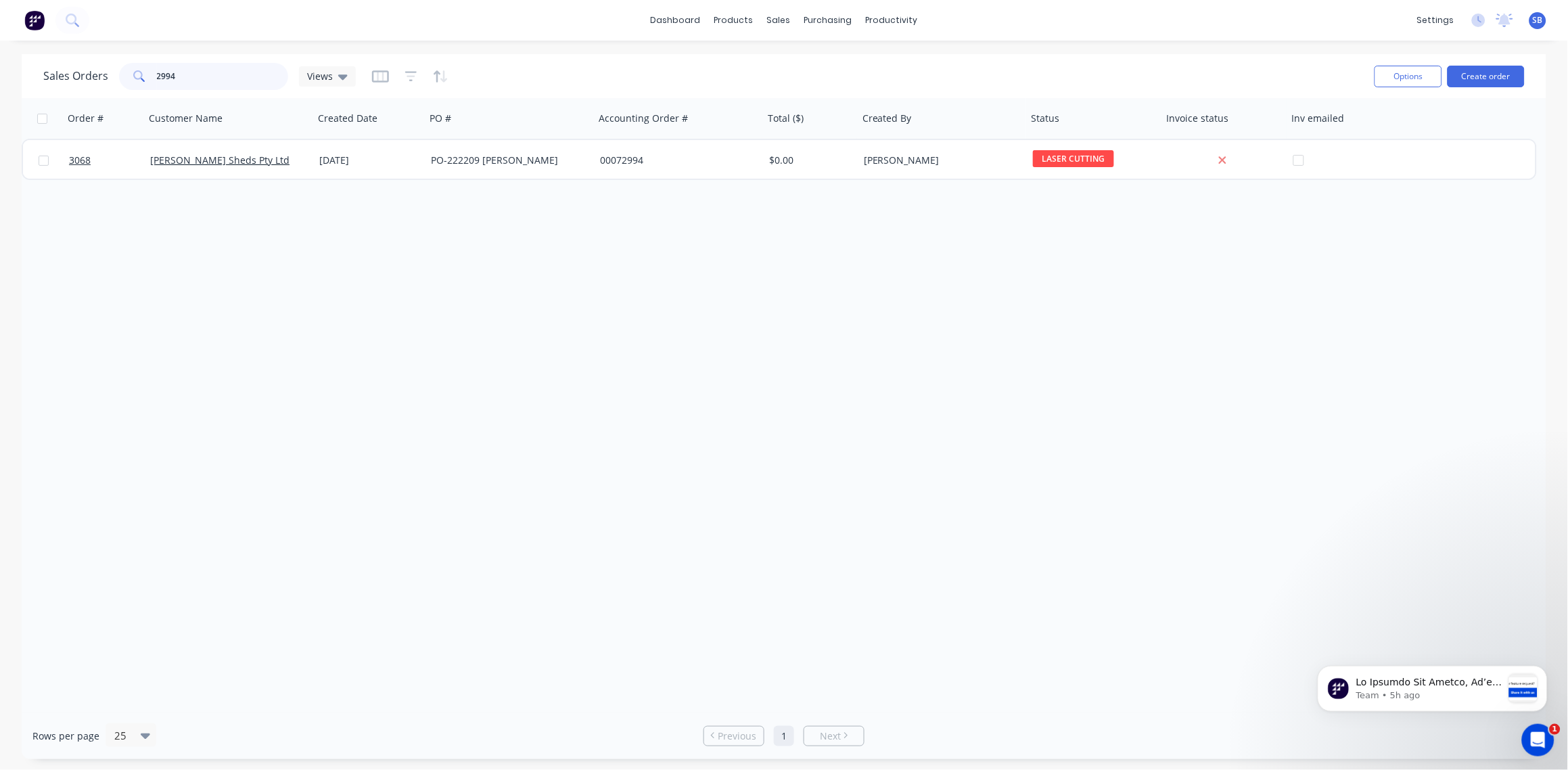
drag, startPoint x: 197, startPoint y: 80, endPoint x: -4, endPoint y: 113, distance: 203.7
click at [0, 113] on html "dashboard products sales purchasing productivity dashboard products Product Cat…" at bounding box center [784, 385] width 1568 height 770
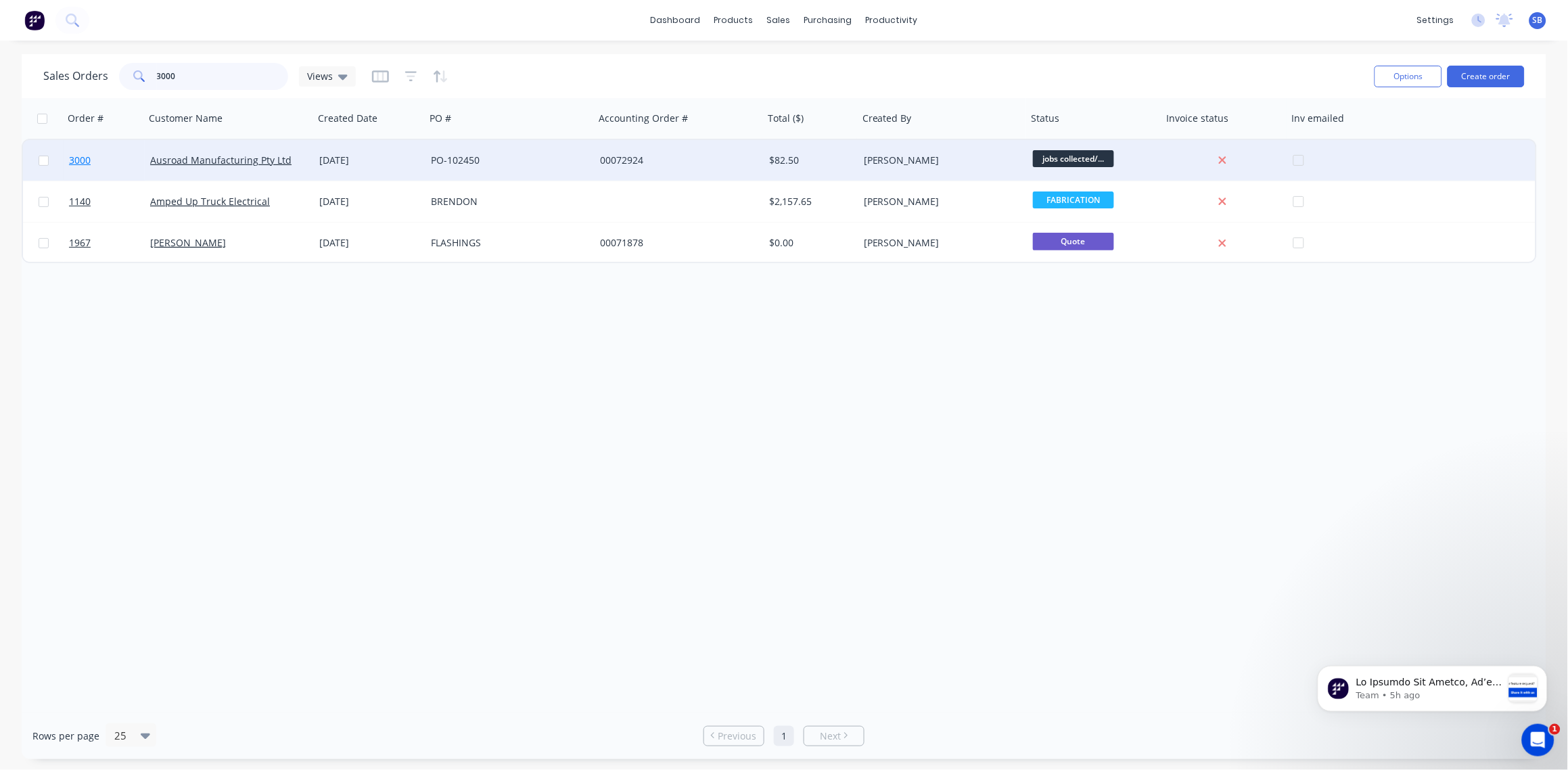
type input "3000"
click at [84, 158] on span "3000" at bounding box center [80, 160] width 21 height 14
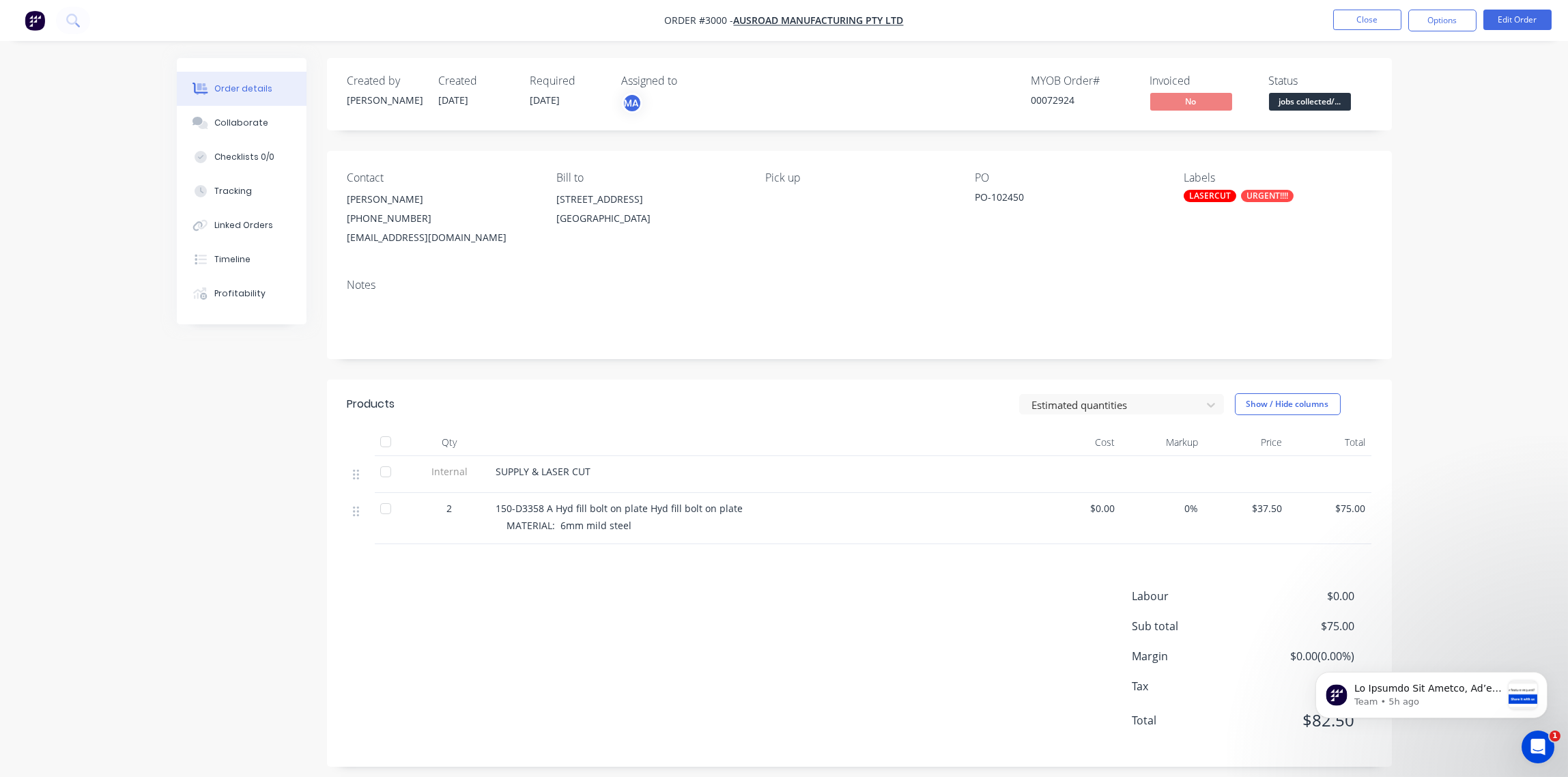
click at [1269, 192] on div "URGENT!!!!" at bounding box center [1268, 196] width 53 height 13
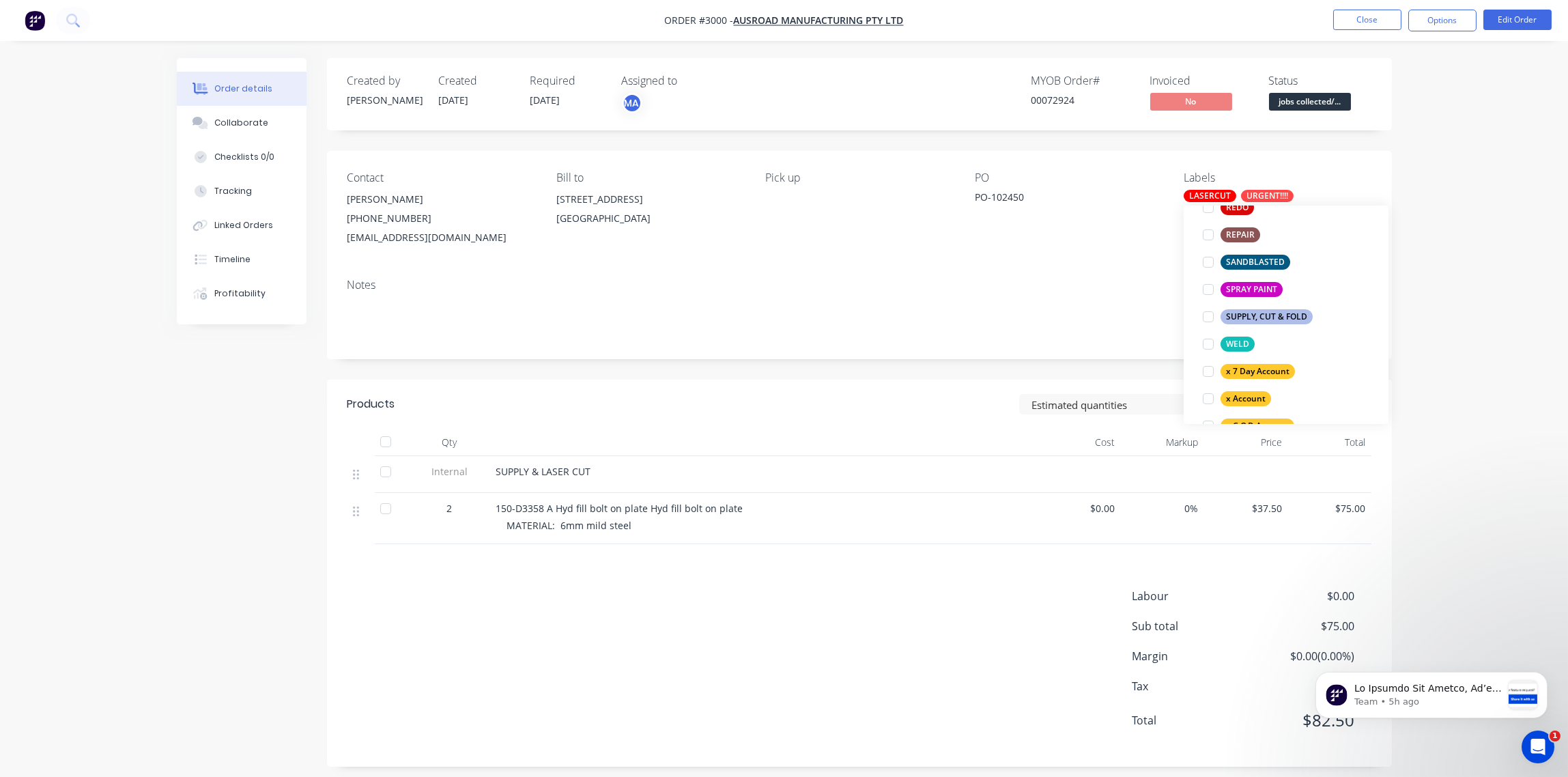
scroll to position [1018, 0]
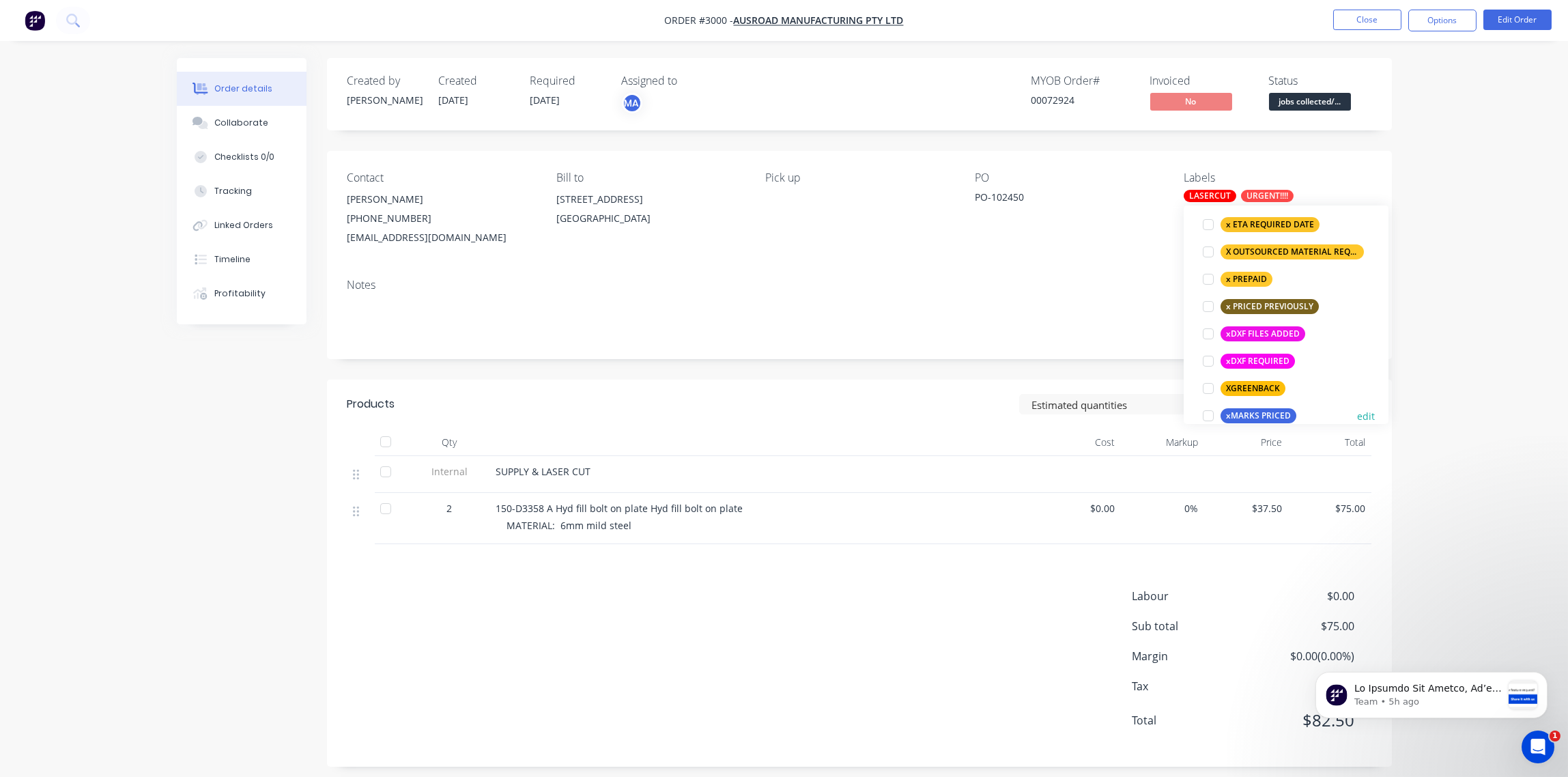
click at [1204, 416] on div at bounding box center [1208, 415] width 27 height 27
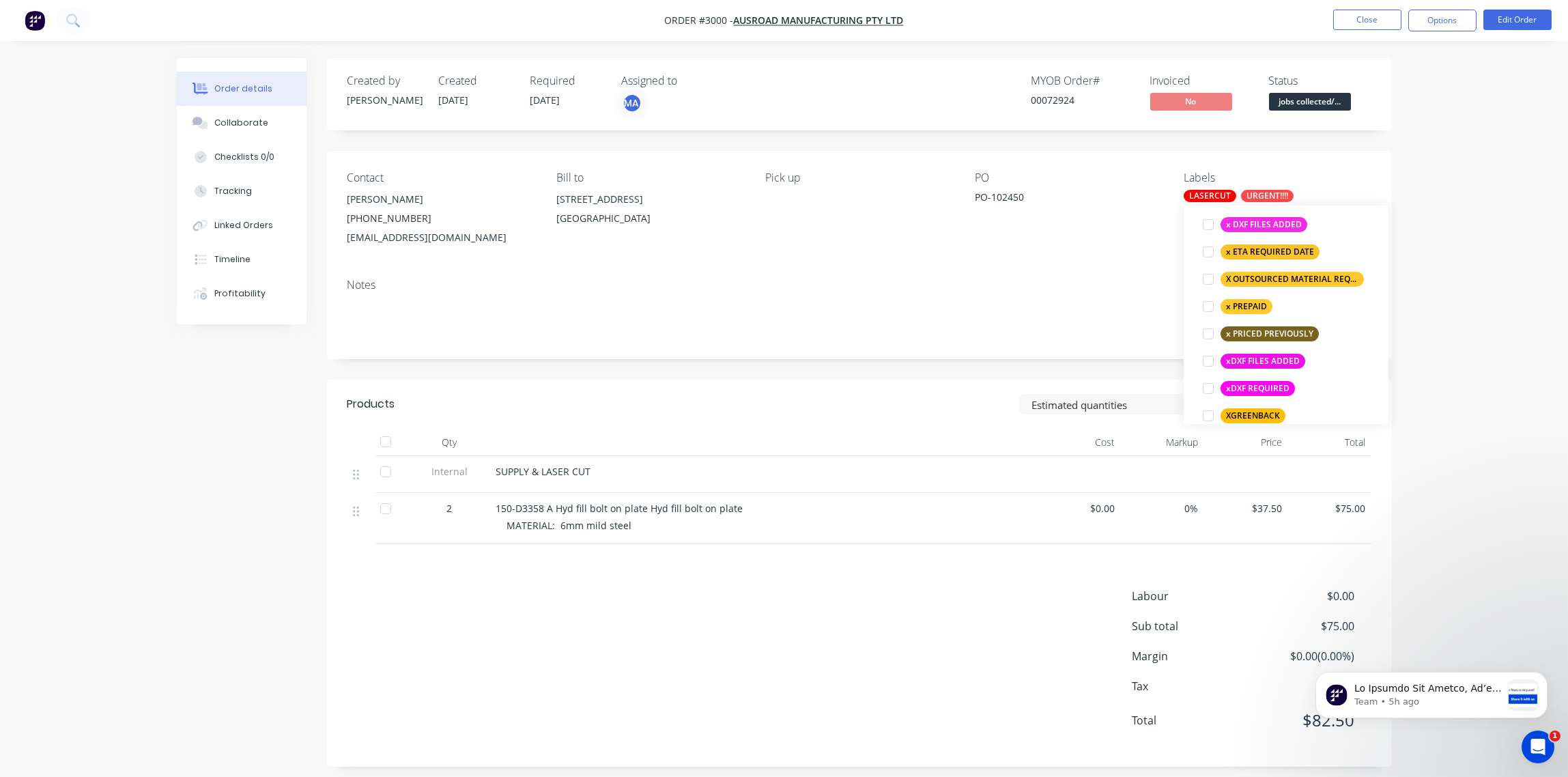
scroll to position [0, 0]
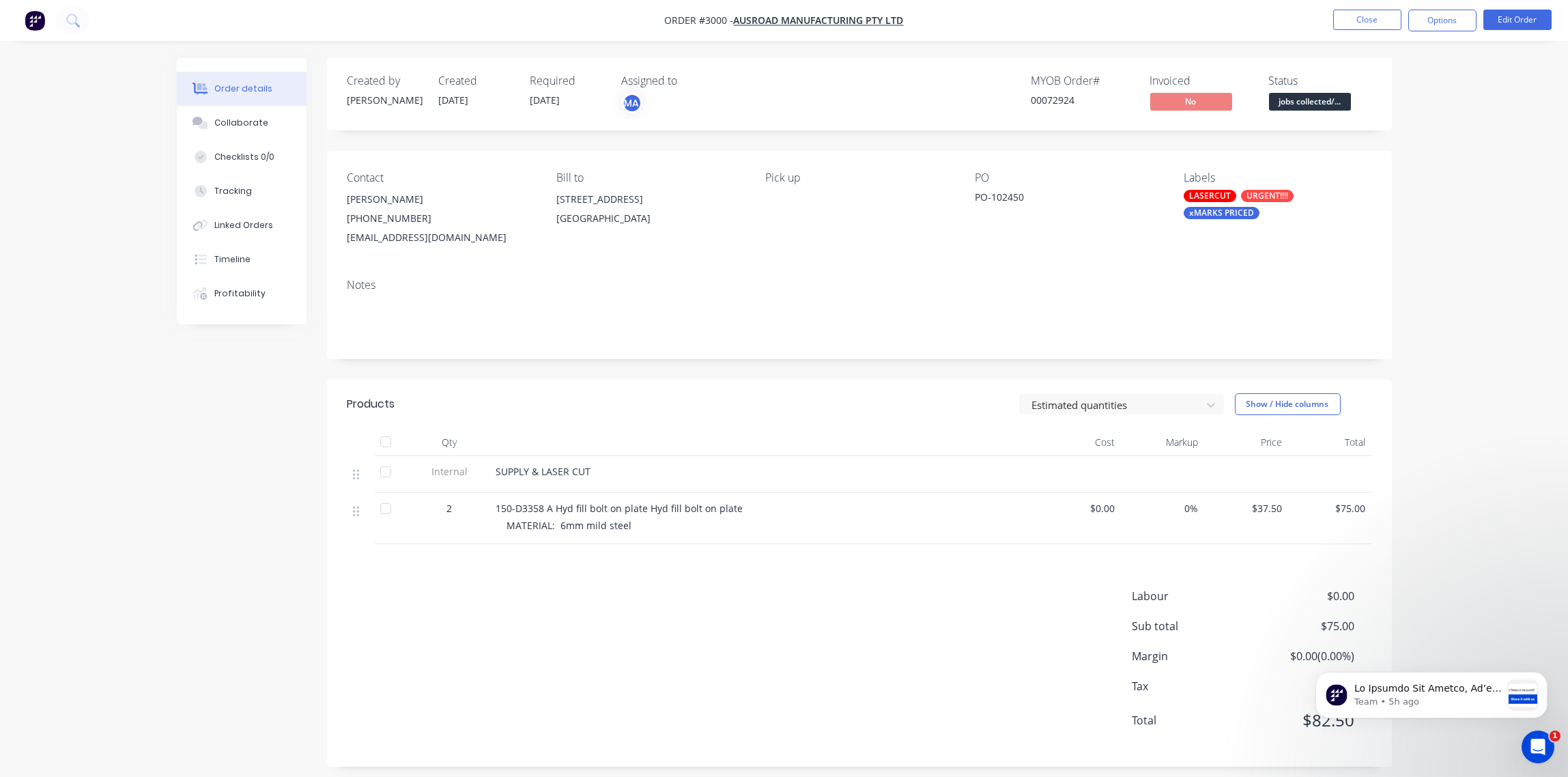
click at [1118, 266] on div "Contact [PERSON_NAME] [PHONE_NUMBER] [EMAIL_ADDRESS][DOMAIN_NAME] Bill to [STRE…" at bounding box center [859, 209] width 1065 height 117
click at [1317, 103] on span "jobs collected/..." at bounding box center [1310, 101] width 82 height 17
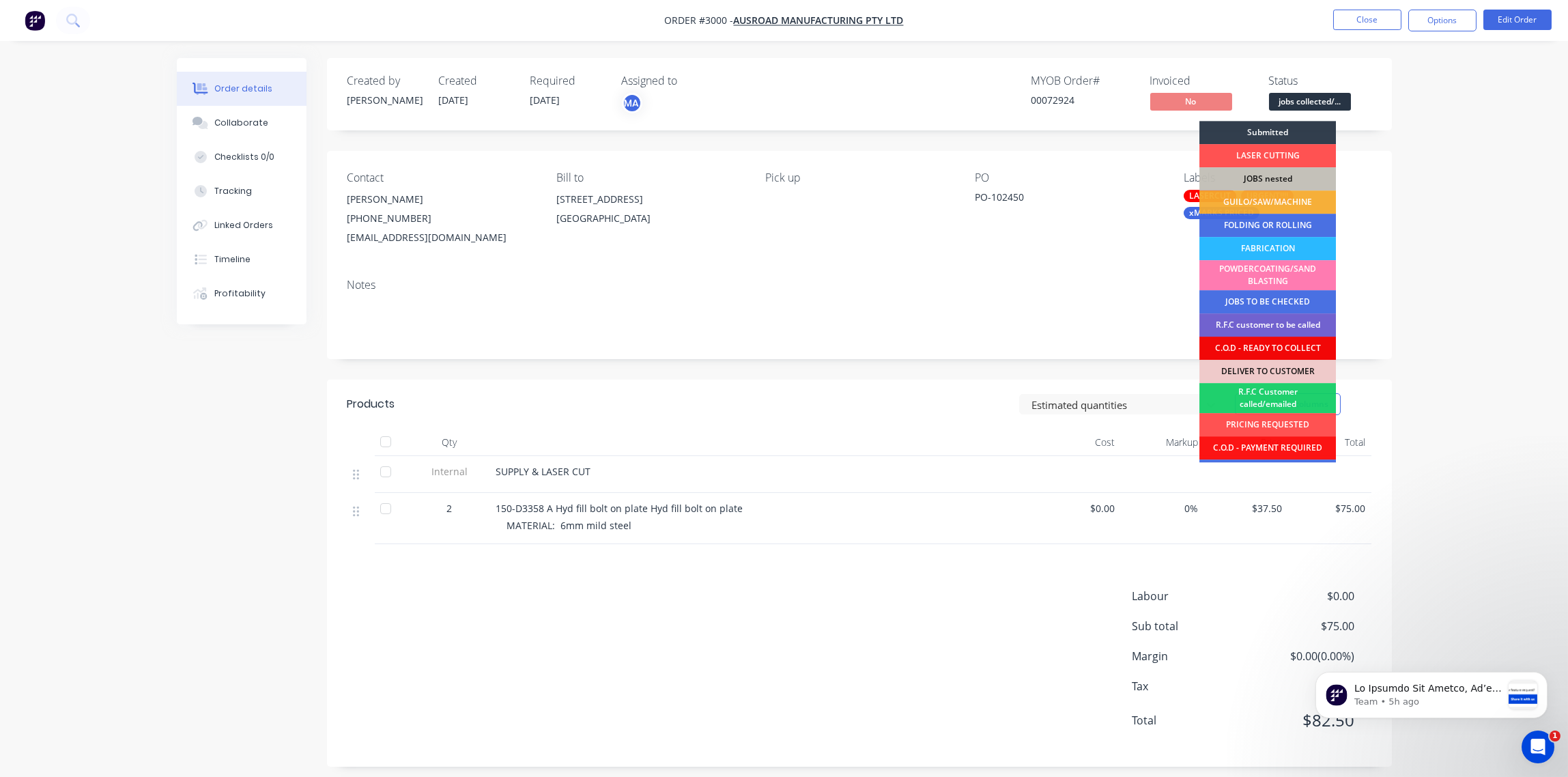
scroll to position [67, 0]
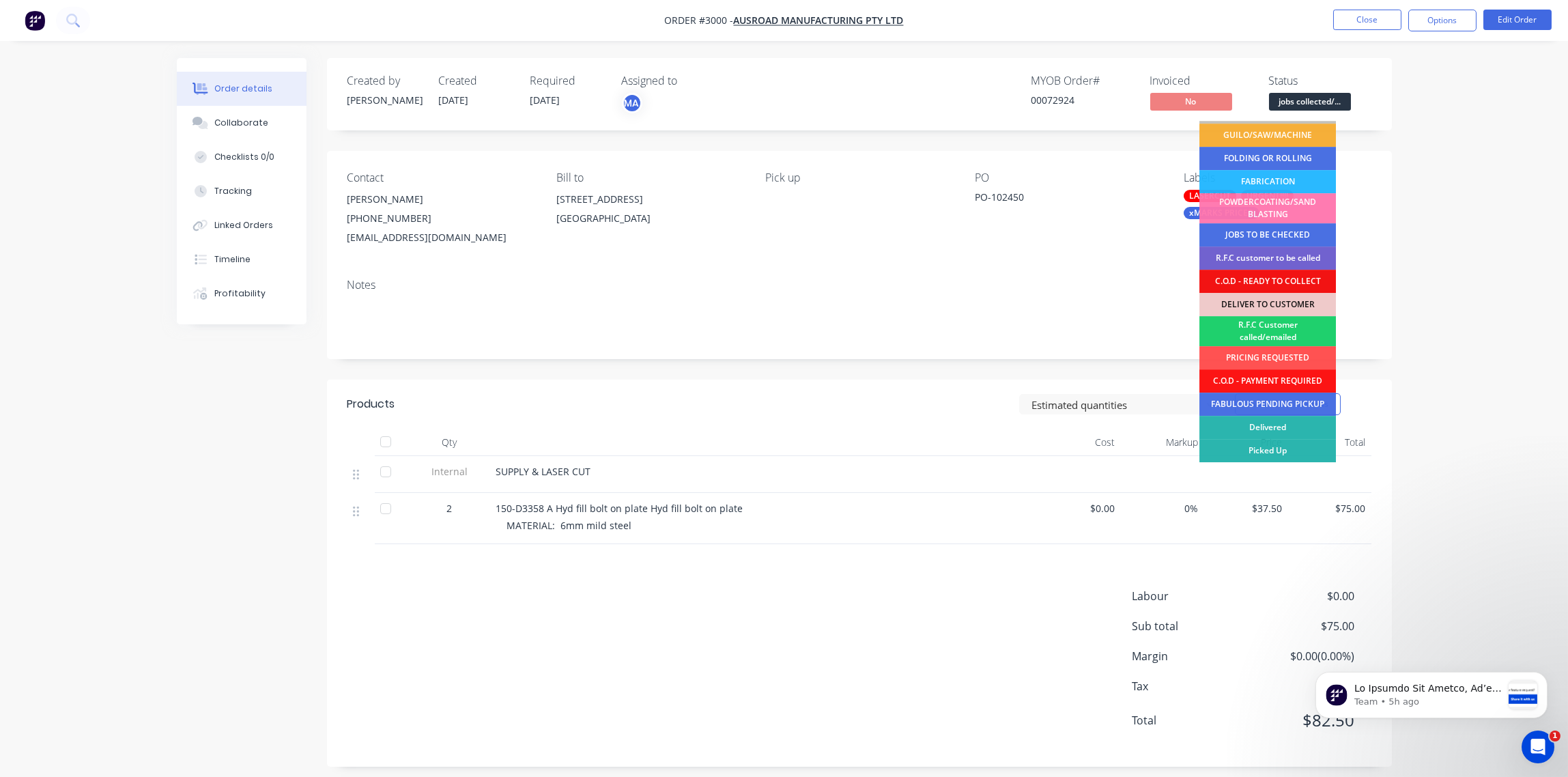
click at [1291, 440] on div "Picked Up" at bounding box center [1267, 451] width 136 height 24
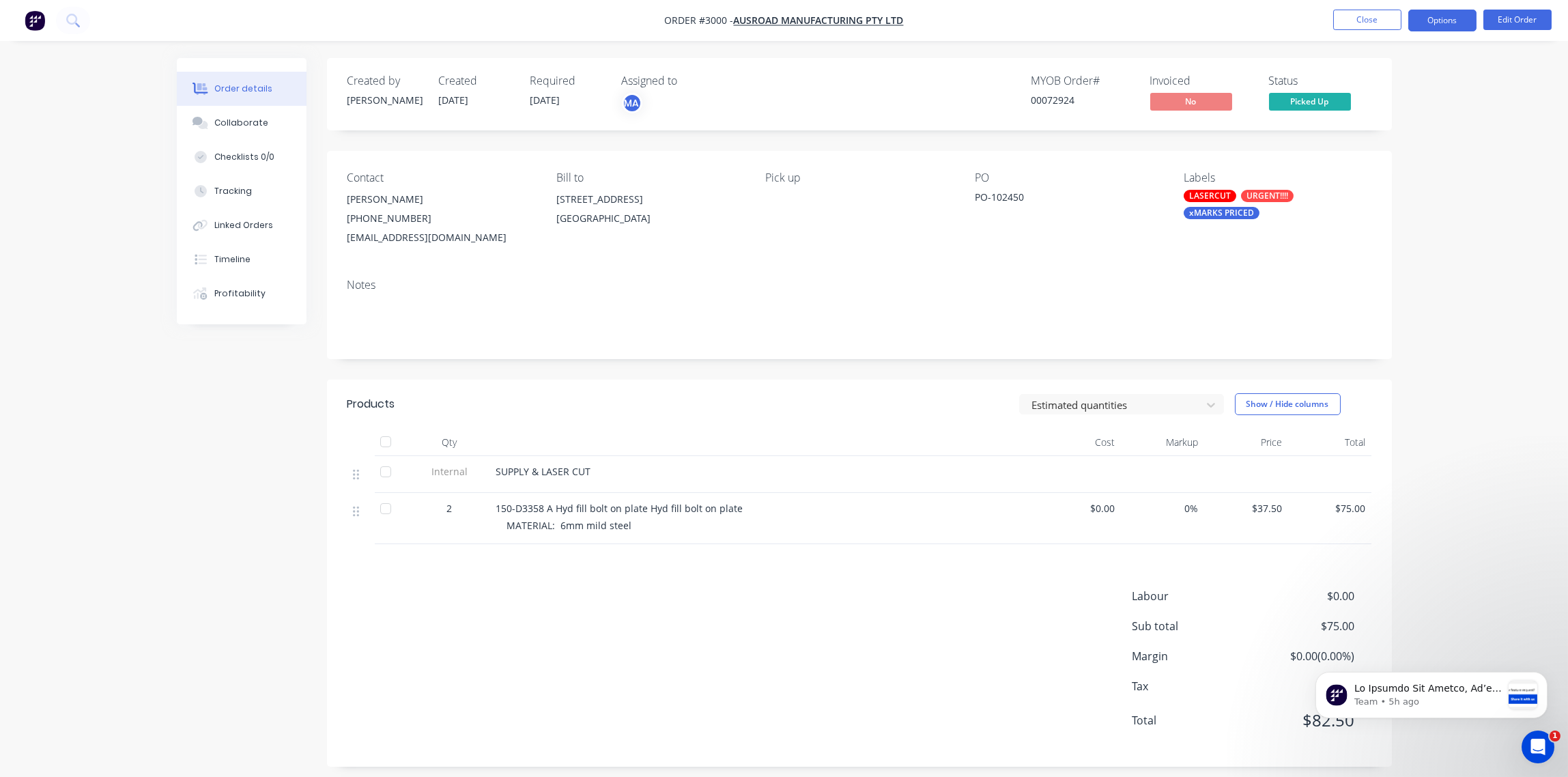
click at [1452, 22] on button "Options" at bounding box center [1443, 21] width 69 height 22
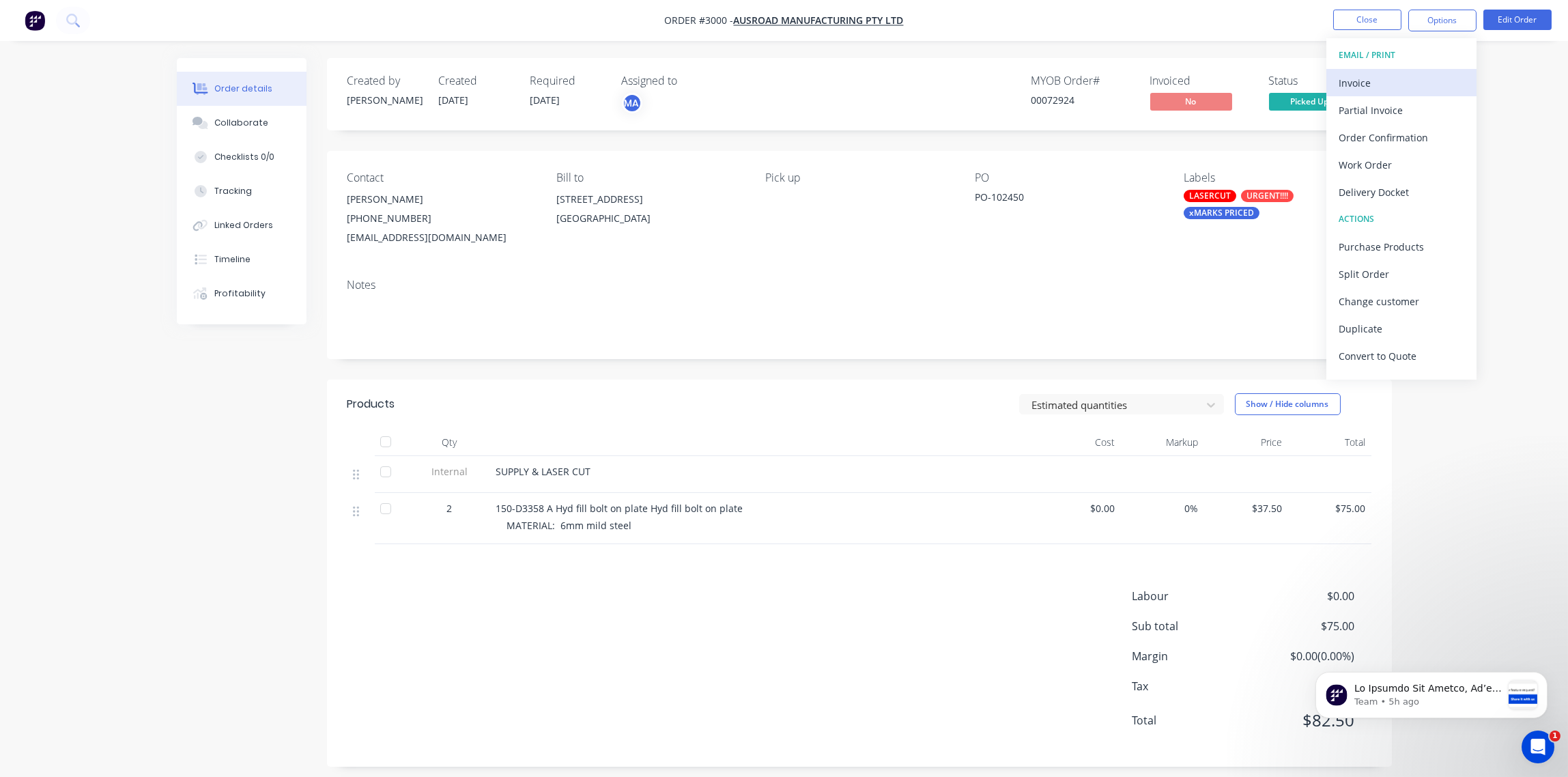
click at [1350, 78] on div "Invoice" at bounding box center [1401, 83] width 125 height 20
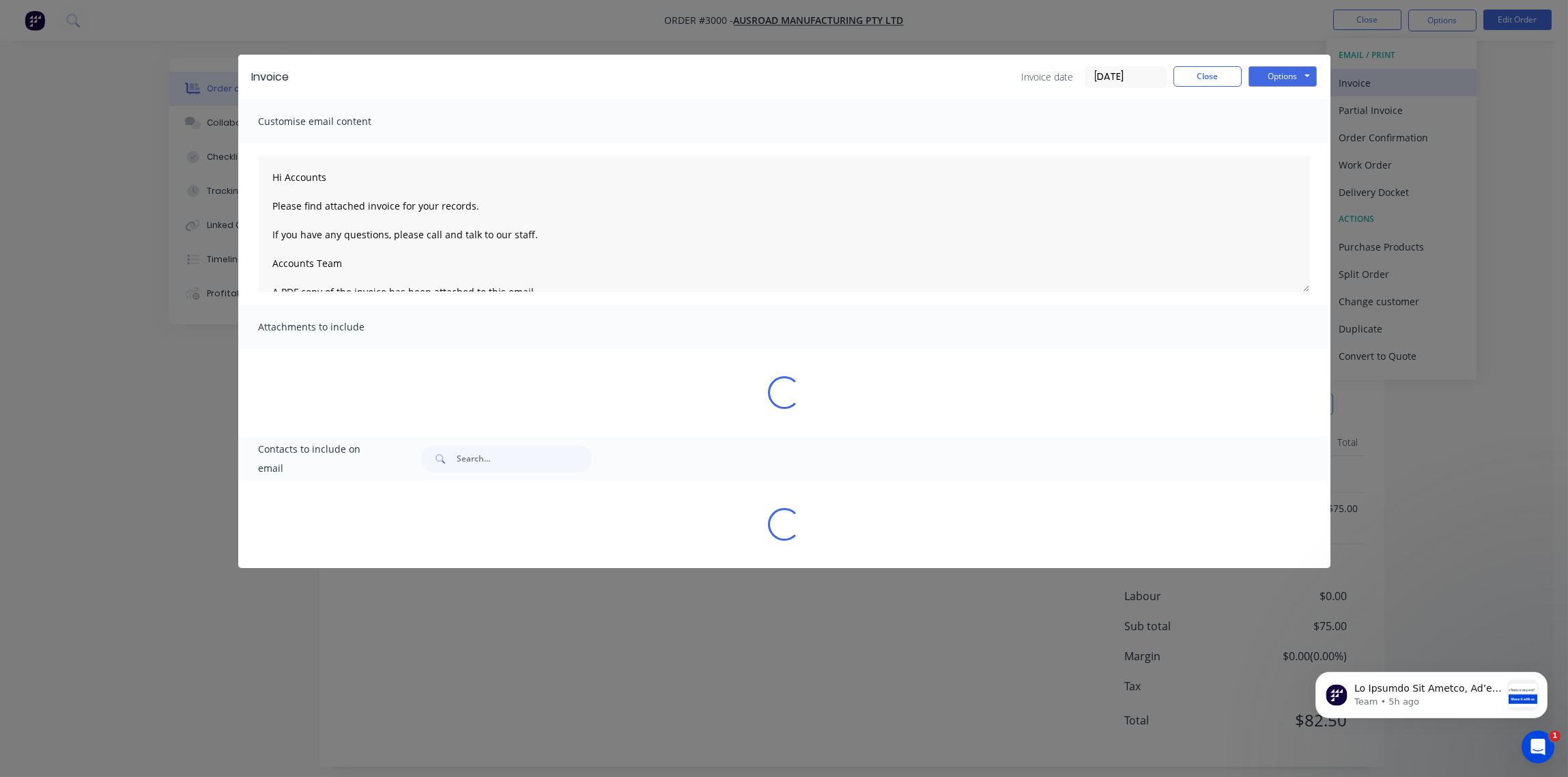
type textarea "Hi Accounts Please find attached invoice for your records. If you have any ques…"
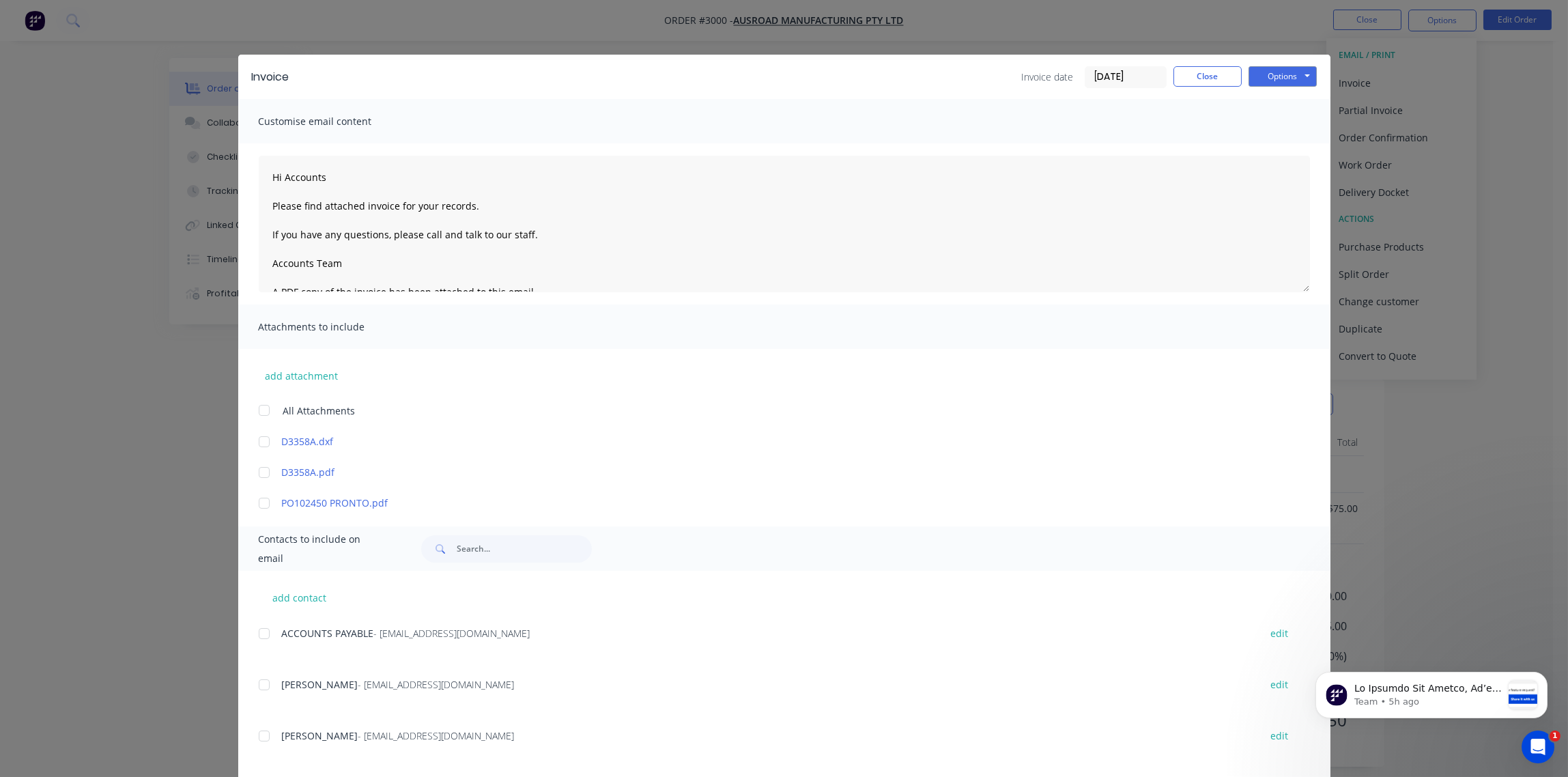
click at [1116, 76] on input "[DATE]" at bounding box center [1126, 76] width 80 height 21
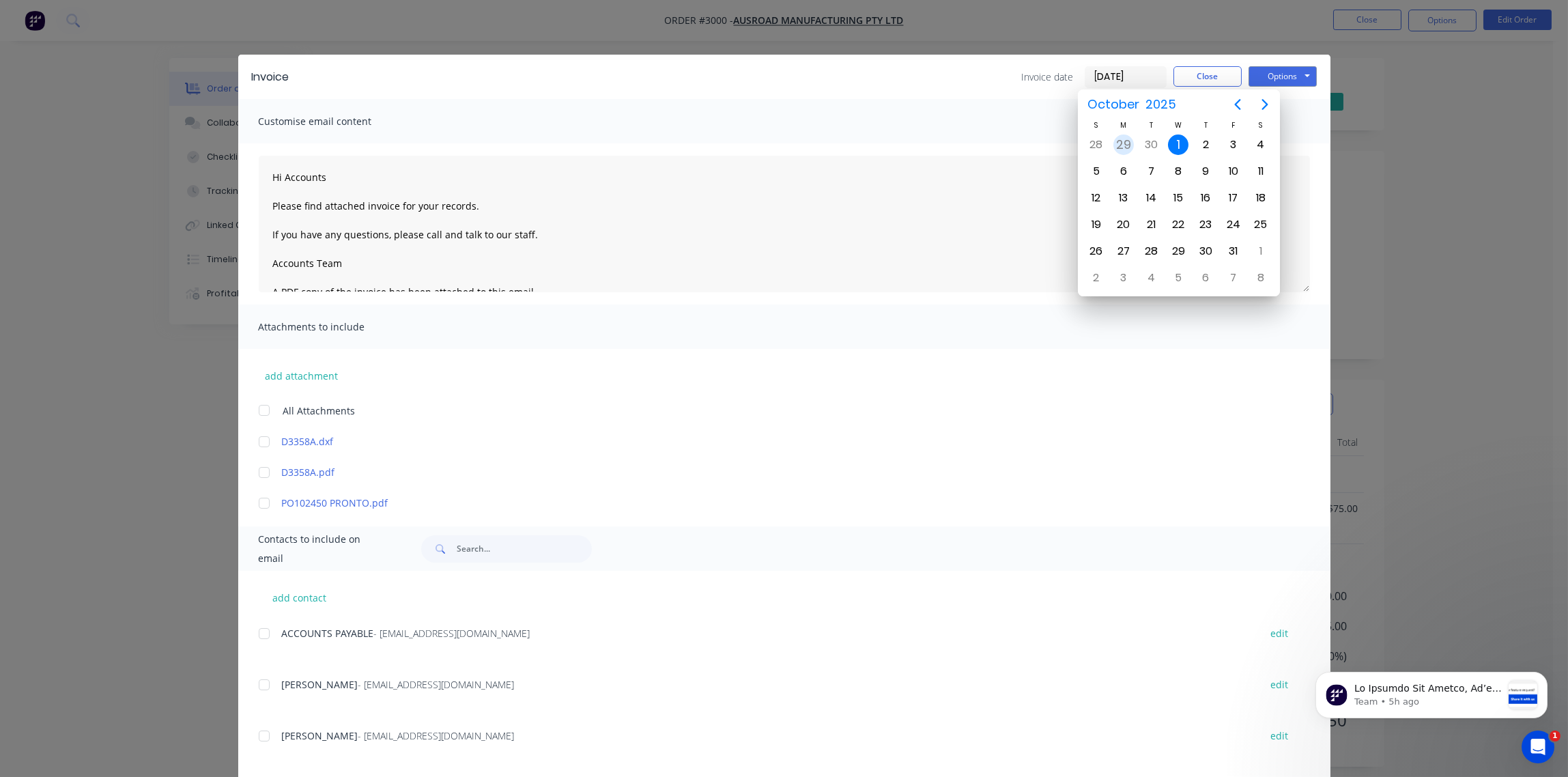
click at [1127, 148] on div "29" at bounding box center [1123, 144] width 21 height 21
type input "[DATE]"
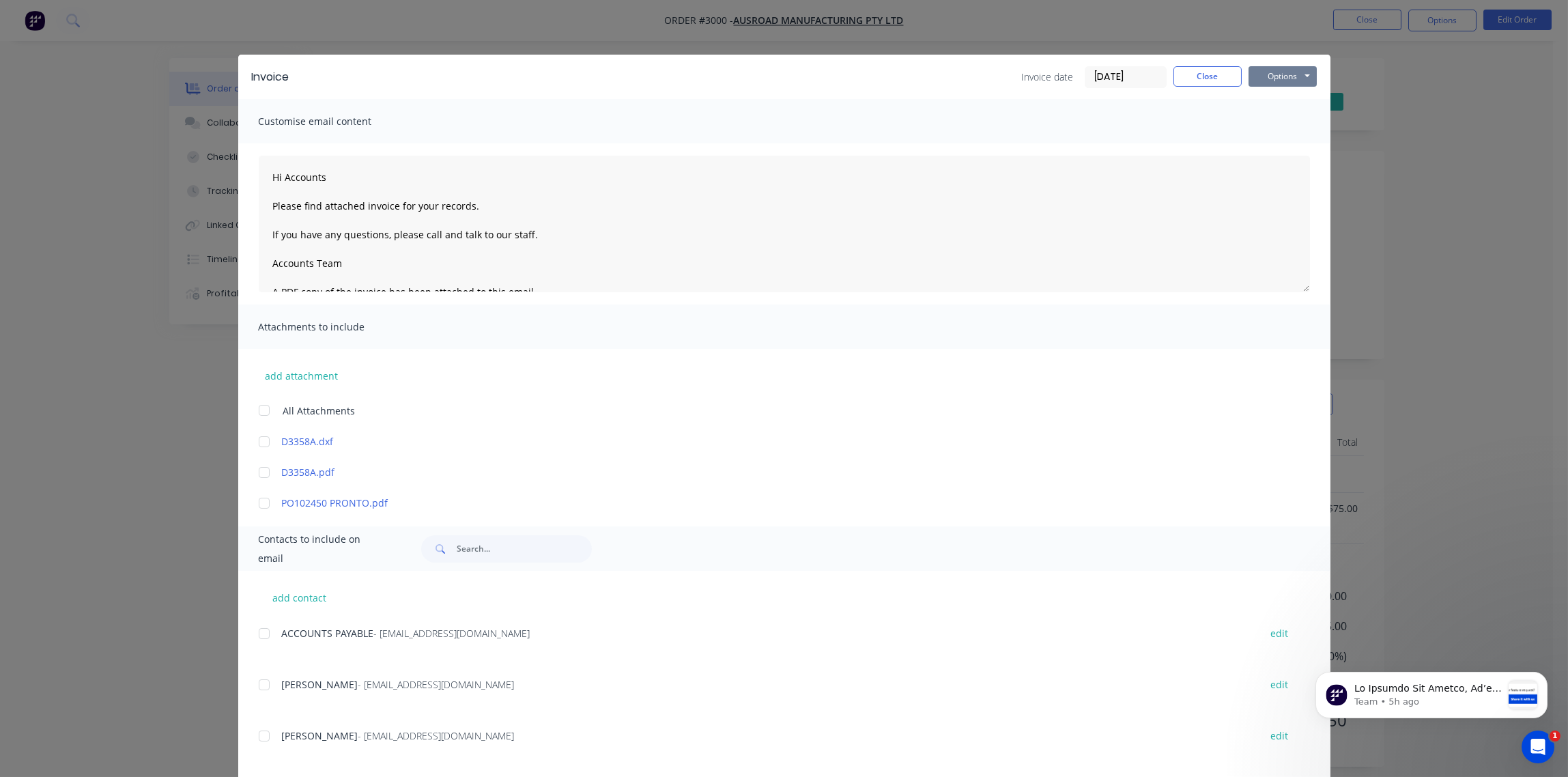
click at [1269, 76] on button "Options" at bounding box center [1283, 76] width 69 height 21
click at [1261, 149] on button "Email" at bounding box center [1292, 145] width 87 height 23
click at [258, 633] on div at bounding box center [265, 634] width 27 height 27
click at [1273, 76] on button "Options" at bounding box center [1283, 76] width 69 height 21
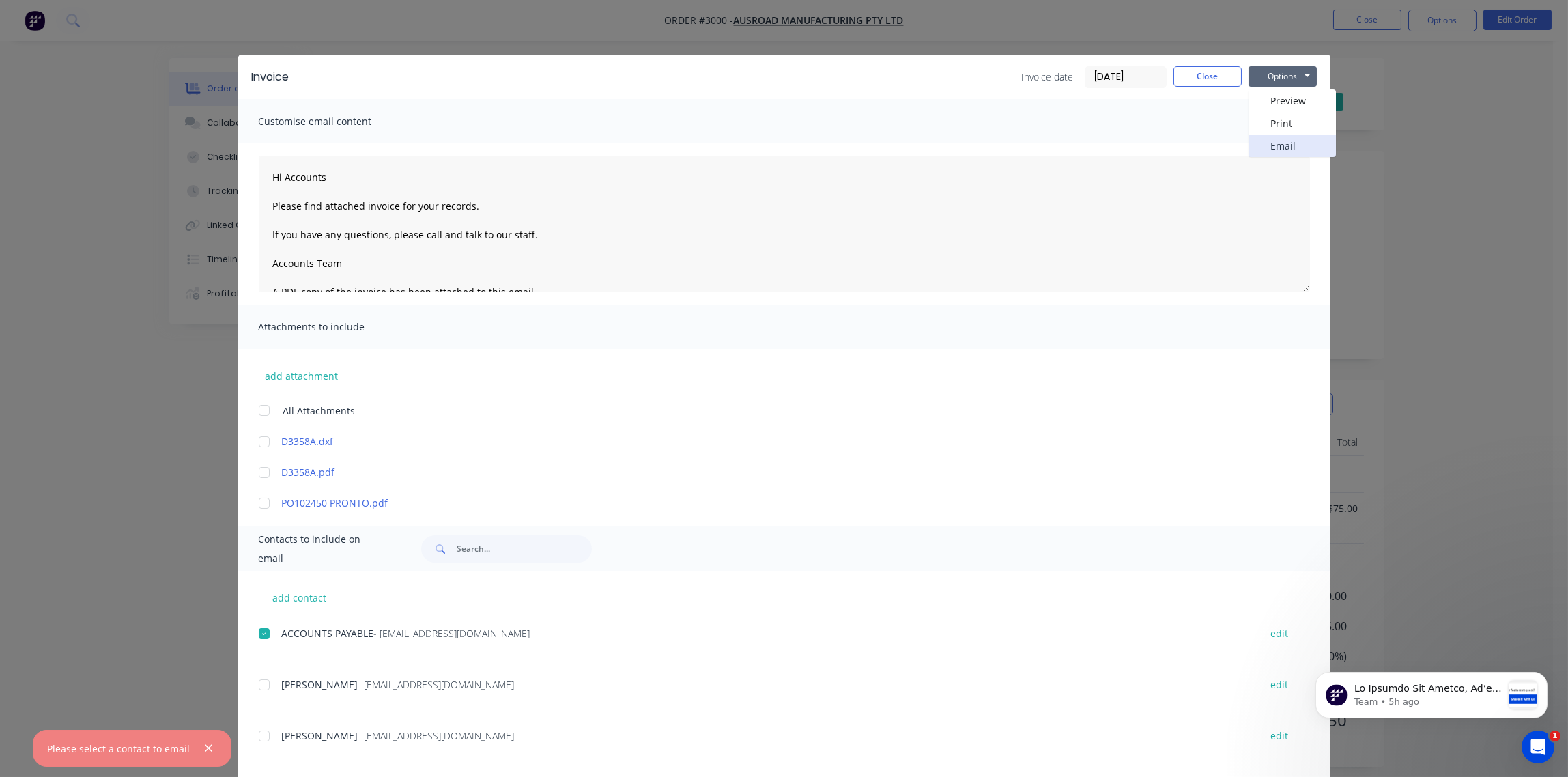
click at [1275, 145] on button "Email" at bounding box center [1292, 145] width 87 height 23
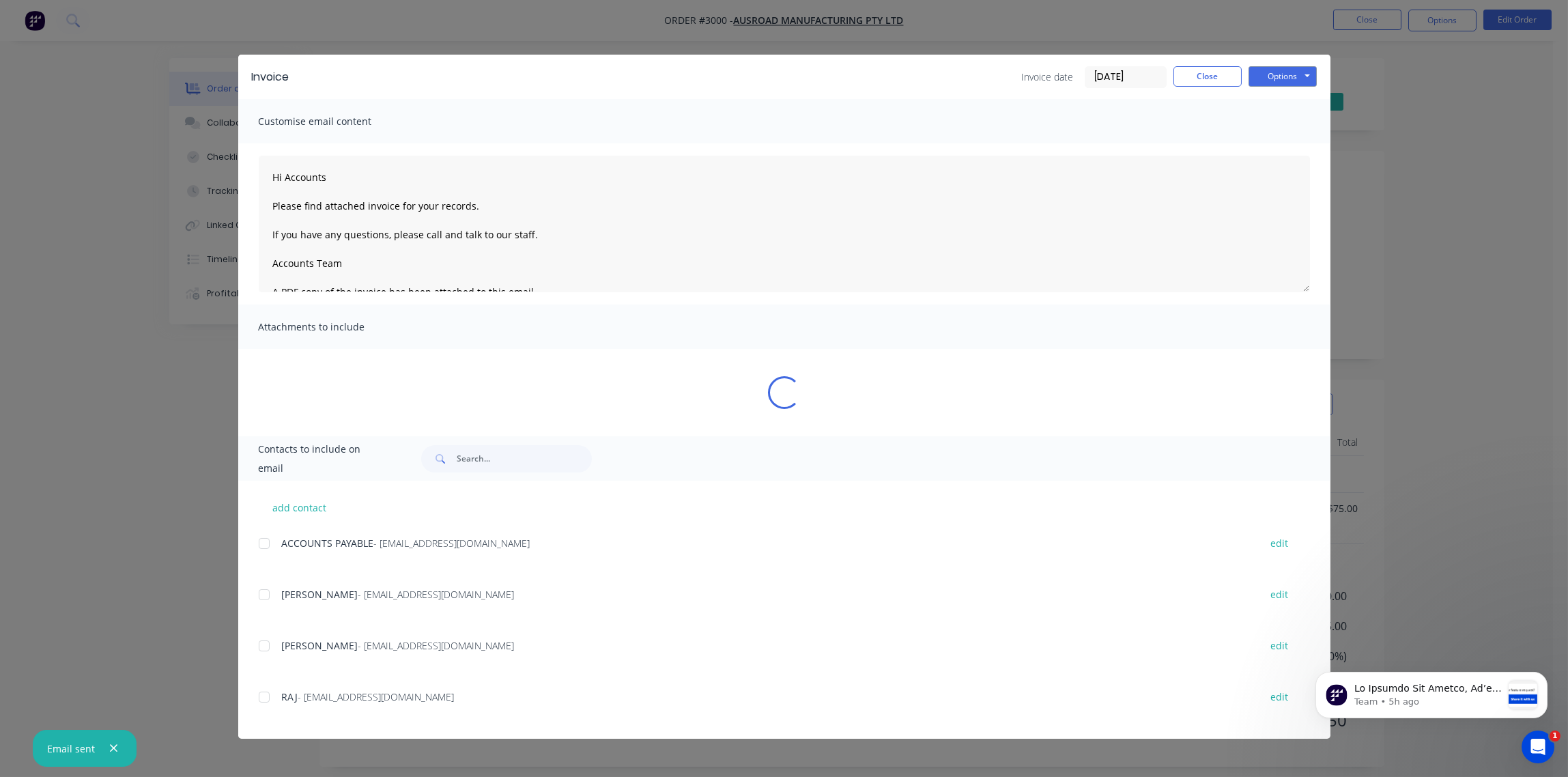
type textarea "Hi Accounts Please find attached invoice for your records. If you have any ques…"
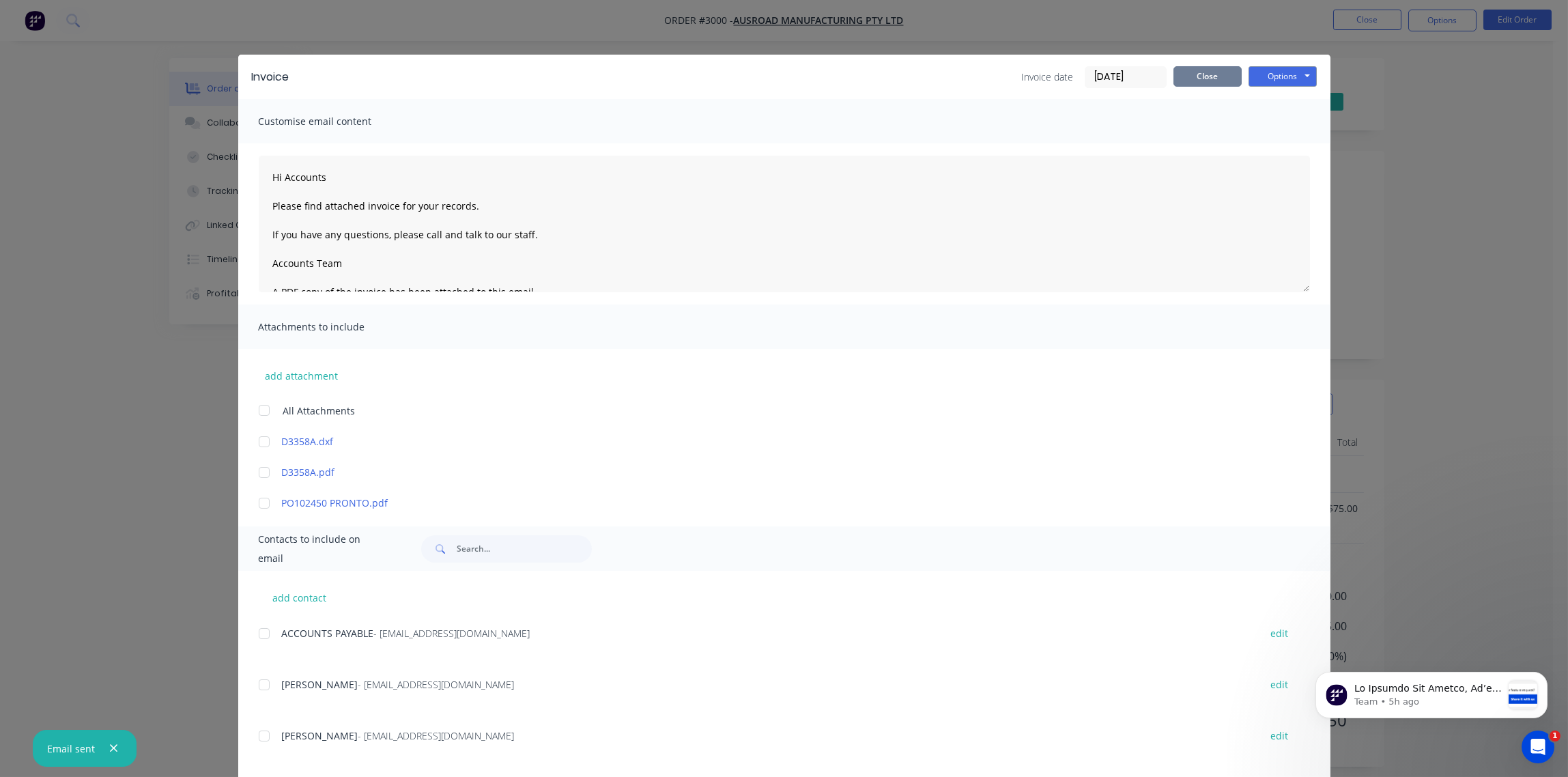
click at [1197, 74] on button "Close" at bounding box center [1208, 76] width 69 height 21
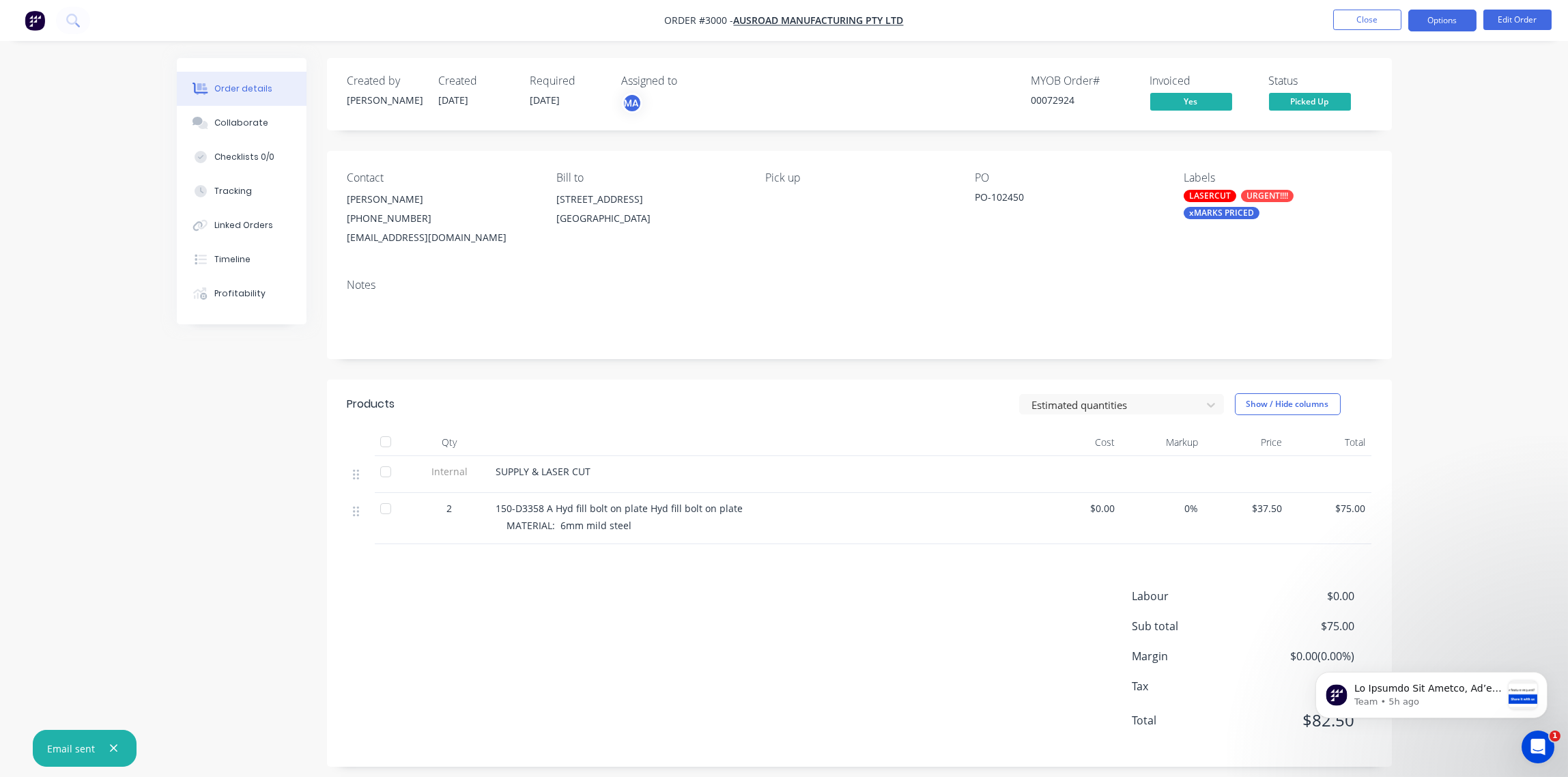
click at [1435, 28] on button "Options" at bounding box center [1443, 21] width 69 height 22
click at [1223, 261] on div "Contact [PERSON_NAME] [PHONE_NUMBER] [EMAIL_ADDRESS][DOMAIN_NAME] Bill to [STRE…" at bounding box center [859, 209] width 1065 height 117
click at [1441, 18] on button "Options" at bounding box center [1443, 21] width 69 height 22
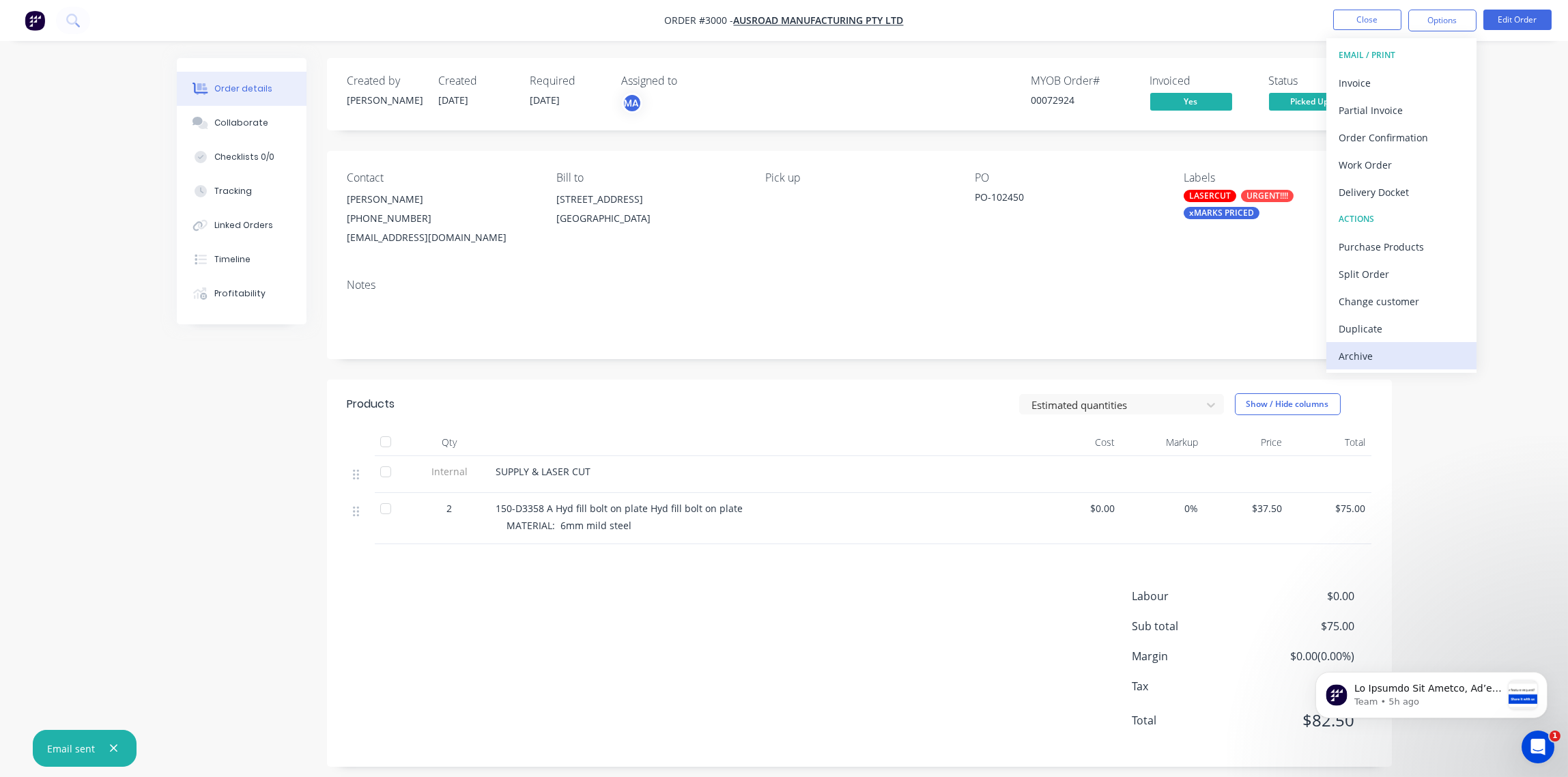
click at [1397, 359] on div "Archive" at bounding box center [1401, 356] width 125 height 20
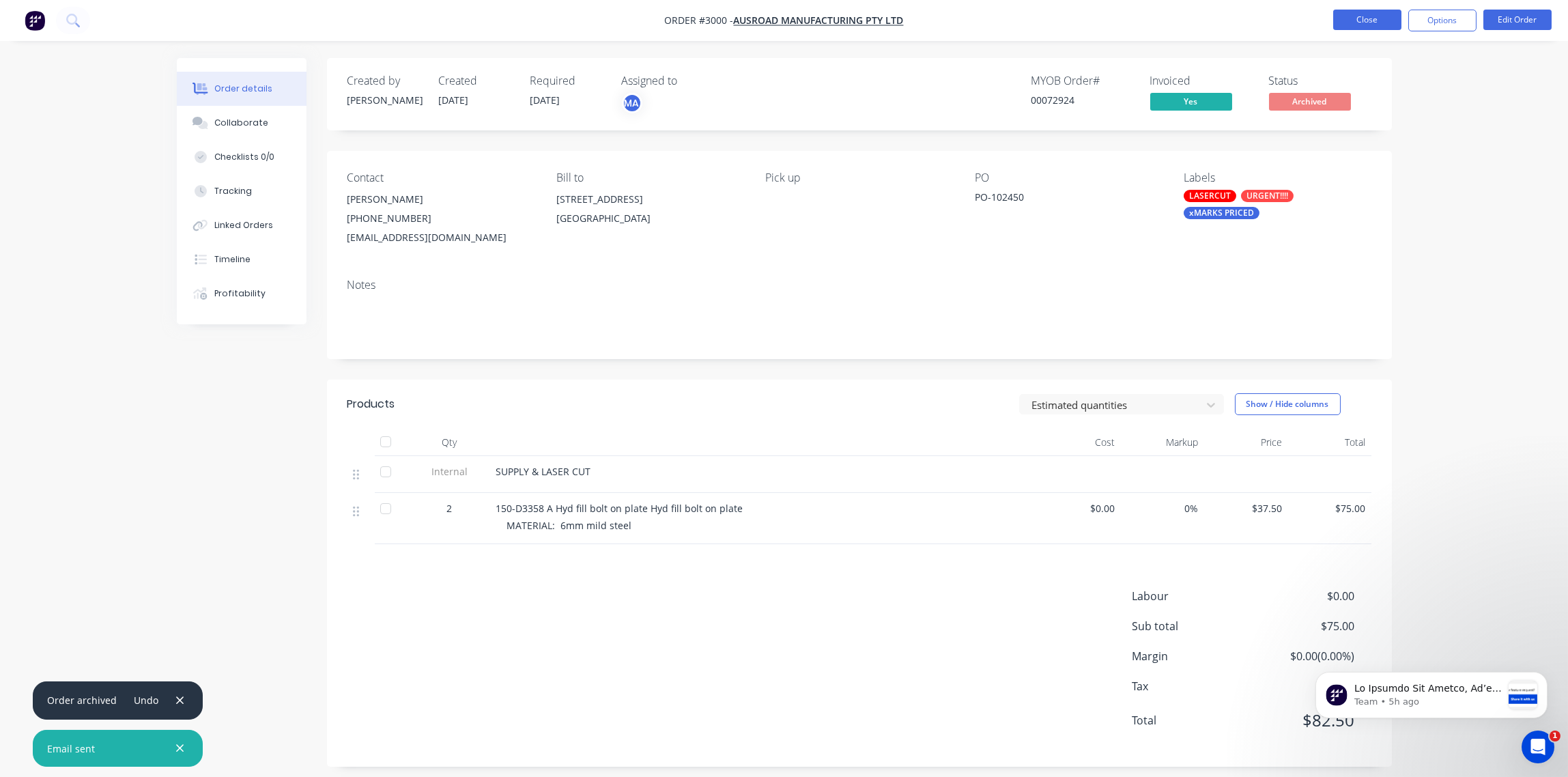
click at [1366, 22] on button "Close" at bounding box center [1368, 20] width 69 height 21
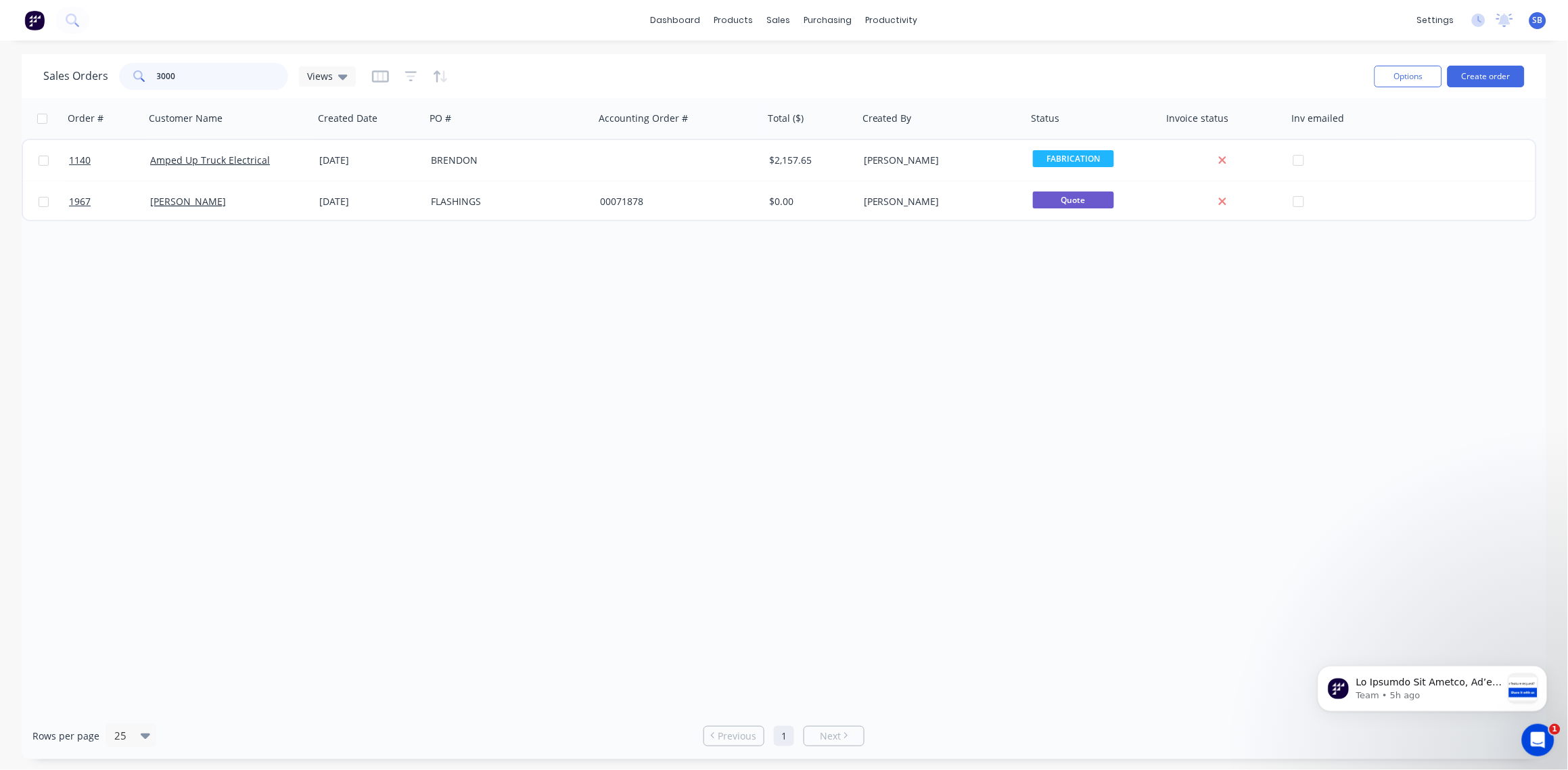
drag, startPoint x: 195, startPoint y: 80, endPoint x: -4, endPoint y: 109, distance: 201.1
click at [0, 109] on html "dashboard products sales purchasing productivity dashboard products Product Cat…" at bounding box center [784, 385] width 1568 height 770
type input "3003"
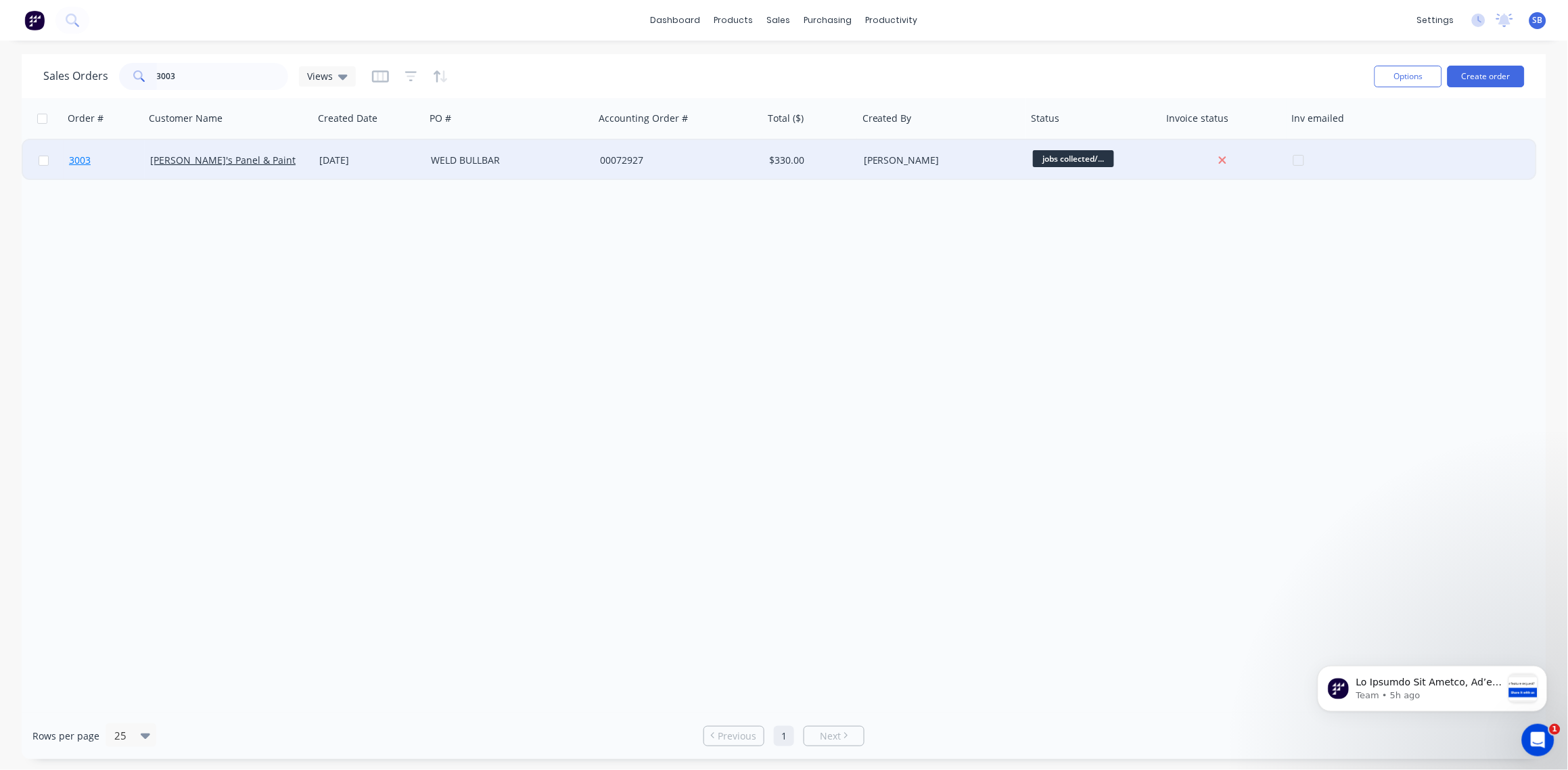
click at [82, 157] on span "3003" at bounding box center [80, 160] width 21 height 14
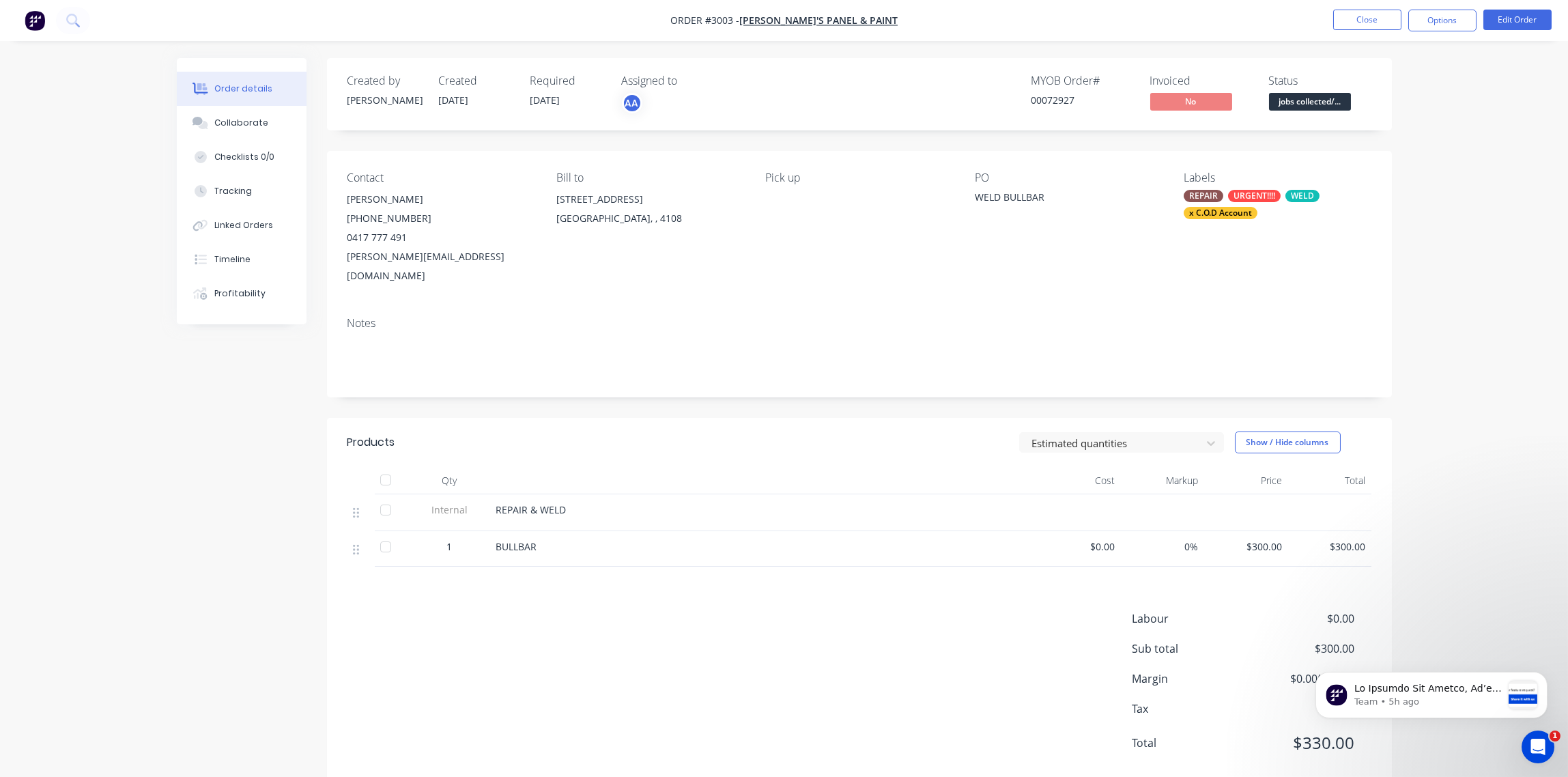
click at [1316, 109] on span "jobs collected/..." at bounding box center [1310, 101] width 82 height 17
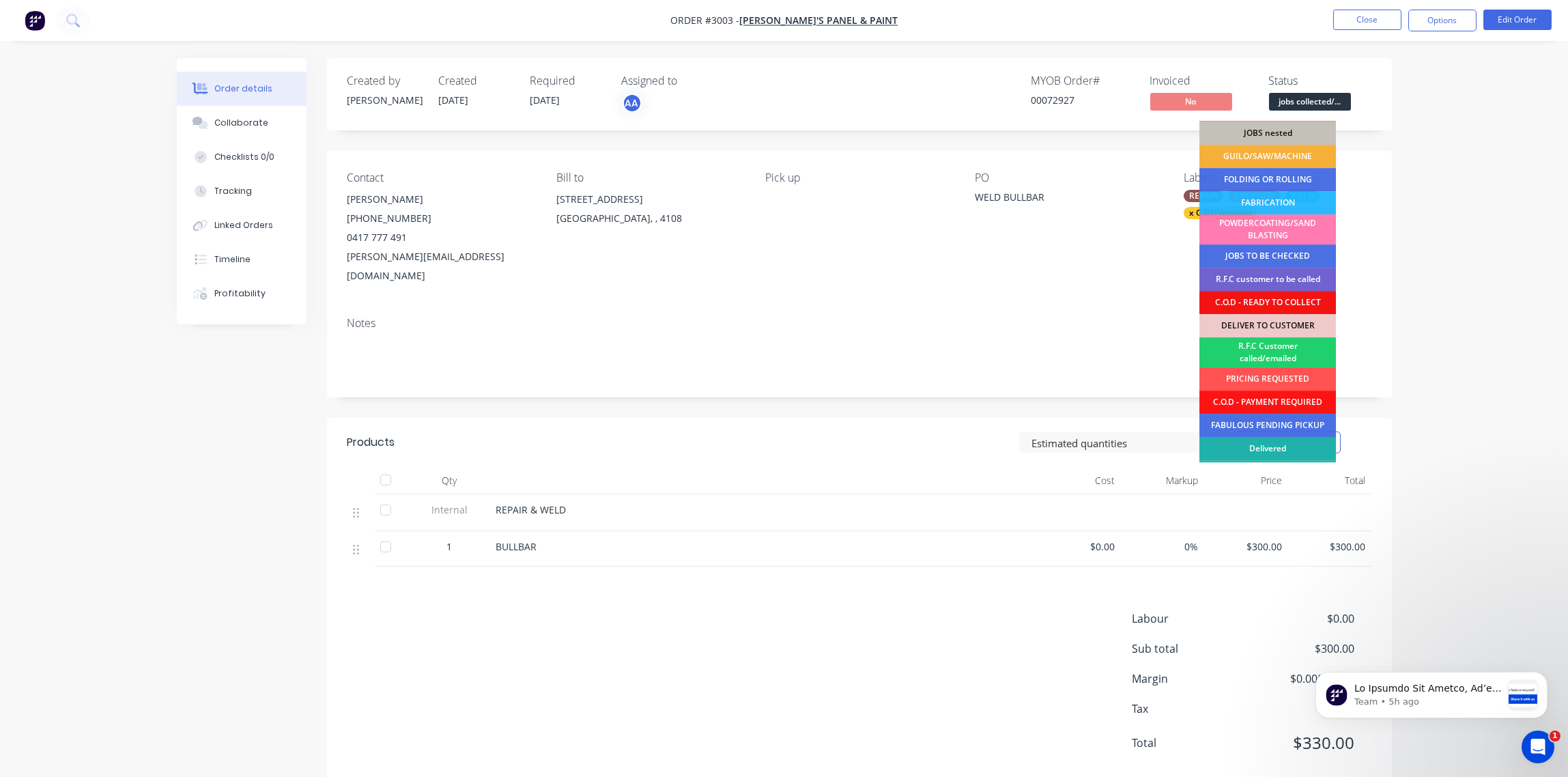
scroll to position [67, 0]
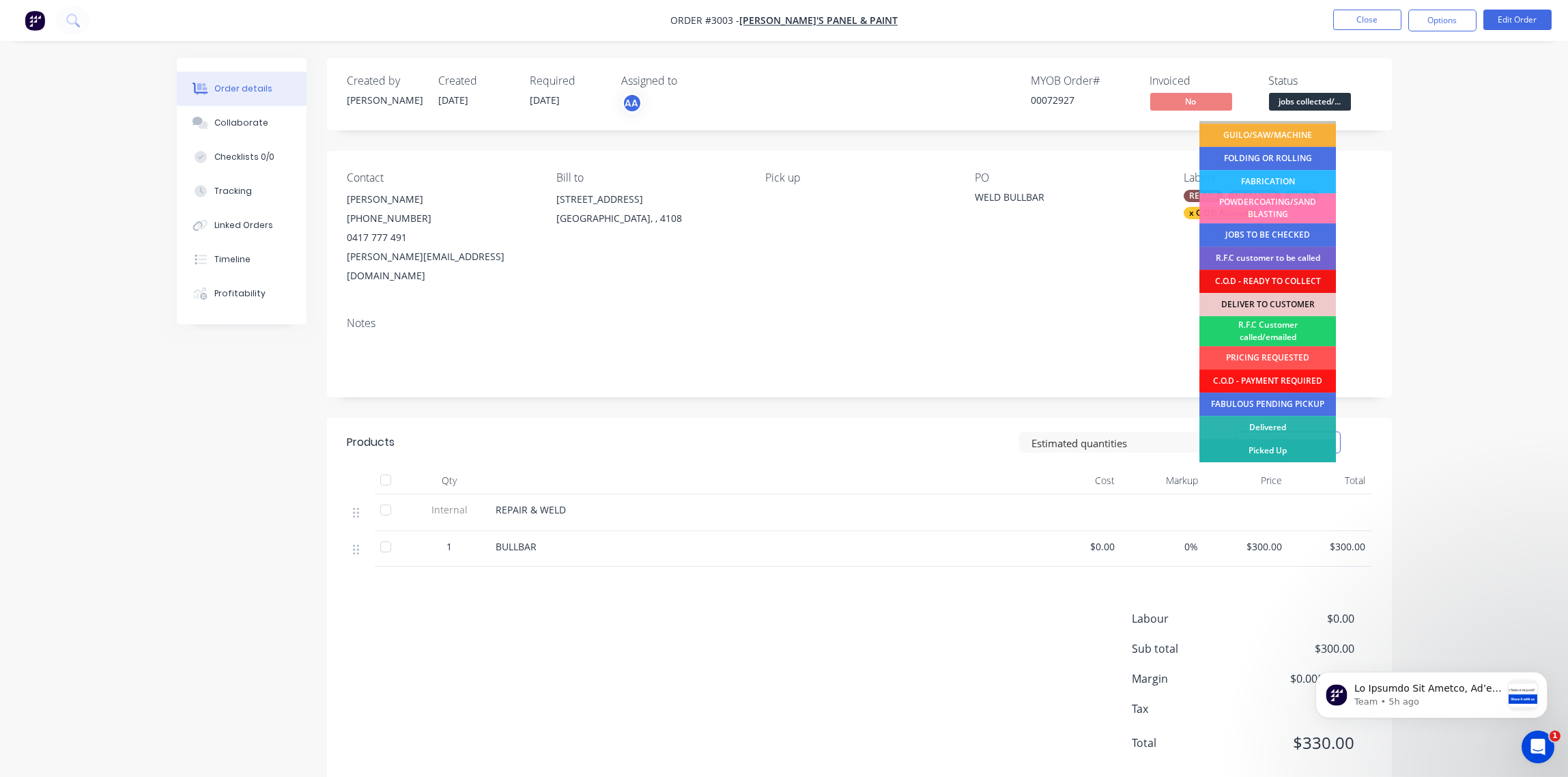
click at [1304, 451] on div "Picked Up" at bounding box center [1267, 451] width 136 height 24
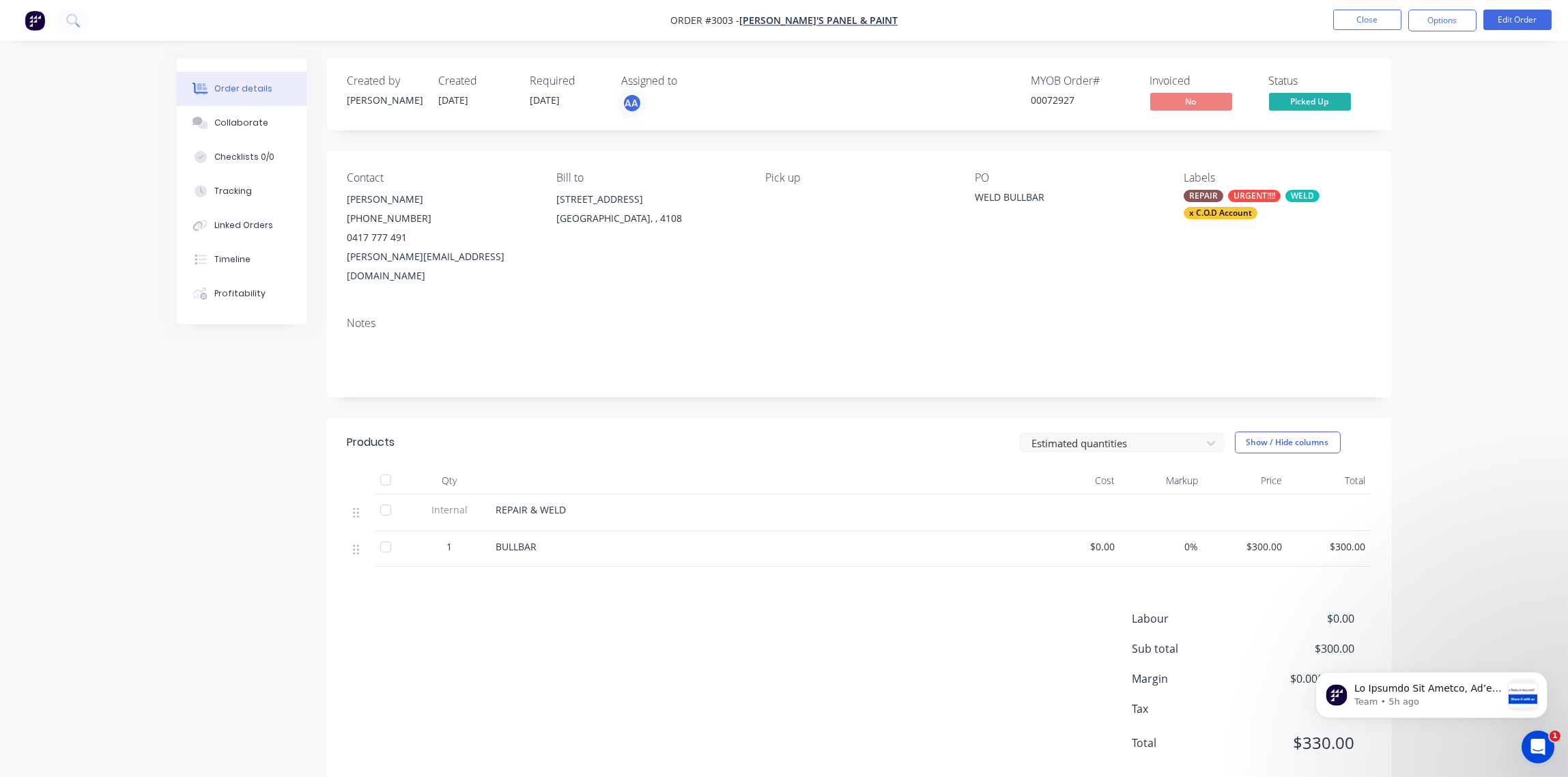
click at [1223, 219] on div "Labels REPAIR URGENT!!!! WELD x C.O.D Account" at bounding box center [1277, 228] width 187 height 114
click at [1221, 217] on div "x C.O.D Account" at bounding box center [1220, 213] width 74 height 13
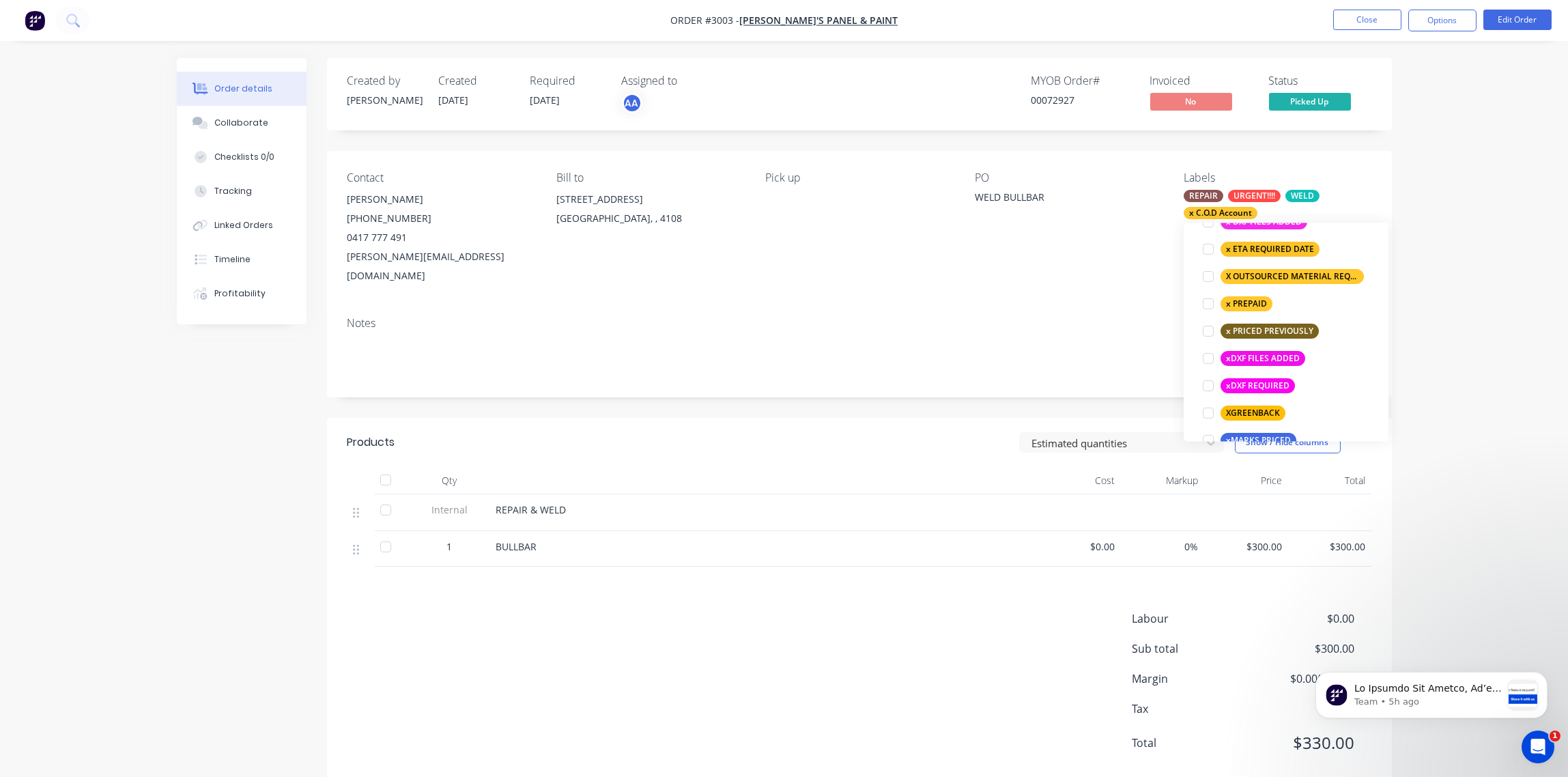
scroll to position [1174, 0]
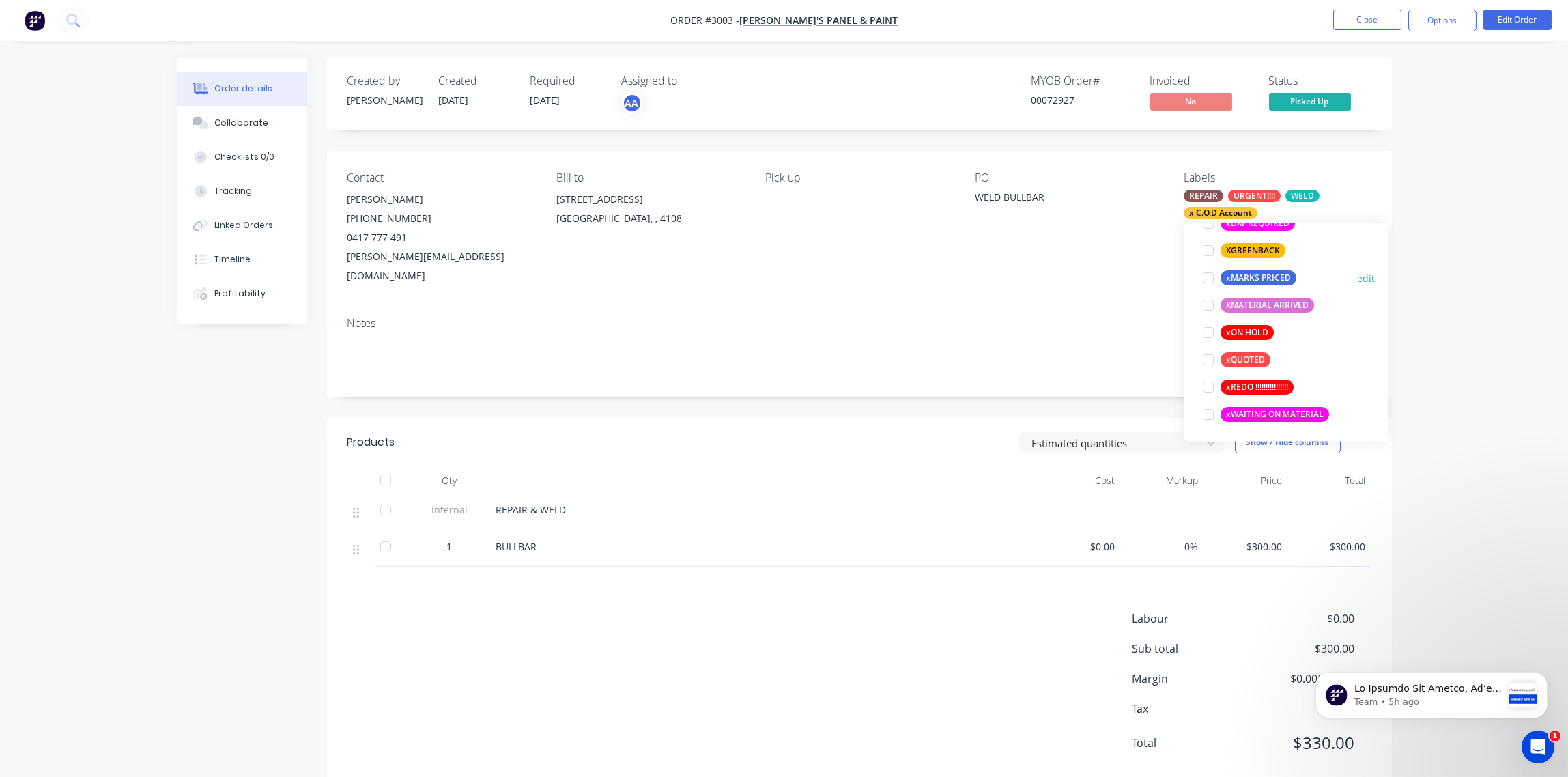
click at [1211, 278] on div at bounding box center [1208, 278] width 27 height 27
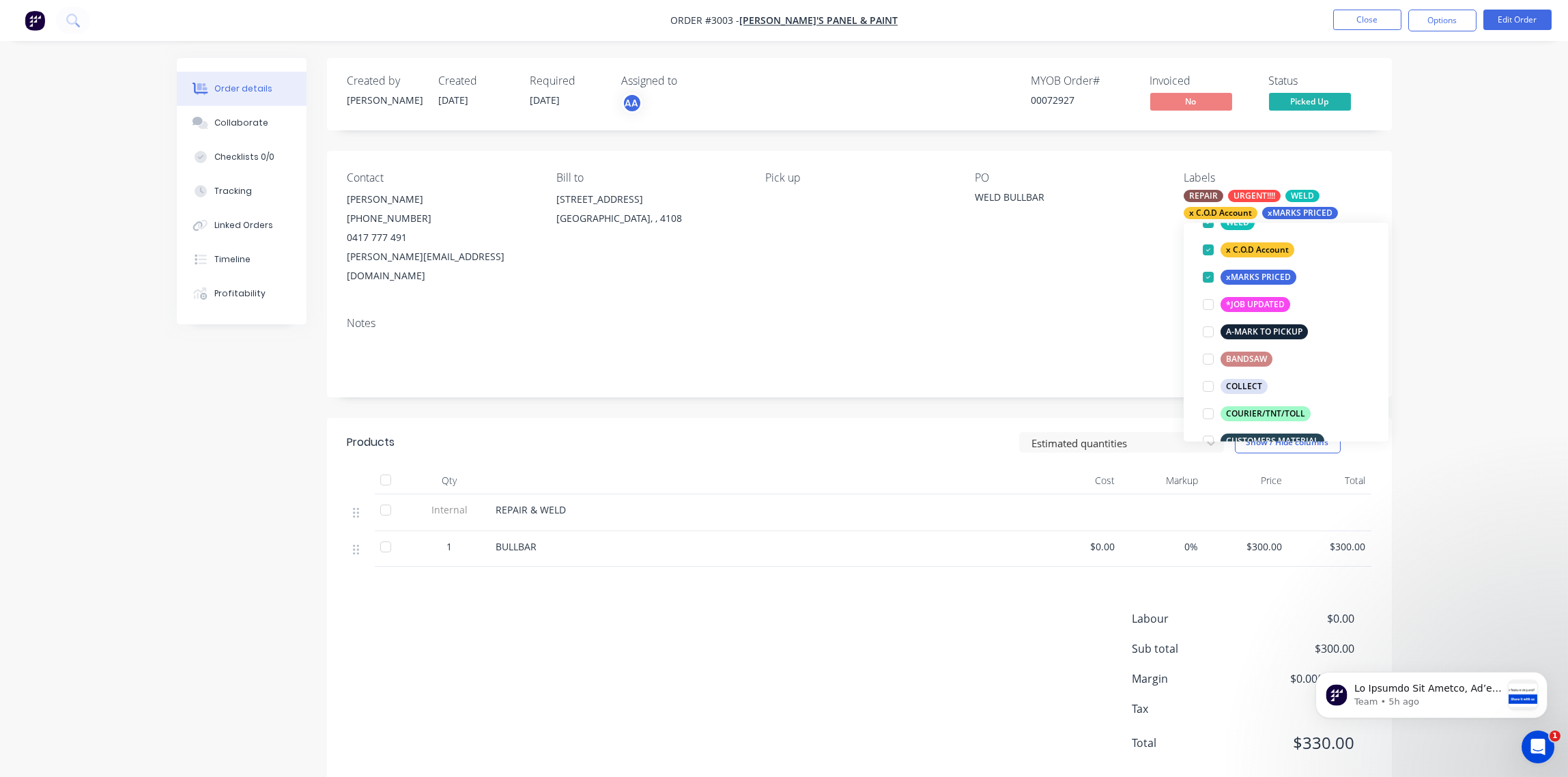
click at [1089, 251] on div "PO WELD BULLBAR" at bounding box center [1068, 228] width 187 height 114
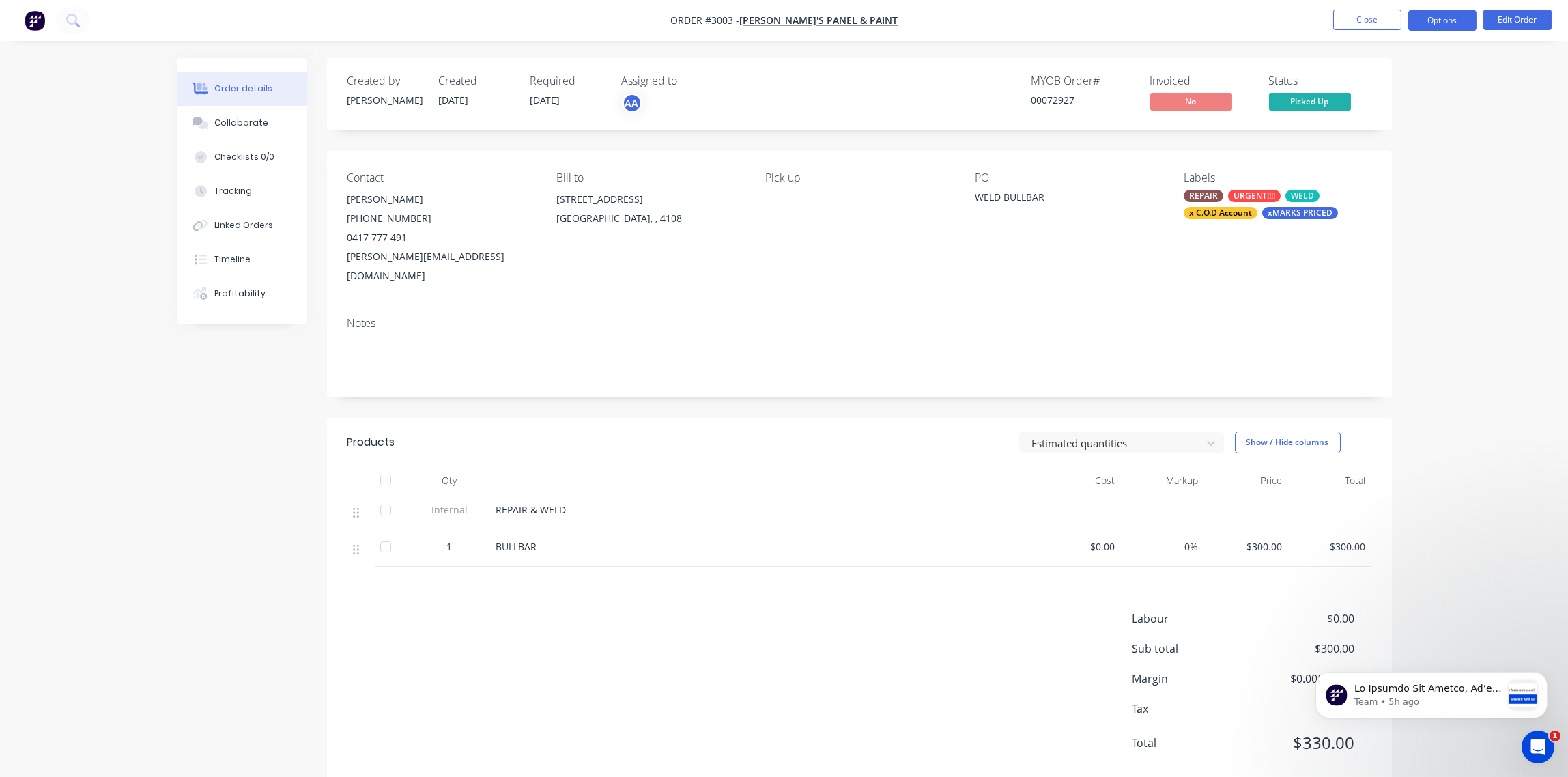
click at [1453, 24] on button "Options" at bounding box center [1443, 21] width 69 height 22
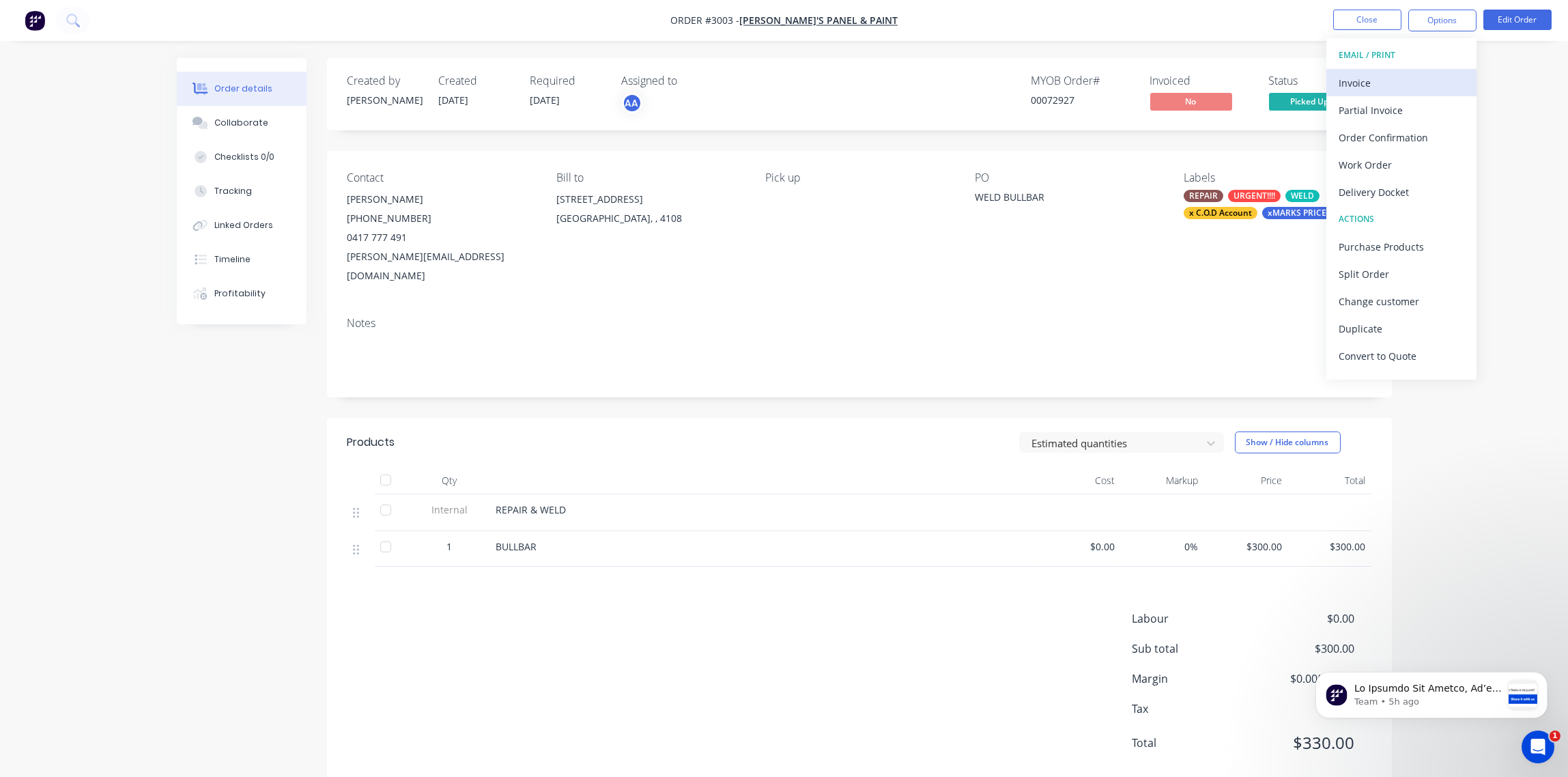
click at [1390, 86] on div "Invoice" at bounding box center [1401, 83] width 125 height 20
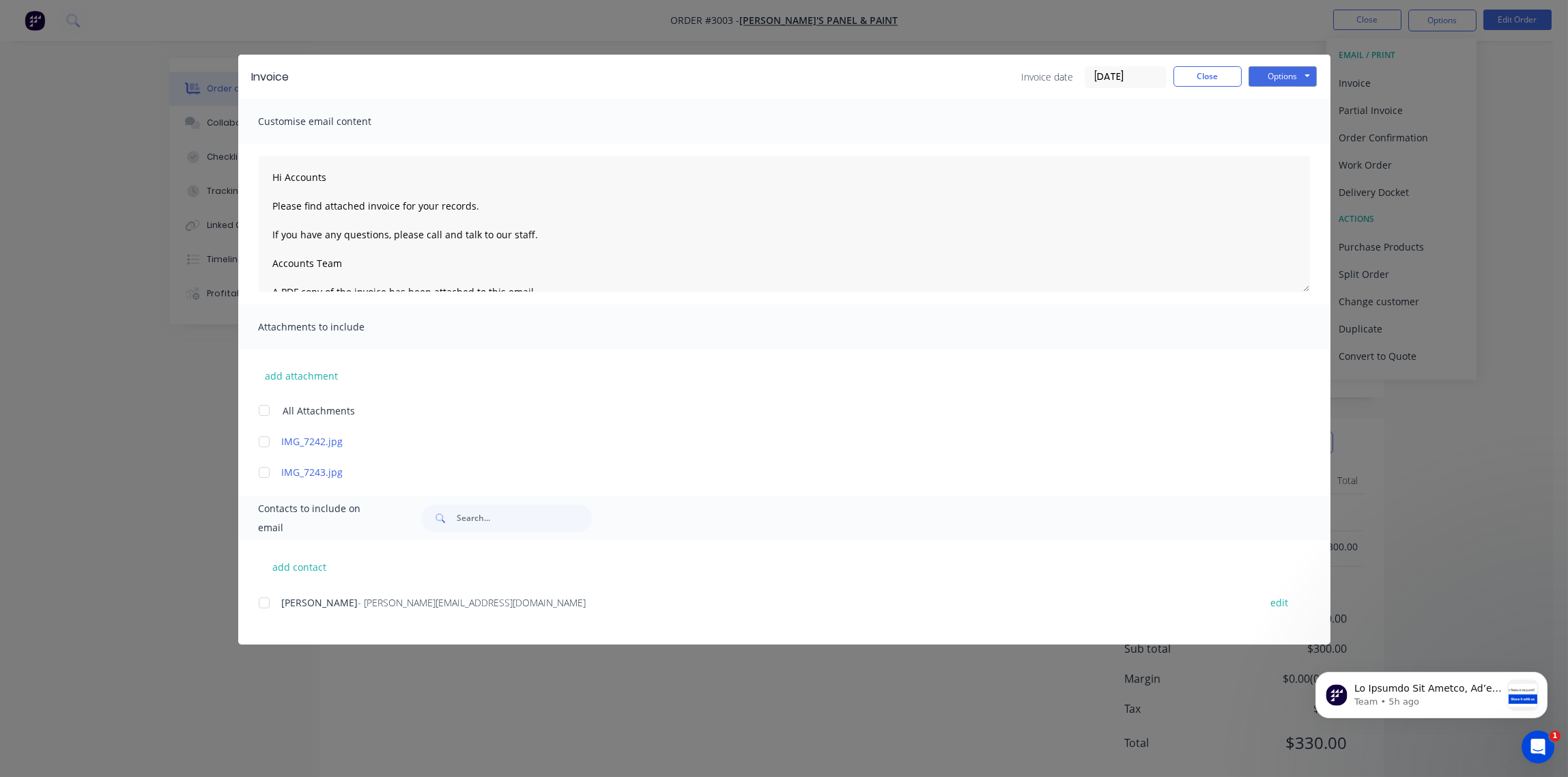
click at [1136, 76] on input "[DATE]" at bounding box center [1126, 76] width 80 height 21
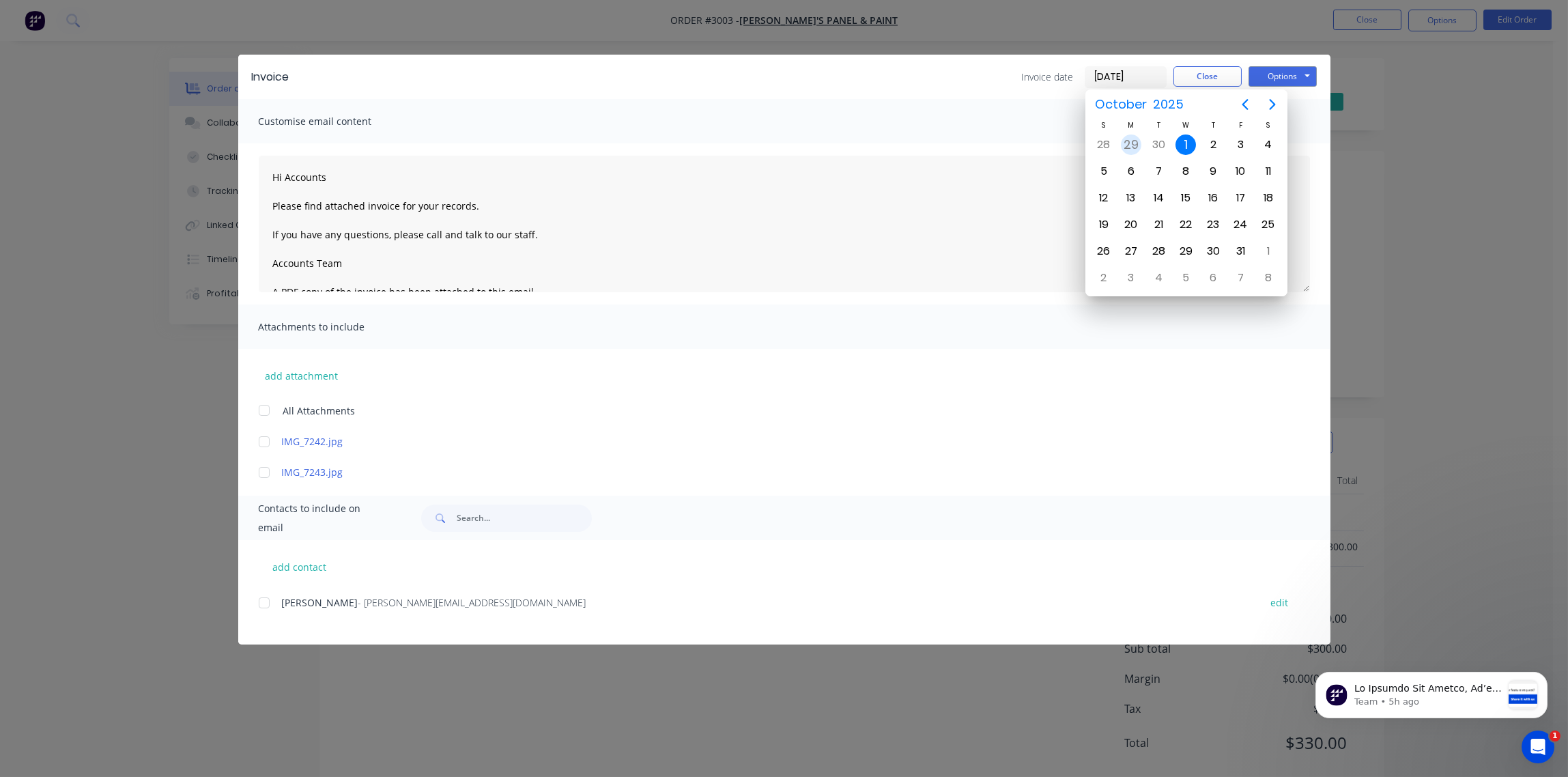
click at [1131, 140] on div "29" at bounding box center [1131, 144] width 21 height 21
type input "[DATE]"
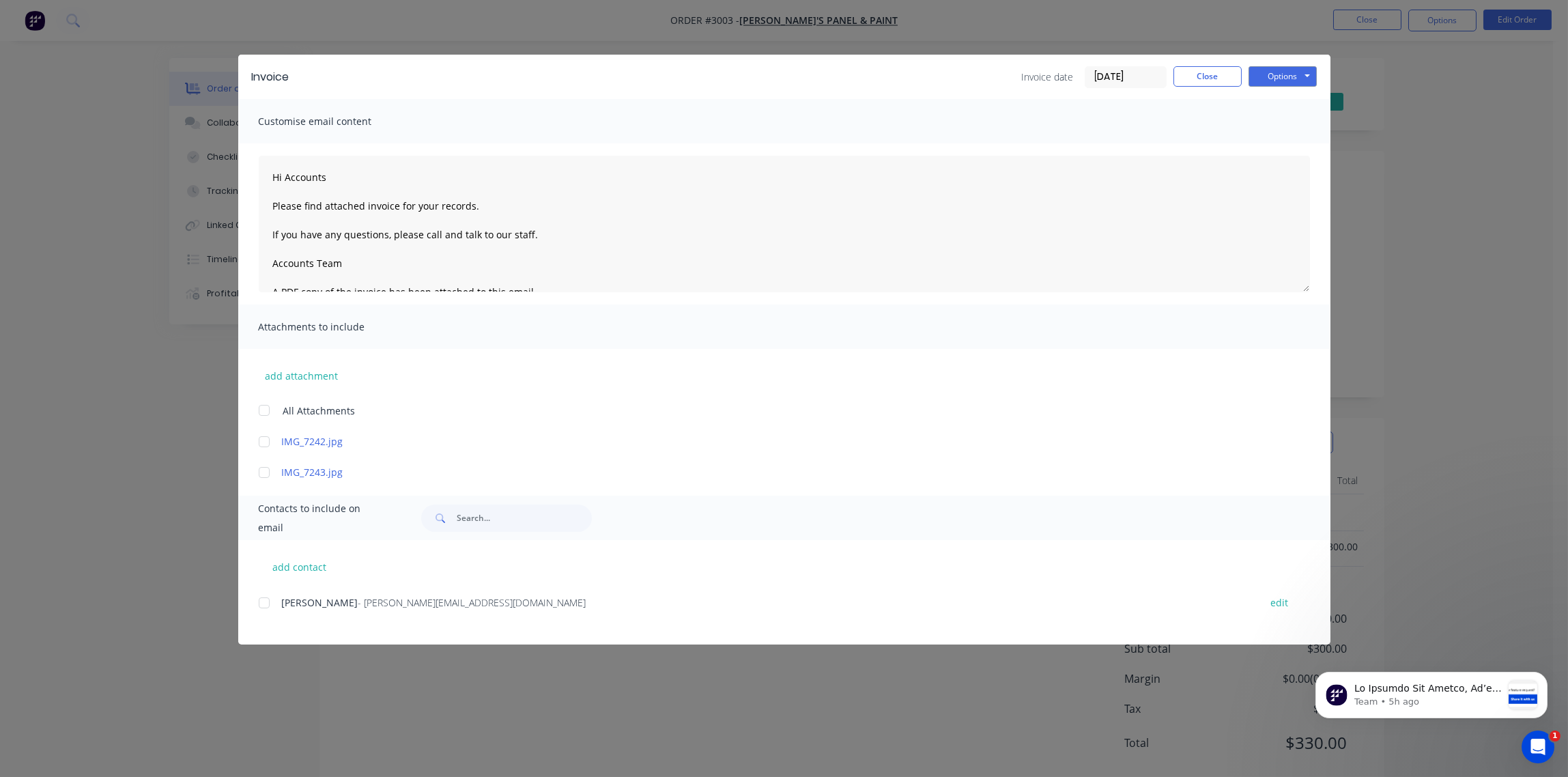
click at [263, 601] on div at bounding box center [265, 603] width 27 height 27
click at [1279, 74] on button "Options" at bounding box center [1283, 76] width 69 height 21
click at [1287, 143] on button "Email" at bounding box center [1292, 145] width 87 height 23
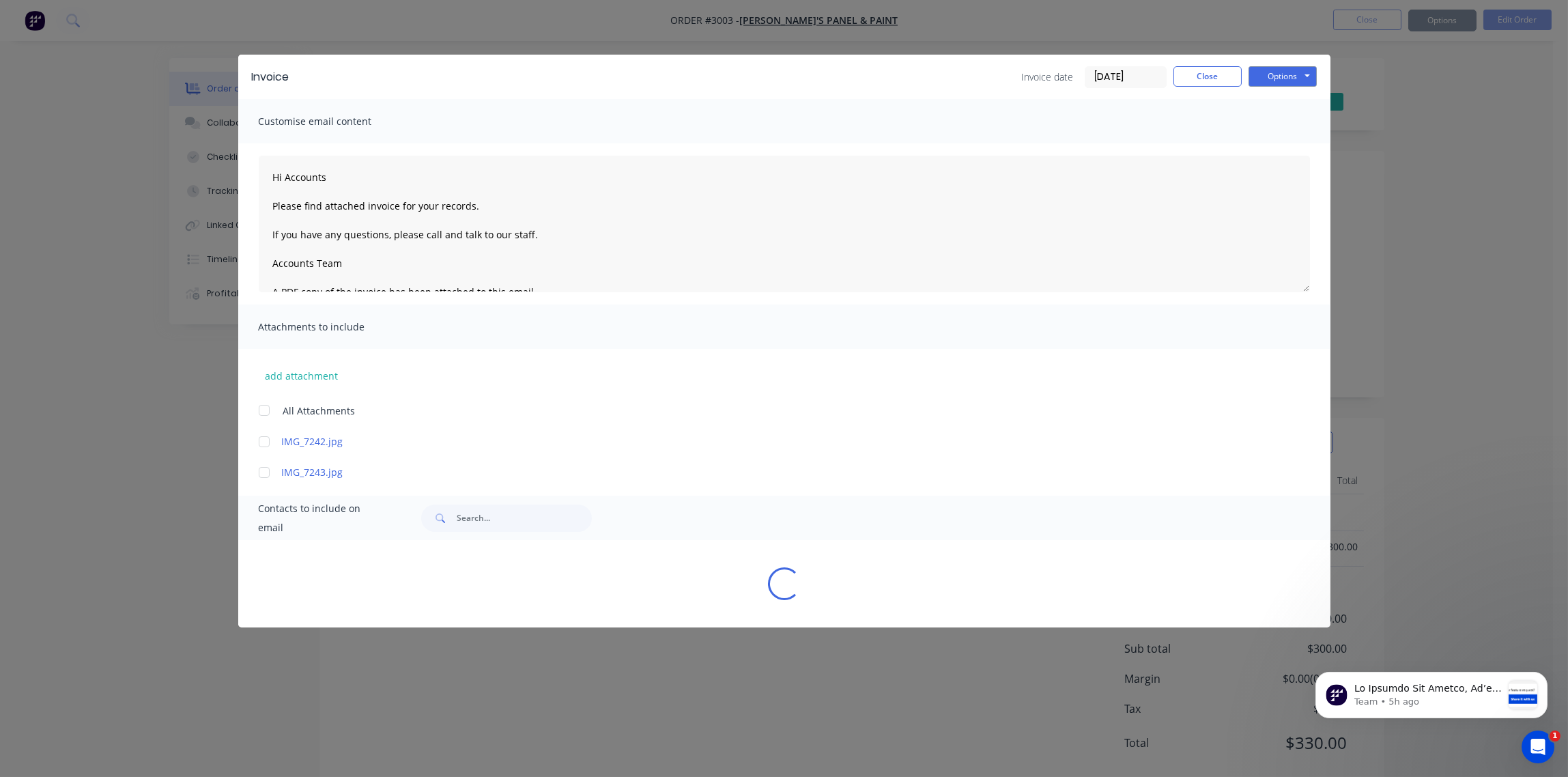
type textarea "Hi Accounts Please find attached invoice for your records. If you have any ques…"
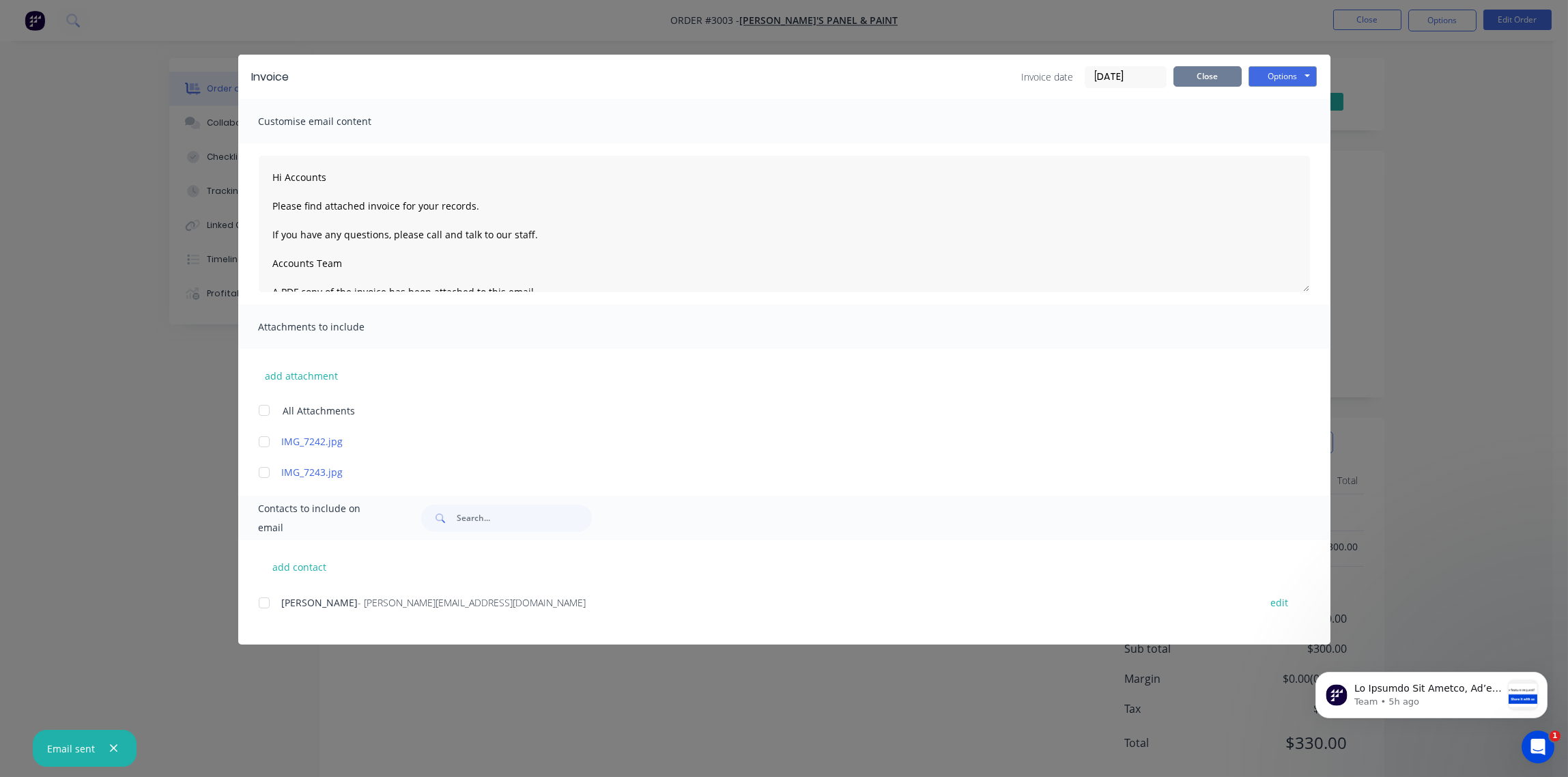
click at [1213, 80] on button "Close" at bounding box center [1208, 76] width 69 height 21
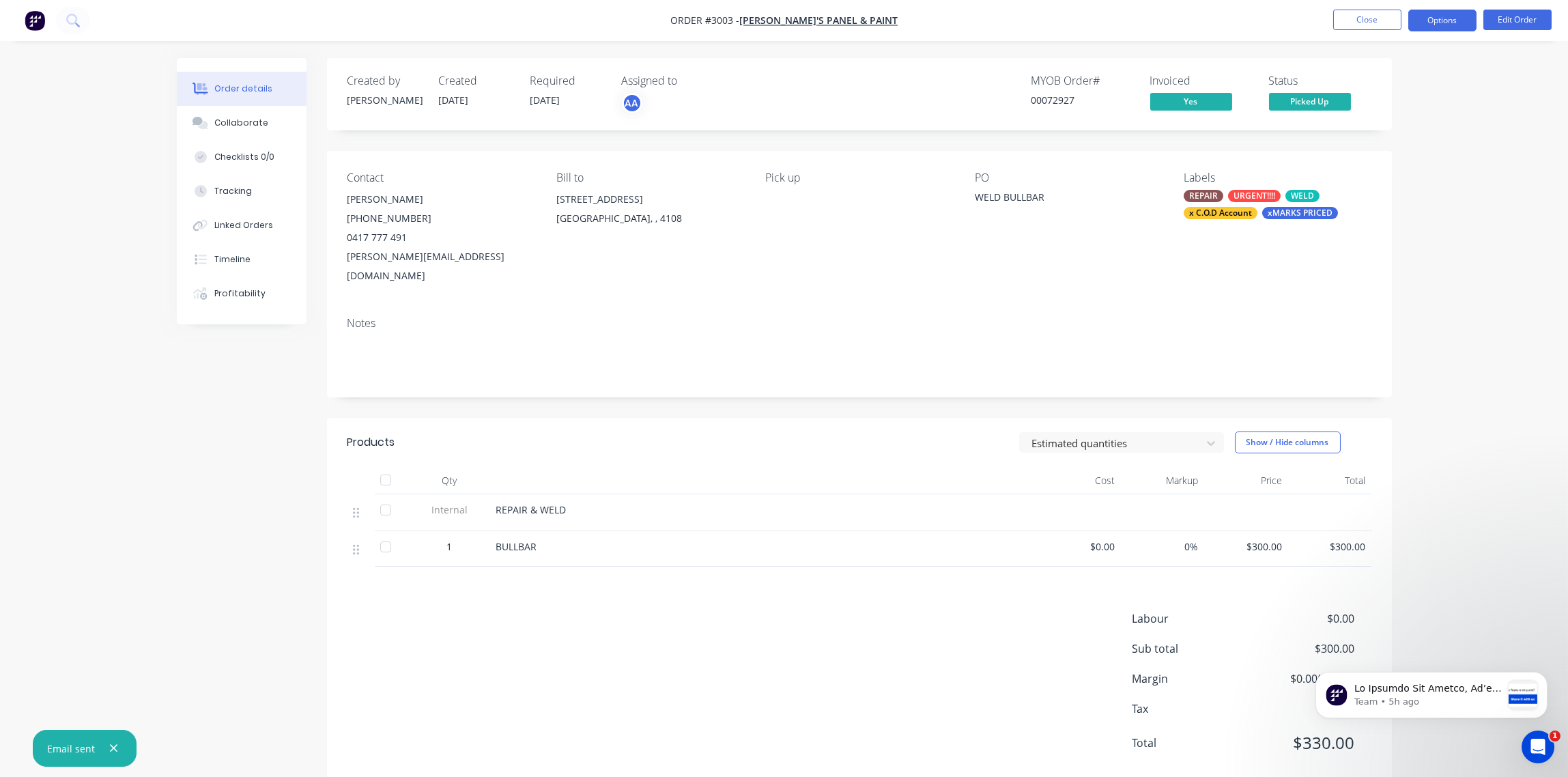
click at [1456, 22] on button "Options" at bounding box center [1443, 21] width 69 height 22
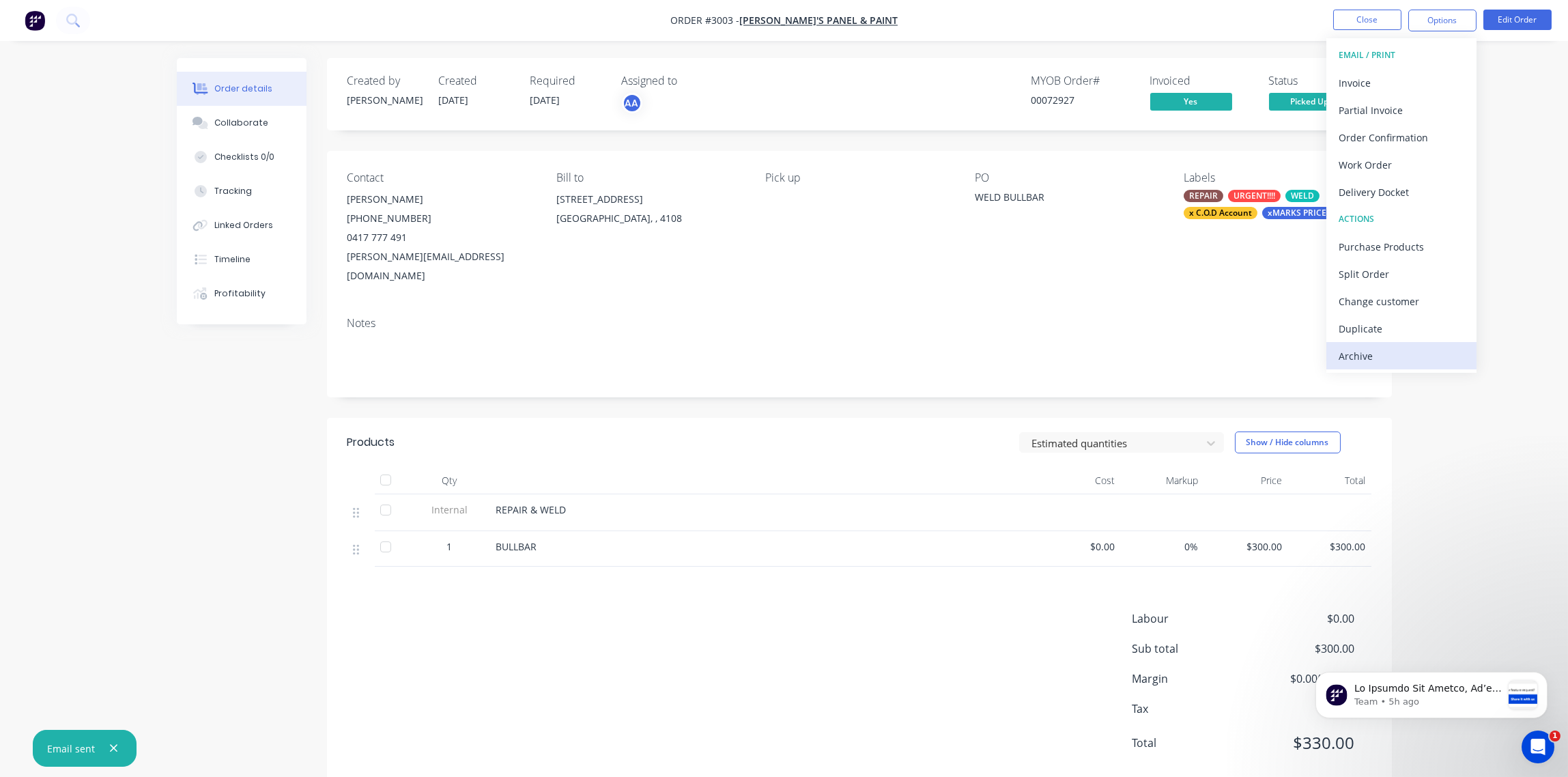
click at [1399, 355] on div "Archive" at bounding box center [1401, 356] width 125 height 20
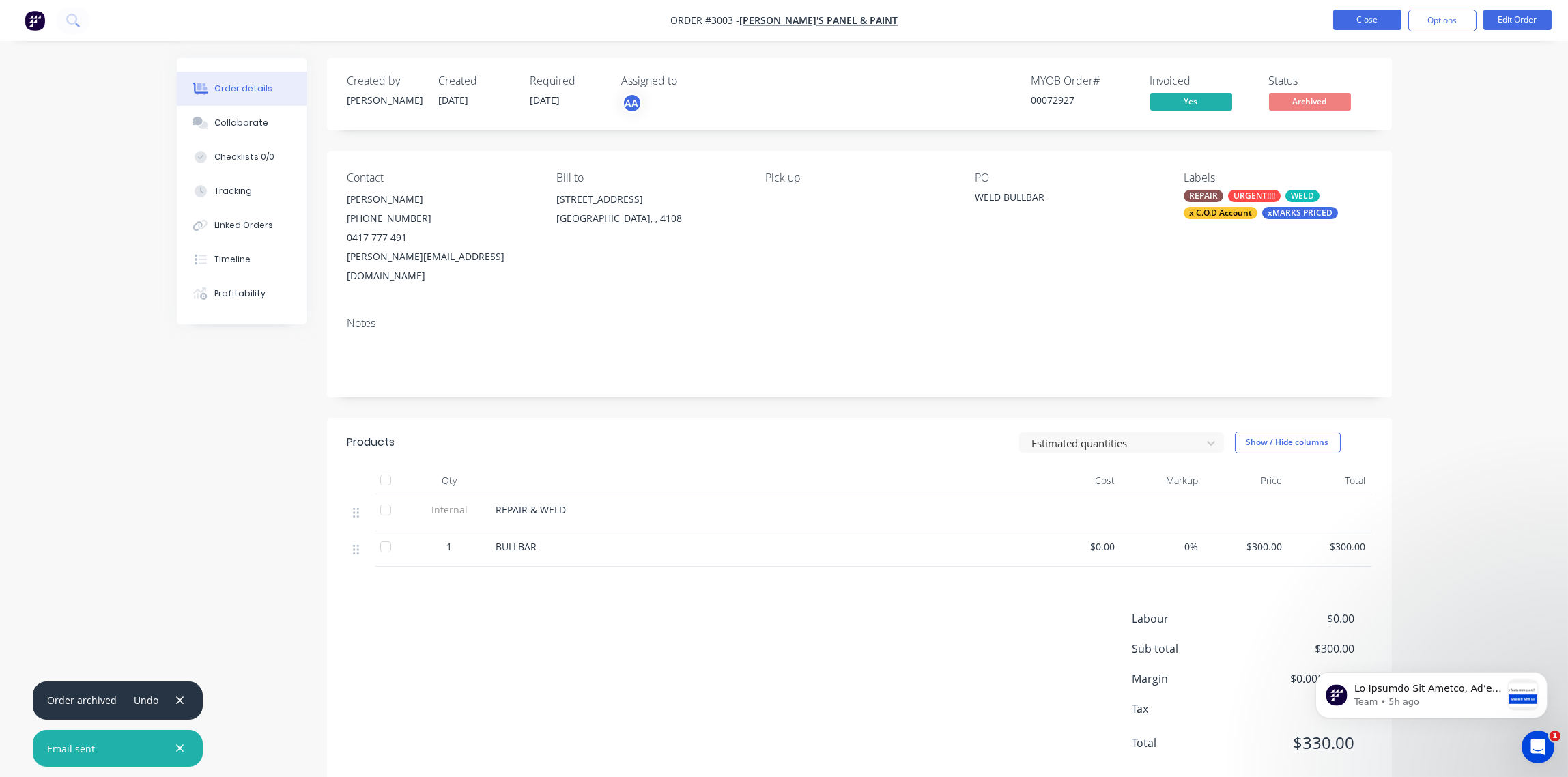
click at [1379, 17] on button "Close" at bounding box center [1368, 20] width 69 height 21
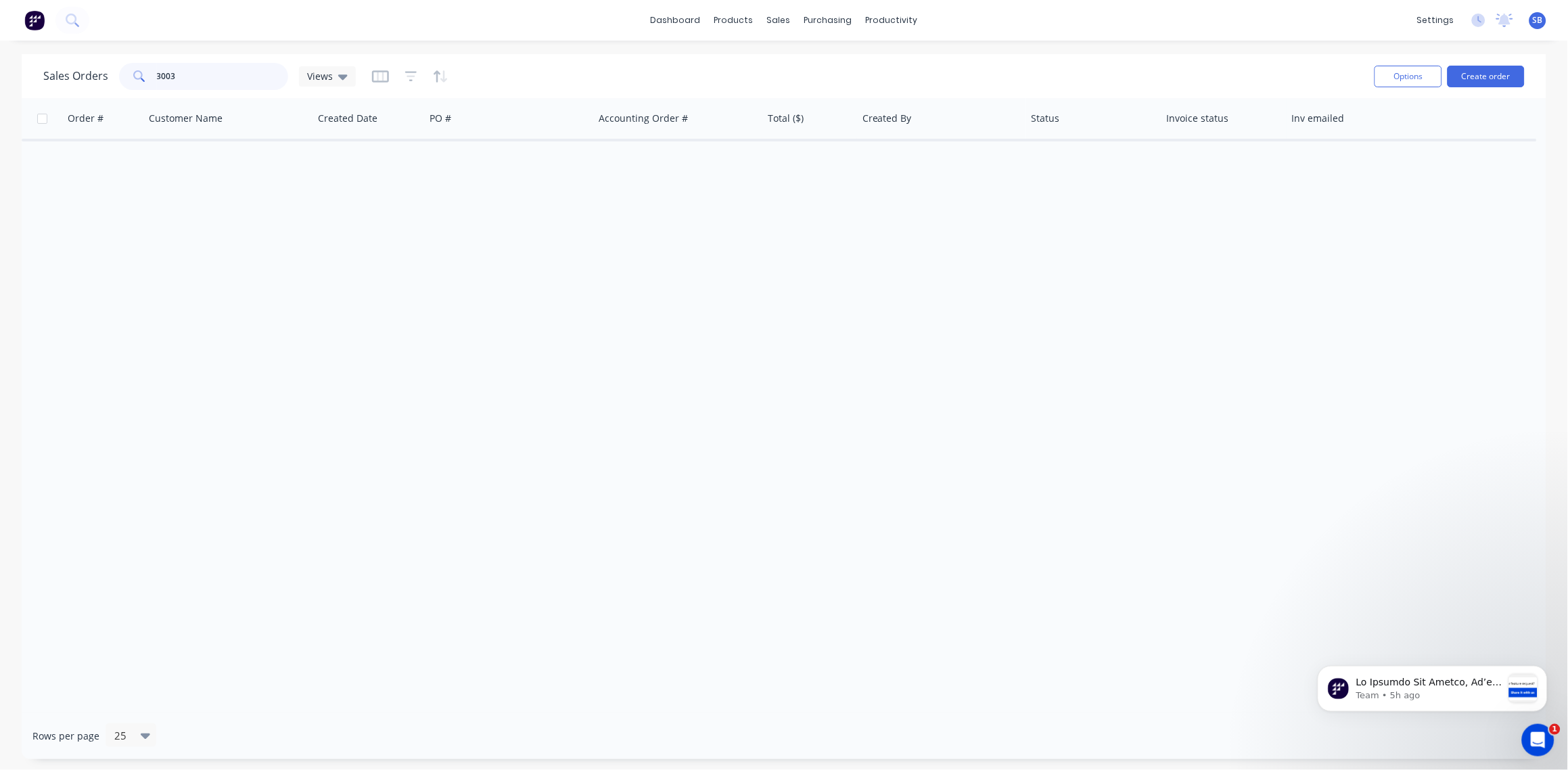
click at [193, 70] on input "3003" at bounding box center [223, 77] width 132 height 27
type input "3069"
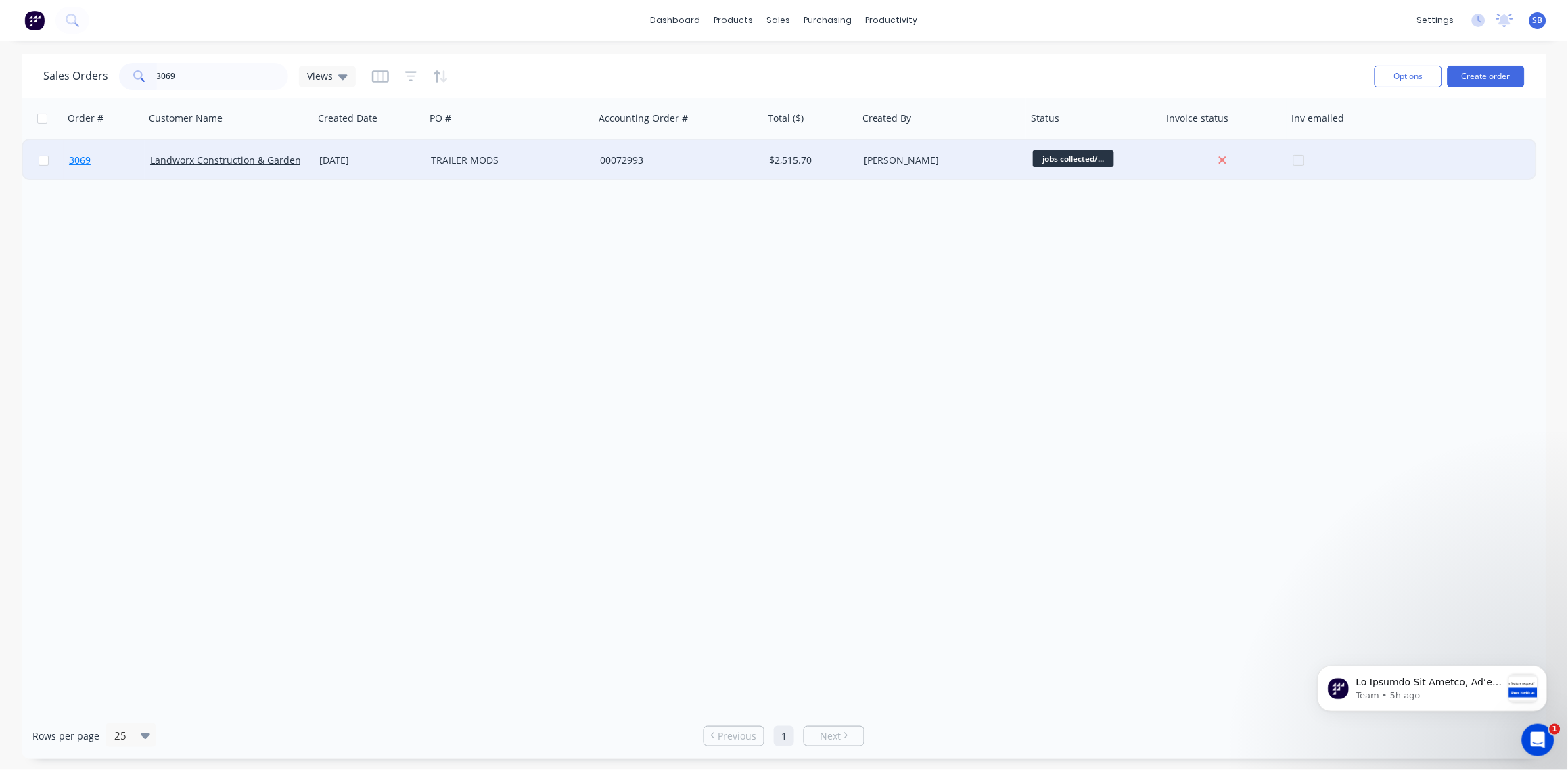
click at [81, 164] on span "3069" at bounding box center [80, 160] width 21 height 14
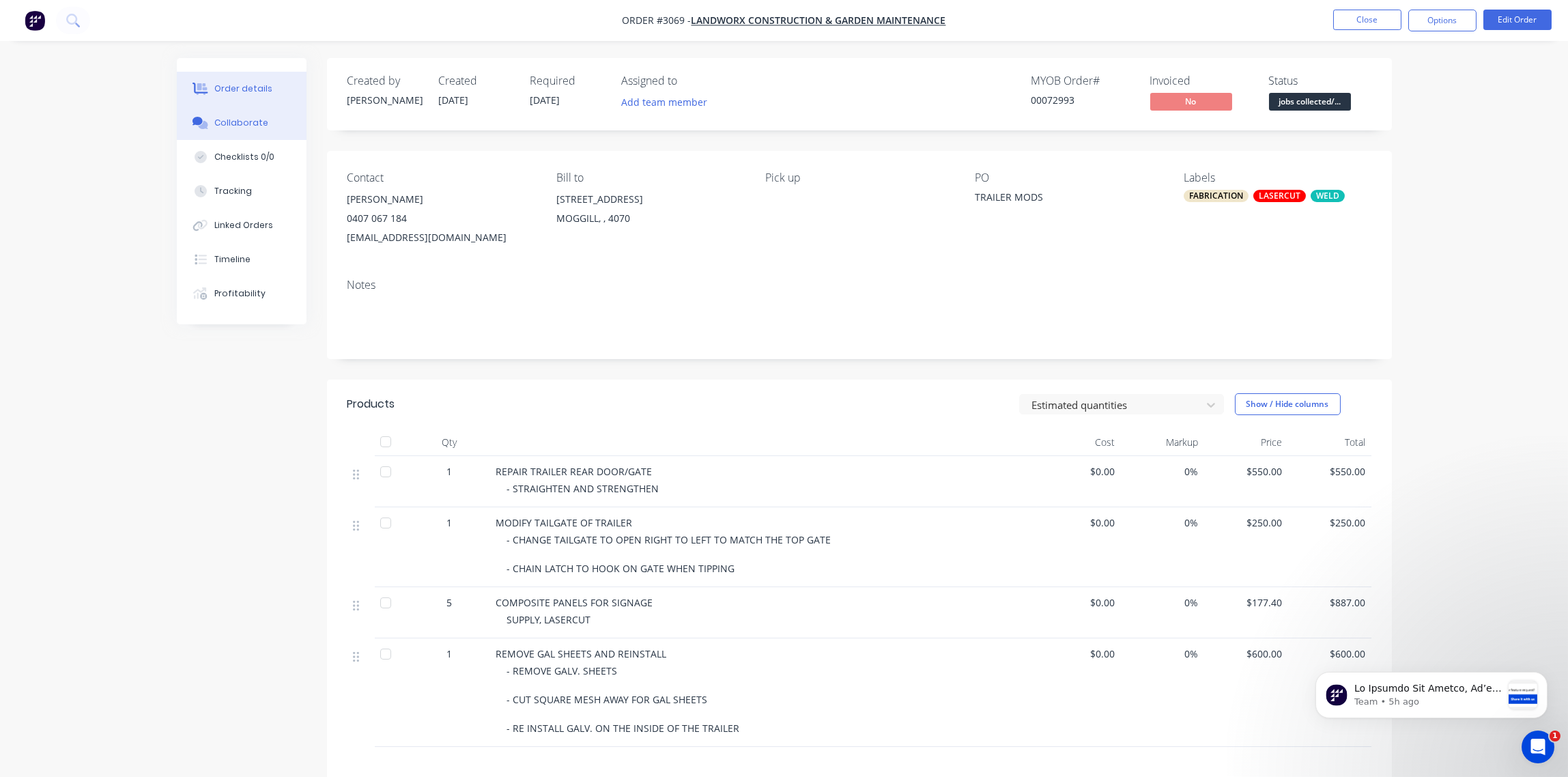
click at [251, 119] on div "Collaborate" at bounding box center [241, 122] width 54 height 13
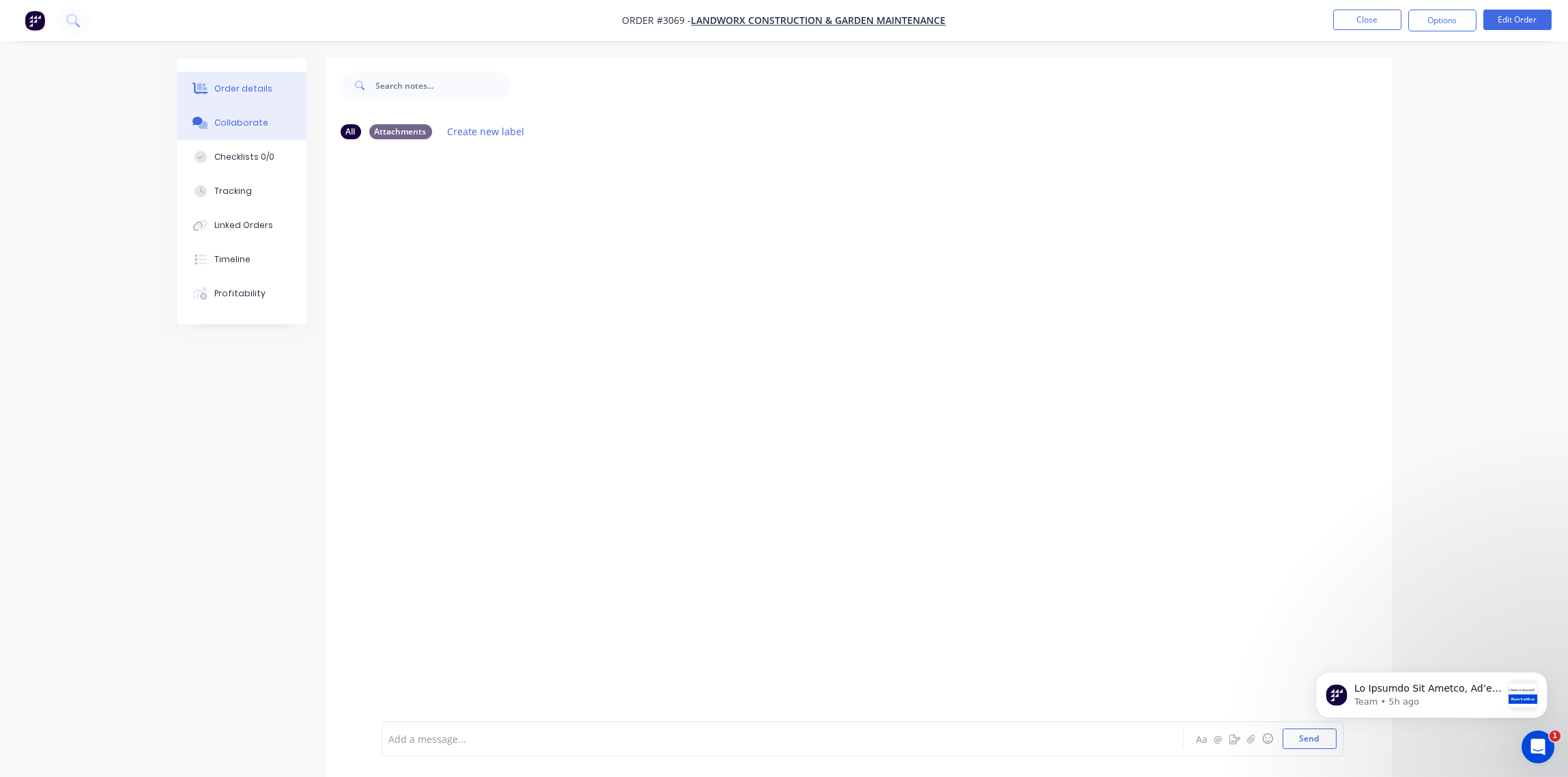
click at [220, 86] on div "Order details" at bounding box center [243, 88] width 58 height 13
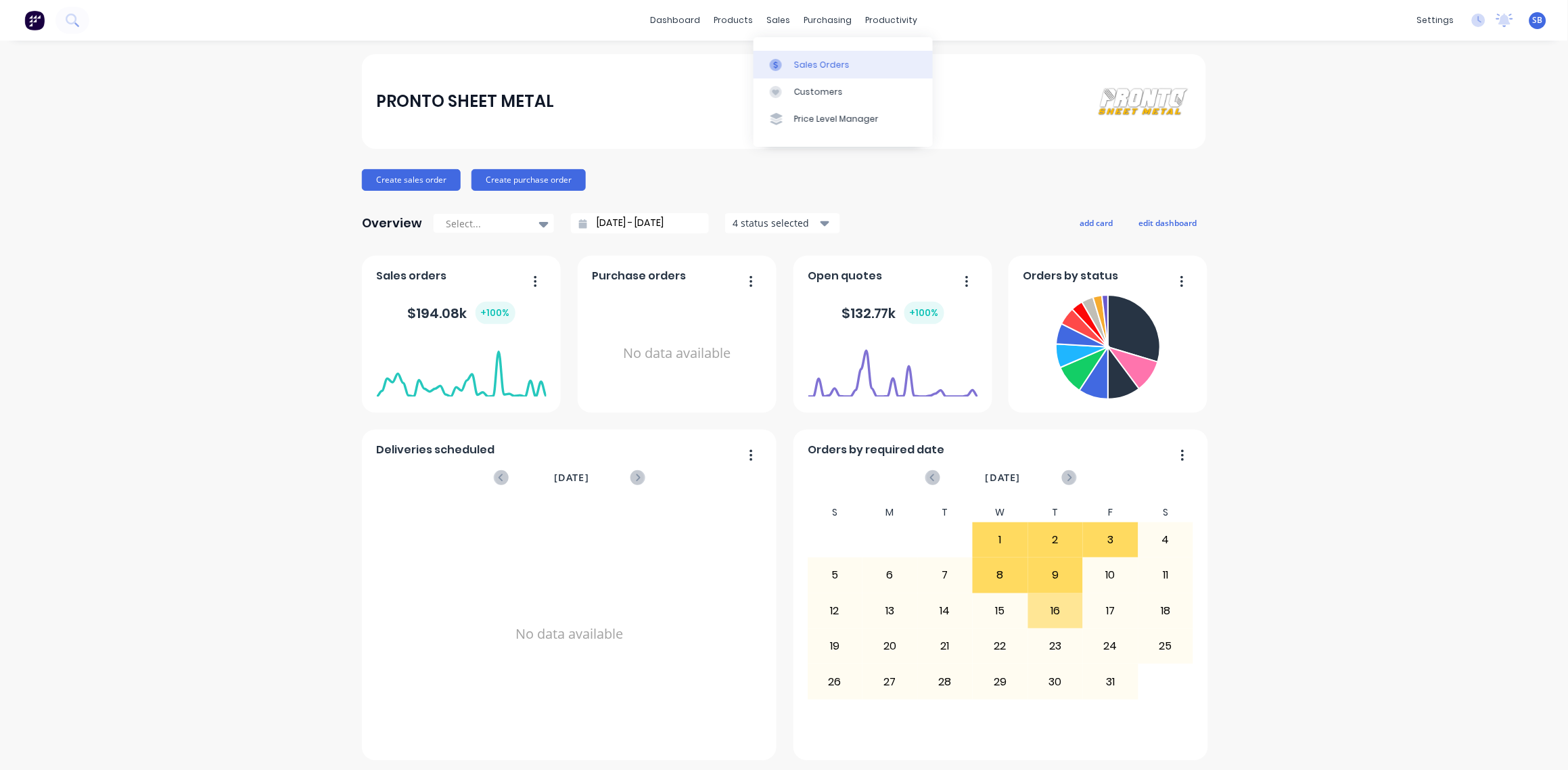
click at [801, 59] on div "Sales Orders" at bounding box center [821, 65] width 55 height 13
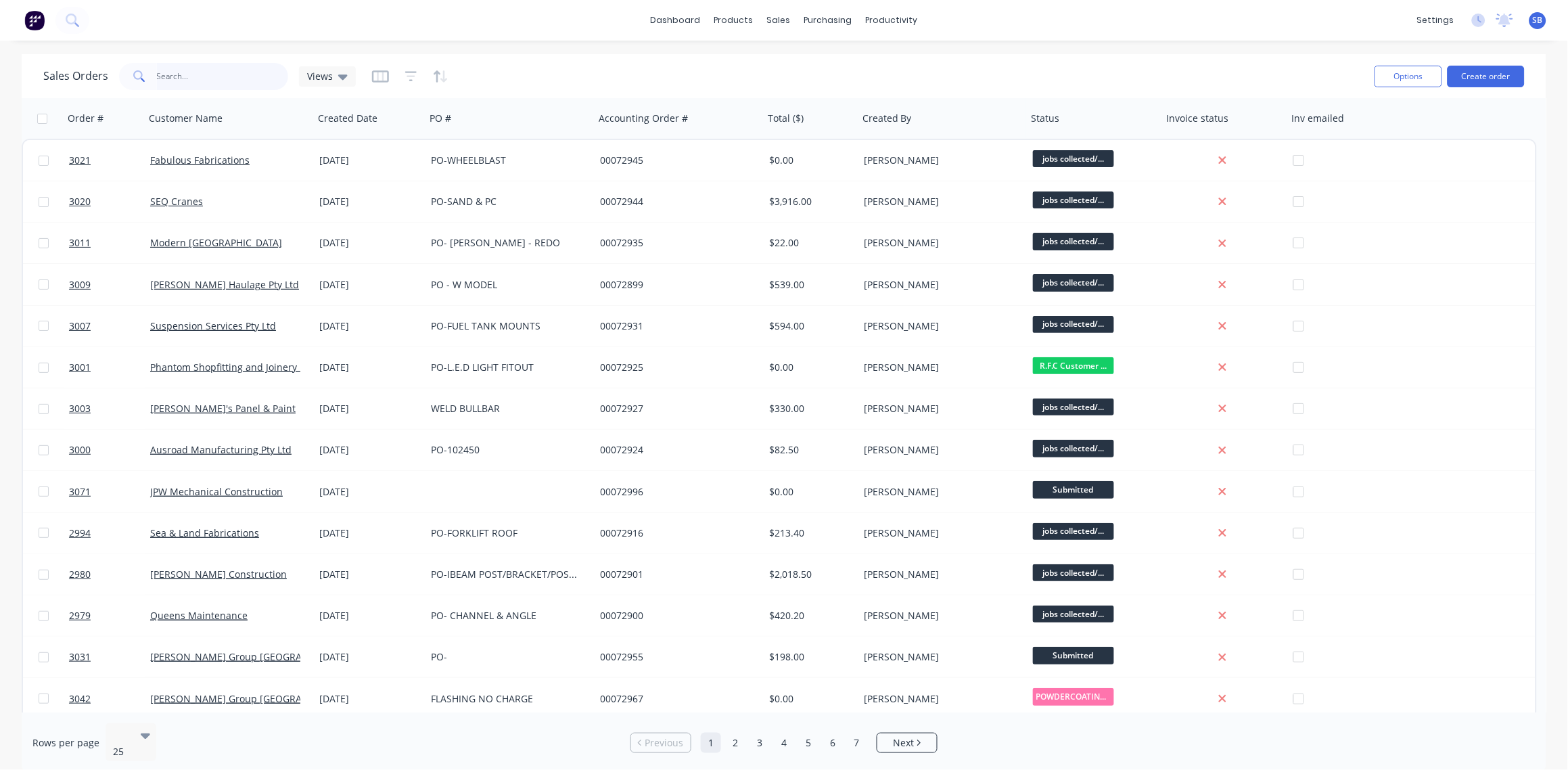
click at [232, 63] on input "text" at bounding box center [223, 77] width 132 height 27
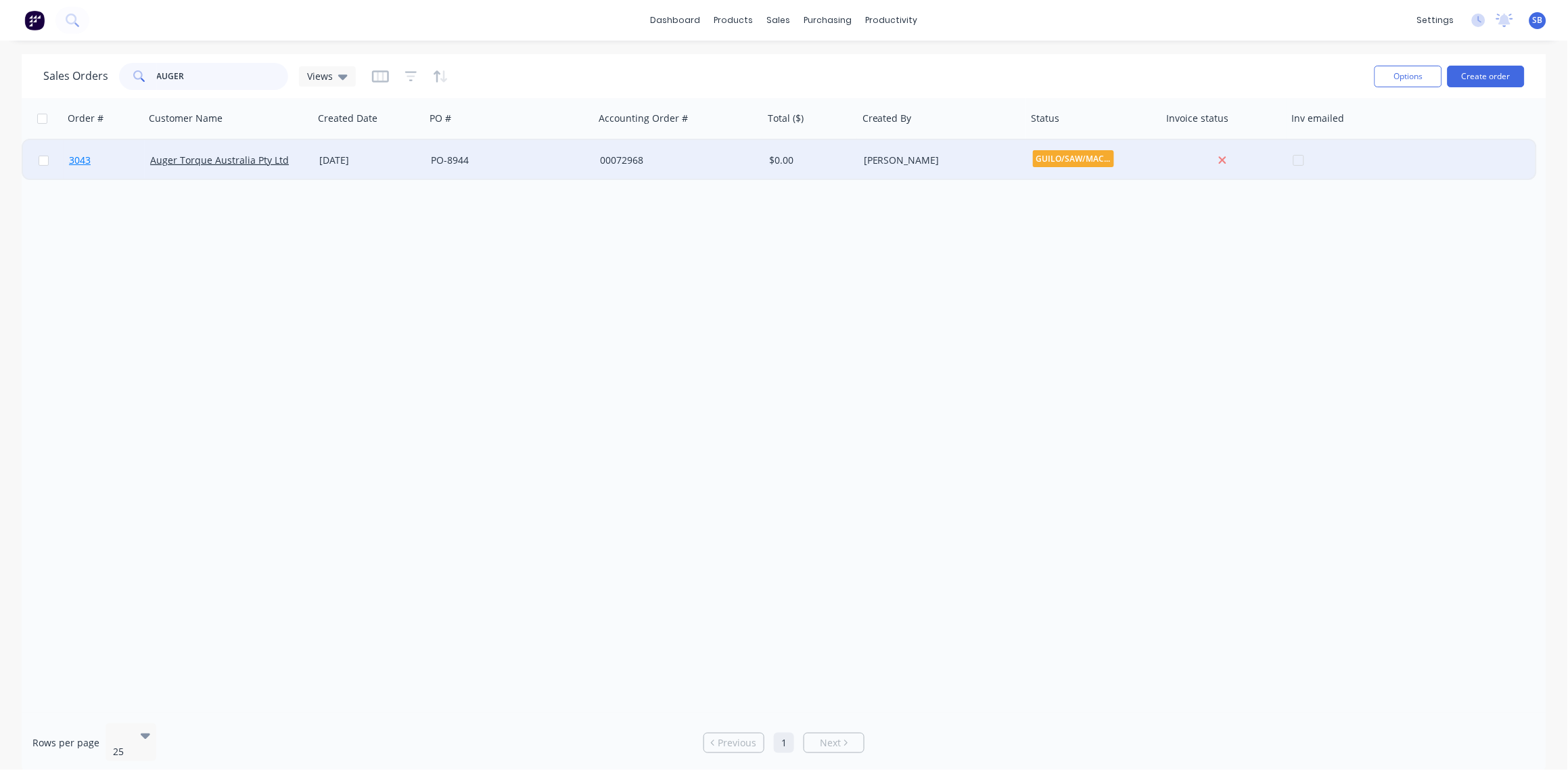
type input "AUGER"
click at [74, 162] on span "3043" at bounding box center [80, 160] width 21 height 14
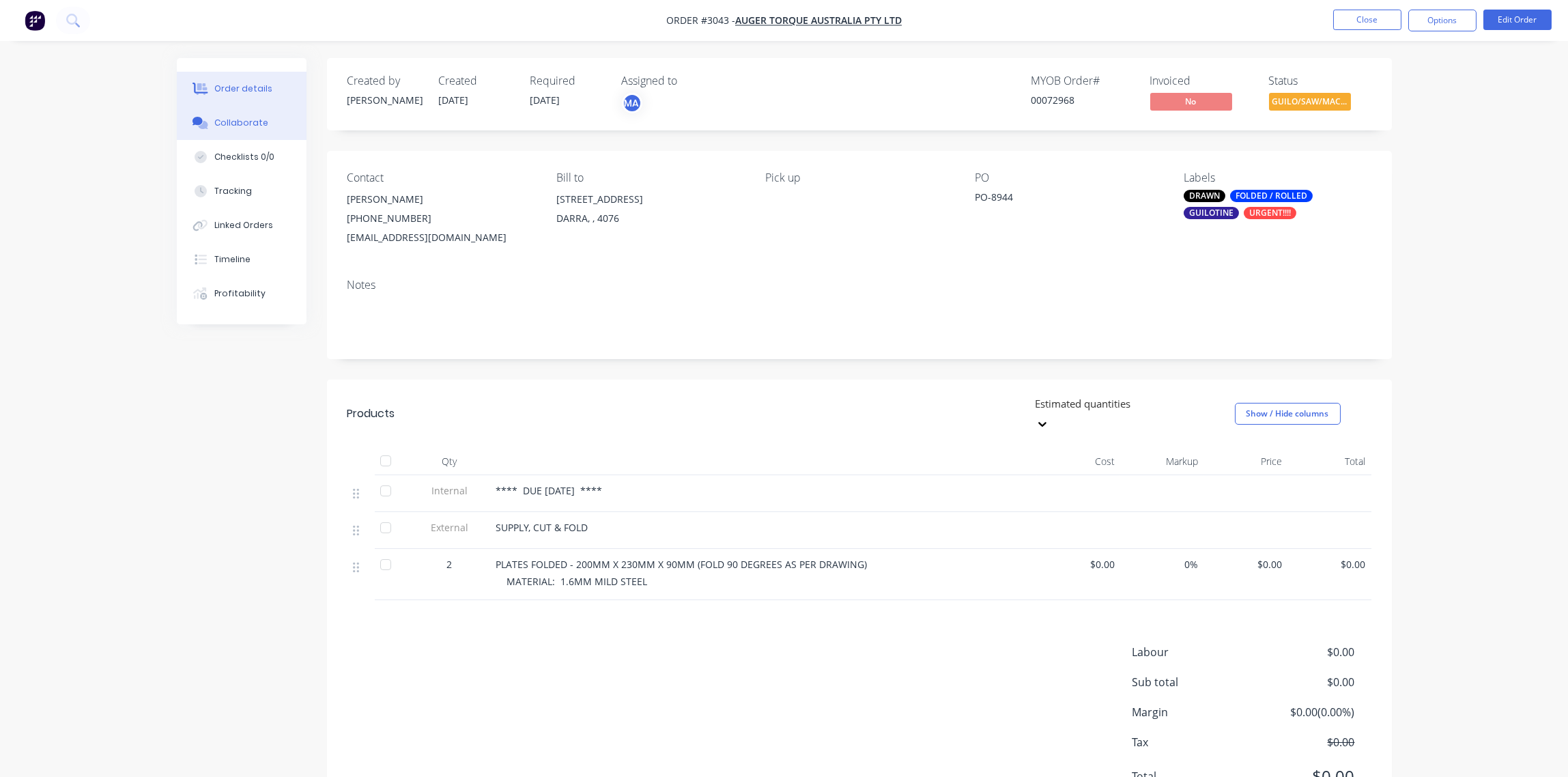
click at [263, 127] on div "Collaborate" at bounding box center [241, 122] width 54 height 13
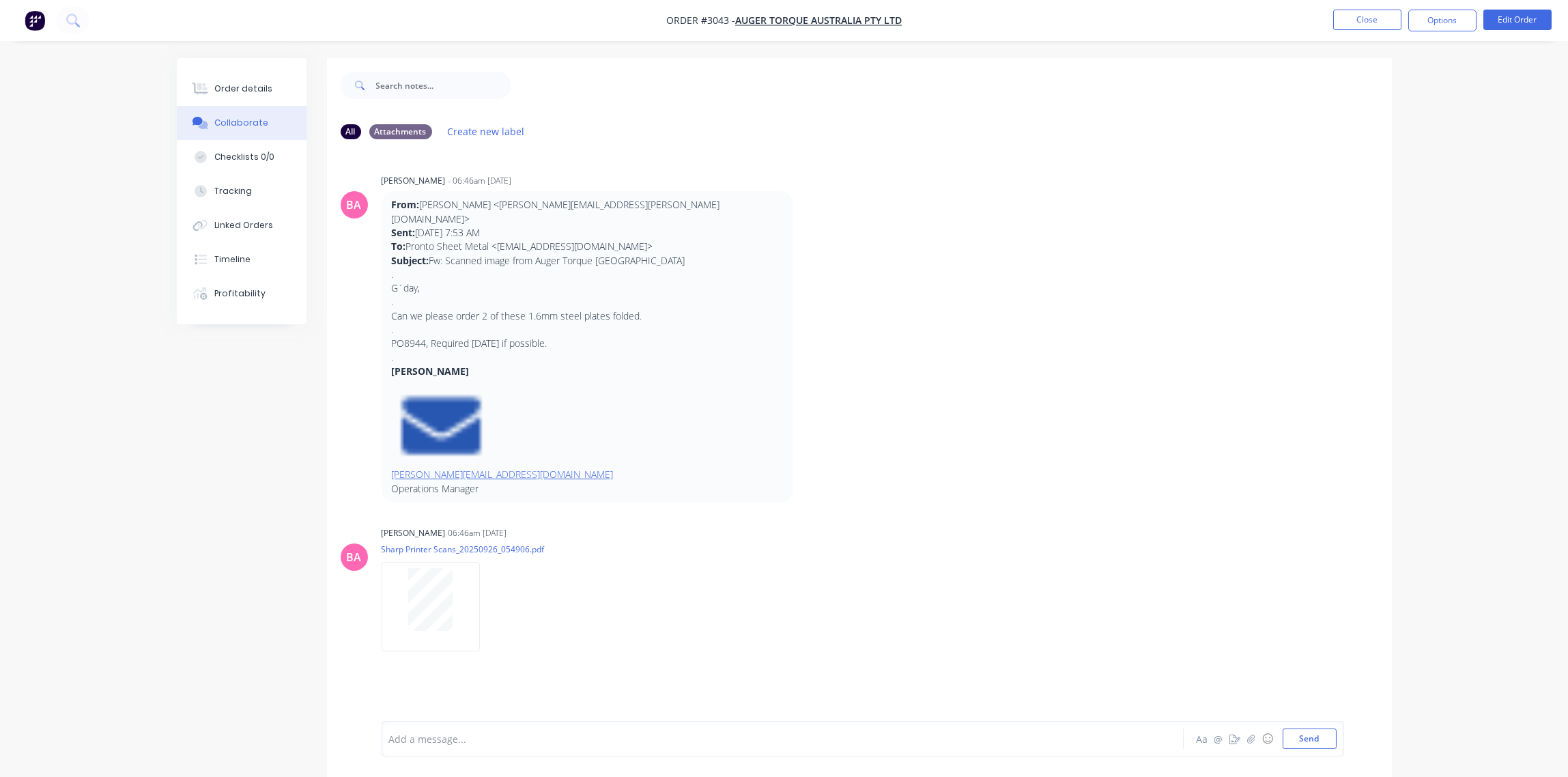
scroll to position [22, 0]
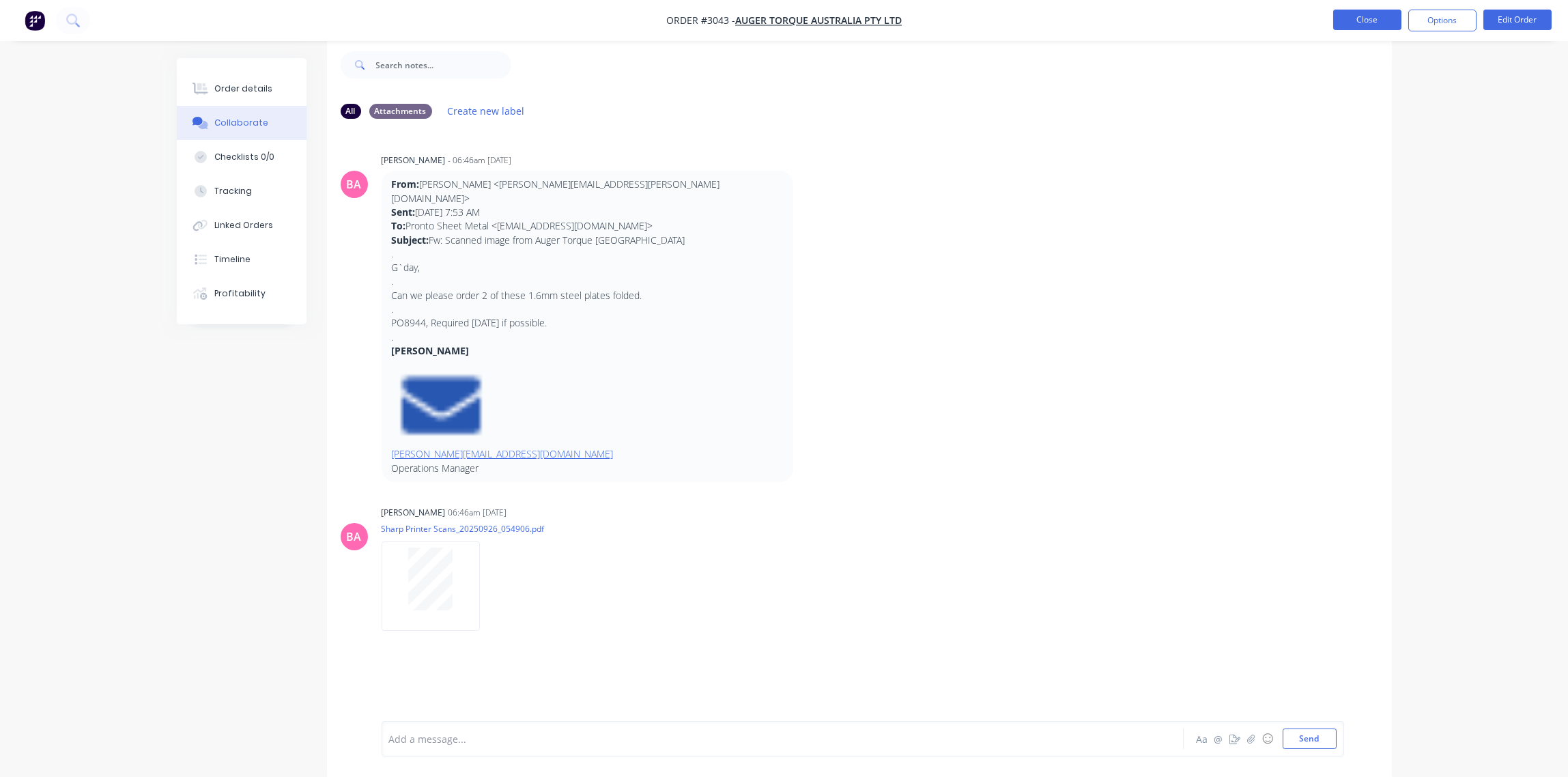
click at [1362, 24] on button "Close" at bounding box center [1368, 20] width 69 height 21
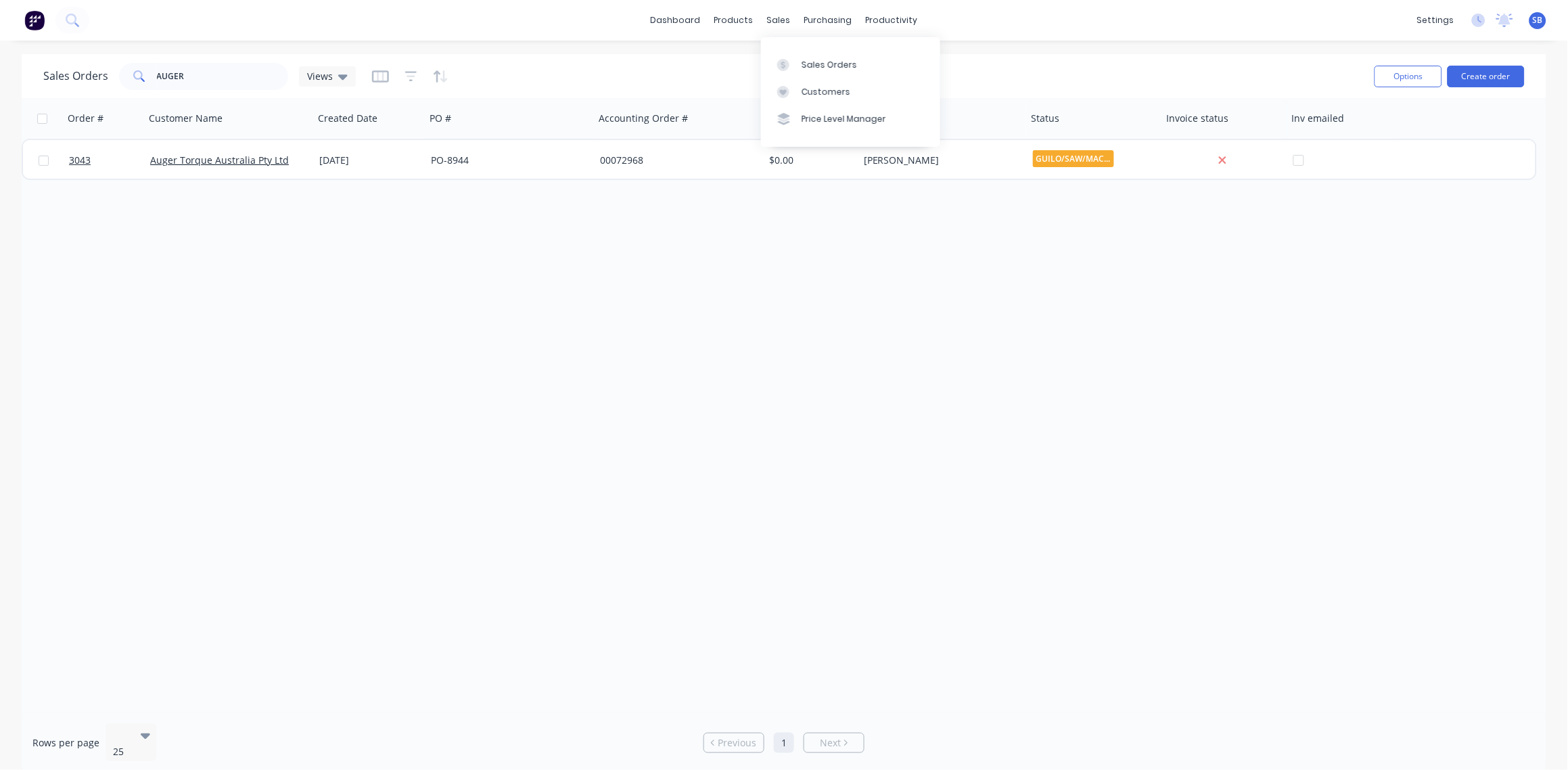
drag, startPoint x: 817, startPoint y: 61, endPoint x: 451, endPoint y: 68, distance: 366.1
click at [817, 59] on div "Sales Orders" at bounding box center [829, 65] width 55 height 13
drag, startPoint x: 188, startPoint y: 78, endPoint x: 0, endPoint y: 52, distance: 189.8
click at [0, 62] on html "dashboard products sales purchasing productivity dashboard products Product Cat…" at bounding box center [784, 385] width 1568 height 770
type input "2882"
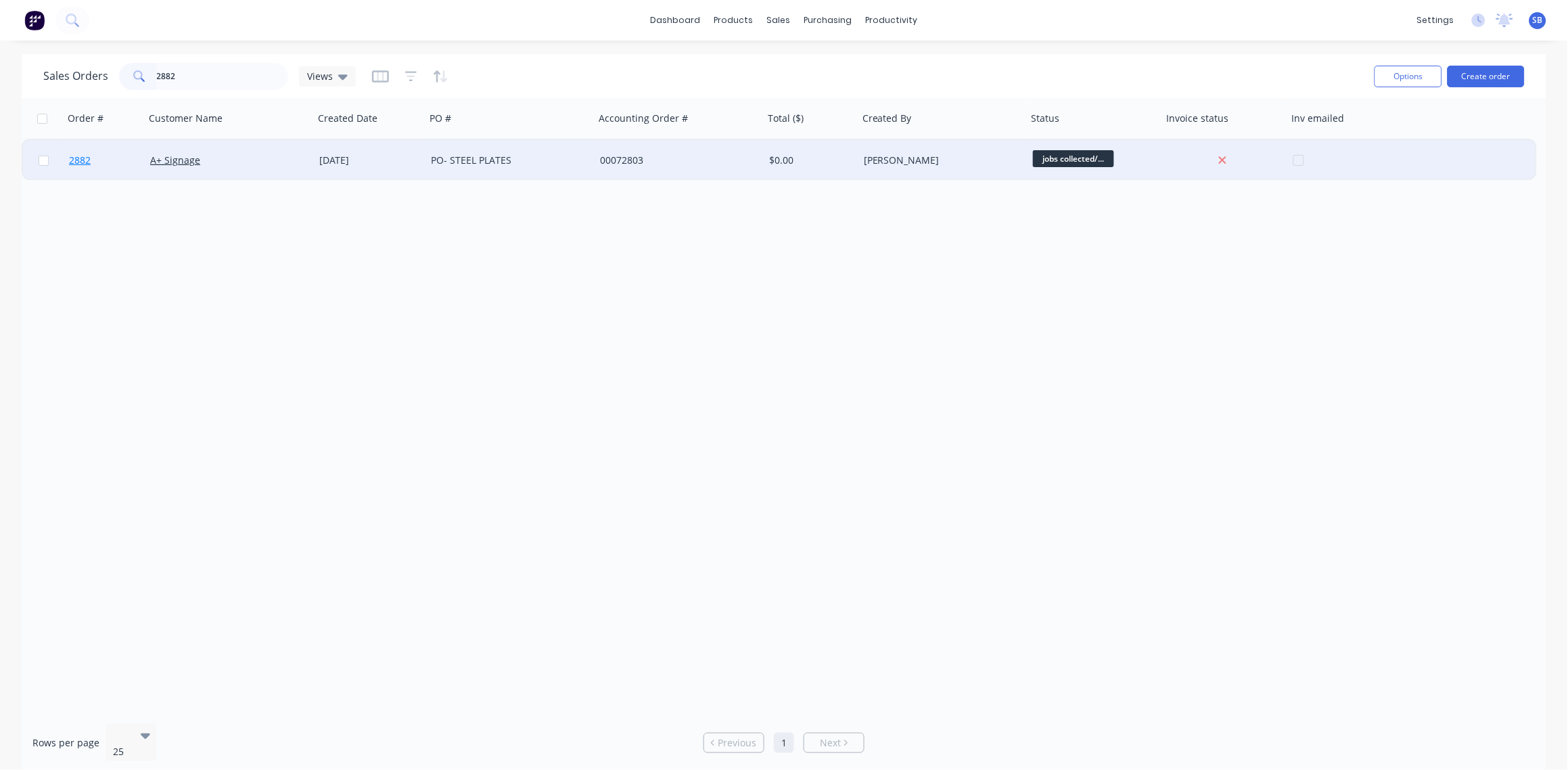
click at [83, 159] on span "2882" at bounding box center [80, 160] width 21 height 14
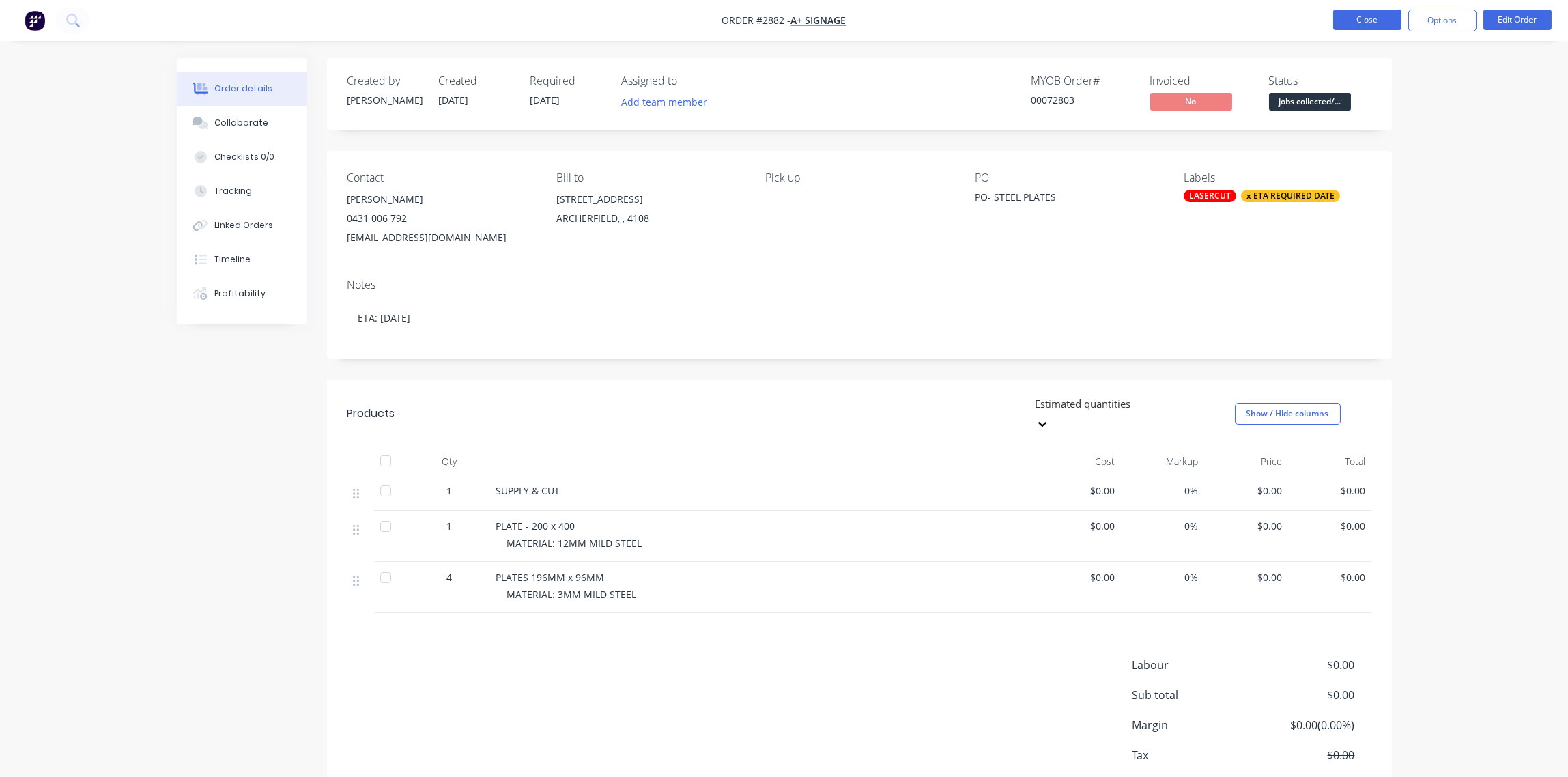
click at [1376, 20] on button "Close" at bounding box center [1368, 20] width 69 height 21
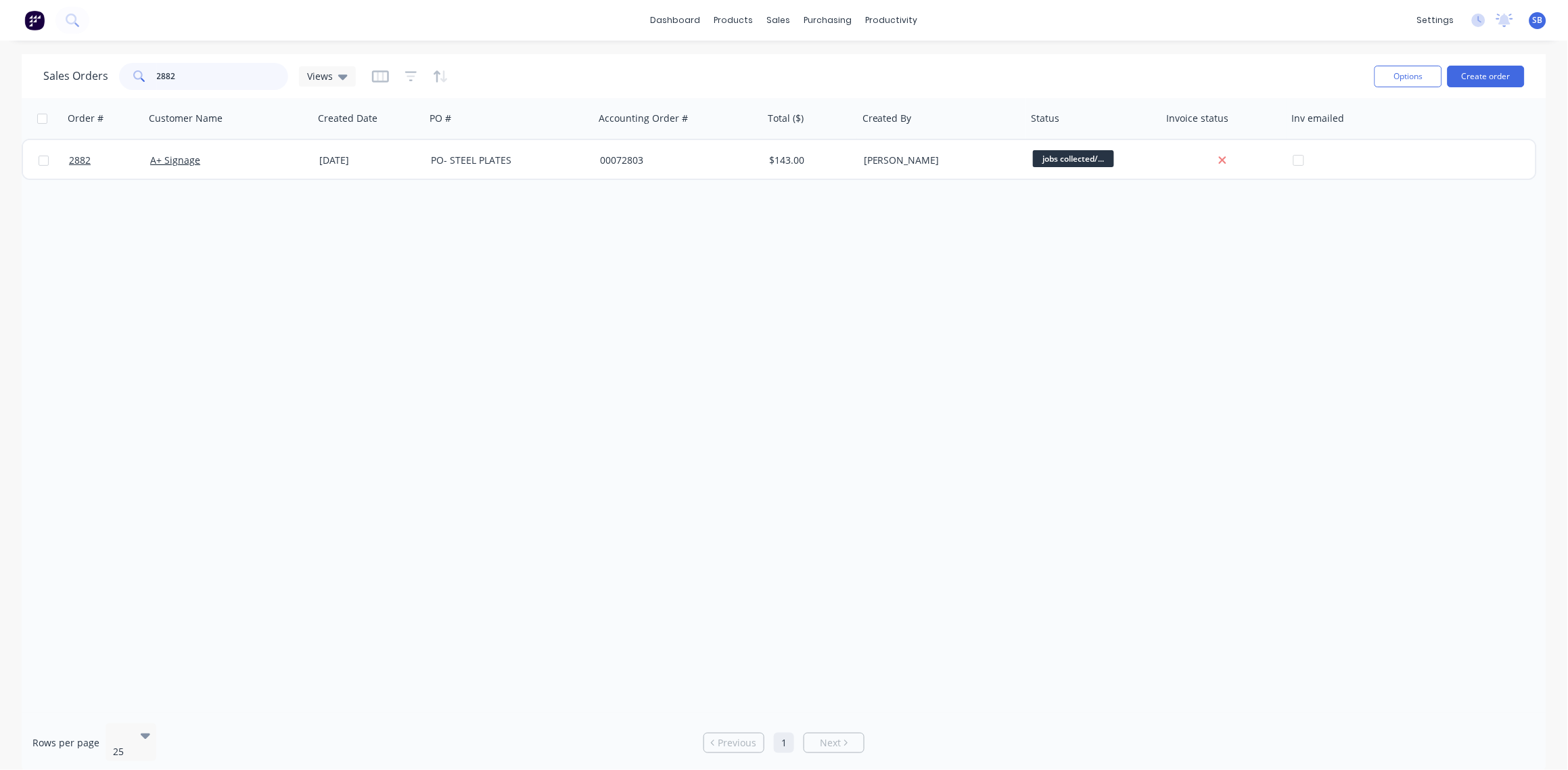
drag, startPoint x: 233, startPoint y: 71, endPoint x: 41, endPoint y: 85, distance: 192.5
click at [41, 85] on div "Sales Orders 2882 Views Options Create order" at bounding box center [784, 76] width 1524 height 44
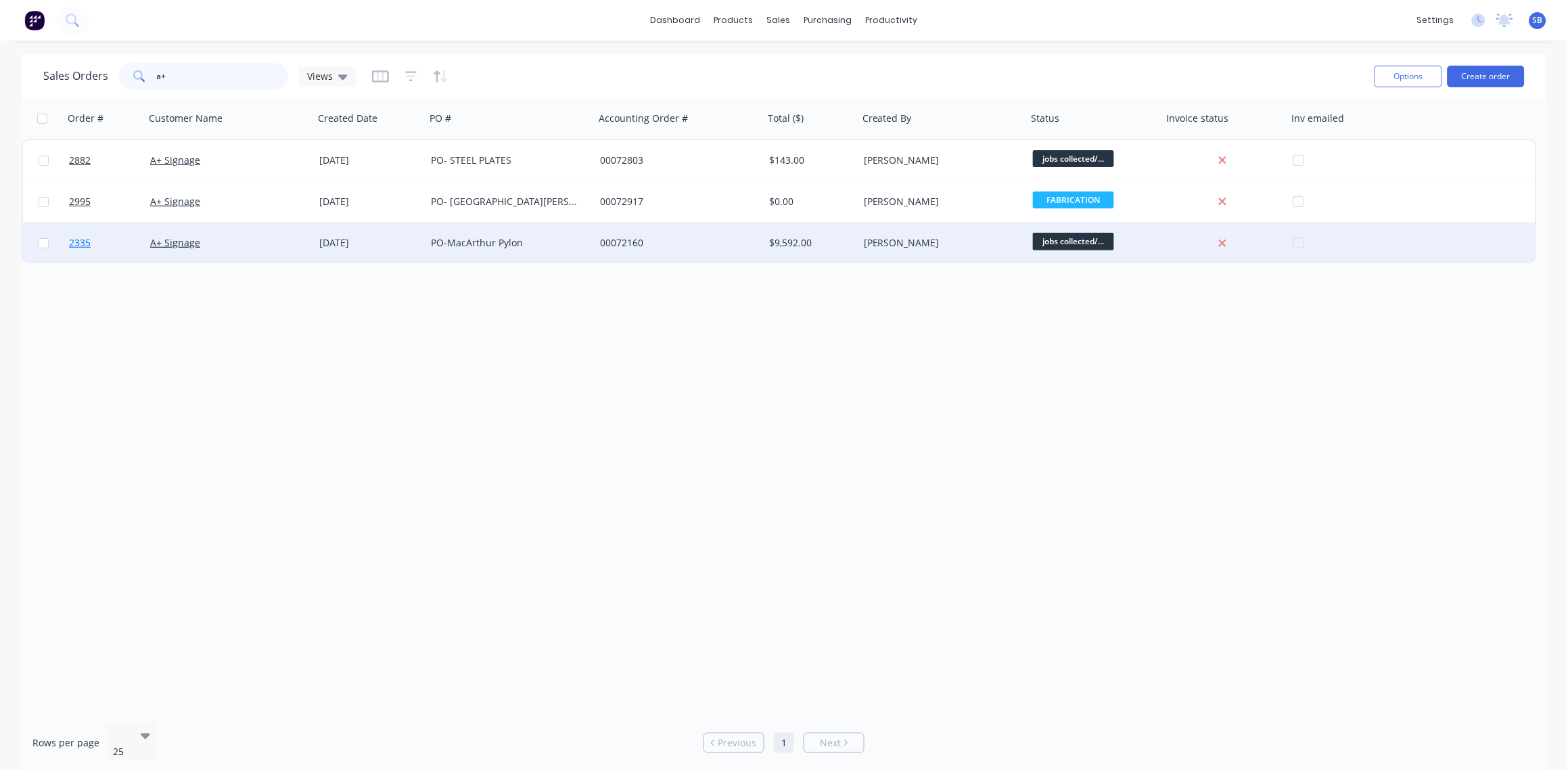
type input "a+"
click at [76, 244] on span "2335" at bounding box center [80, 243] width 21 height 14
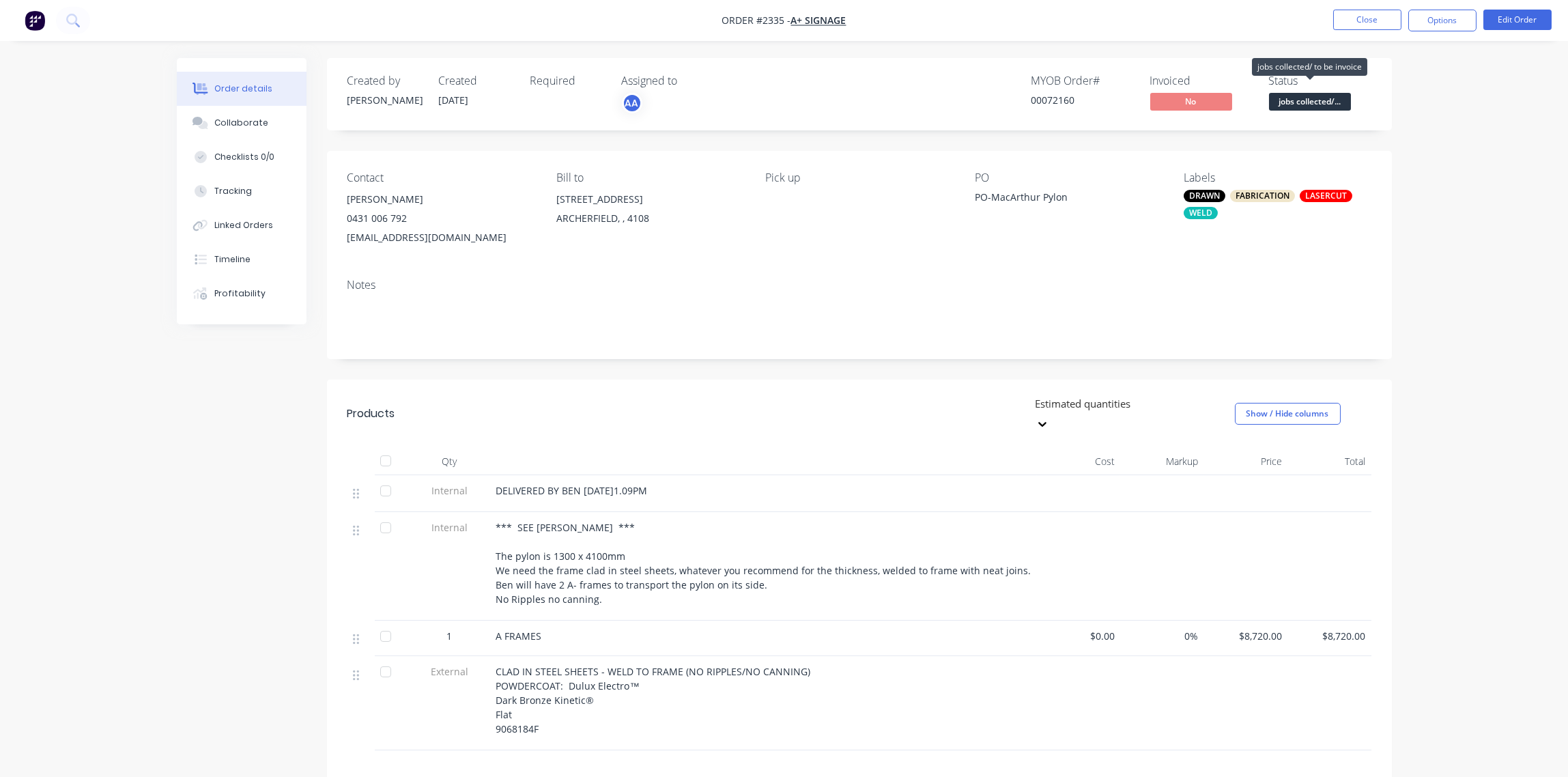
click at [1314, 105] on span "jobs collected/..." at bounding box center [1310, 101] width 82 height 17
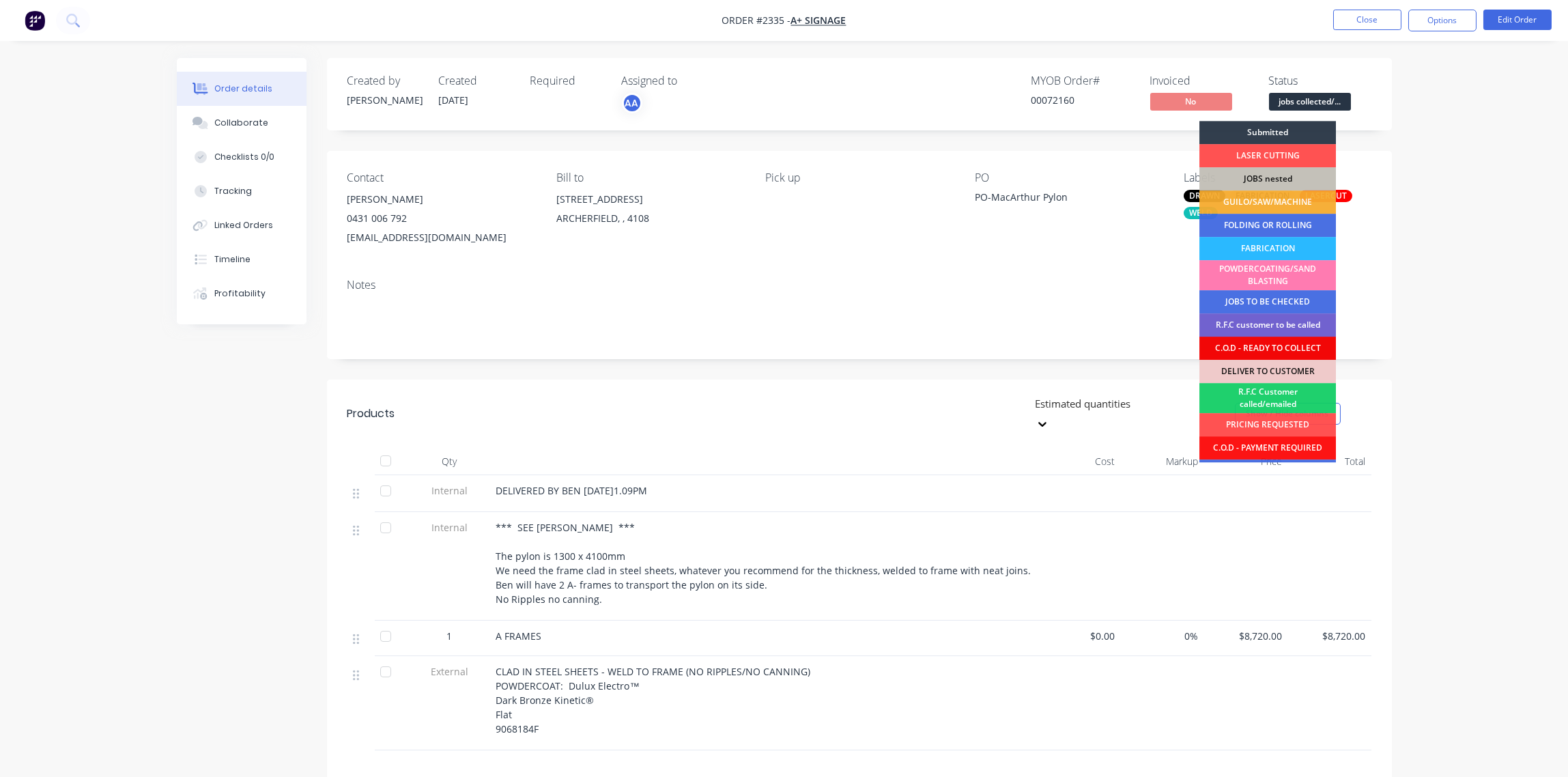
scroll to position [67, 0]
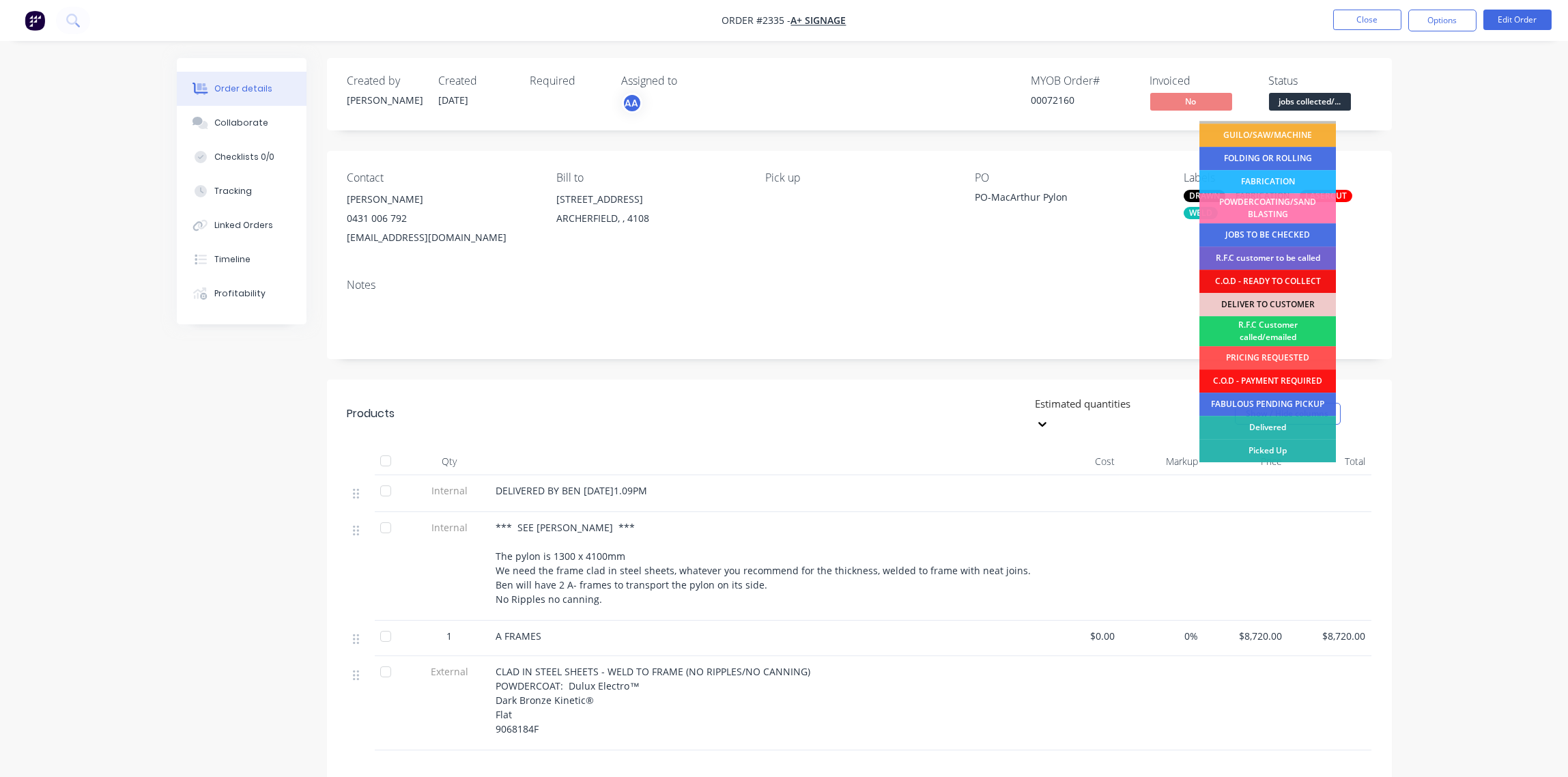
click at [1274, 451] on div "Picked Up" at bounding box center [1267, 451] width 136 height 24
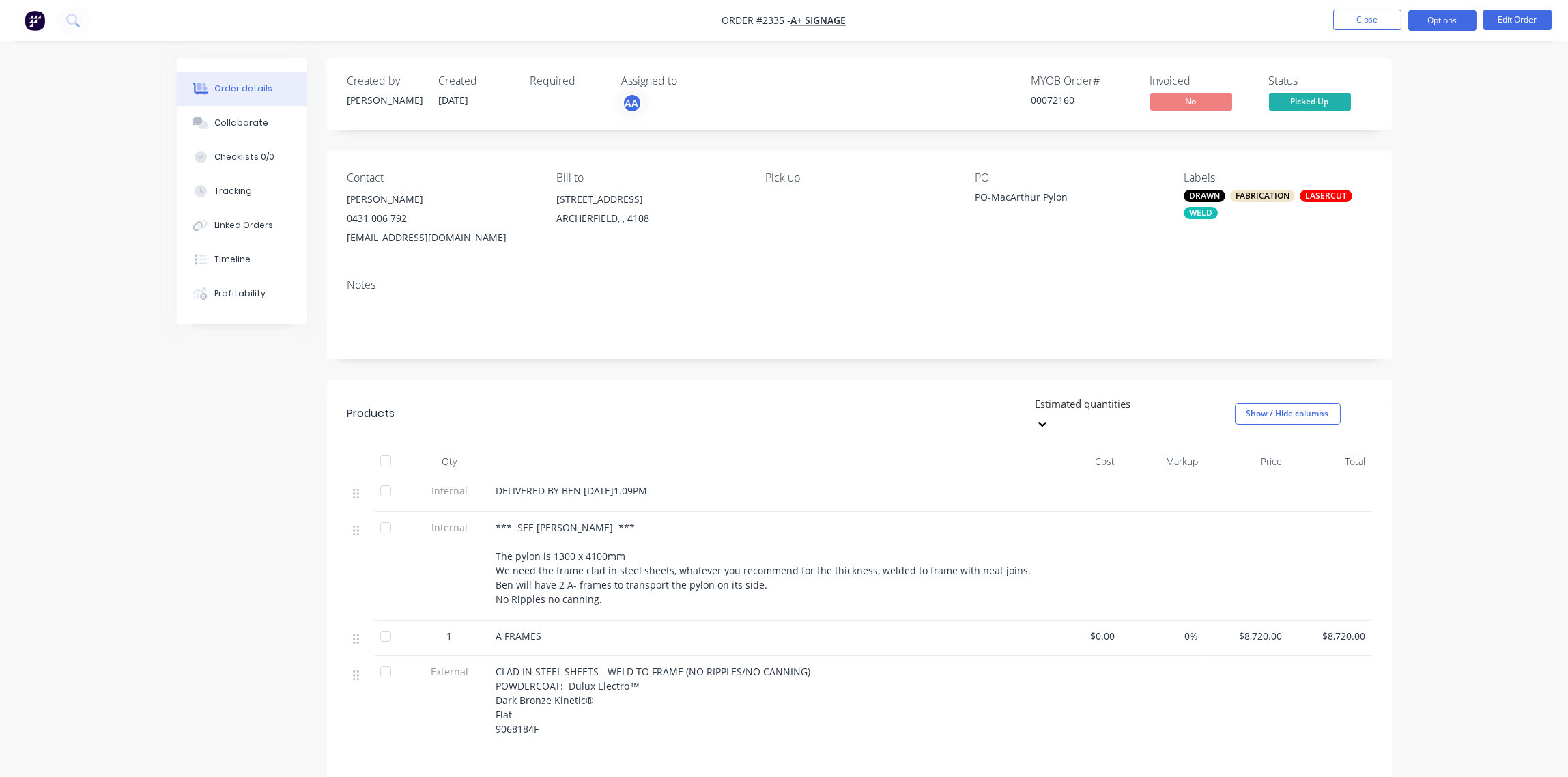
click at [1445, 18] on button "Options" at bounding box center [1443, 21] width 69 height 22
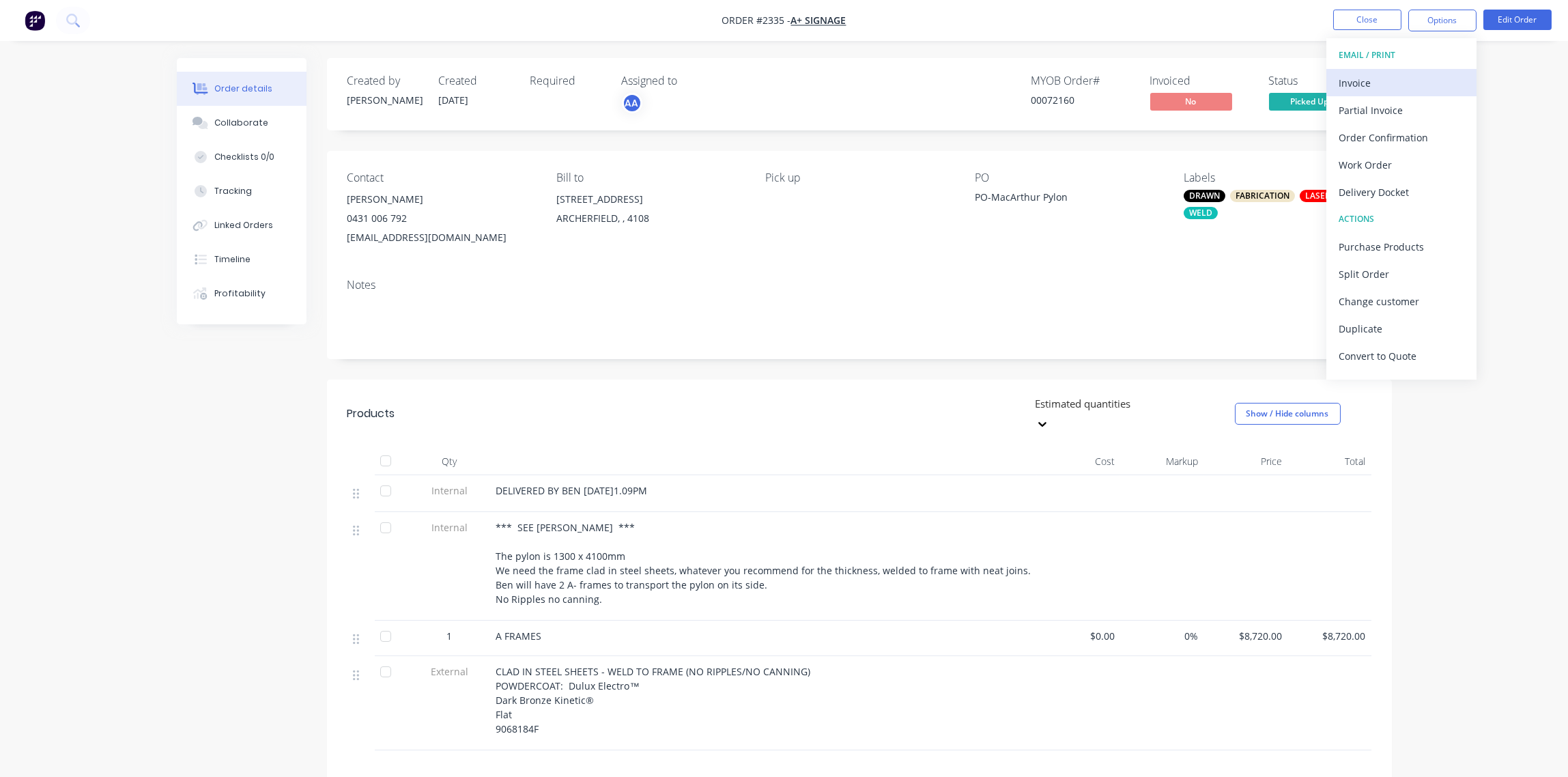
click at [1386, 80] on div "Invoice" at bounding box center [1401, 83] width 125 height 20
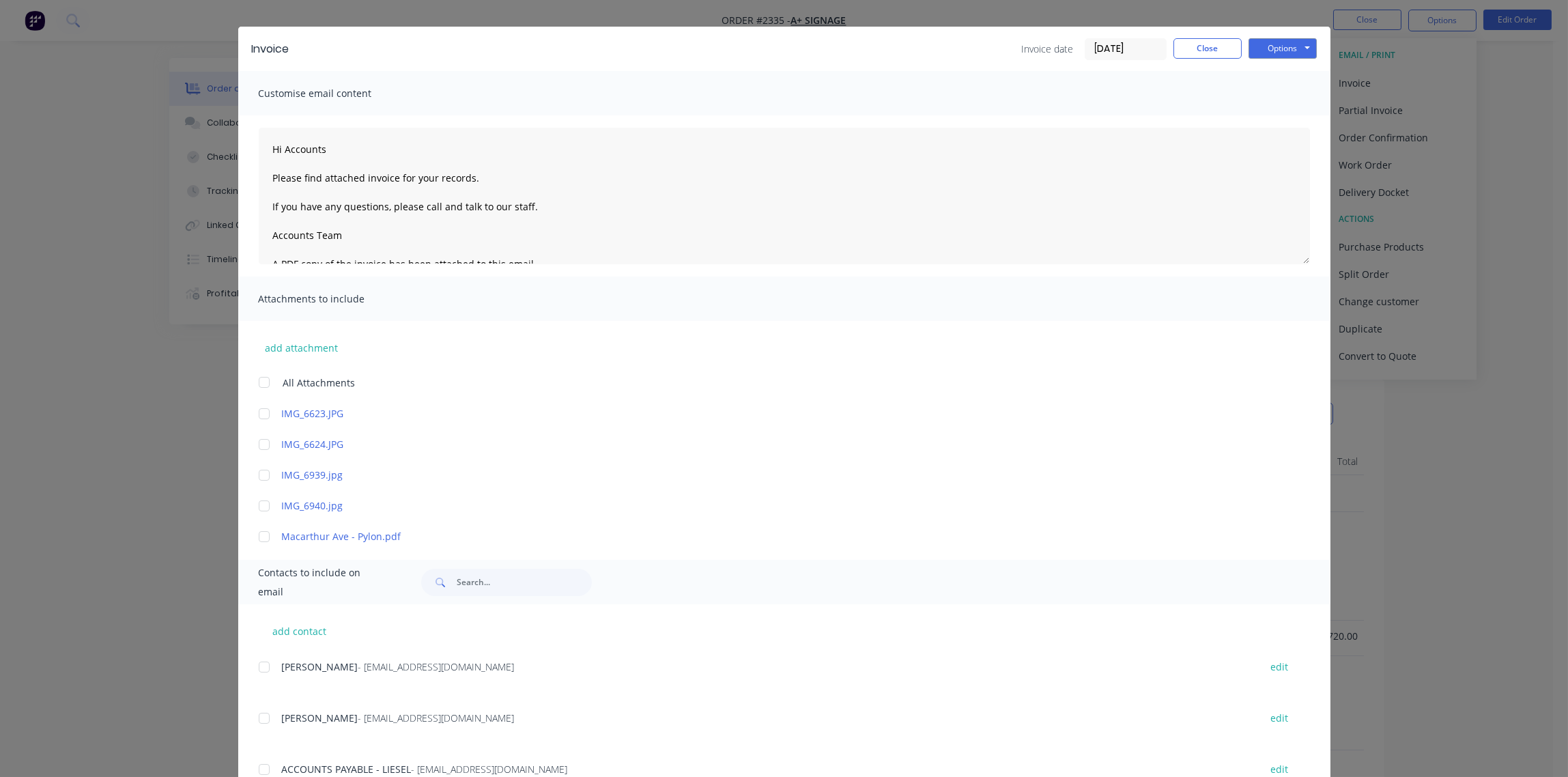
scroll to position [0, 0]
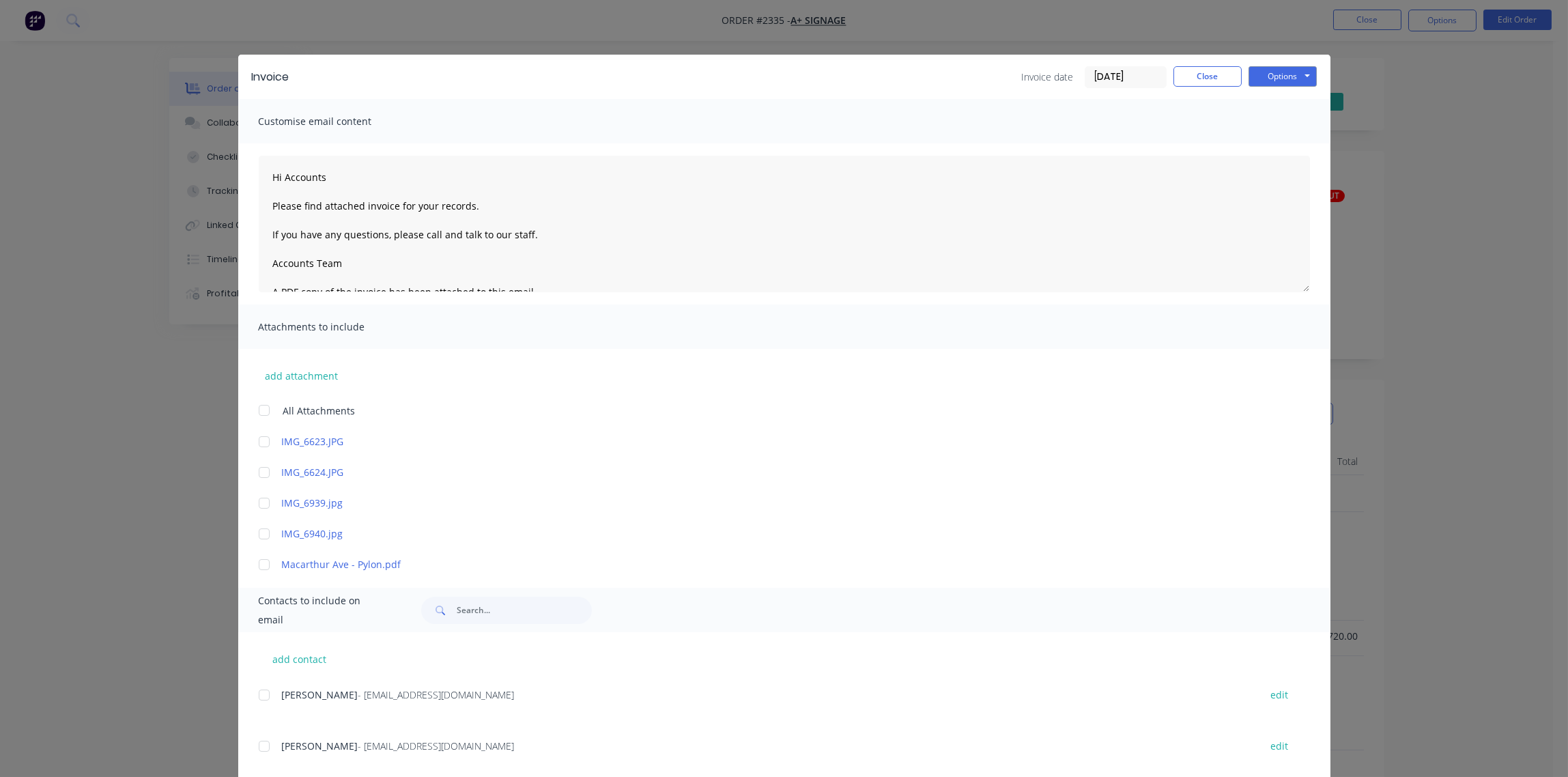
click at [1136, 72] on input "[DATE]" at bounding box center [1126, 76] width 80 height 21
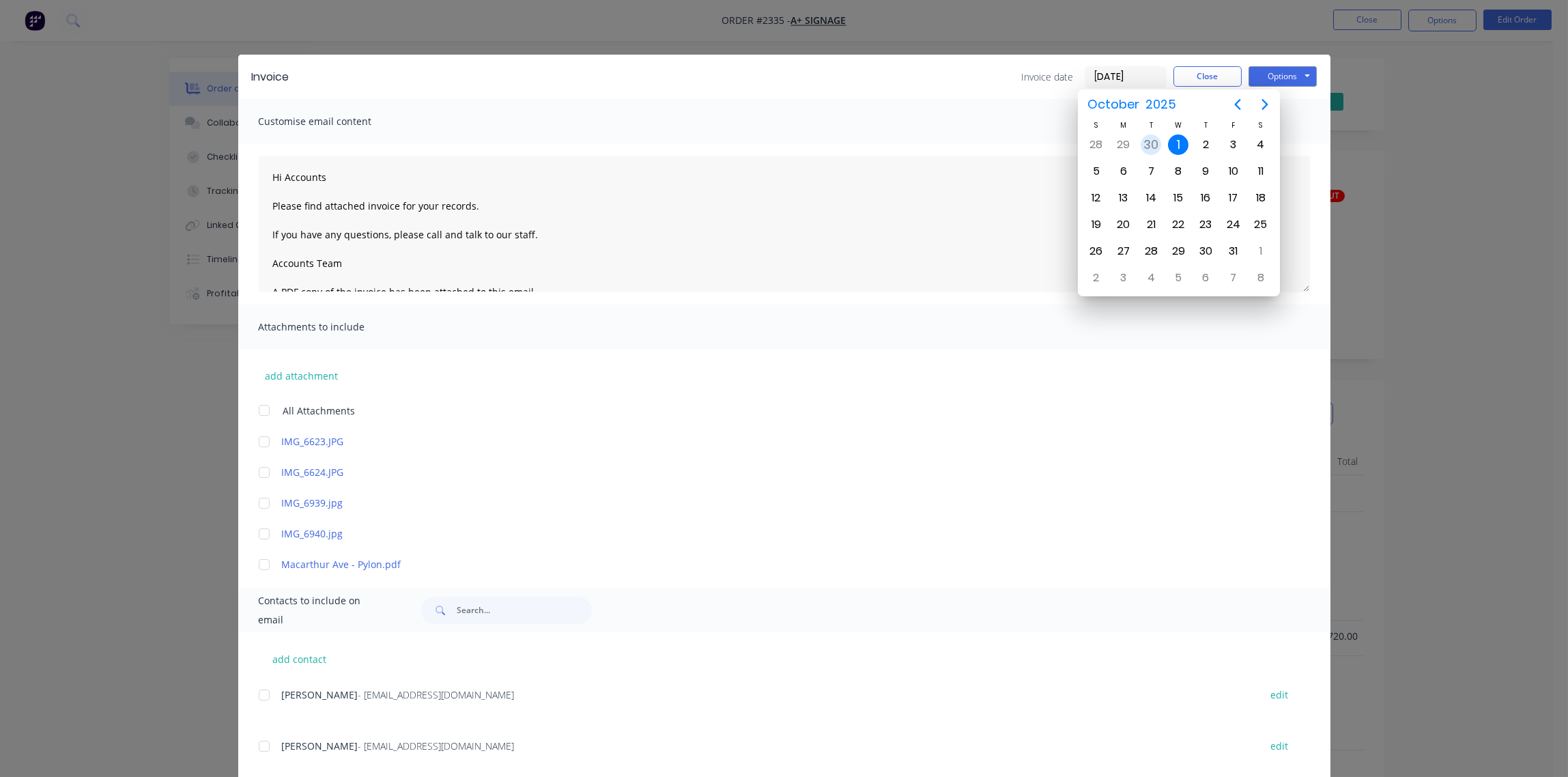
click at [1152, 145] on div "30" at bounding box center [1151, 144] width 21 height 21
type input "[DATE]"
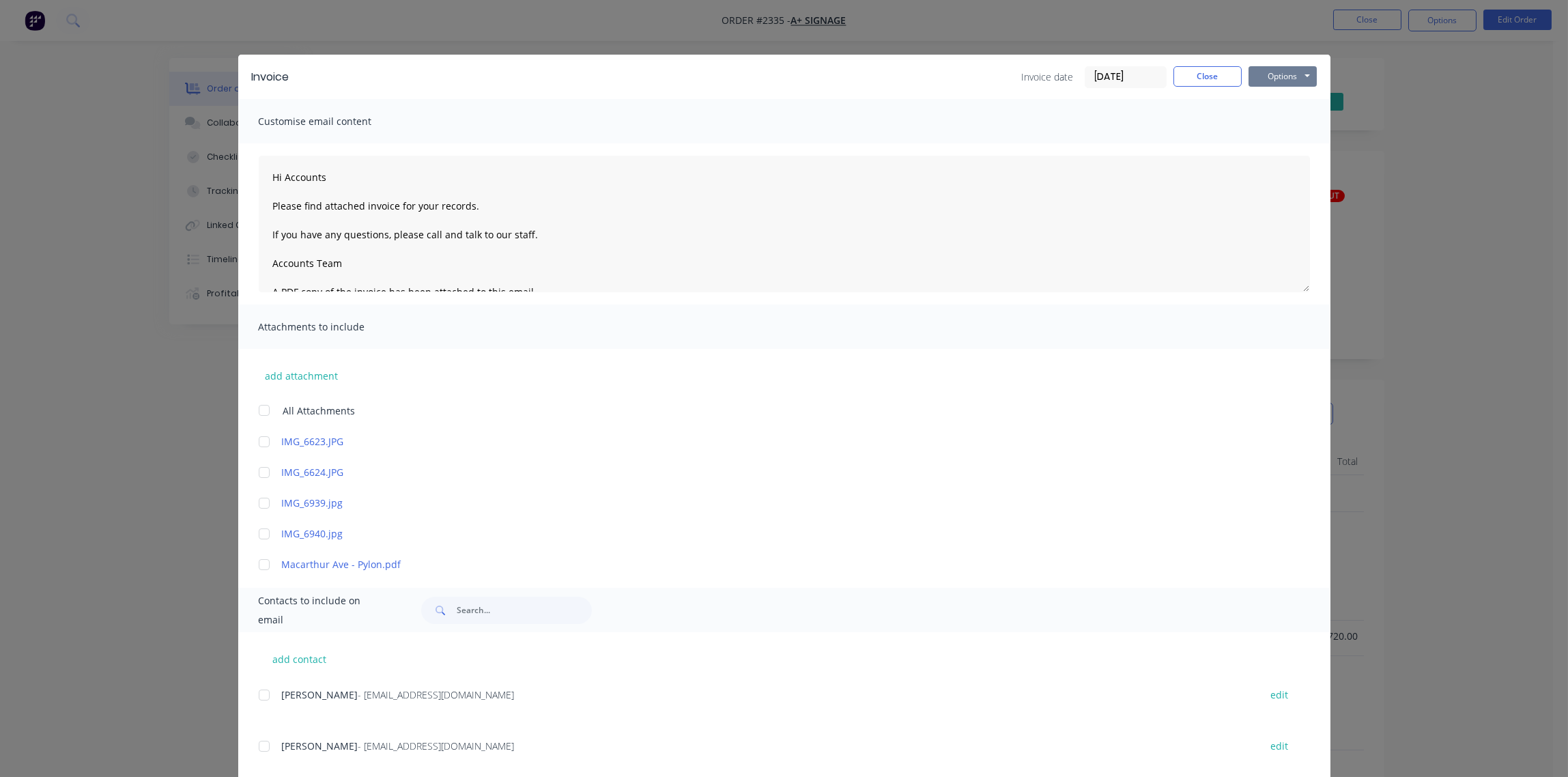
click at [1275, 78] on button "Options" at bounding box center [1283, 76] width 69 height 21
click at [1279, 125] on button "Print" at bounding box center [1292, 122] width 87 height 23
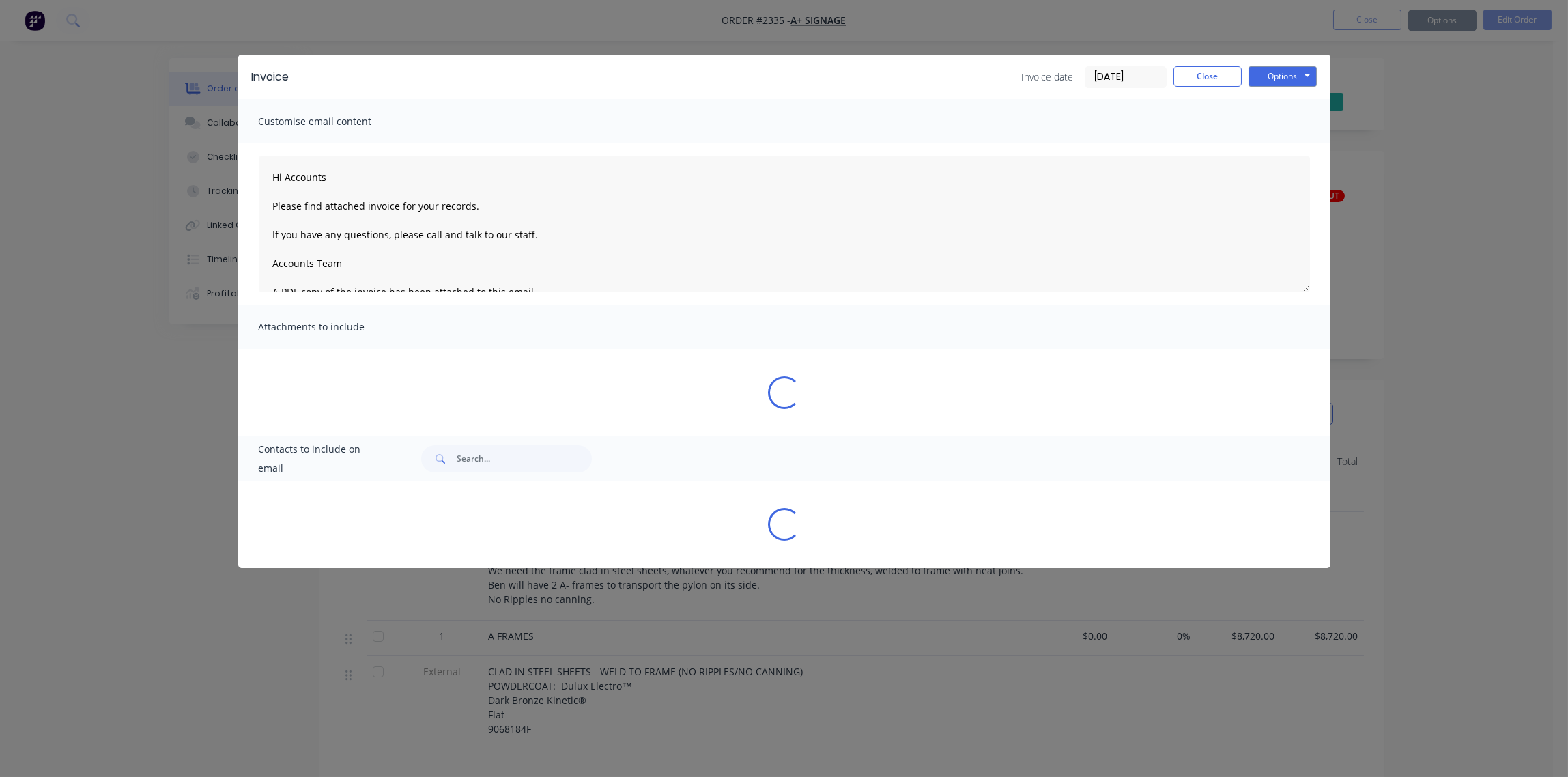
type textarea "Hi Accounts Please find attached invoice for your records. If you have any ques…"
